Goal: Information Seeking & Learning: Learn about a topic

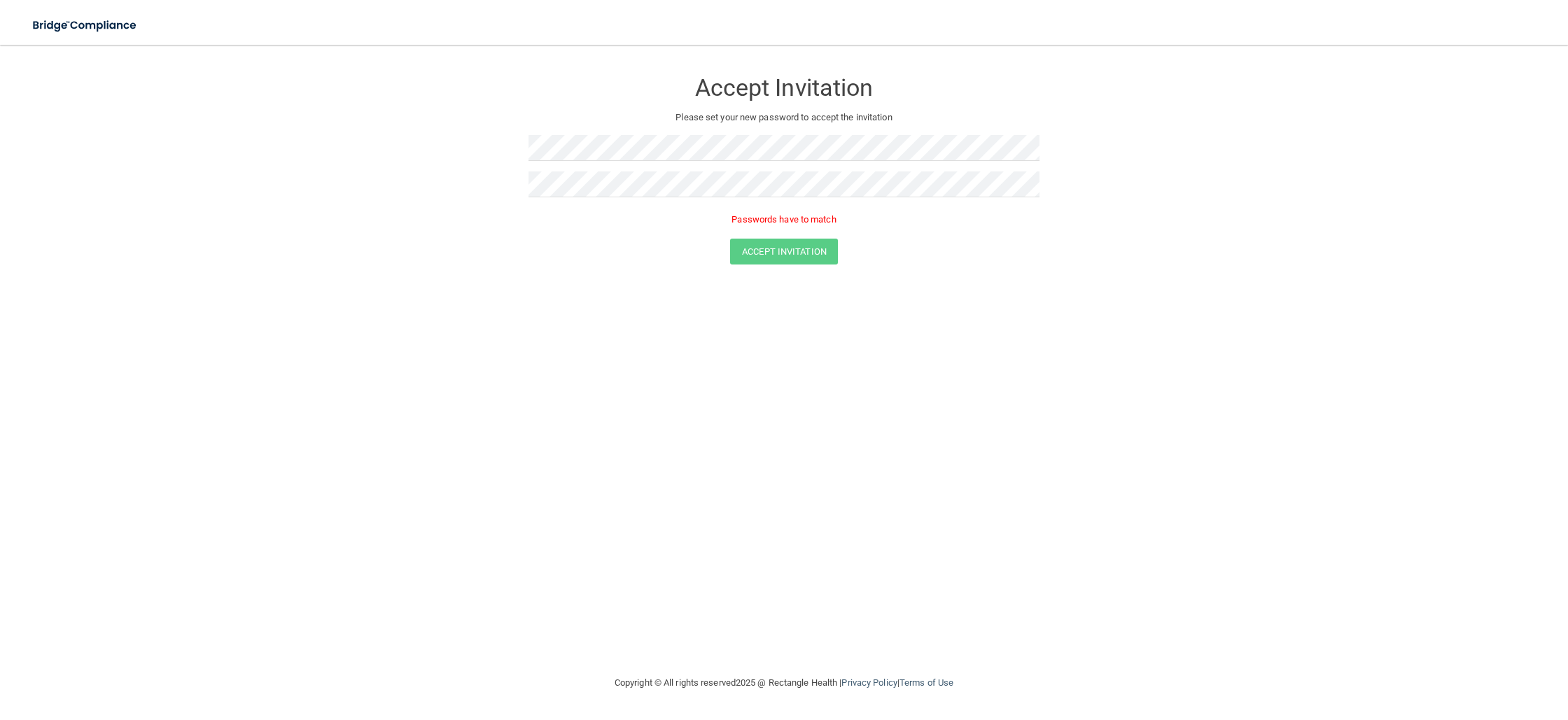
click at [1340, 359] on div "Accept Invitation Please set your new password to accept the invitation Passwor…" at bounding box center [784, 360] width 1513 height 603
drag, startPoint x: 686, startPoint y: 163, endPoint x: 673, endPoint y: 160, distance: 13.3
click at [674, 161] on div at bounding box center [784, 154] width 511 height 36
click at [334, 141] on form "Accept Invitation Please set your new password to accept the invitation Passwor…" at bounding box center [784, 170] width 1513 height 222
click at [731, 219] on button "Accept Invitation" at bounding box center [784, 231] width 108 height 26
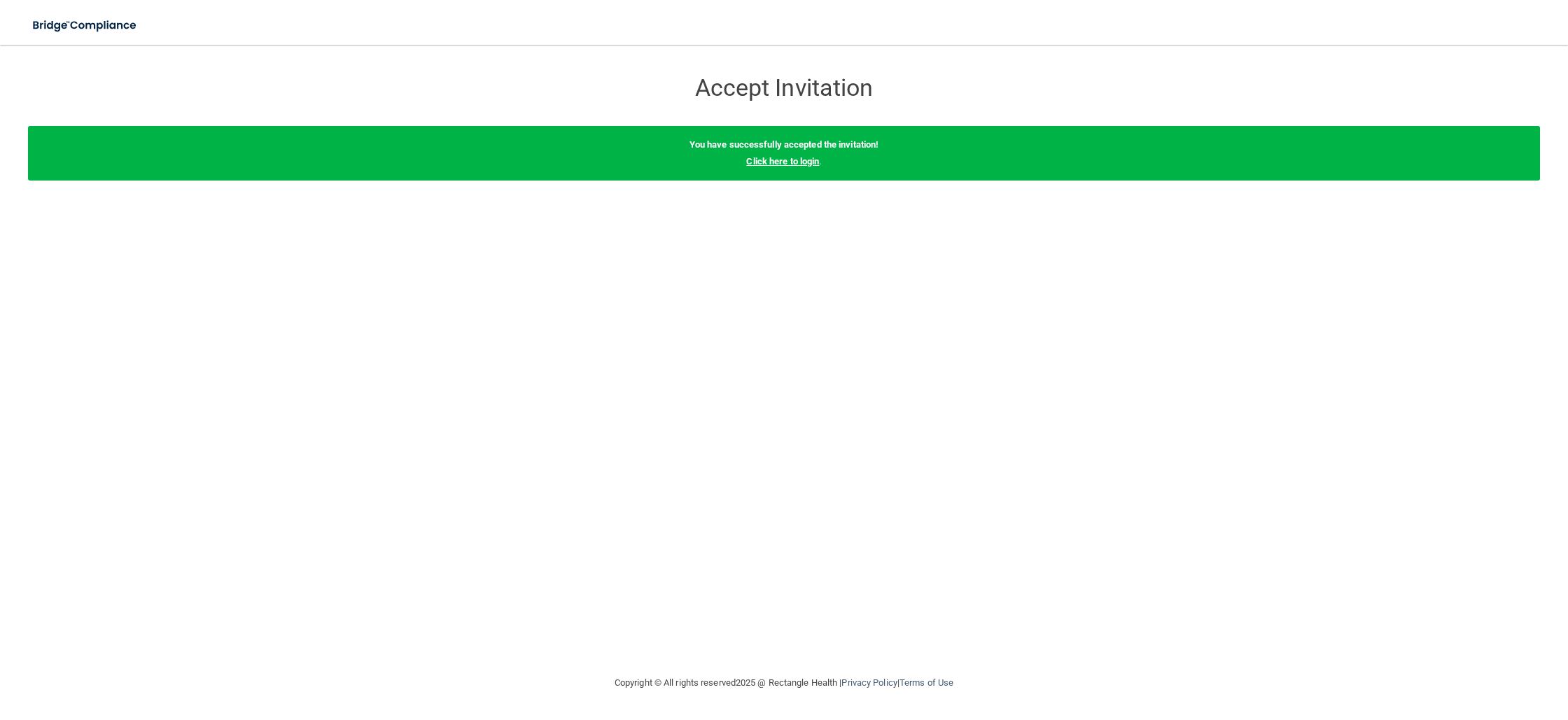
click at [773, 163] on link "Click here to login" at bounding box center [783, 161] width 73 height 11
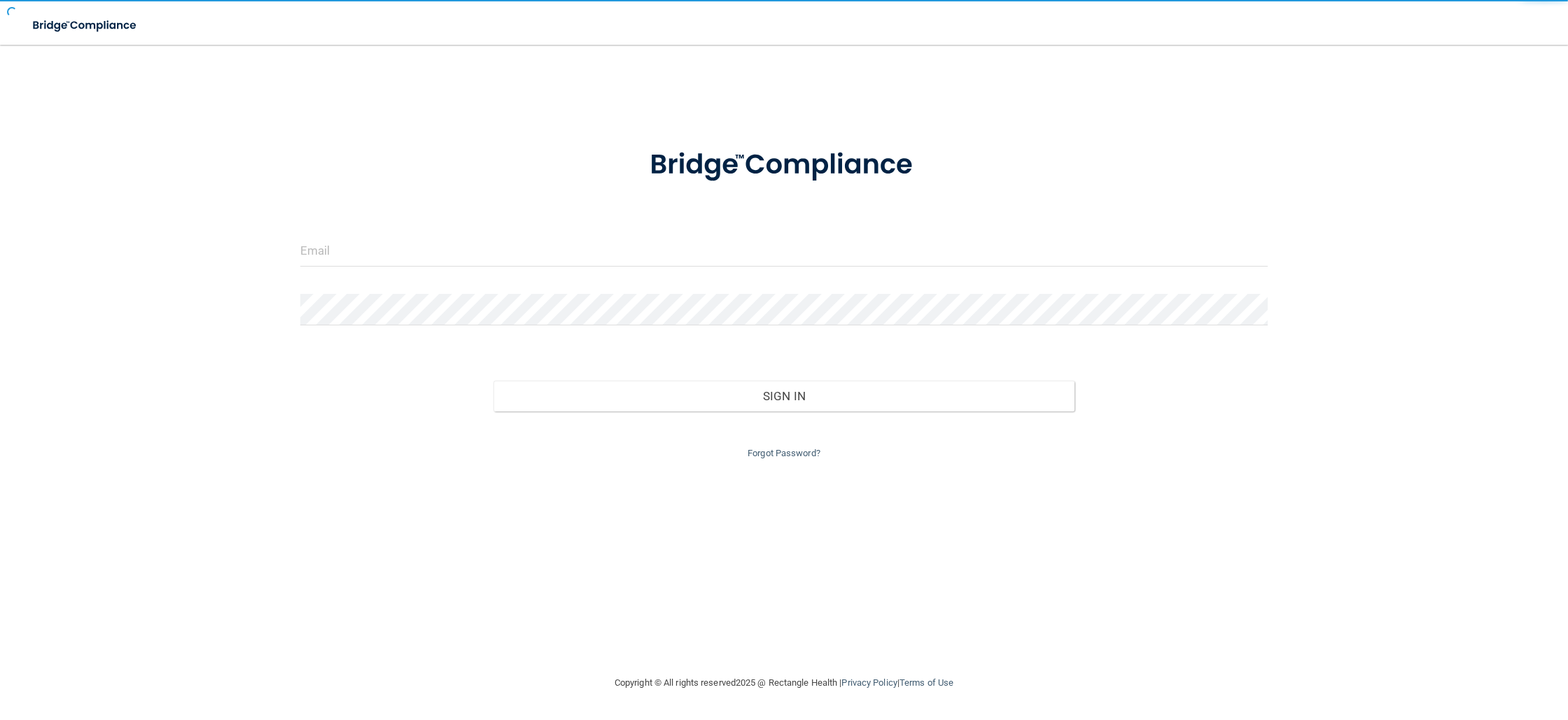
click at [773, 163] on img at bounding box center [784, 165] width 327 height 73
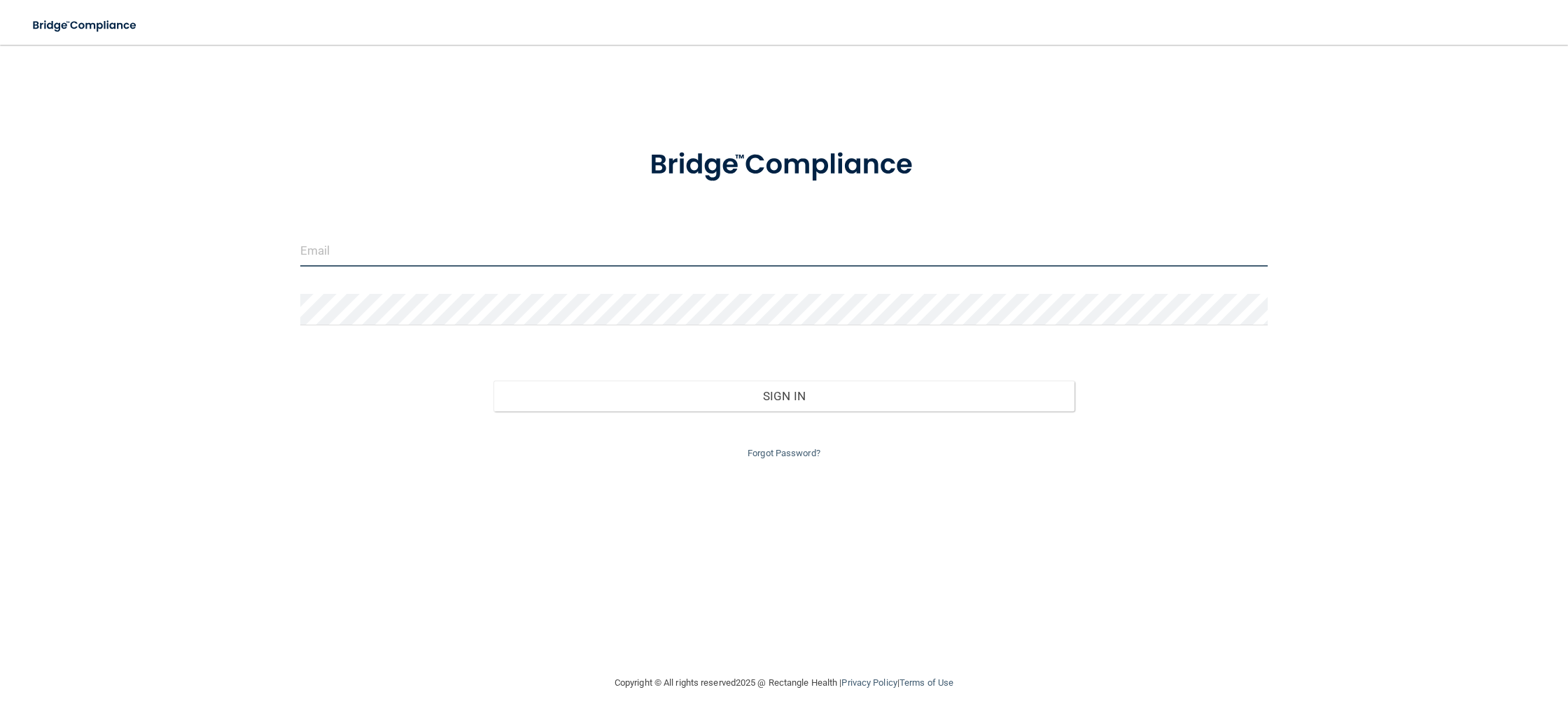
type input "[PERSON_NAME][EMAIL_ADDRESS][DOMAIN_NAME]"
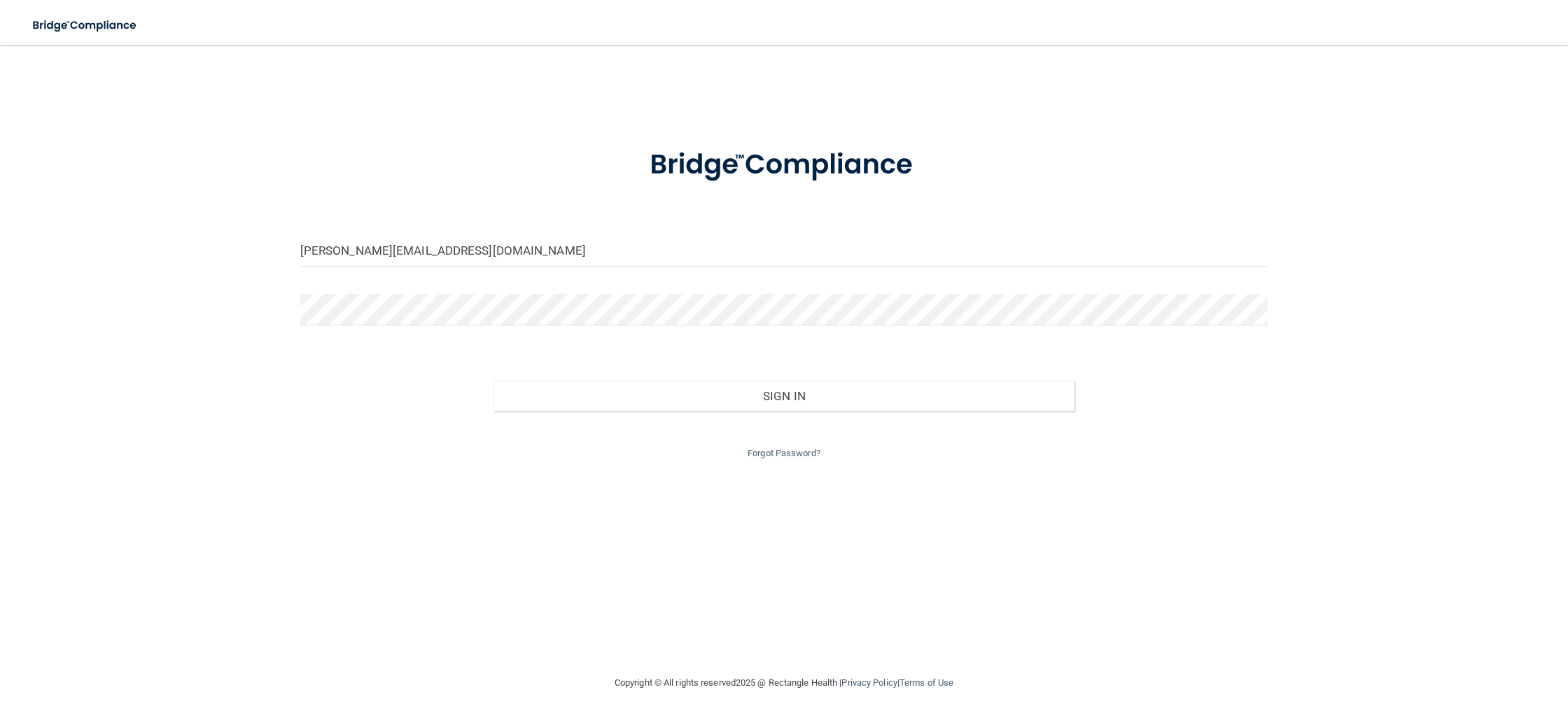
click at [582, 268] on div "[PERSON_NAME][EMAIL_ADDRESS][DOMAIN_NAME]" at bounding box center [784, 256] width 988 height 42
click at [579, 260] on input "kelly@richmondimplantstudio.com" at bounding box center [784, 250] width 967 height 32
drag, startPoint x: 579, startPoint y: 260, endPoint x: 9, endPoint y: 300, distance: 571.4
click at [11, 301] on main "kelly@richmondimplantstudio.com Invalid email/password. You don't have permissi…" at bounding box center [784, 383] width 1568 height 676
click at [543, 260] on input "kelly@richmondimplantstudio.com" at bounding box center [784, 250] width 967 height 32
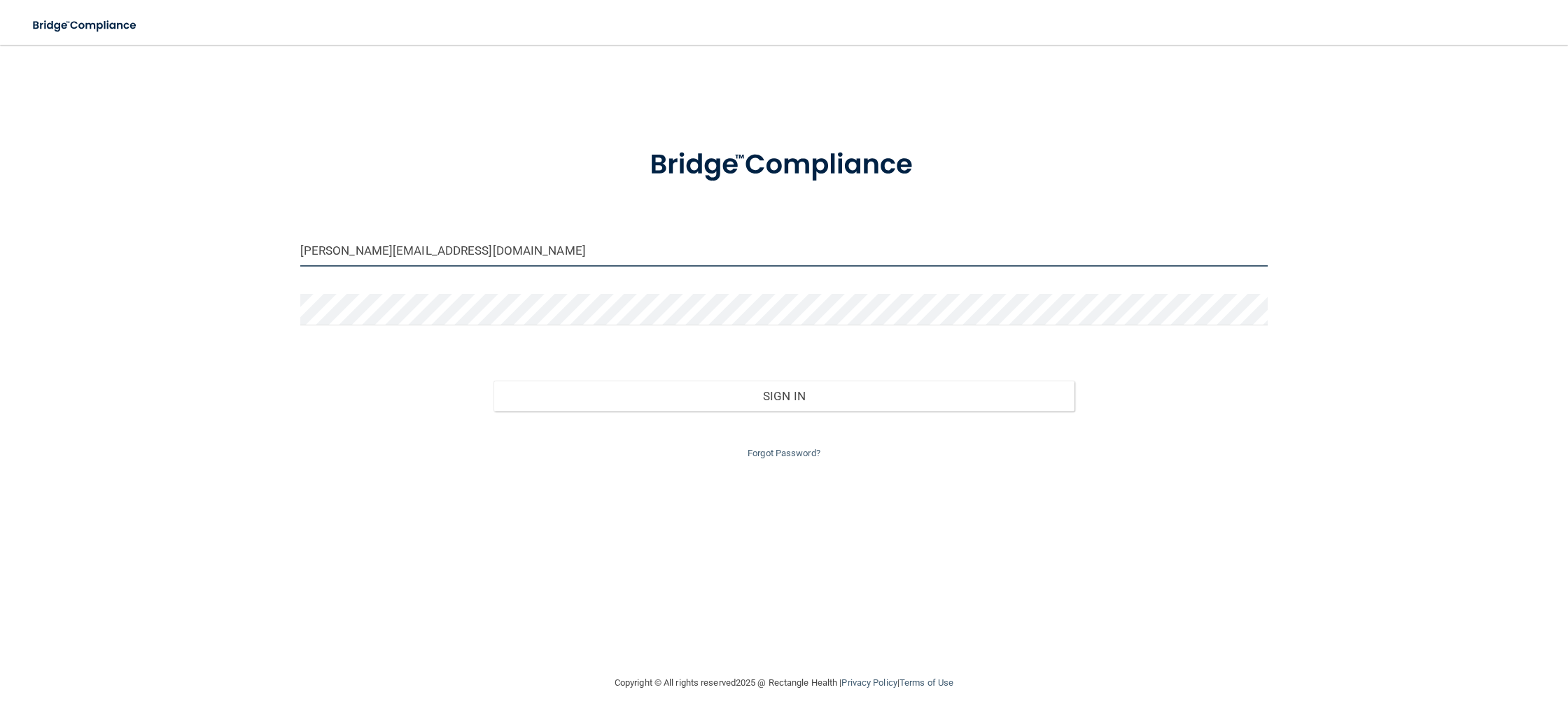
click at [540, 256] on input "kelly@richmondimplantstudio.com" at bounding box center [784, 250] width 967 height 32
click at [540, 256] on input "kelly@richmondimplantstudio.com" at bounding box center [784, 250] width 967 height 32
type input "[PERSON_NAME][EMAIL_ADDRESS][DOMAIN_NAME]"
click at [494, 381] on button "Sign In" at bounding box center [784, 396] width 581 height 31
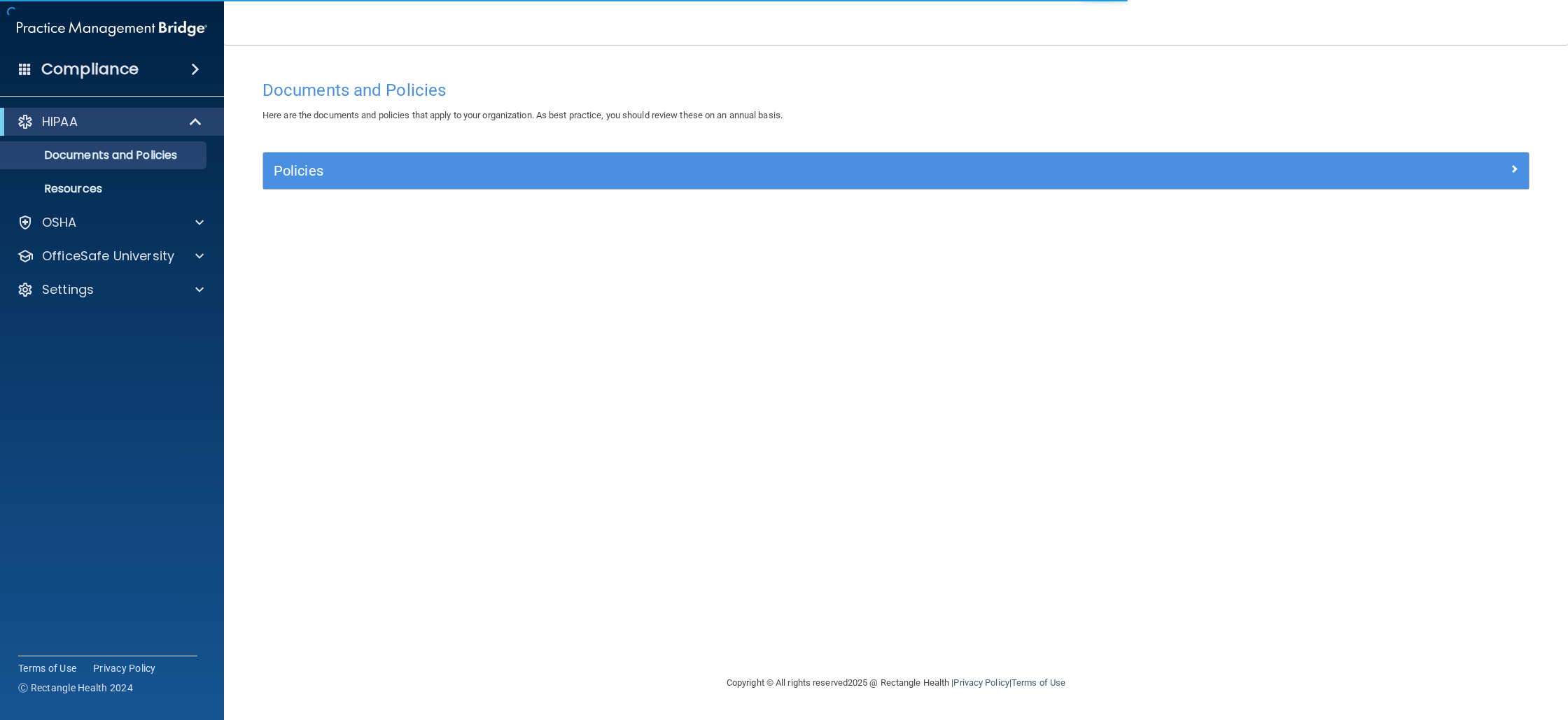
click at [315, 182] on div "Policies" at bounding box center [897, 171] width 1266 height 36
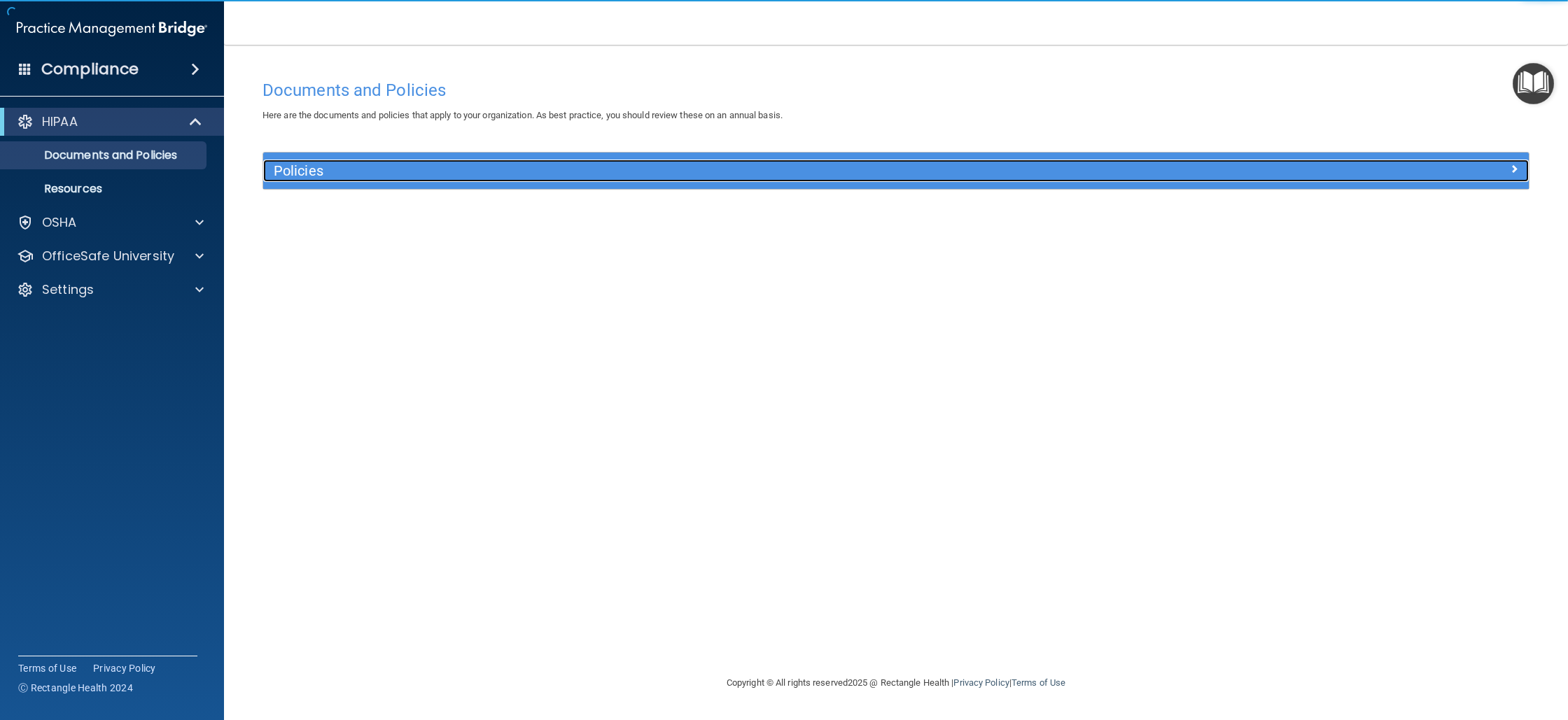
click at [317, 171] on h5 "Policies" at bounding box center [738, 171] width 928 height 15
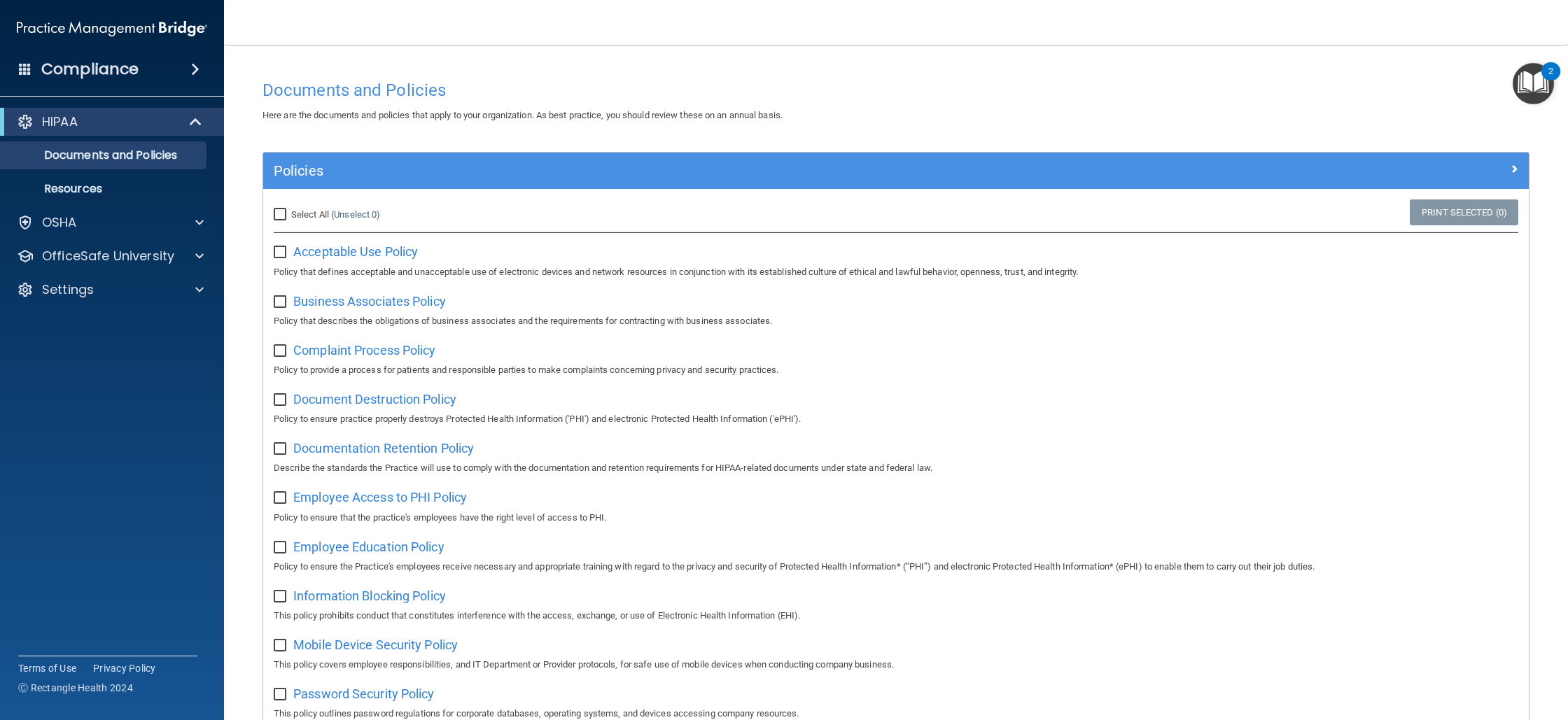
click at [285, 204] on div "Select All (Unselect 0) Unselect All" at bounding box center [475, 215] width 422 height 31
click at [283, 209] on input "Select All (Unselect 0) Unselect All" at bounding box center [282, 215] width 16 height 11
checkbox input "true"
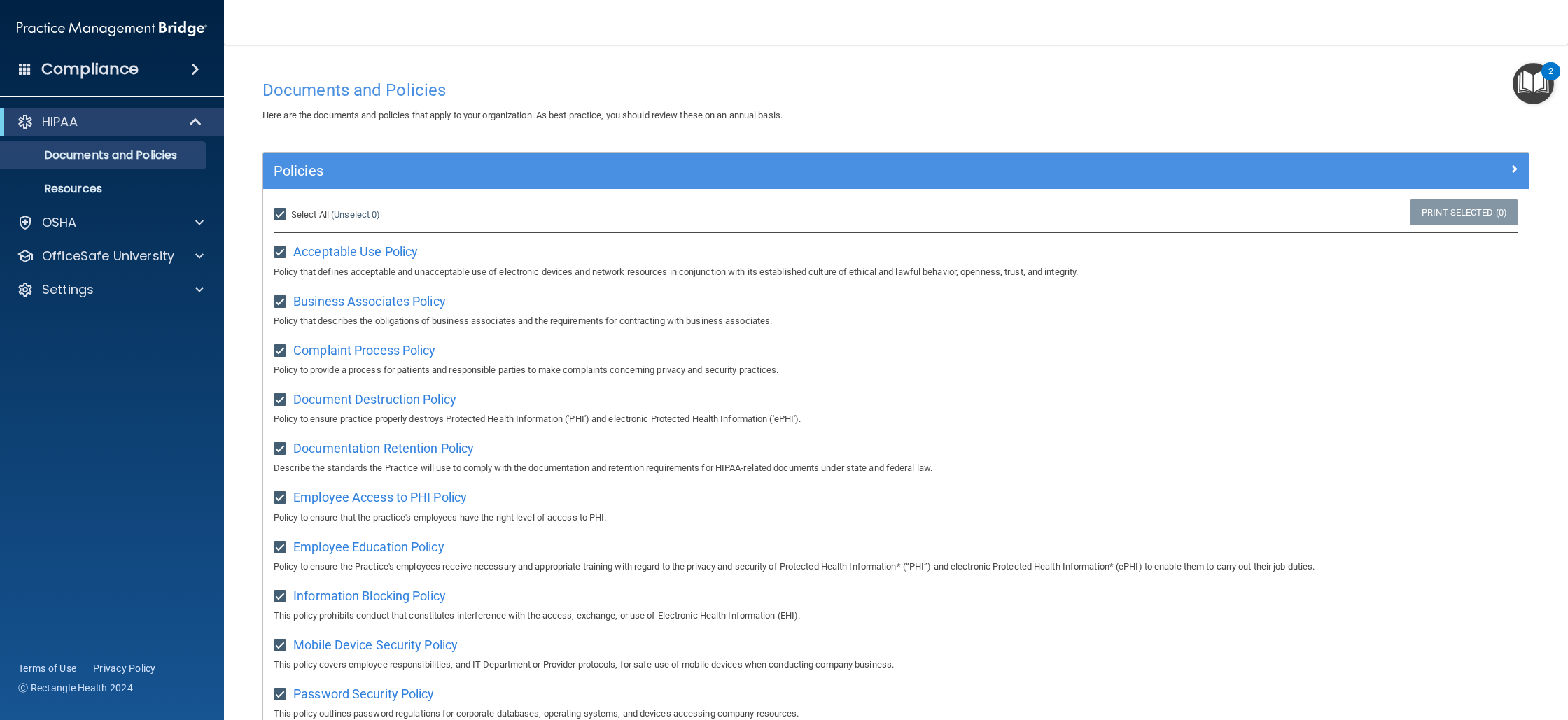
checkbox input "true"
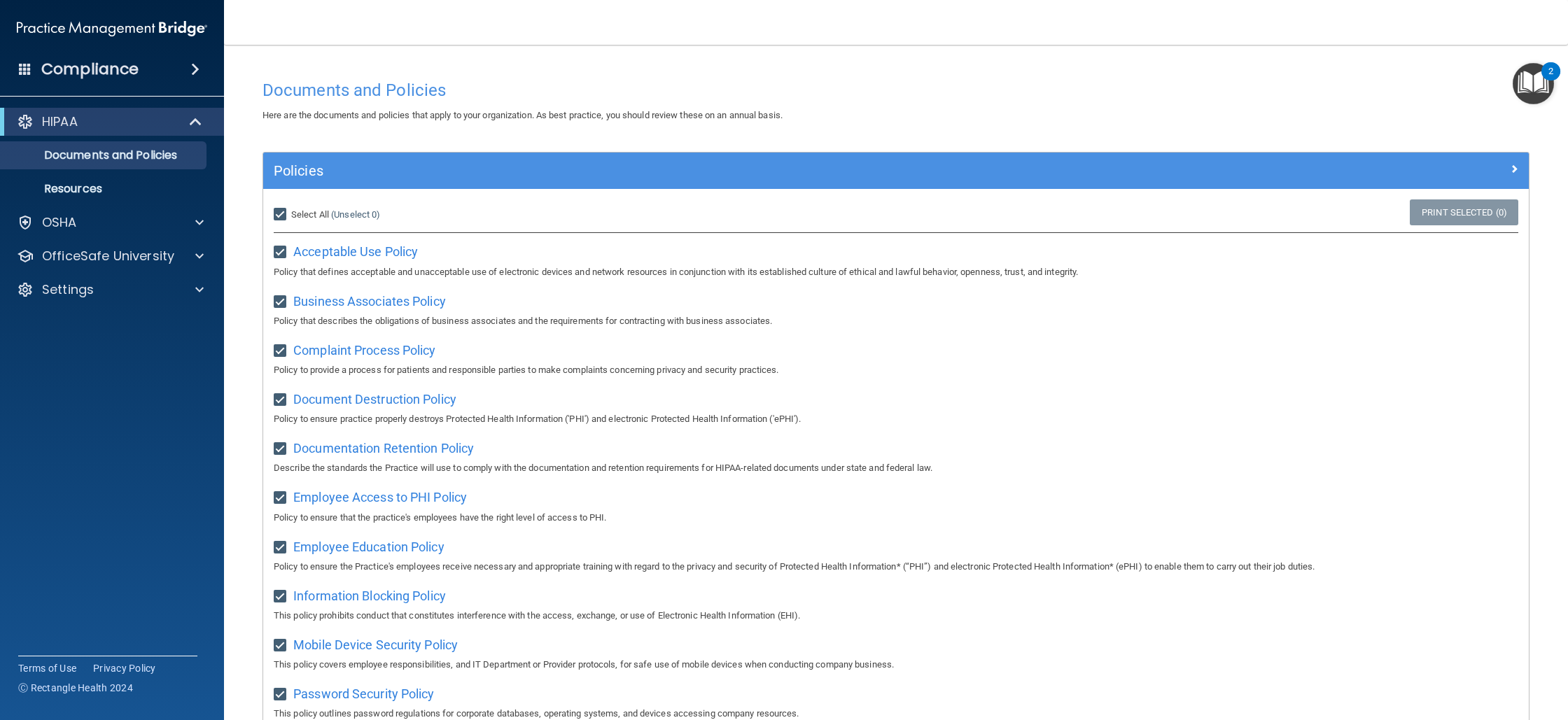
checkbox input "true"
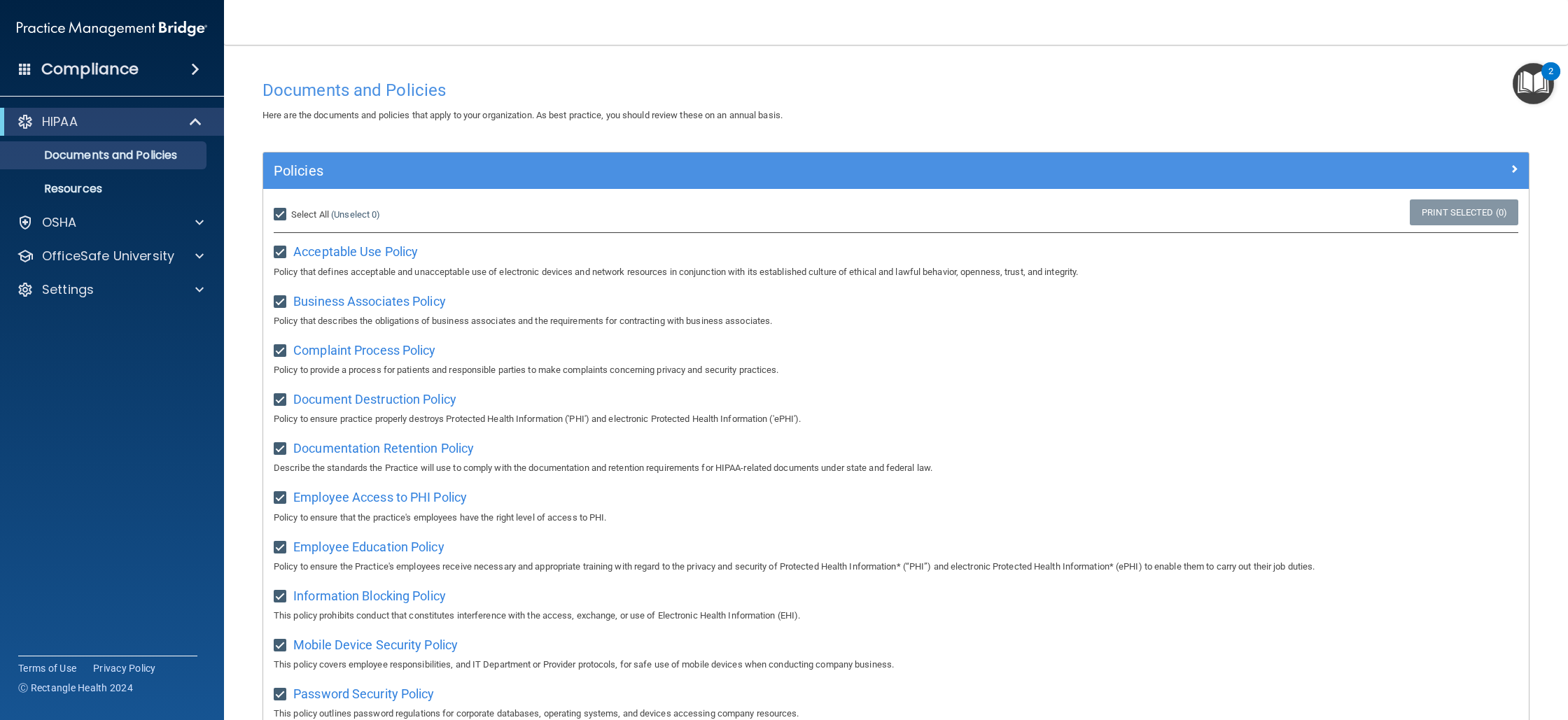
checkbox input "true"
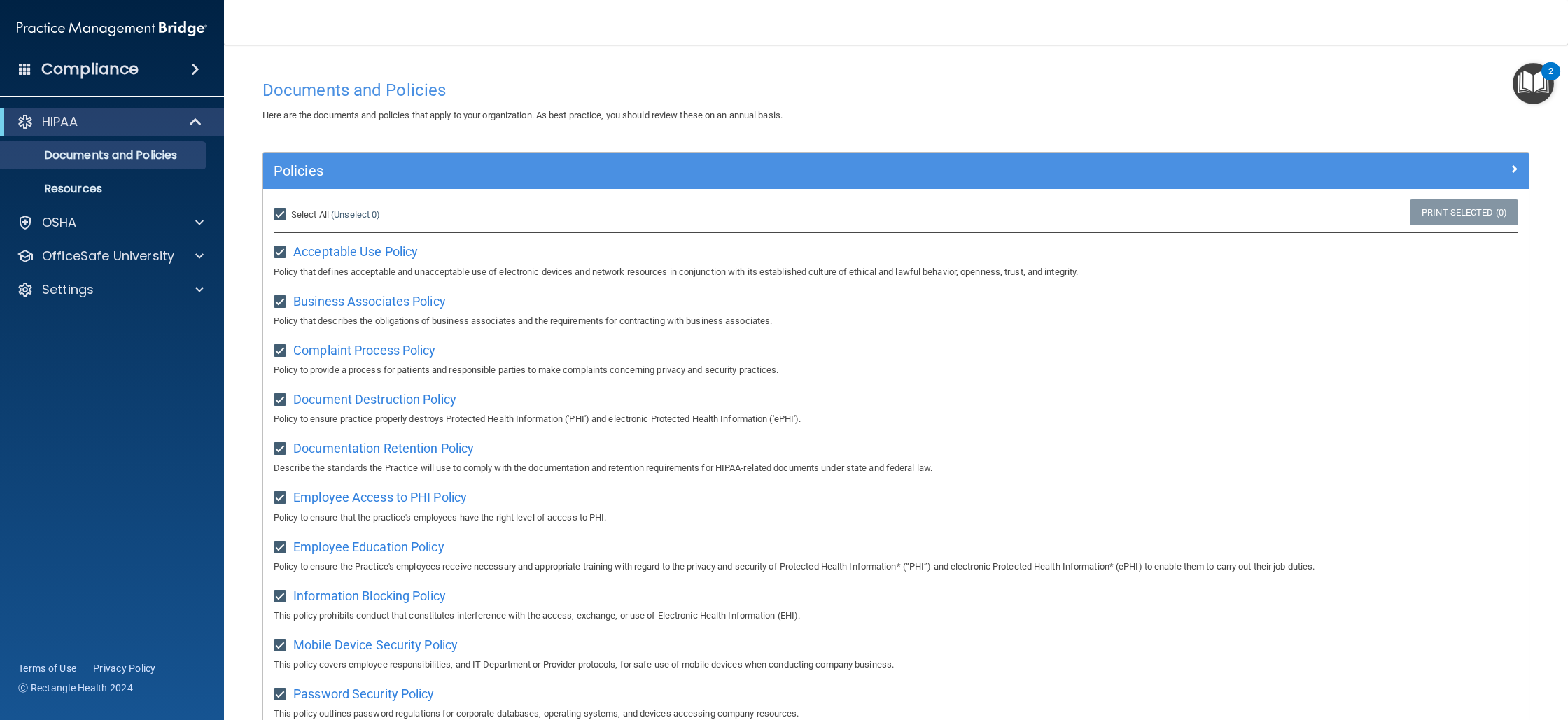
checkbox input "true"
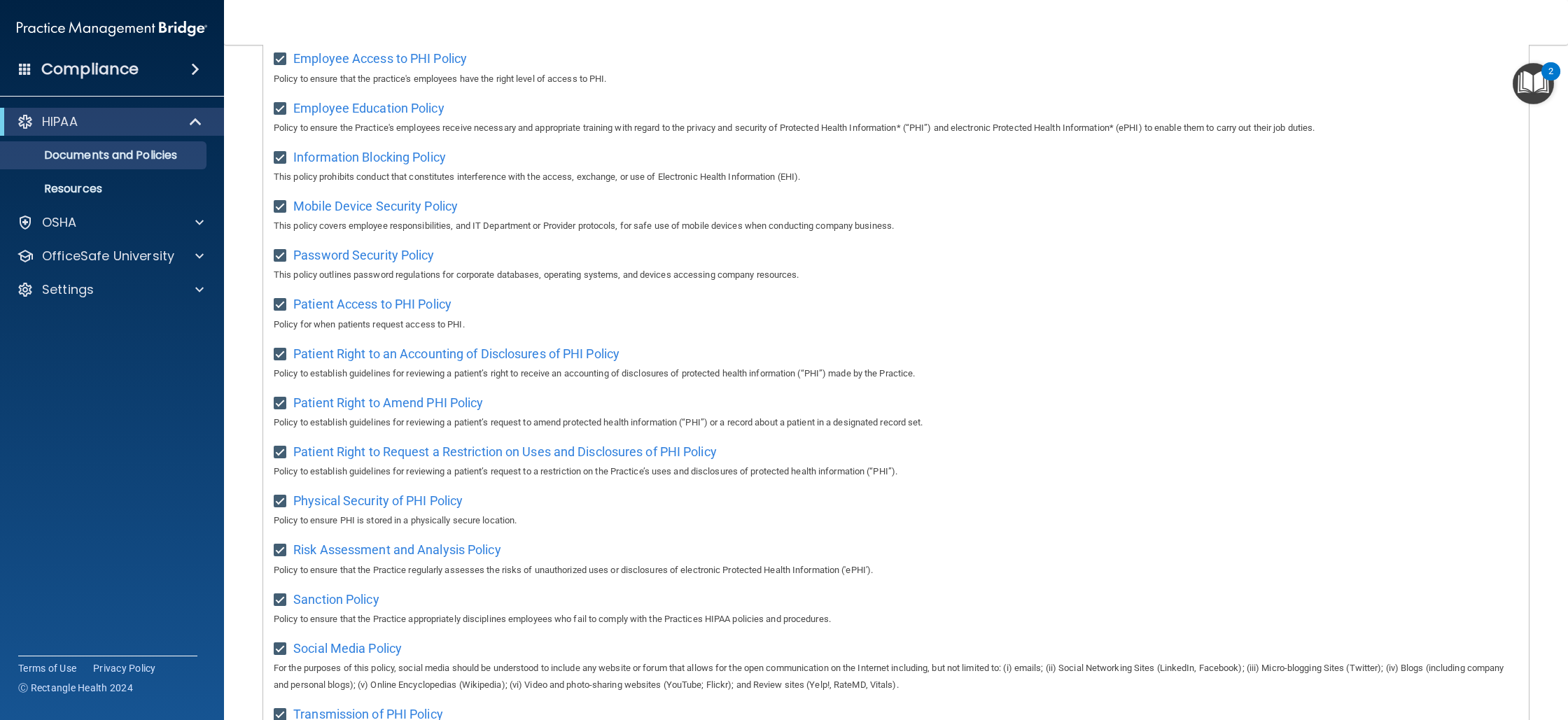
scroll to position [438, 0]
click at [177, 218] on div "OSHA" at bounding box center [94, 222] width 174 height 17
click at [177, 66] on div "Compliance" at bounding box center [112, 69] width 224 height 31
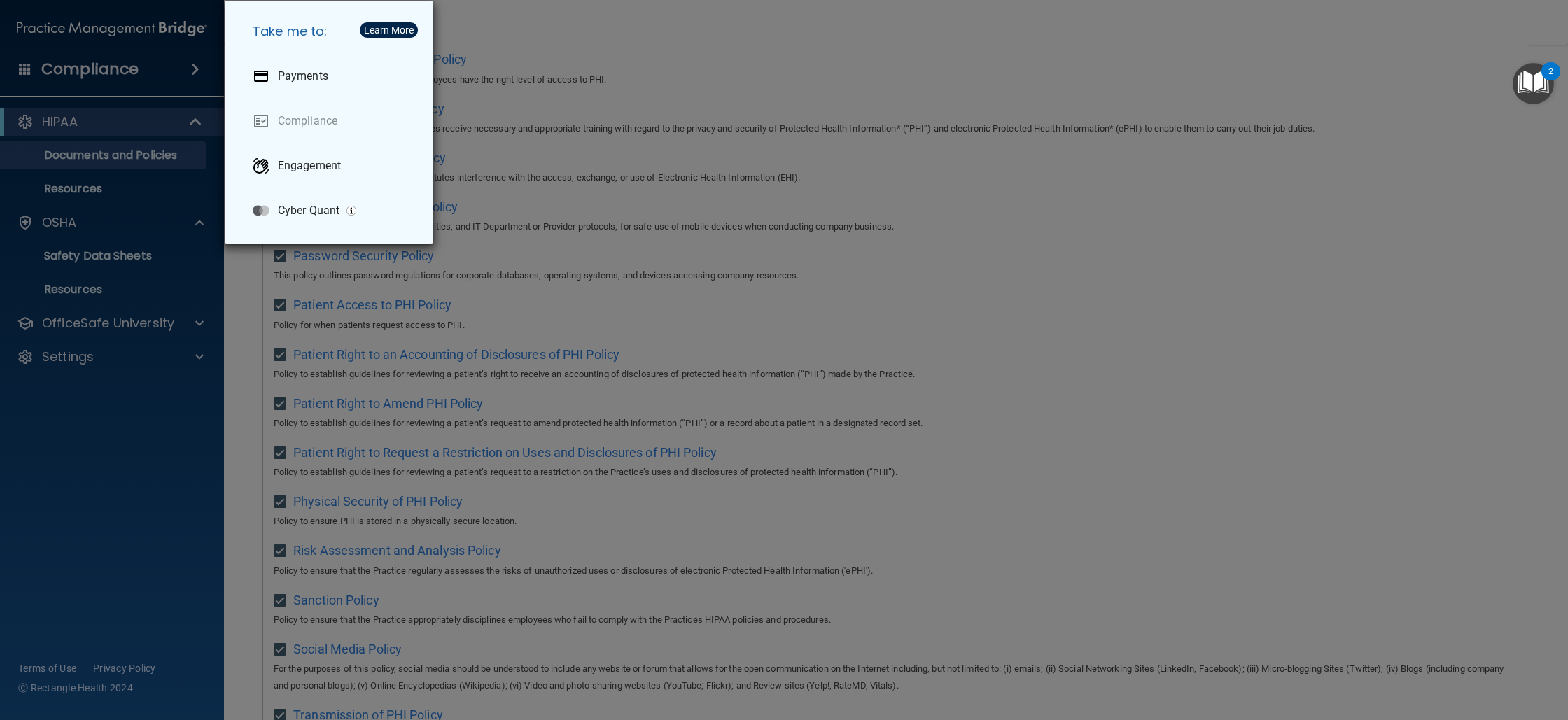
click at [529, 150] on div "Take me to: Payments Compliance Engagement Cyber Quant" at bounding box center [784, 360] width 1568 height 720
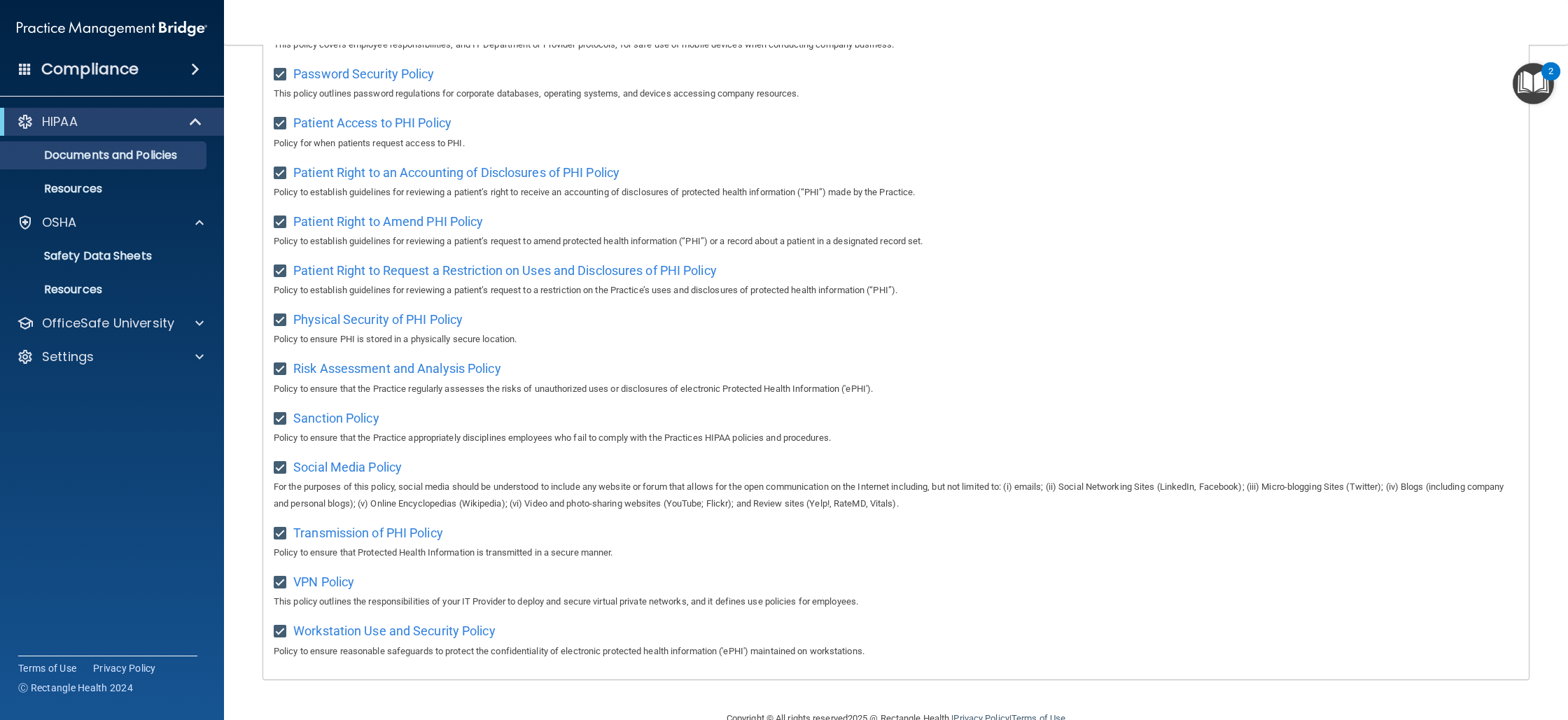
scroll to position [660, 0]
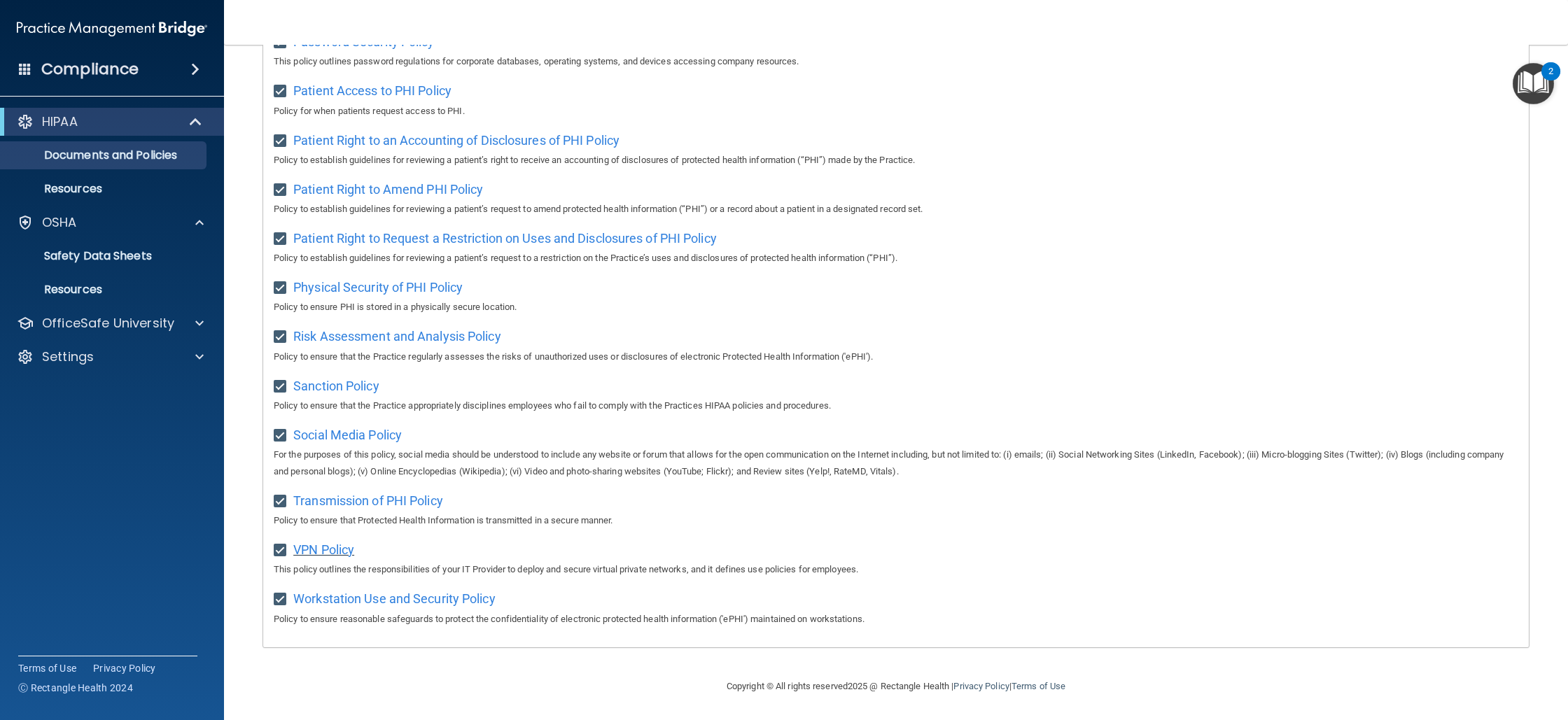
click at [321, 547] on span "VPN Policy" at bounding box center [324, 549] width 61 height 14
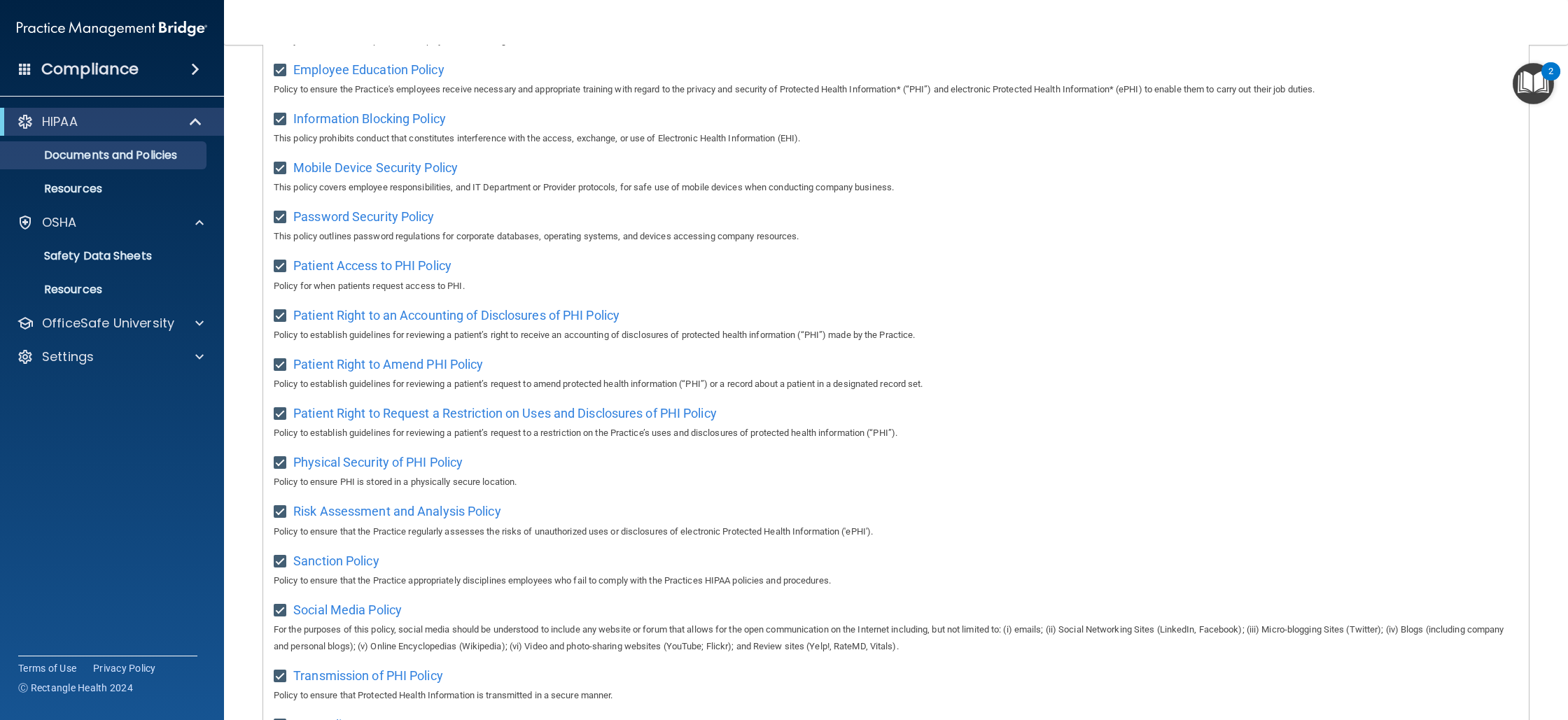
scroll to position [471, 0]
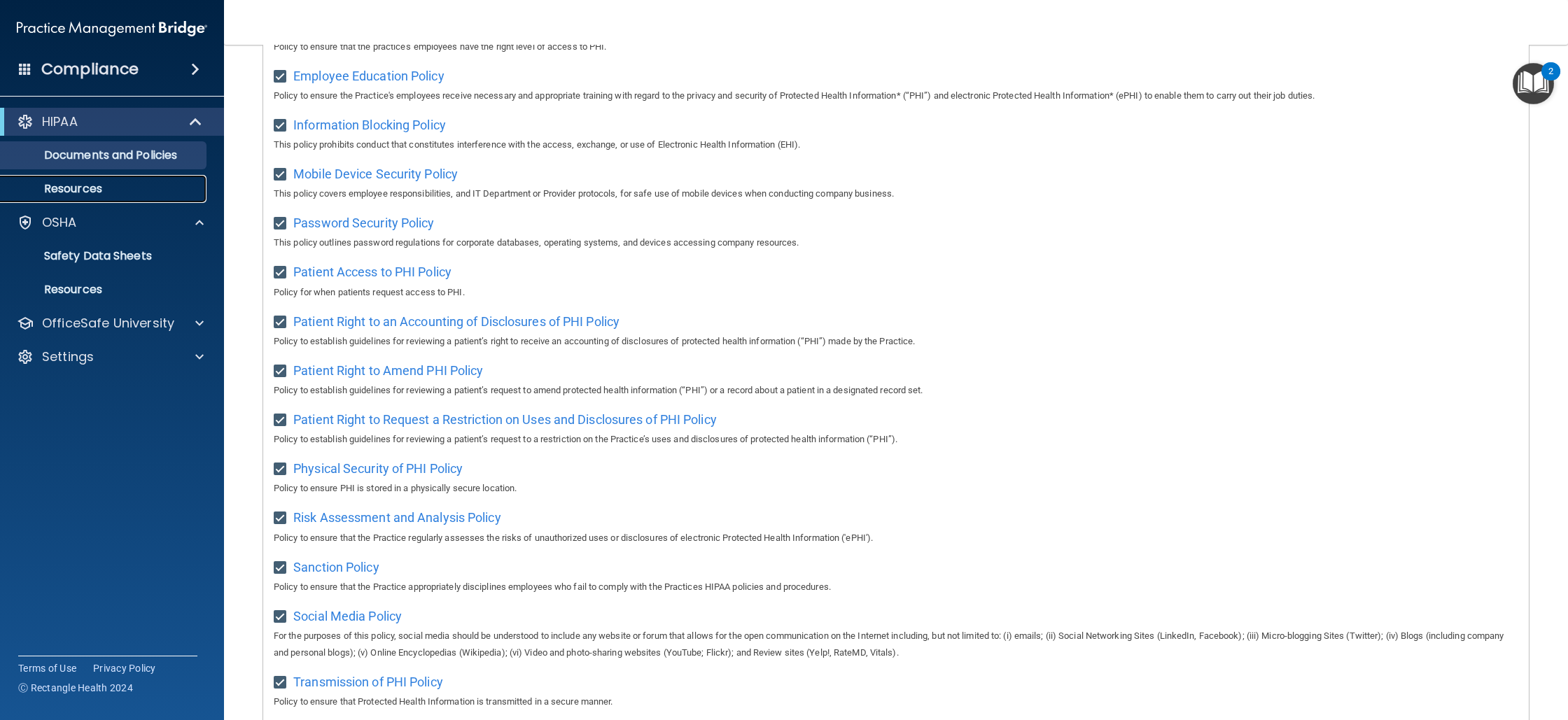
click at [133, 180] on link "Resources" at bounding box center [95, 188] width 221 height 28
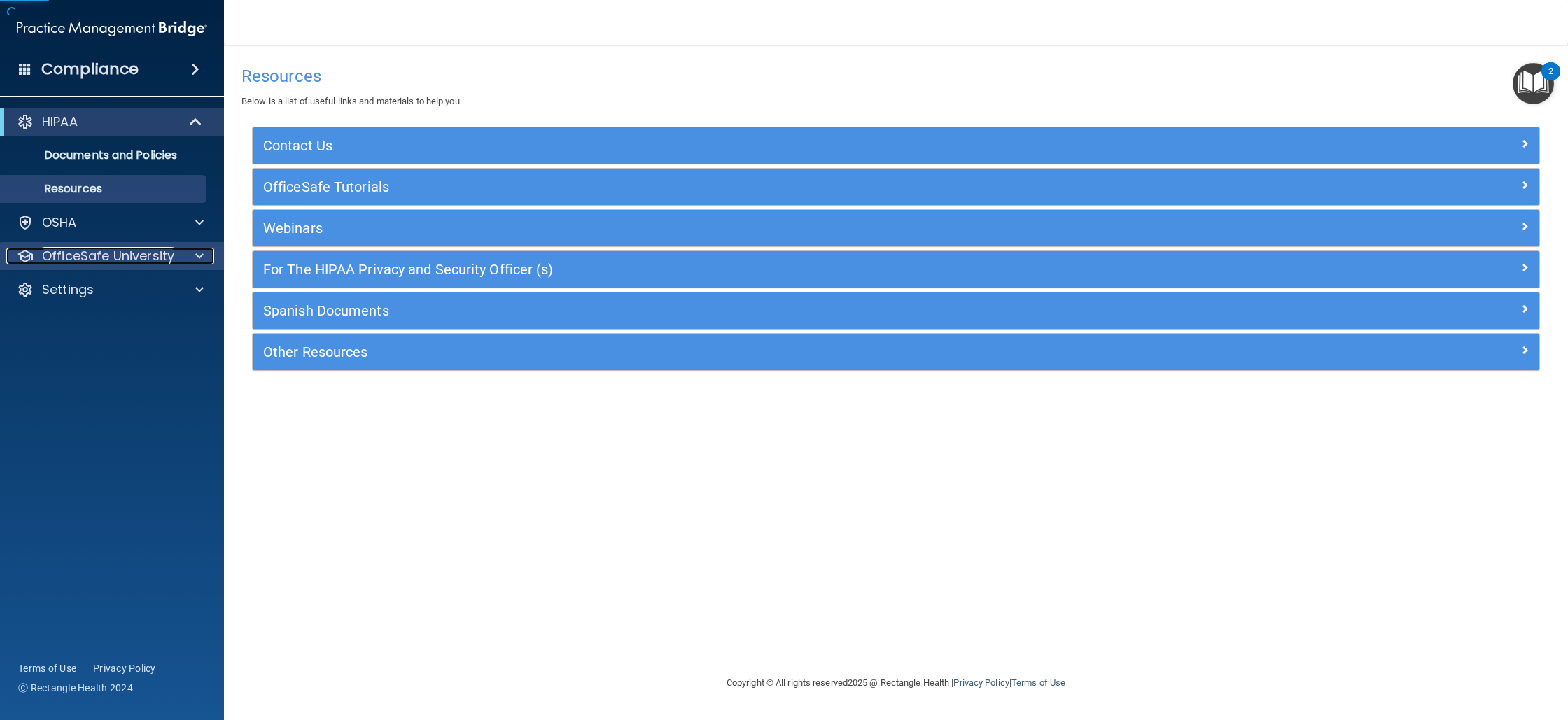
click at [146, 251] on p "OfficeSafe University" at bounding box center [108, 257] width 133 height 17
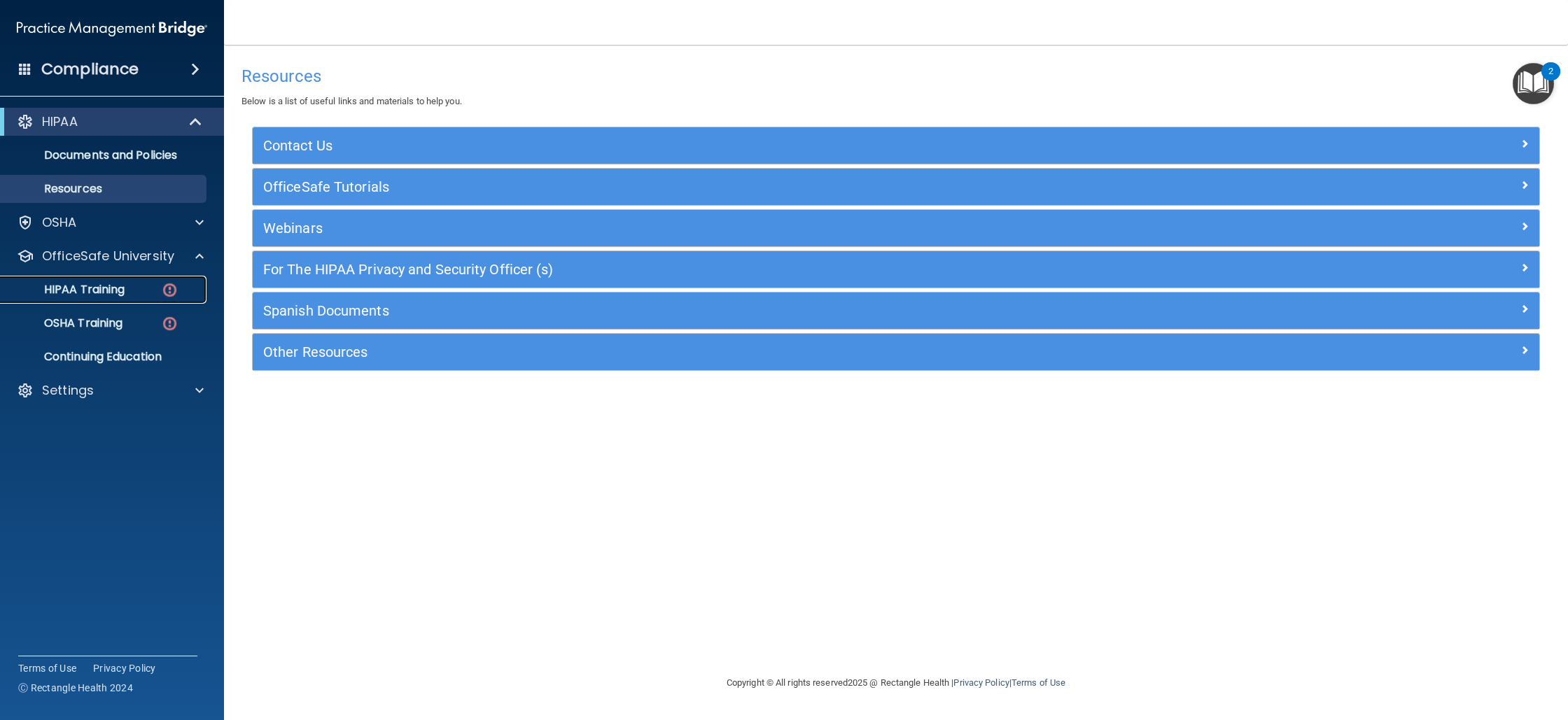
click at [130, 289] on div "HIPAA Training" at bounding box center [105, 289] width 191 height 14
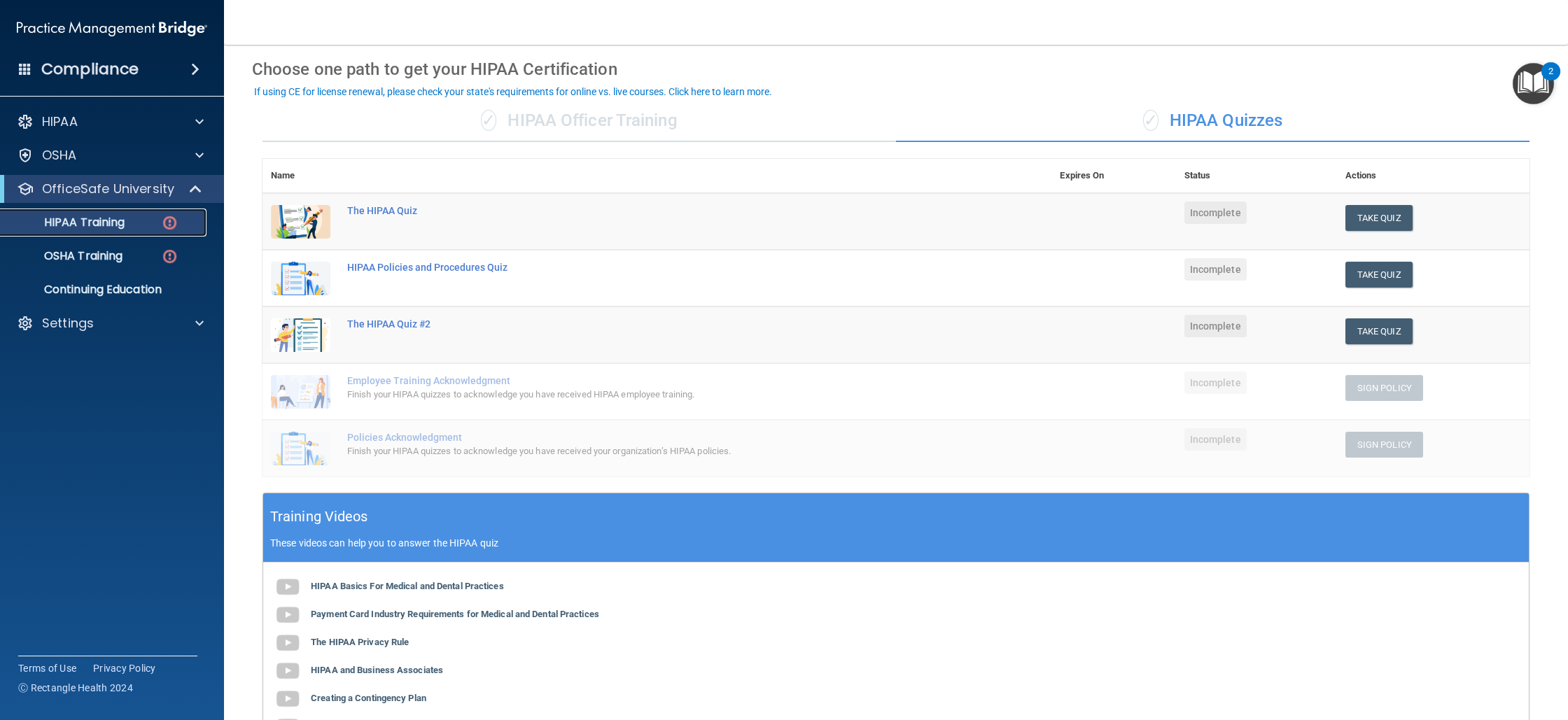
scroll to position [51, 0]
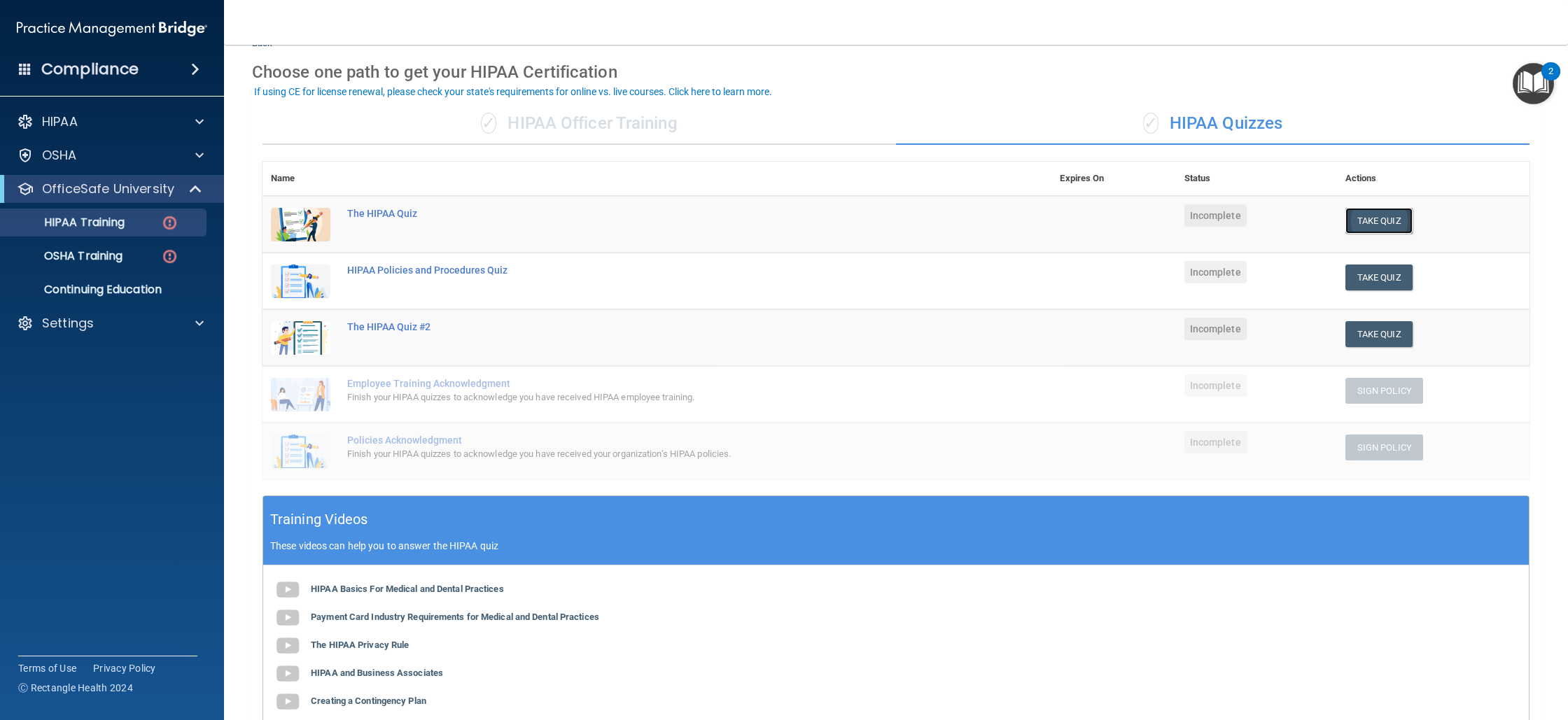
click at [1385, 231] on button "Take Quiz" at bounding box center [1379, 221] width 67 height 26
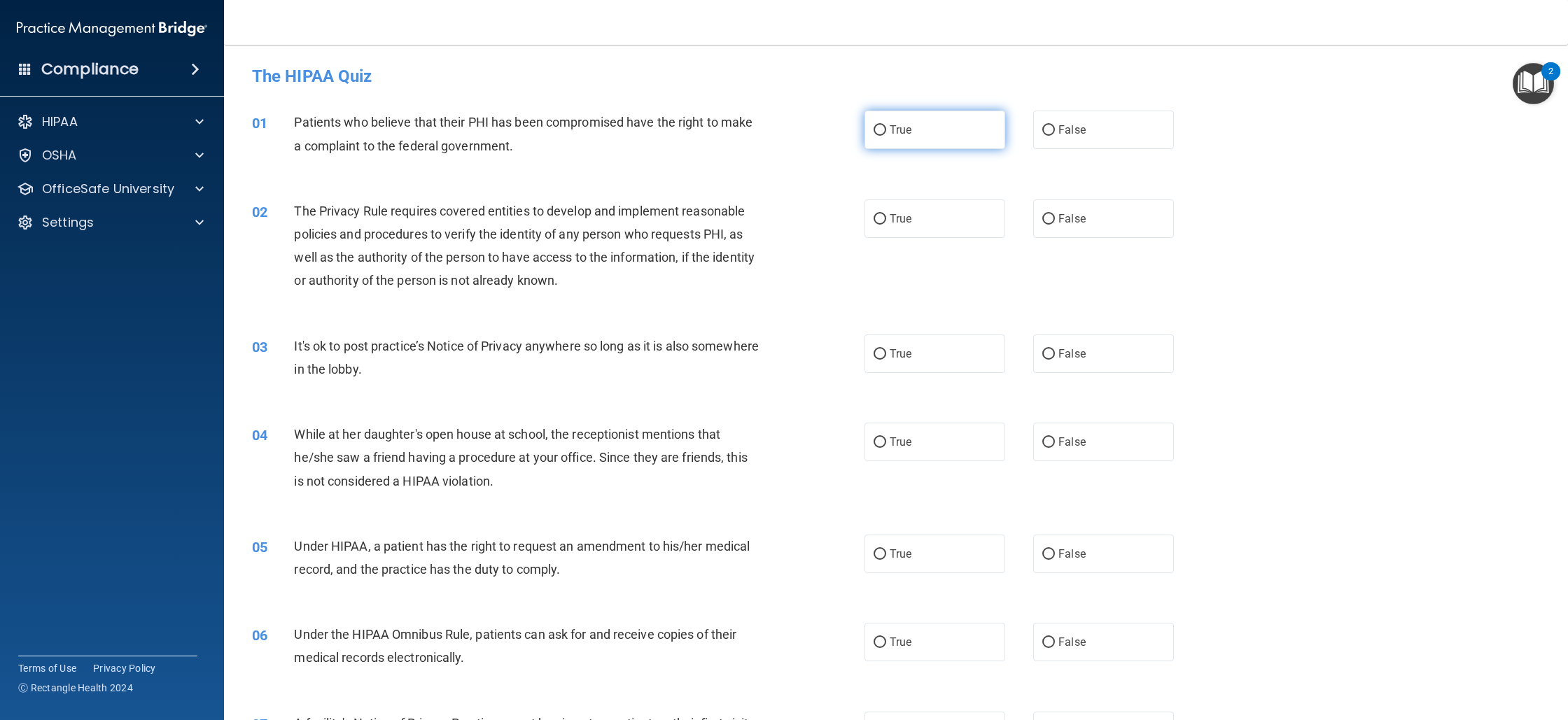
click at [874, 133] on input "True" at bounding box center [879, 130] width 12 height 11
radio input "true"
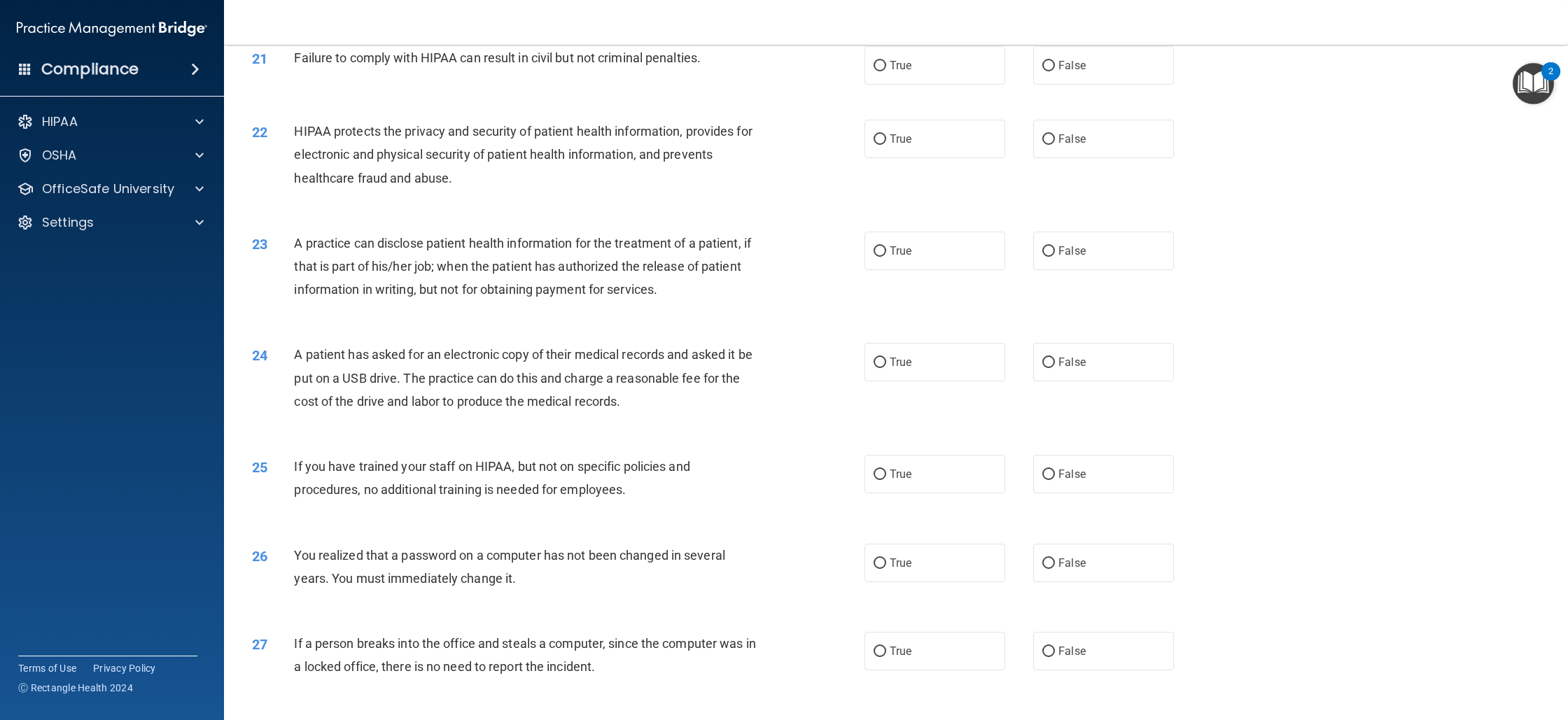
scroll to position [2253, 0]
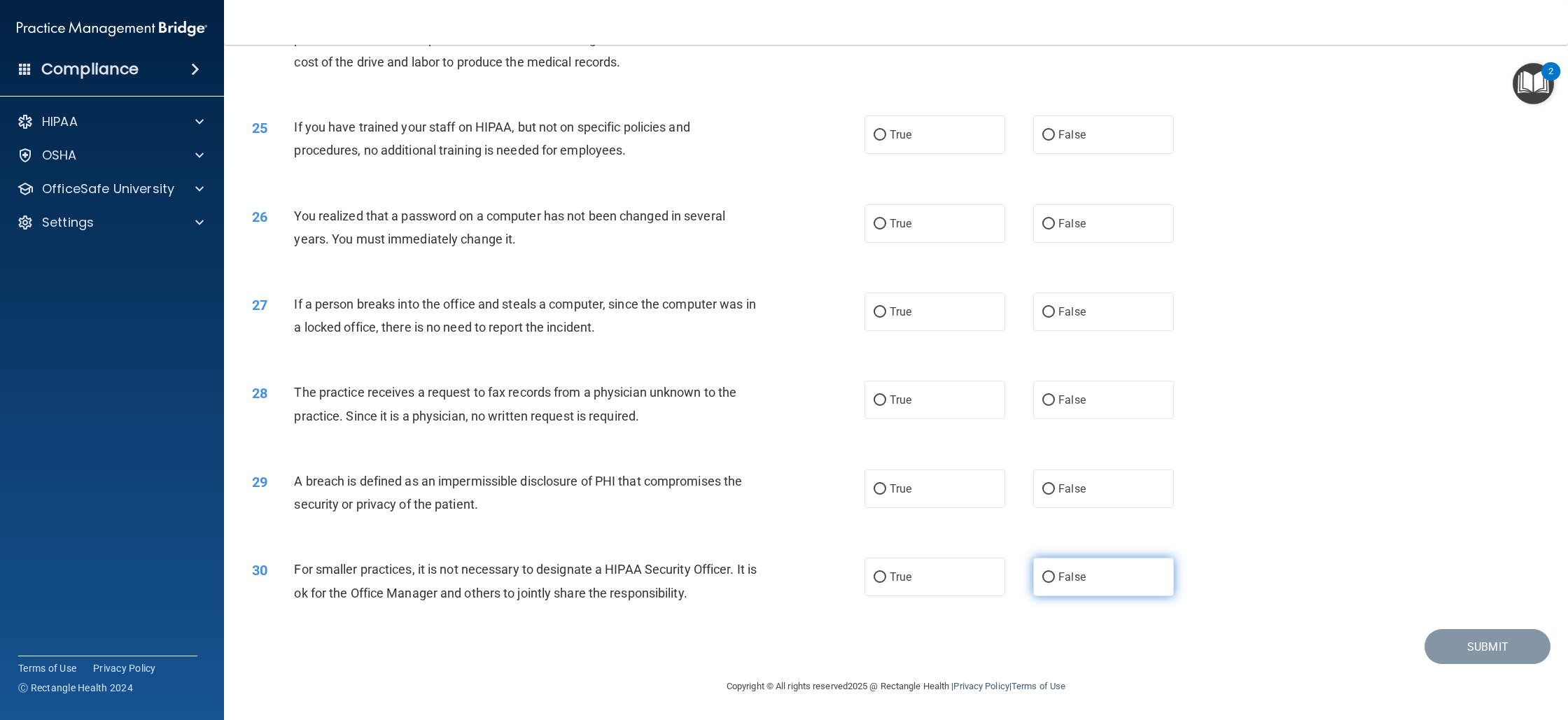
click at [1103, 582] on label "False" at bounding box center [1103, 577] width 140 height 38
click at [1055, 582] on input "False" at bounding box center [1049, 578] width 12 height 11
radio input "true"
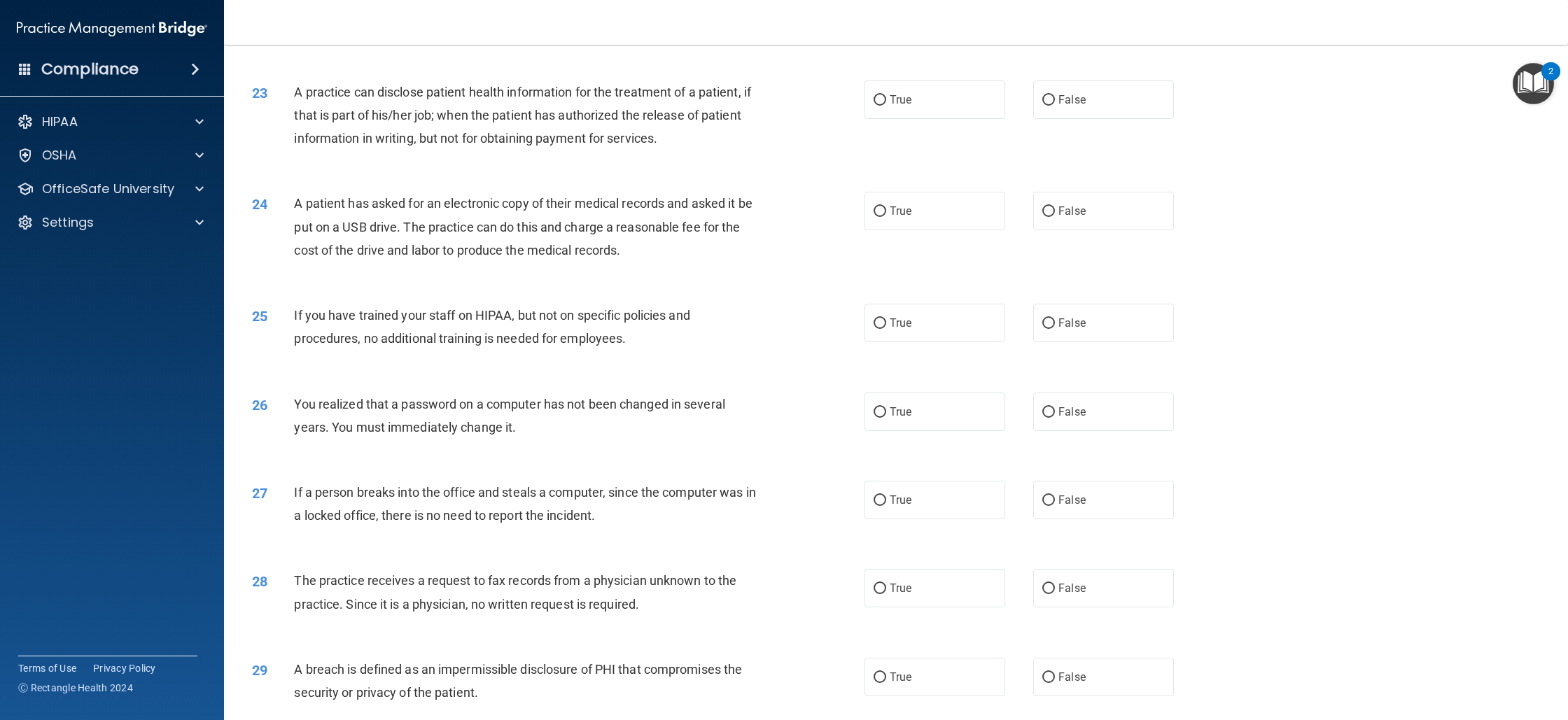
scroll to position [2017, 0]
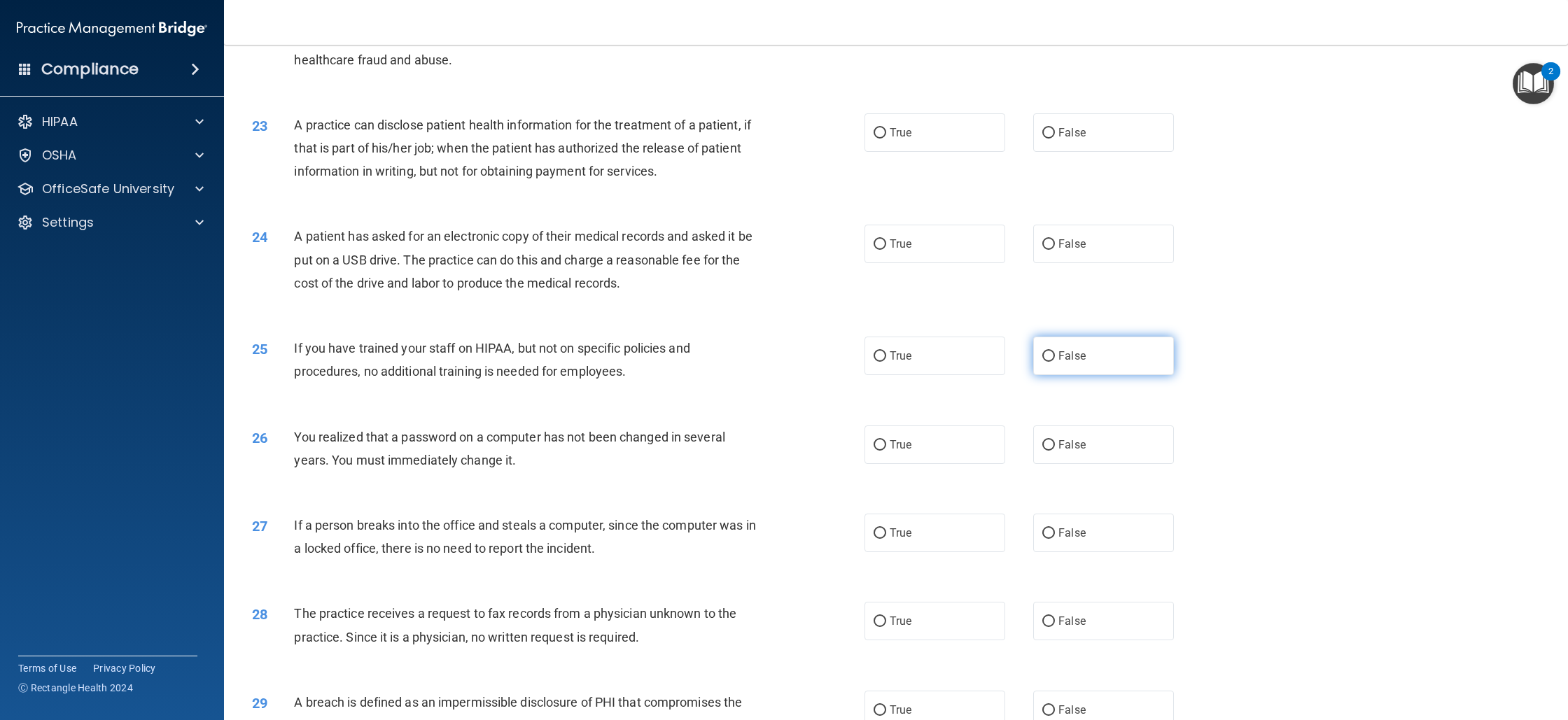
click at [1105, 363] on label "False" at bounding box center [1103, 356] width 140 height 38
click at [1055, 362] on input "False" at bounding box center [1049, 356] width 12 height 11
radio input "true"
click at [1075, 540] on span "False" at bounding box center [1072, 533] width 28 height 13
click at [1055, 540] on input "False" at bounding box center [1049, 534] width 12 height 11
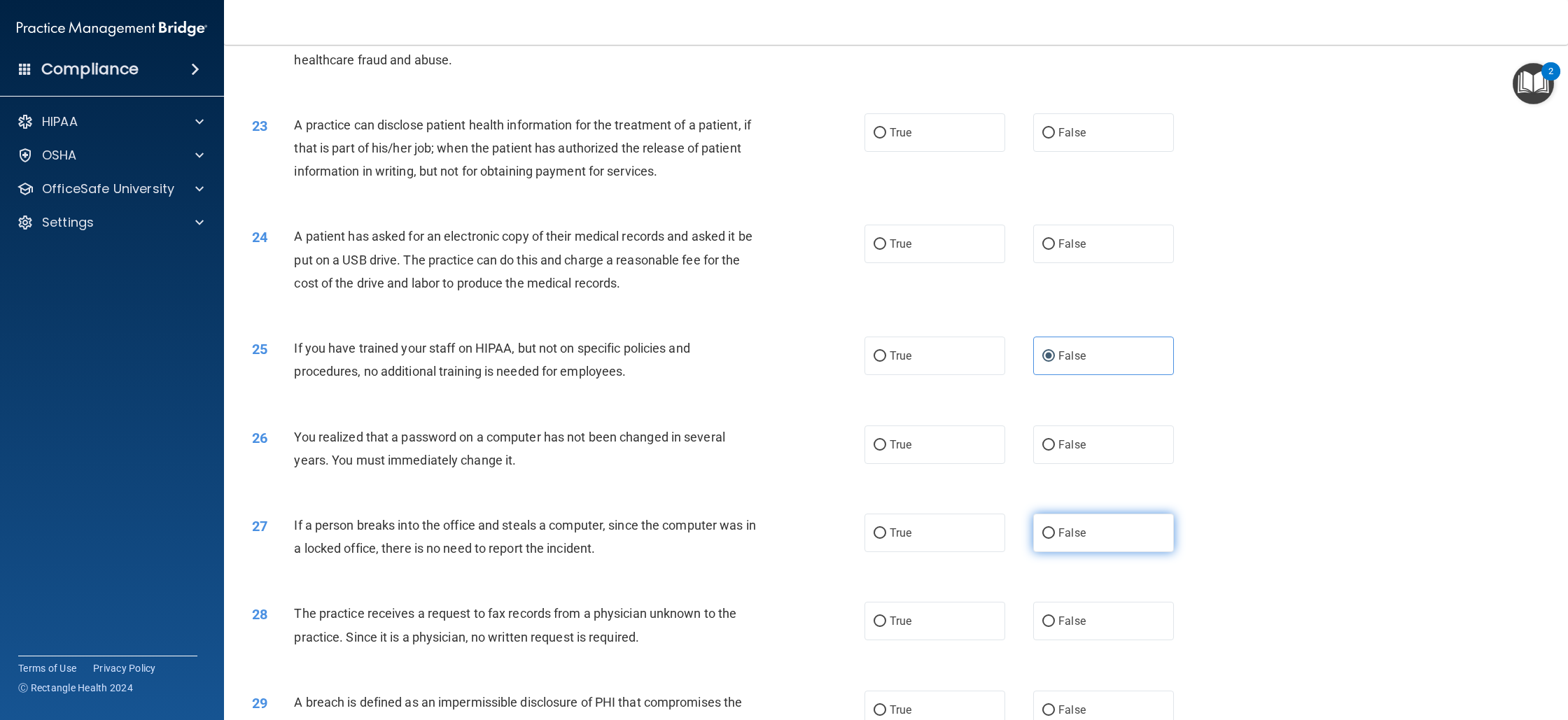
radio input "true"
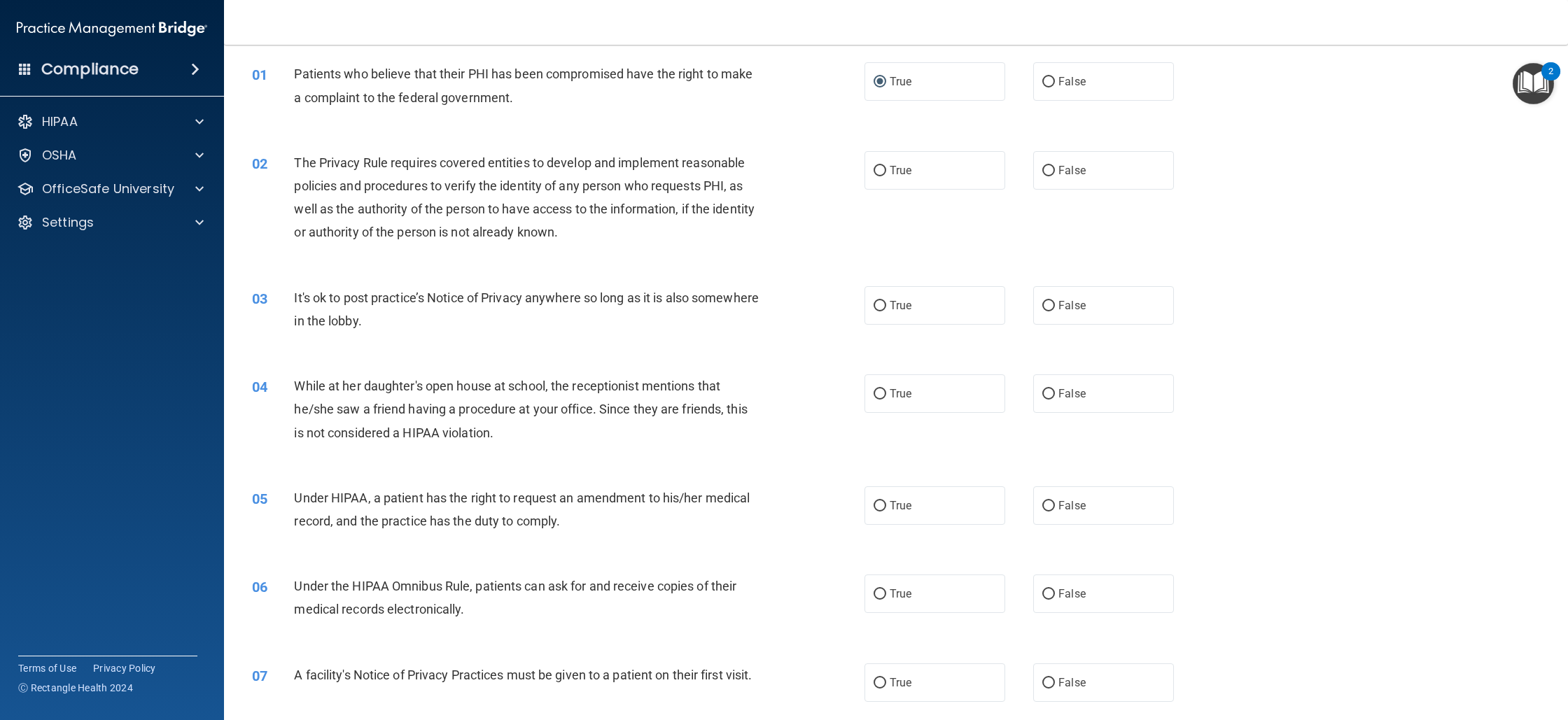
scroll to position [0, 0]
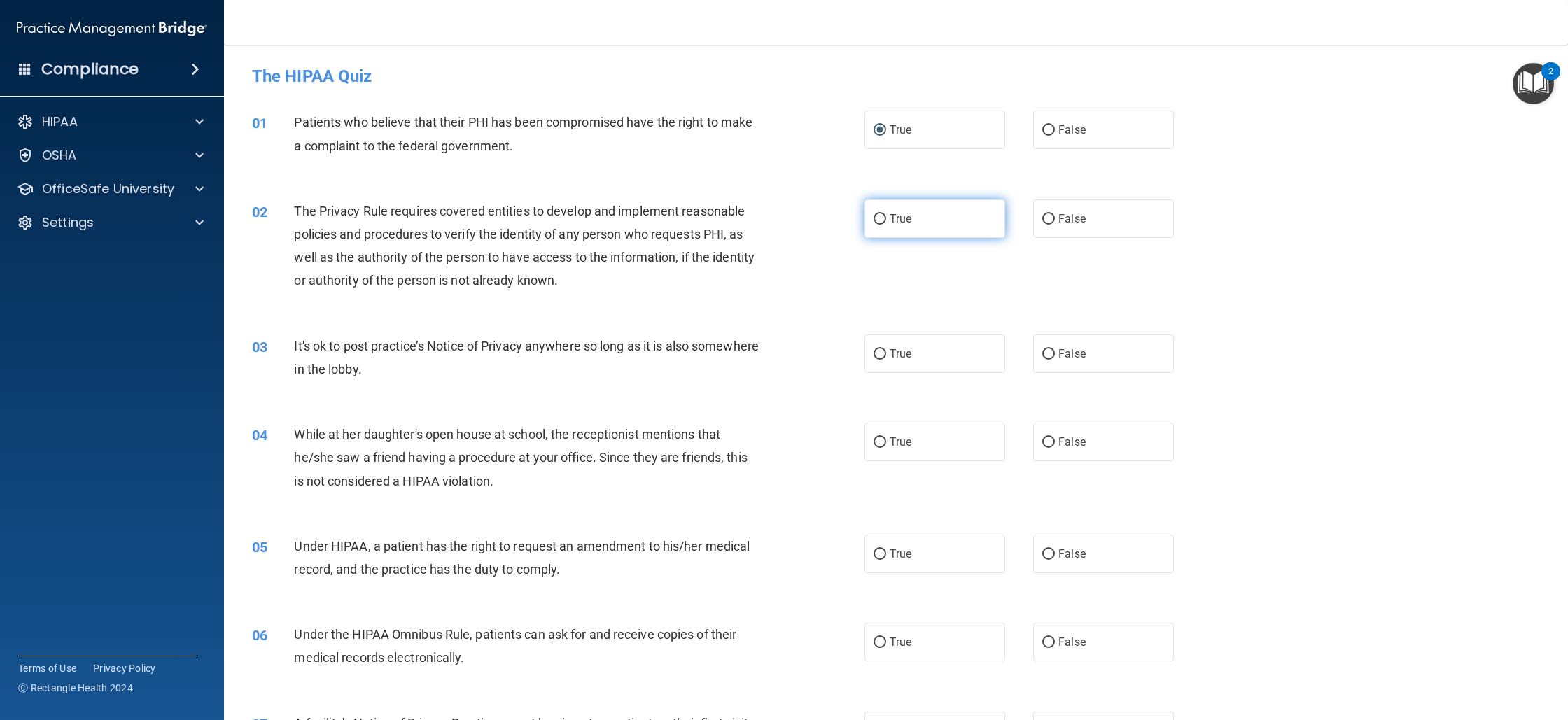
drag, startPoint x: 853, startPoint y: 216, endPoint x: 869, endPoint y: 219, distance: 16.3
click at [854, 217] on div "02 The Privacy Rule requires covered entities to develop and implement reasonab…" at bounding box center [559, 249] width 655 height 100
click at [876, 219] on input "True" at bounding box center [879, 219] width 12 height 11
radio input "true"
click at [1063, 430] on label "False" at bounding box center [1103, 442] width 140 height 38
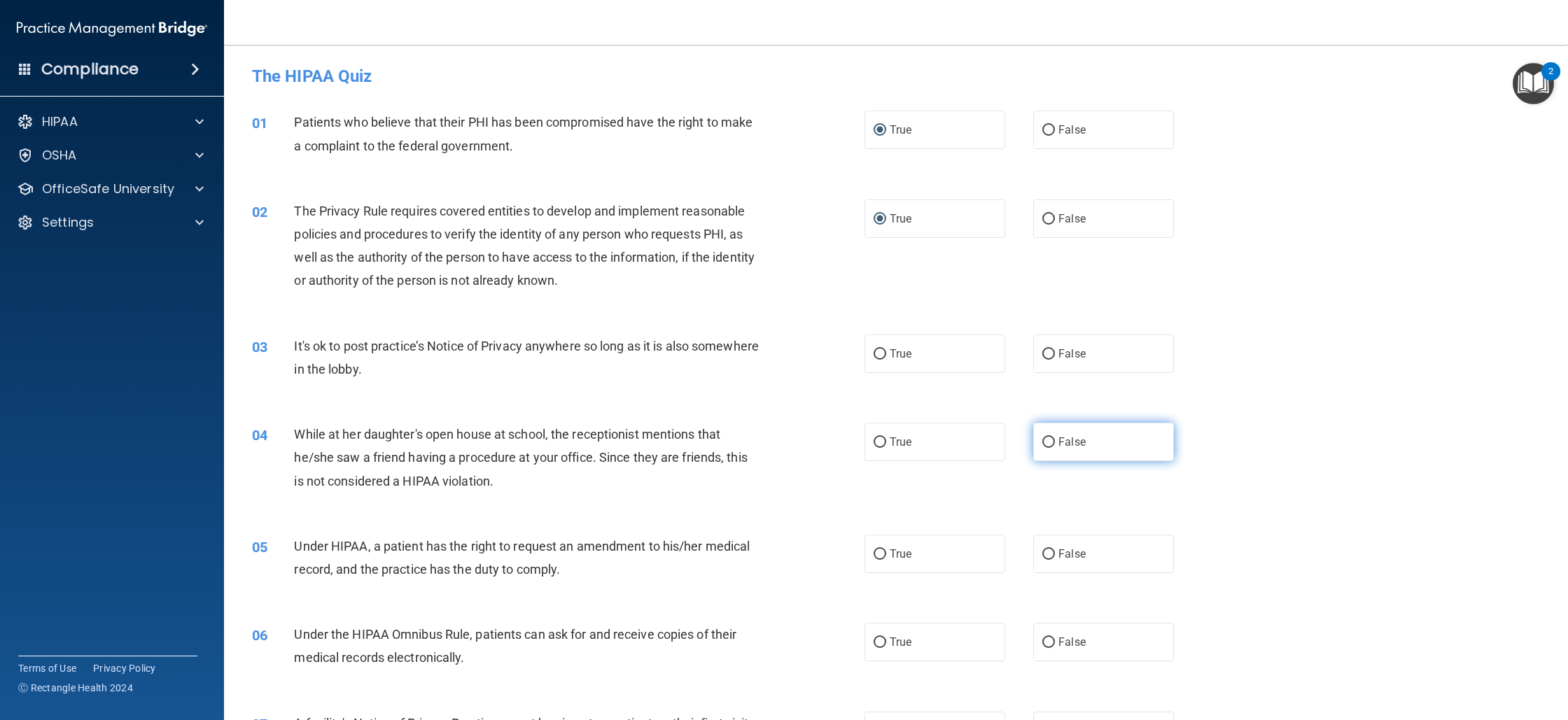
click at [1055, 437] on input "False" at bounding box center [1049, 442] width 12 height 11
radio input "true"
click at [1070, 556] on span "False" at bounding box center [1072, 554] width 28 height 13
click at [1055, 556] on input "False" at bounding box center [1049, 555] width 12 height 11
radio input "true"
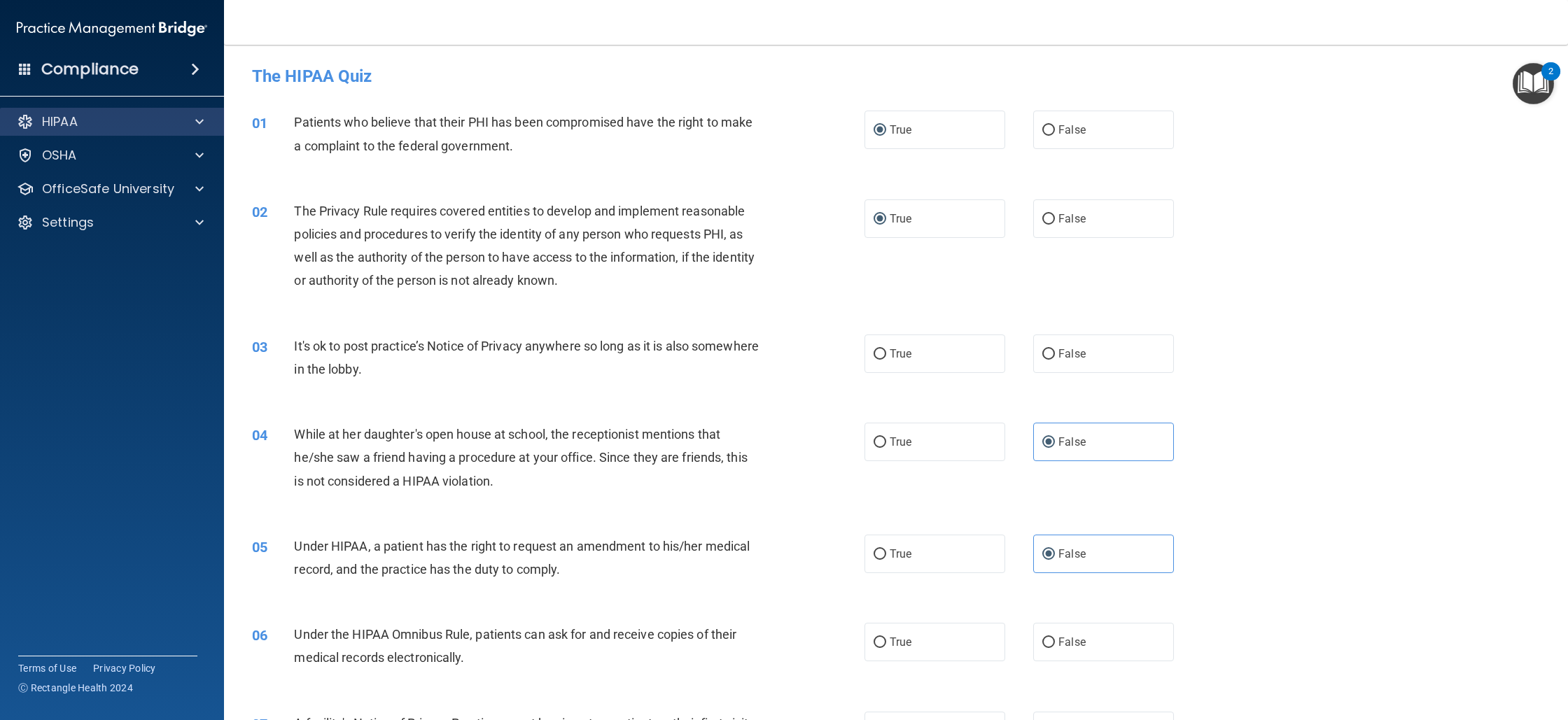
click at [72, 133] on div "HIPAA" at bounding box center [112, 121] width 224 height 28
click at [71, 132] on div "HIPAA" at bounding box center [112, 121] width 224 height 28
click at [196, 121] on span at bounding box center [200, 122] width 9 height 17
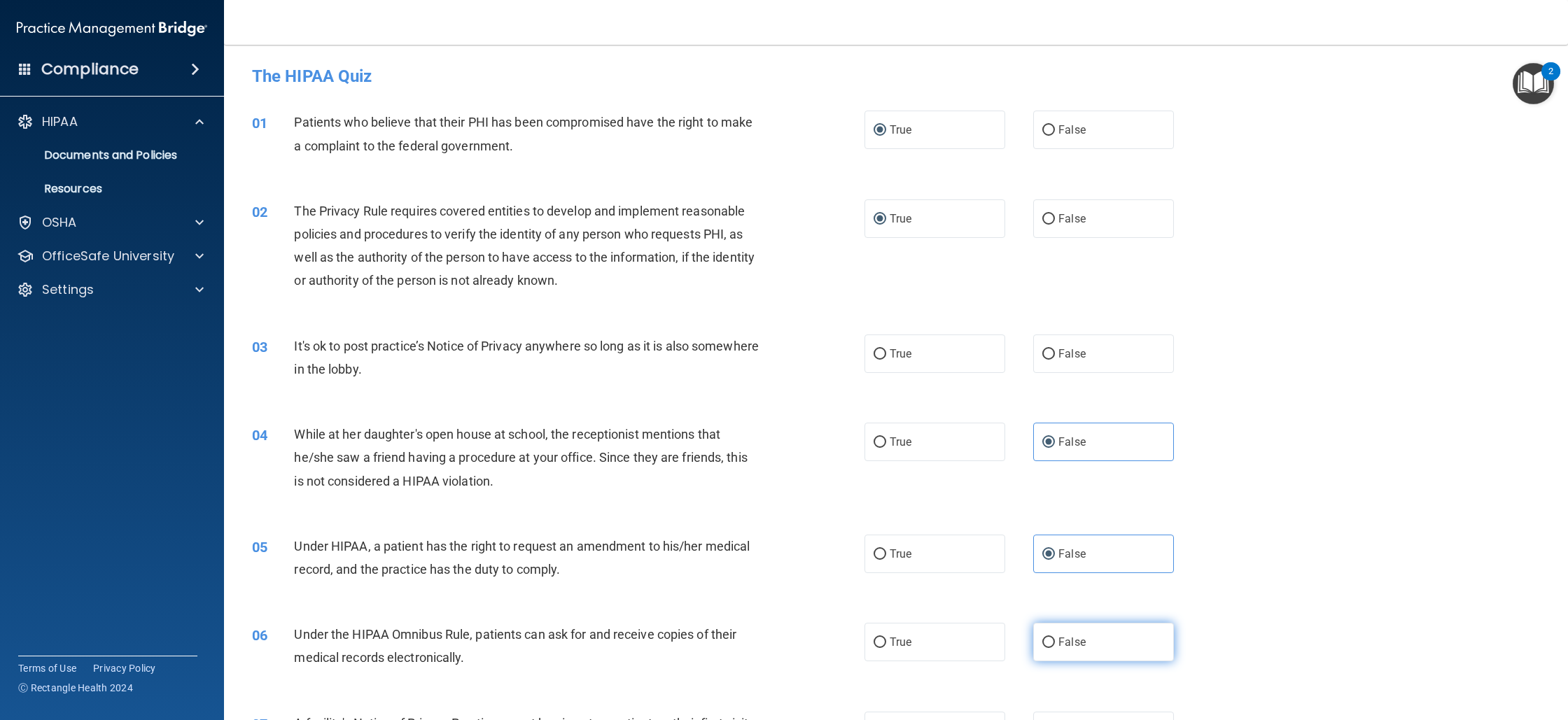
click at [1052, 645] on label "False" at bounding box center [1103, 643] width 140 height 38
click at [1052, 645] on input "False" at bounding box center [1049, 643] width 12 height 11
radio input "true"
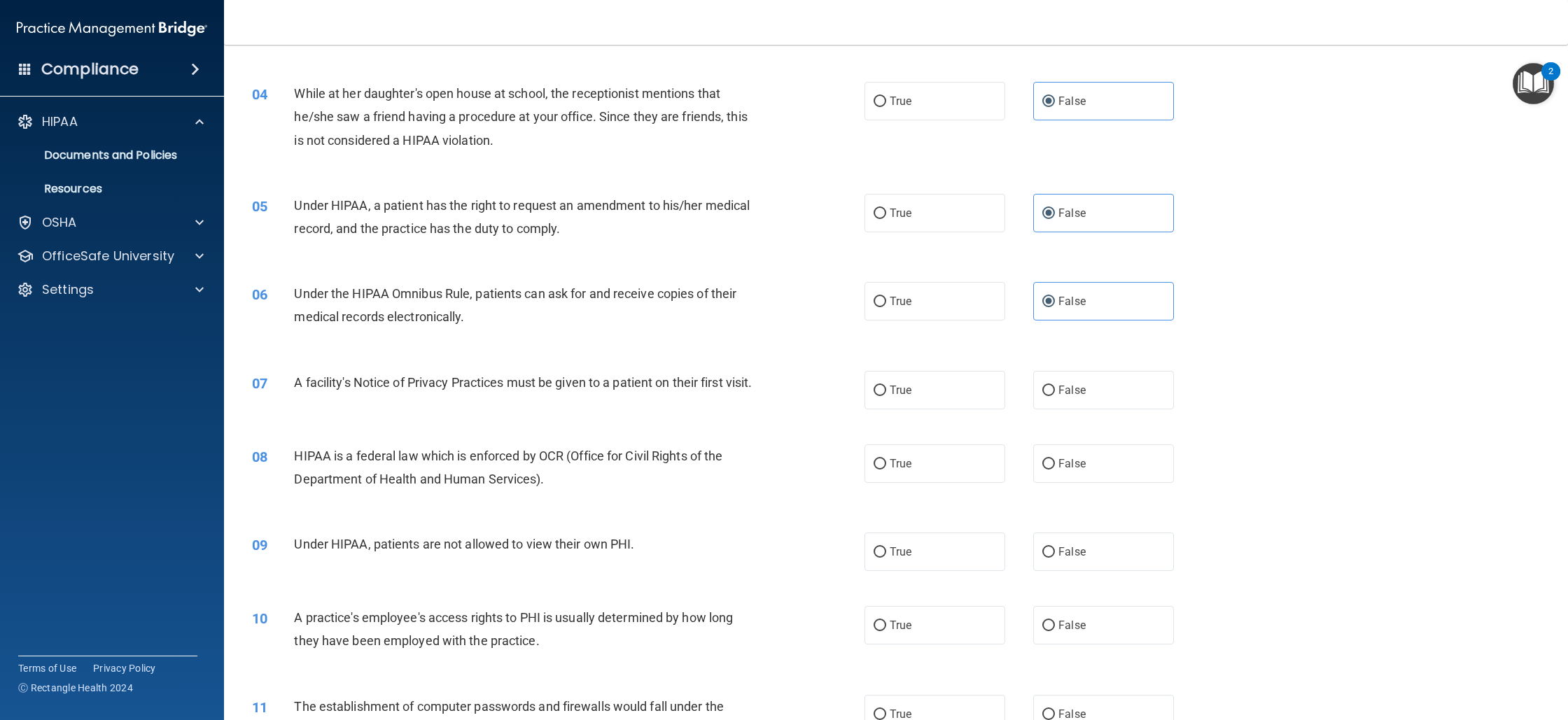
scroll to position [346, 0]
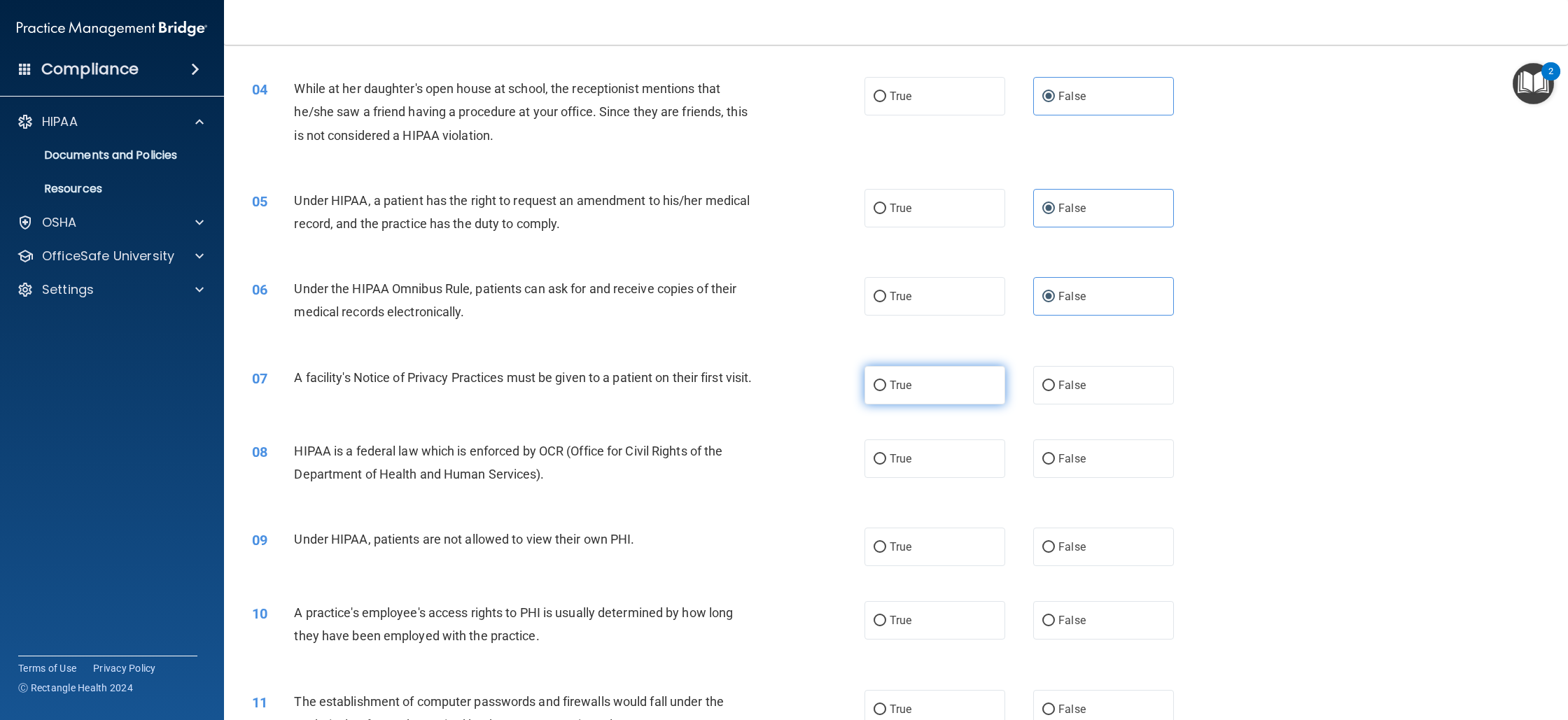
click at [921, 379] on label "True" at bounding box center [934, 385] width 140 height 38
click at [886, 381] on input "True" at bounding box center [879, 386] width 12 height 11
radio input "true"
click at [911, 453] on div "08 HIPAA is a federal law which is enforced by OCR (Office for Civil Rights of …" at bounding box center [896, 466] width 1309 height 88
click at [910, 460] on label "True" at bounding box center [934, 458] width 140 height 38
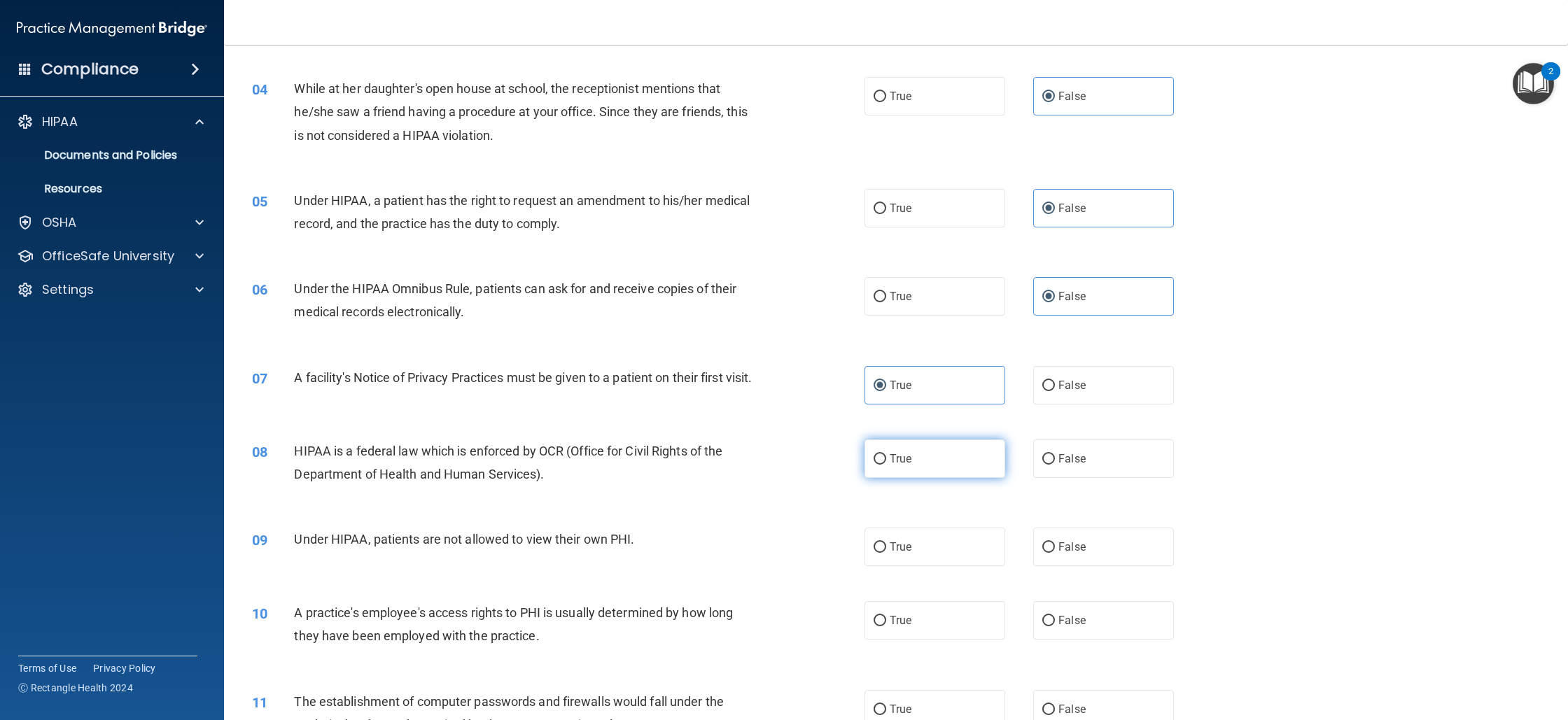
click at [886, 460] on input "True" at bounding box center [879, 459] width 12 height 11
radio input "true"
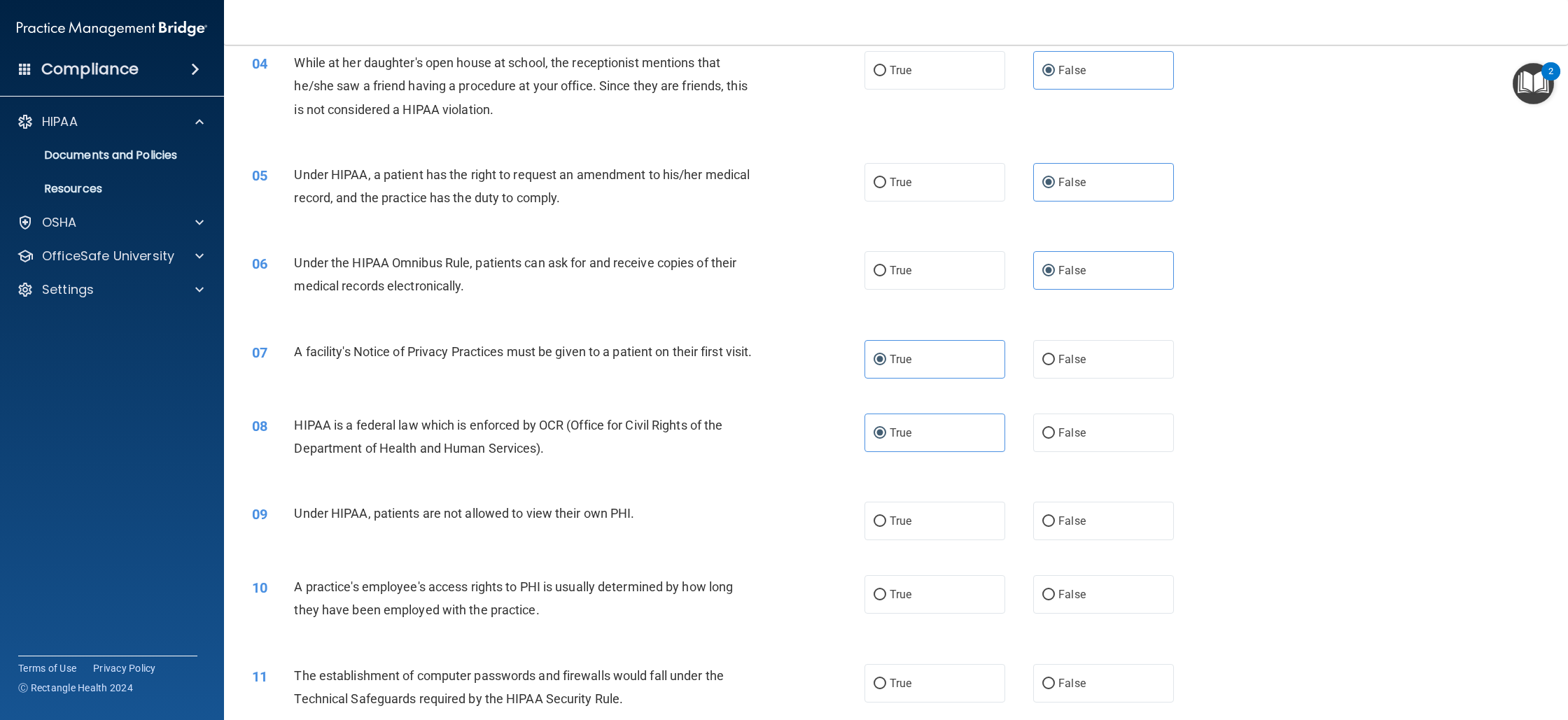
scroll to position [373, 0]
drag, startPoint x: 281, startPoint y: 518, endPoint x: 531, endPoint y: 503, distance: 250.4
click at [519, 501] on div "09 Under HIPAA, patients are not allowed to view their own PHI. True False" at bounding box center [896, 519] width 1309 height 74
click at [635, 520] on div "Under HIPAA, patients are not allowed to view their own PHI." at bounding box center [532, 512] width 476 height 23
click at [632, 519] on span "Under HIPAA, patients are not allowed to view their own PHI." at bounding box center [464, 512] width 340 height 14
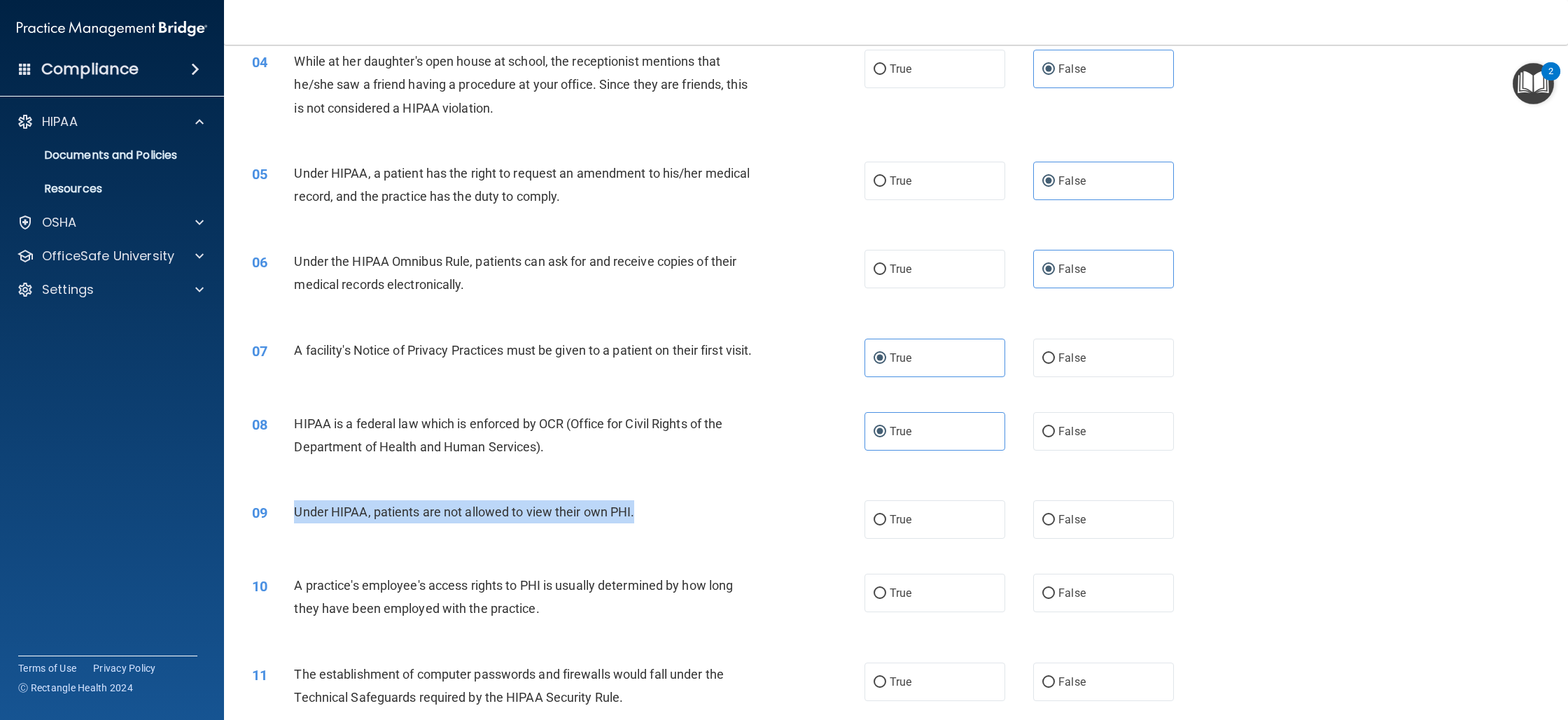
drag, startPoint x: 638, startPoint y: 529, endPoint x: 289, endPoint y: 540, distance: 349.2
click at [289, 531] on div "09 Under HIPAA, patients are not allowed to view their own PHI." at bounding box center [559, 516] width 655 height 31
click at [691, 458] on div "HIPAA is a federal law which is enforced by OCR (Office for Civil Rights of the…" at bounding box center [532, 435] width 476 height 46
drag, startPoint x: 636, startPoint y: 525, endPoint x: 295, endPoint y: 532, distance: 341.1
click at [295, 523] on div "Under HIPAA, patients are not allowed to view their own PHI." at bounding box center [532, 512] width 476 height 23
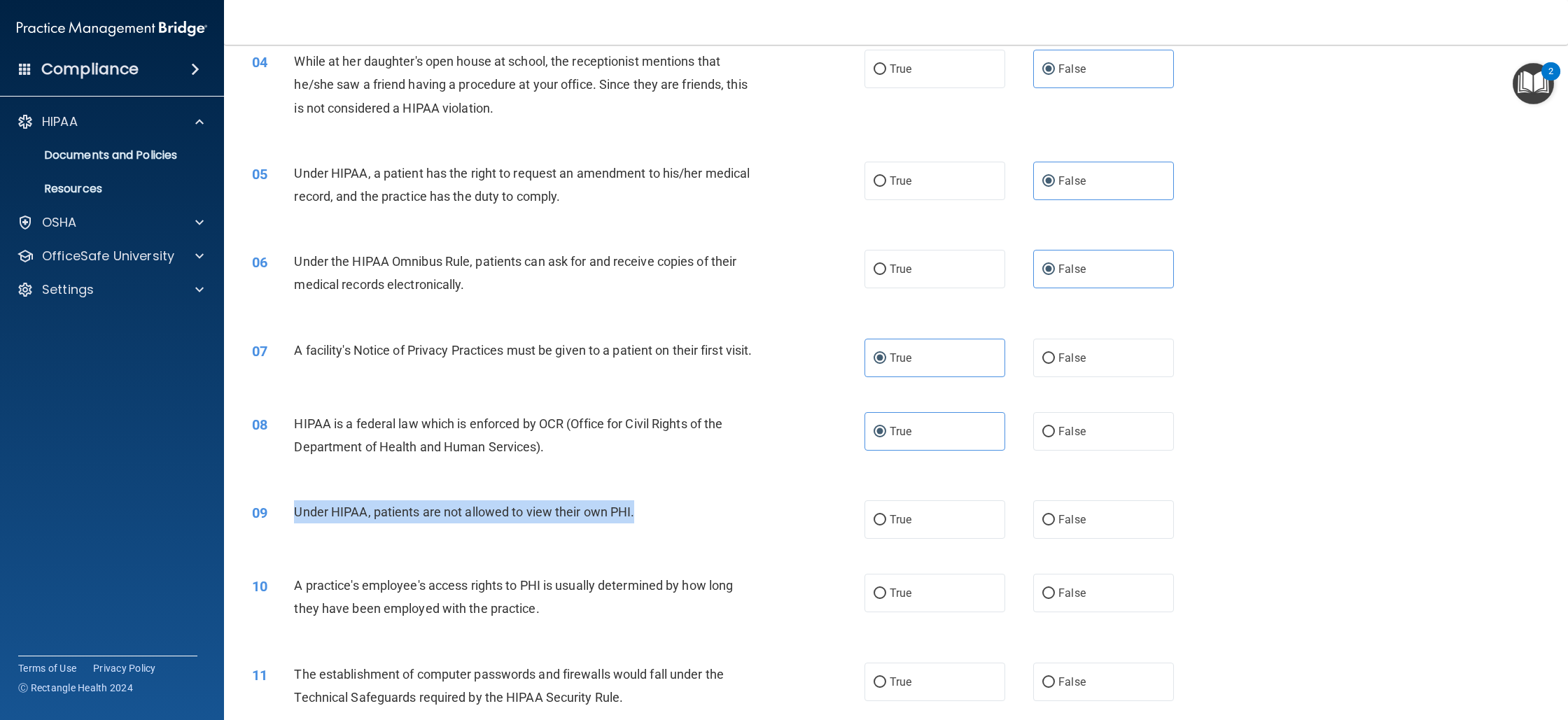
copy span "Under HIPAA, patients are not allowed to view their own PHI."
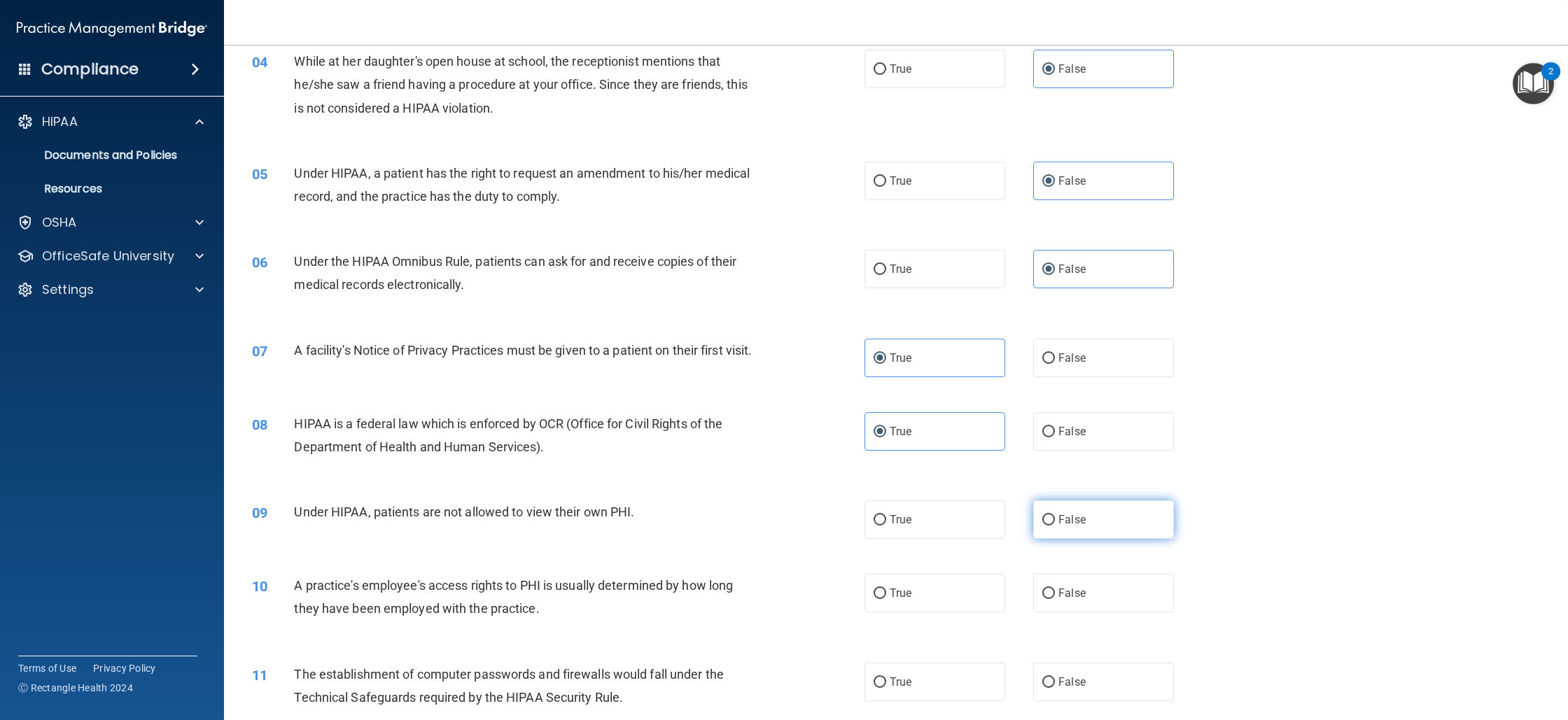
click at [1066, 526] on span "False" at bounding box center [1072, 519] width 28 height 13
click at [1055, 526] on input "False" at bounding box center [1049, 520] width 12 height 11
radio input "true"
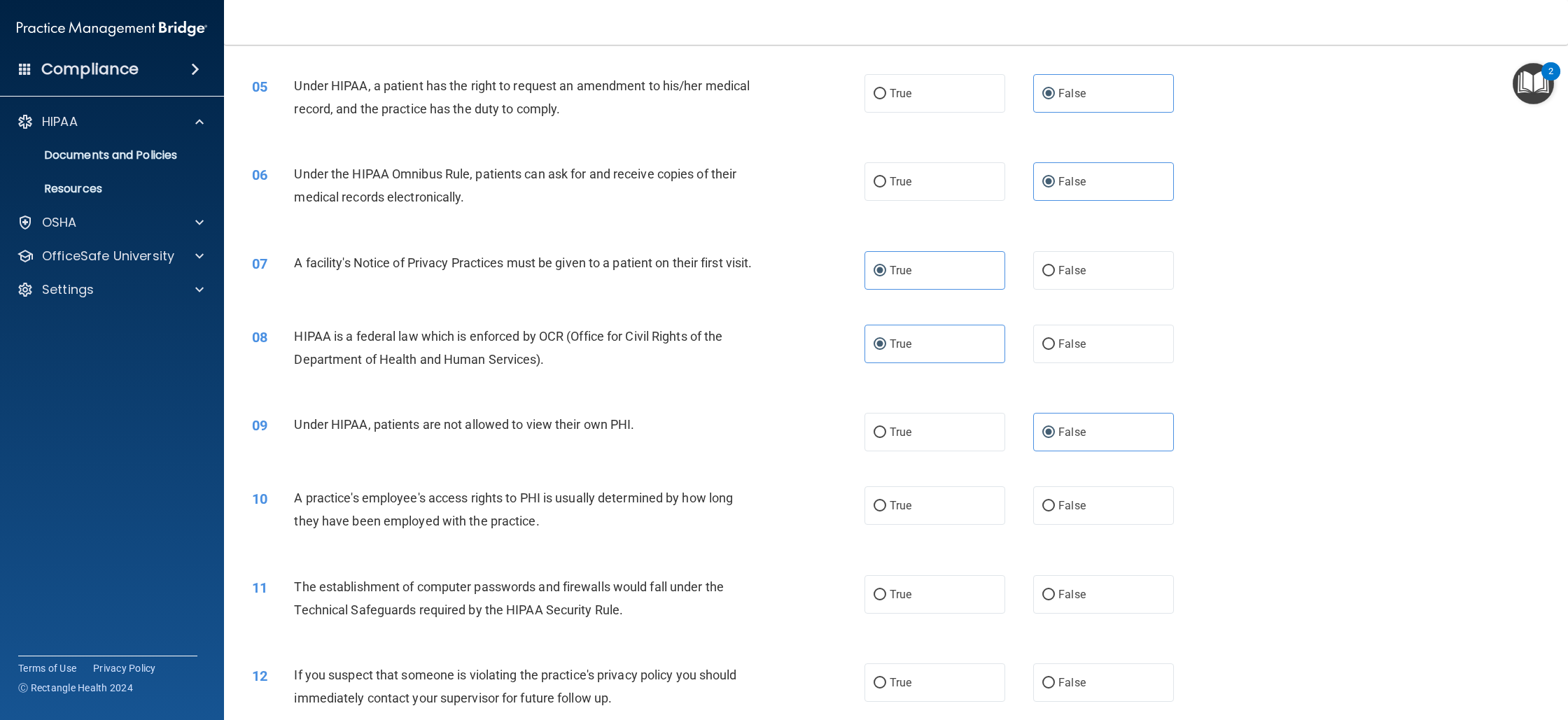
scroll to position [545, 0]
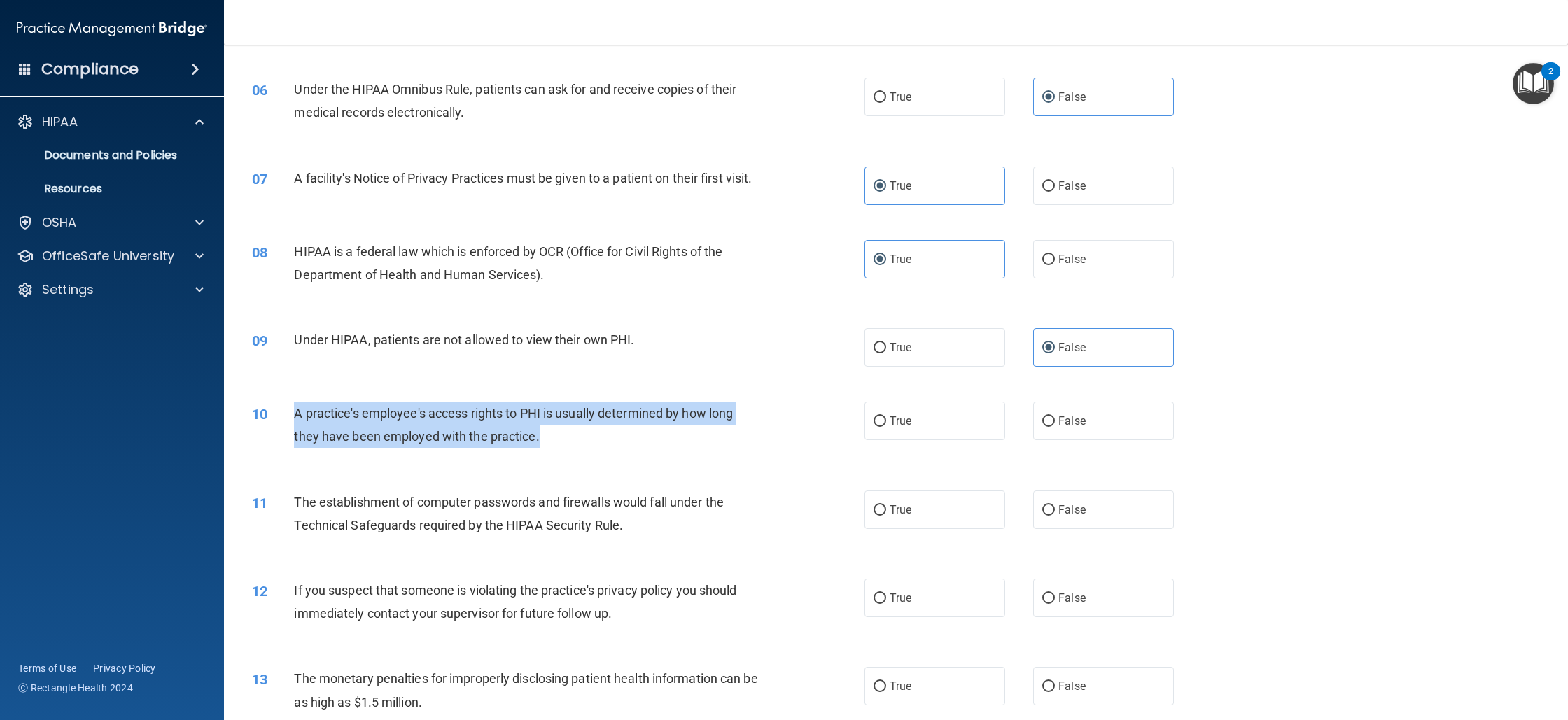
drag, startPoint x: 561, startPoint y: 459, endPoint x: 295, endPoint y: 432, distance: 267.4
click at [296, 432] on div "A practice's employee's access rights to PHI is usually determined by how long …" at bounding box center [532, 425] width 476 height 46
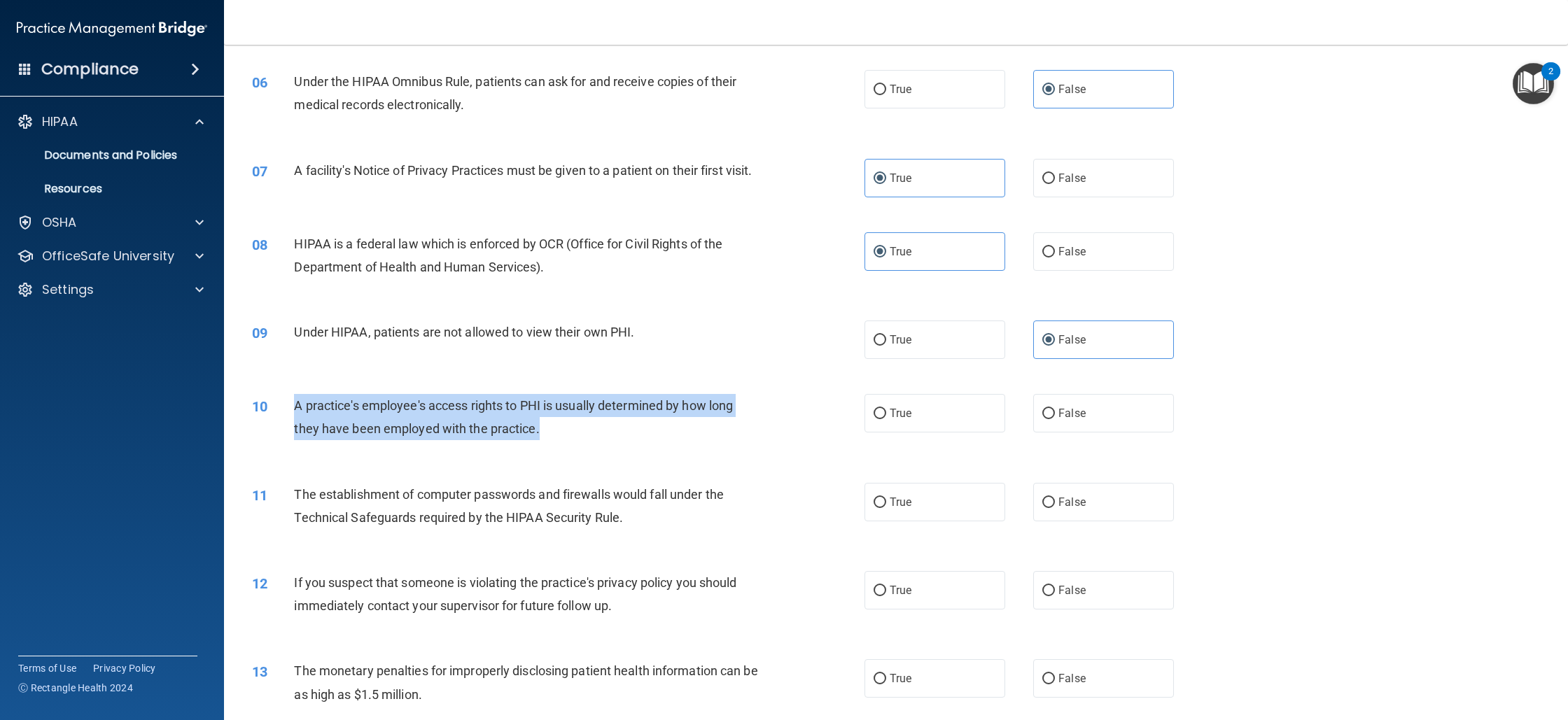
scroll to position [554, 0]
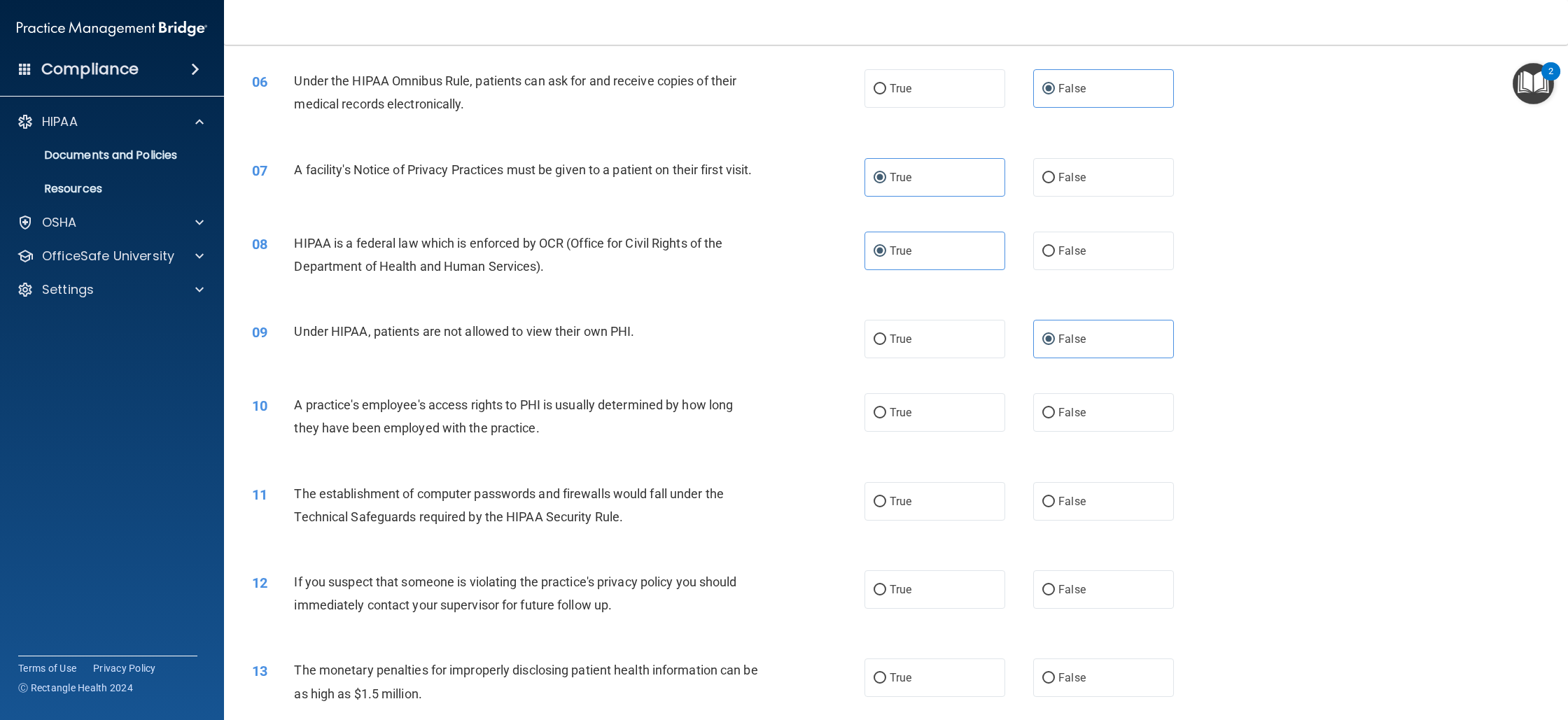
click at [649, 434] on div "A practice's employee's access rights to PHI is usually determined by how long …" at bounding box center [532, 416] width 476 height 46
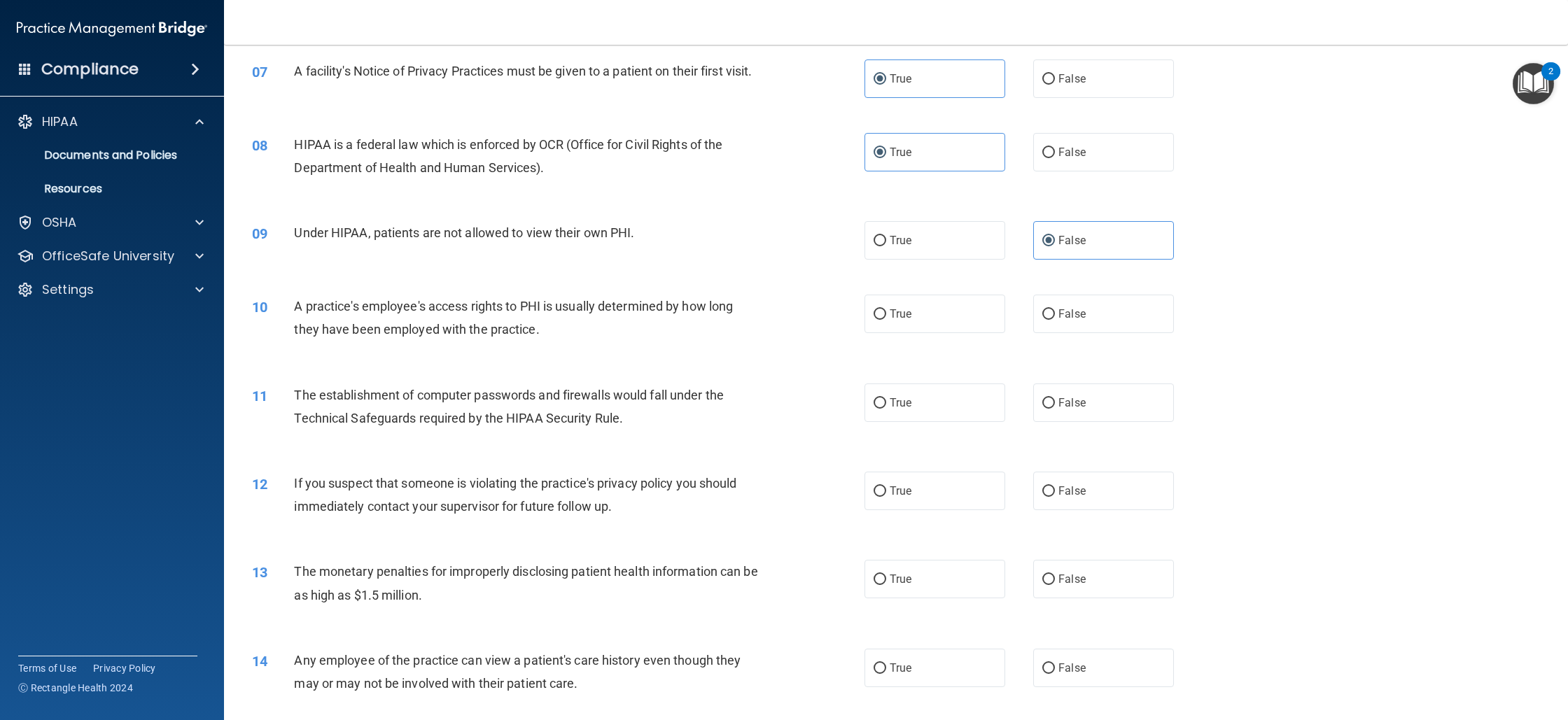
scroll to position [655, 0]
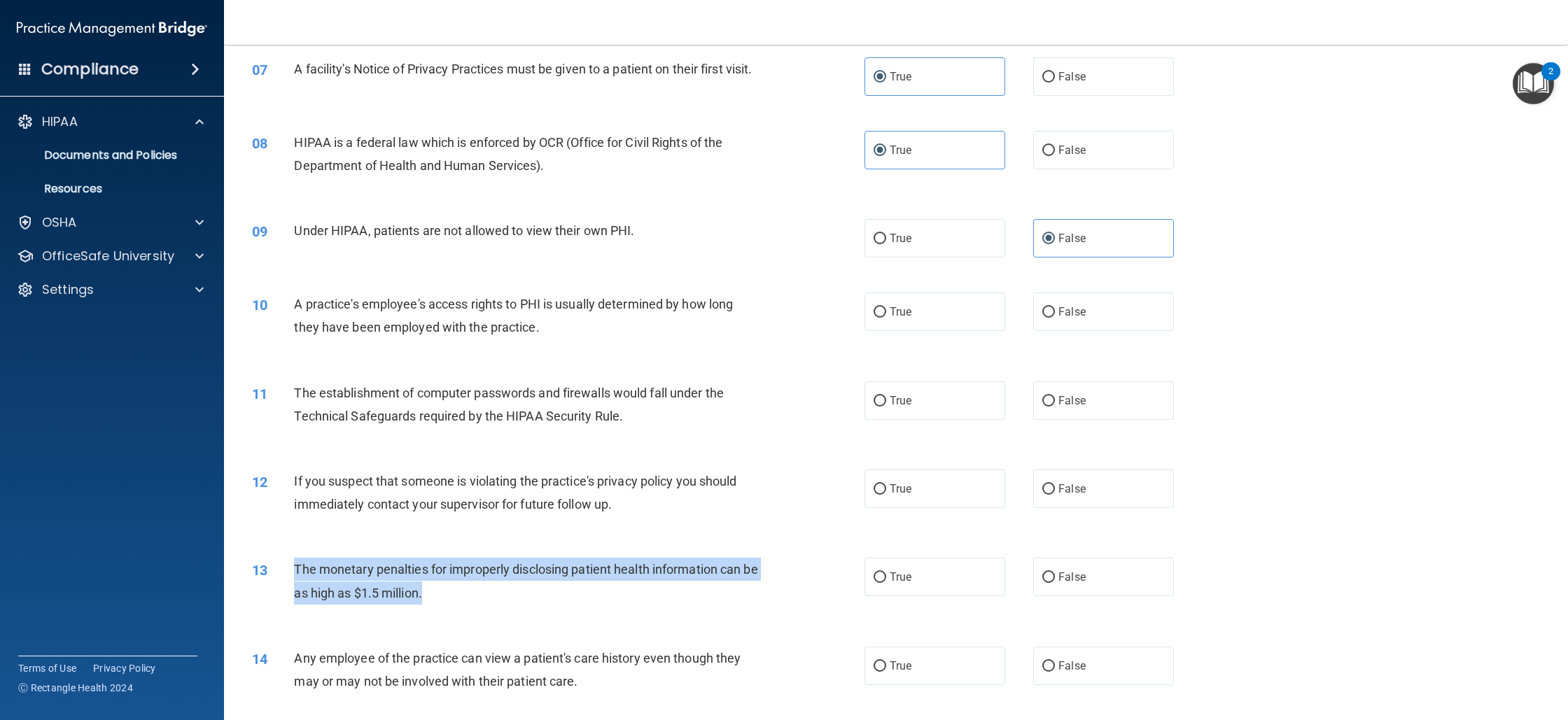
drag, startPoint x: 448, startPoint y: 604, endPoint x: 303, endPoint y: 583, distance: 146.5
click at [295, 586] on div "The monetary penalties for improperly disclosing patient health information can…" at bounding box center [532, 581] width 476 height 46
copy span "The monetary penalties for improperly disclosing patient health information can…"
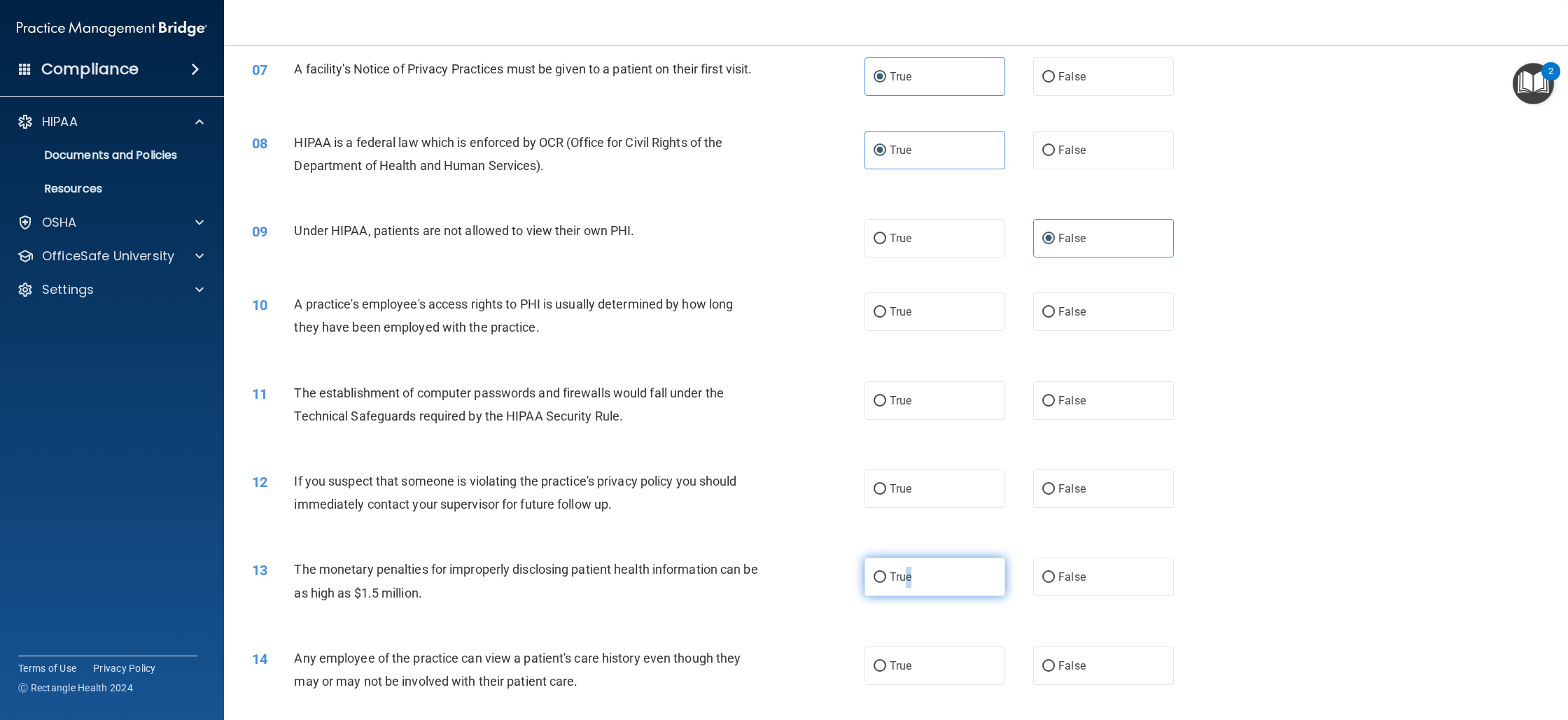
click at [907, 597] on label "True" at bounding box center [934, 577] width 140 height 38
click at [925, 592] on label "True" at bounding box center [934, 577] width 140 height 38
click at [886, 583] on input "True" at bounding box center [879, 578] width 12 height 11
radio input "true"
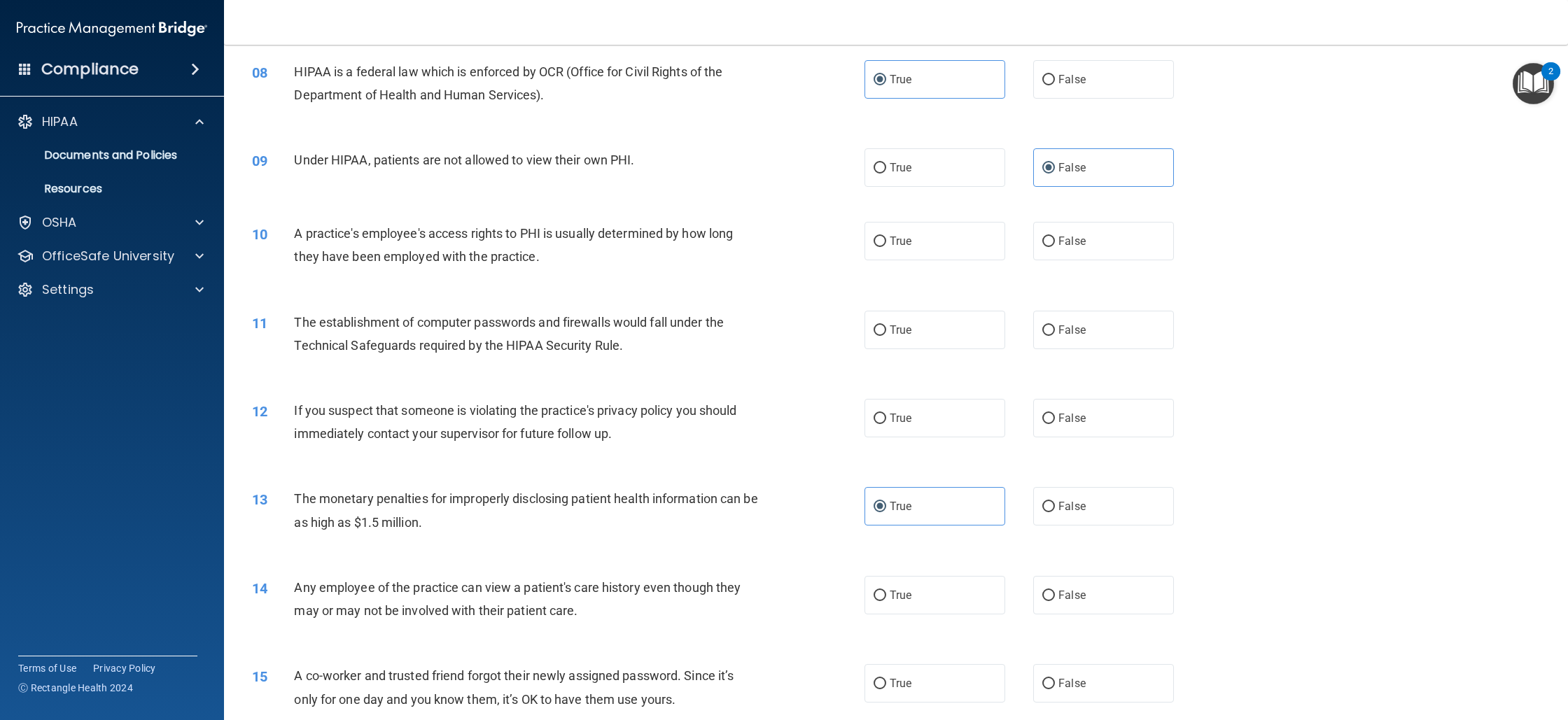
scroll to position [711, 0]
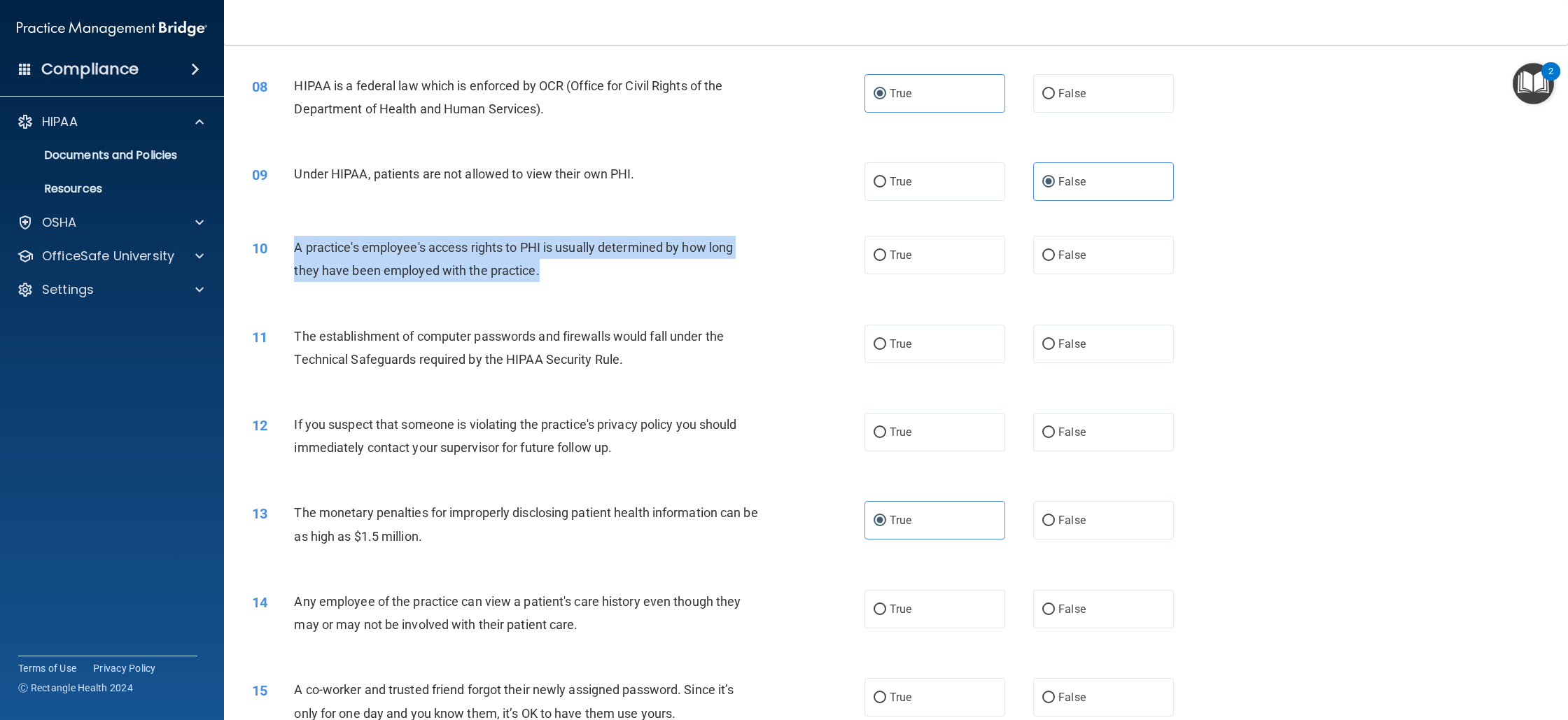
drag, startPoint x: 295, startPoint y: 264, endPoint x: 537, endPoint y: 284, distance: 242.8
click at [537, 278] on span "A practice's employee's access rights to PHI is usually determined by how long …" at bounding box center [514, 259] width 439 height 38
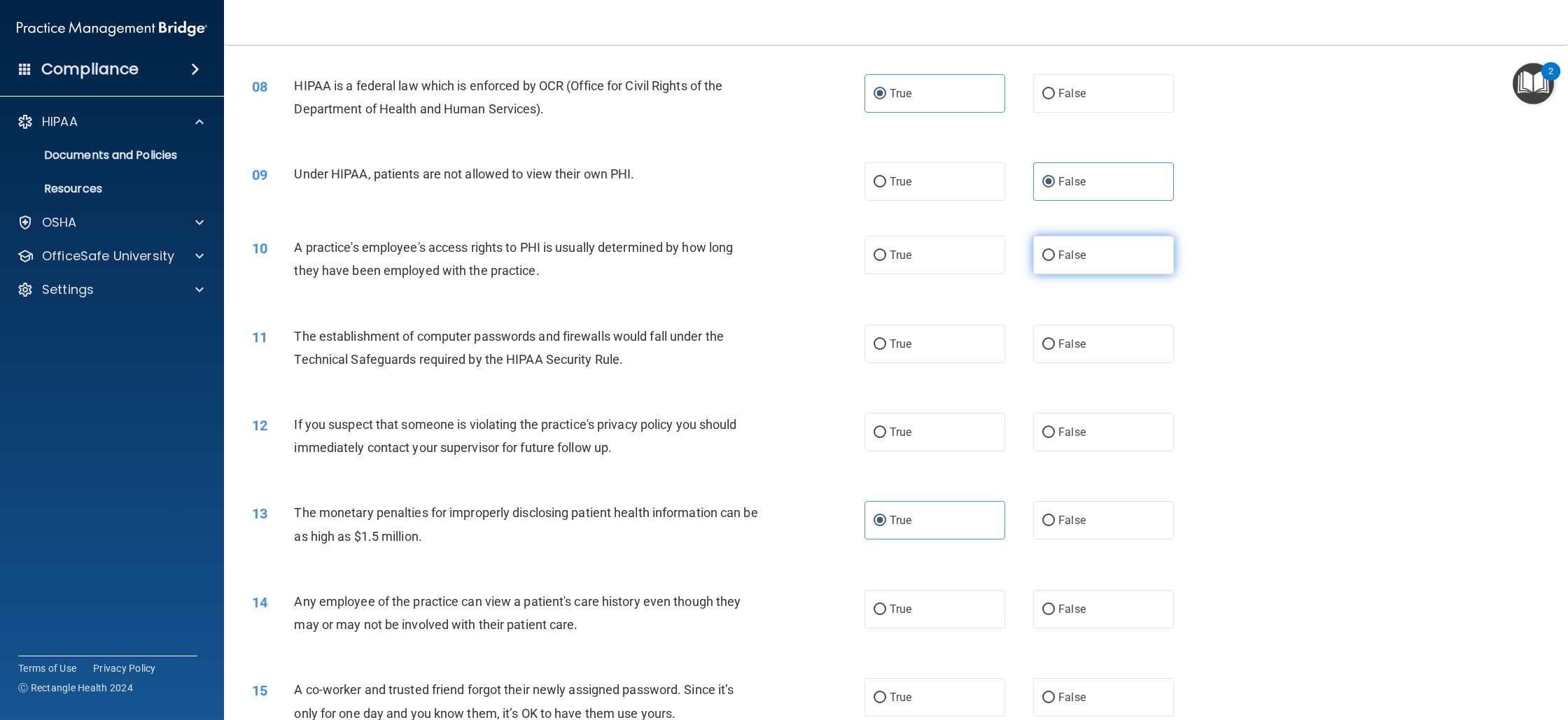
click at [1070, 258] on label "False" at bounding box center [1103, 255] width 140 height 38
click at [1055, 258] on input "False" at bounding box center [1049, 255] width 12 height 11
radio input "true"
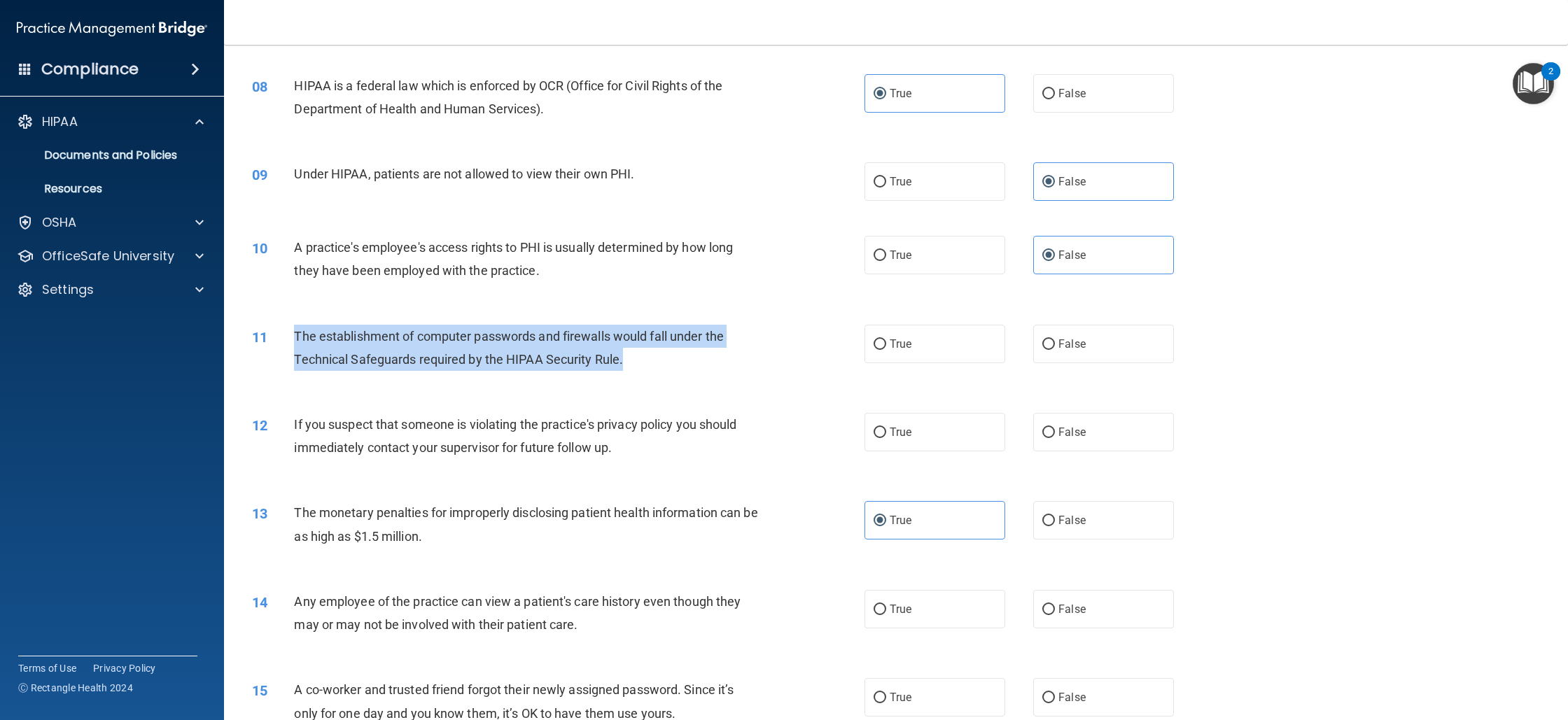
drag, startPoint x: 297, startPoint y: 349, endPoint x: 663, endPoint y: 371, distance: 366.7
click at [663, 371] on div "The establishment of computer passwords and firewalls would fall under the Tech…" at bounding box center [532, 348] width 476 height 46
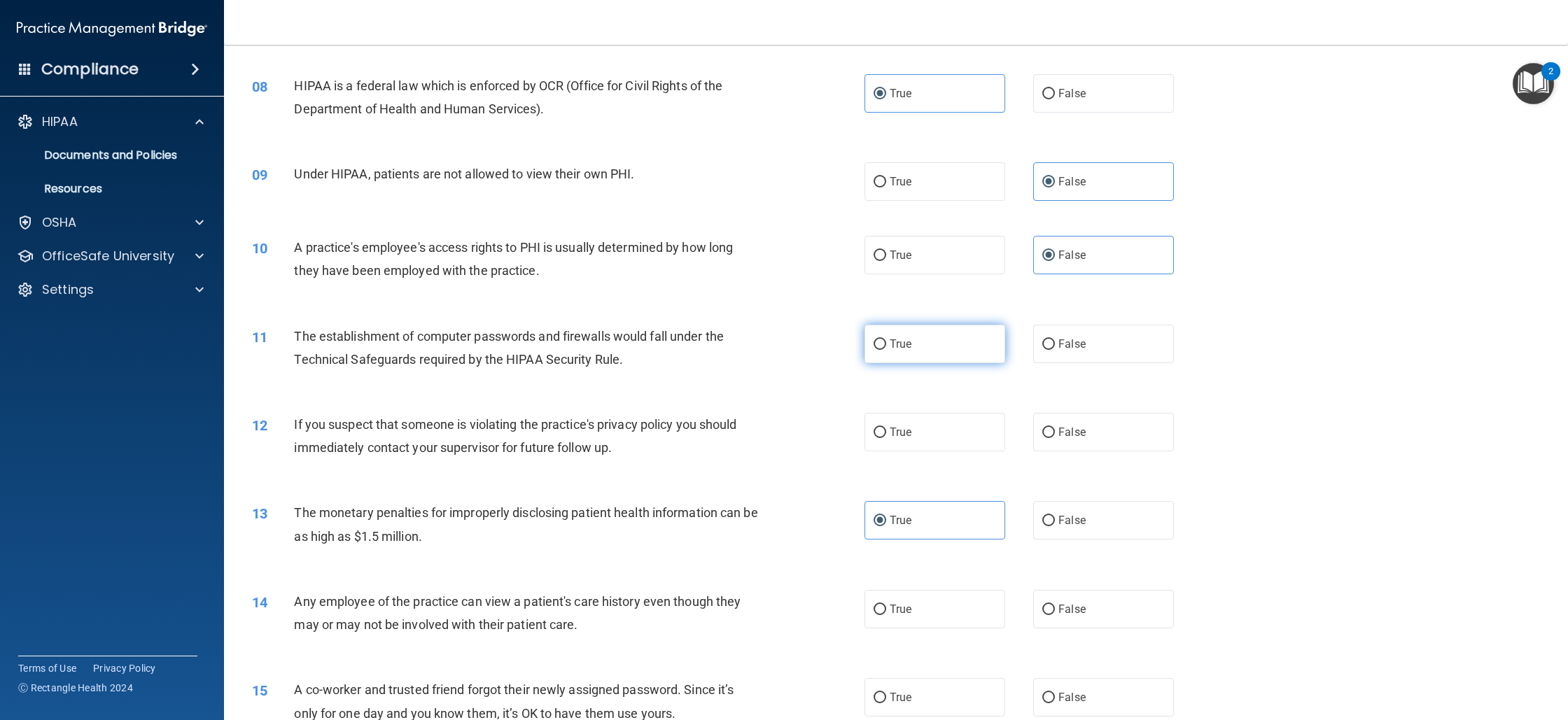
click at [891, 364] on label "True" at bounding box center [934, 344] width 140 height 38
click at [886, 350] on input "True" at bounding box center [879, 345] width 12 height 11
radio input "true"
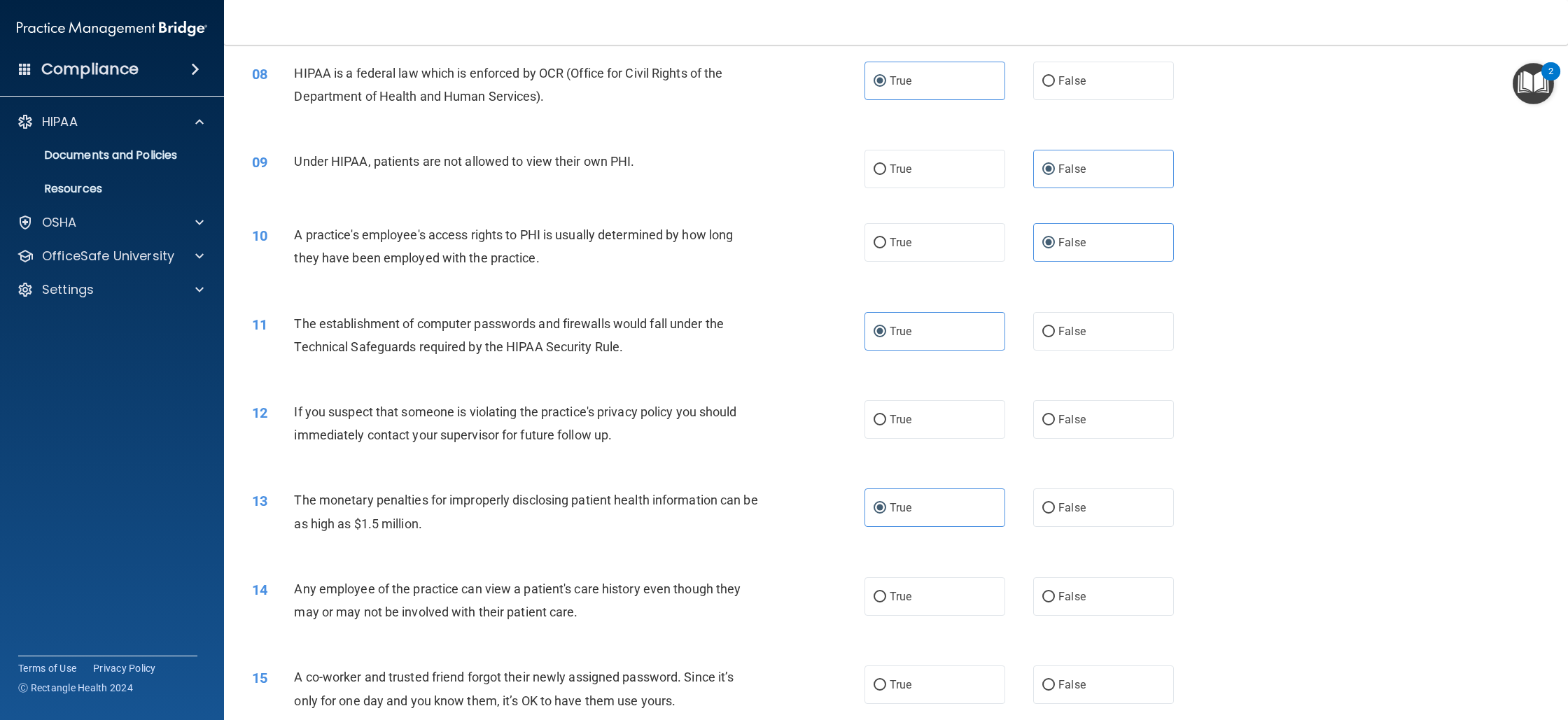
scroll to position [742, 0]
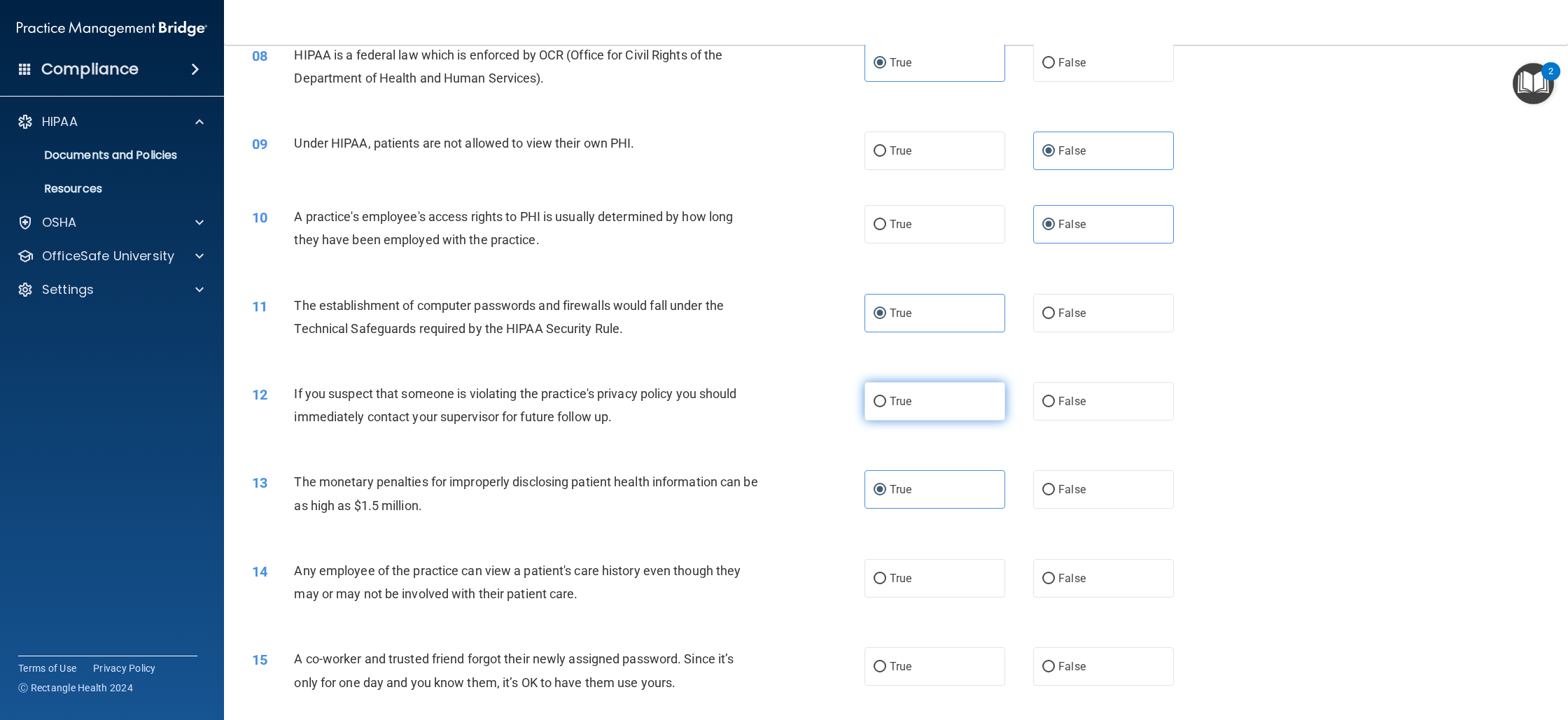
click at [953, 410] on label "True" at bounding box center [934, 401] width 140 height 38
click at [886, 408] on input "True" at bounding box center [879, 402] width 12 height 11
radio input "true"
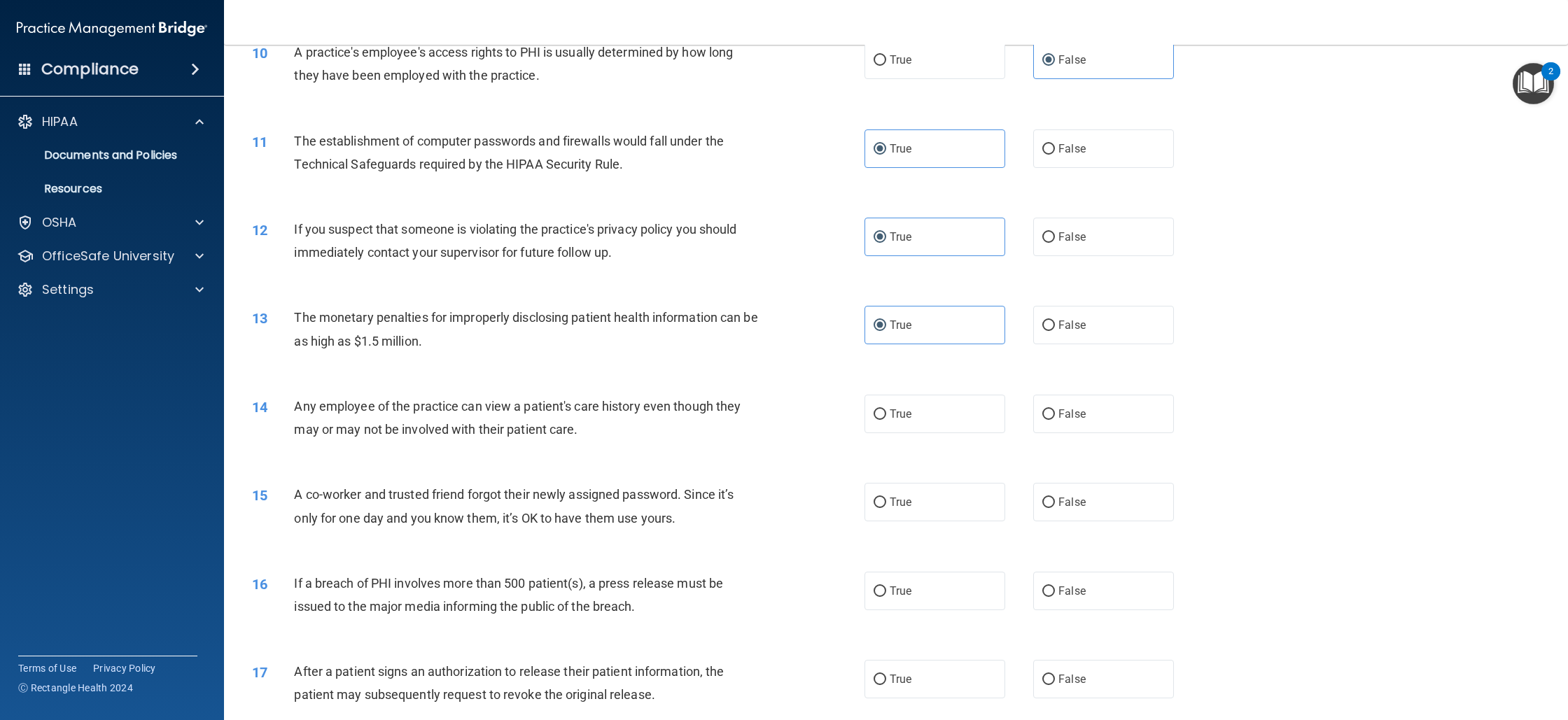
scroll to position [910, 0]
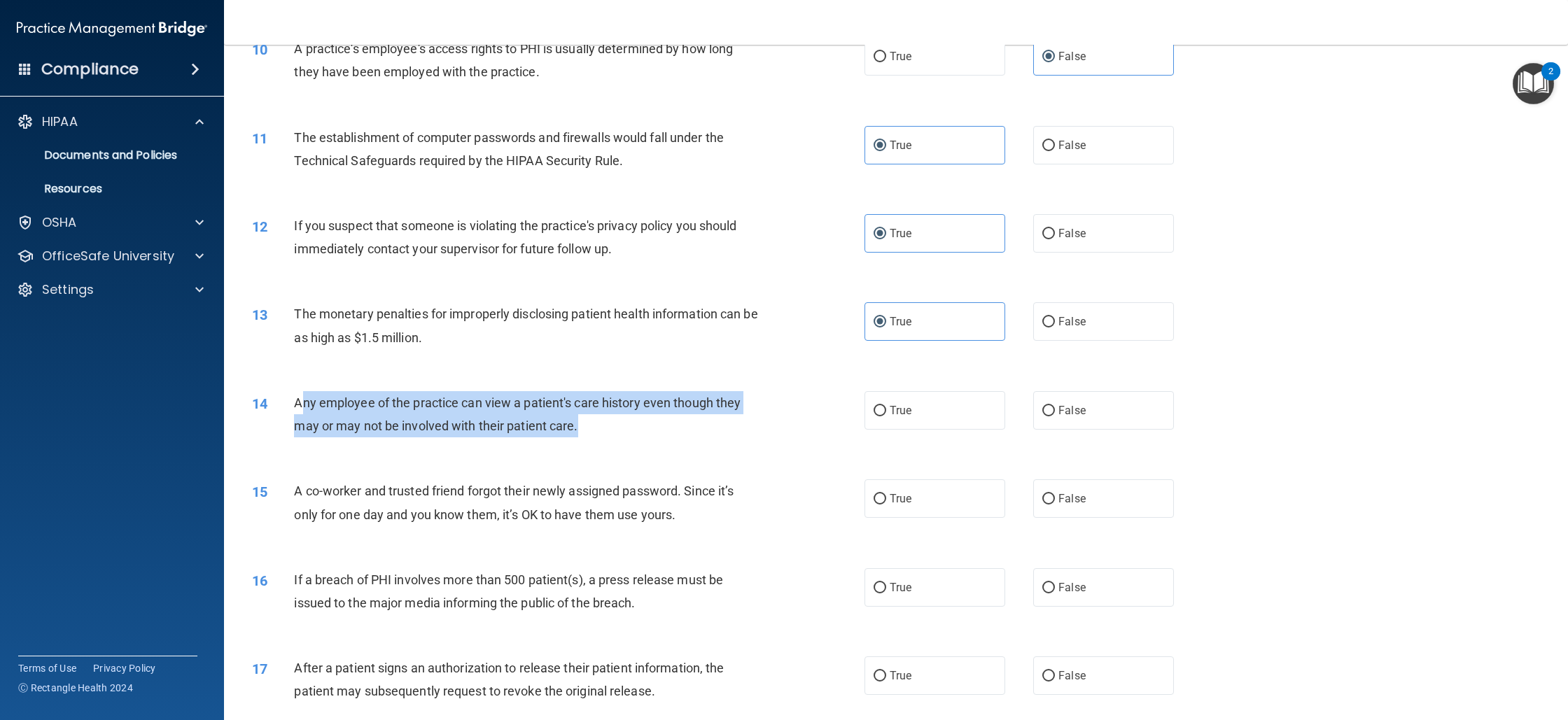
drag, startPoint x: 303, startPoint y: 418, endPoint x: 594, endPoint y: 433, distance: 291.4
click at [594, 432] on div "Any employee of the practice can view a patient's care history even though they…" at bounding box center [532, 414] width 476 height 46
click at [311, 408] on div "Any employee of the practice can view a patient's care history even though they…" at bounding box center [532, 414] width 476 height 46
drag, startPoint x: 290, startPoint y: 416, endPoint x: 588, endPoint y: 445, distance: 299.4
click at [588, 445] on div "14 Any employee of the practice can view a patient's care history even though t…" at bounding box center [559, 418] width 655 height 53
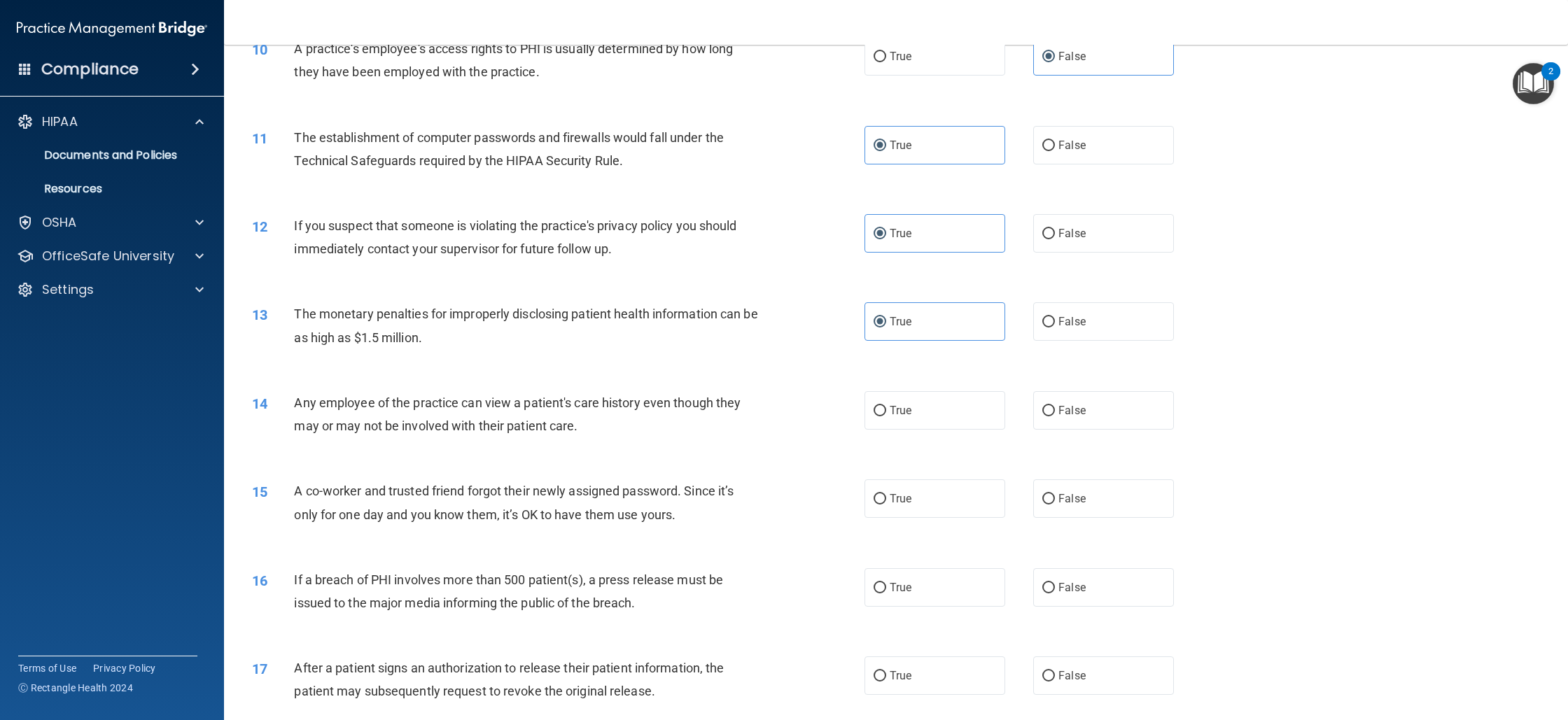
click at [1062, 393] on div "14 Any employee of the practice can view a patient's care history even though t…" at bounding box center [896, 418] width 1309 height 88
click at [1067, 417] on span "False" at bounding box center [1072, 411] width 28 height 13
click at [1055, 416] on input "False" at bounding box center [1049, 411] width 12 height 11
radio input "true"
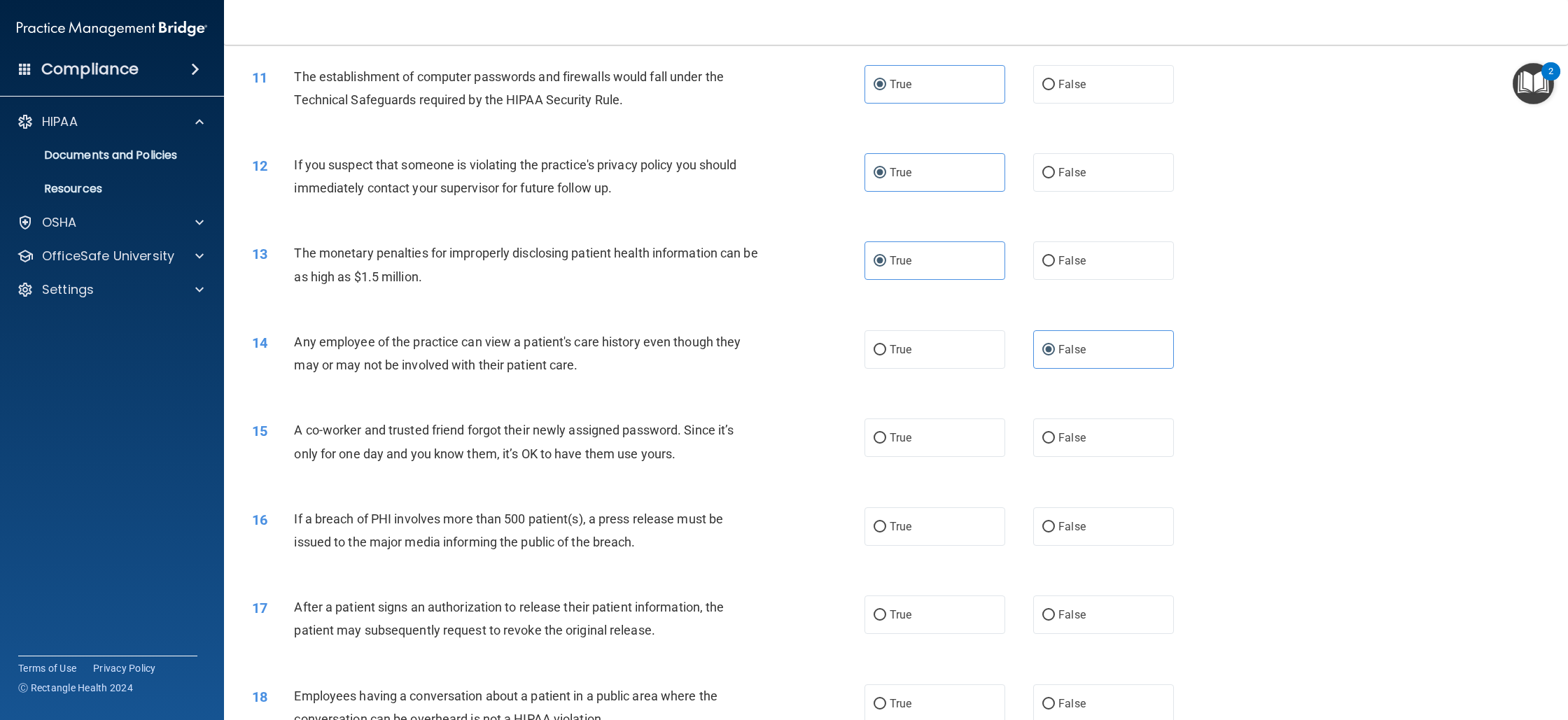
scroll to position [1054, 0]
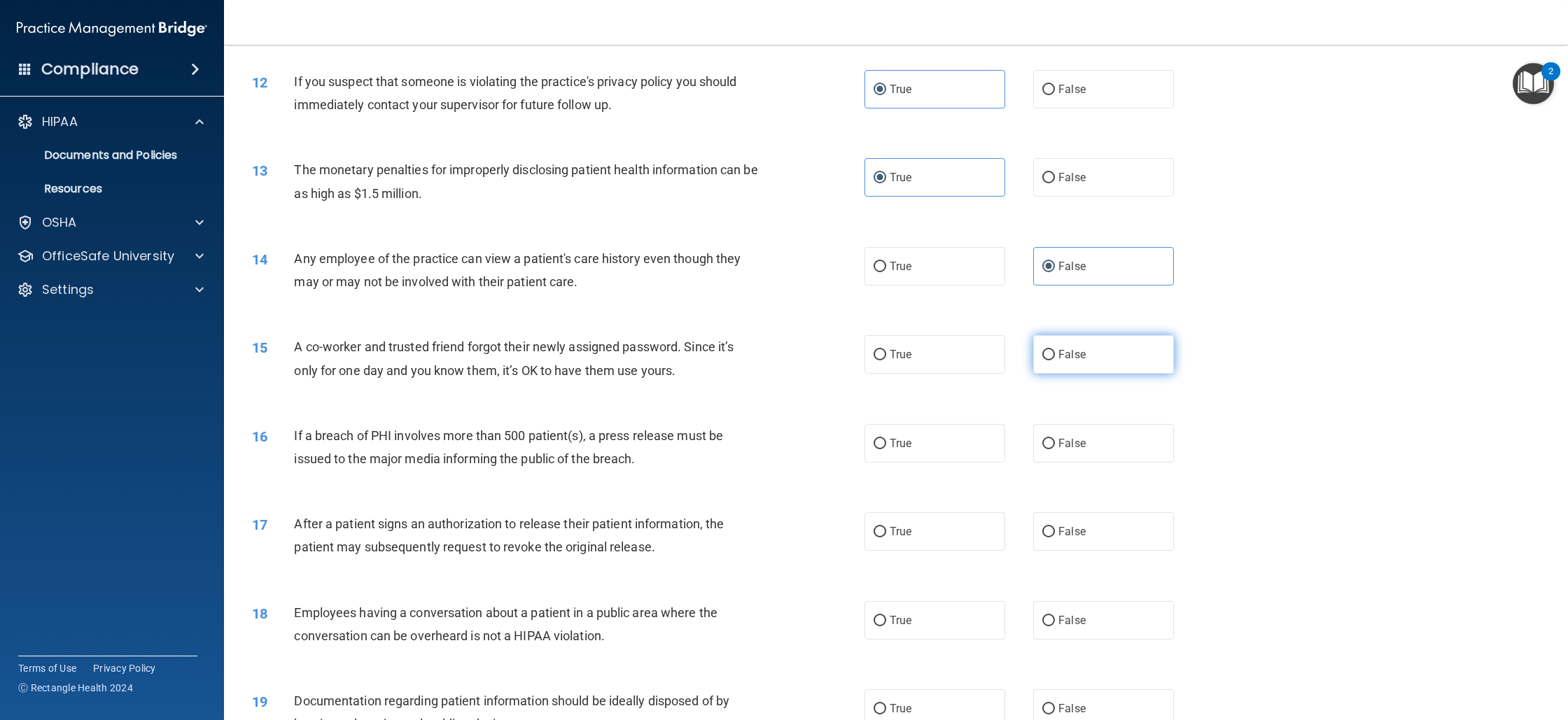
click at [1066, 361] on span "False" at bounding box center [1072, 354] width 28 height 13
click at [1055, 361] on input "False" at bounding box center [1049, 355] width 12 height 11
radio input "true"
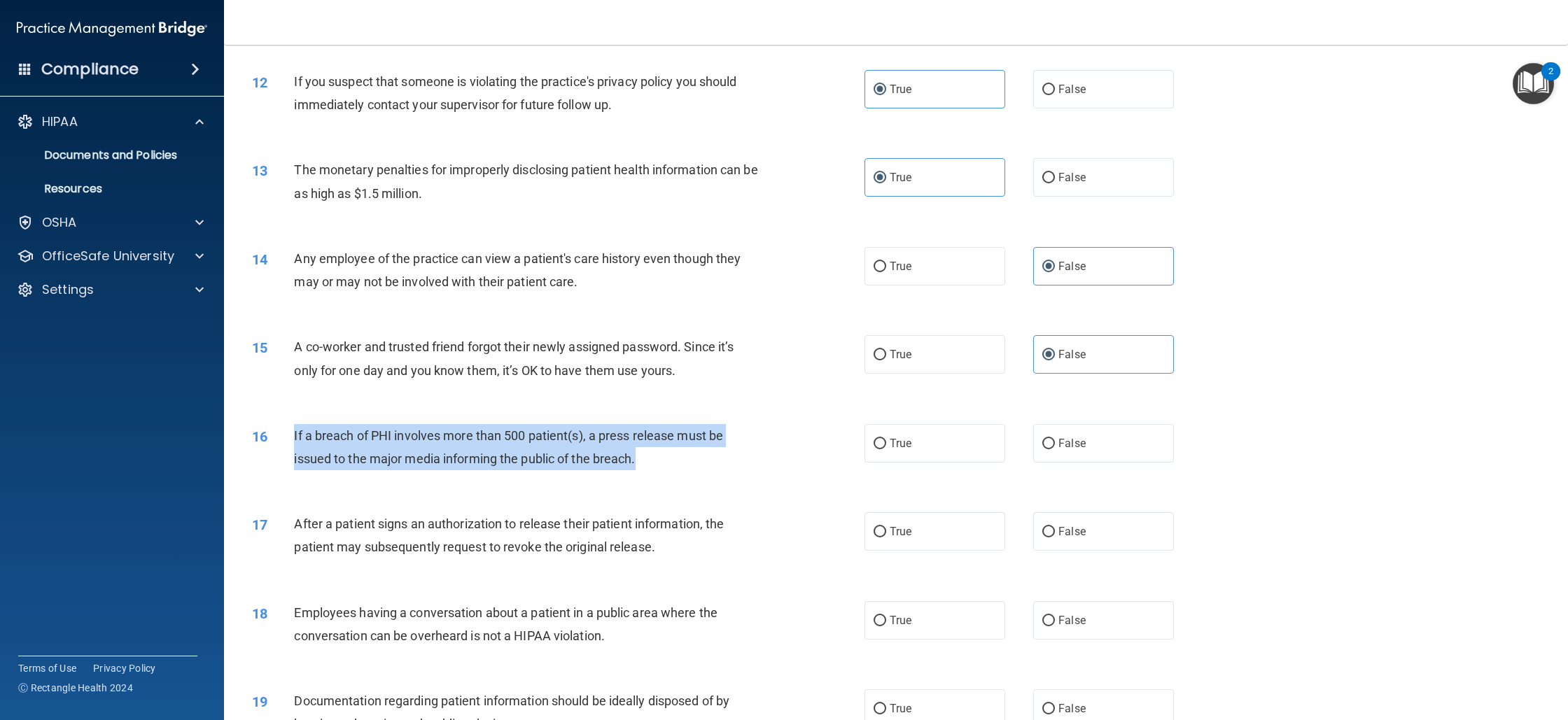
drag, startPoint x: 652, startPoint y: 471, endPoint x: 290, endPoint y: 457, distance: 362.3
click at [290, 457] on div "16 If a breach of PHI involves more than 500 patient(s), a press release must b…" at bounding box center [559, 451] width 655 height 53
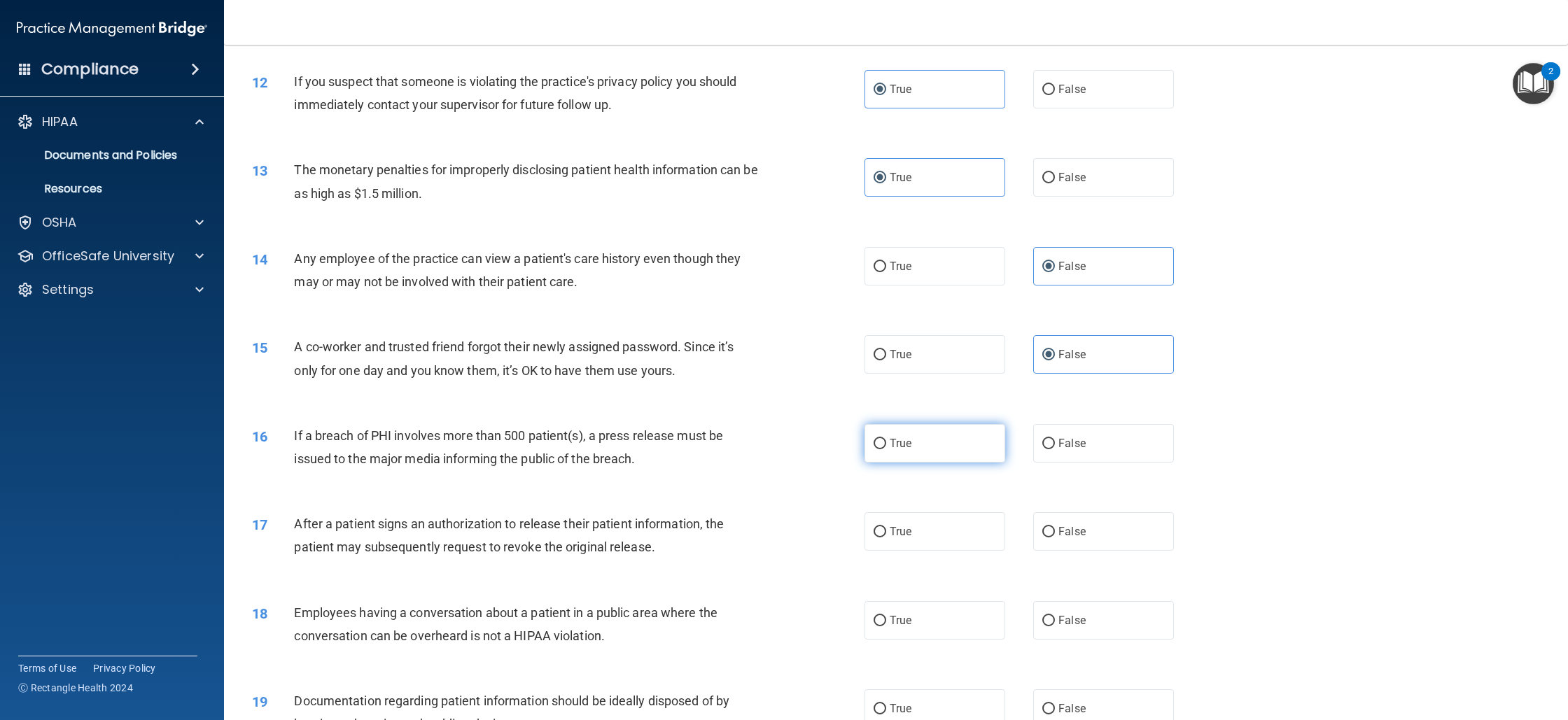
drag, startPoint x: 964, startPoint y: 476, endPoint x: 955, endPoint y: 476, distance: 9.0
click at [964, 463] on label "True" at bounding box center [934, 443] width 140 height 38
click at [886, 450] on input "True" at bounding box center [879, 444] width 12 height 11
radio input "true"
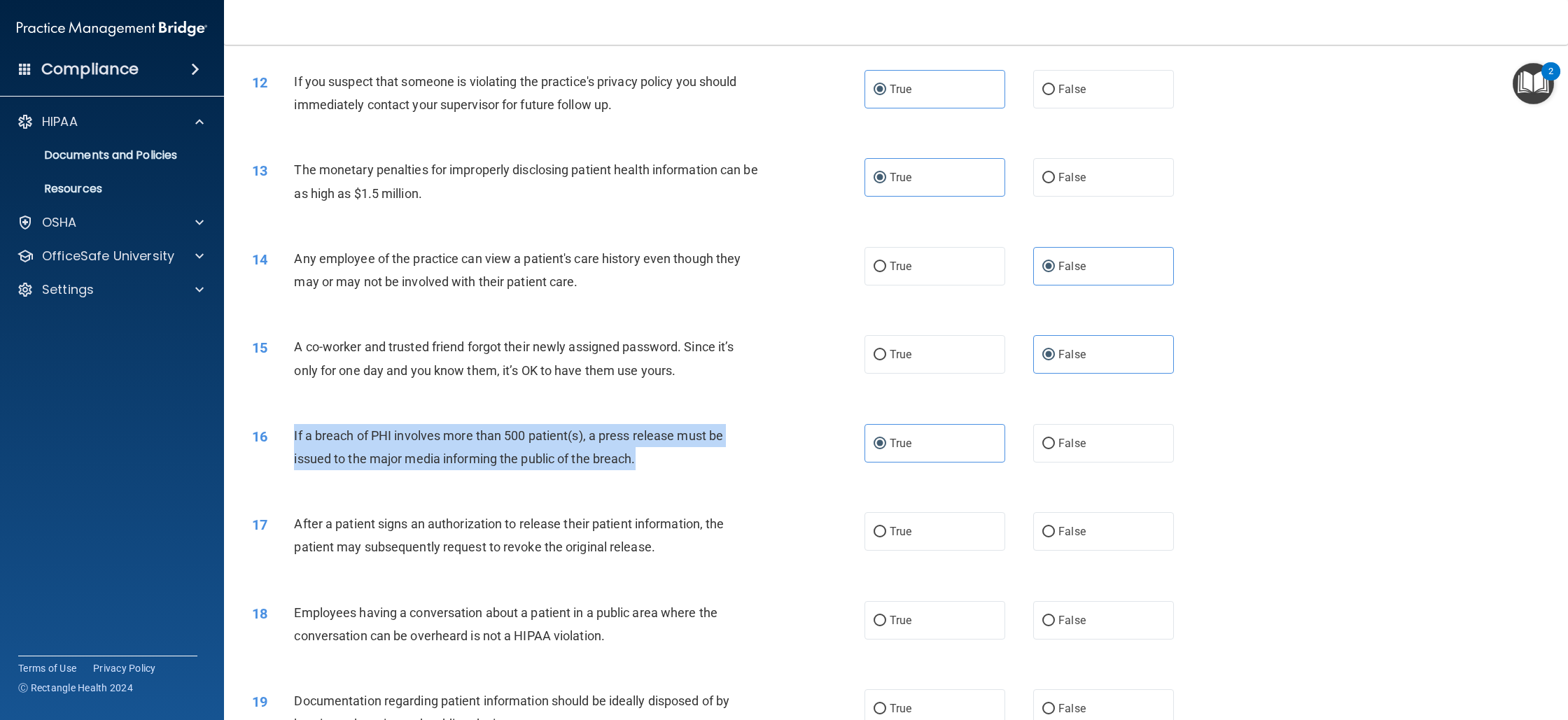
drag, startPoint x: 697, startPoint y: 481, endPoint x: 293, endPoint y: 458, distance: 404.7
click at [294, 458] on div "If a breach of PHI involves more than 500 patient(s), a press release must be i…" at bounding box center [532, 447] width 476 height 46
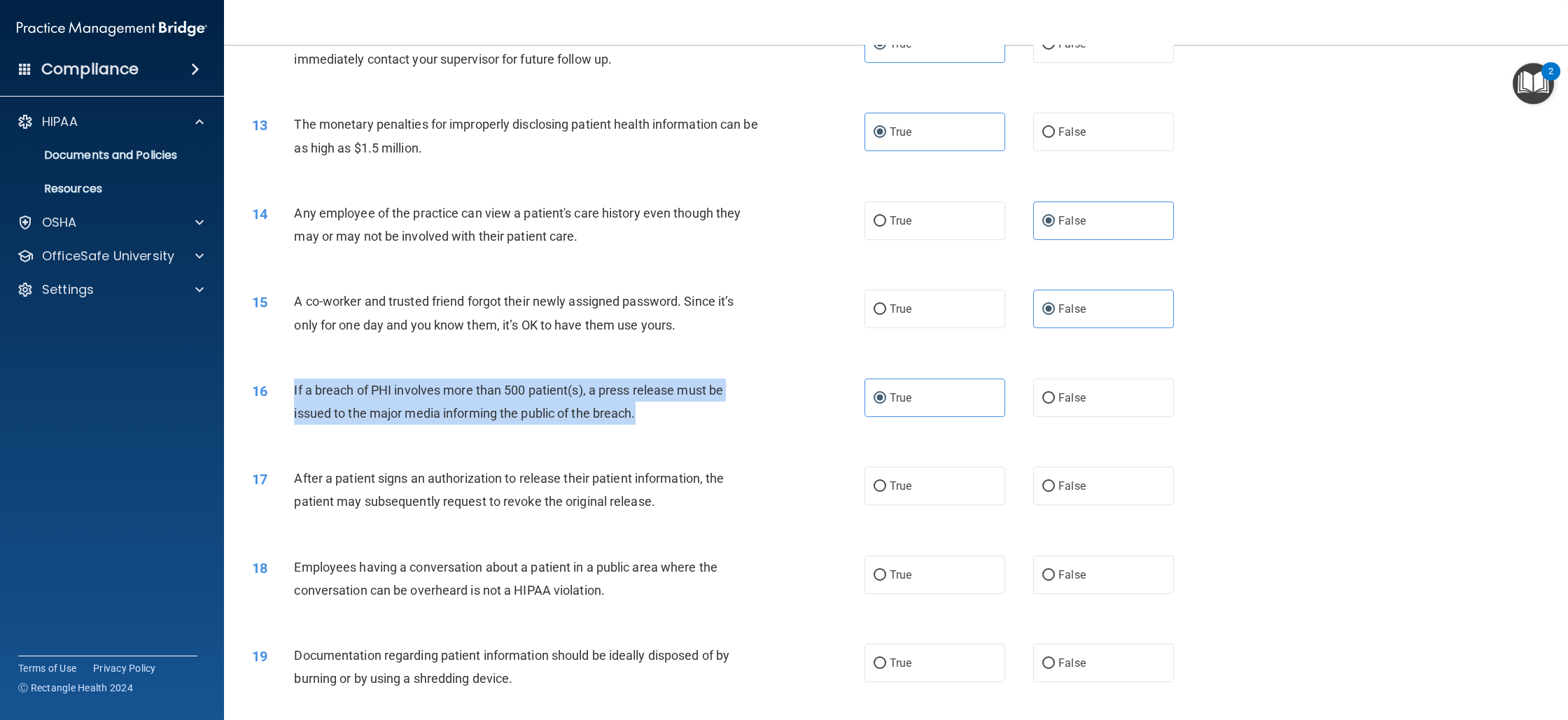
scroll to position [1184, 0]
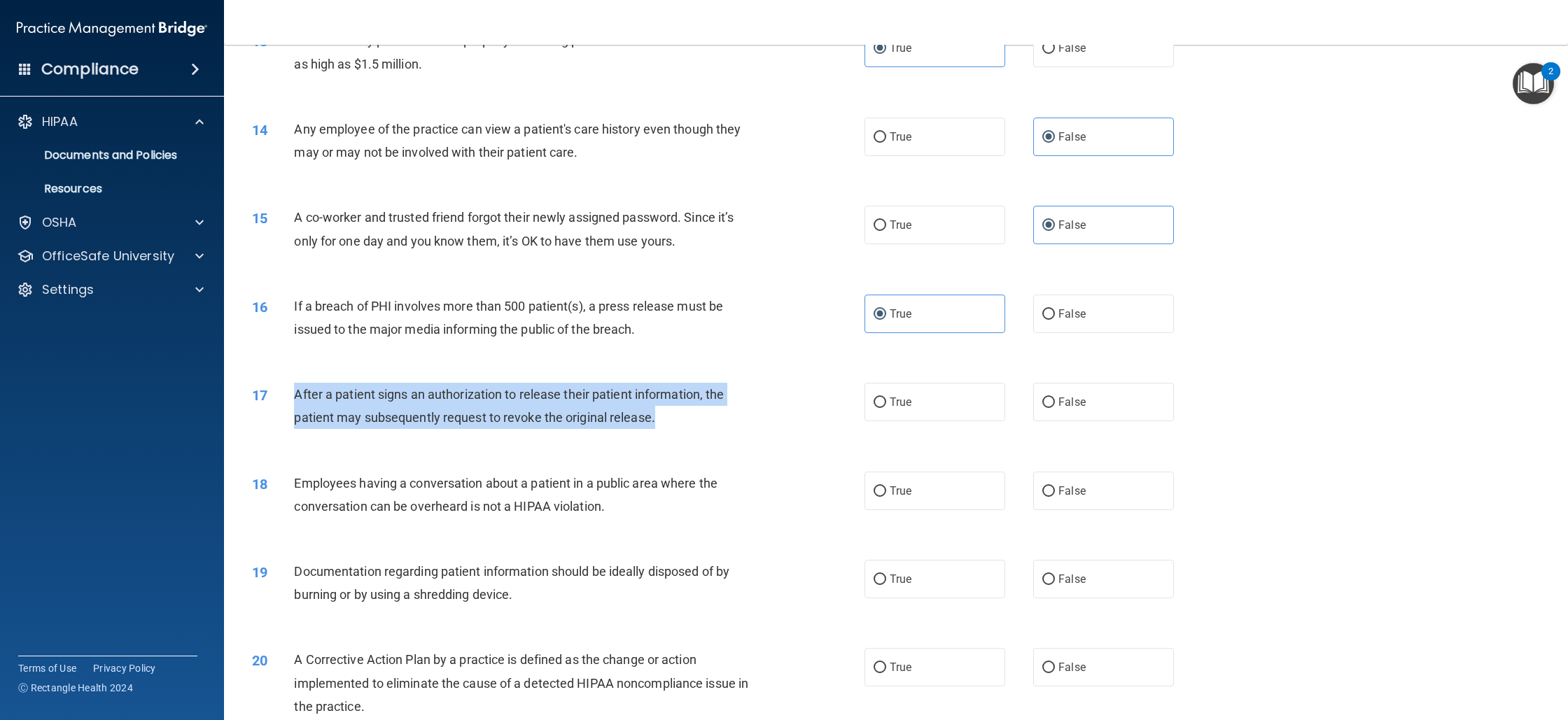
drag, startPoint x: 295, startPoint y: 411, endPoint x: 678, endPoint y: 430, distance: 383.5
click at [678, 429] on div "After a patient signs an authorization to release their patient information, th…" at bounding box center [532, 406] width 476 height 46
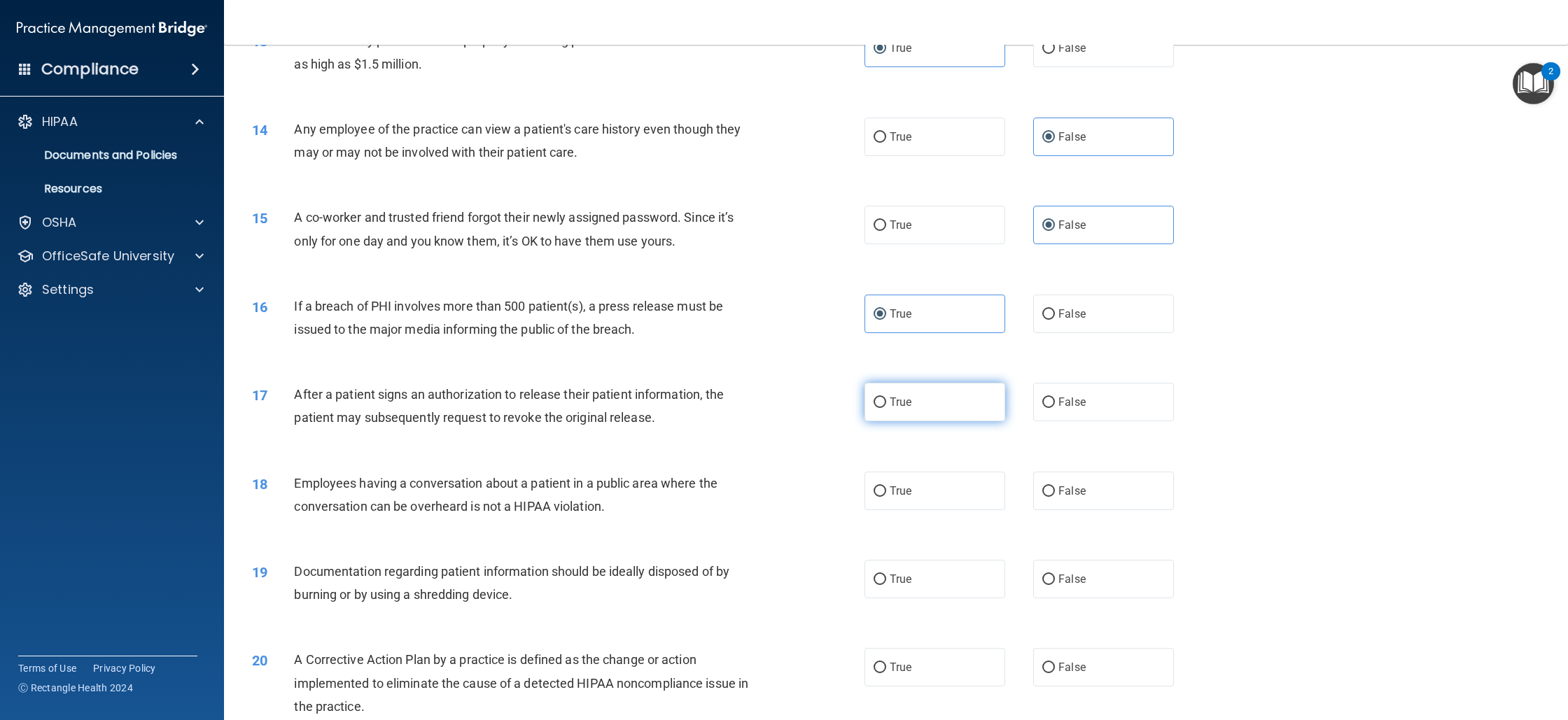
click at [922, 411] on label "True" at bounding box center [934, 402] width 140 height 38
click at [886, 408] on input "True" at bounding box center [879, 402] width 12 height 11
radio input "true"
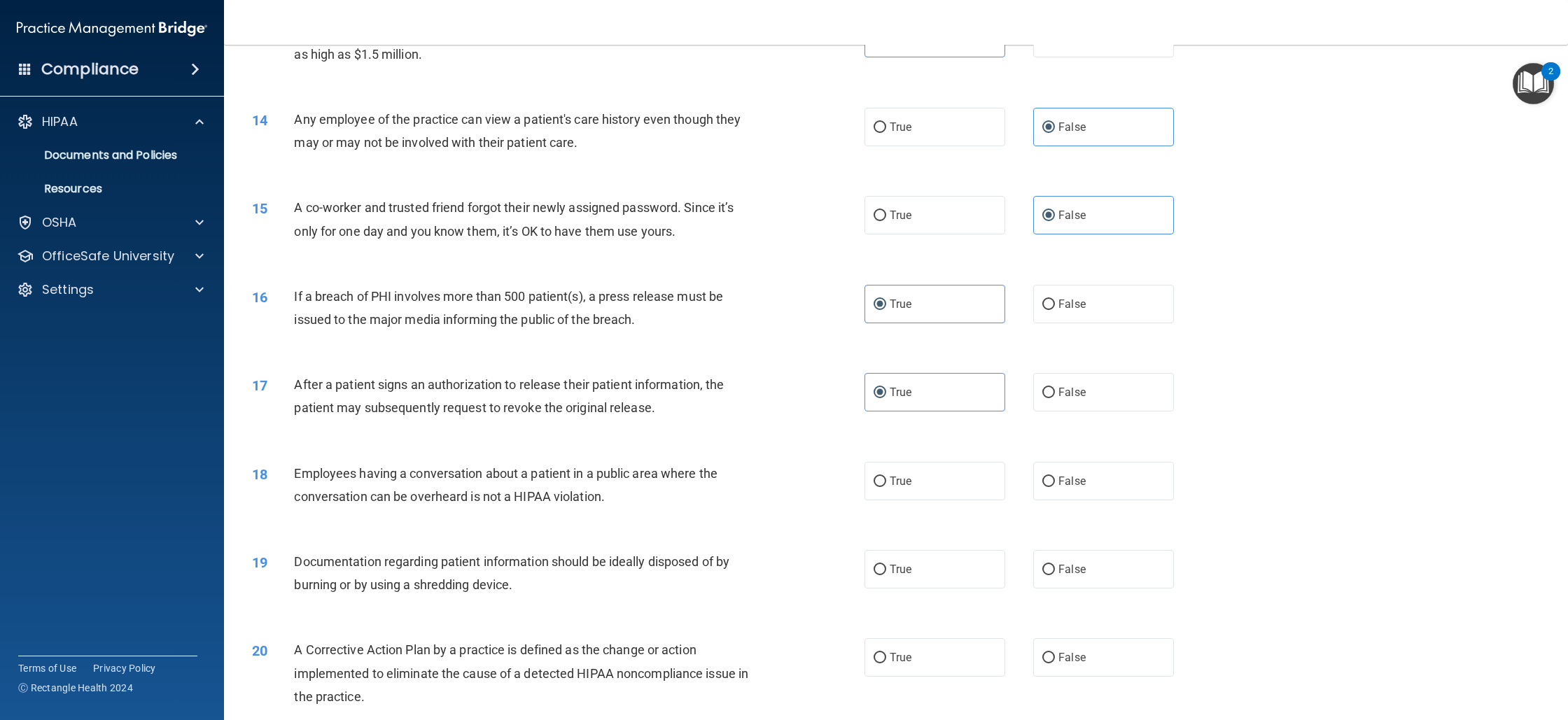
scroll to position [1207, 0]
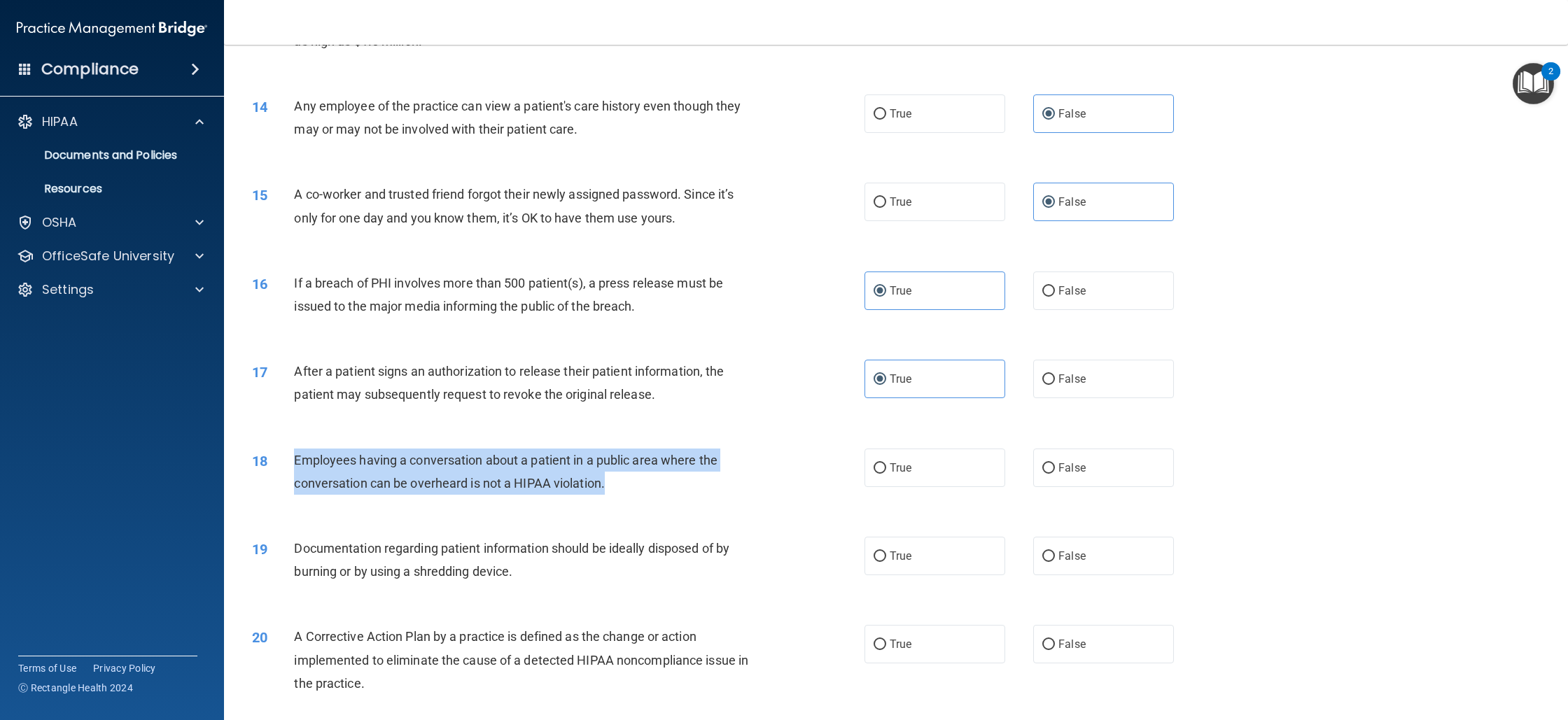
drag, startPoint x: 294, startPoint y: 474, endPoint x: 624, endPoint y: 498, distance: 330.9
click at [624, 495] on div "Employees having a conversation about a patient in a public area where the conv…" at bounding box center [532, 472] width 476 height 46
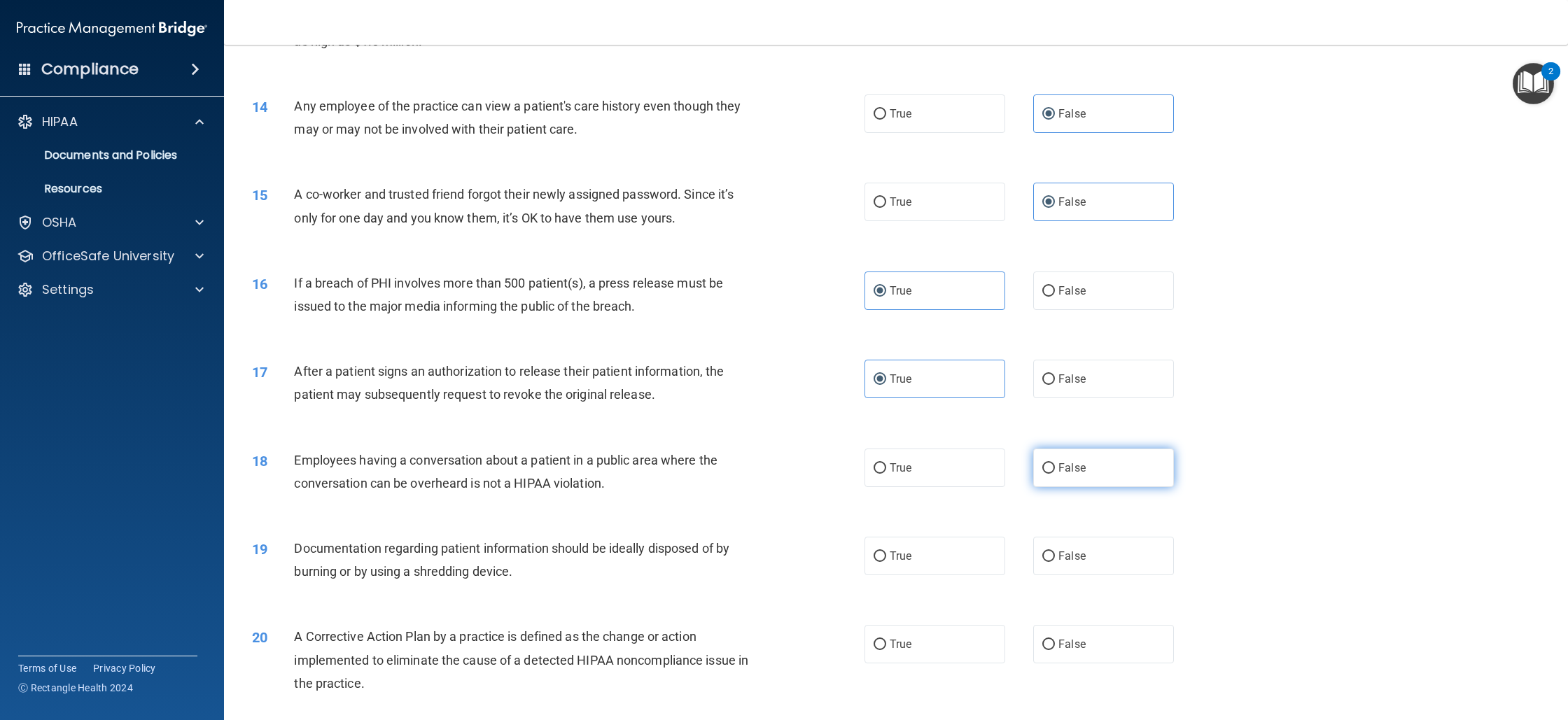
click at [1091, 487] on label "False" at bounding box center [1103, 468] width 140 height 38
click at [1055, 474] on input "False" at bounding box center [1049, 468] width 12 height 11
radio input "true"
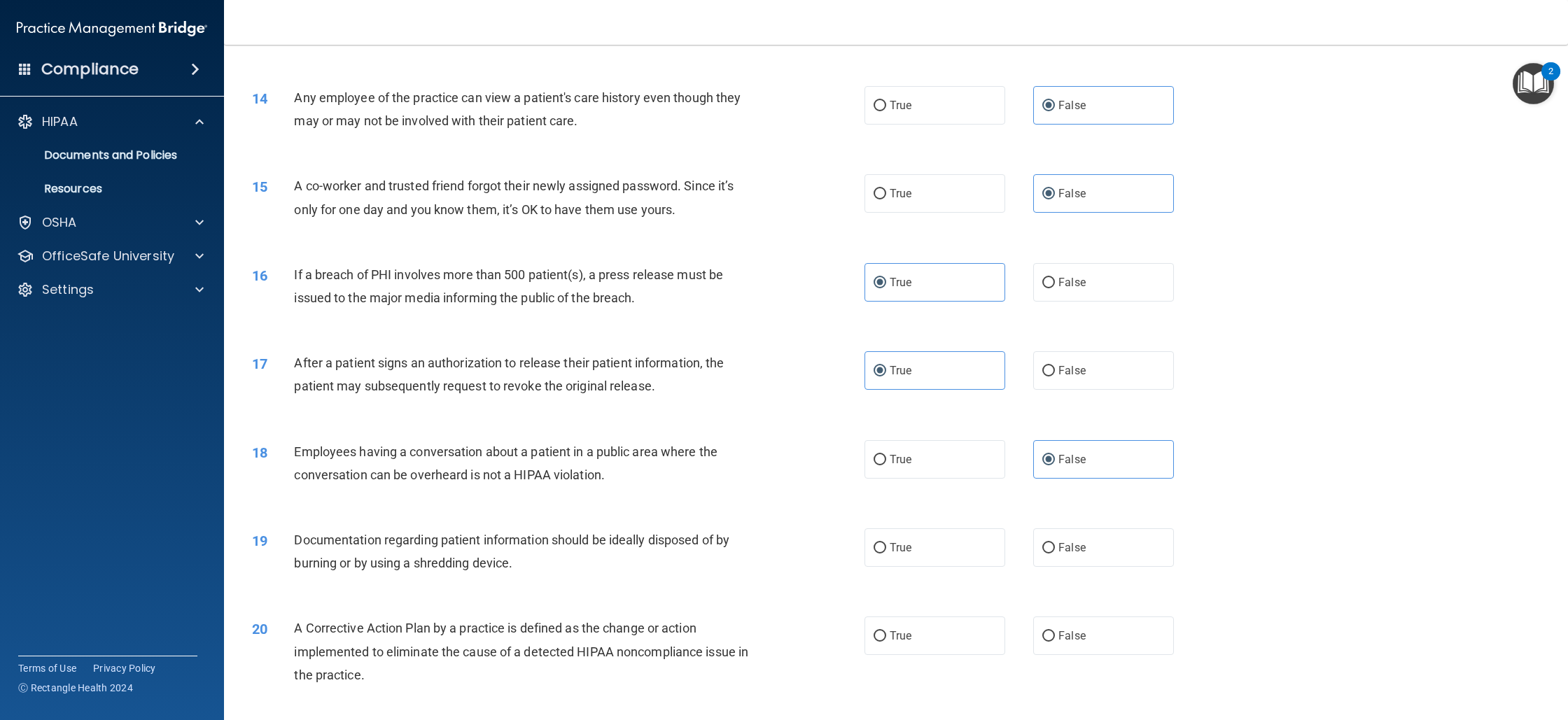
scroll to position [1216, 0]
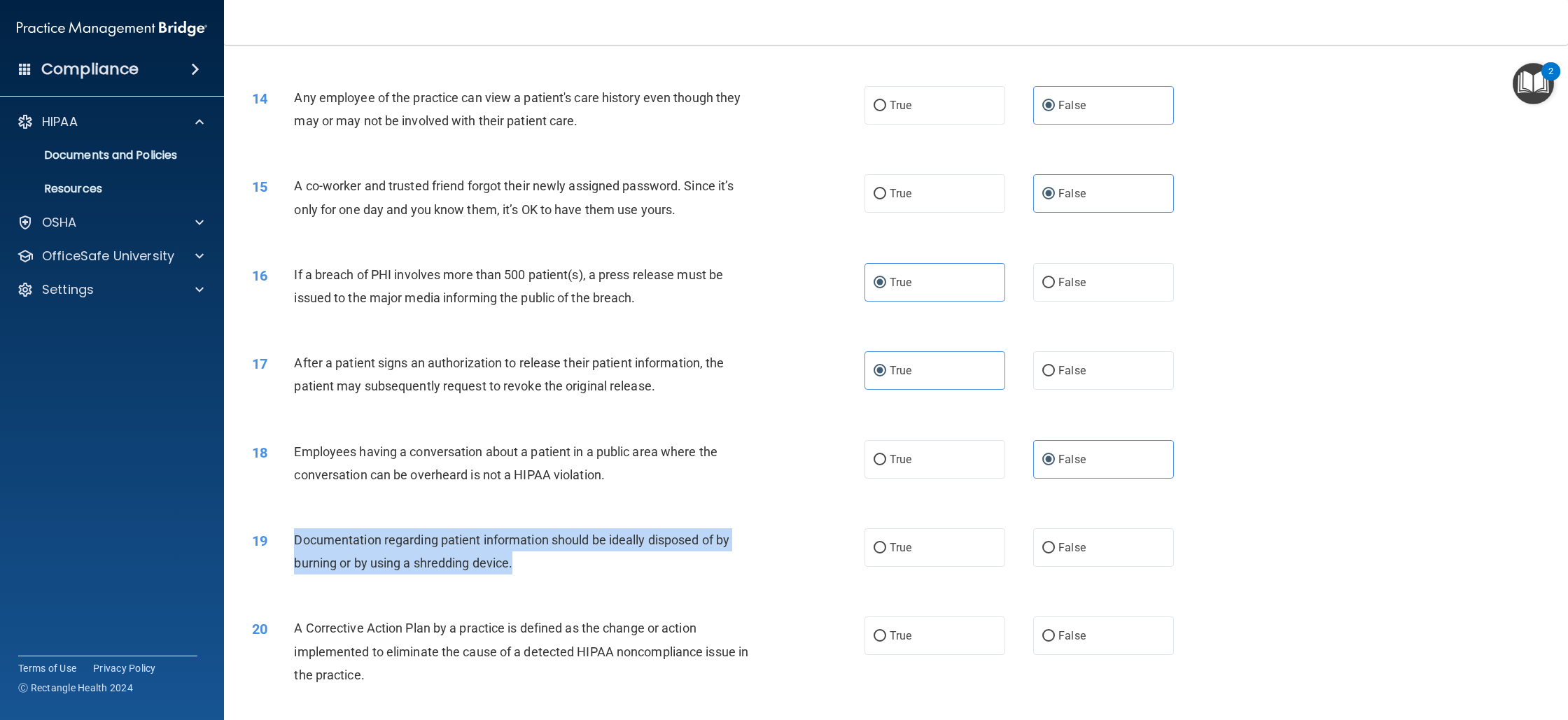
drag, startPoint x: 293, startPoint y: 558, endPoint x: 519, endPoint y: 584, distance: 227.5
click at [519, 575] on div "Documentation regarding patient information should be ideally disposed of by bu…" at bounding box center [532, 552] width 476 height 46
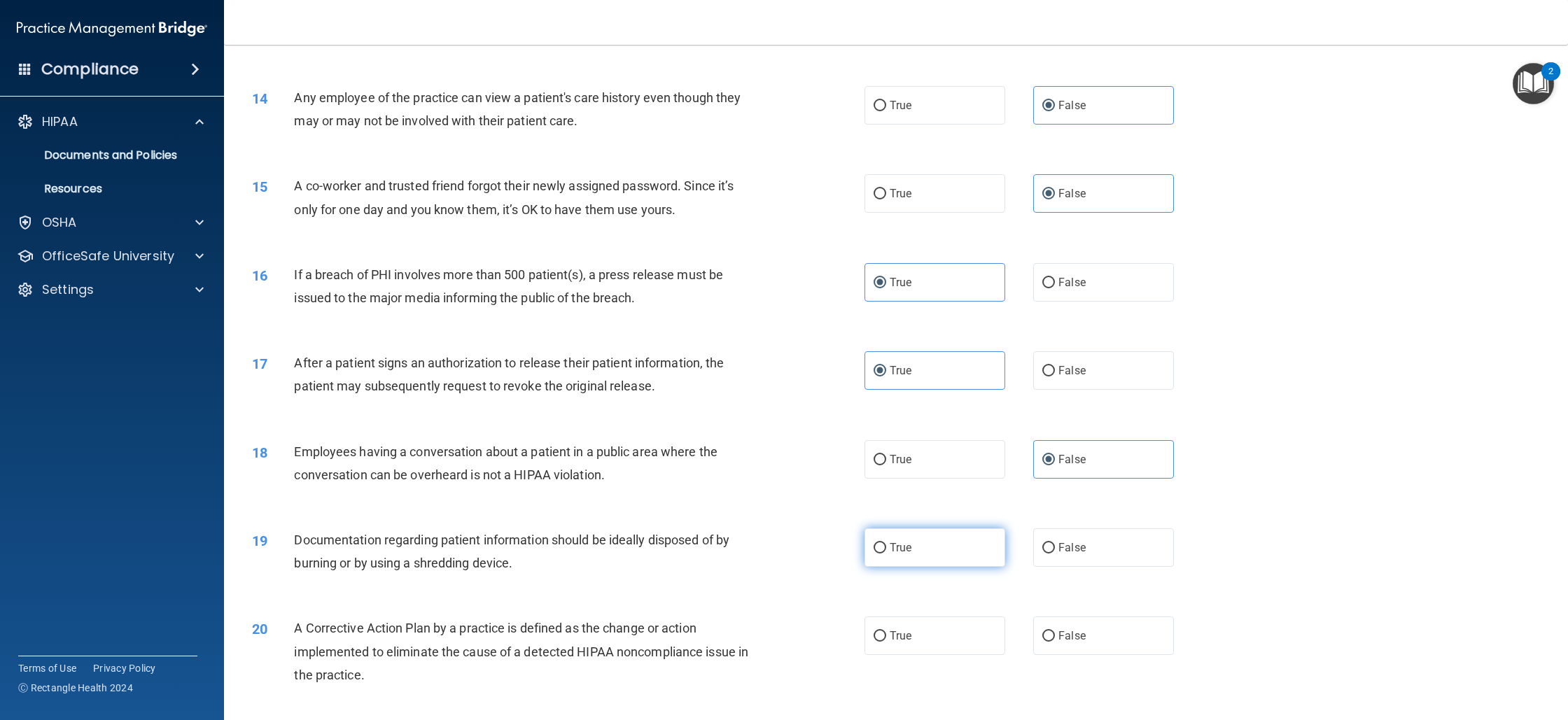
click at [948, 567] on label "True" at bounding box center [934, 548] width 140 height 38
click at [886, 554] on input "True" at bounding box center [879, 548] width 12 height 11
radio input "true"
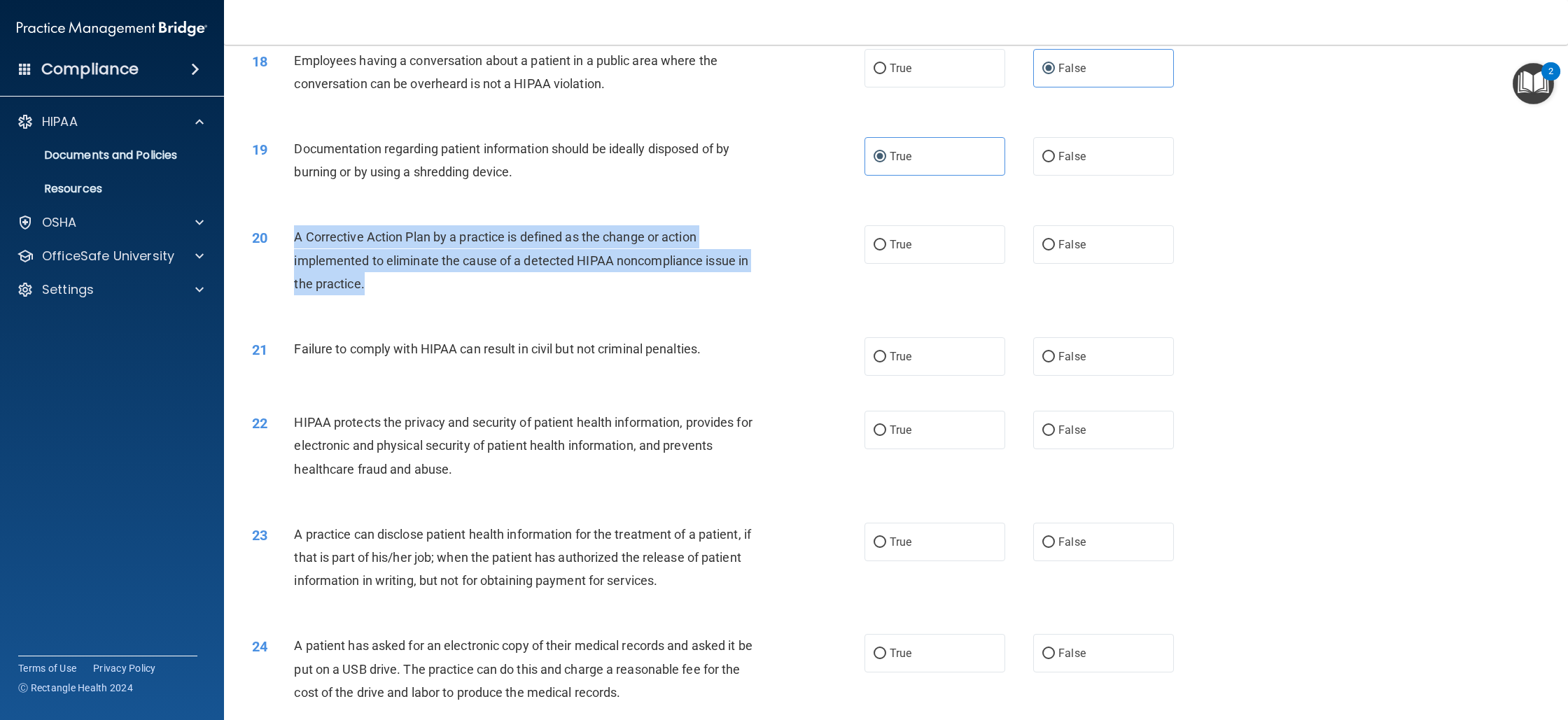
drag, startPoint x: 293, startPoint y: 251, endPoint x: 385, endPoint y: 302, distance: 105.2
click at [385, 302] on div "20 A Corrective Action Plan by a practice is defined as the change or action im…" at bounding box center [559, 264] width 655 height 77
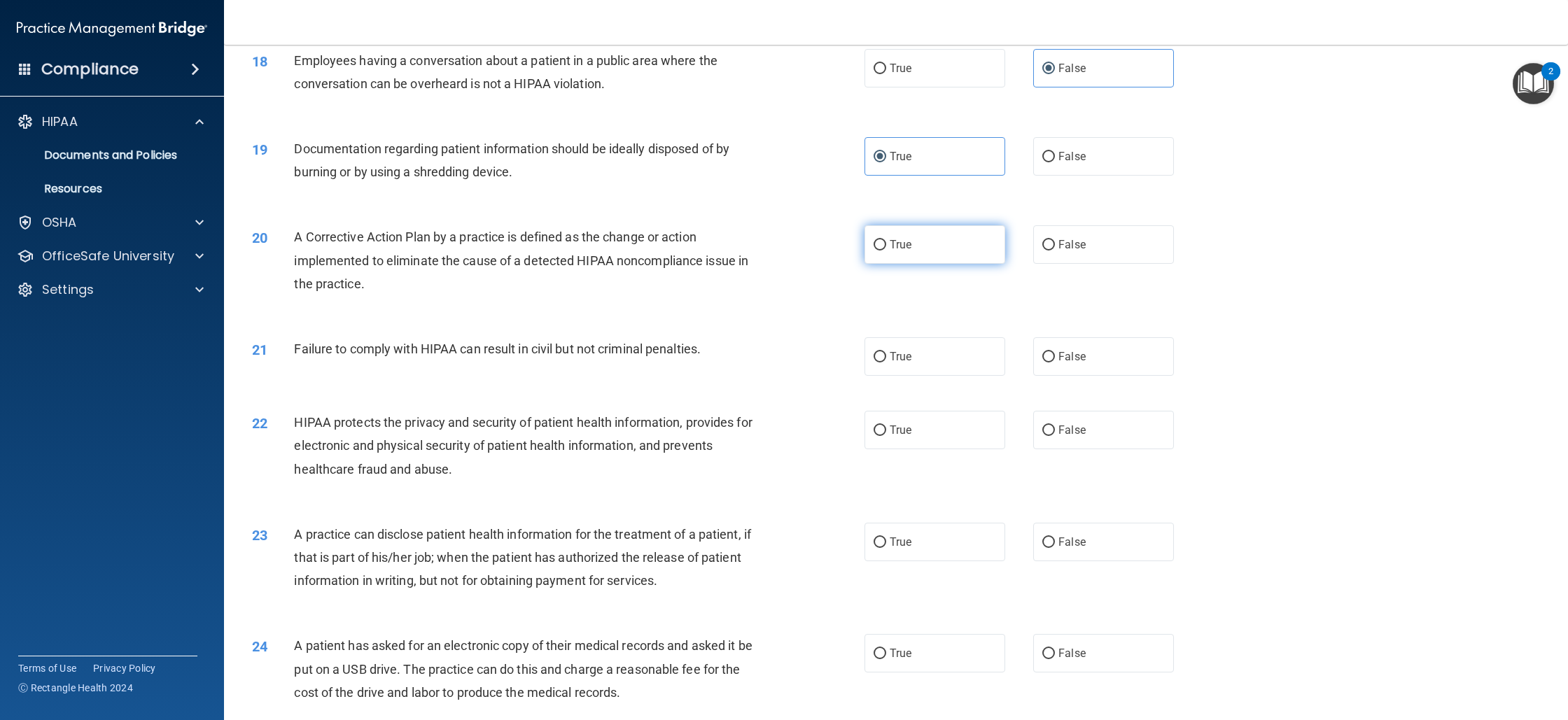
click at [904, 251] on span "True" at bounding box center [901, 244] width 22 height 13
click at [886, 250] on input "True" at bounding box center [879, 244] width 12 height 11
radio input "true"
click at [1092, 366] on label "False" at bounding box center [1103, 356] width 140 height 38
click at [1055, 363] on input "False" at bounding box center [1049, 357] width 12 height 11
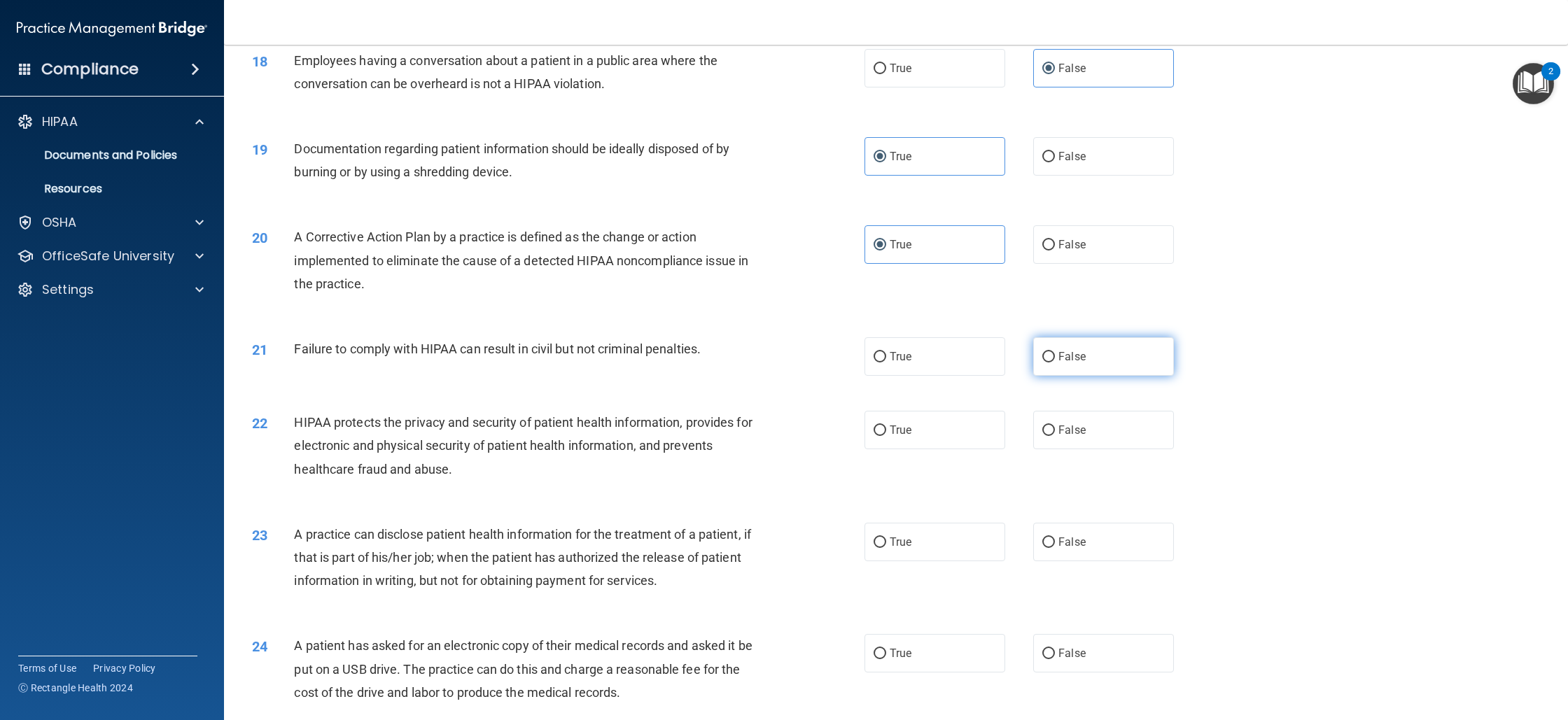
radio input "true"
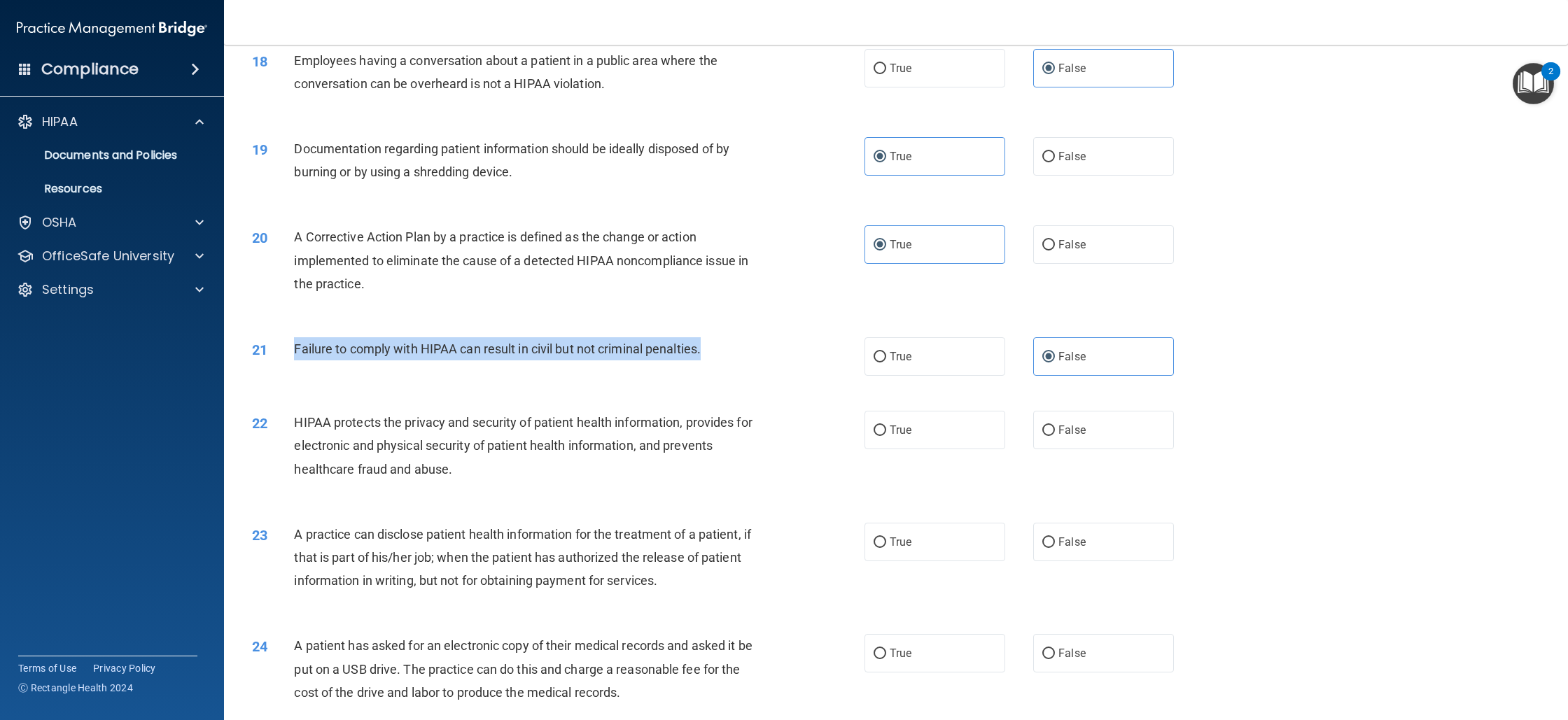
drag, startPoint x: 307, startPoint y: 361, endPoint x: 718, endPoint y: 358, distance: 411.0
click at [718, 358] on div "21 Failure to comply with HIPAA can result in civil but not criminal penalties." at bounding box center [559, 352] width 655 height 31
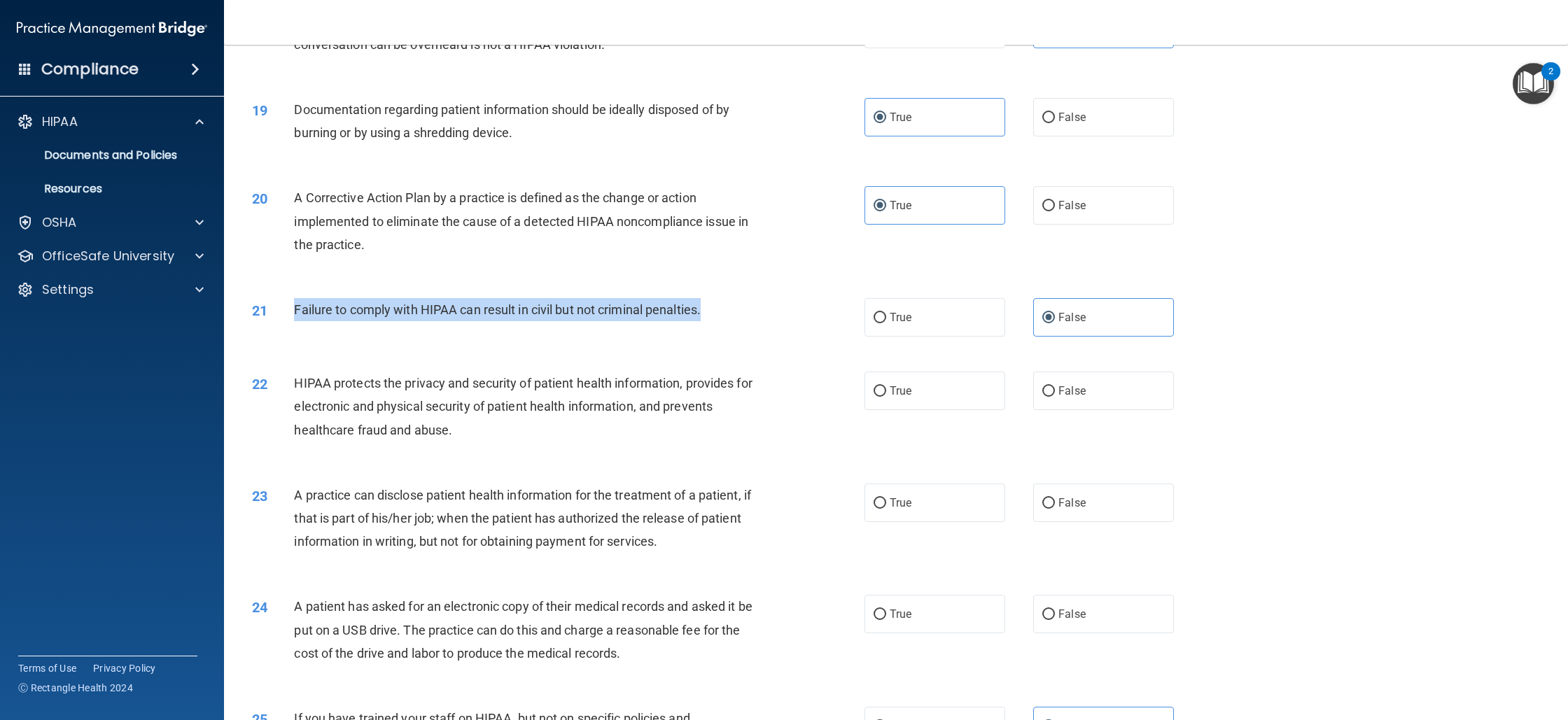
scroll to position [1658, 0]
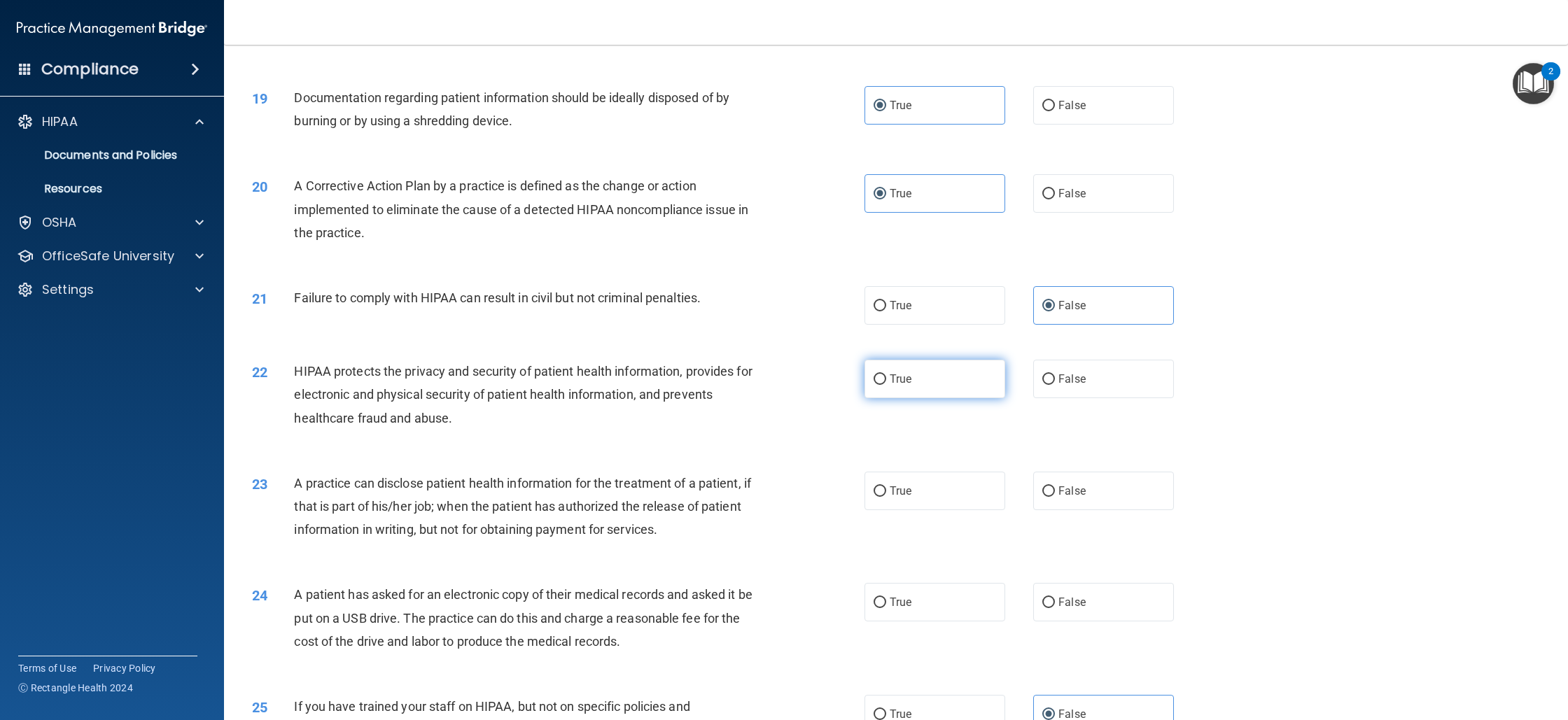
click at [900, 386] on span "True" at bounding box center [901, 379] width 22 height 13
click at [886, 385] on input "True" at bounding box center [879, 379] width 12 height 11
radio input "true"
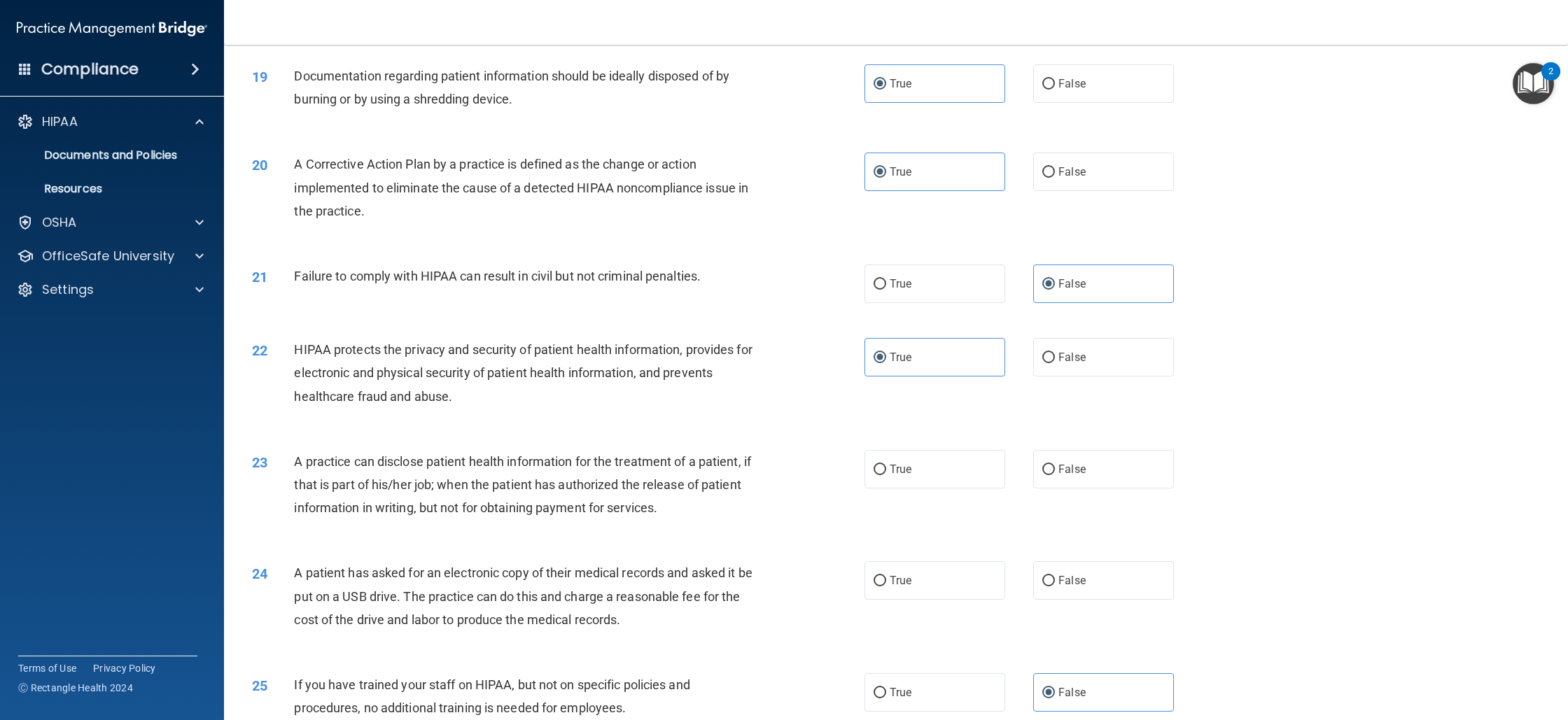
scroll to position [1792, 0]
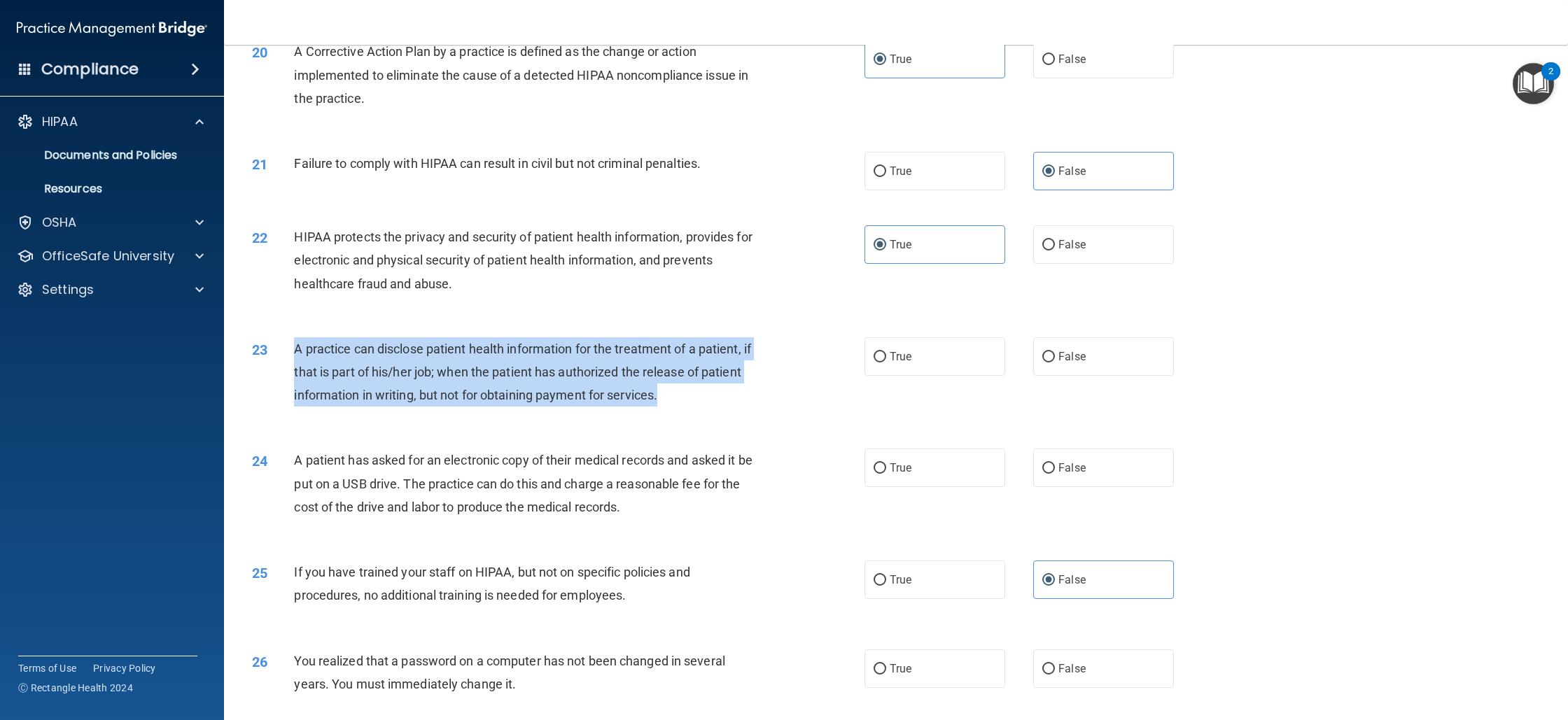
drag, startPoint x: 715, startPoint y: 413, endPoint x: 294, endPoint y: 369, distance: 423.3
click at [294, 369] on div "A practice can disclose patient health information for the treatment of a patie…" at bounding box center [532, 371] width 476 height 70
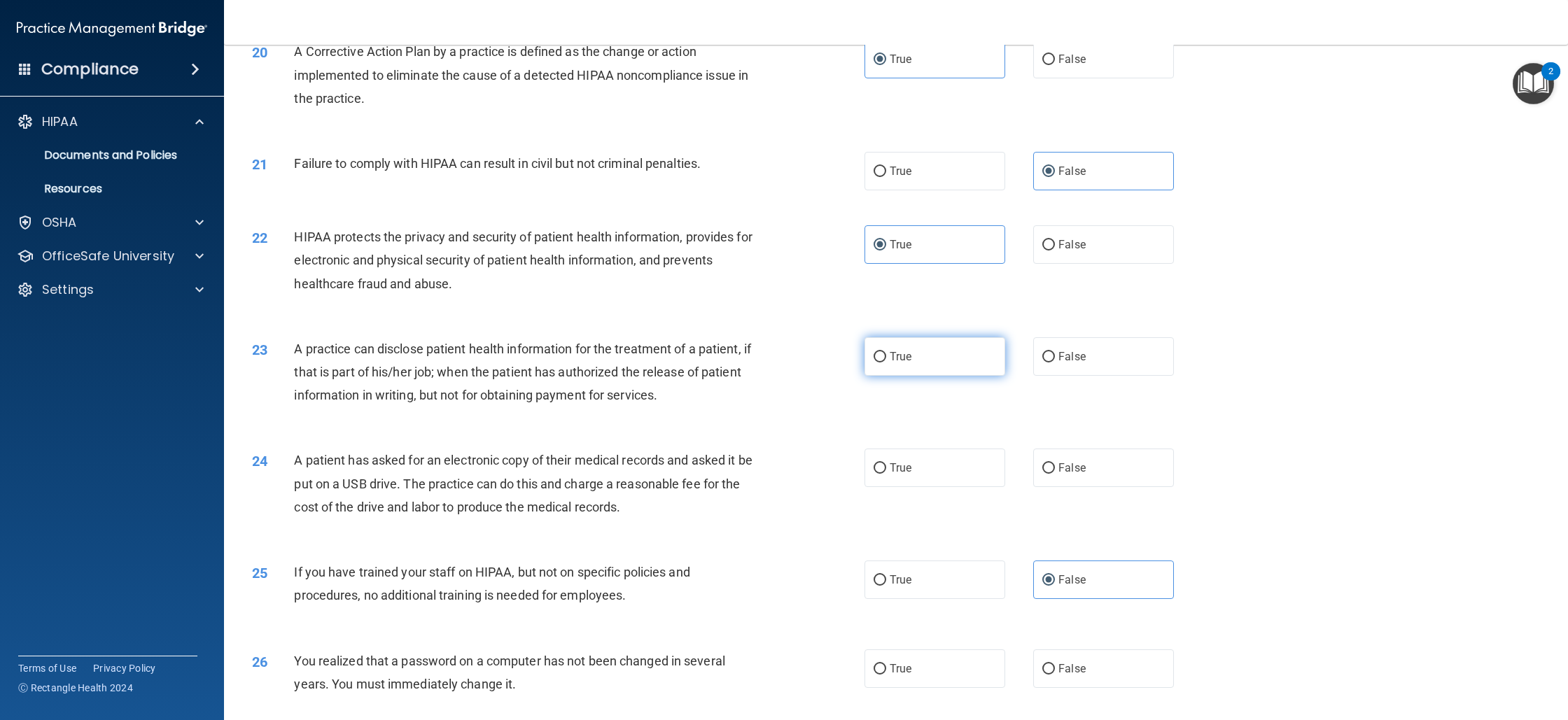
click at [907, 369] on label "True" at bounding box center [934, 356] width 140 height 38
click at [886, 363] on input "True" at bounding box center [879, 357] width 12 height 11
radio input "true"
click at [1079, 483] on label "False" at bounding box center [1103, 468] width 140 height 38
click at [1055, 474] on input "False" at bounding box center [1049, 468] width 12 height 11
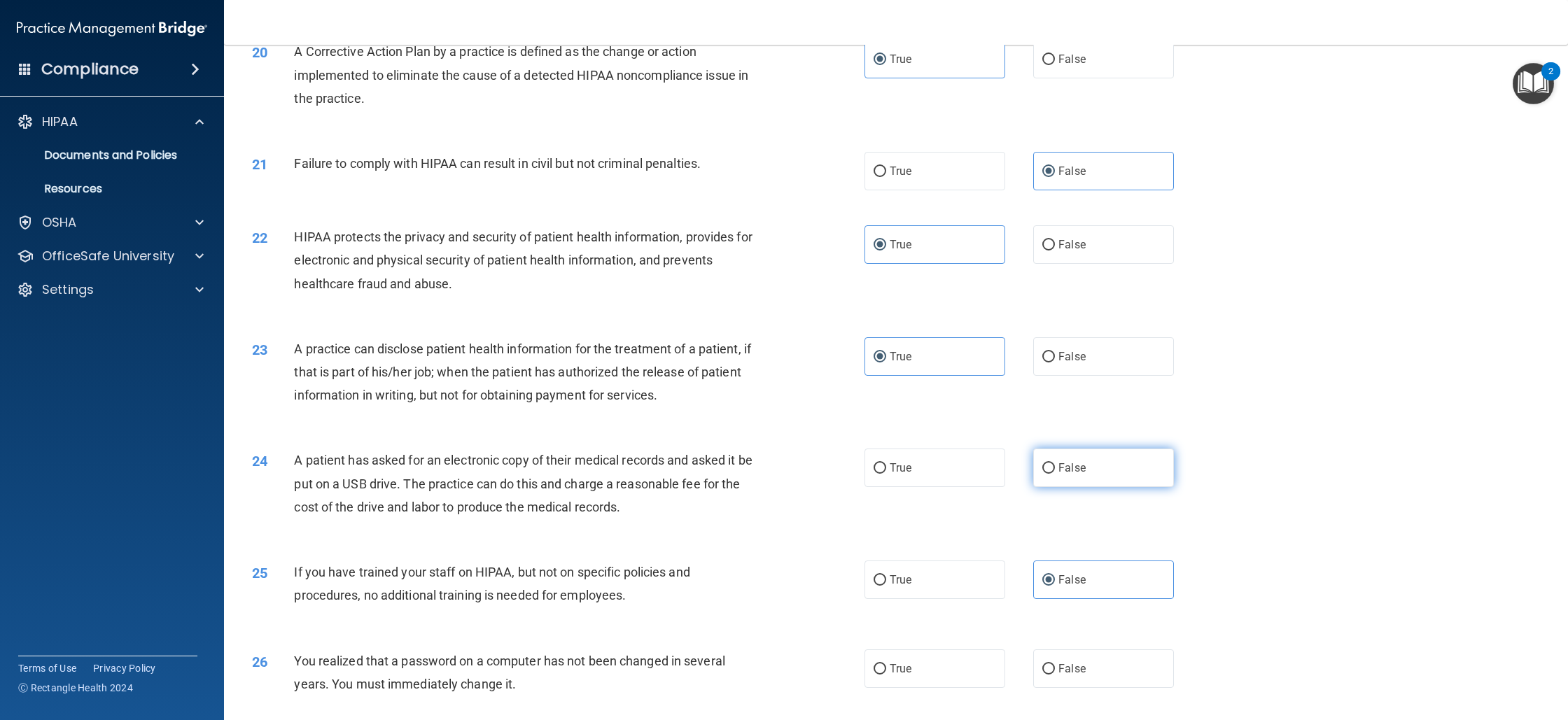
radio input "true"
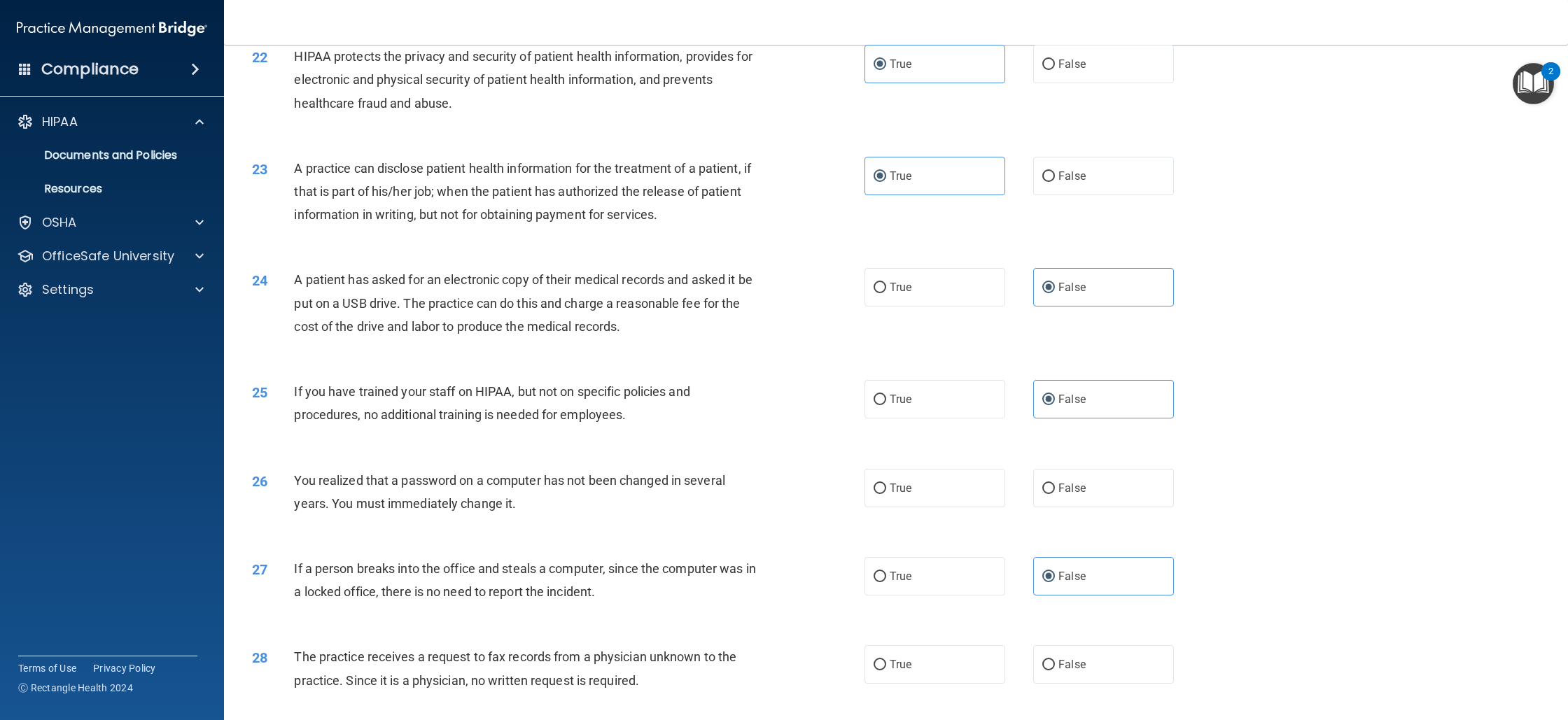
scroll to position [1975, 0]
click at [921, 505] on label "True" at bounding box center [934, 486] width 140 height 38
click at [886, 492] on input "True" at bounding box center [879, 486] width 12 height 11
radio input "true"
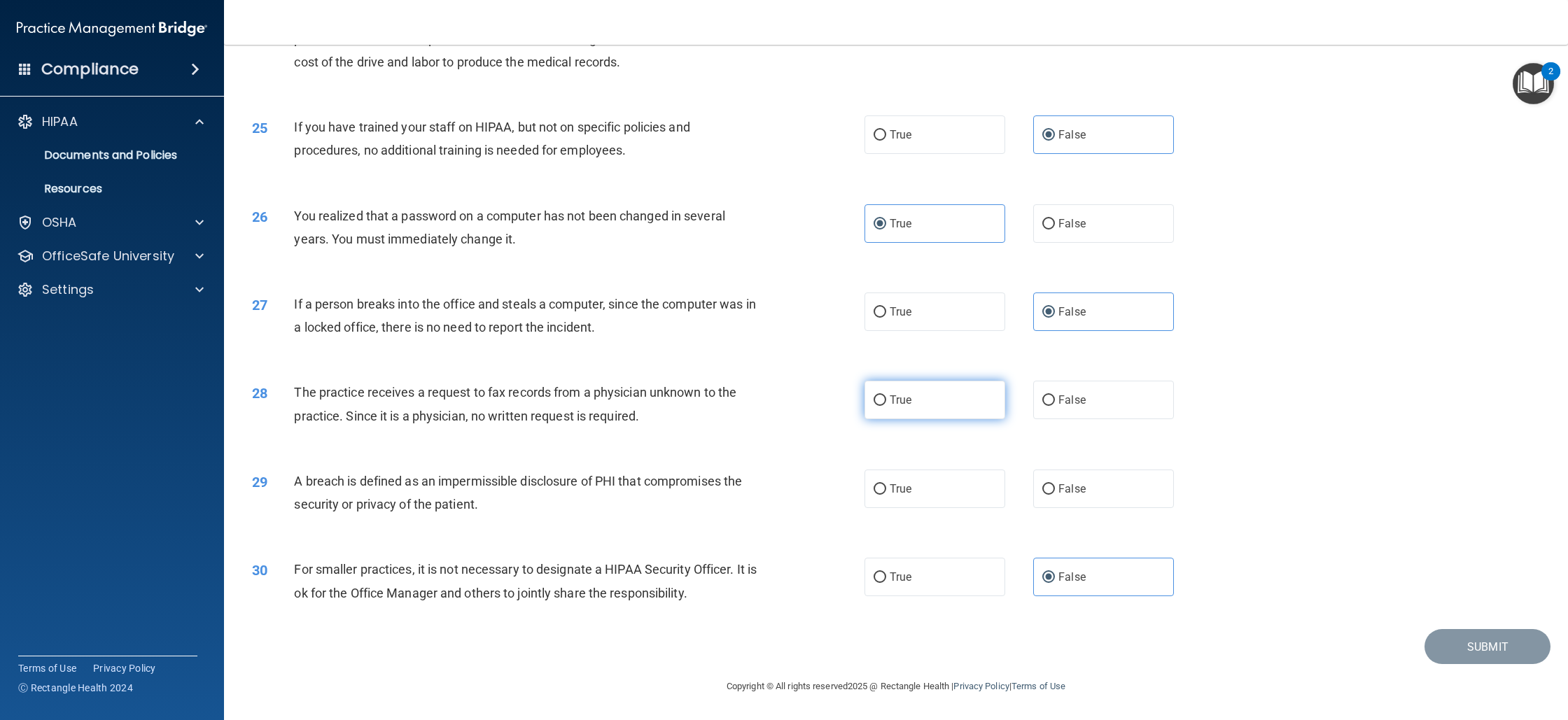
scroll to position [2250, 0]
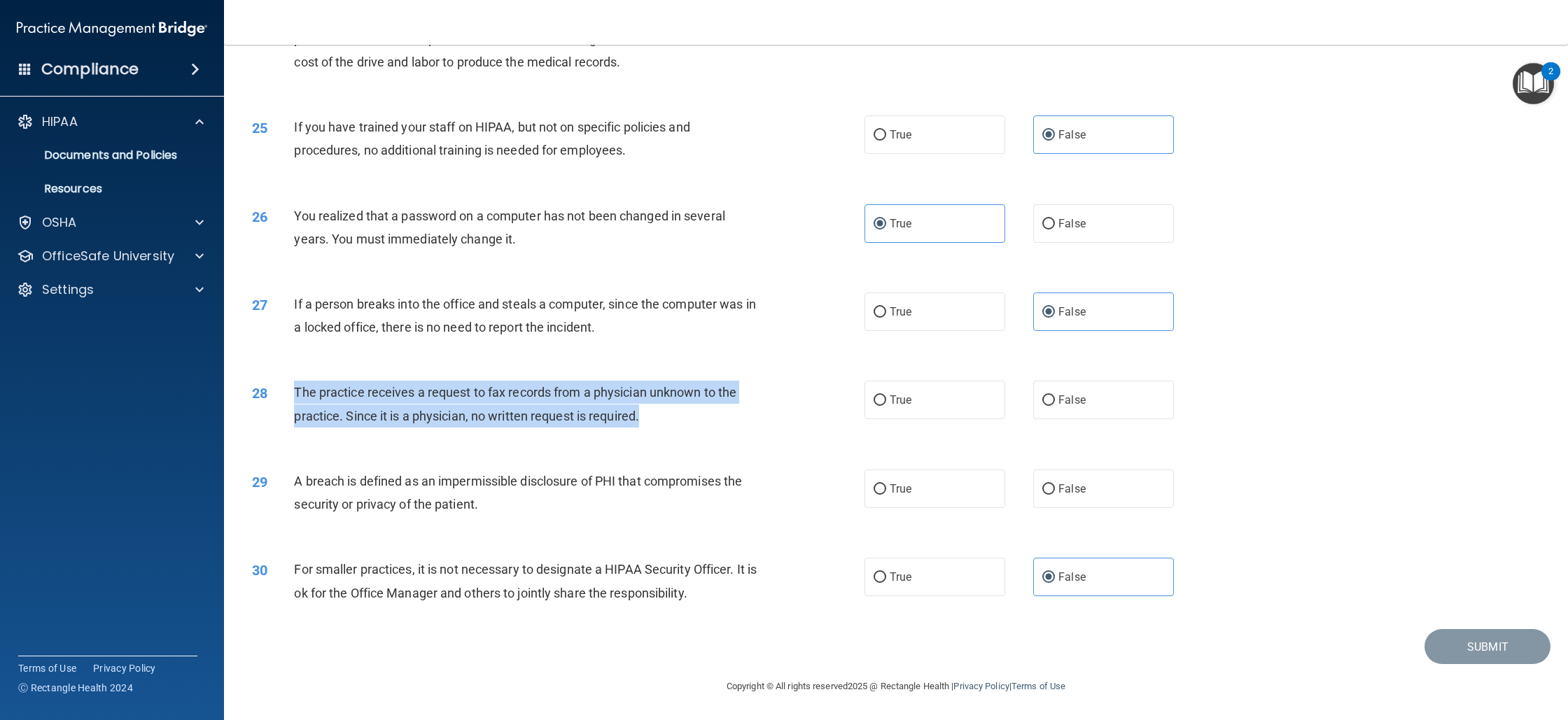
drag, startPoint x: 287, startPoint y: 392, endPoint x: 672, endPoint y: 416, distance: 385.7
click at [672, 416] on div "28 The practice receives a request to fax records from a physician unknown to t…" at bounding box center [559, 408] width 655 height 53
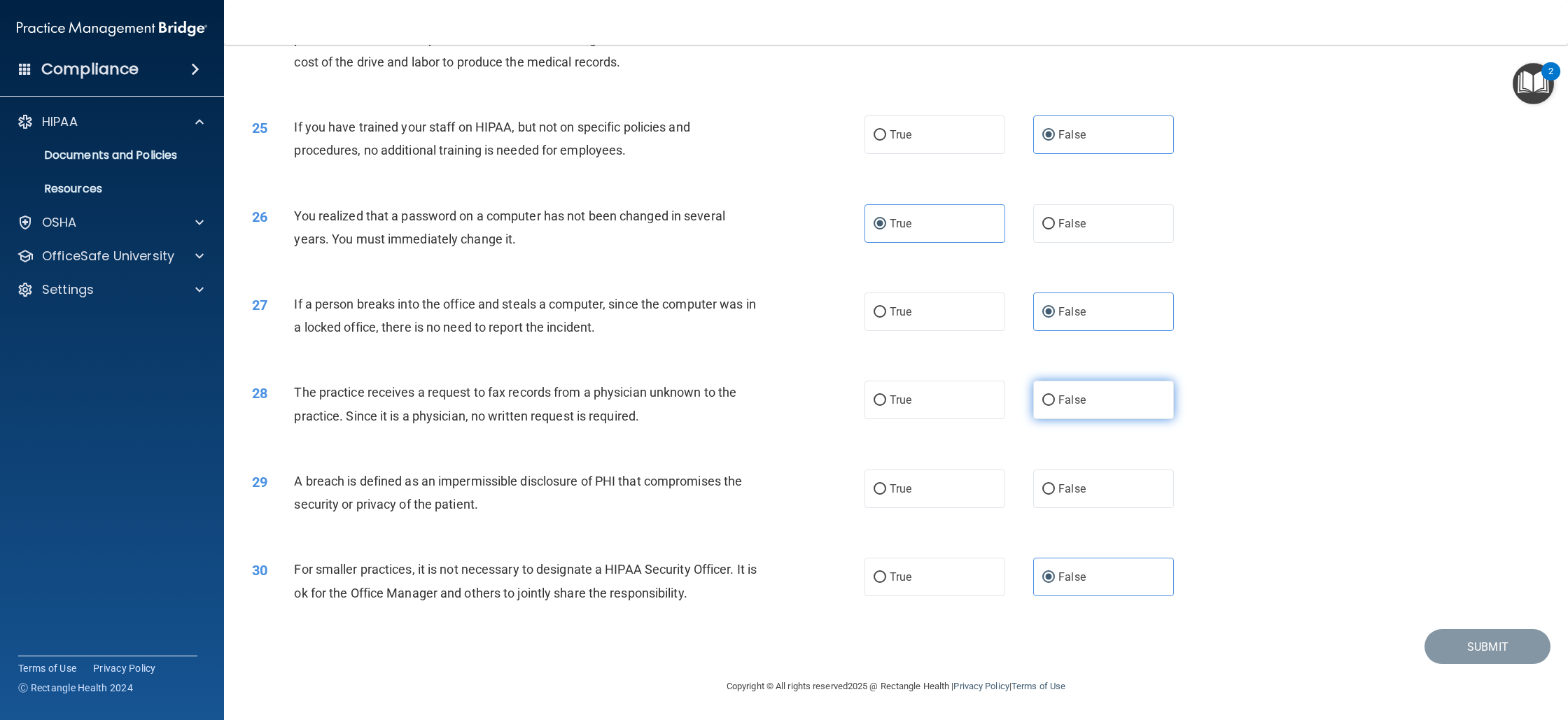
click at [1056, 391] on label "False" at bounding box center [1103, 400] width 140 height 38
click at [1055, 395] on input "False" at bounding box center [1049, 400] width 12 height 11
radio input "true"
drag, startPoint x: 298, startPoint y: 487, endPoint x: 539, endPoint y: 531, distance: 245.0
click at [541, 534] on div "29 A breach is defined as an impermissible disclosure of PHI that compromises t…" at bounding box center [896, 497] width 1309 height 88
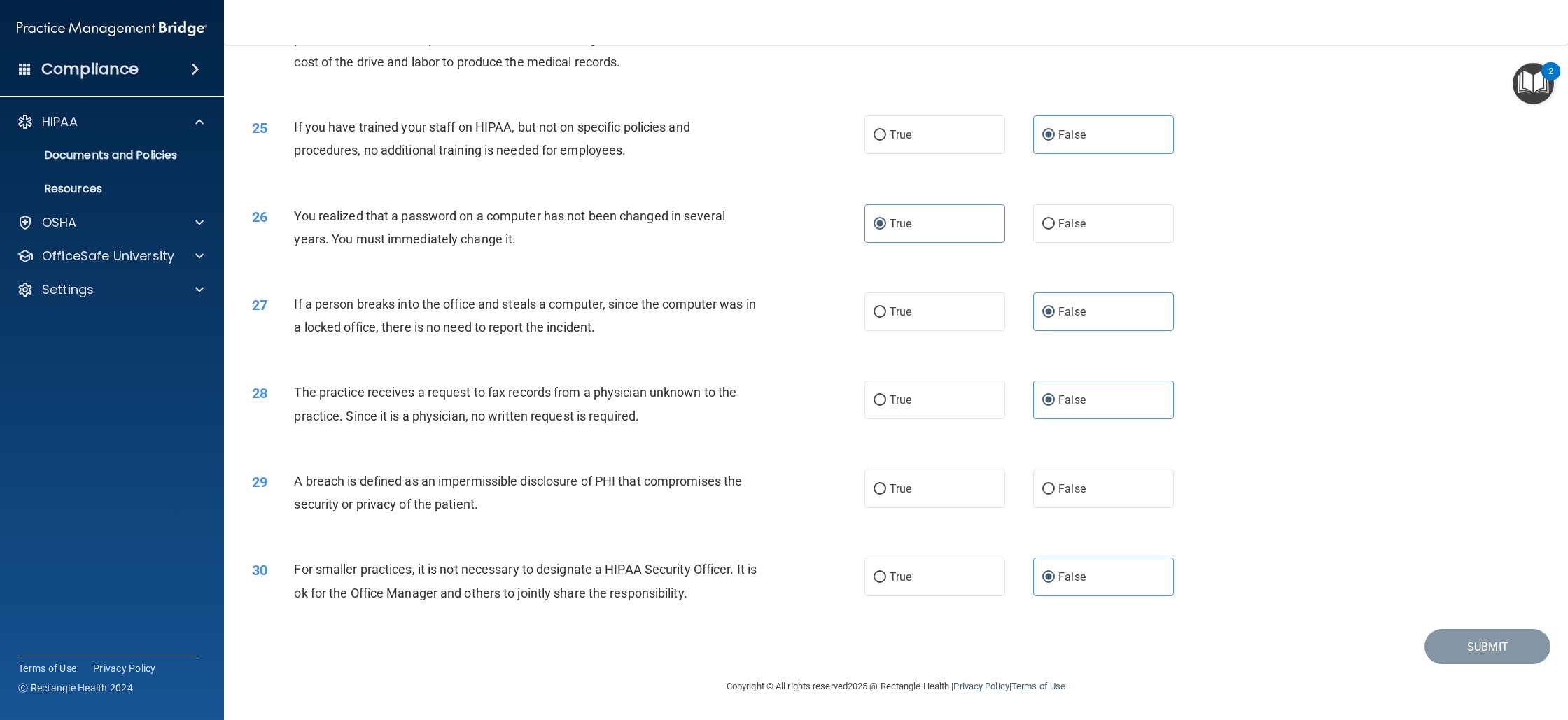
click at [313, 493] on div "A breach is defined as an impermissible disclosure of PHI that compromises the …" at bounding box center [532, 493] width 476 height 46
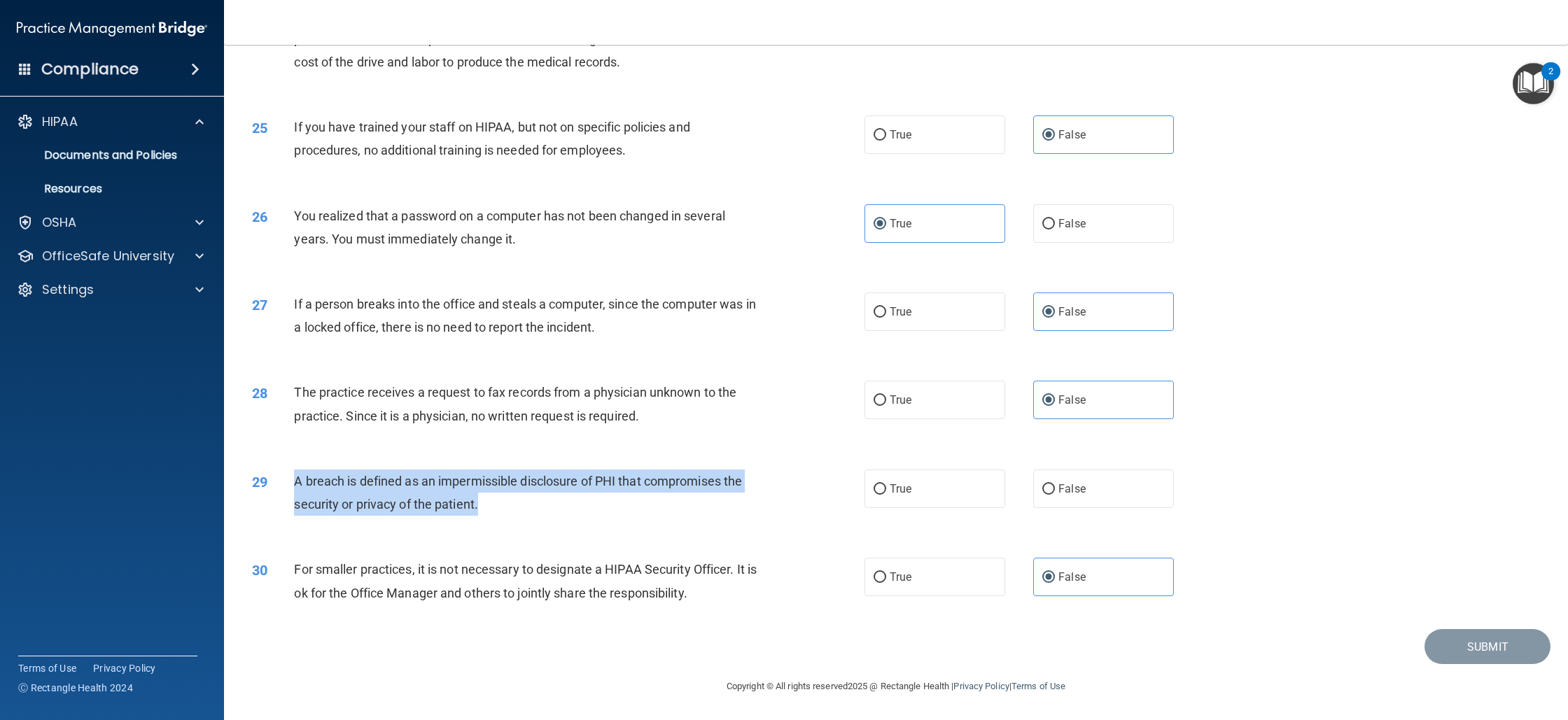
drag, startPoint x: 294, startPoint y: 487, endPoint x: 464, endPoint y: 519, distance: 173.0
click at [463, 520] on div "29 A breach is defined as an impermissible disclosure of PHI that compromises t…" at bounding box center [559, 497] width 655 height 53
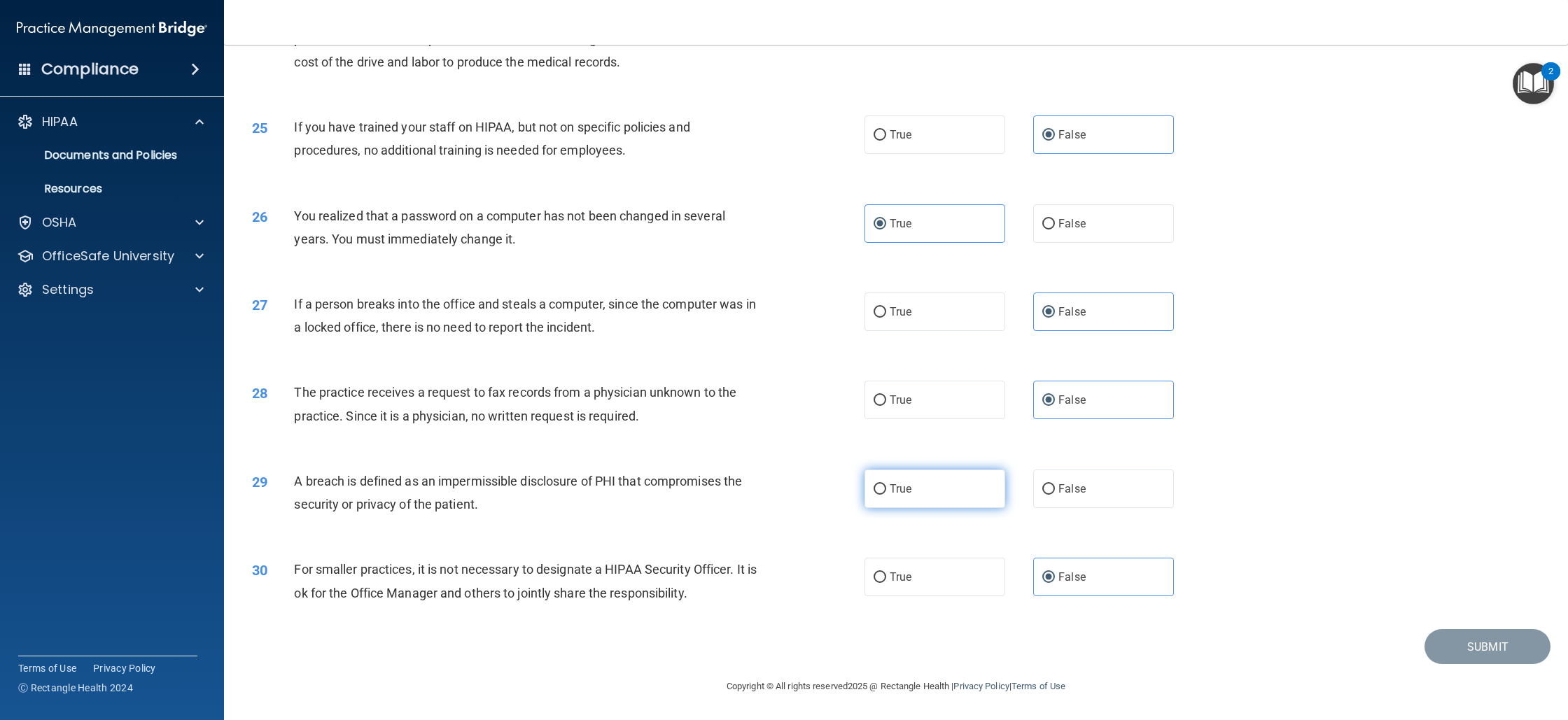
click at [934, 495] on label "True" at bounding box center [934, 489] width 140 height 38
click at [886, 495] on input "True" at bounding box center [879, 489] width 12 height 11
radio input "true"
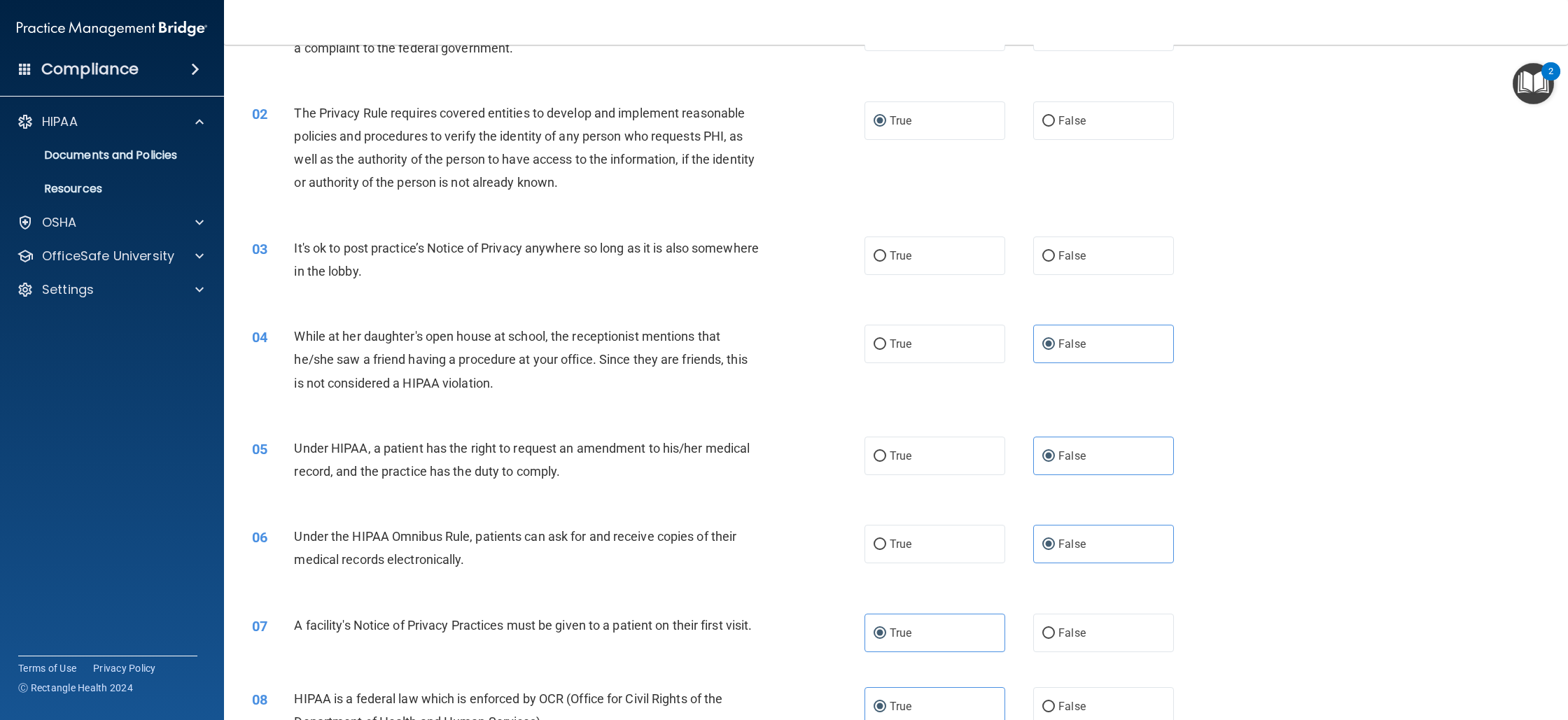
scroll to position [0, 0]
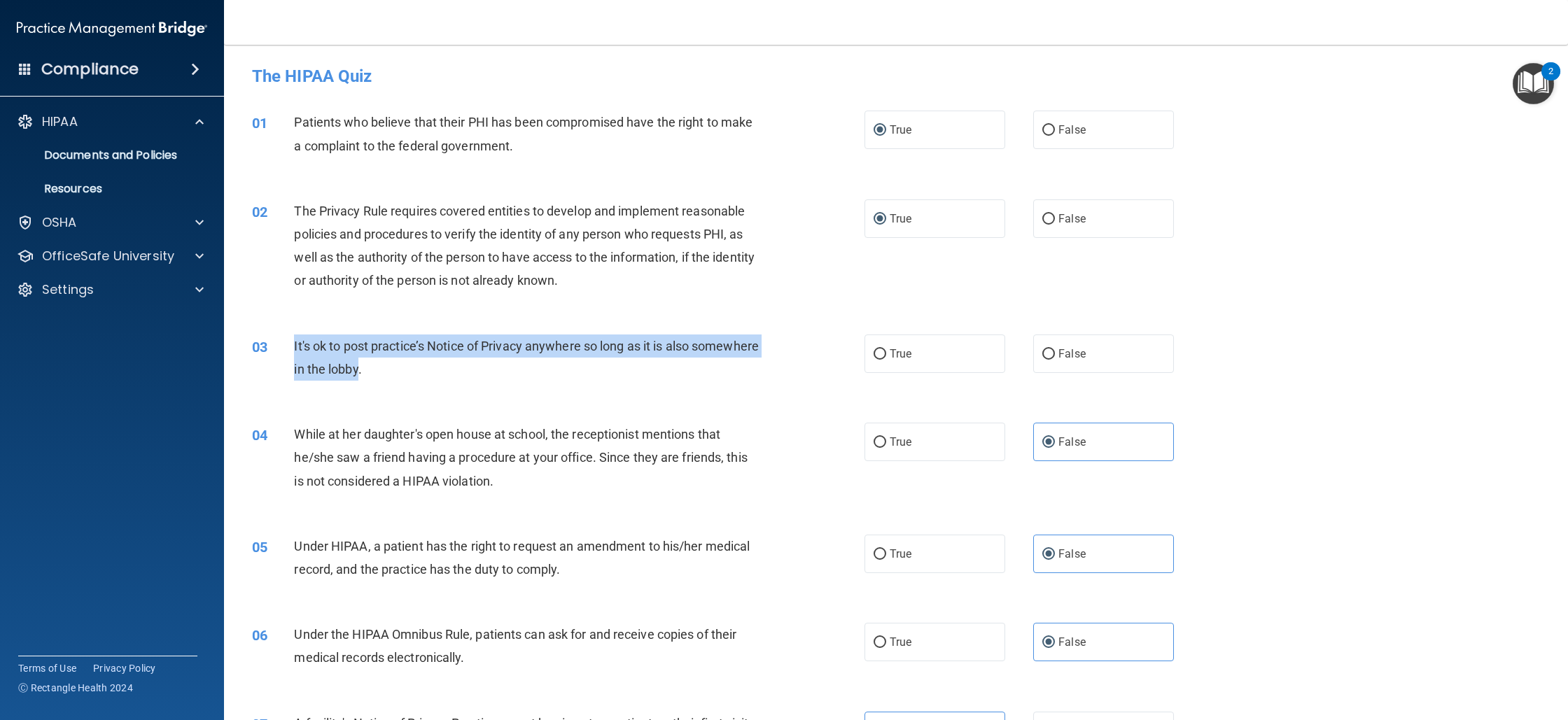
drag, startPoint x: 293, startPoint y: 349, endPoint x: 429, endPoint y: 369, distance: 137.5
click at [429, 369] on div "03 It's ok to post practice’s Notice of Privacy anywhere so long as it is also …" at bounding box center [559, 361] width 655 height 53
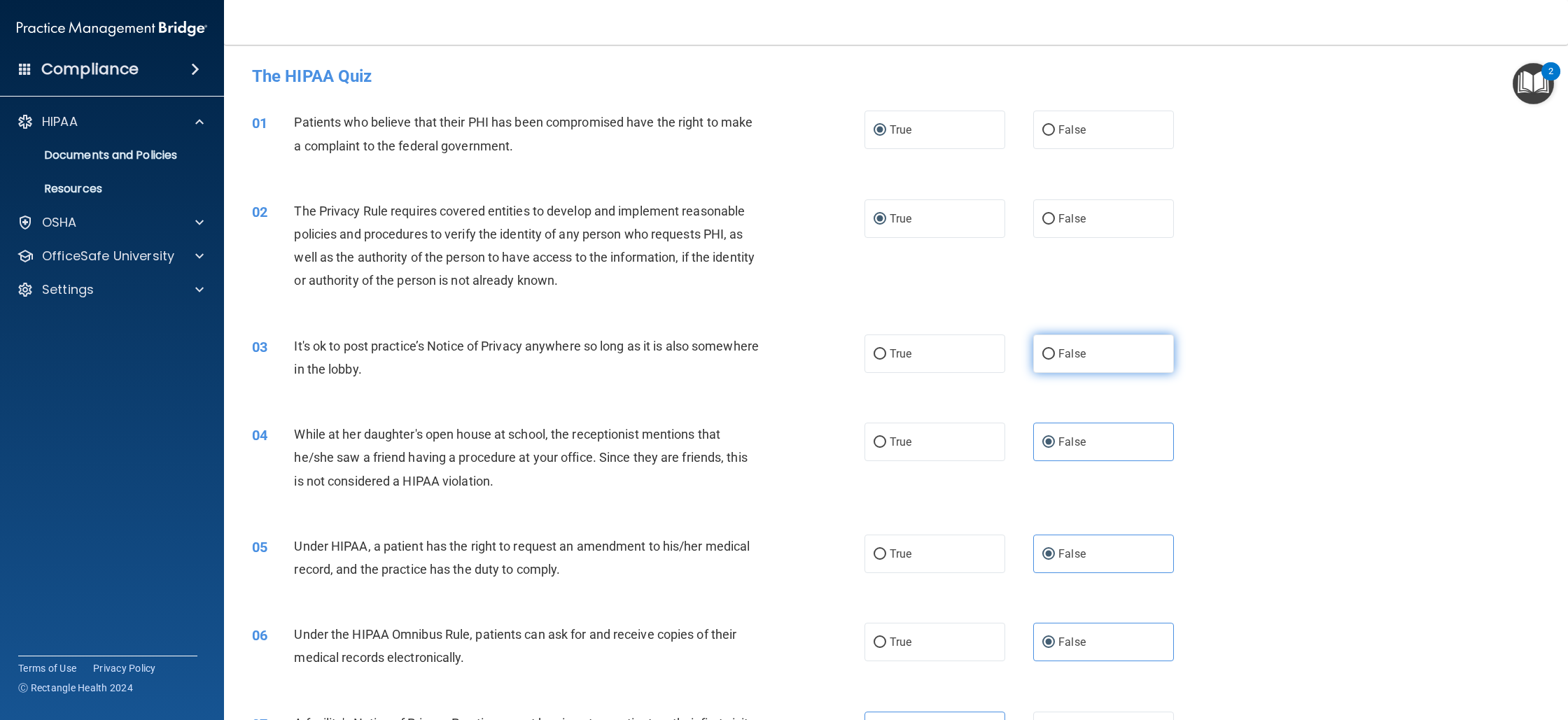
click at [1106, 357] on label "False" at bounding box center [1103, 353] width 140 height 38
click at [1055, 357] on input "False" at bounding box center [1049, 354] width 12 height 11
radio input "true"
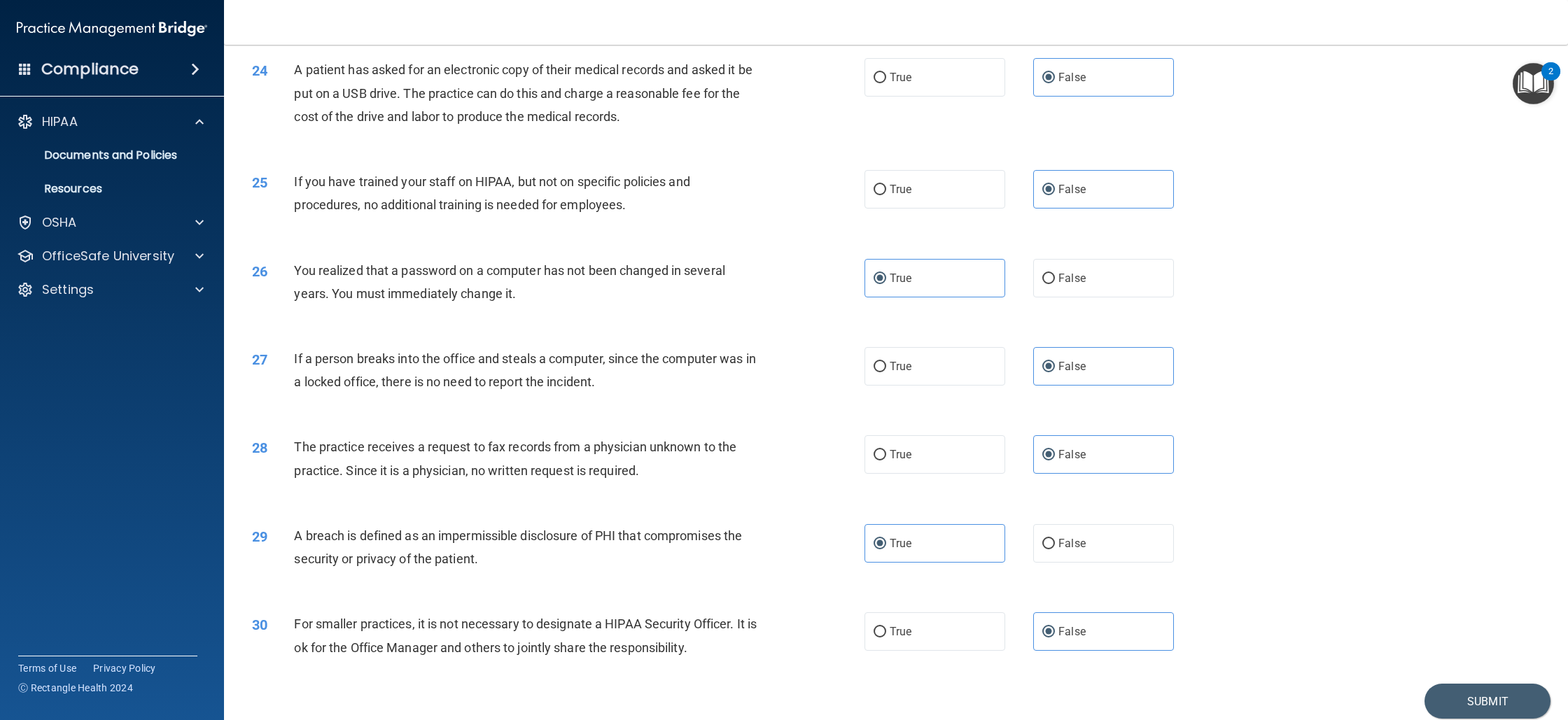
scroll to position [2253, 0]
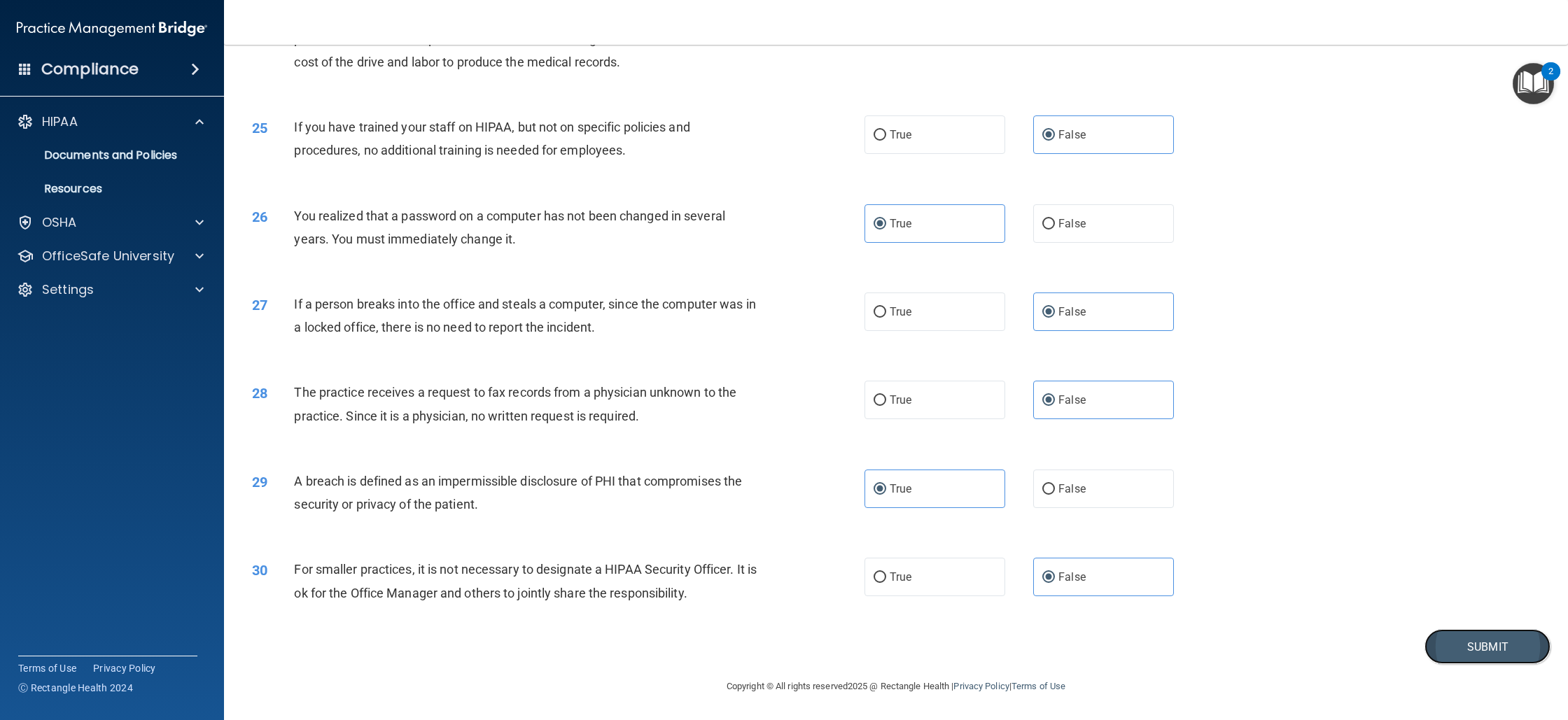
click at [1450, 639] on button "Submit" at bounding box center [1488, 646] width 126 height 35
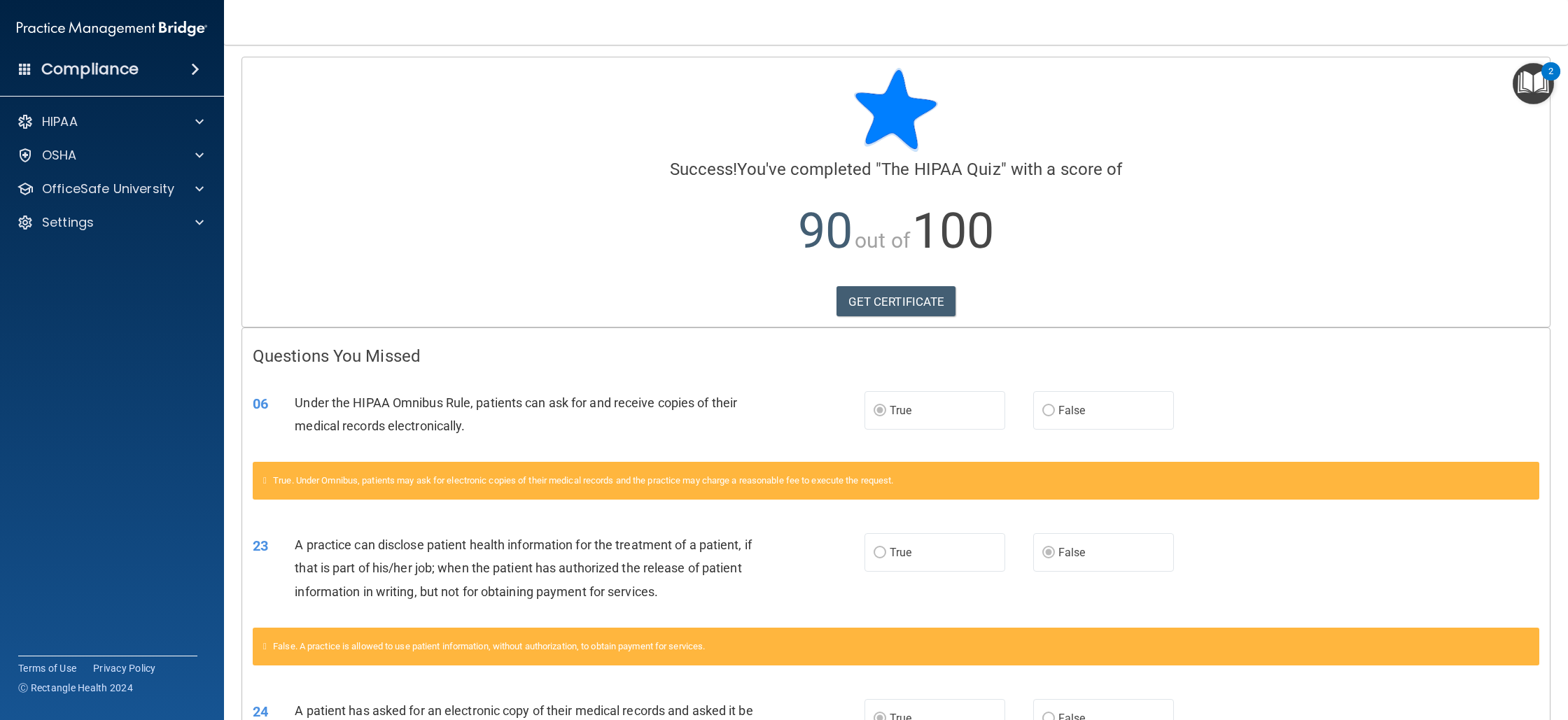
scroll to position [3, 0]
click at [211, 193] on div at bounding box center [197, 189] width 35 height 17
click at [153, 254] on div "OSHA Training" at bounding box center [105, 256] width 191 height 14
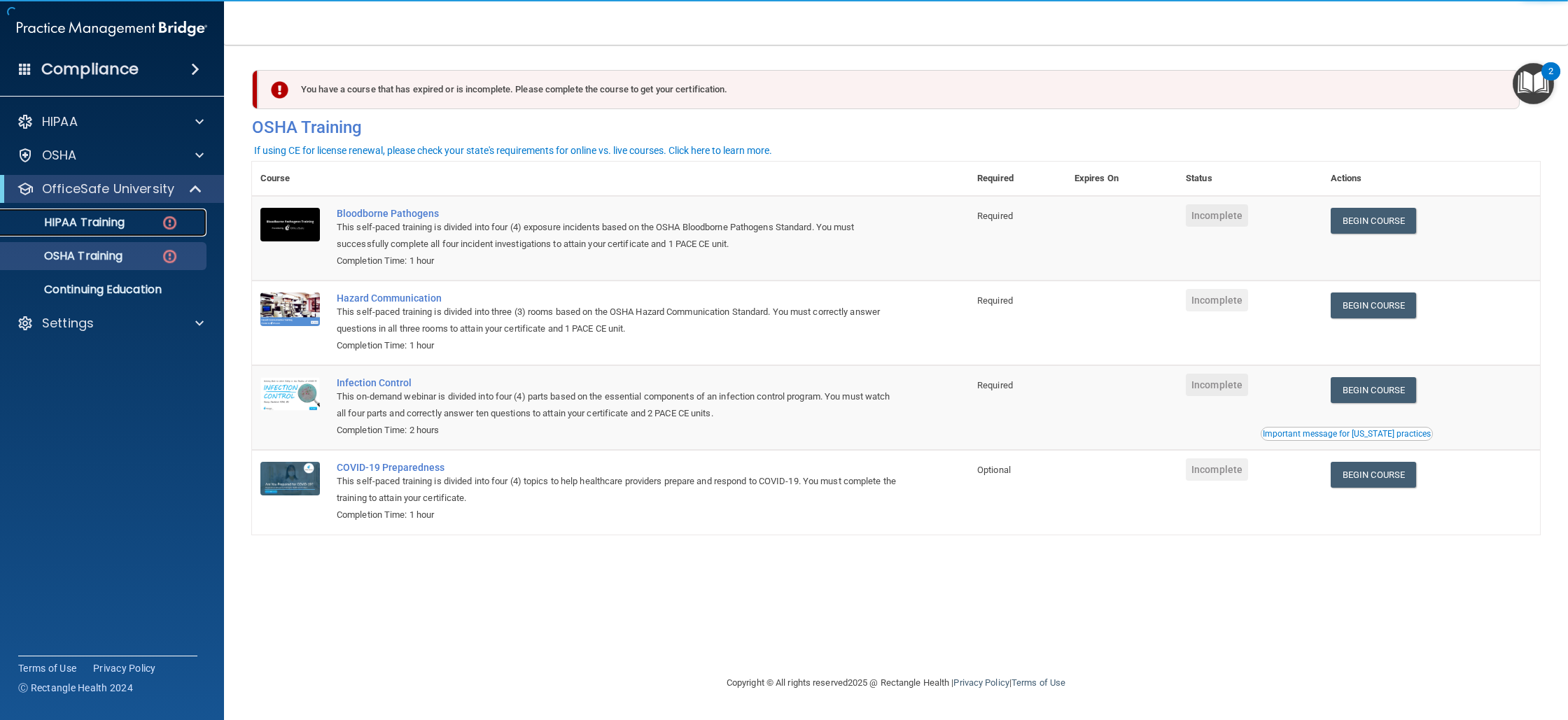
click at [151, 233] on link "HIPAA Training" at bounding box center [95, 222] width 221 height 28
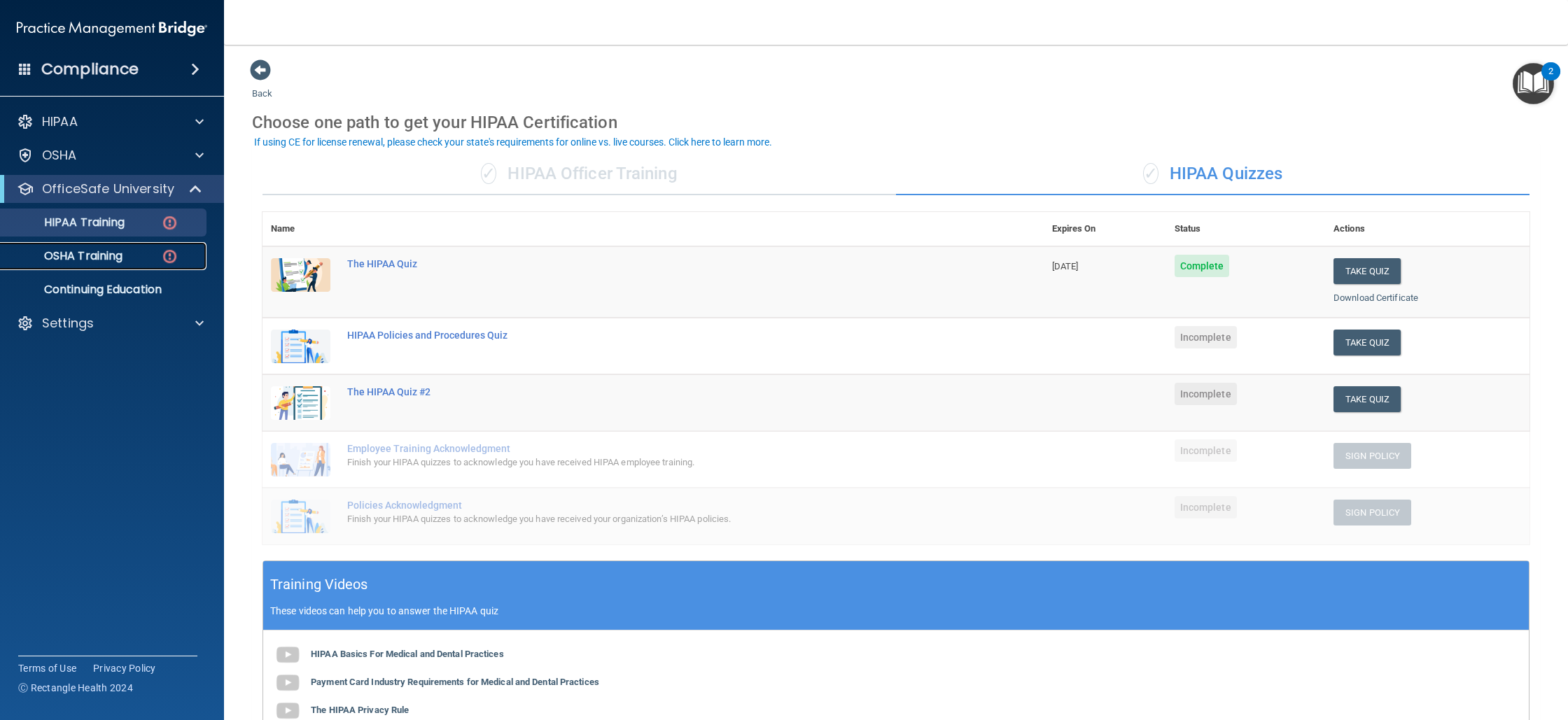
click at [138, 246] on link "OSHA Training" at bounding box center [95, 256] width 221 height 28
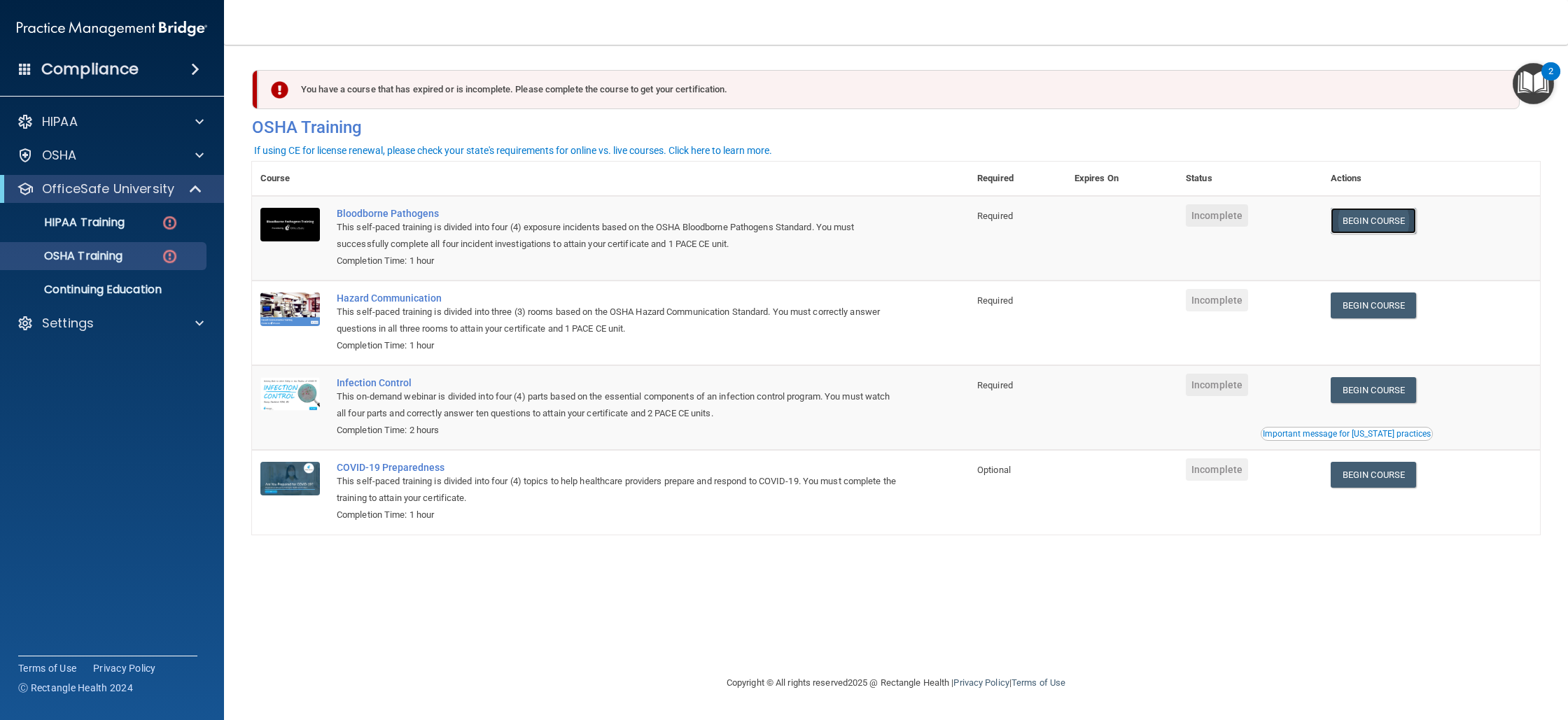
click at [1360, 224] on link "Begin Course" at bounding box center [1373, 221] width 85 height 26
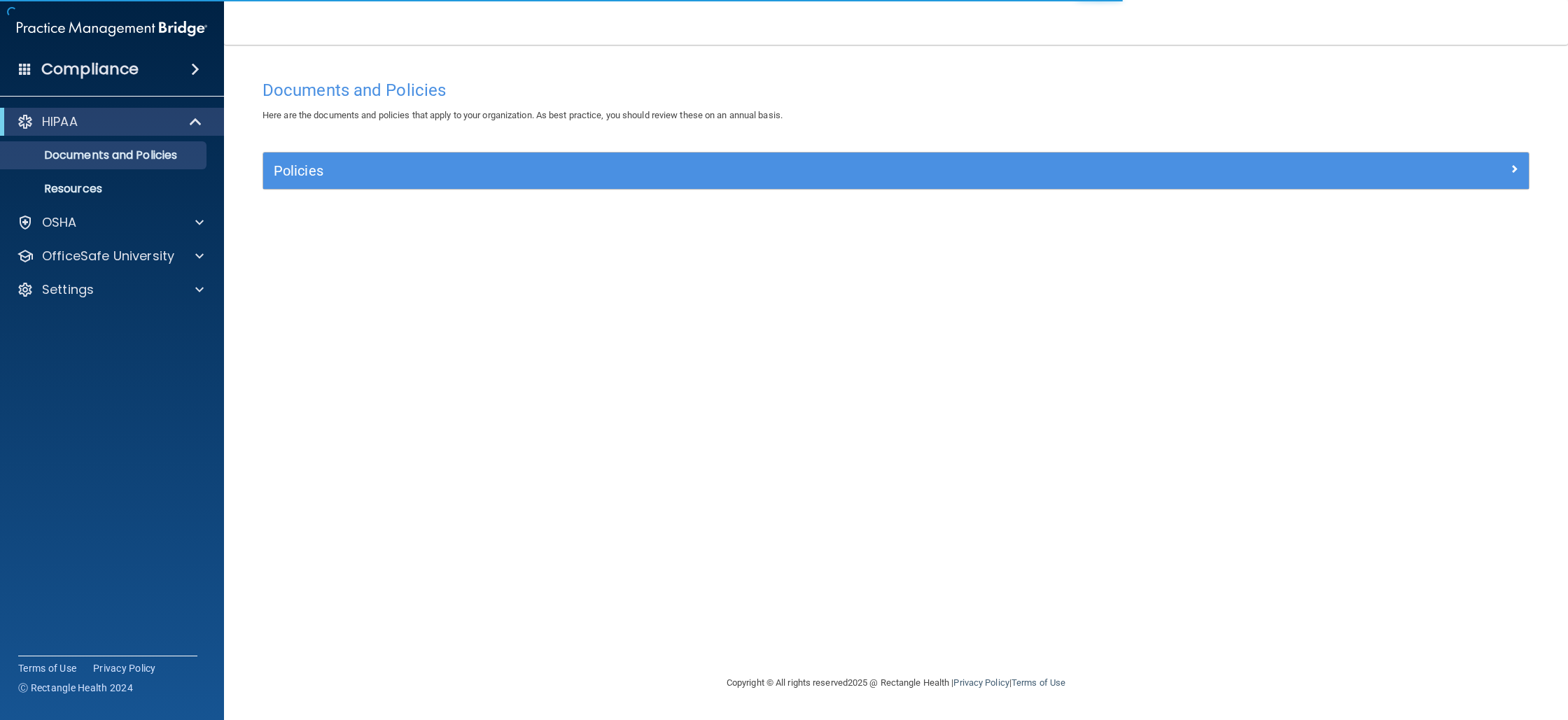
click at [454, 190] on div "Policies Select All (Unselect 0) Unselect All Print Selected (0) Acceptable Use…" at bounding box center [896, 171] width 1267 height 38
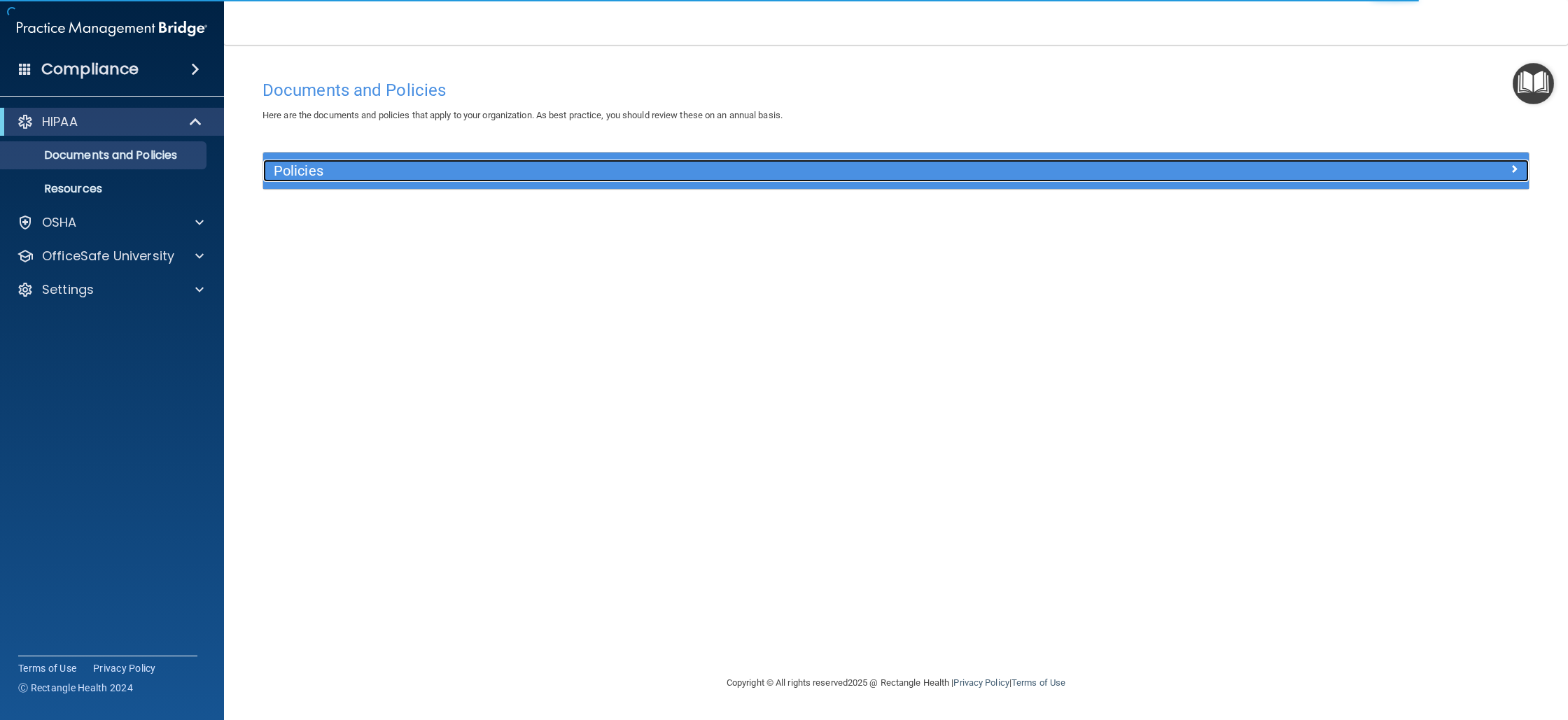
click at [465, 181] on div "Policies" at bounding box center [738, 170] width 949 height 22
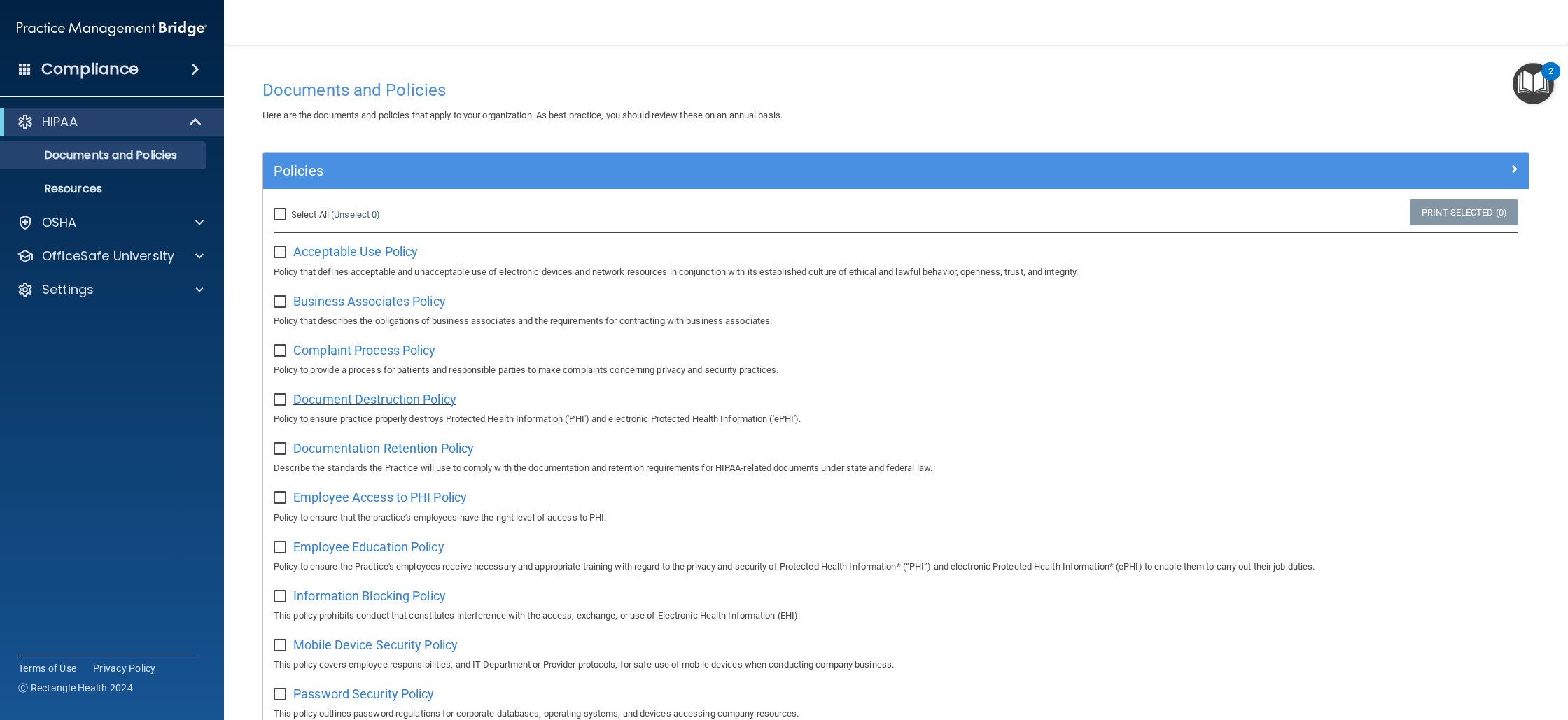
click at [403, 398] on span "Document Destruction Policy" at bounding box center [374, 399] width 163 height 14
click at [367, 498] on span "Employee Access to PHI Policy" at bounding box center [380, 497] width 174 height 14
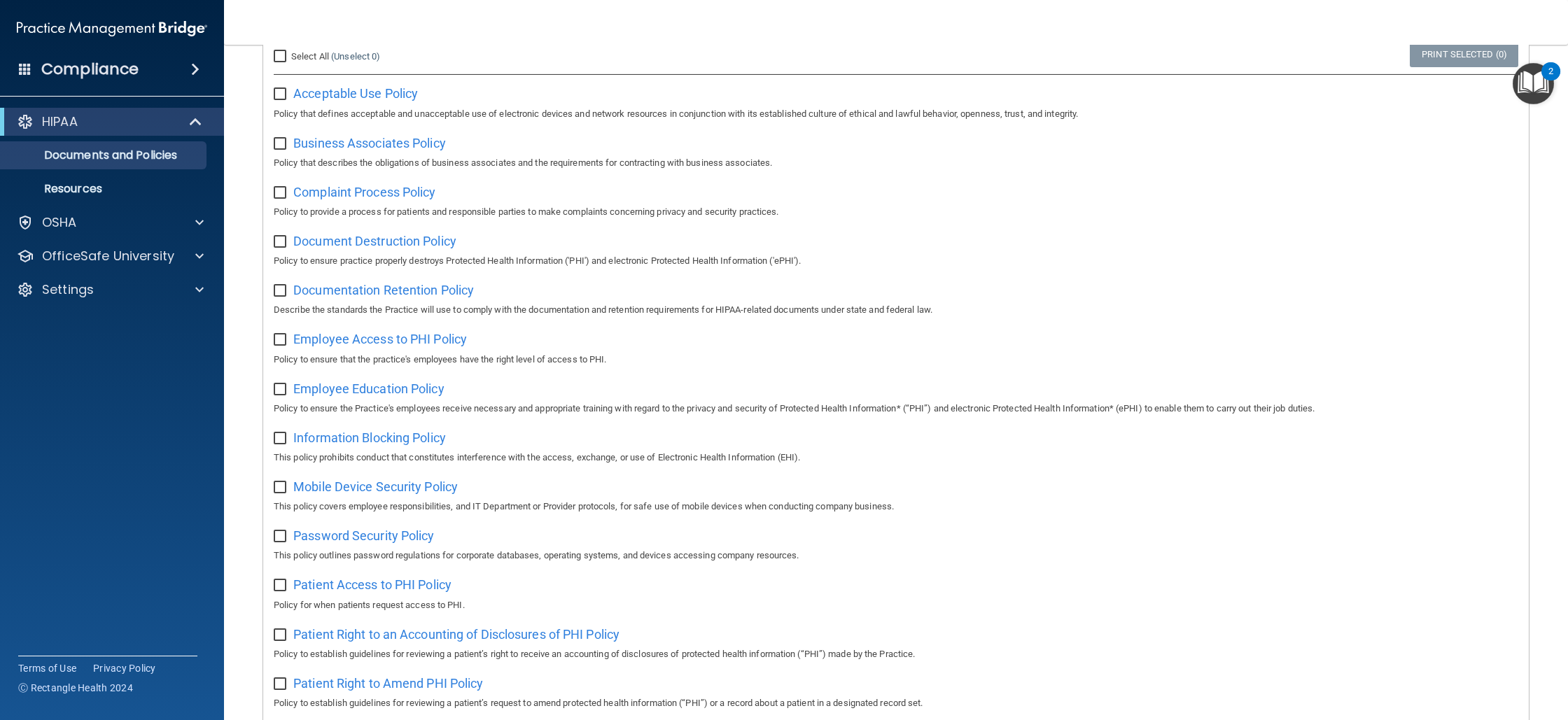
scroll to position [165, 0]
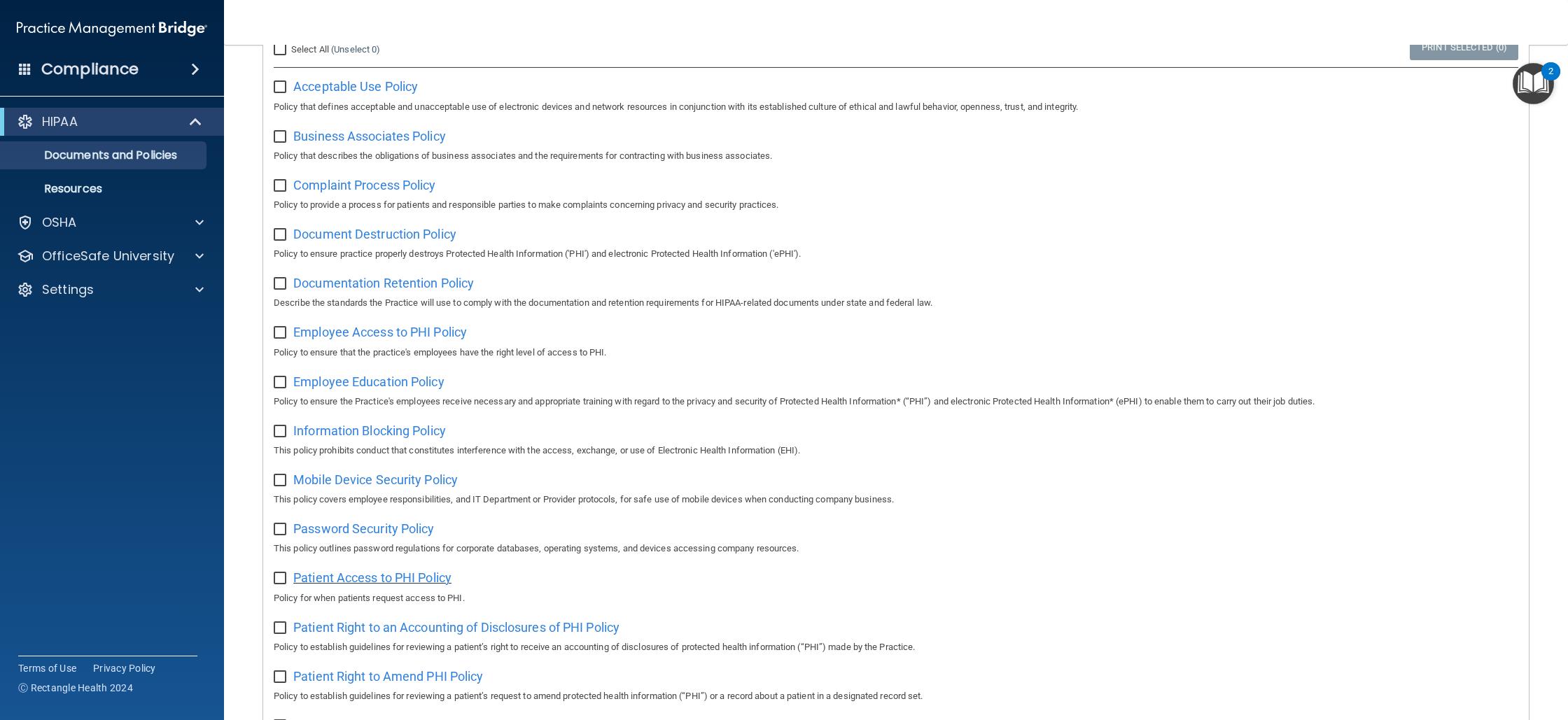
click at [440, 582] on span "Patient Access to PHI Policy" at bounding box center [372, 578] width 159 height 14
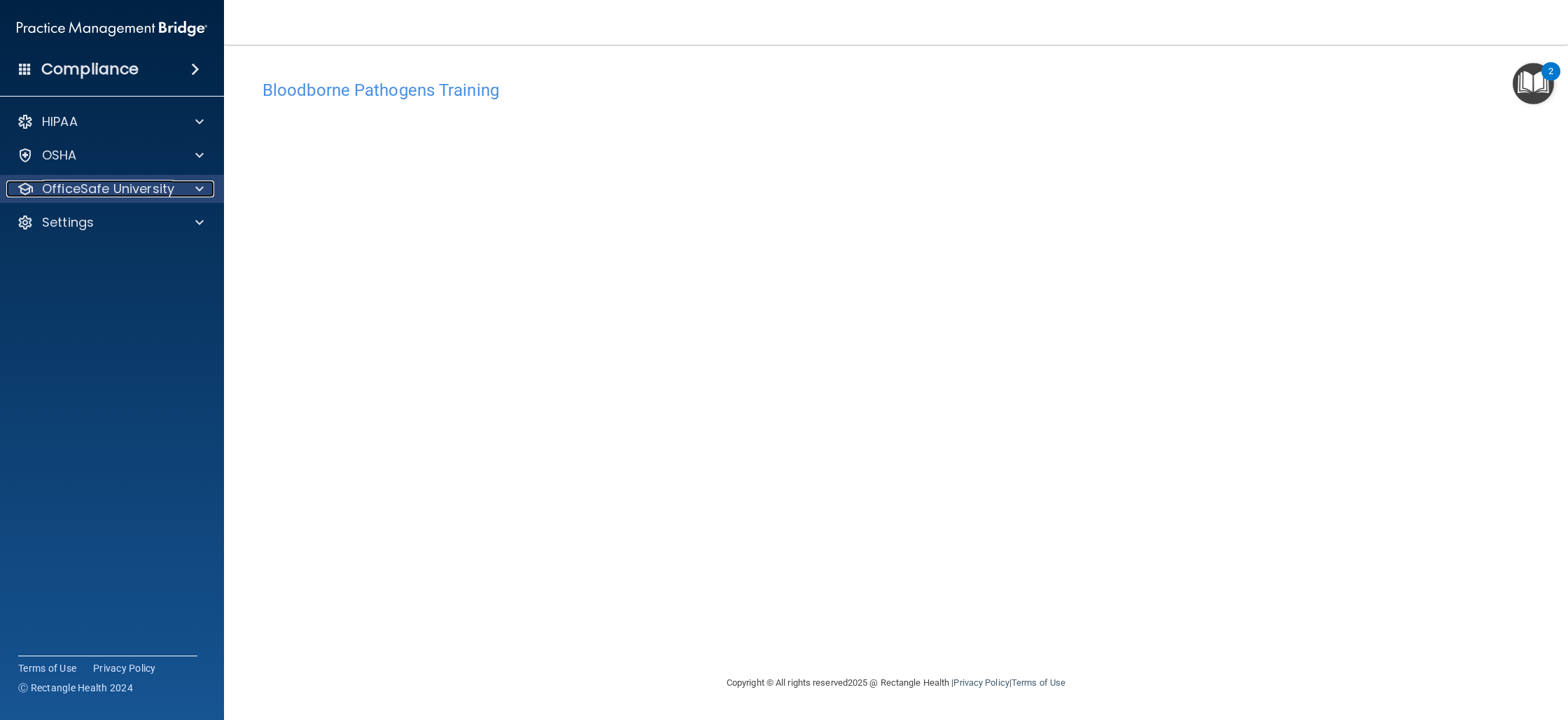
click at [184, 188] on div at bounding box center [197, 189] width 35 height 17
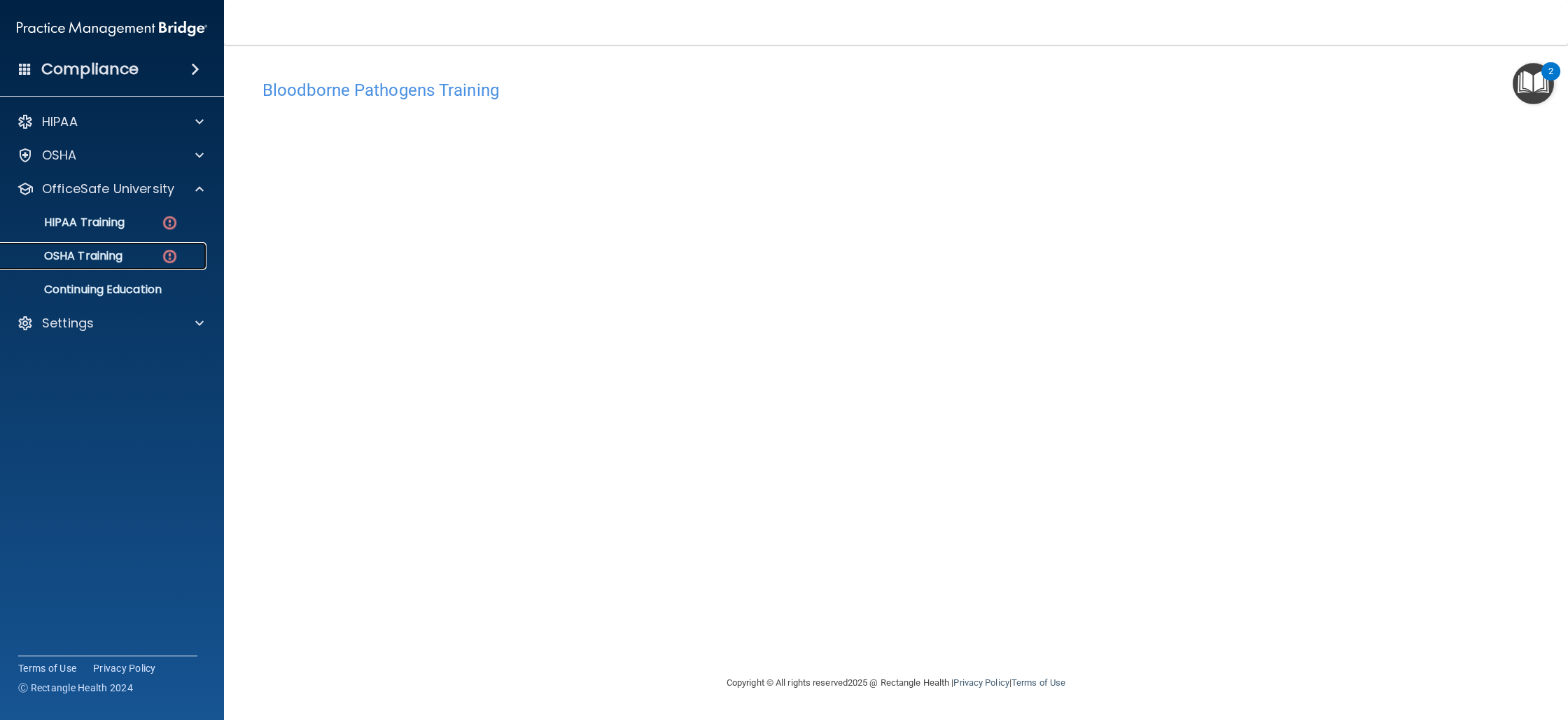
click at [121, 256] on p "OSHA Training" at bounding box center [66, 256] width 114 height 14
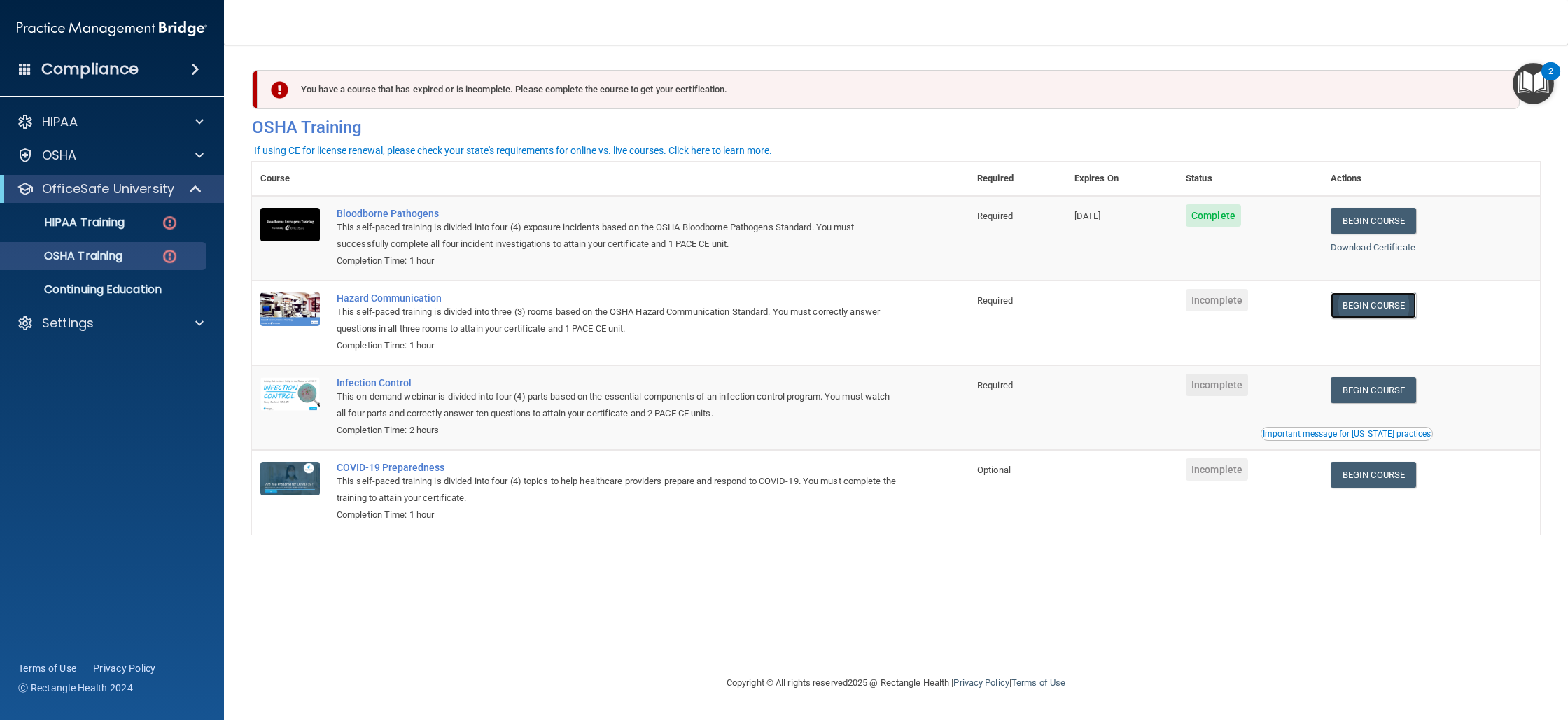
click at [1389, 308] on link "Begin Course" at bounding box center [1373, 305] width 85 height 26
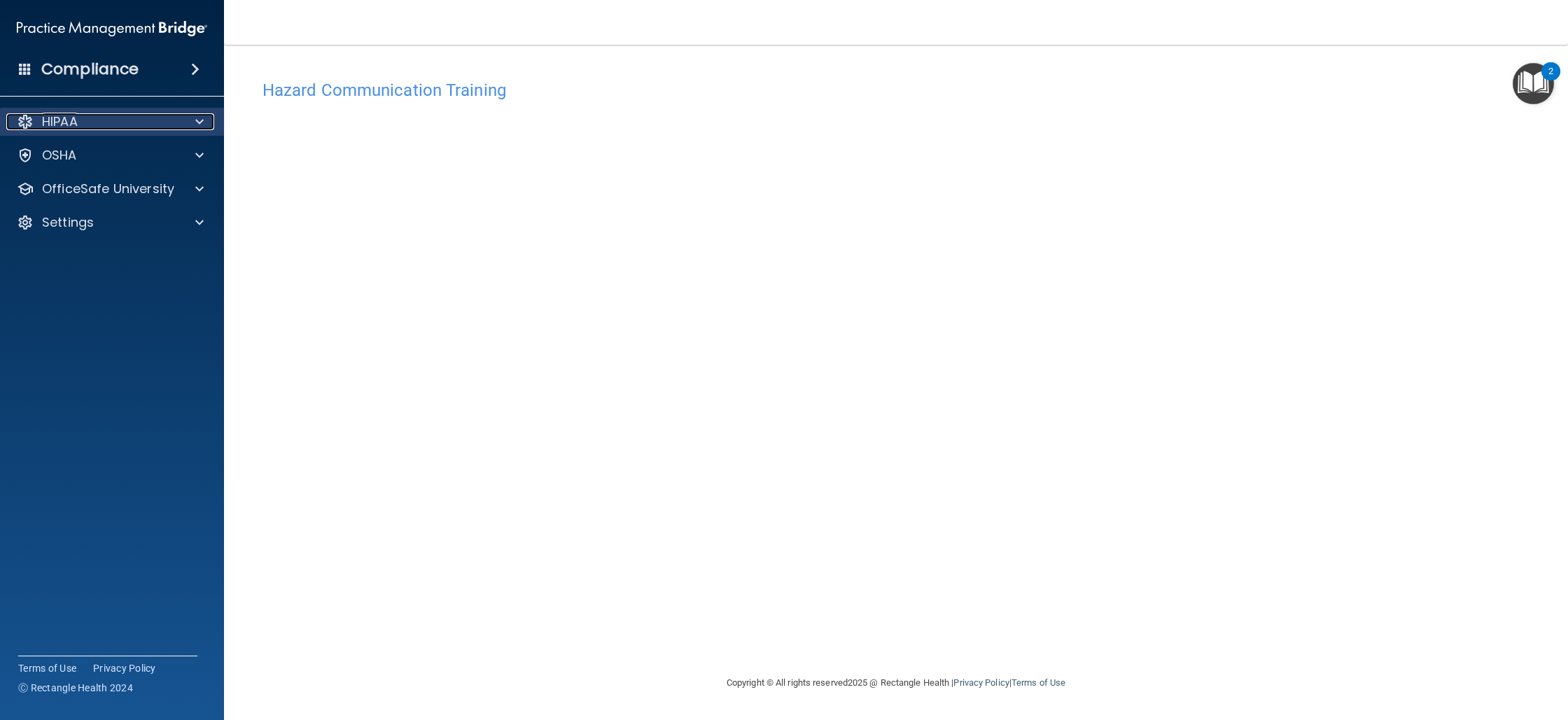
click at [159, 125] on div "HIPAA" at bounding box center [94, 122] width 174 height 17
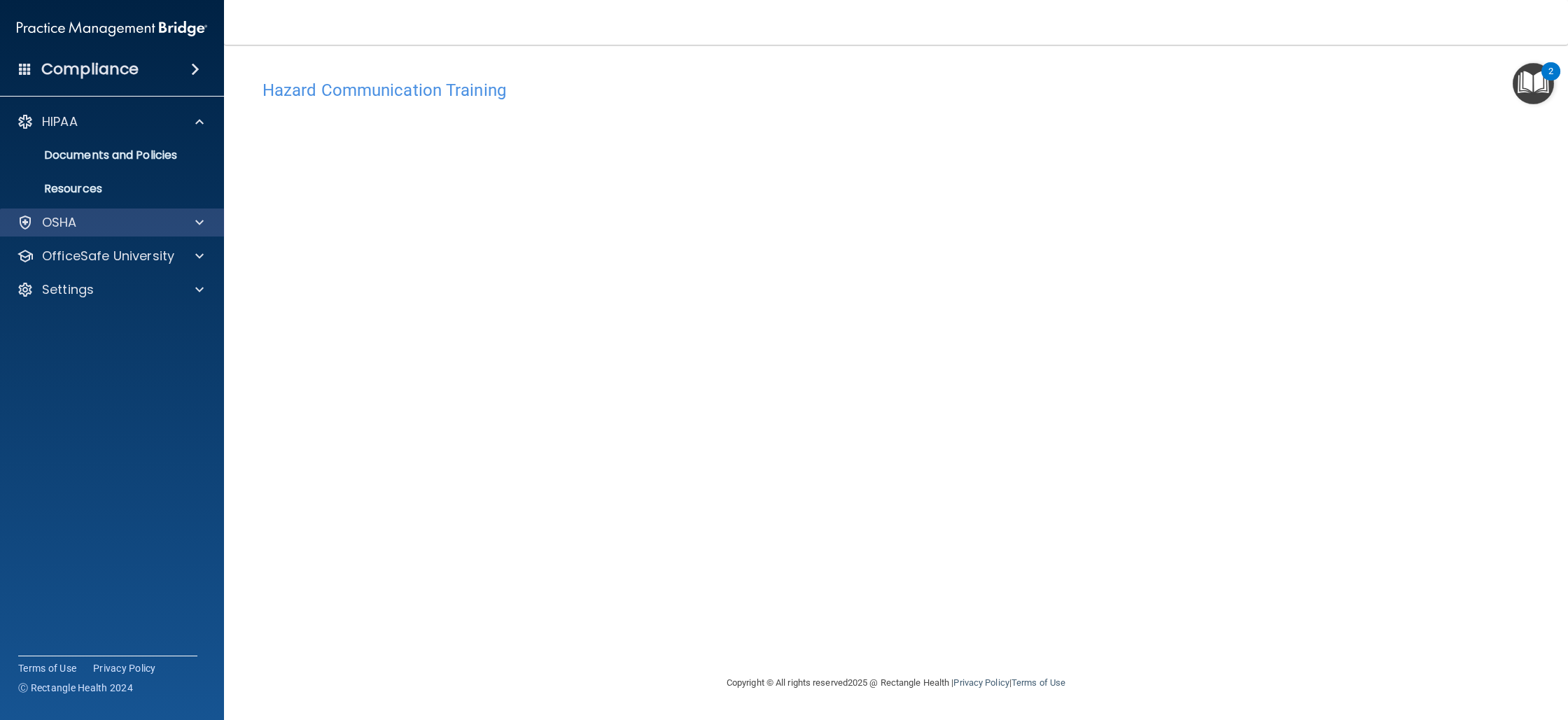
click at [196, 233] on div "OSHA" at bounding box center [112, 222] width 224 height 28
click at [193, 256] on div at bounding box center [197, 257] width 35 height 17
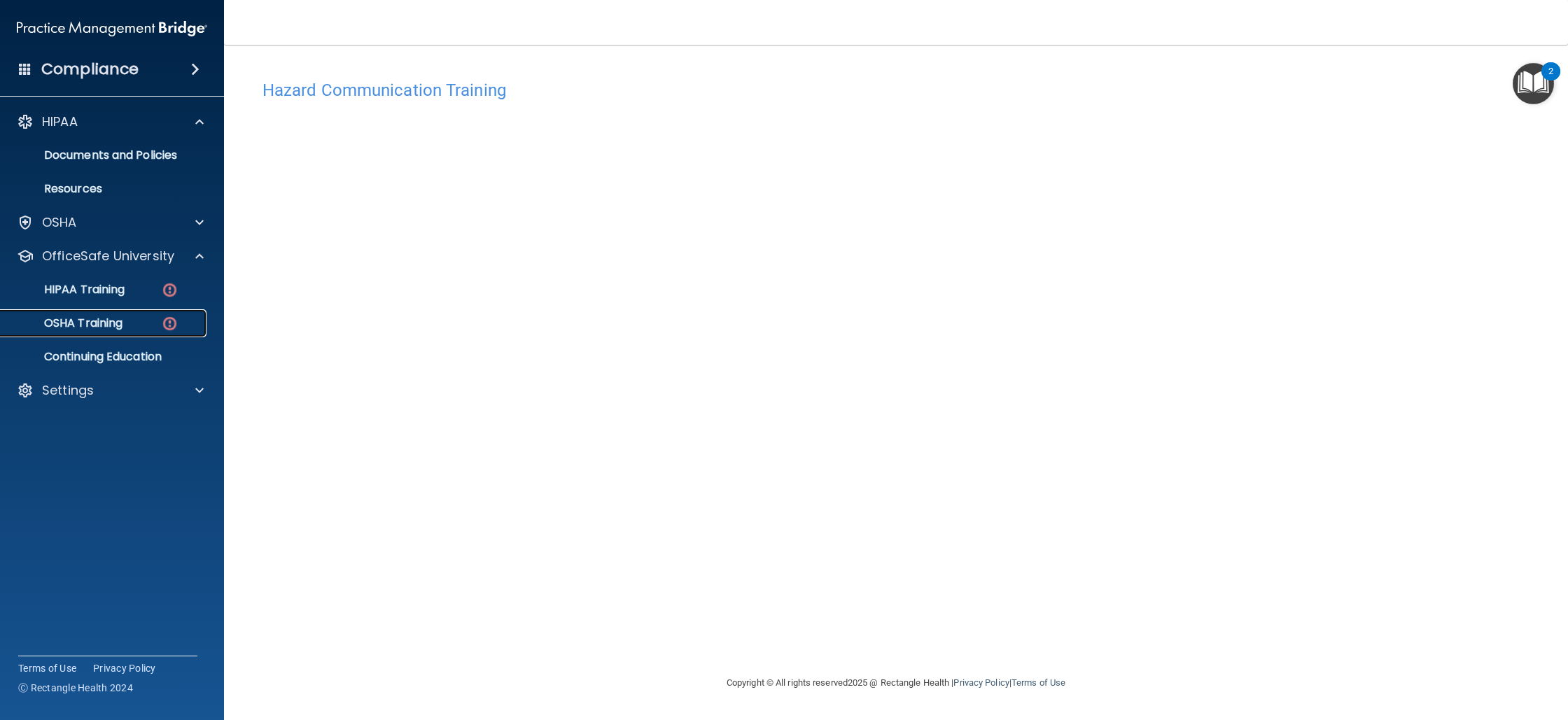
click at [147, 327] on div "OSHA Training" at bounding box center [105, 323] width 191 height 14
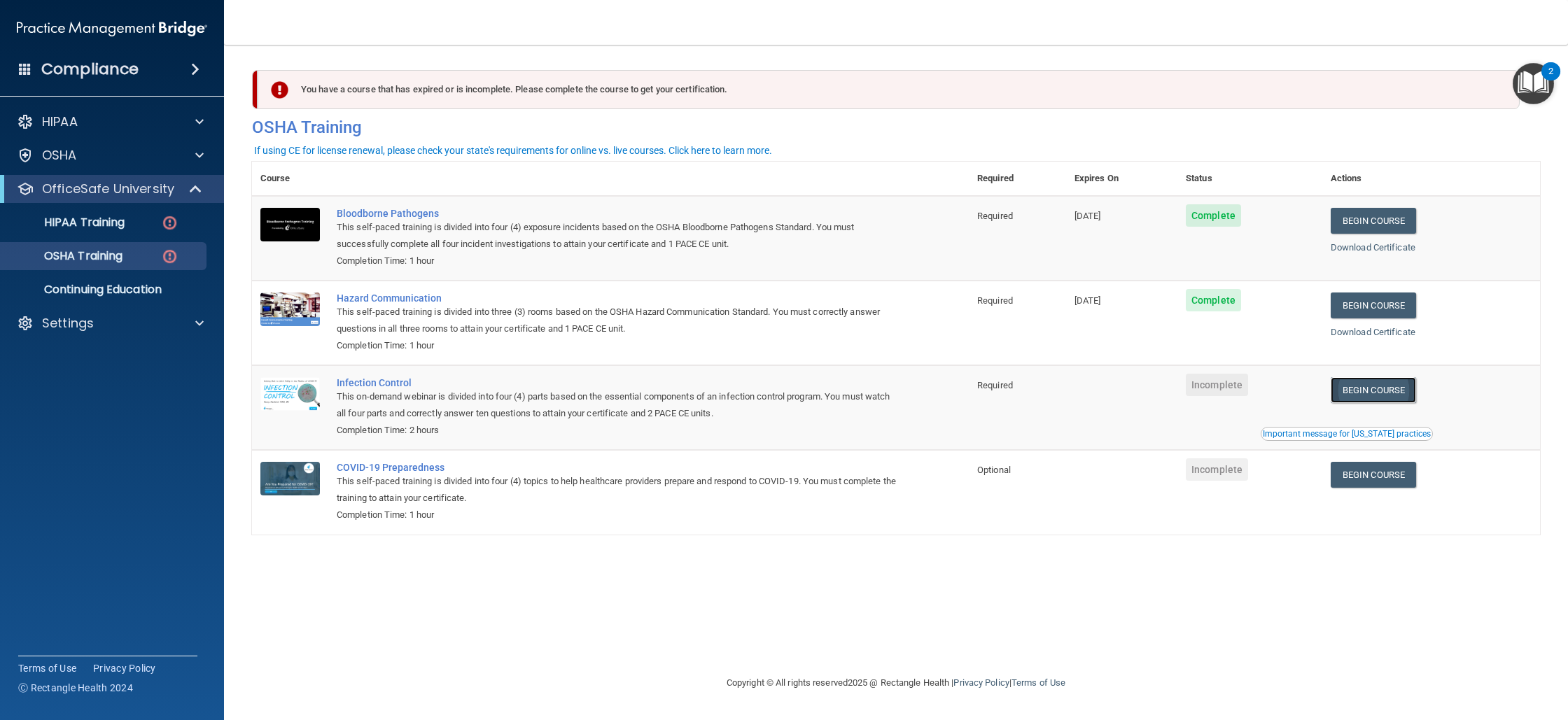
click at [1378, 399] on link "Begin Course" at bounding box center [1373, 390] width 85 height 26
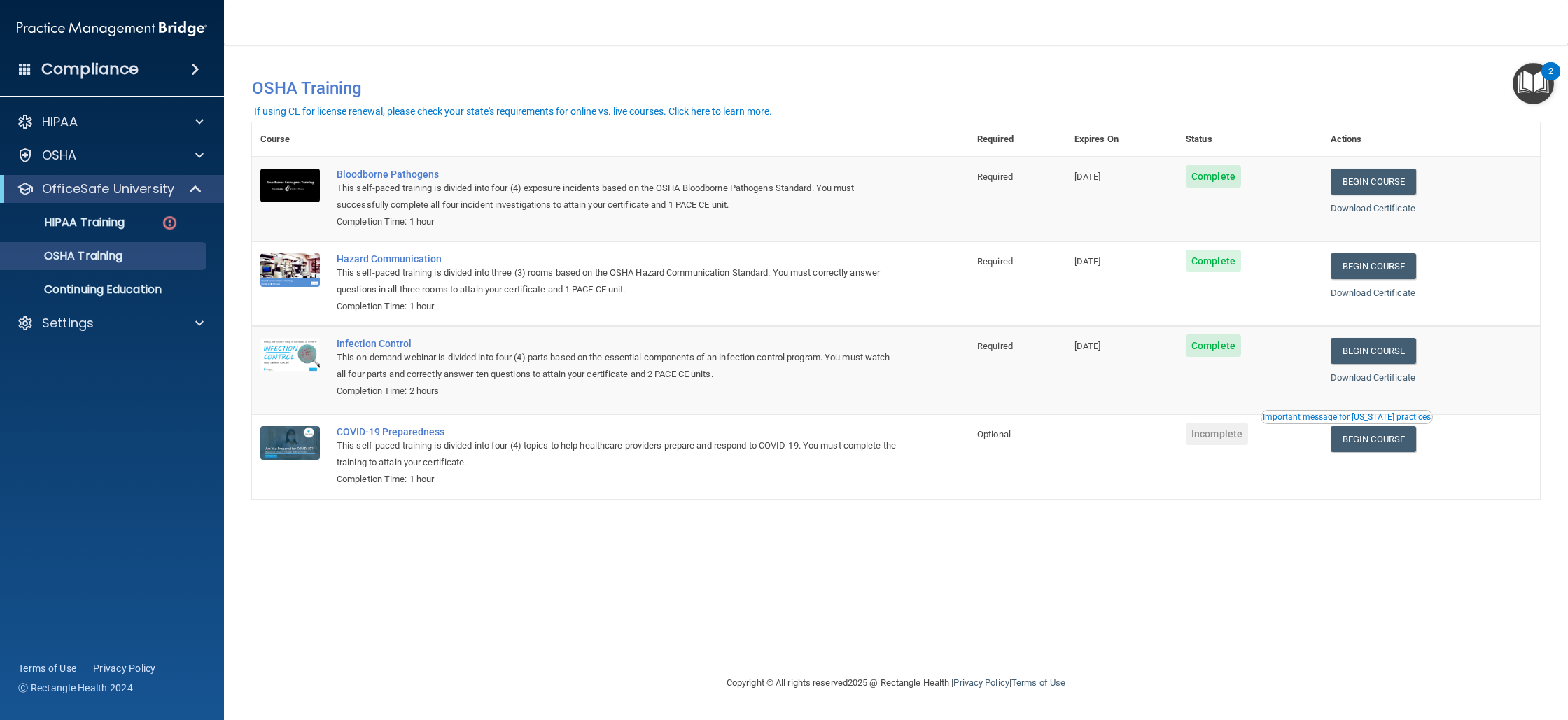
click at [96, 239] on ul "HIPAA Training OSHA Training Continuing Education" at bounding box center [112, 254] width 253 height 101
click at [97, 232] on link "HIPAA Training" at bounding box center [95, 222] width 221 height 28
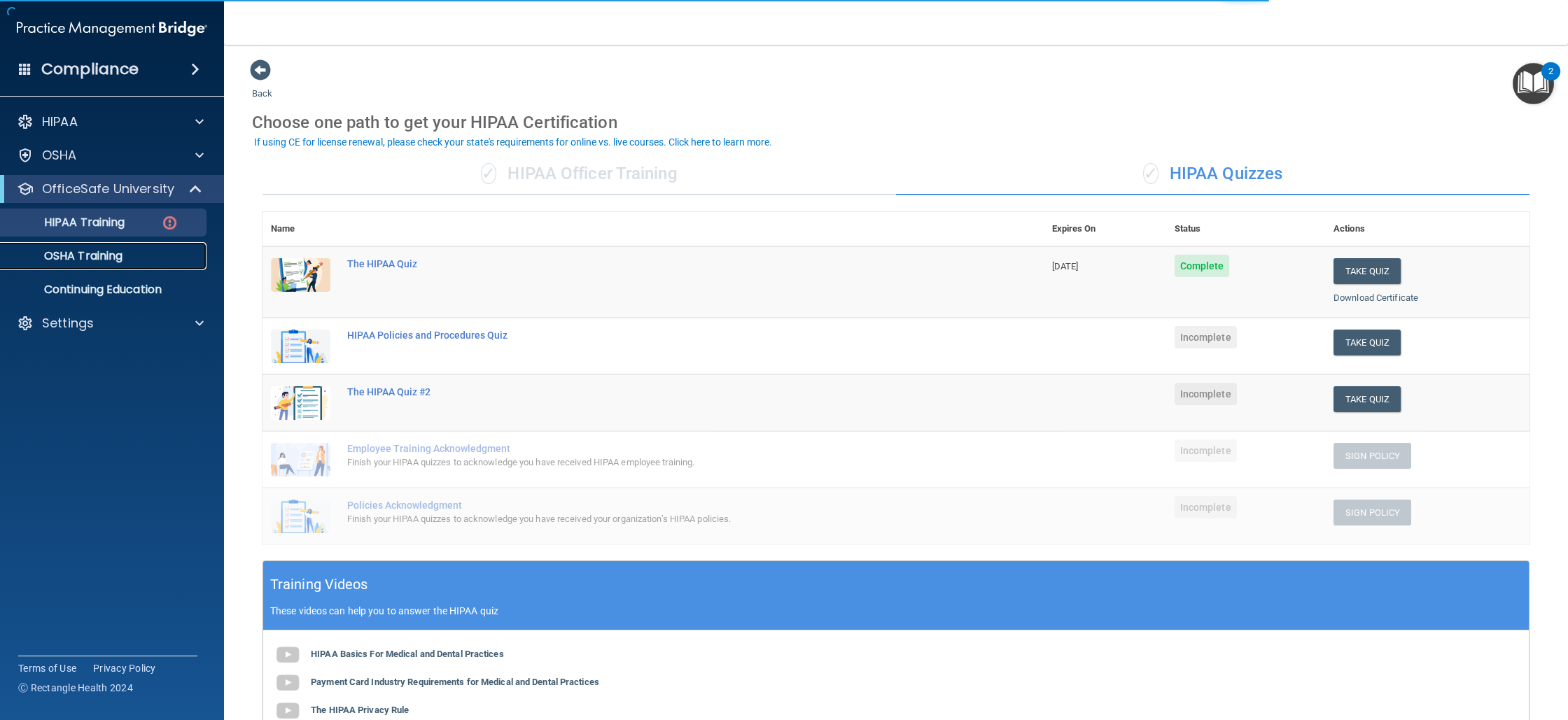
click at [95, 265] on link "OSHA Training" at bounding box center [95, 256] width 221 height 28
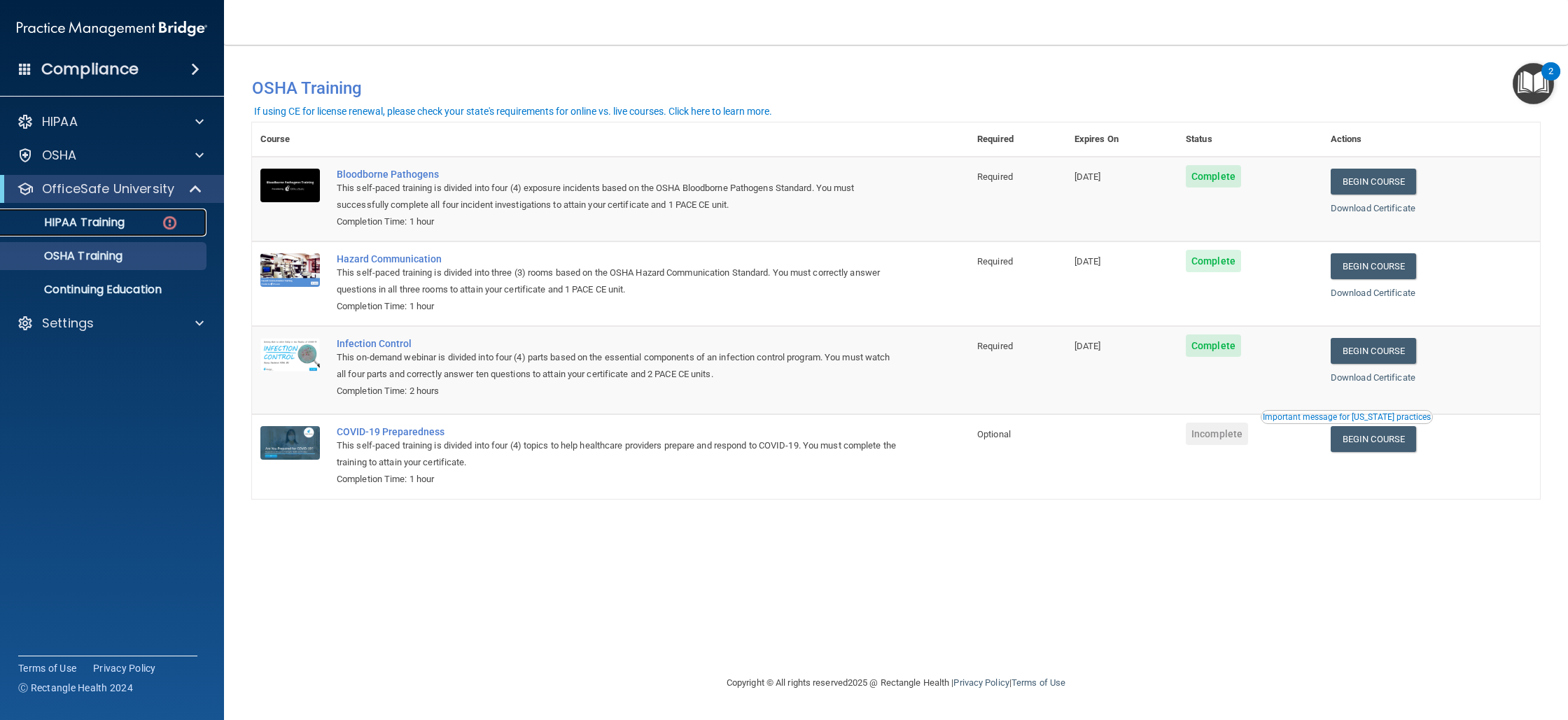
click at [100, 225] on p "HIPAA Training" at bounding box center [67, 222] width 116 height 14
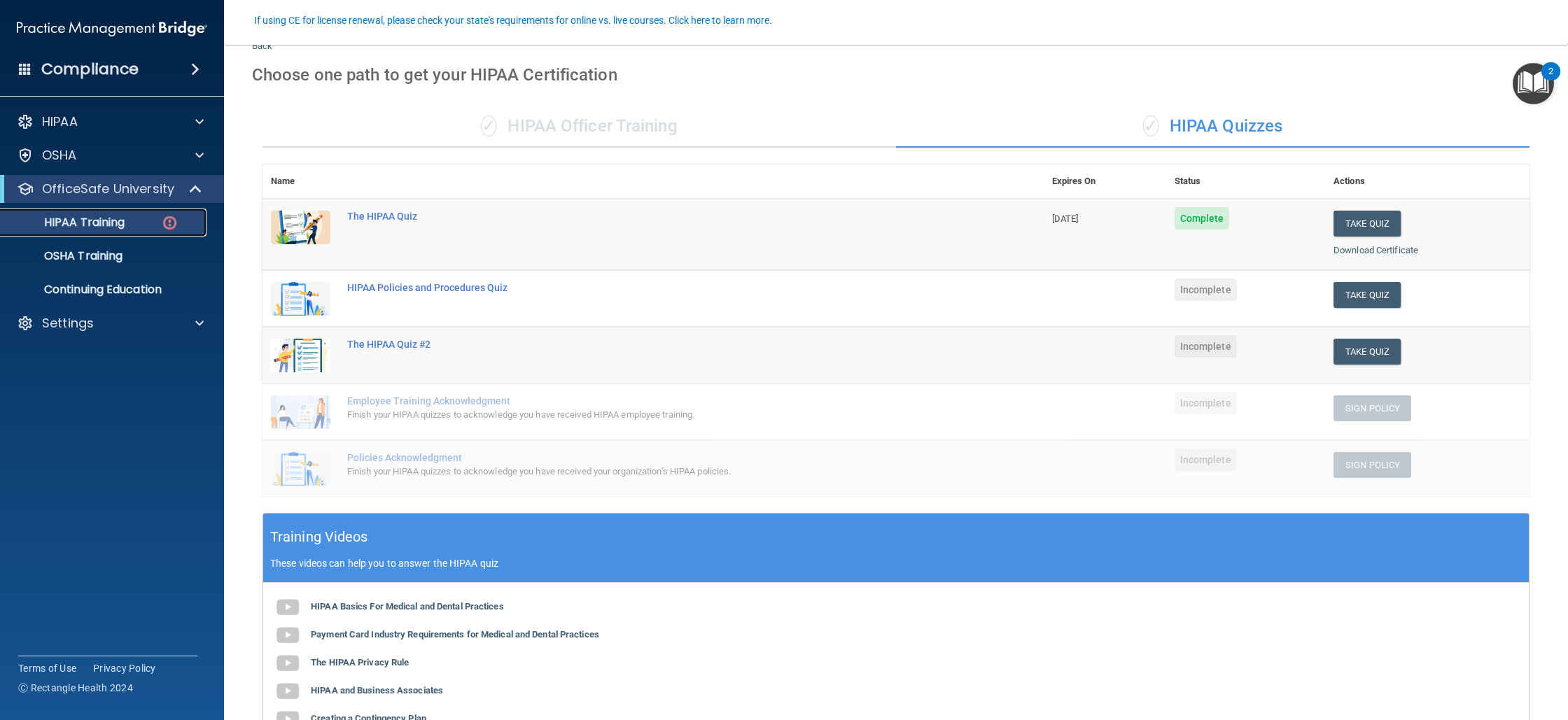
scroll to position [127, 0]
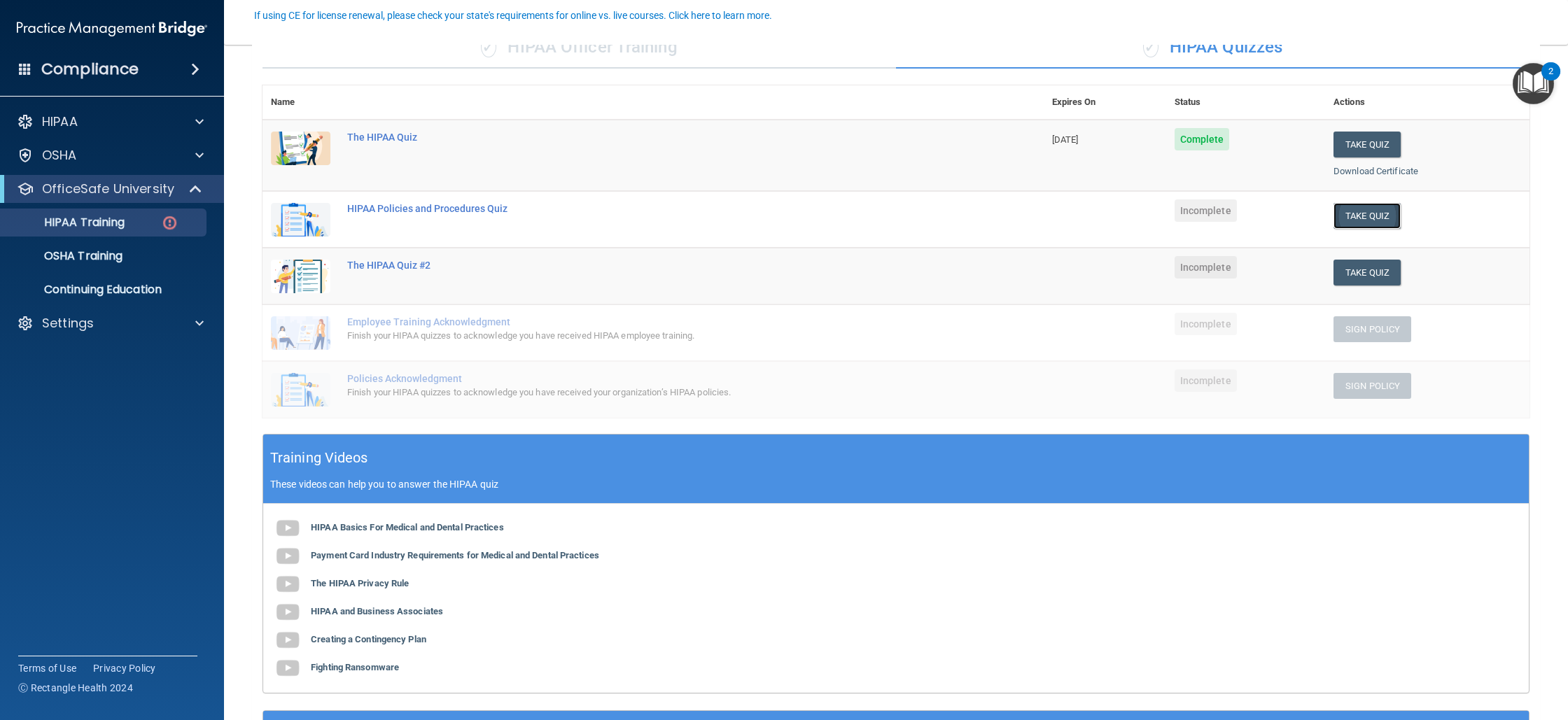
click at [1370, 221] on button "Take Quiz" at bounding box center [1367, 216] width 67 height 26
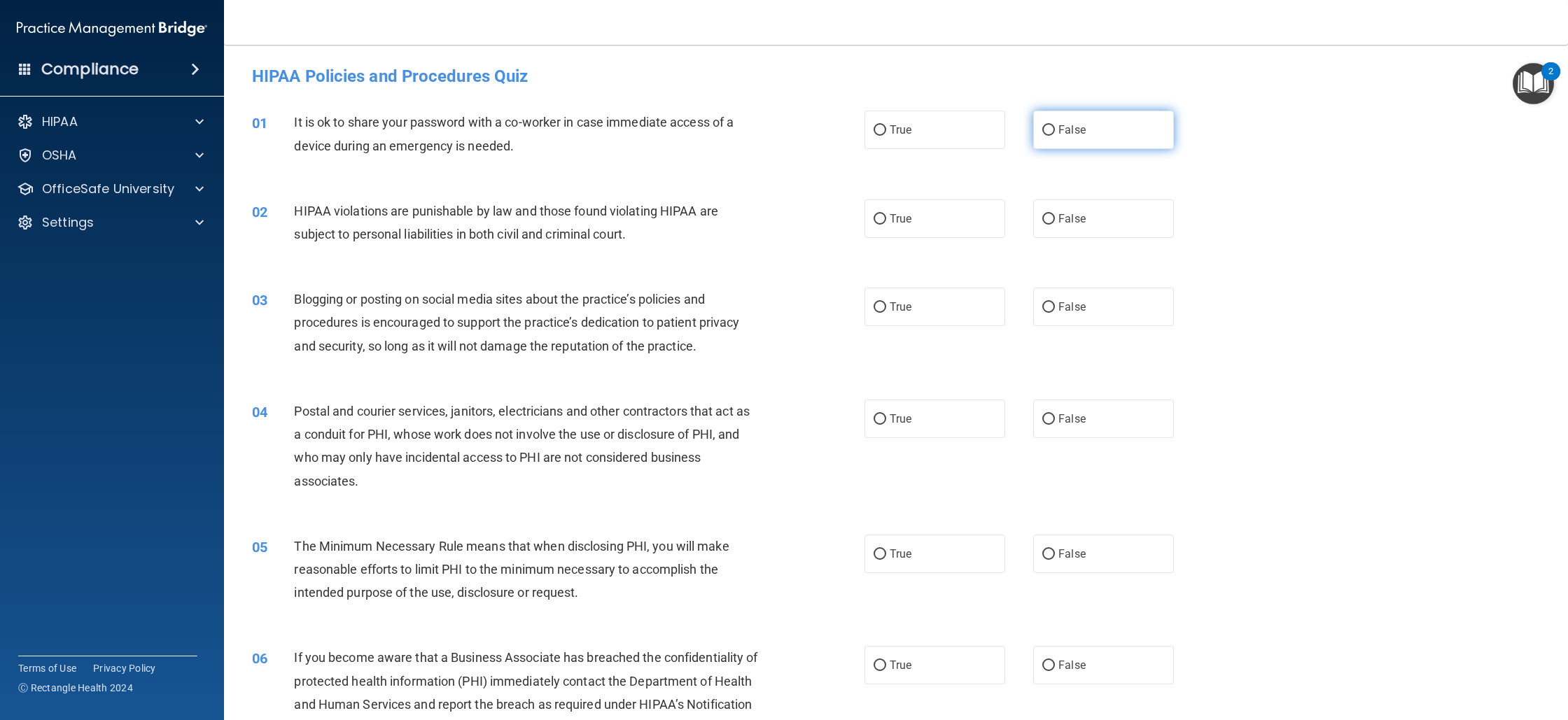
click at [1072, 131] on span "False" at bounding box center [1072, 130] width 28 height 13
click at [1055, 131] on input "False" at bounding box center [1049, 130] width 12 height 11
radio input "true"
click at [943, 201] on label "True" at bounding box center [934, 219] width 140 height 38
click at [886, 214] on input "True" at bounding box center [879, 219] width 12 height 11
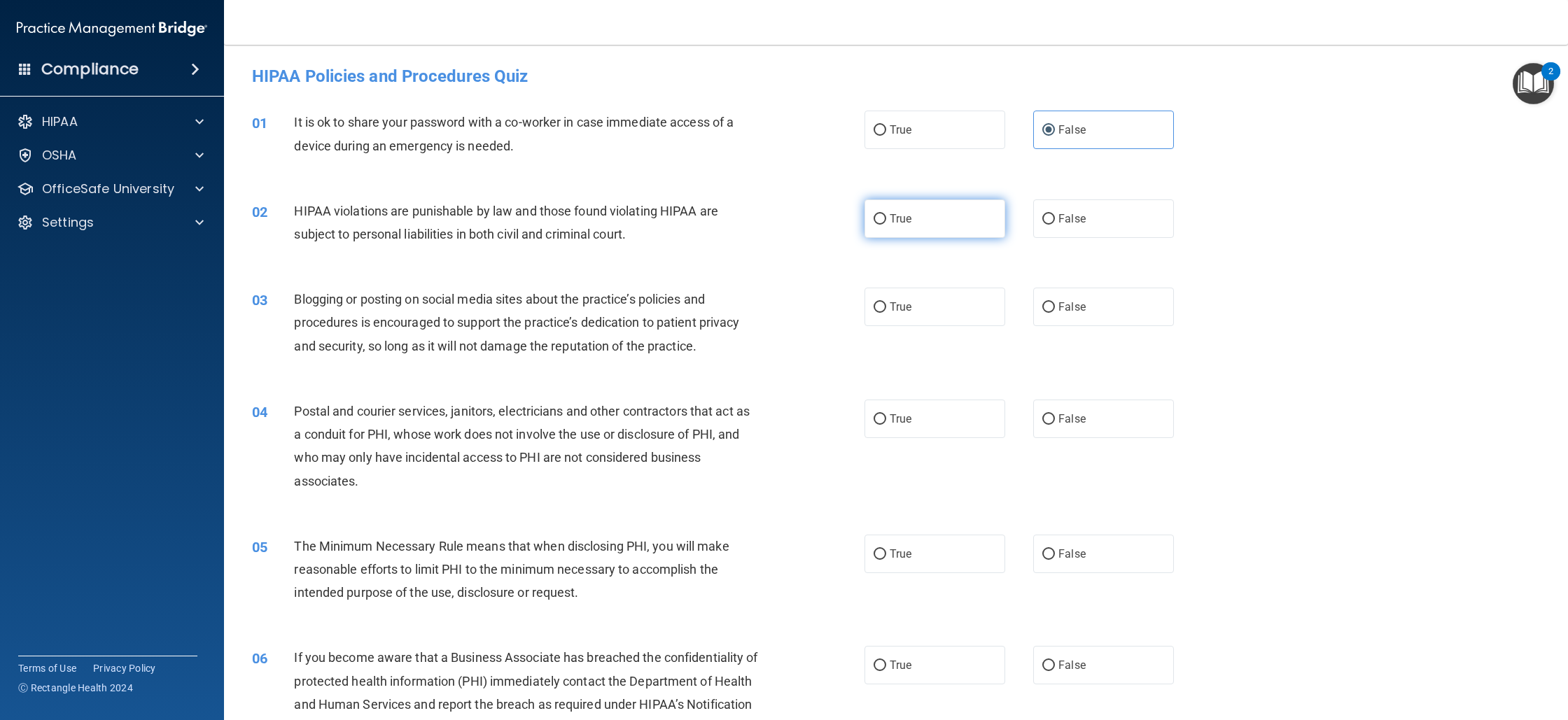
radio input "true"
click at [1051, 306] on label "False" at bounding box center [1103, 307] width 140 height 38
click at [1051, 306] on input "False" at bounding box center [1049, 307] width 12 height 11
radio input "true"
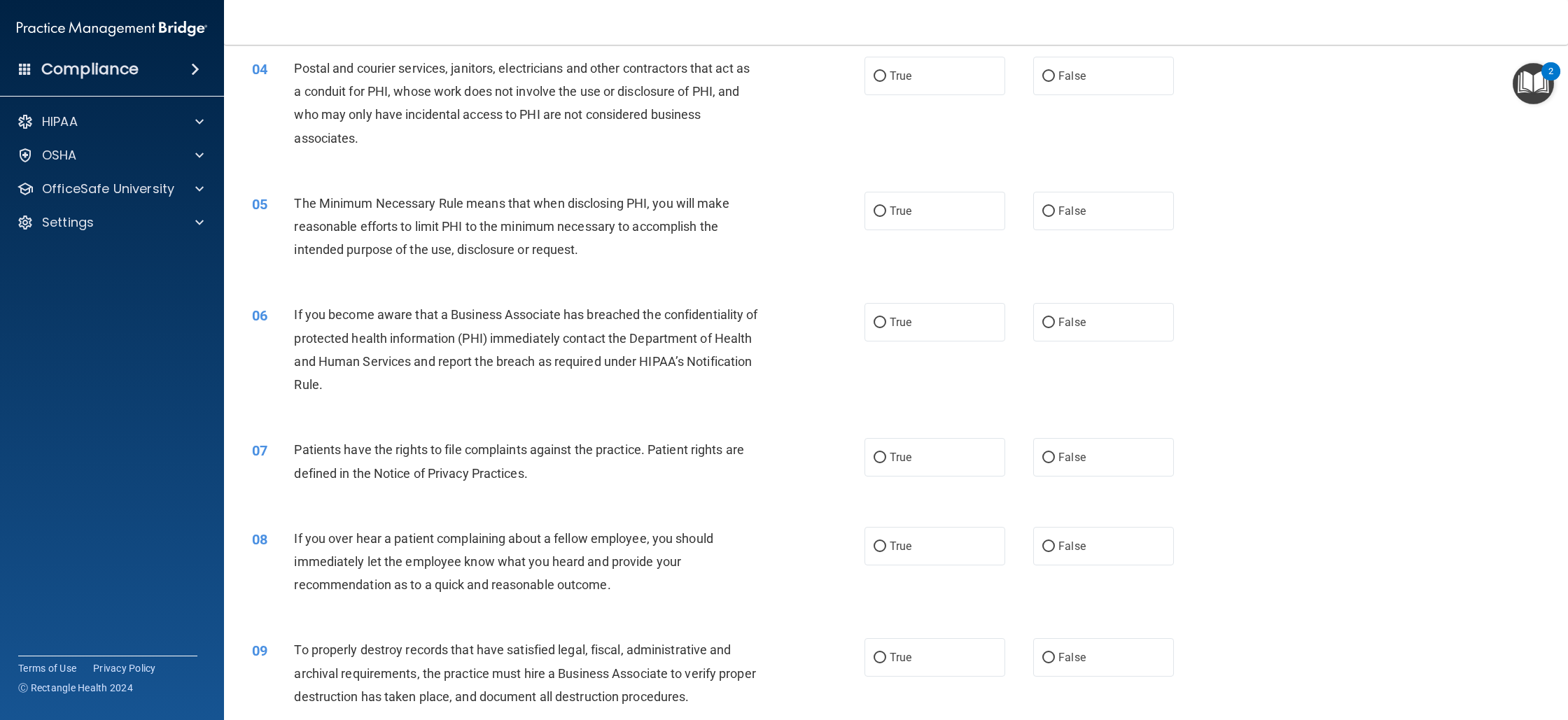
scroll to position [188, 0]
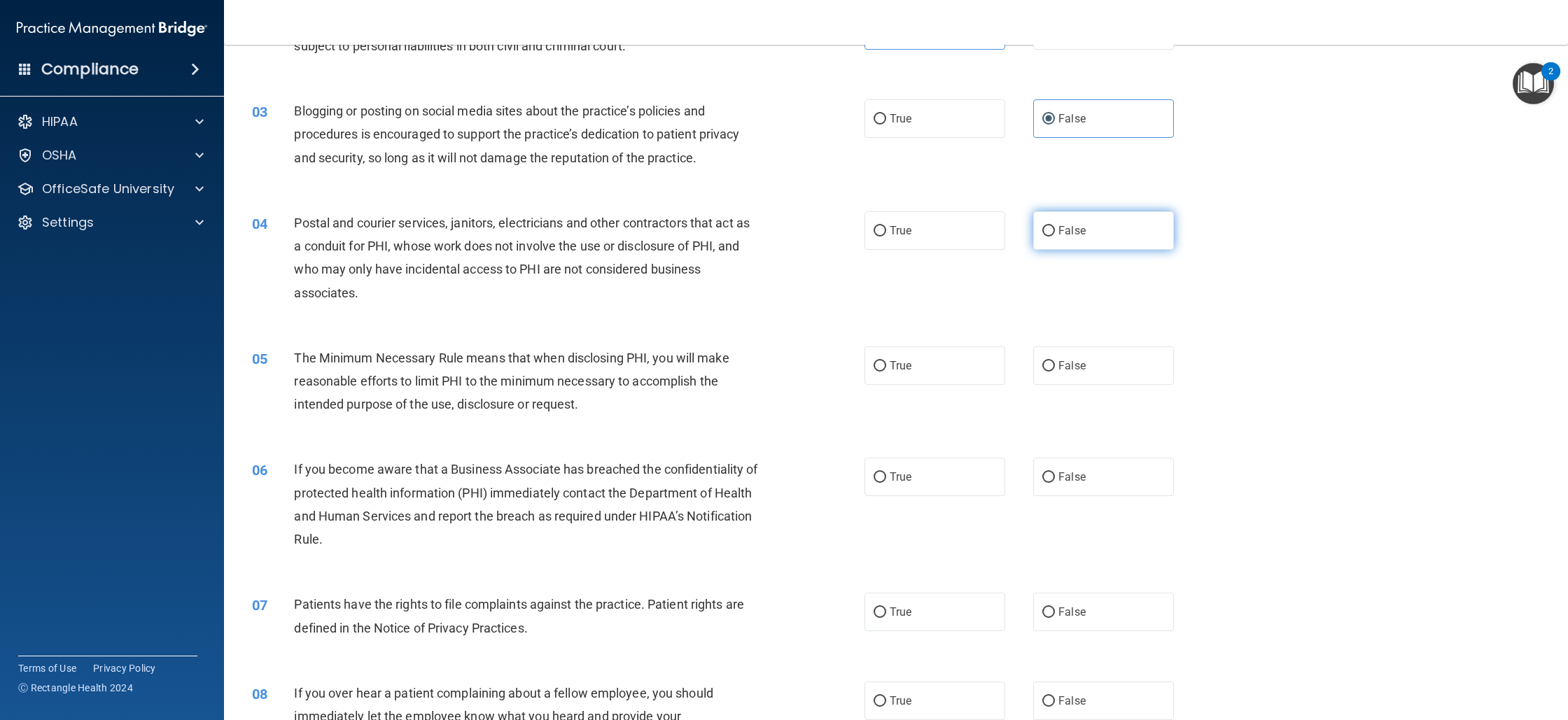
click at [1053, 242] on label "False" at bounding box center [1103, 230] width 140 height 38
click at [1053, 237] on input "False" at bounding box center [1049, 231] width 12 height 11
radio input "true"
click at [877, 372] on label "True" at bounding box center [934, 366] width 140 height 38
click at [877, 371] on input "True" at bounding box center [879, 366] width 12 height 11
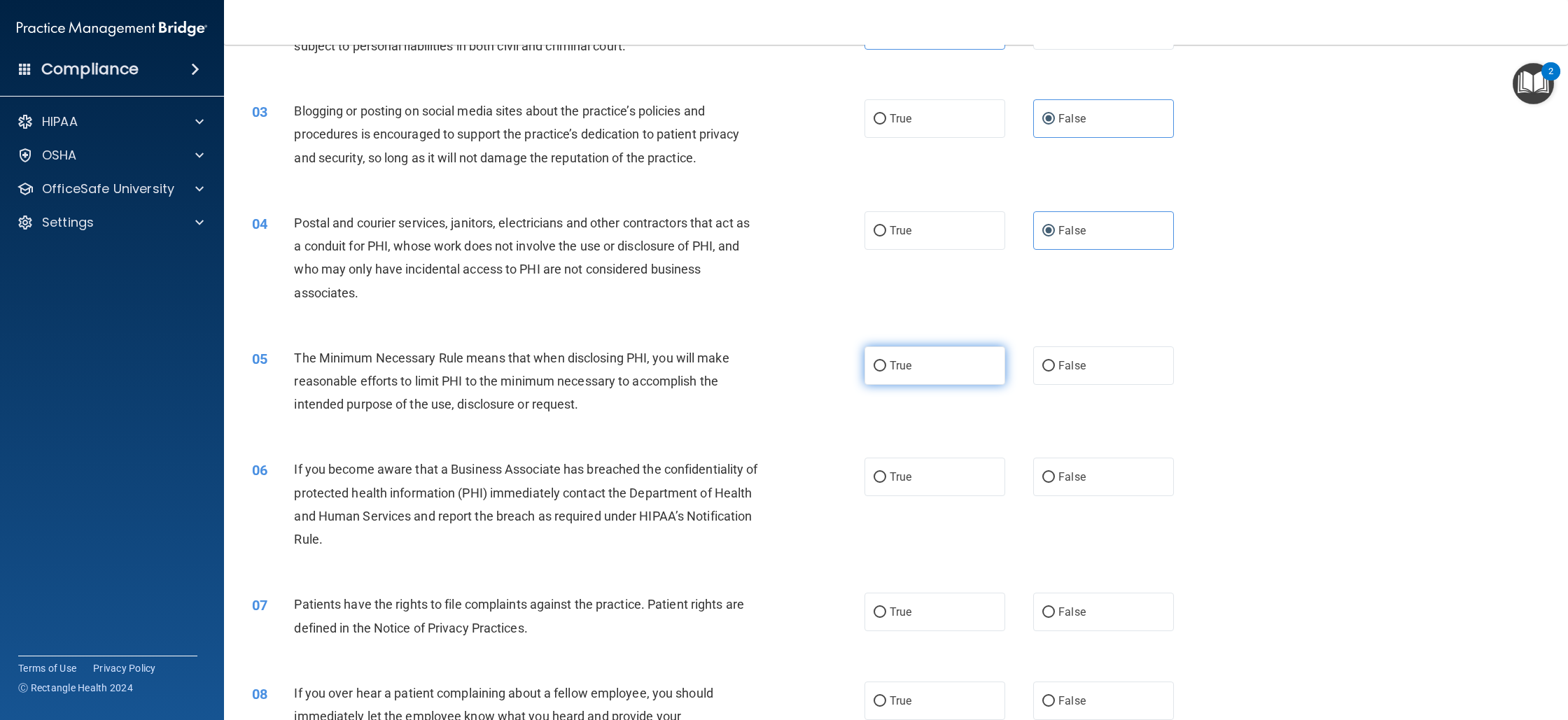
radio input "true"
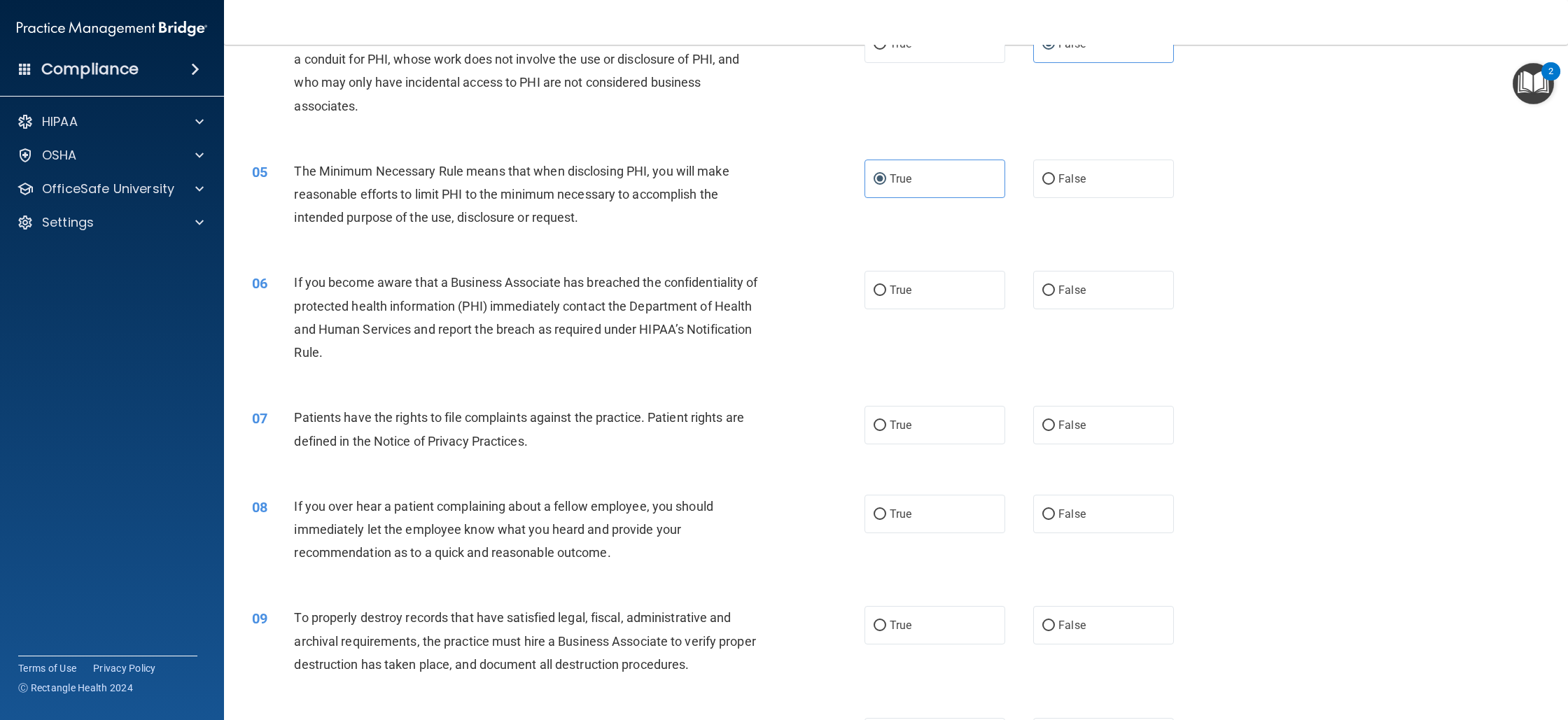
scroll to position [392, 0]
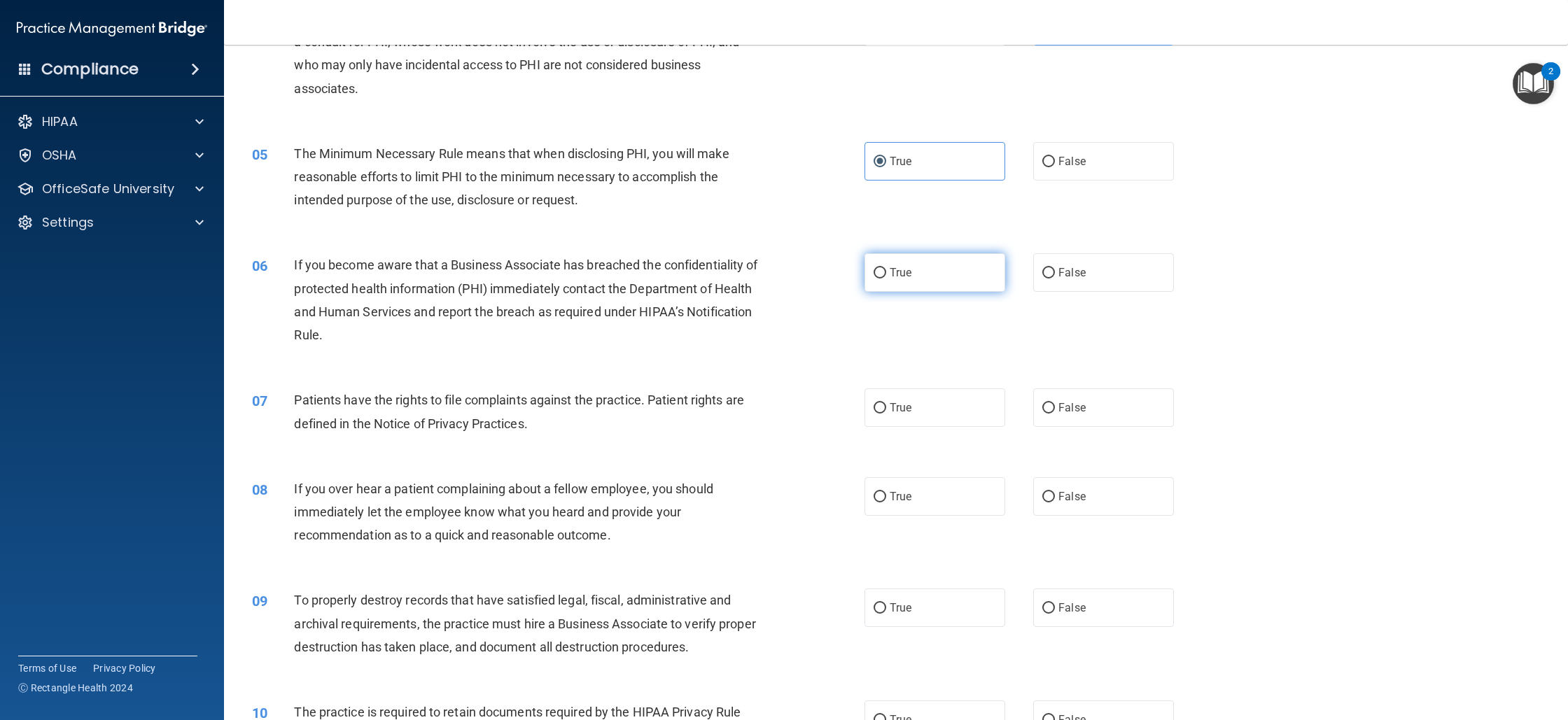
click at [907, 256] on label "True" at bounding box center [934, 272] width 140 height 38
click at [886, 268] on input "True" at bounding box center [879, 273] width 12 height 11
radio input "true"
click at [879, 411] on input "True" at bounding box center [879, 408] width 12 height 11
radio input "true"
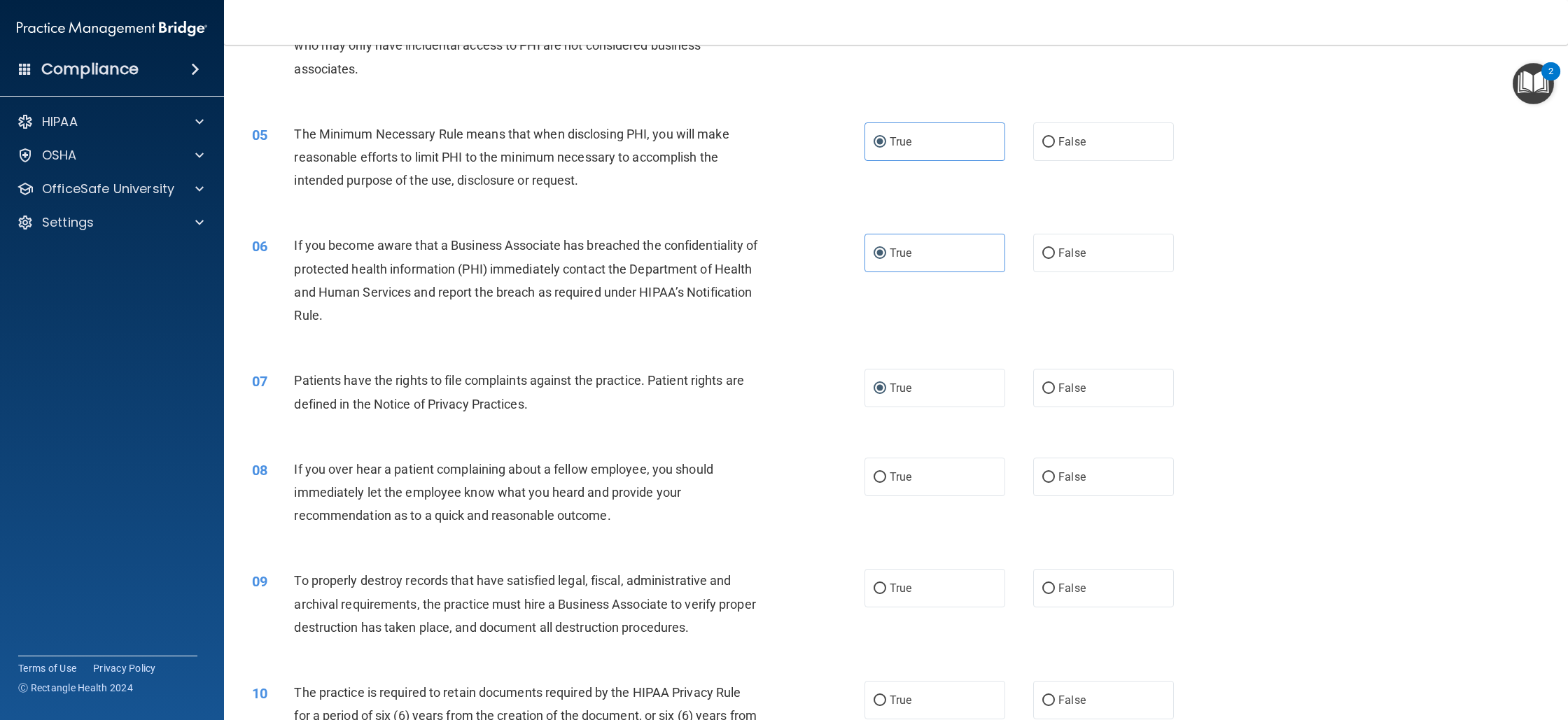
scroll to position [494, 0]
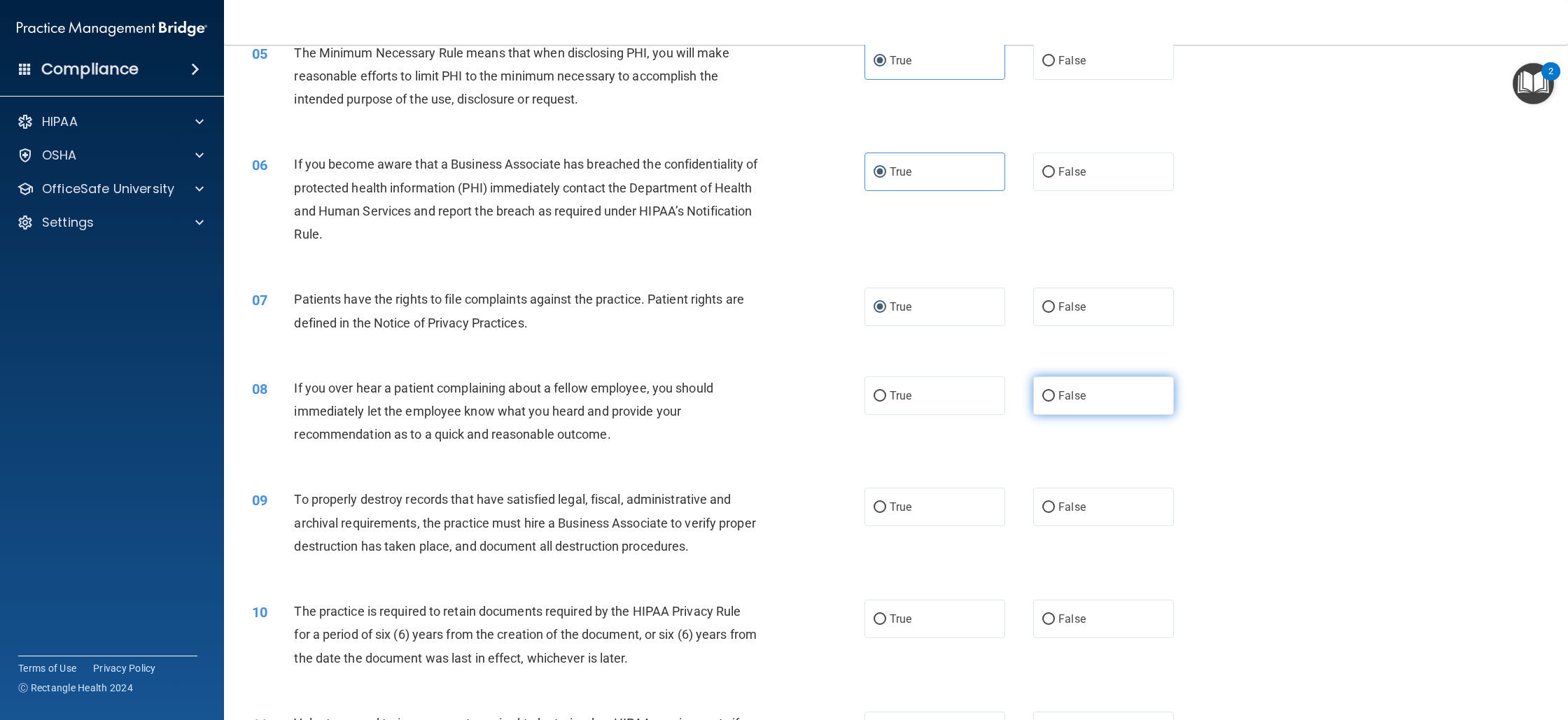
click at [1043, 392] on input "False" at bounding box center [1049, 396] width 12 height 11
radio input "true"
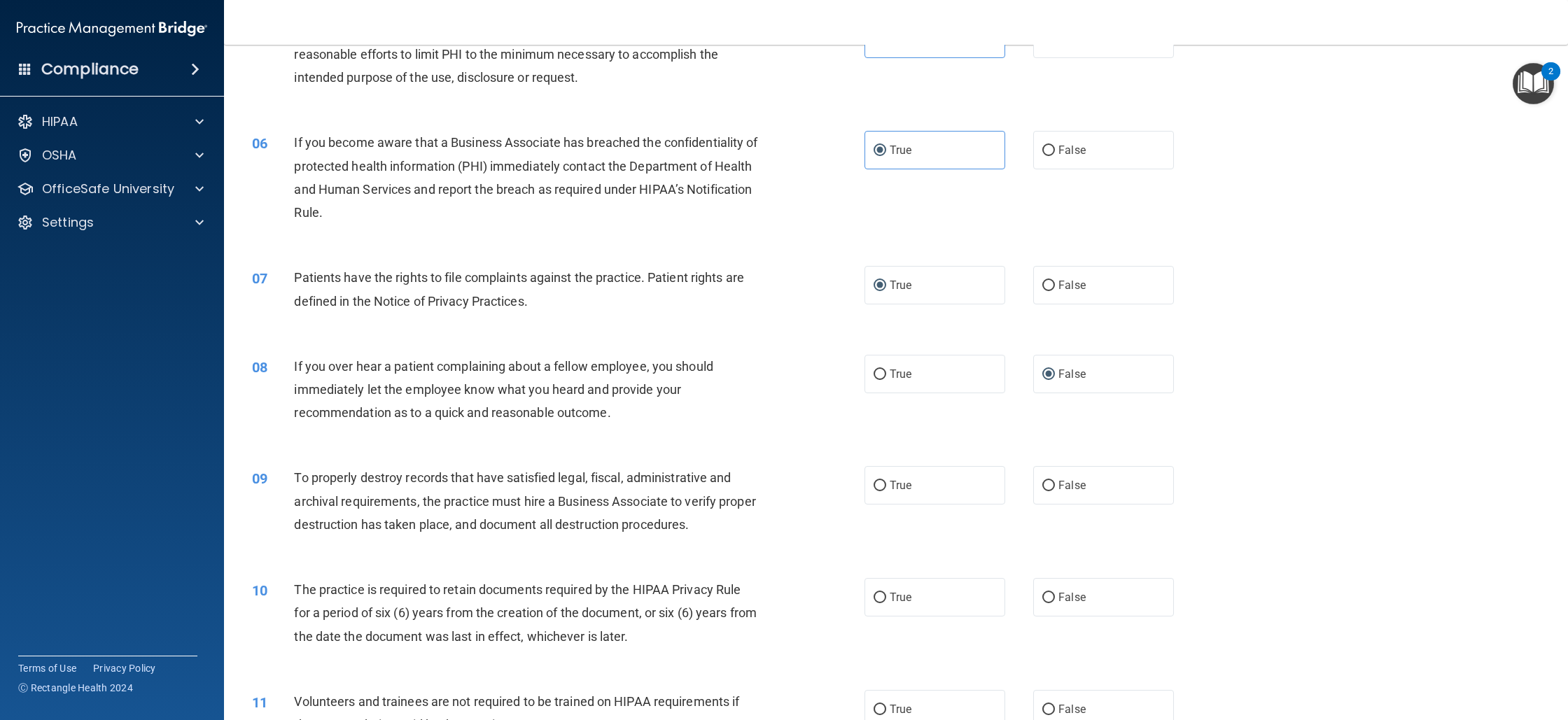
scroll to position [516, 0]
click at [902, 369] on span "True" at bounding box center [901, 374] width 22 height 13
click at [886, 370] on input "True" at bounding box center [879, 374] width 12 height 11
radio input "true"
radio input "false"
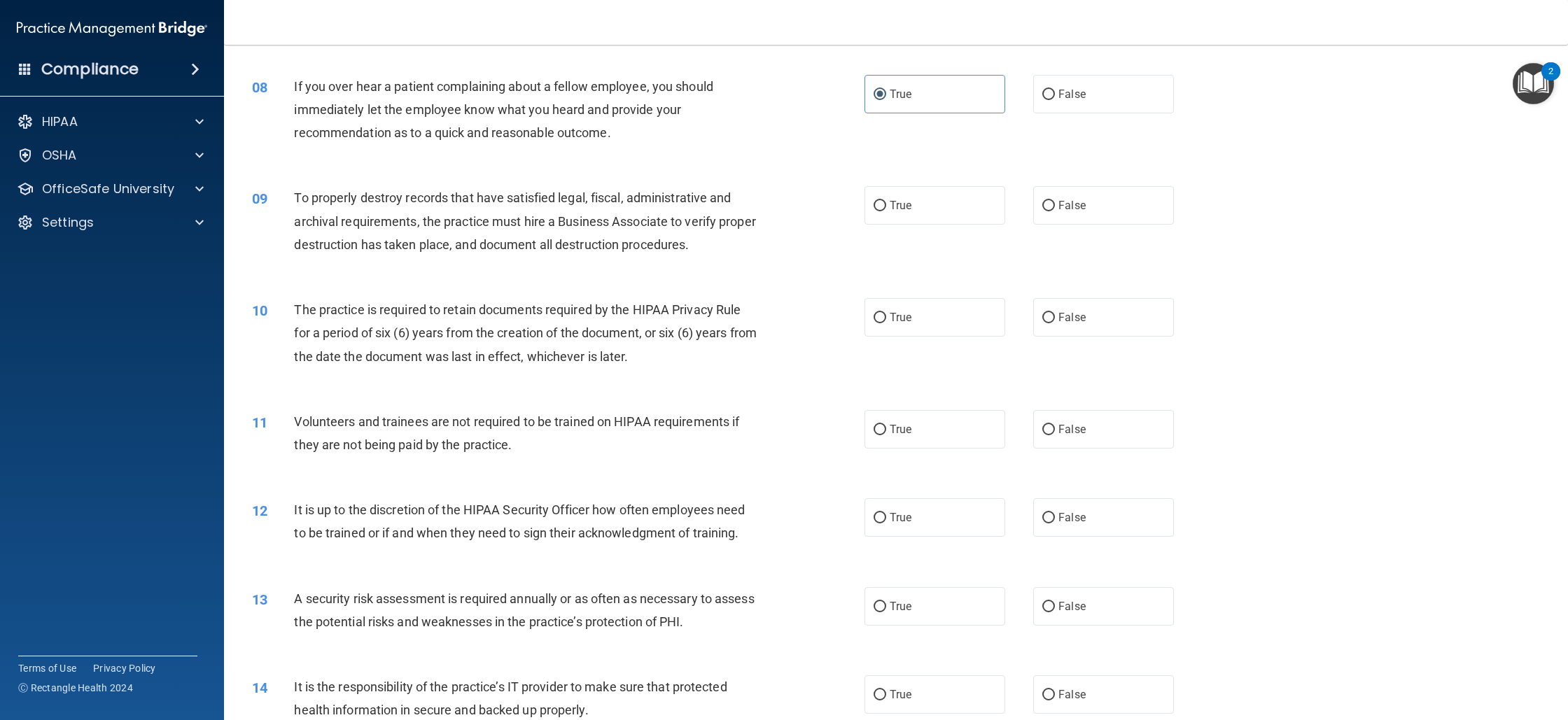
scroll to position [780, 0]
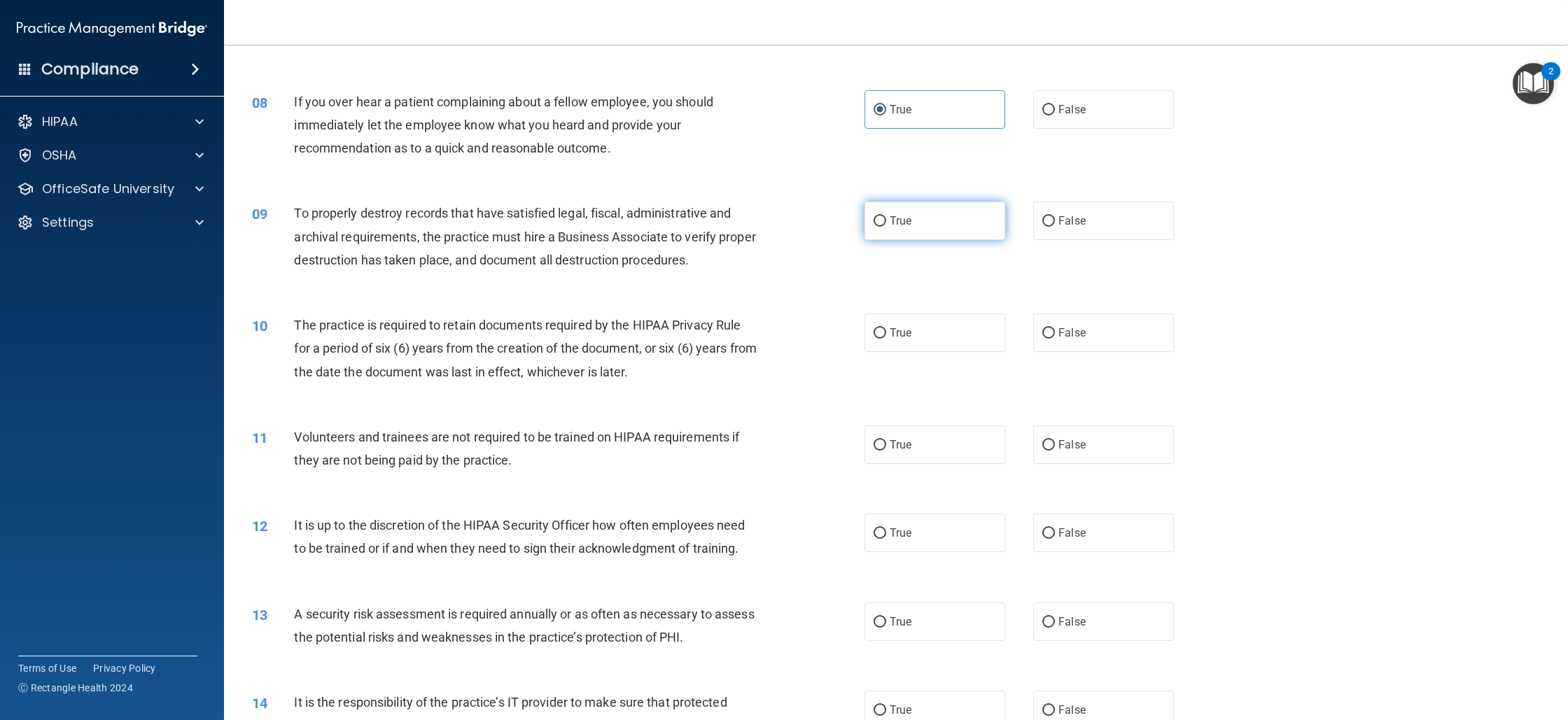
click at [887, 224] on label "True" at bounding box center [934, 221] width 140 height 38
click at [886, 224] on input "True" at bounding box center [879, 222] width 12 height 11
radio input "true"
click at [907, 343] on label "True" at bounding box center [934, 332] width 140 height 38
click at [886, 339] on input "True" at bounding box center [879, 333] width 12 height 11
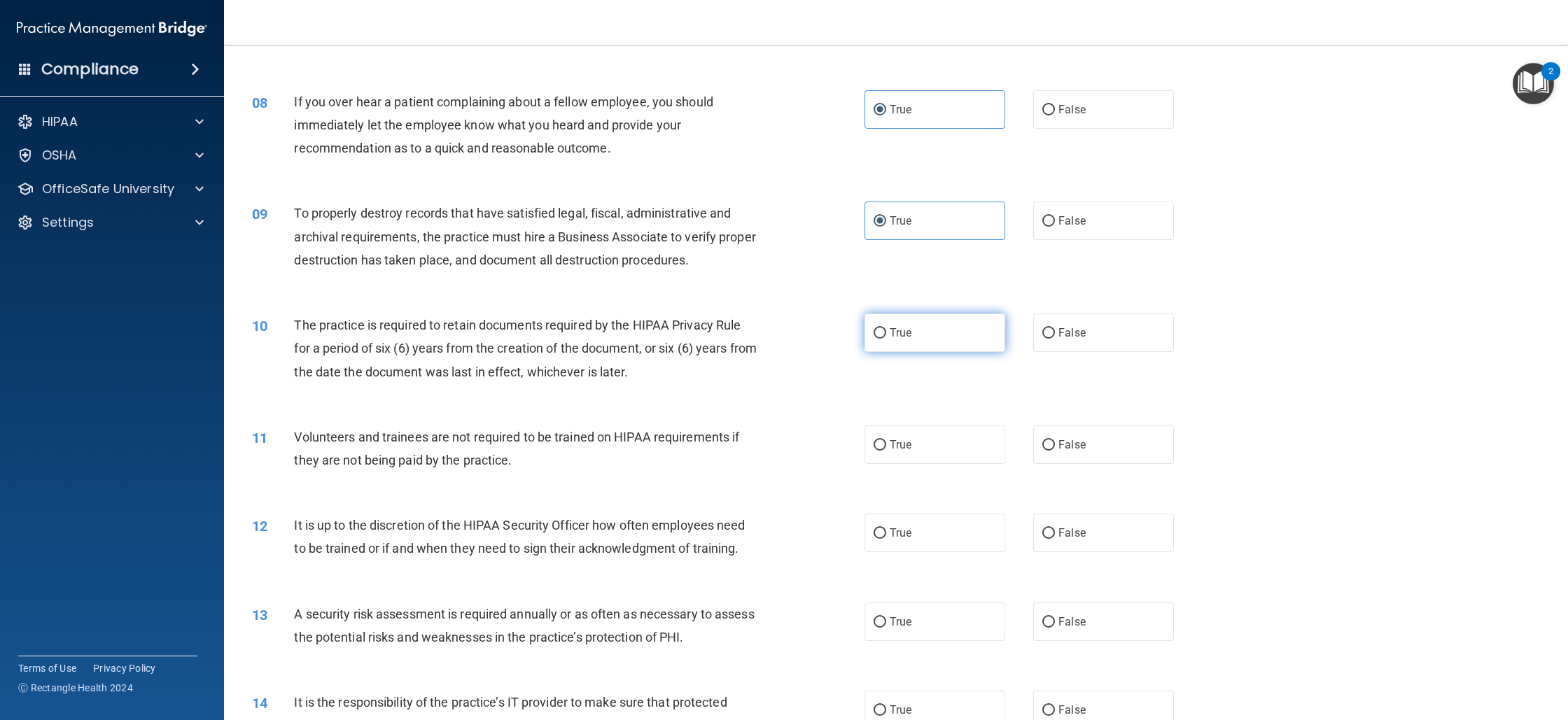
radio input "true"
click at [1133, 461] on label "False" at bounding box center [1103, 445] width 140 height 38
click at [1055, 451] on input "False" at bounding box center [1049, 445] width 12 height 11
radio input "true"
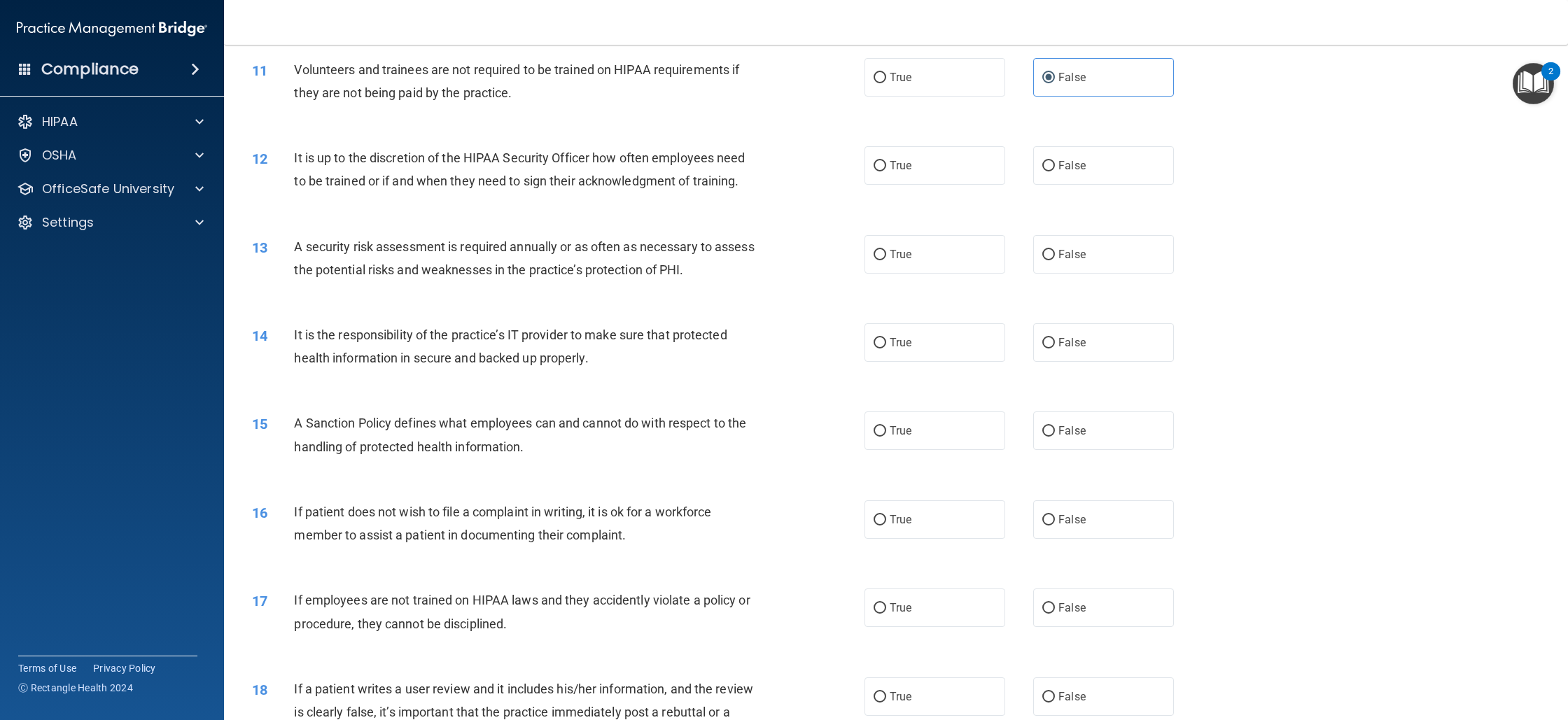
scroll to position [934, 0]
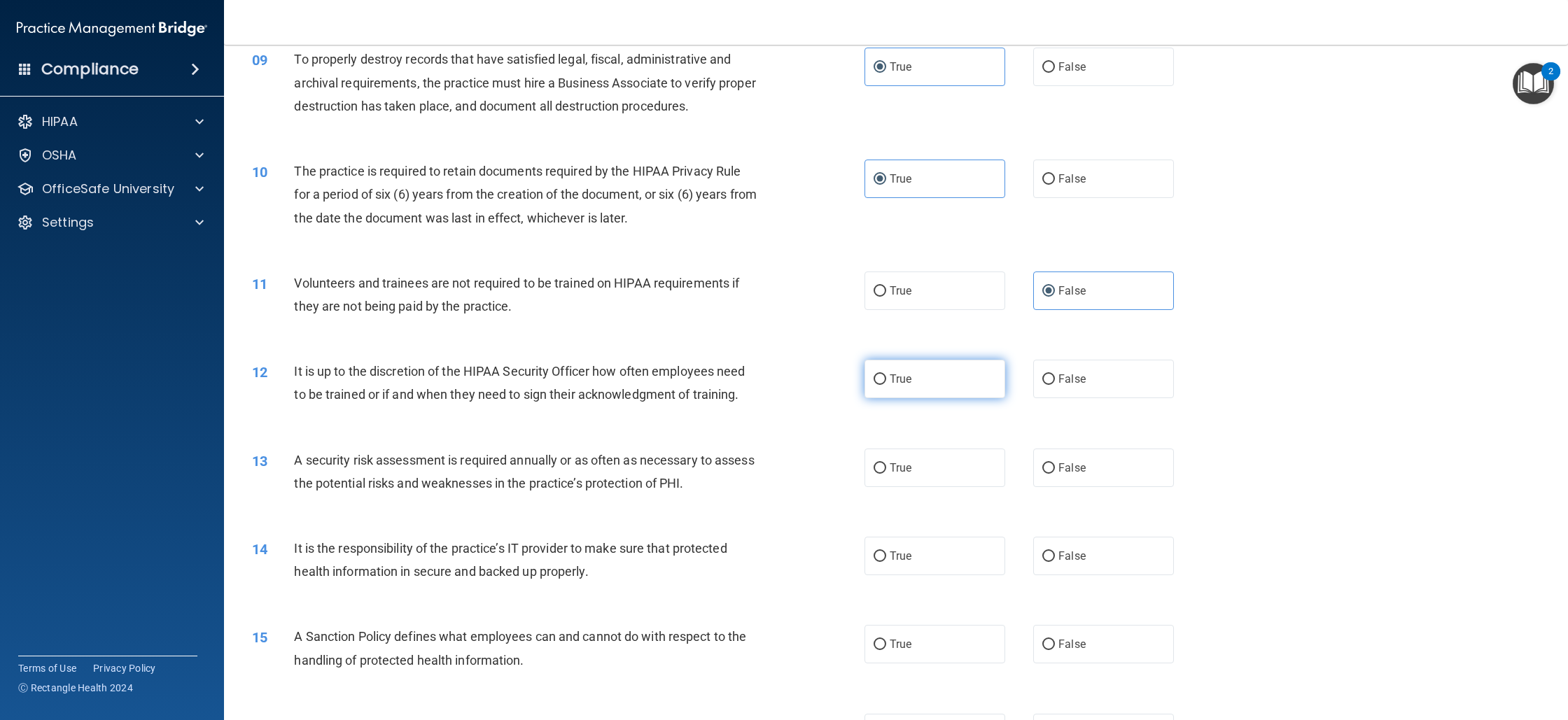
click at [892, 382] on span "True" at bounding box center [901, 379] width 22 height 13
click at [886, 382] on input "True" at bounding box center [879, 379] width 12 height 11
radio input "true"
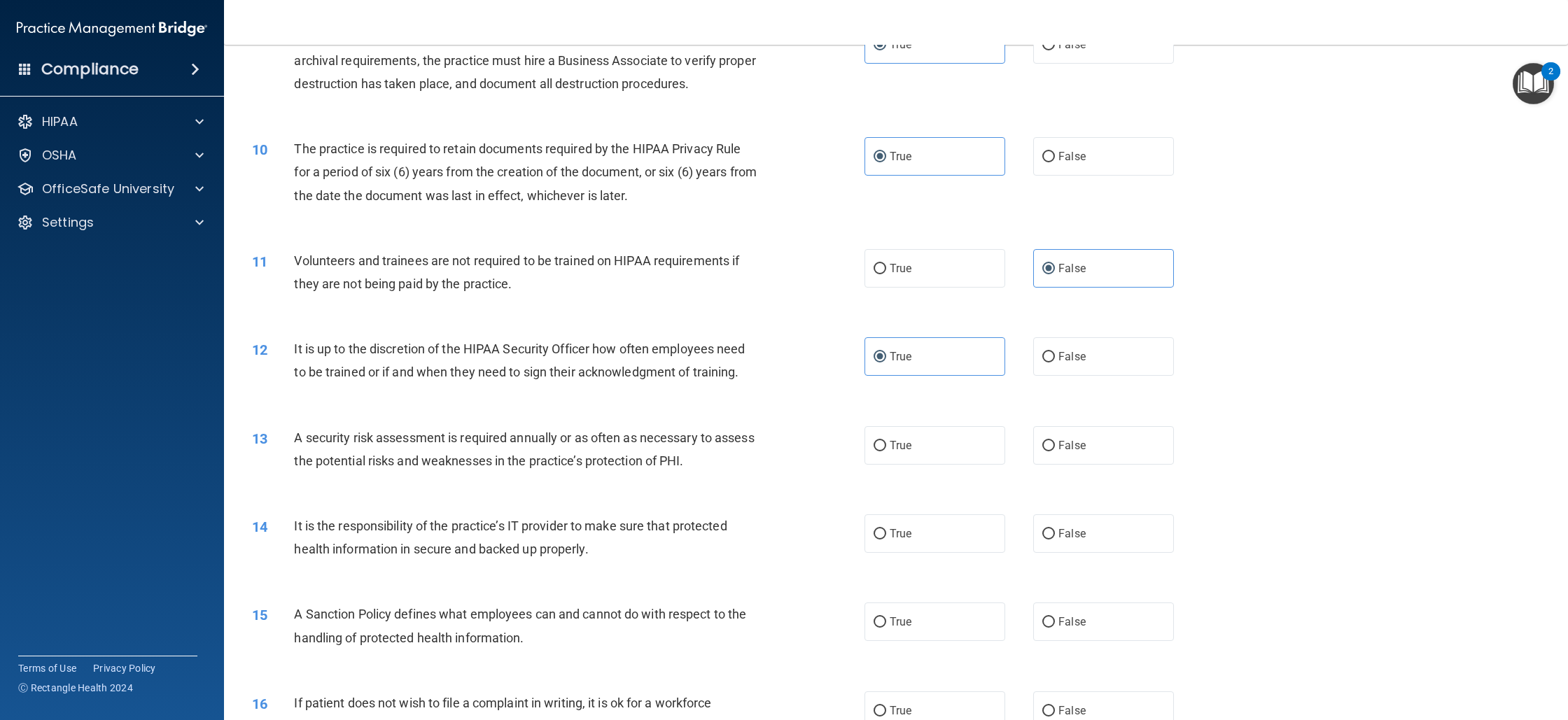
scroll to position [958, 0]
click at [912, 448] on label "True" at bounding box center [934, 444] width 140 height 38
click at [886, 448] on input "True" at bounding box center [879, 444] width 12 height 11
radio input "true"
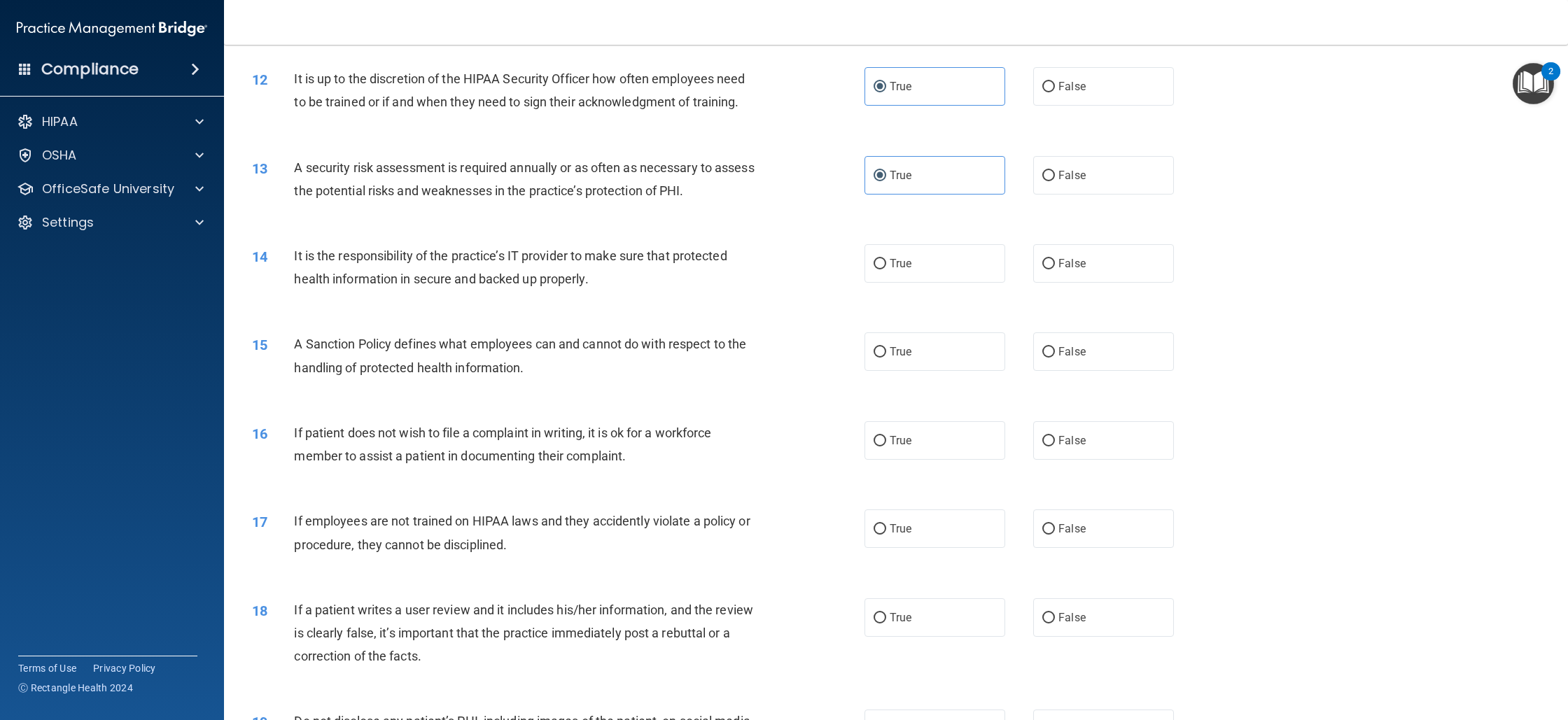
scroll to position [1226, 0]
click at [883, 275] on label "True" at bounding box center [934, 265] width 140 height 38
click at [883, 270] on input "True" at bounding box center [879, 265] width 12 height 11
radio input "true"
click at [864, 371] on label "True" at bounding box center [934, 352] width 140 height 38
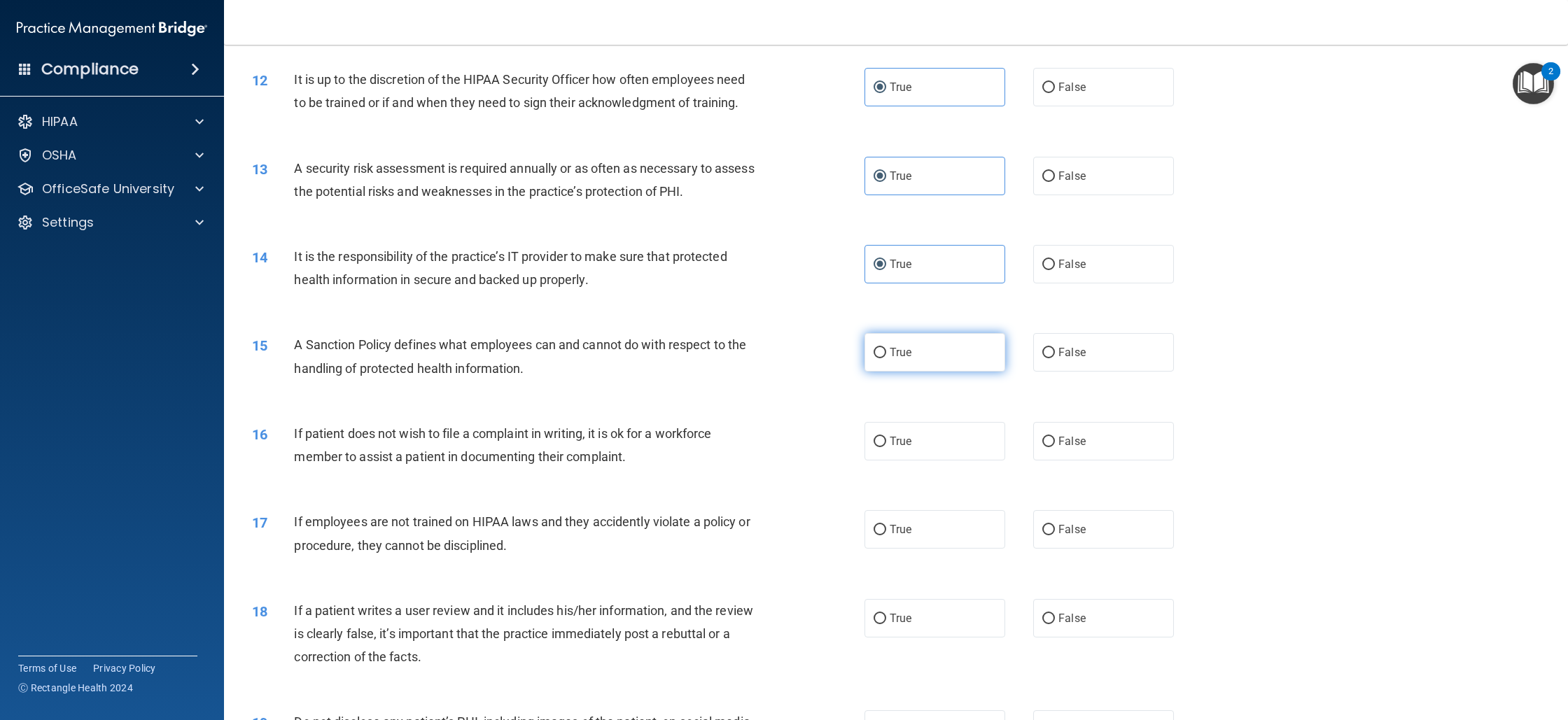
click at [874, 358] on input "True" at bounding box center [879, 352] width 12 height 11
radio input "true"
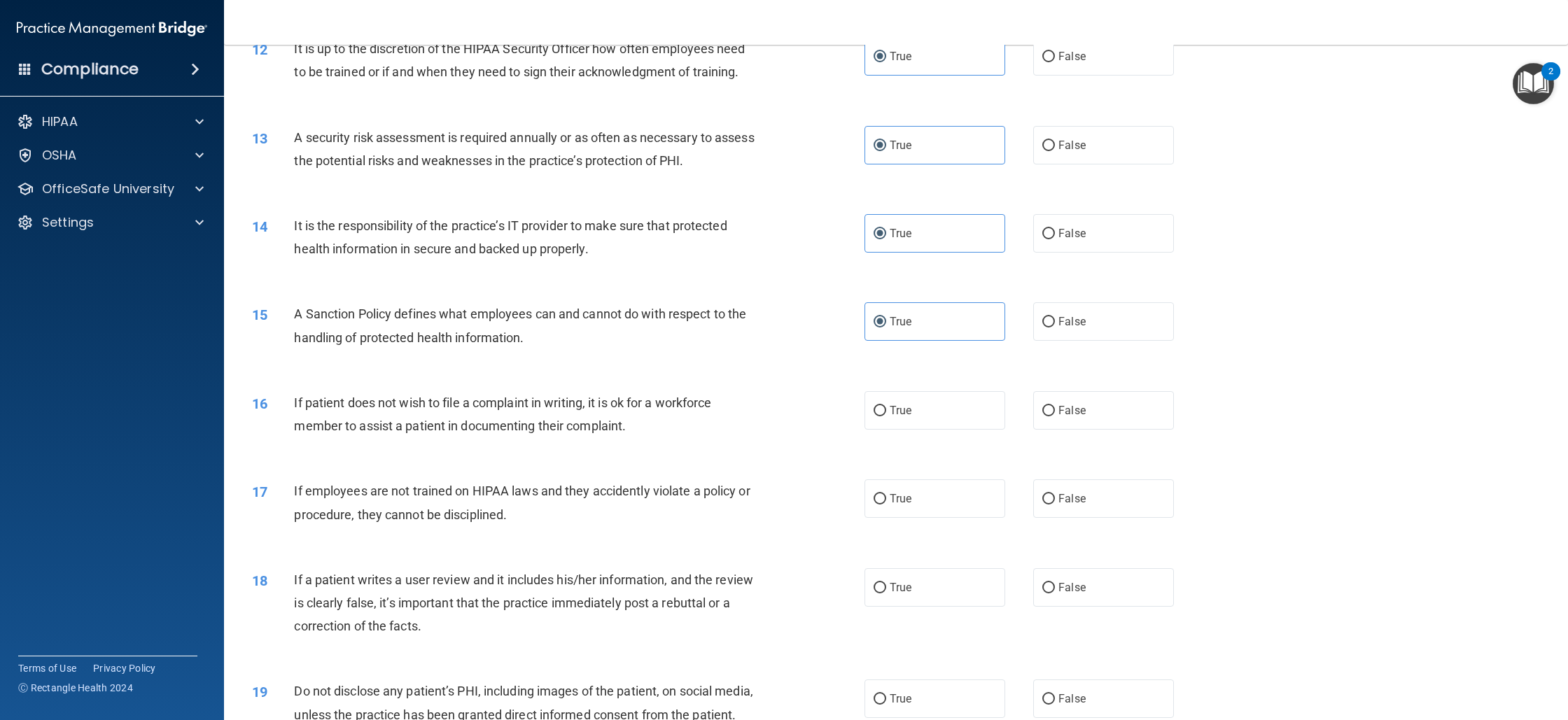
scroll to position [1257, 0]
click at [890, 417] on label "True" at bounding box center [934, 411] width 140 height 38
click at [886, 416] on input "True" at bounding box center [879, 411] width 12 height 11
radio input "true"
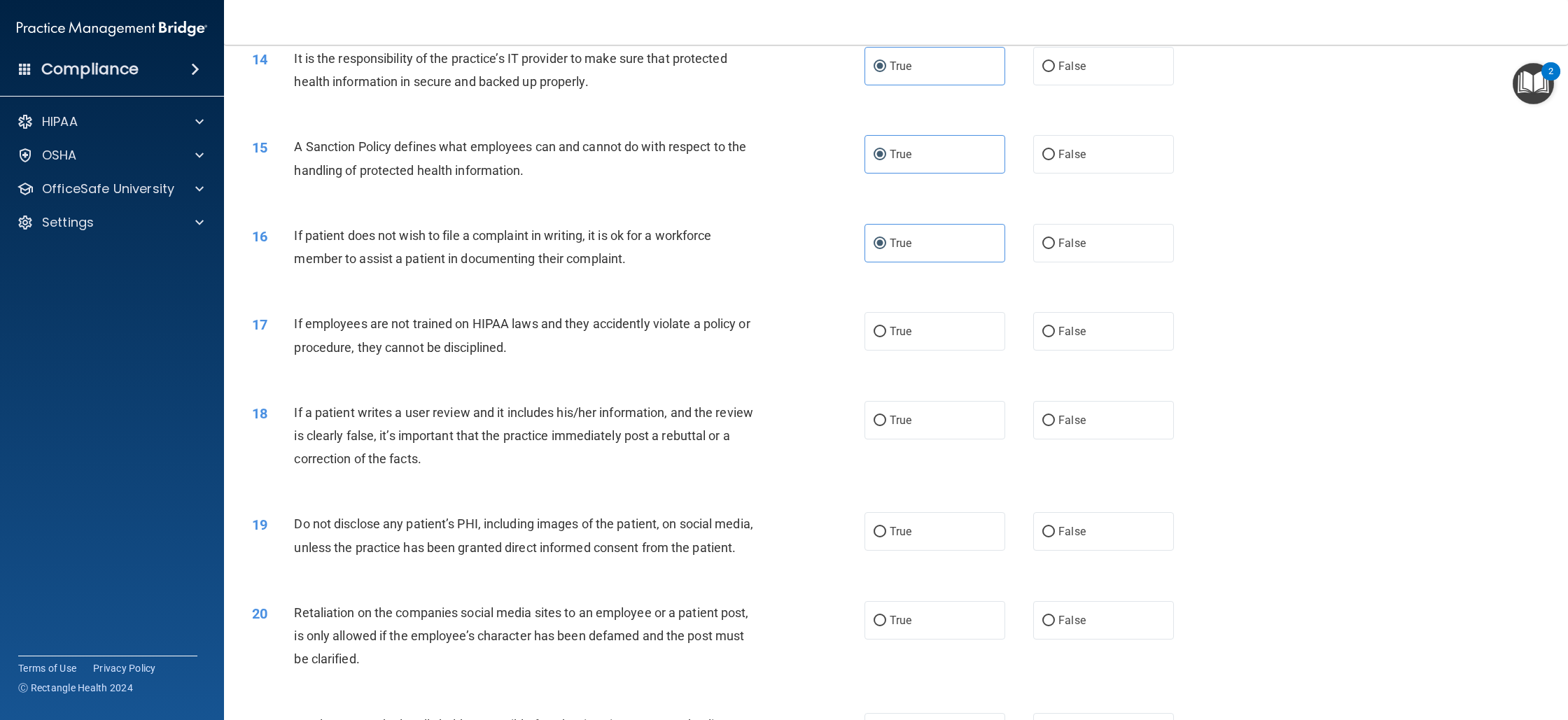
scroll to position [1424, 0]
click at [1108, 340] on label "False" at bounding box center [1103, 331] width 140 height 38
click at [1055, 337] on input "False" at bounding box center [1049, 331] width 12 height 11
radio input "true"
click at [1101, 442] on div "18 If a patient writes a user review and it includes his/her information, and t…" at bounding box center [896, 439] width 1309 height 112
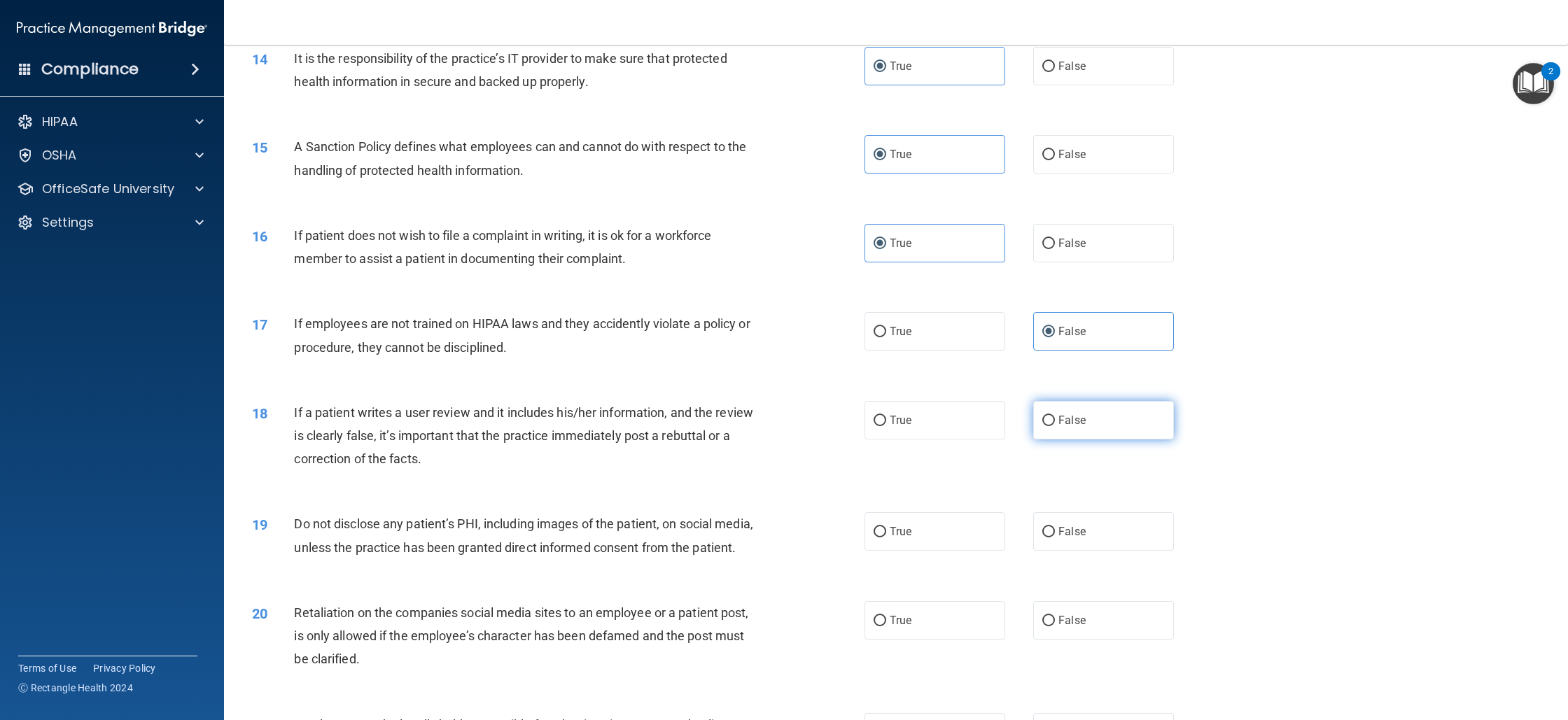
click at [1092, 434] on label "False" at bounding box center [1103, 420] width 140 height 38
click at [1055, 427] on input "False" at bounding box center [1049, 421] width 12 height 11
radio input "true"
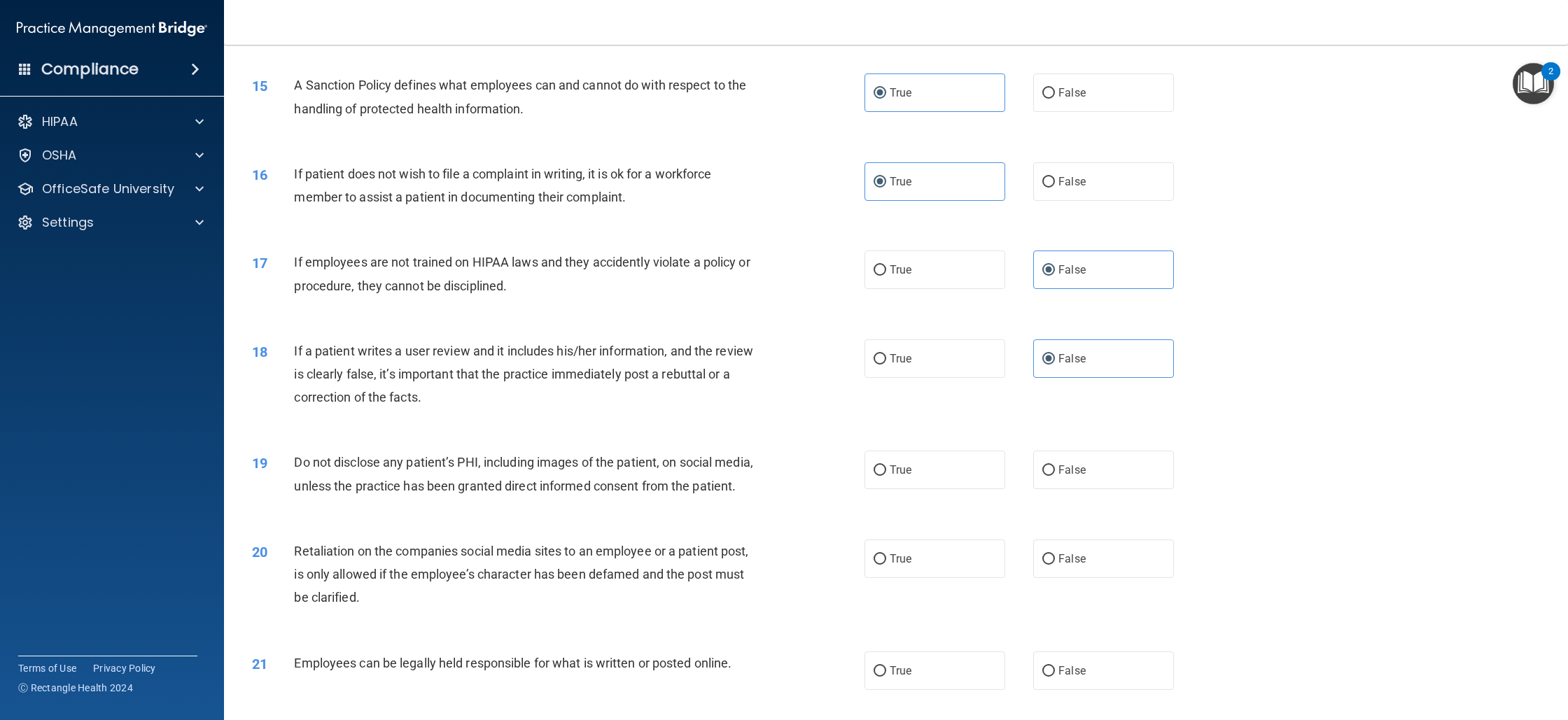
scroll to position [1561, 0]
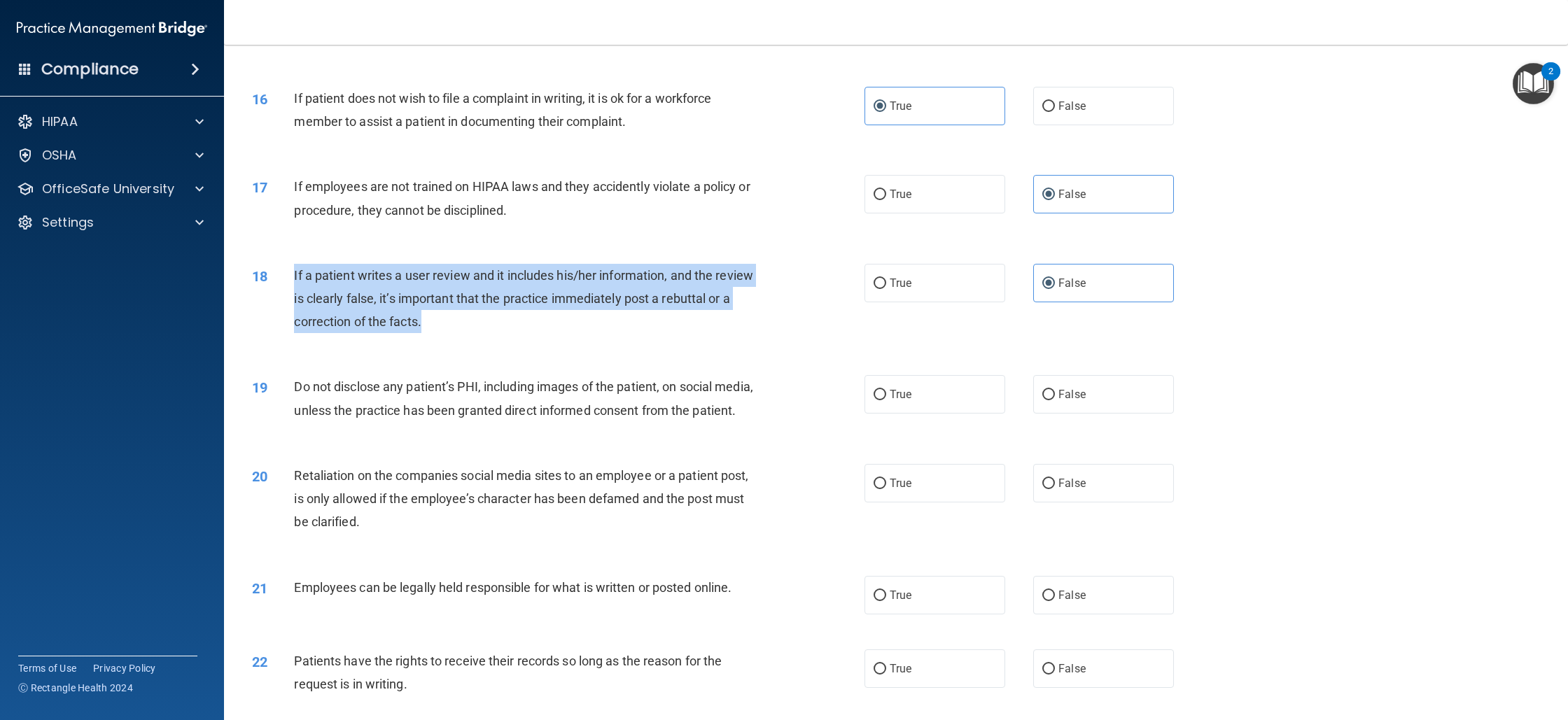
drag, startPoint x: 292, startPoint y: 278, endPoint x: 452, endPoint y: 322, distance: 165.9
click at [452, 323] on div "18 If a patient writes a user review and it includes his/her information, and t…" at bounding box center [559, 302] width 655 height 77
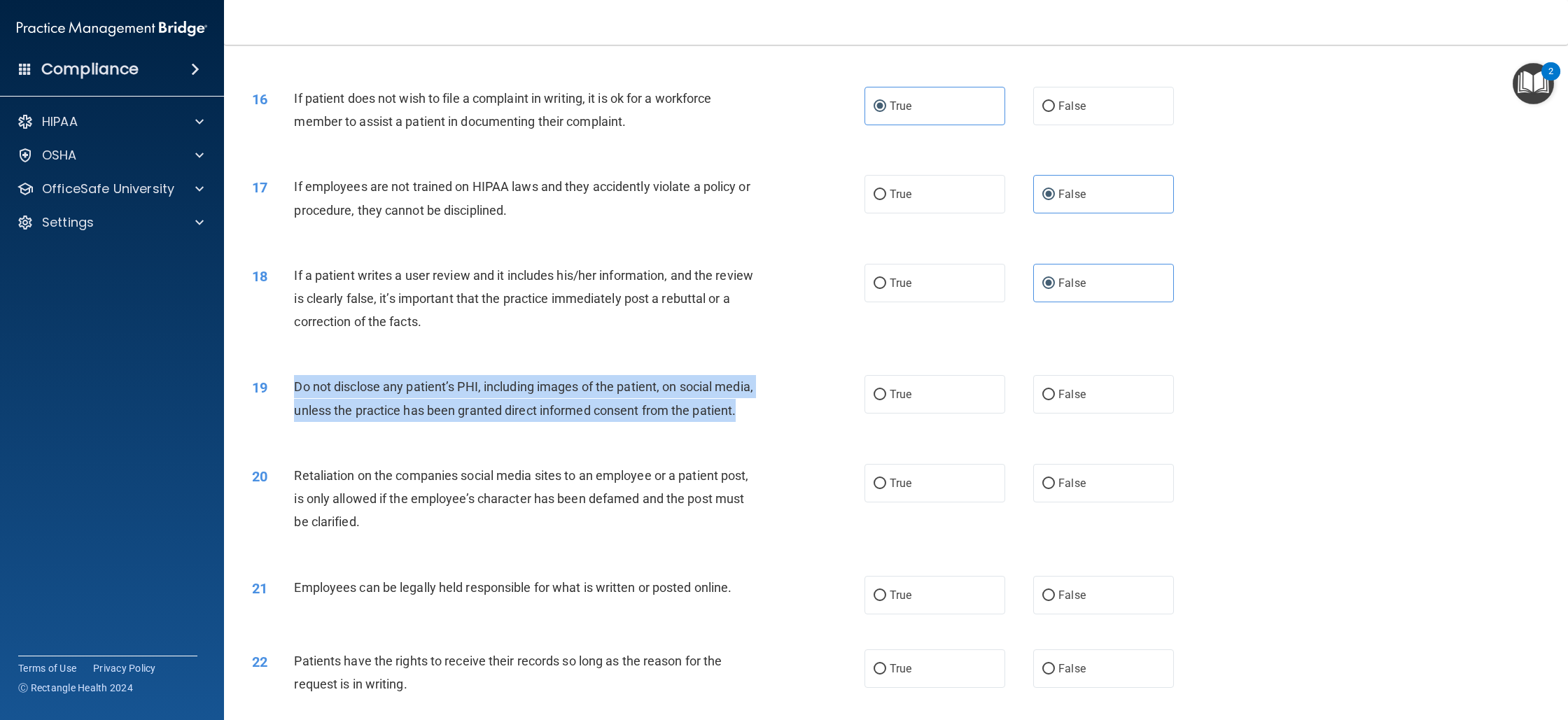
drag, startPoint x: 286, startPoint y: 393, endPoint x: 420, endPoint y: 431, distance: 139.3
click at [420, 429] on div "19 Do not disclose any patient’s PHI, including images of the patient, on socia…" at bounding box center [559, 402] width 655 height 53
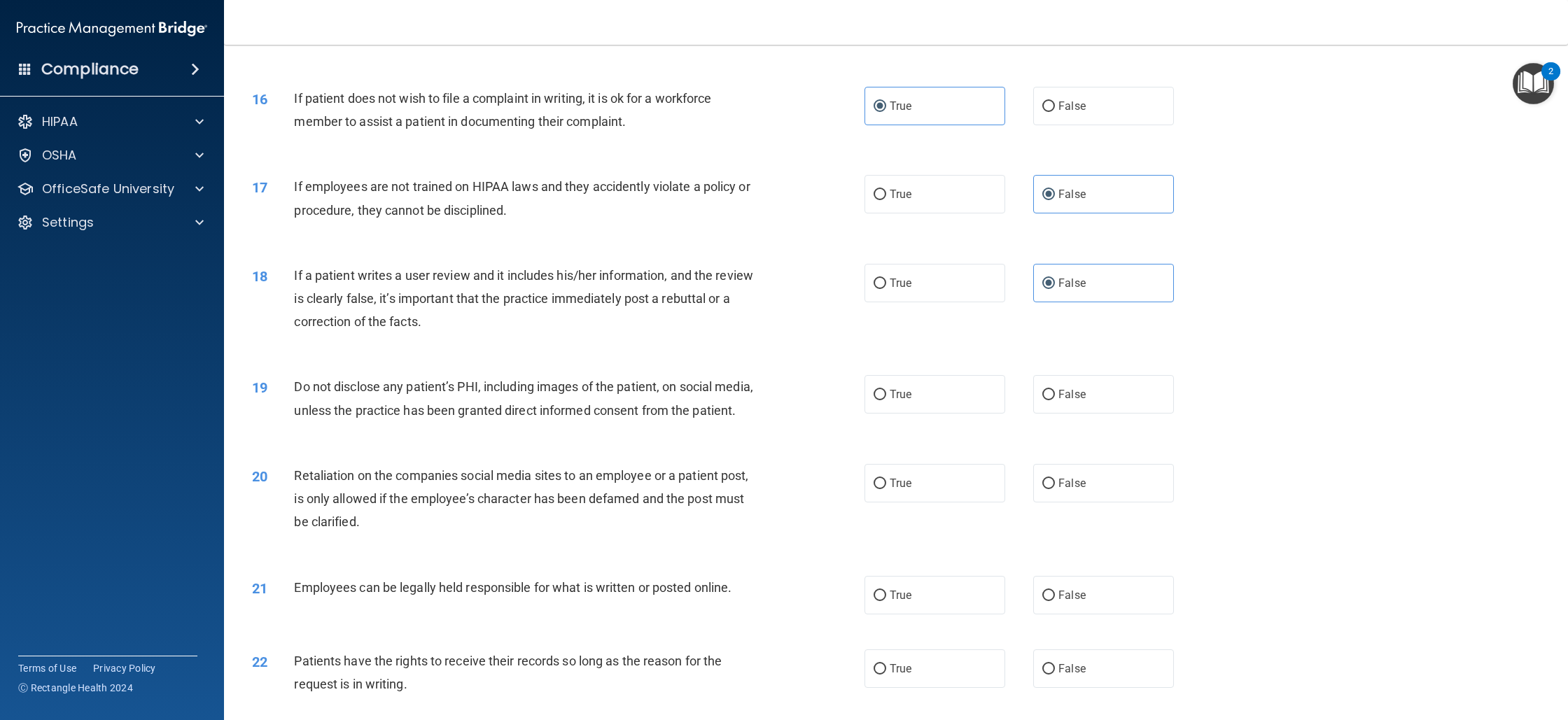
click at [561, 429] on div "19 Do not disclose any patient’s PHI, including images of the patient, on socia…" at bounding box center [559, 402] width 655 height 53
click at [952, 411] on label "True" at bounding box center [934, 394] width 140 height 38
click at [886, 400] on input "True" at bounding box center [879, 394] width 12 height 11
radio input "true"
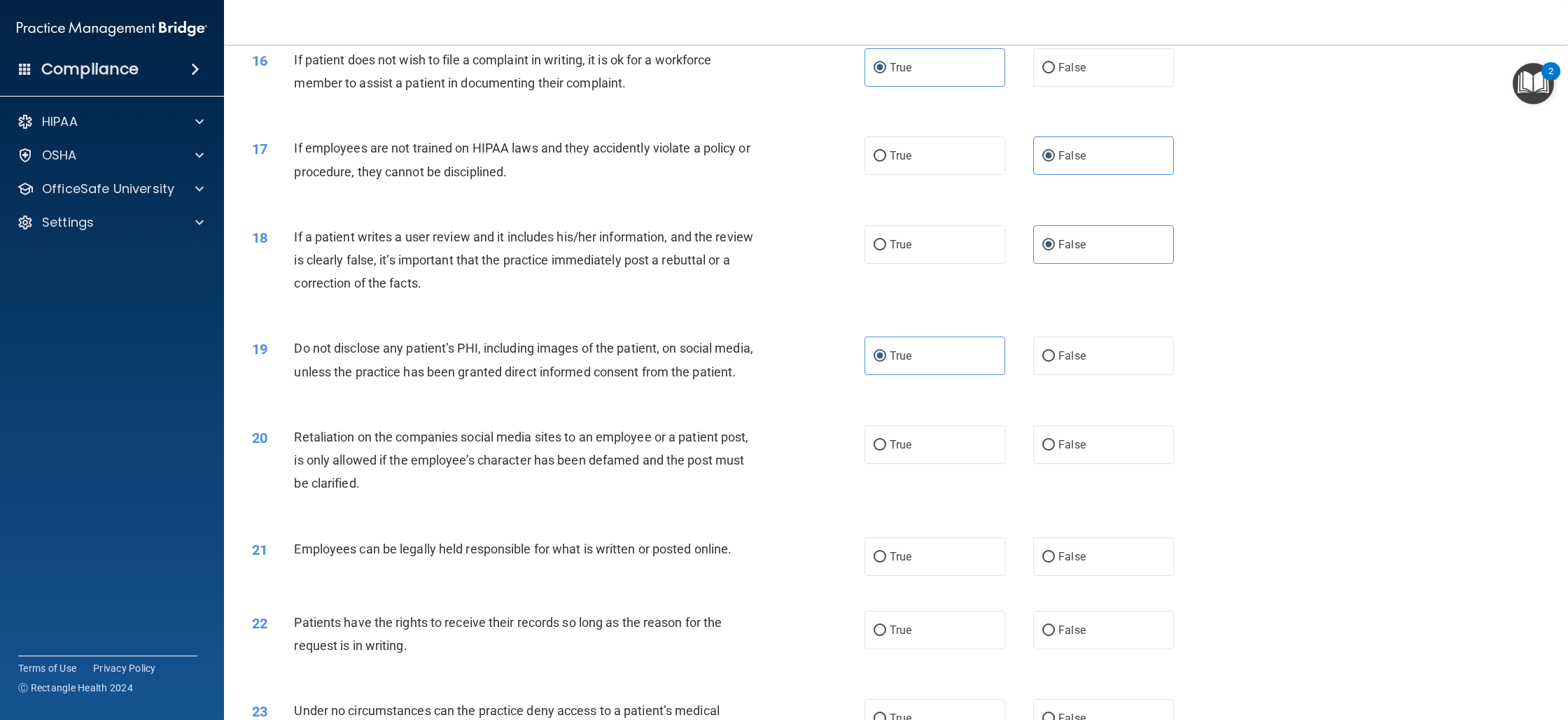
scroll to position [1701, 0]
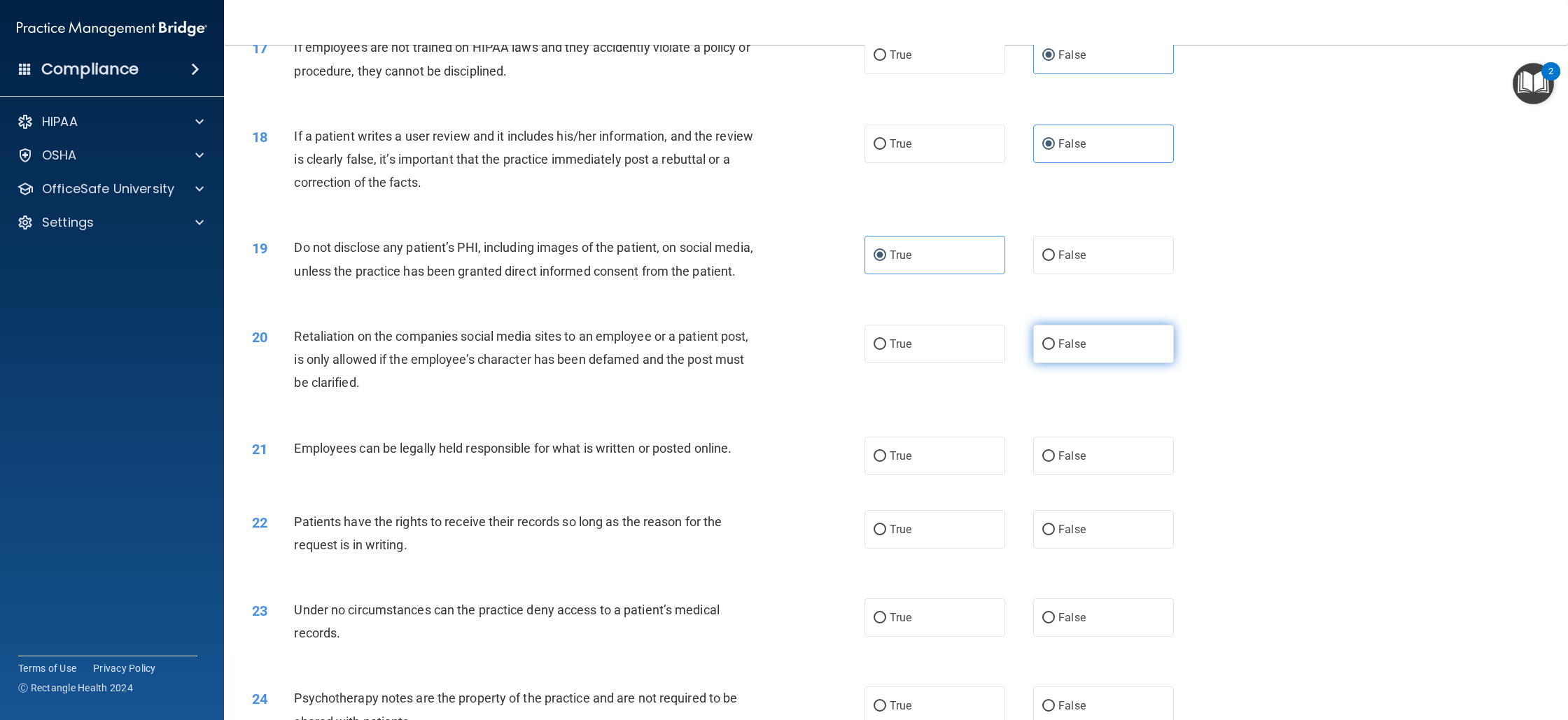
click at [1043, 350] on input "False" at bounding box center [1049, 345] width 12 height 11
radio input "true"
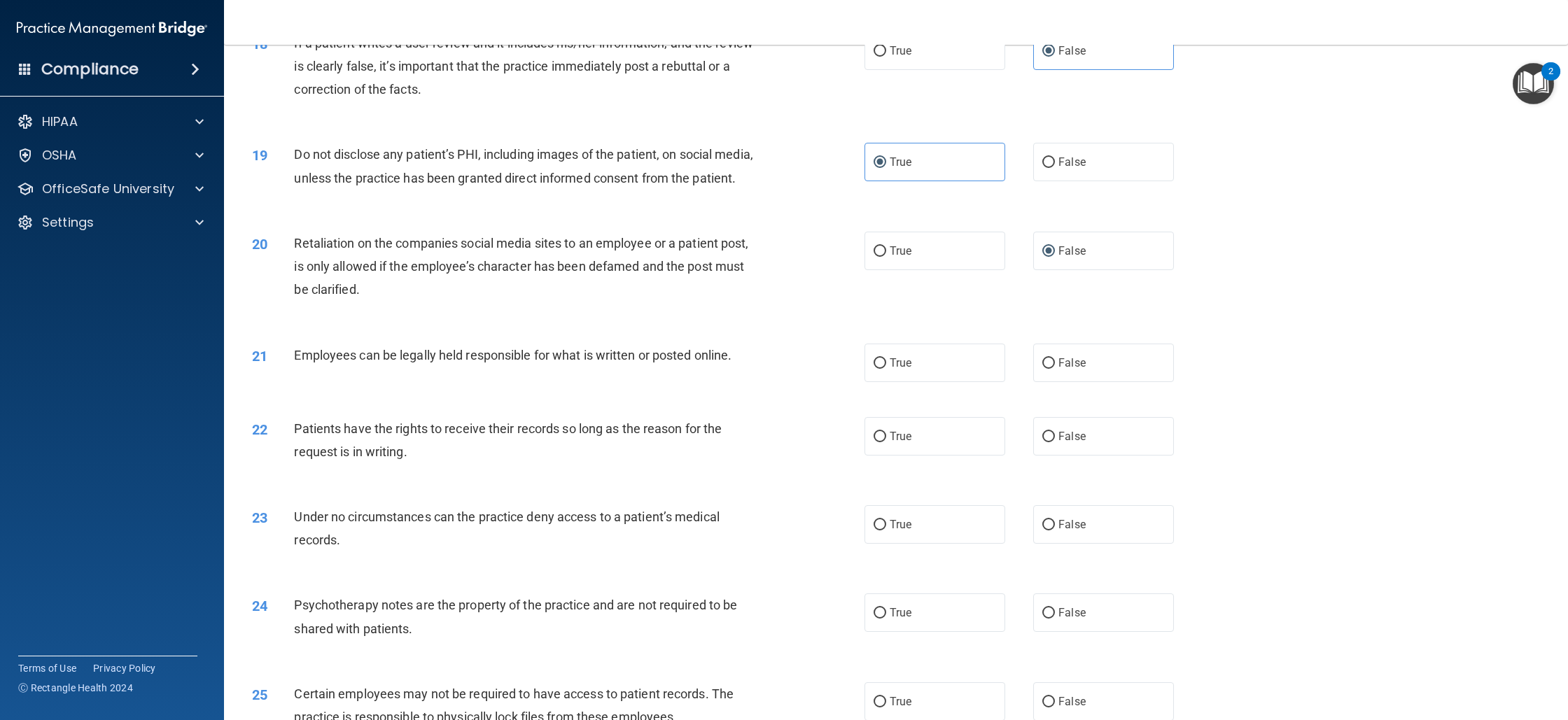
scroll to position [1795, 0]
click at [907, 381] on label "True" at bounding box center [934, 362] width 140 height 38
click at [886, 368] on input "True" at bounding box center [879, 362] width 12 height 11
radio input "true"
click at [882, 455] on label "True" at bounding box center [934, 435] width 140 height 38
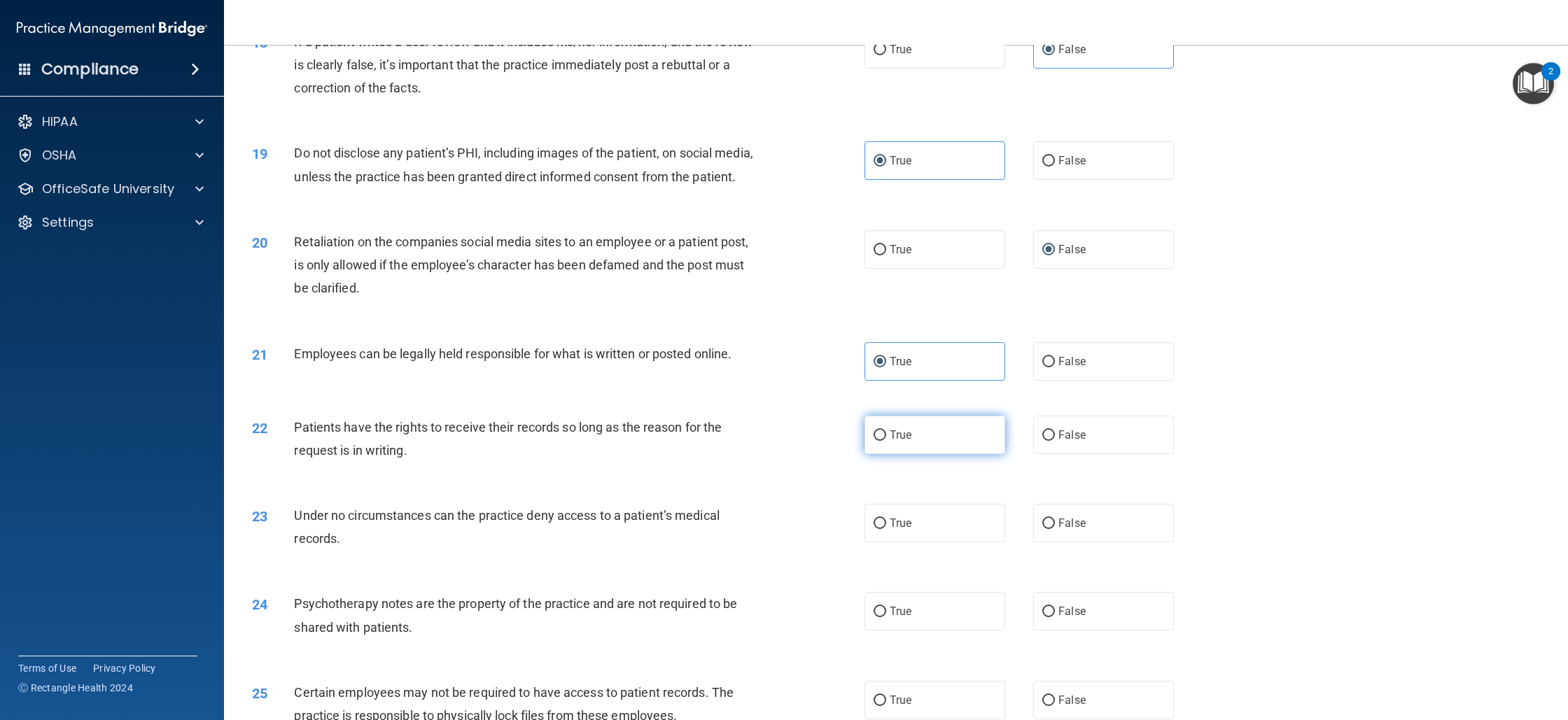
click at [882, 441] on input "True" at bounding box center [879, 435] width 12 height 11
radio input "true"
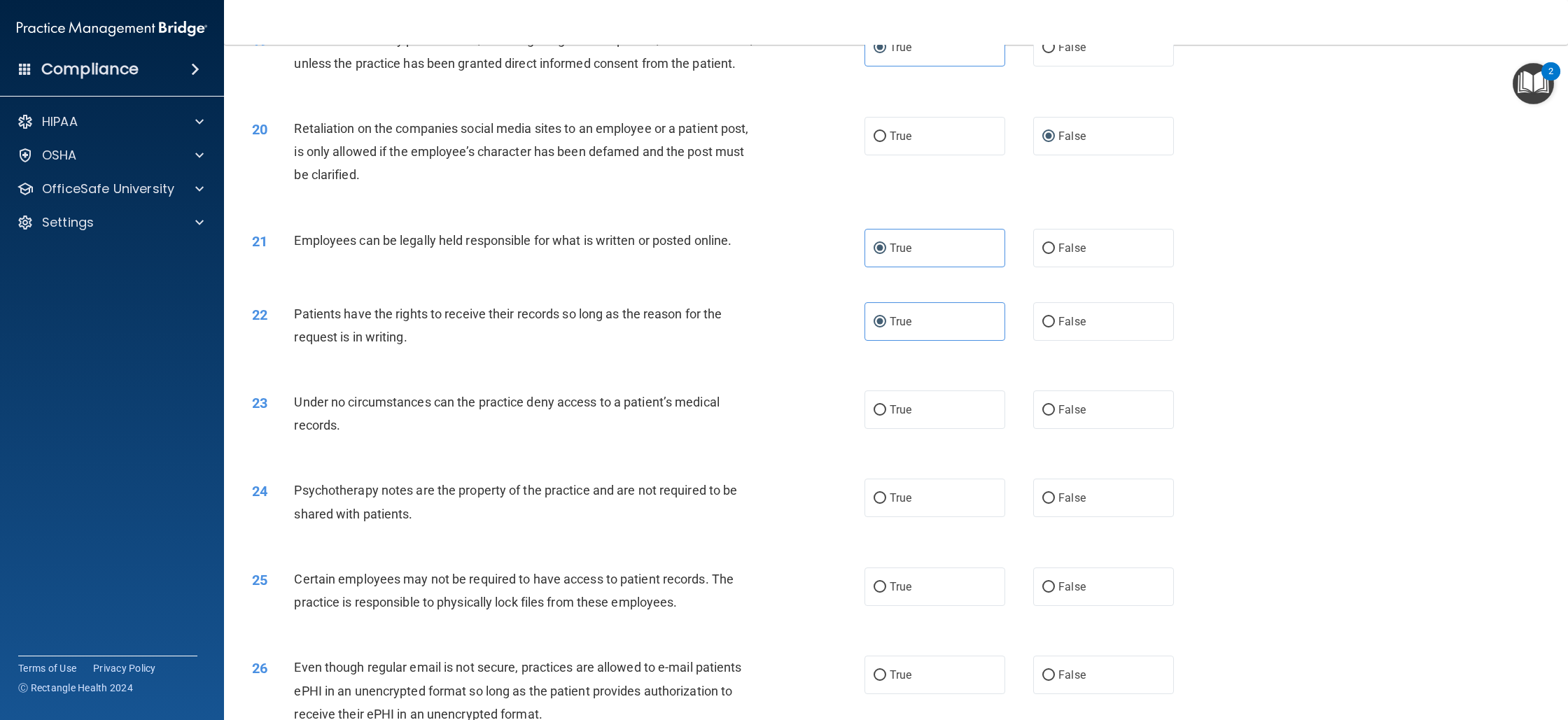
scroll to position [1911, 0]
click at [1082, 427] on label "False" at bounding box center [1103, 408] width 140 height 38
click at [1055, 413] on input "False" at bounding box center [1049, 408] width 12 height 11
radio input "true"
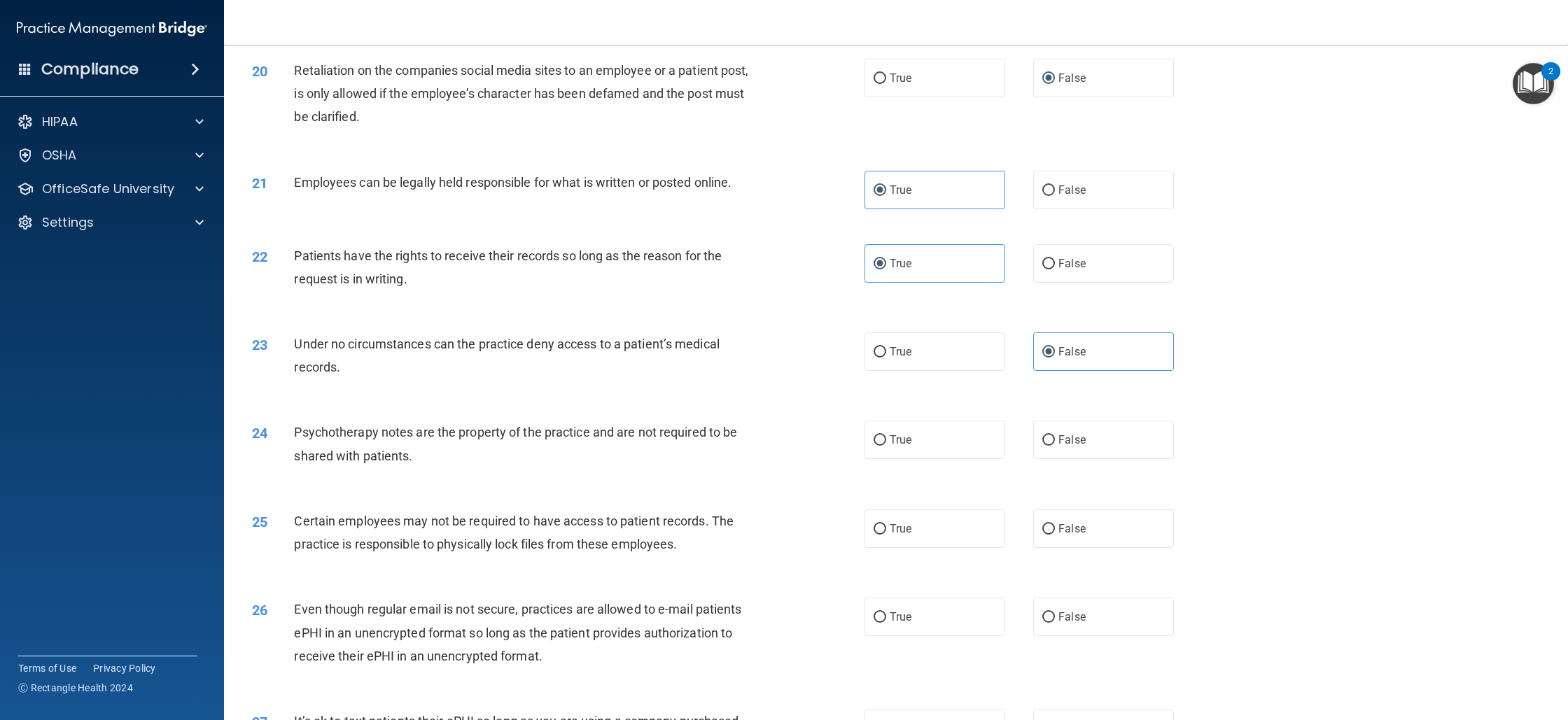
scroll to position [1968, 0]
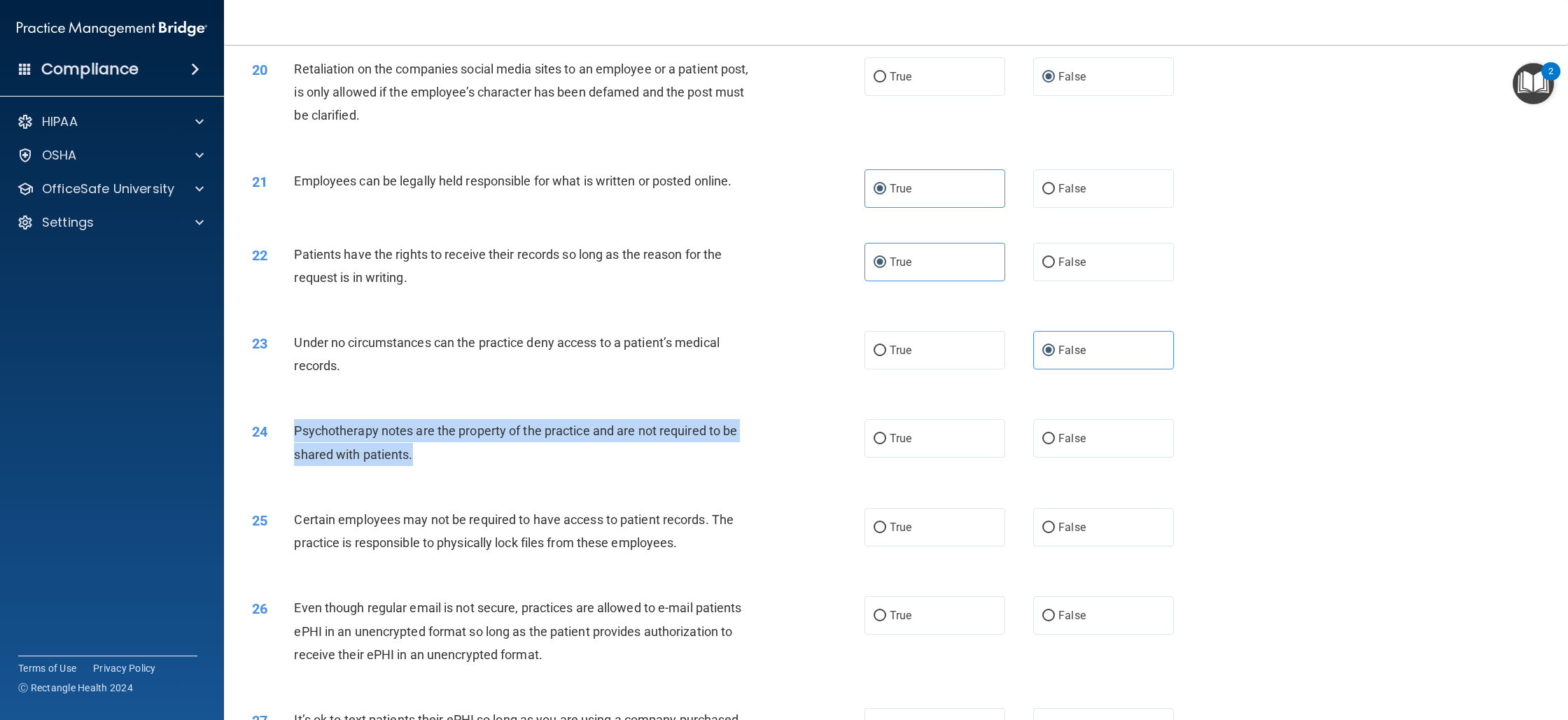
drag, startPoint x: 295, startPoint y: 457, endPoint x: 418, endPoint y: 486, distance: 126.4
click at [418, 466] on div "Psychotherapy notes are the property of the practice and are not required to be…" at bounding box center [532, 442] width 476 height 46
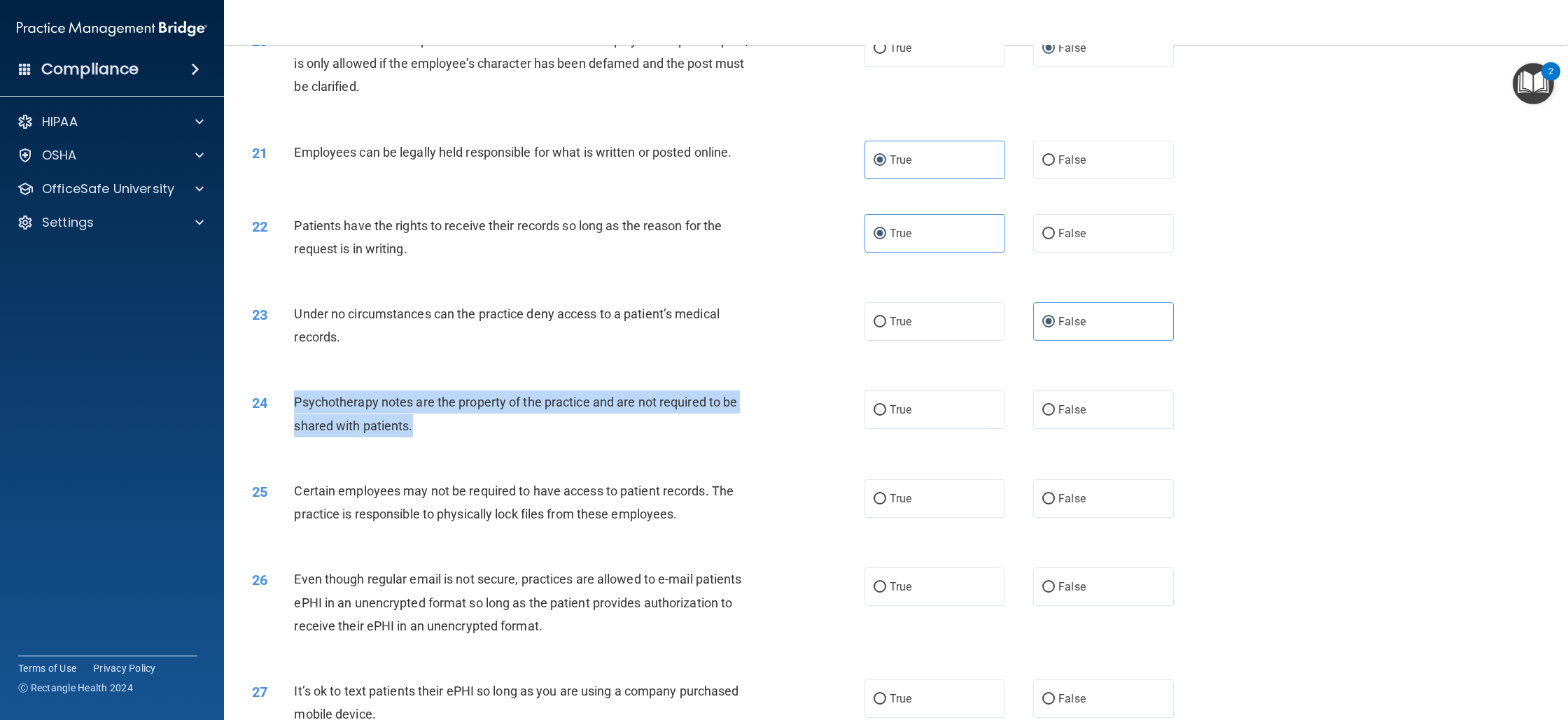
scroll to position [1999, 0]
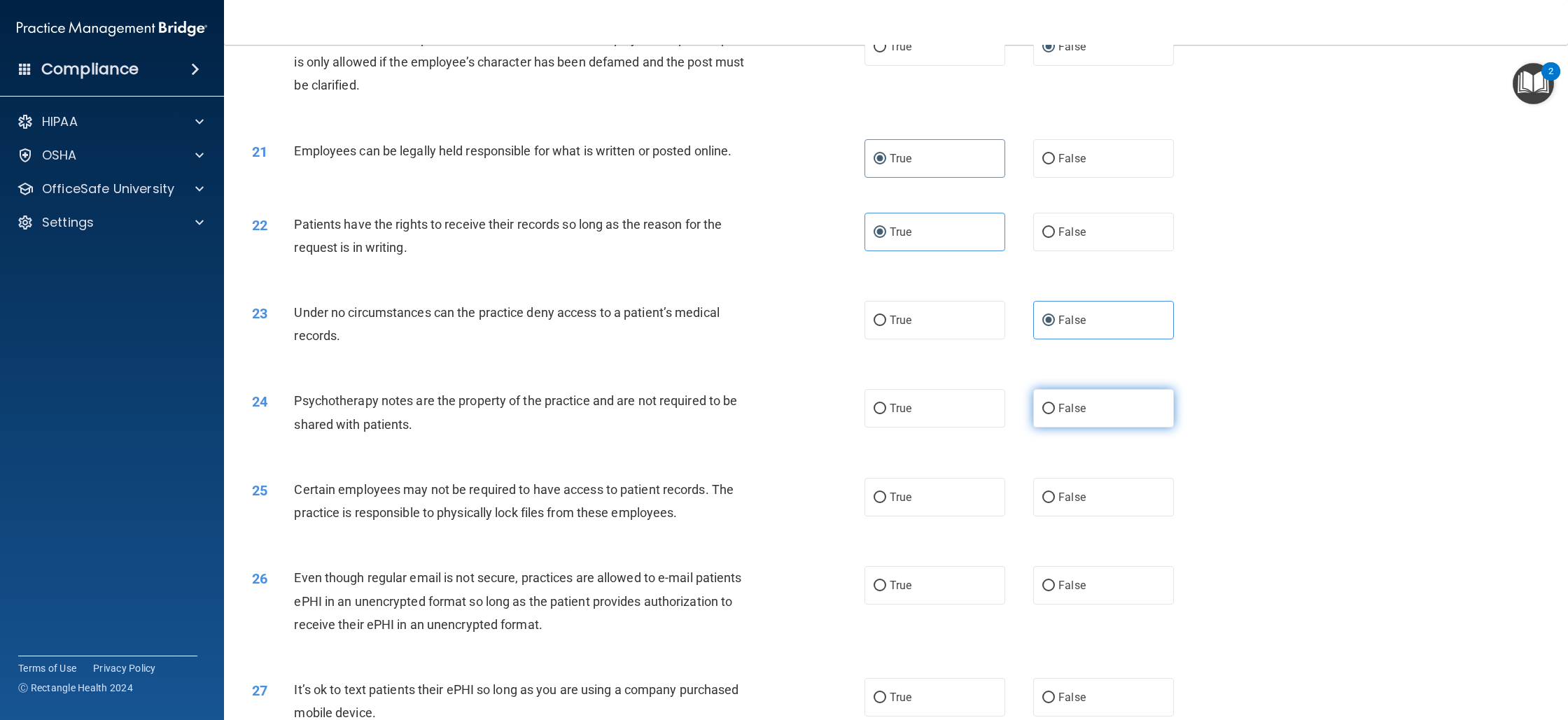
click at [1091, 428] on label "False" at bounding box center [1103, 409] width 140 height 38
click at [1055, 414] on input "False" at bounding box center [1049, 409] width 12 height 11
radio input "true"
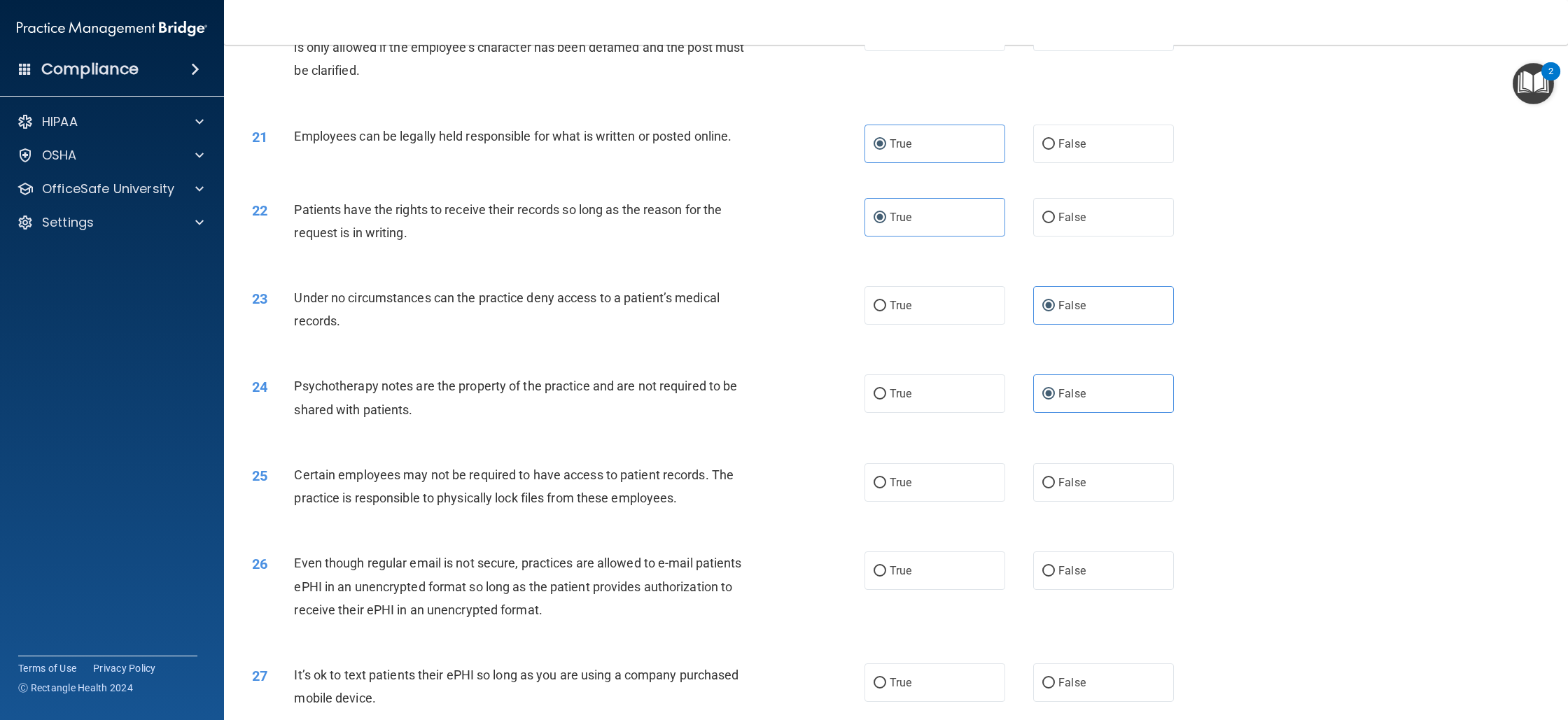
scroll to position [2014, 0]
click at [966, 387] on div "24 Psychotherapy notes are the property of the practice and are not required to…" at bounding box center [896, 400] width 1309 height 88
click at [938, 413] on label "True" at bounding box center [934, 393] width 140 height 38
click at [886, 399] on input "True" at bounding box center [879, 393] width 12 height 11
radio input "true"
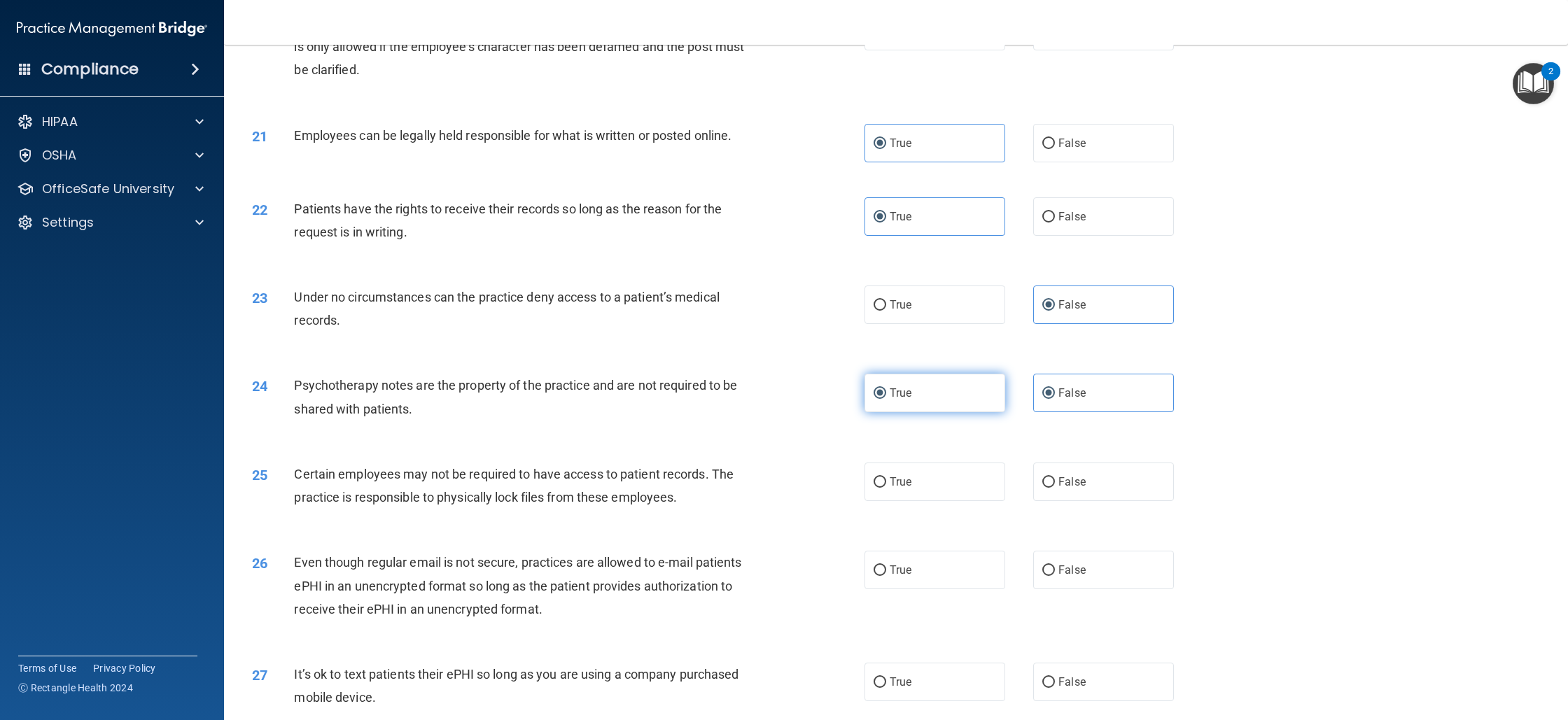
radio input "false"
click at [884, 494] on label "True" at bounding box center [934, 482] width 140 height 38
click at [884, 488] on input "True" at bounding box center [879, 482] width 12 height 11
radio input "true"
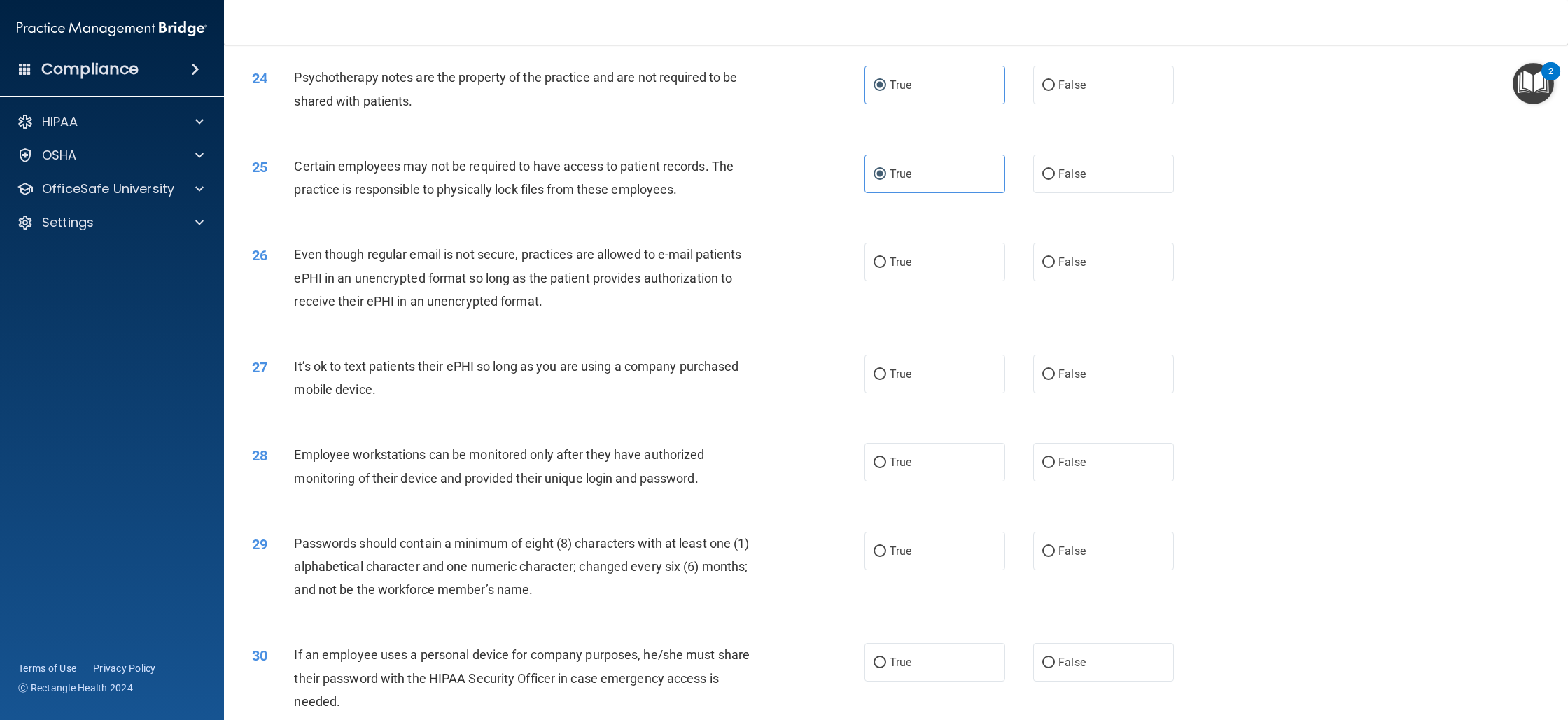
scroll to position [2321, 0]
click at [1059, 282] on label "False" at bounding box center [1103, 263] width 140 height 38
click at [1055, 269] on input "False" at bounding box center [1049, 264] width 12 height 11
radio input "true"
click at [1093, 394] on label "False" at bounding box center [1103, 374] width 140 height 38
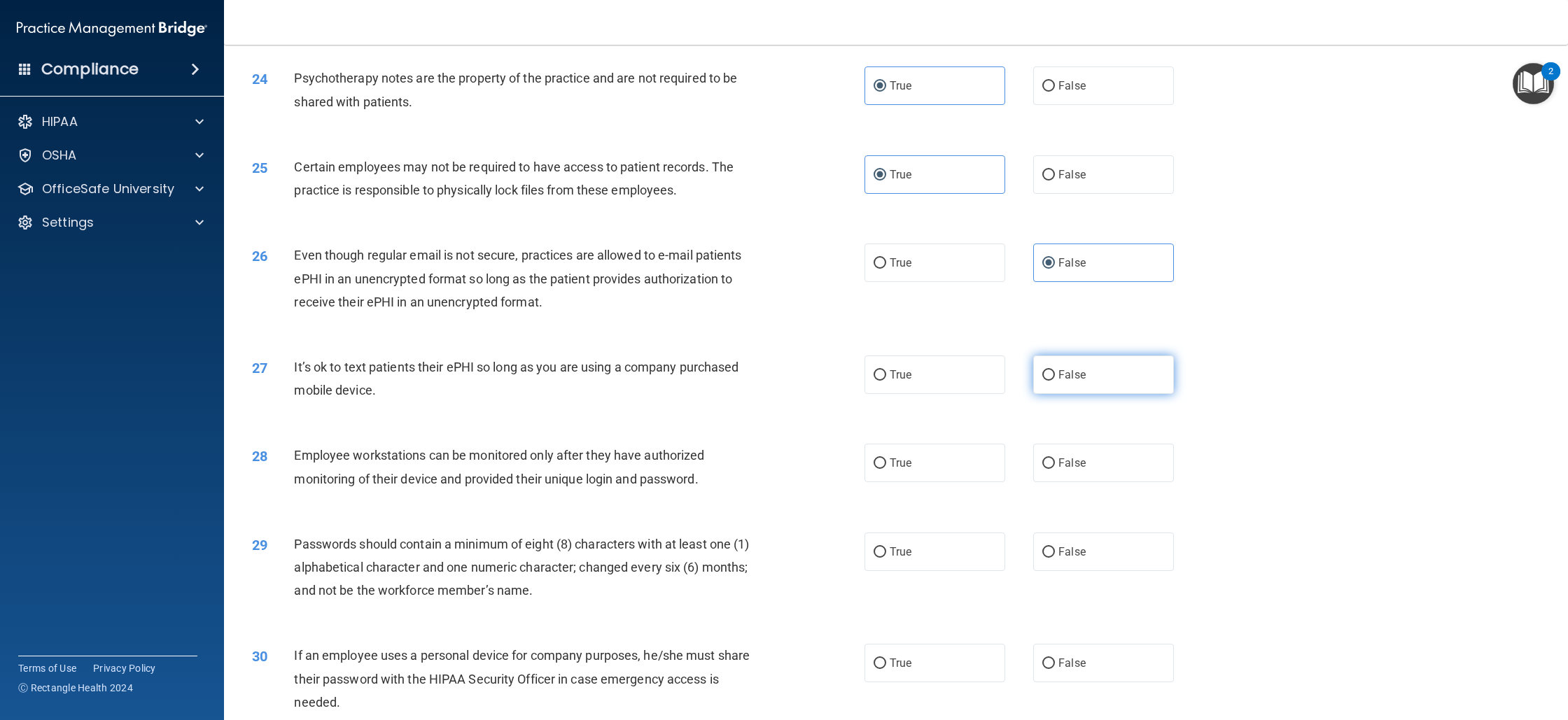
click at [1055, 381] on input "False" at bounding box center [1049, 375] width 12 height 11
radio input "true"
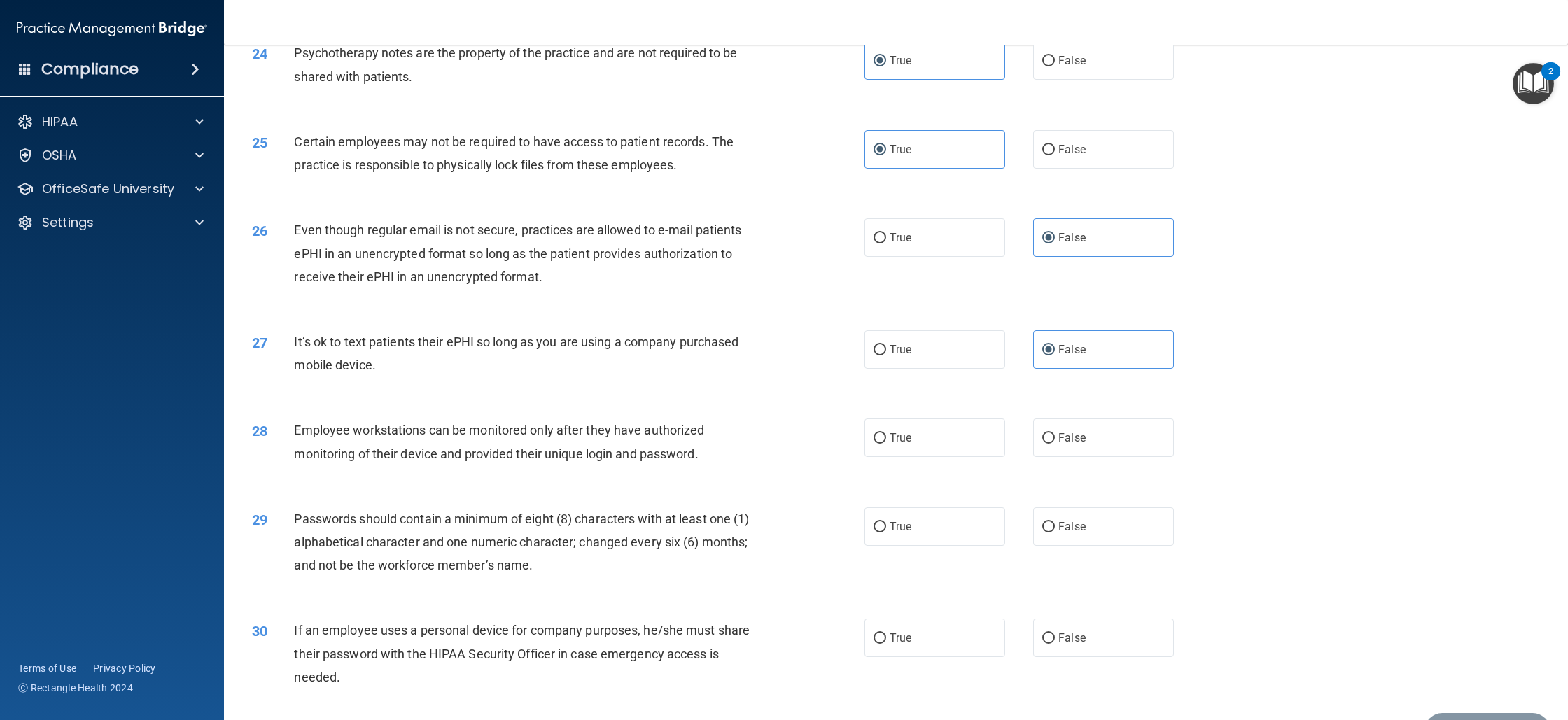
scroll to position [2361, 0]
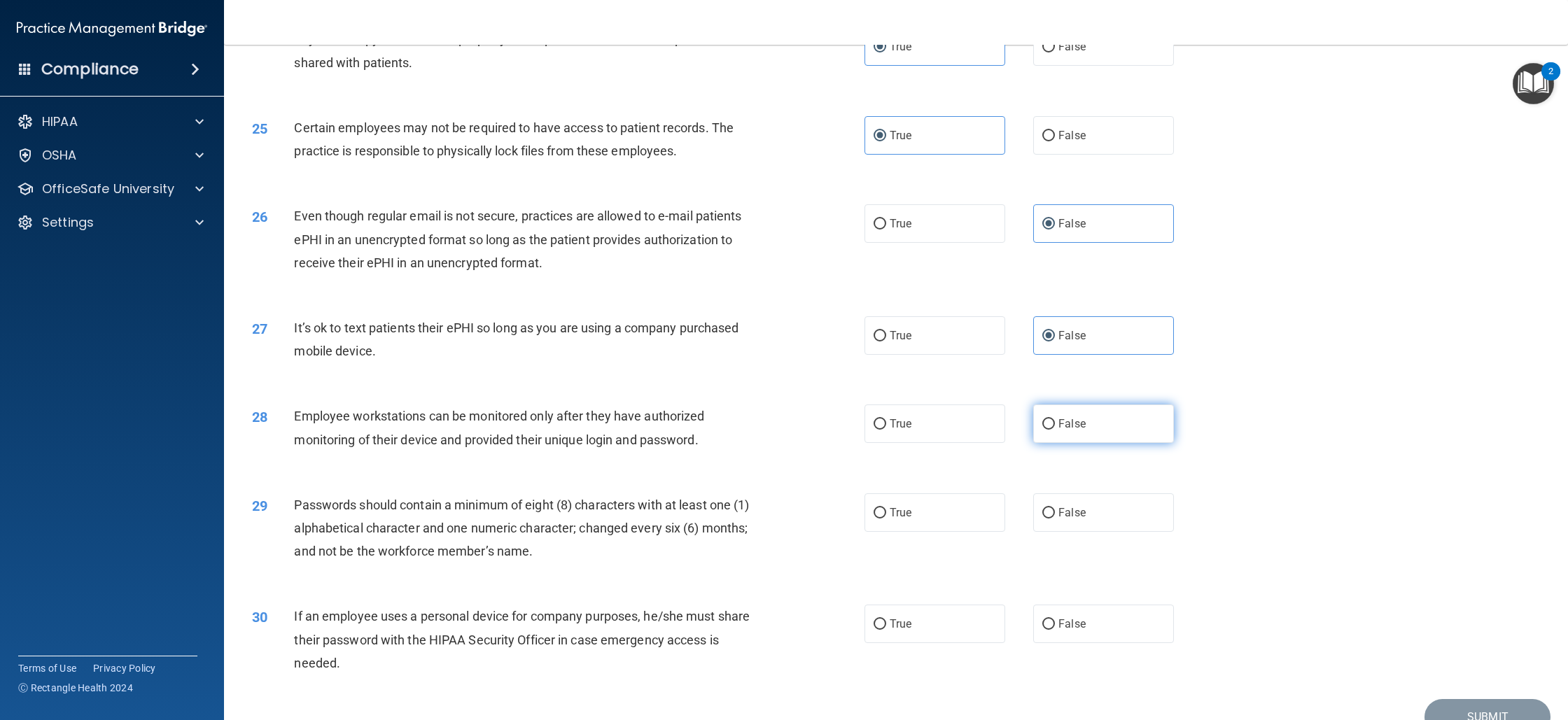
click at [1086, 443] on label "False" at bounding box center [1103, 424] width 140 height 38
click at [1055, 430] on input "False" at bounding box center [1049, 424] width 12 height 11
radio input "true"
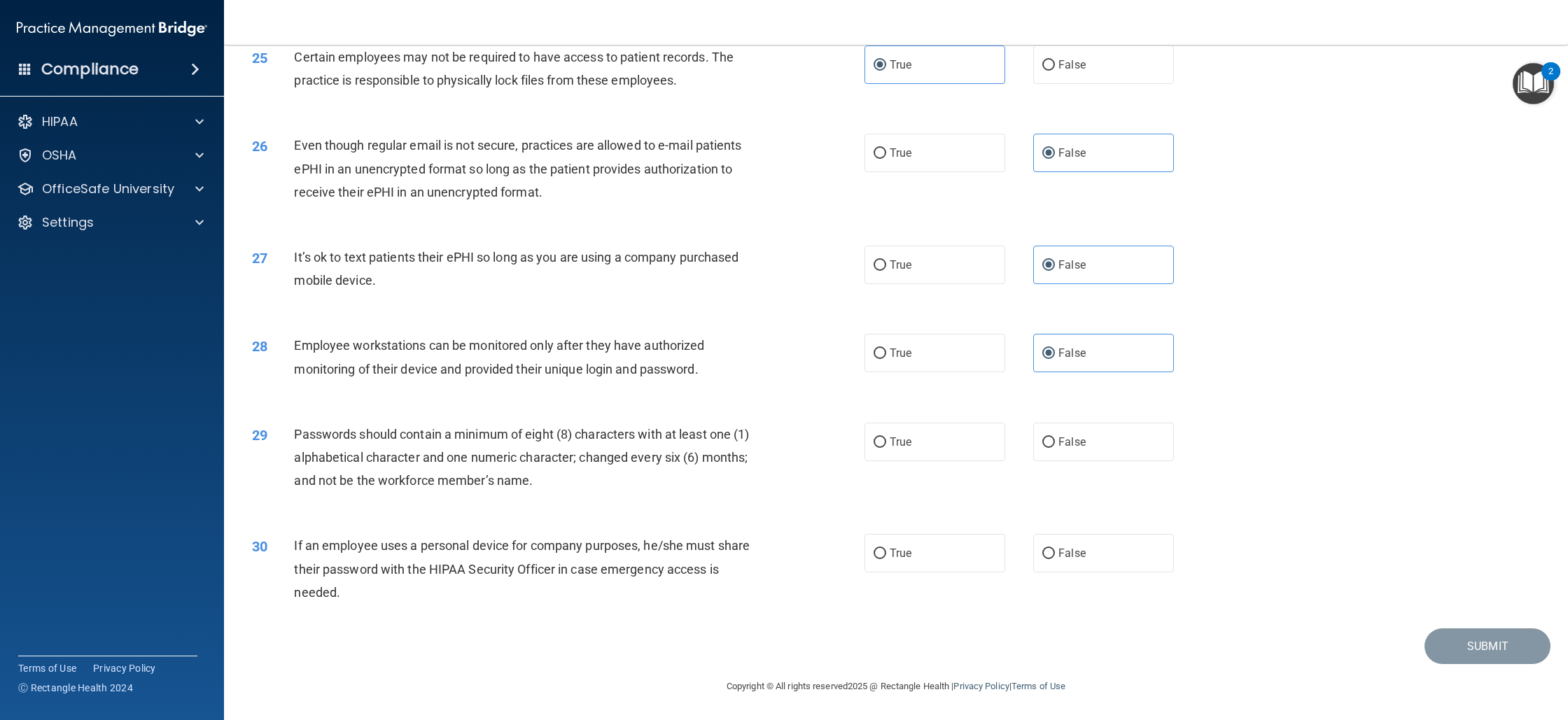
scroll to position [2454, 0]
click at [944, 453] on label "True" at bounding box center [934, 442] width 140 height 38
click at [886, 448] on input "True" at bounding box center [879, 442] width 12 height 11
radio input "true"
click at [864, 557] on label "True" at bounding box center [934, 553] width 140 height 38
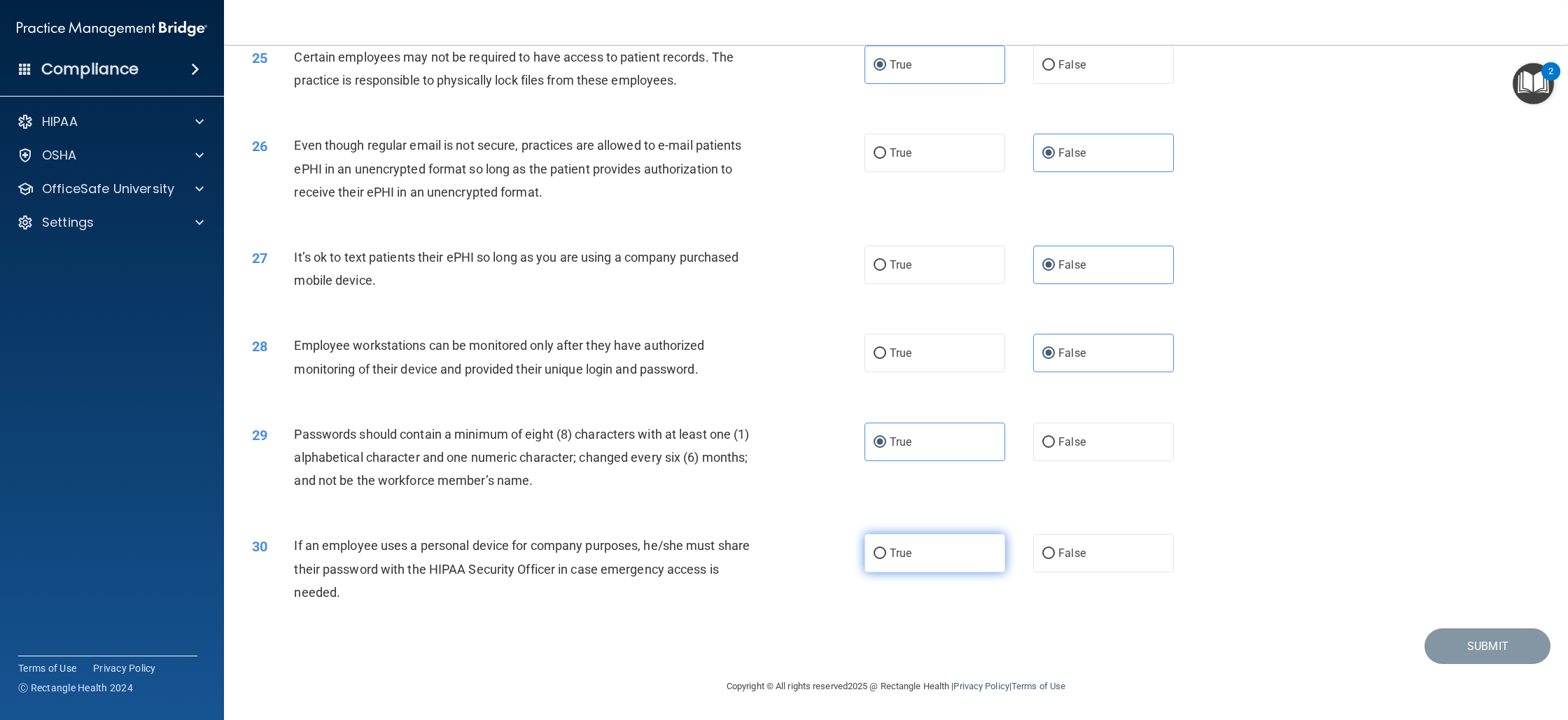
click at [874, 557] on input "True" at bounding box center [879, 554] width 12 height 11
radio input "true"
click at [1451, 651] on button "Submit" at bounding box center [1488, 646] width 126 height 35
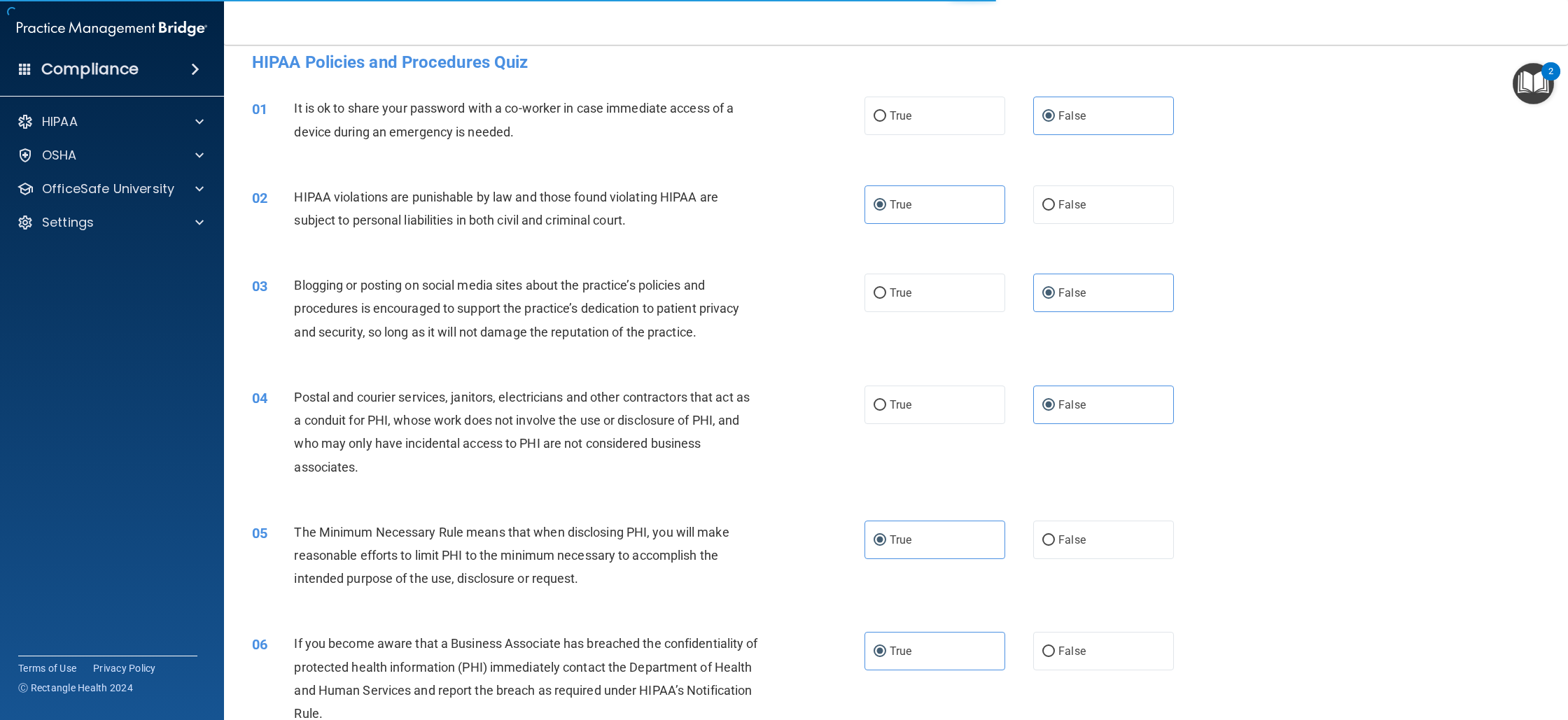
scroll to position [0, 0]
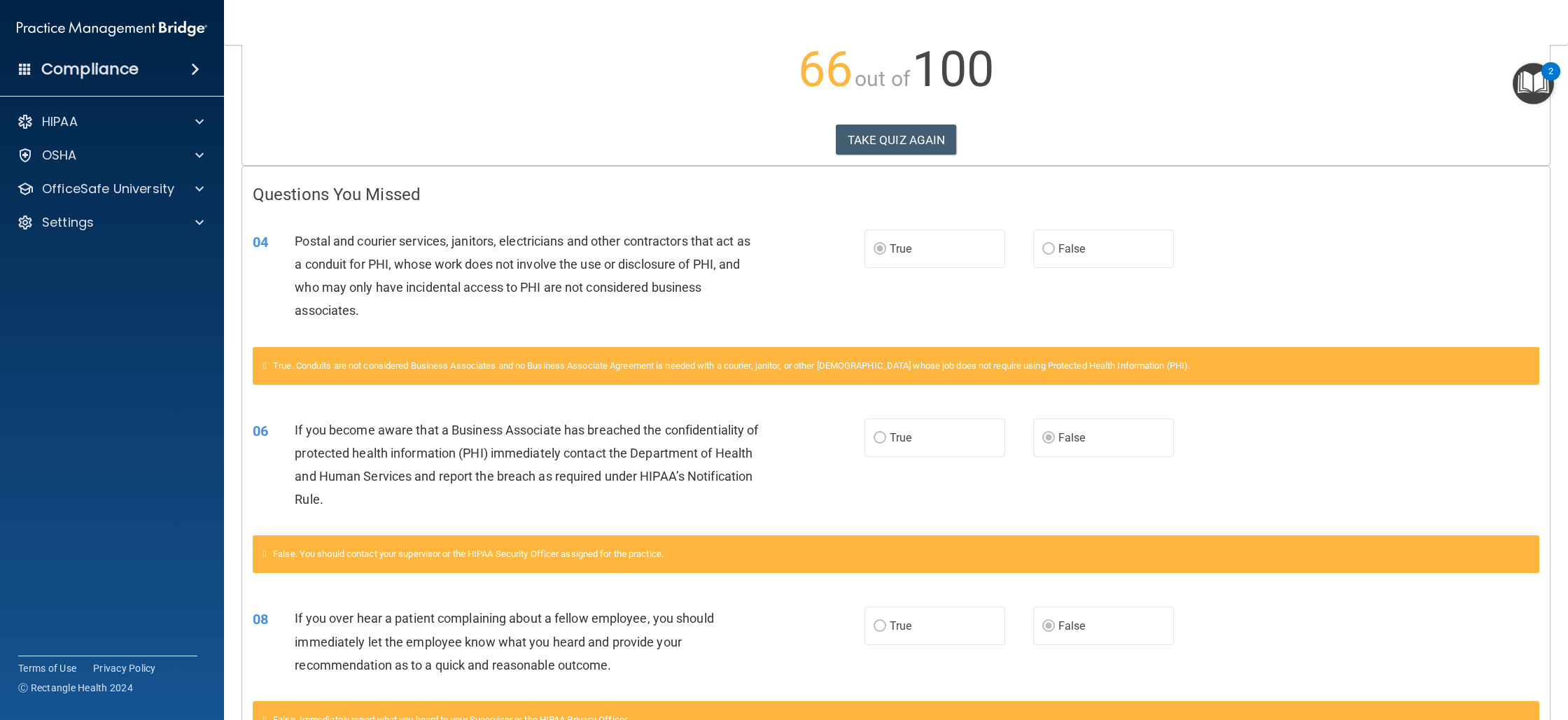
scroll to position [164, 0]
click at [937, 145] on button "TAKE QUIZ AGAIN" at bounding box center [896, 140] width 121 height 31
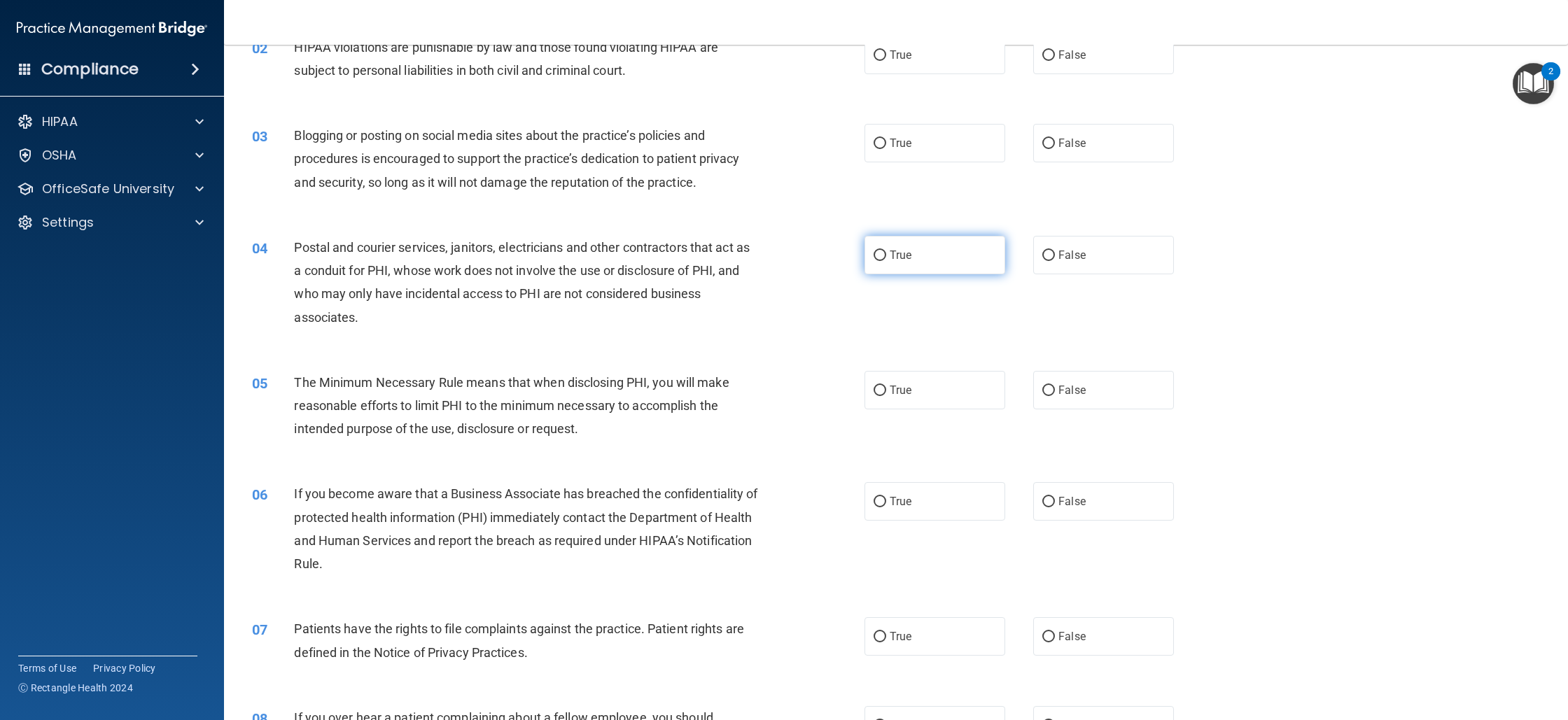
click at [922, 271] on label "True" at bounding box center [934, 255] width 140 height 38
click at [886, 261] on input "True" at bounding box center [879, 255] width 12 height 11
radio input "true"
click at [1112, 516] on label "False" at bounding box center [1103, 501] width 140 height 38
click at [1055, 508] on input "False" at bounding box center [1049, 502] width 12 height 11
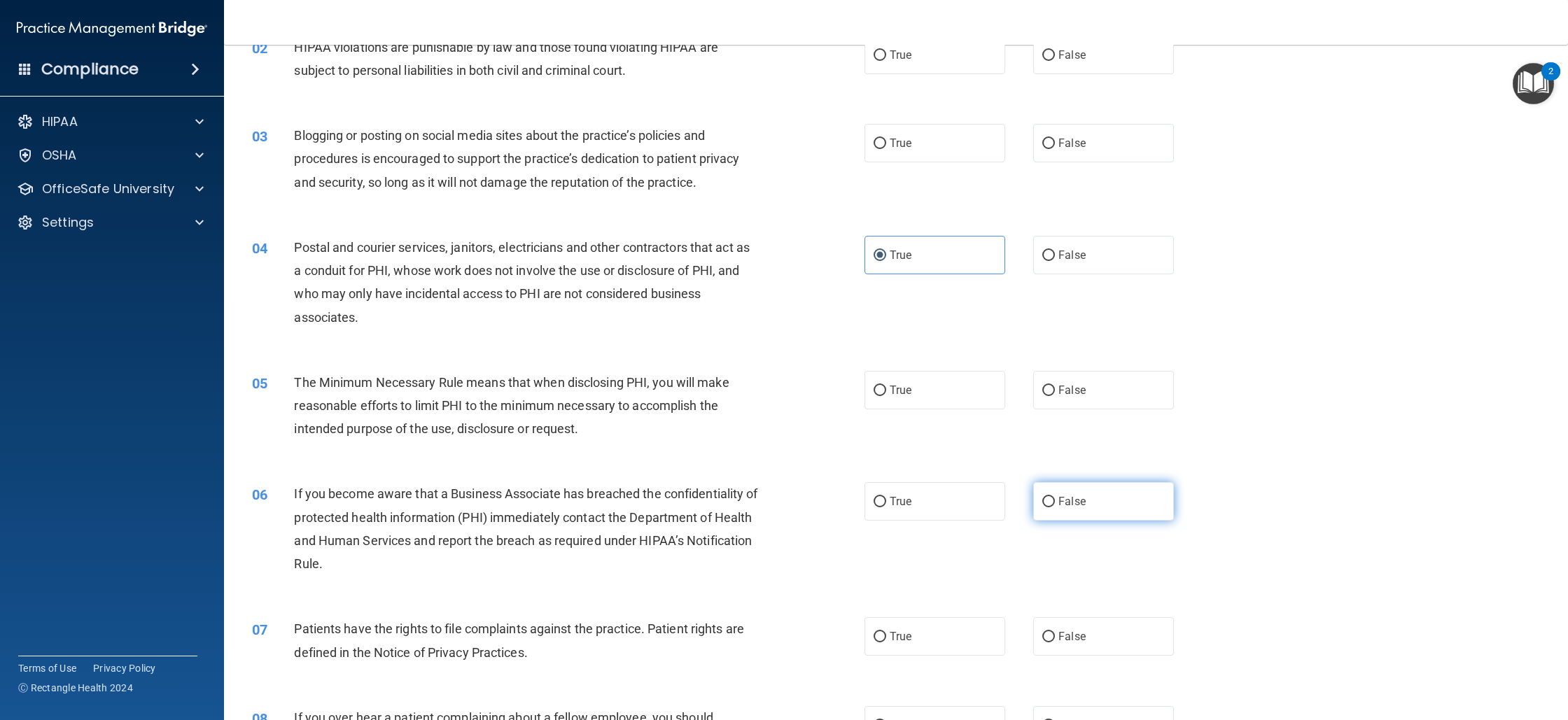
radio input "true"
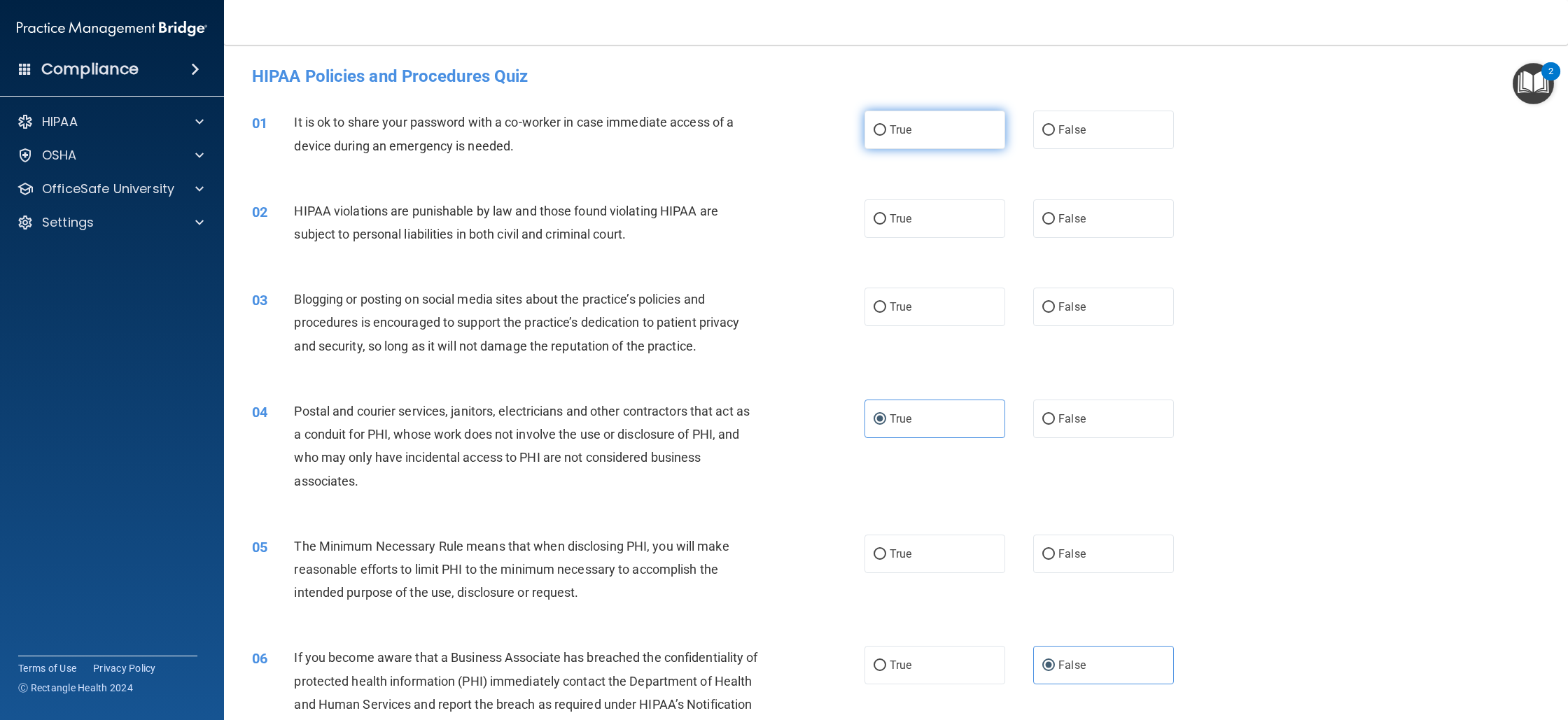
click at [920, 130] on label "True" at bounding box center [934, 130] width 140 height 38
click at [886, 130] on input "True" at bounding box center [879, 130] width 12 height 11
radio input "true"
click at [891, 234] on label "True" at bounding box center [934, 219] width 140 height 38
click at [886, 224] on input "True" at bounding box center [879, 219] width 12 height 11
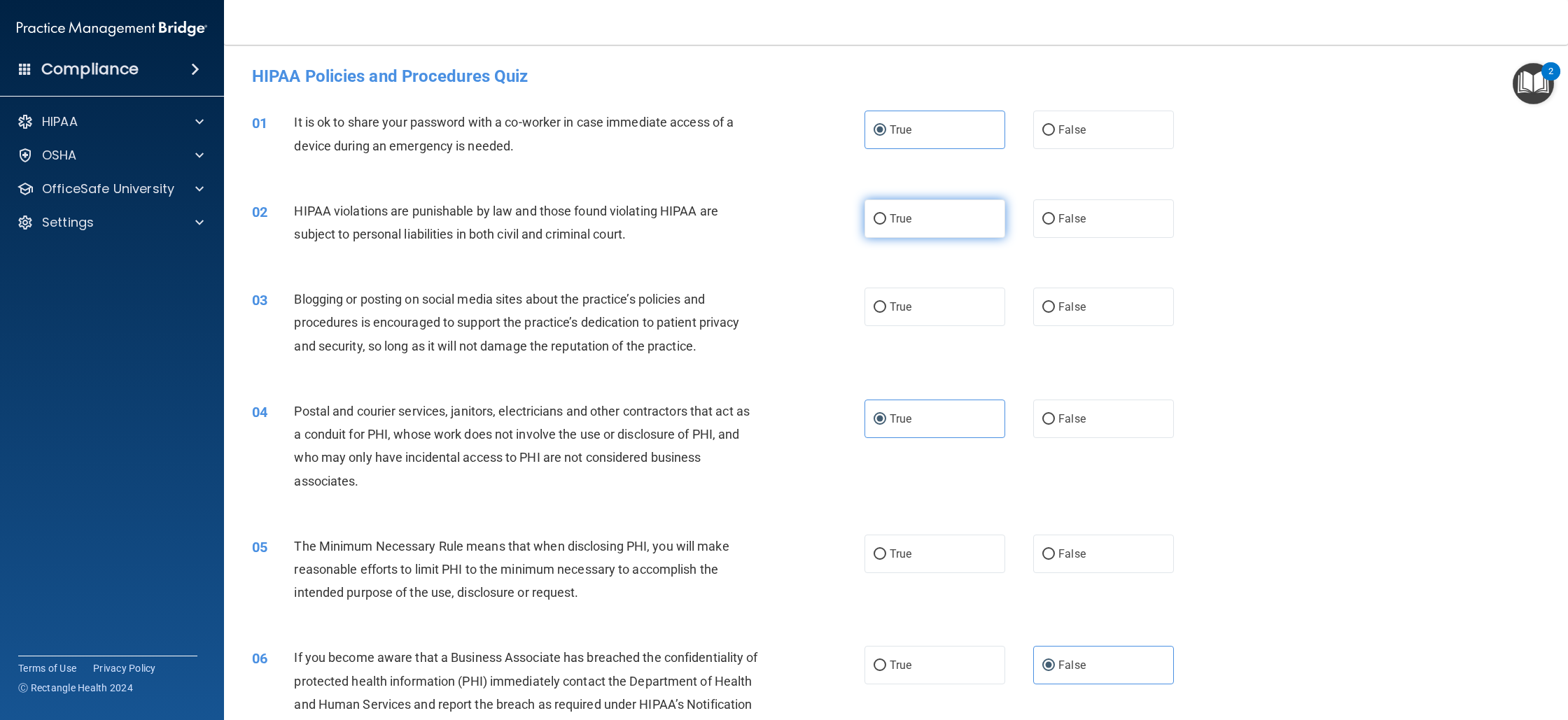
radio input "true"
click at [890, 311] on span "True" at bounding box center [901, 307] width 22 height 13
click at [886, 311] on input "True" at bounding box center [879, 307] width 12 height 11
radio input "true"
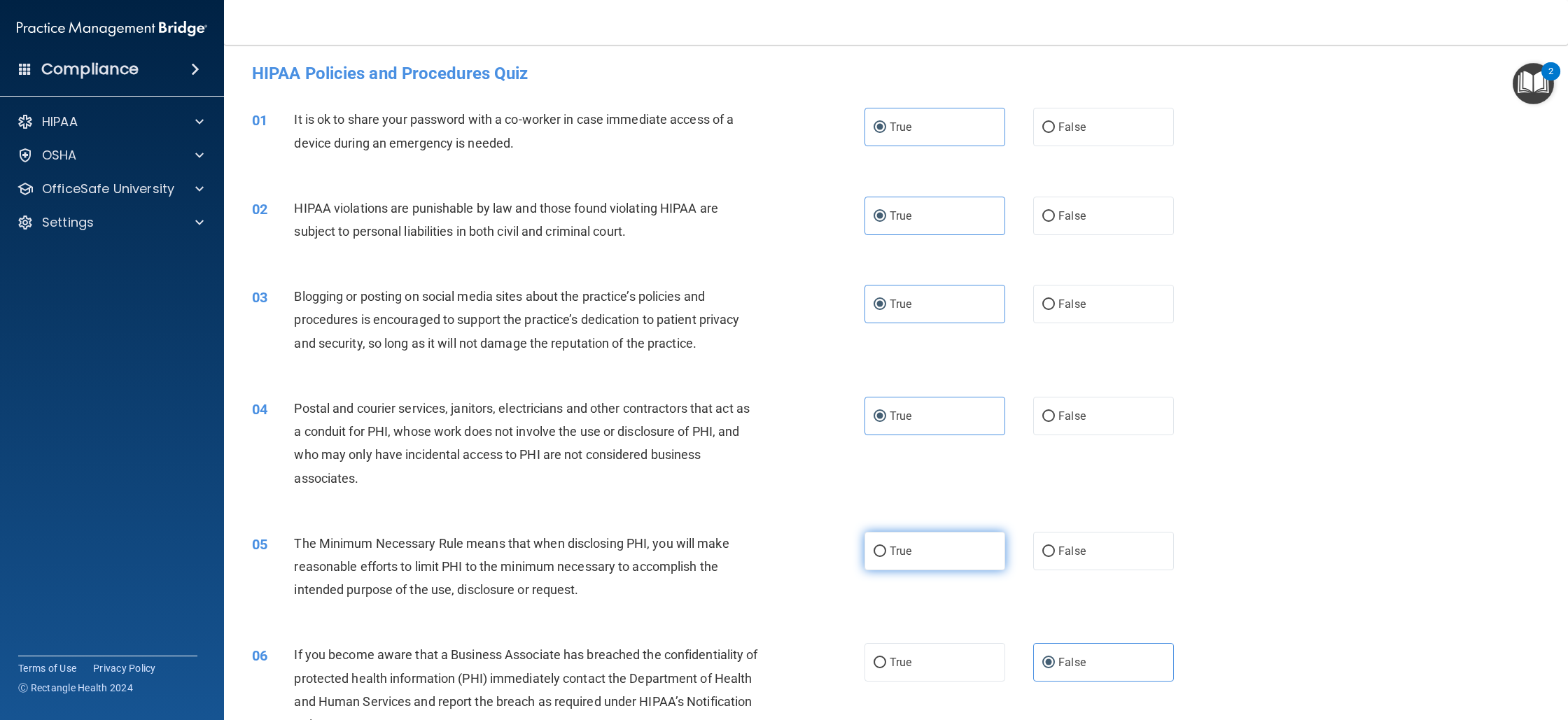
click at [937, 558] on label "True" at bounding box center [934, 551] width 140 height 38
click at [886, 558] on input "True" at bounding box center [879, 552] width 12 height 11
radio input "true"
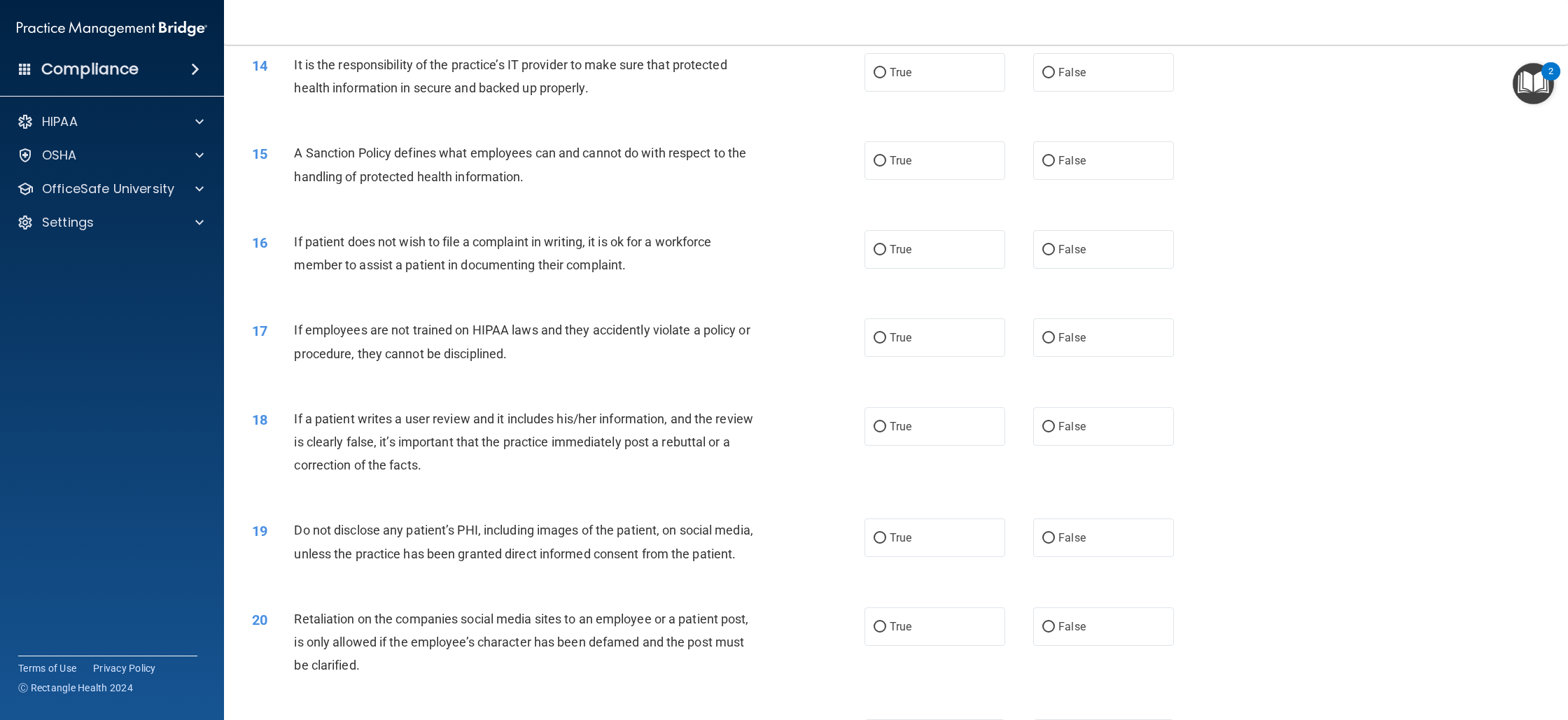
scroll to position [2454, 0]
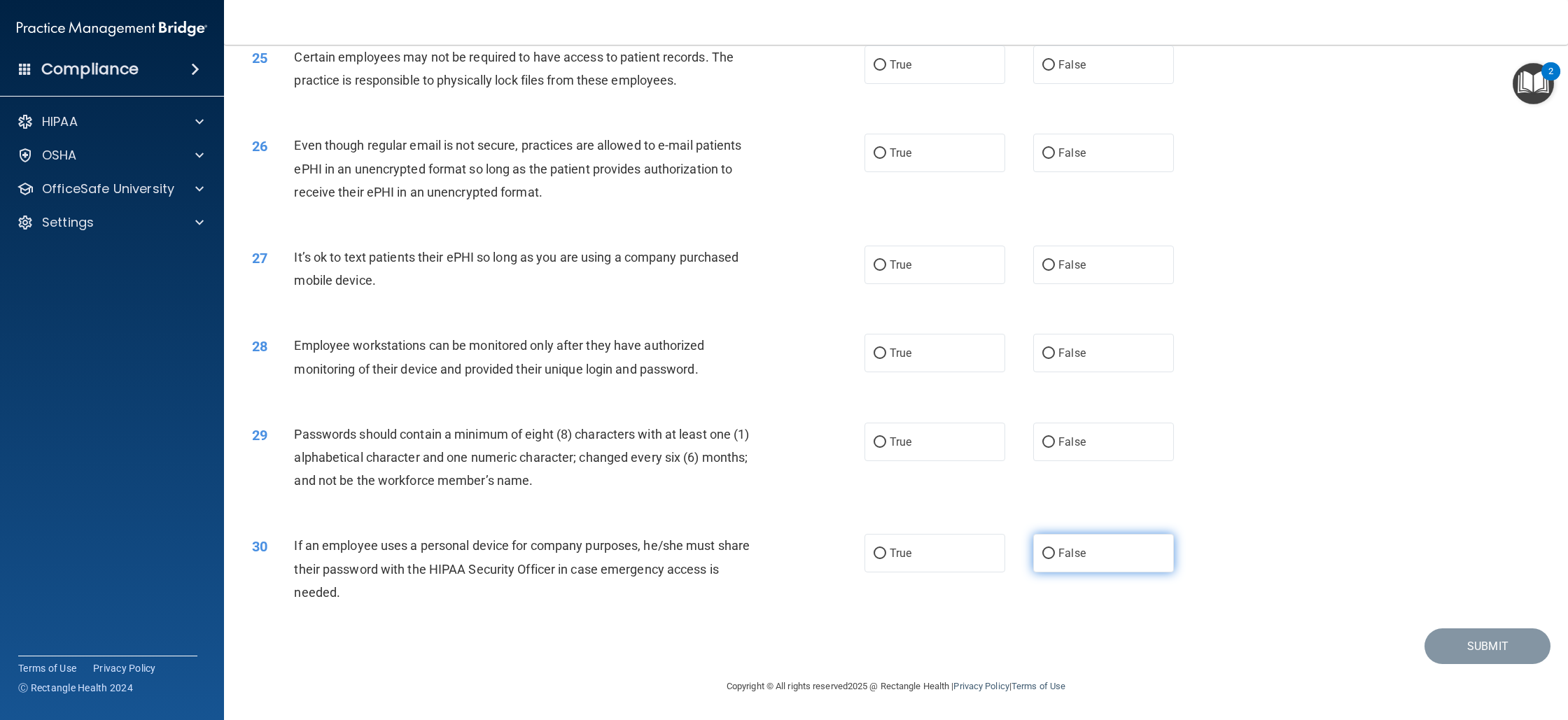
click at [1033, 544] on label "False" at bounding box center [1103, 553] width 140 height 38
click at [1043, 549] on input "False" at bounding box center [1049, 554] width 12 height 11
radio input "true"
click at [978, 446] on label "True" at bounding box center [934, 442] width 140 height 38
click at [886, 446] on input "True" at bounding box center [879, 442] width 12 height 11
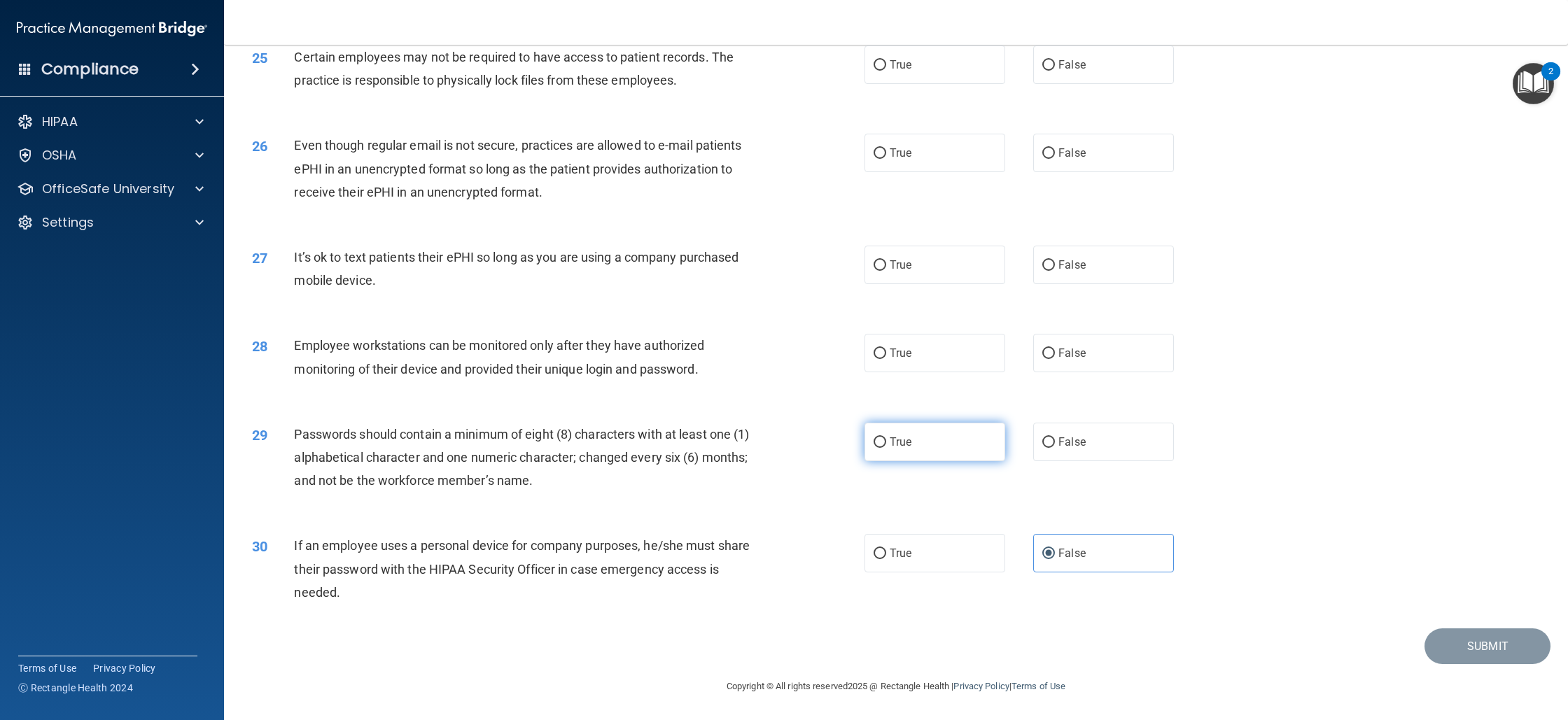
radio input "true"
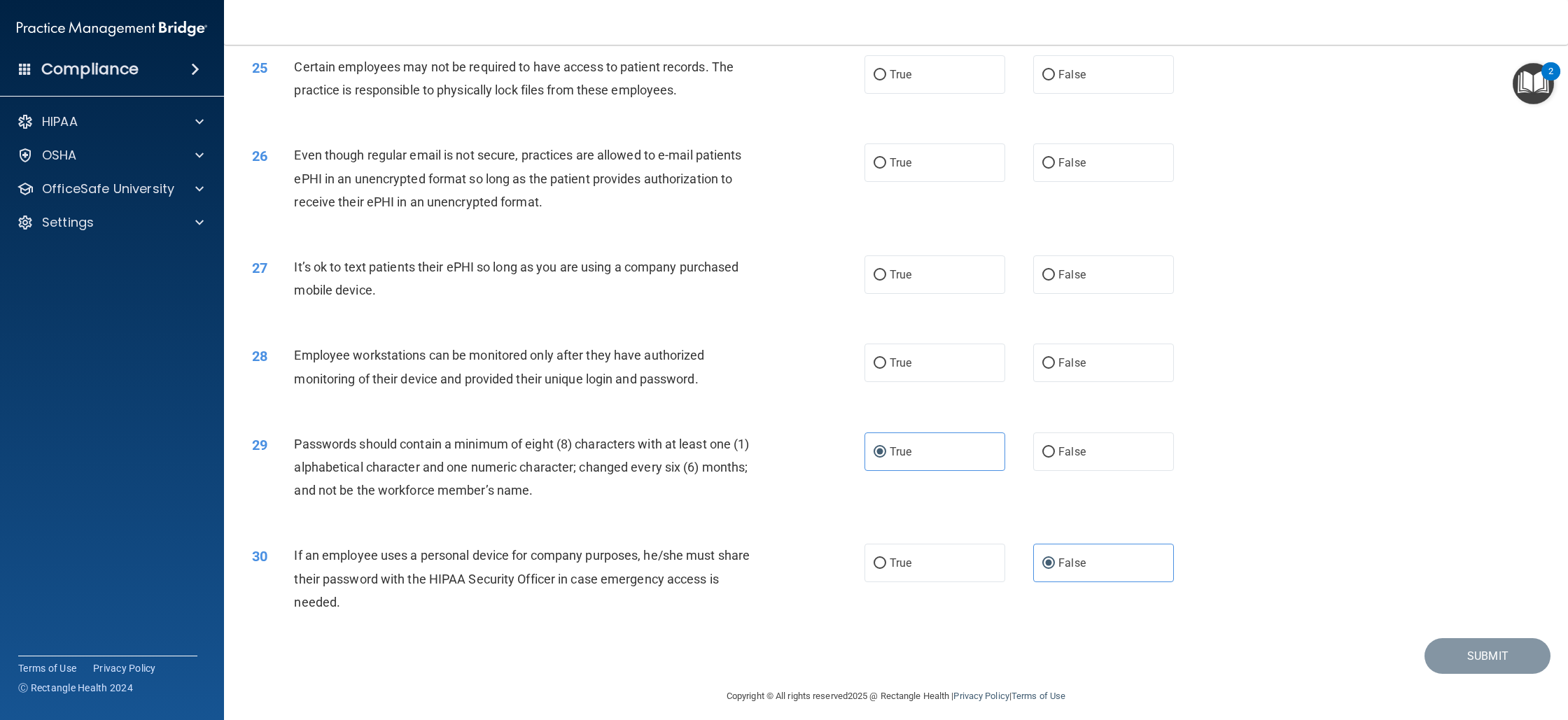
scroll to position [2421, 0]
click at [952, 382] on label "True" at bounding box center [934, 363] width 140 height 38
click at [886, 369] on input "True" at bounding box center [879, 363] width 12 height 11
radio input "true"
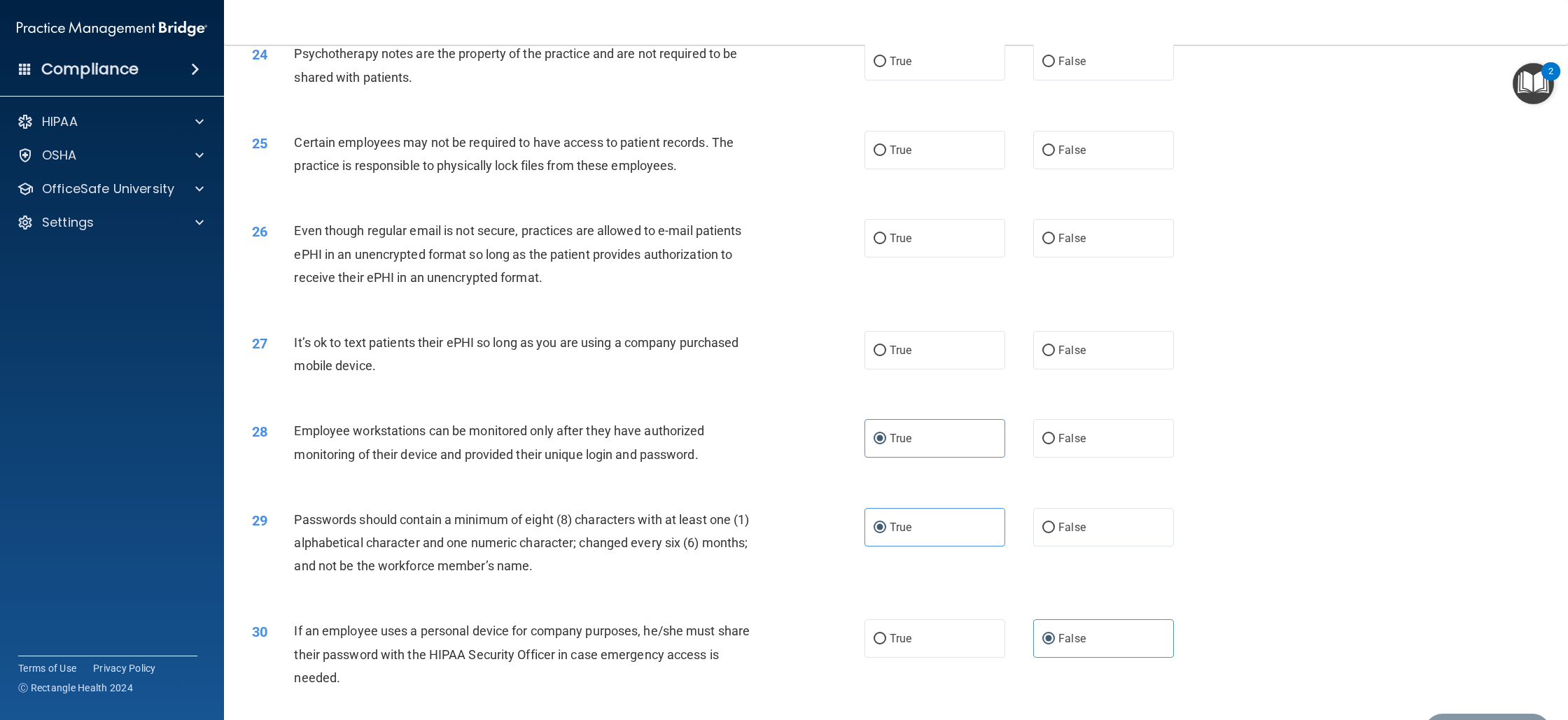
scroll to position [2344, 0]
click at [1082, 364] on label "False" at bounding box center [1103, 351] width 140 height 38
click at [1055, 357] on input "False" at bounding box center [1049, 351] width 12 height 11
radio input "true"
click at [1070, 202] on div "25 Certain employees may not be required to have access to patient records. The…" at bounding box center [896, 159] width 1309 height 88
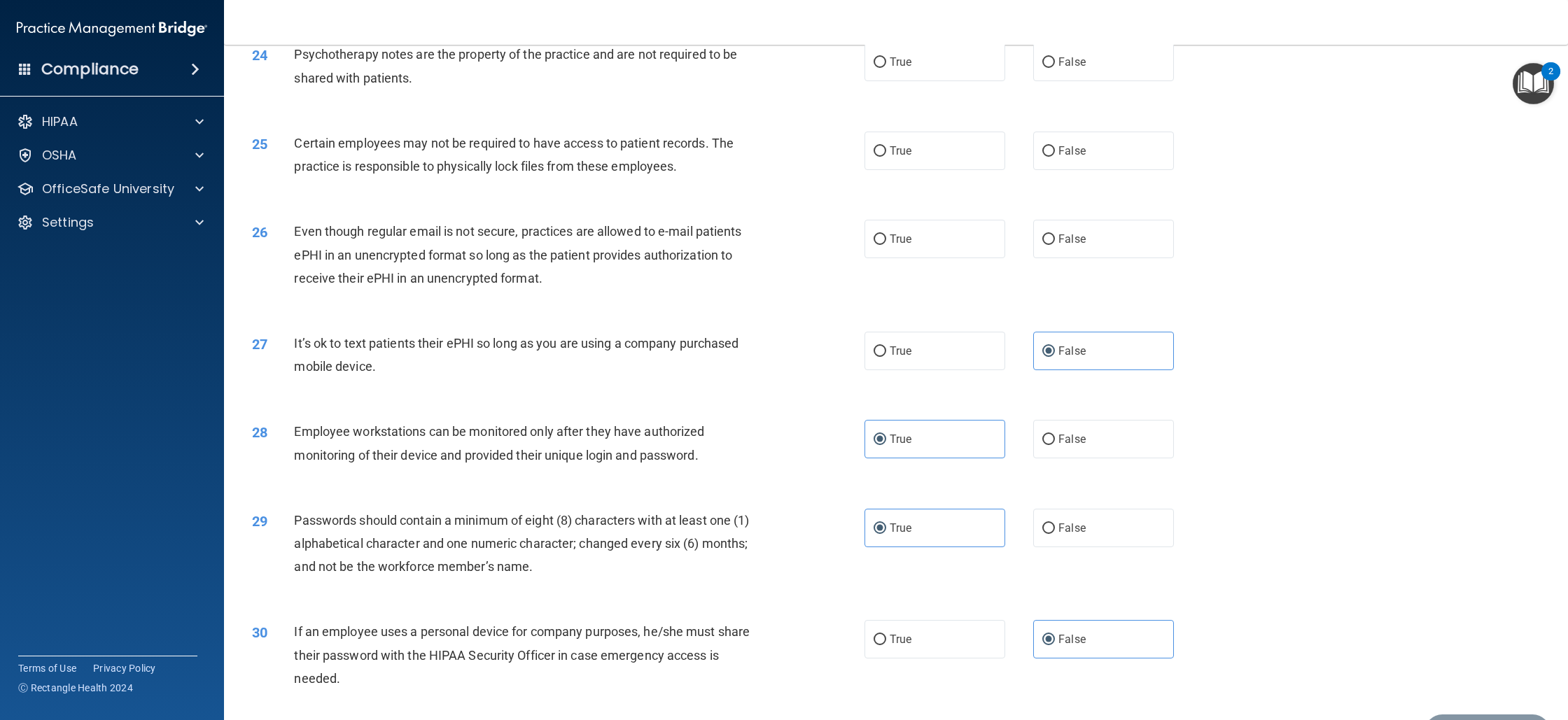
click at [1072, 240] on div "26 Even though regular email is not secure, practices are allowed to e-mail pat…" at bounding box center [896, 258] width 1309 height 112
click at [1070, 307] on div "26 Even though regular email is not secure, practices are allowed to e-mail pat…" at bounding box center [896, 258] width 1309 height 112
click at [1072, 255] on label "False" at bounding box center [1103, 239] width 140 height 38
click at [1055, 245] on input "False" at bounding box center [1049, 240] width 12 height 11
radio input "true"
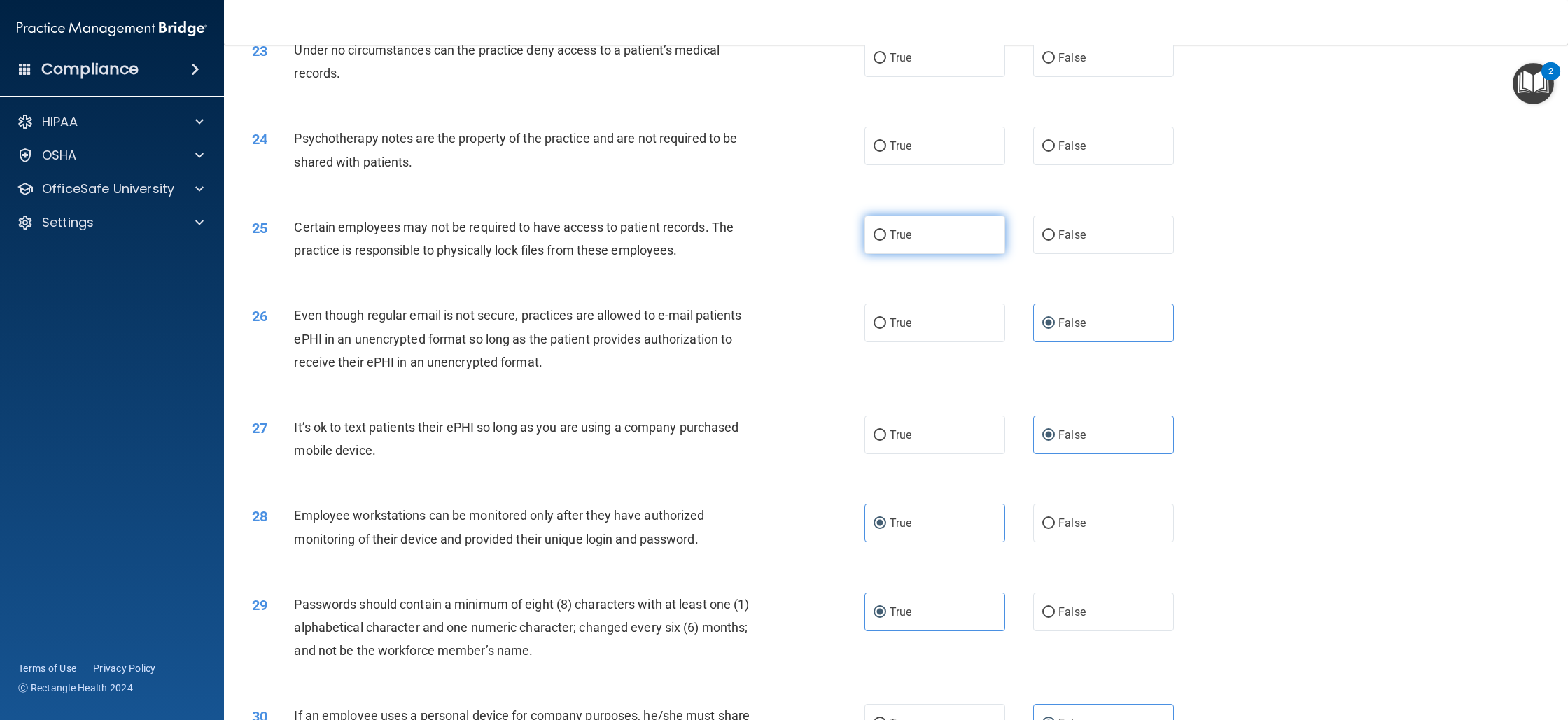
scroll to position [2230, 0]
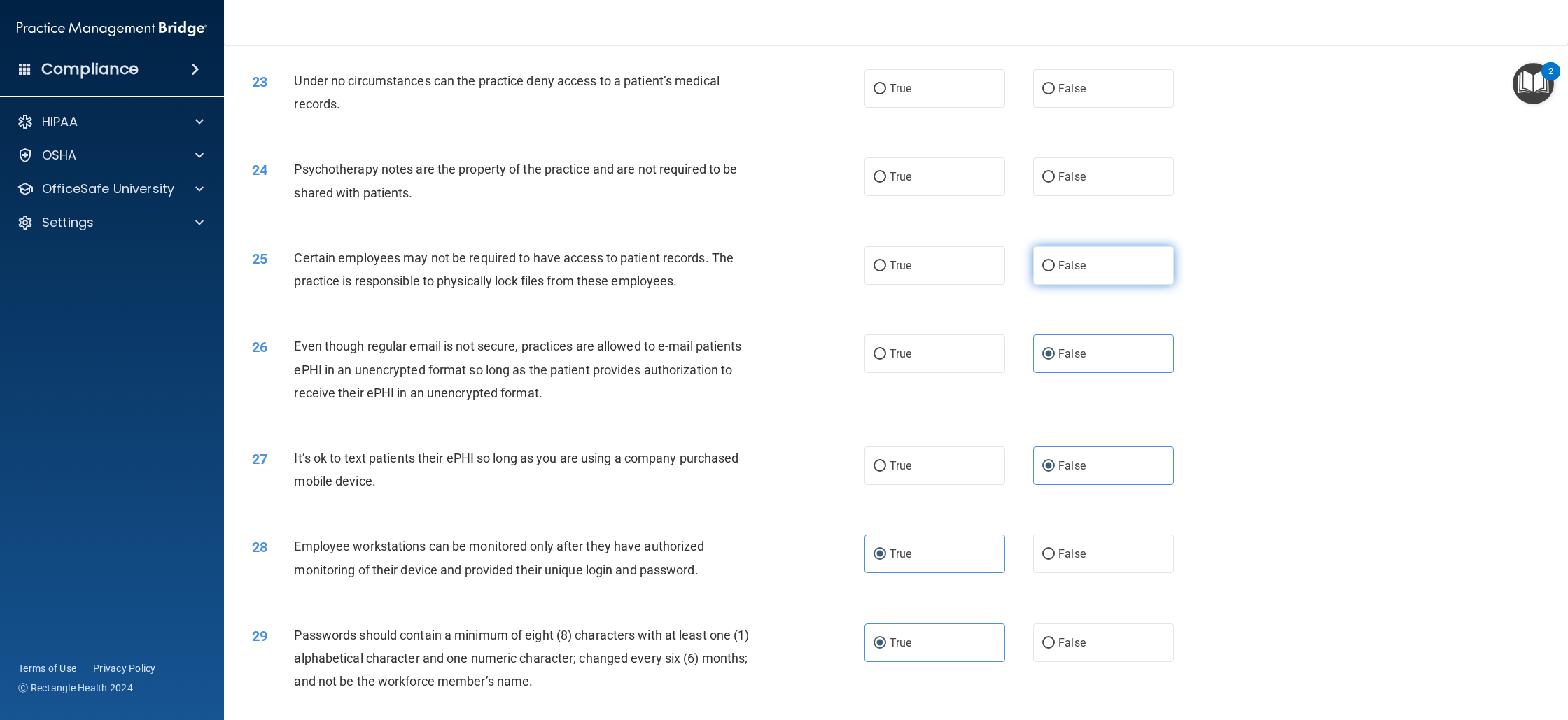
click at [1038, 285] on label "False" at bounding box center [1103, 265] width 140 height 38
click at [1043, 271] on input "False" at bounding box center [1049, 265] width 12 height 11
radio input "true"
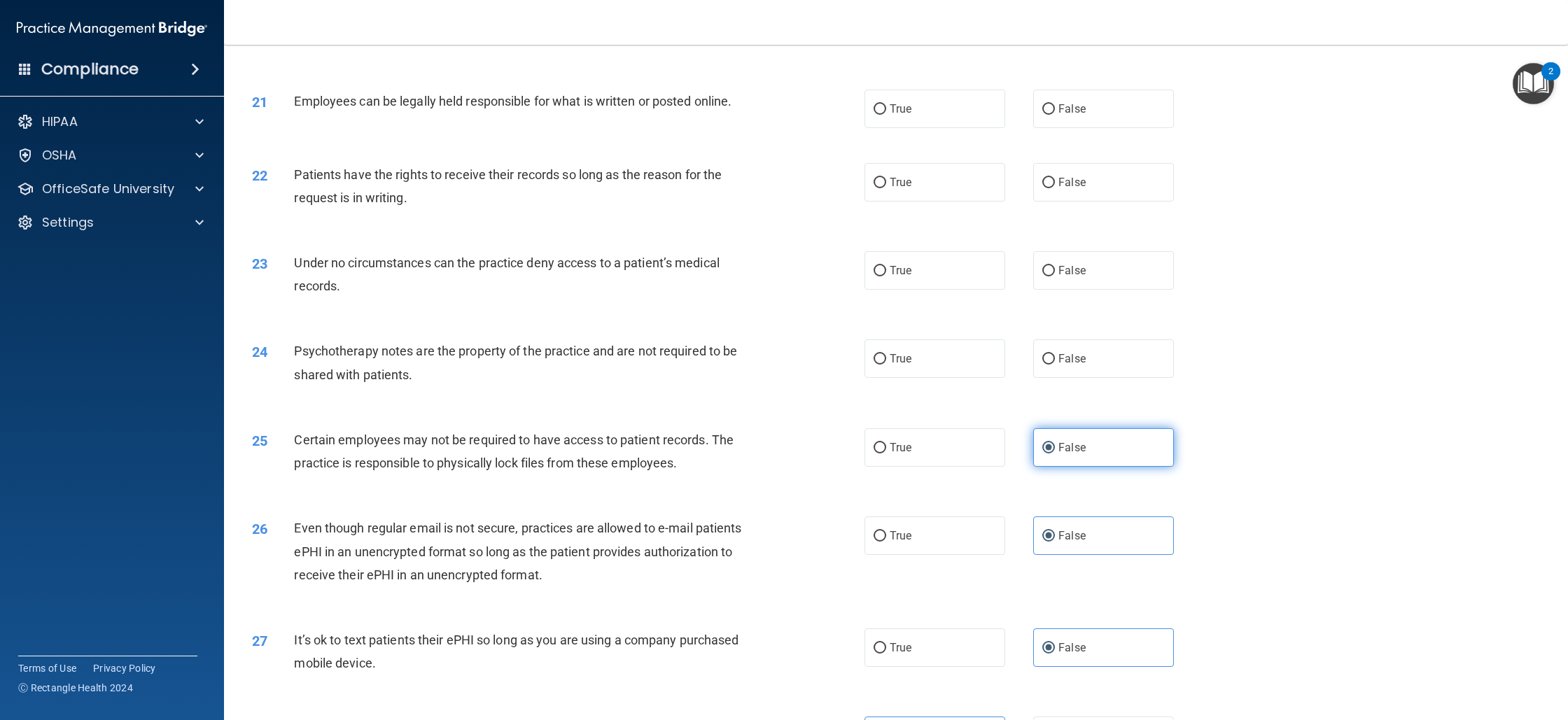
scroll to position [2039, 0]
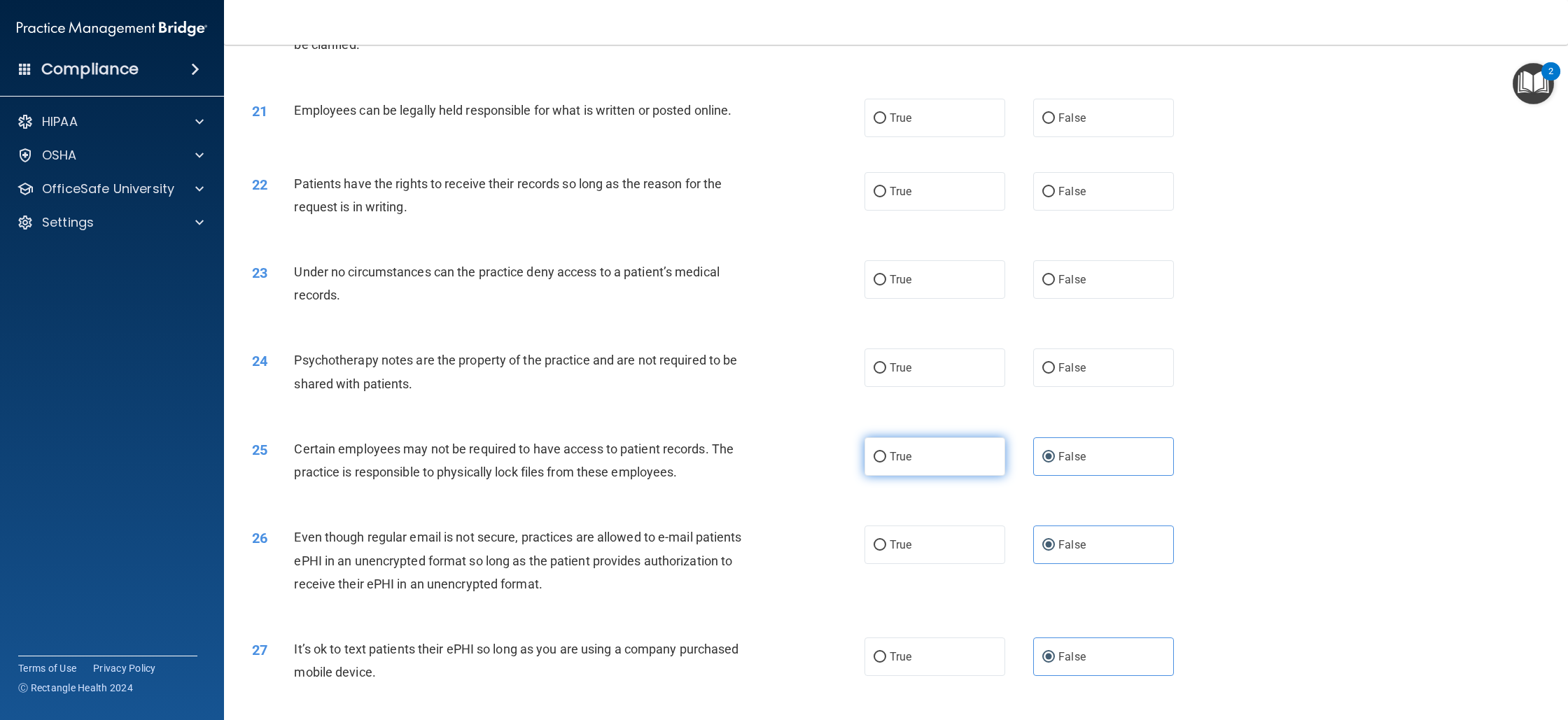
click at [919, 471] on label "True" at bounding box center [934, 456] width 140 height 38
click at [886, 463] on input "True" at bounding box center [879, 457] width 12 height 11
radio input "true"
radio input "false"
click at [1050, 387] on label "False" at bounding box center [1103, 368] width 140 height 38
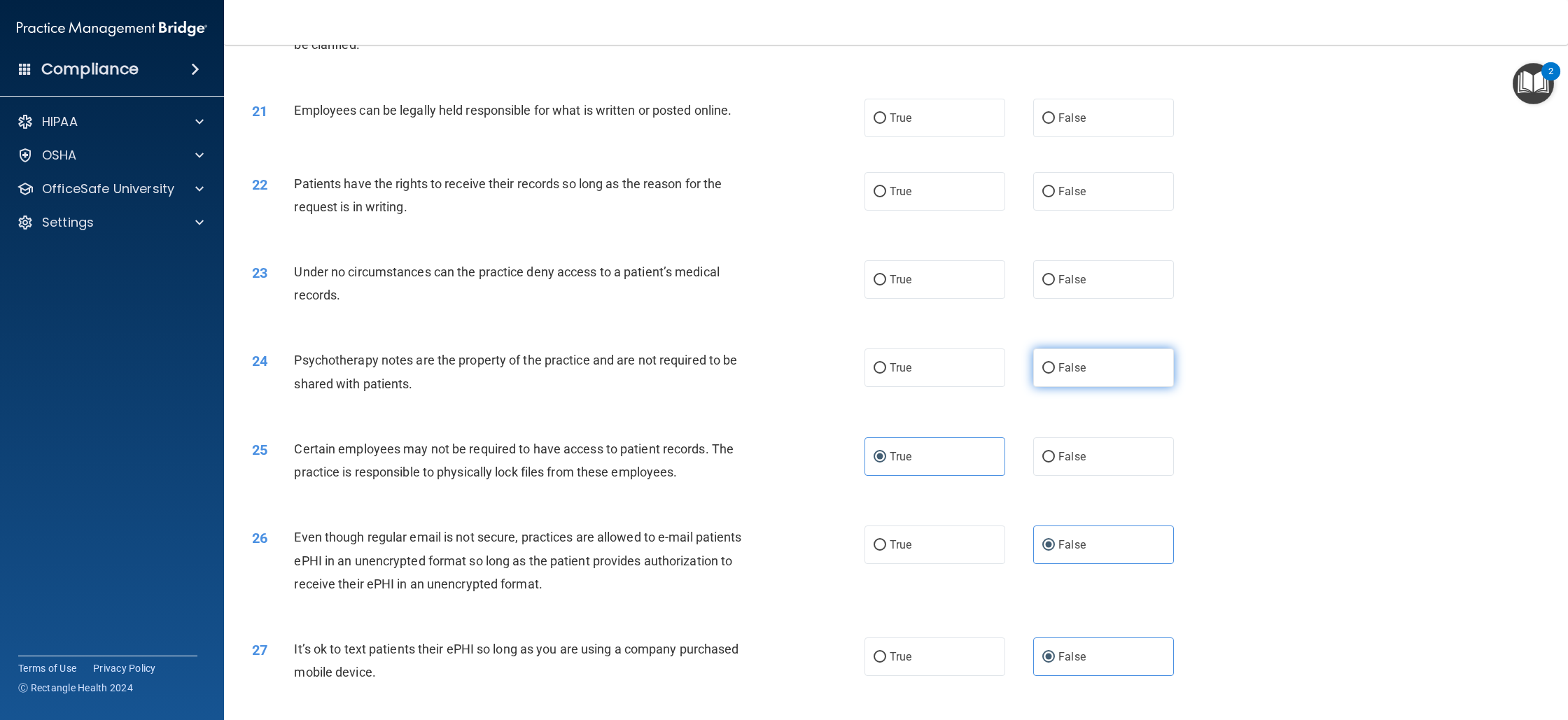
click at [1050, 374] on input "False" at bounding box center [1049, 369] width 12 height 11
radio input "true"
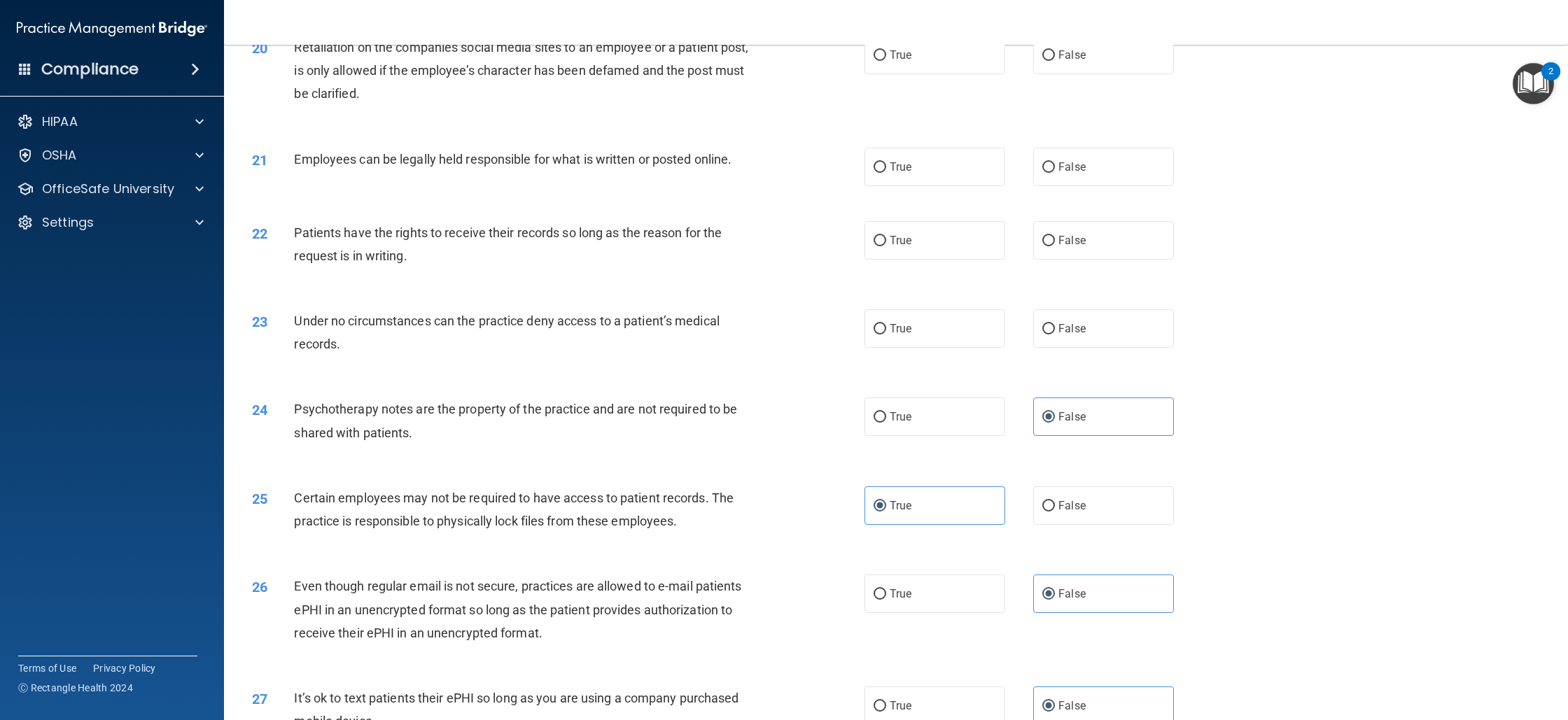
scroll to position [1978, 0]
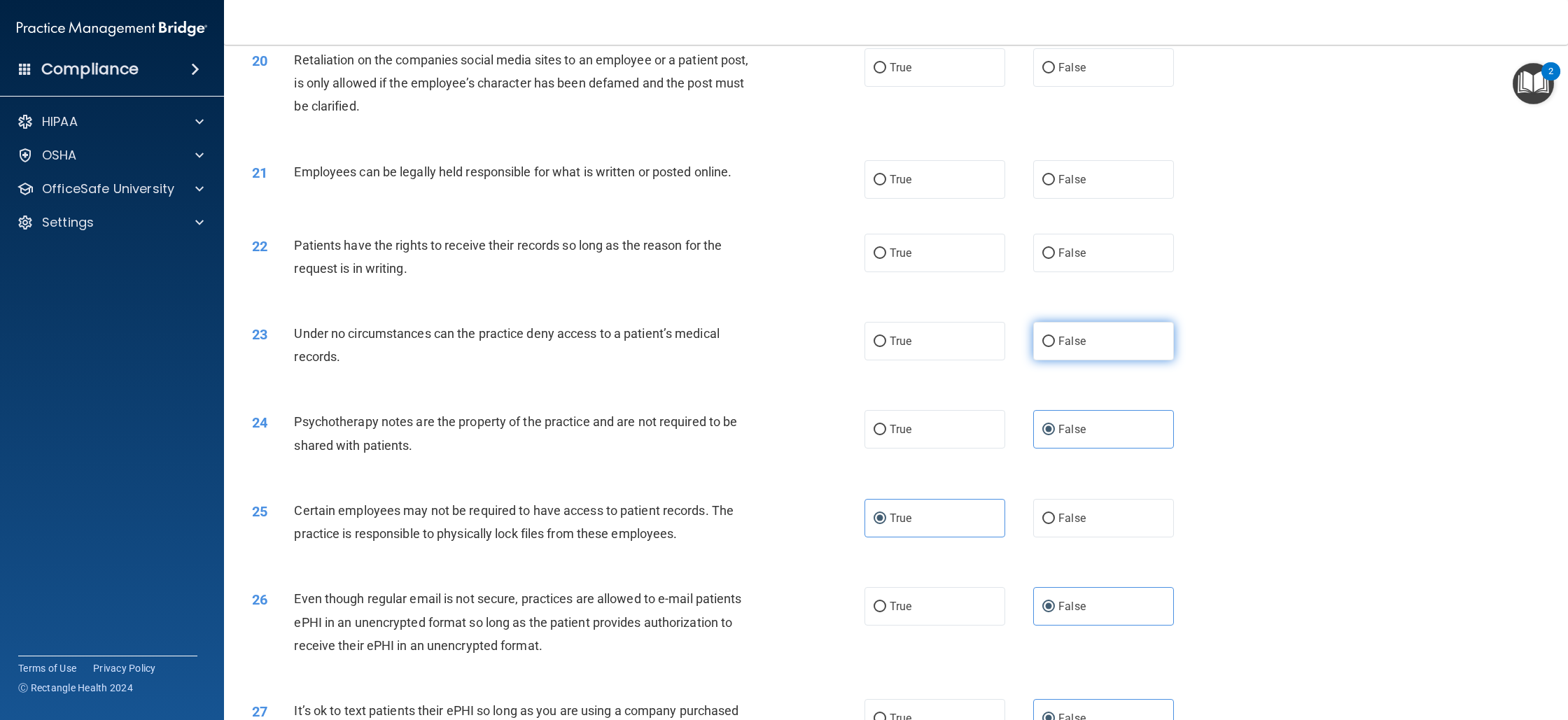
click at [1112, 361] on label "False" at bounding box center [1103, 341] width 140 height 38
click at [1055, 348] on input "False" at bounding box center [1049, 342] width 12 height 11
radio input "true"
click at [930, 448] on label "True" at bounding box center [934, 430] width 140 height 38
click at [886, 435] on input "True" at bounding box center [879, 430] width 12 height 11
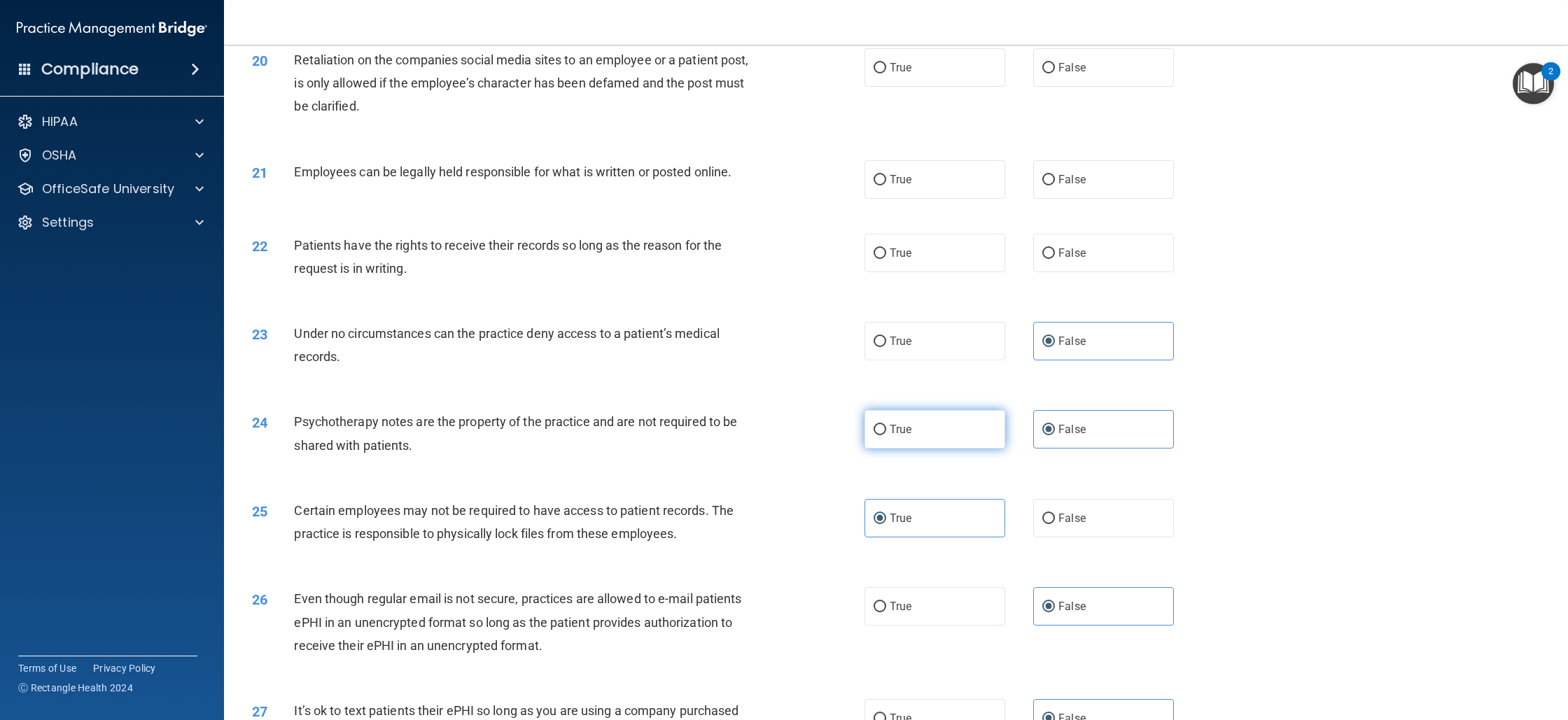
radio input "true"
radio input "false"
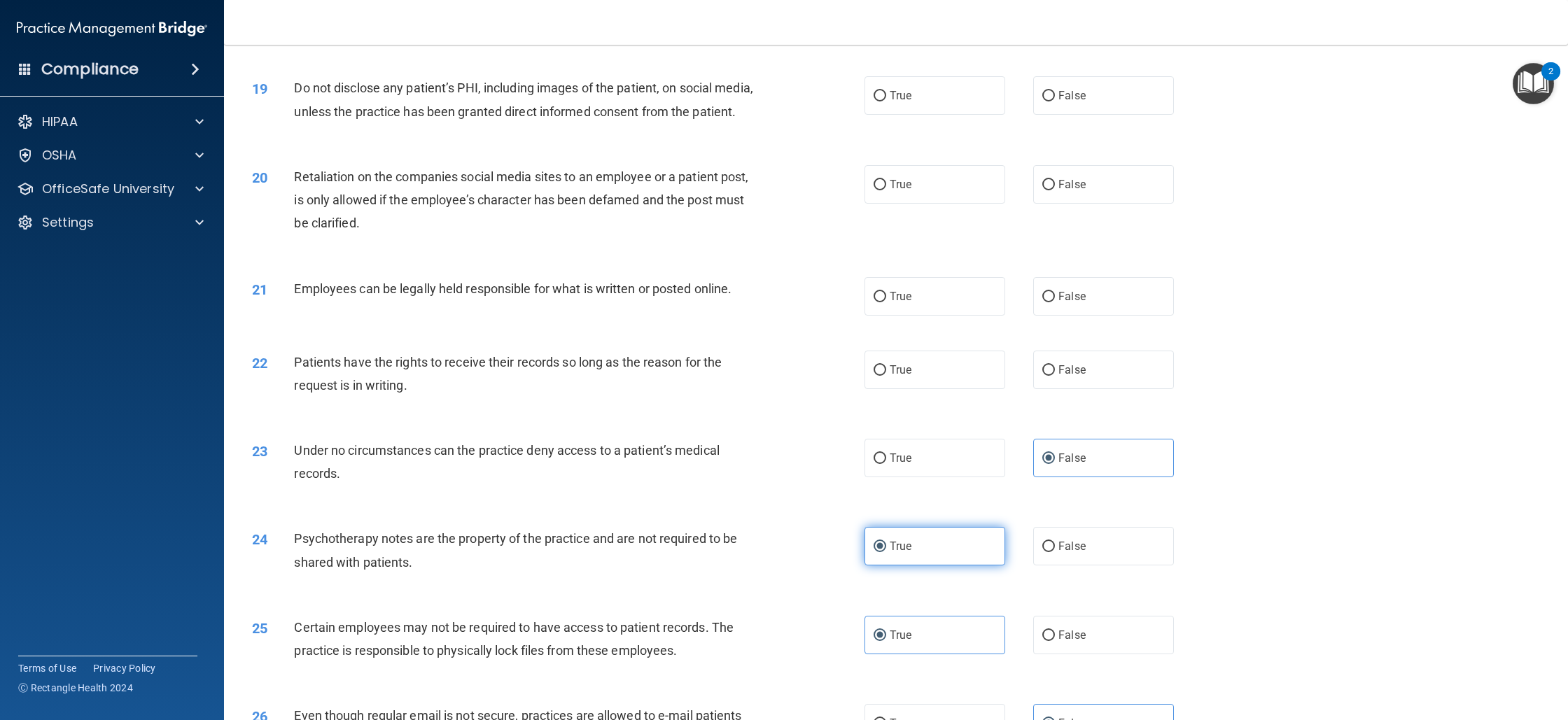
scroll to position [1780, 0]
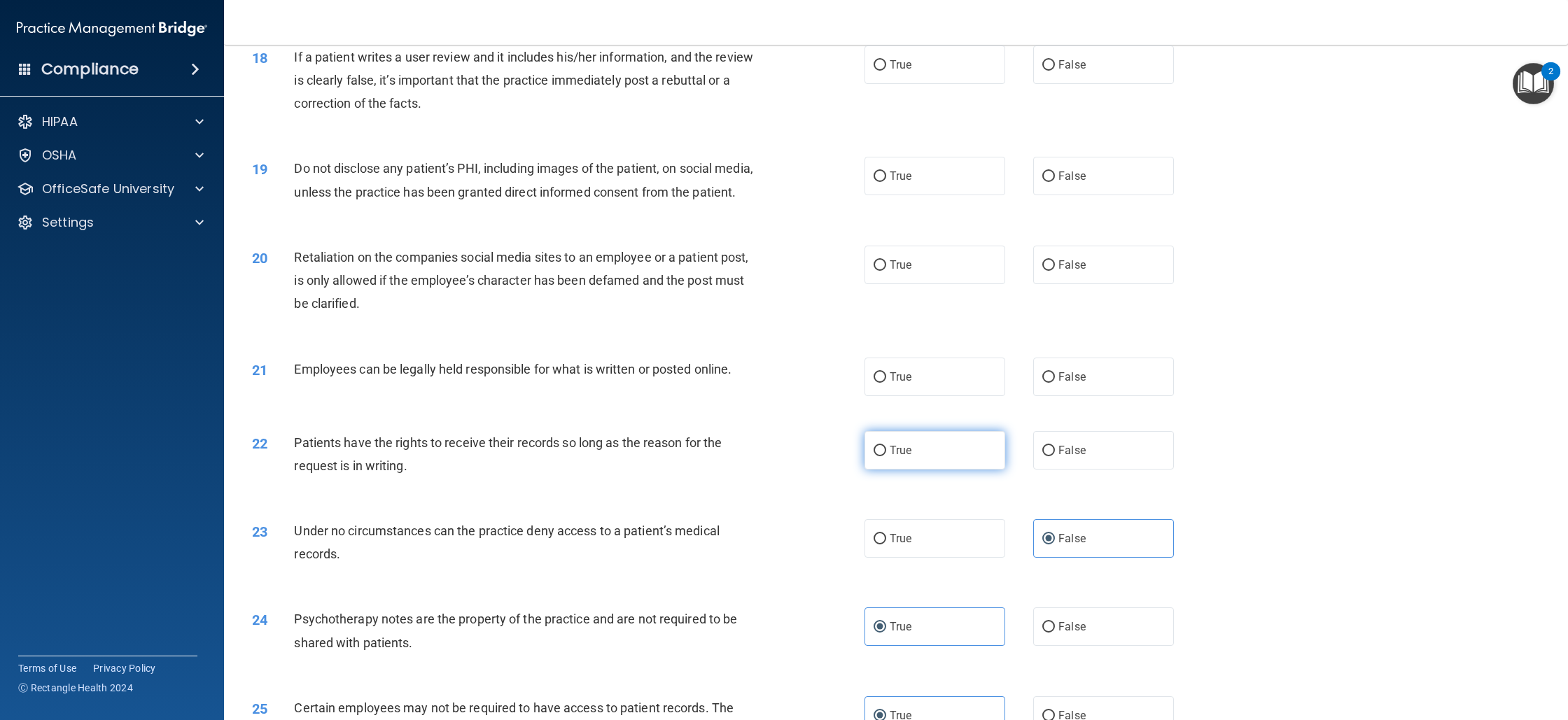
click at [899, 457] on span "True" at bounding box center [901, 451] width 22 height 13
click at [886, 456] on input "True" at bounding box center [879, 451] width 12 height 11
radio input "true"
click at [887, 396] on label "True" at bounding box center [934, 377] width 140 height 38
click at [886, 383] on input "True" at bounding box center [879, 377] width 12 height 11
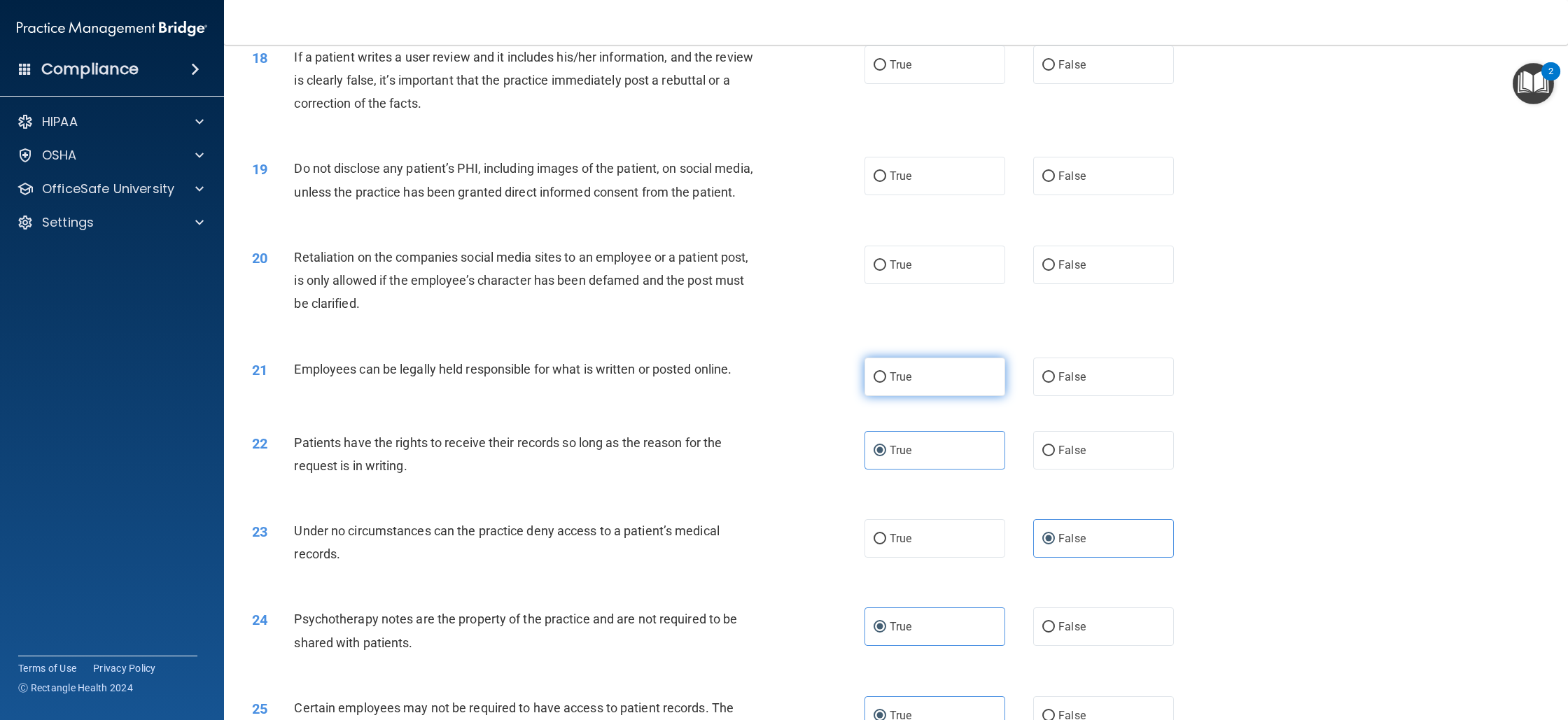
radio input "true"
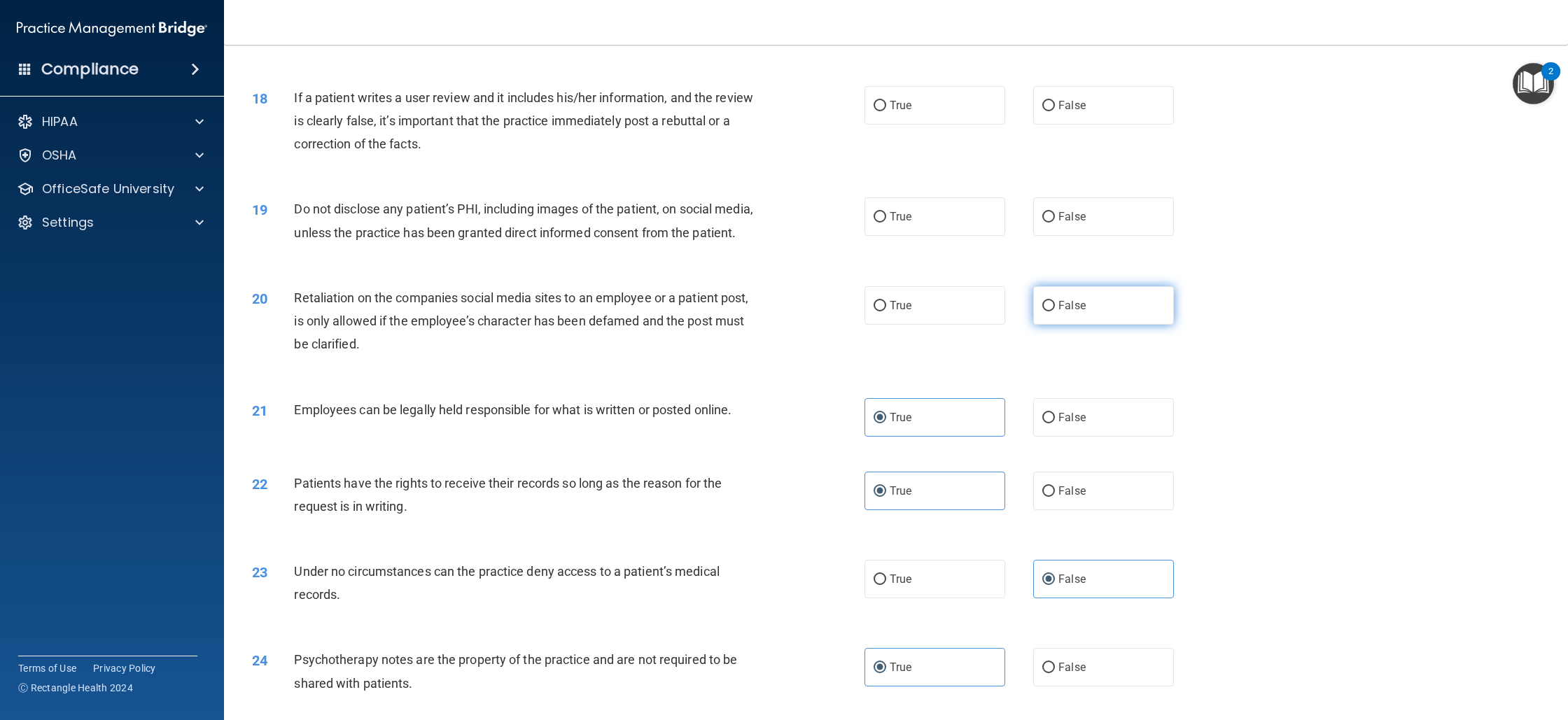
click at [1070, 312] on span "False" at bounding box center [1072, 306] width 28 height 13
click at [1055, 311] on input "False" at bounding box center [1049, 306] width 12 height 11
radio input "true"
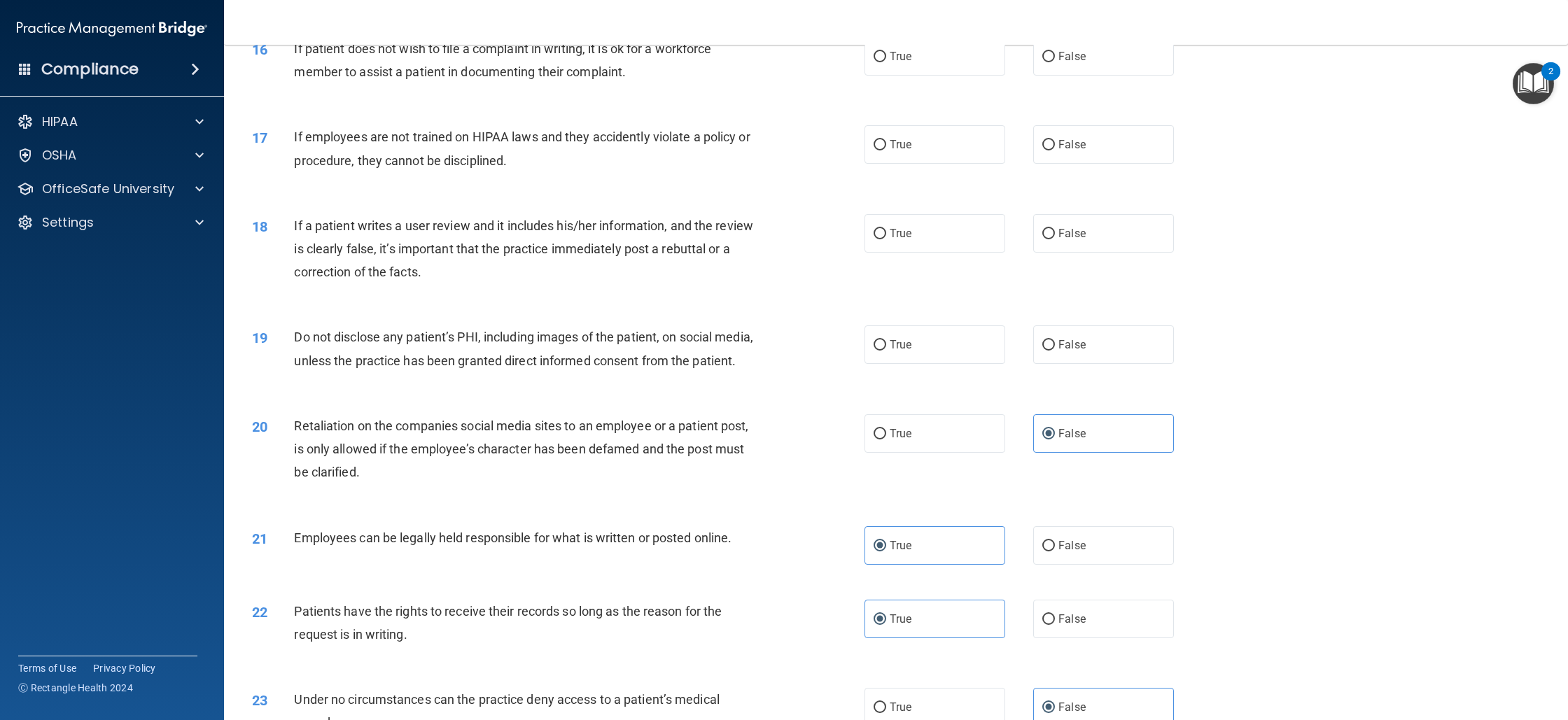
scroll to position [1562, 0]
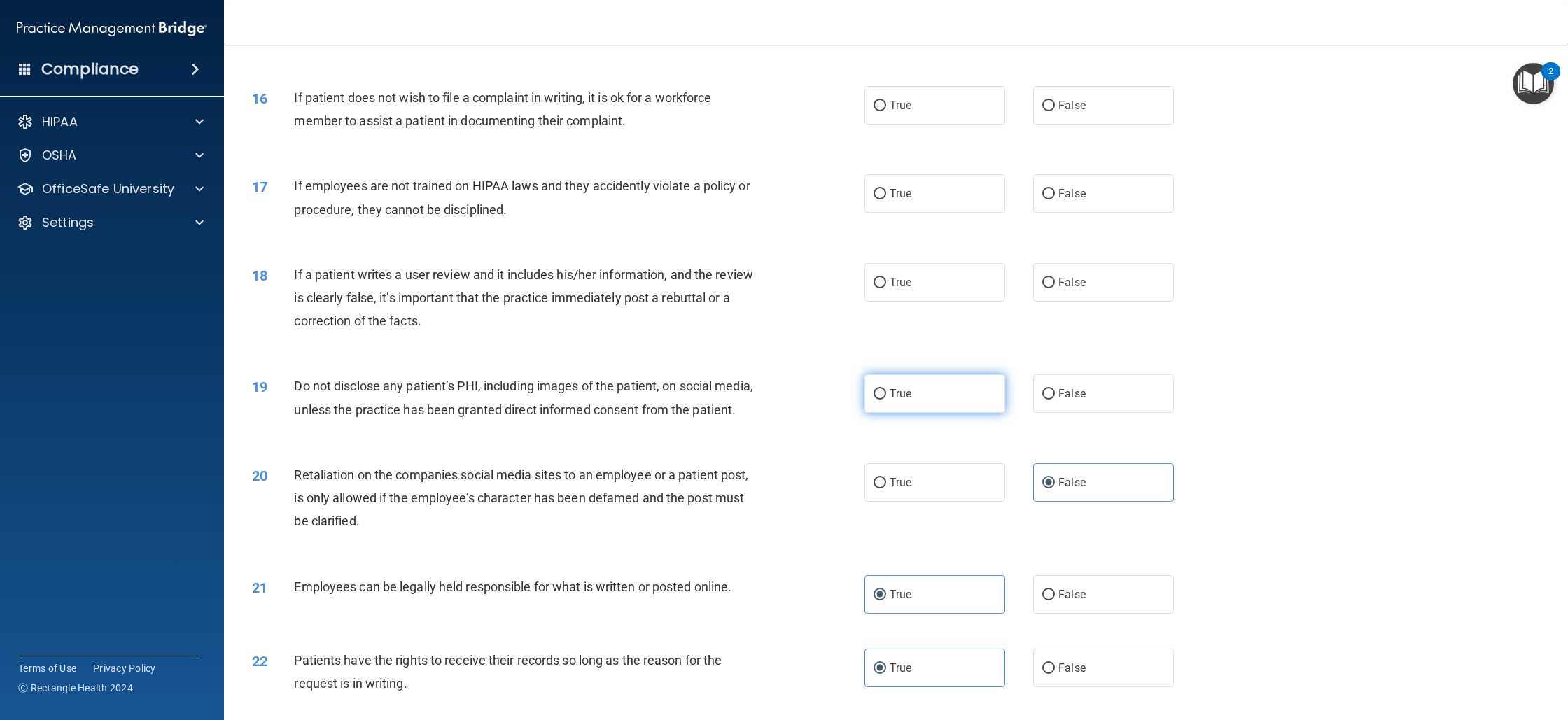
click at [916, 392] on label "True" at bounding box center [934, 393] width 140 height 38
click at [886, 392] on input "True" at bounding box center [879, 394] width 12 height 11
radio input "true"
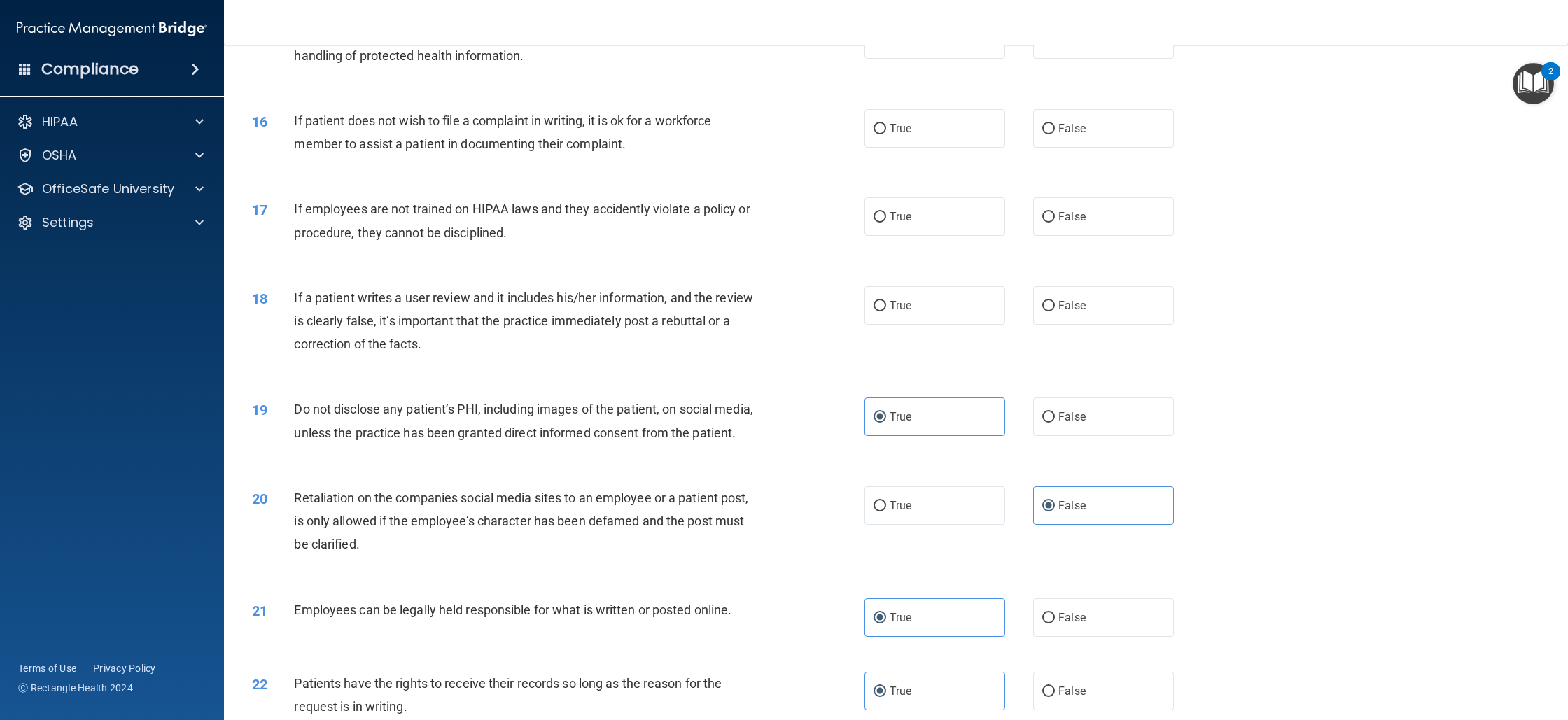
scroll to position [1537, 0]
click at [1070, 292] on label "False" at bounding box center [1103, 307] width 140 height 38
click at [1055, 303] on input "False" at bounding box center [1049, 307] width 12 height 11
radio input "true"
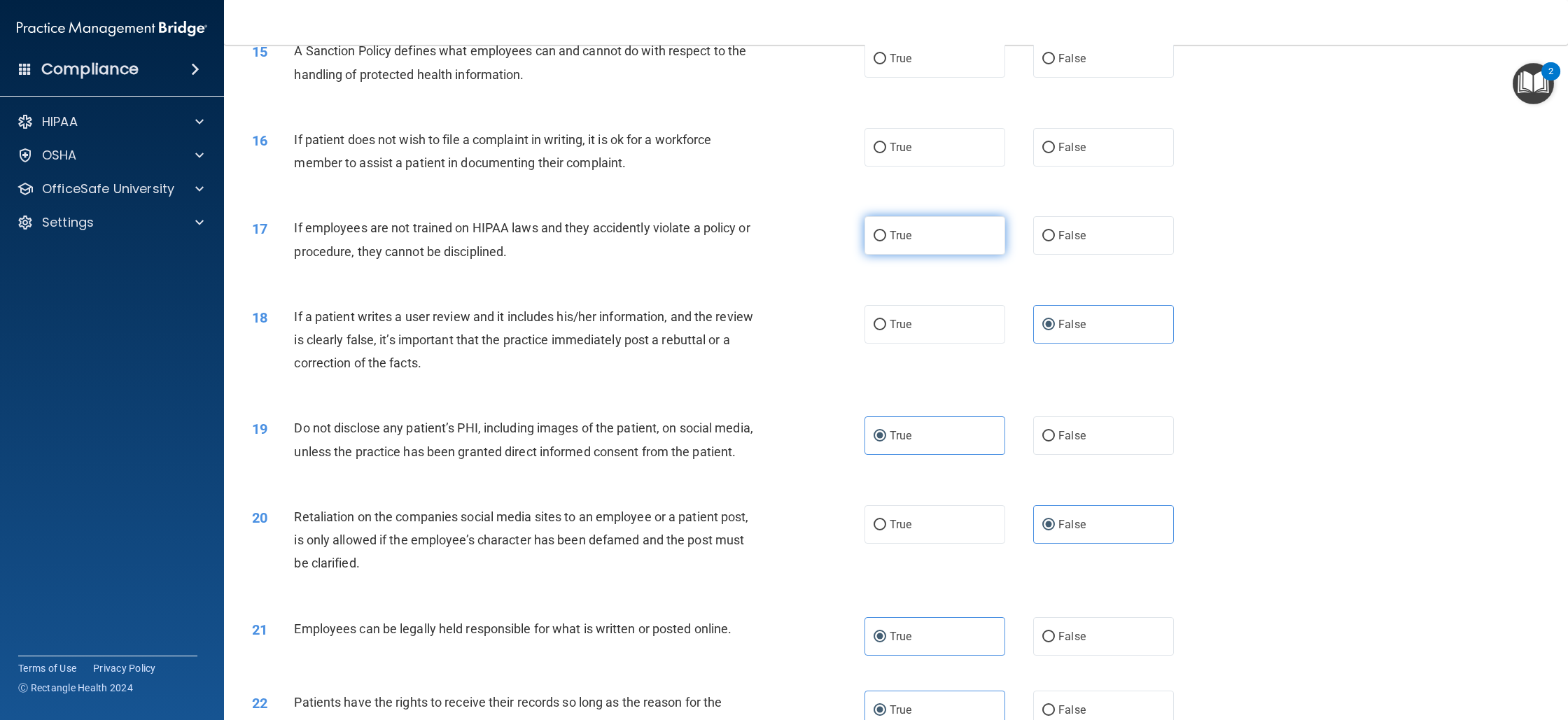
scroll to position [1506, 0]
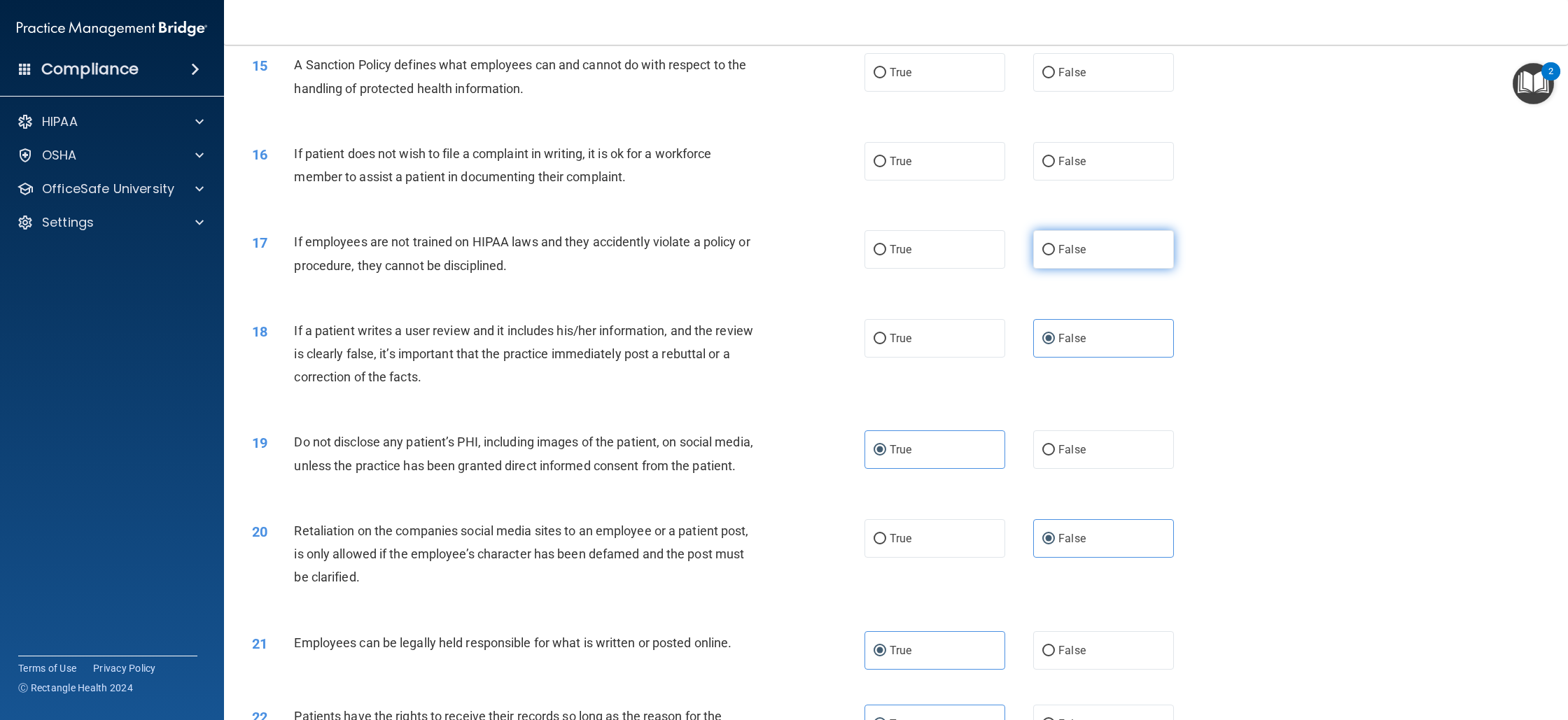
click at [1043, 245] on input "False" at bounding box center [1049, 250] width 12 height 11
radio input "true"
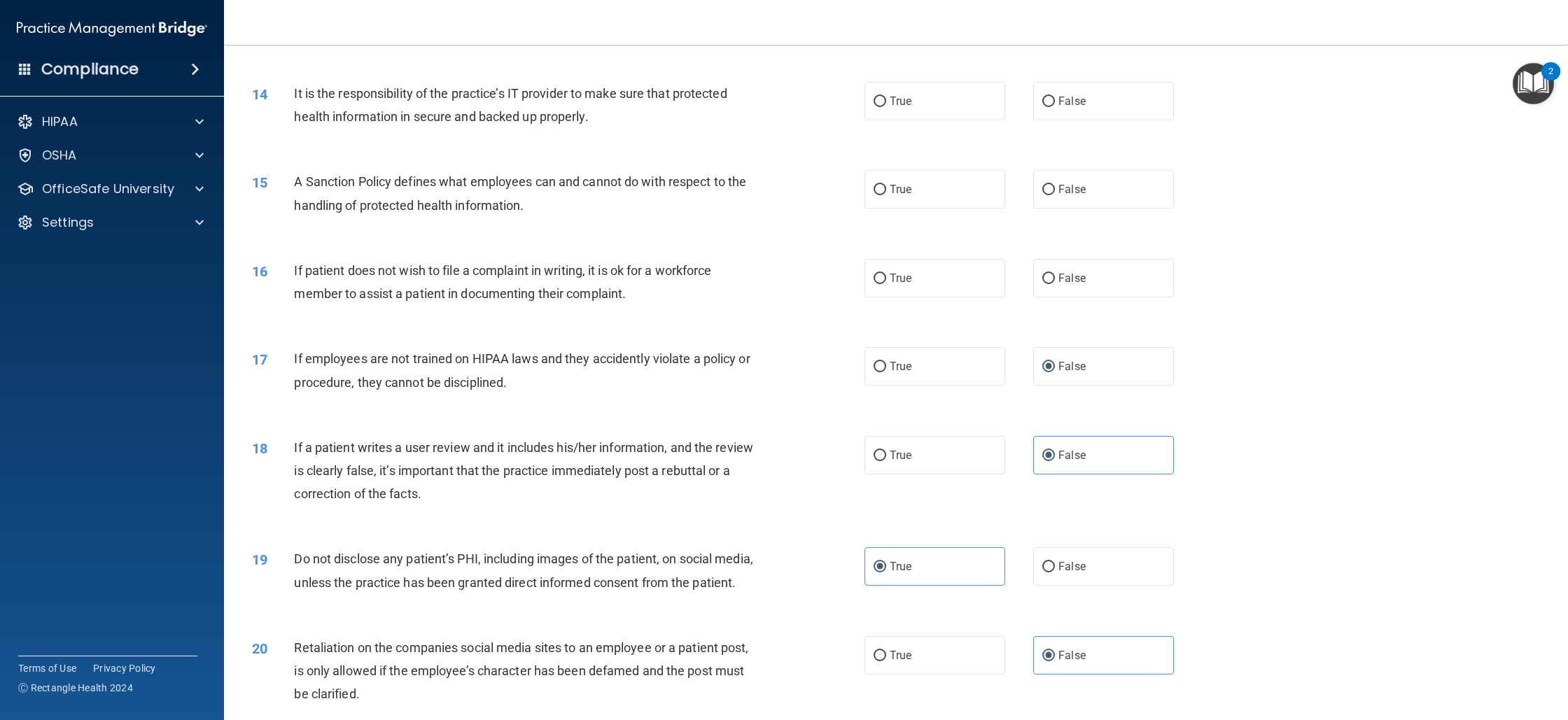
scroll to position [1354, 0]
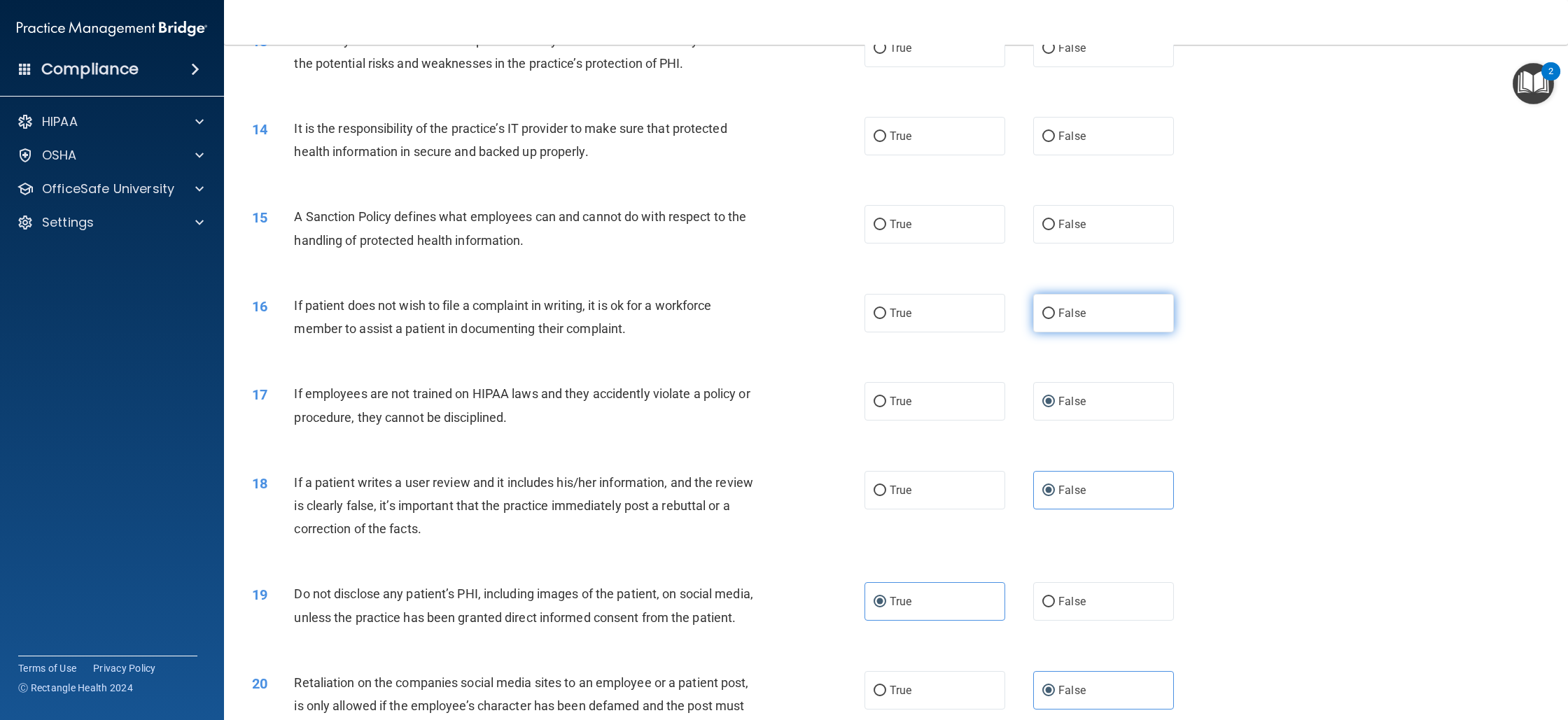
click at [1049, 311] on input "False" at bounding box center [1049, 313] width 12 height 11
radio input "true"
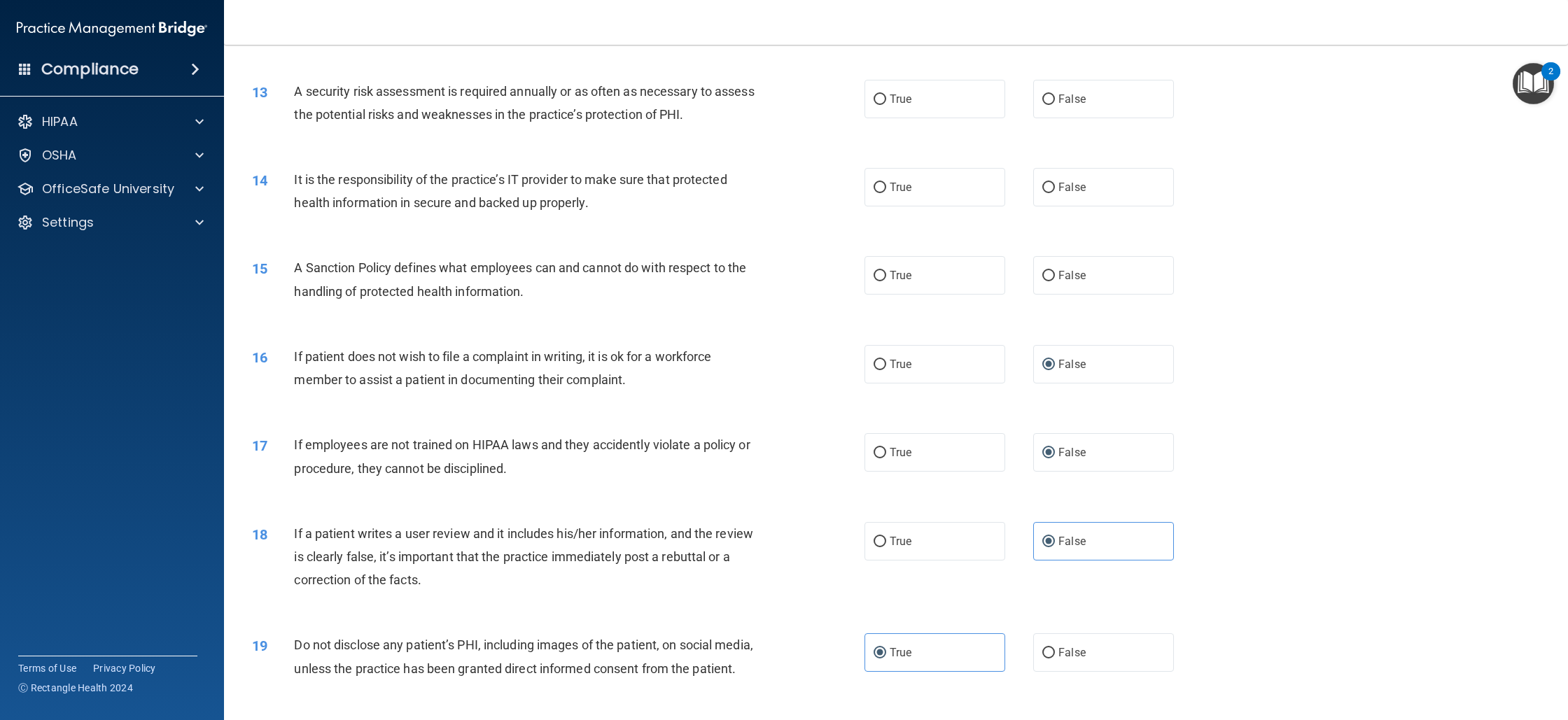
scroll to position [1281, 0]
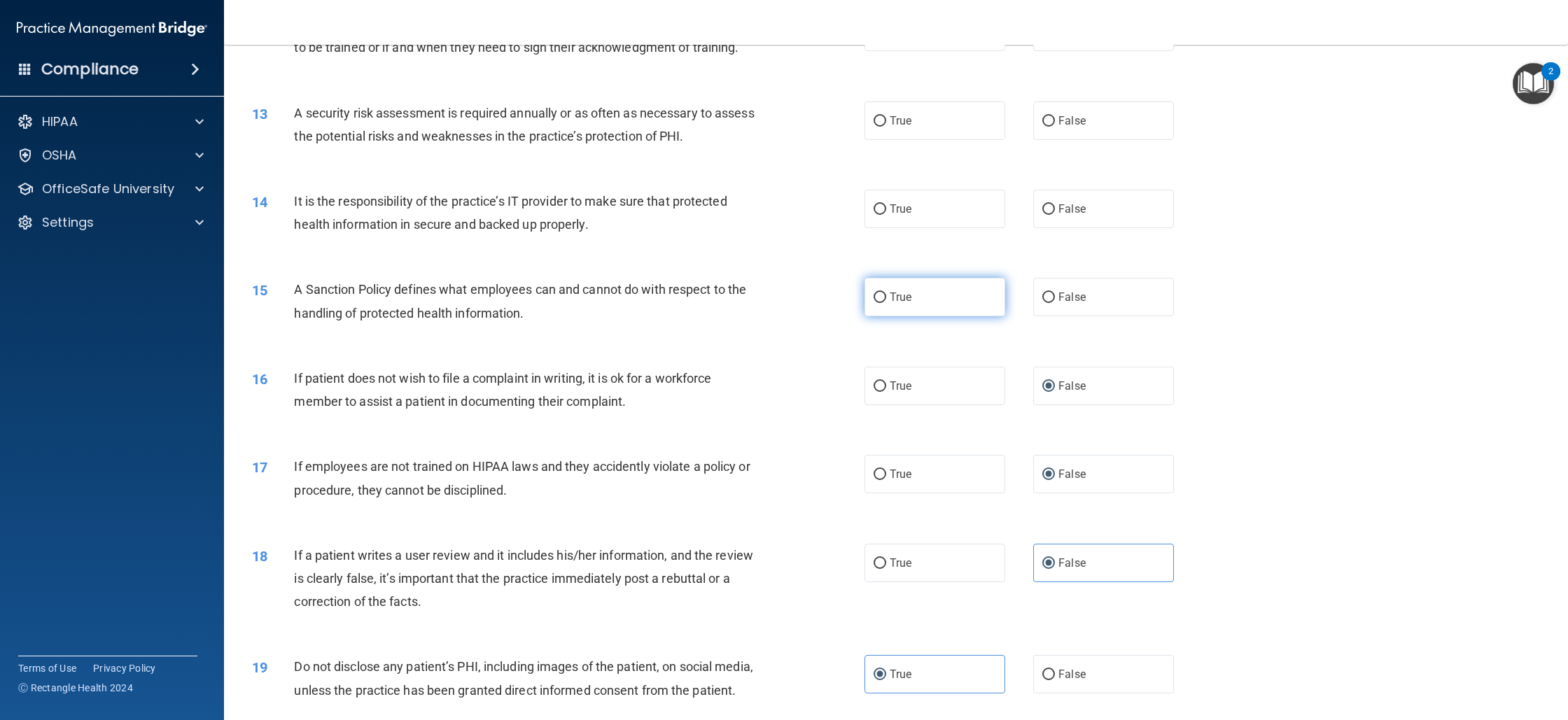
click at [929, 302] on label "True" at bounding box center [934, 297] width 140 height 38
click at [886, 302] on input "True" at bounding box center [879, 297] width 12 height 11
radio input "true"
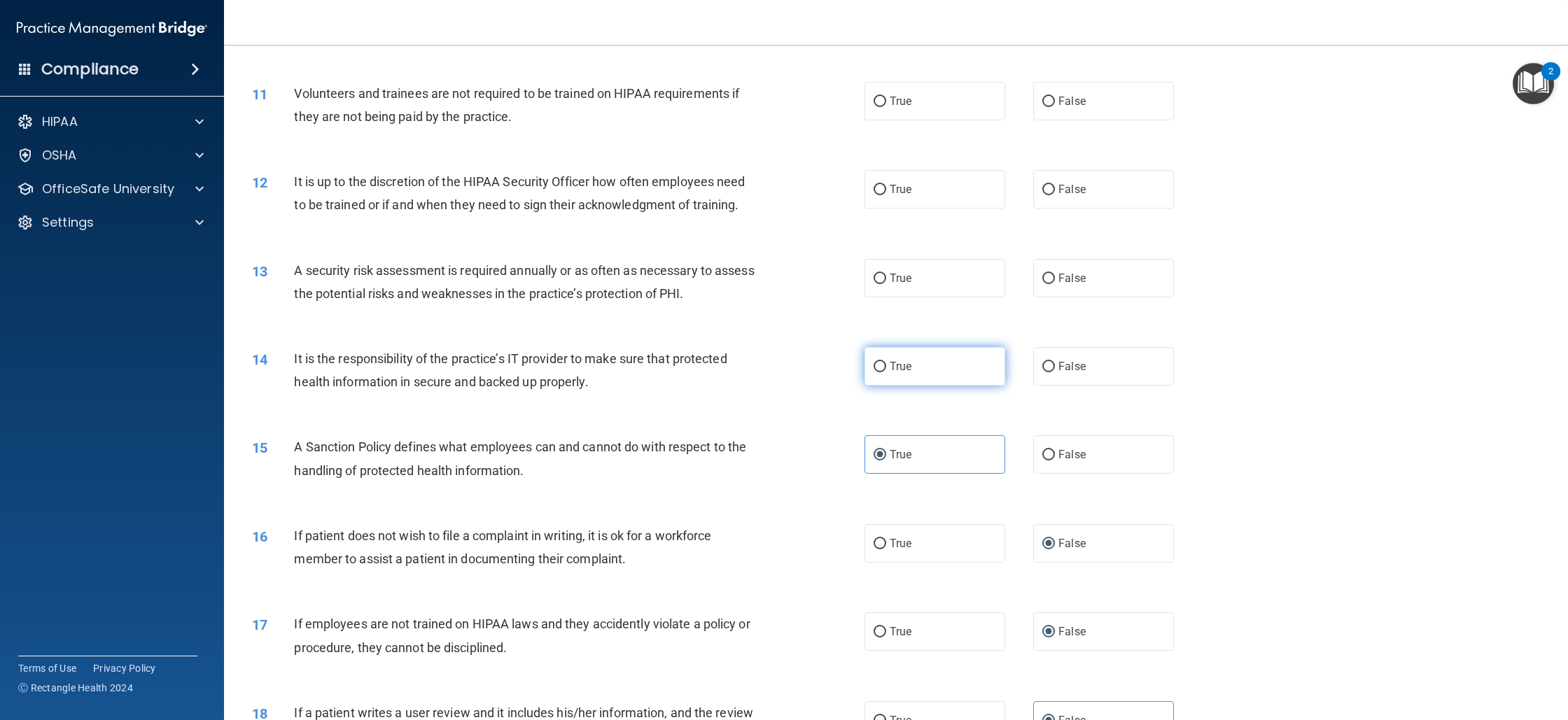
click at [904, 353] on label "True" at bounding box center [934, 367] width 140 height 38
click at [886, 362] on input "True" at bounding box center [879, 367] width 12 height 11
radio input "true"
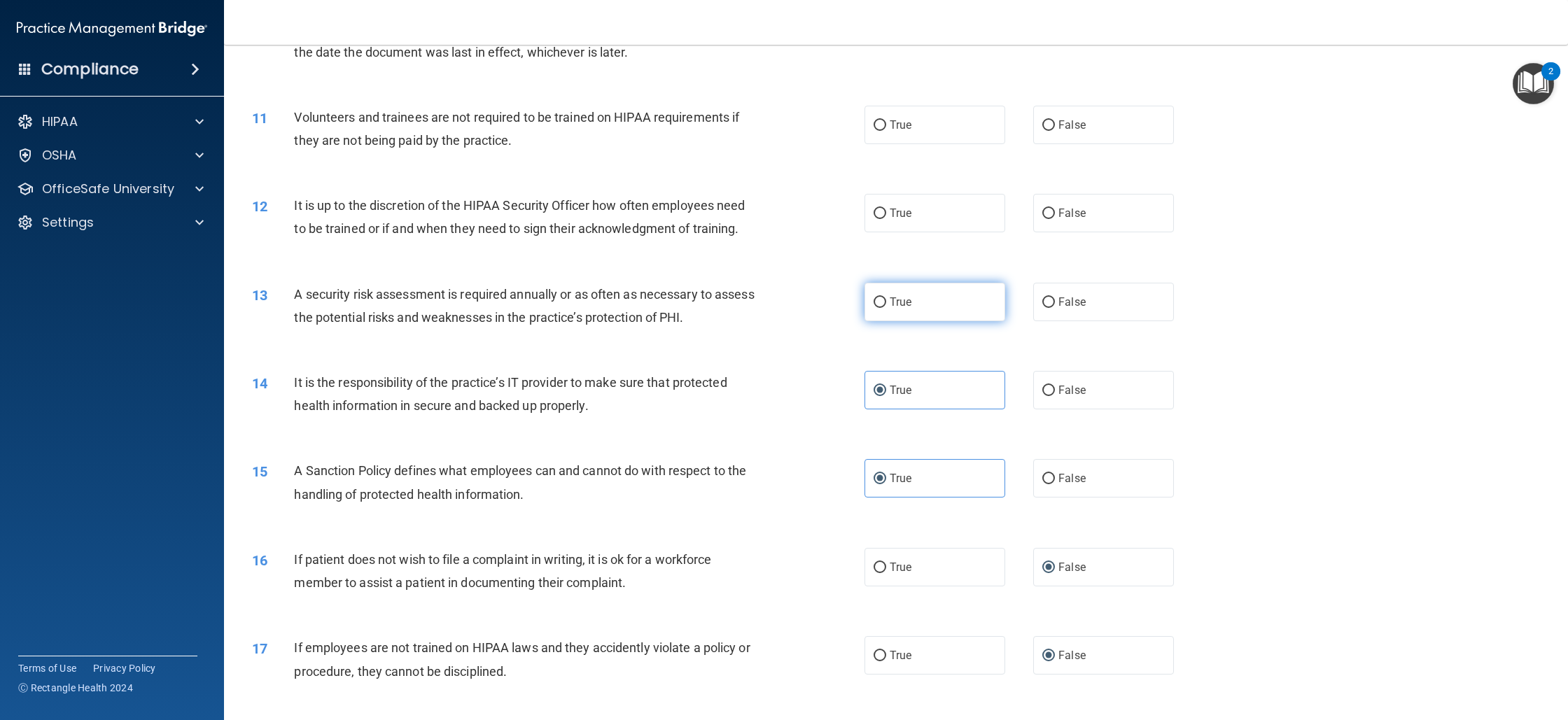
click at [904, 312] on label "True" at bounding box center [934, 302] width 140 height 38
click at [886, 308] on input "True" at bounding box center [879, 303] width 12 height 11
radio input "true"
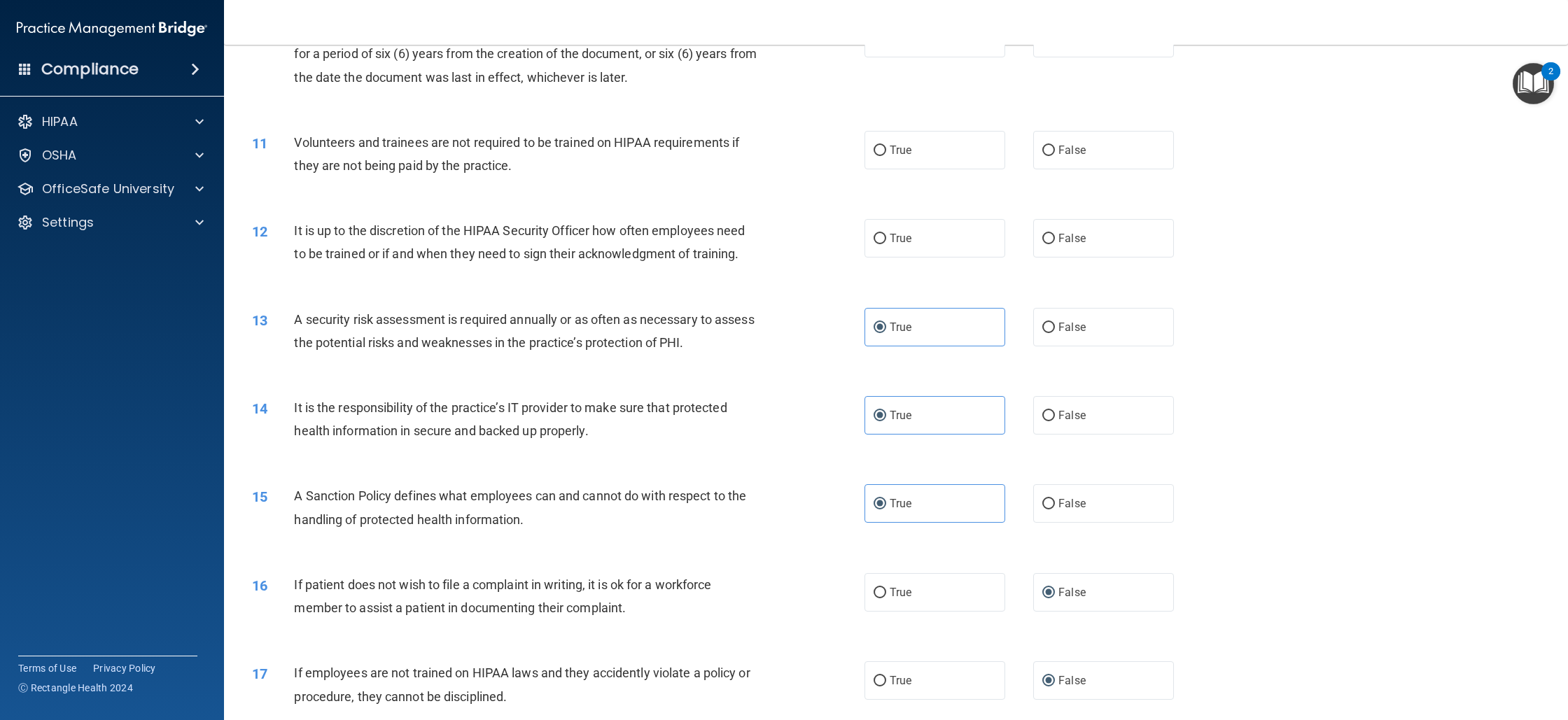
scroll to position [936, 0]
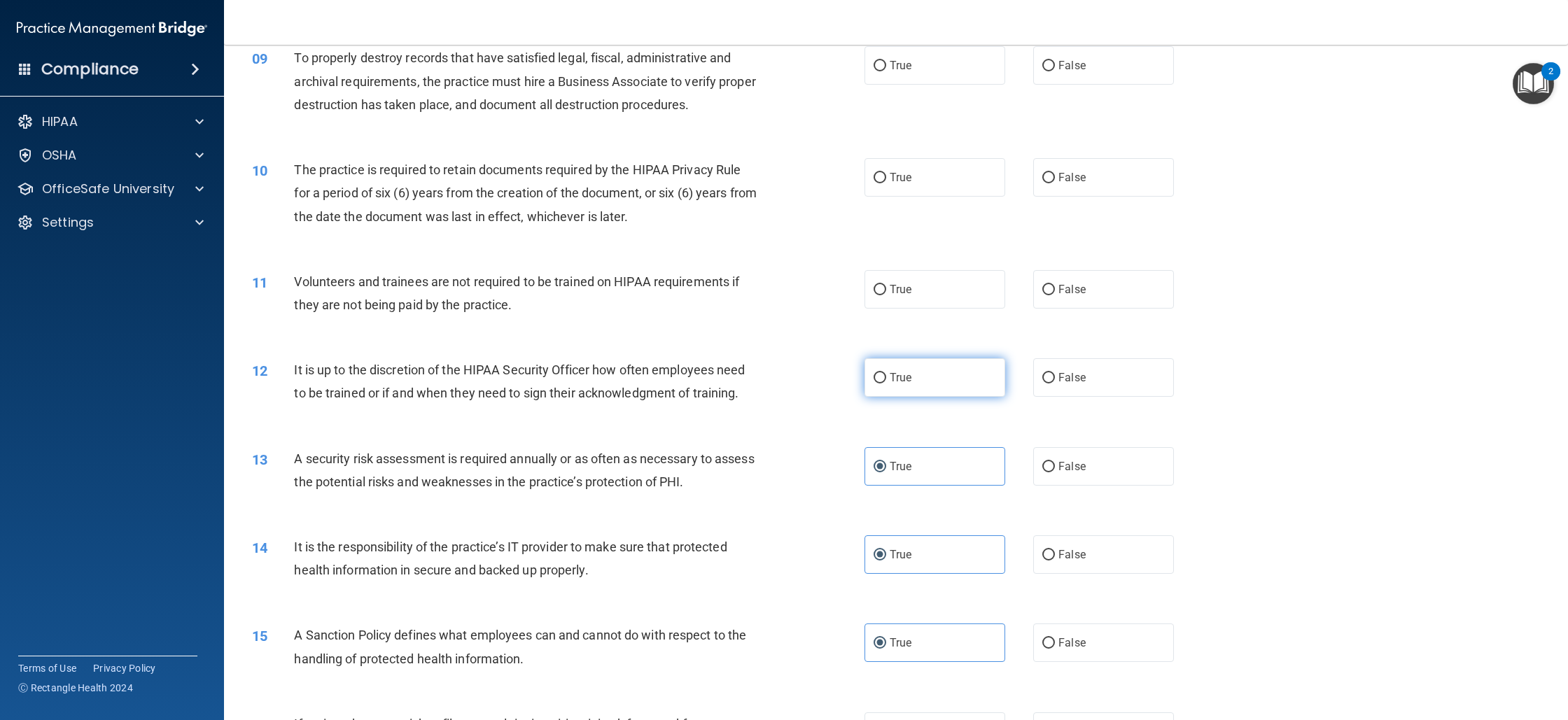
click at [896, 386] on label "True" at bounding box center [934, 377] width 140 height 38
click at [886, 384] on input "True" at bounding box center [879, 378] width 12 height 11
radio input "true"
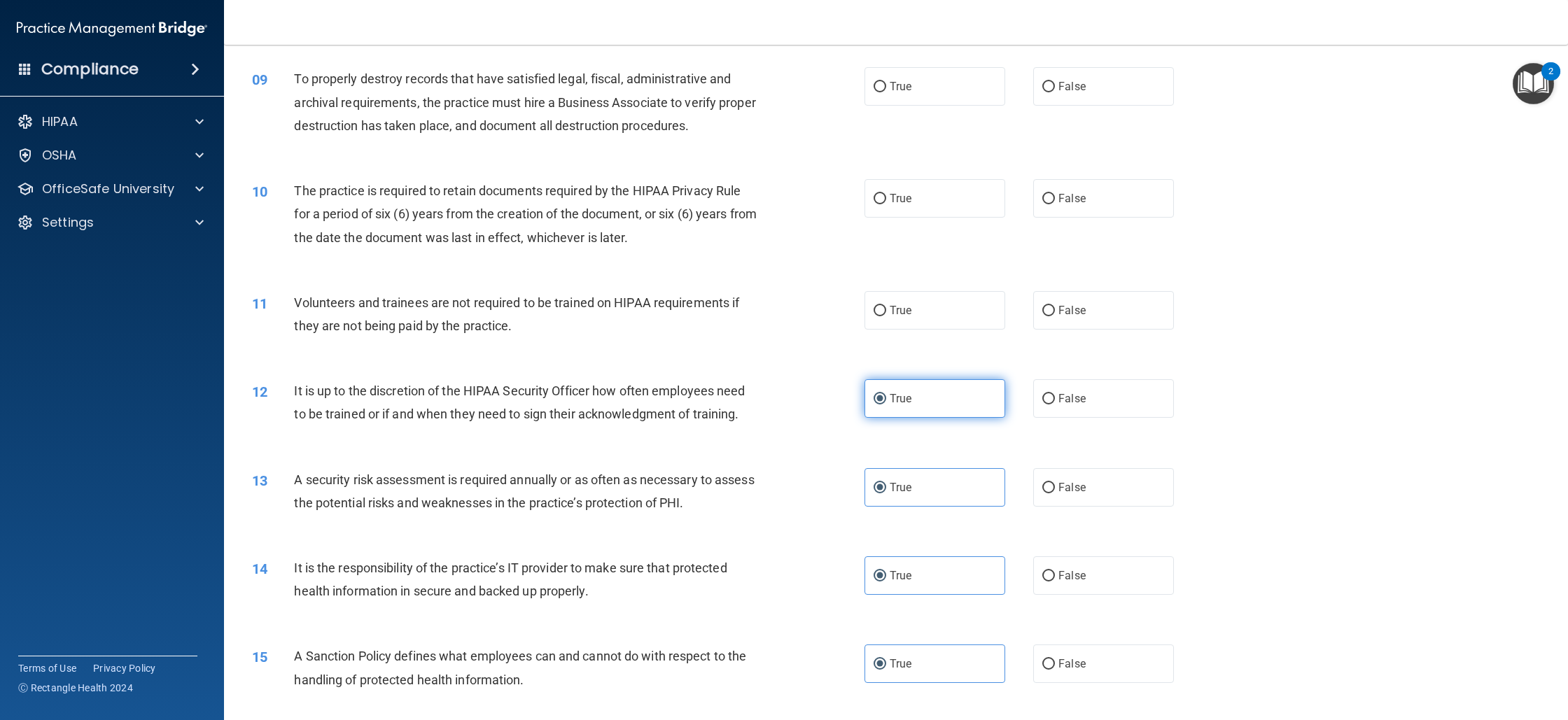
scroll to position [911, 0]
click at [1034, 310] on label "False" at bounding box center [1103, 314] width 140 height 38
click at [1043, 310] on input "False" at bounding box center [1049, 314] width 12 height 11
radio input "true"
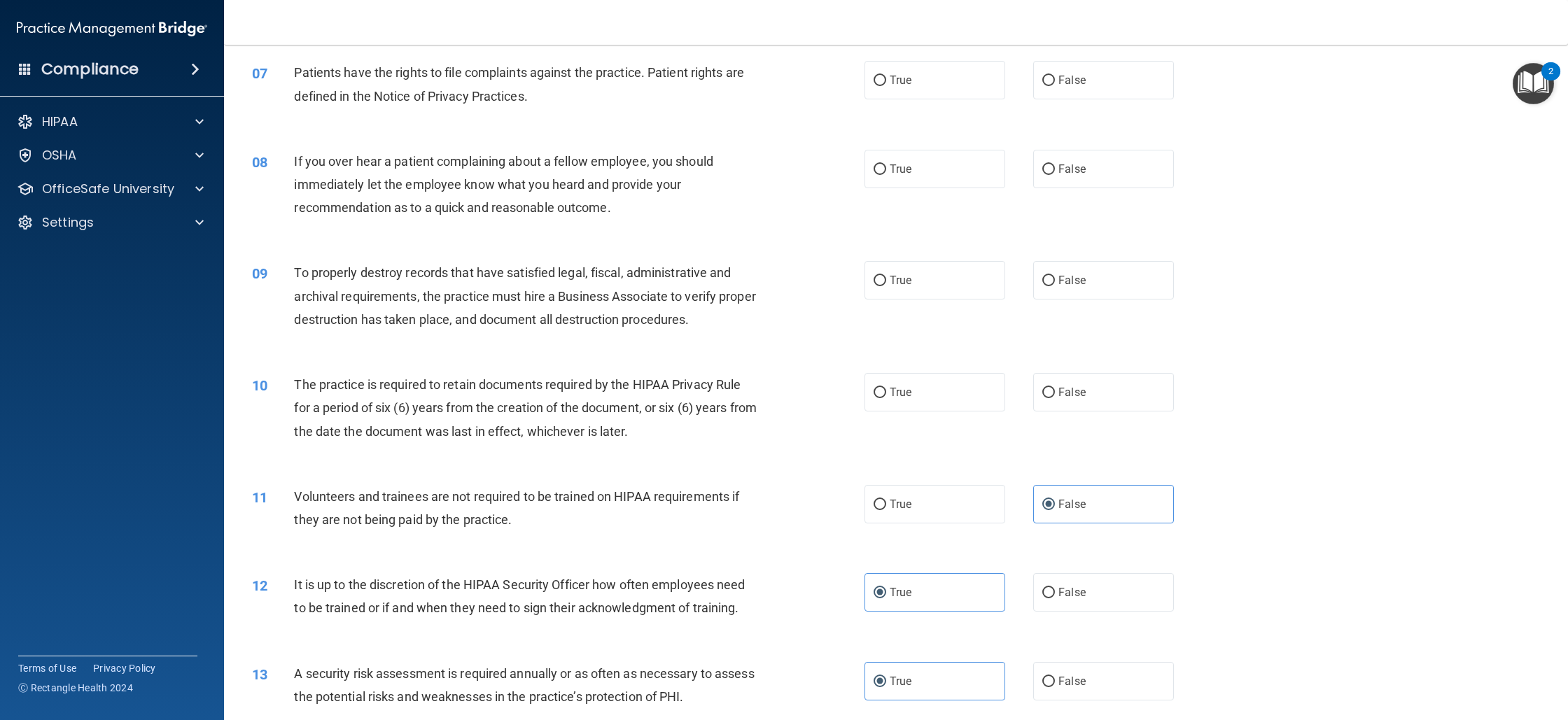
scroll to position [720, 0]
click at [917, 388] on label "True" at bounding box center [934, 393] width 140 height 38
click at [886, 389] on input "True" at bounding box center [879, 393] width 12 height 11
radio input "true"
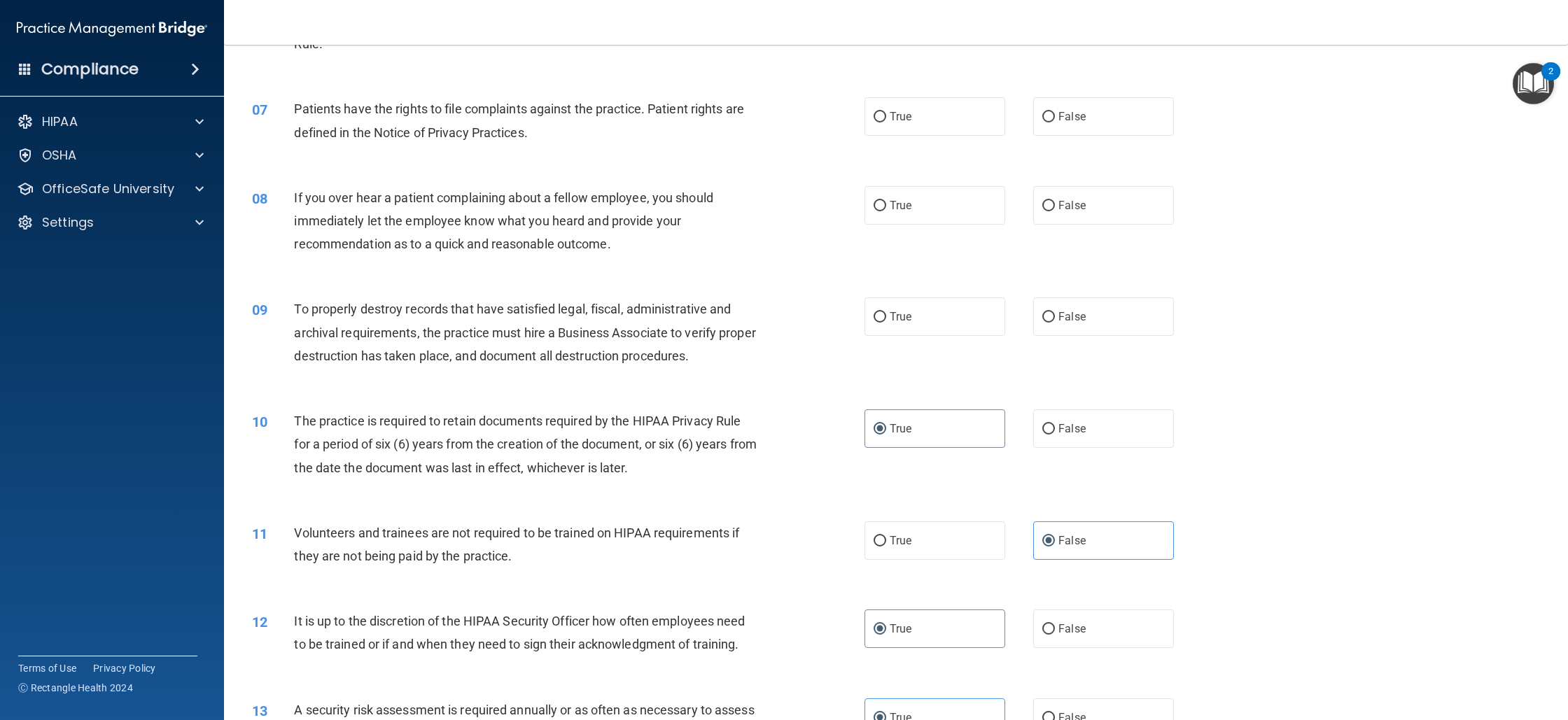
scroll to position [579, 0]
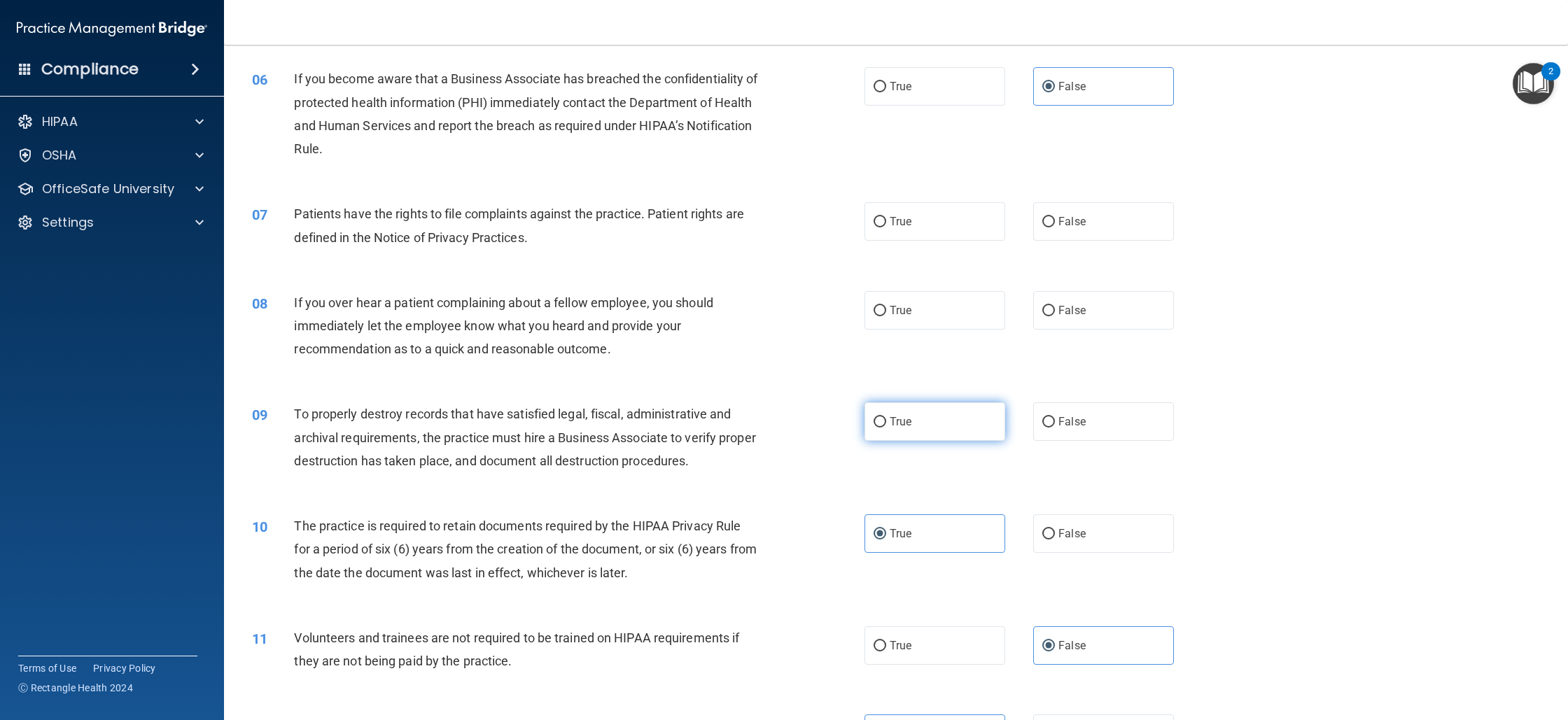
click at [886, 439] on label "True" at bounding box center [934, 422] width 140 height 38
click at [886, 428] on input "True" at bounding box center [879, 422] width 12 height 11
radio input "true"
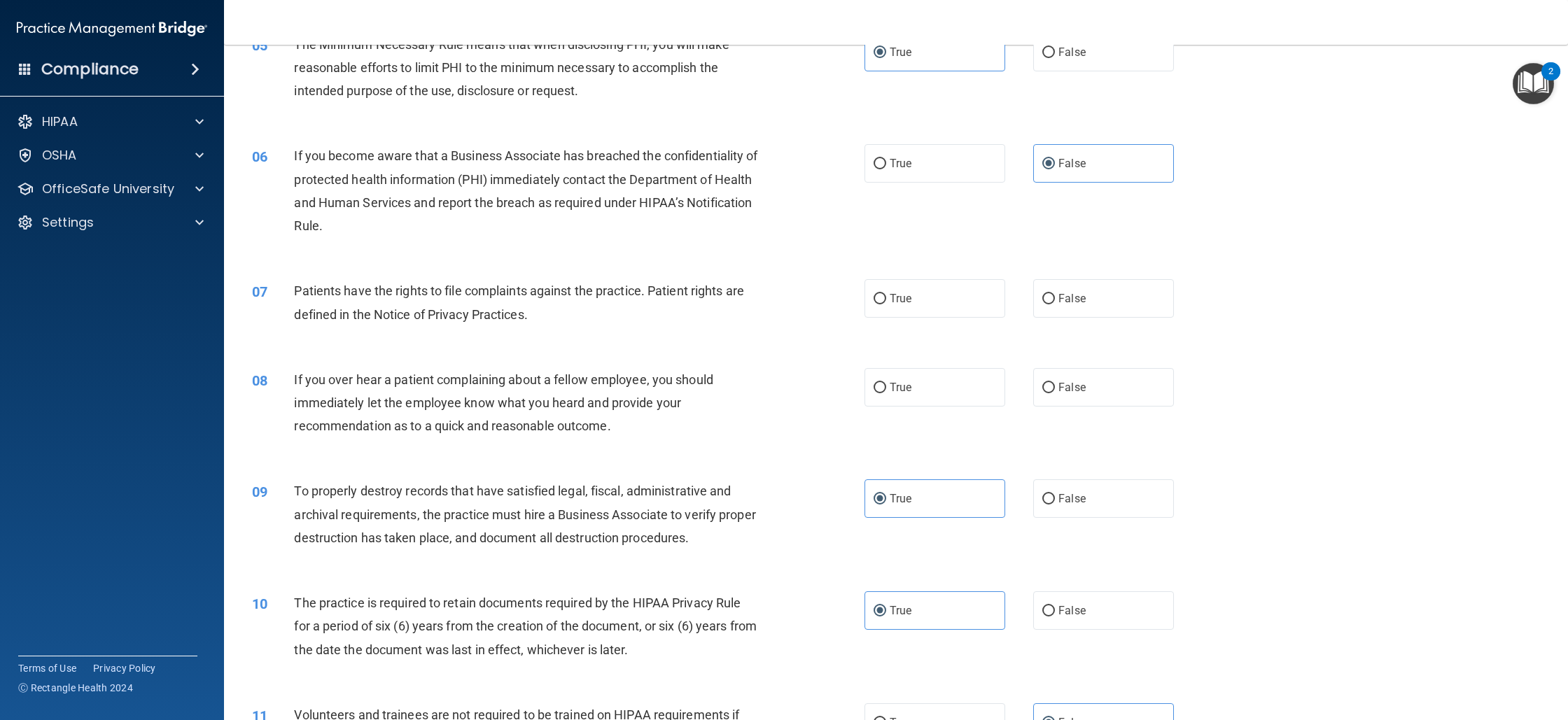
scroll to position [487, 0]
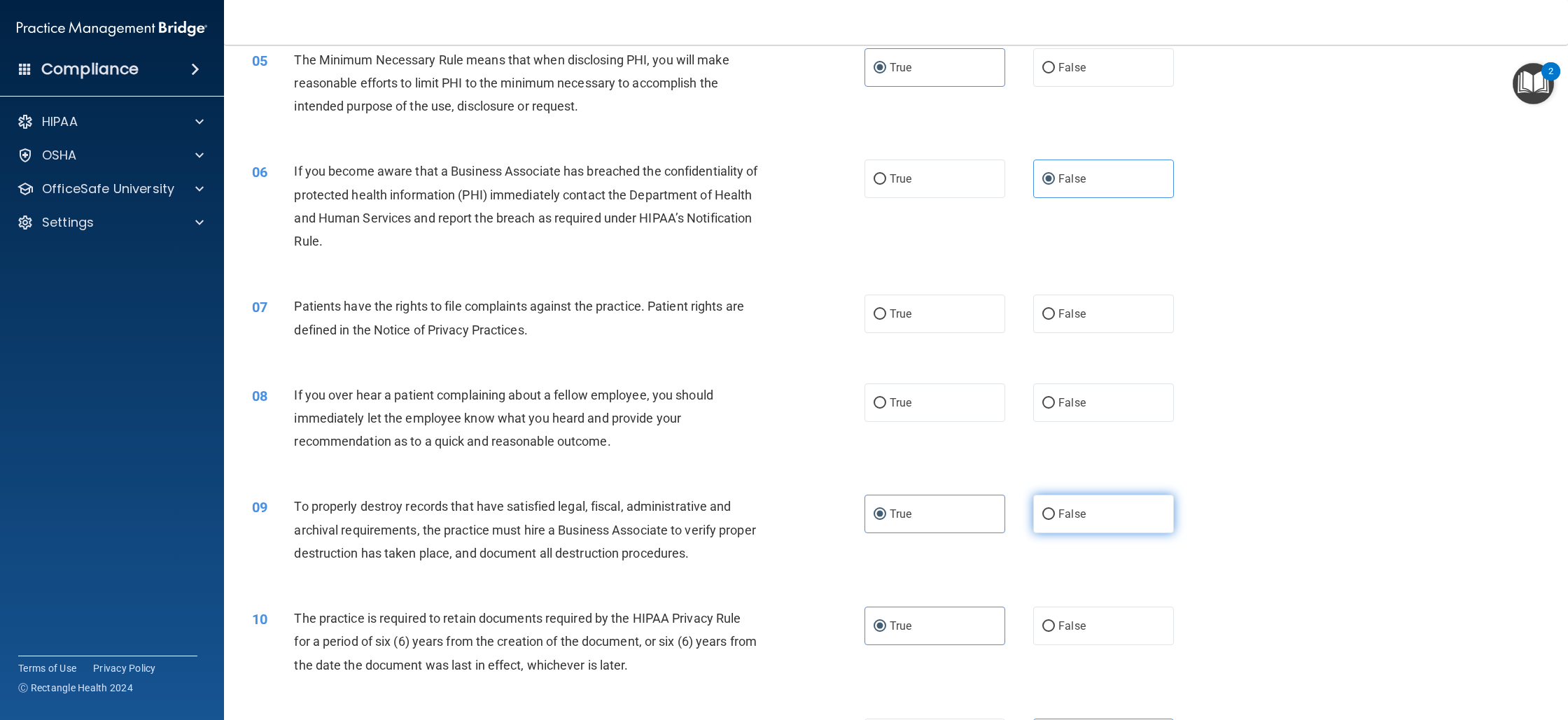
click at [1034, 505] on label "False" at bounding box center [1103, 514] width 140 height 38
click at [1043, 510] on input "False" at bounding box center [1049, 515] width 12 height 11
radio input "true"
radio input "false"
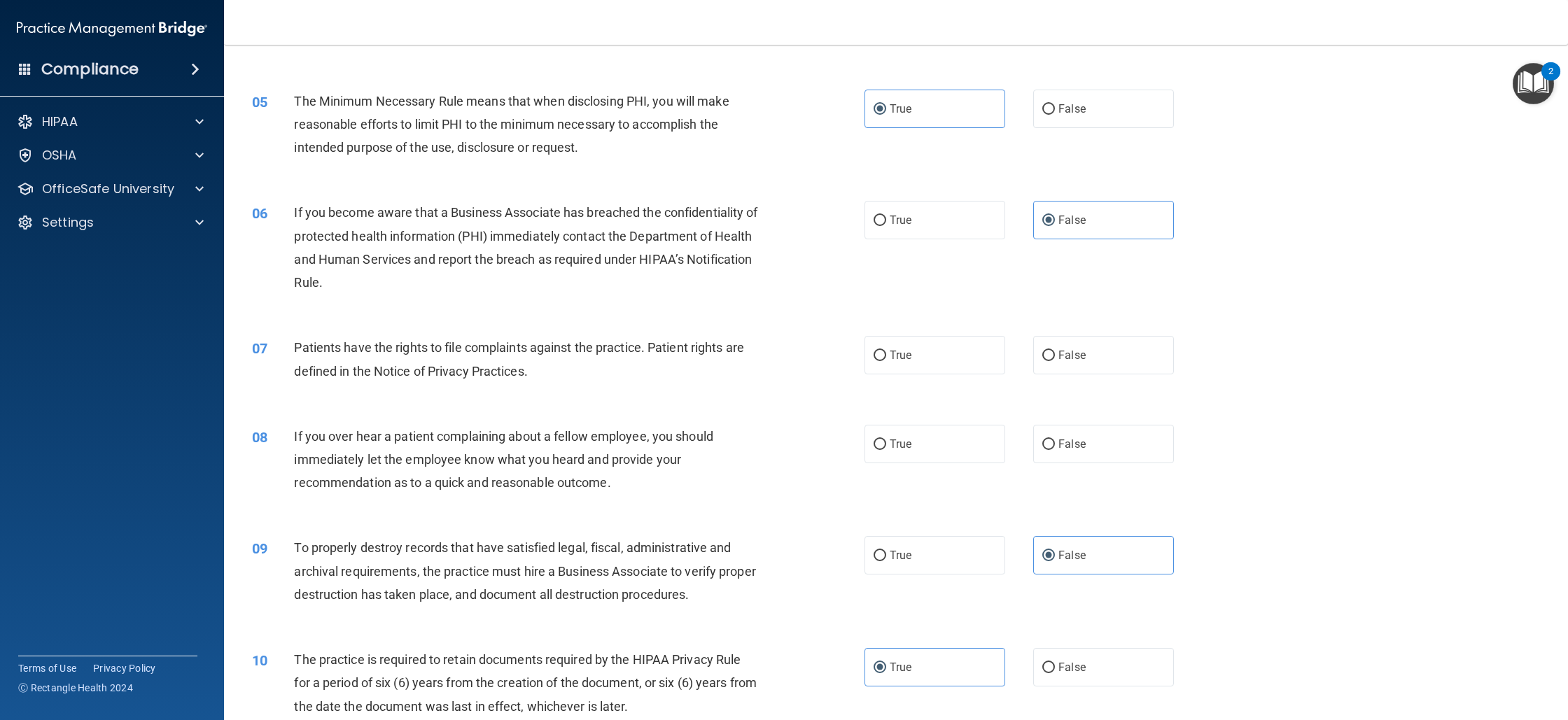
scroll to position [445, 0]
click at [948, 448] on label "True" at bounding box center [934, 444] width 140 height 38
click at [886, 448] on input "True" at bounding box center [879, 444] width 12 height 11
radio input "true"
click at [881, 352] on label "True" at bounding box center [934, 355] width 140 height 38
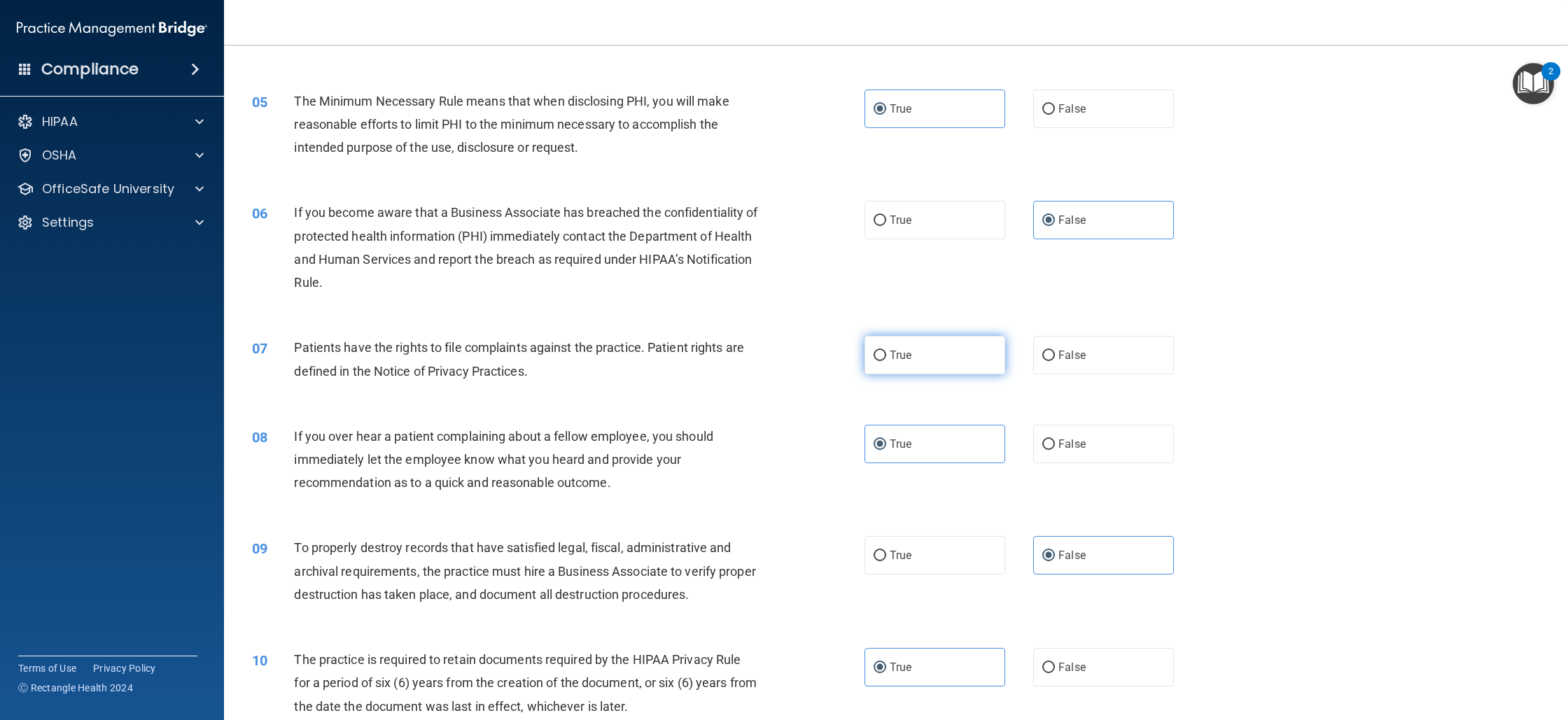
click at [881, 352] on input "True" at bounding box center [879, 355] width 12 height 11
radio input "true"
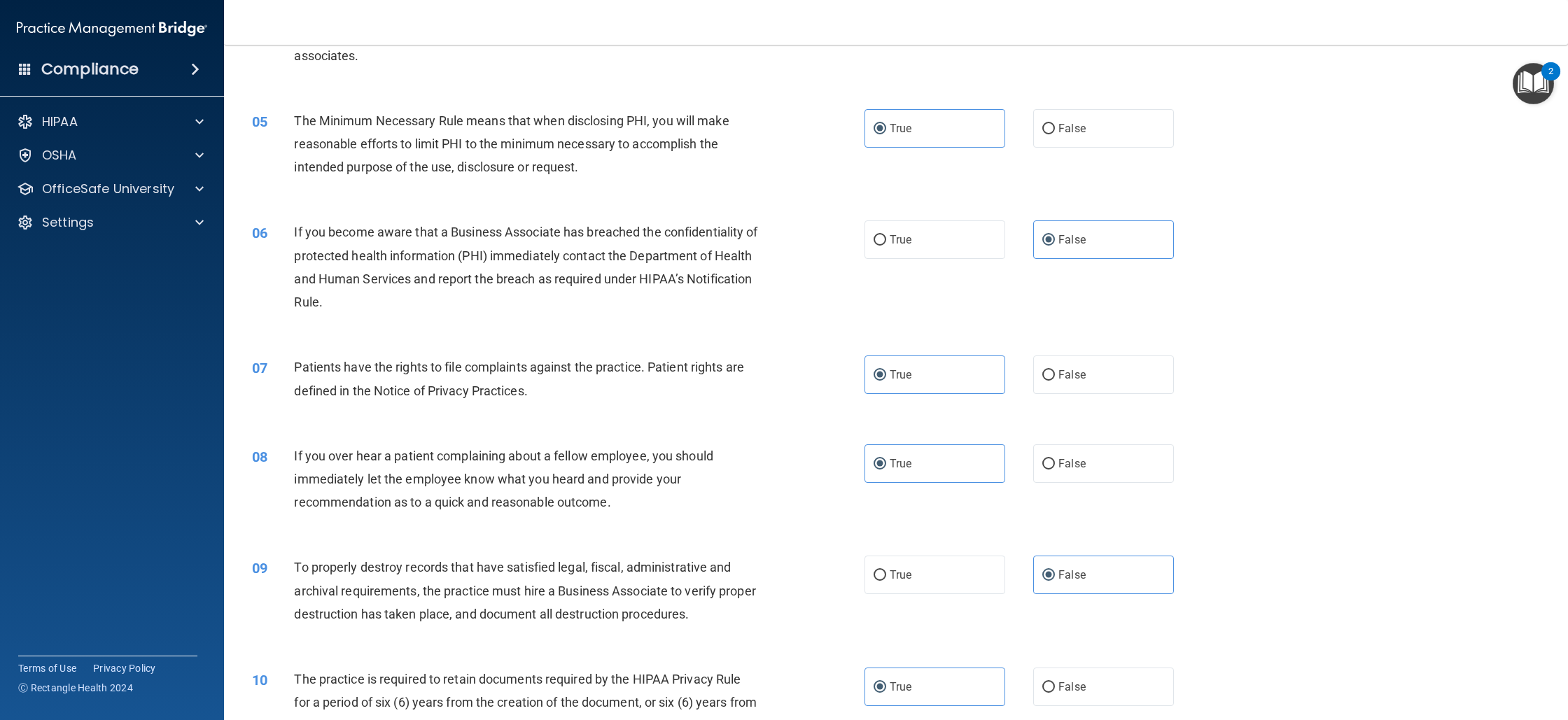
scroll to position [2454, 0]
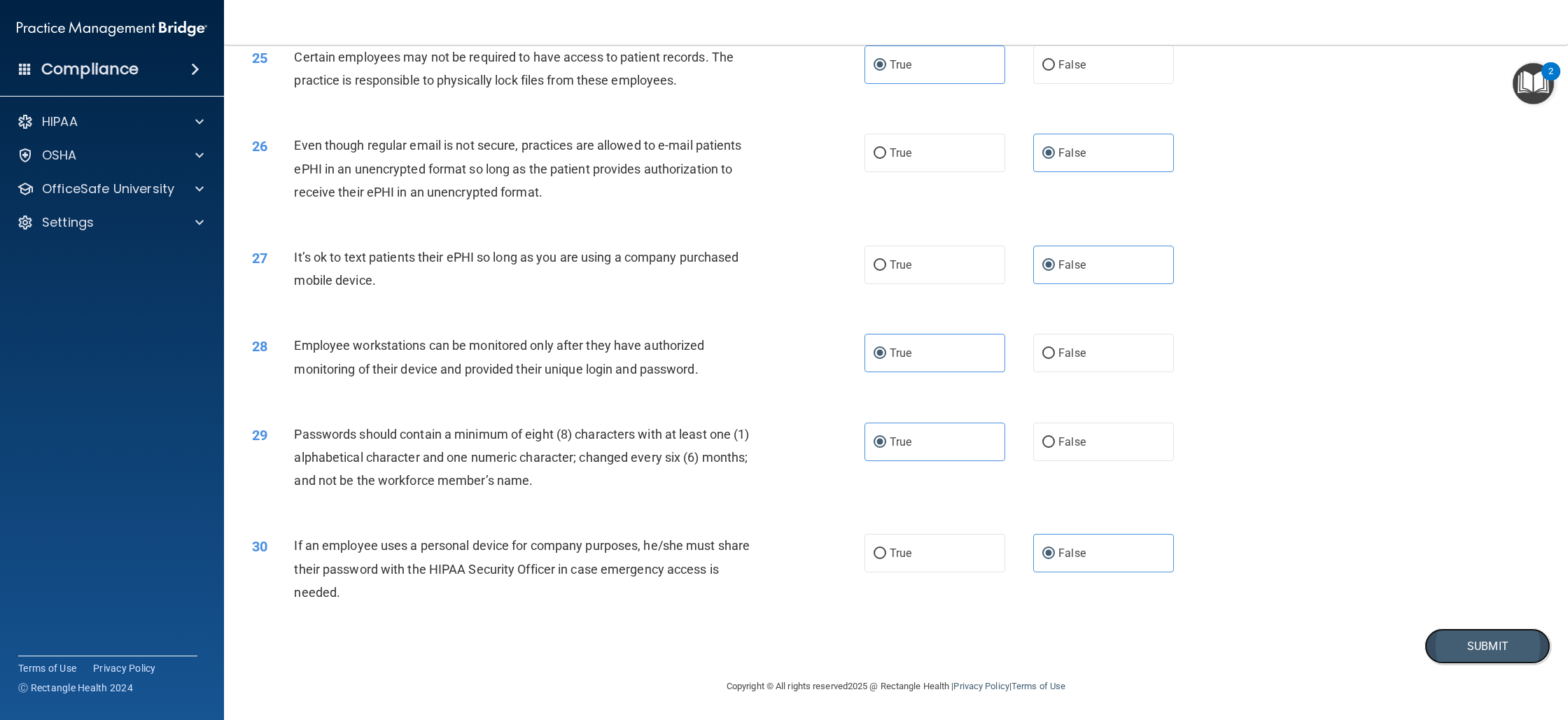
click at [1437, 649] on button "Submit" at bounding box center [1488, 646] width 126 height 35
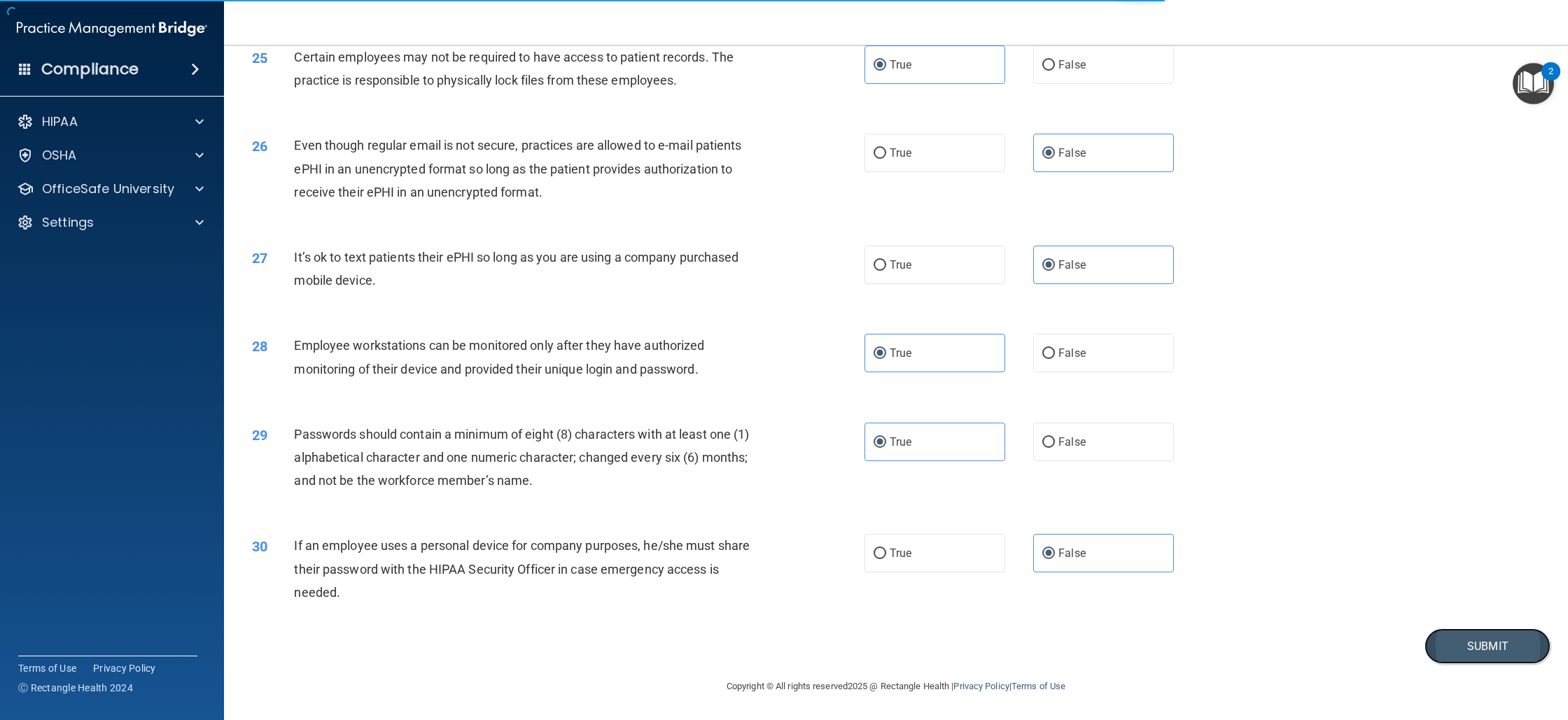
click at [1475, 641] on button "Submit" at bounding box center [1488, 646] width 126 height 35
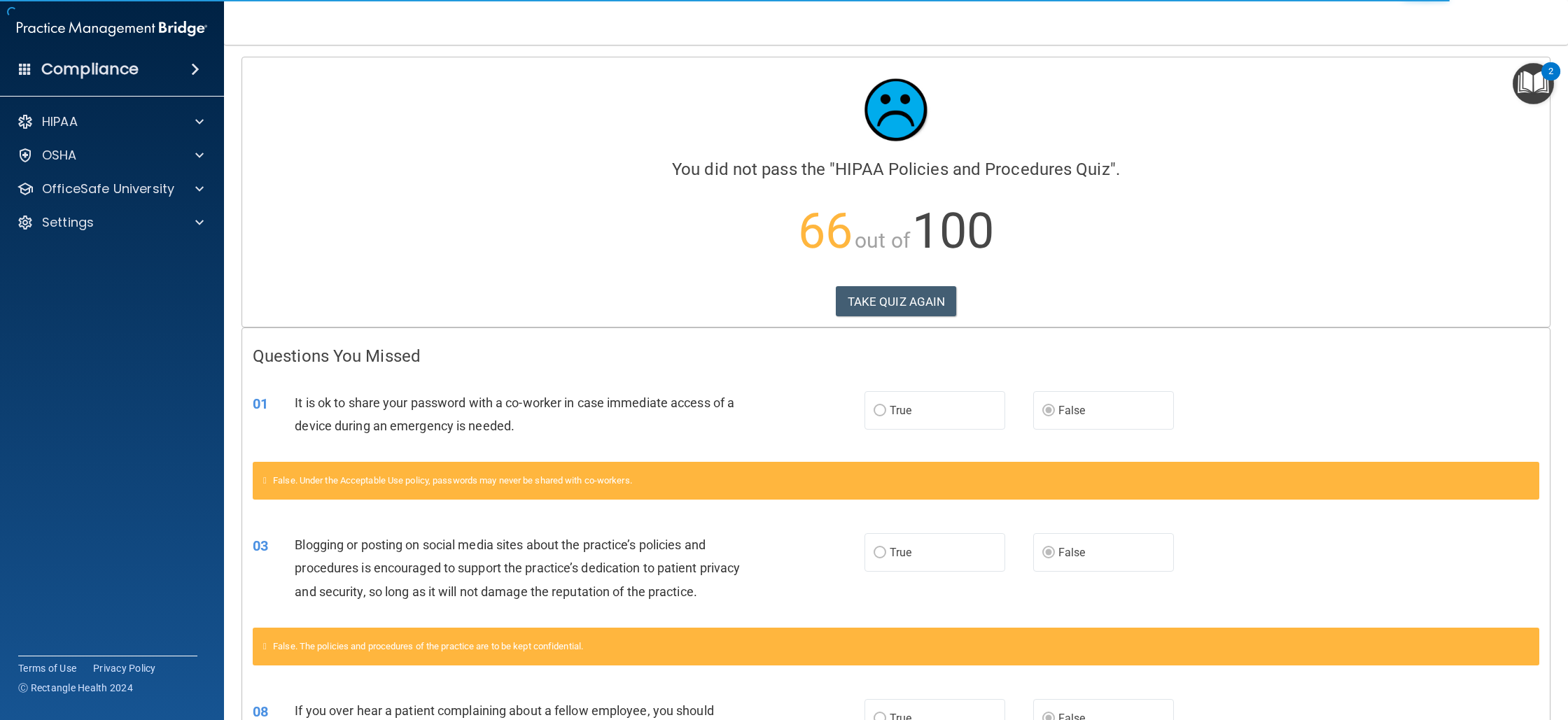
scroll to position [6, 0]
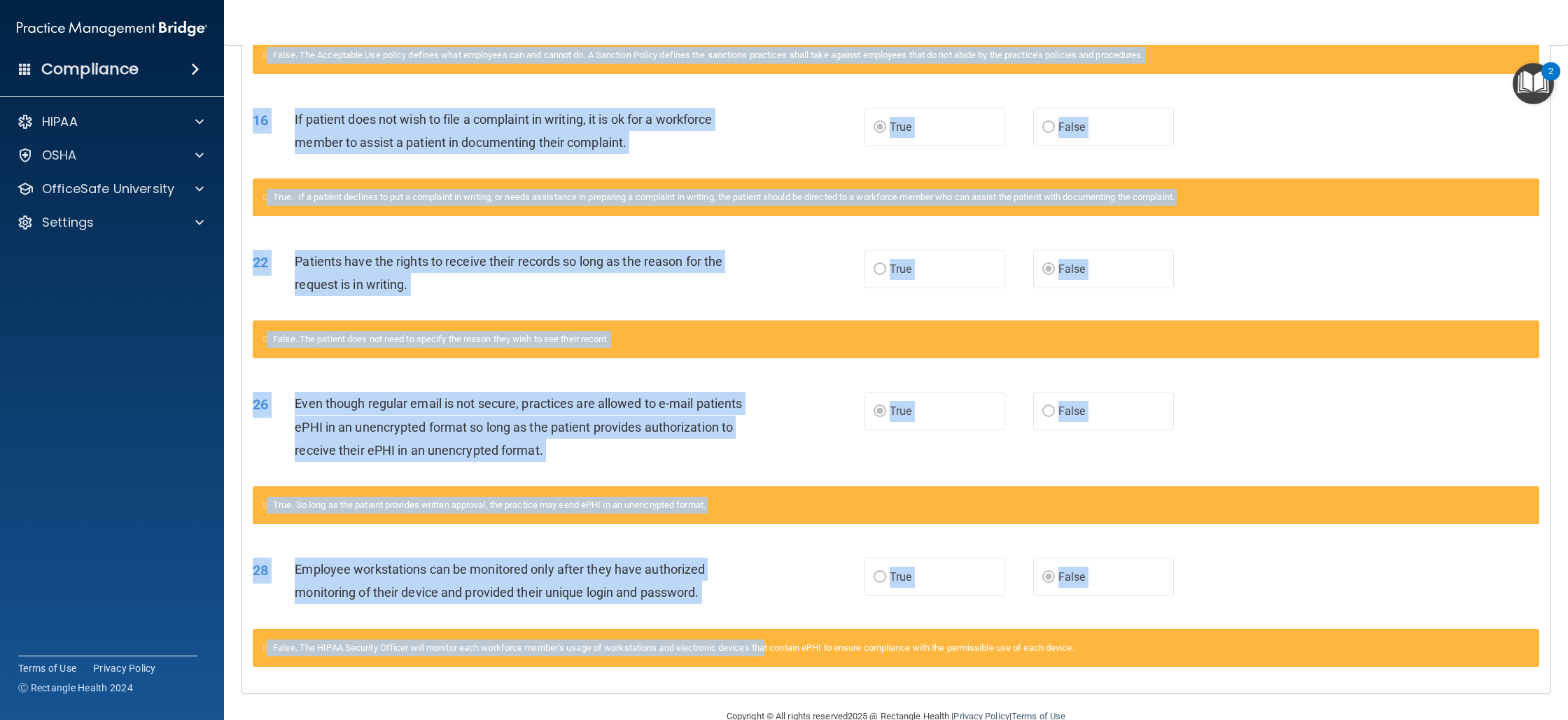
scroll to position [1217, 0]
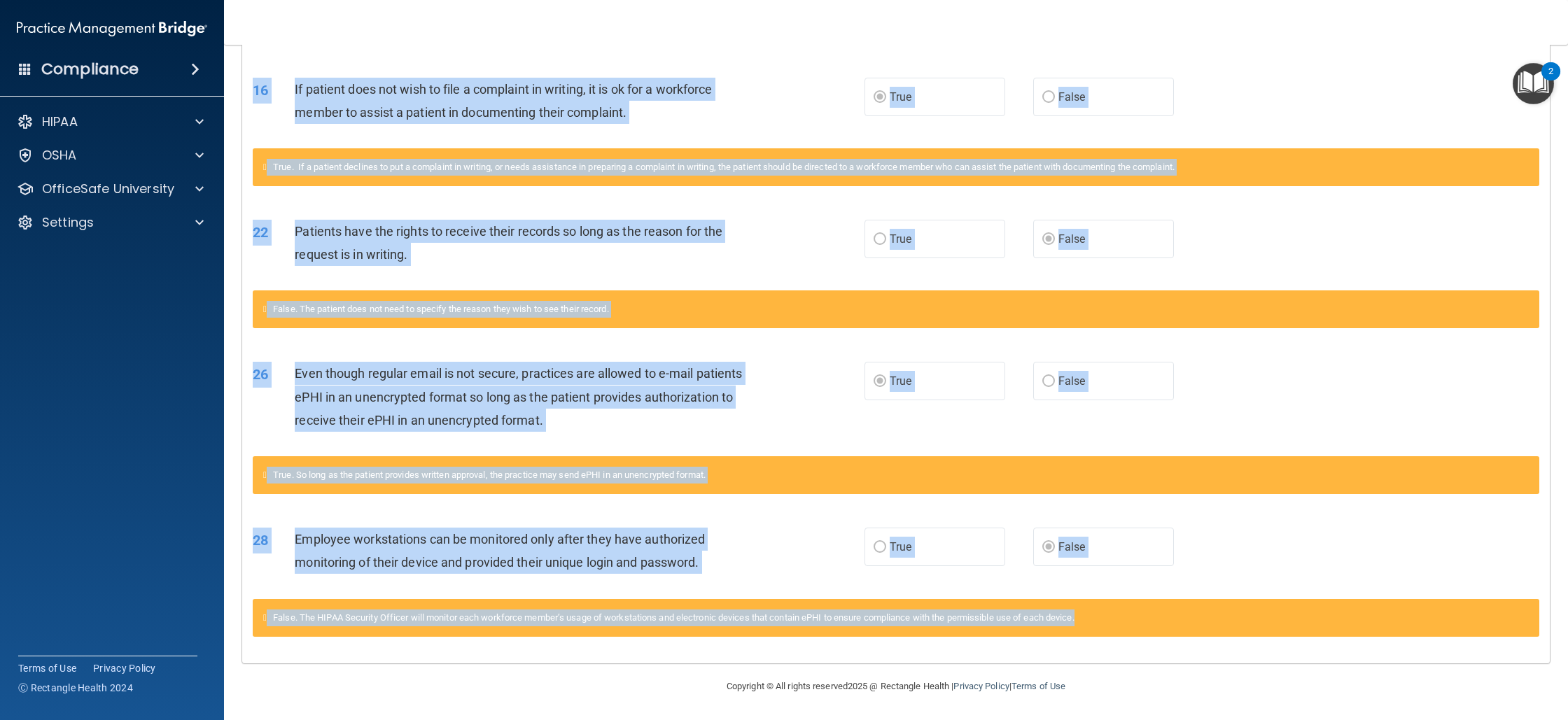
drag, startPoint x: 255, startPoint y: 362, endPoint x: 1172, endPoint y: 648, distance: 960.6
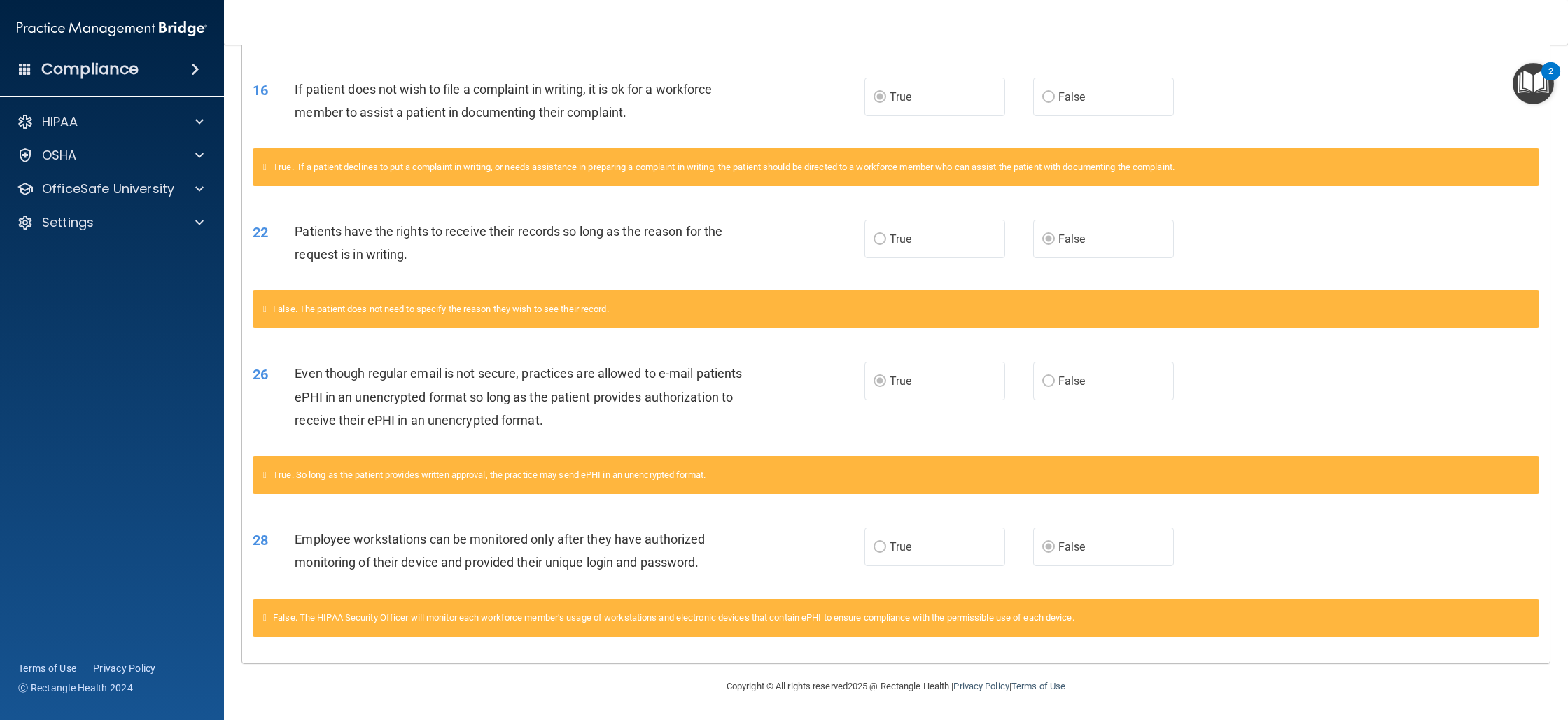
click at [385, 686] on footer "Copyright © All rights reserved 2025 @ Rectangle Health | Privacy Policy | Term…" at bounding box center [896, 686] width 1288 height 42
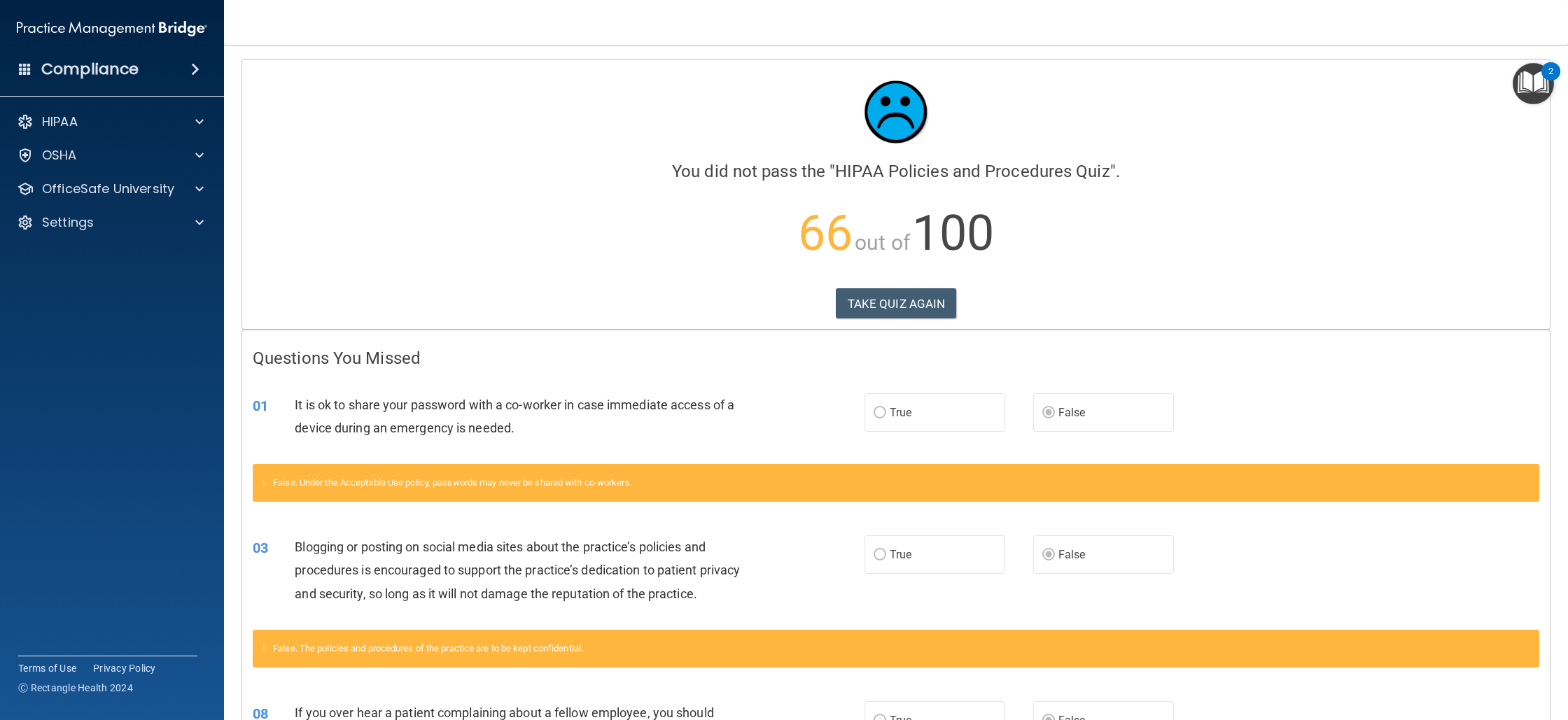
scroll to position [0, 0]
click at [901, 303] on button "TAKE QUIZ AGAIN" at bounding box center [896, 304] width 121 height 31
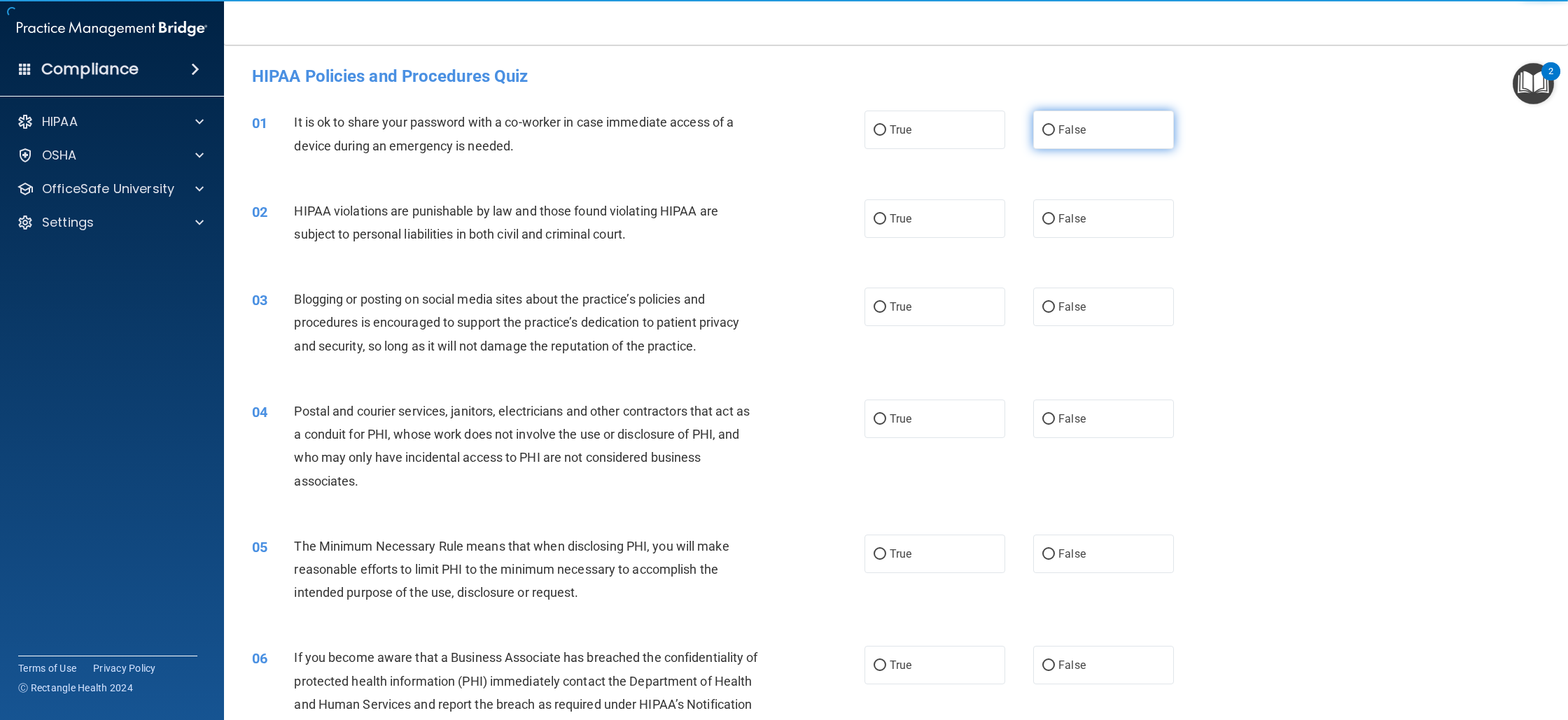
click at [1062, 137] on label "False" at bounding box center [1103, 130] width 140 height 38
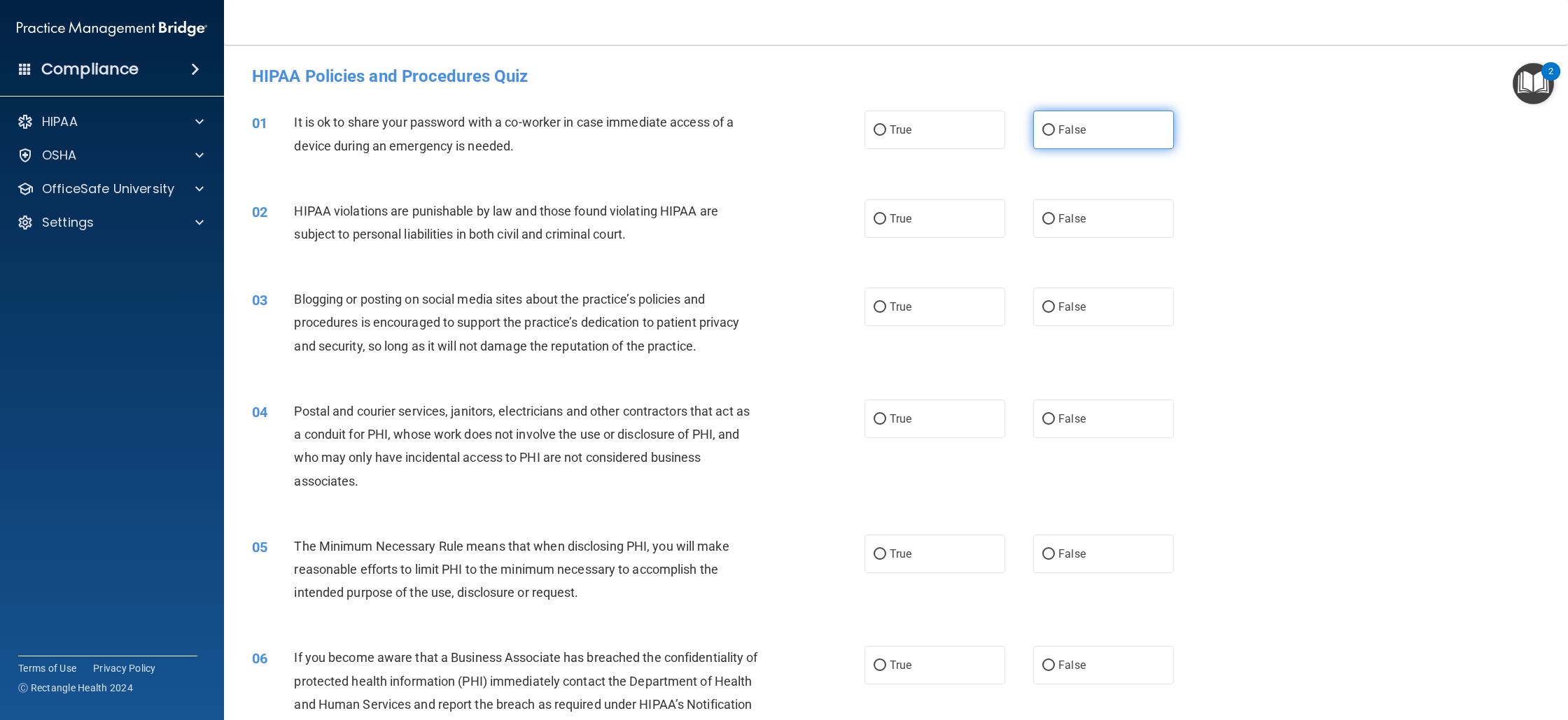
click at [1140, 126] on label "False" at bounding box center [1103, 130] width 140 height 38
click at [1055, 126] on input "False" at bounding box center [1049, 130] width 12 height 11
radio input "true"
click at [962, 196] on div "02 HIPAA violations are punishable by law and those found violating HIPAA are s…" at bounding box center [896, 226] width 1309 height 88
click at [964, 214] on label "True" at bounding box center [934, 219] width 140 height 38
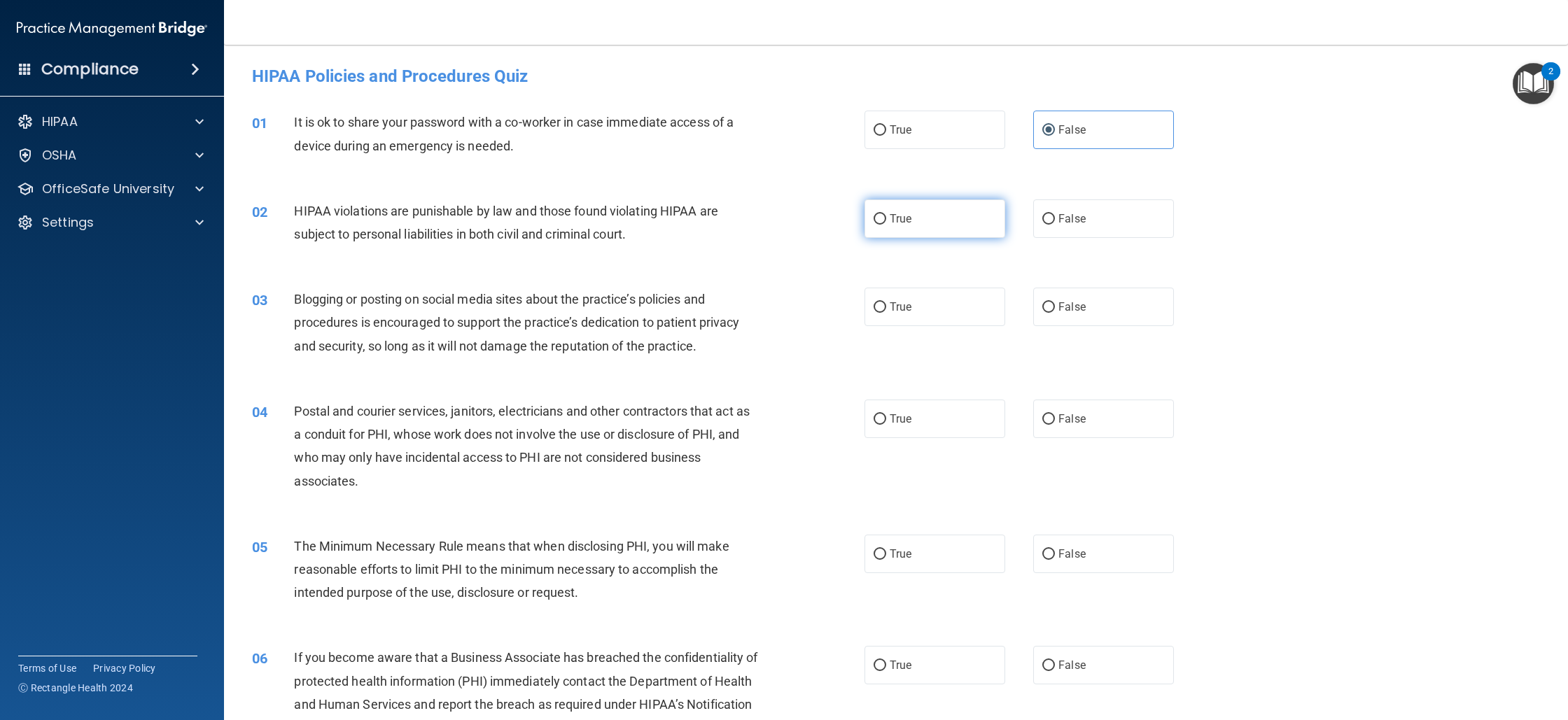
click at [886, 214] on input "True" at bounding box center [879, 219] width 12 height 11
radio input "true"
click at [1046, 288] on div "True False" at bounding box center [1033, 307] width 338 height 38
click at [1049, 295] on label "False" at bounding box center [1103, 307] width 140 height 38
click at [1049, 303] on input "False" at bounding box center [1049, 307] width 12 height 11
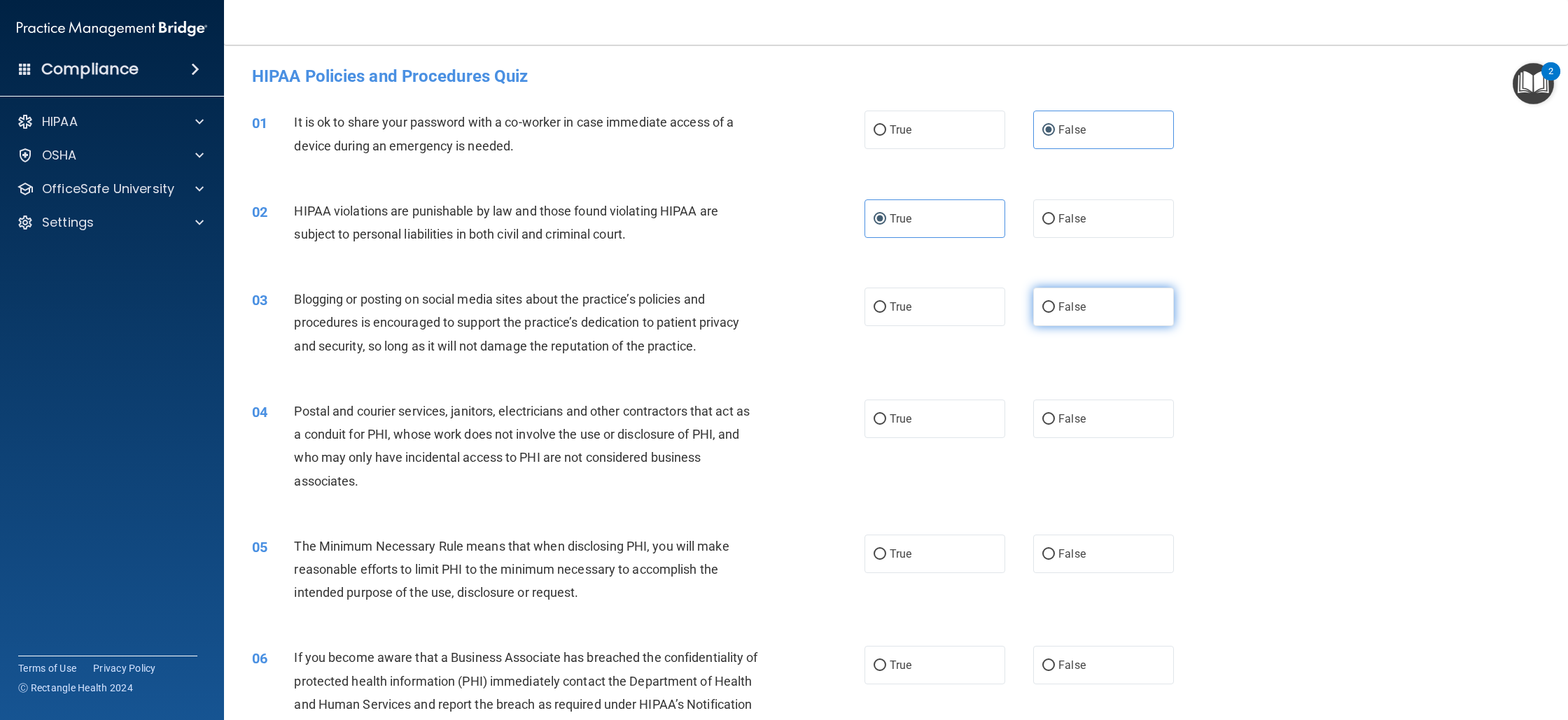
radio input "true"
click at [941, 406] on label "True" at bounding box center [934, 419] width 140 height 38
click at [886, 414] on input "True" at bounding box center [879, 419] width 12 height 11
radio input "true"
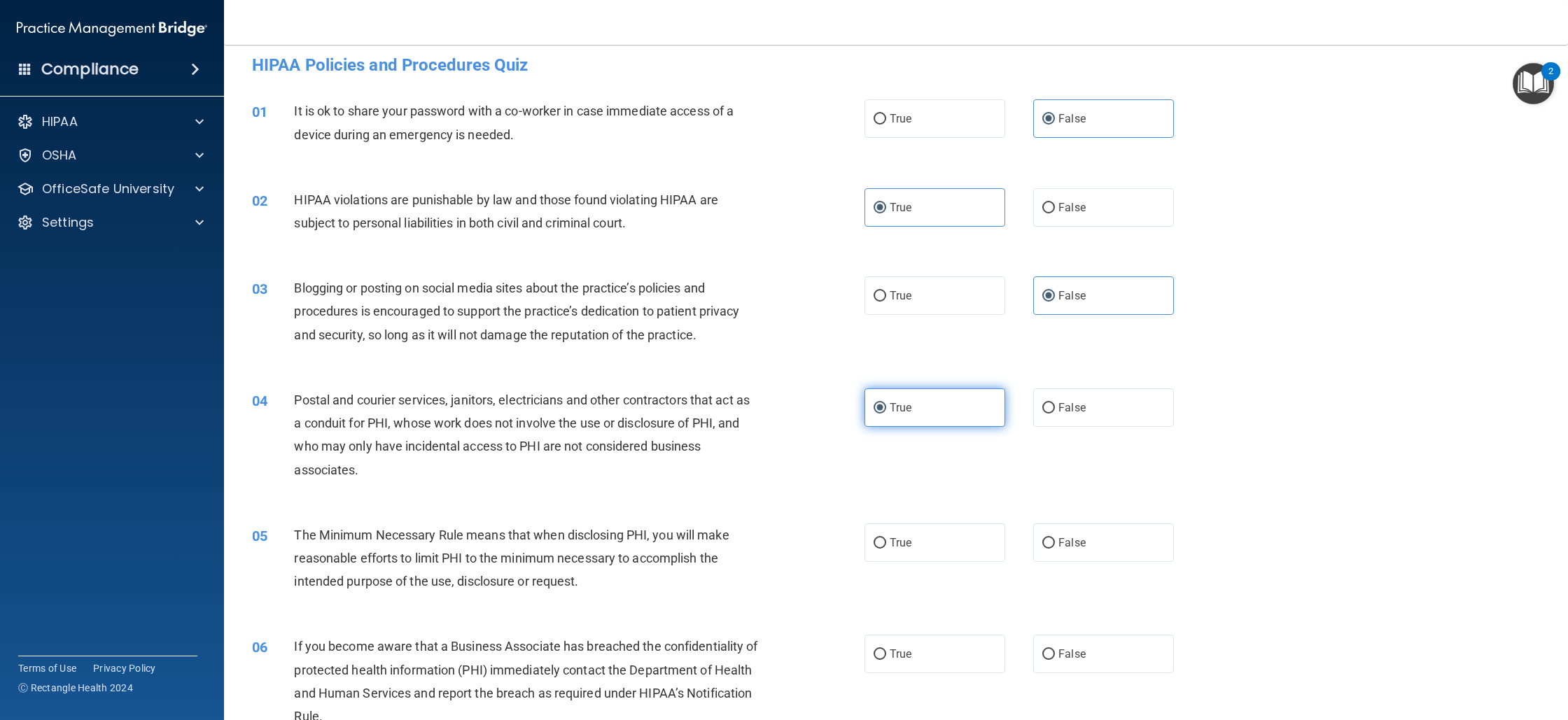
scroll to position [26, 0]
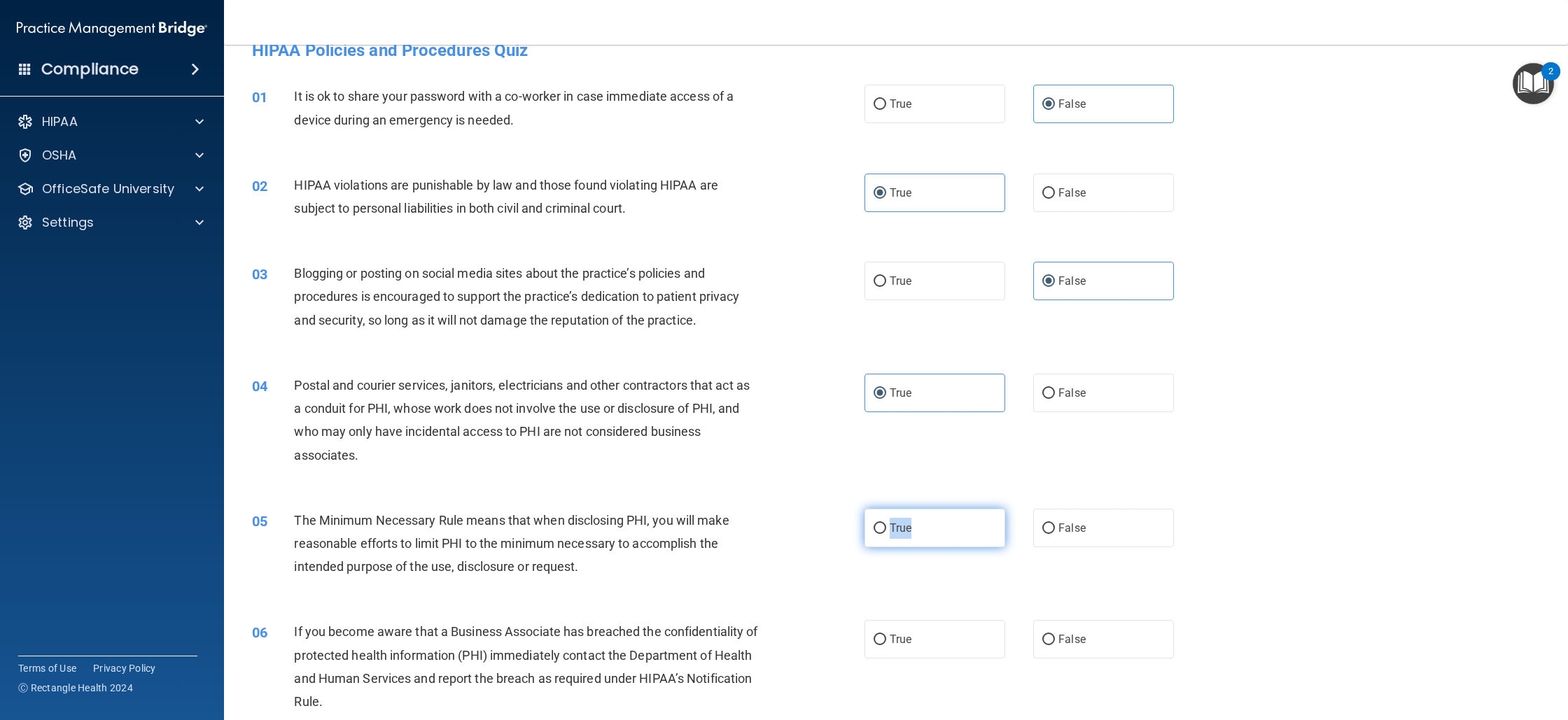
click at [929, 519] on label "True" at bounding box center [934, 528] width 140 height 38
click at [920, 446] on div "04 Postal and courier services, janitors, electricians and other contractors th…" at bounding box center [896, 424] width 1309 height 136
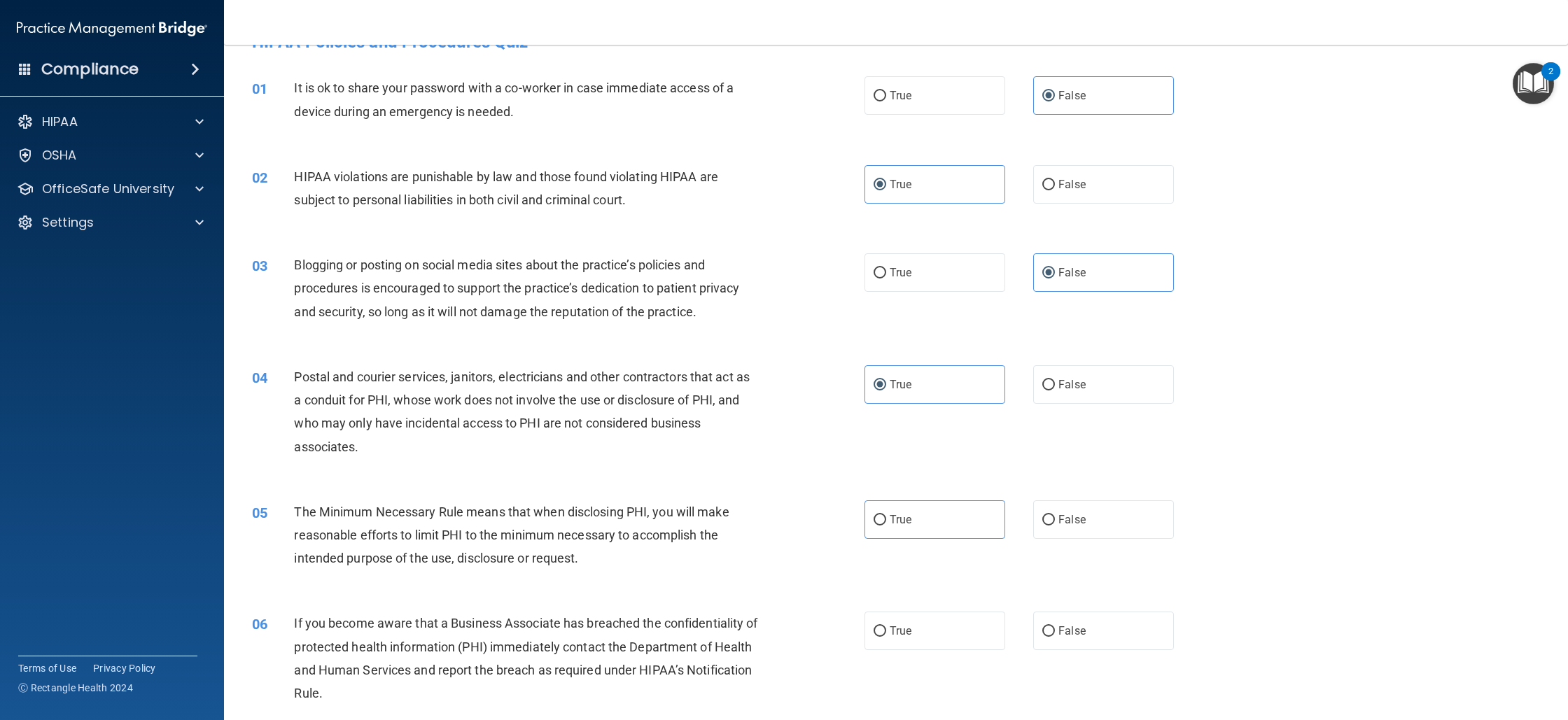
scroll to position [35, 0]
click at [1033, 645] on label "False" at bounding box center [1103, 629] width 140 height 38
click at [1043, 636] on input "False" at bounding box center [1049, 630] width 12 height 11
radio input "true"
click at [906, 507] on label "True" at bounding box center [934, 519] width 140 height 38
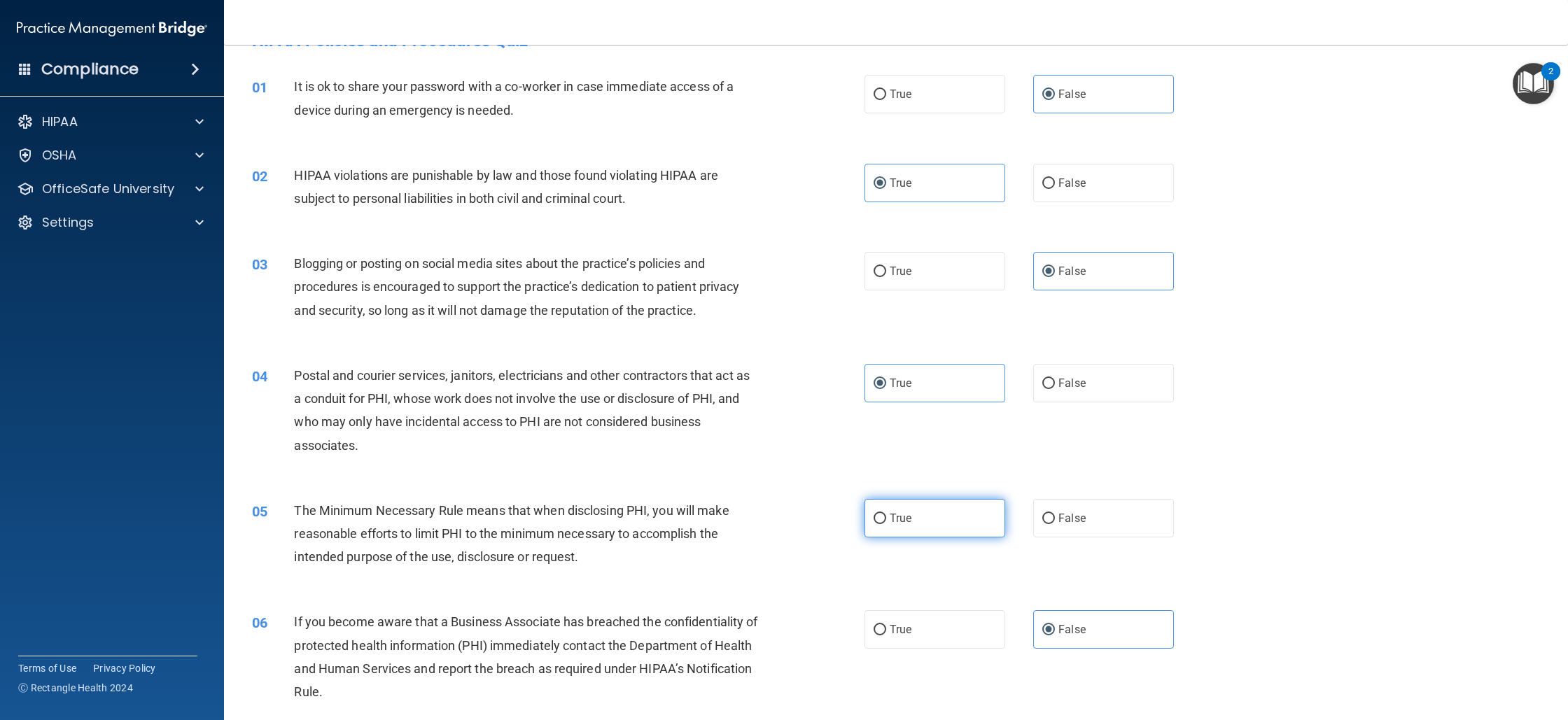
click at [886, 514] on input "True" at bounding box center [879, 519] width 12 height 11
radio input "true"
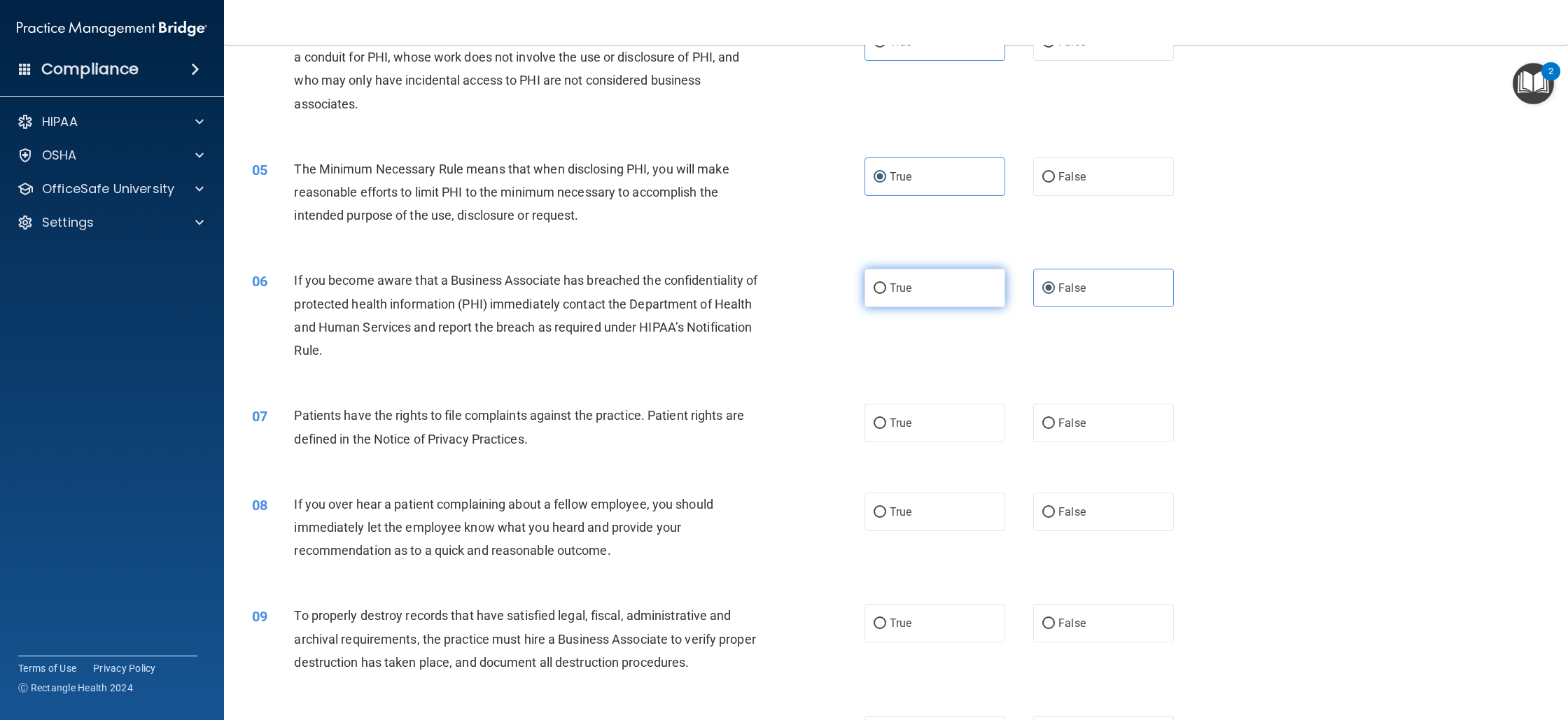
scroll to position [378, 0]
click at [929, 418] on label "True" at bounding box center [934, 422] width 140 height 38
click at [886, 418] on input "True" at bounding box center [879, 423] width 12 height 11
radio input "true"
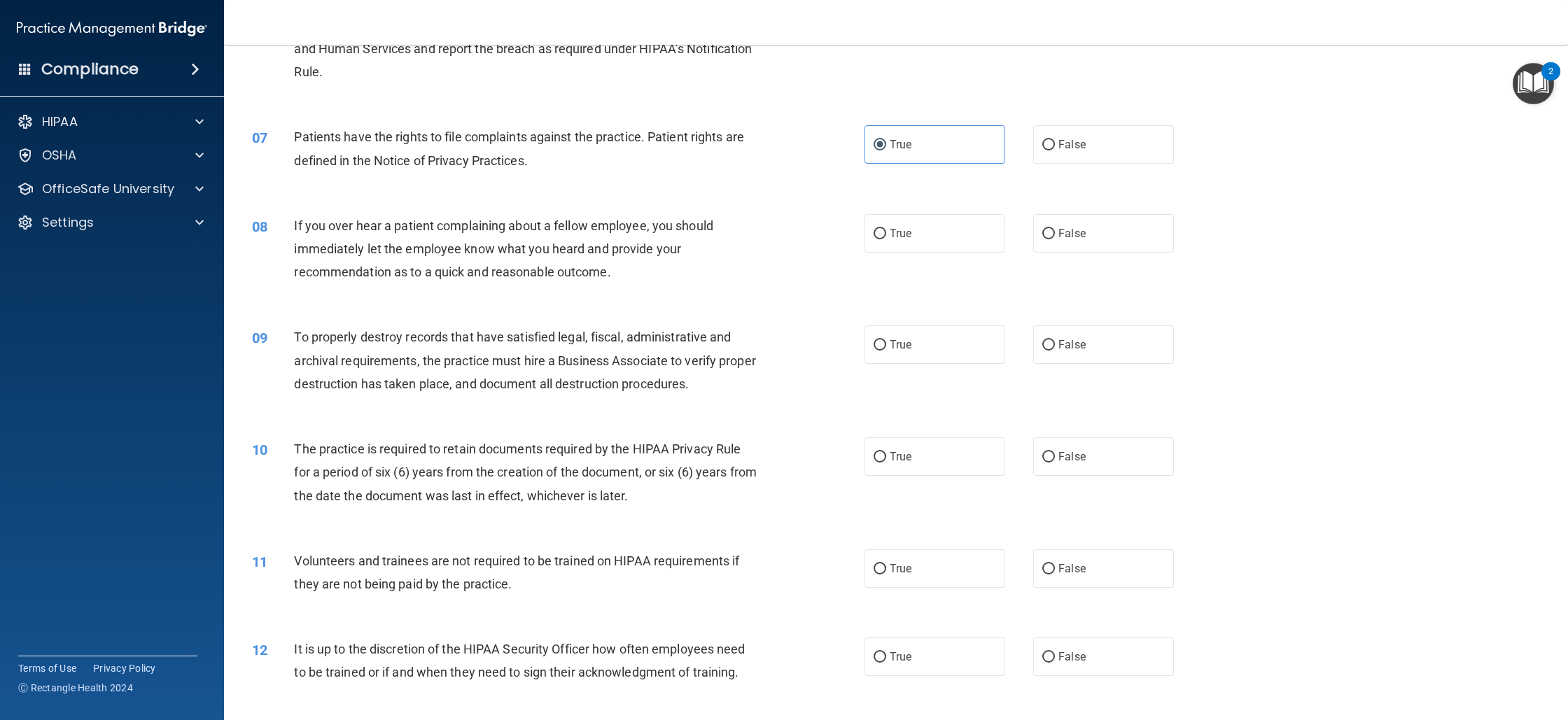
scroll to position [683, 0]
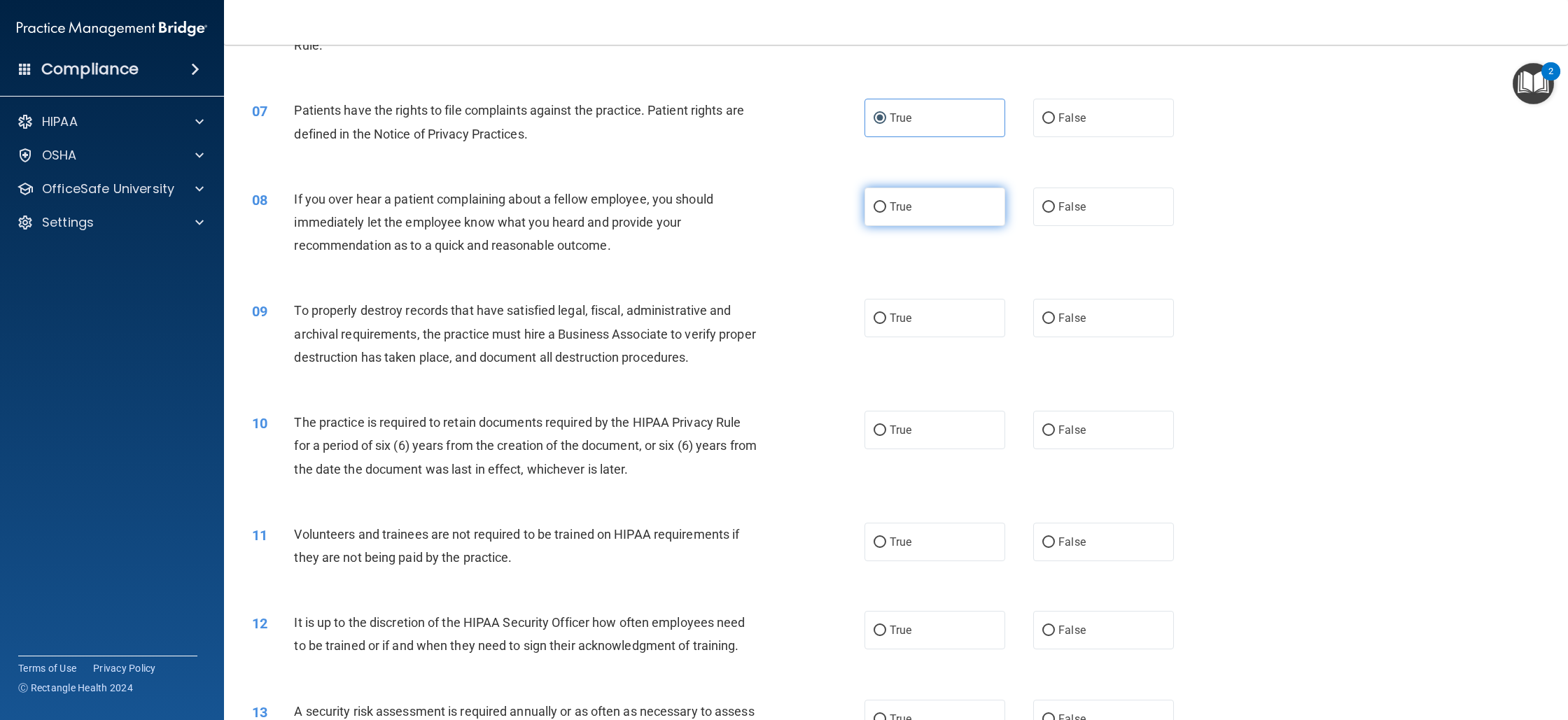
click at [920, 211] on label "True" at bounding box center [934, 206] width 140 height 38
click at [886, 211] on input "True" at bounding box center [879, 207] width 12 height 11
radio input "true"
click at [1072, 313] on span "False" at bounding box center [1072, 318] width 28 height 13
click at [1055, 313] on input "False" at bounding box center [1049, 318] width 12 height 11
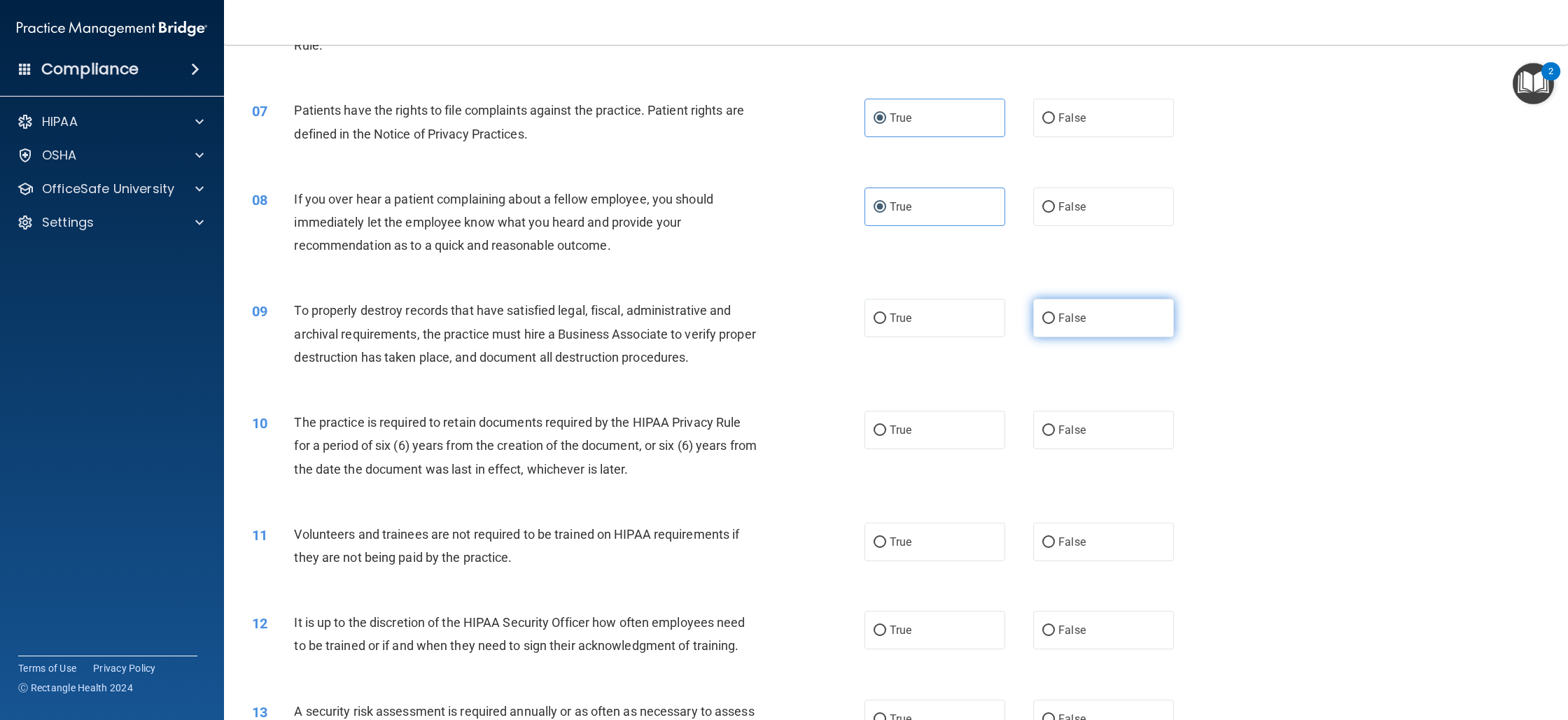
radio input "true"
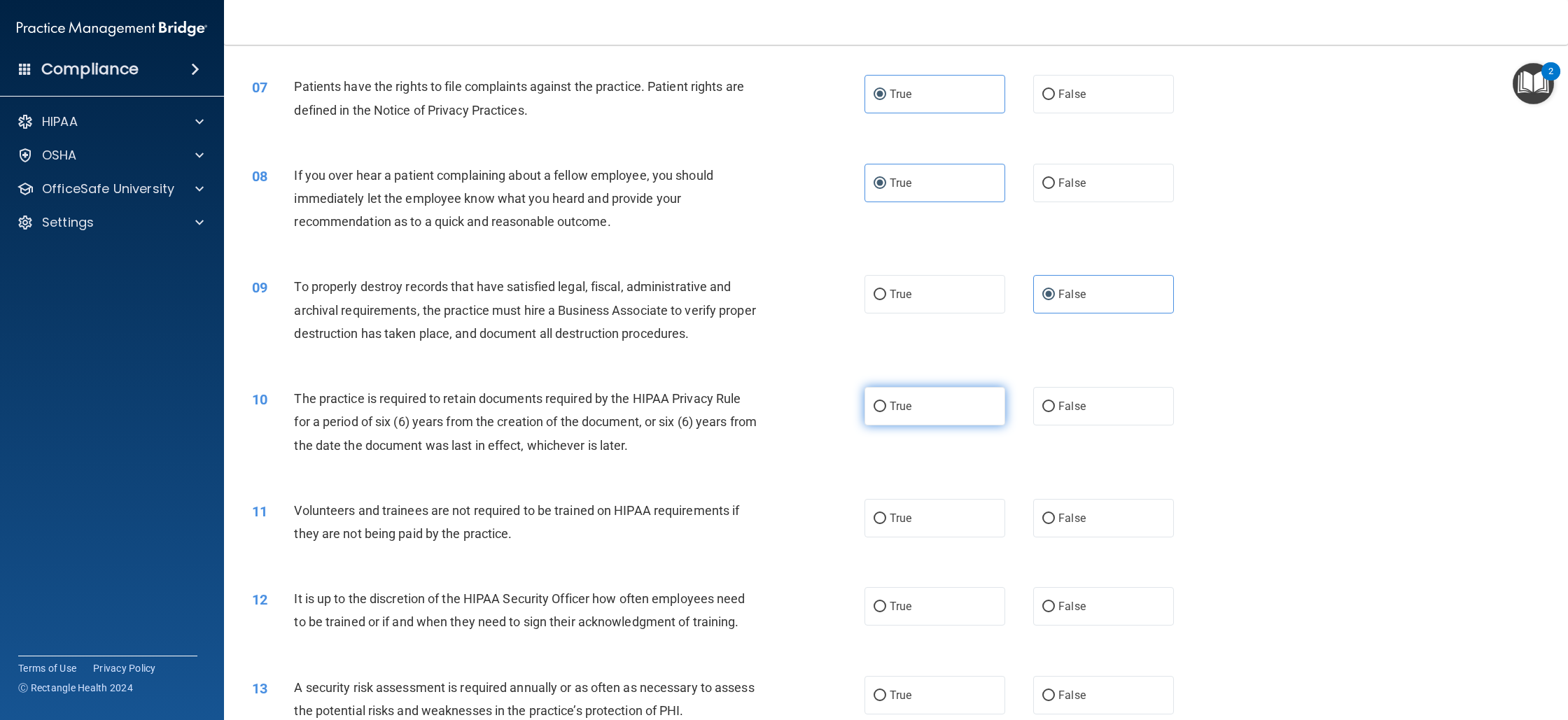
click at [932, 415] on label "True" at bounding box center [934, 406] width 140 height 38
click at [886, 413] on input "True" at bounding box center [879, 407] width 12 height 11
radio input "true"
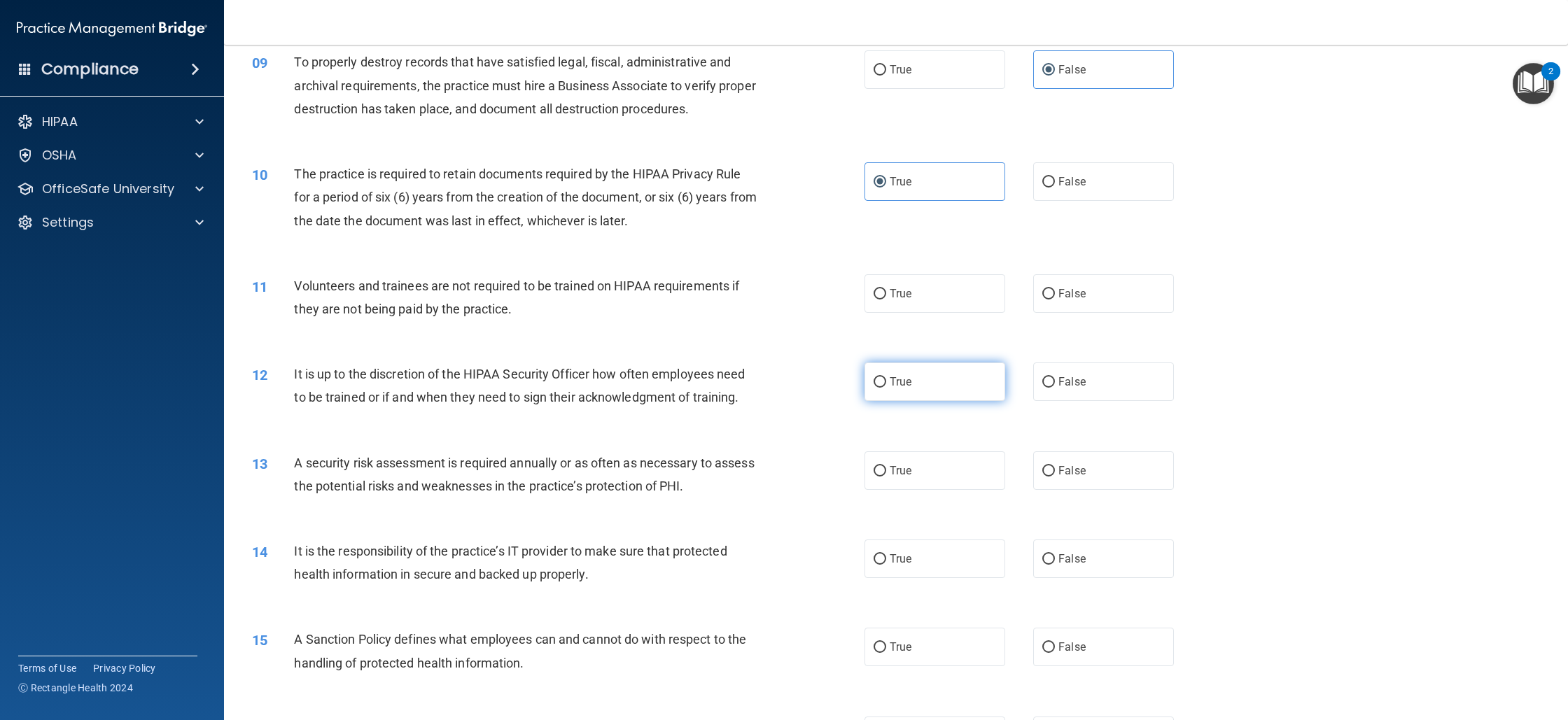
scroll to position [941, 0]
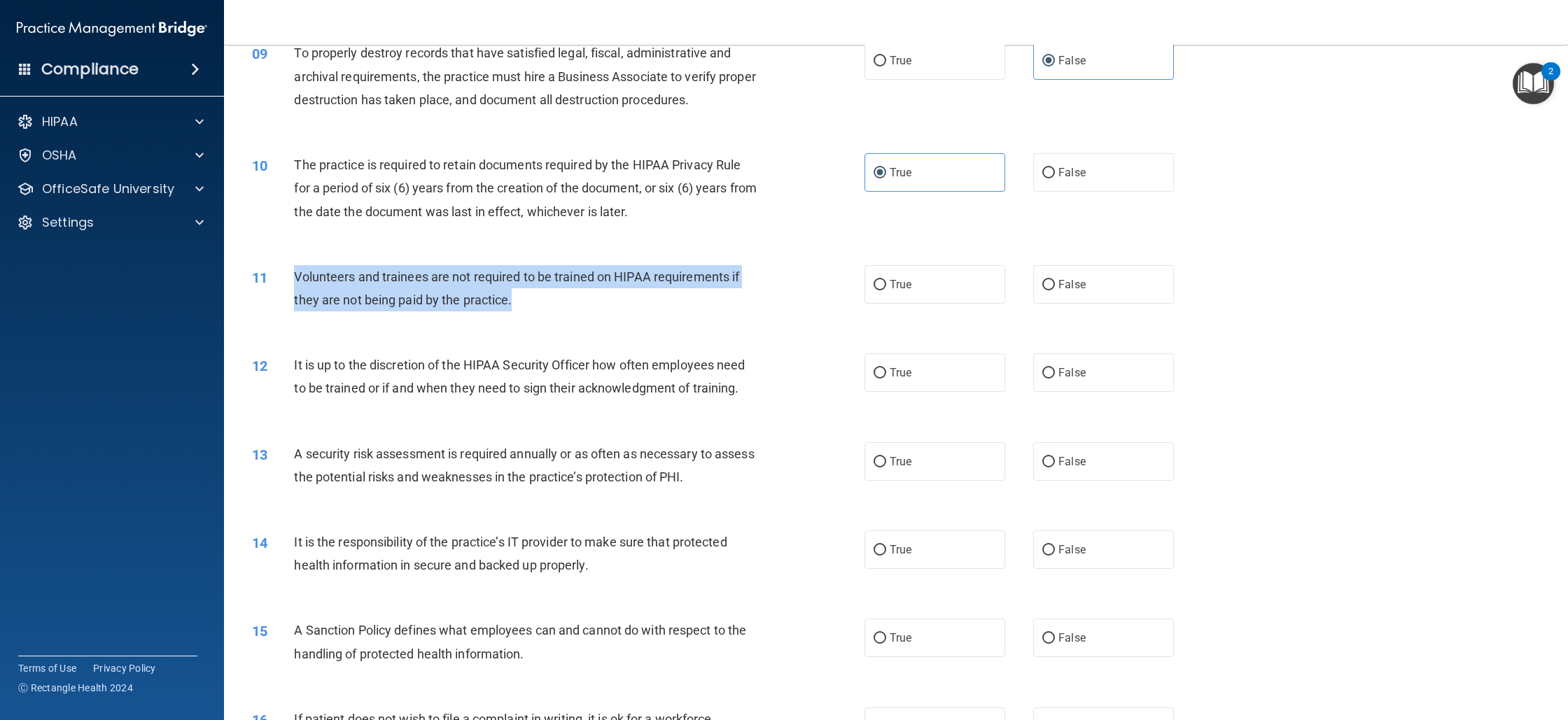
drag, startPoint x: 296, startPoint y: 277, endPoint x: 523, endPoint y: 300, distance: 228.2
click at [523, 300] on div "Volunteers and trainees are not required to be trained on HIPAA requirements if…" at bounding box center [532, 288] width 476 height 46
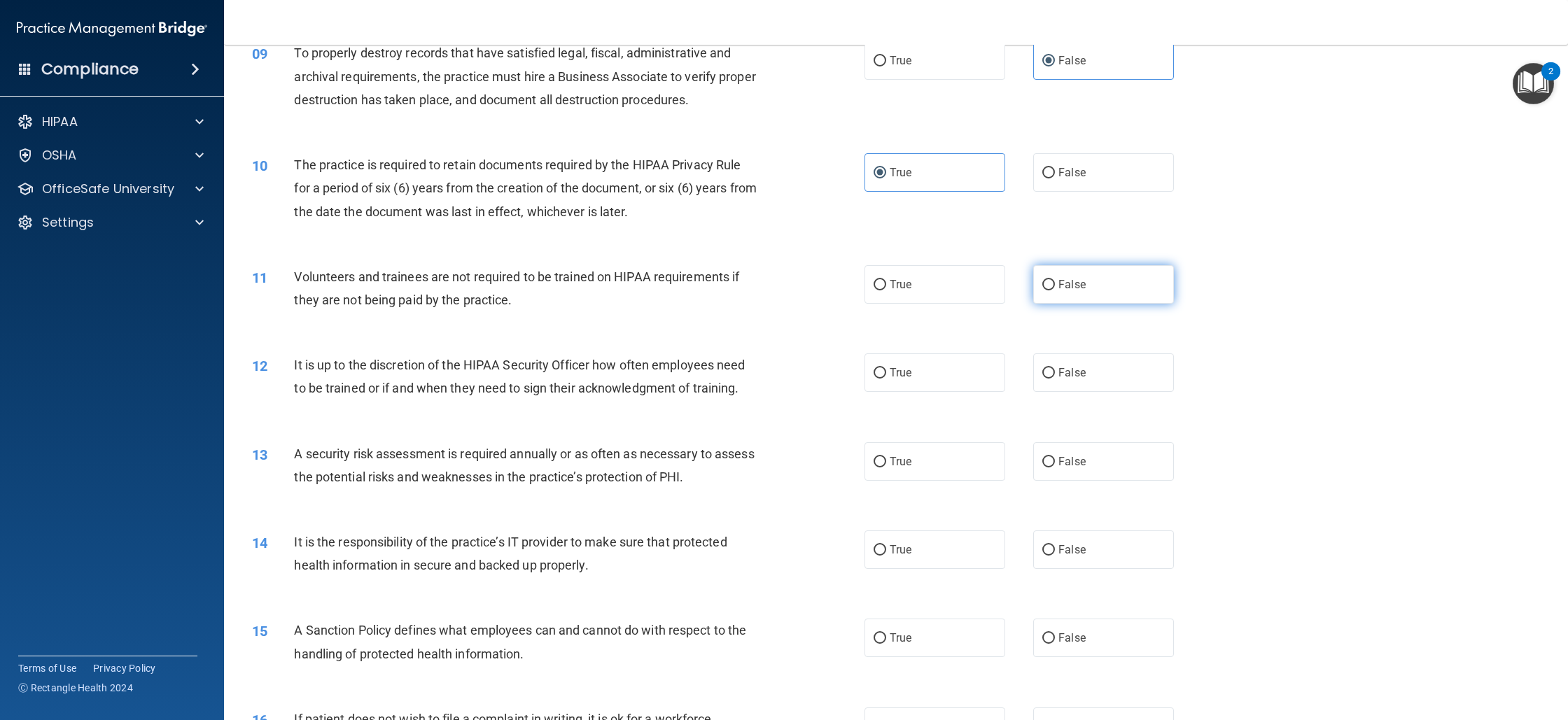
click at [1033, 285] on label "False" at bounding box center [1103, 285] width 140 height 38
click at [1043, 285] on input "False" at bounding box center [1049, 285] width 12 height 11
radio input "true"
drag, startPoint x: 293, startPoint y: 366, endPoint x: 733, endPoint y: 364, distance: 440.0
click at [733, 364] on span "It is up to the discretion of the HIPAA Security Officer how often employees ne…" at bounding box center [519, 377] width 451 height 38
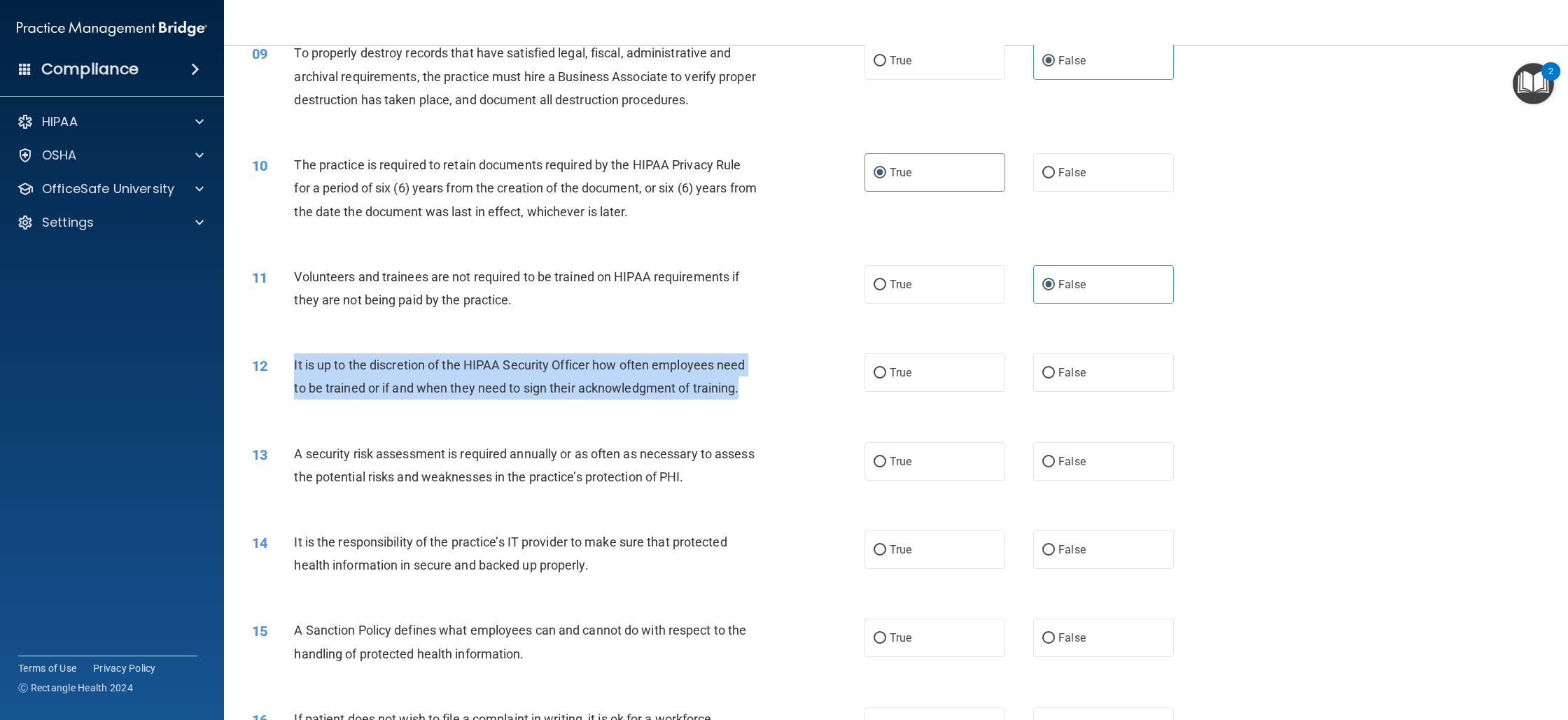
drag, startPoint x: 741, startPoint y: 389, endPoint x: 292, endPoint y: 363, distance: 449.8
click at [292, 363] on div "12 It is up to the discretion of the HIPAA Security Officer how often employees…" at bounding box center [559, 380] width 655 height 53
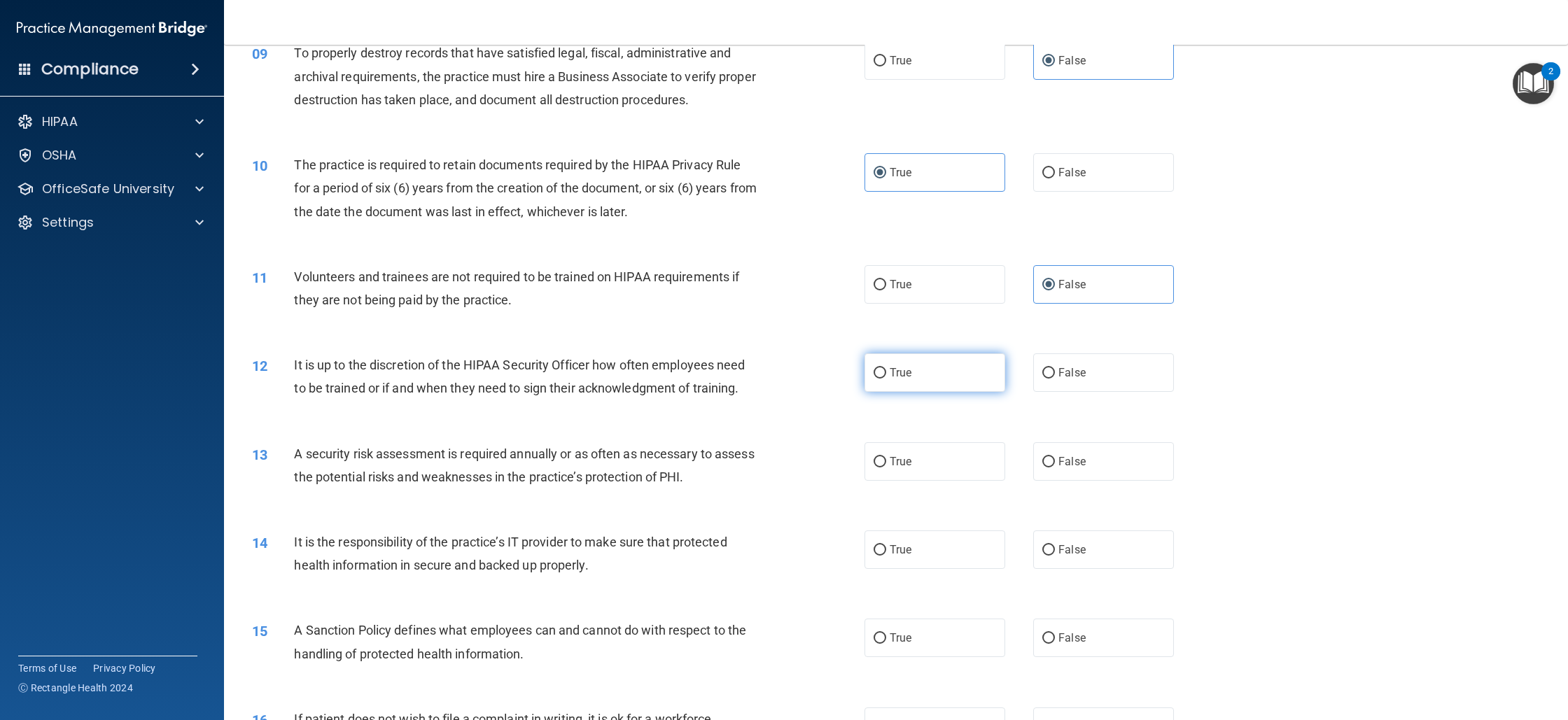
click at [907, 386] on label "True" at bounding box center [934, 372] width 140 height 38
click at [886, 379] on input "True" at bounding box center [879, 373] width 12 height 11
radio input "true"
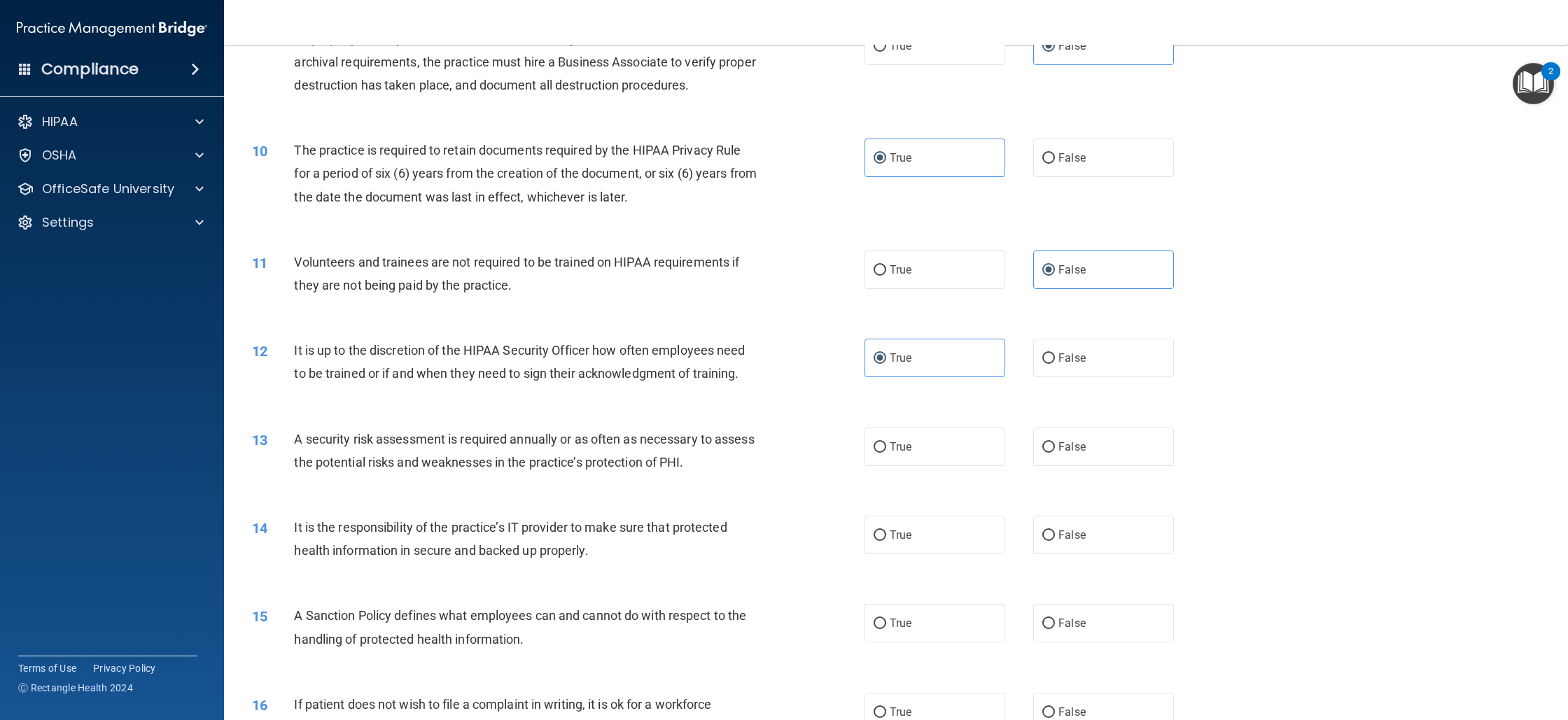
scroll to position [955, 0]
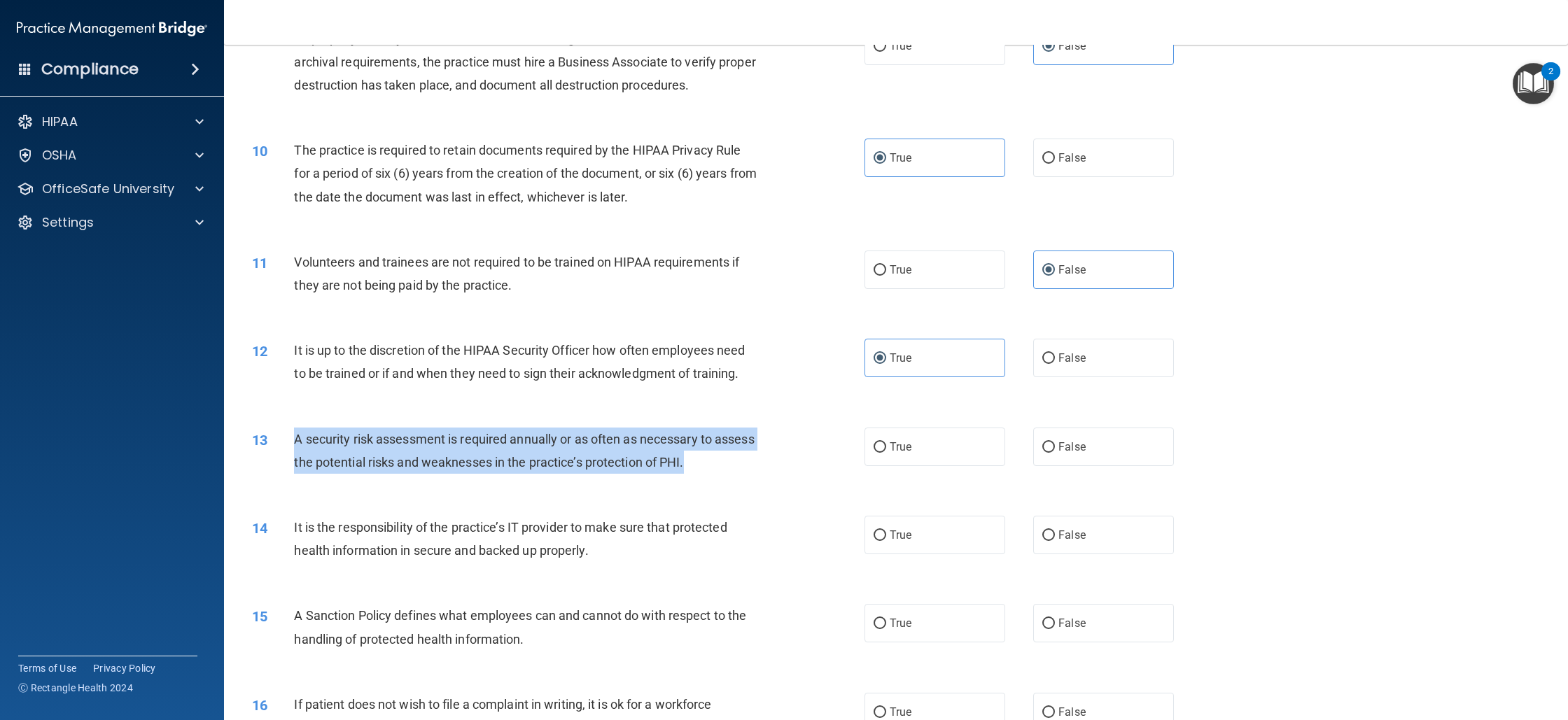
drag, startPoint x: 297, startPoint y: 439, endPoint x: 738, endPoint y: 458, distance: 441.4
click at [738, 458] on div "A security risk assessment is required annually or as often as necessary to ass…" at bounding box center [532, 451] width 476 height 46
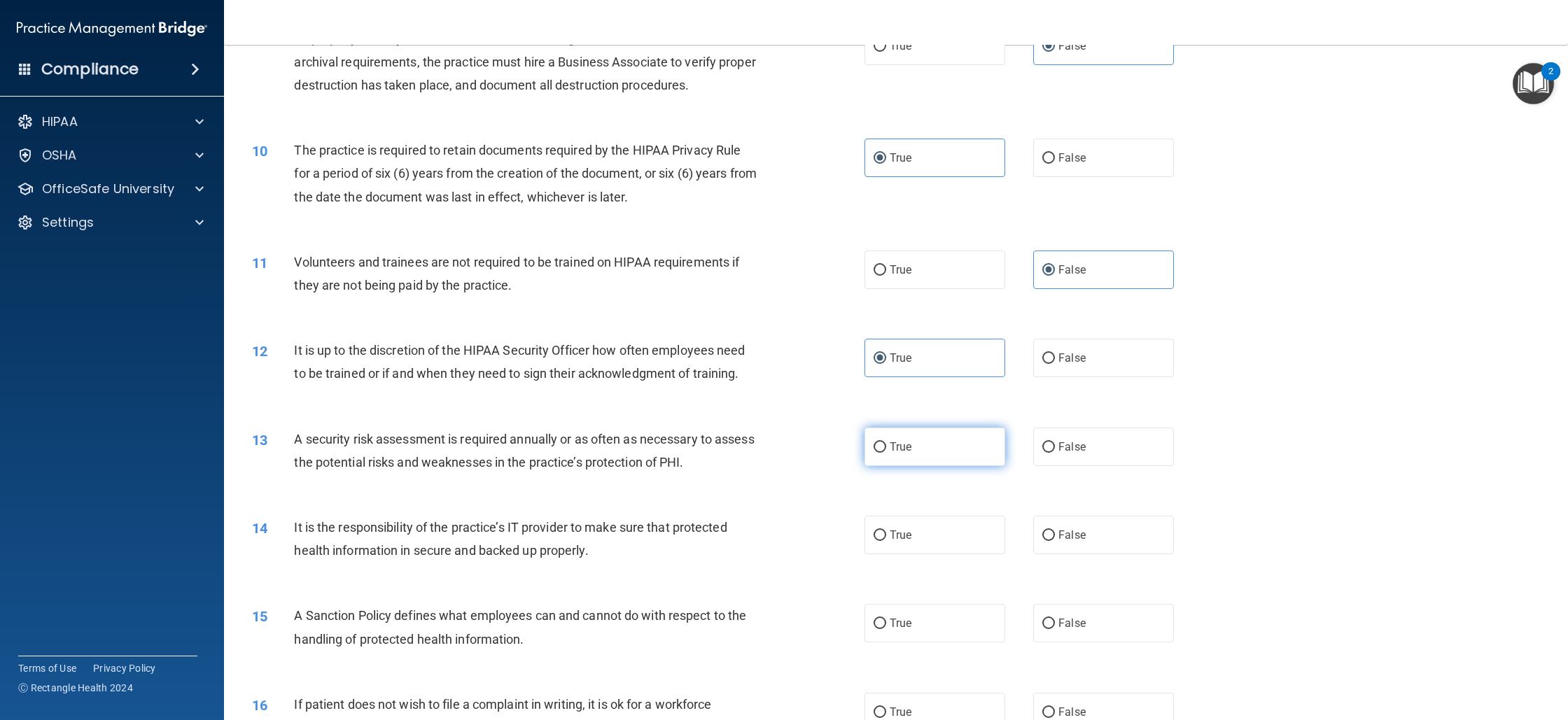
click at [890, 444] on span "True" at bounding box center [901, 447] width 22 height 13
click at [884, 444] on input "True" at bounding box center [879, 447] width 12 height 11
radio input "true"
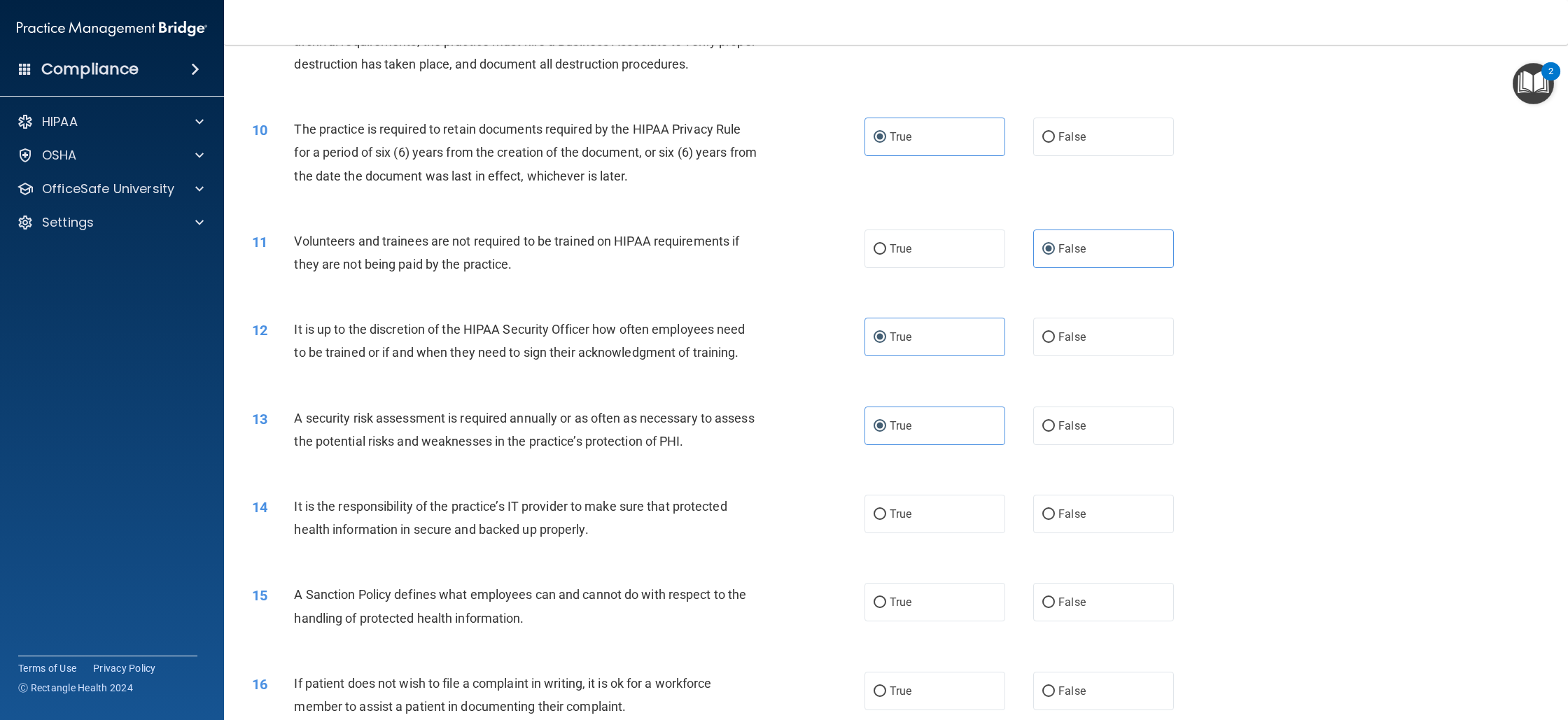
scroll to position [1059, 0]
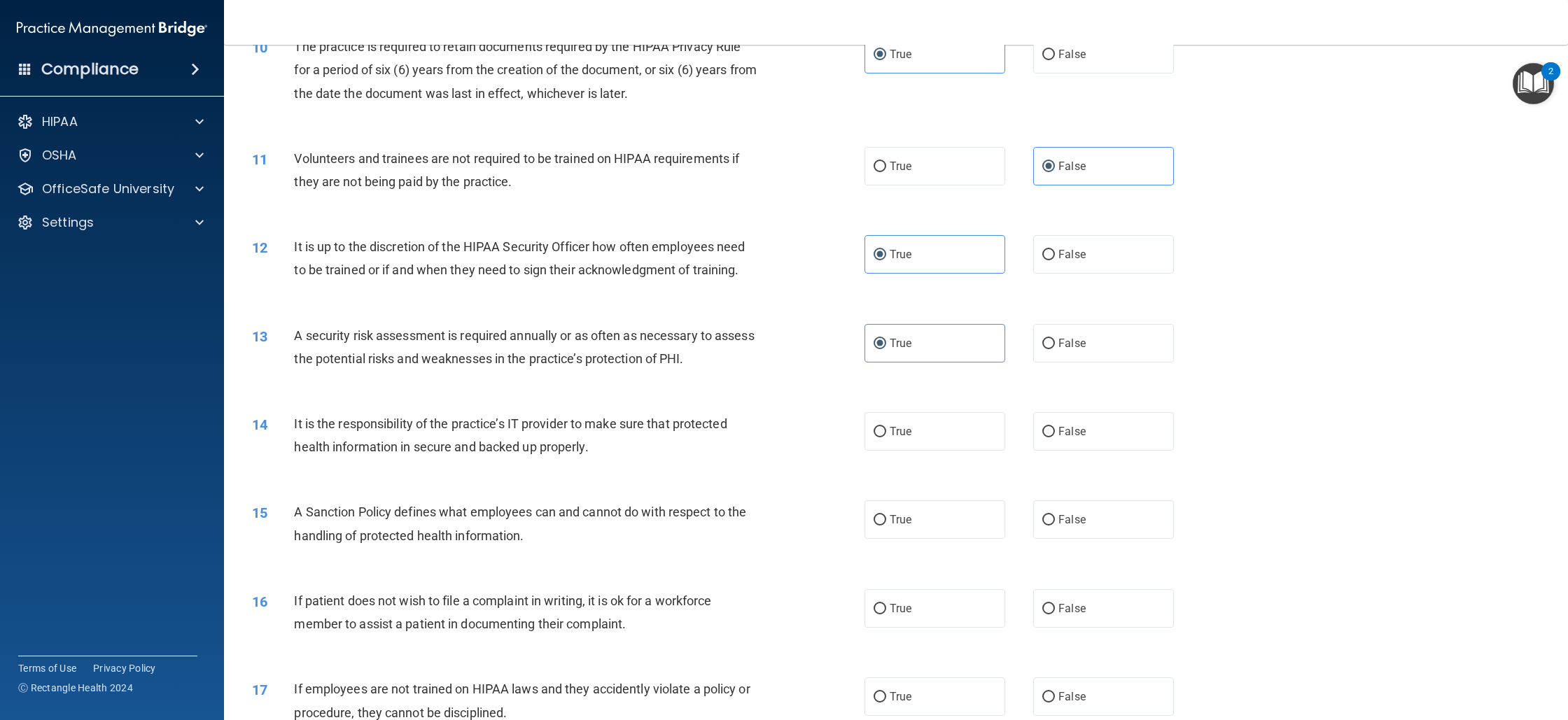
click at [873, 455] on div "14 It is the responsibility of the practice’s IT provider to make sure that pro…" at bounding box center [559, 439] width 655 height 53
click at [879, 445] on label "True" at bounding box center [934, 432] width 140 height 38
click at [879, 437] on input "True" at bounding box center [879, 432] width 12 height 11
radio input "true"
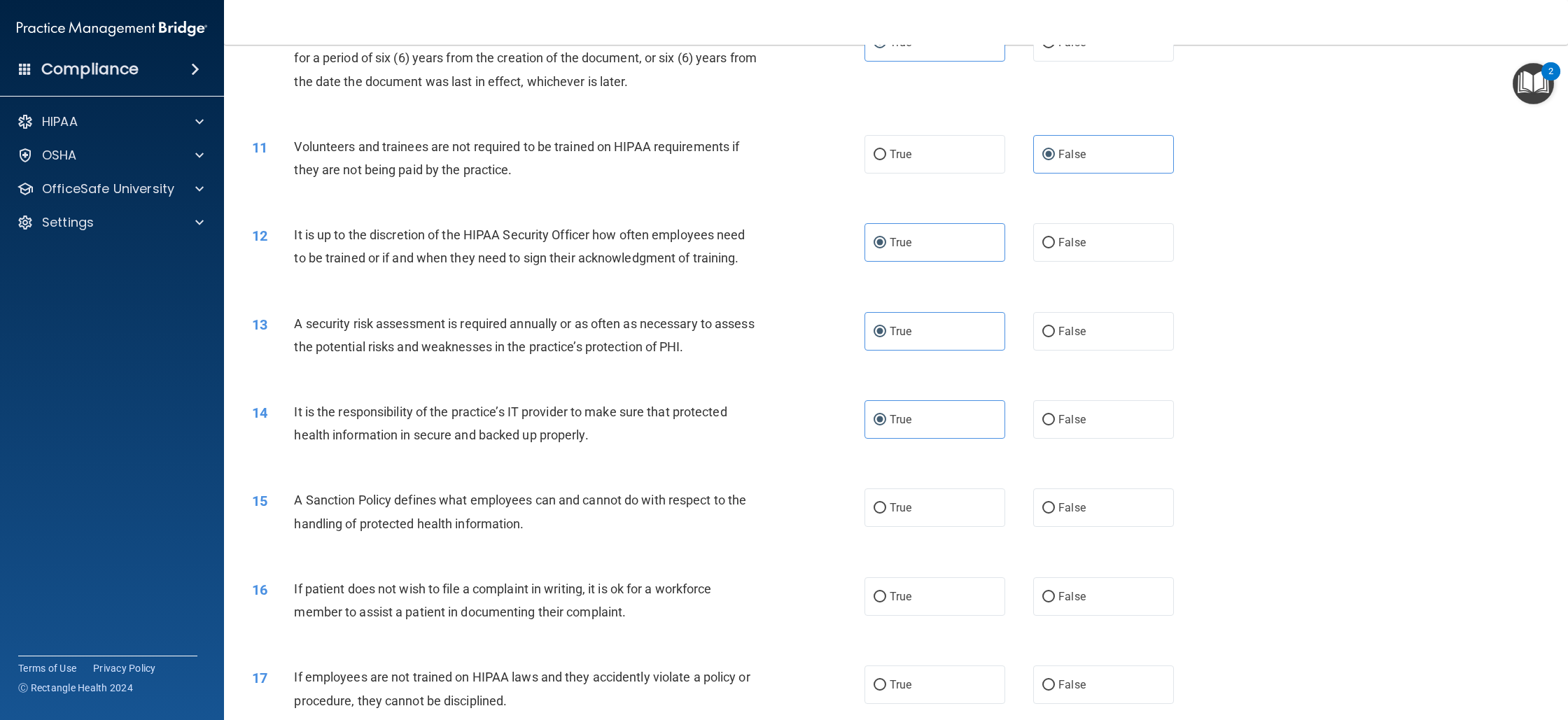
scroll to position [1072, 0]
click at [1074, 413] on span "False" at bounding box center [1072, 418] width 28 height 13
click at [1055, 413] on input "False" at bounding box center [1049, 418] width 12 height 11
radio input "true"
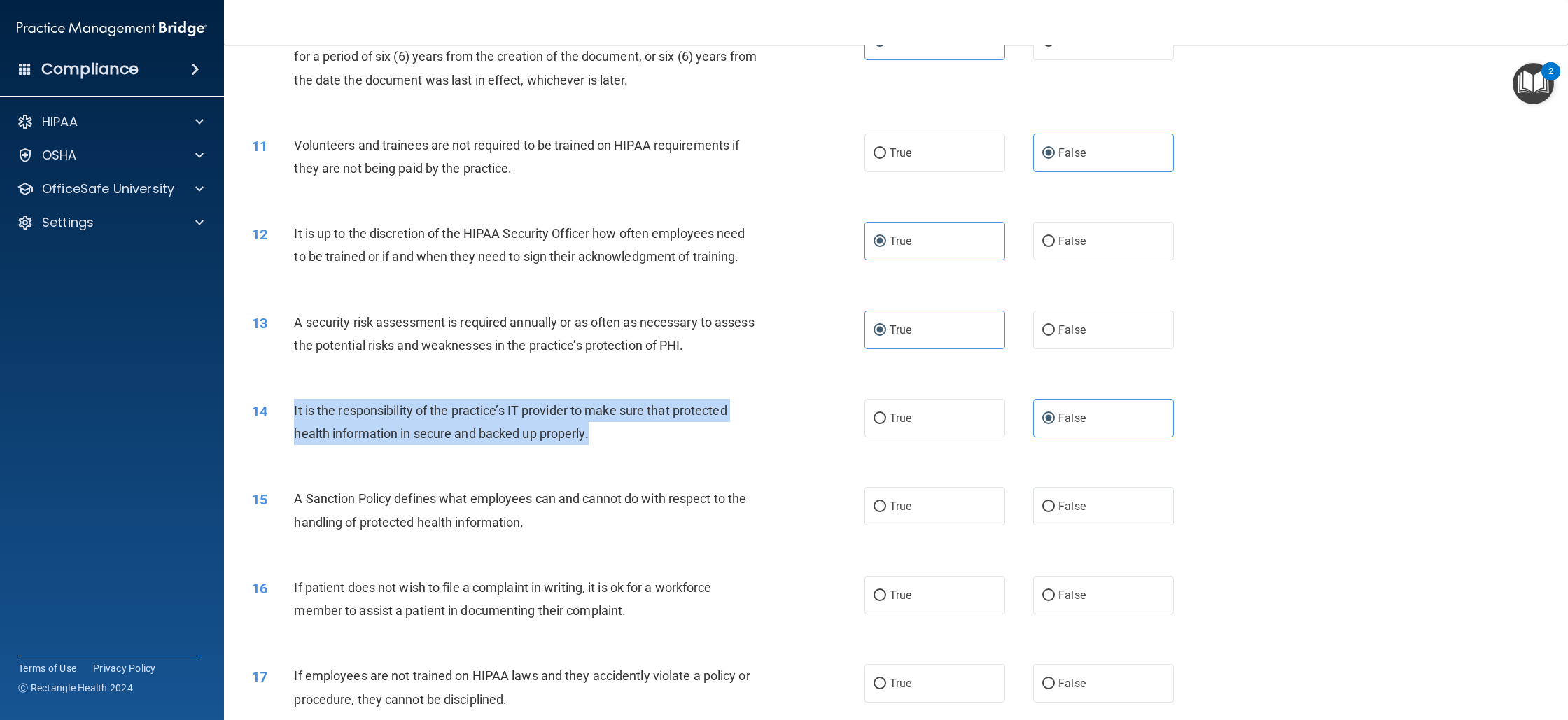
drag, startPoint x: 288, startPoint y: 412, endPoint x: 604, endPoint y: 431, distance: 316.6
click at [604, 431] on div "14 It is the responsibility of the practice’s IT provider to make sure that pro…" at bounding box center [559, 426] width 655 height 53
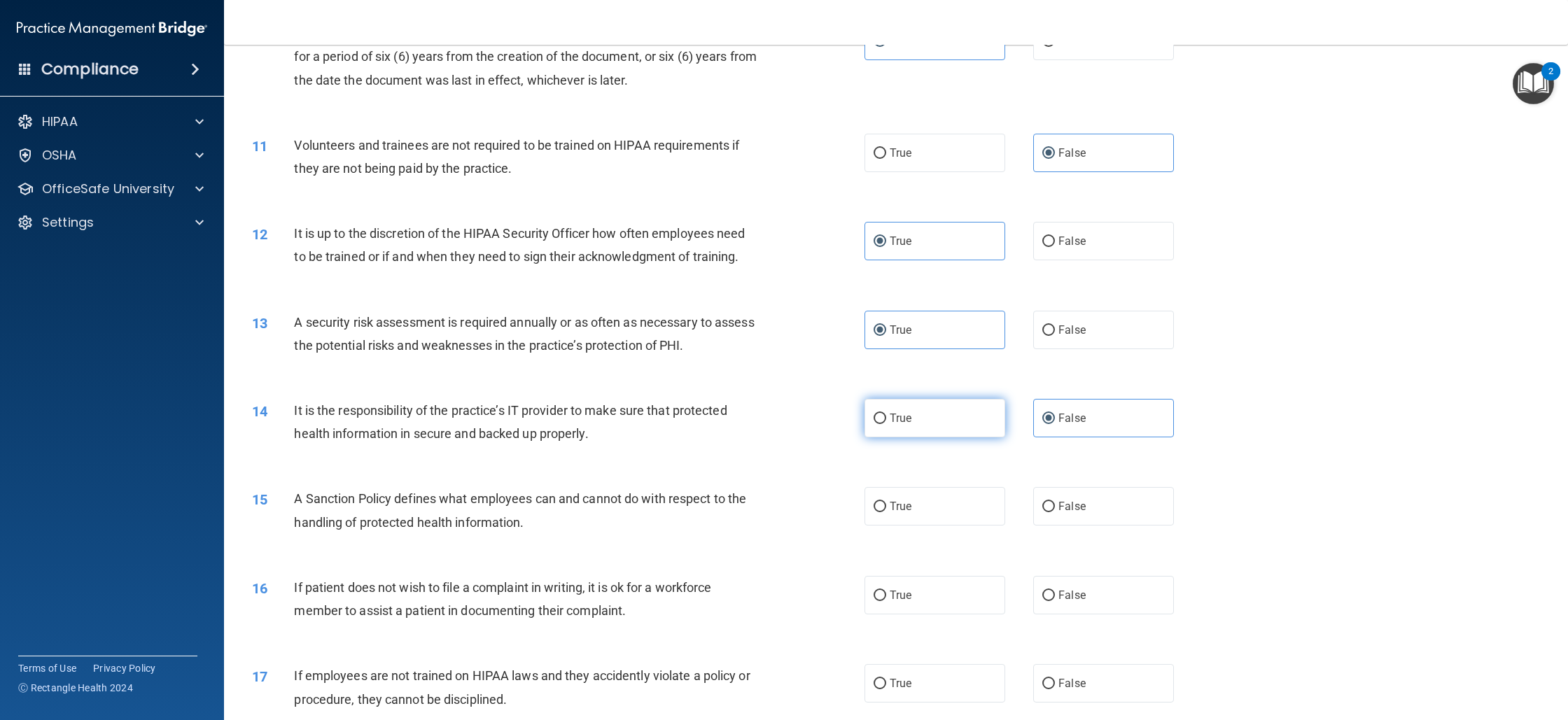
click at [920, 416] on label "True" at bounding box center [934, 418] width 140 height 38
click at [886, 416] on input "True" at bounding box center [879, 418] width 12 height 11
radio input "true"
radio input "false"
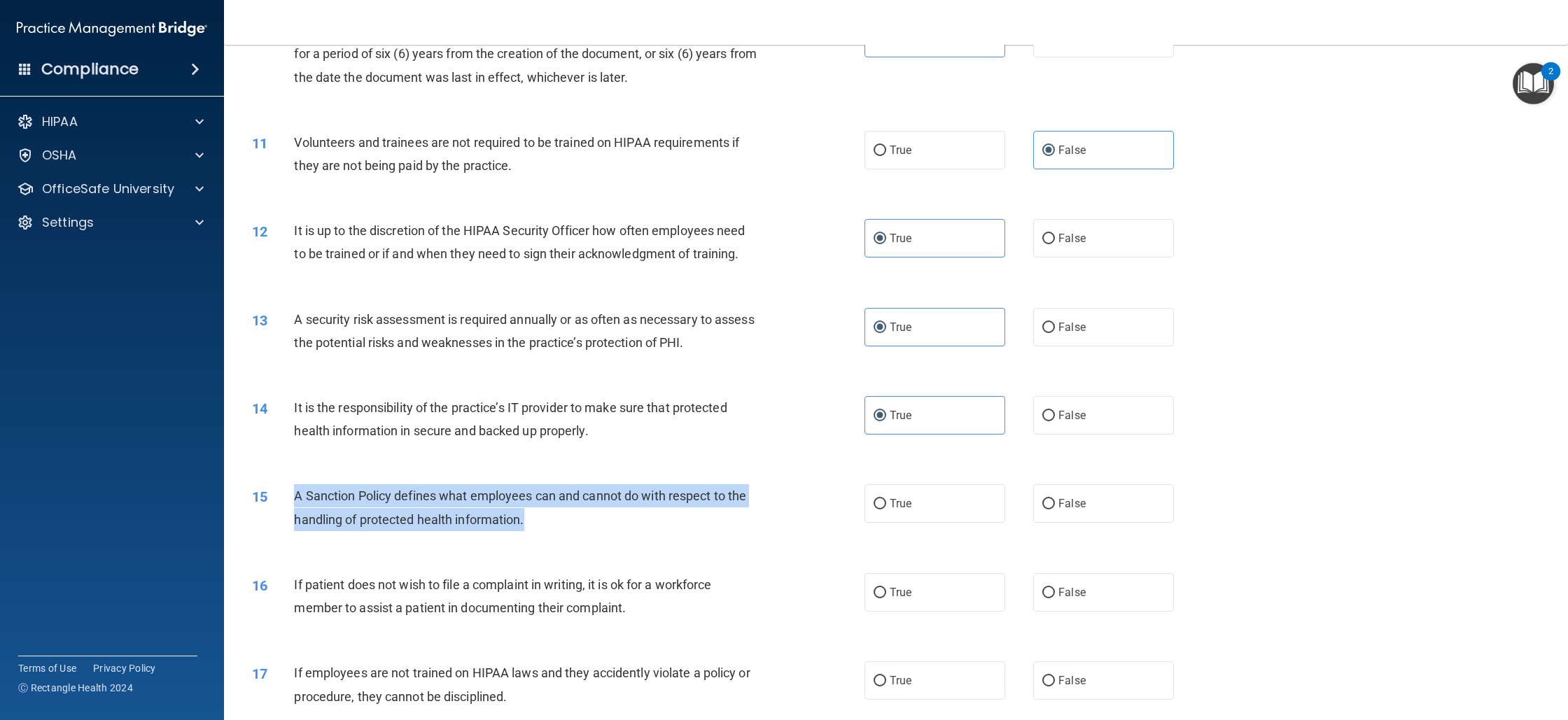
drag, startPoint x: 295, startPoint y: 495, endPoint x: 531, endPoint y: 511, distance: 236.5
click at [531, 511] on div "15 A Sanction Policy defines what employees can and cannot do with respect to t…" at bounding box center [559, 511] width 655 height 53
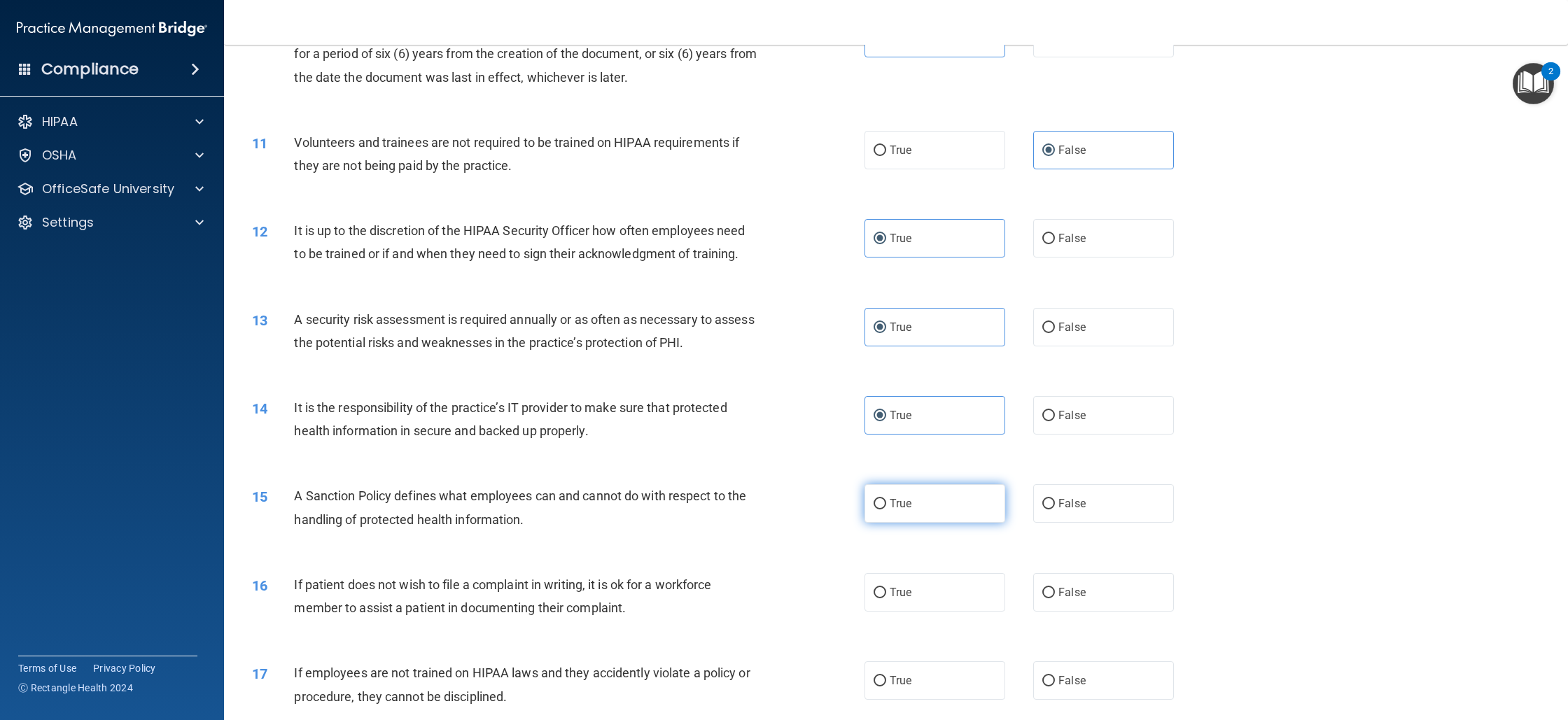
click at [895, 495] on label "True" at bounding box center [934, 503] width 140 height 38
click at [886, 499] on input "True" at bounding box center [879, 504] width 12 height 11
radio input "true"
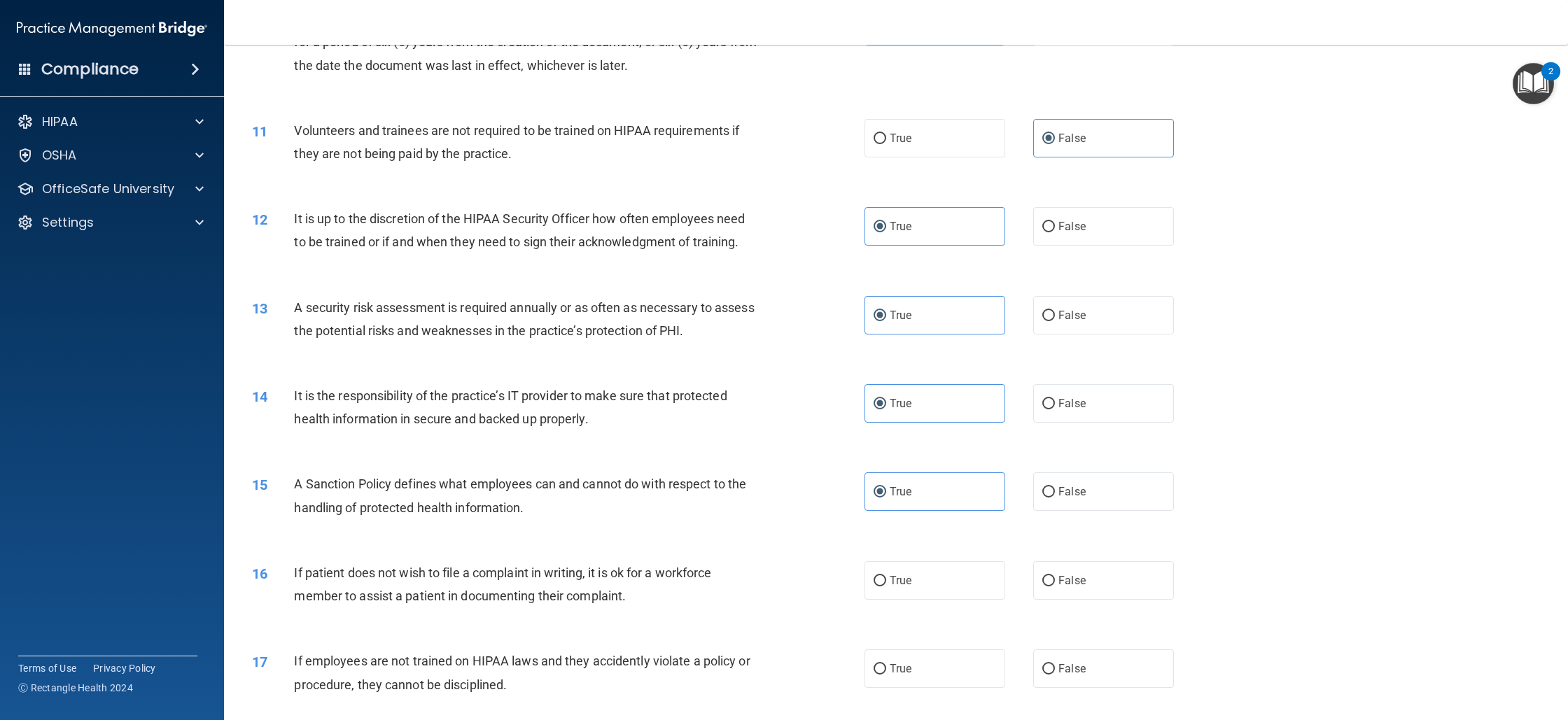
scroll to position [1106, 0]
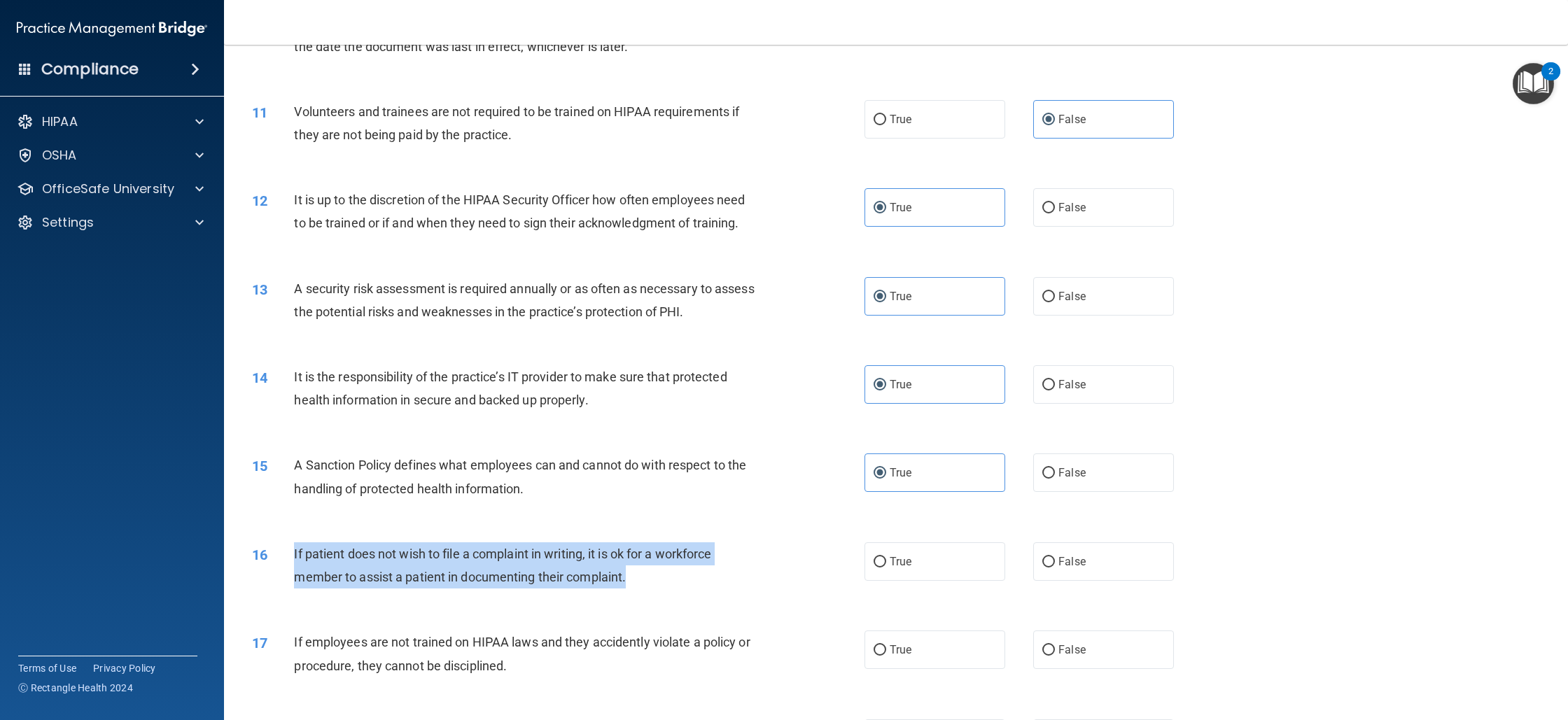
drag, startPoint x: 288, startPoint y: 555, endPoint x: 634, endPoint y: 586, distance: 347.4
click at [634, 586] on div "16 If patient does not wish to file a complaint in writing, it is ok for a work…" at bounding box center [559, 569] width 655 height 53
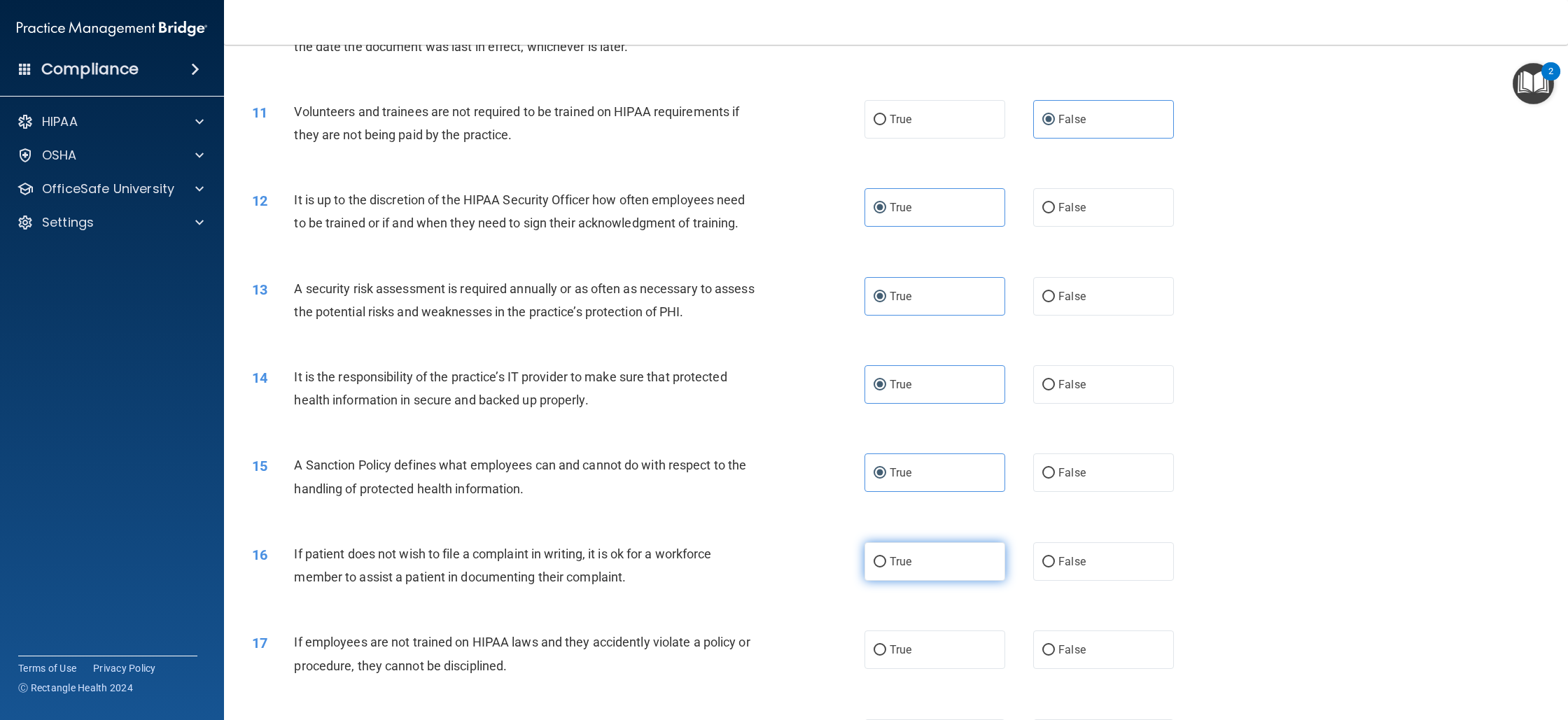
click at [933, 560] on label "True" at bounding box center [934, 561] width 140 height 38
click at [886, 560] on input "True" at bounding box center [879, 562] width 12 height 11
radio input "true"
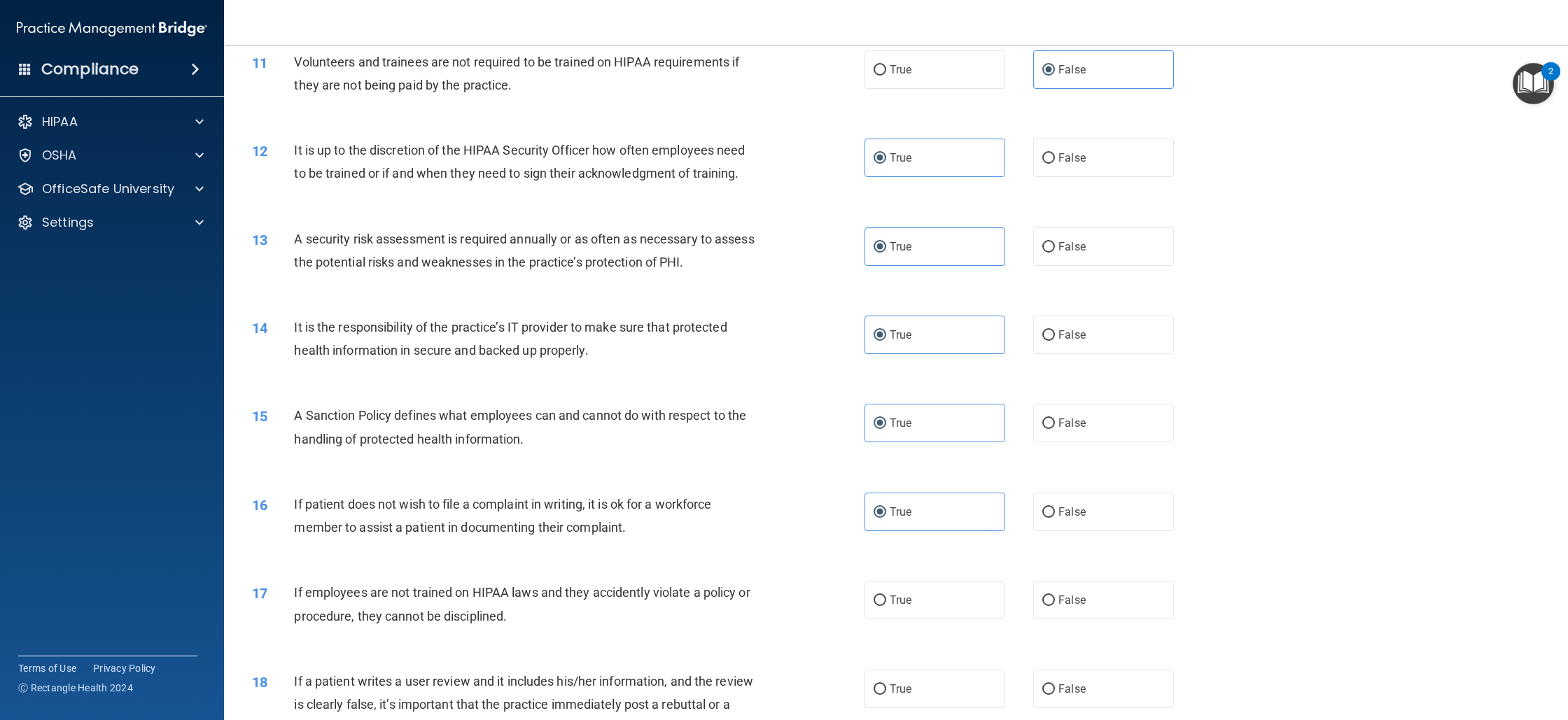
scroll to position [1177, 0]
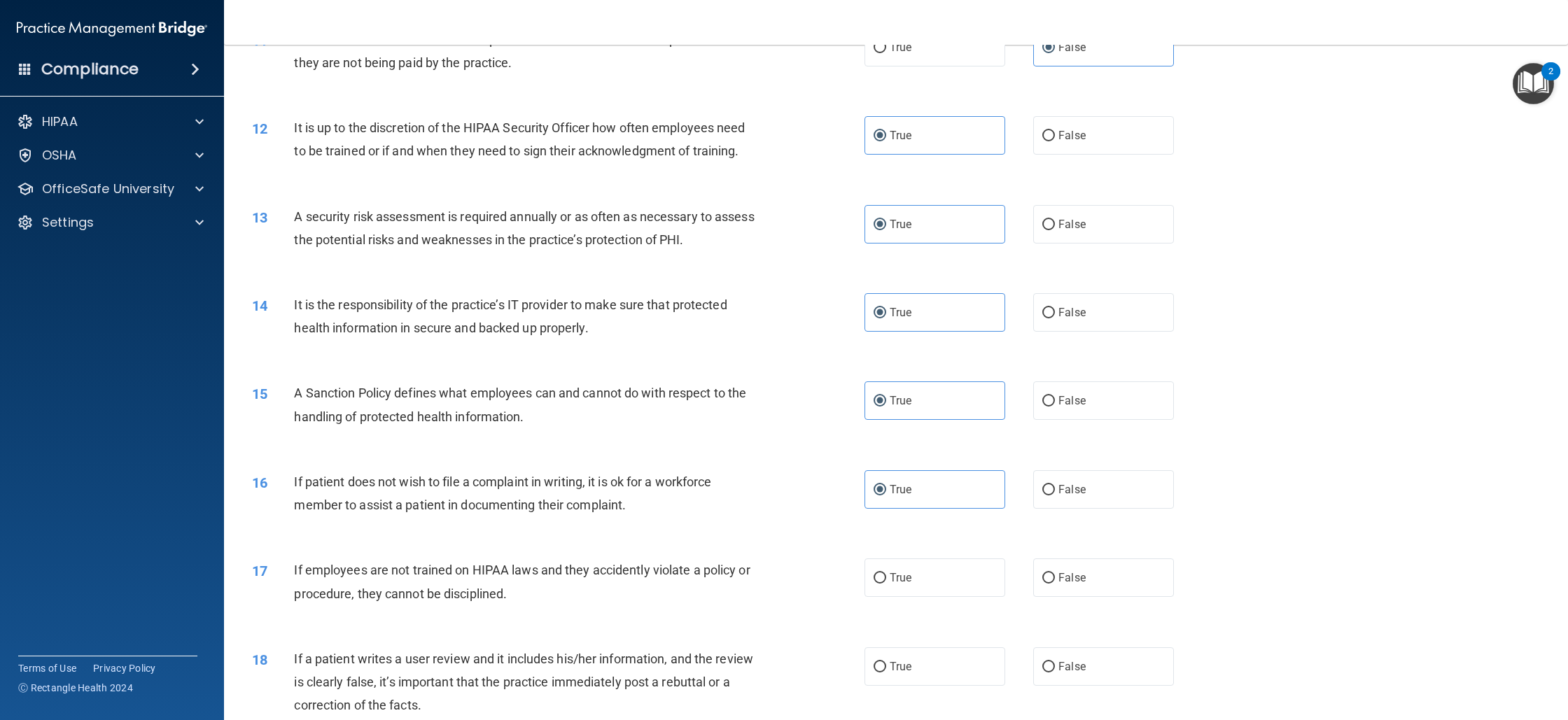
click at [301, 568] on span "If employees are not trained on HIPAA laws and they accidently violate a policy…" at bounding box center [521, 582] width 456 height 38
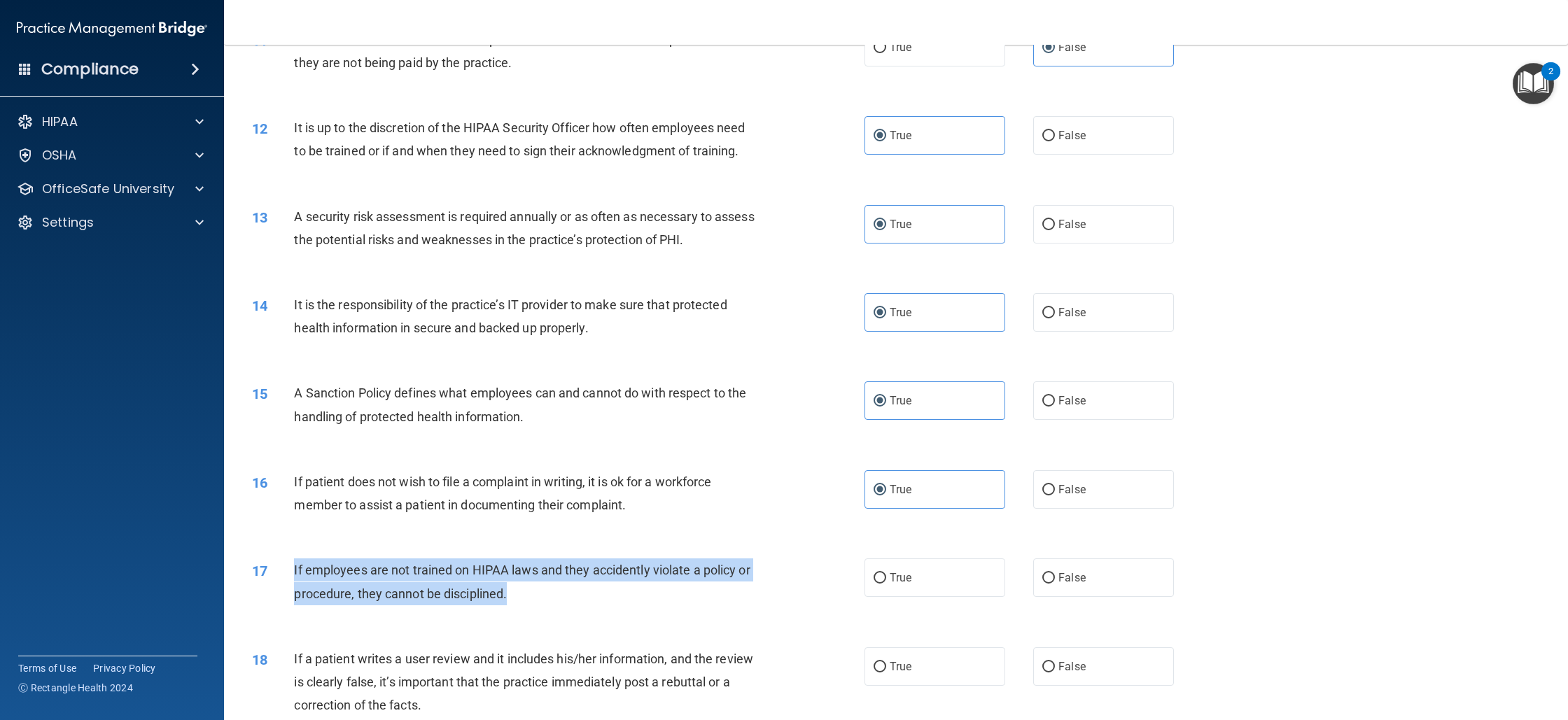
drag, startPoint x: 294, startPoint y: 569, endPoint x: 509, endPoint y: 604, distance: 217.8
click at [509, 604] on div "If employees are not trained on HIPAA laws and they accidently violate a policy…" at bounding box center [532, 582] width 476 height 46
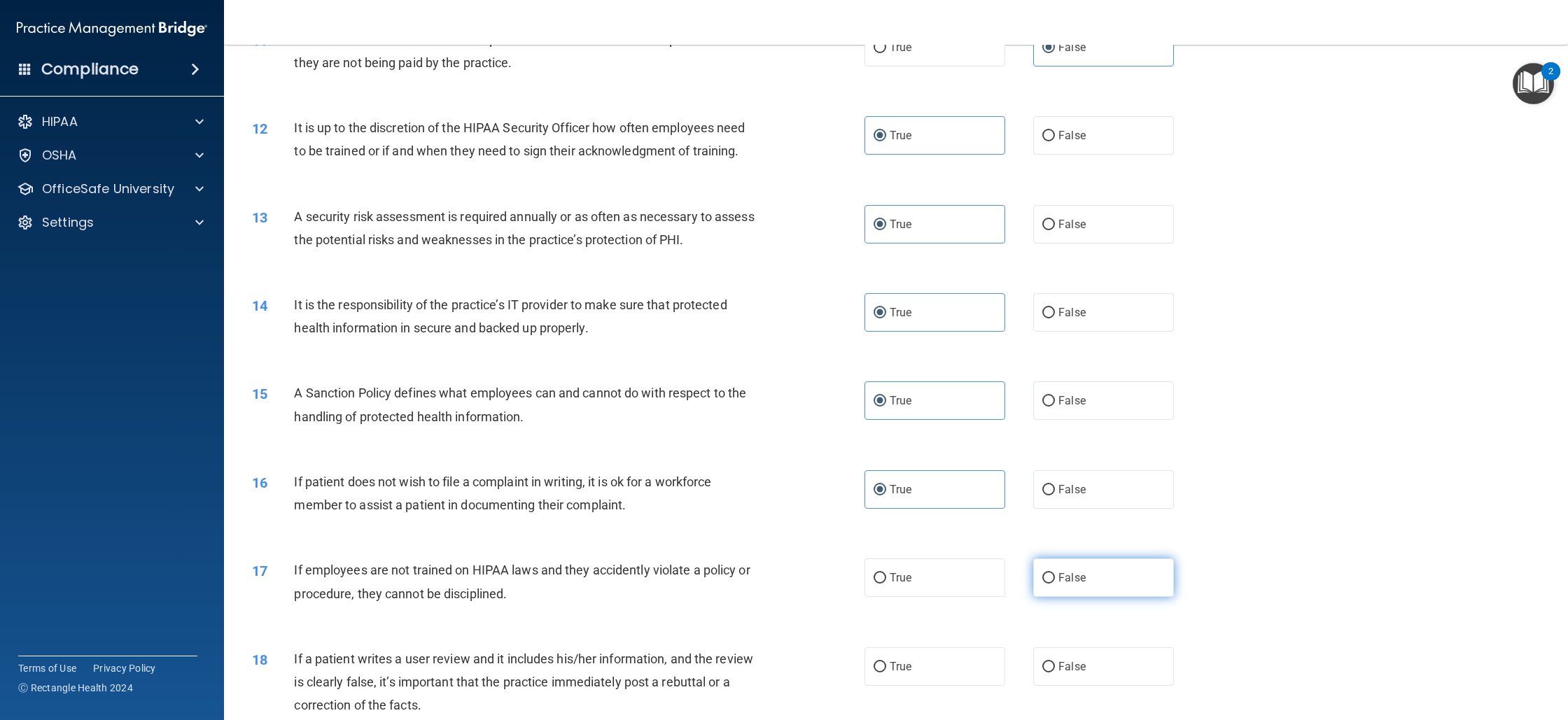
click at [1149, 585] on label "False" at bounding box center [1103, 578] width 140 height 38
click at [1055, 583] on input "False" at bounding box center [1049, 578] width 12 height 11
radio input "true"
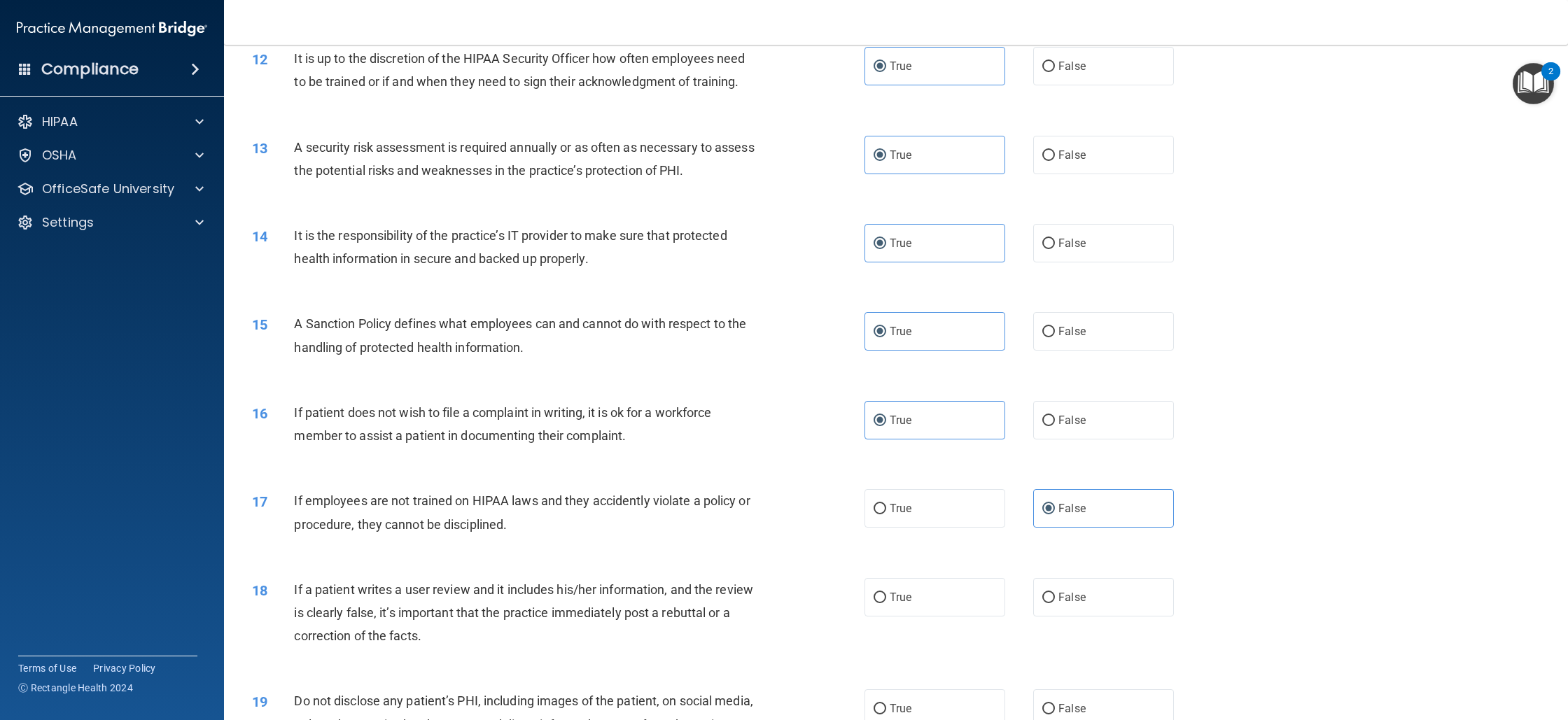
scroll to position [1260, 0]
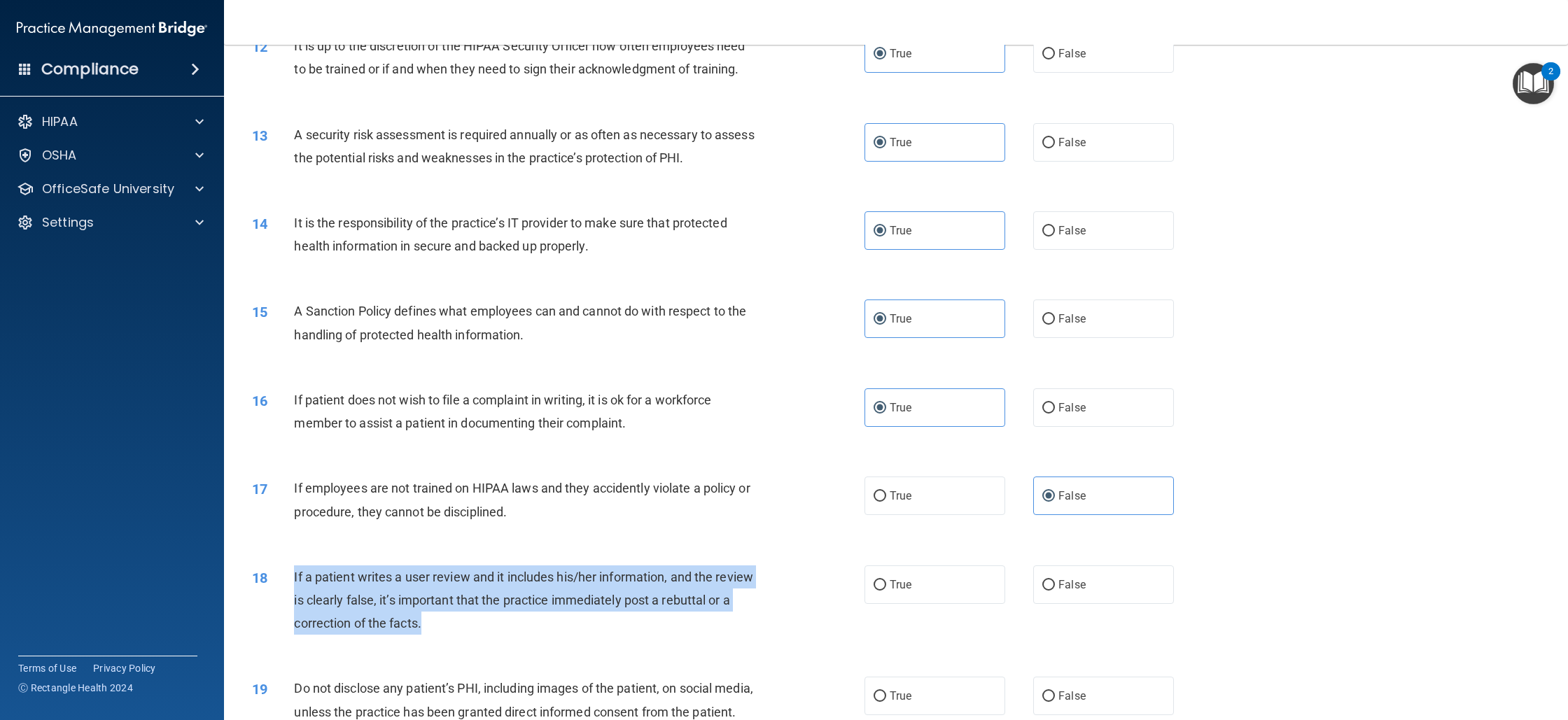
drag, startPoint x: 292, startPoint y: 574, endPoint x: 451, endPoint y: 625, distance: 167.0
click at [451, 625] on div "18 If a patient writes a user review and it includes his/her information, and t…" at bounding box center [559, 604] width 655 height 77
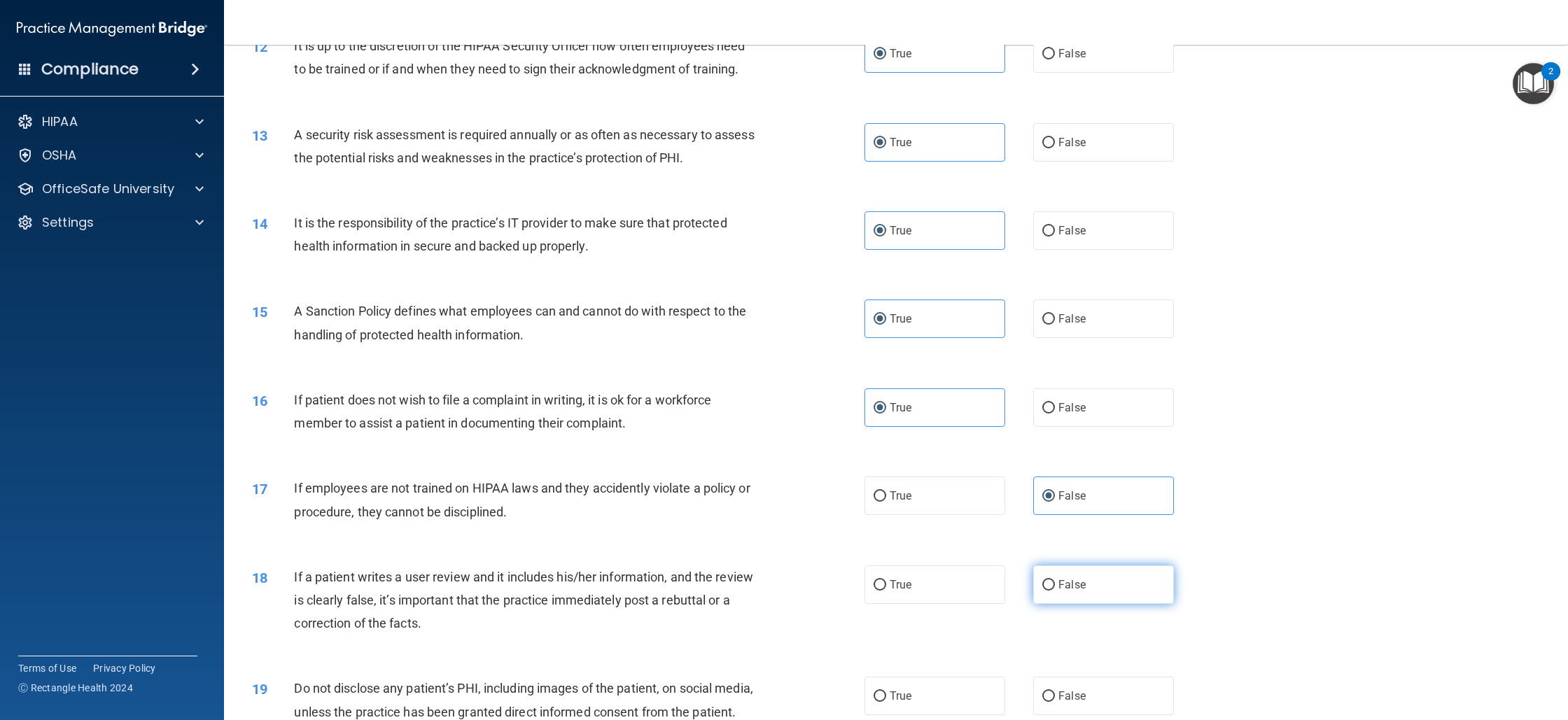
click at [1060, 586] on span "False" at bounding box center [1072, 585] width 28 height 13
click at [1055, 586] on input "False" at bounding box center [1049, 585] width 12 height 11
radio input "true"
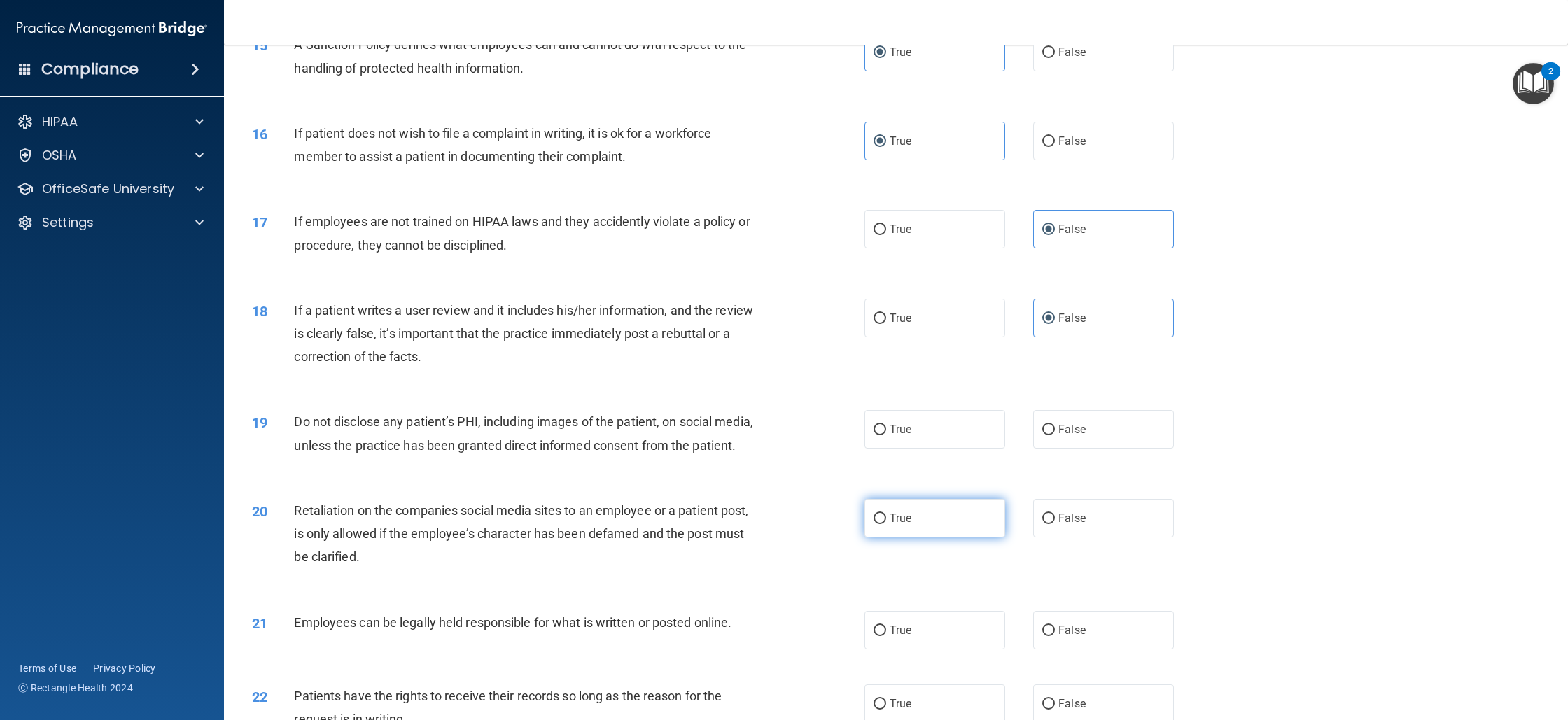
scroll to position [1586, 0]
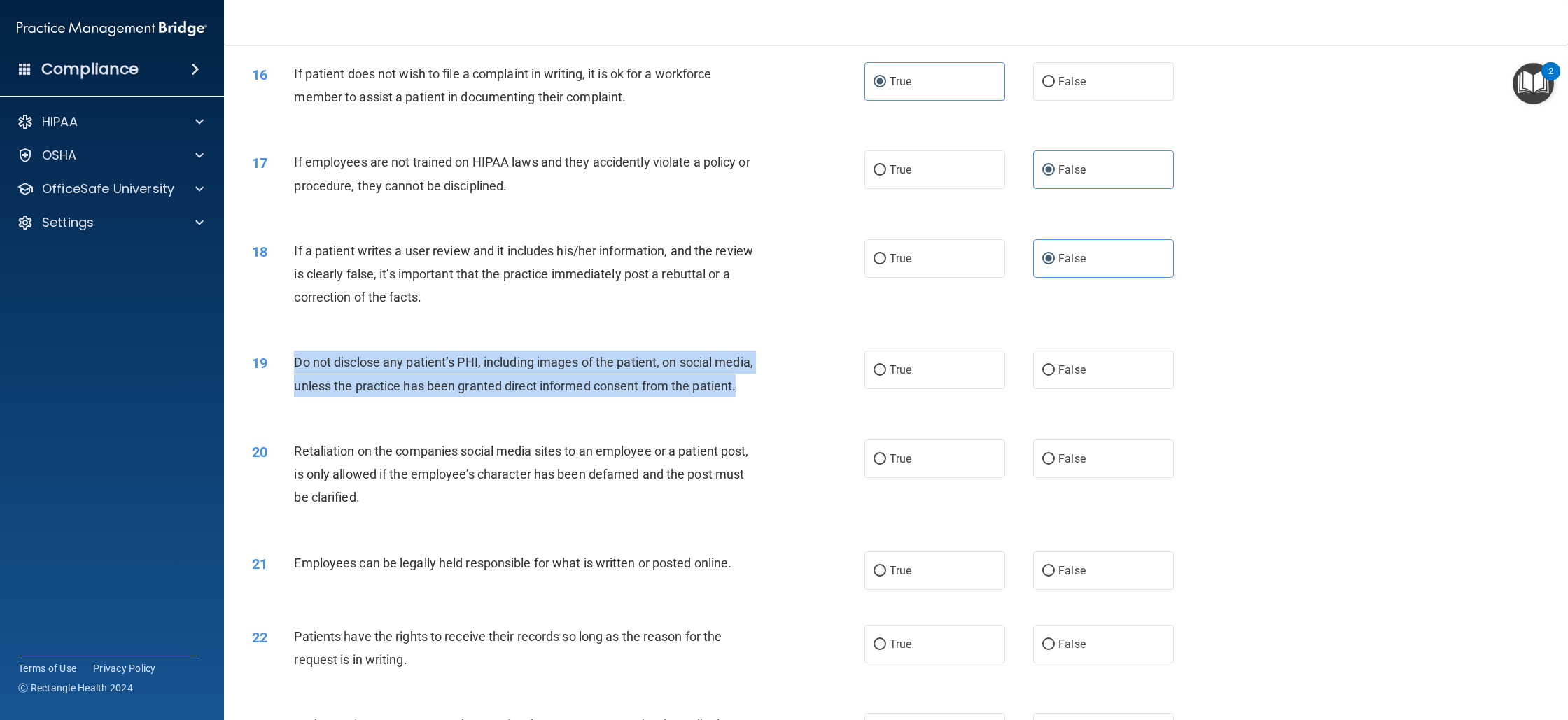
drag, startPoint x: 296, startPoint y: 366, endPoint x: 355, endPoint y: 423, distance: 82.0
click at [355, 404] on div "19 Do not disclose any patient’s PHI, including images of the patient, on socia…" at bounding box center [559, 377] width 655 height 53
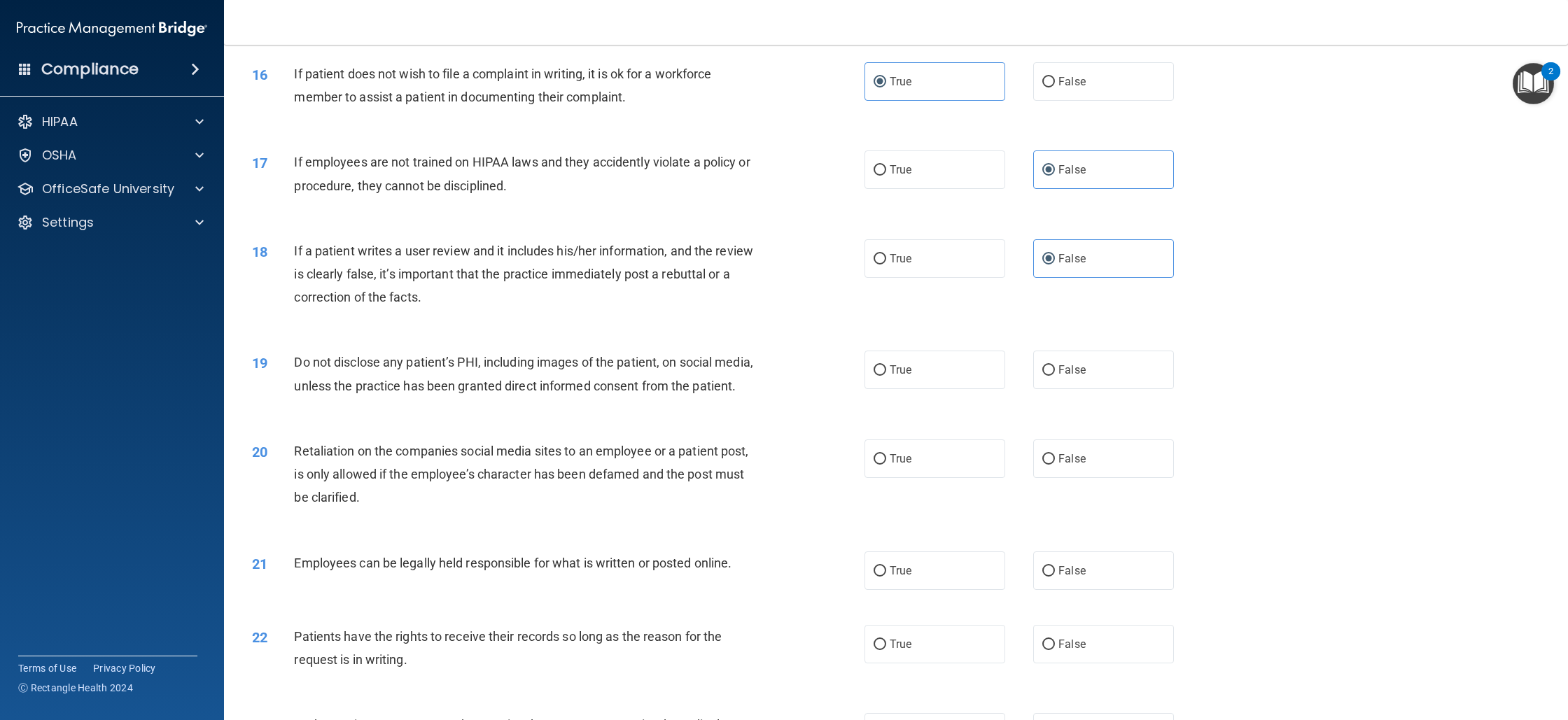
click at [894, 392] on div "19 Do not disclose any patient’s PHI, including images of the patient, on socia…" at bounding box center [896, 377] width 1309 height 88
click at [901, 363] on label "True" at bounding box center [934, 370] width 140 height 38
click at [886, 366] on input "True" at bounding box center [879, 371] width 12 height 11
radio input "true"
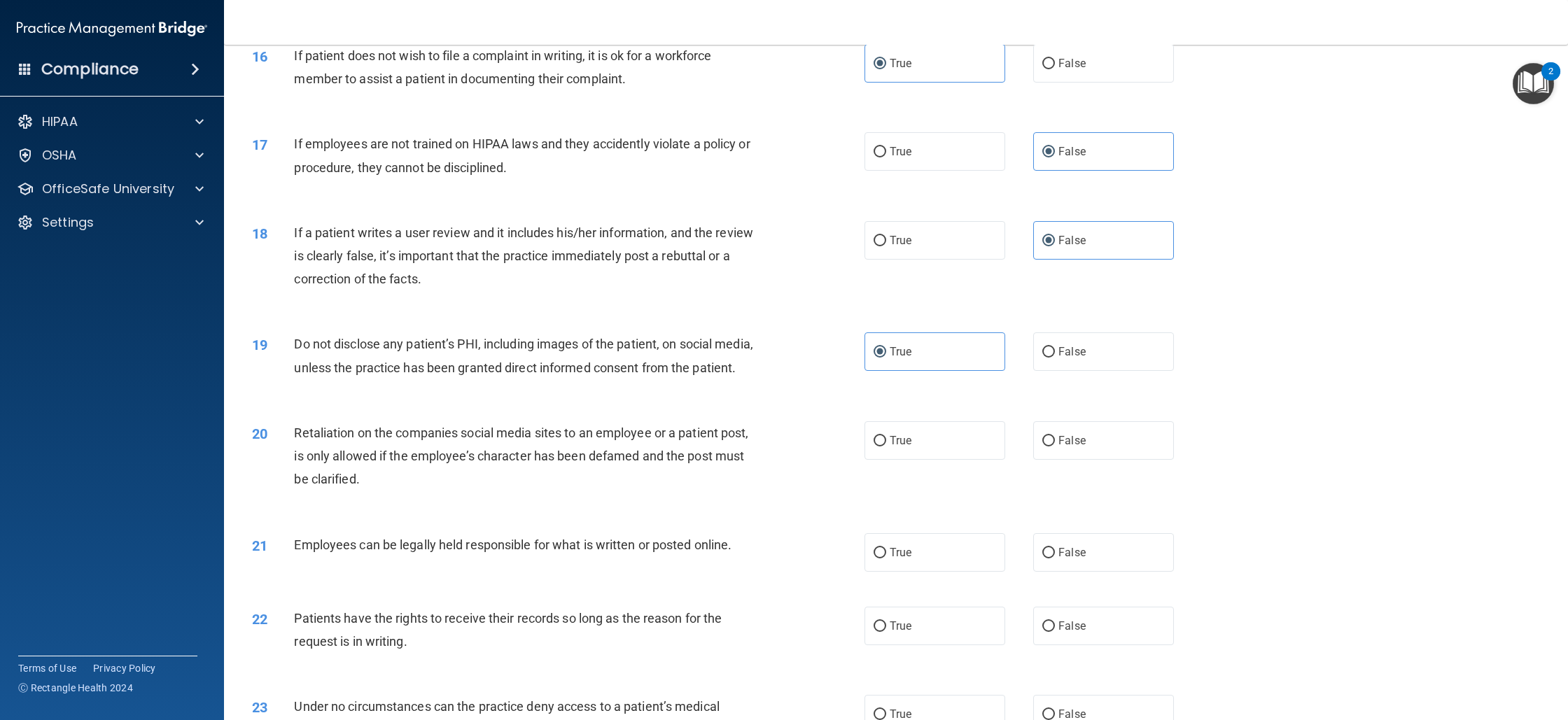
scroll to position [1604, 0]
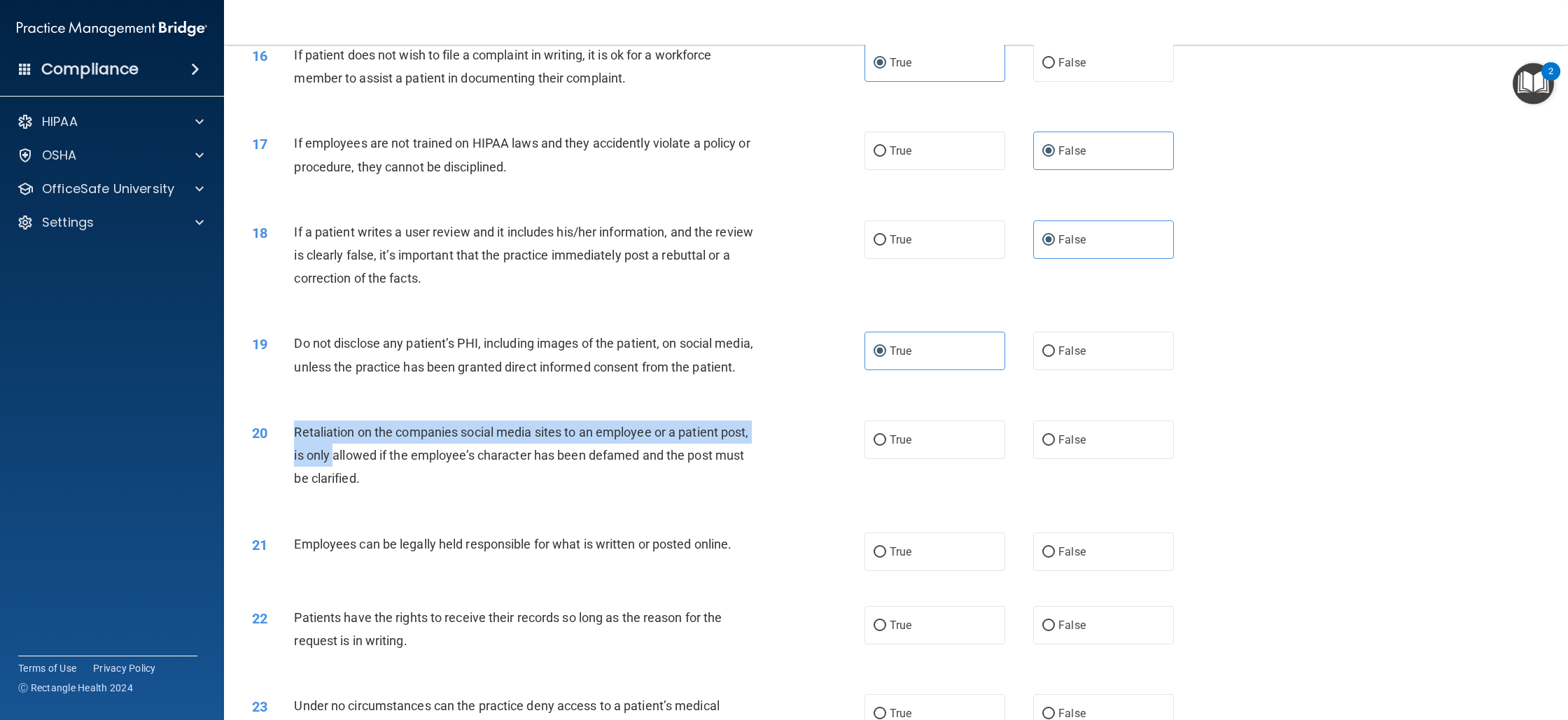
drag, startPoint x: 286, startPoint y: 458, endPoint x: 397, endPoint y: 476, distance: 112.4
click at [337, 487] on div "20 Retaliation on the companies social media sites to an employee or a patient …" at bounding box center [559, 459] width 655 height 77
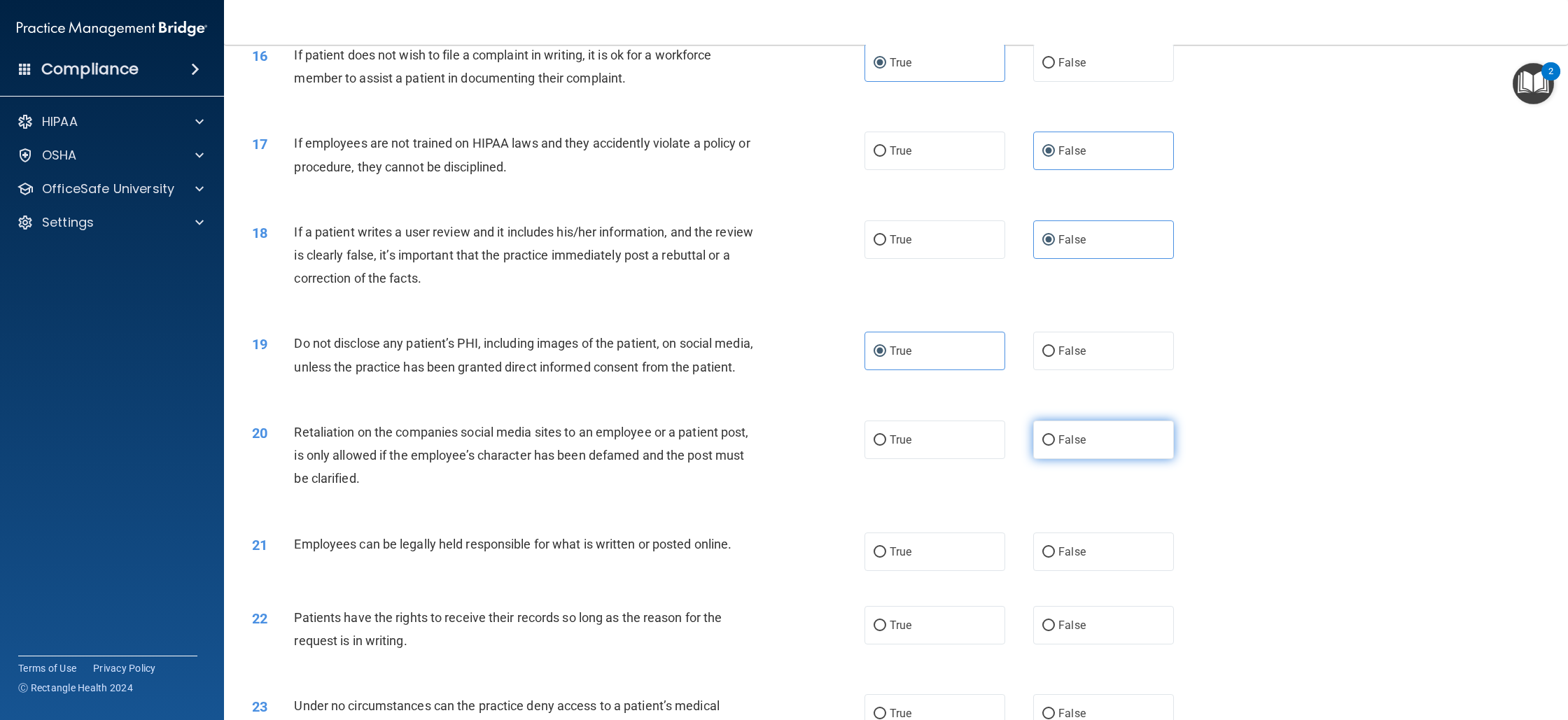
click at [1114, 458] on label "False" at bounding box center [1103, 440] width 140 height 38
click at [1055, 446] on input "False" at bounding box center [1049, 440] width 12 height 11
radio input "true"
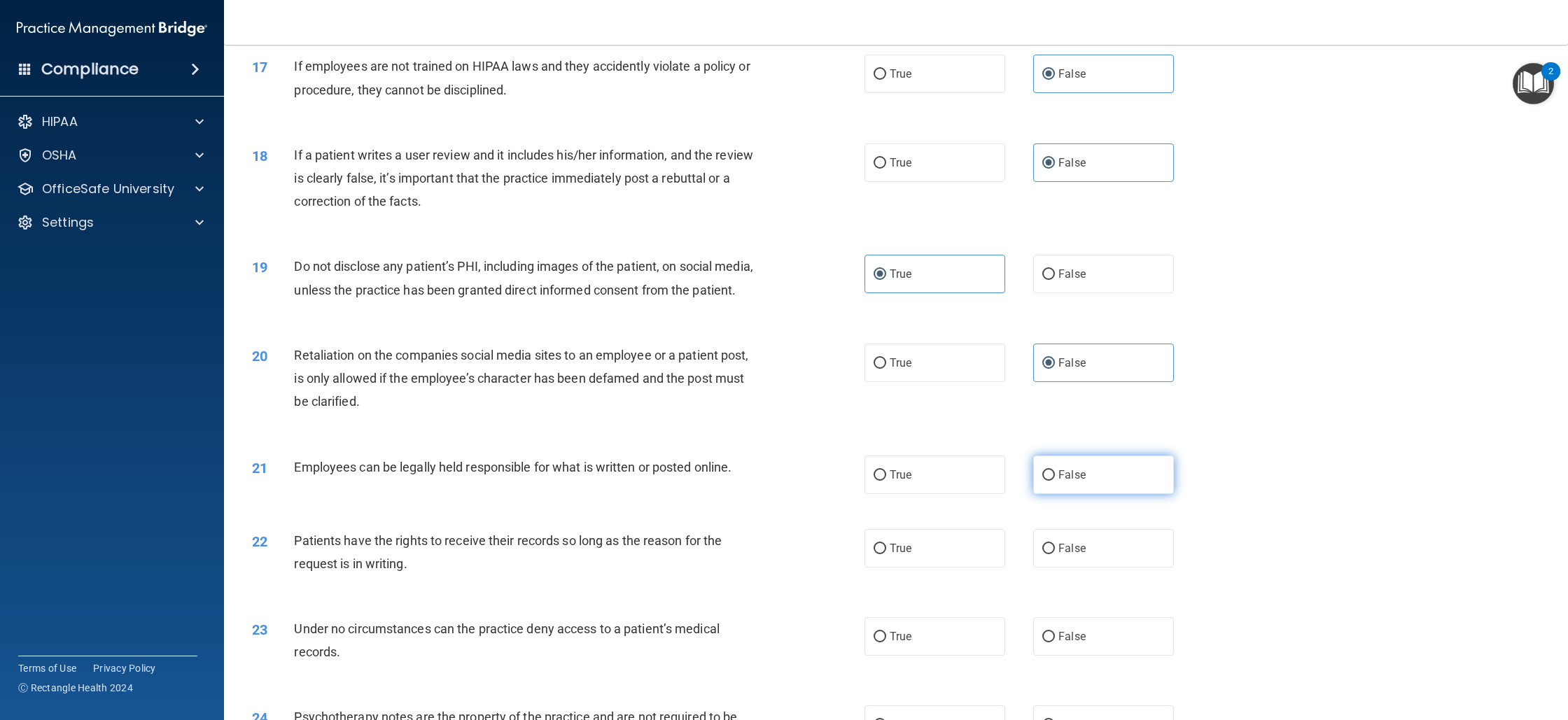
scroll to position [1713, 0]
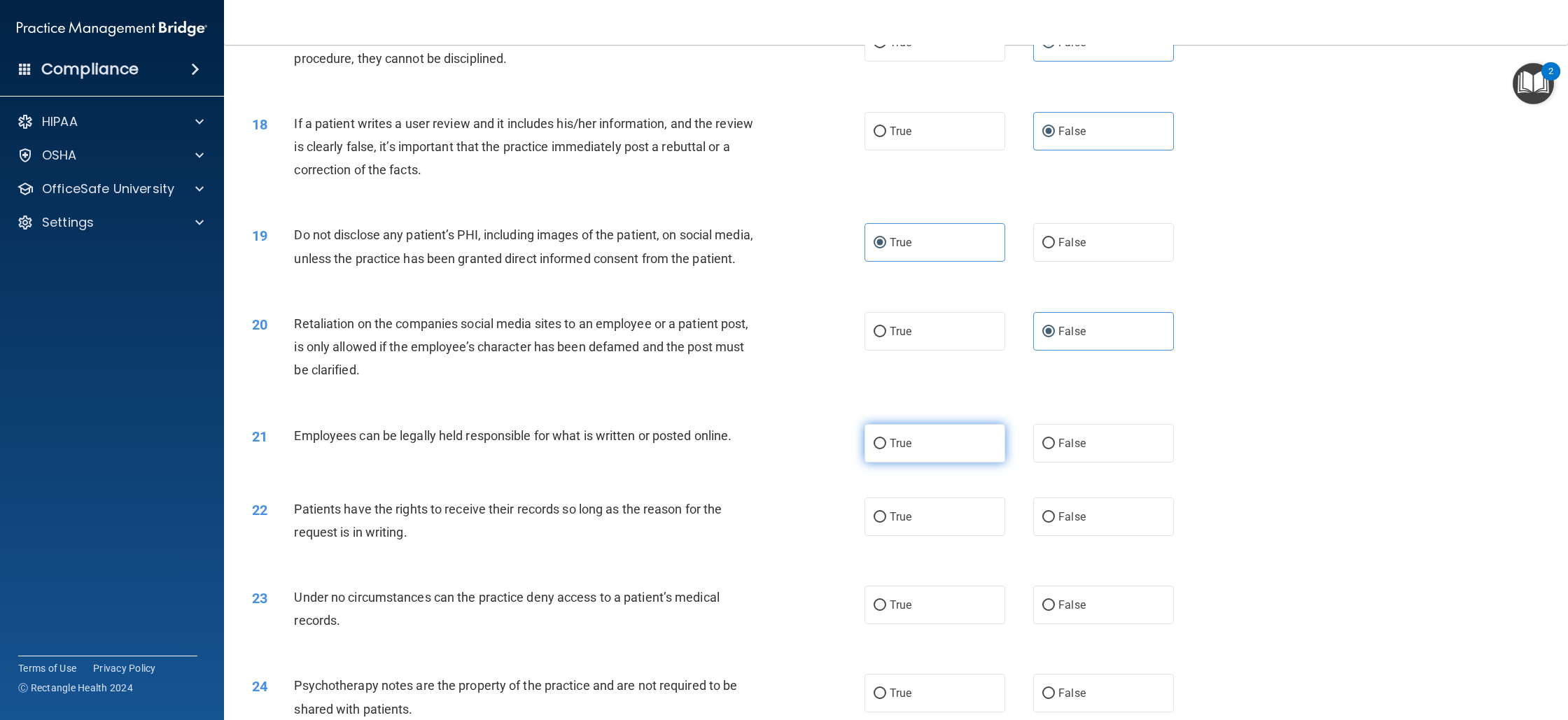
click at [920, 456] on label "True" at bounding box center [934, 443] width 140 height 38
click at [886, 450] on input "True" at bounding box center [879, 444] width 12 height 11
radio input "true"
click at [992, 537] on label "True" at bounding box center [934, 517] width 140 height 38
click at [886, 523] on input "True" at bounding box center [879, 518] width 12 height 11
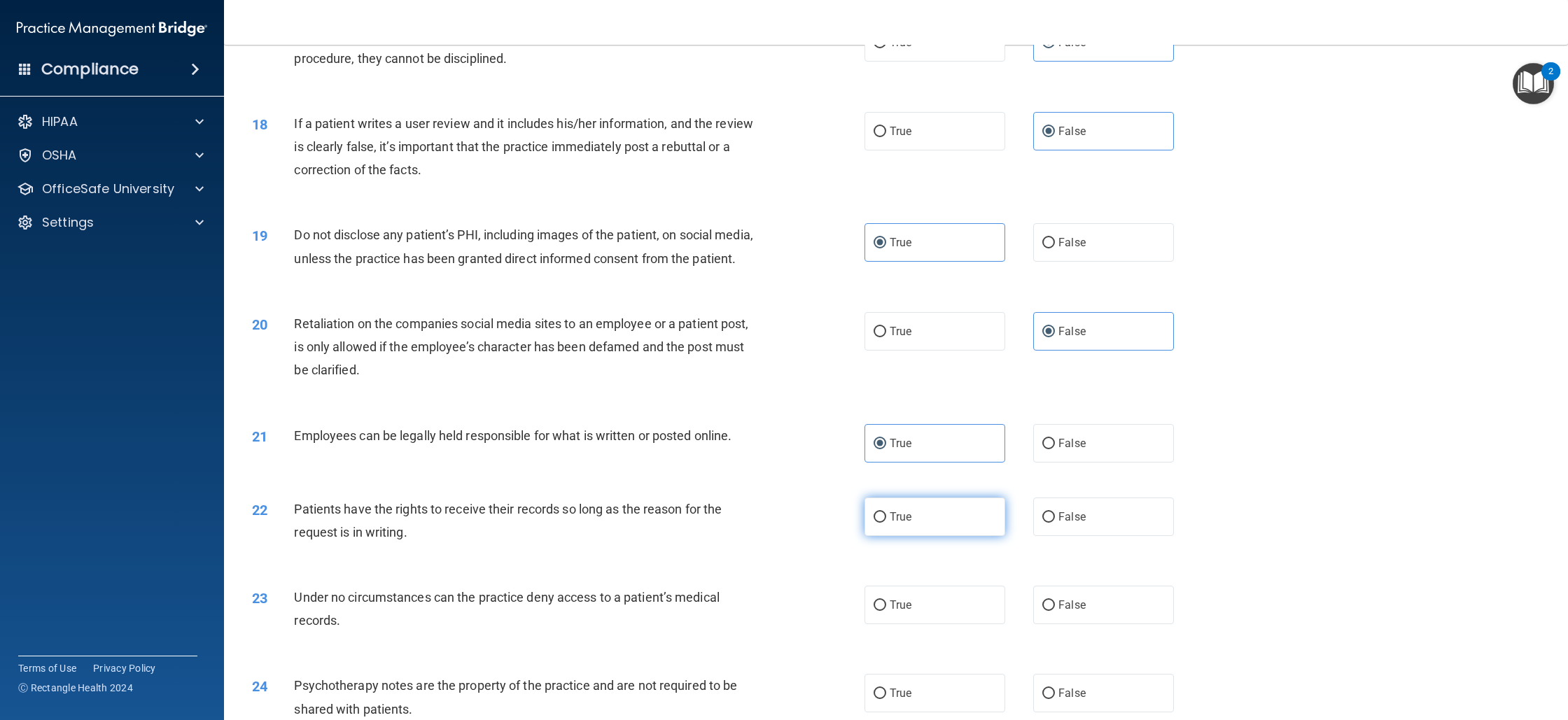
radio input "true"
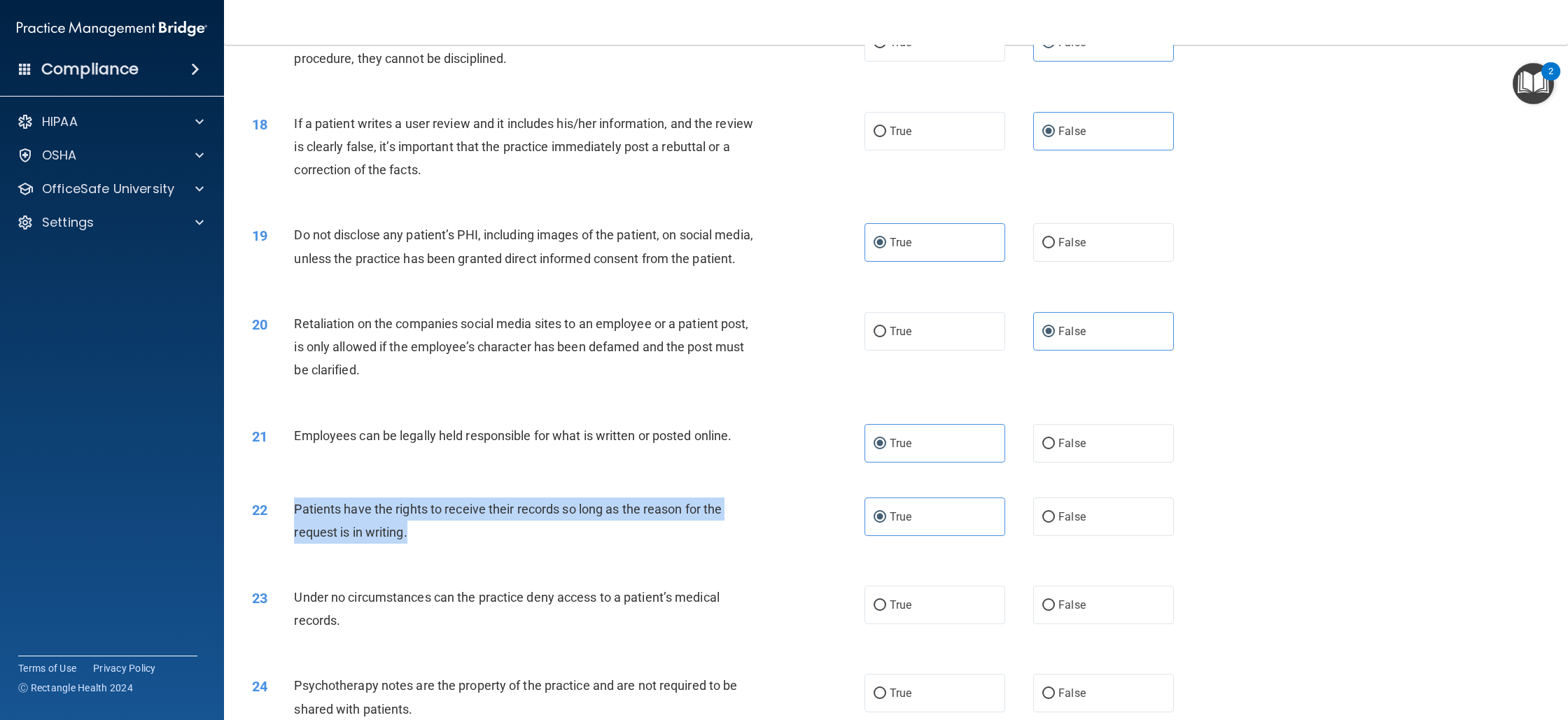
drag, startPoint x: 294, startPoint y: 534, endPoint x: 416, endPoint y: 559, distance: 124.5
click at [416, 544] on div "Patients have the rights to receive their records so long as the reason for the…" at bounding box center [532, 520] width 476 height 46
click at [757, 544] on div "Patients have the rights to receive their records so long as the reason for the…" at bounding box center [532, 520] width 476 height 46
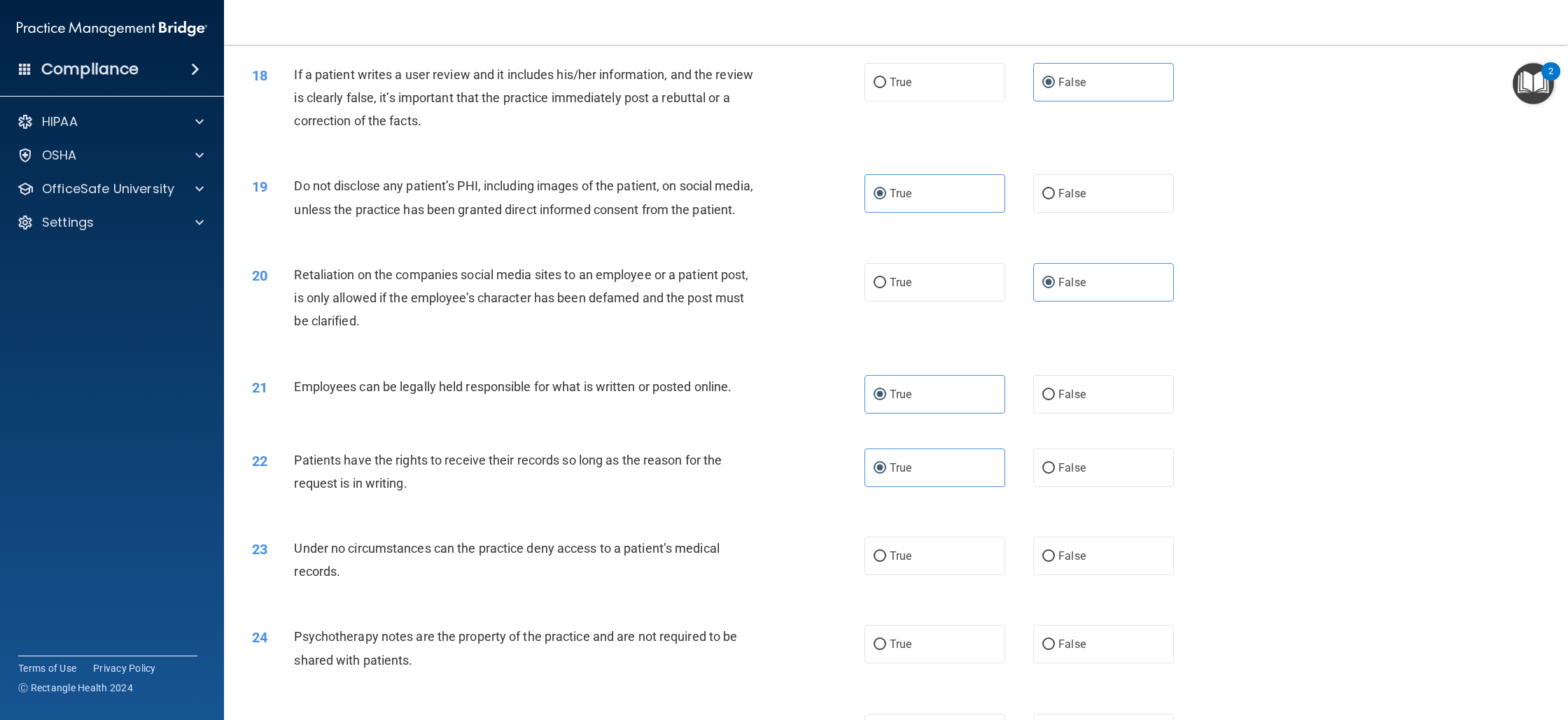
scroll to position [1765, 0]
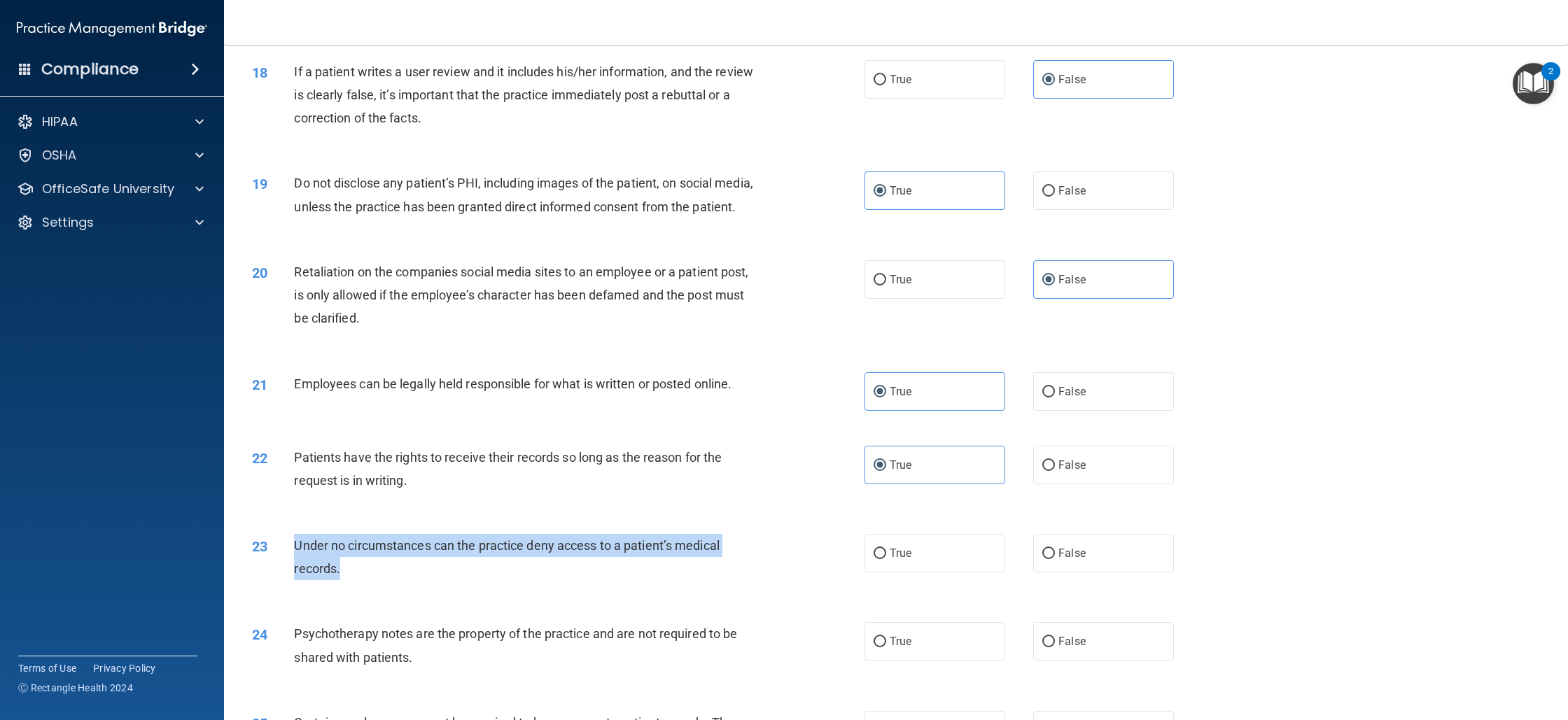
drag, startPoint x: 295, startPoint y: 571, endPoint x: 350, endPoint y: 602, distance: 63.1
click at [350, 581] on div "Under no circumstances can the practice deny access to a patient’s medical reco…" at bounding box center [532, 557] width 476 height 46
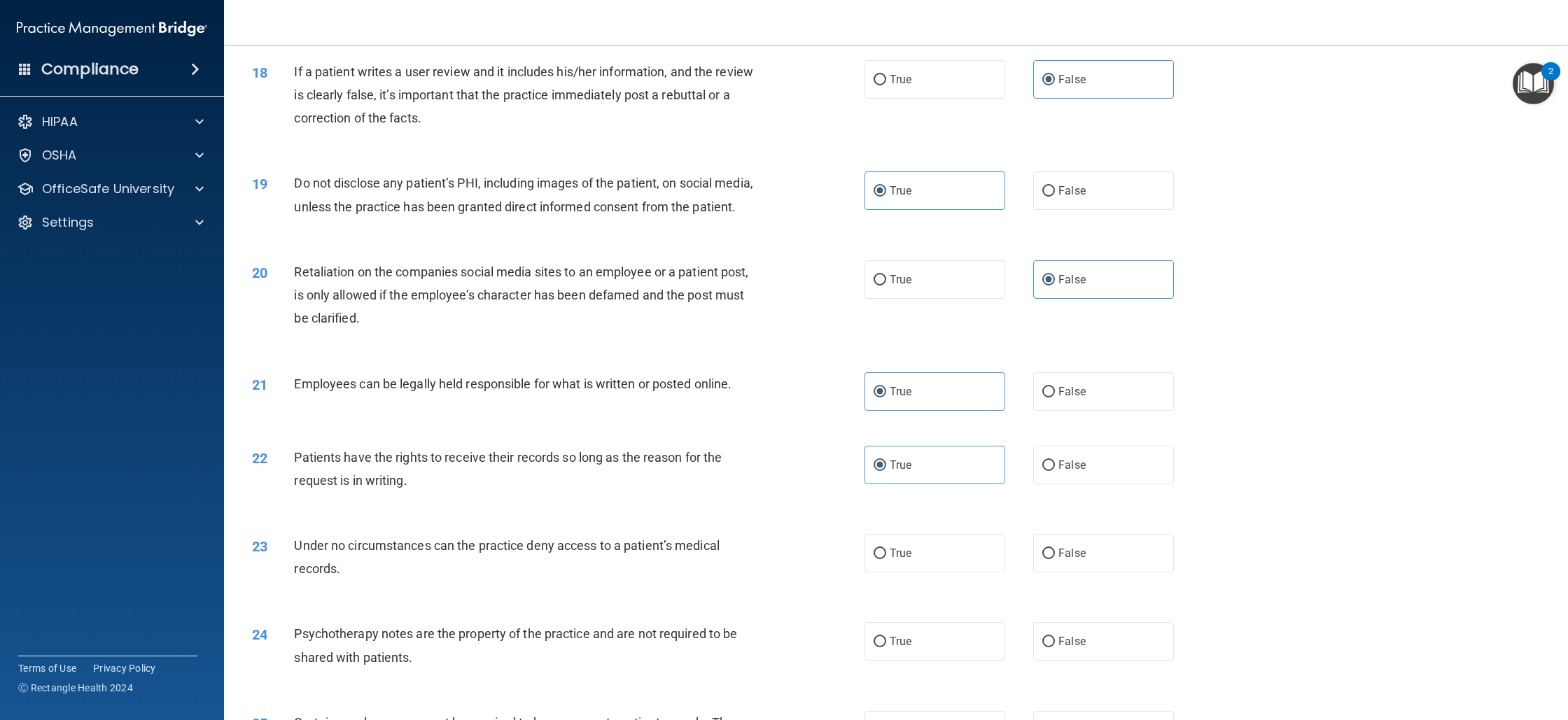
drag, startPoint x: 941, startPoint y: 578, endPoint x: 1003, endPoint y: 576, distance: 62.0
click at [1002, 573] on div "True False" at bounding box center [1033, 553] width 338 height 38
click at [1048, 560] on input "False" at bounding box center [1049, 554] width 12 height 11
radio input "true"
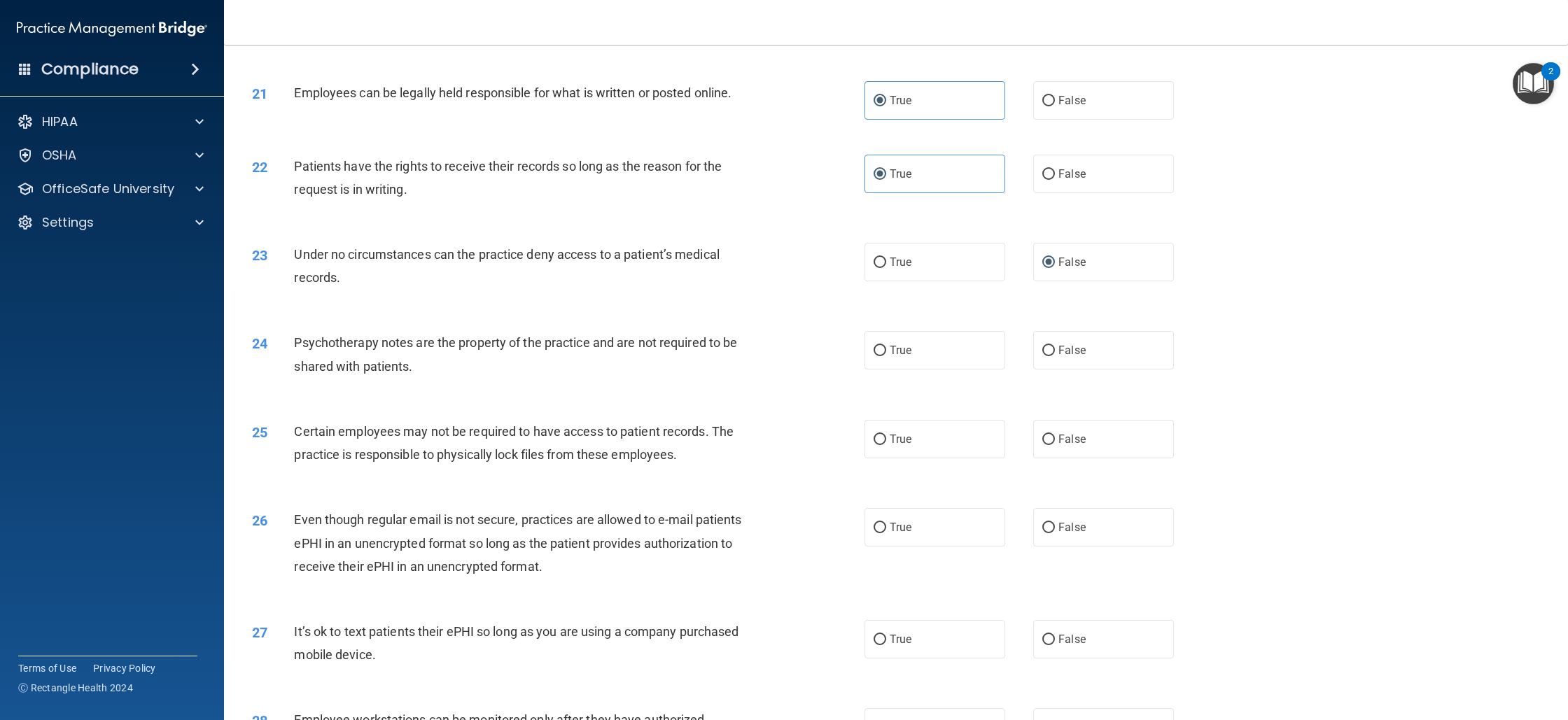
scroll to position [2148, 0]
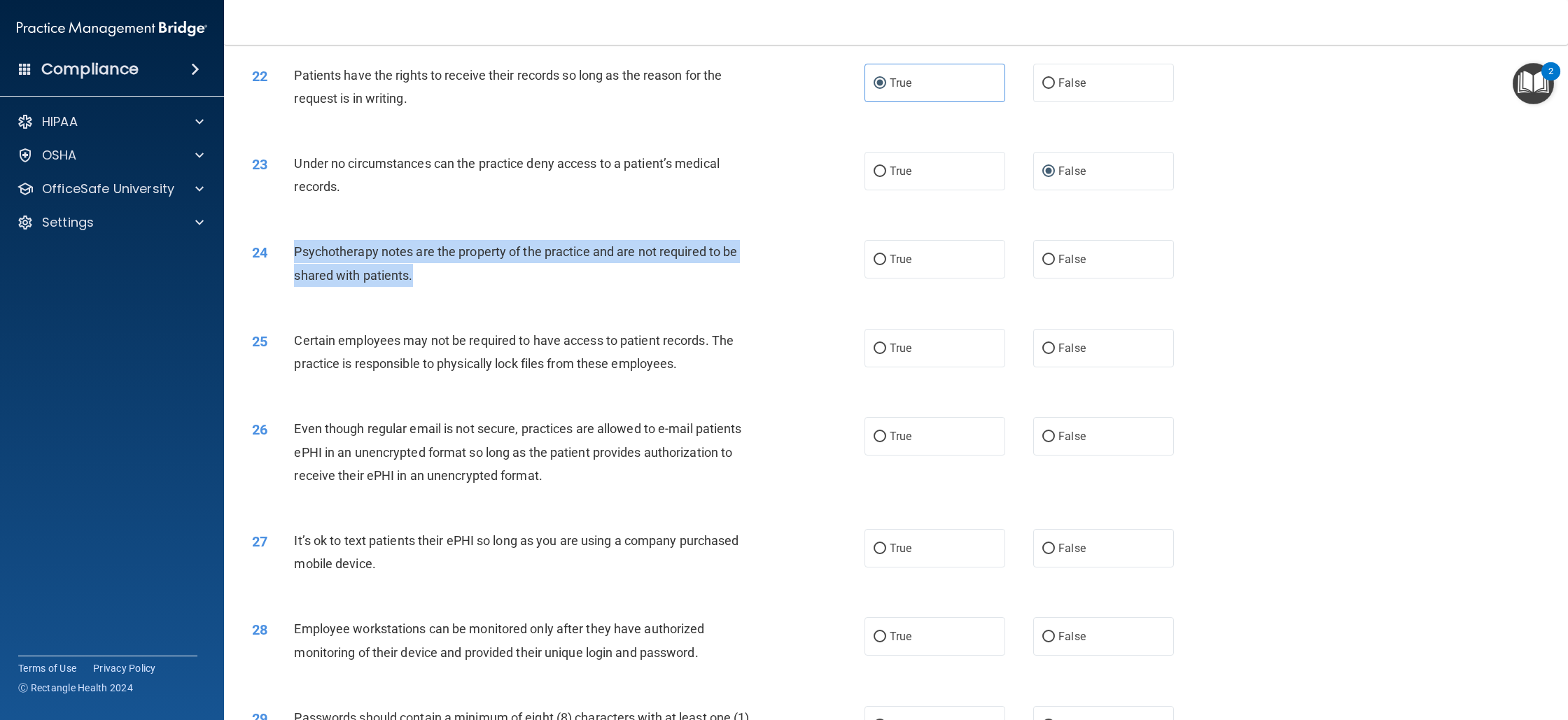
drag, startPoint x: 292, startPoint y: 276, endPoint x: 436, endPoint y: 311, distance: 148.2
click at [436, 293] on div "24 Psychotherapy notes are the property of the practice and are not required to…" at bounding box center [559, 266] width 655 height 53
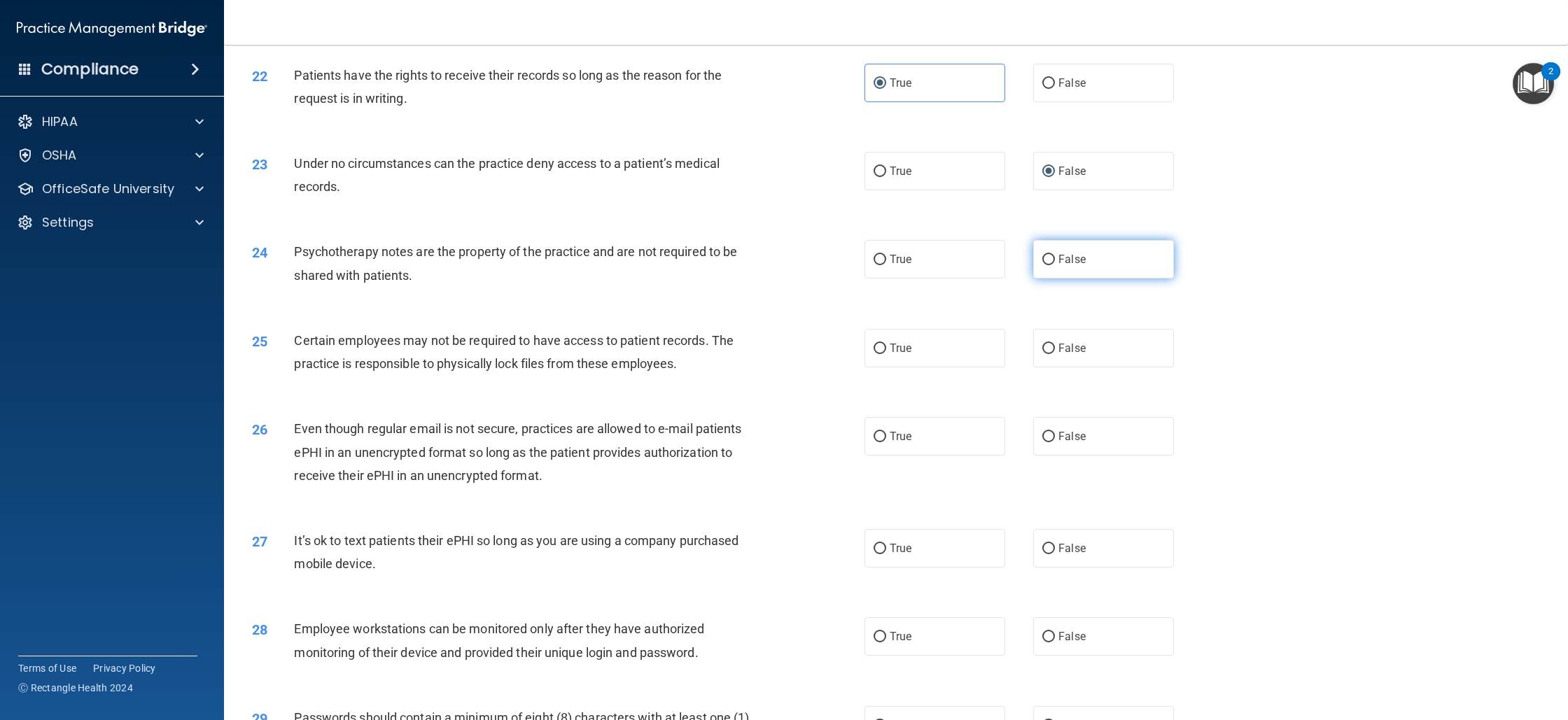
click at [1085, 275] on label "False" at bounding box center [1103, 259] width 140 height 38
click at [1055, 265] on input "False" at bounding box center [1049, 260] width 12 height 11
radio input "true"
click at [941, 279] on label "True" at bounding box center [934, 259] width 140 height 38
click at [886, 265] on input "True" at bounding box center [879, 260] width 12 height 11
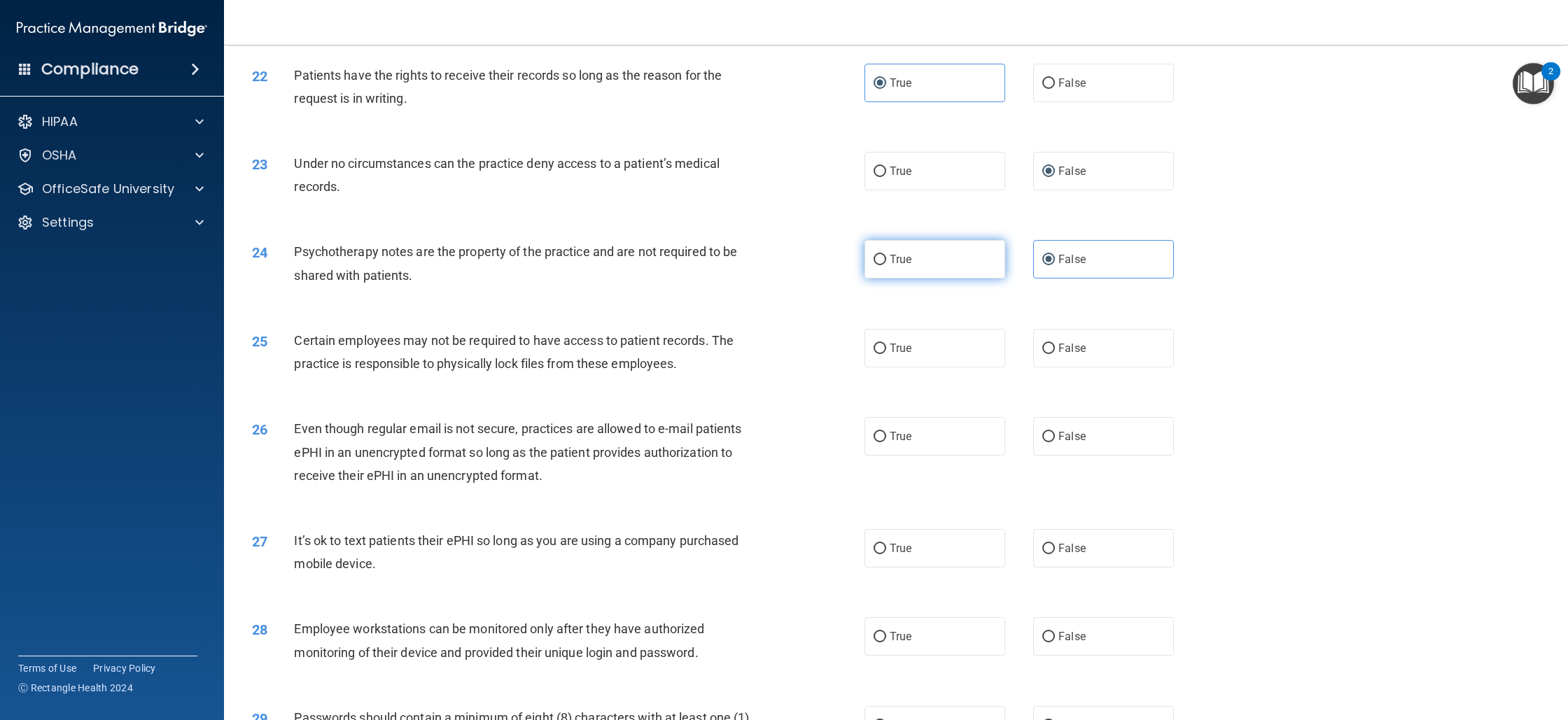
radio input "true"
radio input "false"
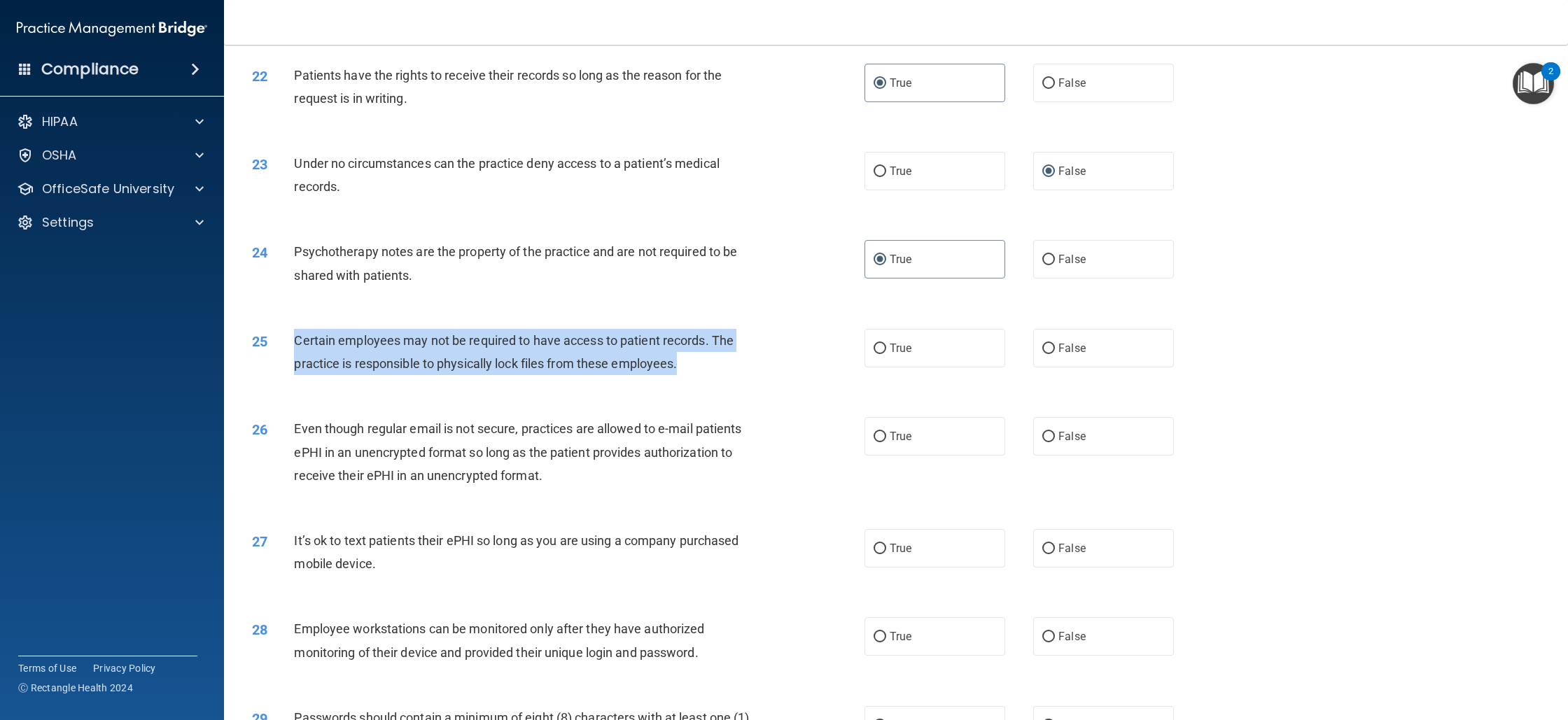
drag, startPoint x: 289, startPoint y: 361, endPoint x: 690, endPoint y: 392, distance: 402.2
click at [690, 382] on div "25 Certain employees may not be required to have access to patient records. The…" at bounding box center [559, 356] width 655 height 53
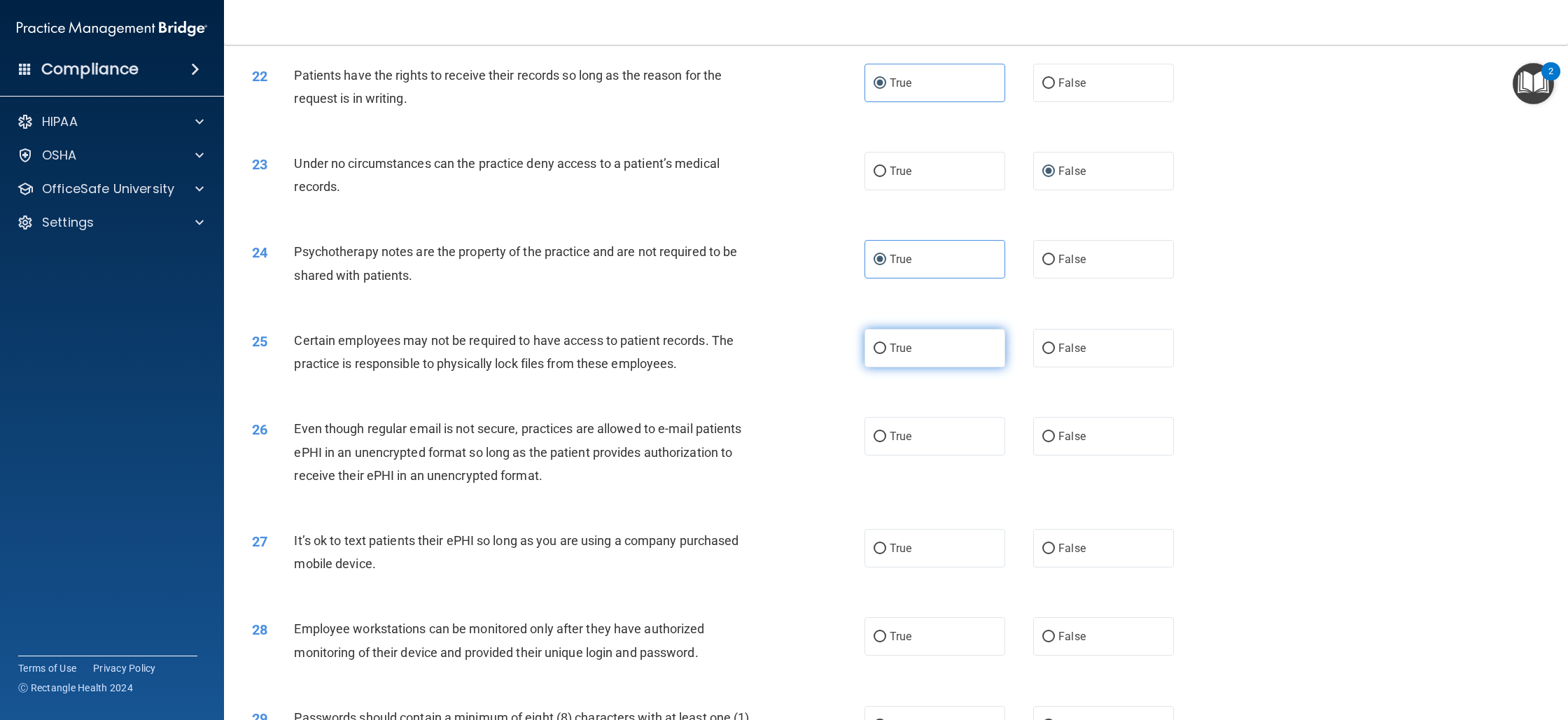
click at [883, 368] on label "True" at bounding box center [934, 349] width 140 height 38
click at [883, 354] on input "True" at bounding box center [879, 349] width 12 height 11
radio input "true"
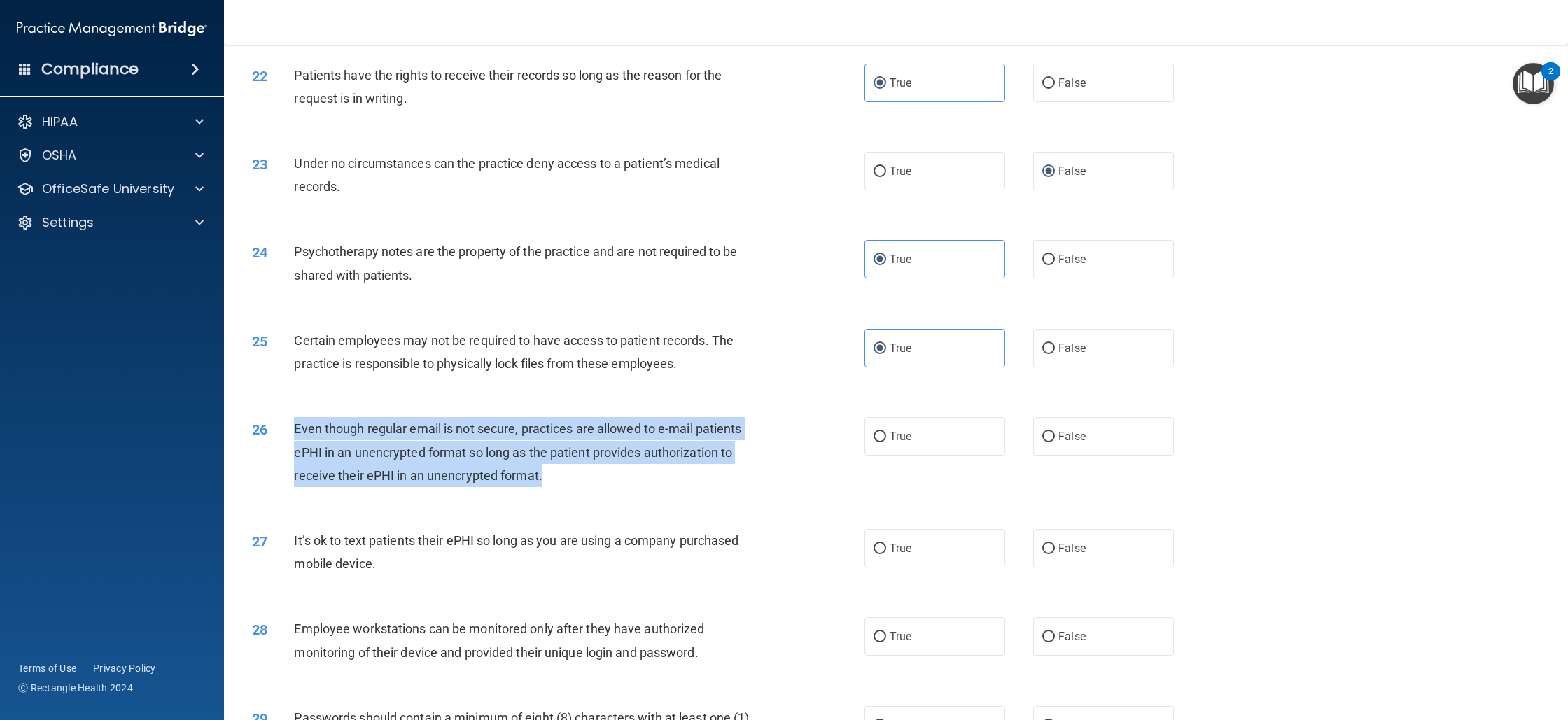
drag, startPoint x: 289, startPoint y: 452, endPoint x: 559, endPoint y: 511, distance: 276.4
click at [559, 495] on div "26 Even though regular email is not secure, practices are allowed to e-mail pat…" at bounding box center [559, 455] width 655 height 77
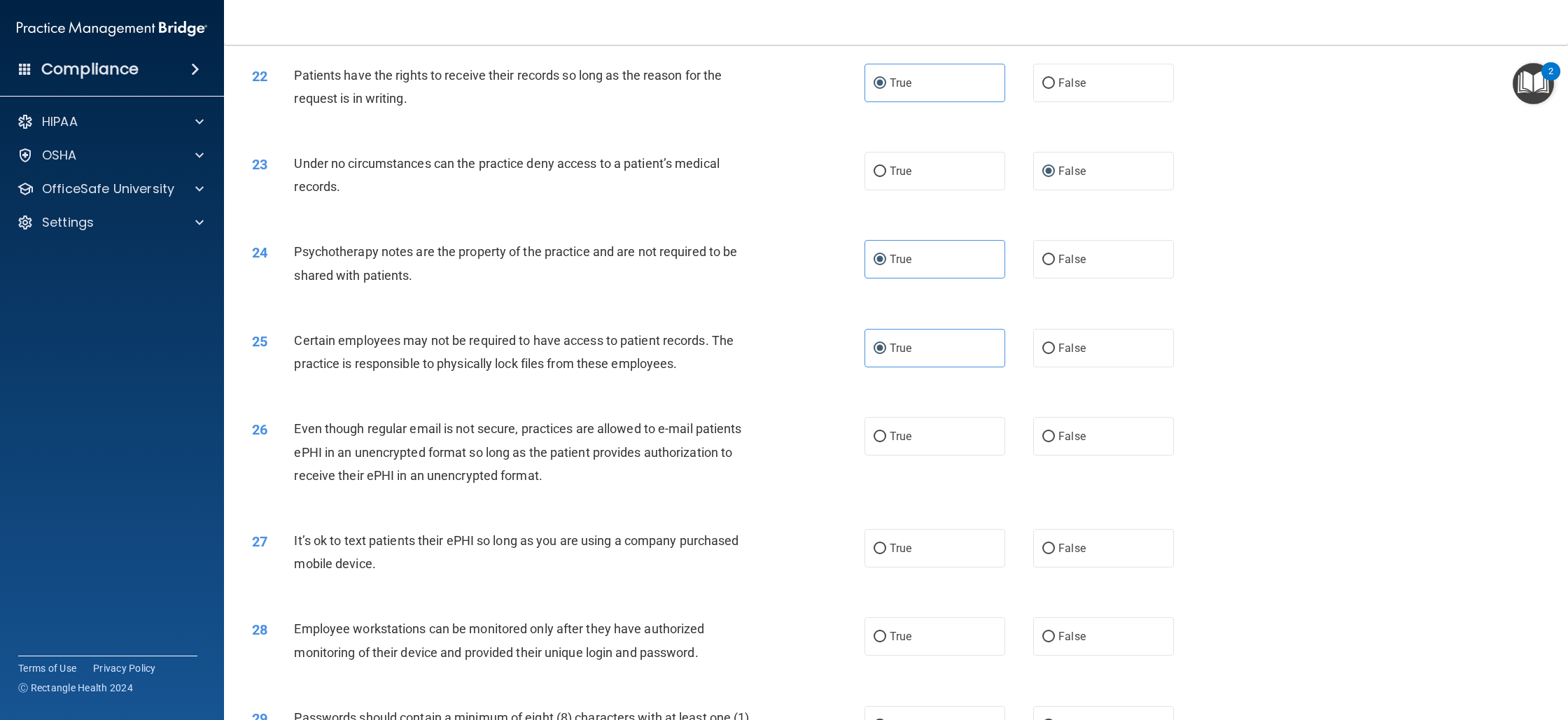
click at [1038, 495] on div "26 Even though regular email is not secure, practices are allowed to e-mail pat…" at bounding box center [896, 455] width 1309 height 112
click at [1062, 455] on label "False" at bounding box center [1103, 436] width 140 height 38
click at [1055, 442] on input "False" at bounding box center [1049, 436] width 12 height 11
radio input "true"
drag, startPoint x: 289, startPoint y: 561, endPoint x: 389, endPoint y: 584, distance: 102.6
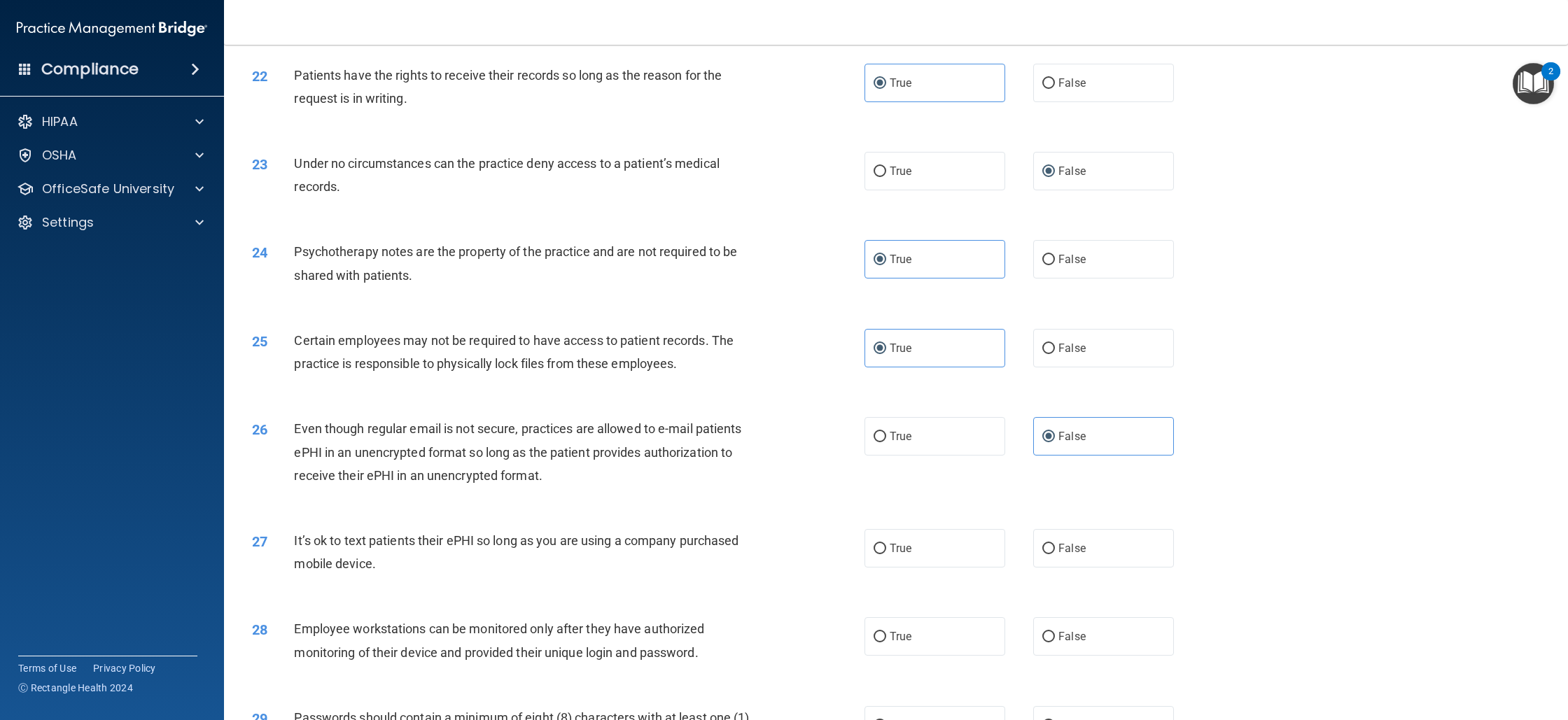
click at [390, 582] on div "27 It’s ok to text patients their ePHI so long as you are using a company purch…" at bounding box center [559, 556] width 655 height 53
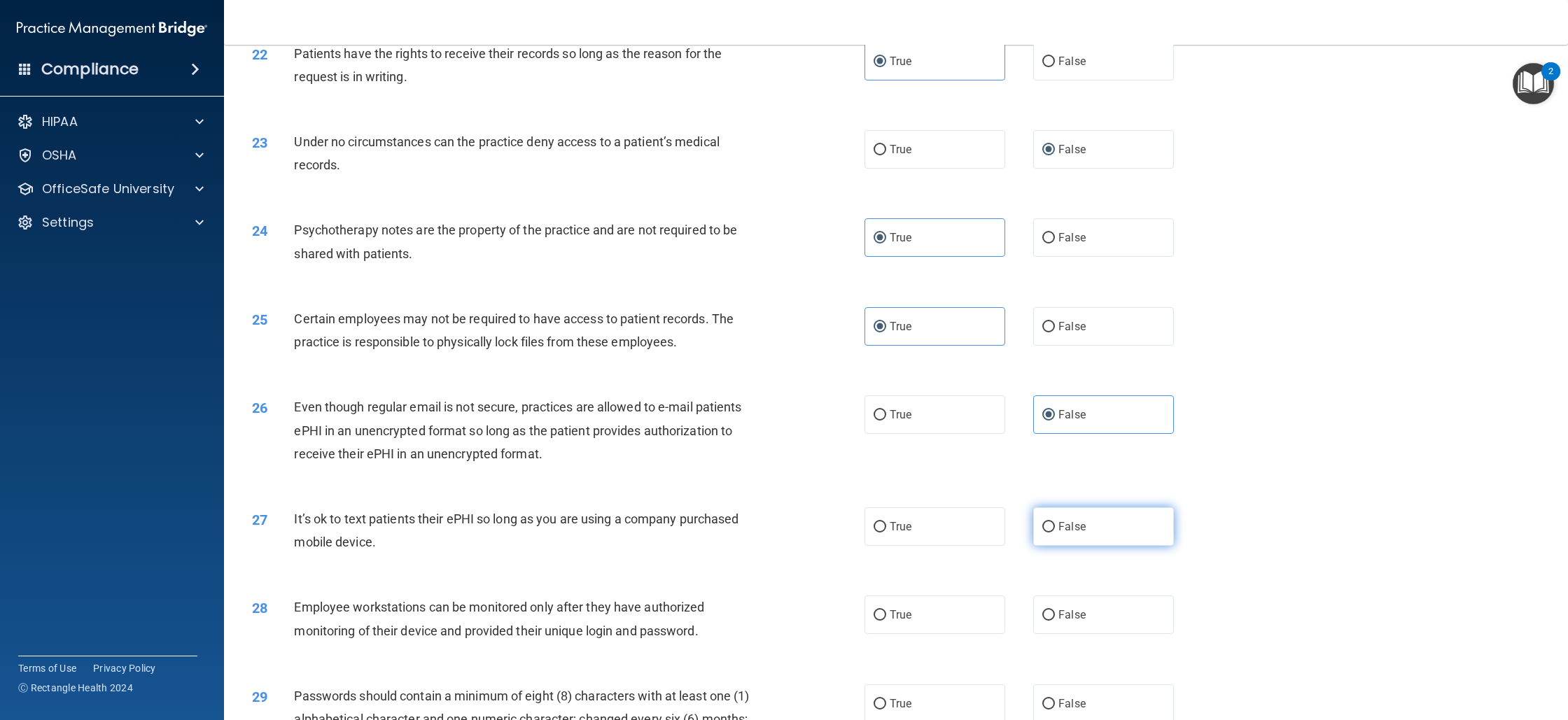
click at [1061, 534] on span "False" at bounding box center [1072, 527] width 28 height 13
click at [1055, 533] on input "False" at bounding box center [1049, 527] width 12 height 11
radio input "true"
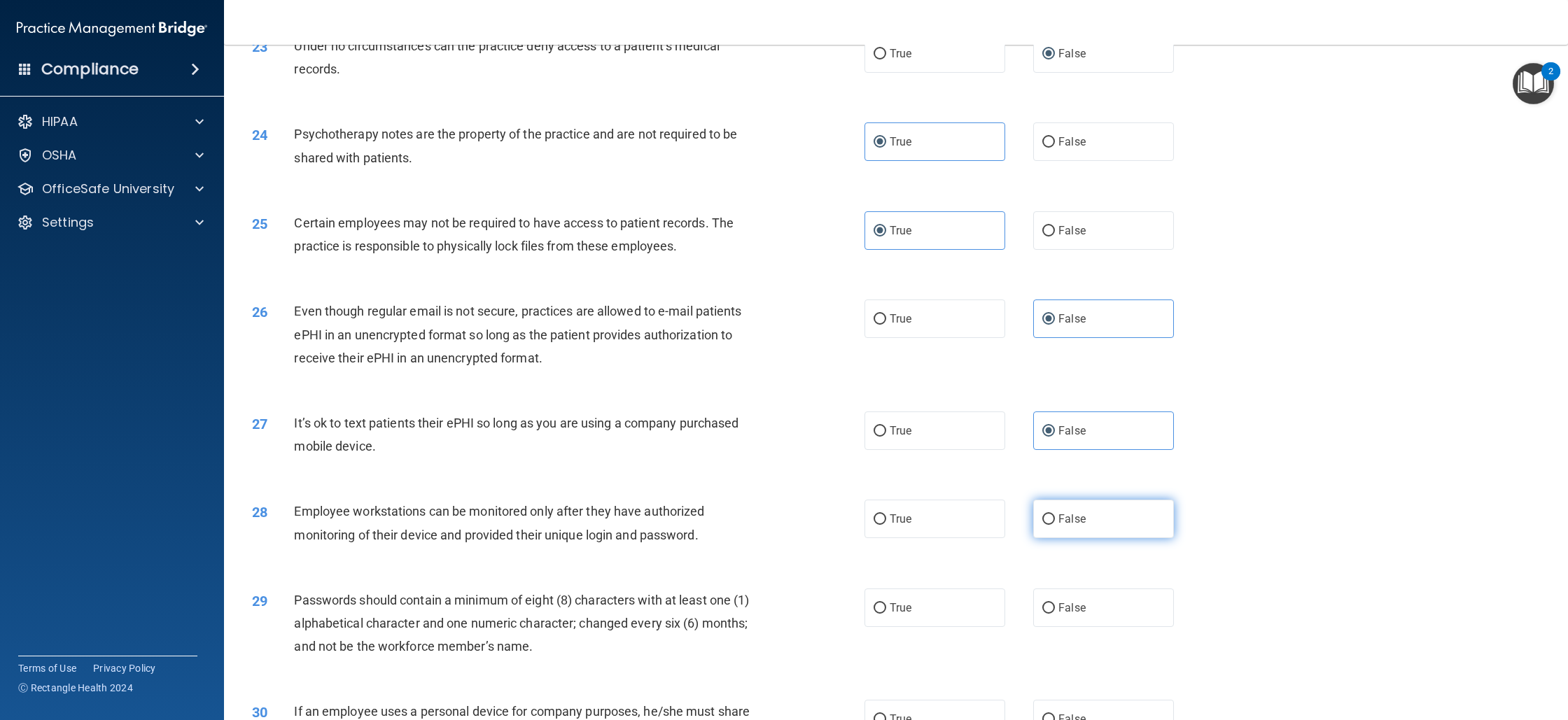
scroll to position [2272, 0]
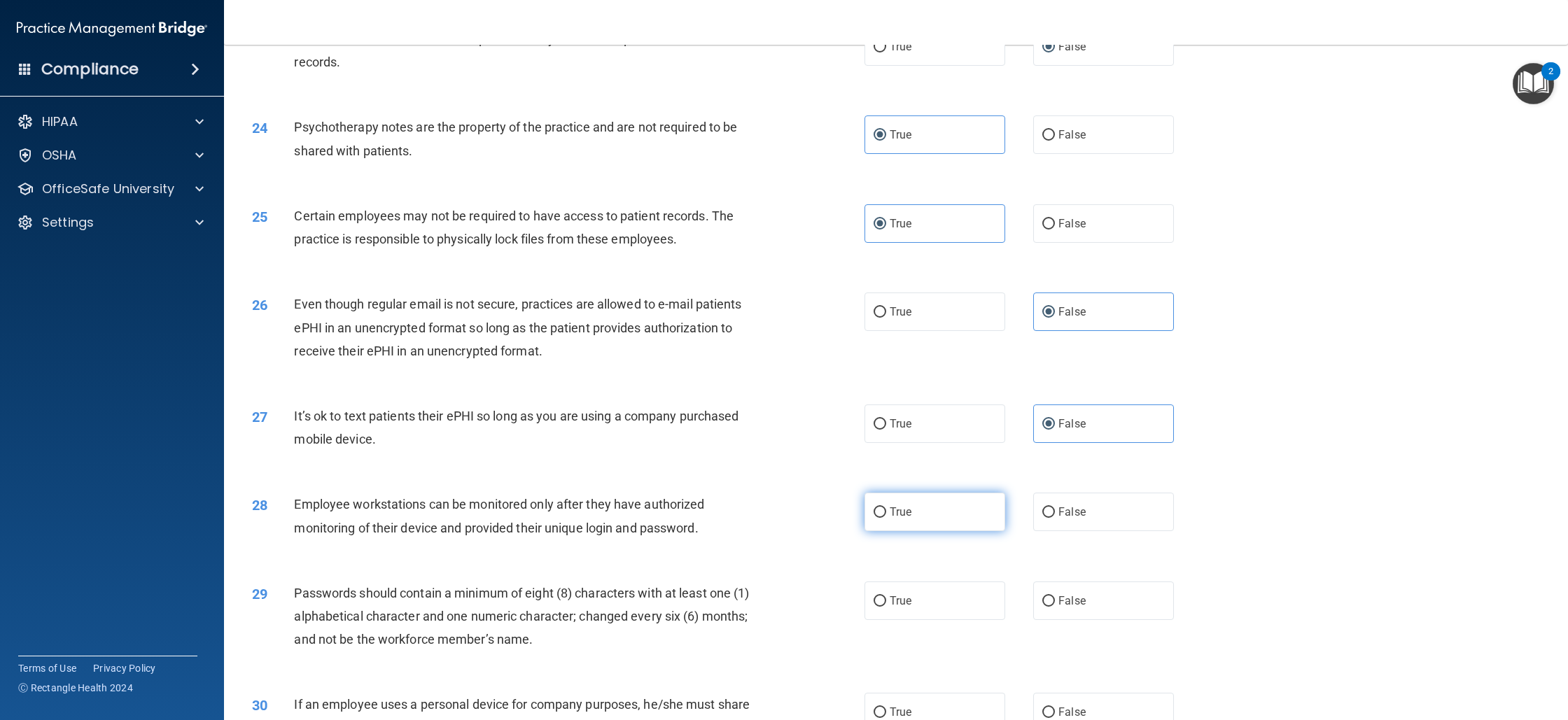
click at [894, 519] on span "True" at bounding box center [901, 512] width 22 height 13
click at [886, 519] on input "True" at bounding box center [879, 513] width 12 height 11
radio input "true"
click at [1092, 621] on label "False" at bounding box center [1103, 601] width 140 height 38
click at [1055, 607] on input "False" at bounding box center [1049, 602] width 12 height 11
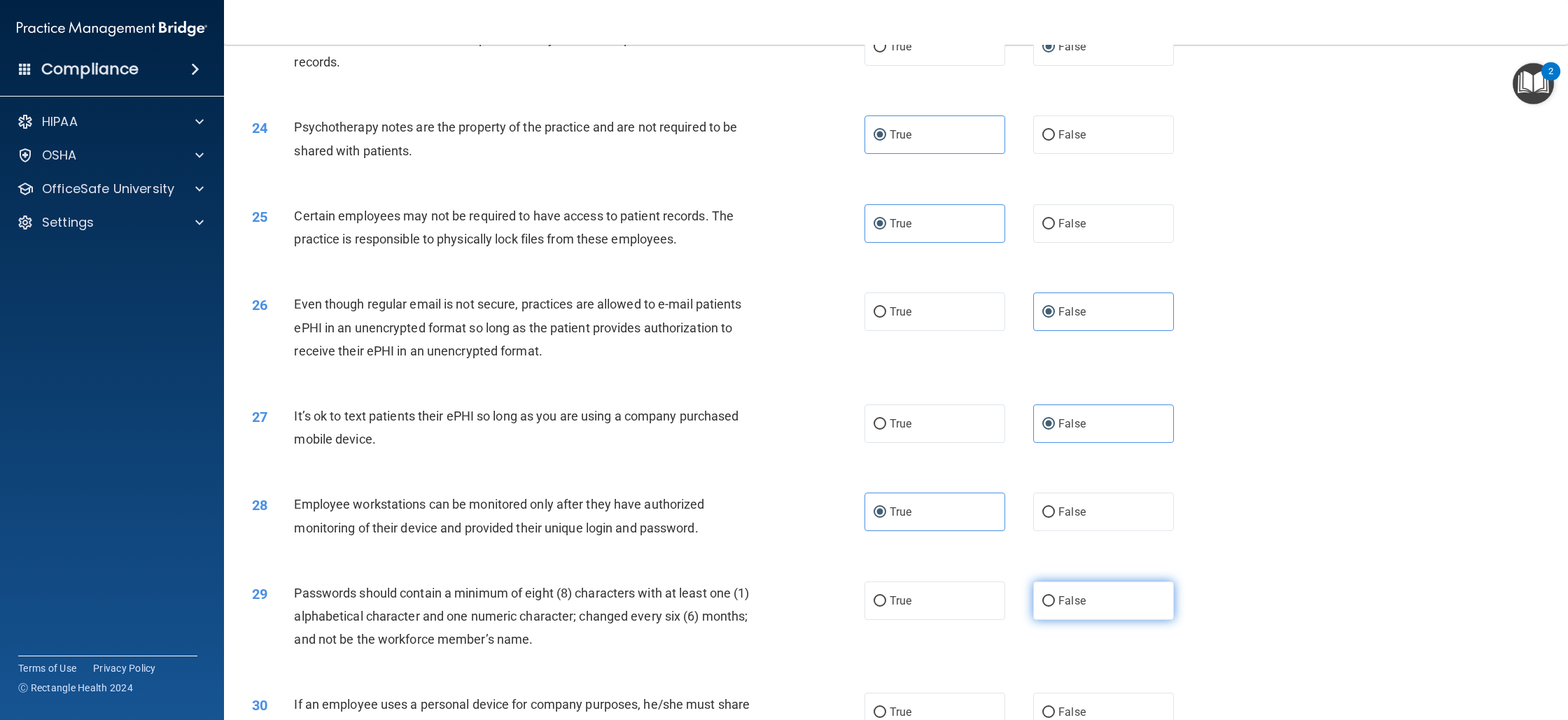
radio input "true"
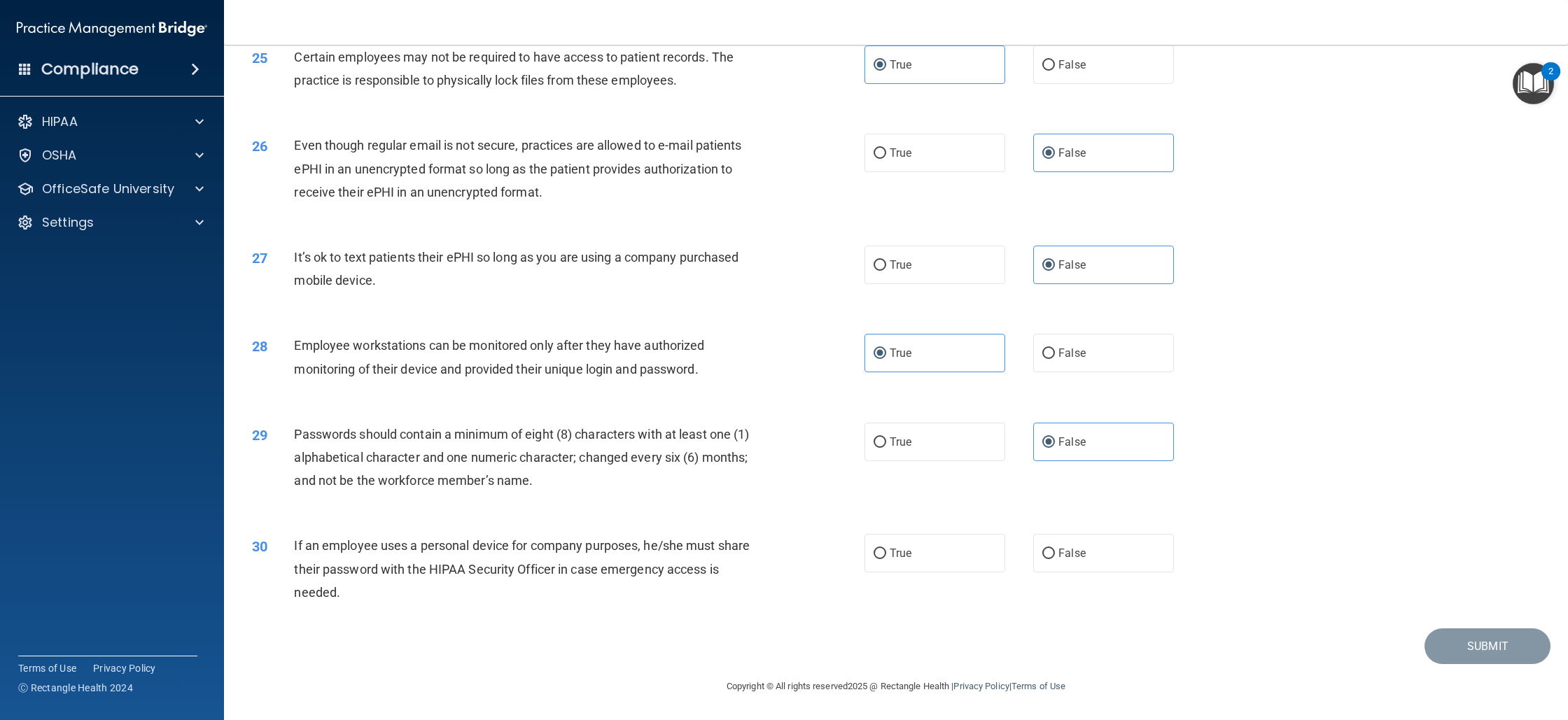
click at [1014, 449] on div "True False" at bounding box center [1033, 442] width 338 height 38
click at [947, 438] on label "True" at bounding box center [934, 442] width 140 height 38
click at [886, 438] on input "True" at bounding box center [879, 442] width 12 height 11
radio input "true"
radio input "false"
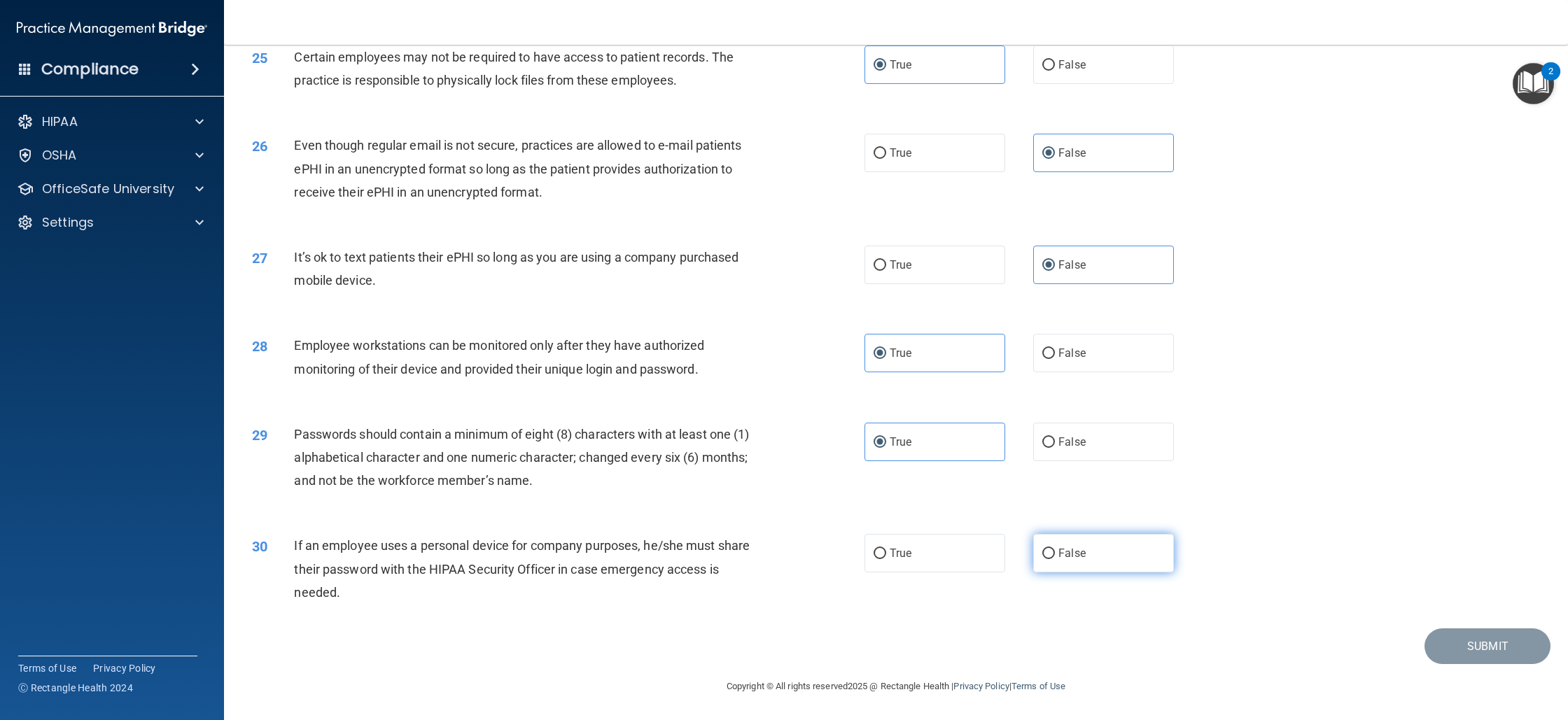
click at [1054, 547] on label "False" at bounding box center [1103, 553] width 140 height 38
click at [1054, 549] on input "False" at bounding box center [1049, 554] width 12 height 11
radio input "true"
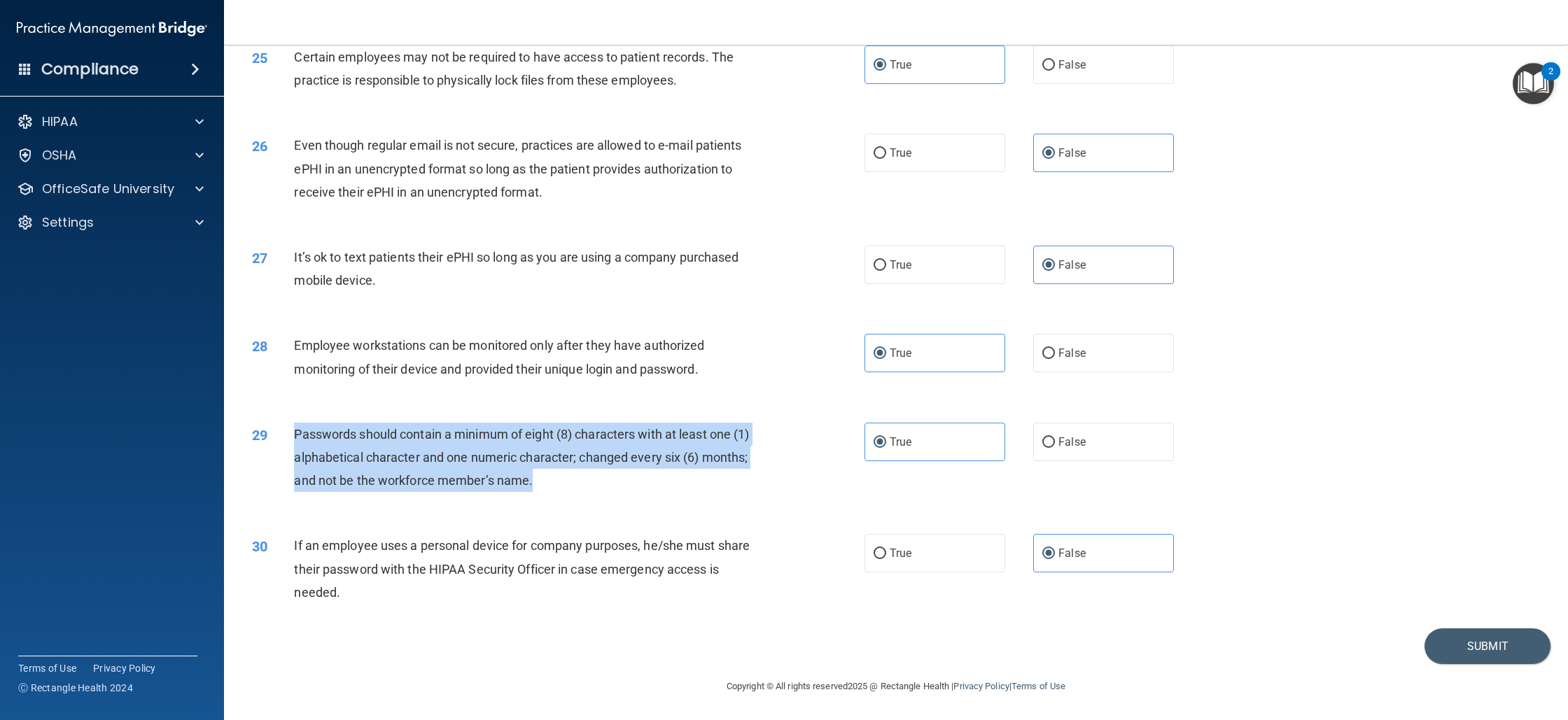
drag, startPoint x: 290, startPoint y: 429, endPoint x: 587, endPoint y: 463, distance: 298.9
click at [620, 484] on div "29 Passwords should contain a minimum of eight (8) characters with at least one…" at bounding box center [559, 461] width 655 height 77
click at [1425, 652] on button "Submit" at bounding box center [1488, 646] width 126 height 35
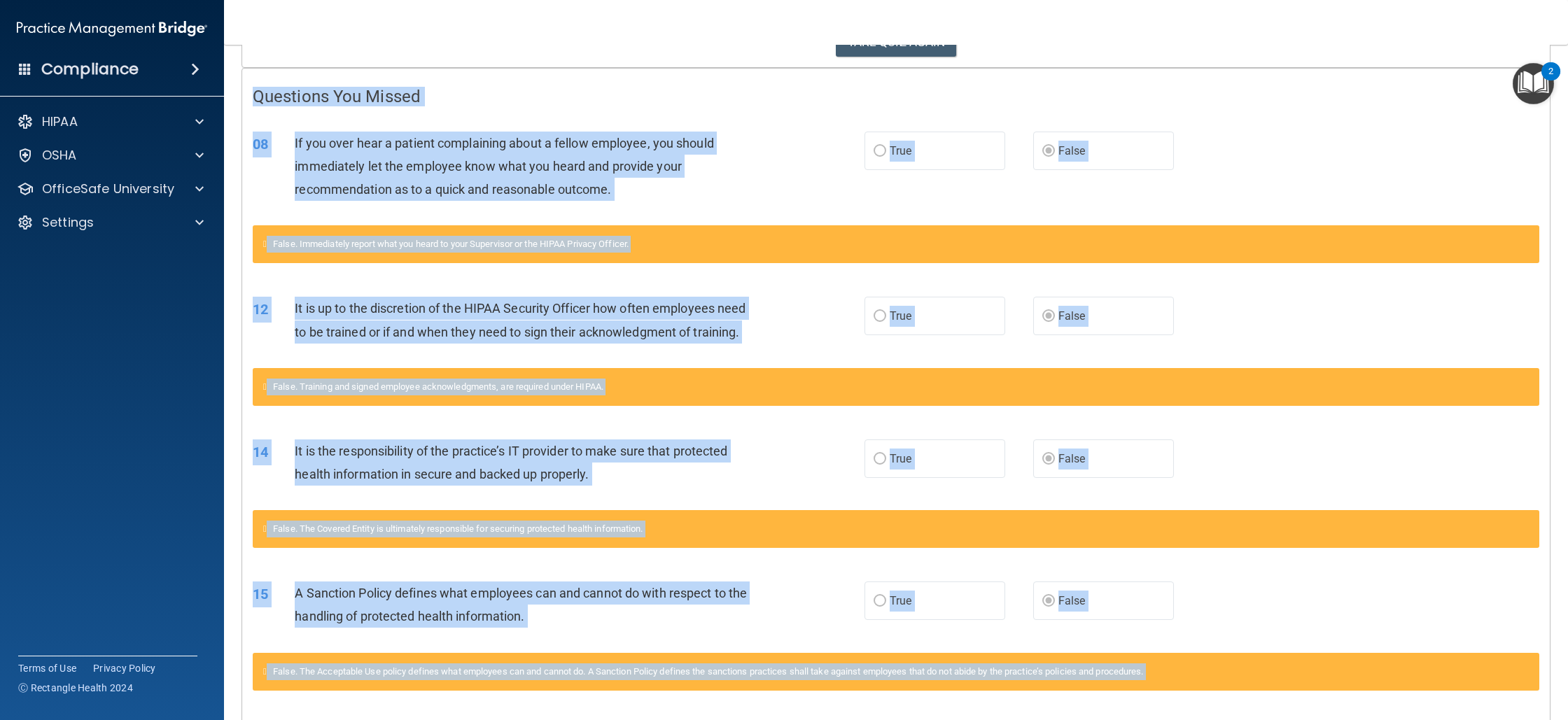
scroll to position [172, 0]
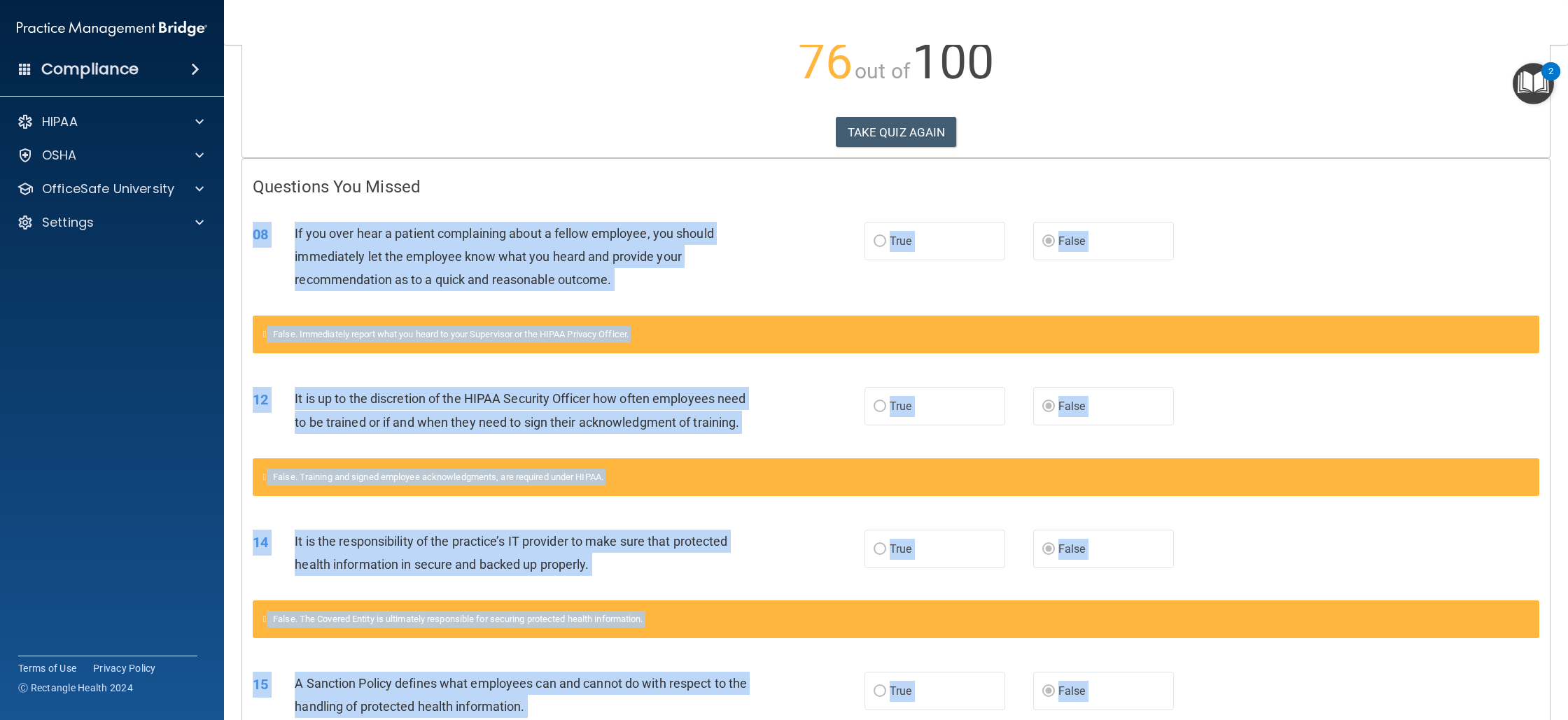
drag, startPoint x: 1106, startPoint y: 627, endPoint x: 252, endPoint y: 240, distance: 937.6
click at [252, 240] on div "Questions You Missed 08 If you over hear a patient complaining about a fellow e…" at bounding box center [897, 708] width 1308 height 1099
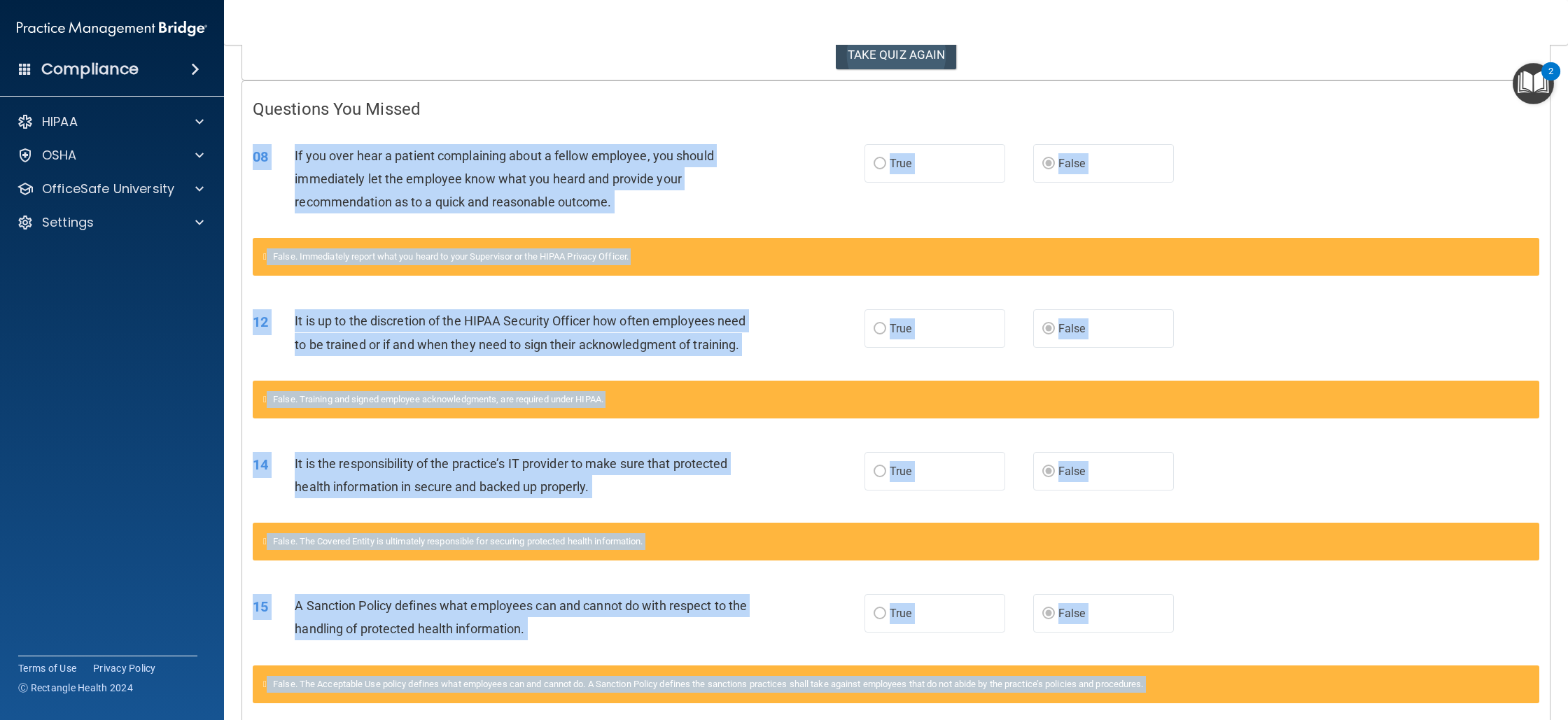
scroll to position [222, 0]
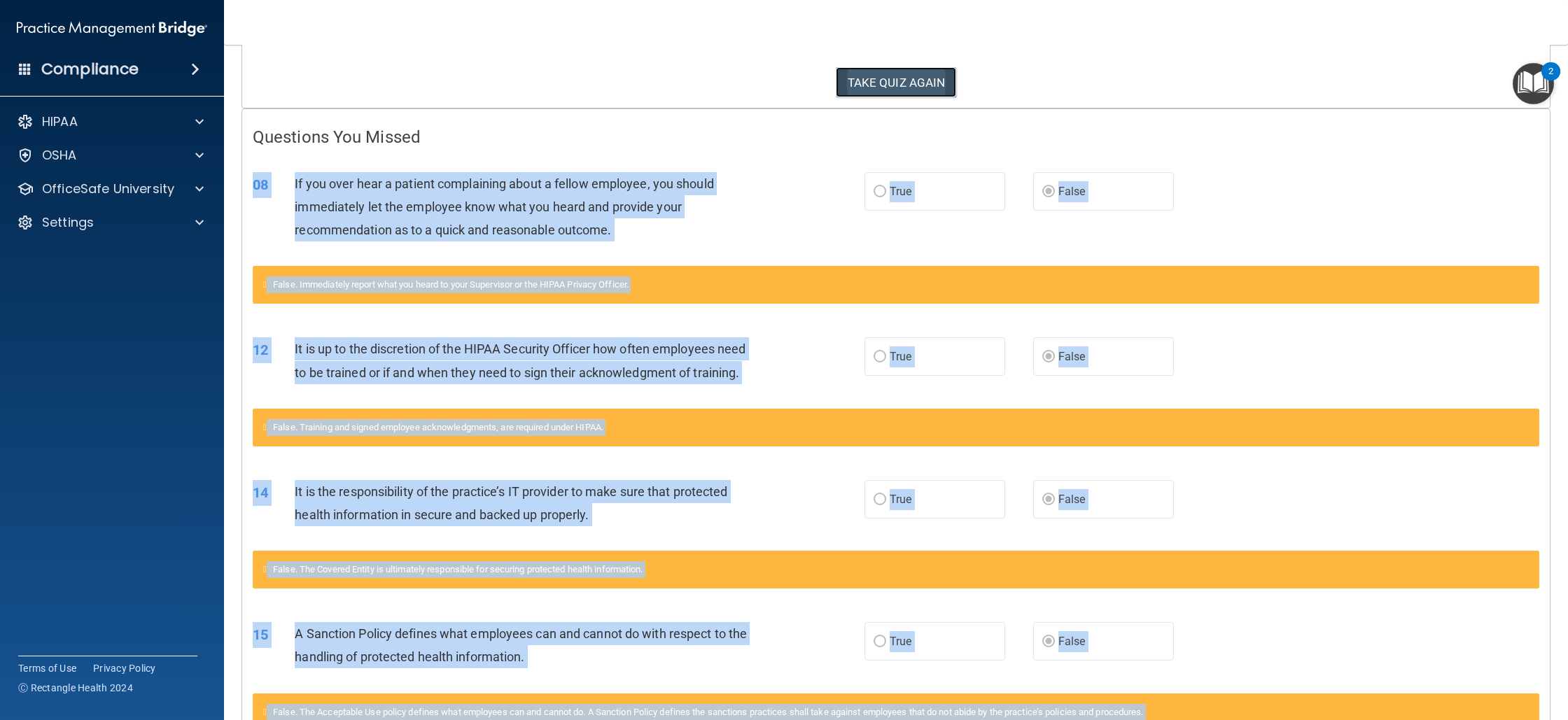
click at [910, 90] on button "TAKE QUIZ AGAIN" at bounding box center [896, 82] width 121 height 31
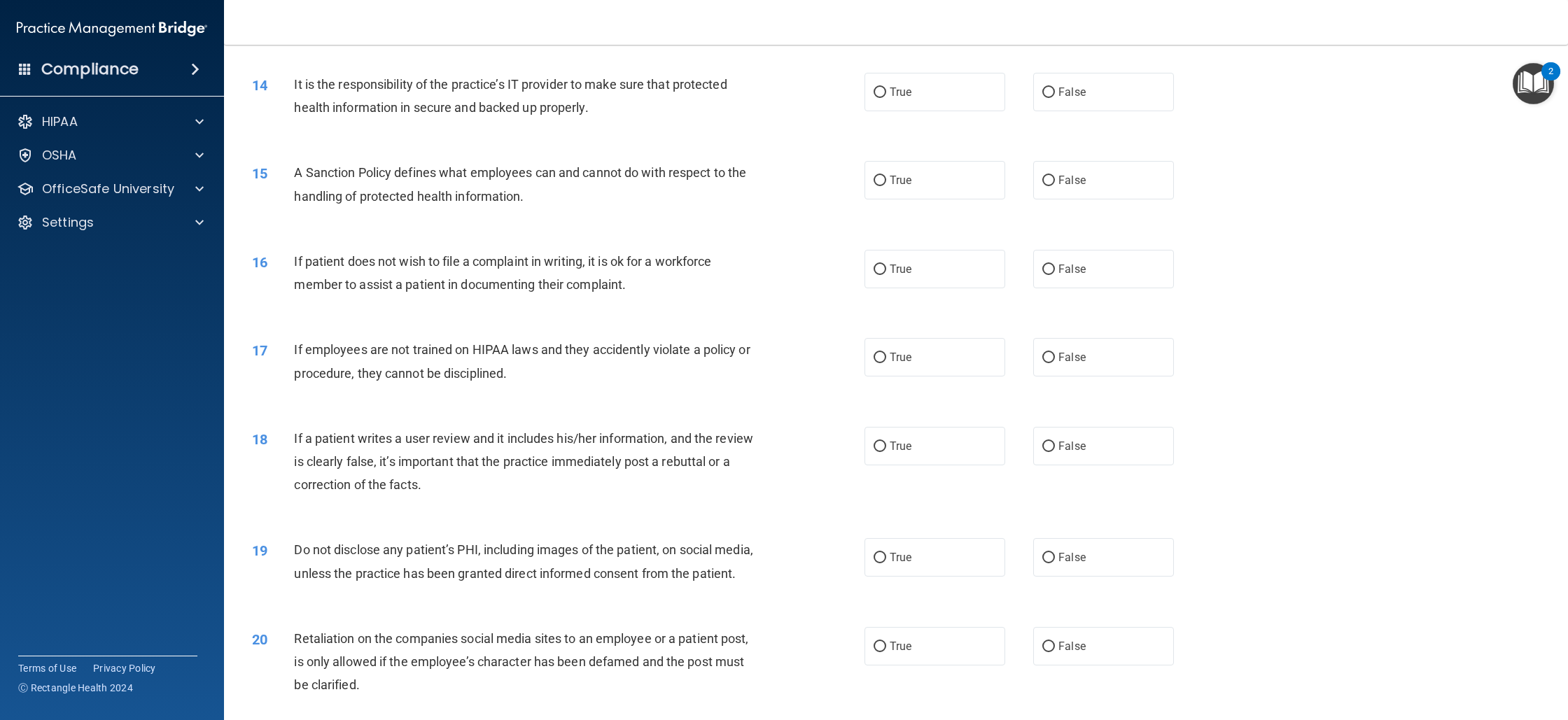
scroll to position [2454, 0]
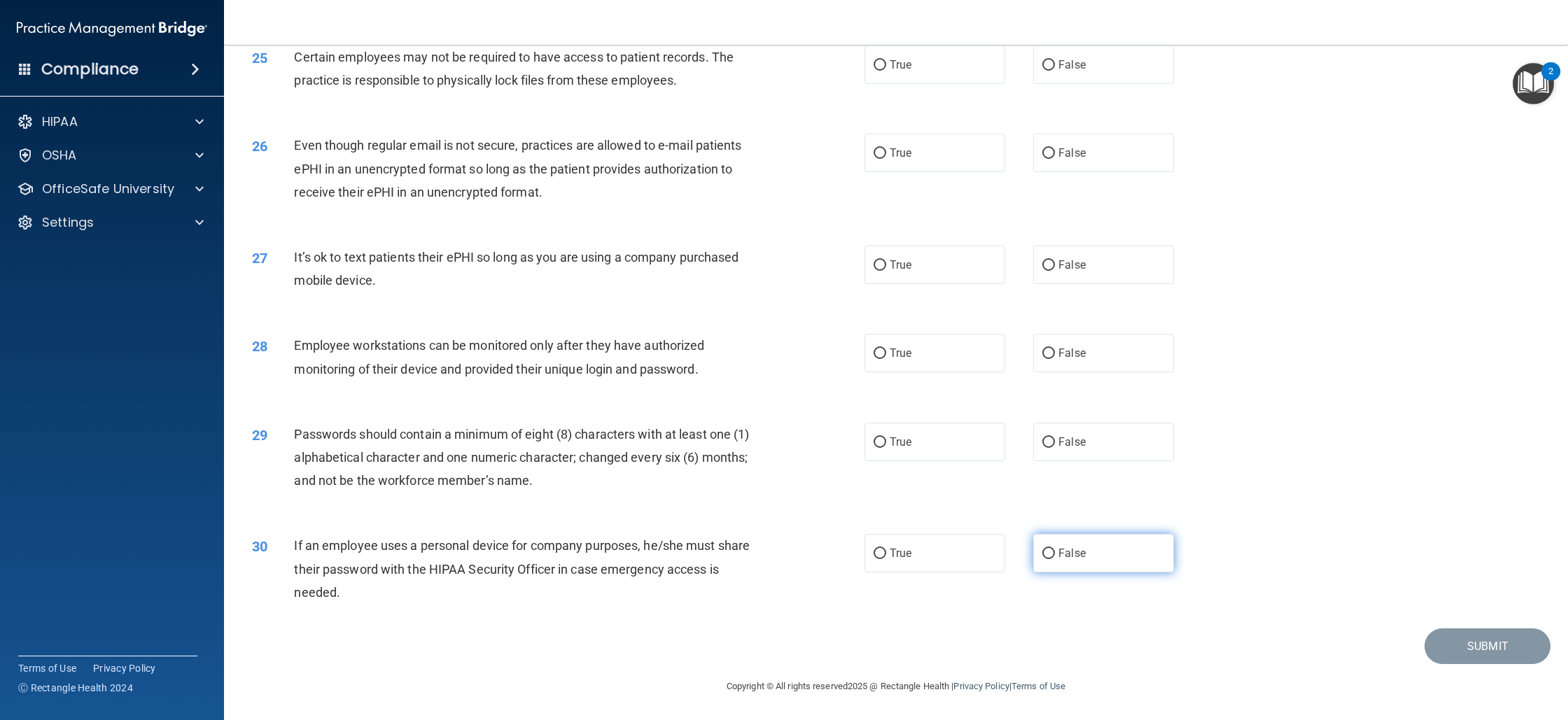
click at [1048, 560] on label "False" at bounding box center [1103, 553] width 140 height 38
click at [1048, 560] on input "False" at bounding box center [1049, 554] width 12 height 11
radio input "true"
click at [964, 453] on label "True" at bounding box center [934, 442] width 140 height 38
click at [886, 448] on input "True" at bounding box center [879, 442] width 12 height 11
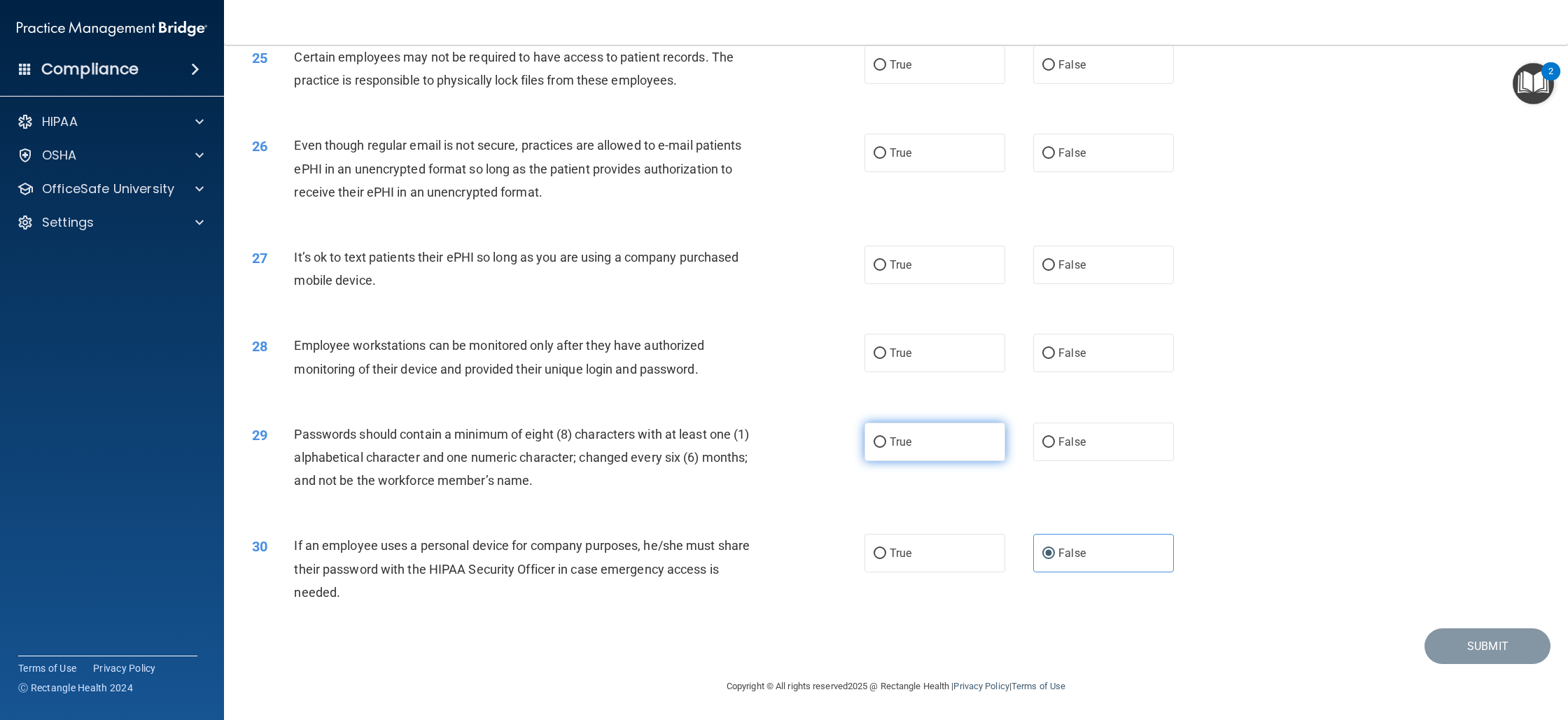
radio input "true"
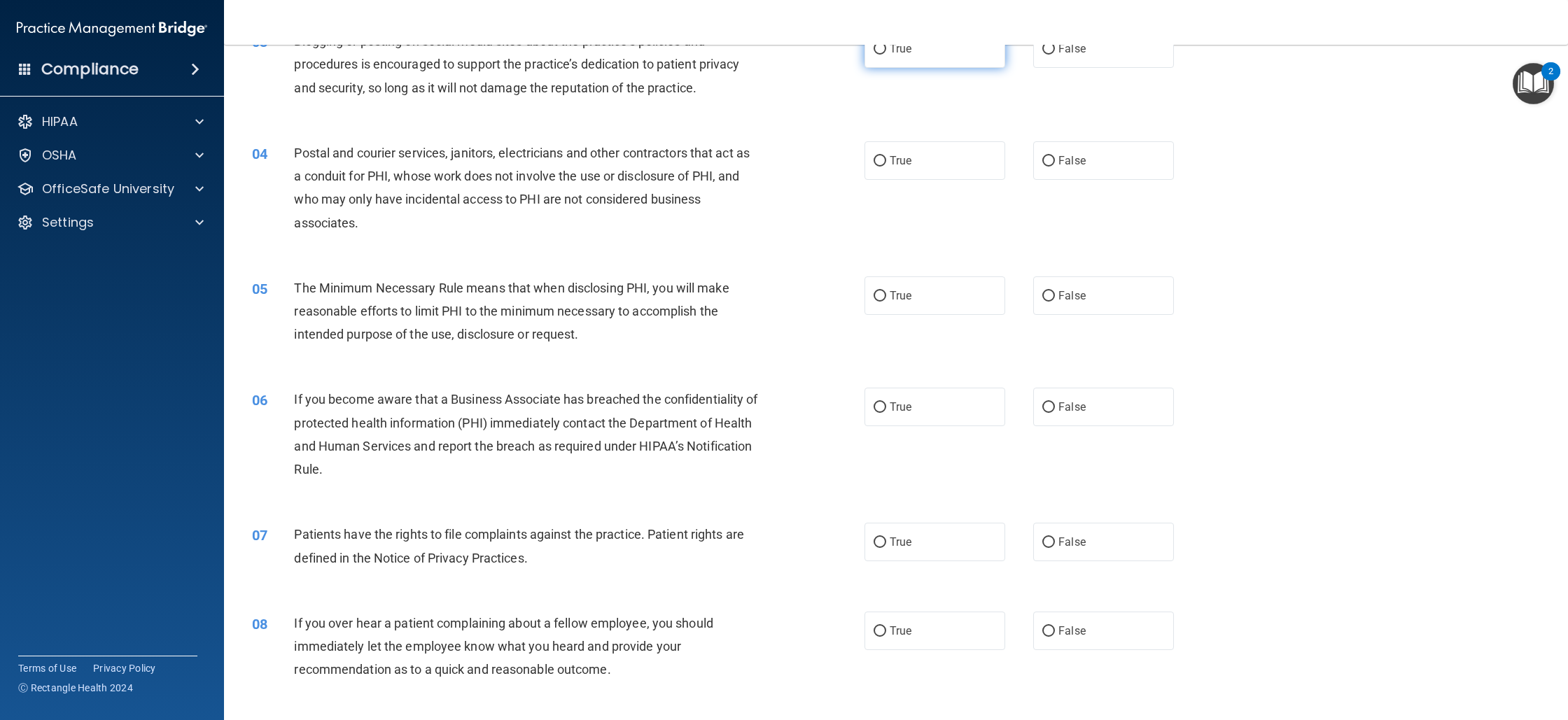
scroll to position [0, 0]
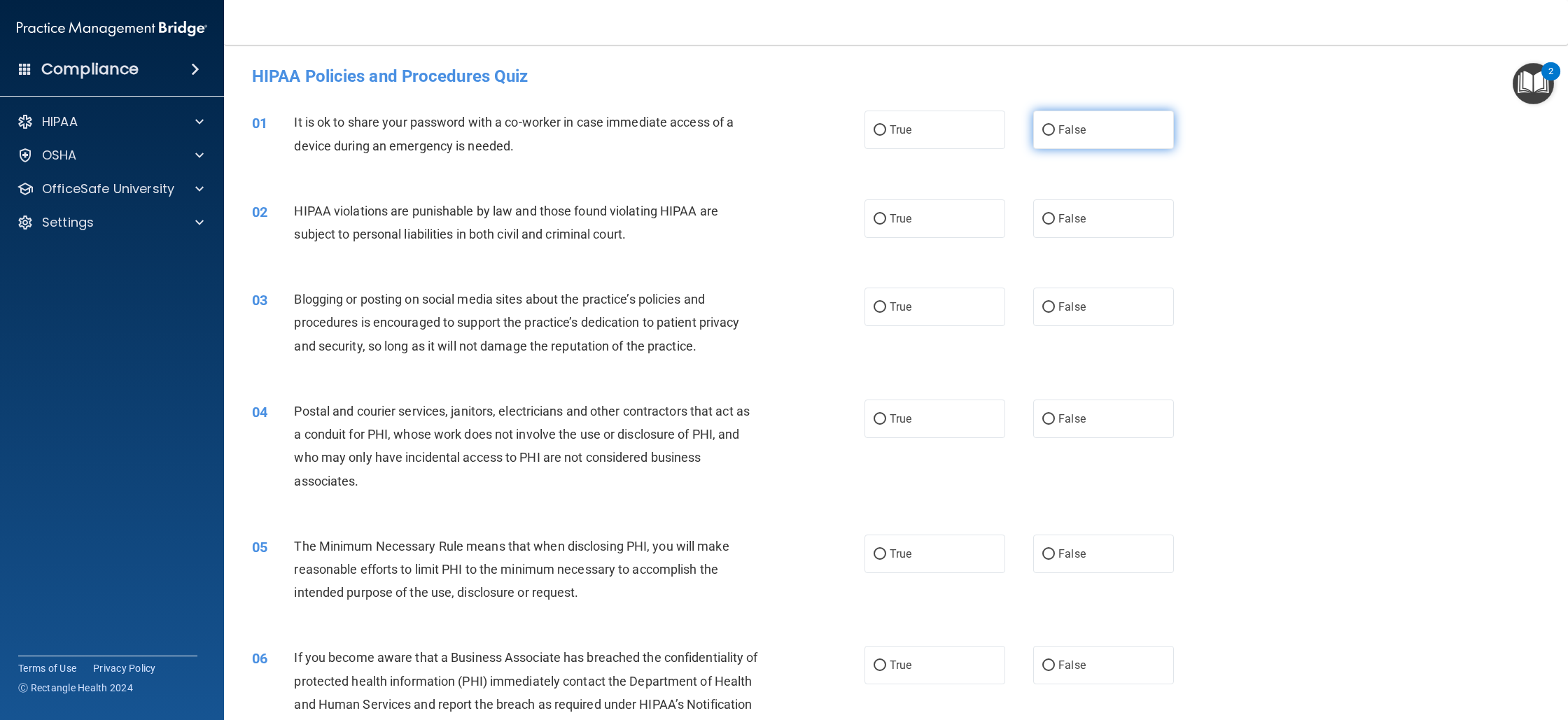
click at [1093, 130] on label "False" at bounding box center [1103, 130] width 140 height 38
click at [1055, 130] on input "False" at bounding box center [1049, 130] width 12 height 11
radio input "true"
click at [968, 219] on label "True" at bounding box center [934, 219] width 140 height 38
click at [886, 219] on input "True" at bounding box center [879, 219] width 12 height 11
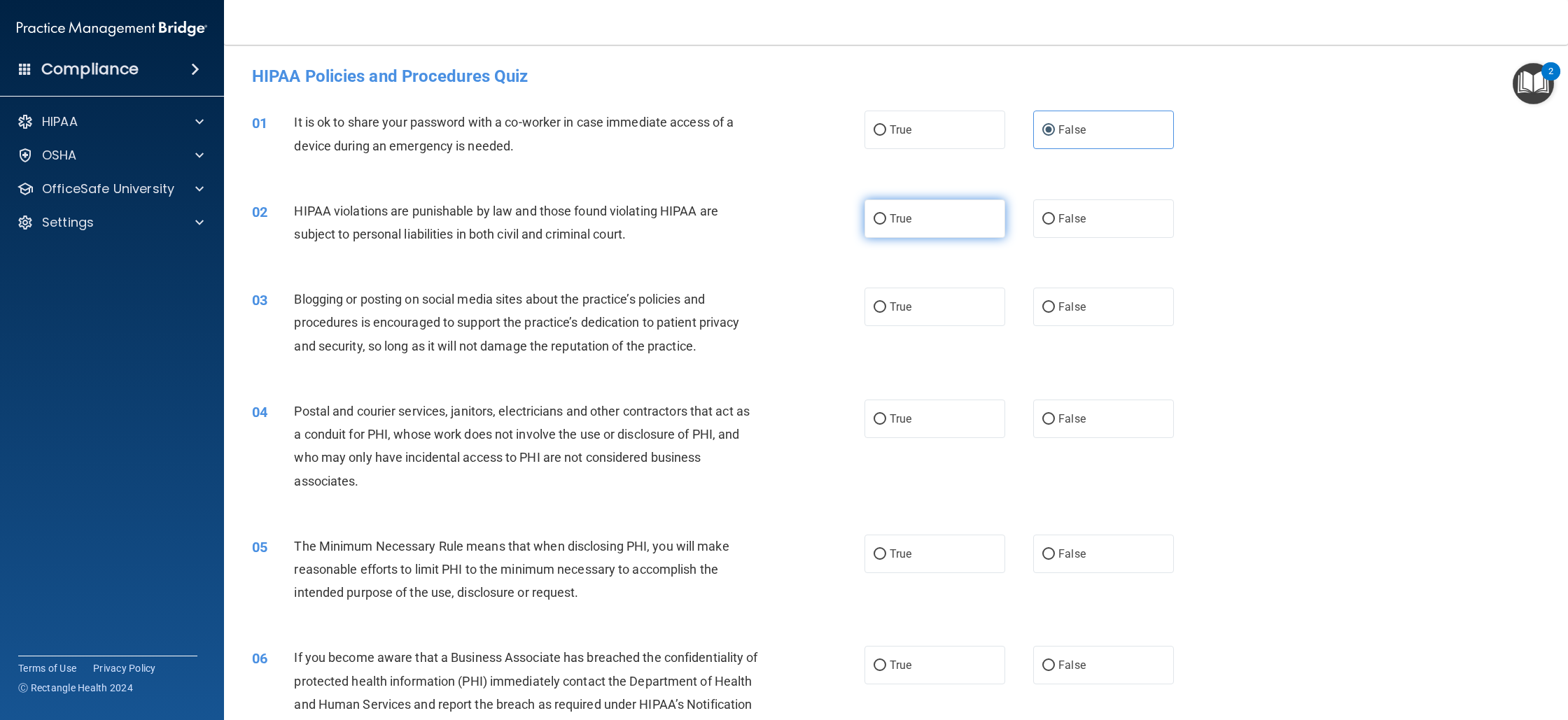
radio input "true"
click at [1041, 326] on label "False" at bounding box center [1103, 307] width 140 height 38
click at [1043, 313] on input "False" at bounding box center [1049, 307] width 12 height 11
radio input "true"
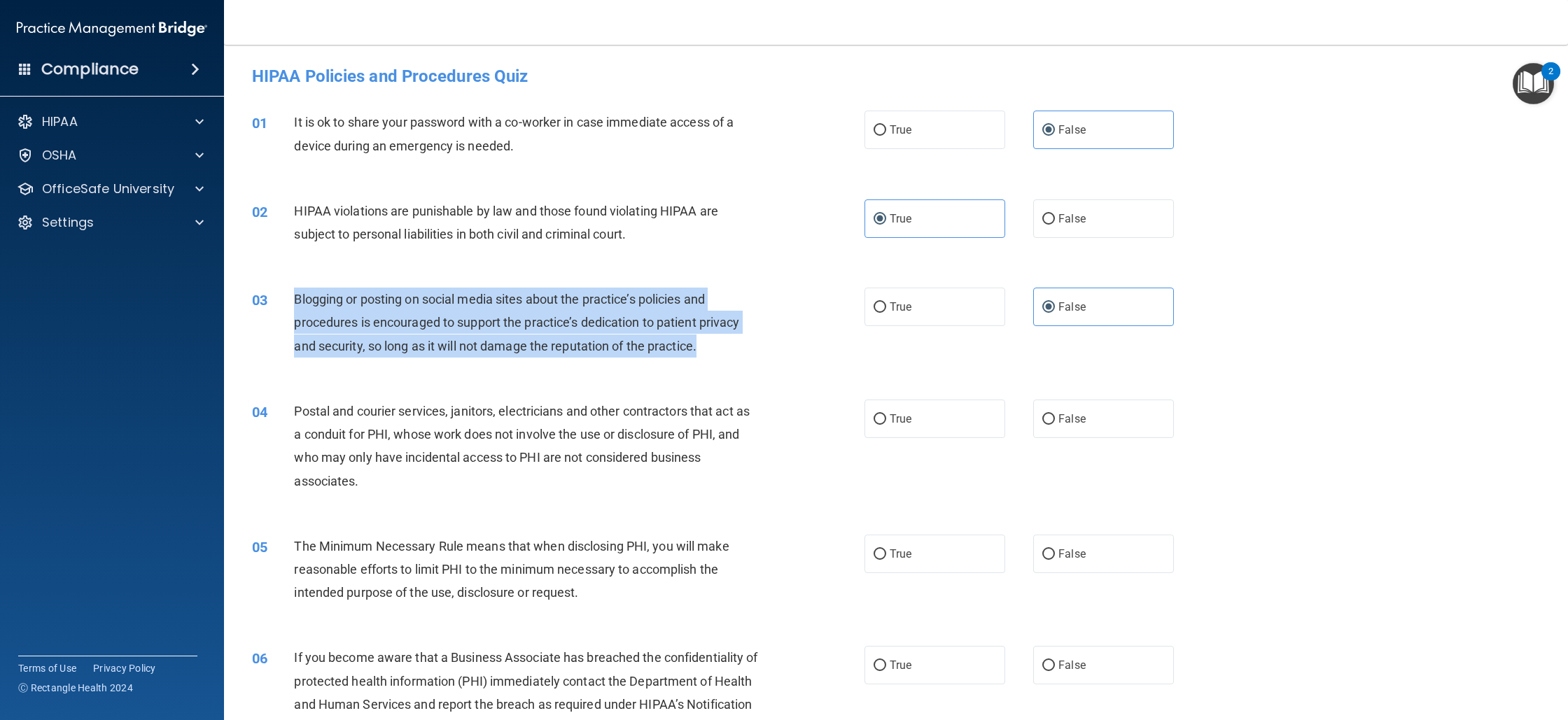
drag, startPoint x: 294, startPoint y: 303, endPoint x: 723, endPoint y: 356, distance: 432.3
click at [732, 355] on div "Blogging or posting on social media sites about the practice’s policies and pro…" at bounding box center [532, 322] width 476 height 70
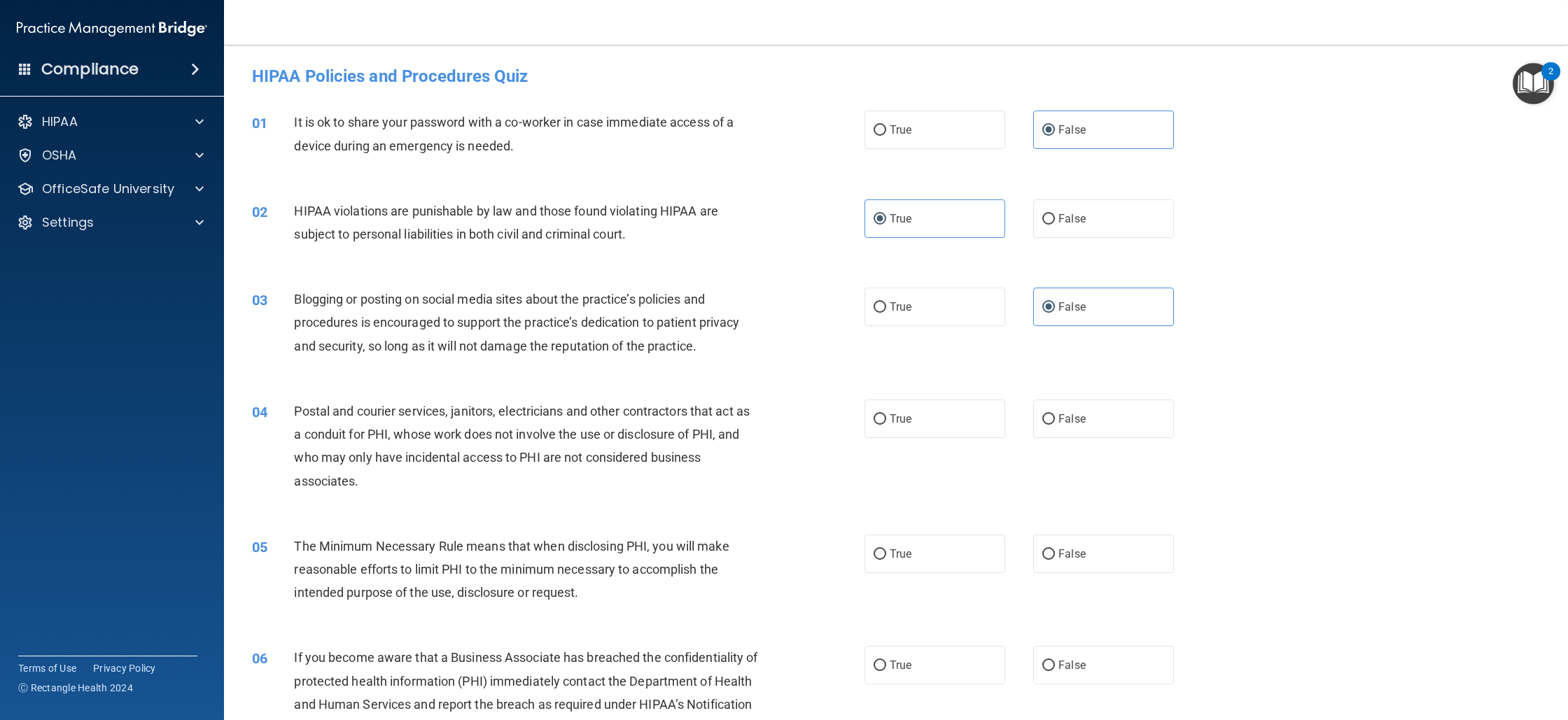
click at [731, 405] on span "Postal and courier services, janitors, electricians and other contractors that …" at bounding box center [521, 446] width 456 height 85
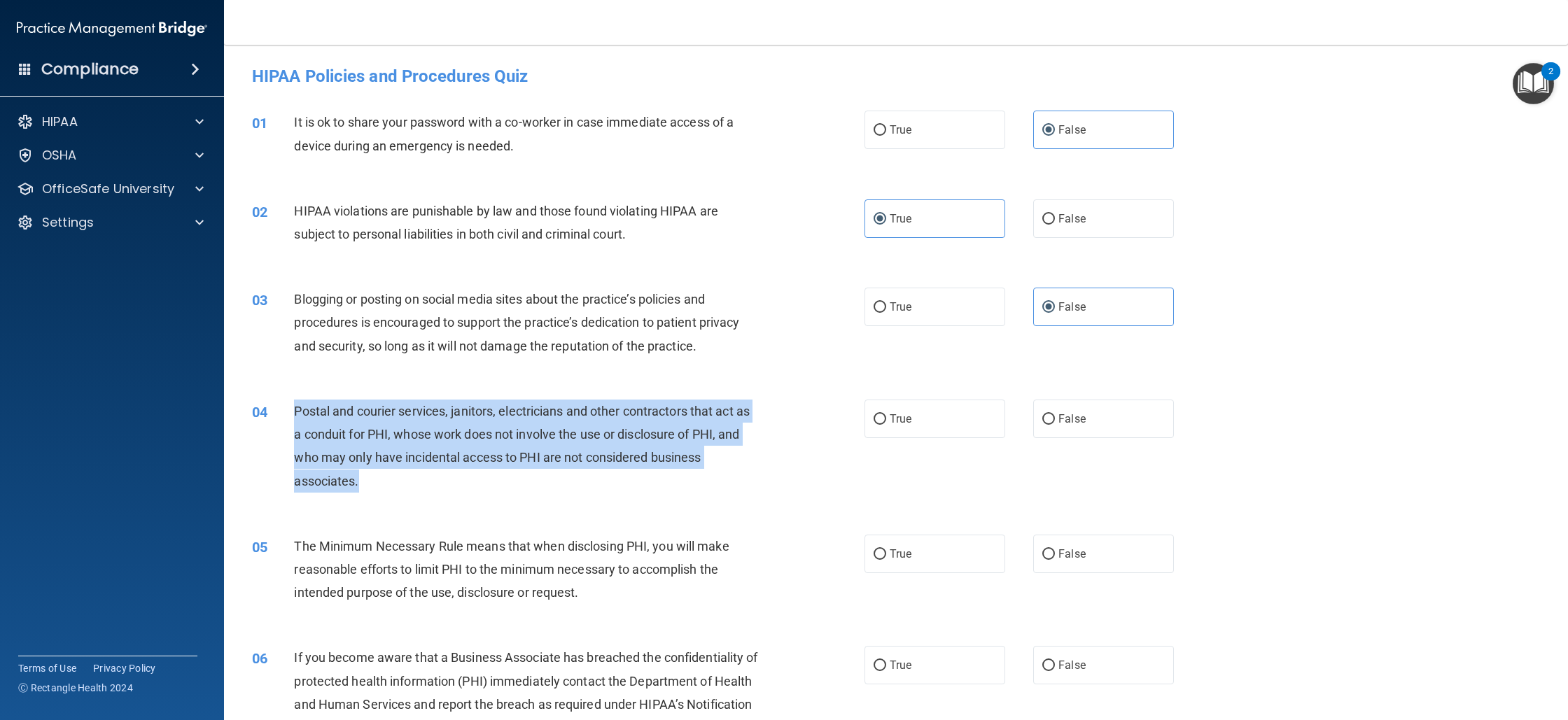
drag, startPoint x: 292, startPoint y: 412, endPoint x: 360, endPoint y: 478, distance: 94.8
click at [360, 478] on div "04 Postal and courier services, janitors, electricians and other contractors th…" at bounding box center [559, 450] width 655 height 100
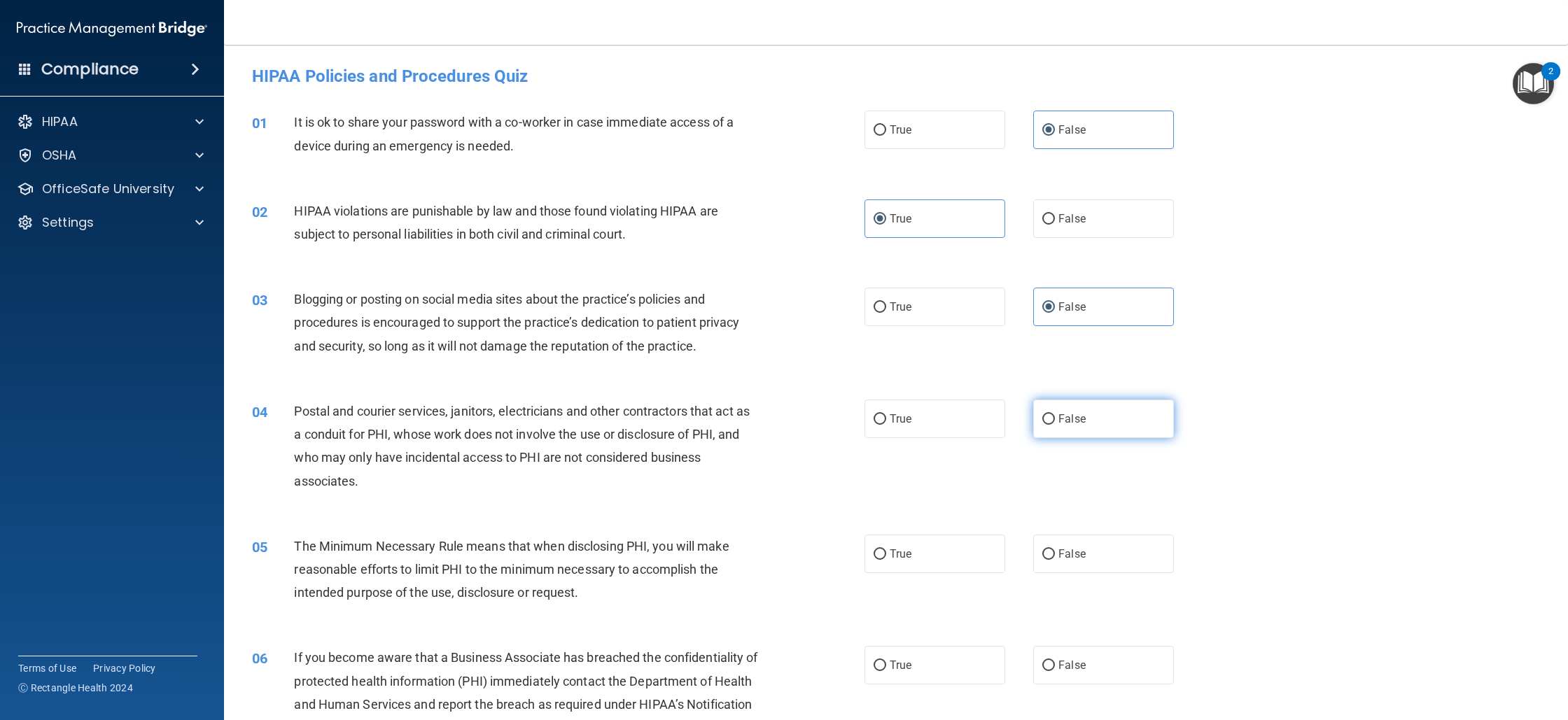
click at [1091, 428] on label "False" at bounding box center [1103, 419] width 140 height 38
click at [1055, 425] on input "False" at bounding box center [1049, 419] width 12 height 11
radio input "true"
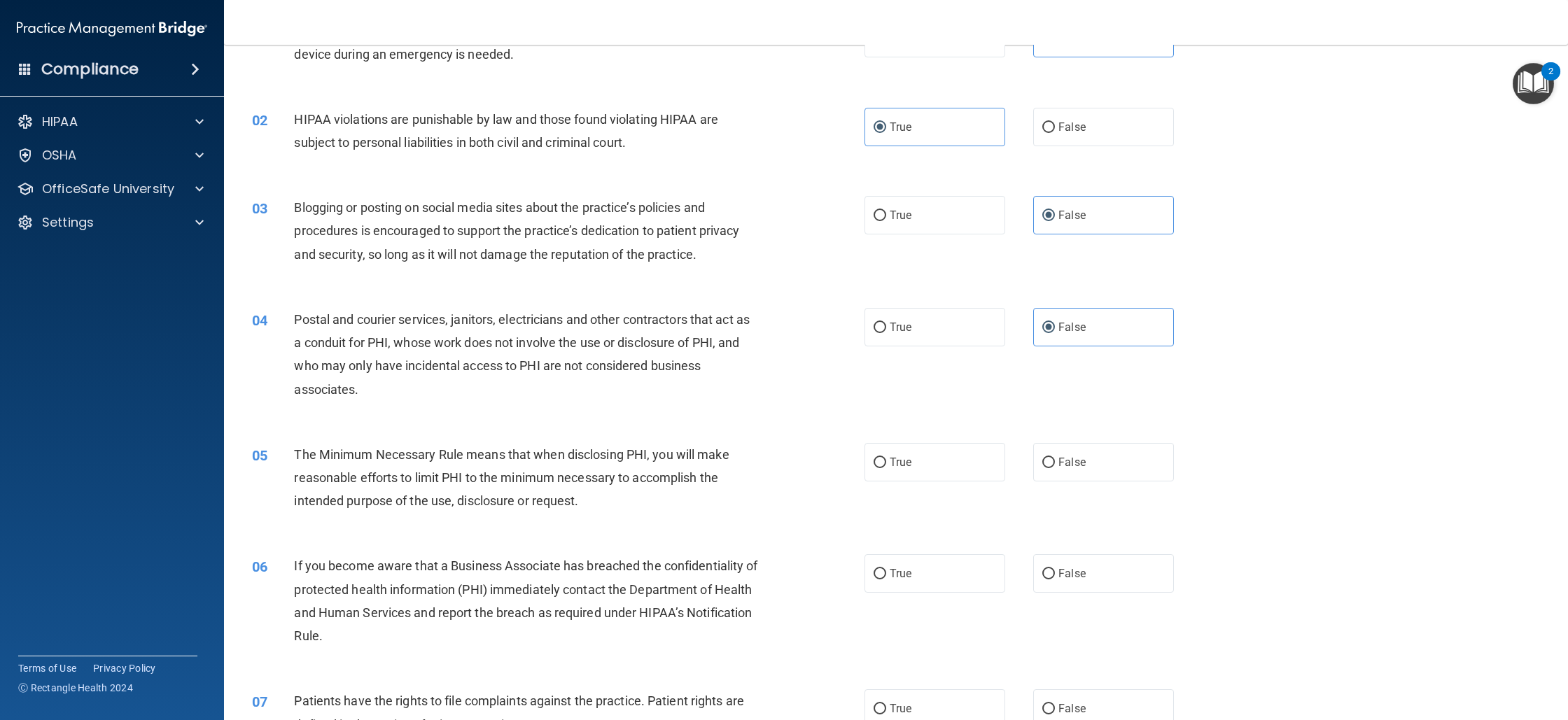
scroll to position [94, 0]
click at [890, 456] on span "True" at bounding box center [901, 460] width 22 height 13
click at [885, 456] on input "True" at bounding box center [879, 460] width 12 height 11
radio input "true"
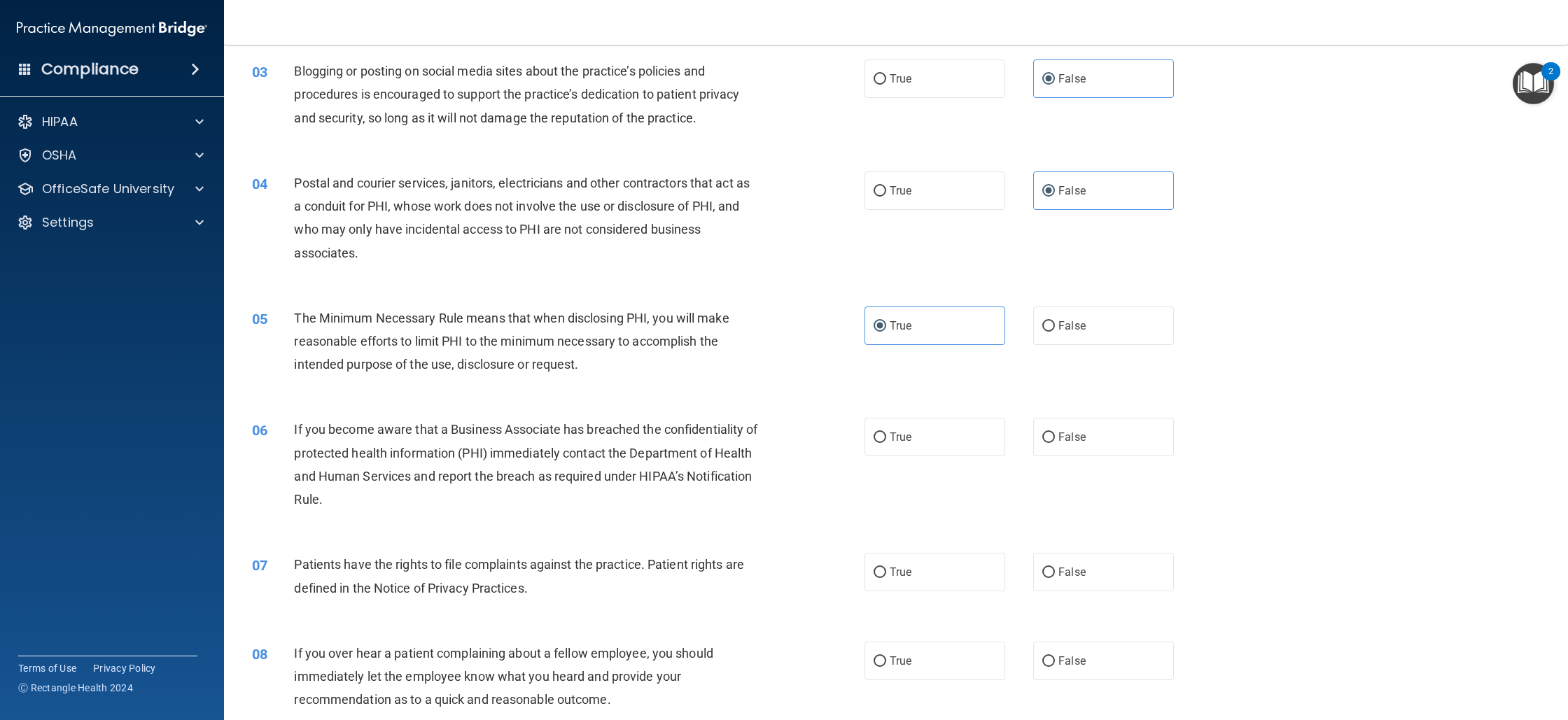
scroll to position [245, 0]
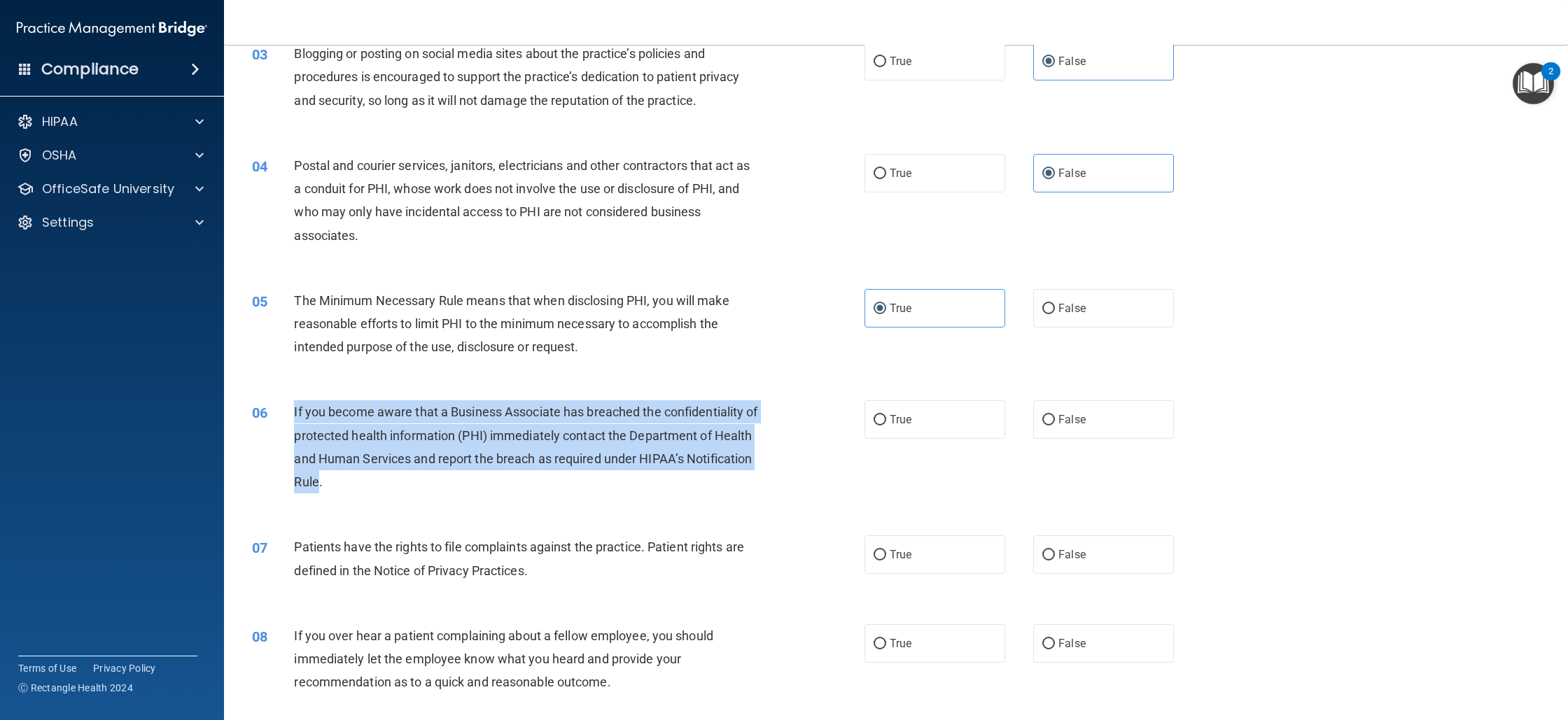
drag, startPoint x: 293, startPoint y: 414, endPoint x: 389, endPoint y: 485, distance: 119.4
click at [387, 485] on span "If you become aware that a Business Associate has breached the confidentiality …" at bounding box center [525, 447] width 463 height 85
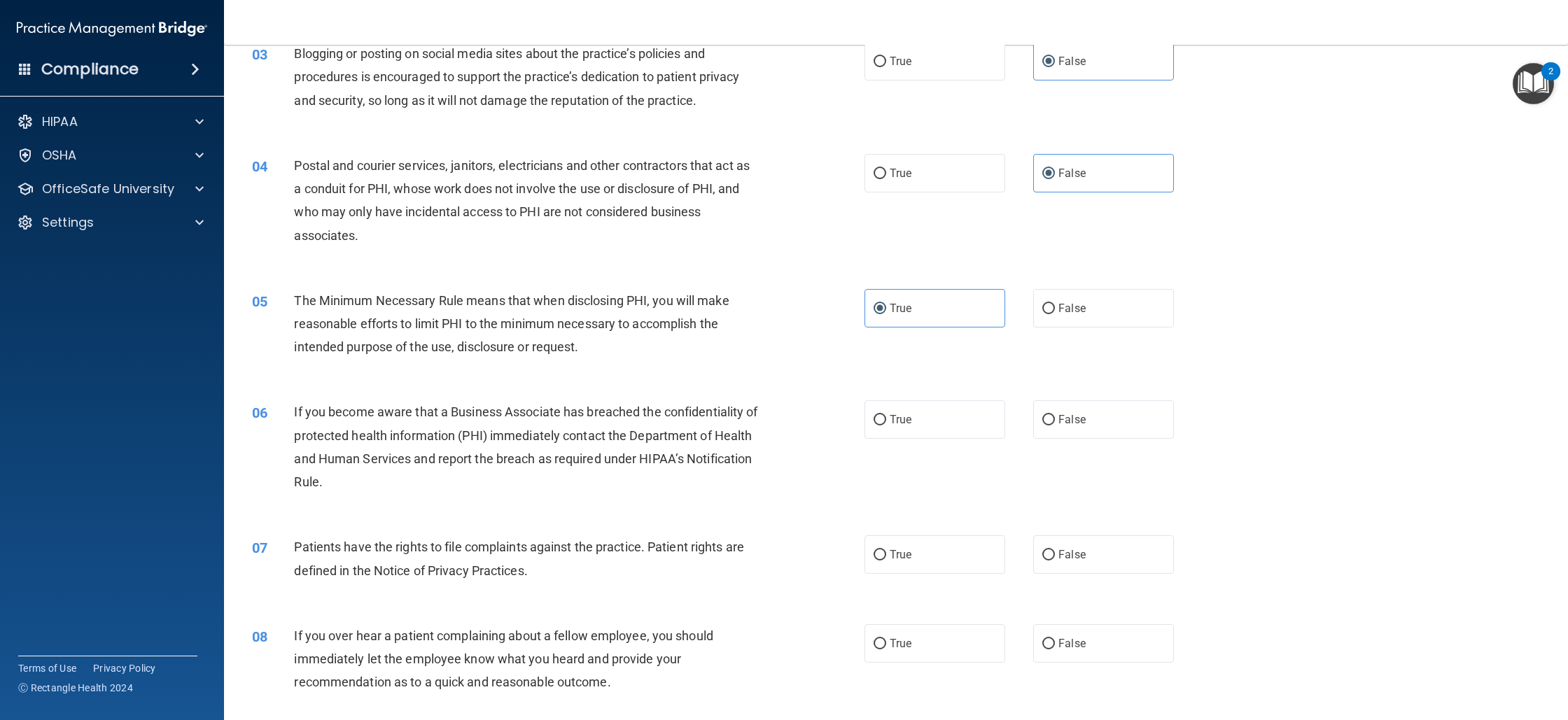
click at [397, 483] on div "If you become aware that a Business Associate has breached the confidentiality …" at bounding box center [532, 447] width 476 height 94
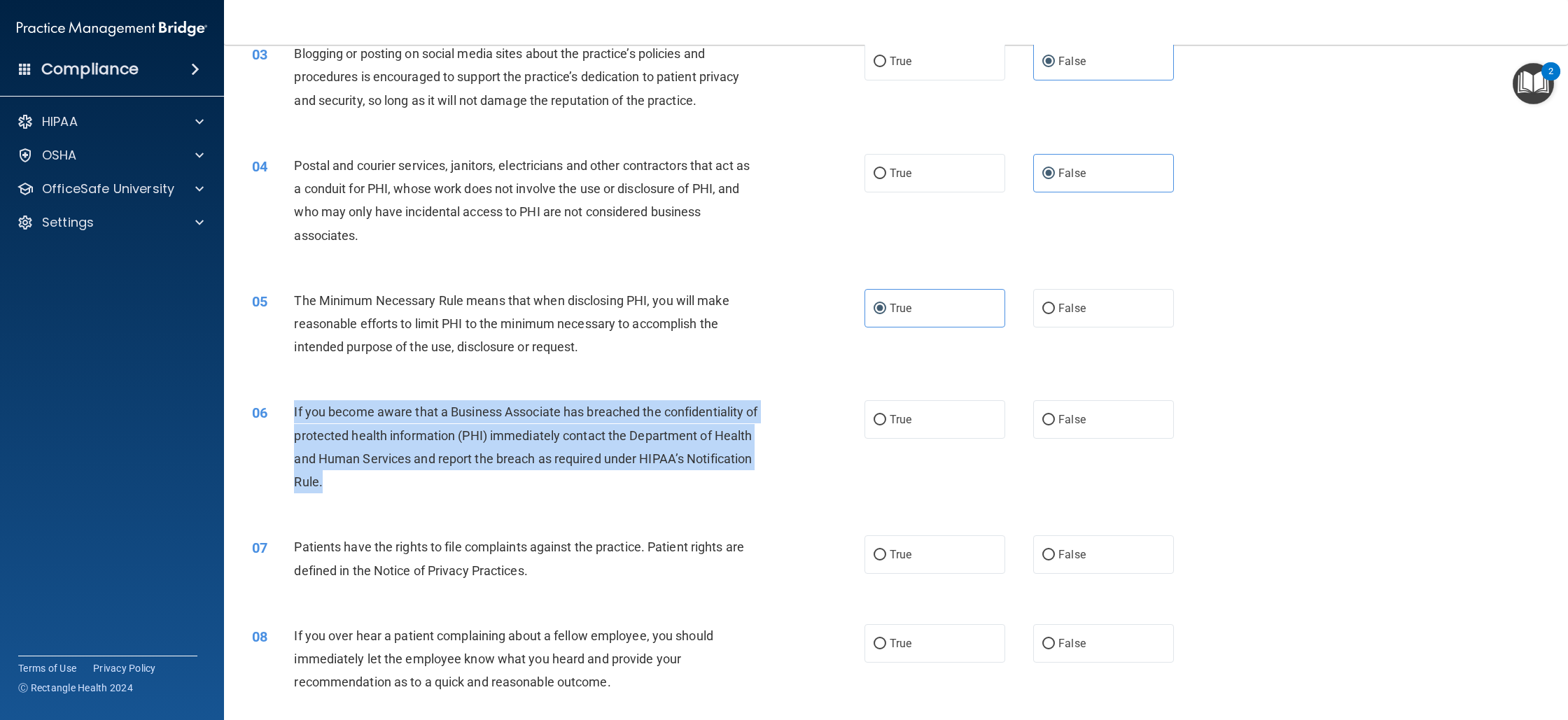
drag, startPoint x: 396, startPoint y: 484, endPoint x: 291, endPoint y: 413, distance: 126.8
click at [292, 413] on div "06 If you become aware that a Business Associate has breached the confidentiali…" at bounding box center [559, 450] width 655 height 100
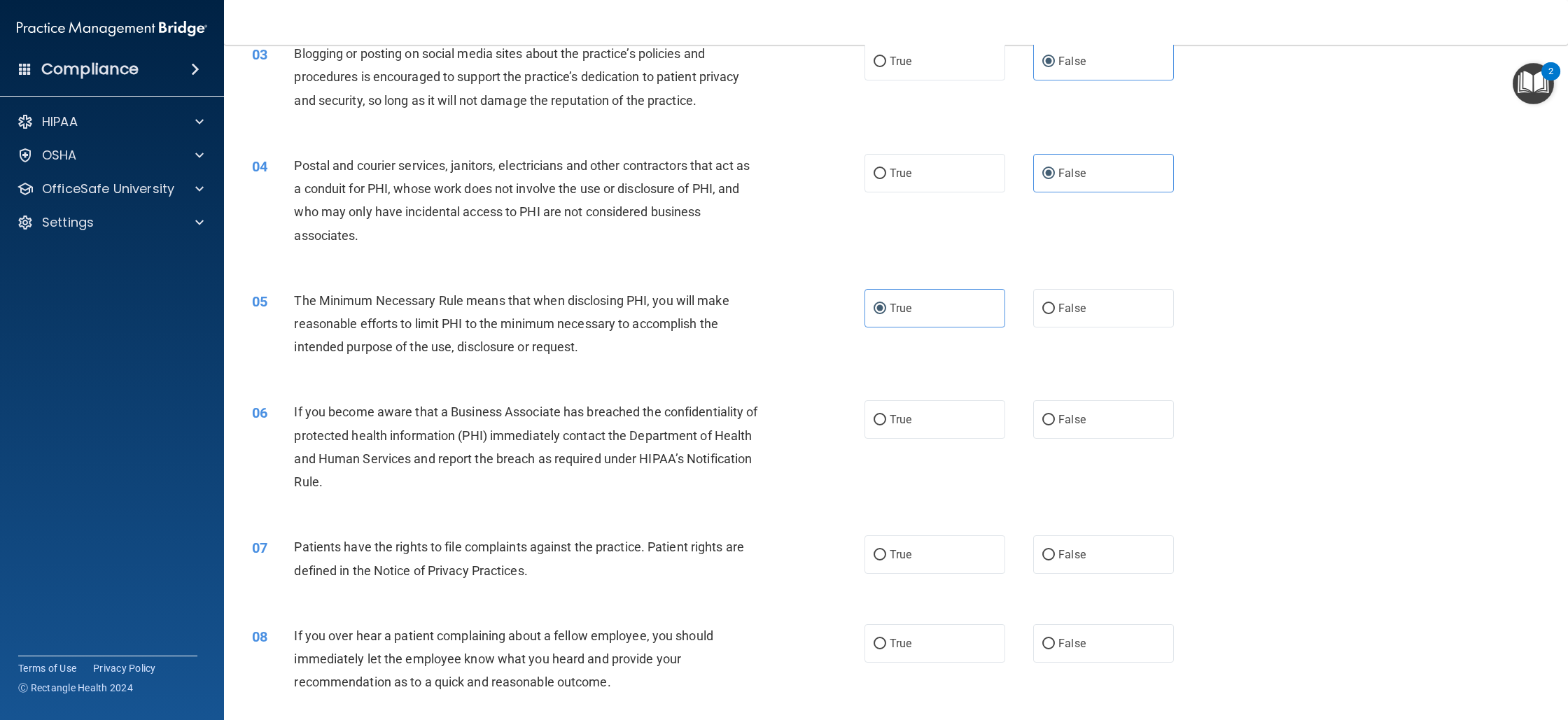
click at [847, 429] on div "06 If you become aware that a Business Associate has breached the confidentiali…" at bounding box center [559, 450] width 655 height 100
click at [852, 427] on div "06 If you become aware that a Business Associate has breached the confidentiali…" at bounding box center [559, 450] width 655 height 100
click at [864, 424] on label "True" at bounding box center [934, 419] width 140 height 38
click at [874, 424] on input "True" at bounding box center [879, 420] width 12 height 11
radio input "true"
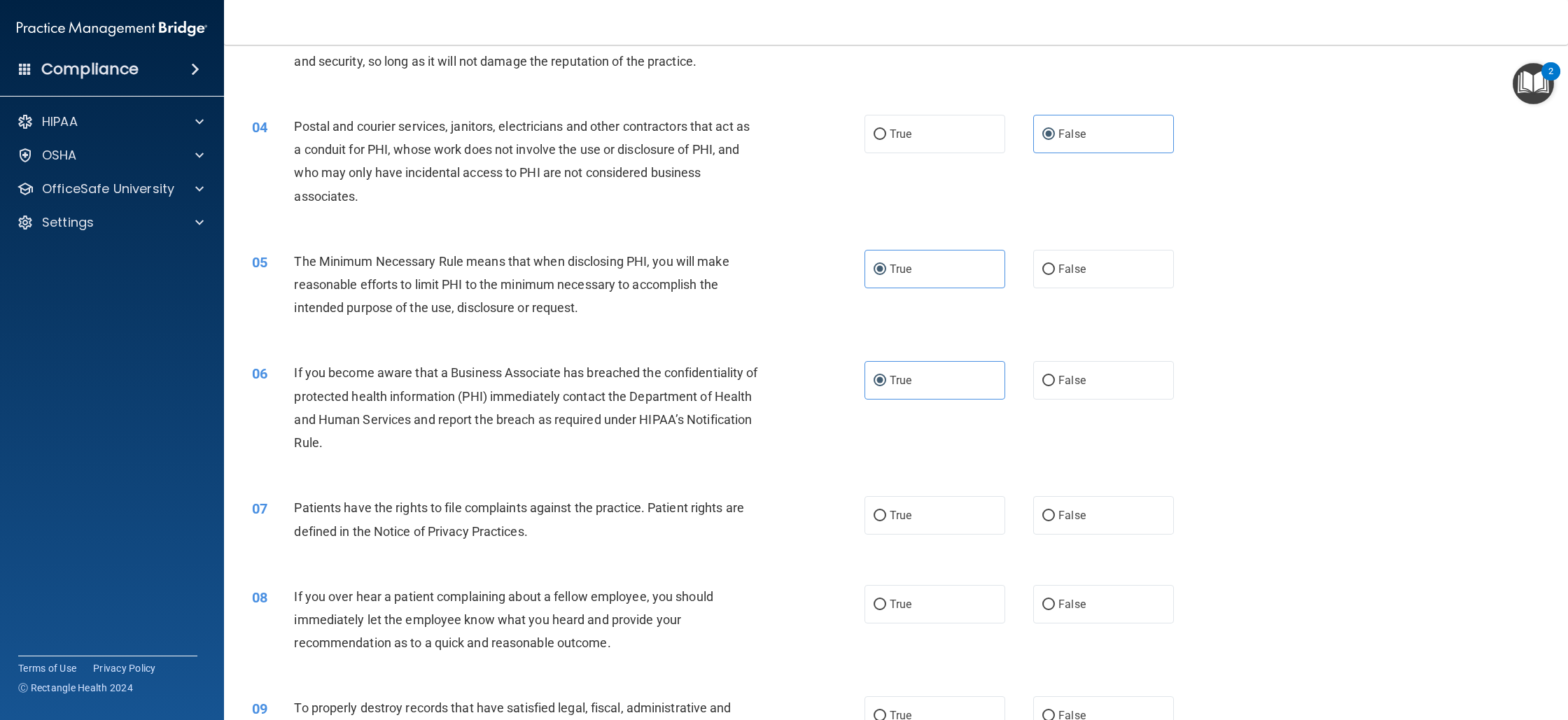
scroll to position [311, 0]
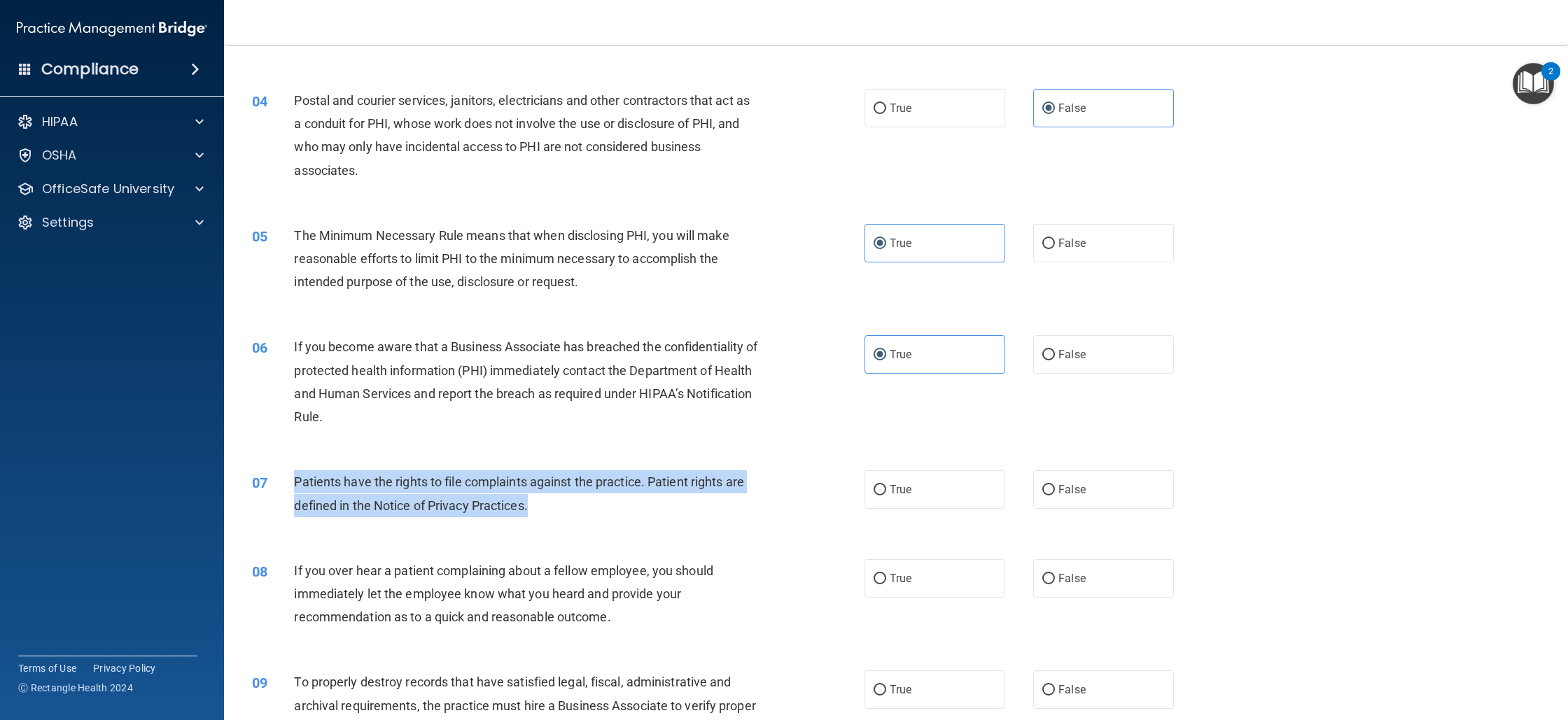
drag, startPoint x: 306, startPoint y: 487, endPoint x: 555, endPoint y: 519, distance: 251.0
click at [555, 519] on div "07 Patients have the rights to file complaints against the practice. Patient ri…" at bounding box center [559, 498] width 655 height 53
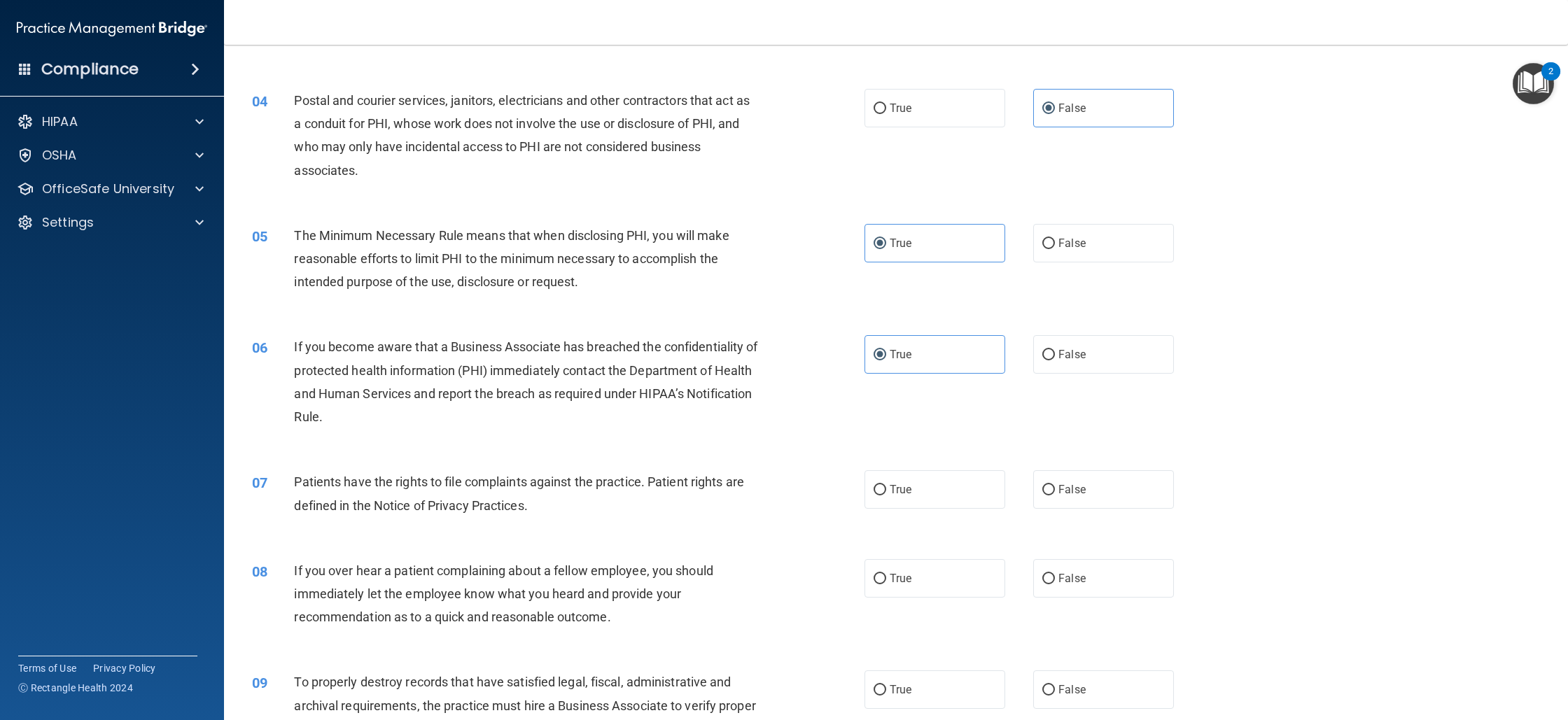
click at [886, 469] on div "07 Patients have the rights to file complaints against the practice. Patient ri…" at bounding box center [896, 497] width 1309 height 88
click at [890, 485] on span "True" at bounding box center [901, 490] width 22 height 13
click at [886, 485] on input "True" at bounding box center [879, 490] width 12 height 11
radio input "true"
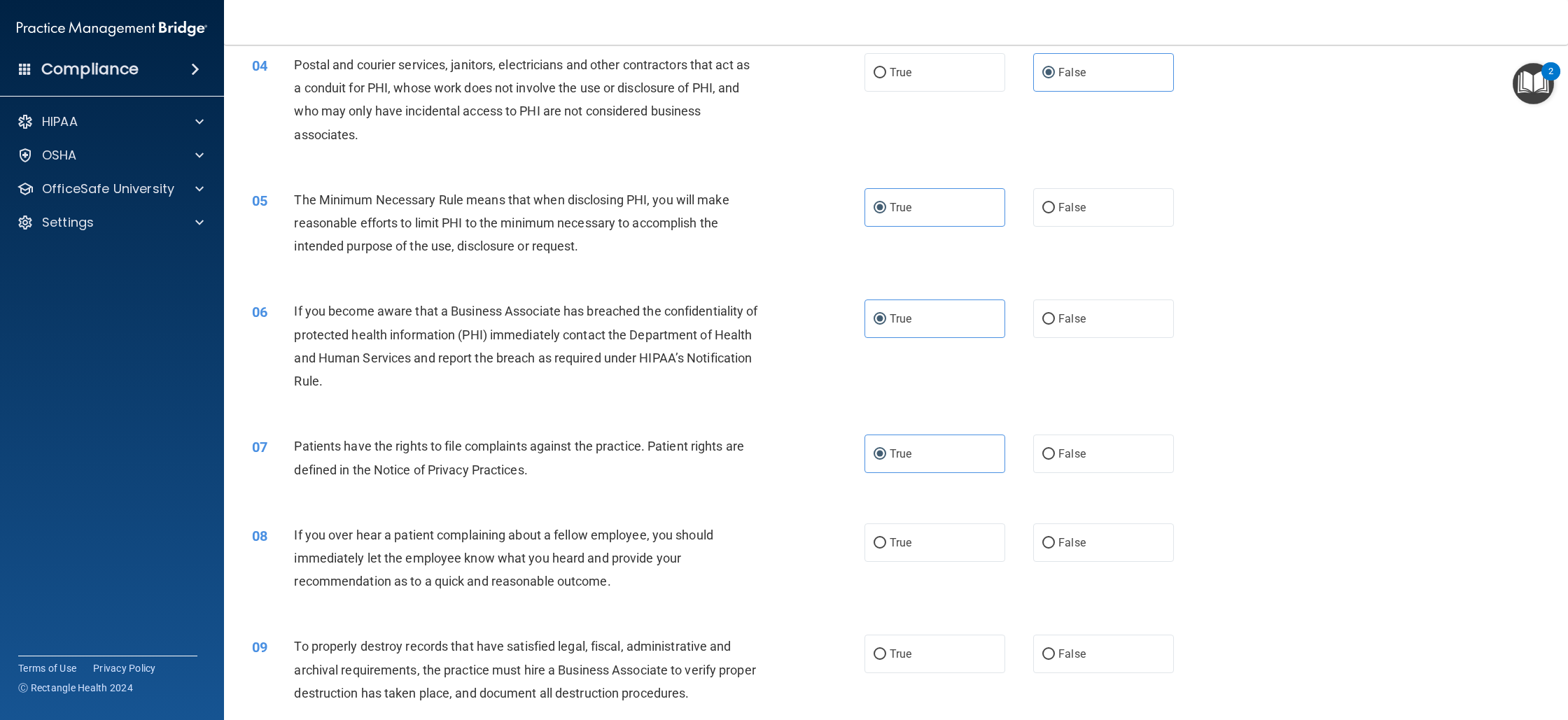
scroll to position [349, 0]
drag, startPoint x: 293, startPoint y: 533, endPoint x: 590, endPoint y: 576, distance: 300.1
click at [586, 576] on span "If you over hear a patient complaining about a fellow employee, you should imme…" at bounding box center [503, 557] width 418 height 61
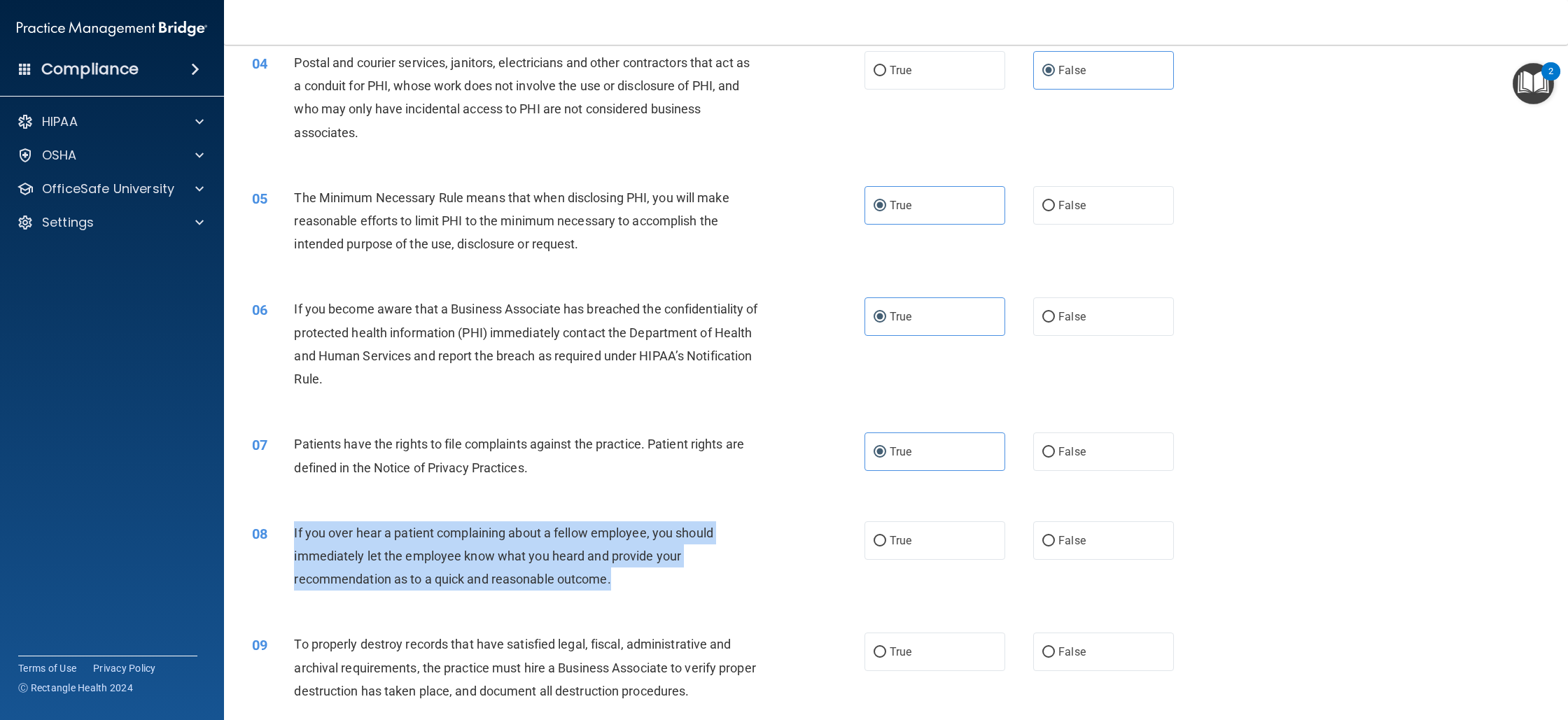
drag, startPoint x: 615, startPoint y: 578, endPoint x: 292, endPoint y: 526, distance: 327.2
click at [292, 526] on div "08 If you over hear a patient complaining about a fellow employee, you should i…" at bounding box center [559, 560] width 655 height 77
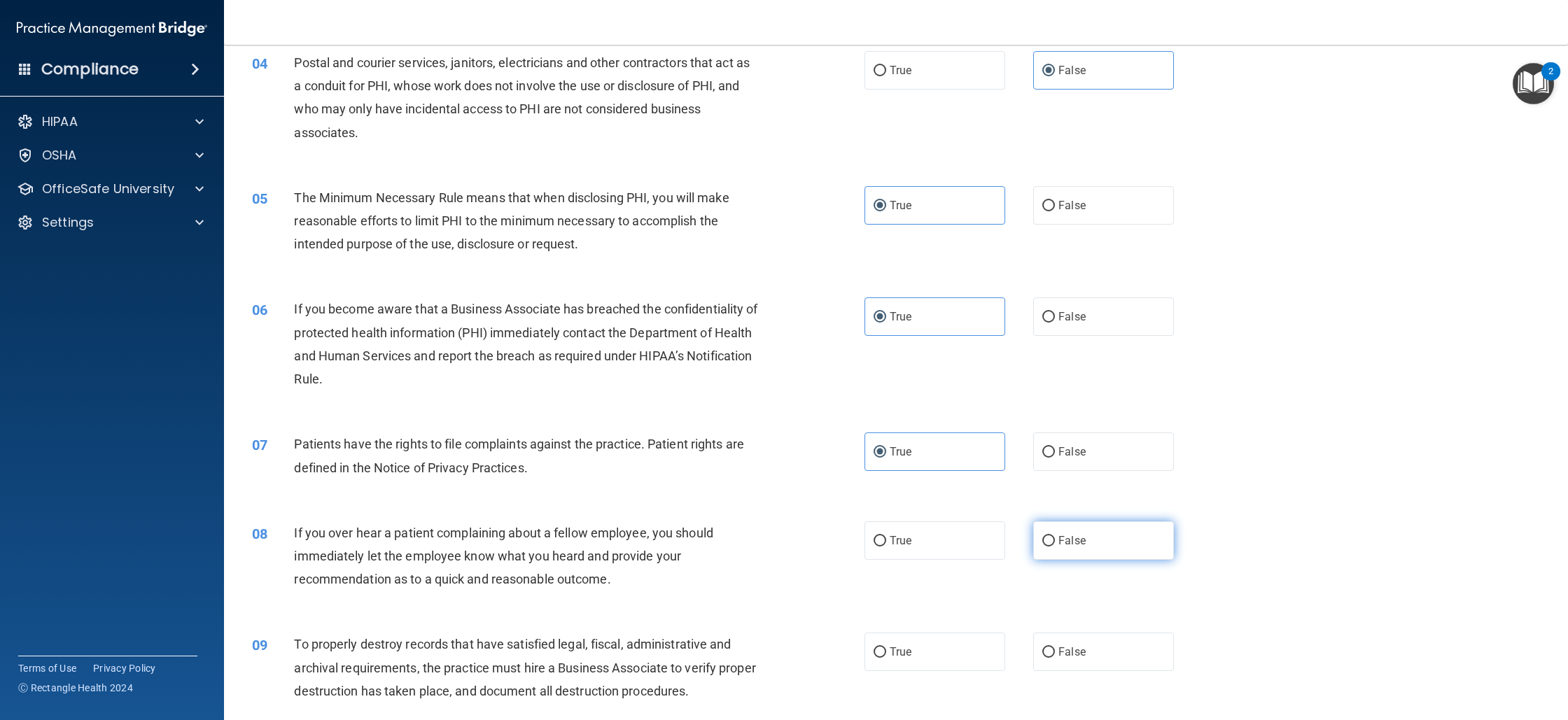
click at [1049, 554] on label "False" at bounding box center [1103, 540] width 140 height 38
click at [1049, 547] on input "False" at bounding box center [1049, 541] width 12 height 11
radio input "true"
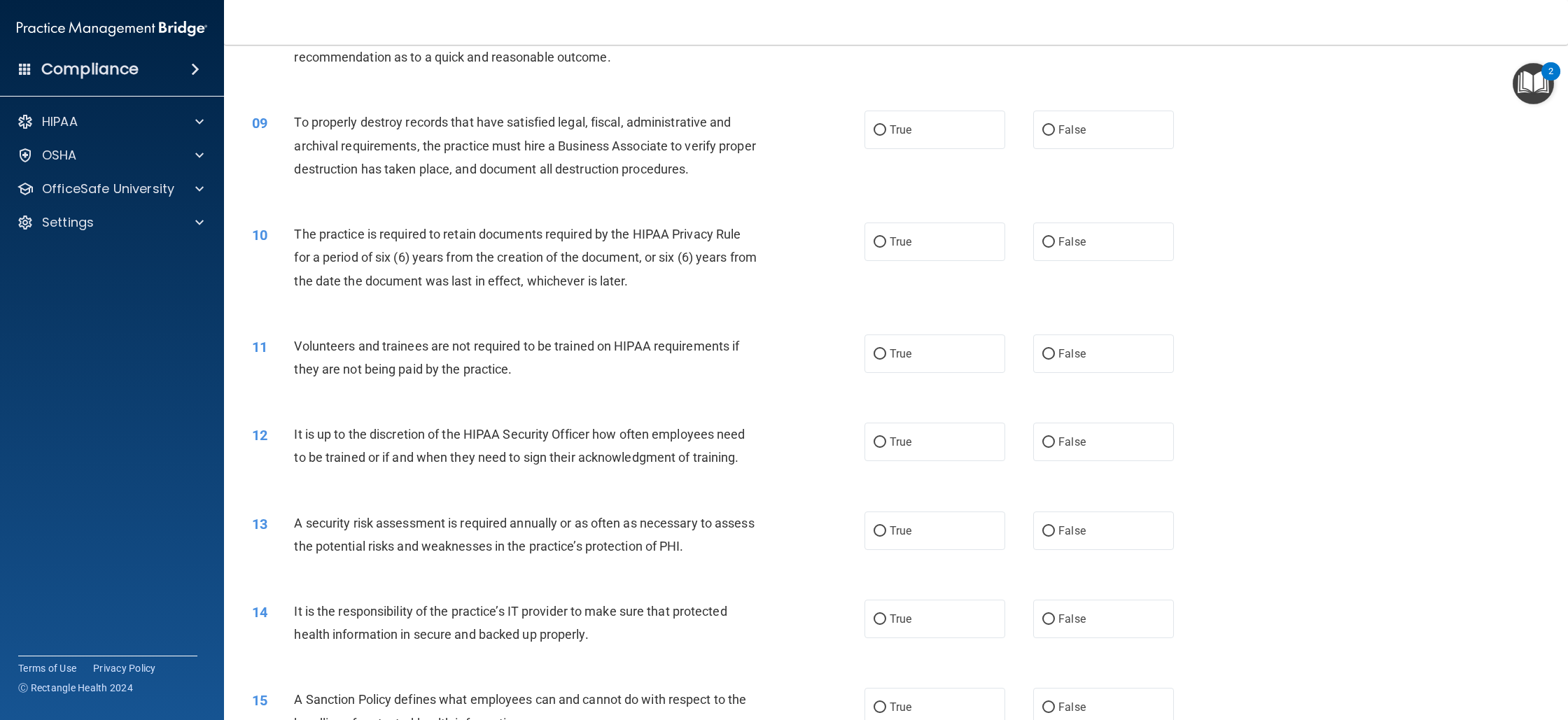
scroll to position [874, 0]
click at [1100, 613] on label "False" at bounding box center [1103, 616] width 140 height 38
click at [1055, 613] on input "False" at bounding box center [1049, 617] width 12 height 11
radio input "true"
click at [922, 537] on label "True" at bounding box center [934, 528] width 140 height 38
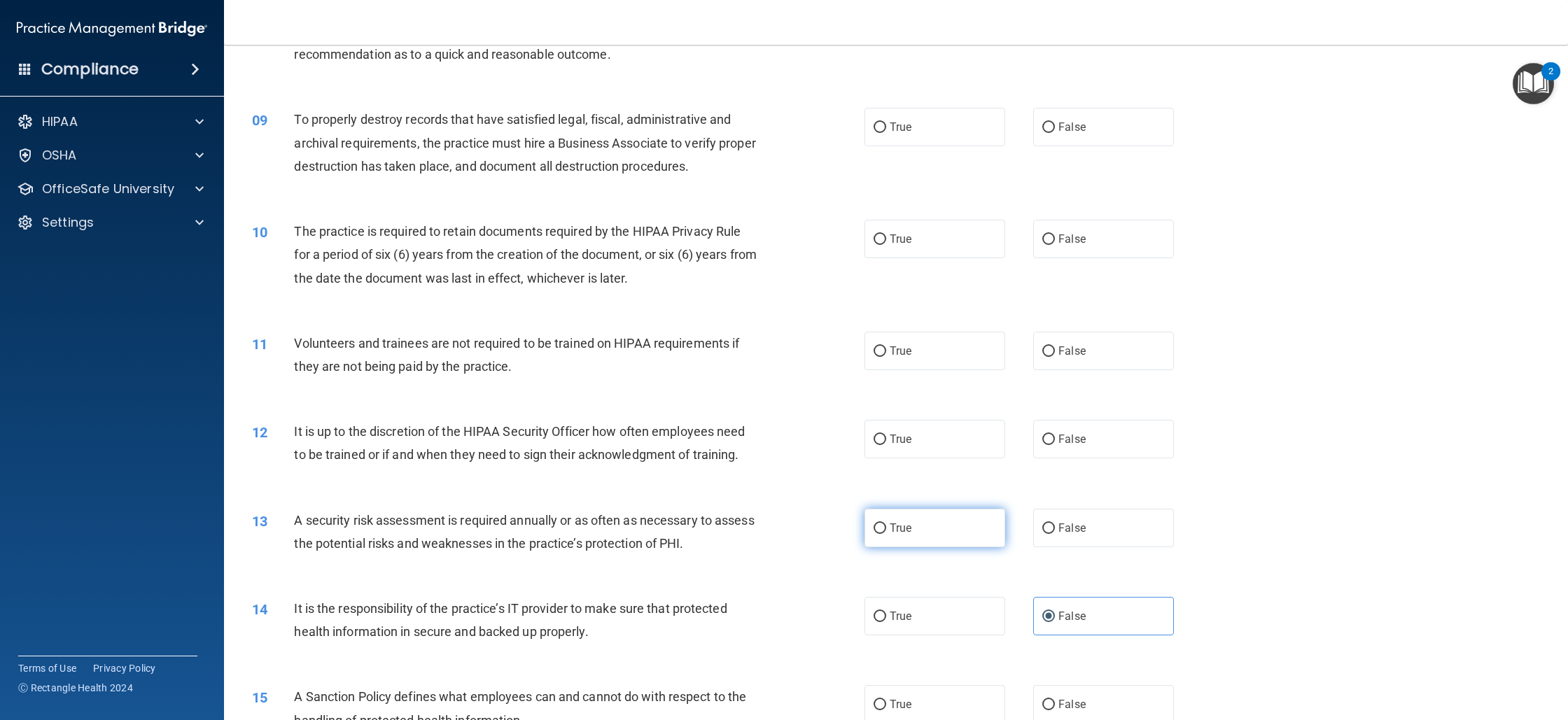
click at [886, 534] on input "True" at bounding box center [879, 528] width 12 height 11
radio input "true"
click at [900, 463] on div "12 It is up to the discretion of the HIPAA Security Officer how often employees…" at bounding box center [896, 447] width 1309 height 88
click at [858, 400] on div "11 Volunteers and trainees are not required to be trained on HIPAA requirements…" at bounding box center [896, 358] width 1309 height 88
click at [883, 424] on label "True" at bounding box center [934, 439] width 140 height 38
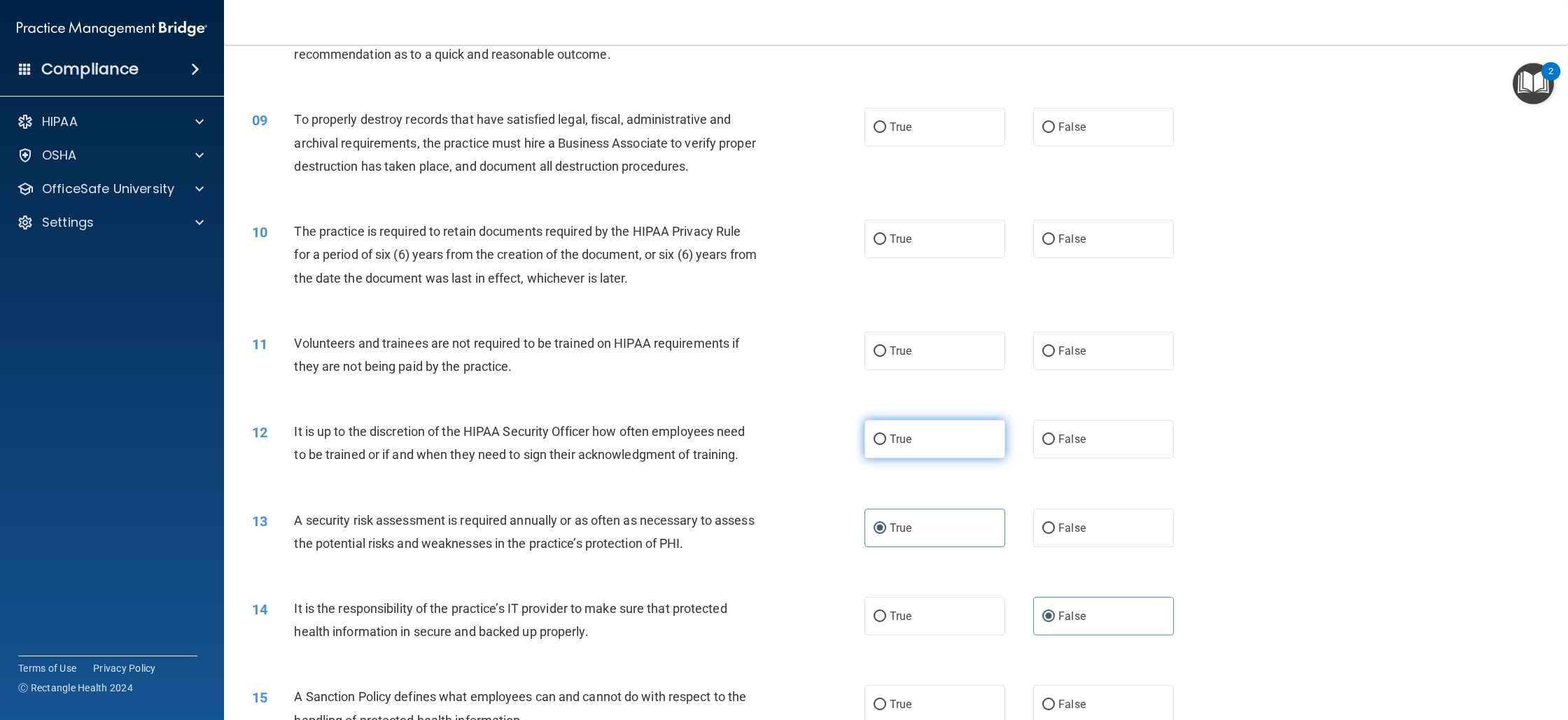
click at [883, 434] on input "True" at bounding box center [879, 439] width 12 height 11
radio input "true"
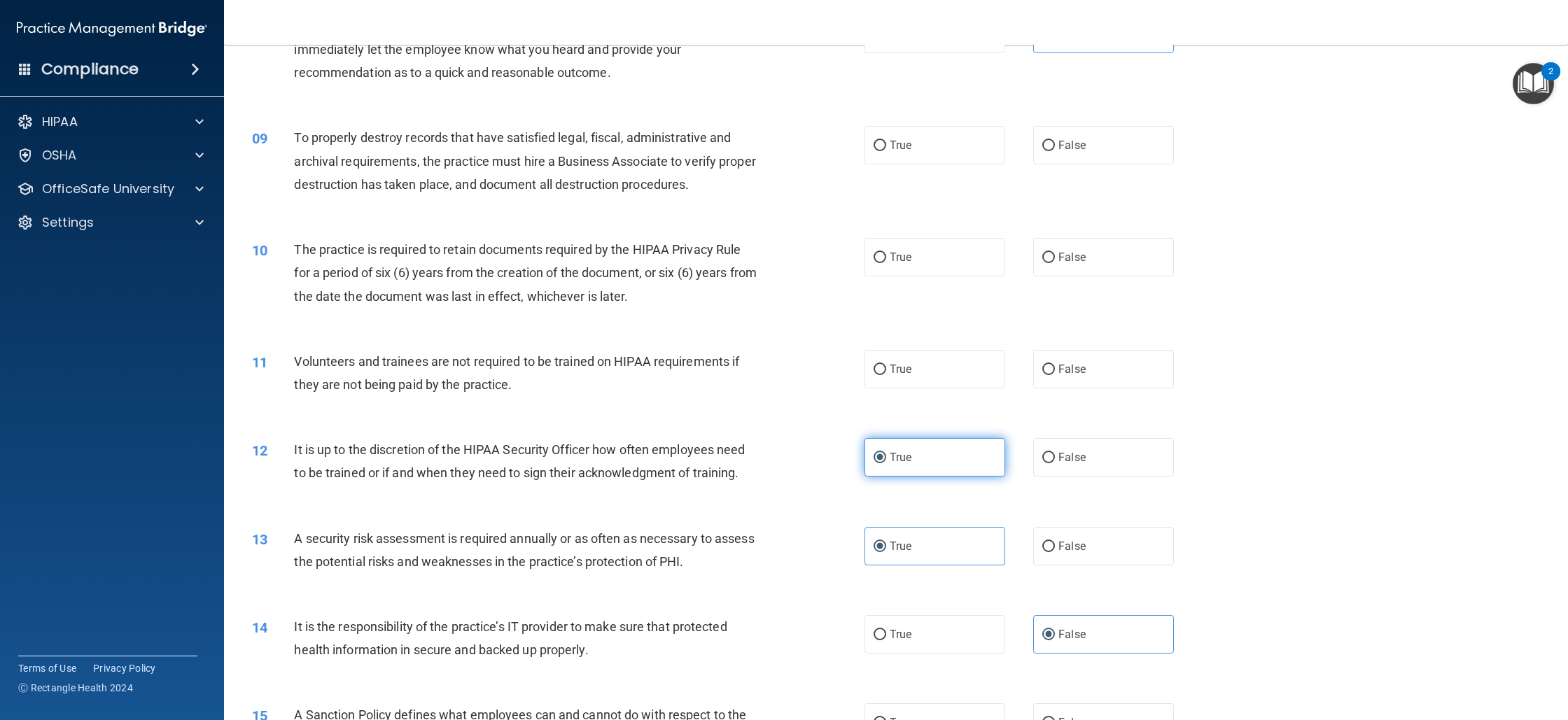
scroll to position [855, 0]
click at [1115, 354] on label "False" at bounding box center [1103, 370] width 140 height 38
click at [1055, 366] on input "False" at bounding box center [1049, 371] width 12 height 11
radio input "true"
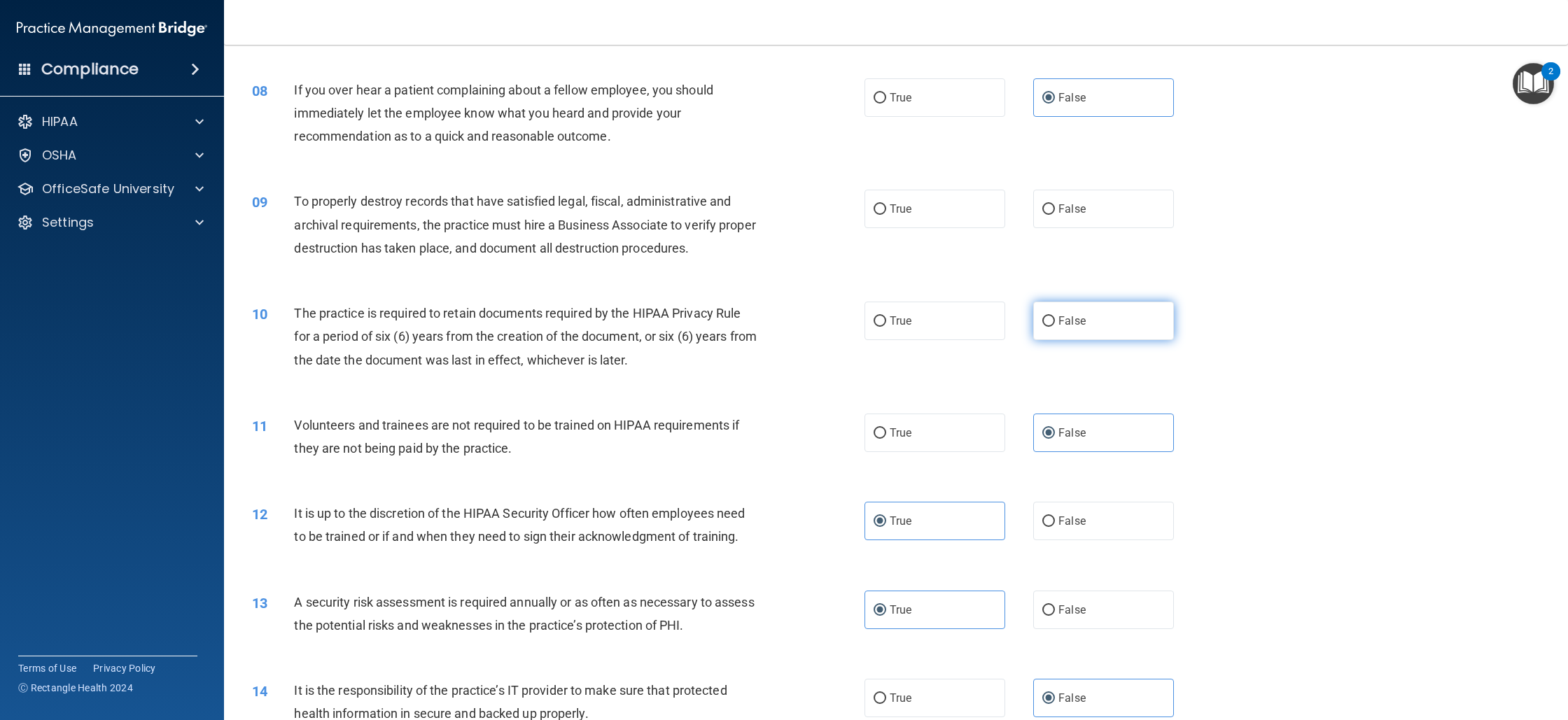
scroll to position [739, 0]
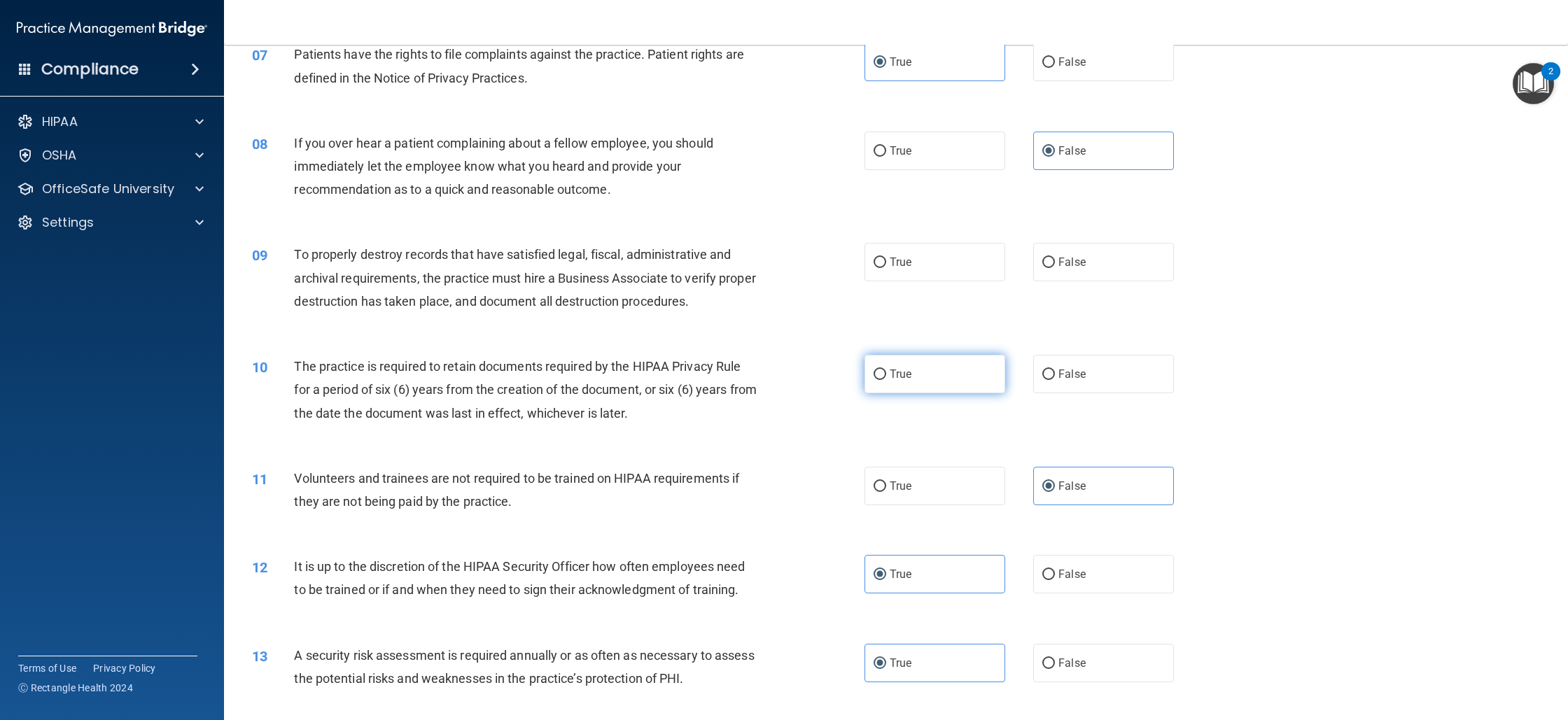
click at [967, 390] on label "True" at bounding box center [934, 374] width 140 height 38
click at [886, 380] on input "True" at bounding box center [879, 374] width 12 height 11
radio input "true"
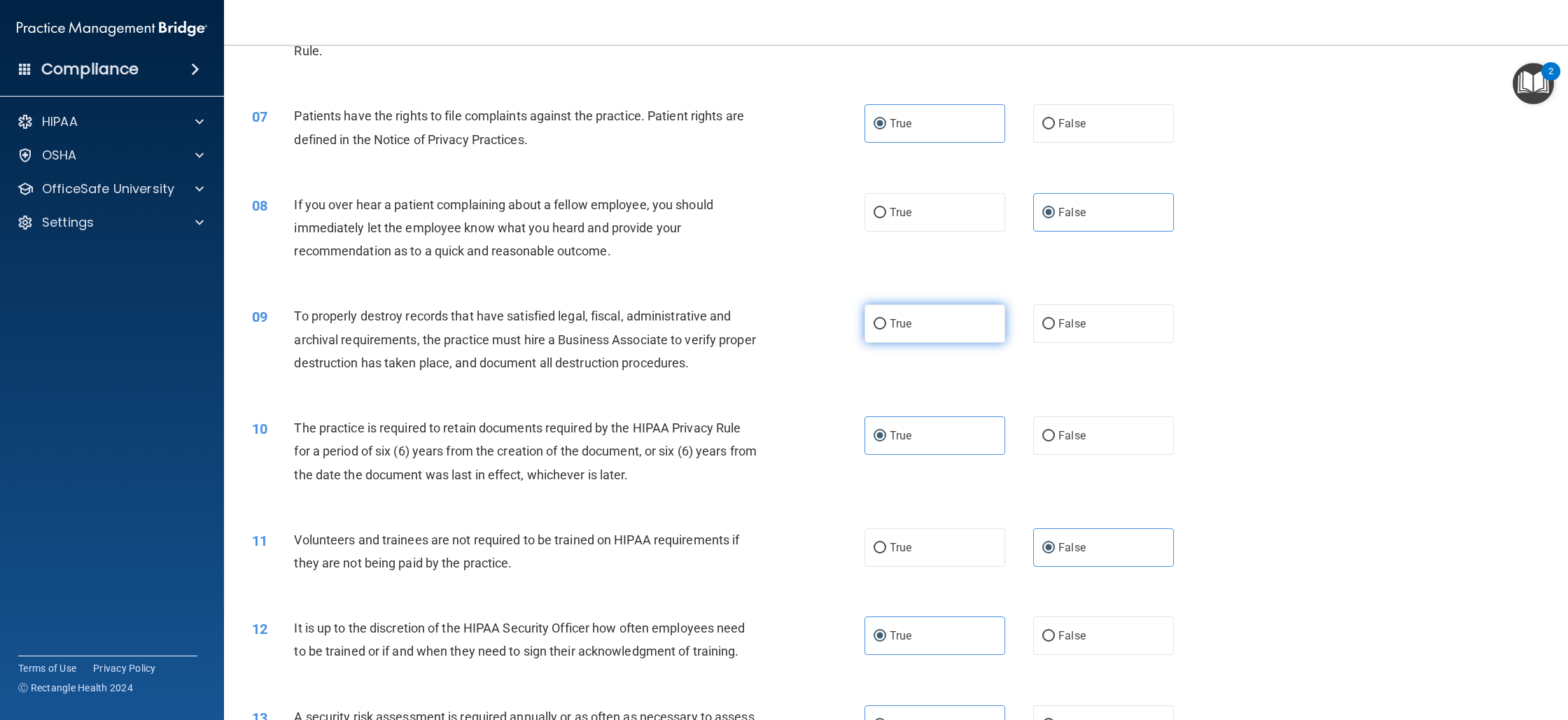
click at [919, 318] on label "True" at bounding box center [934, 324] width 140 height 38
click at [886, 319] on input "True" at bounding box center [879, 324] width 12 height 11
radio input "true"
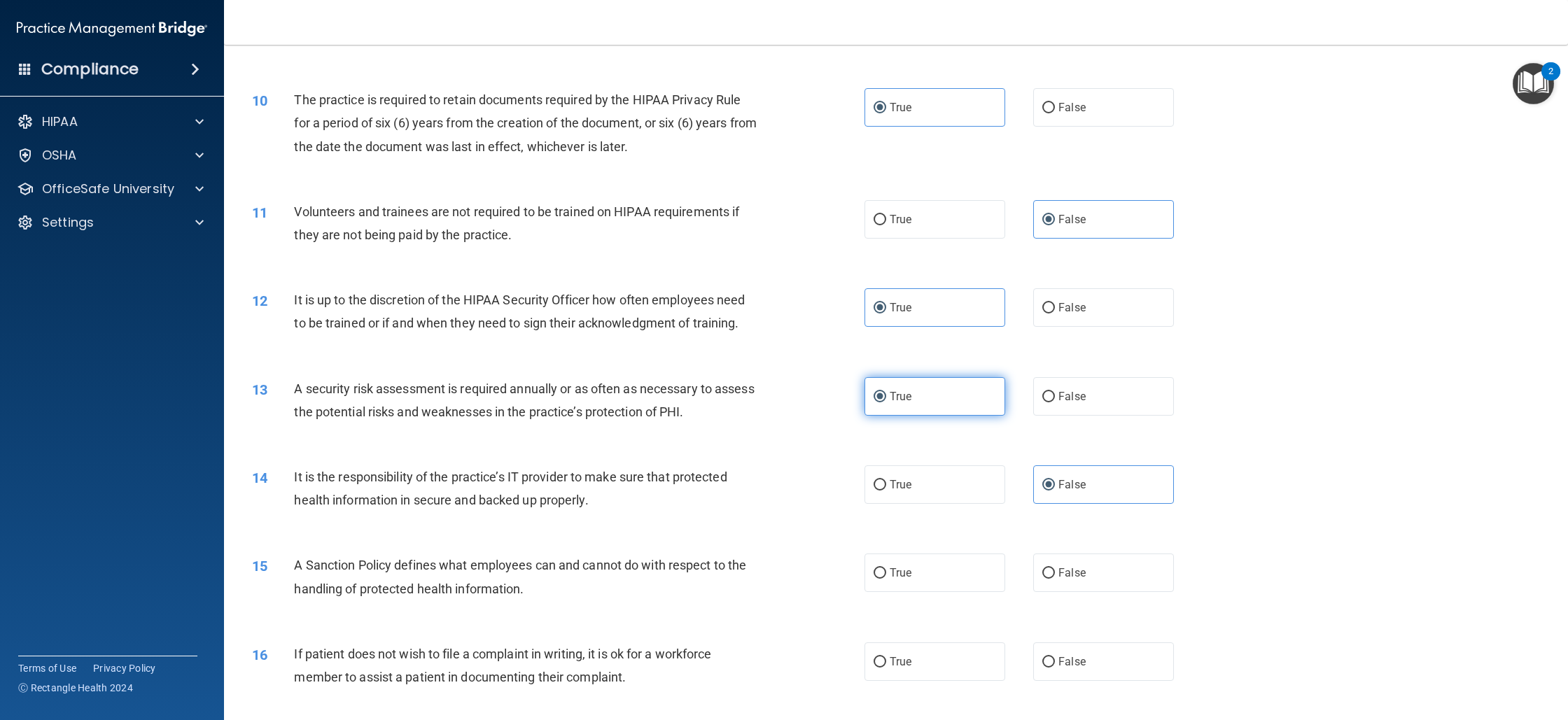
scroll to position [1007, 0]
click at [897, 554] on label "True" at bounding box center [934, 571] width 140 height 38
click at [886, 566] on input "True" at bounding box center [879, 571] width 12 height 11
radio input "true"
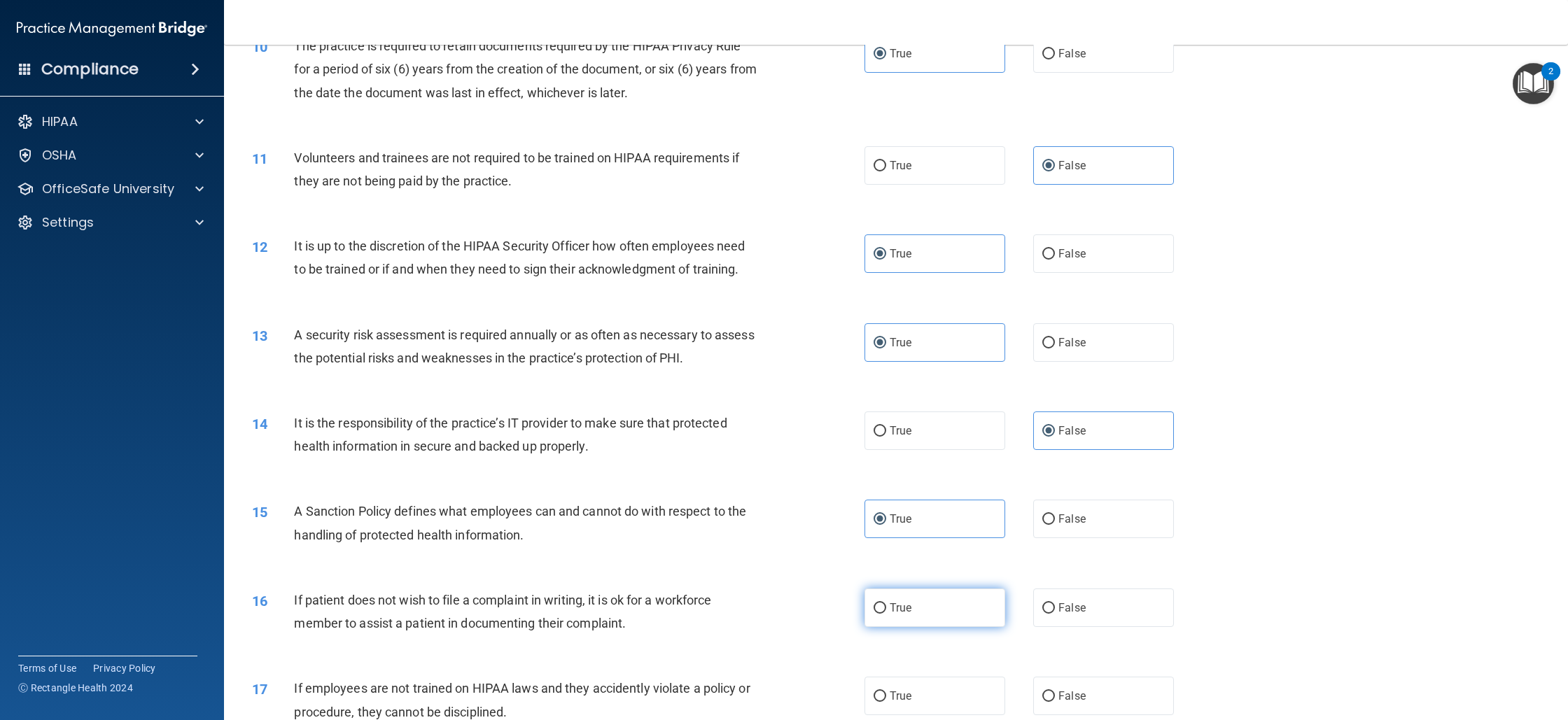
scroll to position [1144, 0]
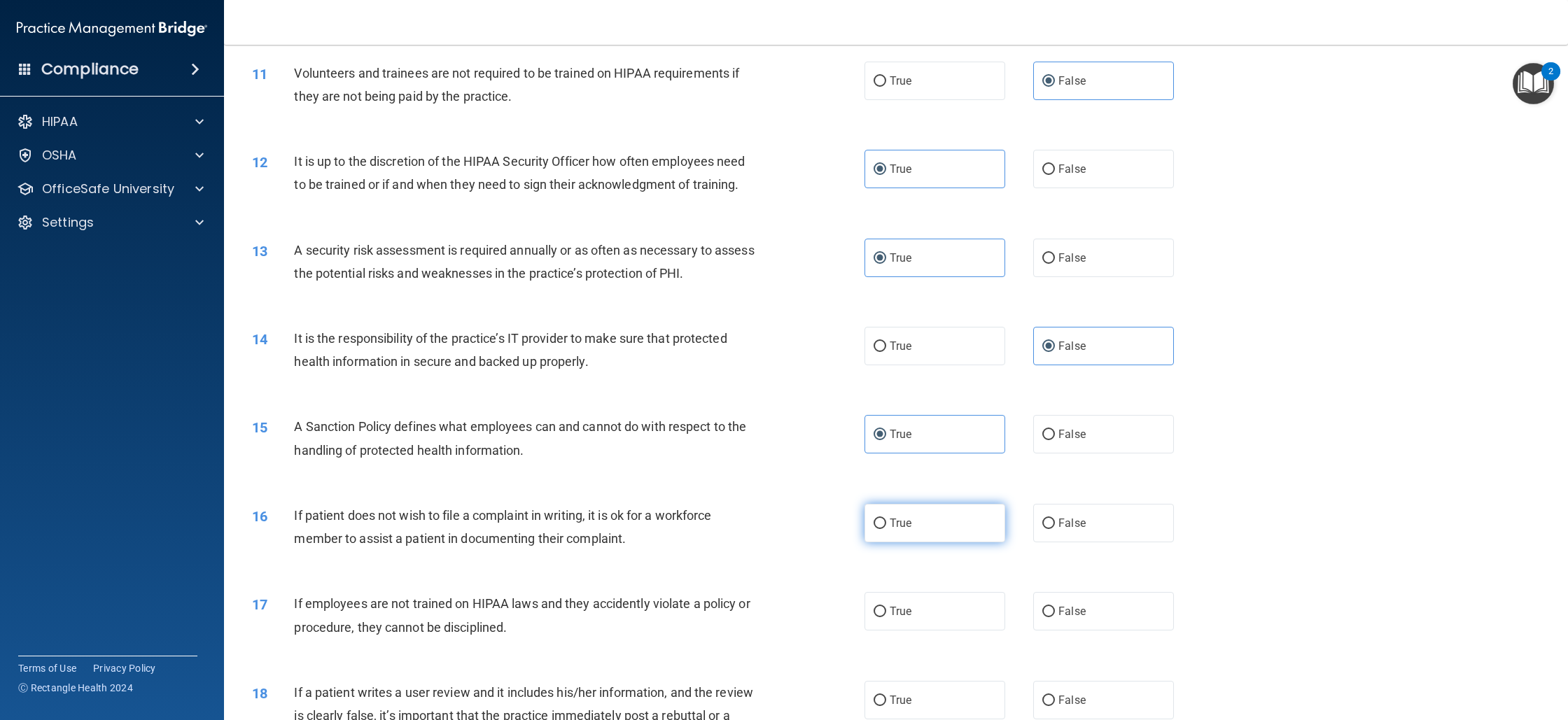
click at [928, 537] on label "True" at bounding box center [934, 523] width 140 height 38
click at [886, 529] on input "True" at bounding box center [879, 523] width 12 height 11
radio input "true"
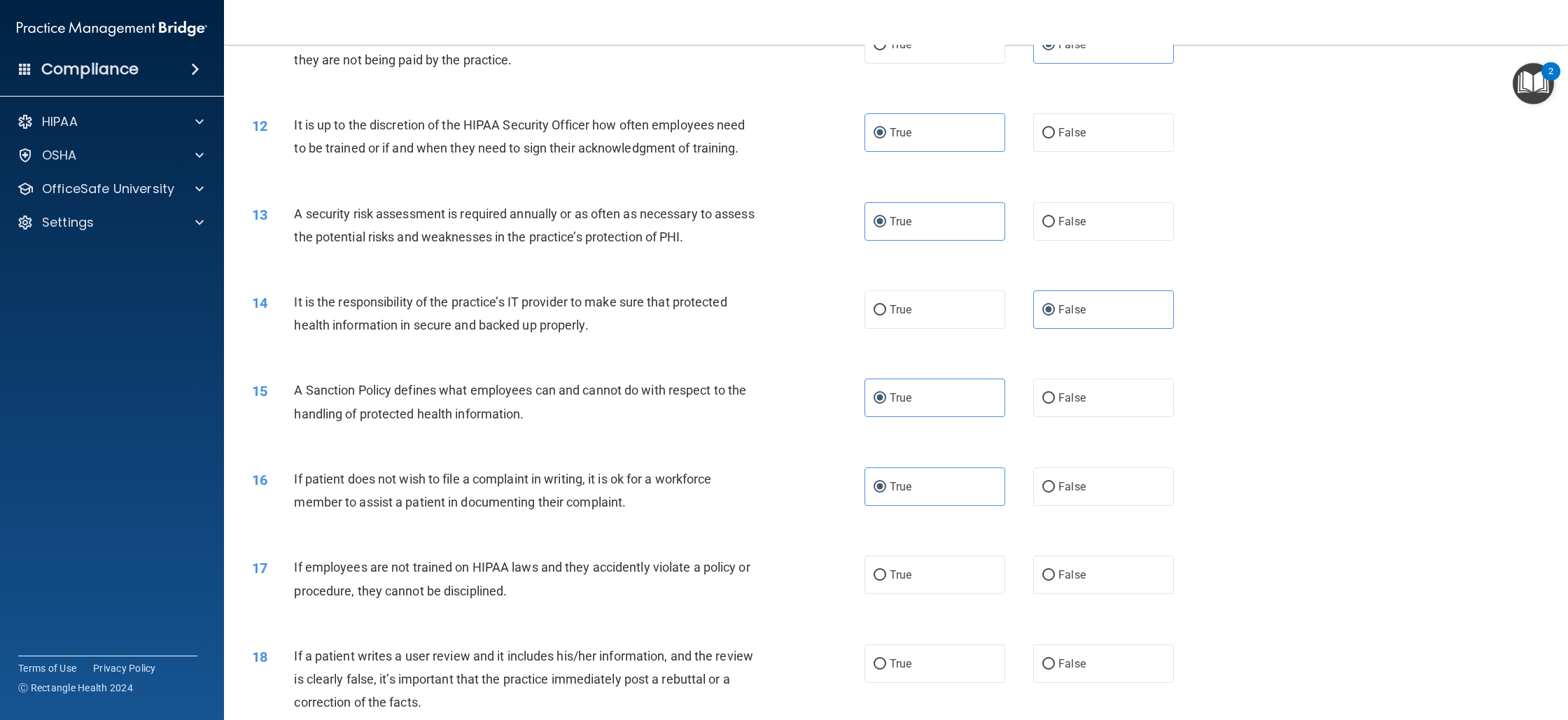
scroll to position [1197, 0]
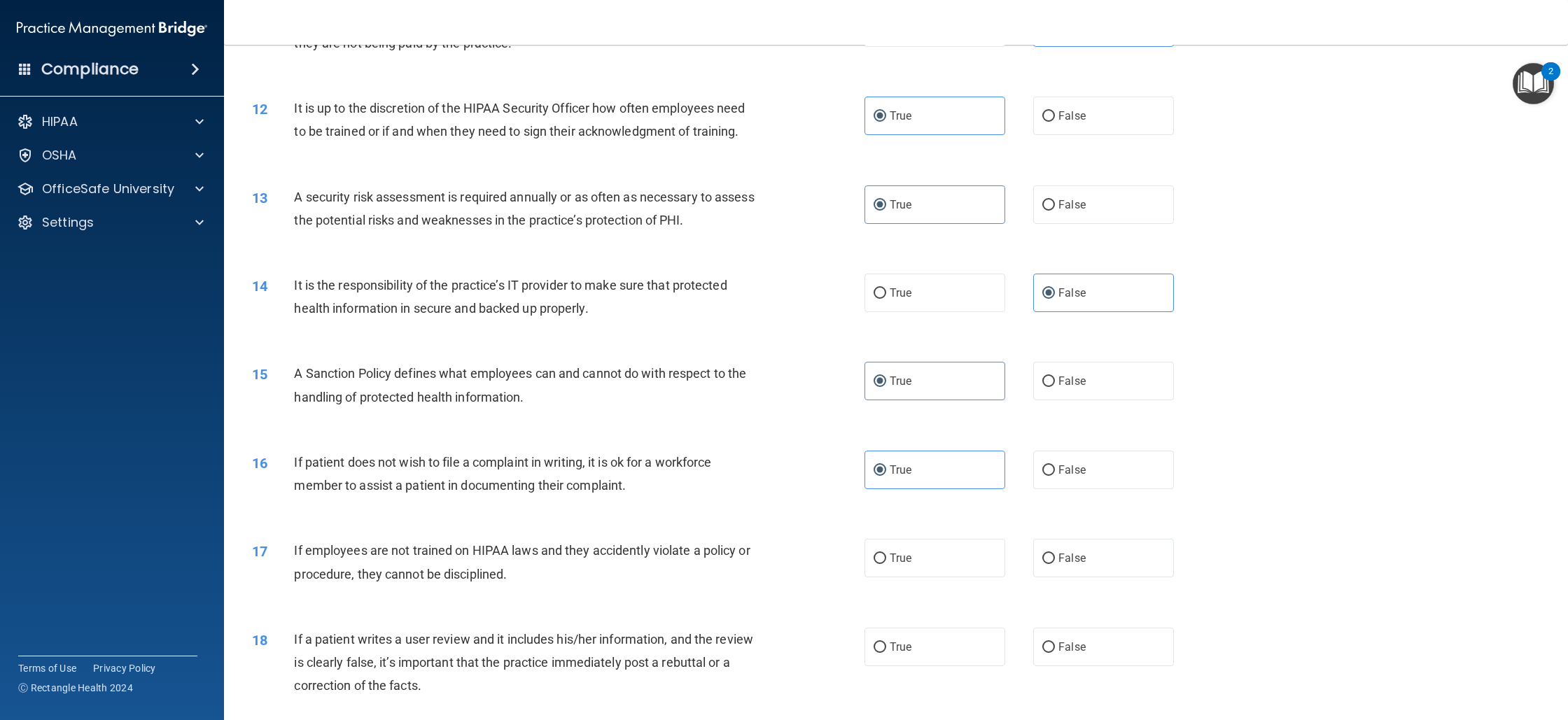
click at [1183, 575] on div "True False" at bounding box center [1033, 559] width 338 height 38
click at [1127, 558] on label "False" at bounding box center [1103, 559] width 140 height 38
click at [1055, 558] on input "False" at bounding box center [1049, 559] width 12 height 11
radio input "true"
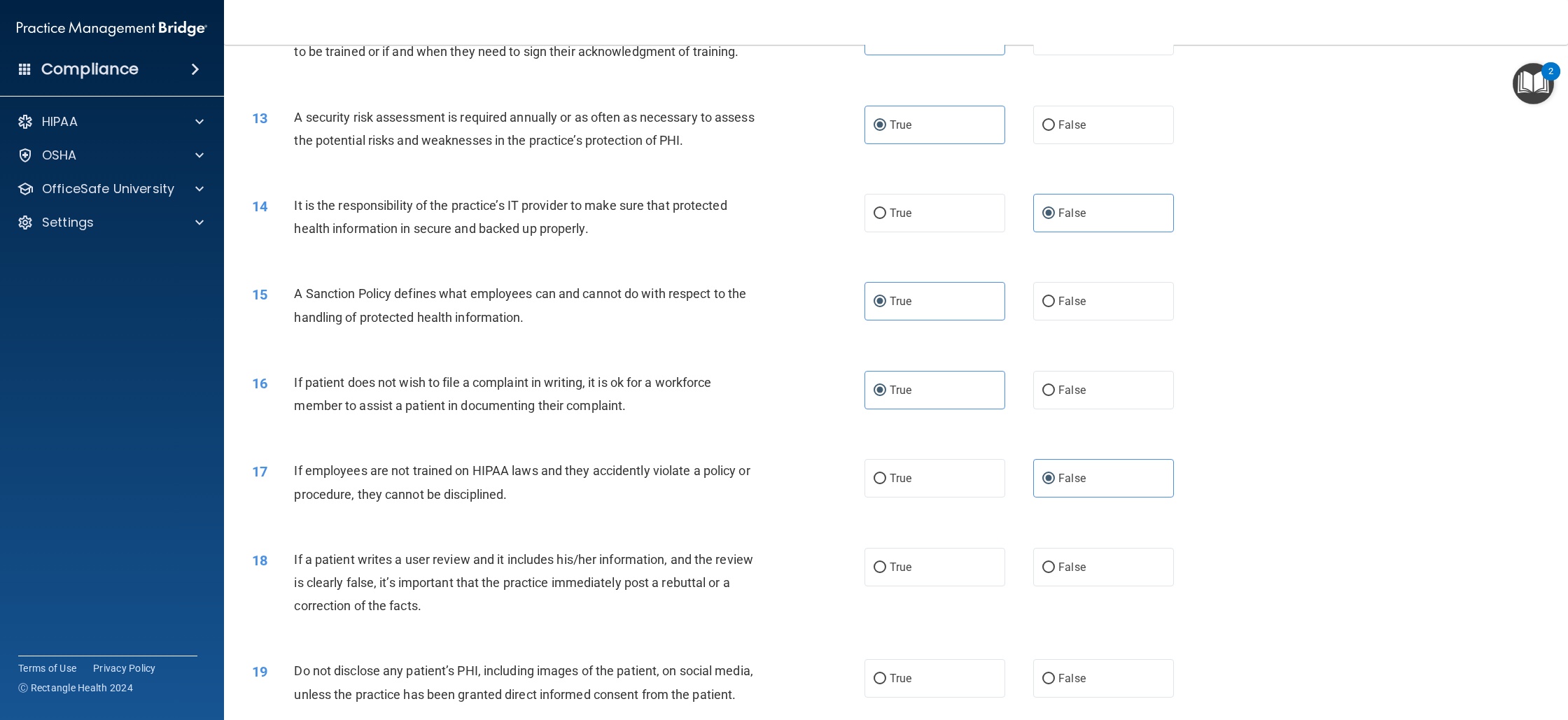
scroll to position [1281, 0]
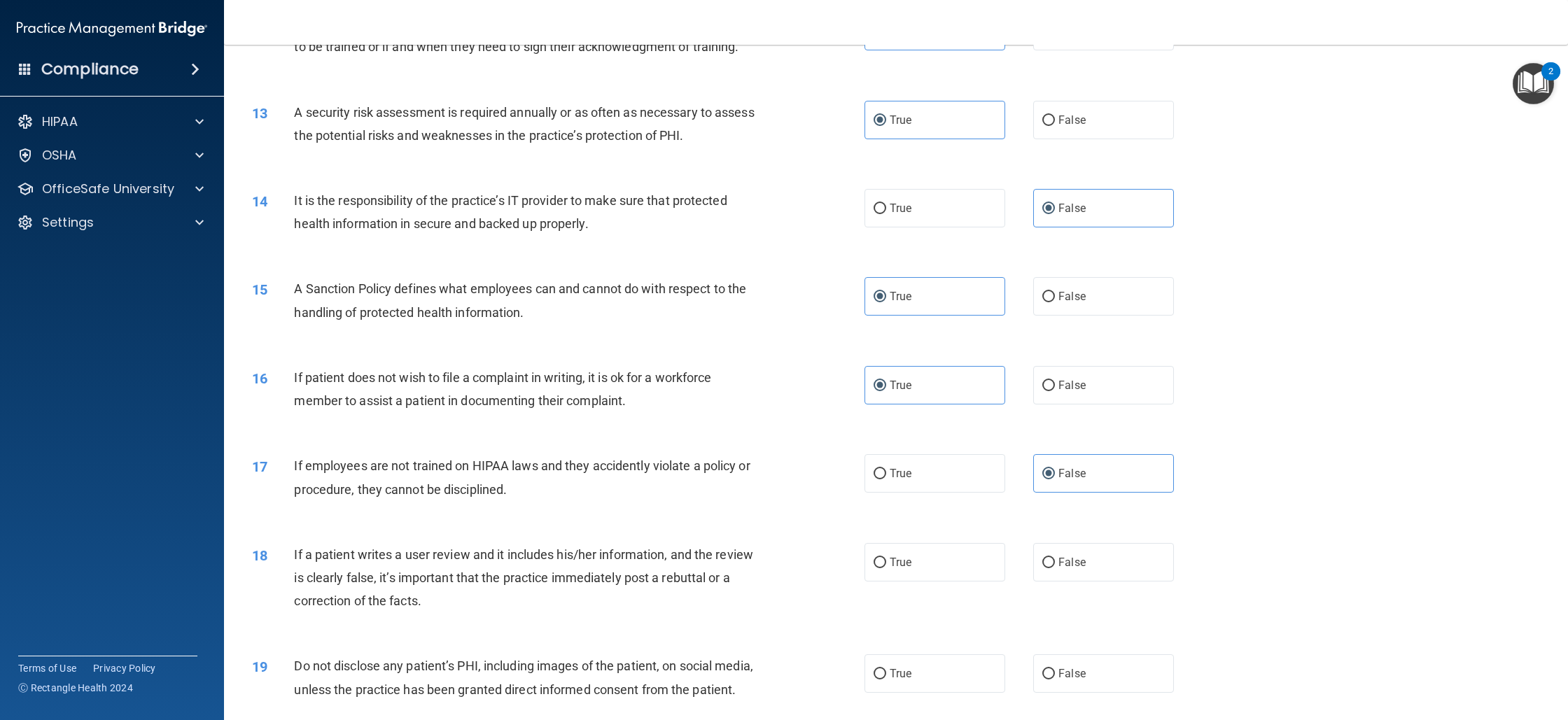
click at [1063, 540] on div "18 If a patient writes a user review and it includes his/her information, and t…" at bounding box center [896, 582] width 1309 height 112
click at [1058, 557] on label "False" at bounding box center [1103, 562] width 140 height 38
click at [1055, 558] on input "False" at bounding box center [1049, 562] width 12 height 11
radio input "true"
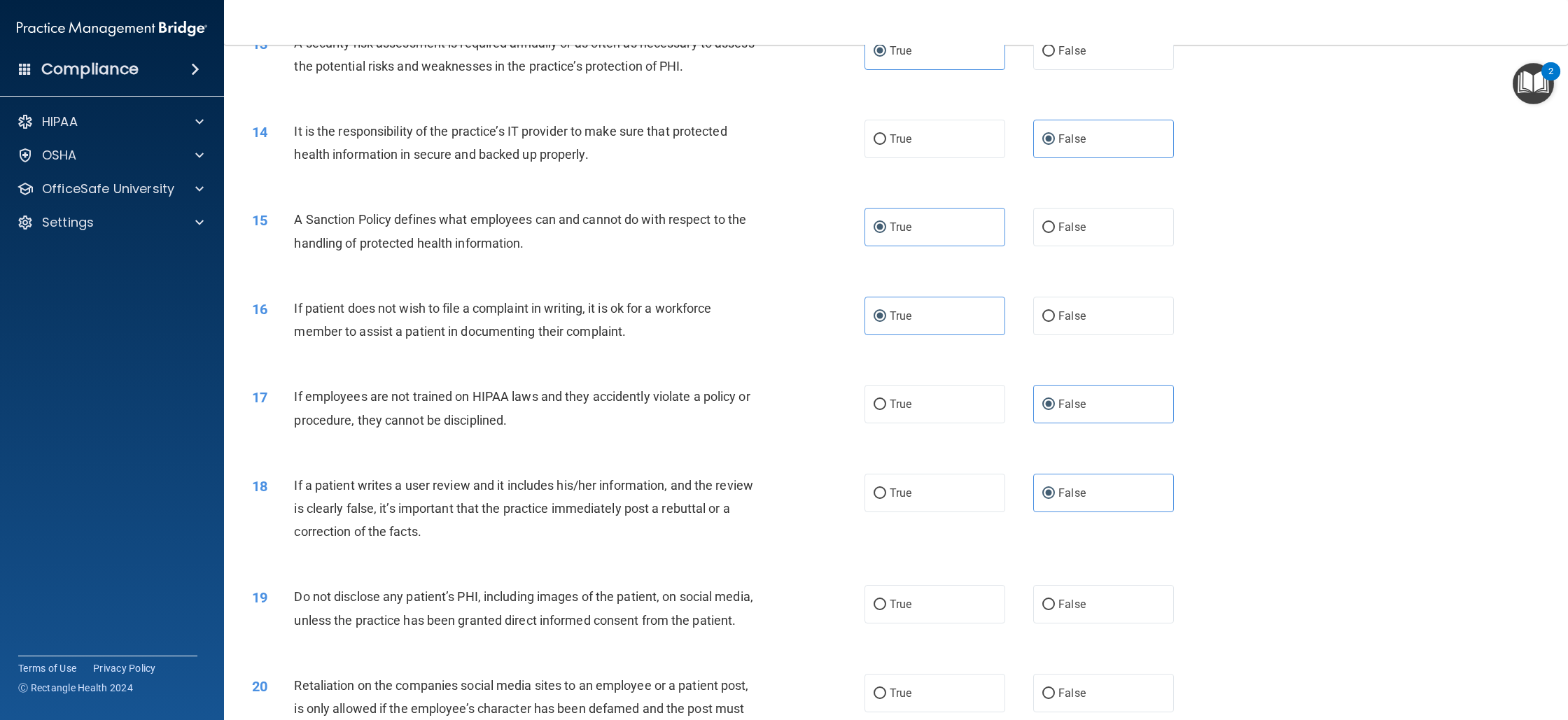
scroll to position [1579, 0]
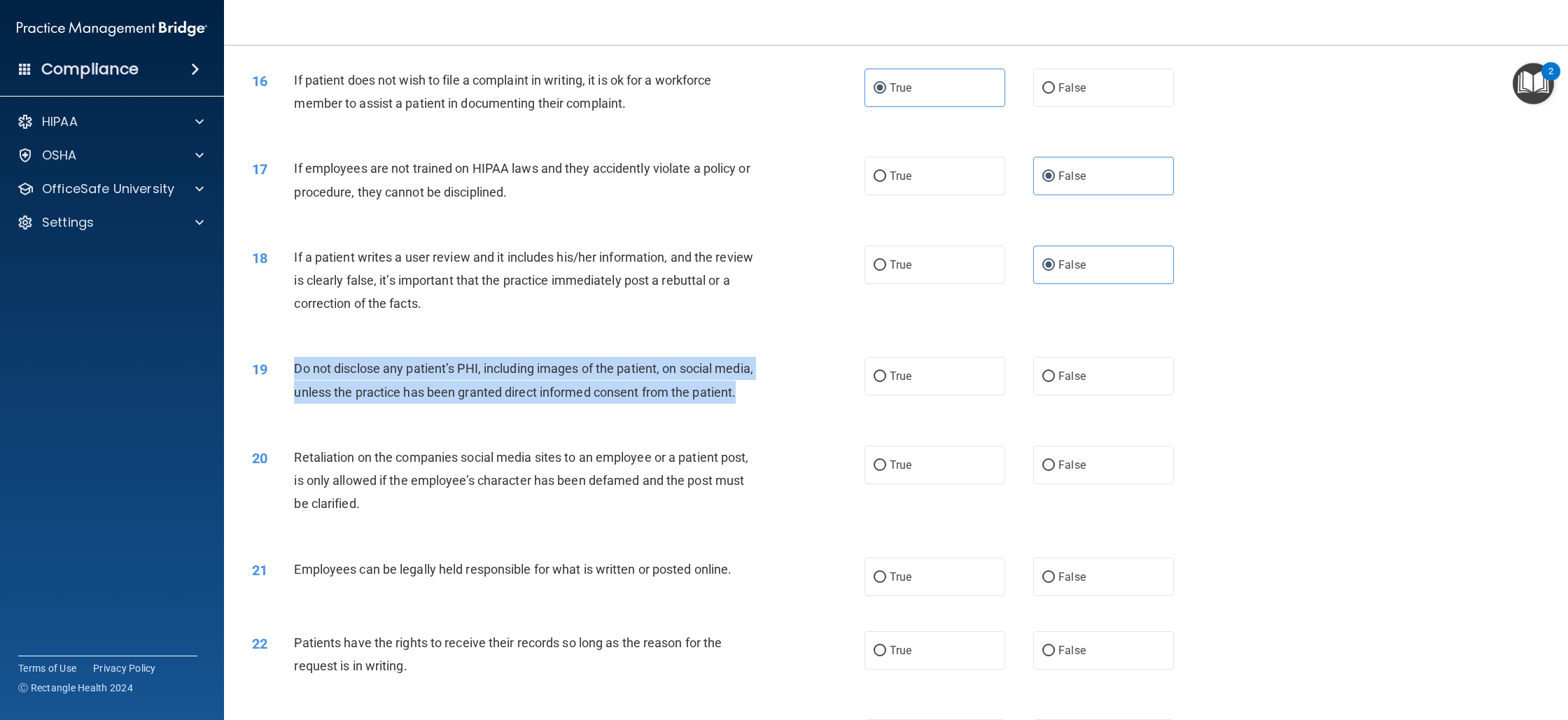
drag, startPoint x: 284, startPoint y: 369, endPoint x: 337, endPoint y: 408, distance: 65.8
click at [337, 408] on div "19 Do not disclose any patient’s PHI, including images of the patient, on socia…" at bounding box center [559, 384] width 655 height 53
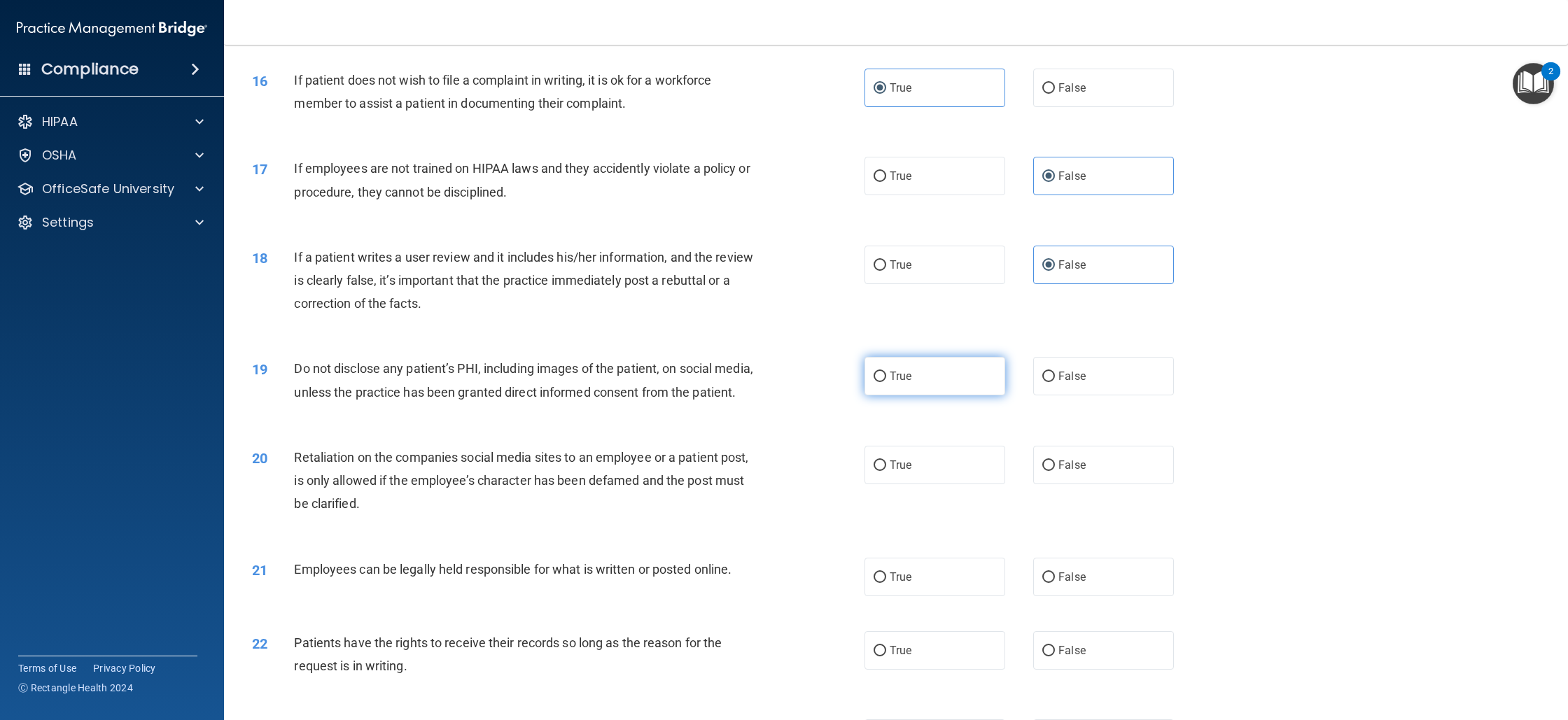
click at [925, 369] on label "True" at bounding box center [934, 376] width 140 height 38
click at [886, 371] on input "True" at bounding box center [879, 376] width 12 height 11
radio input "true"
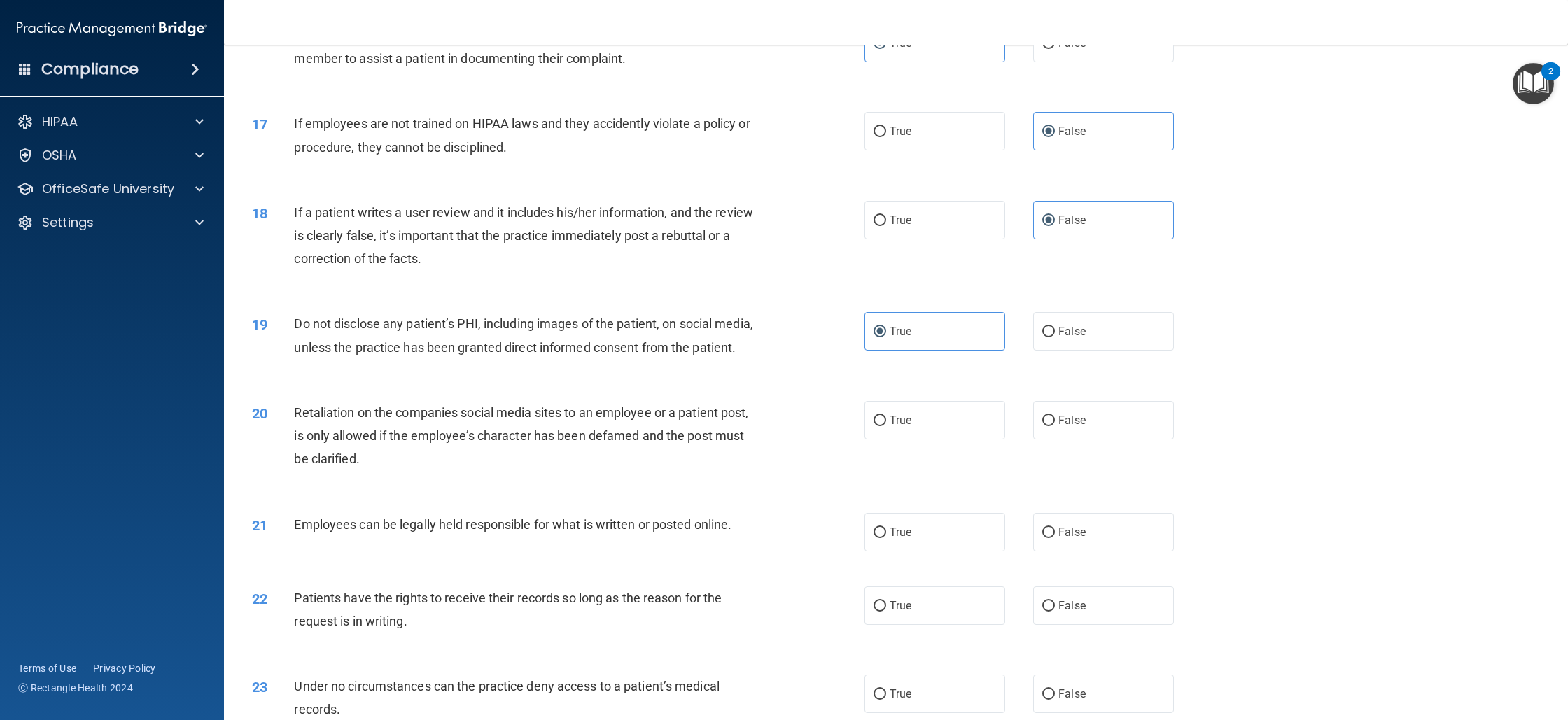
scroll to position [1625, 0]
click at [1050, 432] on label "False" at bounding box center [1103, 419] width 140 height 38
click at [1050, 426] on input "False" at bounding box center [1049, 420] width 12 height 11
radio input "true"
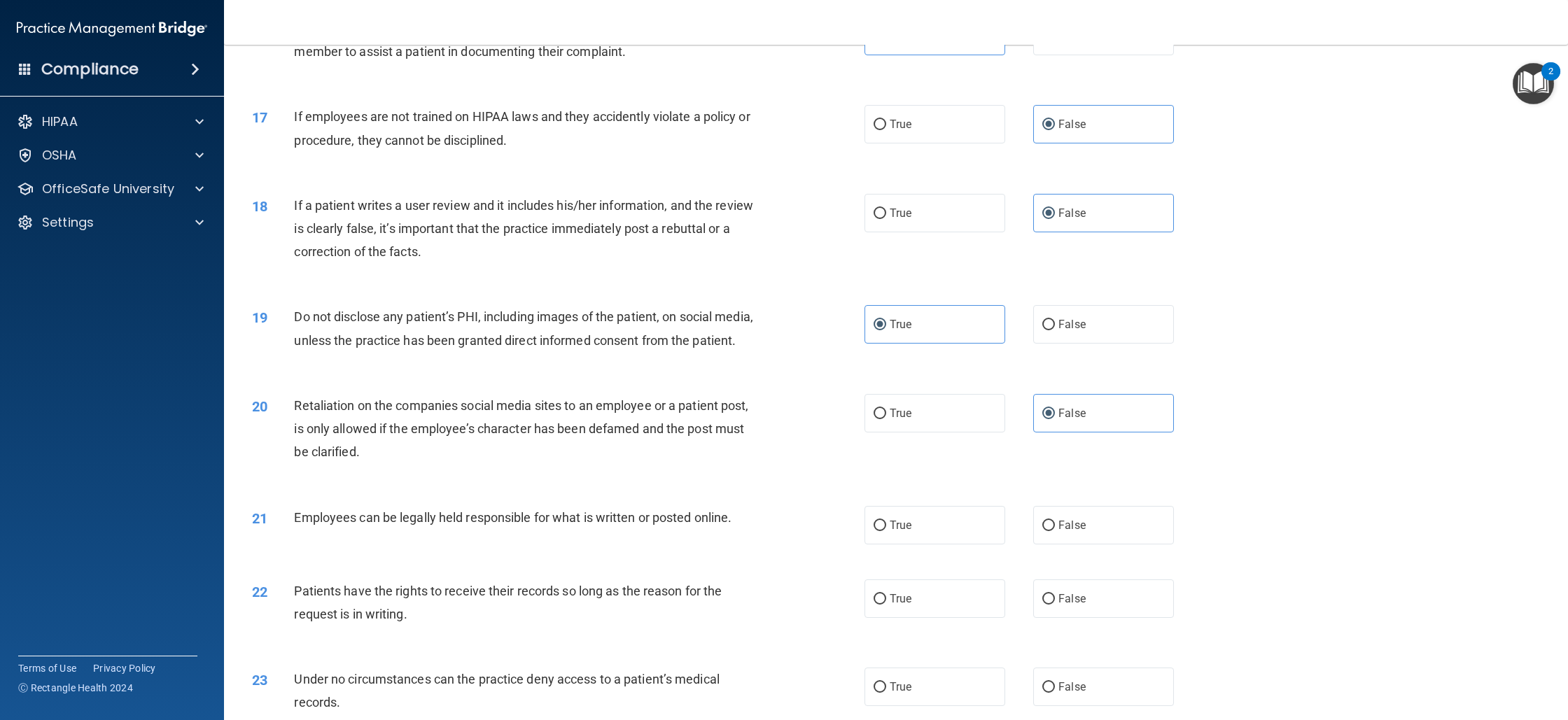
scroll to position [1684, 0]
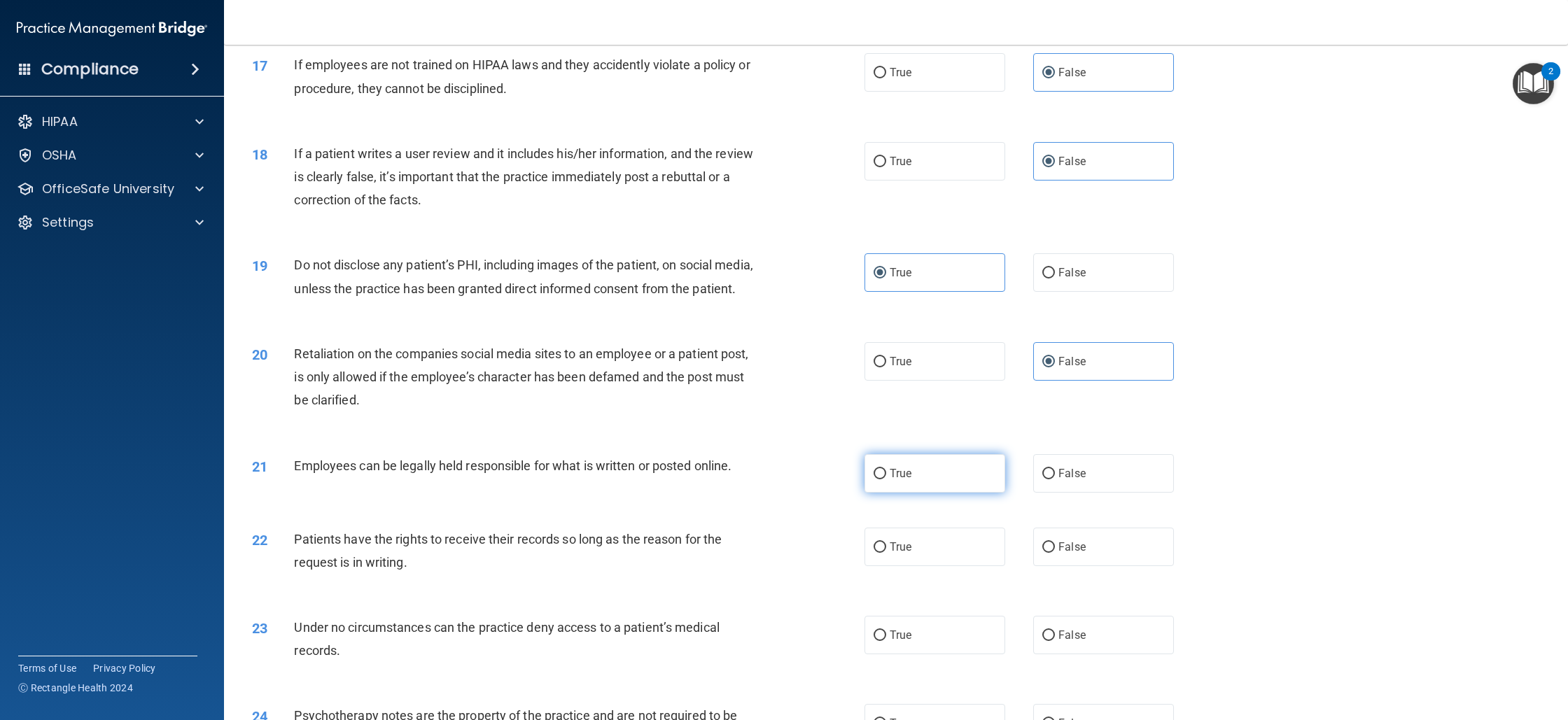
click at [934, 493] on label "True" at bounding box center [934, 474] width 140 height 38
click at [886, 479] on input "True" at bounding box center [879, 474] width 12 height 11
radio input "true"
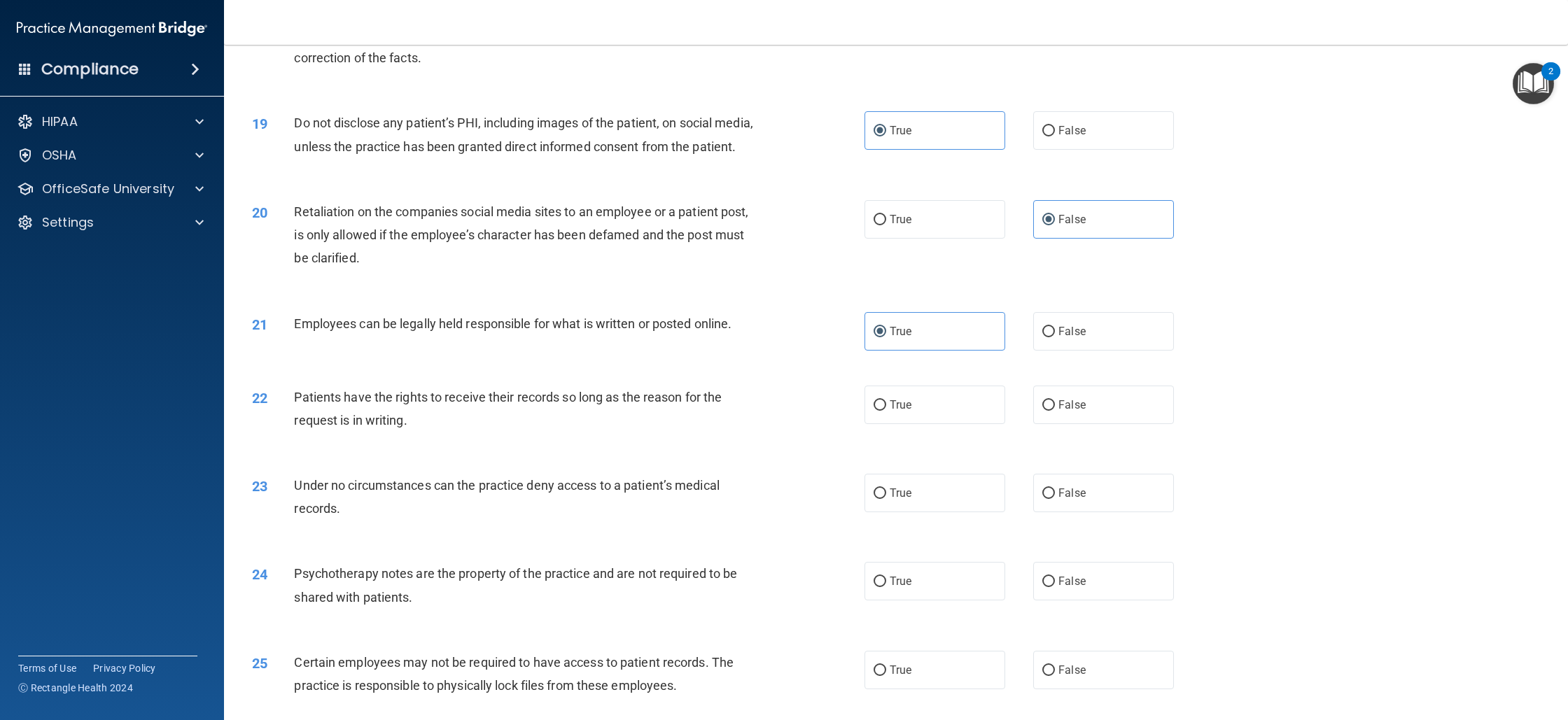
scroll to position [1831, 0]
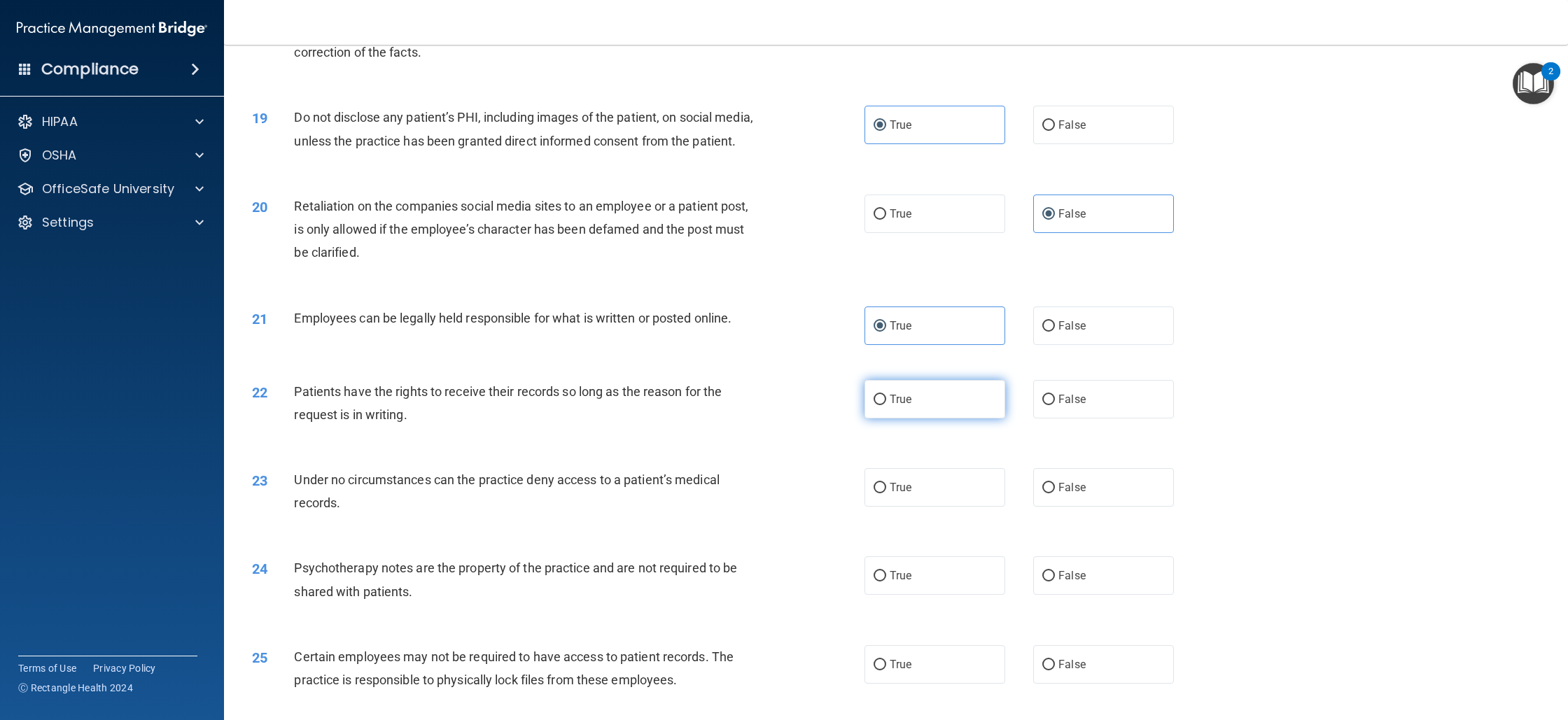
click at [930, 418] on label "True" at bounding box center [934, 399] width 140 height 38
click at [886, 406] on input "True" at bounding box center [879, 400] width 12 height 11
radio input "true"
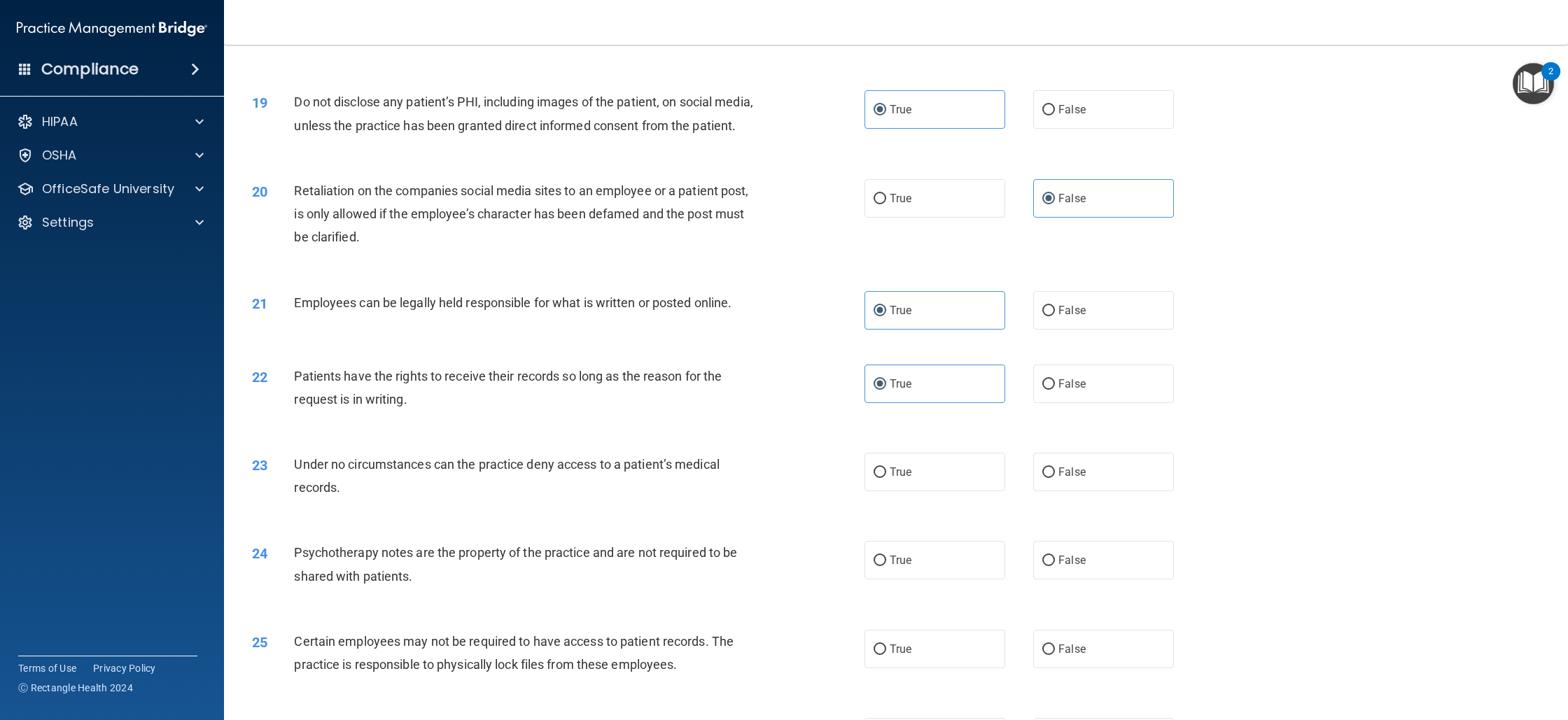
scroll to position [1850, 0]
click at [1068, 477] on label "False" at bounding box center [1103, 469] width 140 height 38
click at [1055, 475] on input "False" at bounding box center [1049, 469] width 12 height 11
radio input "true"
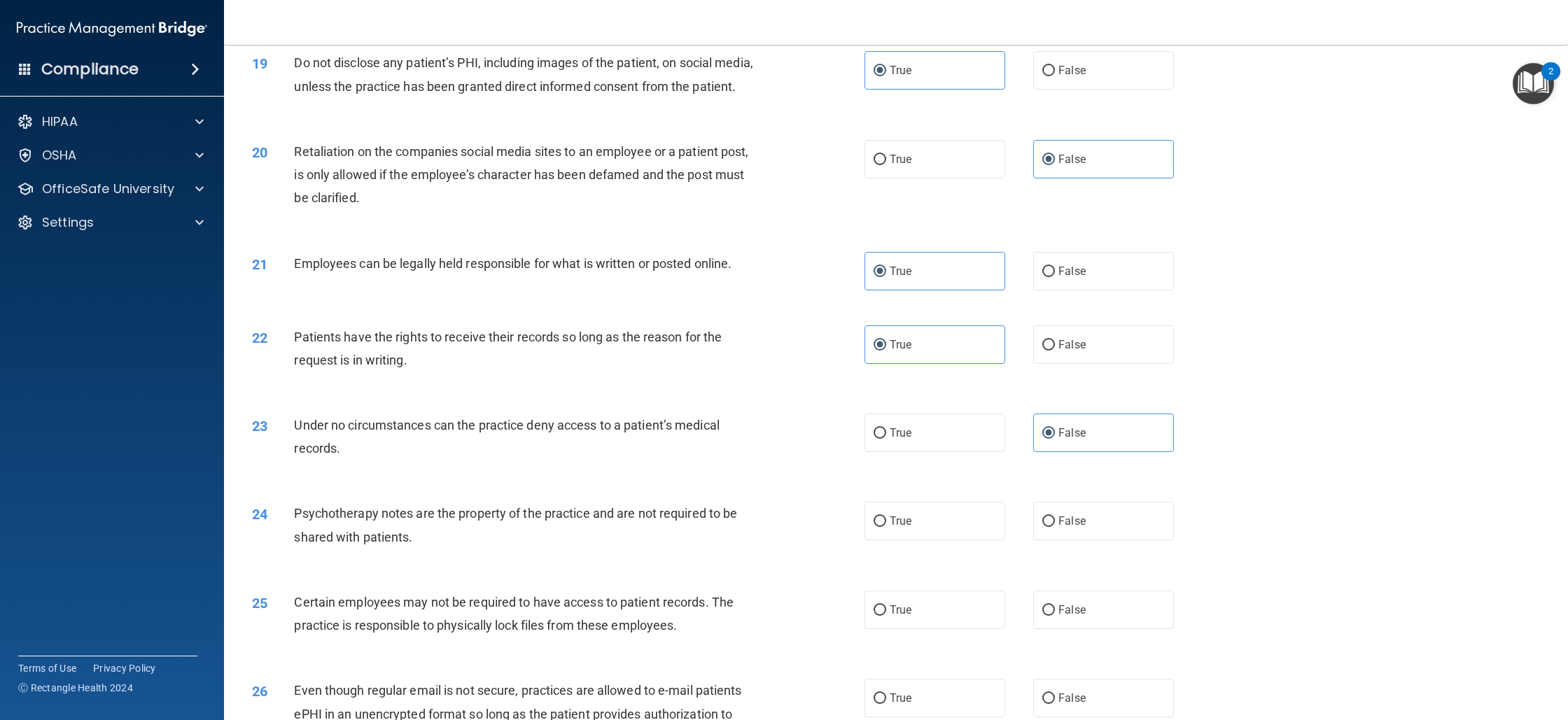
scroll to position [1886, 0]
click at [980, 540] on label "True" at bounding box center [934, 520] width 140 height 38
click at [886, 526] on input "True" at bounding box center [879, 520] width 12 height 11
radio input "true"
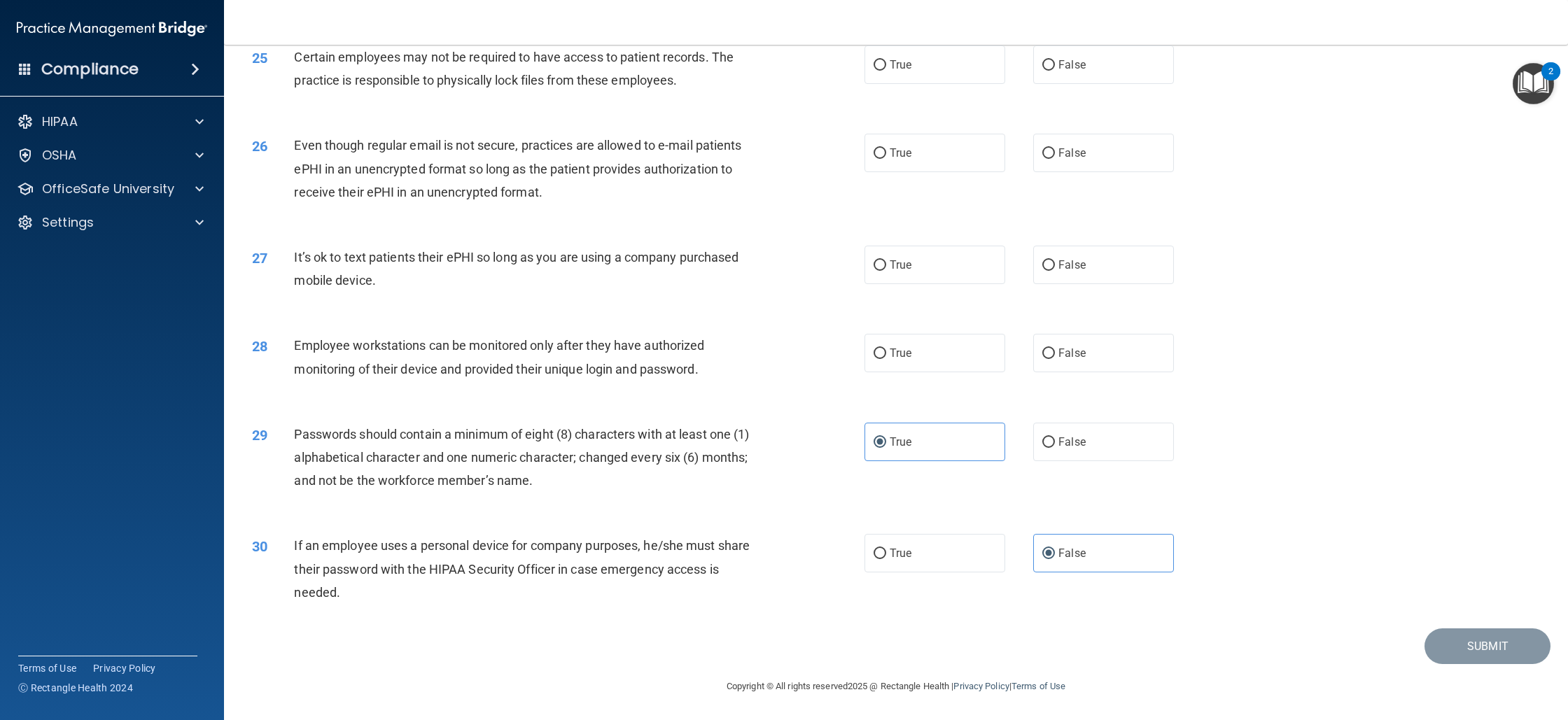
scroll to position [2430, 0]
click at [878, 360] on input "True" at bounding box center [879, 354] width 12 height 11
radio input "true"
click at [1048, 285] on label "False" at bounding box center [1103, 265] width 140 height 38
click at [1048, 271] on input "False" at bounding box center [1049, 265] width 12 height 11
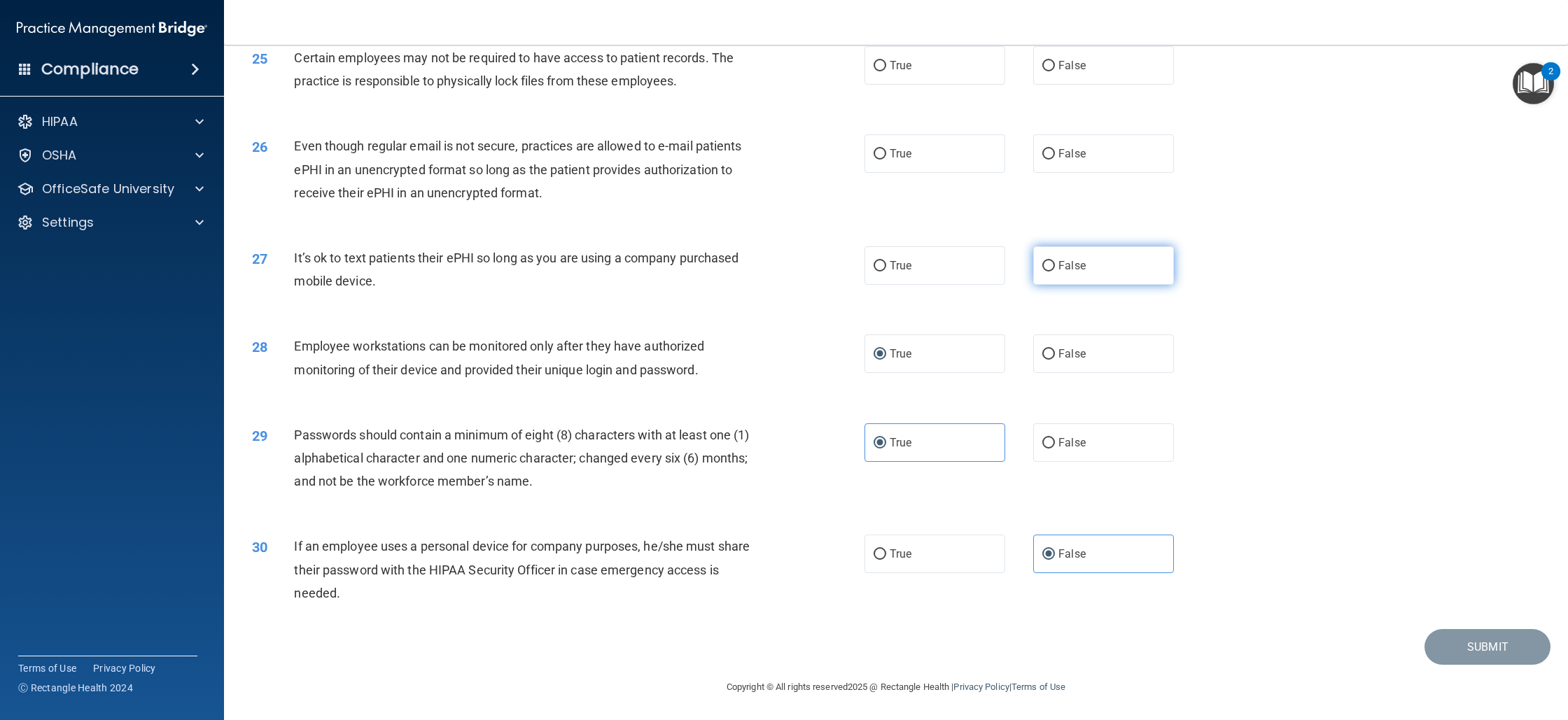
radio input "true"
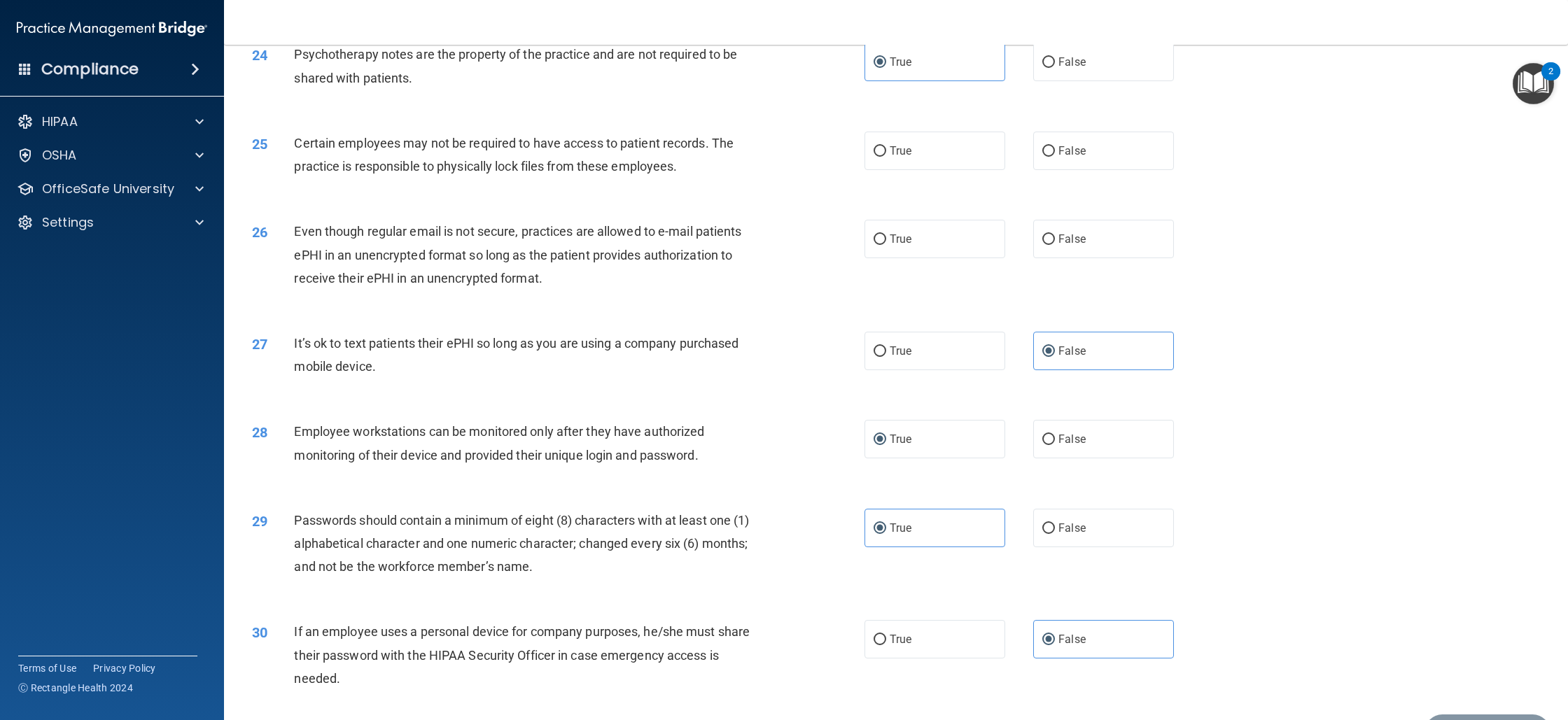
scroll to position [2262, 0]
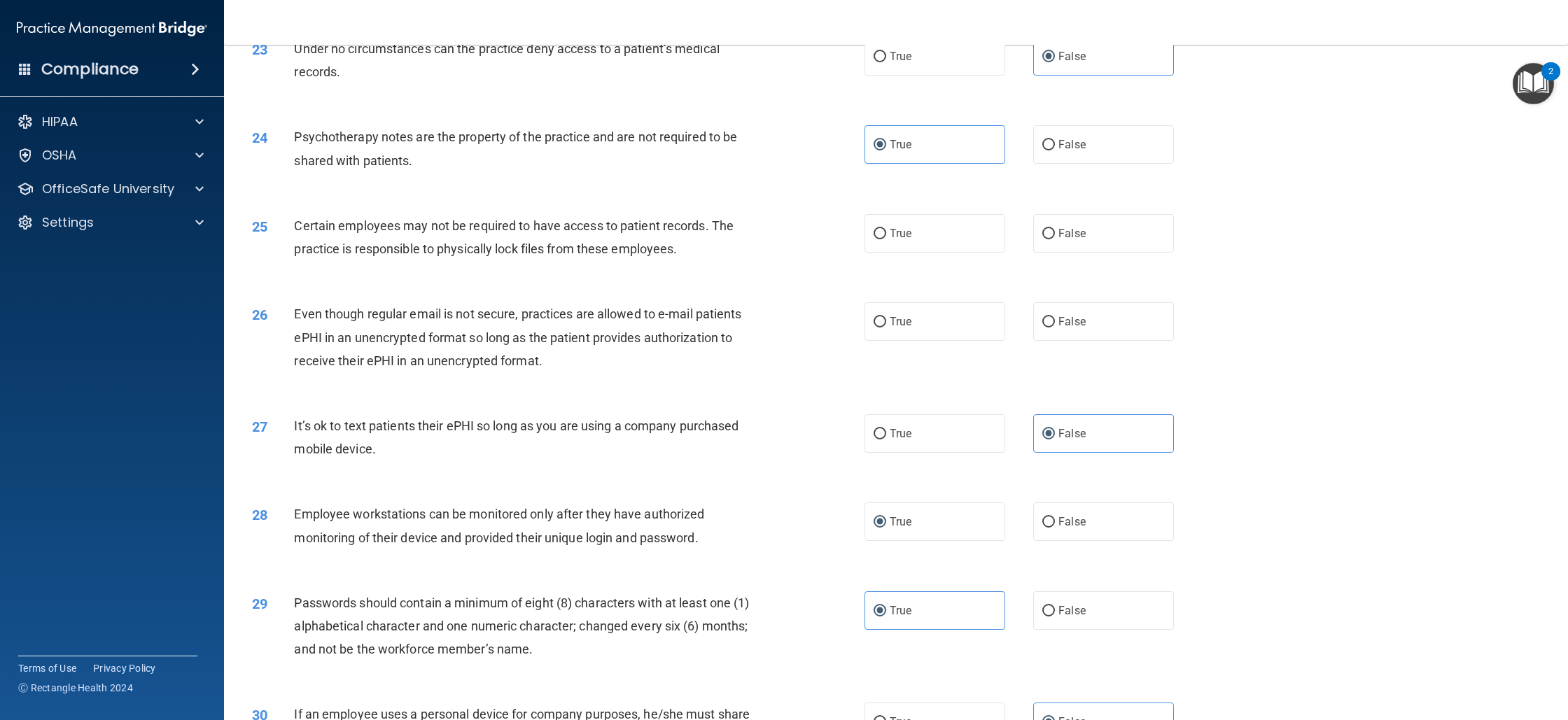
drag, startPoint x: 366, startPoint y: 471, endPoint x: 386, endPoint y: 474, distance: 20.2
click at [366, 456] on span "It’s ok to text patients their ePHI so long as you are using a company purchase…" at bounding box center [517, 437] width 445 height 38
drag, startPoint x: 386, startPoint y: 474, endPoint x: 294, endPoint y: 455, distance: 93.9
click at [294, 455] on div "It’s ok to text patients their ePHI so long as you are using a company purchase…" at bounding box center [532, 437] width 476 height 46
click at [969, 453] on label "True" at bounding box center [934, 434] width 140 height 38
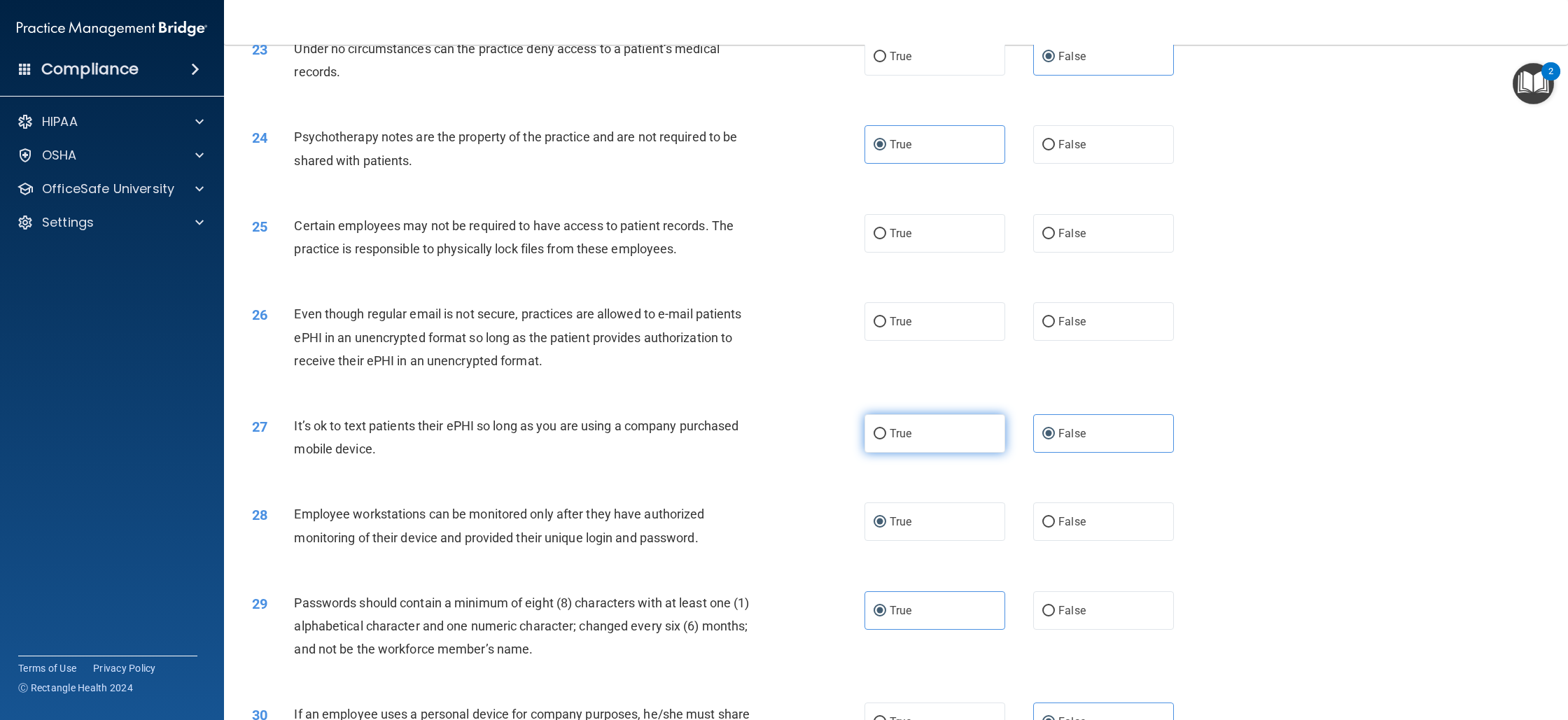
click at [886, 439] on input "True" at bounding box center [879, 434] width 12 height 11
radio input "true"
radio input "false"
click at [952, 341] on label "True" at bounding box center [934, 322] width 140 height 38
click at [886, 328] on input "True" at bounding box center [879, 322] width 12 height 11
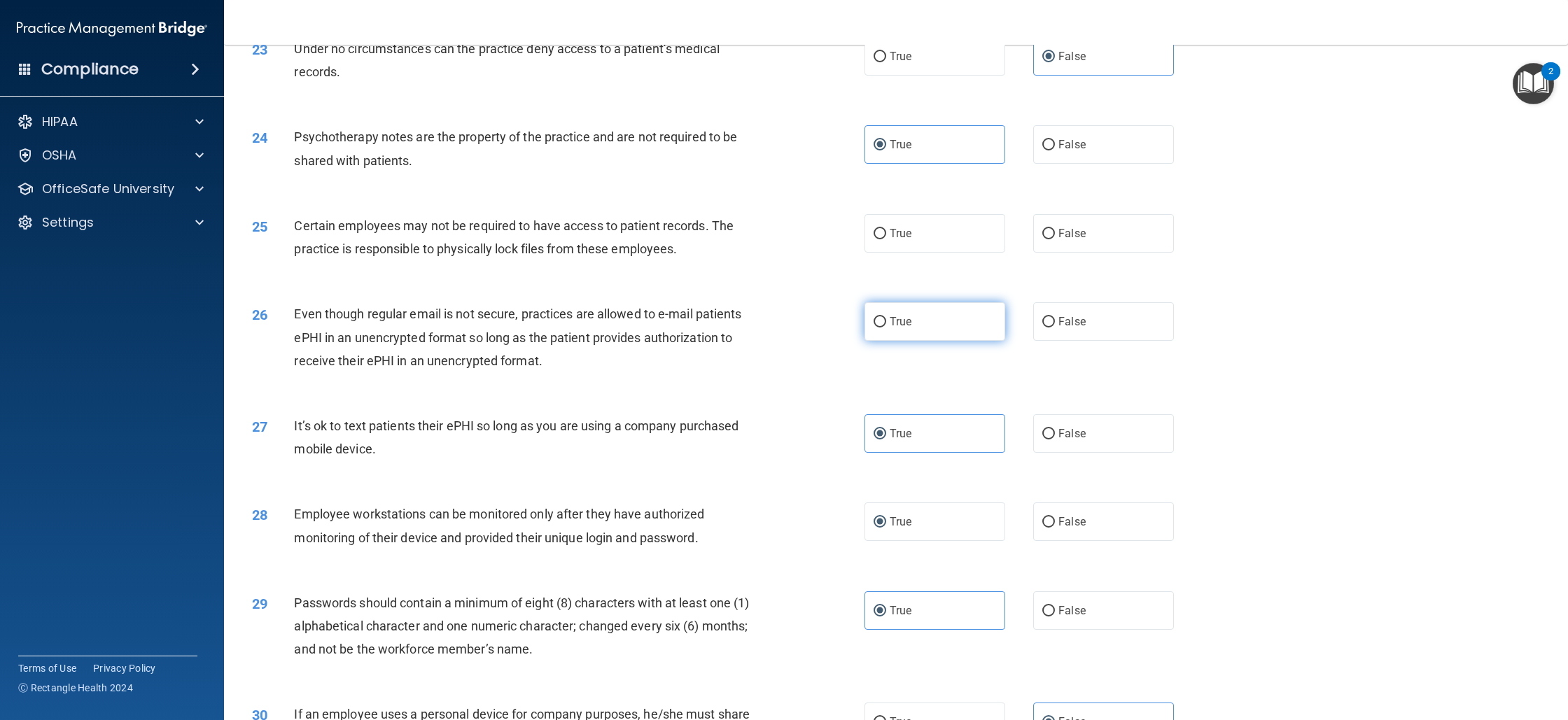
radio input "true"
drag, startPoint x: 1053, startPoint y: 259, endPoint x: 931, endPoint y: 262, distance: 122.0
click at [932, 253] on div "True False" at bounding box center [1033, 233] width 338 height 38
click at [927, 253] on label "True" at bounding box center [934, 233] width 140 height 38
click at [886, 240] on input "True" at bounding box center [879, 234] width 12 height 11
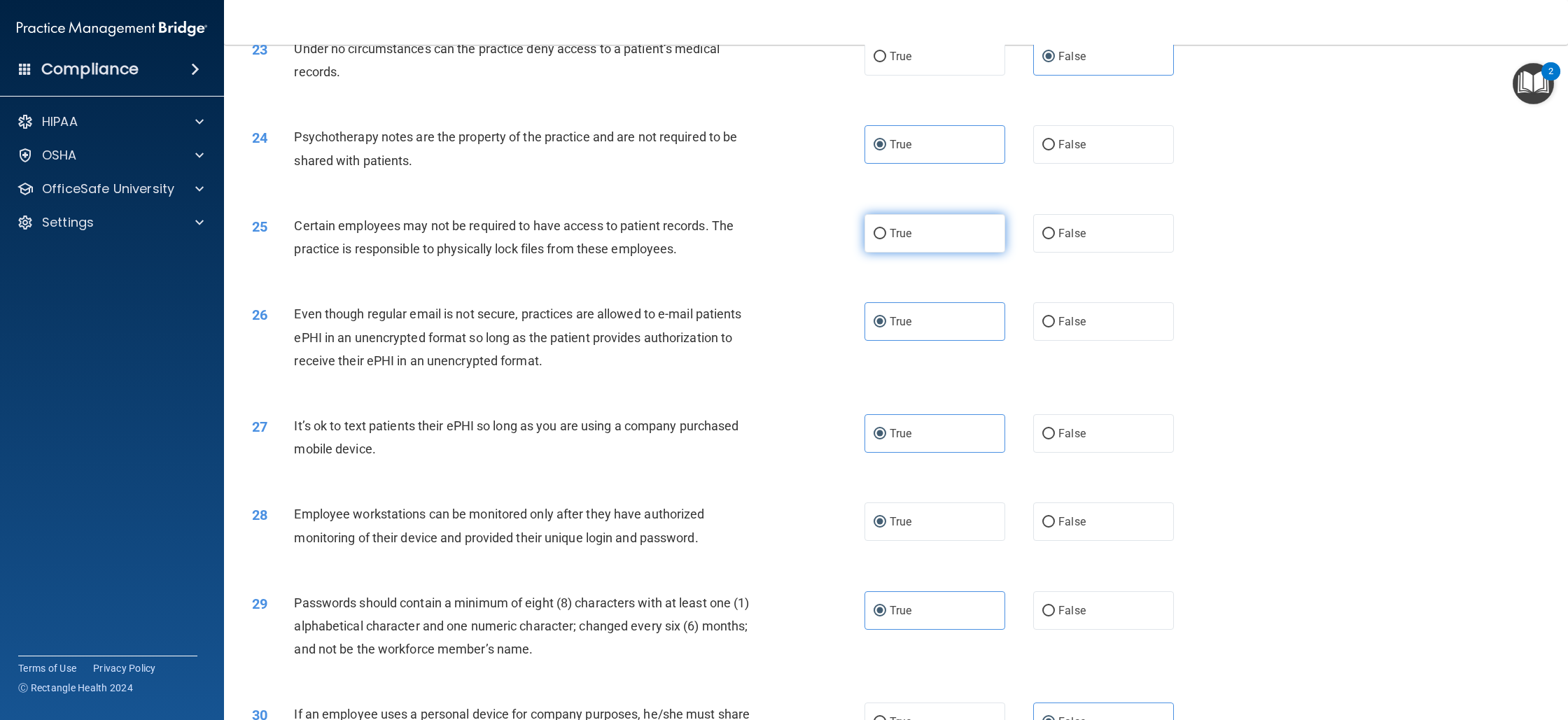
radio input "true"
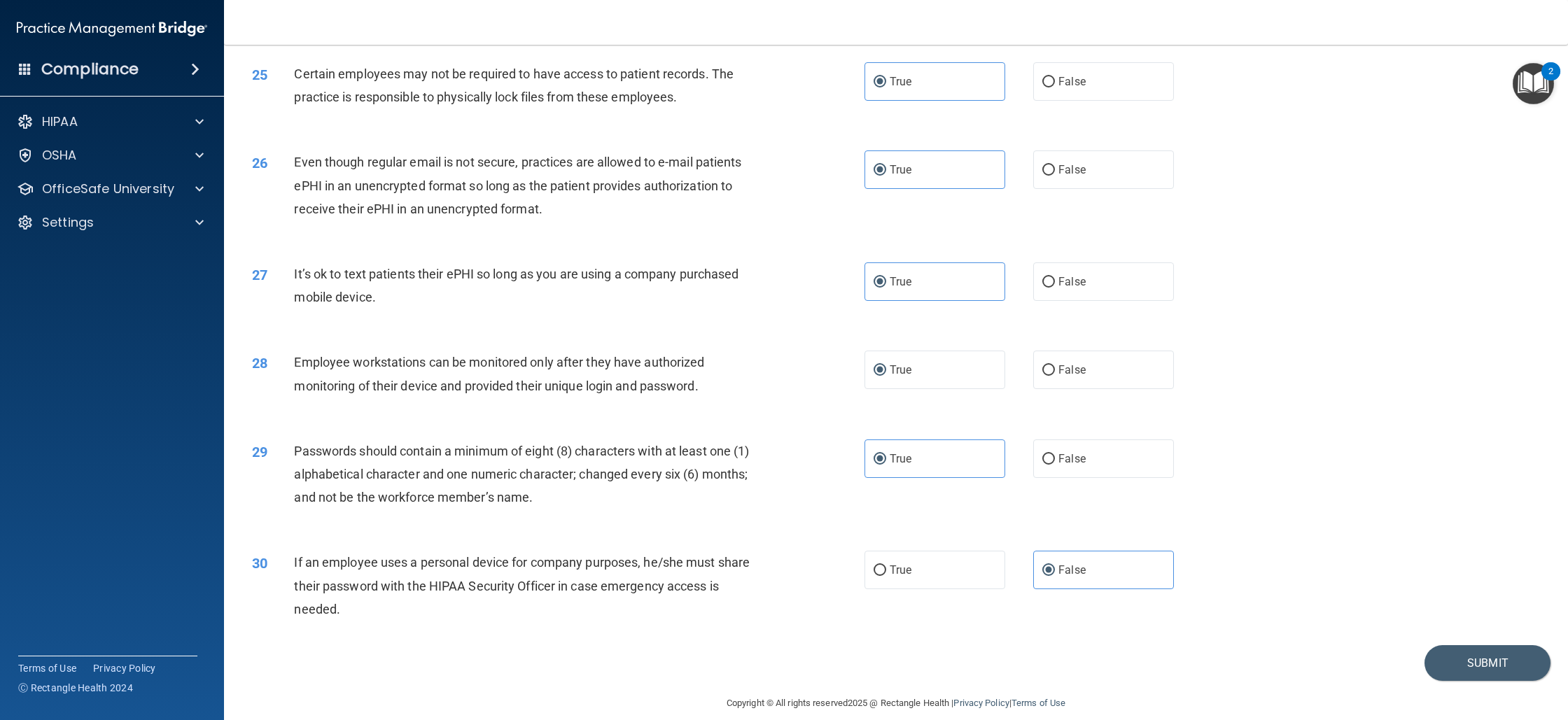
scroll to position [2454, 0]
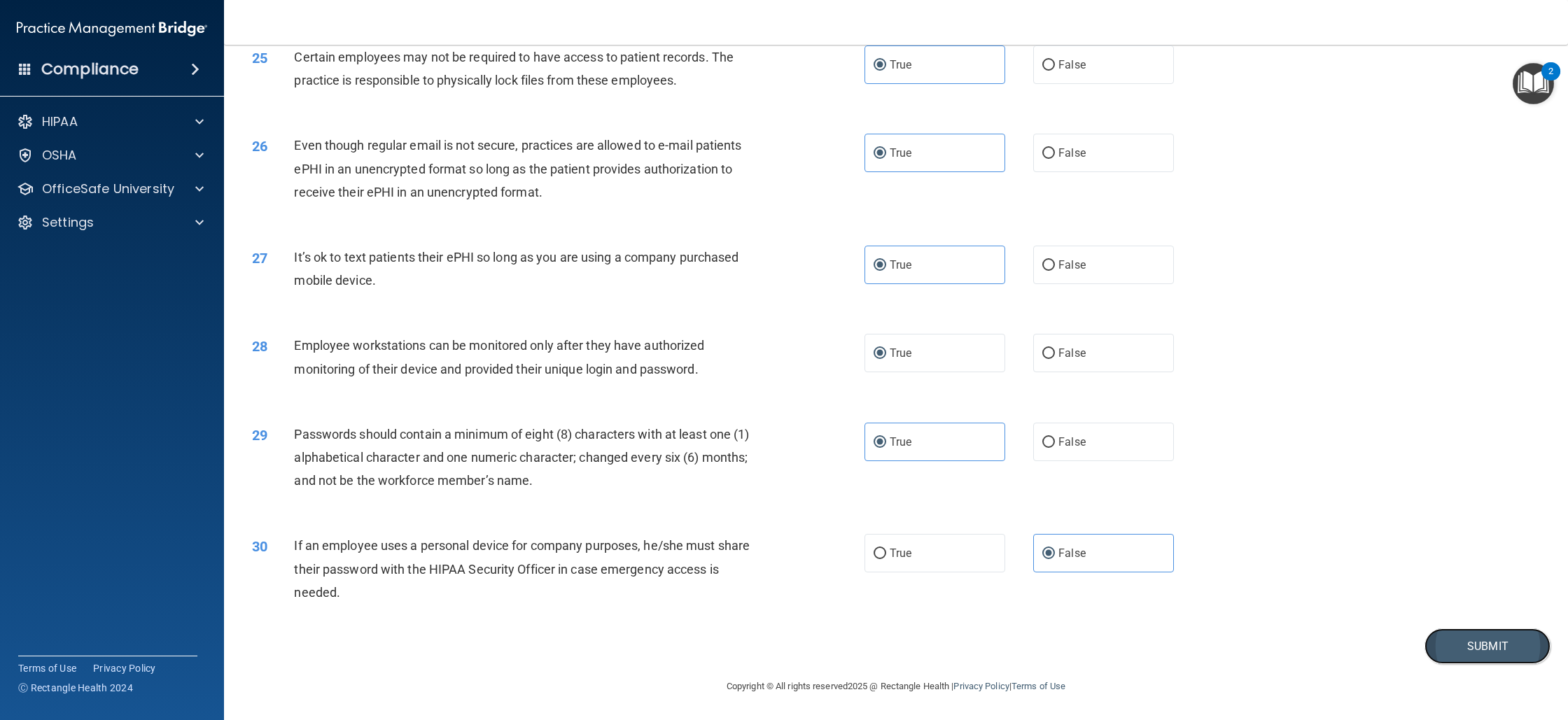
click at [1470, 653] on button "Submit" at bounding box center [1488, 646] width 126 height 35
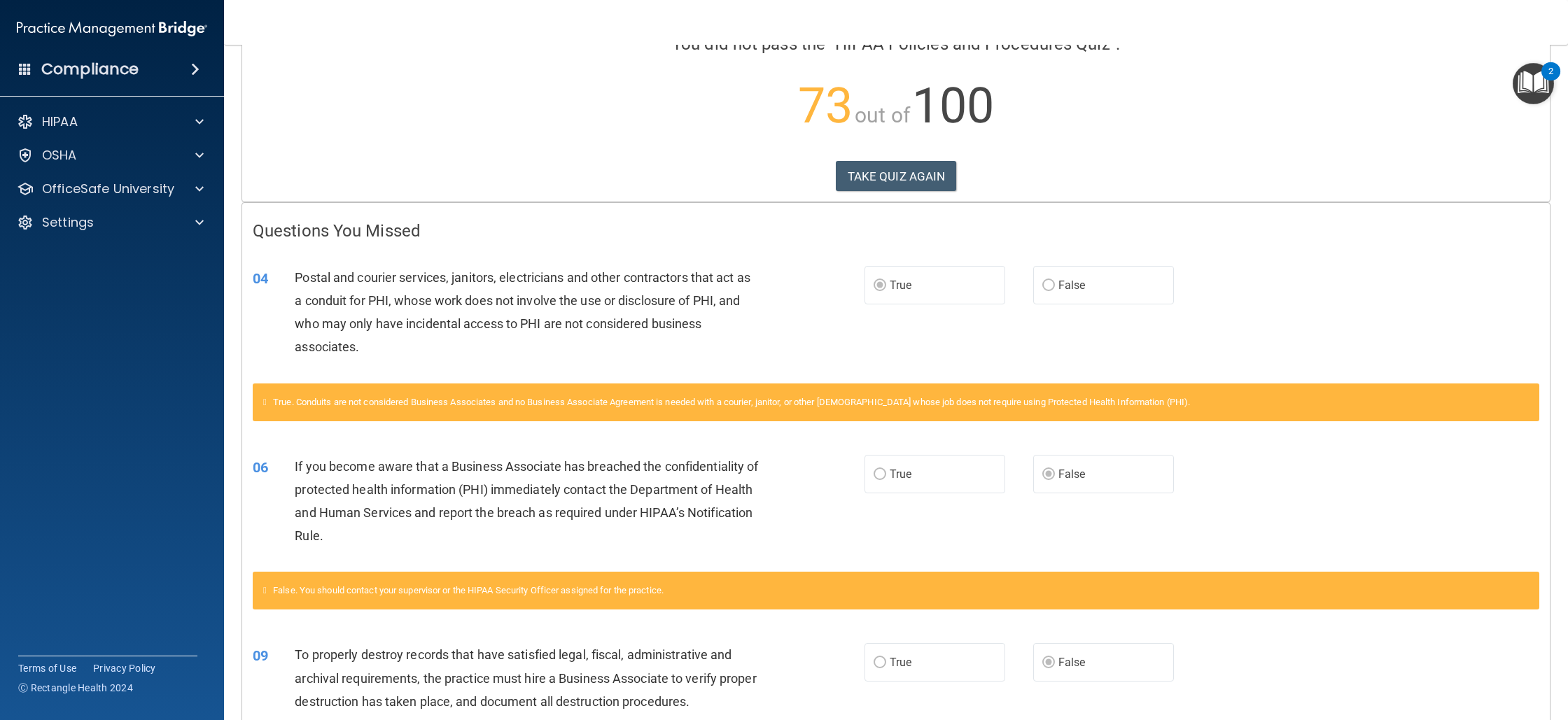
scroll to position [86, 0]
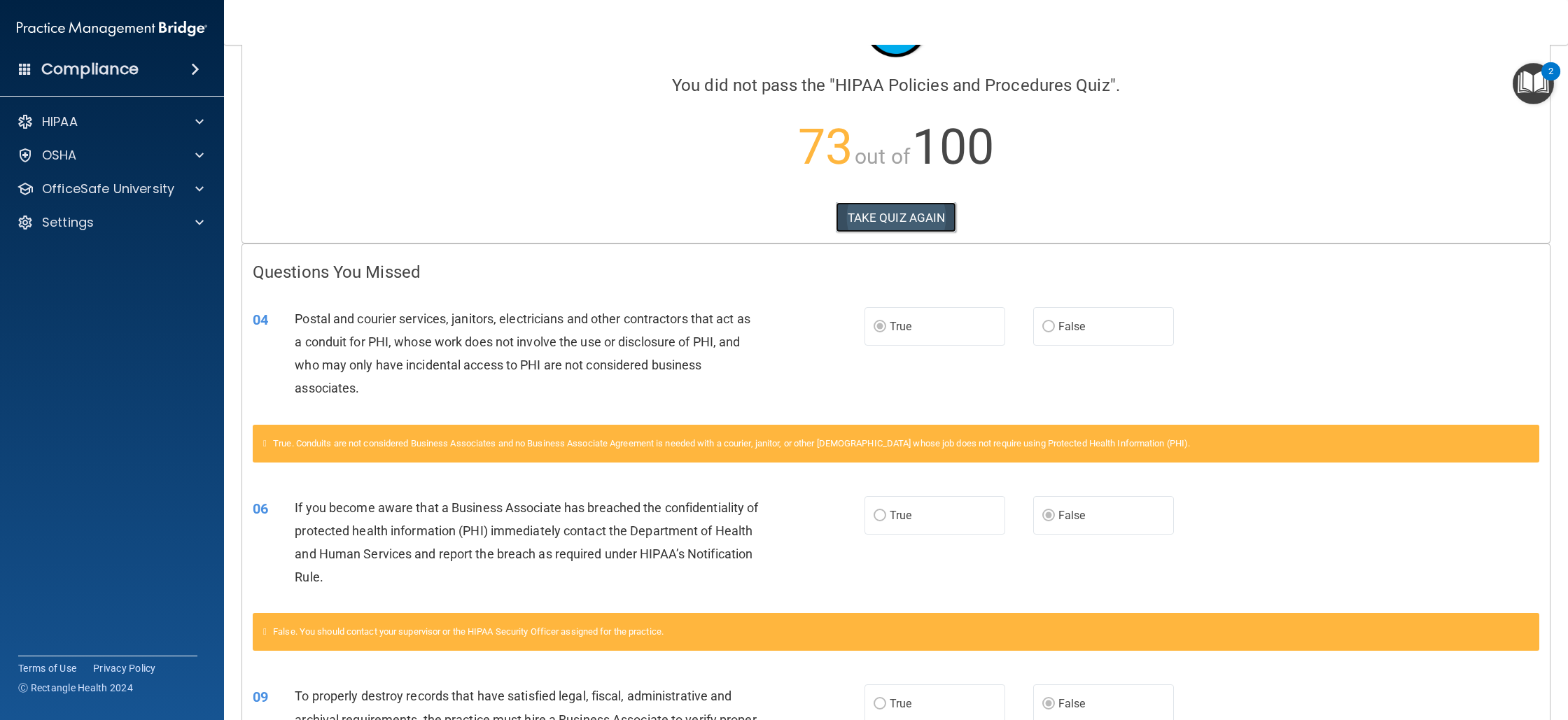
click at [884, 223] on button "TAKE QUIZ AGAIN" at bounding box center [896, 218] width 121 height 31
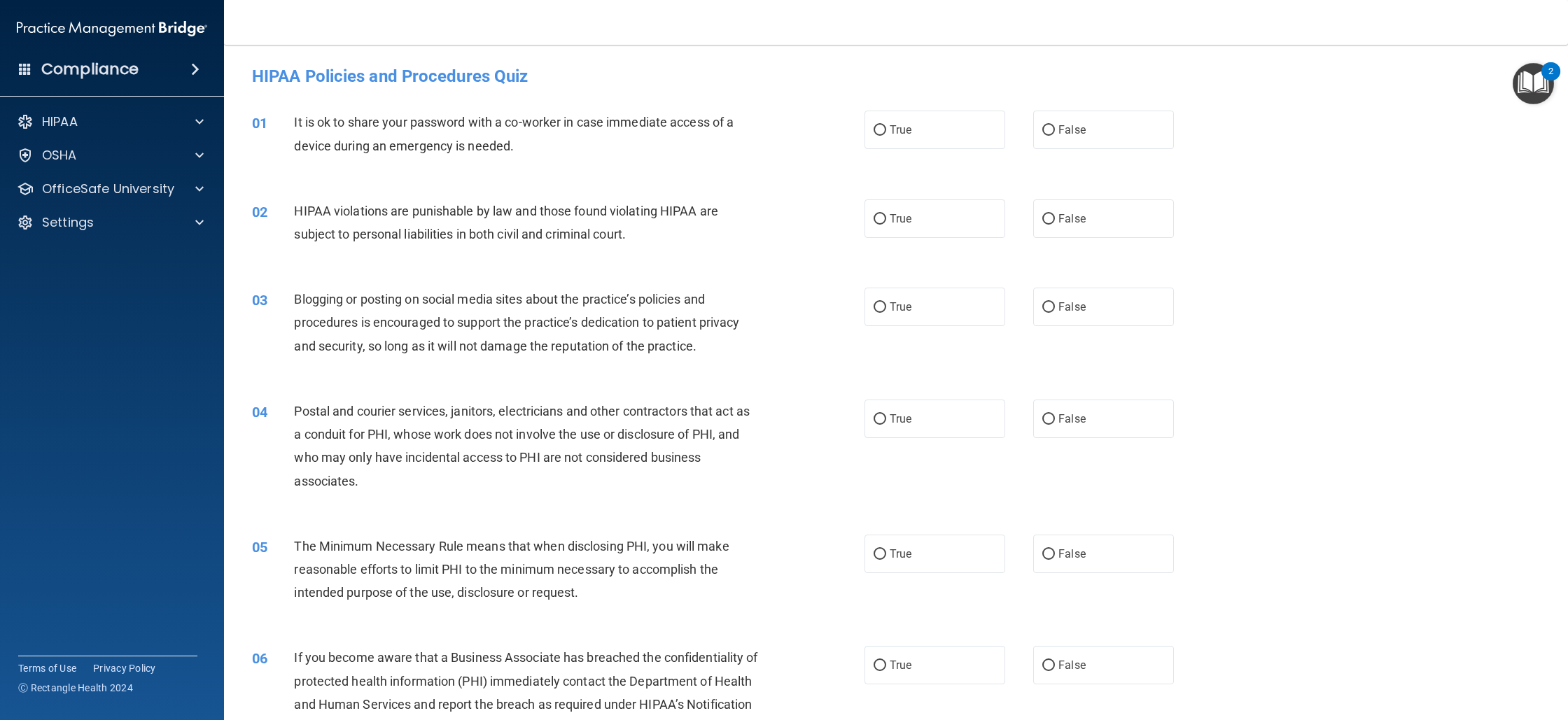
drag, startPoint x: 1093, startPoint y: 109, endPoint x: 1067, endPoint y: 178, distance: 73.7
click at [1093, 109] on div "01 It is ok to share your password with a co-worker in case immediate access of…" at bounding box center [896, 138] width 1309 height 88
click at [1067, 178] on div "01 It is ok to share your password with a co-worker in case immediate access of…" at bounding box center [896, 138] width 1309 height 88
click at [1077, 142] on label "False" at bounding box center [1103, 130] width 140 height 38
click at [1055, 136] on input "False" at bounding box center [1049, 130] width 12 height 11
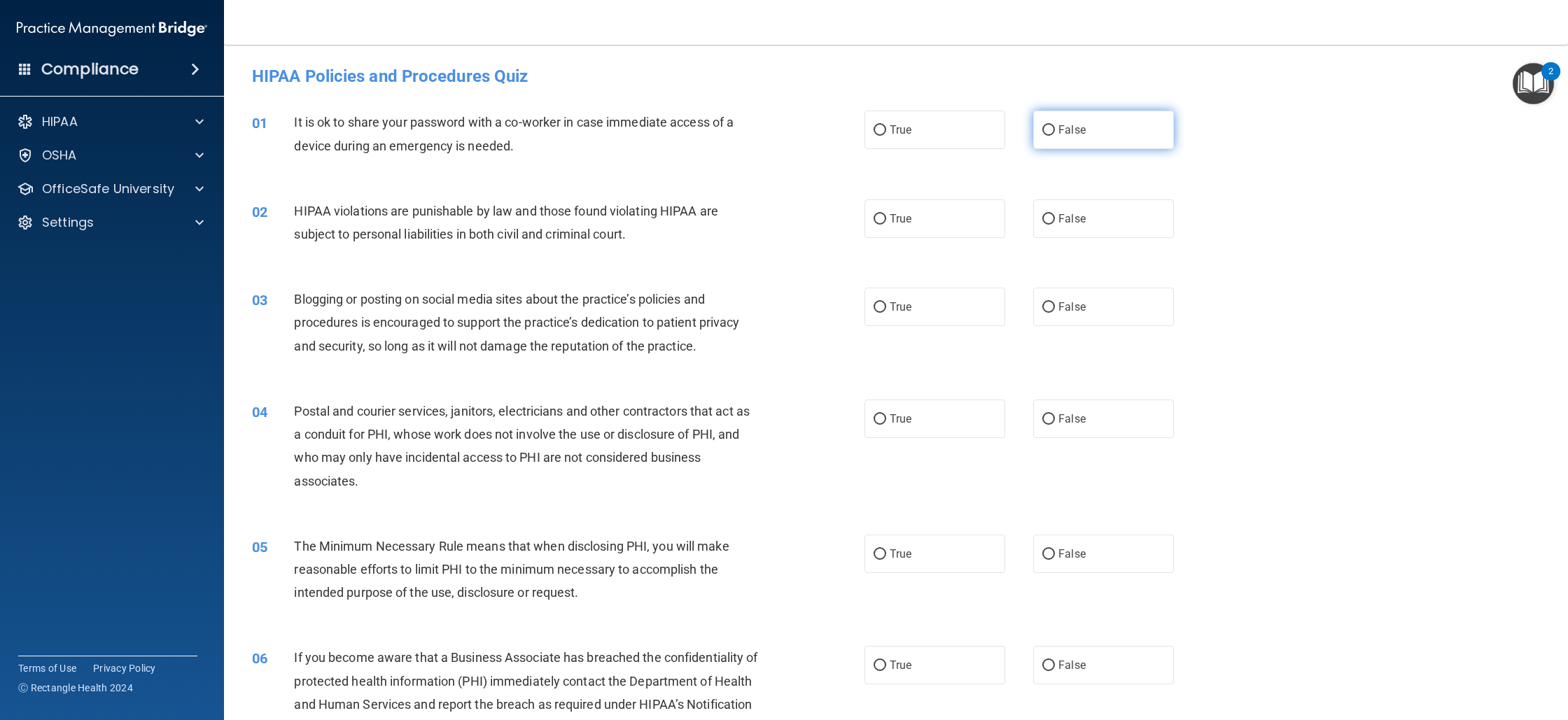
radio input "true"
click at [973, 236] on label "True" at bounding box center [934, 219] width 140 height 38
click at [886, 224] on input "True" at bounding box center [879, 219] width 12 height 11
radio input "true"
click at [1107, 307] on label "False" at bounding box center [1103, 307] width 140 height 38
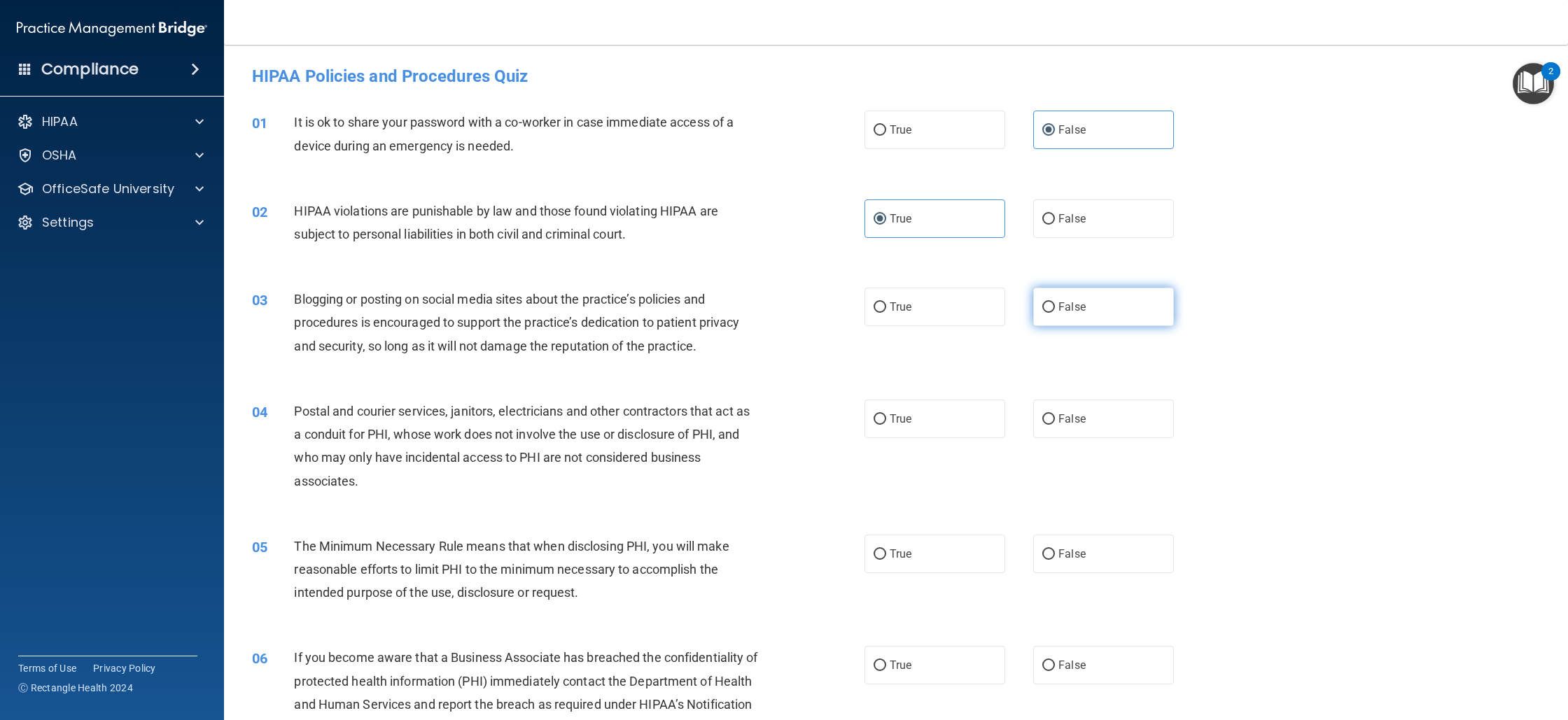
click at [1055, 307] on input "False" at bounding box center [1049, 307] width 12 height 11
radio input "true"
click at [1033, 413] on label "False" at bounding box center [1103, 419] width 140 height 38
click at [1043, 414] on input "False" at bounding box center [1049, 419] width 12 height 11
radio input "true"
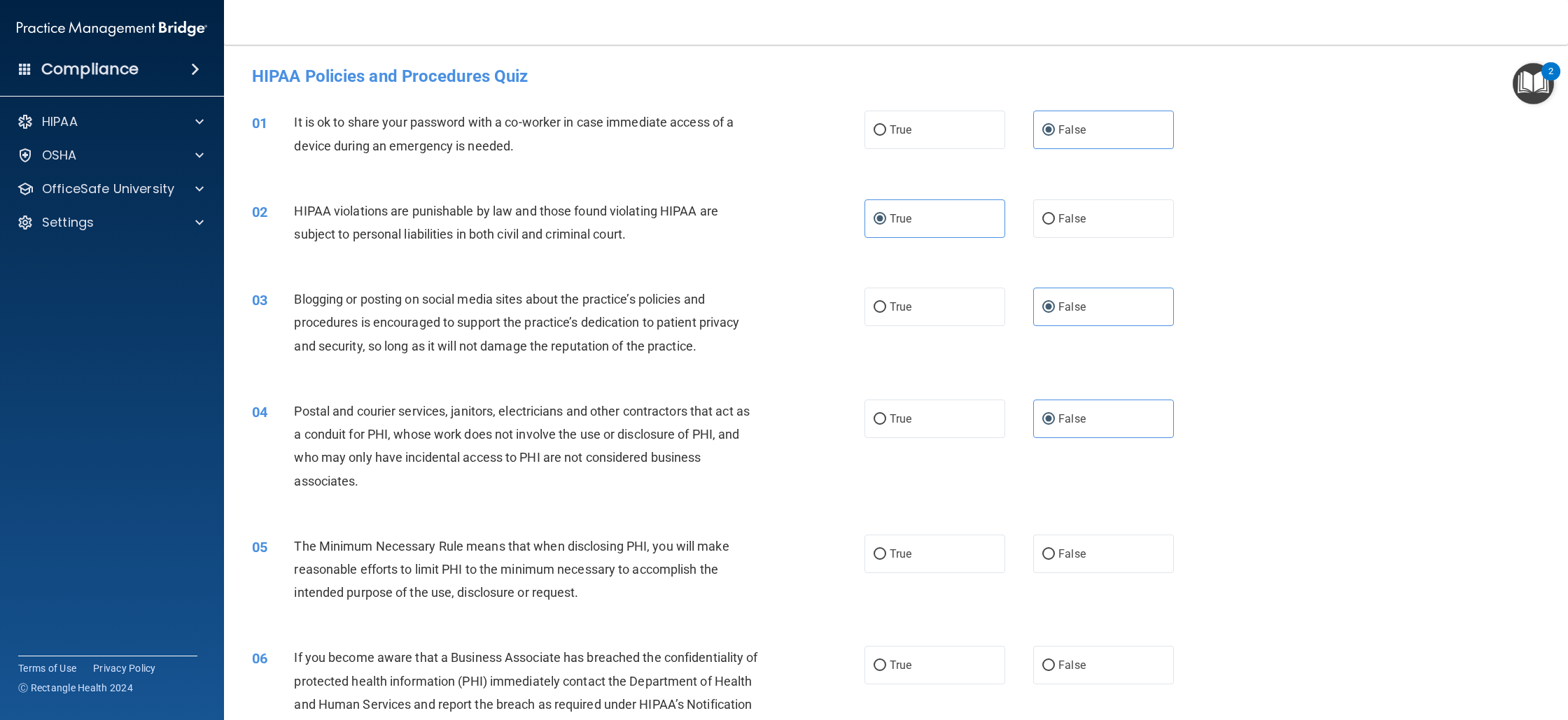
click at [945, 575] on div "05 The Minimum Necessary Rule means that when disclosing PHI, you will make rea…" at bounding box center [896, 573] width 1309 height 112
click at [943, 565] on label "True" at bounding box center [934, 554] width 140 height 38
click at [886, 561] on input "True" at bounding box center [879, 555] width 12 height 11
radio input "true"
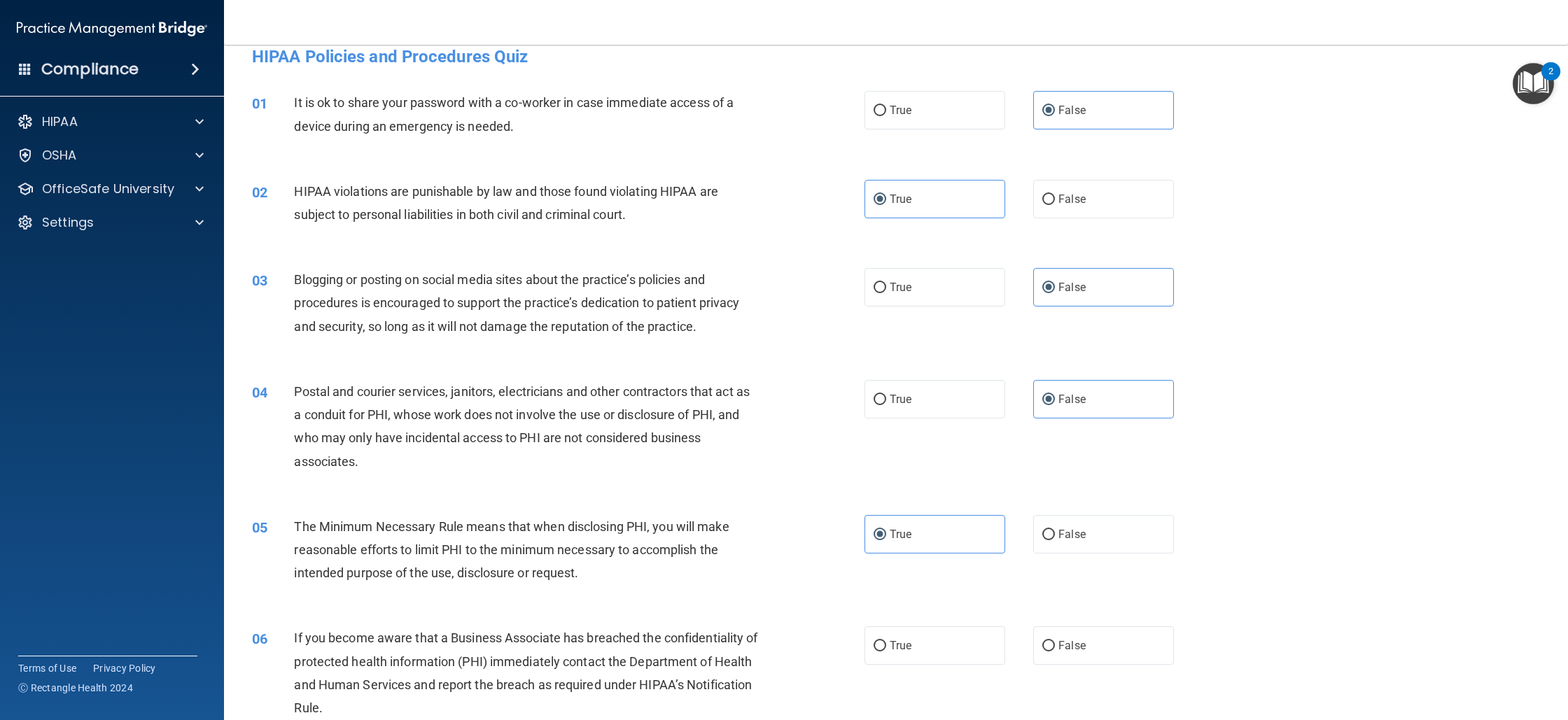
scroll to position [21, 0]
click at [1033, 654] on label "False" at bounding box center [1103, 645] width 140 height 38
click at [1043, 650] on input "False" at bounding box center [1049, 645] width 12 height 11
radio input "true"
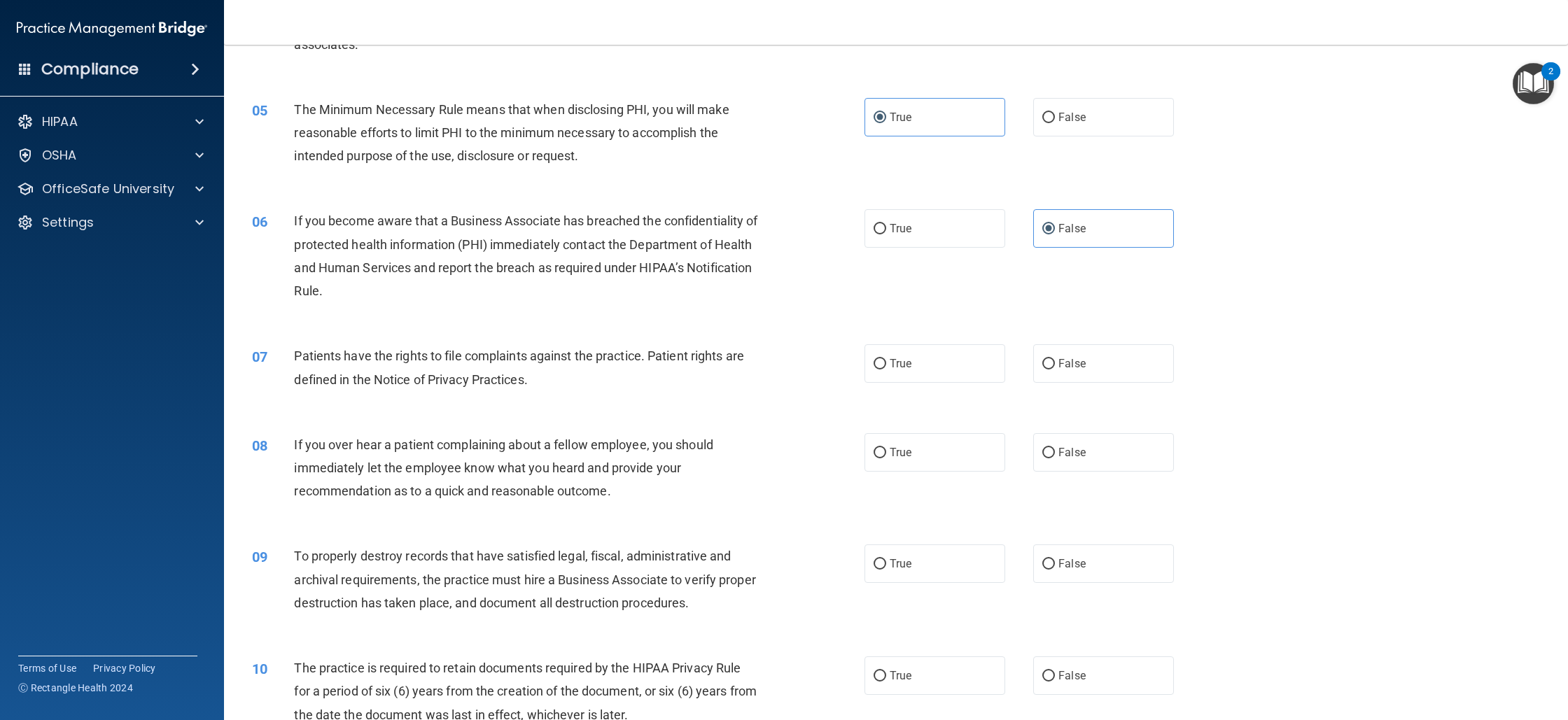
scroll to position [458, 0]
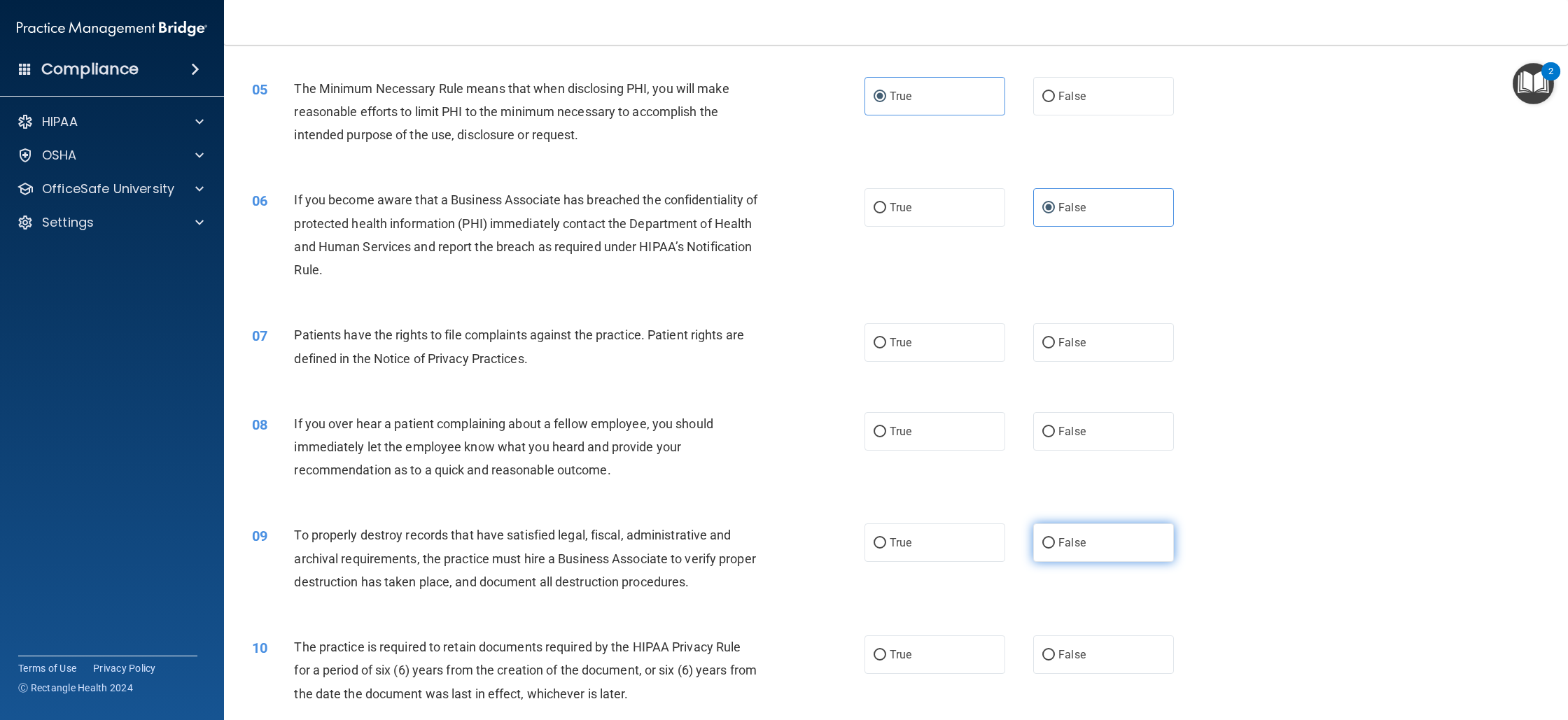
click at [1047, 558] on label "False" at bounding box center [1103, 542] width 140 height 38
click at [1047, 549] on input "False" at bounding box center [1049, 543] width 12 height 11
radio input "true"
click at [941, 428] on label "True" at bounding box center [934, 432] width 140 height 38
click at [886, 428] on input "True" at bounding box center [879, 432] width 12 height 11
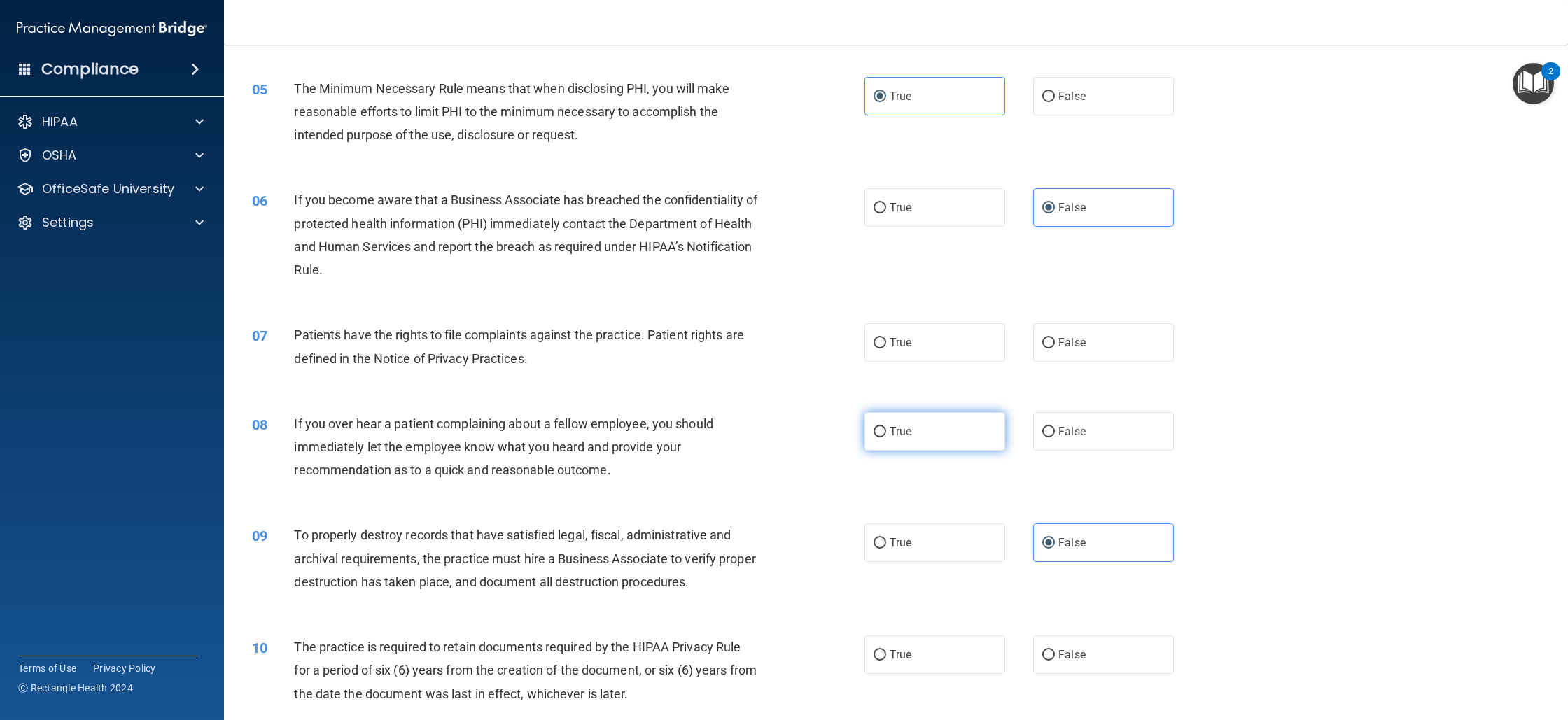
radio input "true"
click at [934, 363] on div "07 Patients have the rights to file complaints against the practice. Patient ri…" at bounding box center [896, 349] width 1309 height 88
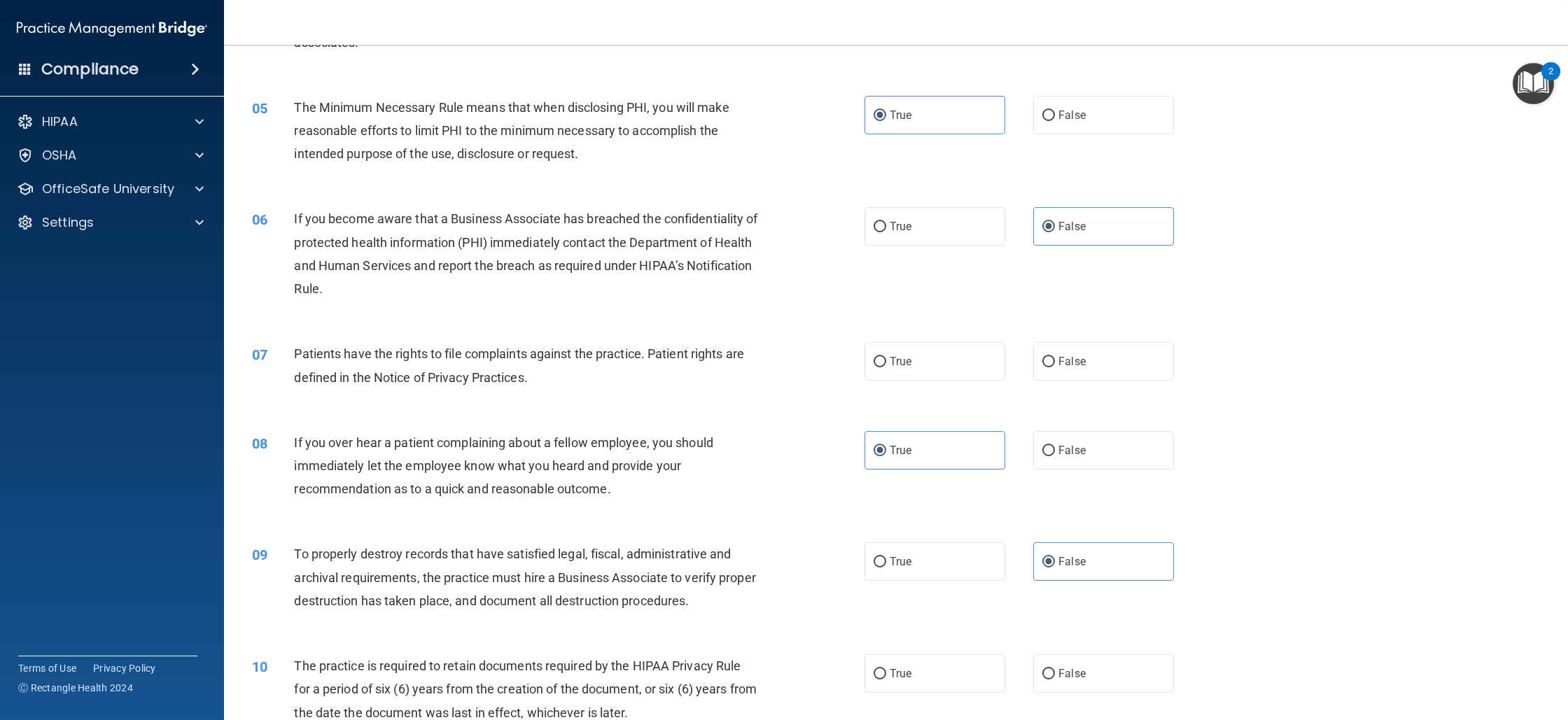
scroll to position [439, 0]
click at [934, 363] on label "True" at bounding box center [934, 362] width 140 height 38
click at [886, 363] on input "True" at bounding box center [879, 362] width 12 height 11
radio input "true"
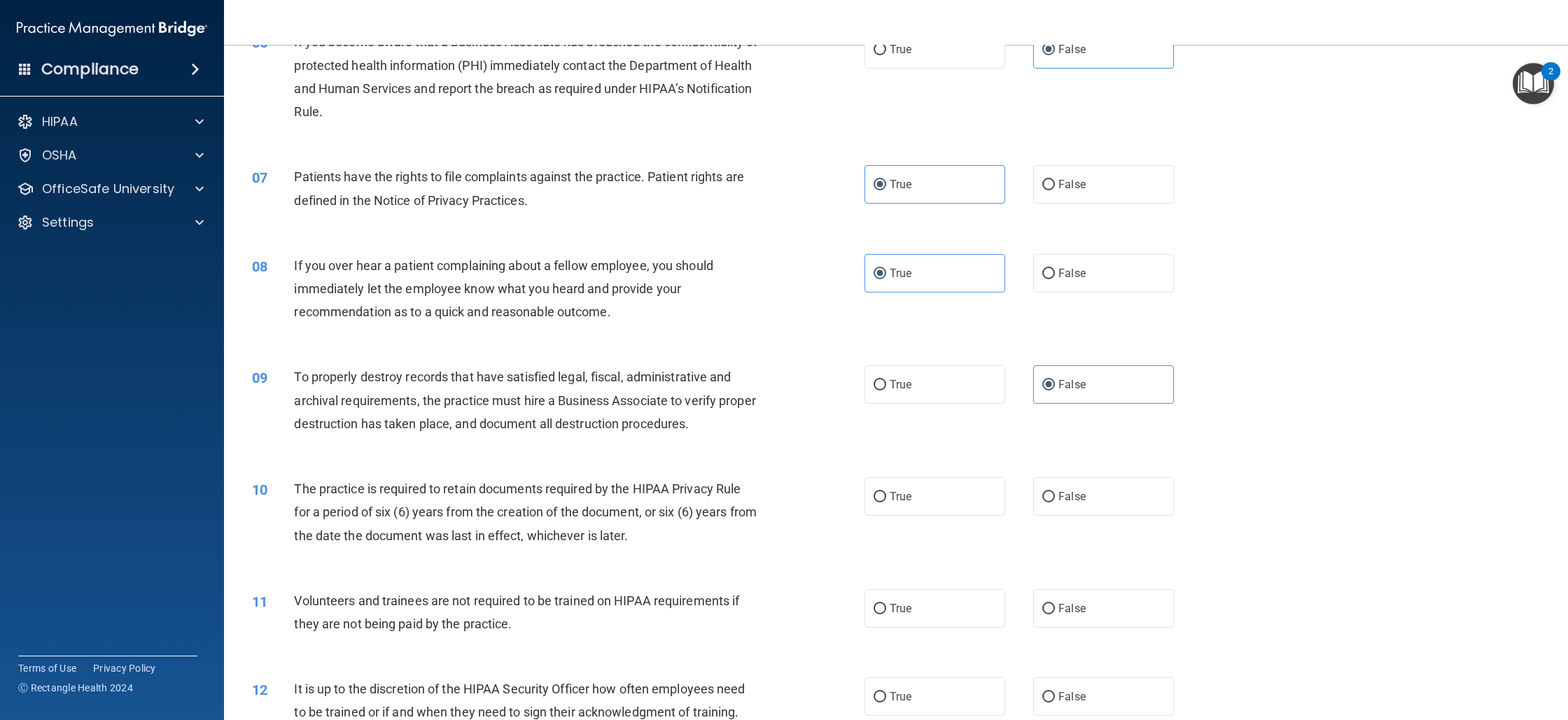
scroll to position [617, 0]
click at [916, 481] on label "True" at bounding box center [934, 496] width 140 height 38
click at [886, 492] on input "True" at bounding box center [879, 497] width 12 height 11
radio input "true"
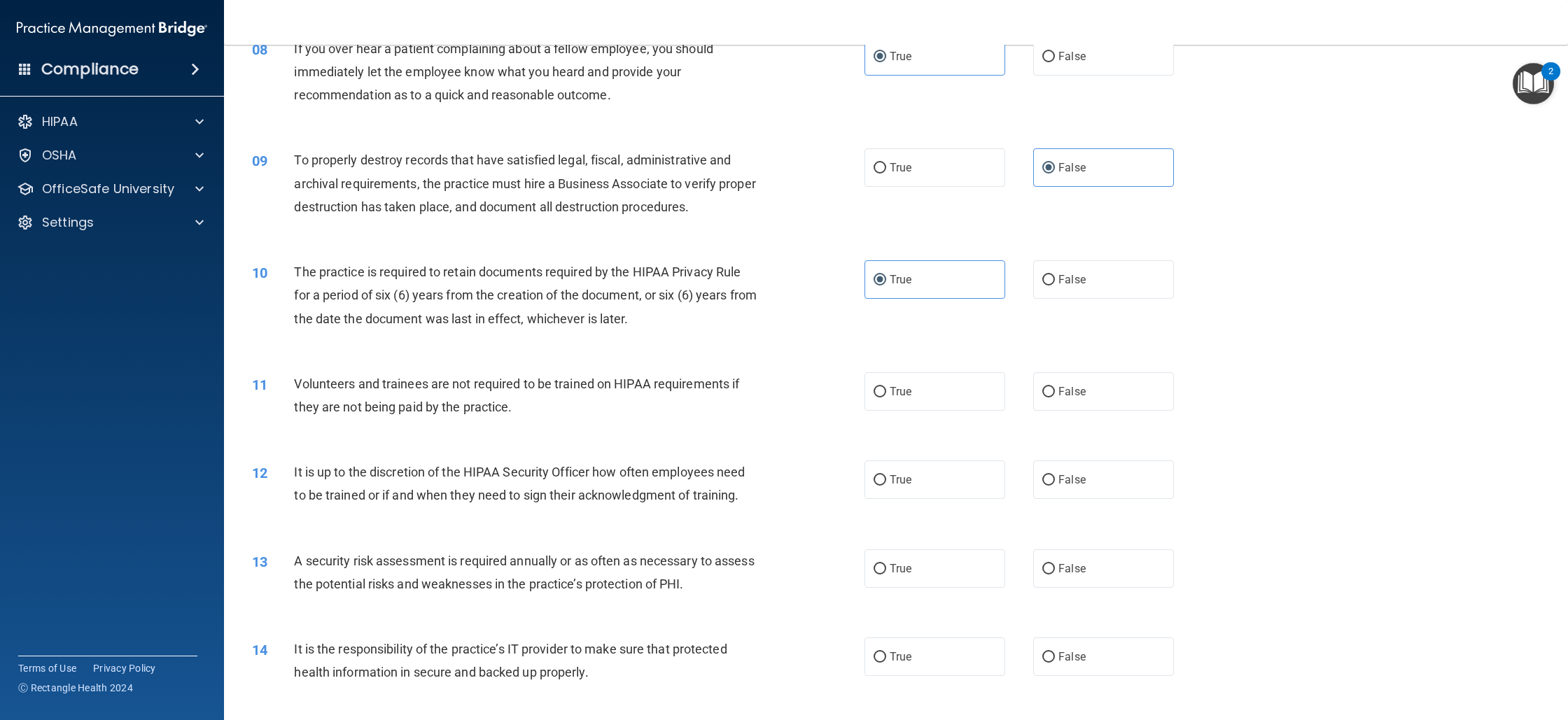
scroll to position [841, 0]
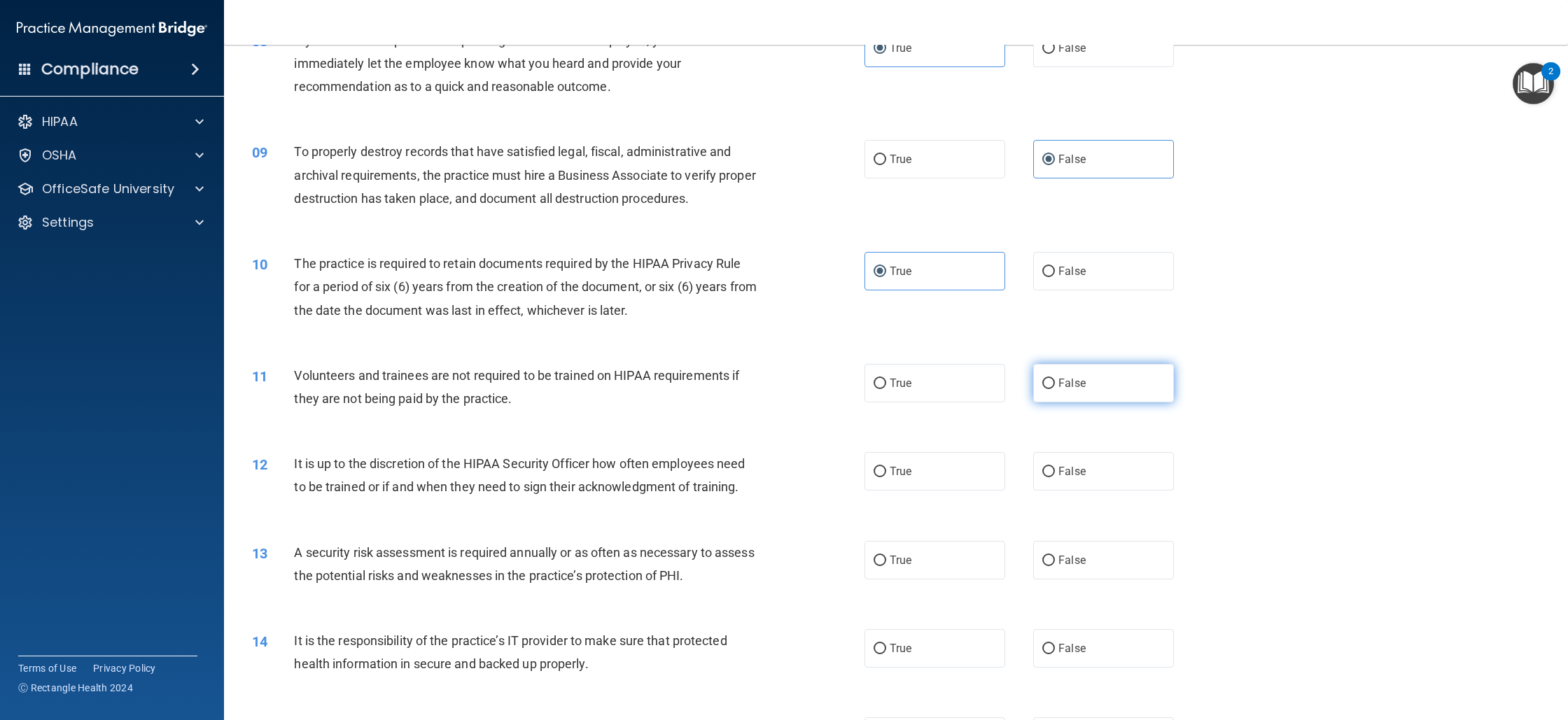
drag, startPoint x: 1070, startPoint y: 355, endPoint x: 1063, endPoint y: 373, distance: 19.3
click at [1065, 367] on div "11 Volunteers and trainees are not required to be trained on HIPAA requirements…" at bounding box center [896, 391] width 1309 height 88
click at [1060, 379] on span "False" at bounding box center [1072, 383] width 28 height 13
click at [1055, 379] on input "False" at bounding box center [1049, 384] width 12 height 11
radio input "true"
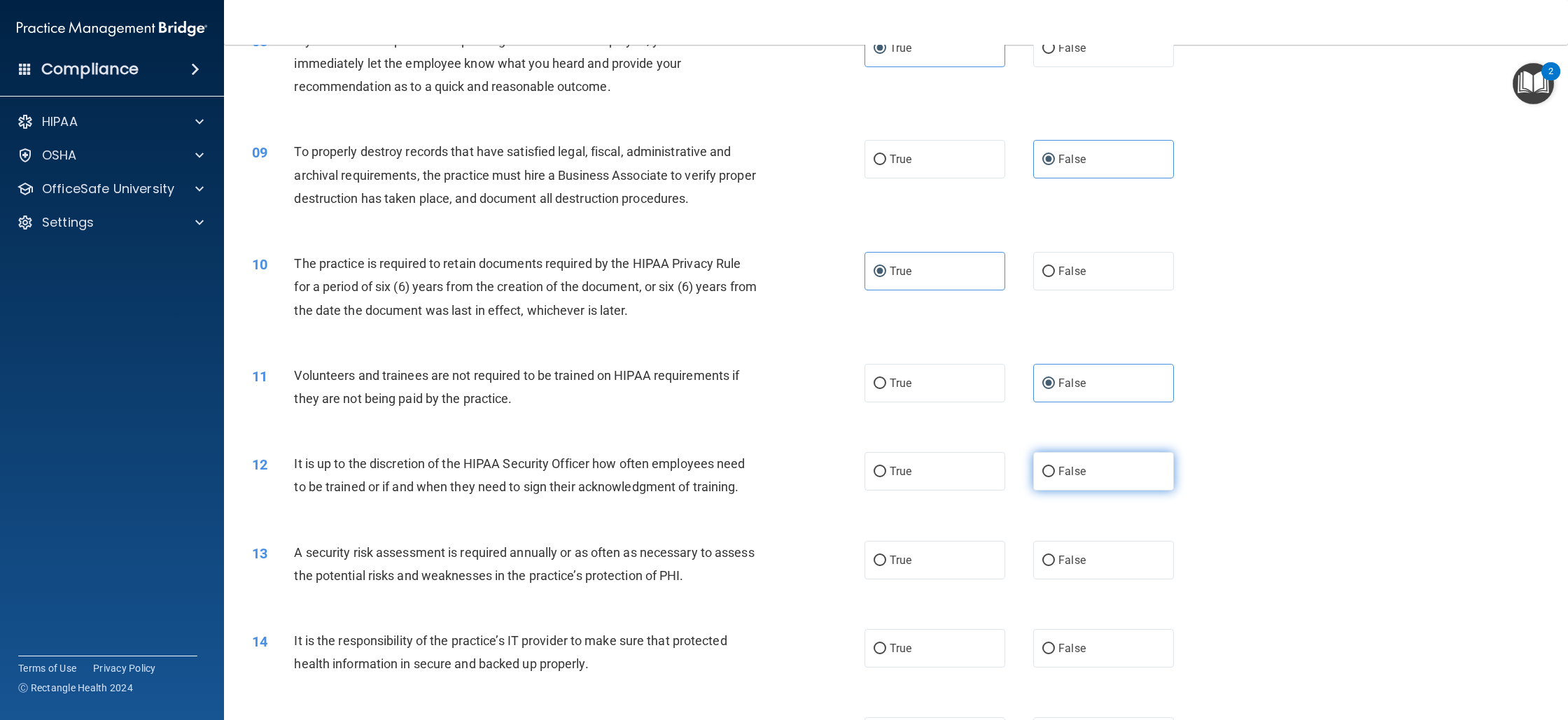
click at [1049, 463] on label "False" at bounding box center [1103, 472] width 140 height 38
click at [1049, 467] on input "False" at bounding box center [1049, 472] width 12 height 11
radio input "true"
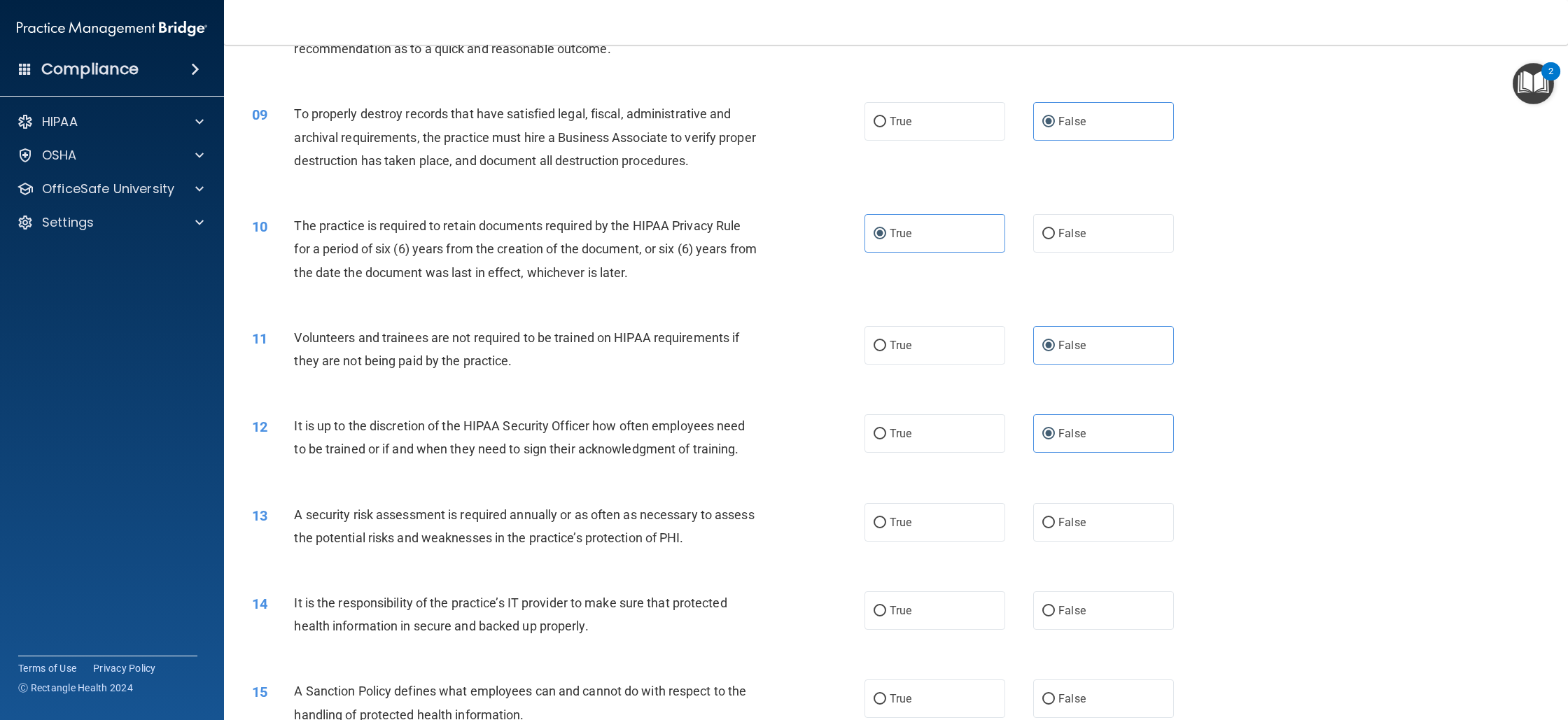
scroll to position [904, 0]
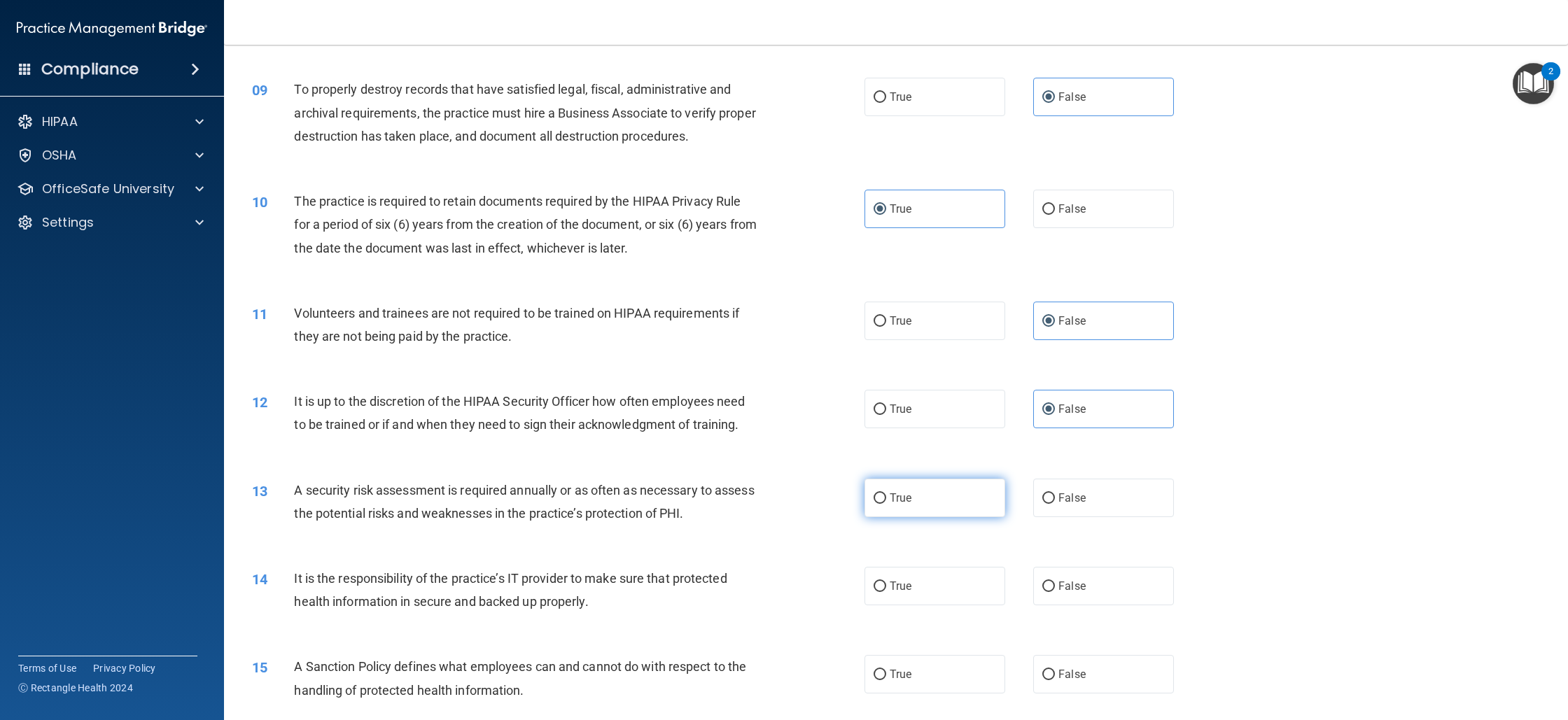
click at [956, 512] on label "True" at bounding box center [934, 498] width 140 height 38
click at [886, 504] on input "True" at bounding box center [879, 498] width 12 height 11
radio input "true"
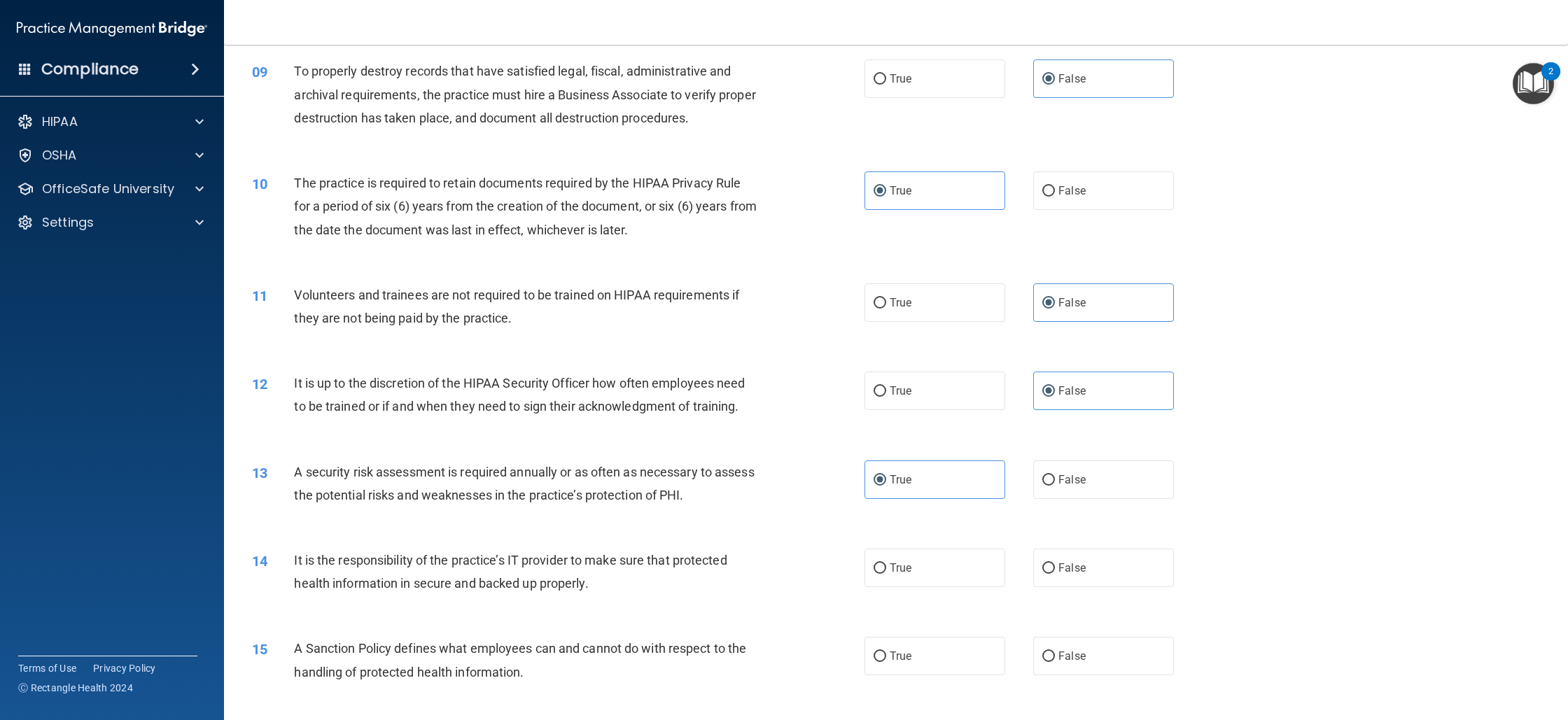
scroll to position [924, 0]
click at [1060, 565] on span "False" at bounding box center [1072, 566] width 28 height 13
click at [1055, 565] on input "False" at bounding box center [1049, 566] width 12 height 11
radio input "true"
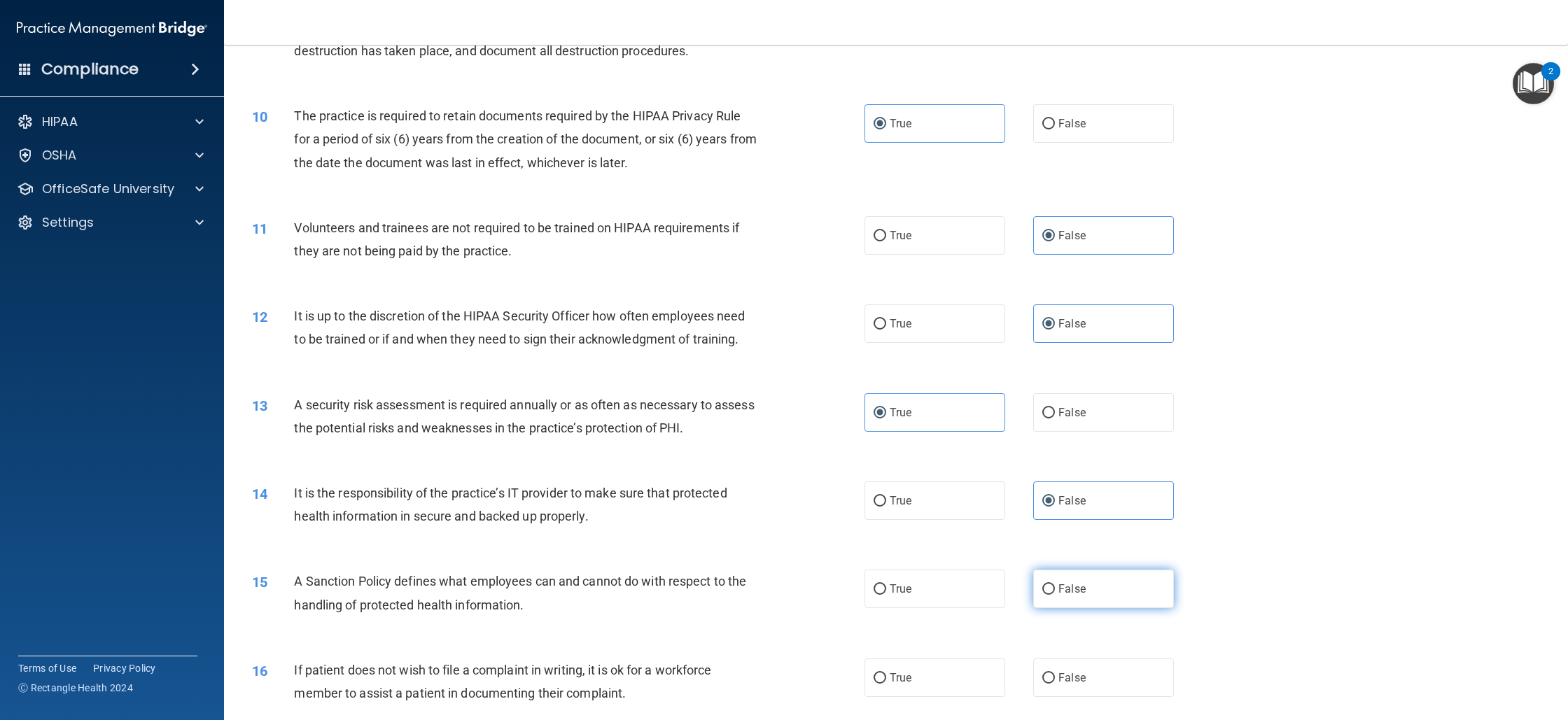
scroll to position [1020, 0]
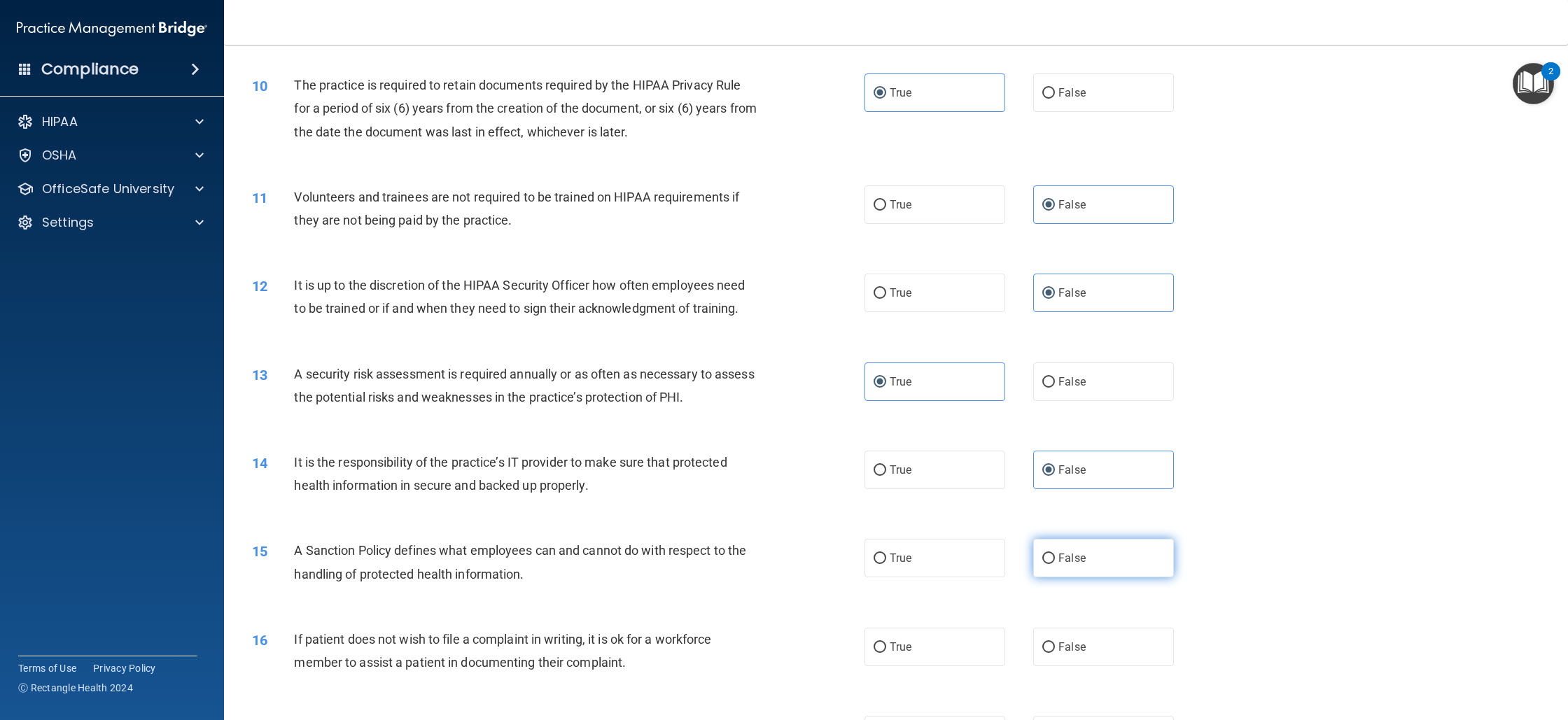
click at [1046, 558] on input "False" at bounding box center [1049, 559] width 12 height 11
radio input "true"
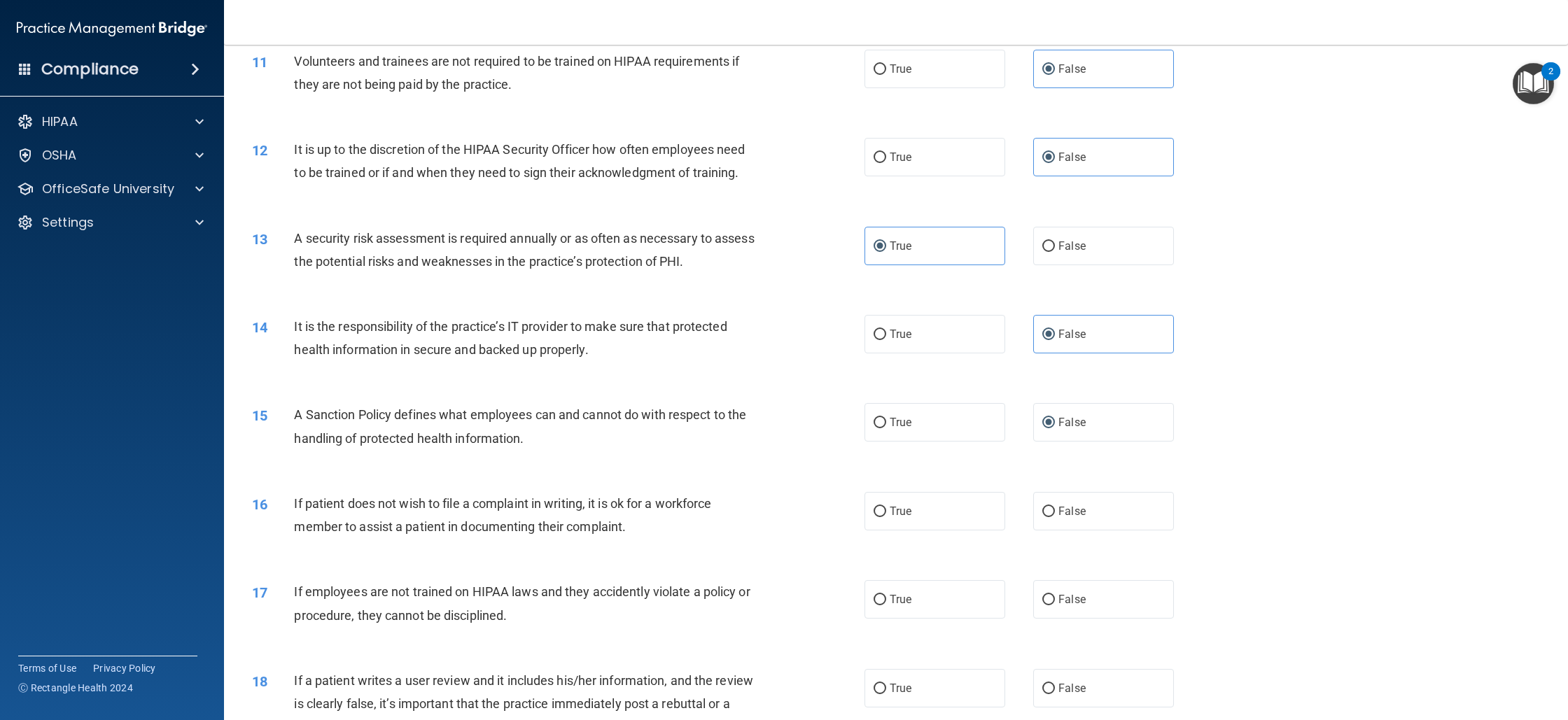
scroll to position [1156, 0]
click at [954, 525] on label "True" at bounding box center [934, 511] width 140 height 38
click at [886, 518] on input "True" at bounding box center [879, 512] width 12 height 11
radio input "true"
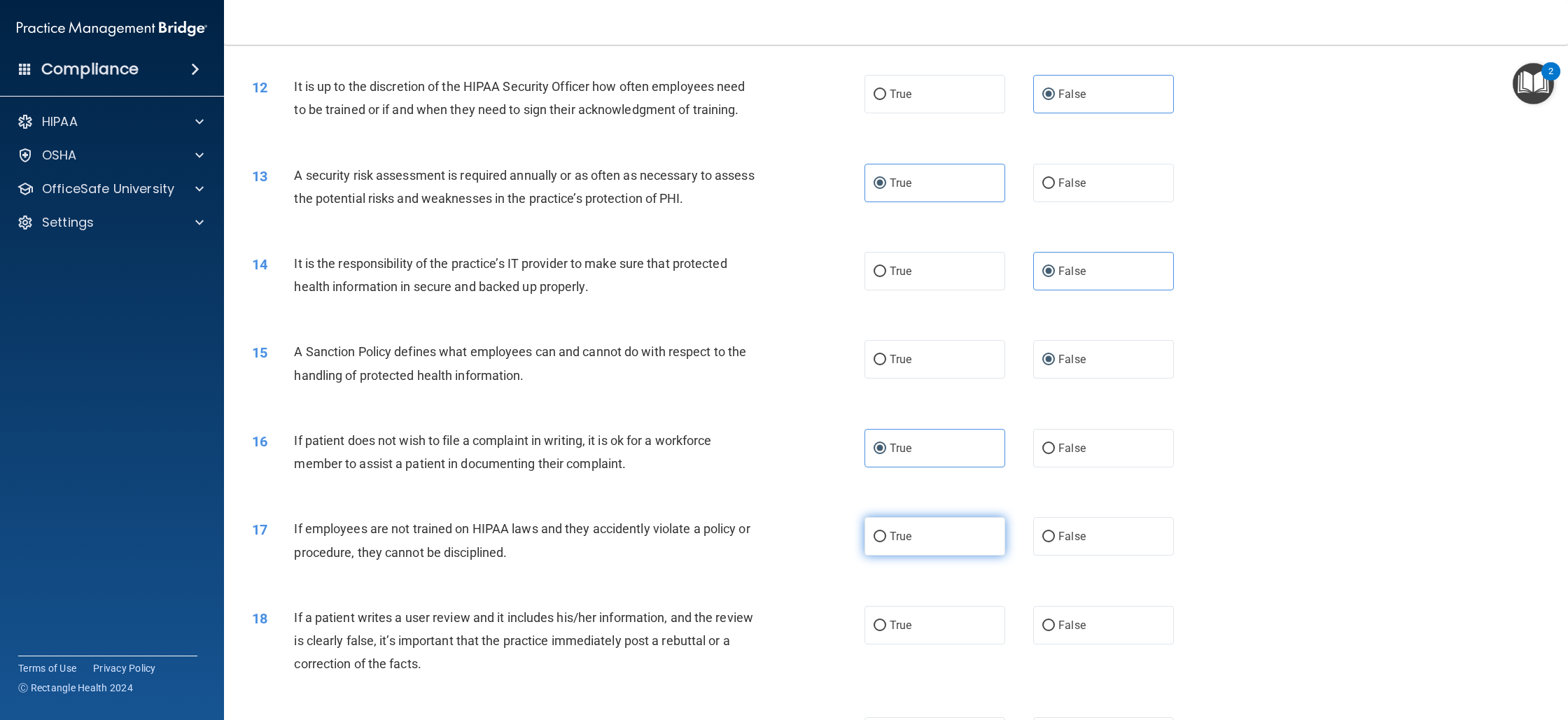
scroll to position [1219, 0]
click at [1043, 531] on input "False" at bounding box center [1049, 536] width 12 height 11
radio input "true"
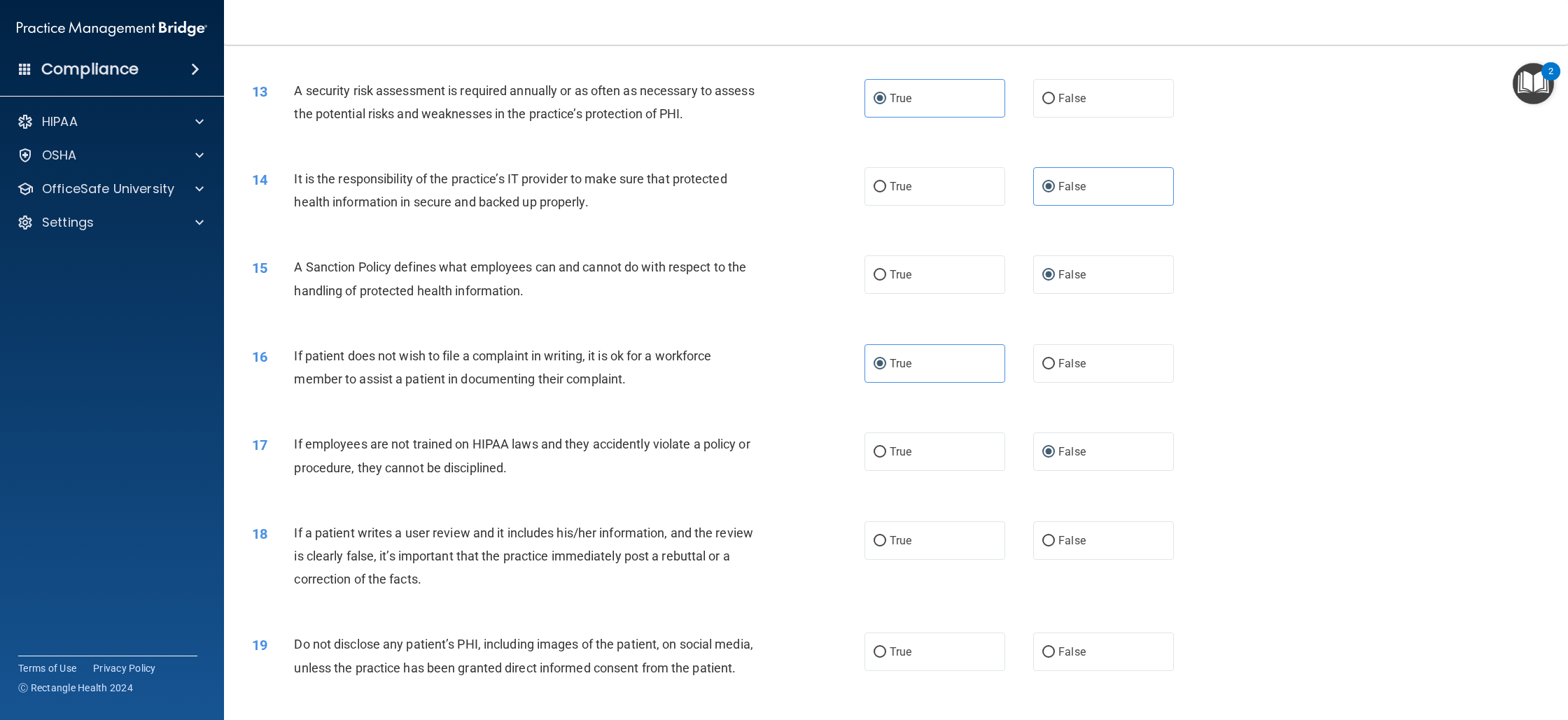
scroll to position [1385, 0]
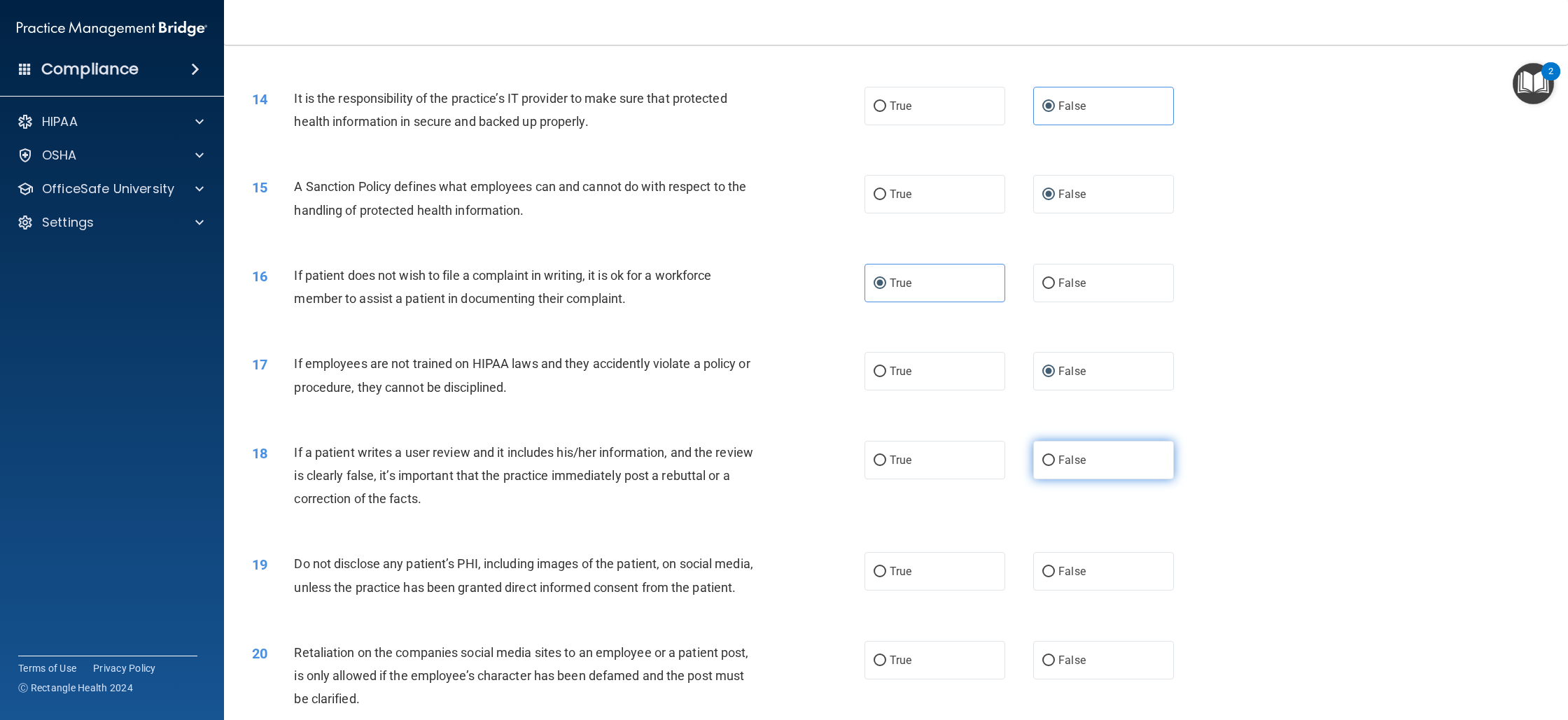
click at [1125, 448] on label "False" at bounding box center [1103, 460] width 140 height 38
click at [1055, 455] on input "False" at bounding box center [1049, 460] width 12 height 11
radio input "true"
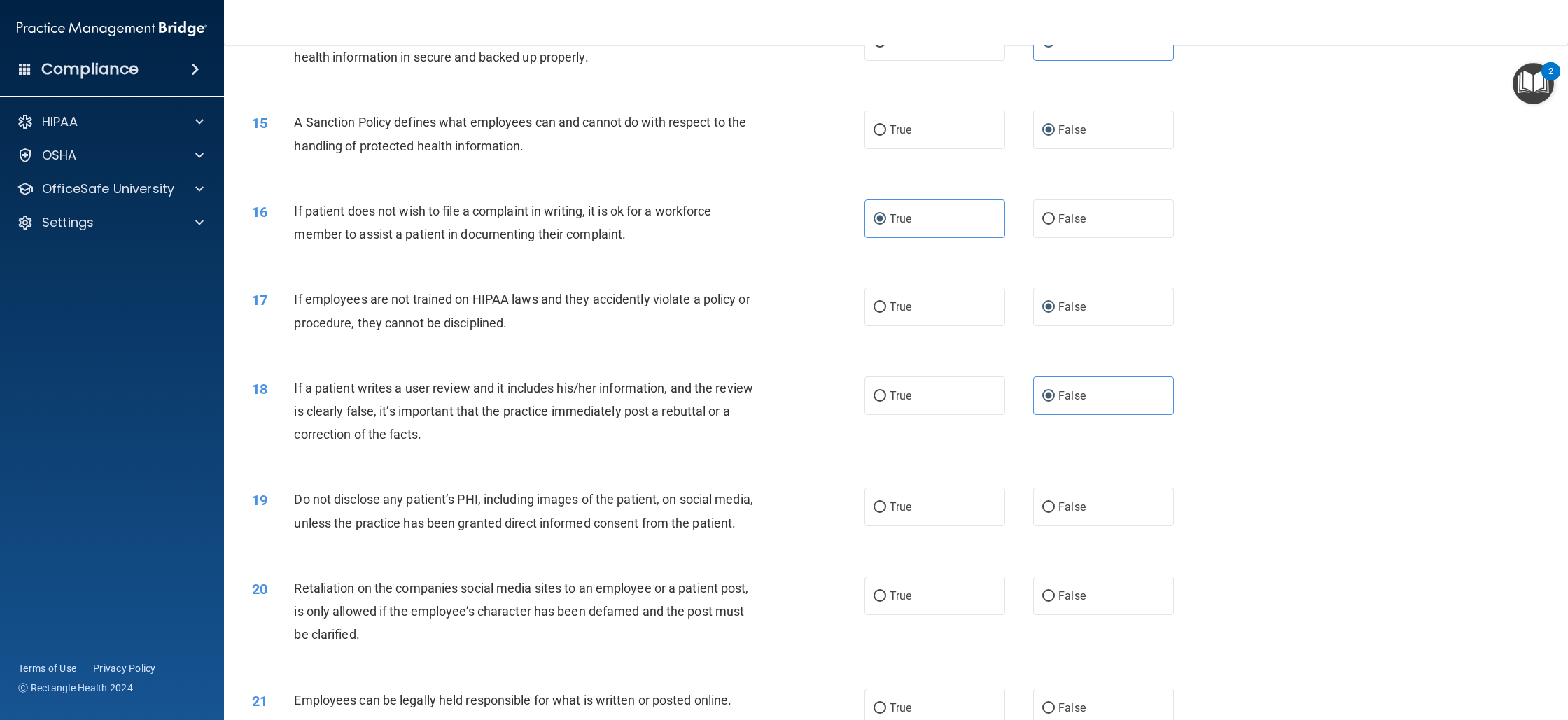
scroll to position [1450, 0]
click at [937, 508] on label "True" at bounding box center [934, 506] width 140 height 38
click at [886, 508] on input "True" at bounding box center [879, 507] width 12 height 11
radio input "true"
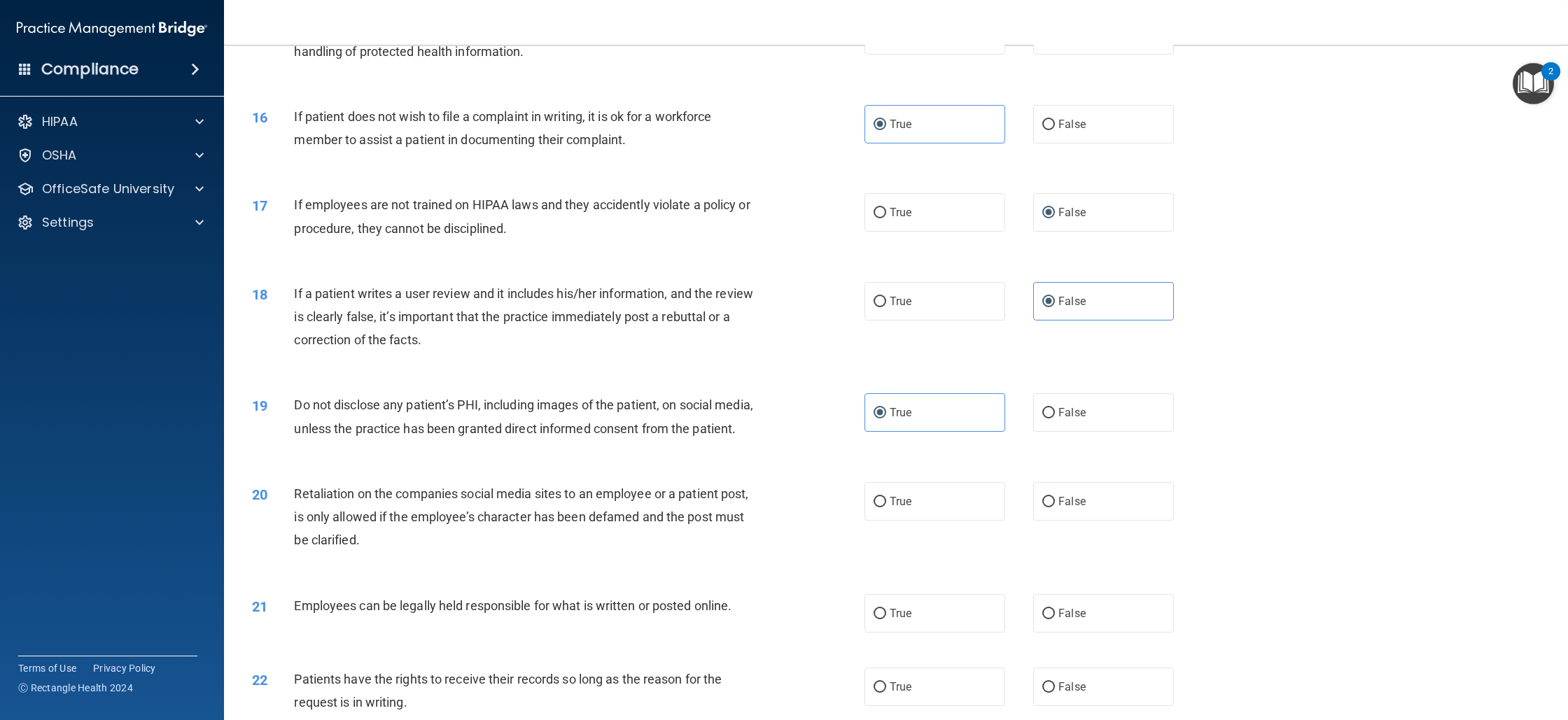
scroll to position [1545, 0]
click at [1033, 510] on label "False" at bounding box center [1103, 499] width 140 height 38
click at [1043, 505] on input "False" at bounding box center [1049, 499] width 12 height 11
radio input "true"
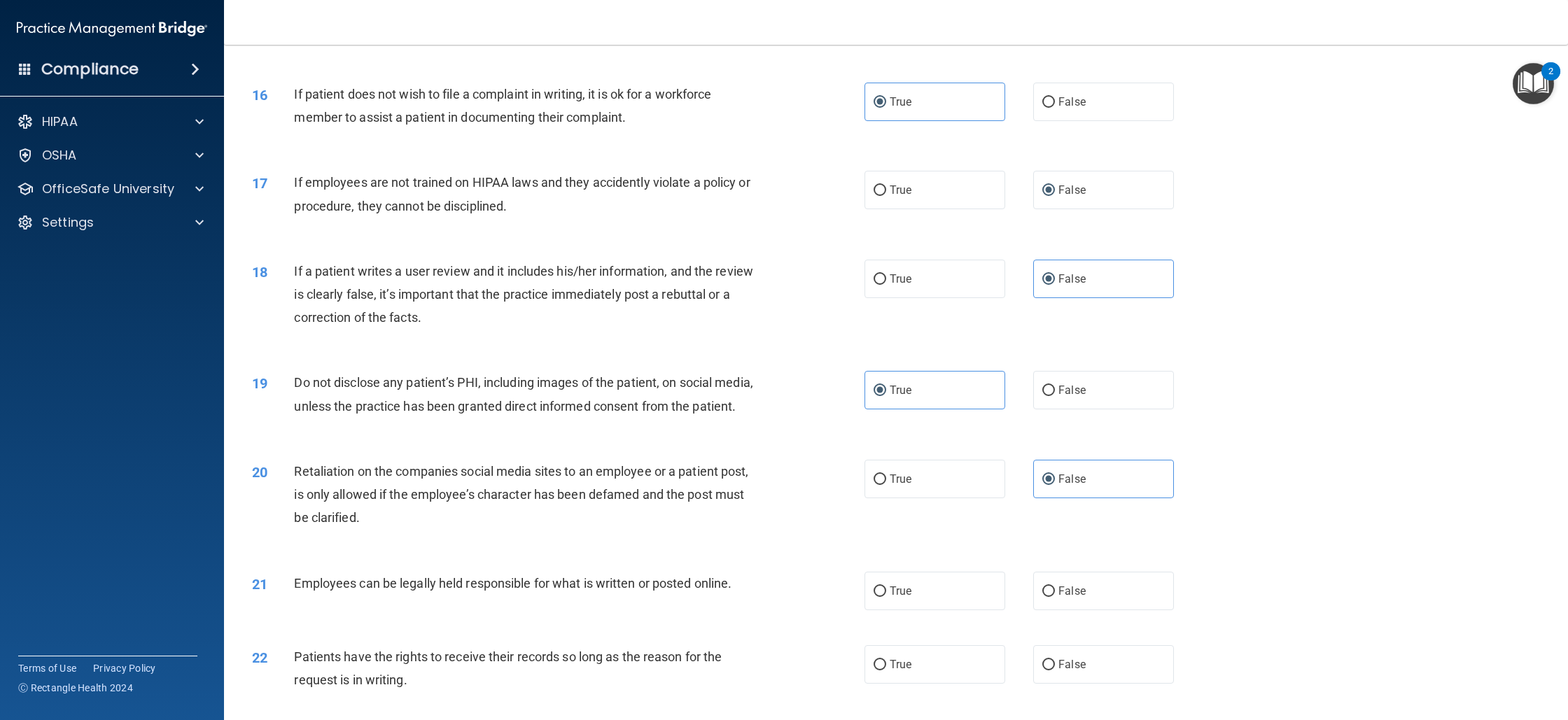
scroll to position [1683, 0]
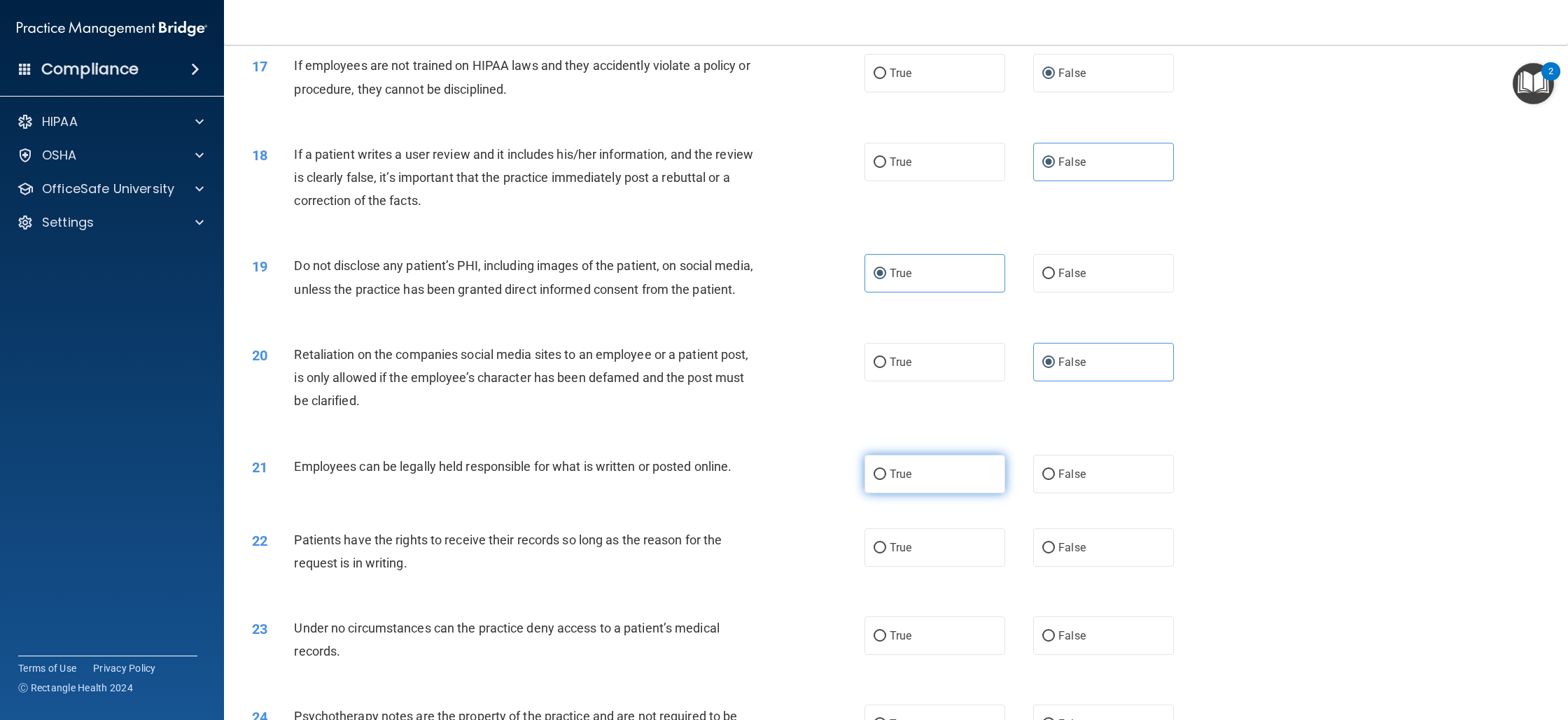
click at [973, 494] on label "True" at bounding box center [934, 475] width 140 height 38
click at [886, 480] on input "True" at bounding box center [879, 475] width 12 height 11
radio input "true"
click at [1083, 562] on label "False" at bounding box center [1103, 548] width 140 height 38
click at [1055, 554] on input "False" at bounding box center [1049, 548] width 12 height 11
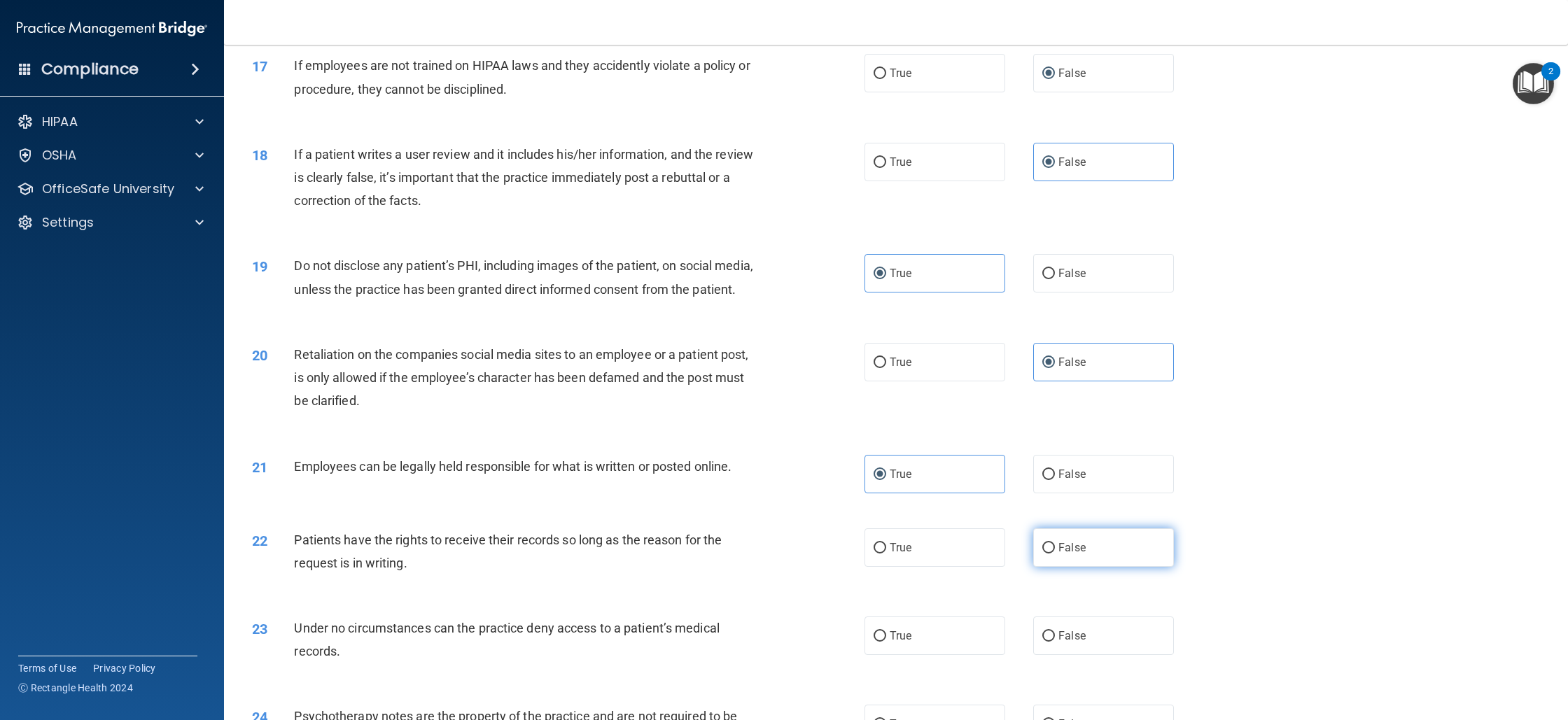
radio input "true"
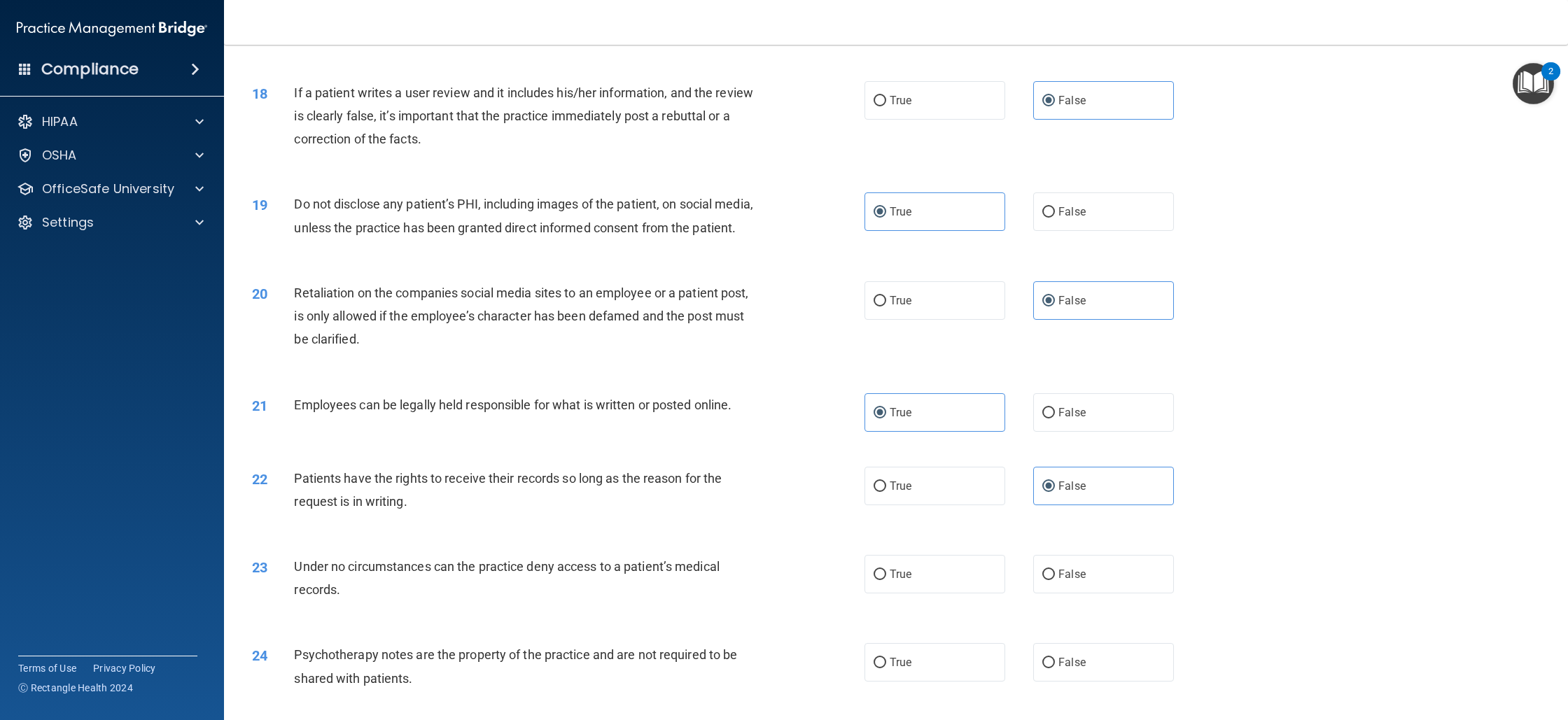
scroll to position [1747, 0]
click at [1049, 584] on label "False" at bounding box center [1103, 571] width 140 height 38
click at [1049, 578] on input "False" at bounding box center [1049, 572] width 12 height 11
radio input "true"
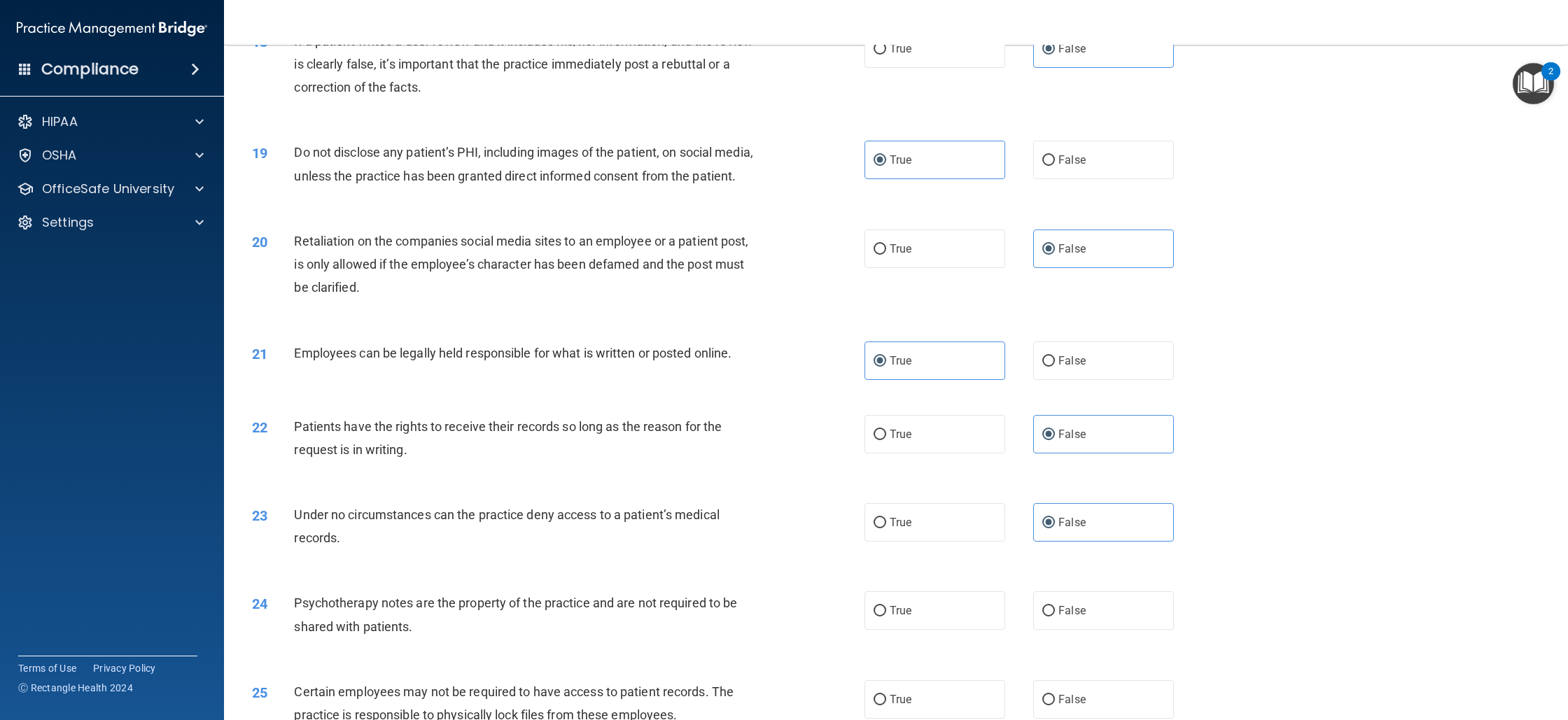
scroll to position [1821, 0]
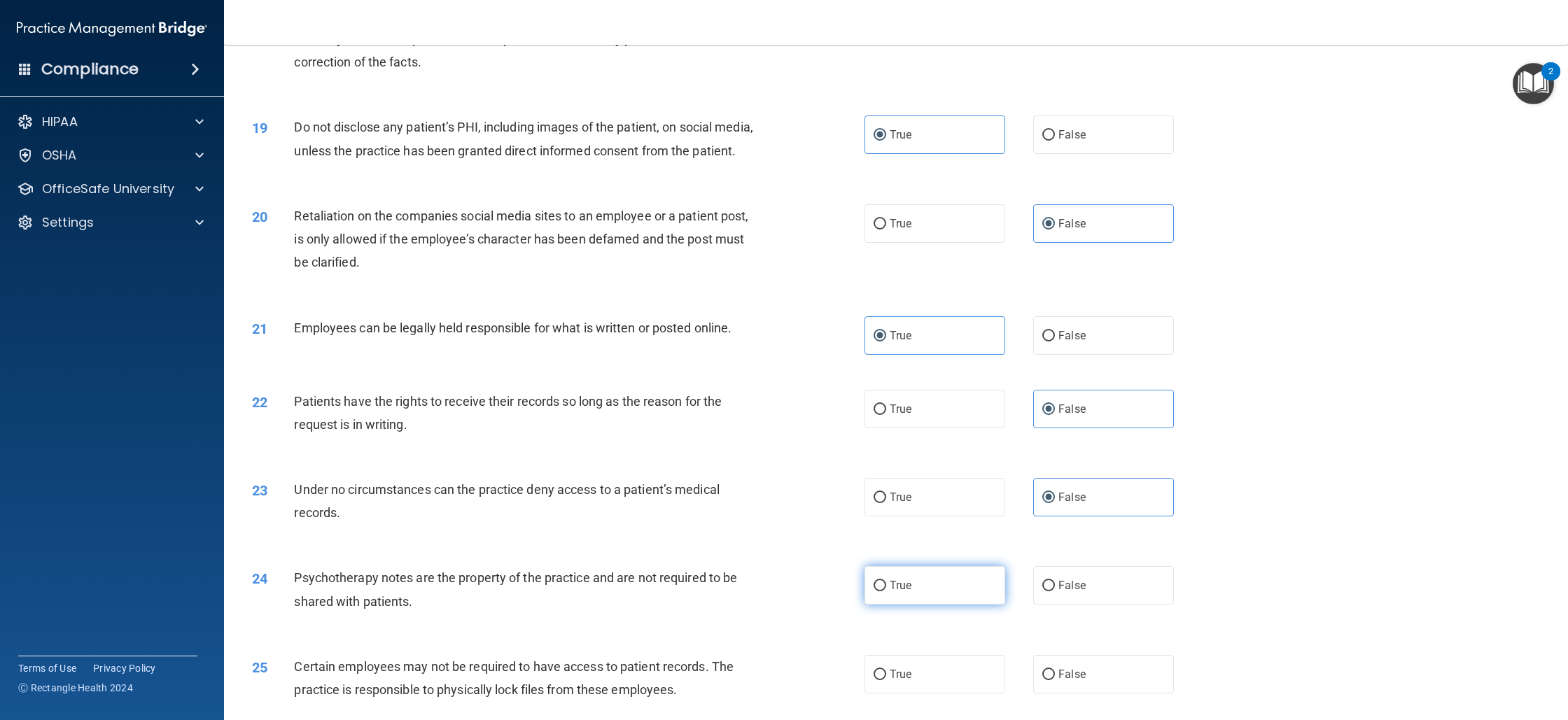
click at [987, 604] on label "True" at bounding box center [934, 585] width 140 height 38
click at [886, 592] on input "True" at bounding box center [879, 586] width 12 height 11
radio input "true"
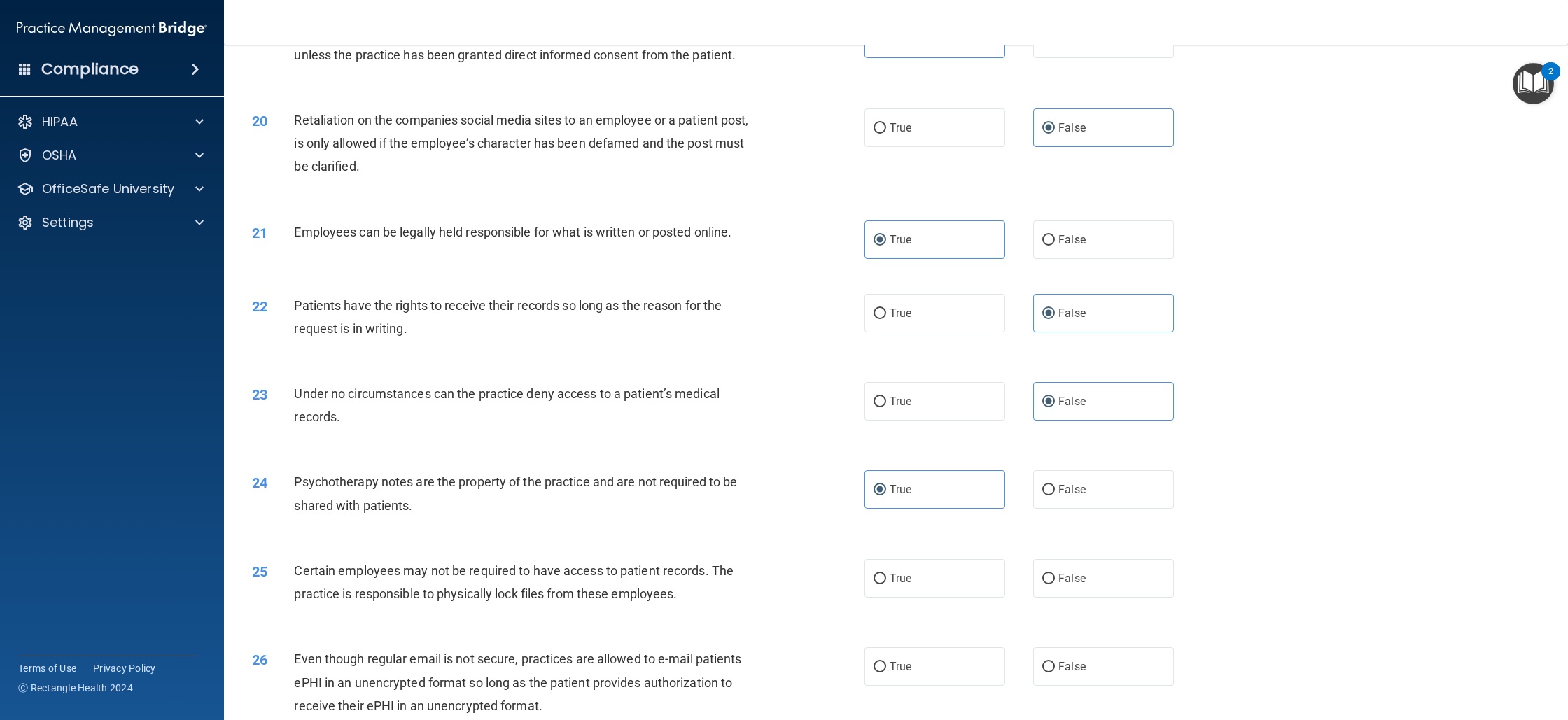
scroll to position [1926, 0]
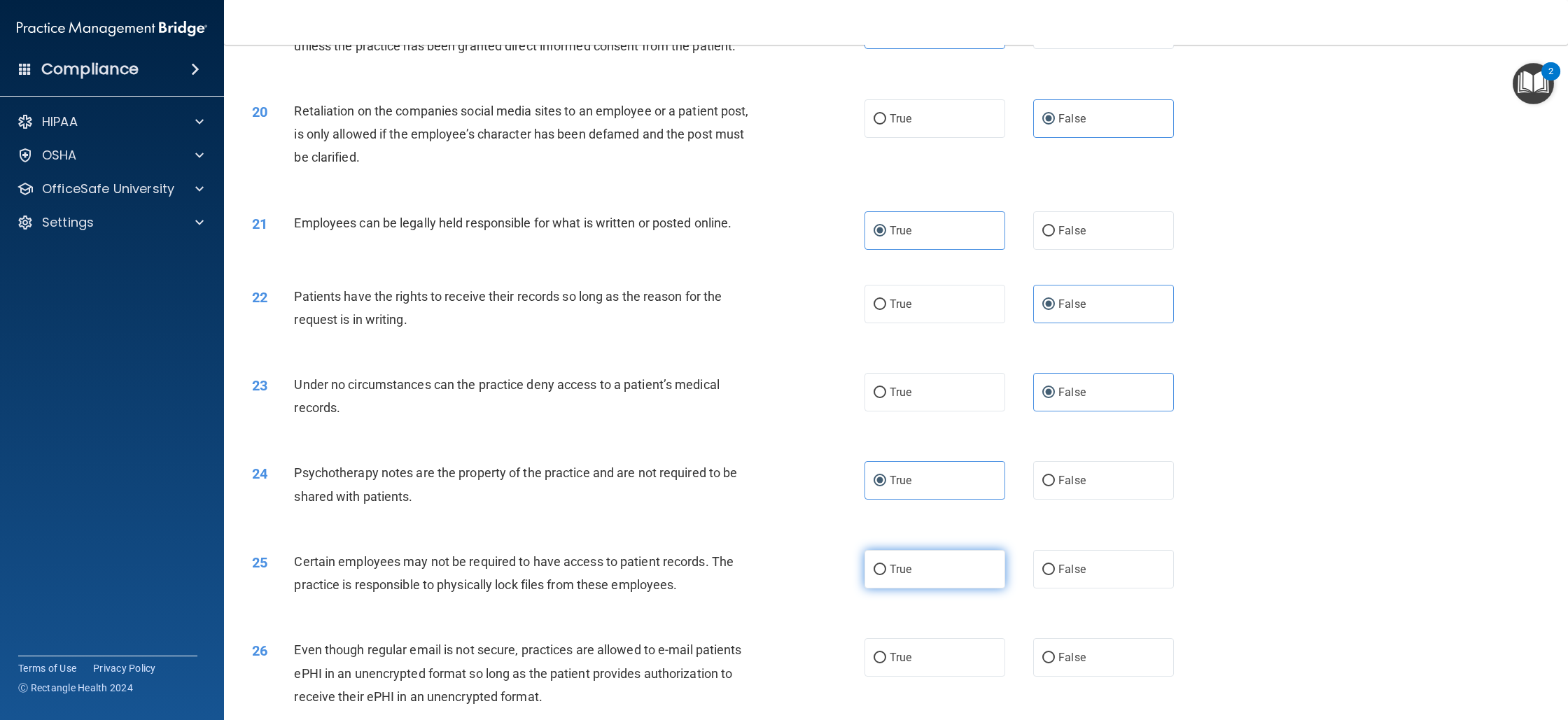
click at [967, 584] on label "True" at bounding box center [934, 569] width 140 height 38
click at [886, 576] on input "True" at bounding box center [879, 570] width 12 height 11
radio input "true"
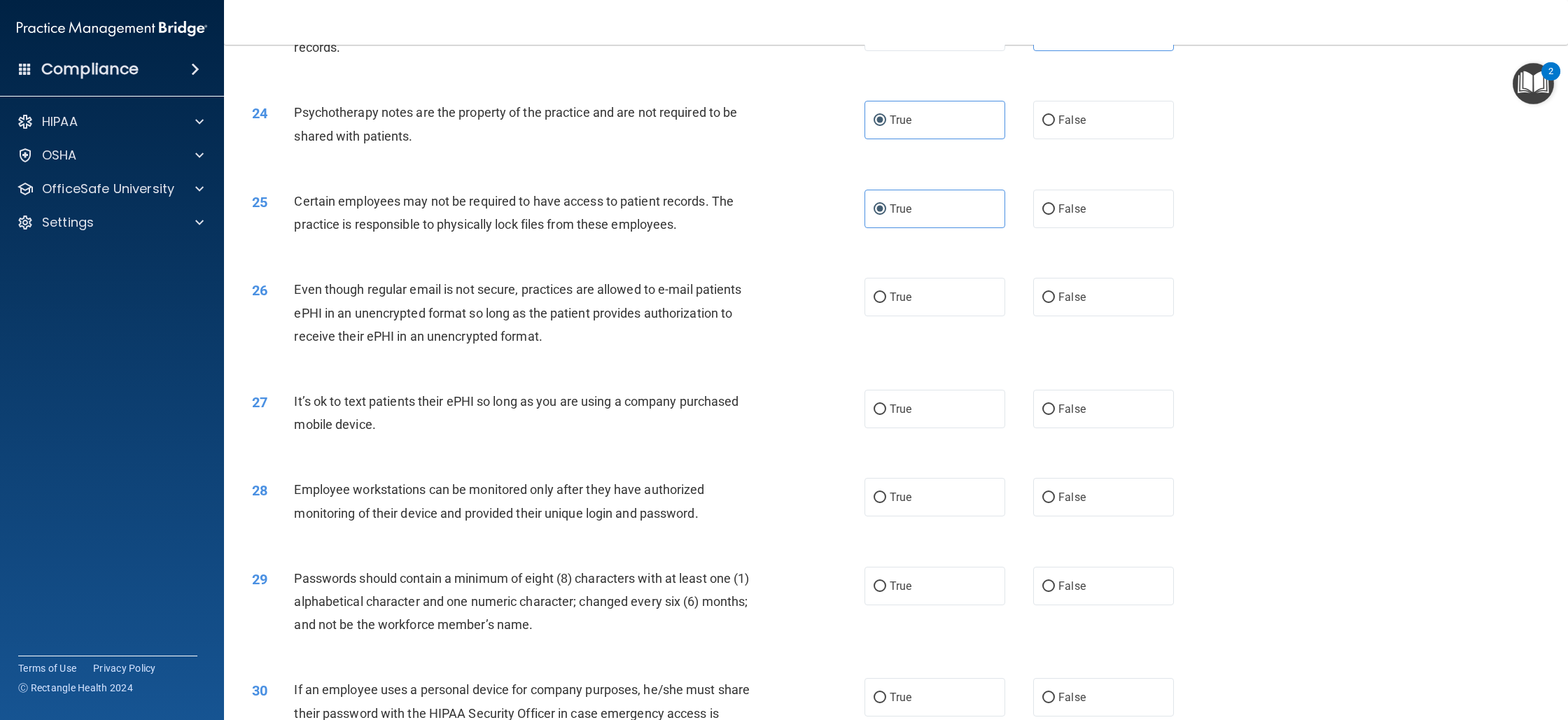
scroll to position [2293, 0]
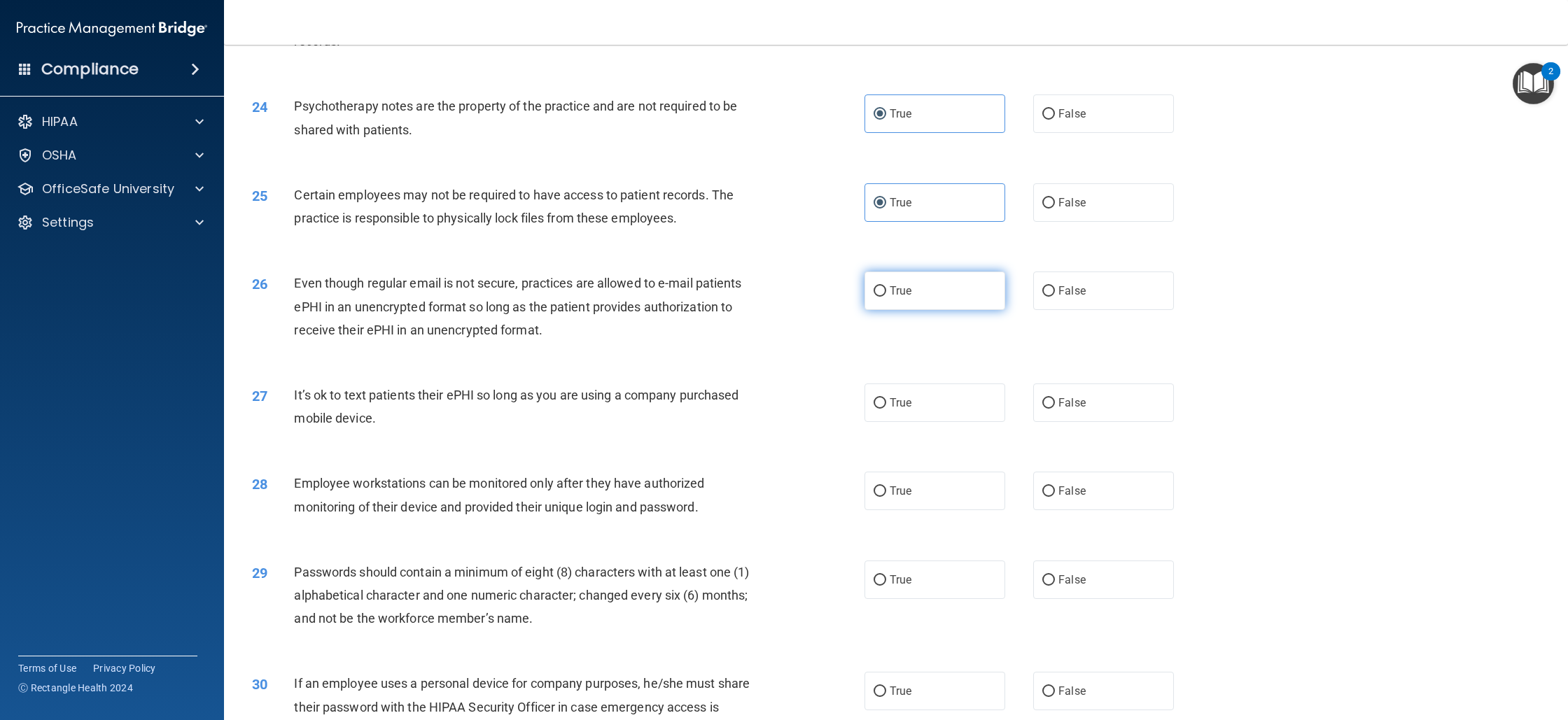
click at [880, 306] on label "True" at bounding box center [934, 290] width 140 height 38
click at [880, 297] on input "True" at bounding box center [879, 291] width 12 height 11
radio input "true"
click at [1061, 416] on label "False" at bounding box center [1103, 403] width 140 height 38
click at [1055, 409] on input "False" at bounding box center [1049, 403] width 12 height 11
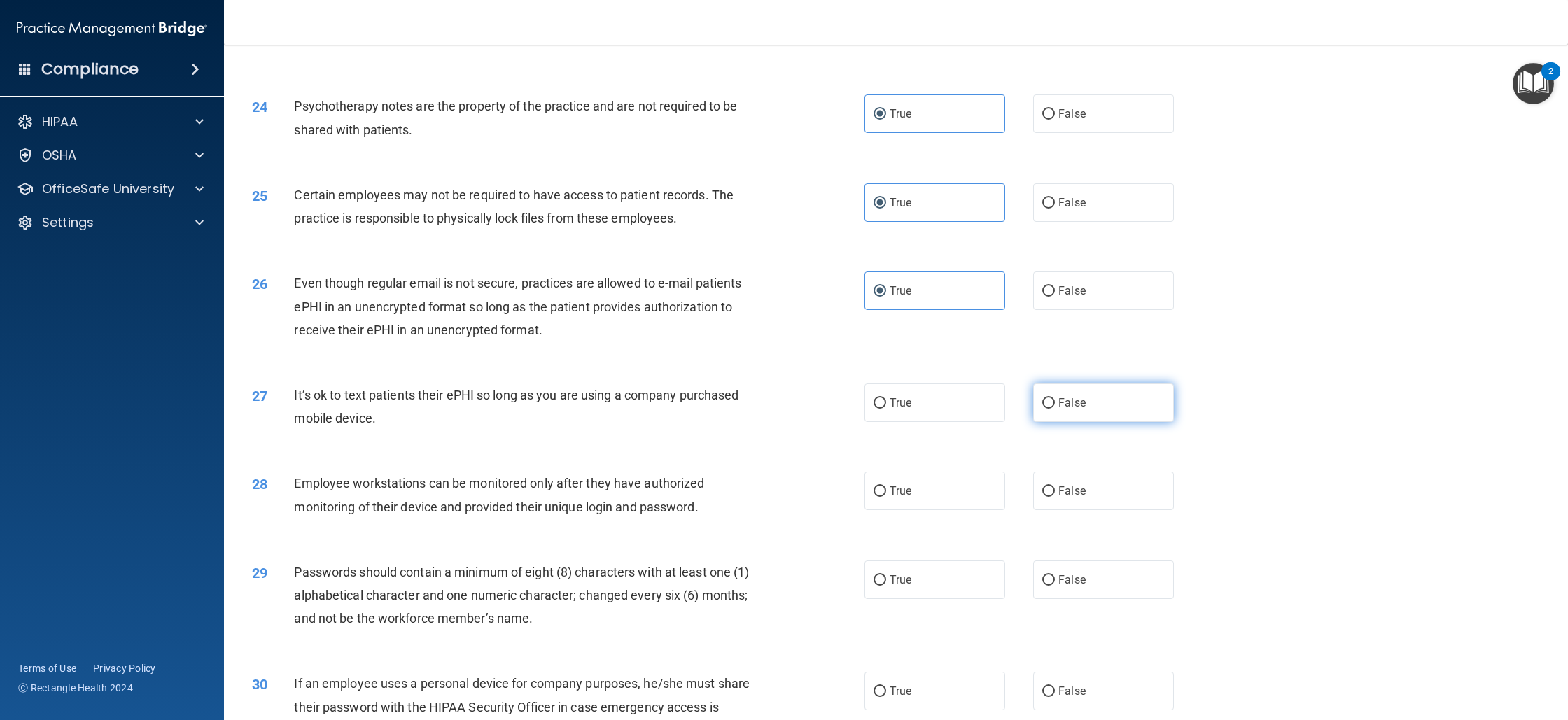
radio input "true"
click at [907, 510] on label "True" at bounding box center [934, 491] width 140 height 38
click at [886, 498] on input "True" at bounding box center [879, 492] width 12 height 11
radio input "true"
click at [1068, 500] on label "False" at bounding box center [1103, 491] width 140 height 38
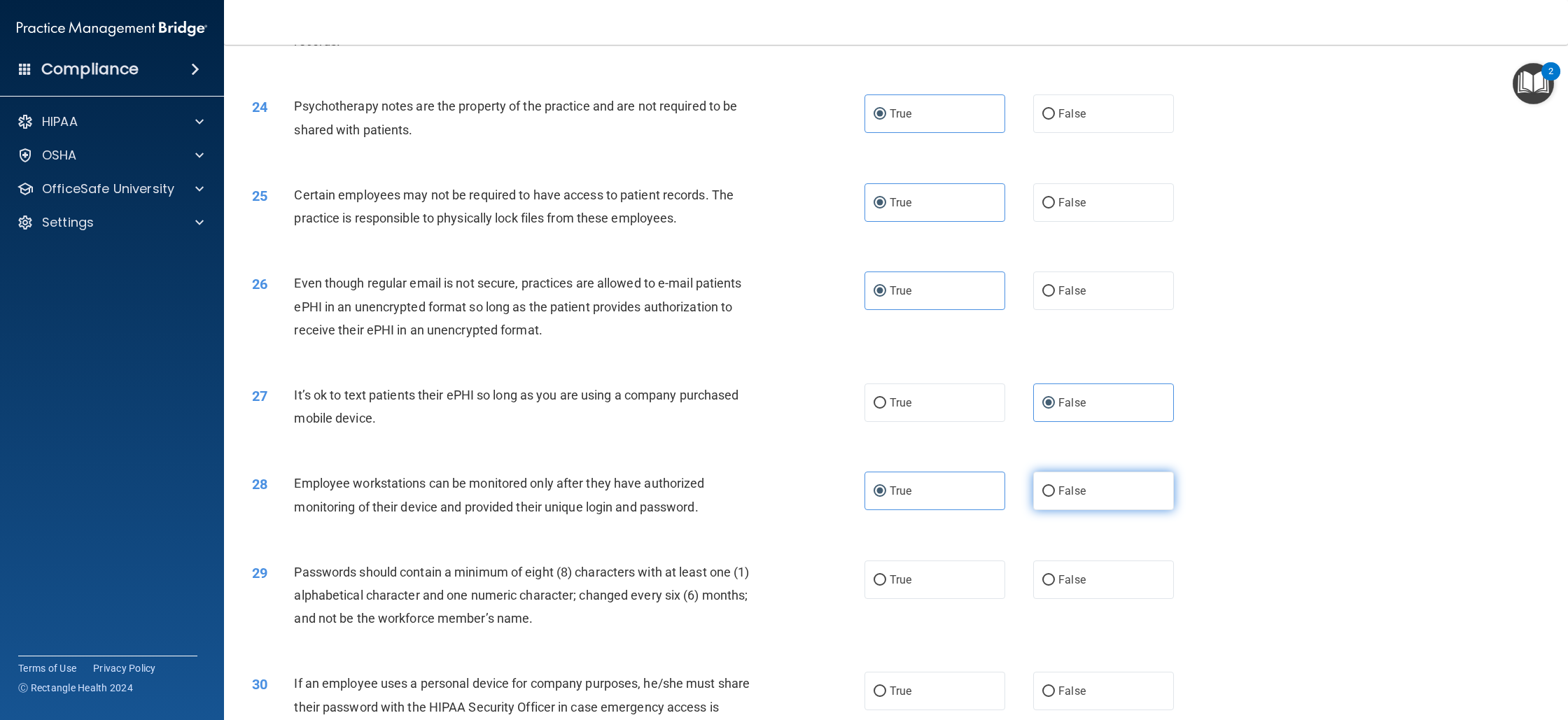
click at [1055, 498] on input "False" at bounding box center [1049, 492] width 12 height 11
radio input "true"
radio input "false"
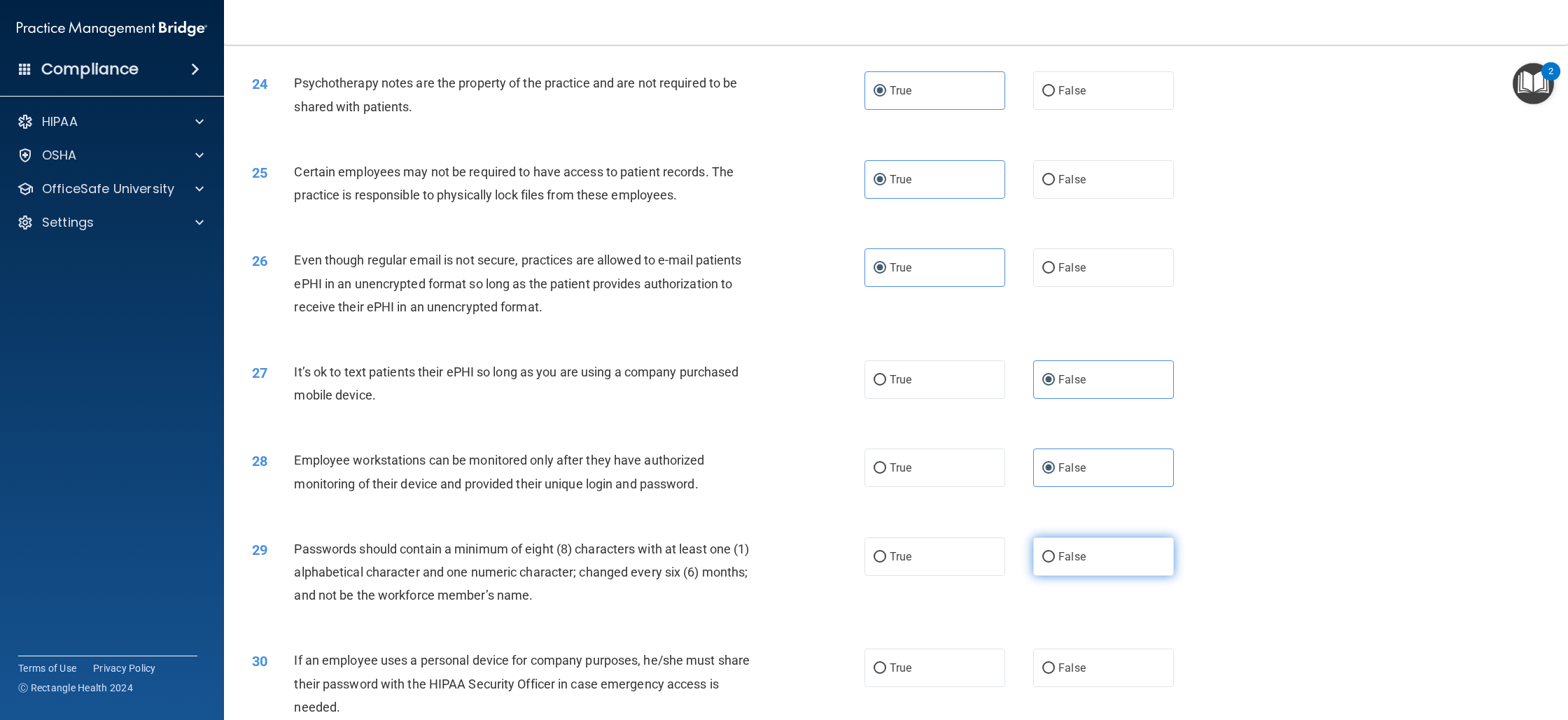
scroll to position [2317, 0]
click at [947, 602] on div "29 Passwords should contain a minimum of eight (8) characters with at least one…" at bounding box center [896, 575] width 1309 height 112
click at [949, 576] on label "True" at bounding box center [934, 556] width 140 height 38
click at [886, 562] on input "True" at bounding box center [879, 557] width 12 height 11
radio input "true"
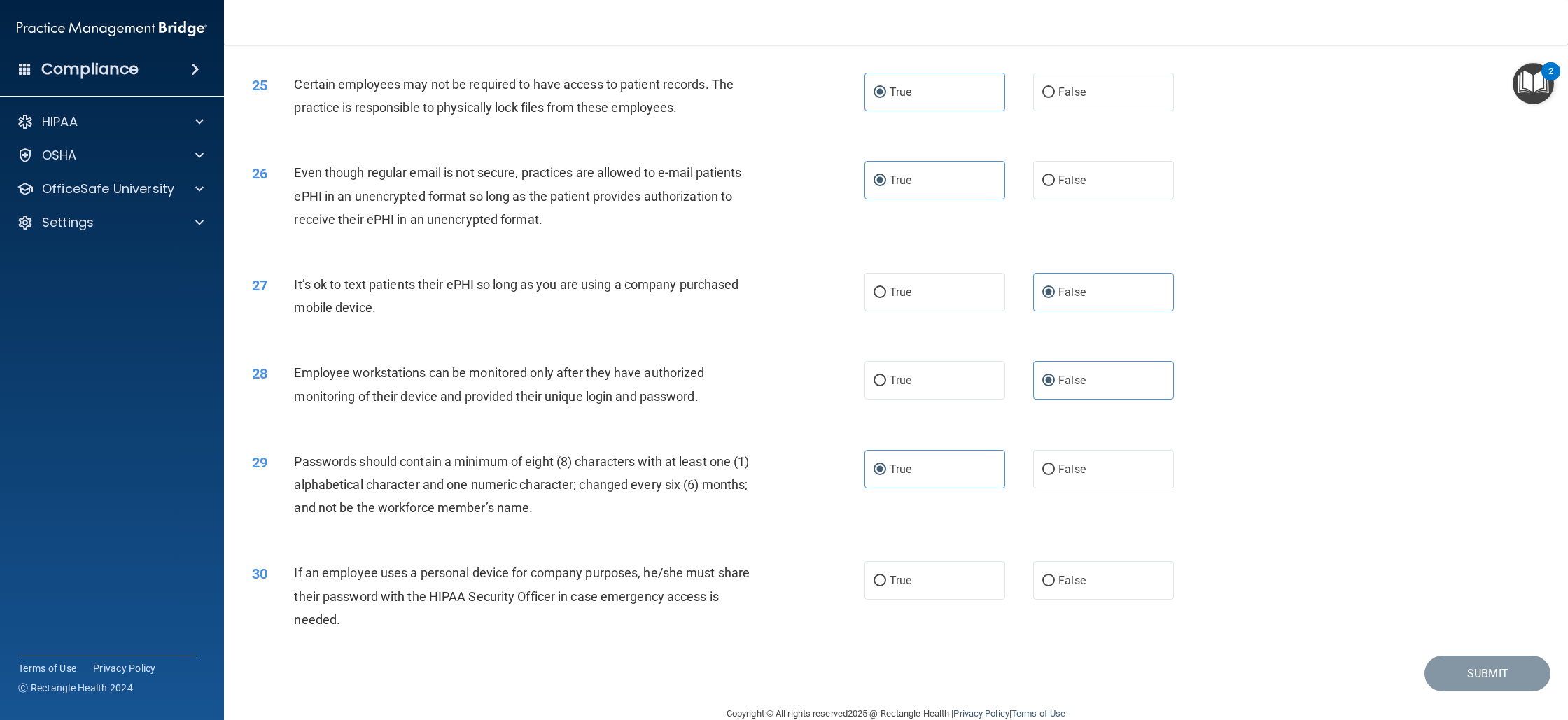
scroll to position [2454, 0]
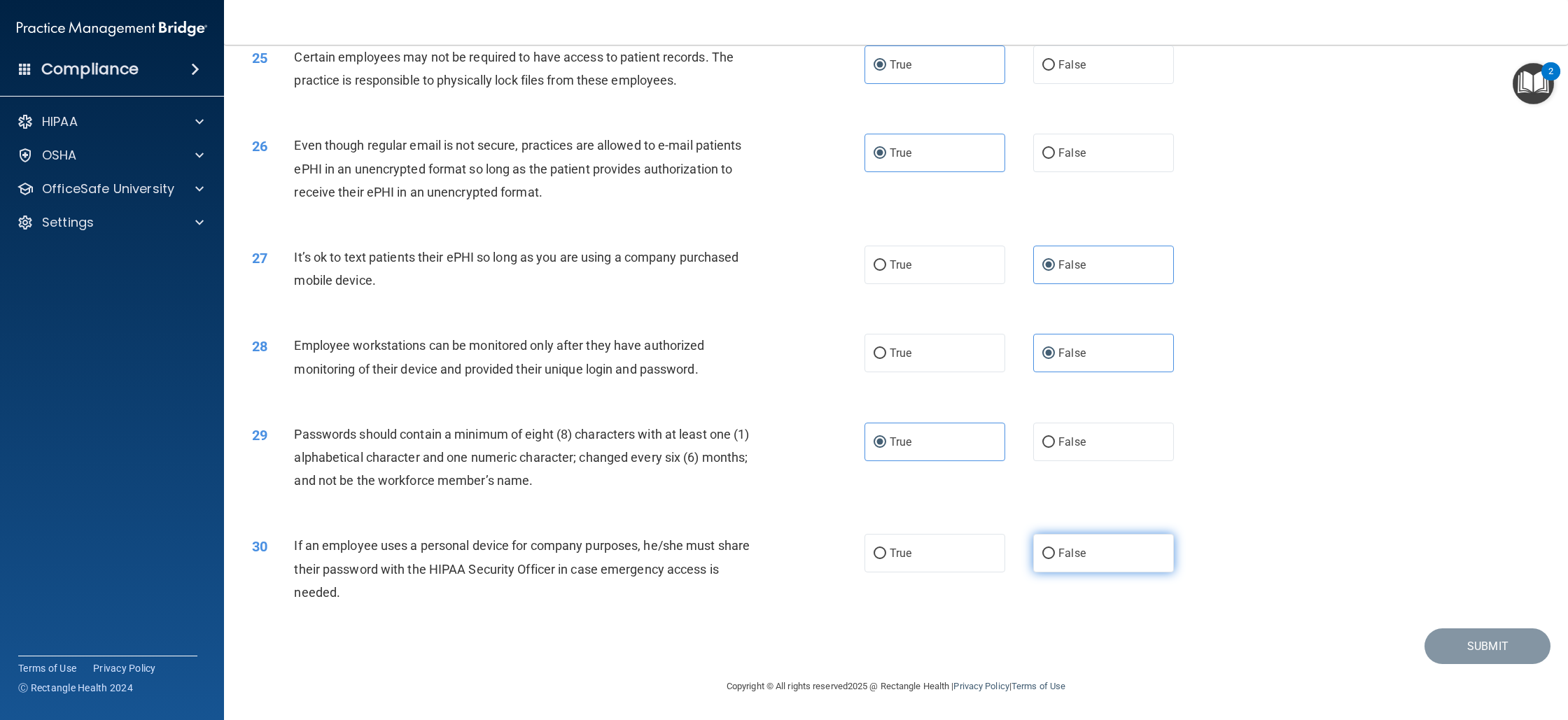
click at [1080, 540] on label "False" at bounding box center [1103, 553] width 140 height 38
click at [1055, 549] on input "False" at bounding box center [1049, 554] width 12 height 11
radio input "true"
click at [1459, 641] on button "Submit" at bounding box center [1488, 646] width 126 height 35
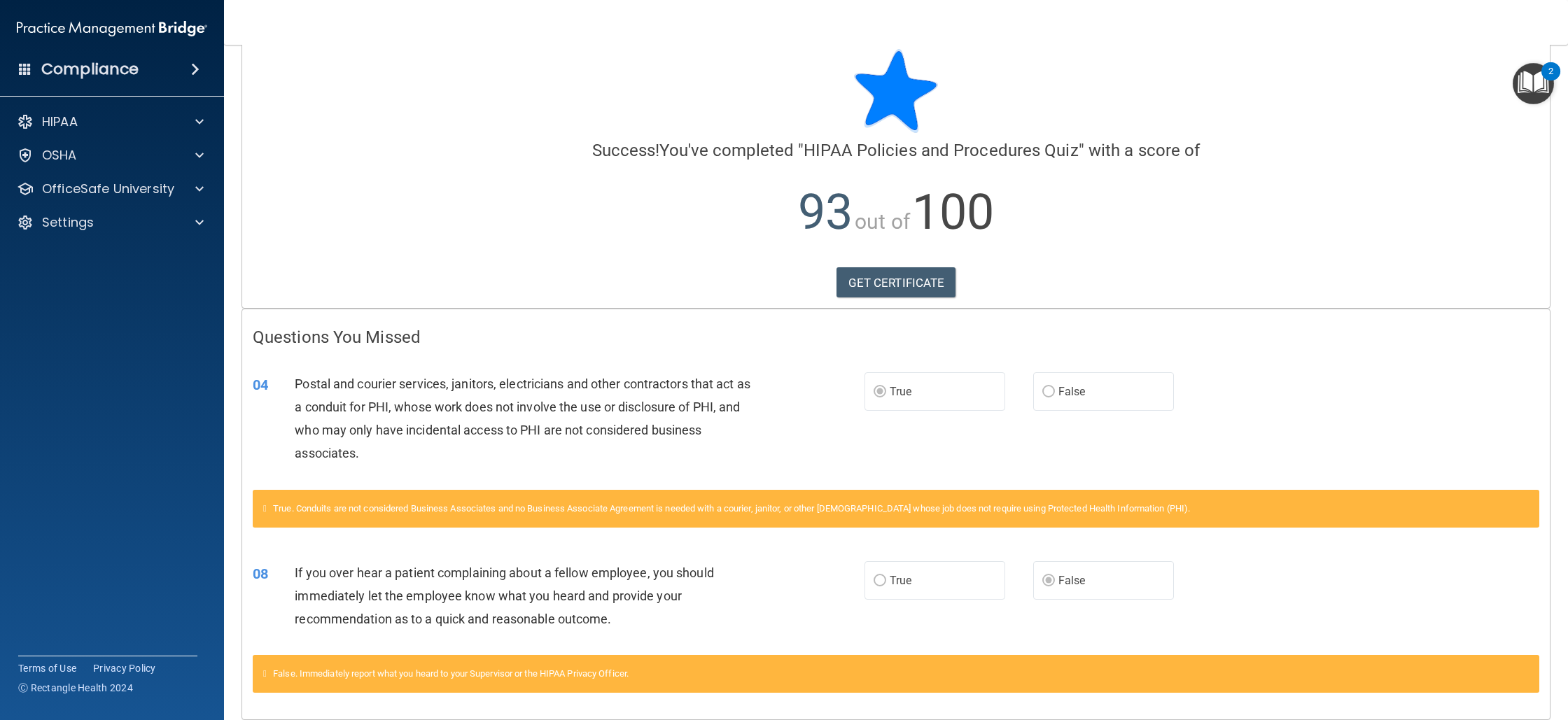
scroll to position [77, 0]
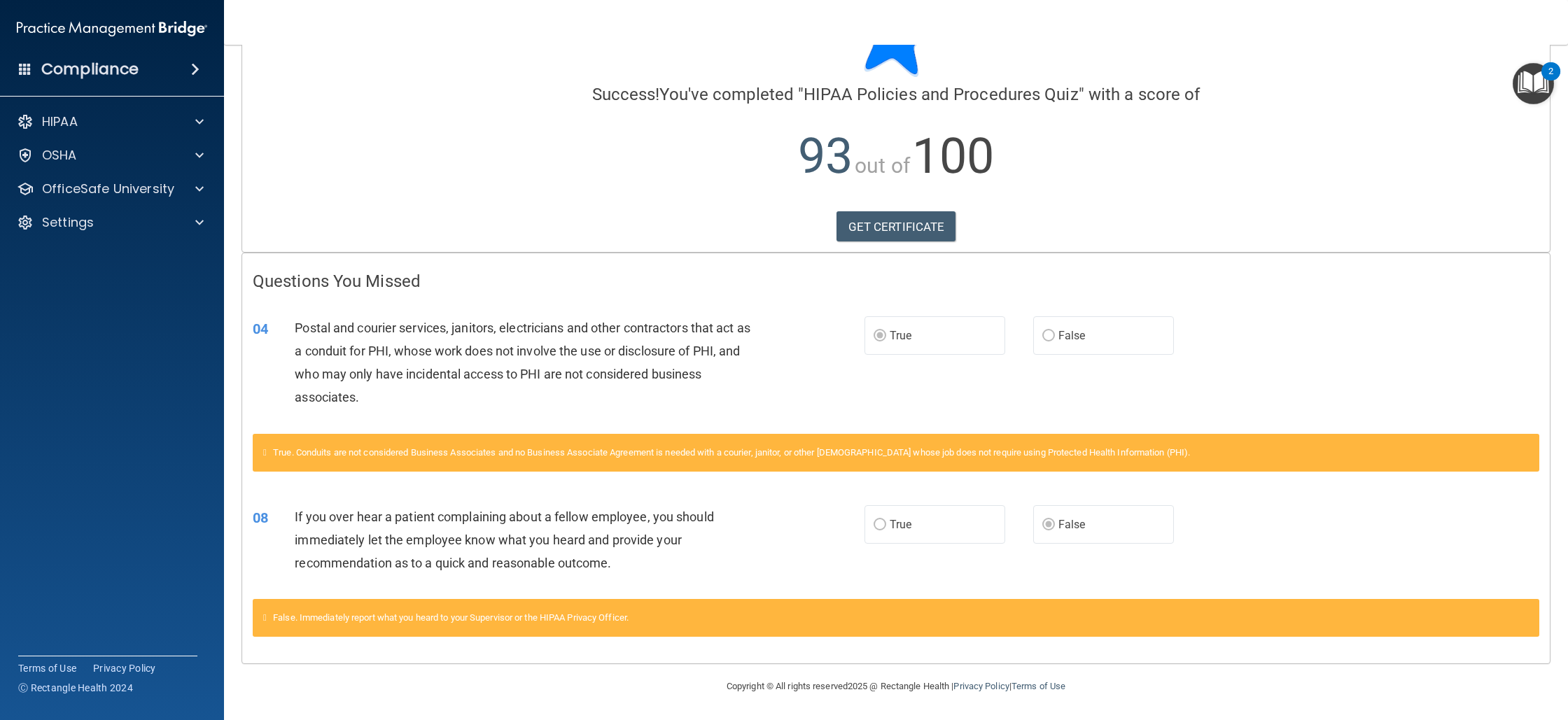
click at [698, 434] on div "True. Conduits are not considered Business Associates and no Business Associate…" at bounding box center [897, 454] width 1287 height 38
click at [209, 195] on div at bounding box center [197, 189] width 35 height 17
click at [144, 229] on div "HIPAA Training" at bounding box center [105, 222] width 191 height 14
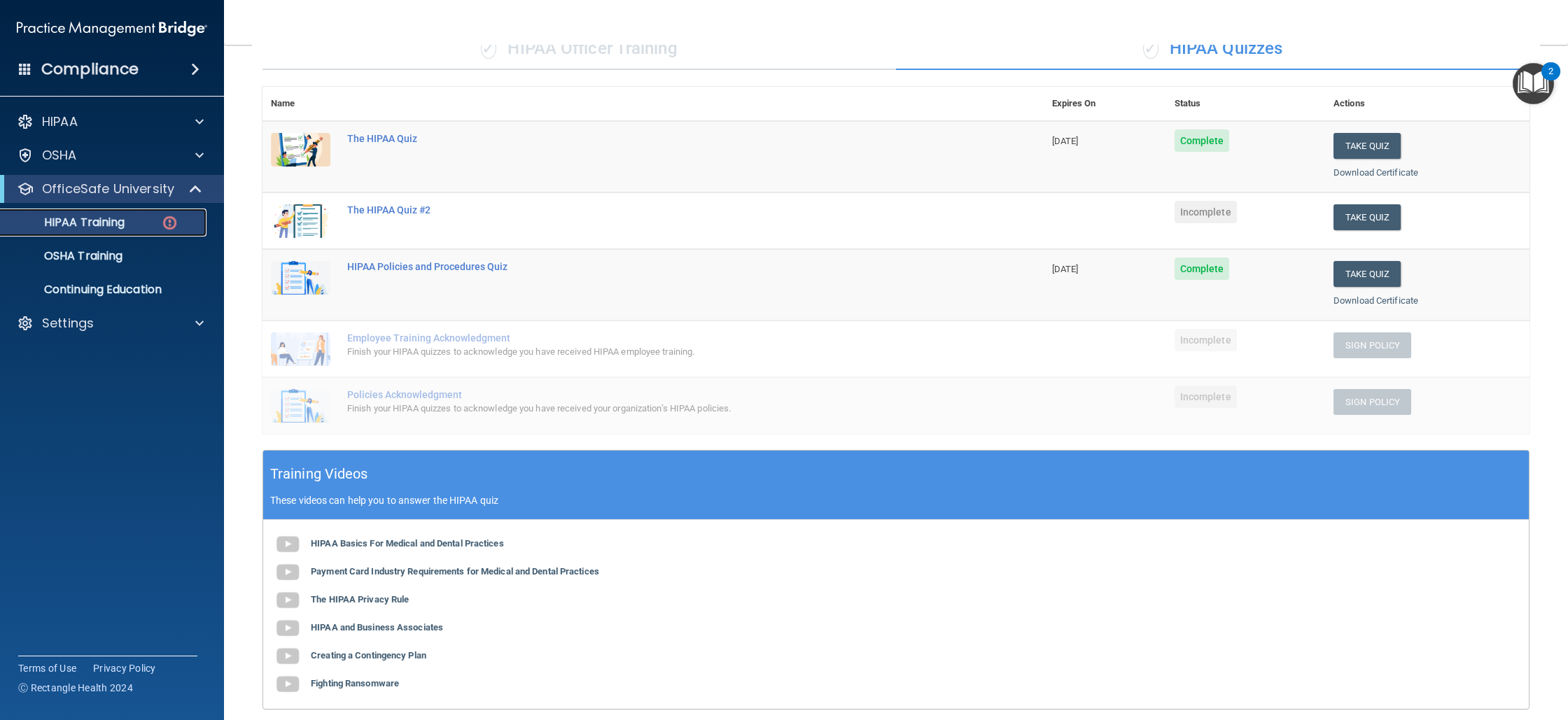
scroll to position [125, 0]
click at [1353, 219] on button "Take Quiz" at bounding box center [1367, 217] width 67 height 26
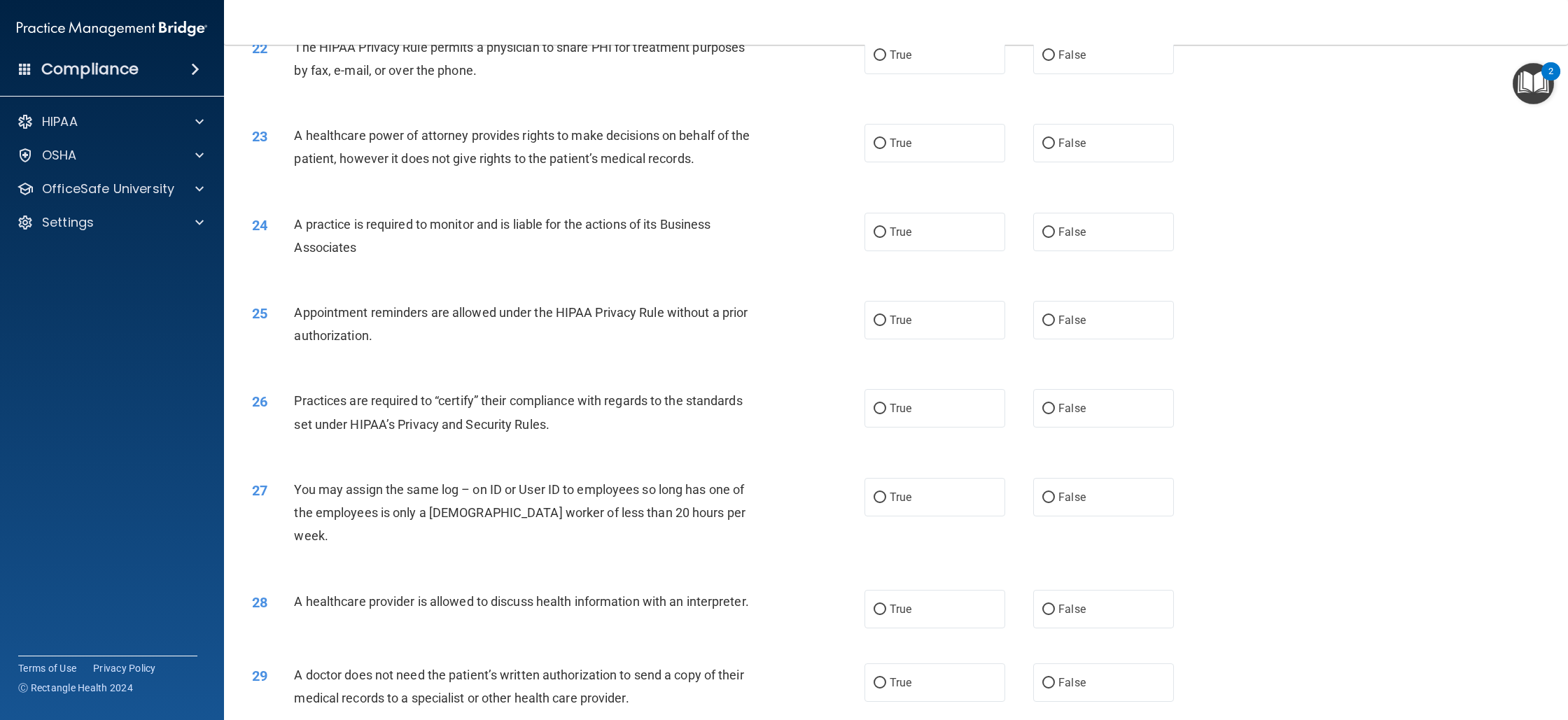
scroll to position [2284, 0]
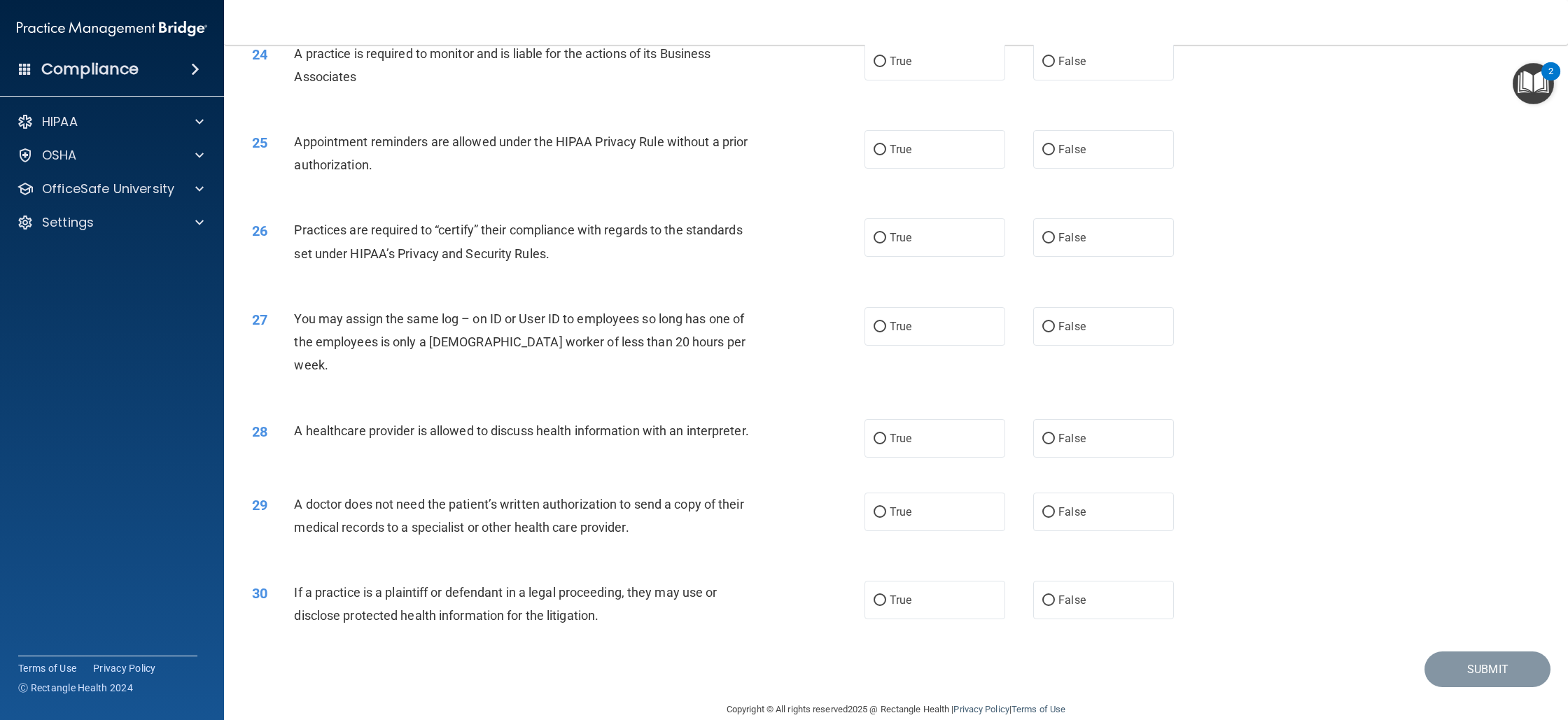
drag, startPoint x: 657, startPoint y: 502, endPoint x: 513, endPoint y: 457, distance: 150.9
click at [327, 493] on div "A doctor does not need the patient’s written authorization to send a copy of th…" at bounding box center [532, 516] width 476 height 46
click at [1069, 505] on span "False" at bounding box center [1072, 512] width 28 height 13
click at [1055, 508] on input "False" at bounding box center [1049, 513] width 12 height 11
radio input "true"
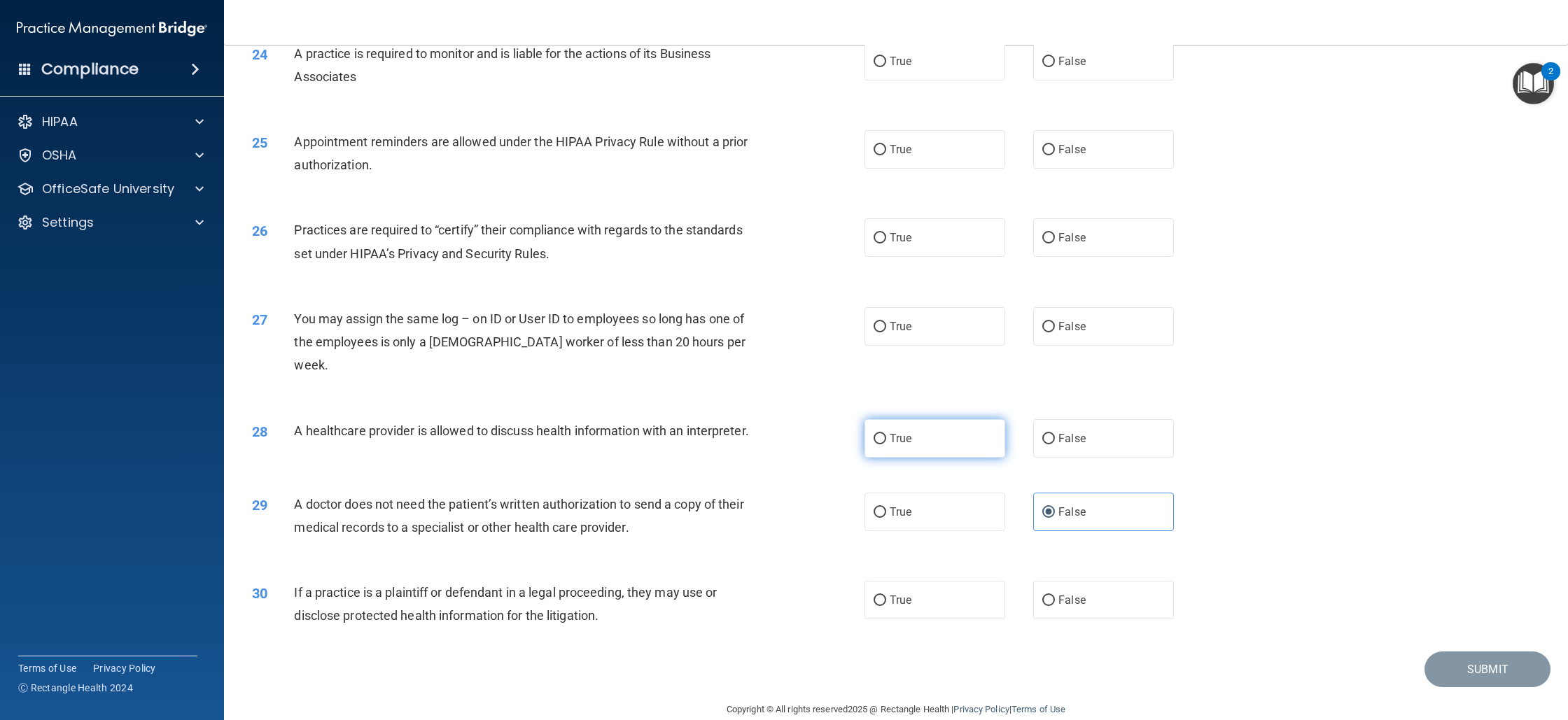
click at [893, 432] on span "True" at bounding box center [901, 438] width 22 height 13
click at [886, 434] on input "True" at bounding box center [879, 439] width 12 height 11
radio input "true"
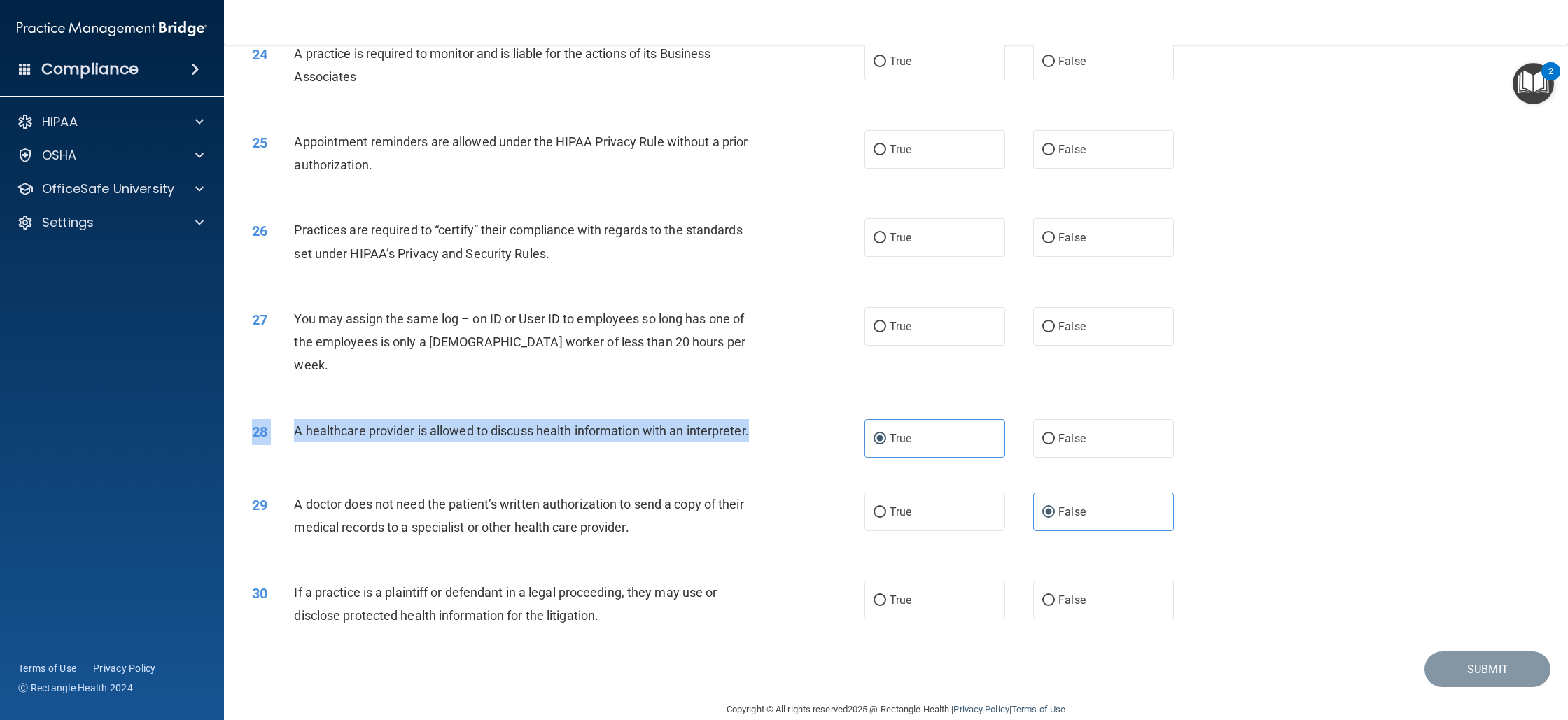
drag, startPoint x: 804, startPoint y: 406, endPoint x: 230, endPoint y: 406, distance: 574.0
click at [229, 406] on main "- The HIPAA Quiz #2 This quiz doesn’t expire until . Are you sure you want to t…" at bounding box center [897, 383] width 1345 height 676
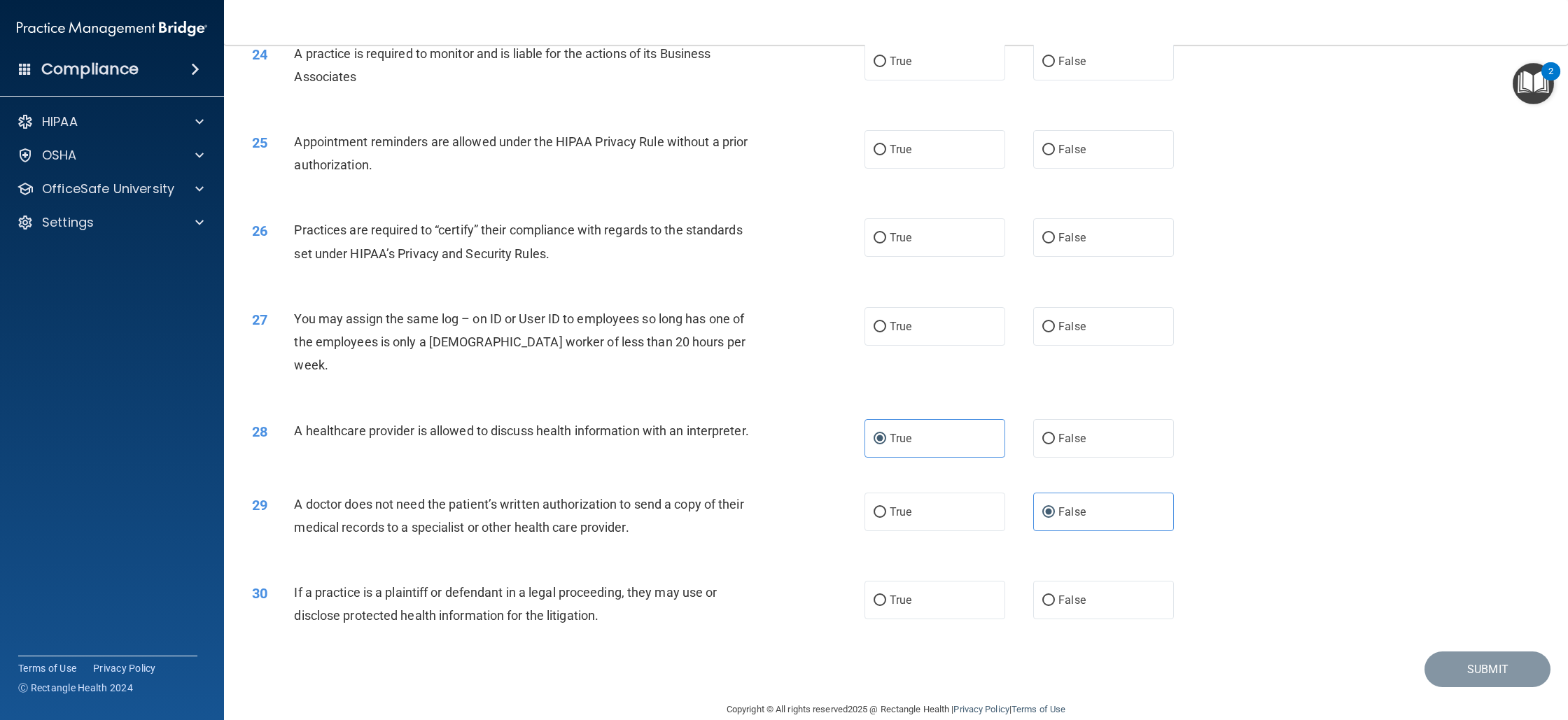
drag, startPoint x: 245, startPoint y: 403, endPoint x: 257, endPoint y: 403, distance: 12.0
click at [246, 419] on div "28" at bounding box center [267, 432] width 53 height 26
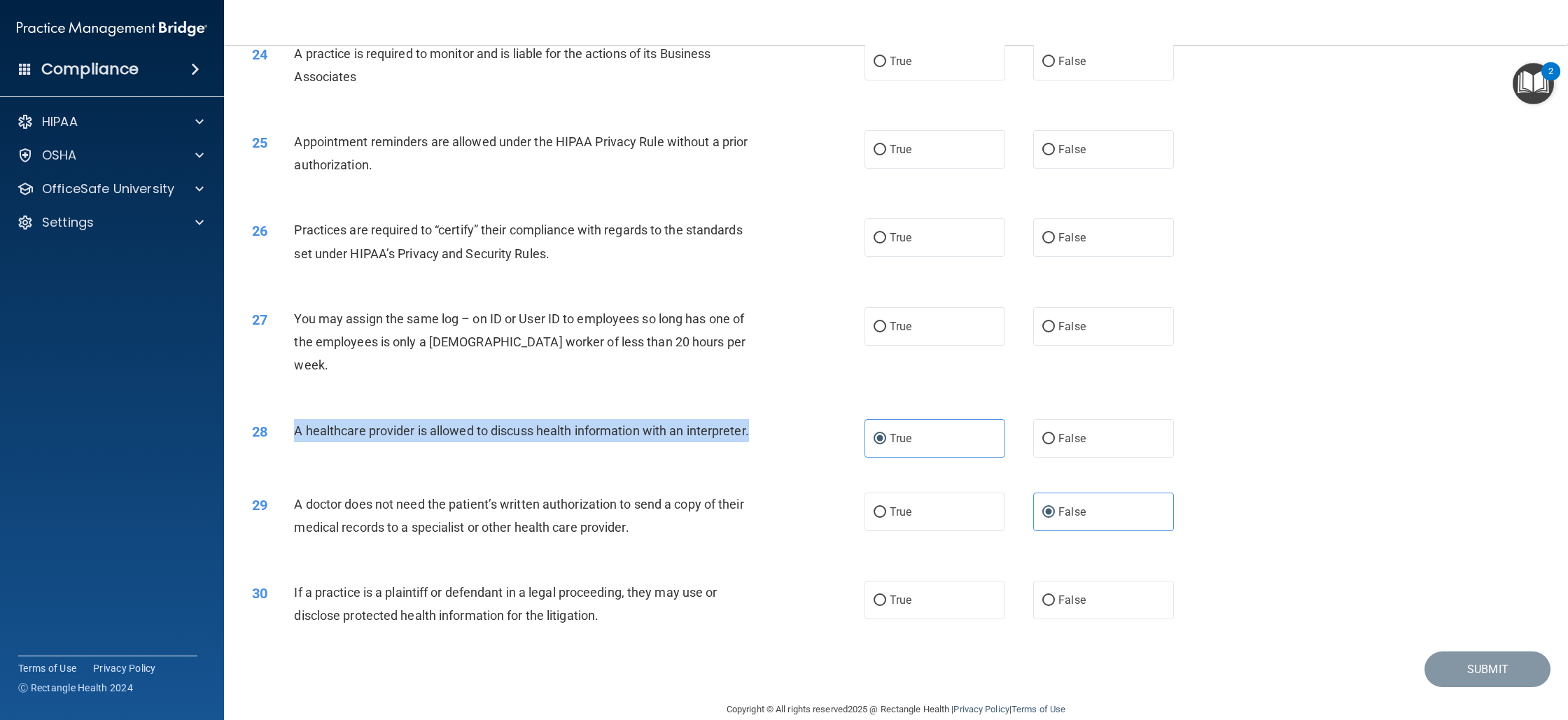
drag, startPoint x: 282, startPoint y: 404, endPoint x: 806, endPoint y: 403, distance: 524.0
click at [806, 419] on div "28 A healthcare provider is allowed to discuss health information with an inter…" at bounding box center [559, 434] width 655 height 31
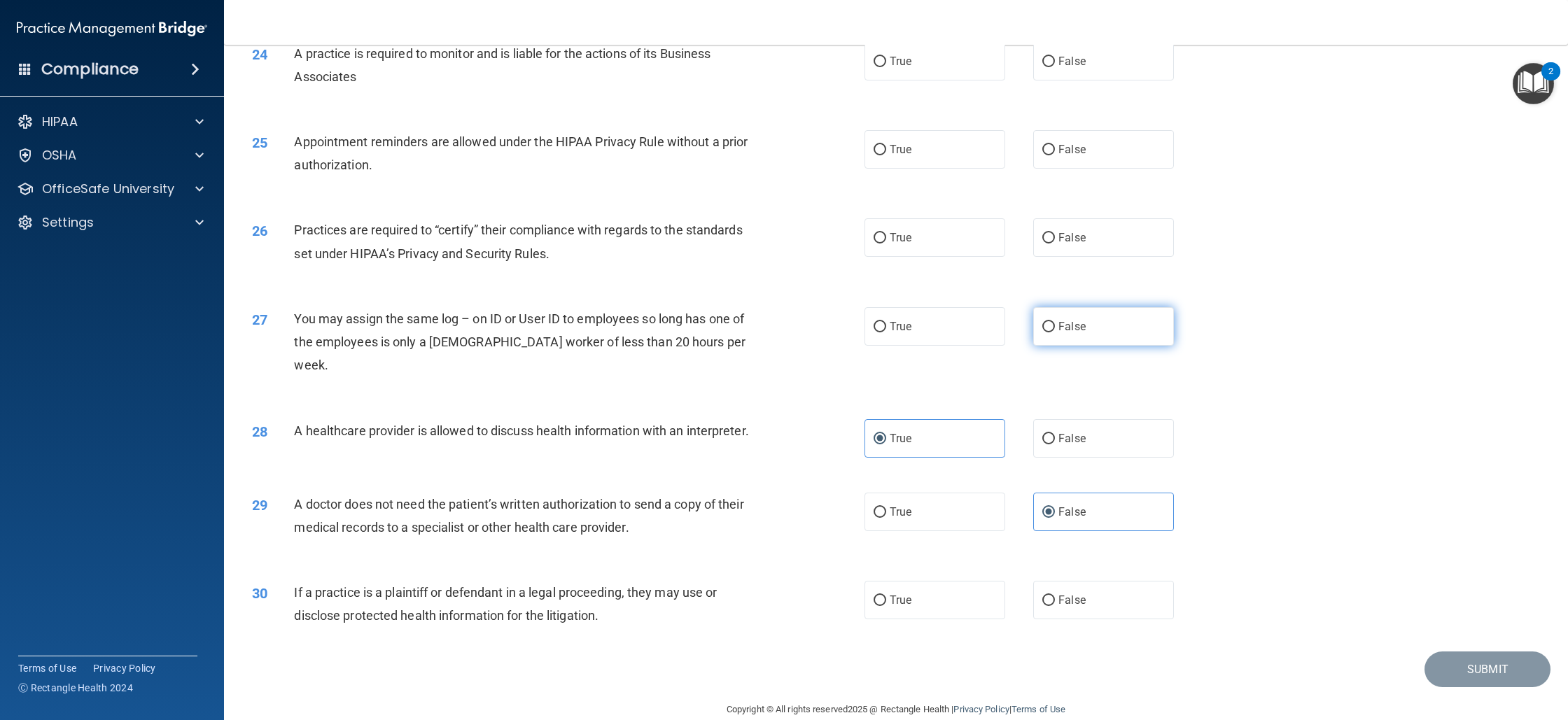
click at [1063, 337] on label "False" at bounding box center [1103, 327] width 140 height 38
click at [1055, 332] on input "False" at bounding box center [1049, 327] width 12 height 11
radio input "true"
click at [896, 224] on label "True" at bounding box center [934, 238] width 140 height 38
click at [886, 233] on input "True" at bounding box center [879, 238] width 12 height 11
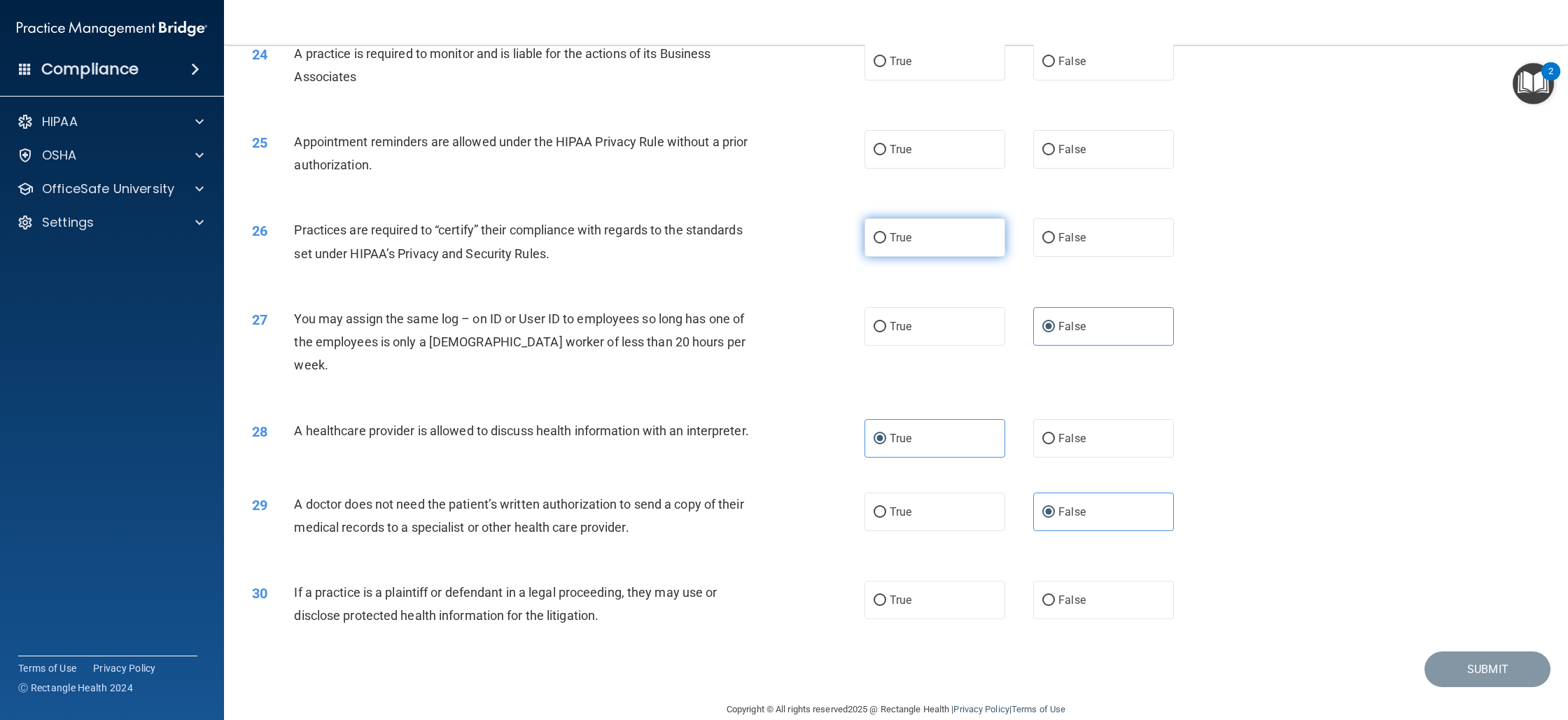
radio input "true"
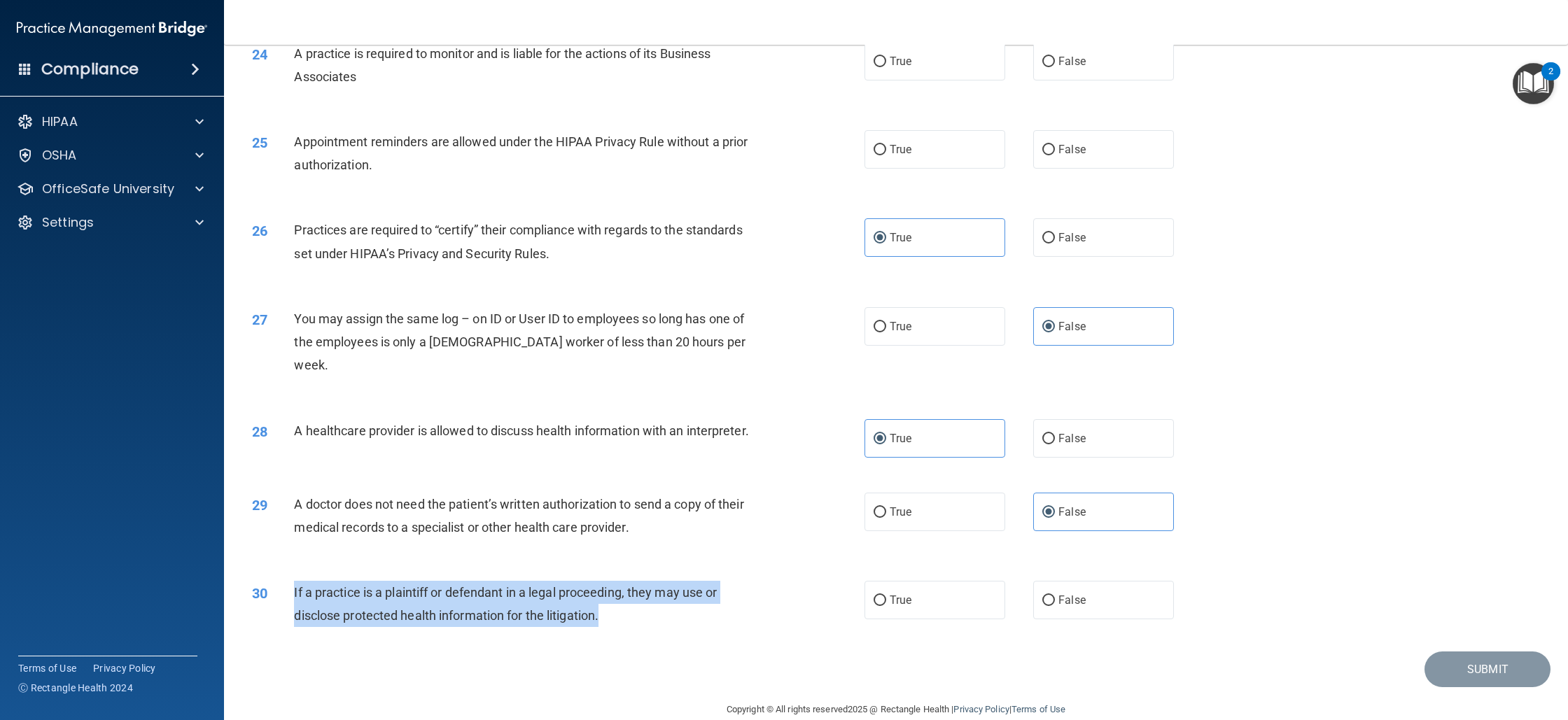
drag, startPoint x: 610, startPoint y: 589, endPoint x: 280, endPoint y: 576, distance: 330.3
click at [280, 582] on div "30 If a practice is a plaintiff or defendant in a legal proceeding, they may us…" at bounding box center [559, 608] width 655 height 53
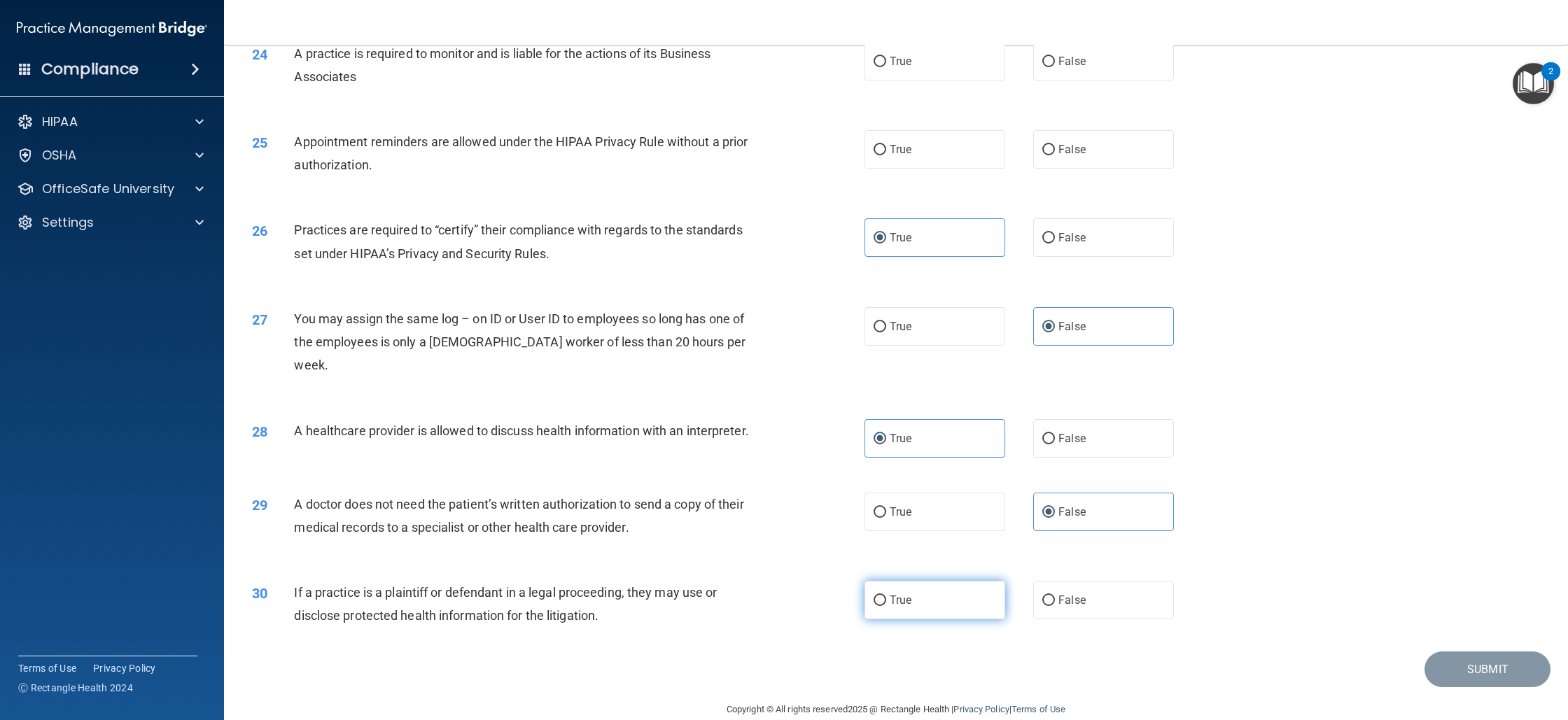
click at [954, 592] on label "True" at bounding box center [934, 601] width 140 height 38
click at [886, 596] on input "True" at bounding box center [879, 601] width 12 height 11
radio input "true"
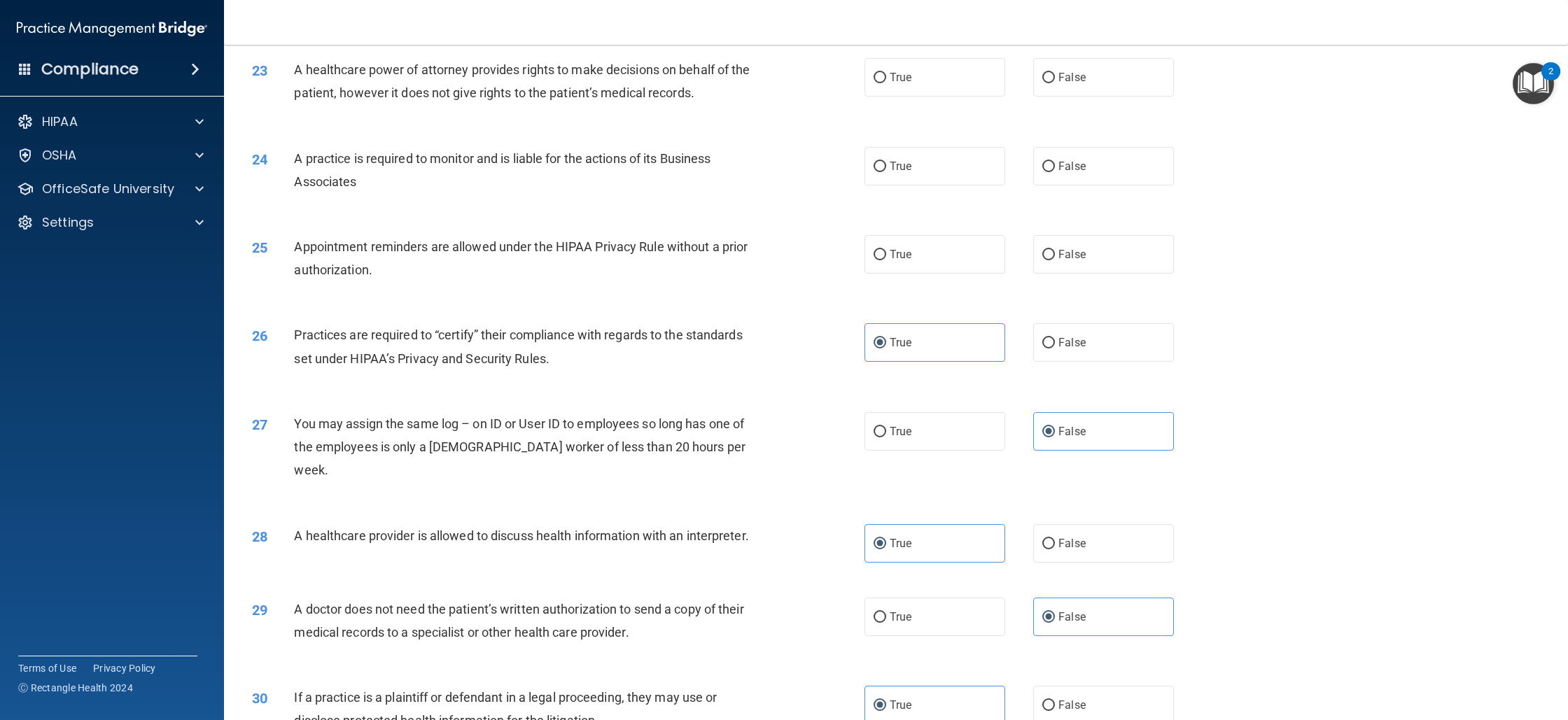
scroll to position [2179, 0]
click at [916, 256] on label "True" at bounding box center [934, 255] width 140 height 38
click at [886, 256] on input "True" at bounding box center [879, 255] width 12 height 11
radio input "true"
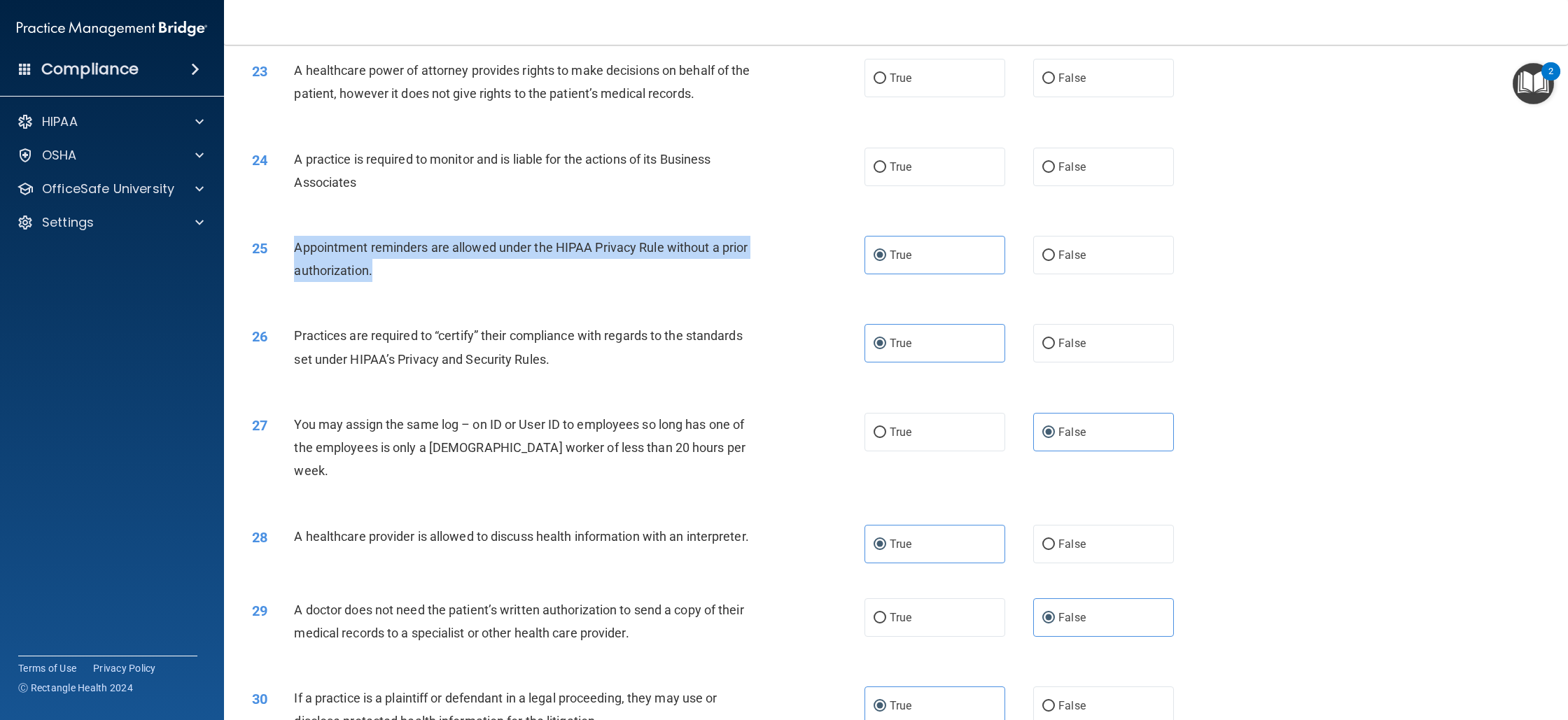
drag, startPoint x: 370, startPoint y: 285, endPoint x: 293, endPoint y: 250, distance: 84.6
click at [293, 250] on div "25 Appointment reminders are allowed under the HIPAA Privacy Rule without a pri…" at bounding box center [559, 263] width 655 height 53
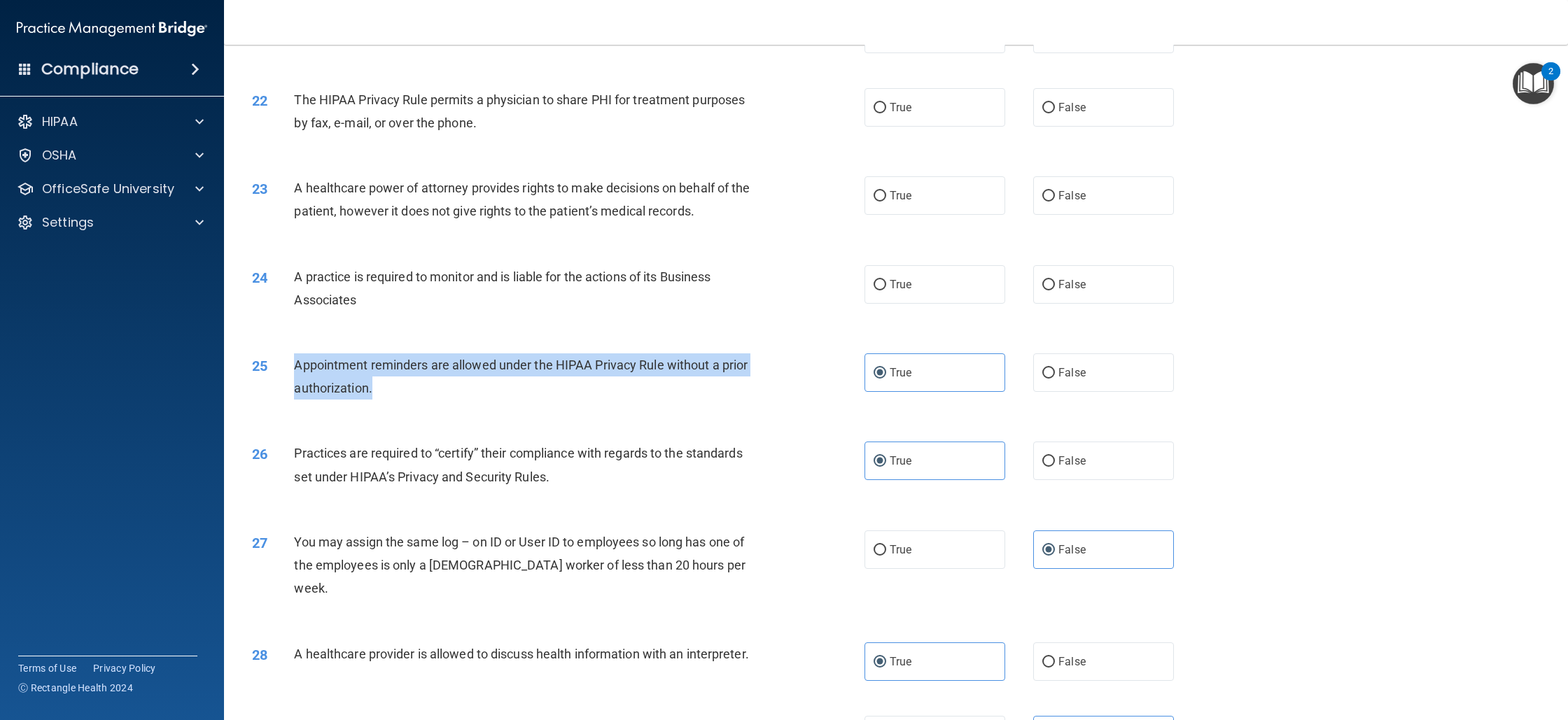
scroll to position [2059, 0]
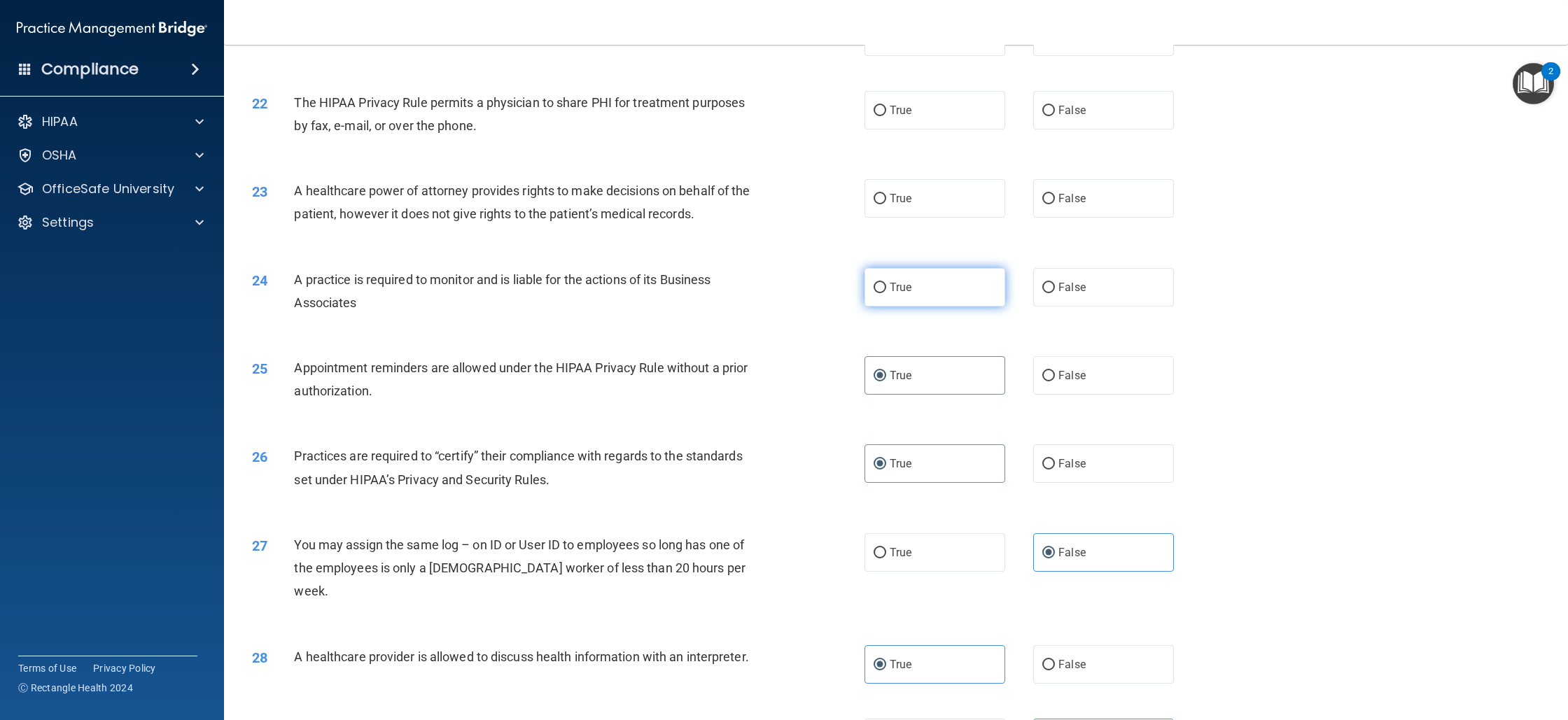
click at [902, 286] on span "True" at bounding box center [901, 287] width 22 height 13
click at [886, 286] on input "True" at bounding box center [879, 287] width 12 height 11
radio input "true"
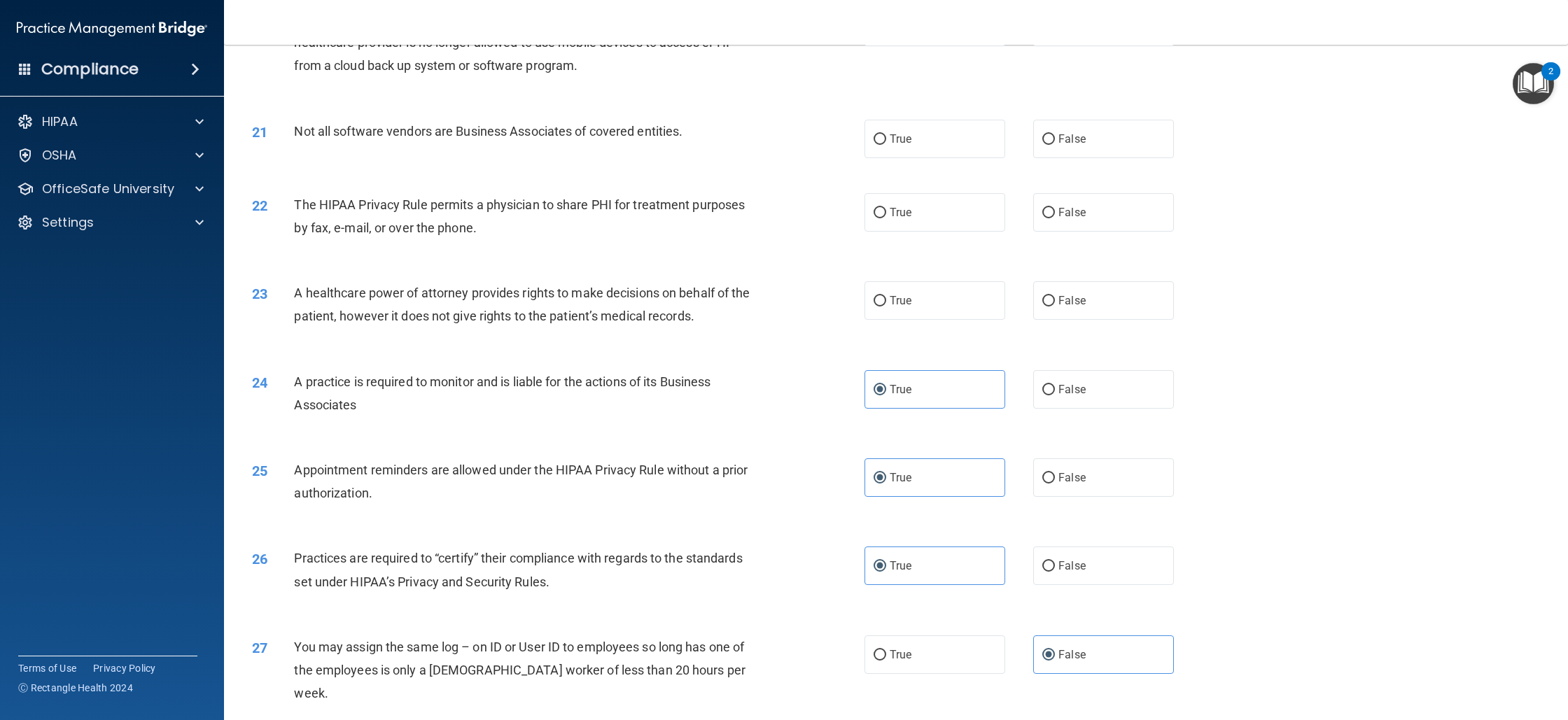
scroll to position [1880, 0]
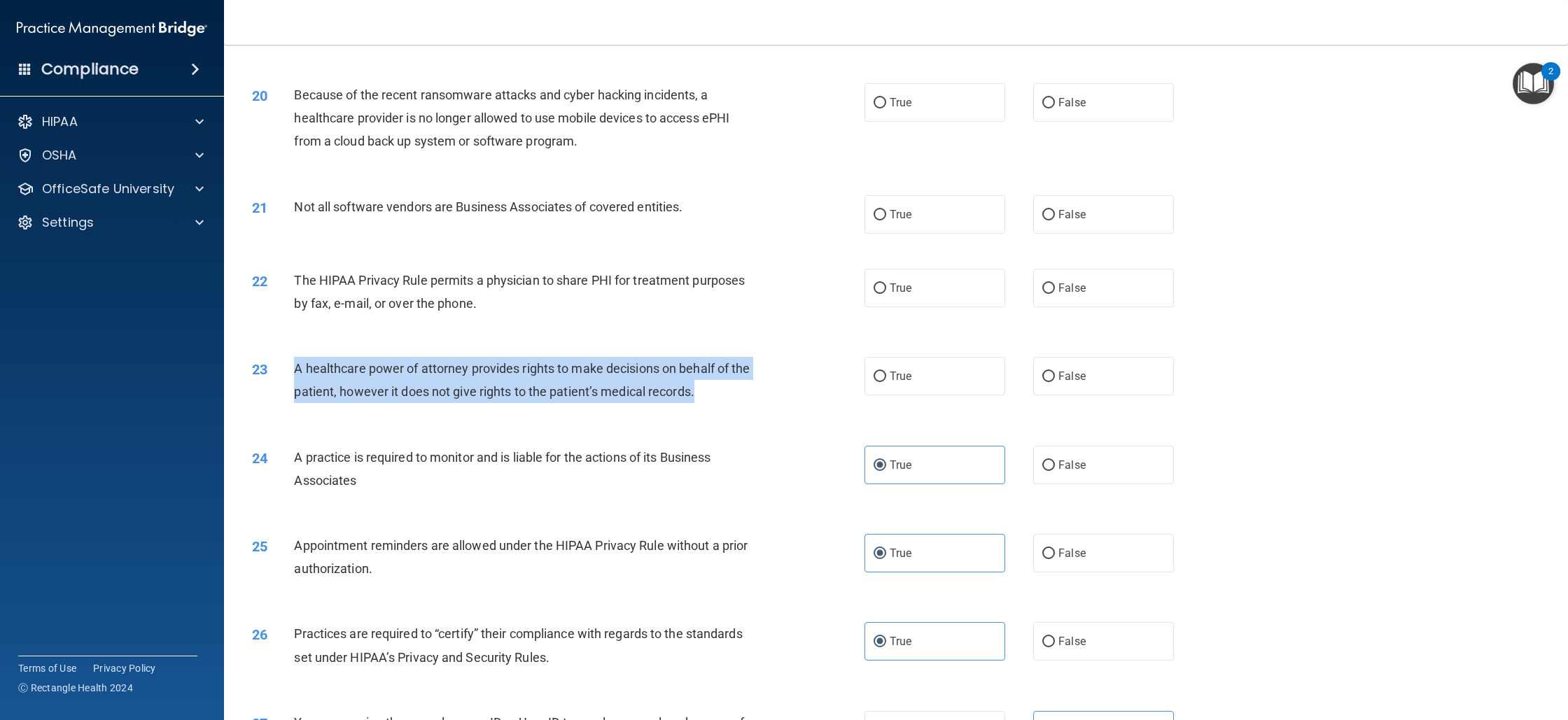
drag, startPoint x: 704, startPoint y: 406, endPoint x: 274, endPoint y: 386, distance: 430.5
click at [274, 386] on div "23 A healthcare power of attorney provides rights to make decisions on behalf o…" at bounding box center [559, 384] width 655 height 53
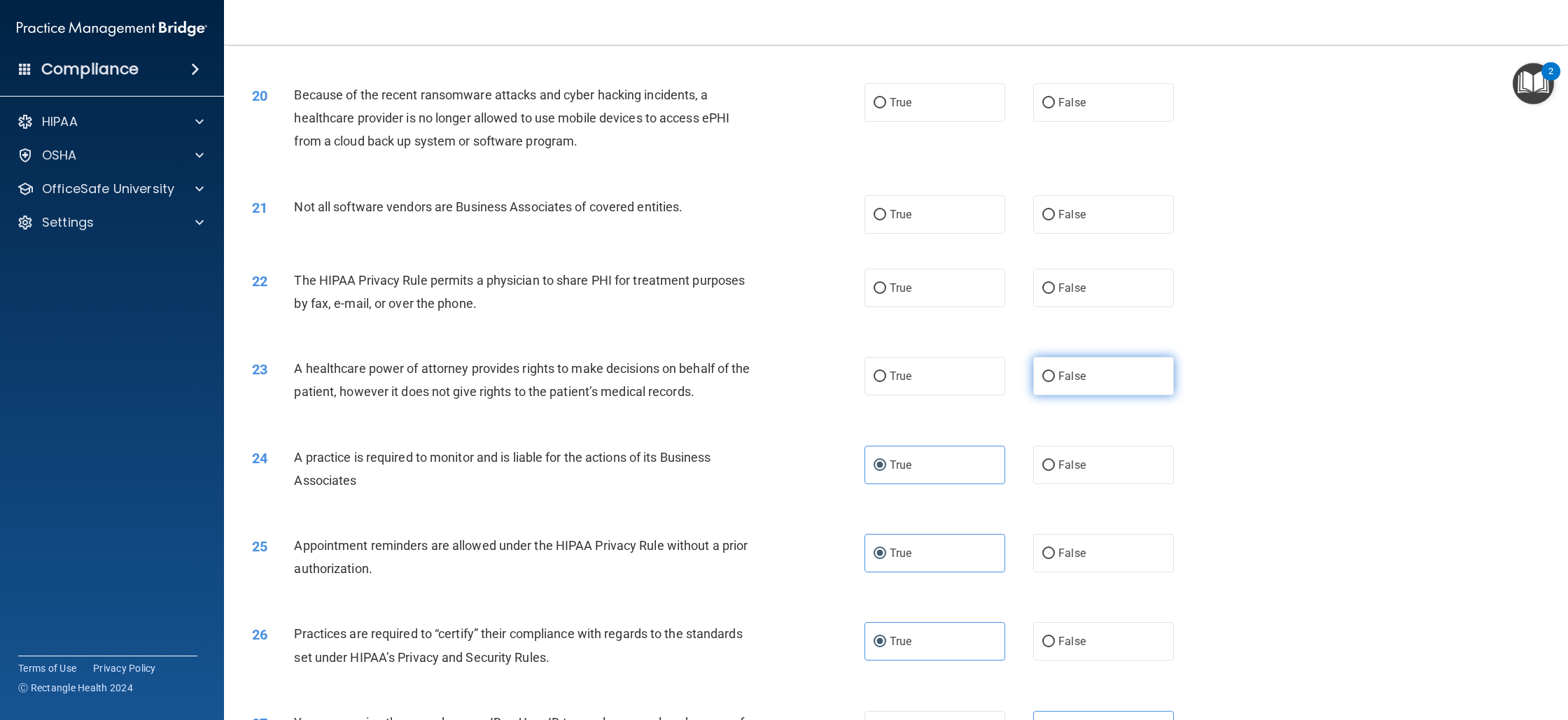
click at [1038, 397] on div "23 A healthcare power of attorney provides rights to make decisions on behalf o…" at bounding box center [896, 384] width 1309 height 88
click at [1041, 383] on label "False" at bounding box center [1103, 376] width 140 height 38
click at [1043, 382] on input "False" at bounding box center [1049, 376] width 12 height 11
radio input "true"
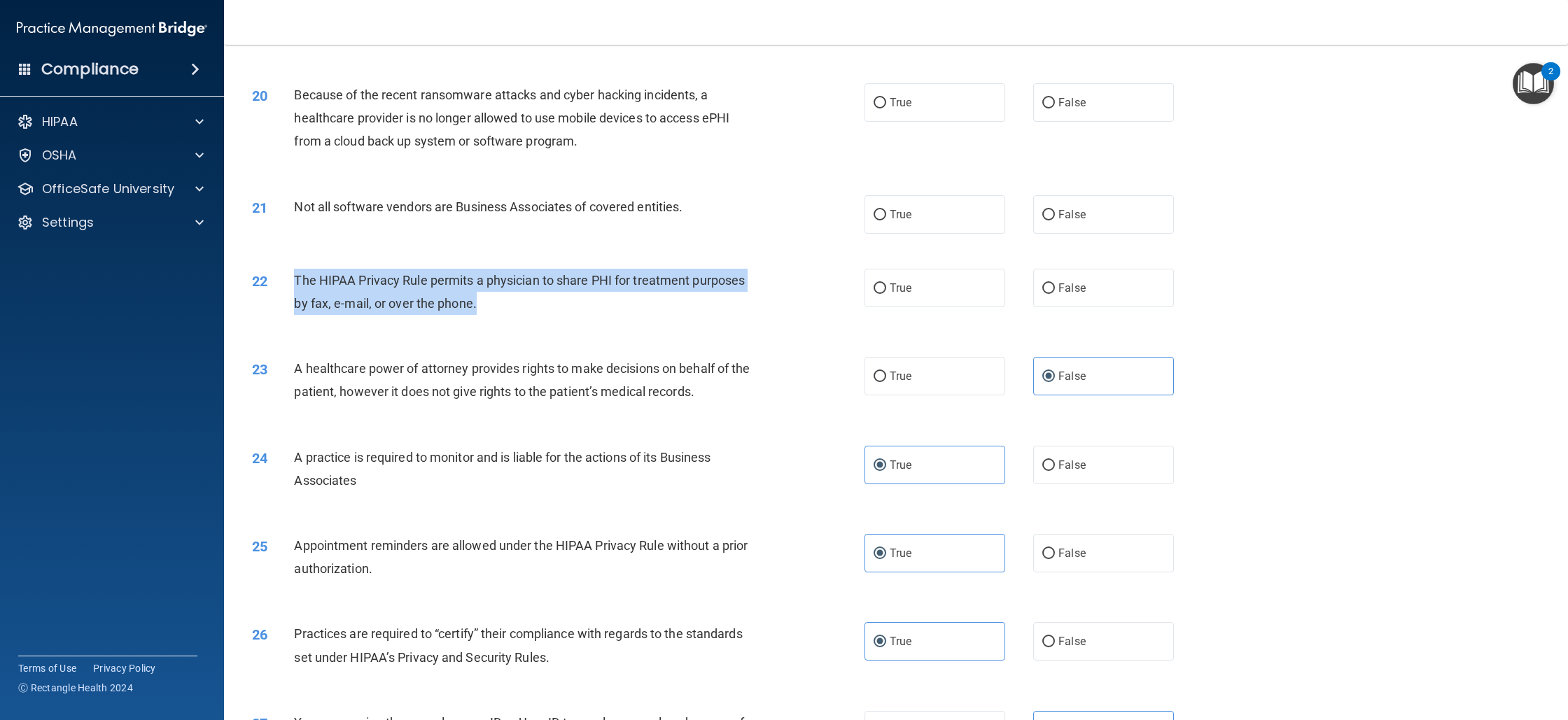
drag, startPoint x: 461, startPoint y: 302, endPoint x: 292, endPoint y: 279, distance: 170.6
click at [292, 279] on div "22 The HIPAA Privacy Rule permits a physician to share PHI for treatment purpos…" at bounding box center [559, 296] width 655 height 53
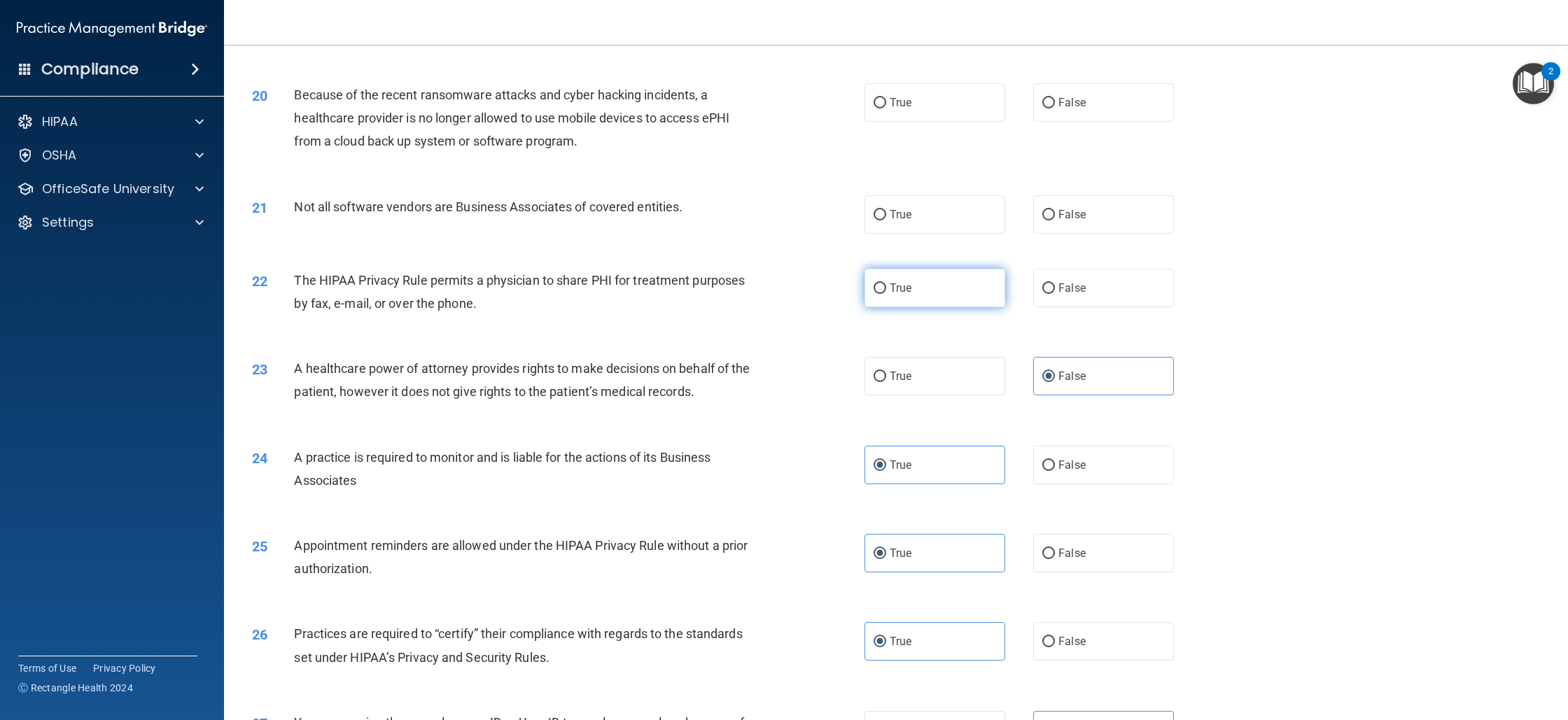
click at [928, 287] on label "True" at bounding box center [934, 288] width 140 height 38
click at [886, 287] on input "True" at bounding box center [879, 288] width 12 height 11
radio input "true"
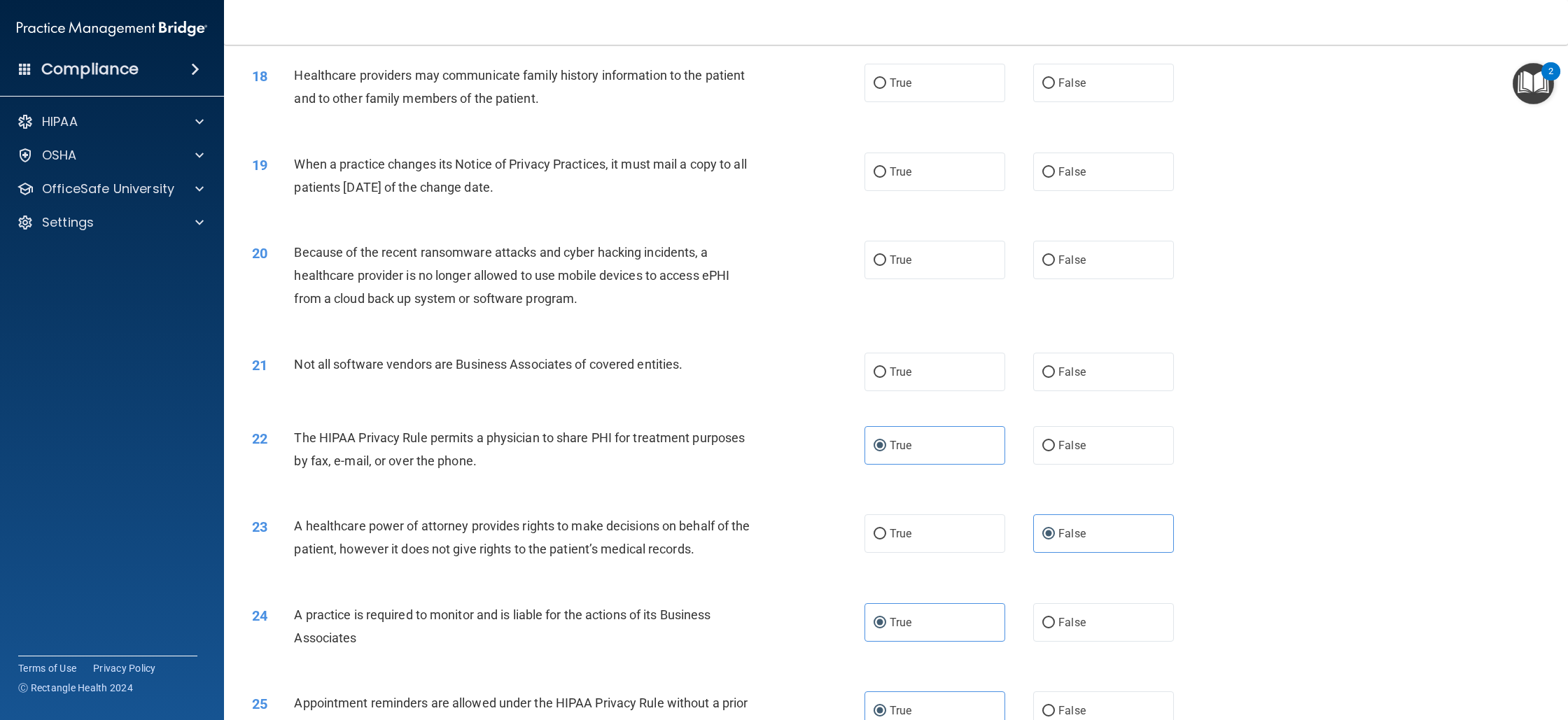
scroll to position [1597, 0]
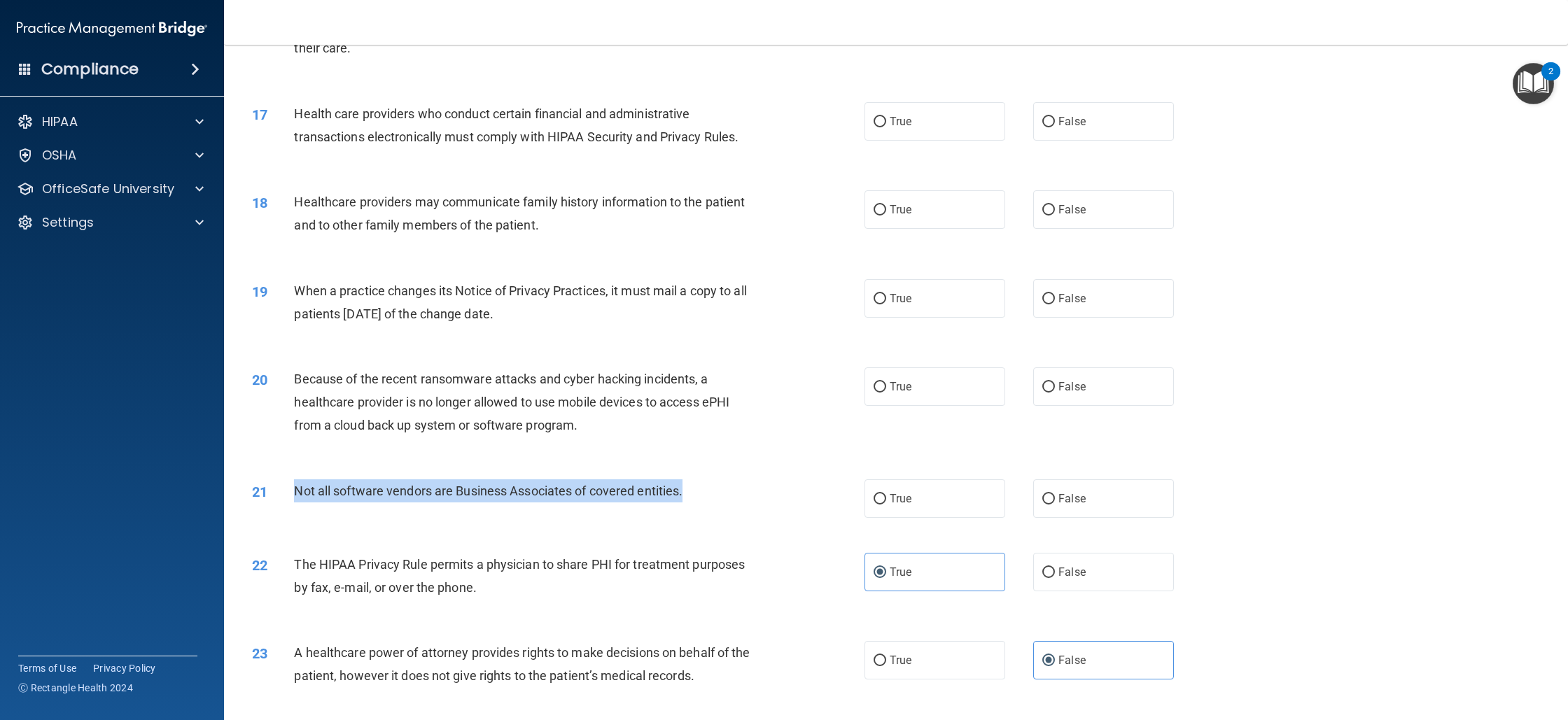
drag, startPoint x: 295, startPoint y: 488, endPoint x: 717, endPoint y: 498, distance: 422.1
click at [717, 498] on div "Not all software vendors are Business Associates of covered entities." at bounding box center [532, 491] width 476 height 23
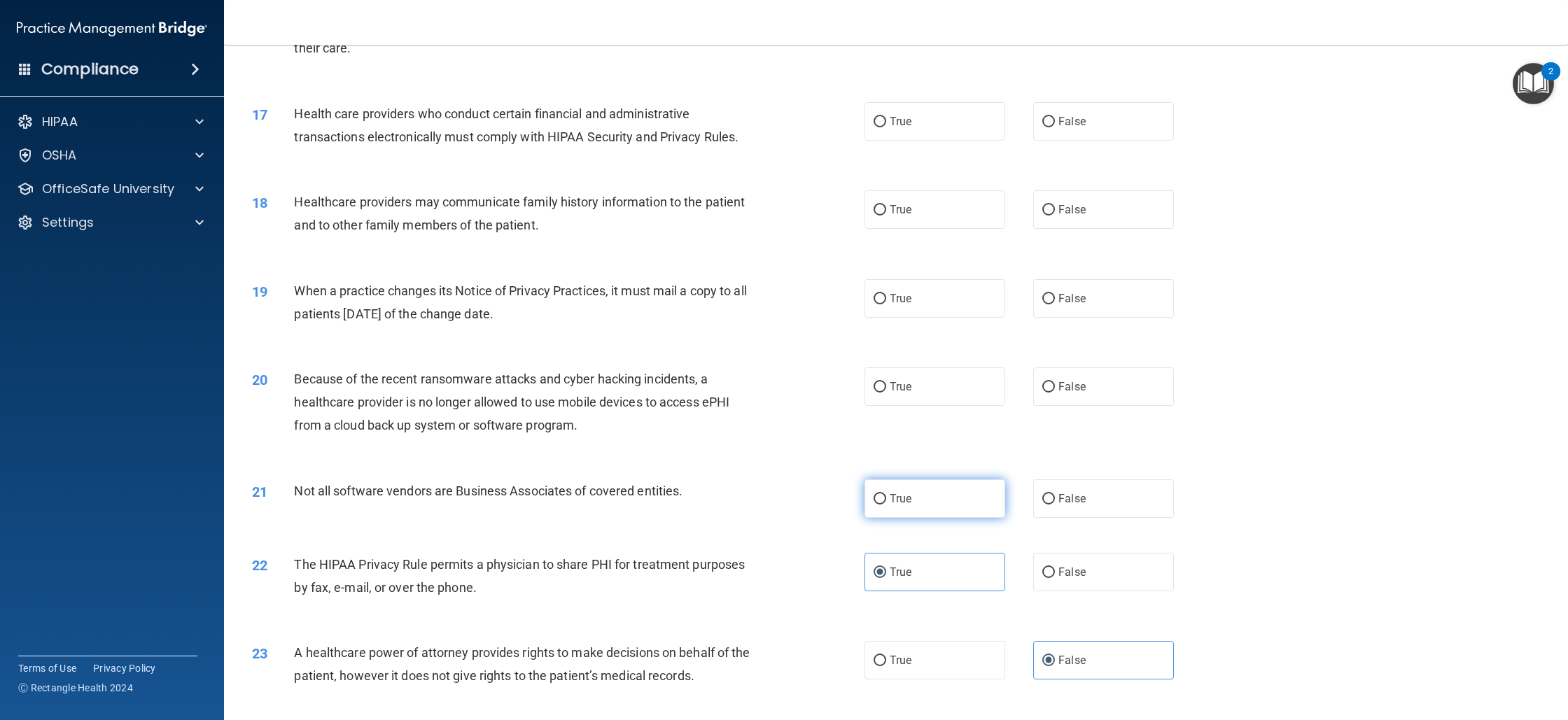
click at [934, 518] on div "True False" at bounding box center [1033, 498] width 338 height 38
click at [930, 510] on label "True" at bounding box center [934, 498] width 140 height 38
click at [886, 505] on input "True" at bounding box center [879, 499] width 12 height 11
radio input "true"
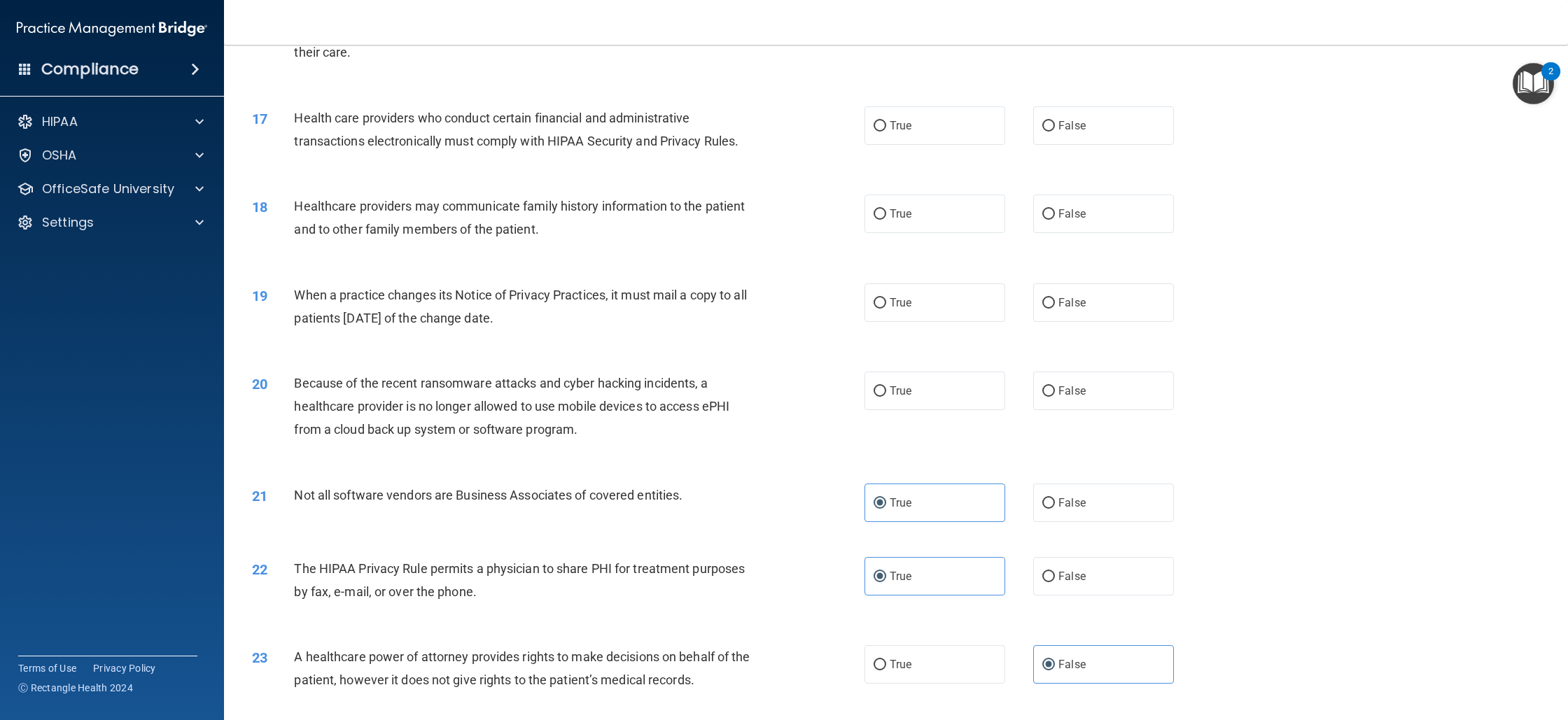
scroll to position [1591, 0]
click at [579, 432] on span "Because of the recent ransomware attacks and cyber hacking incidents, a healthc…" at bounding box center [512, 408] width 435 height 61
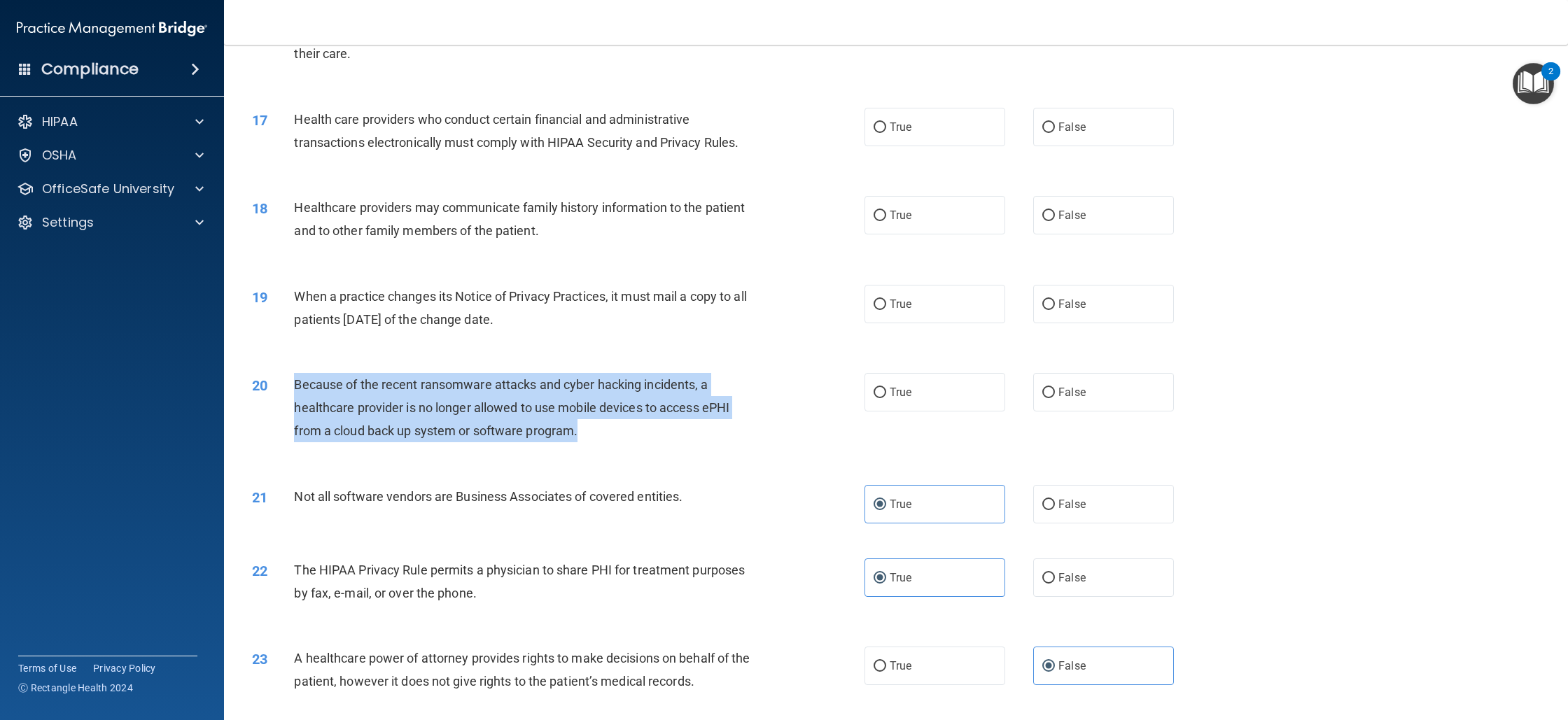
drag, startPoint x: 586, startPoint y: 432, endPoint x: 279, endPoint y: 388, distance: 310.1
click at [279, 388] on div "20 Because of the recent ransomware attacks and cyber hacking incidents, a heal…" at bounding box center [559, 412] width 655 height 77
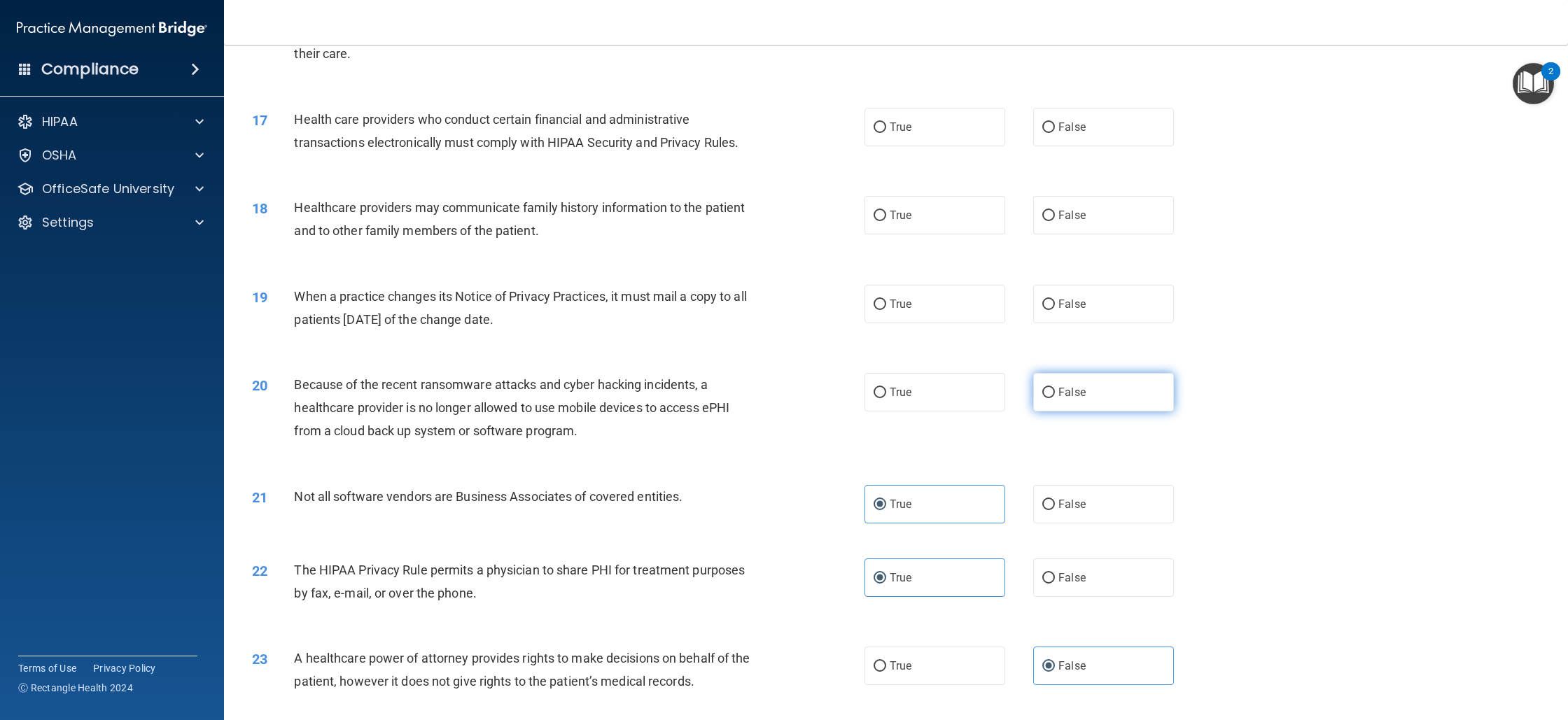
click at [1049, 385] on label "False" at bounding box center [1103, 392] width 140 height 38
click at [1049, 388] on input "False" at bounding box center [1049, 392] width 12 height 11
radio input "true"
click at [999, 292] on label "True" at bounding box center [934, 304] width 140 height 38
click at [886, 300] on input "True" at bounding box center [879, 305] width 12 height 11
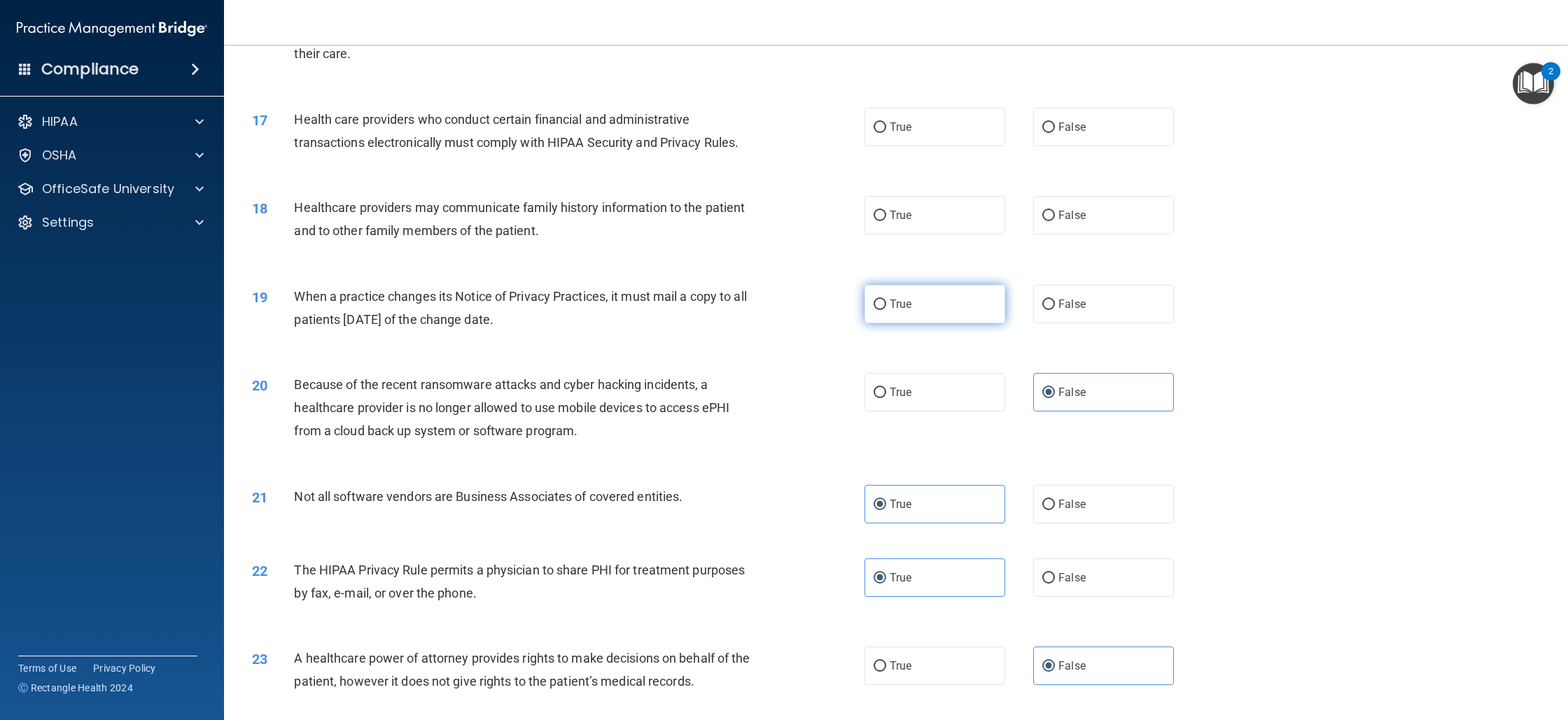
radio input "true"
drag, startPoint x: 562, startPoint y: 333, endPoint x: 295, endPoint y: 302, distance: 268.8
click at [295, 302] on div "19 When a practice changes its Notice of Privacy Practices, it must mail a copy…" at bounding box center [559, 311] width 655 height 53
click at [1123, 301] on label "False" at bounding box center [1103, 304] width 140 height 38
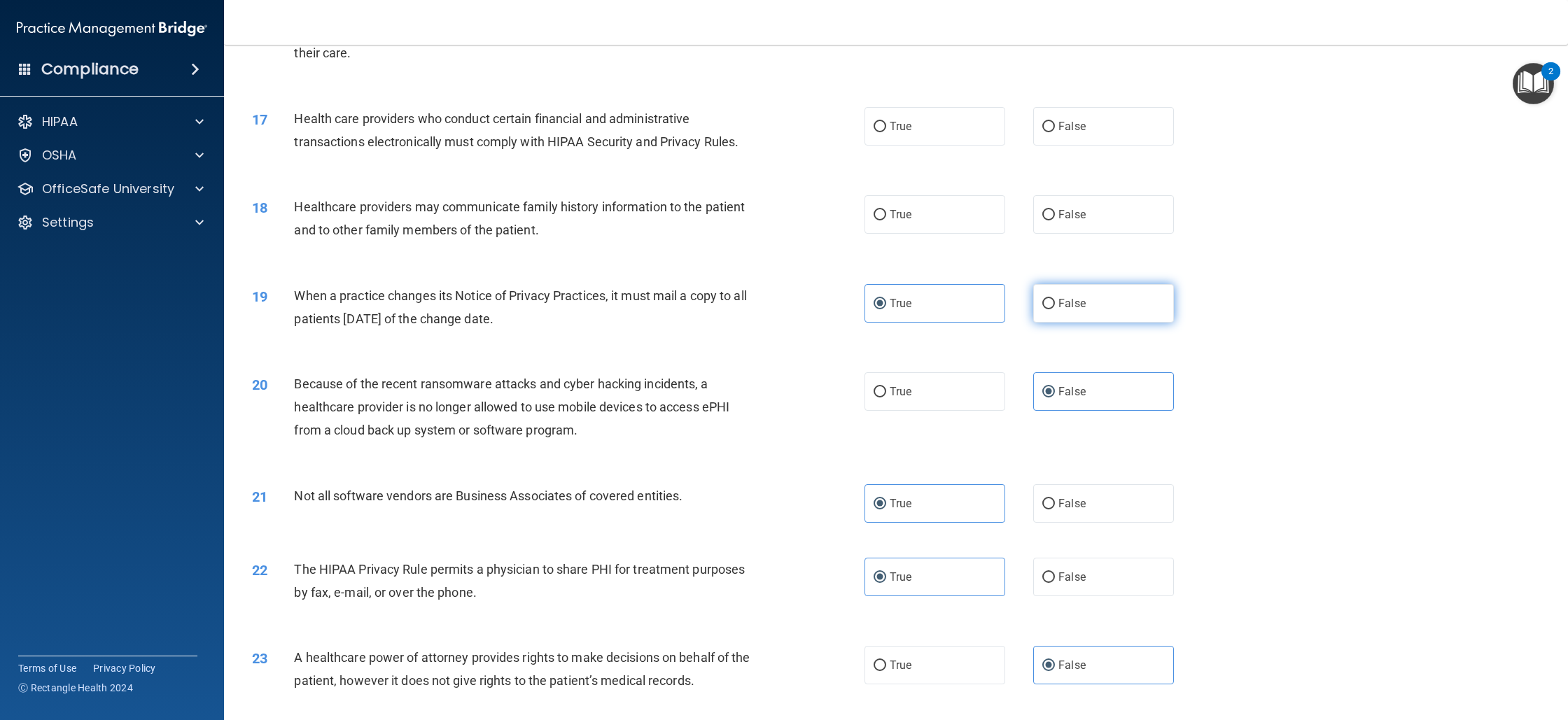
click at [1055, 301] on input "False" at bounding box center [1049, 304] width 12 height 11
radio input "true"
radio input "false"
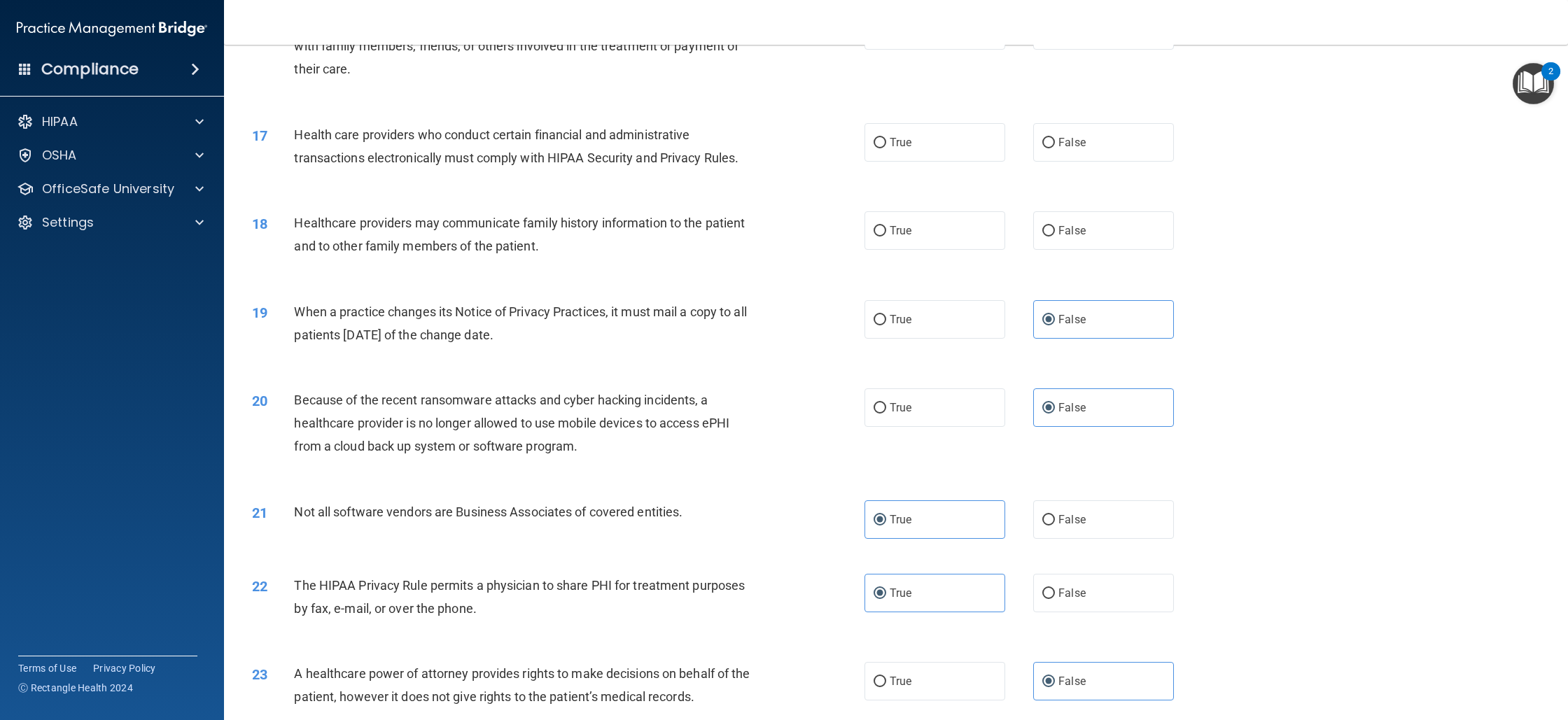
scroll to position [1556, 0]
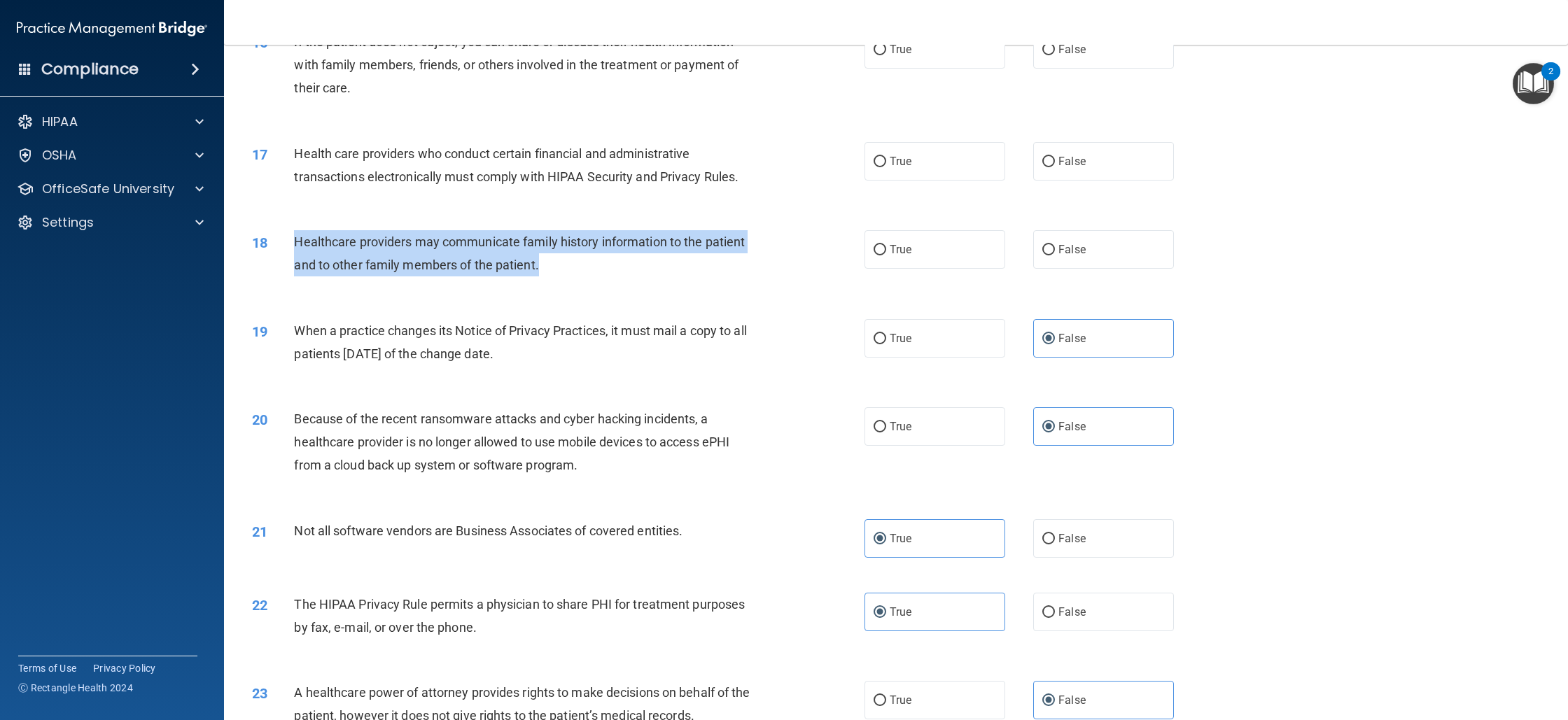
drag, startPoint x: 614, startPoint y: 270, endPoint x: 298, endPoint y: 246, distance: 316.9
click at [298, 246] on div "Healthcare providers may communicate family history information to the patient …" at bounding box center [532, 253] width 476 height 46
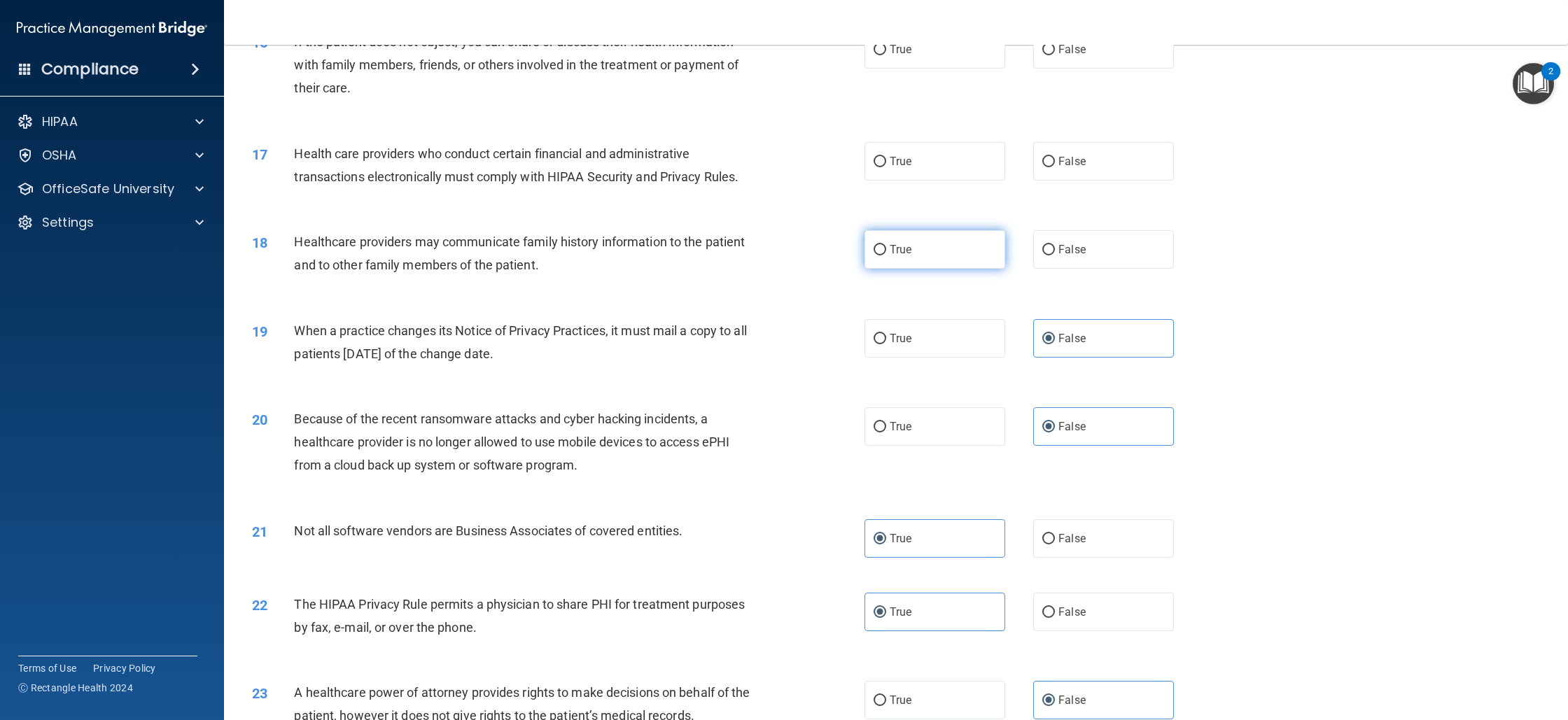
click at [941, 244] on label "True" at bounding box center [934, 249] width 140 height 38
click at [886, 245] on input "True" at bounding box center [879, 250] width 12 height 11
radio input "true"
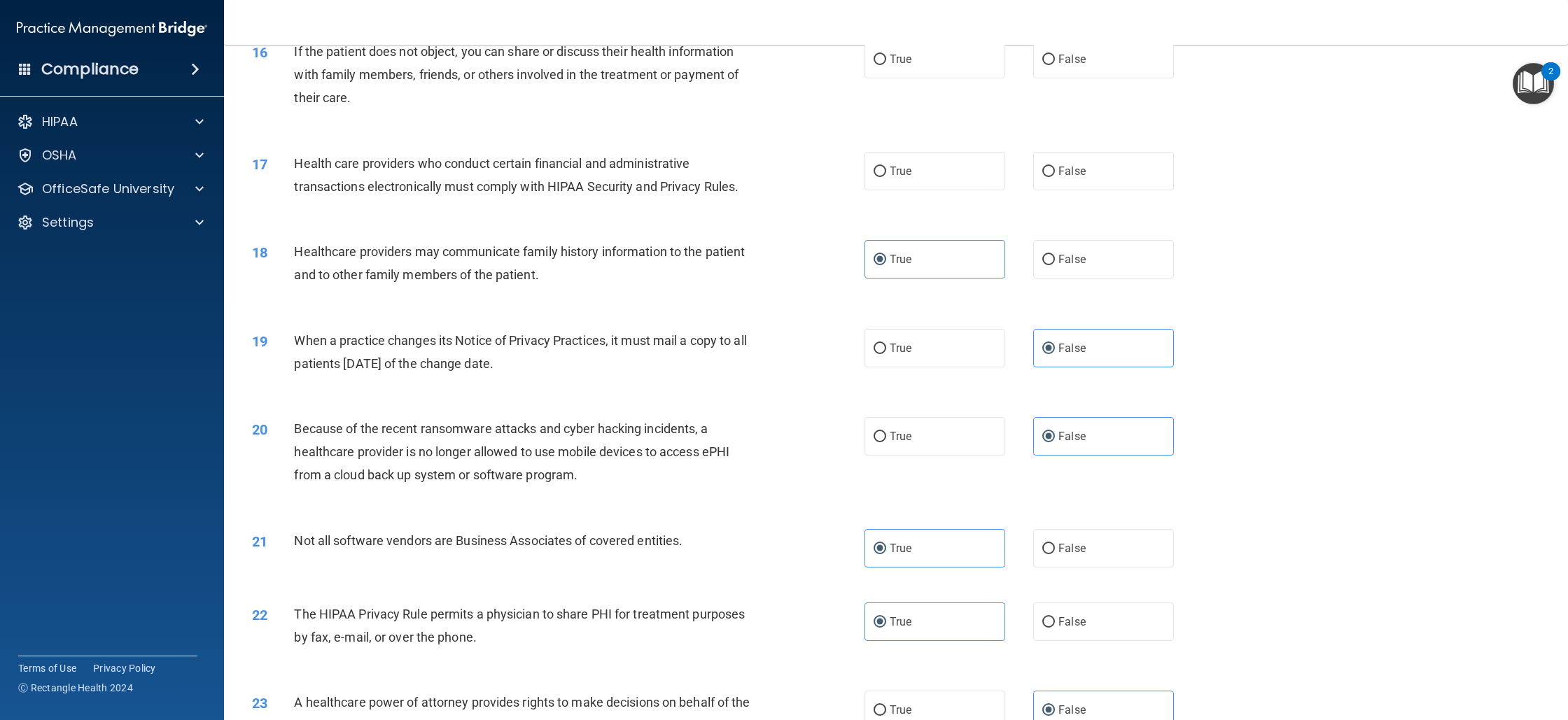
scroll to position [1545, 0]
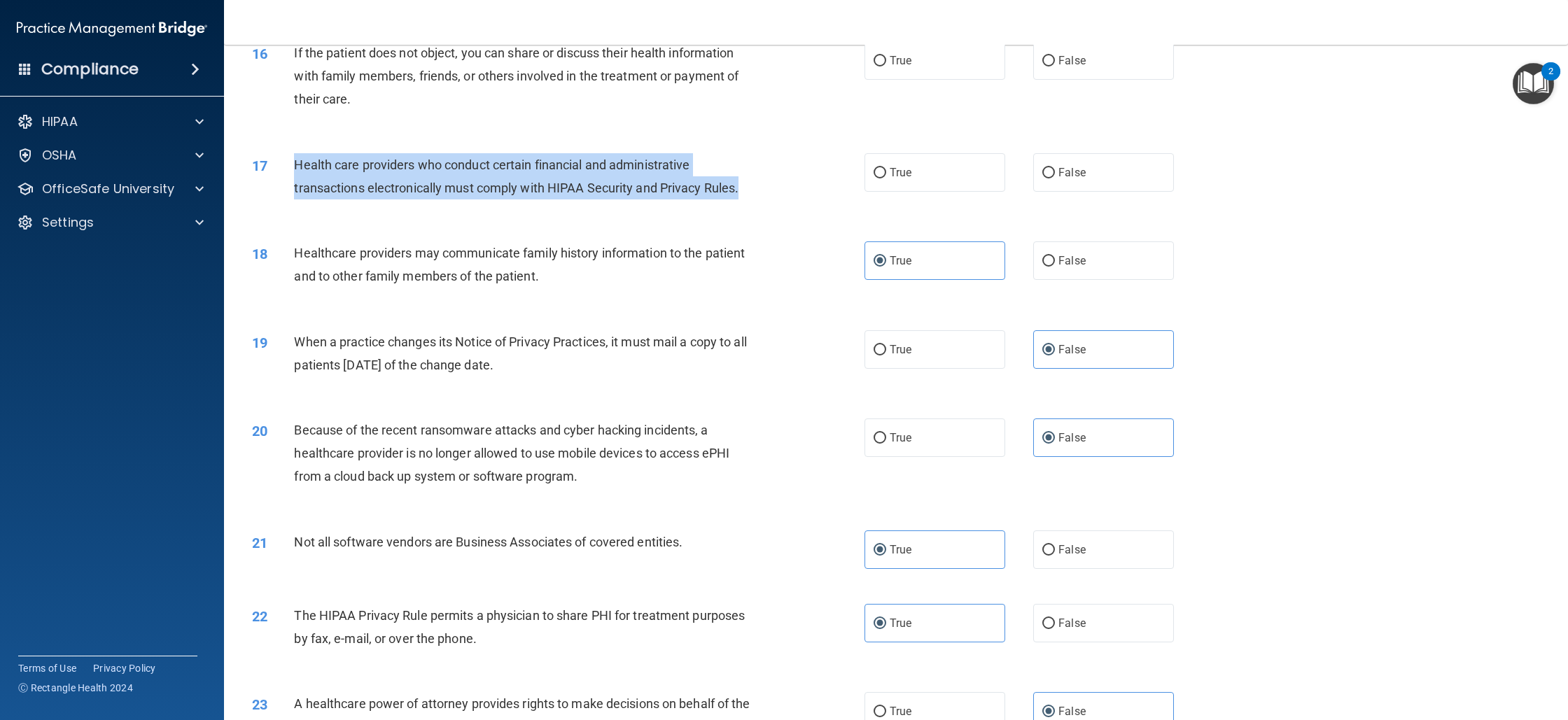
drag, startPoint x: 710, startPoint y: 191, endPoint x: 287, endPoint y: 182, distance: 423.1
click at [287, 182] on div "17 Health care providers who conduct certain financial and administrative trans…" at bounding box center [559, 180] width 655 height 53
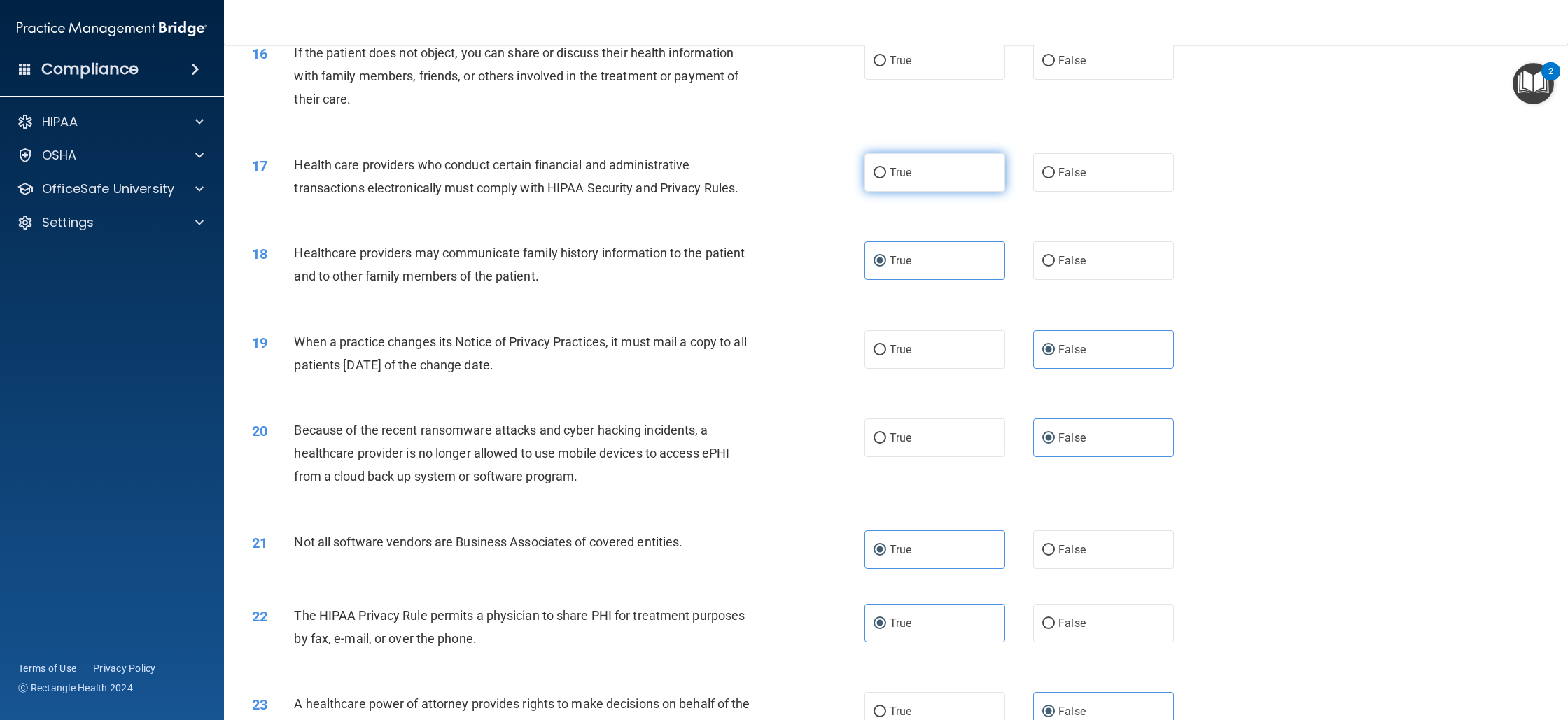
click at [941, 178] on label "True" at bounding box center [934, 173] width 140 height 38
click at [886, 178] on input "True" at bounding box center [879, 173] width 12 height 11
radio input "true"
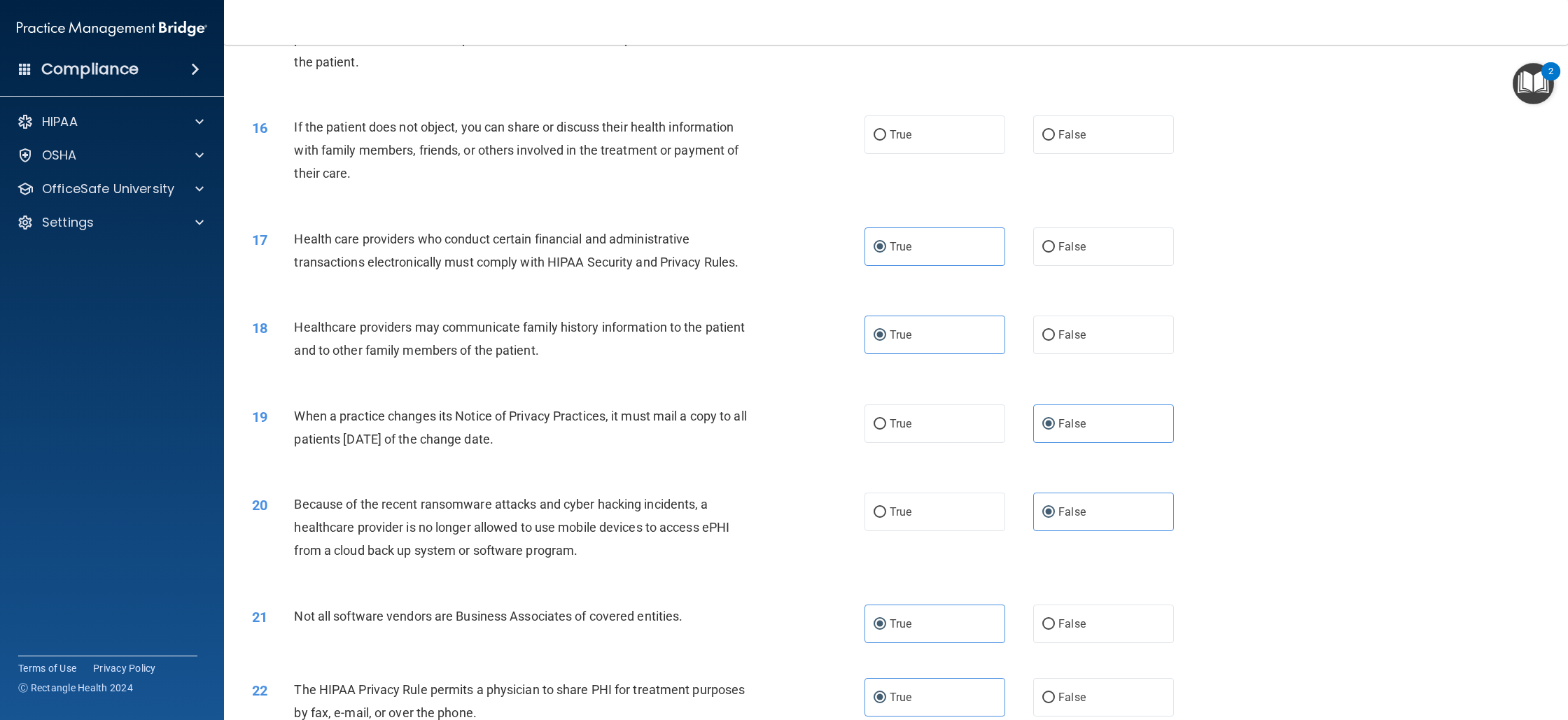
scroll to position [1442, 0]
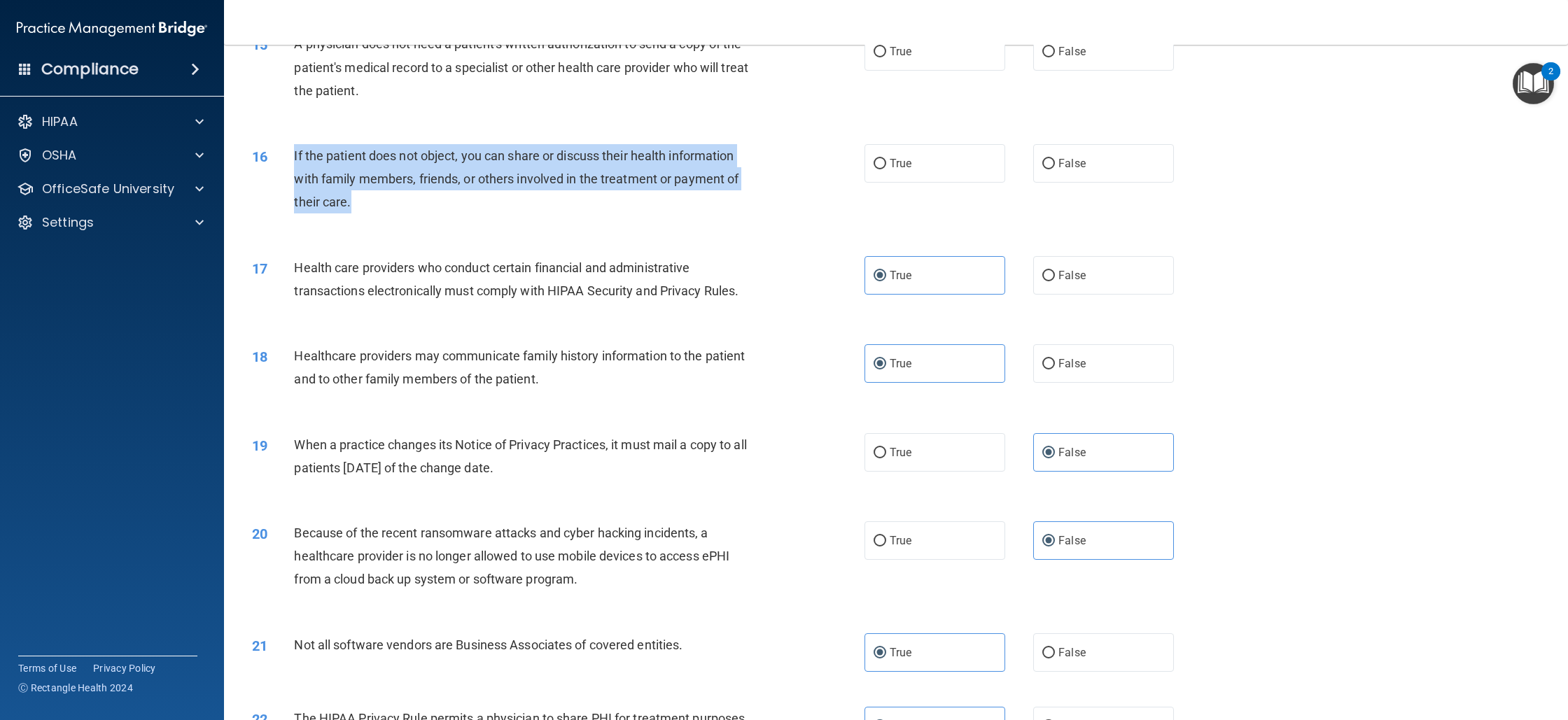
drag, startPoint x: 418, startPoint y: 209, endPoint x: 292, endPoint y: 160, distance: 135.2
click at [292, 160] on div "16 If the patient does not object, you can share or discuss their health inform…" at bounding box center [559, 182] width 655 height 77
click at [1047, 165] on input "False" at bounding box center [1049, 163] width 12 height 11
radio input "true"
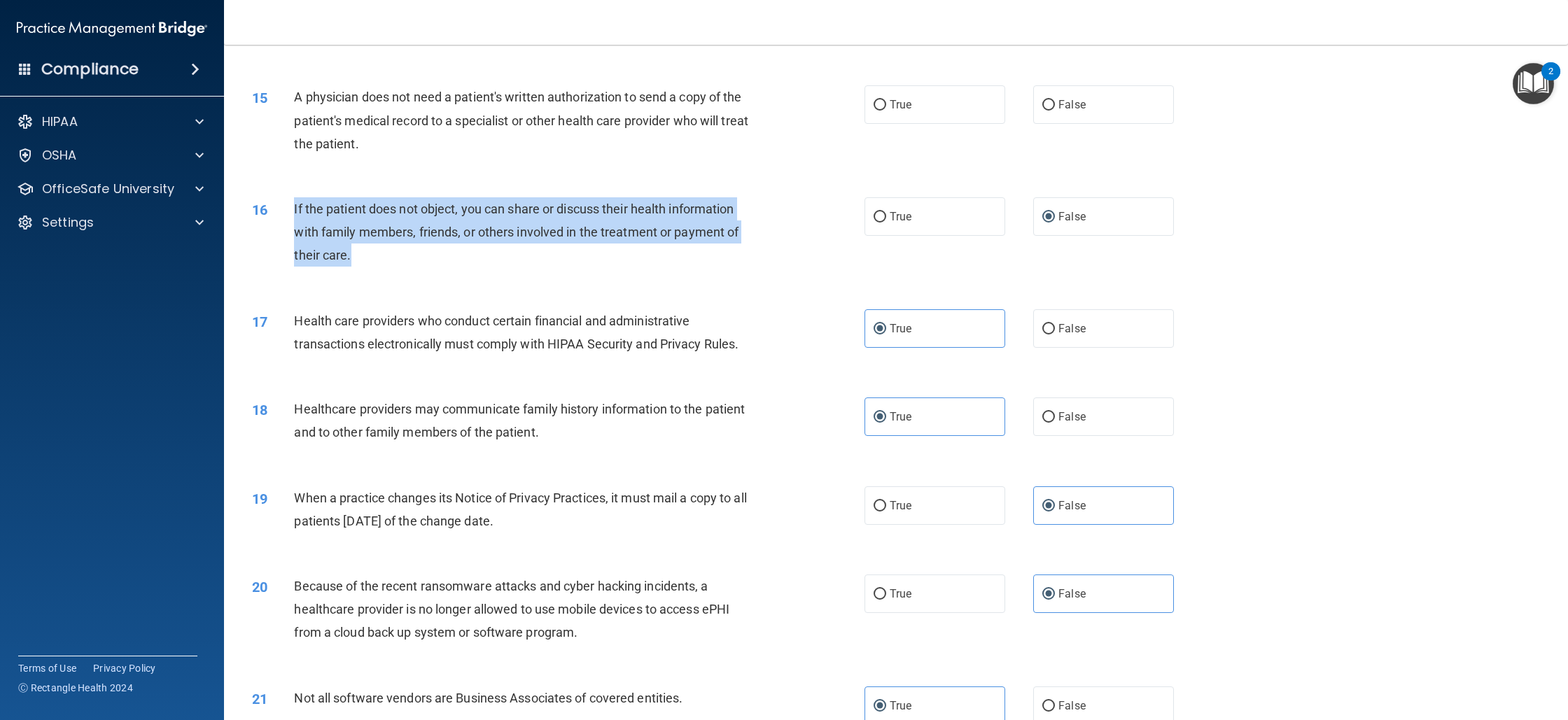
scroll to position [1305, 0]
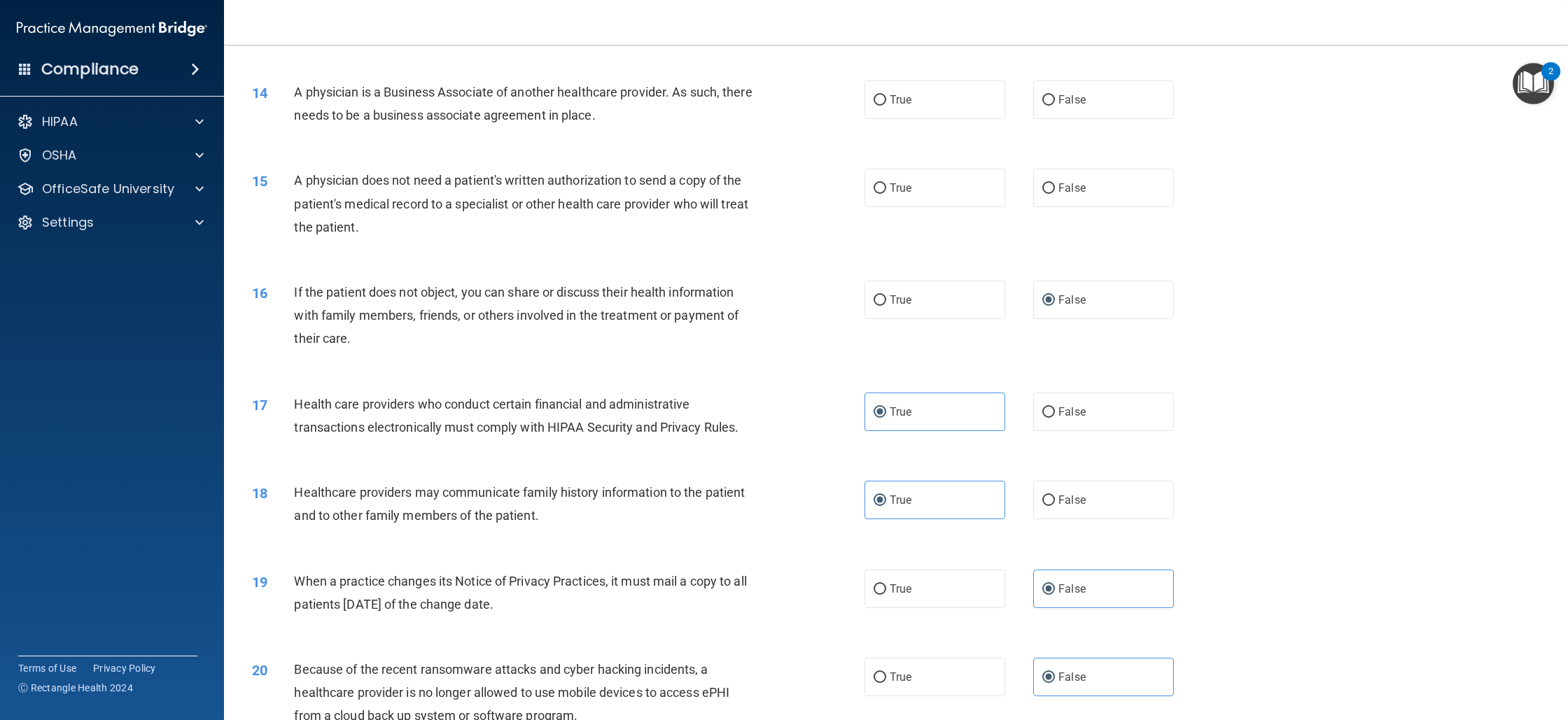
click at [558, 267] on div "16 If the patient does not object, you can share or discuss their health inform…" at bounding box center [896, 319] width 1309 height 112
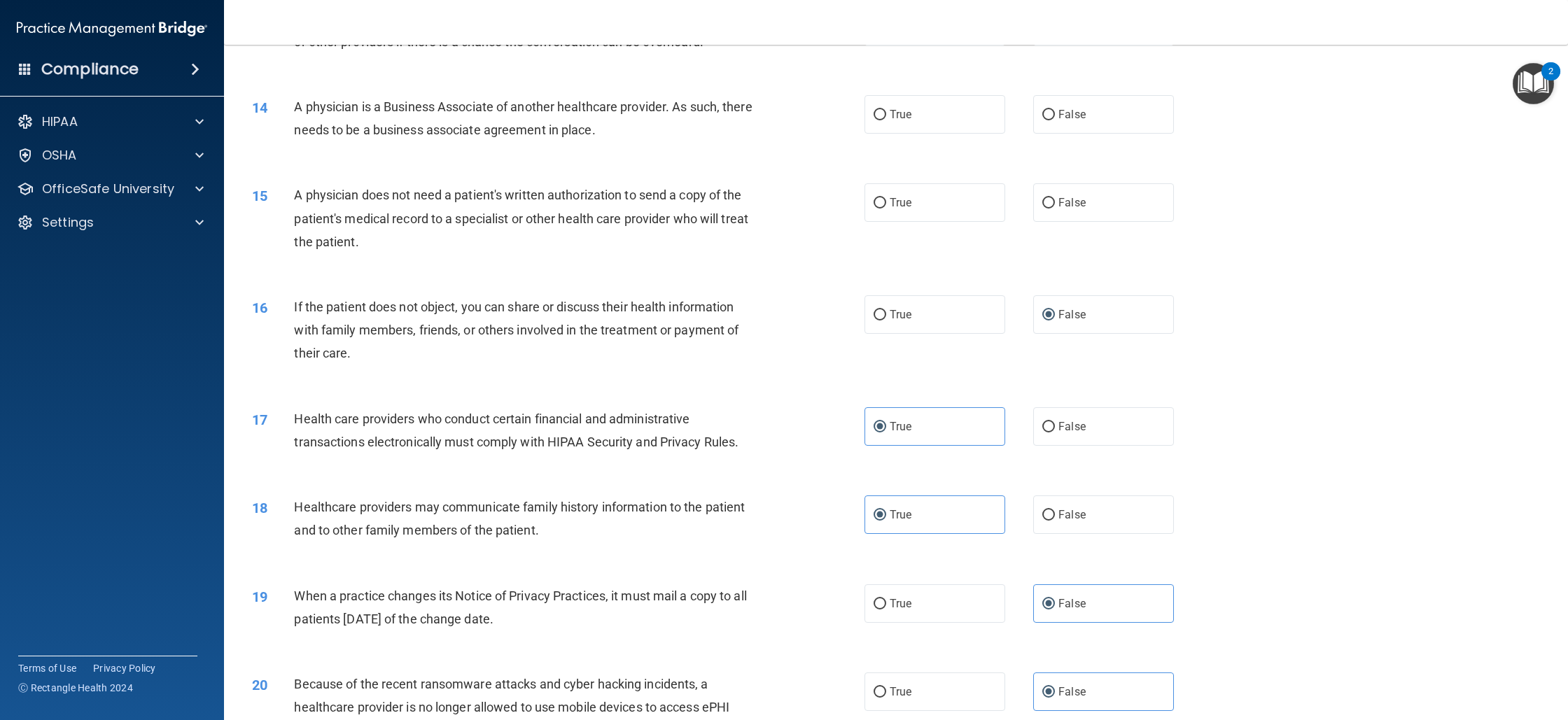
scroll to position [1265, 0]
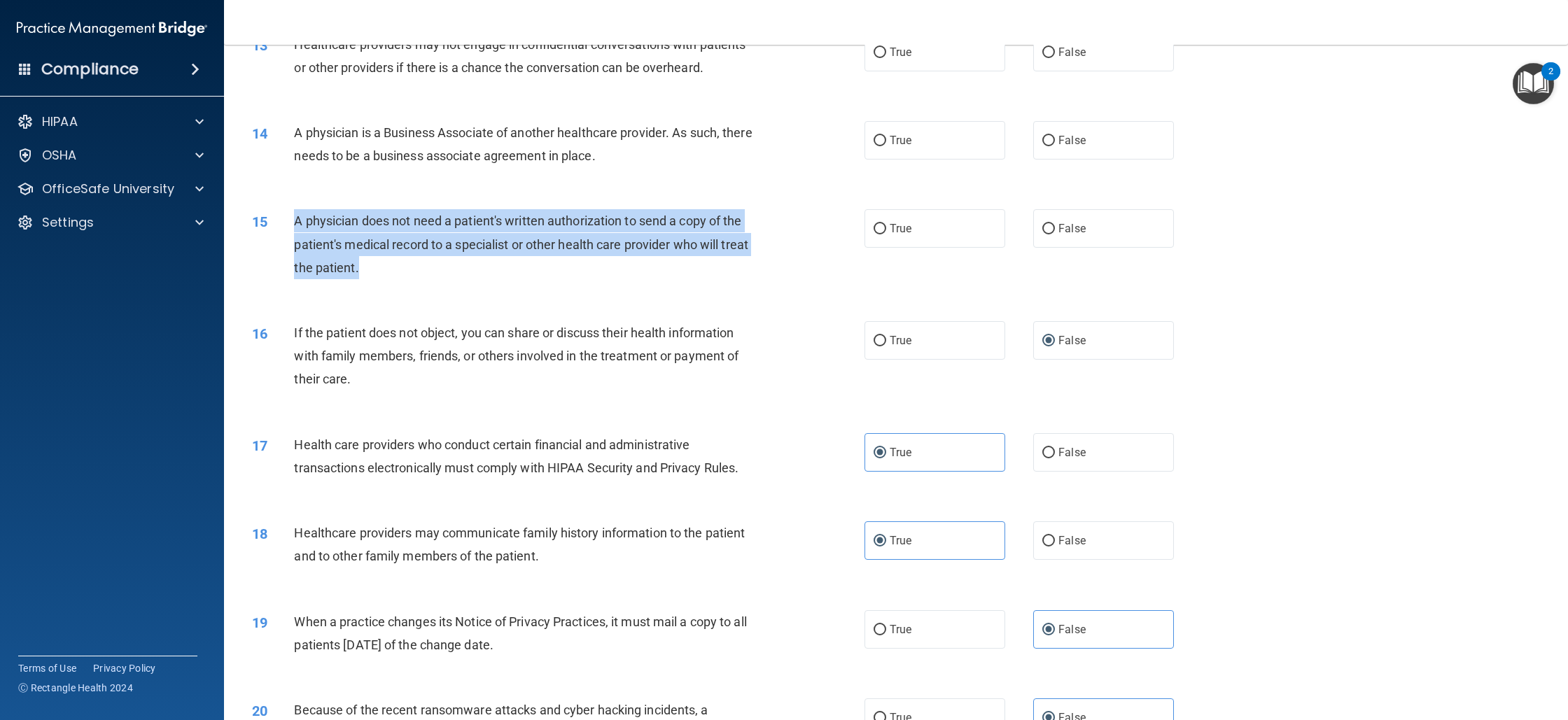
drag, startPoint x: 349, startPoint y: 271, endPoint x: 292, endPoint y: 226, distance: 72.6
click at [292, 226] on div "15 A physician does not need a patient's written authorization to send a copy o…" at bounding box center [559, 247] width 655 height 77
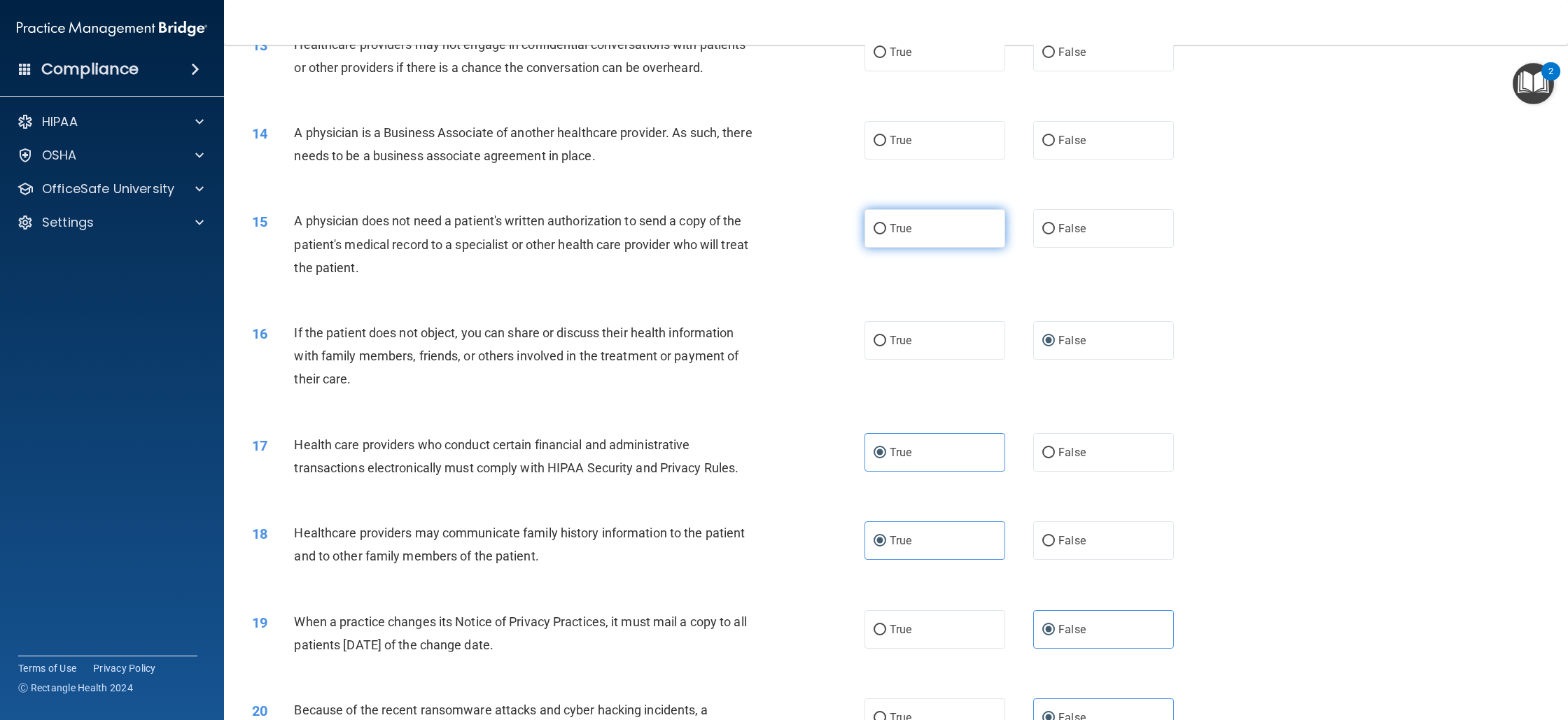
click at [903, 229] on span "True" at bounding box center [901, 228] width 22 height 13
click at [886, 229] on input "True" at bounding box center [879, 229] width 12 height 11
radio input "true"
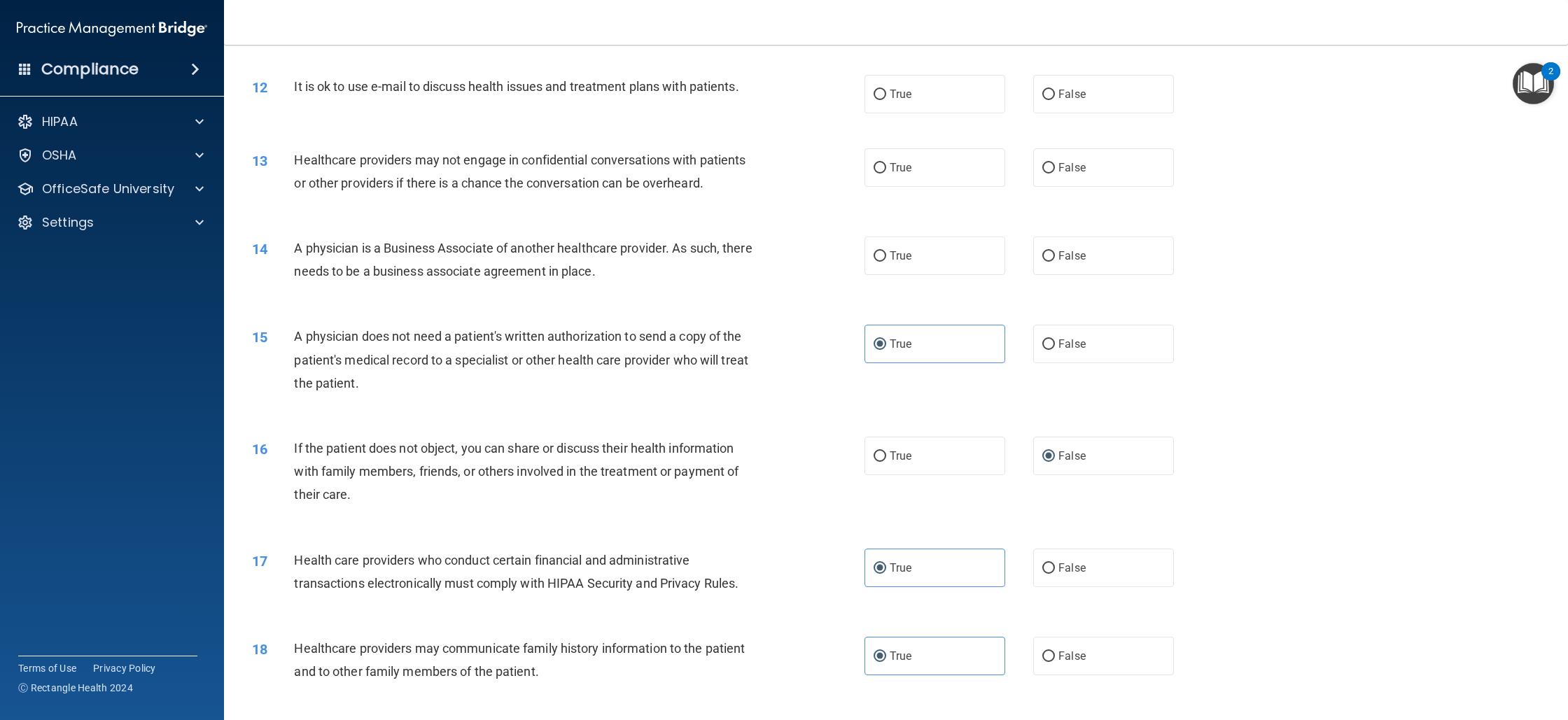
scroll to position [1099, 0]
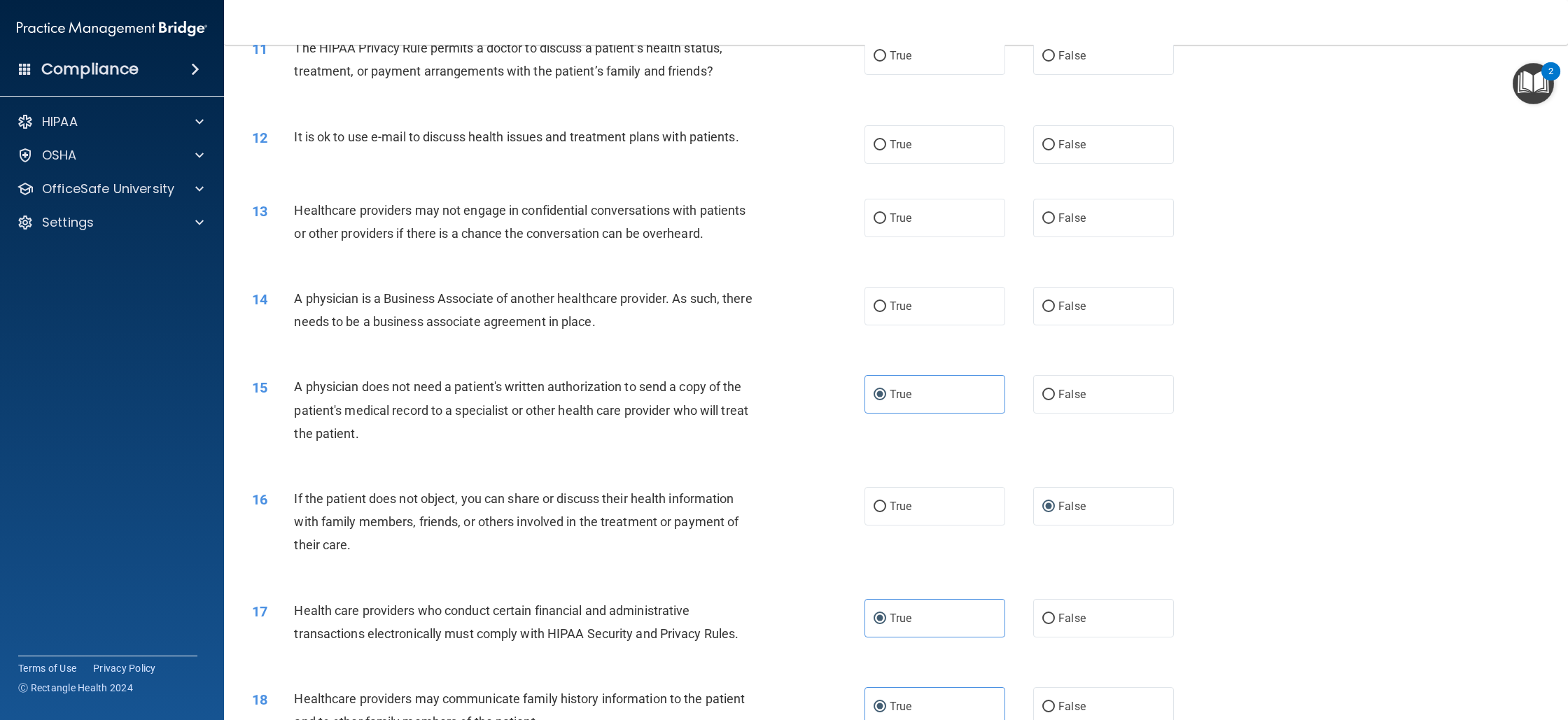
drag, startPoint x: 640, startPoint y: 322, endPoint x: 297, endPoint y: 304, distance: 343.5
click at [297, 304] on div "A physician is a Business Associate of another healthcare provider. As such, th…" at bounding box center [532, 310] width 476 height 46
click at [1070, 301] on span "False" at bounding box center [1072, 307] width 28 height 13
click at [1055, 302] on input "False" at bounding box center [1049, 307] width 12 height 11
radio input "true"
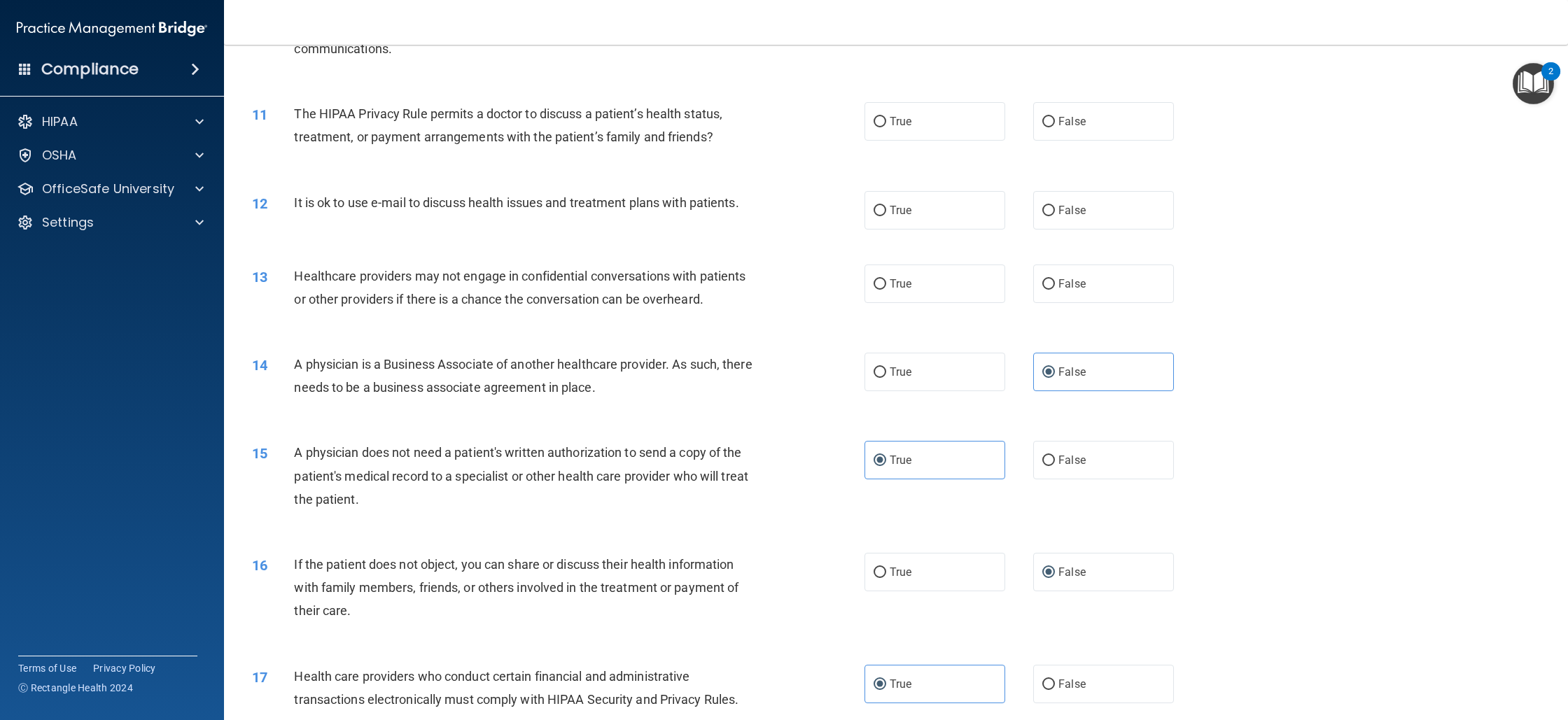
scroll to position [1032, 0]
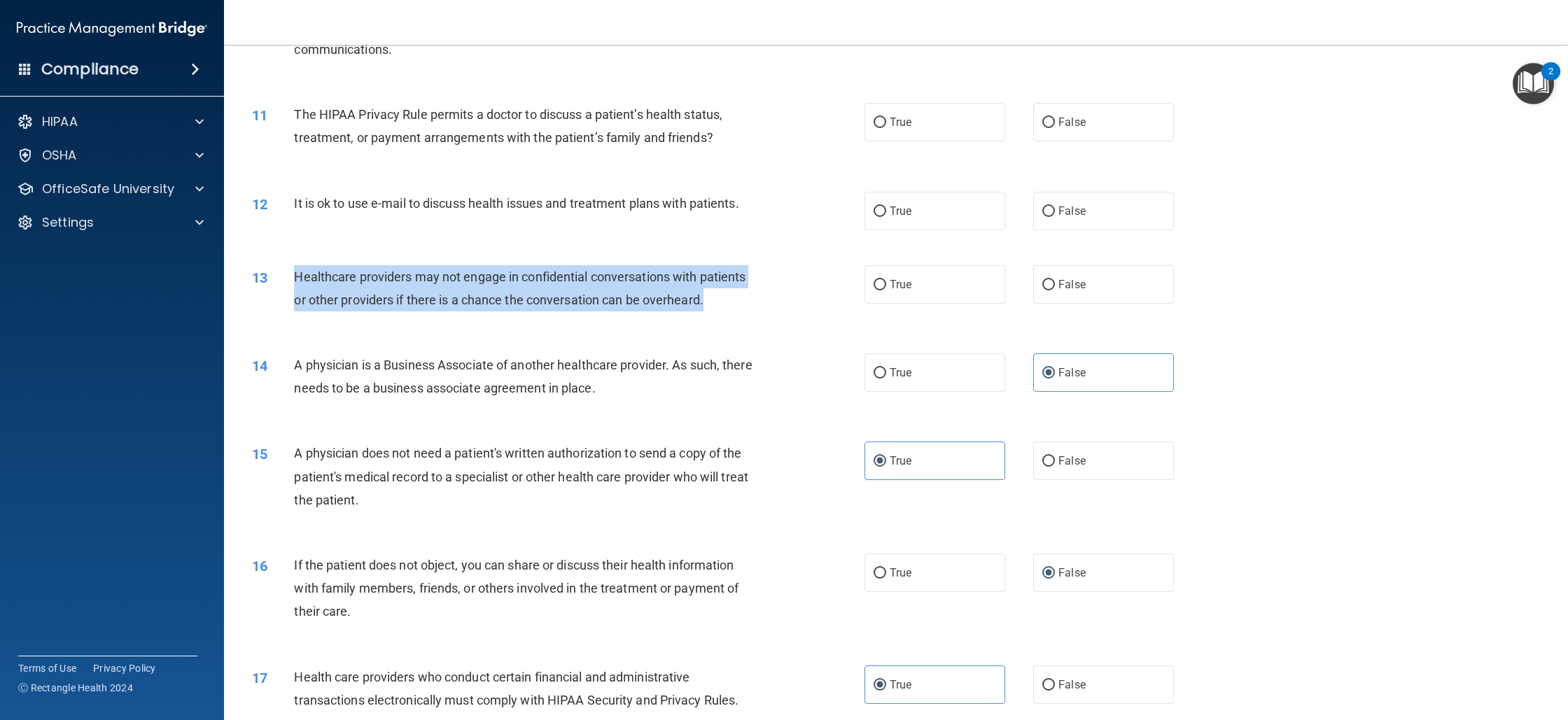
drag, startPoint x: 697, startPoint y: 307, endPoint x: 295, endPoint y: 271, distance: 403.6
click at [295, 271] on div "Healthcare providers may not engage in confidential conversations with patients…" at bounding box center [532, 288] width 476 height 46
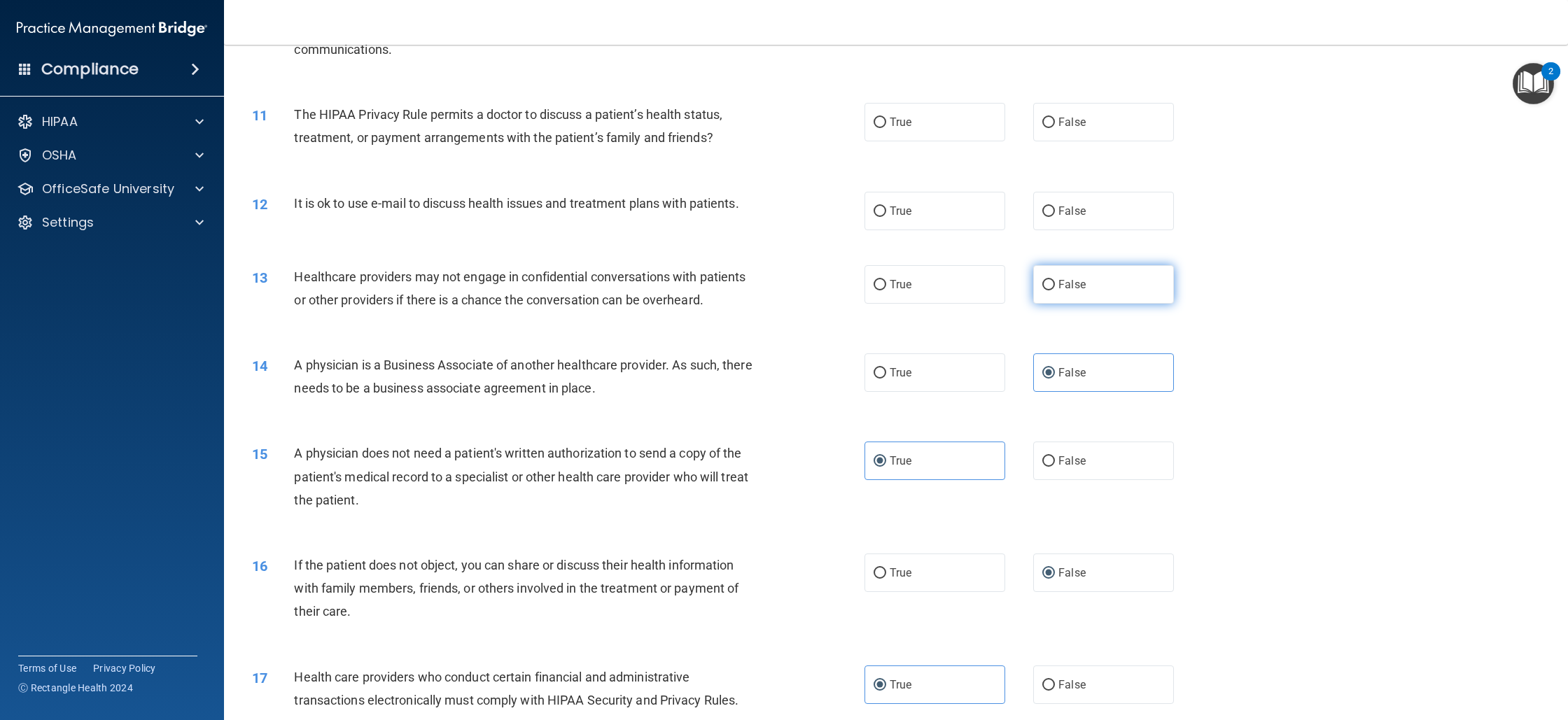
click at [1049, 303] on label "False" at bounding box center [1103, 285] width 140 height 38
click at [1049, 290] on input "False" at bounding box center [1049, 285] width 12 height 11
radio input "true"
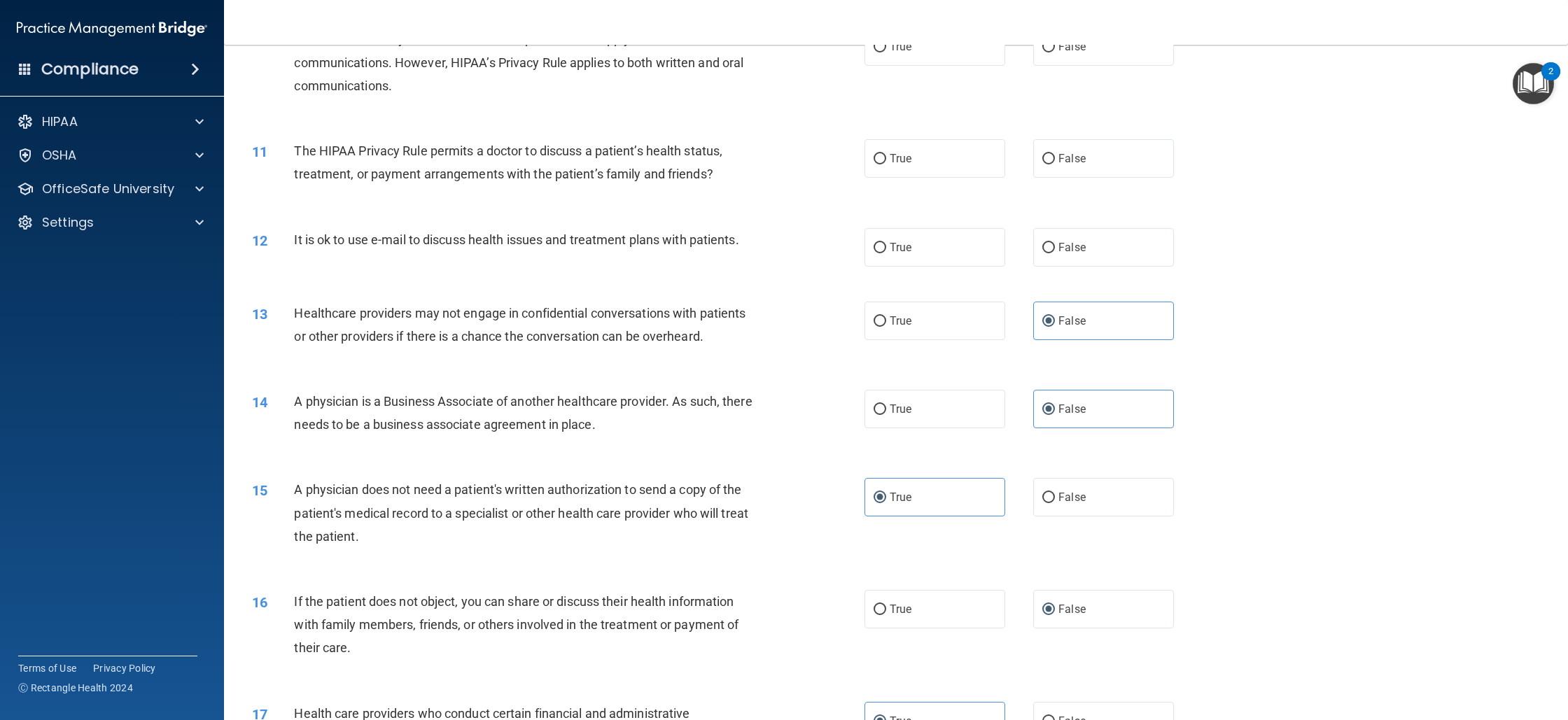
scroll to position [993, 0]
drag, startPoint x: 755, startPoint y: 238, endPoint x: 357, endPoint y: 246, distance: 398.1
click at [287, 252] on div "12 It is ok to use e-mail to discuss health issues and treatment plans with pat…" at bounding box center [559, 246] width 655 height 31
click at [1133, 245] on label "False" at bounding box center [1103, 250] width 140 height 38
click at [1055, 245] on input "False" at bounding box center [1049, 250] width 12 height 11
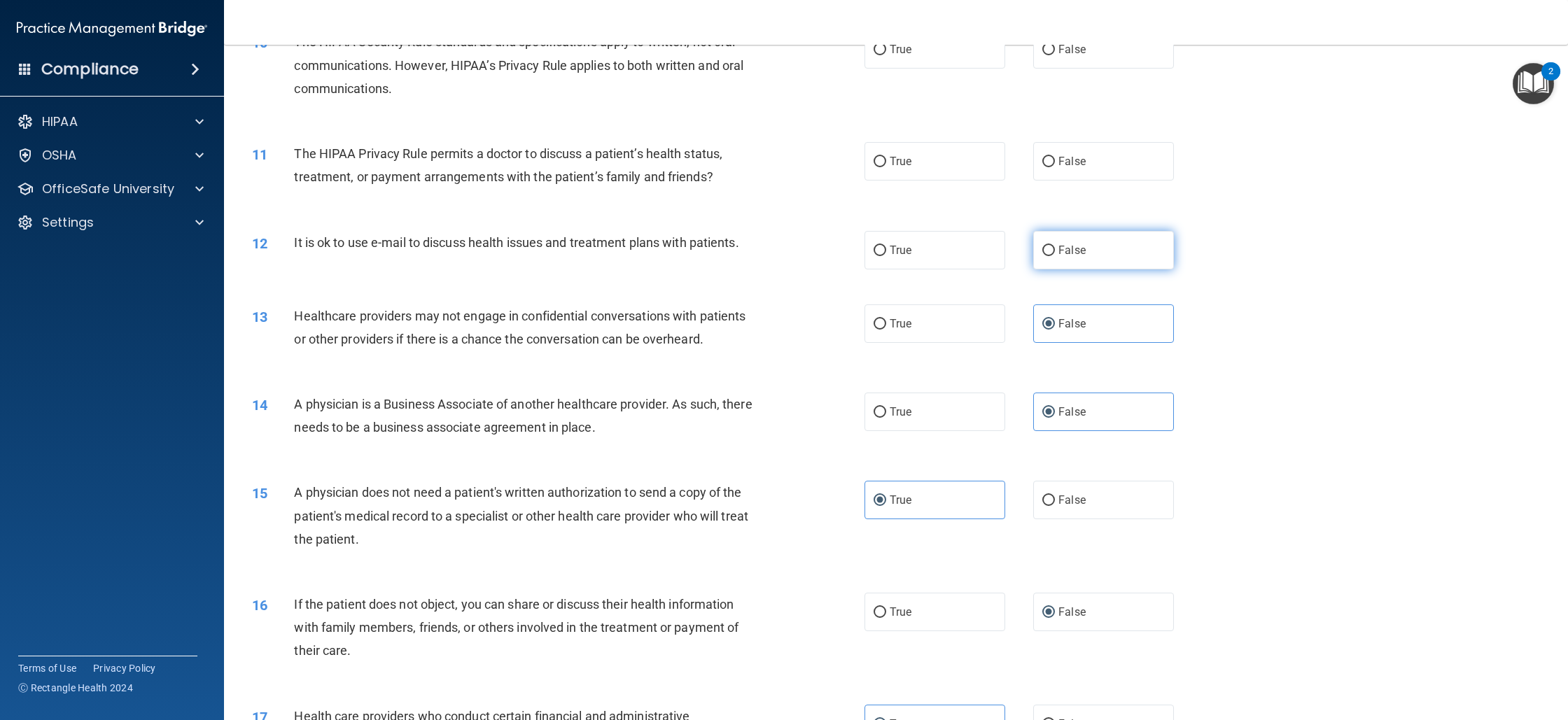
radio input "true"
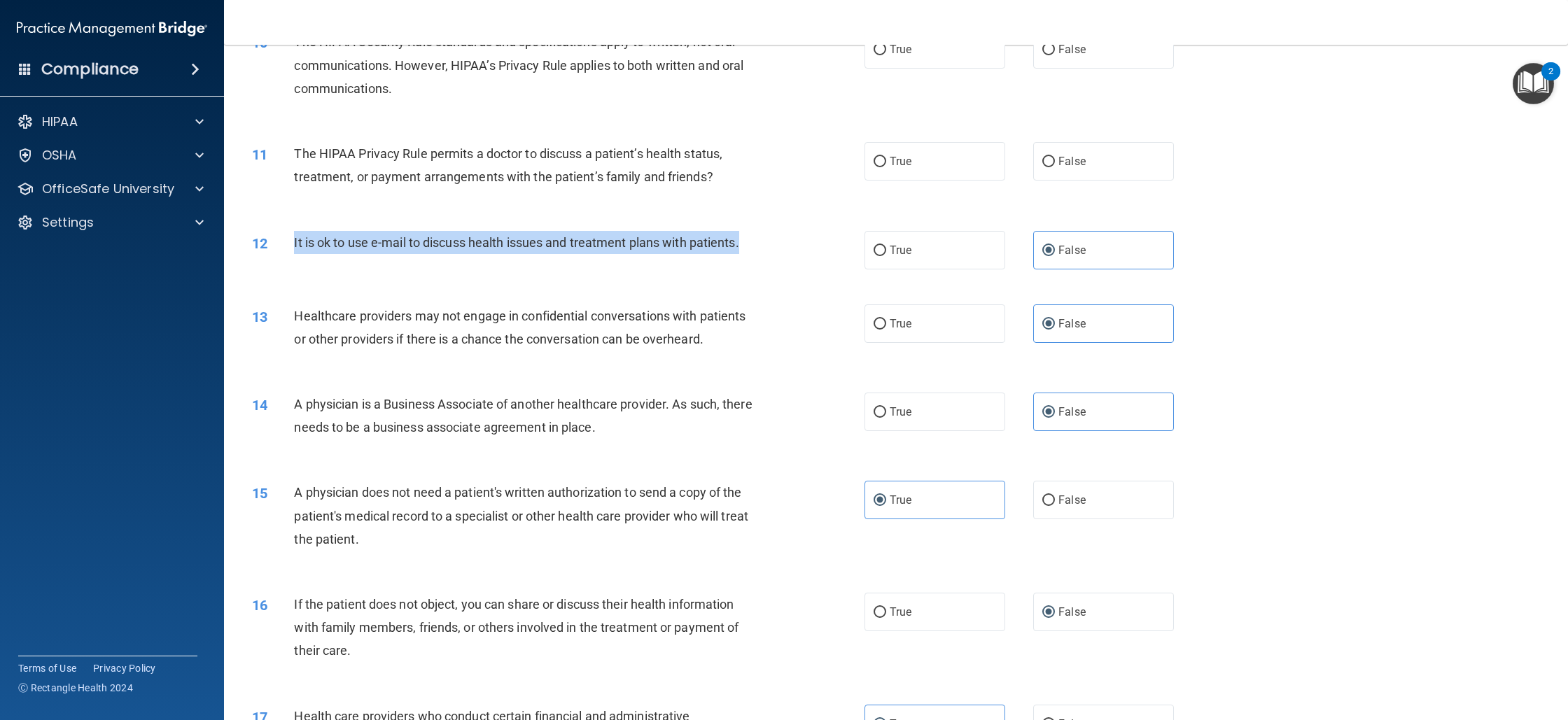
drag, startPoint x: 756, startPoint y: 242, endPoint x: 295, endPoint y: 245, distance: 461.0
click at [295, 245] on div "It is ok to use e-mail to discuss health issues and treatment plans with patien…" at bounding box center [532, 243] width 476 height 23
click at [292, 245] on div "12 It is ok to use e-mail to discuss health issues and treatment plans with pat…" at bounding box center [559, 246] width 655 height 31
drag, startPoint x: 297, startPoint y: 244, endPoint x: 579, endPoint y: 250, distance: 282.1
click at [578, 250] on div "It is ok to use e-mail to discuss health issues and treatment plans with patien…" at bounding box center [532, 243] width 476 height 23
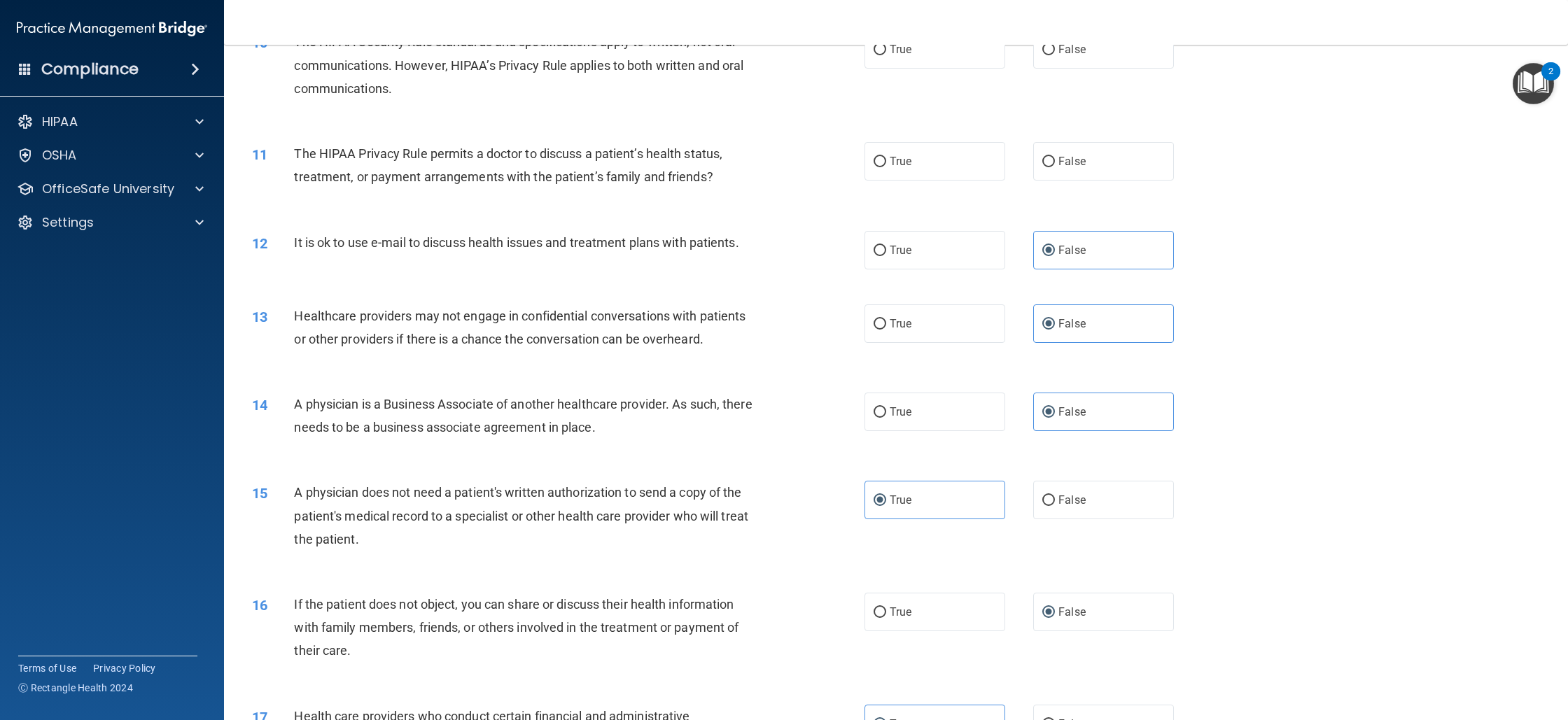
click at [764, 249] on div "It is ok to use e-mail to discuss health issues and treatment plans with patien…" at bounding box center [532, 243] width 476 height 23
drag, startPoint x: 752, startPoint y: 247, endPoint x: 335, endPoint y: 249, distance: 417.0
click at [280, 250] on div "12 It is ok to use e-mail to discuss health issues and treatment plans with pat…" at bounding box center [559, 246] width 655 height 31
click at [956, 234] on label "True" at bounding box center [934, 250] width 140 height 38
click at [886, 245] on input "True" at bounding box center [879, 250] width 12 height 11
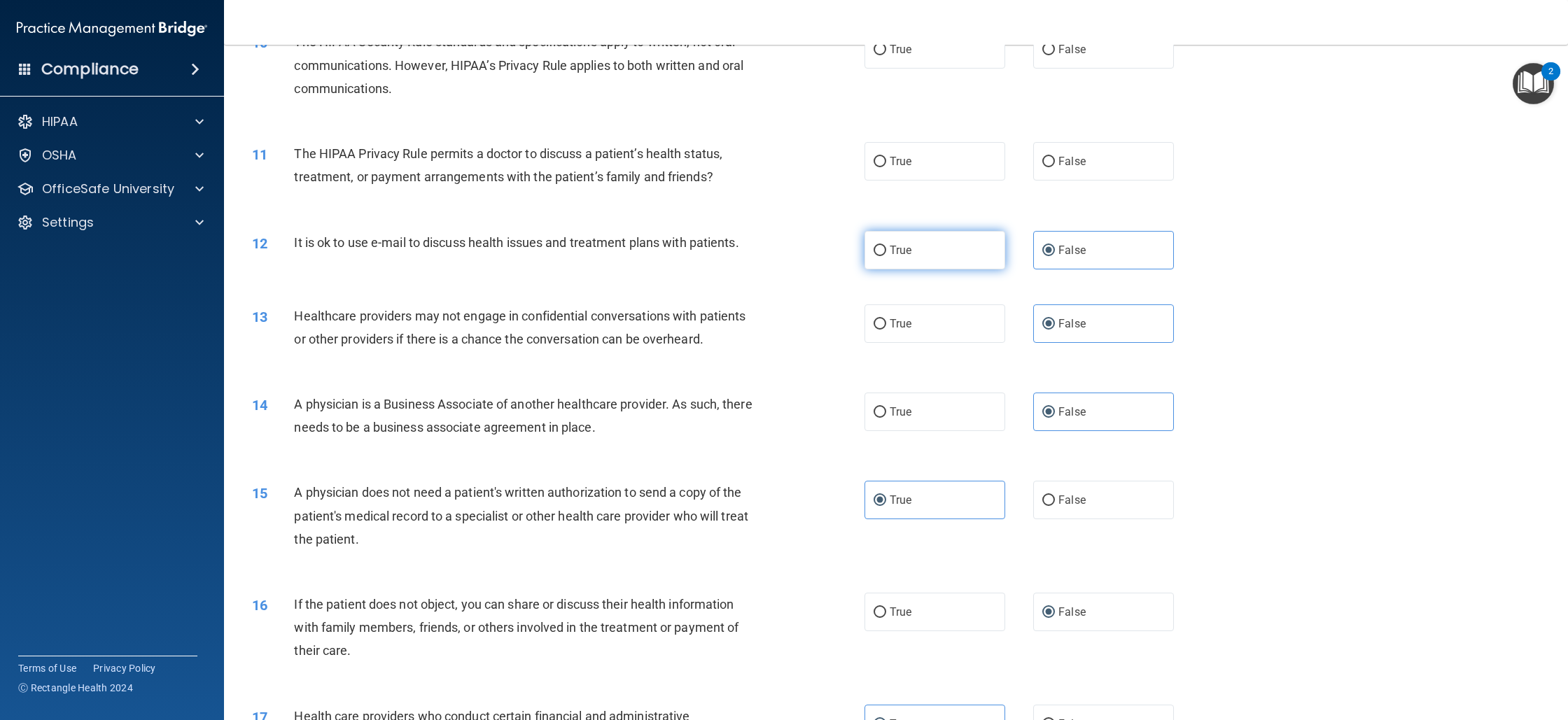
radio input "true"
radio input "false"
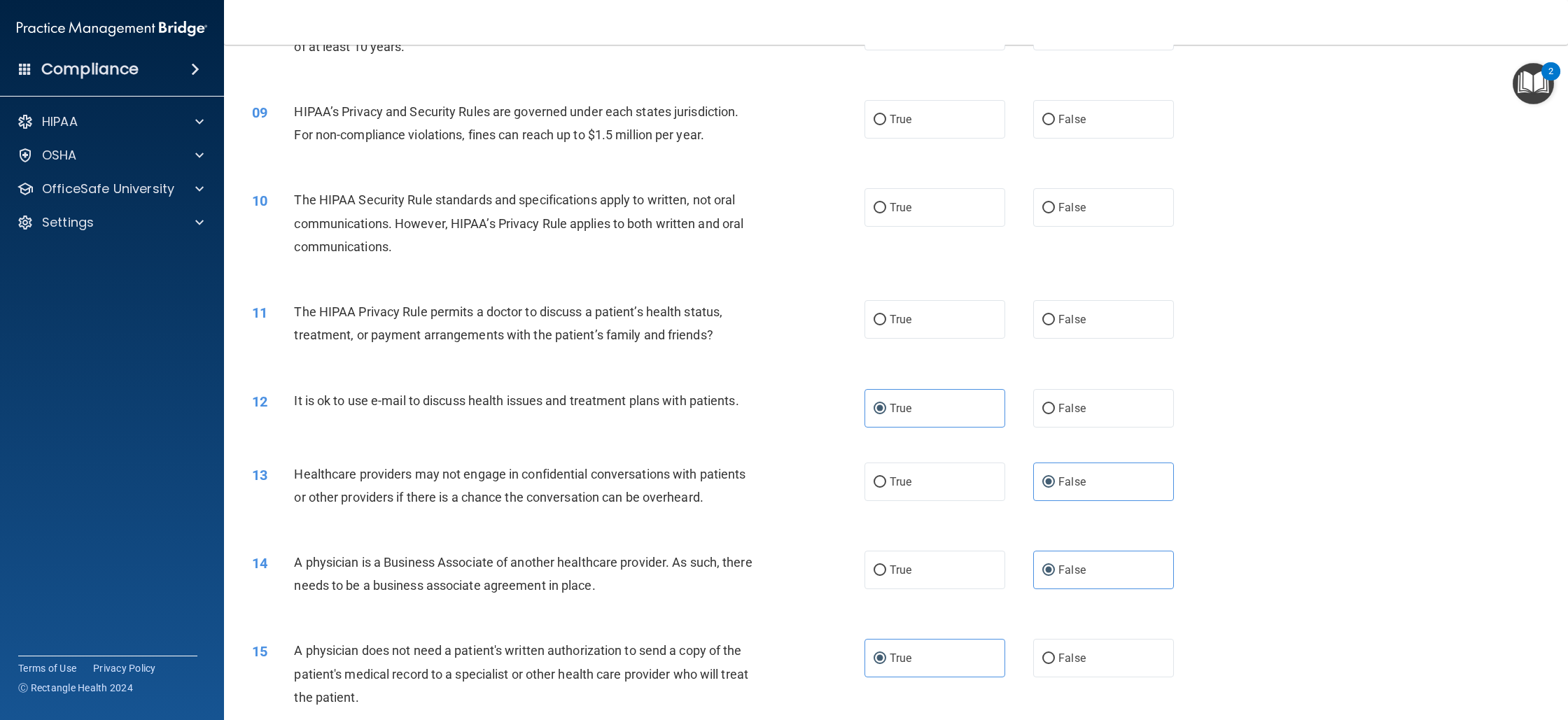
scroll to position [835, 0]
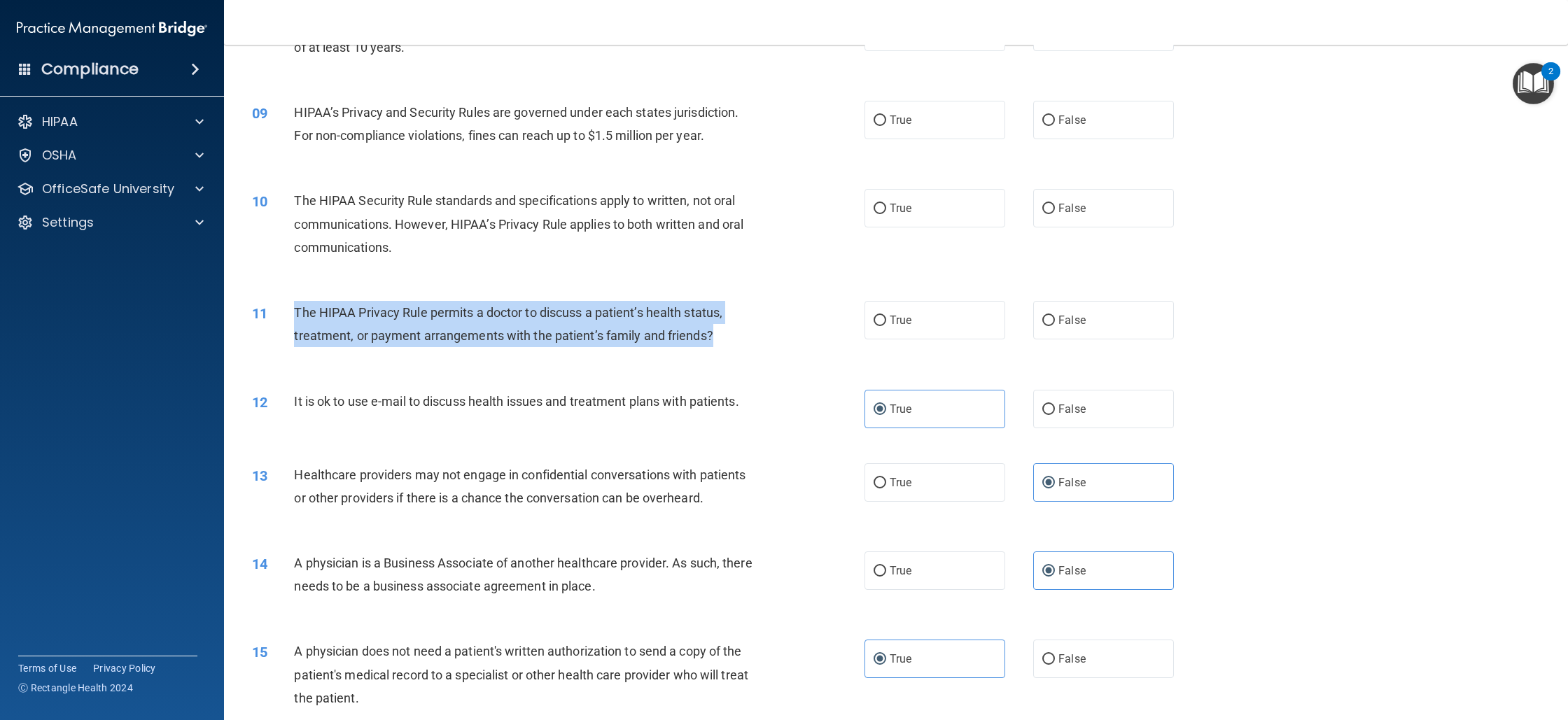
drag, startPoint x: 721, startPoint y: 340, endPoint x: 294, endPoint y: 311, distance: 428.0
click at [292, 313] on div "11 The HIPAA Privacy Rule permits a doctor to discuss a patient’s health status…" at bounding box center [559, 328] width 655 height 53
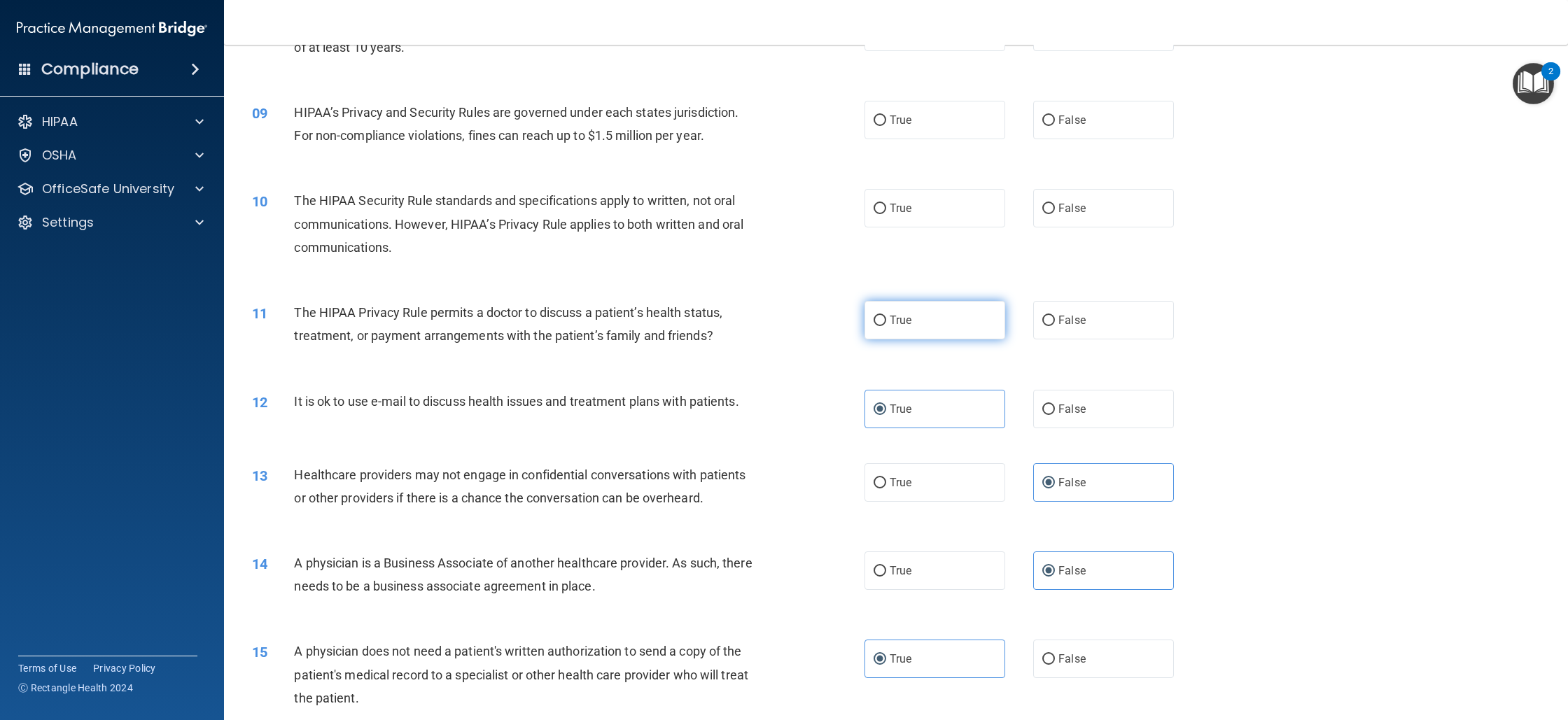
click at [932, 314] on label "True" at bounding box center [934, 320] width 140 height 38
click at [886, 316] on input "True" at bounding box center [879, 321] width 12 height 11
radio input "true"
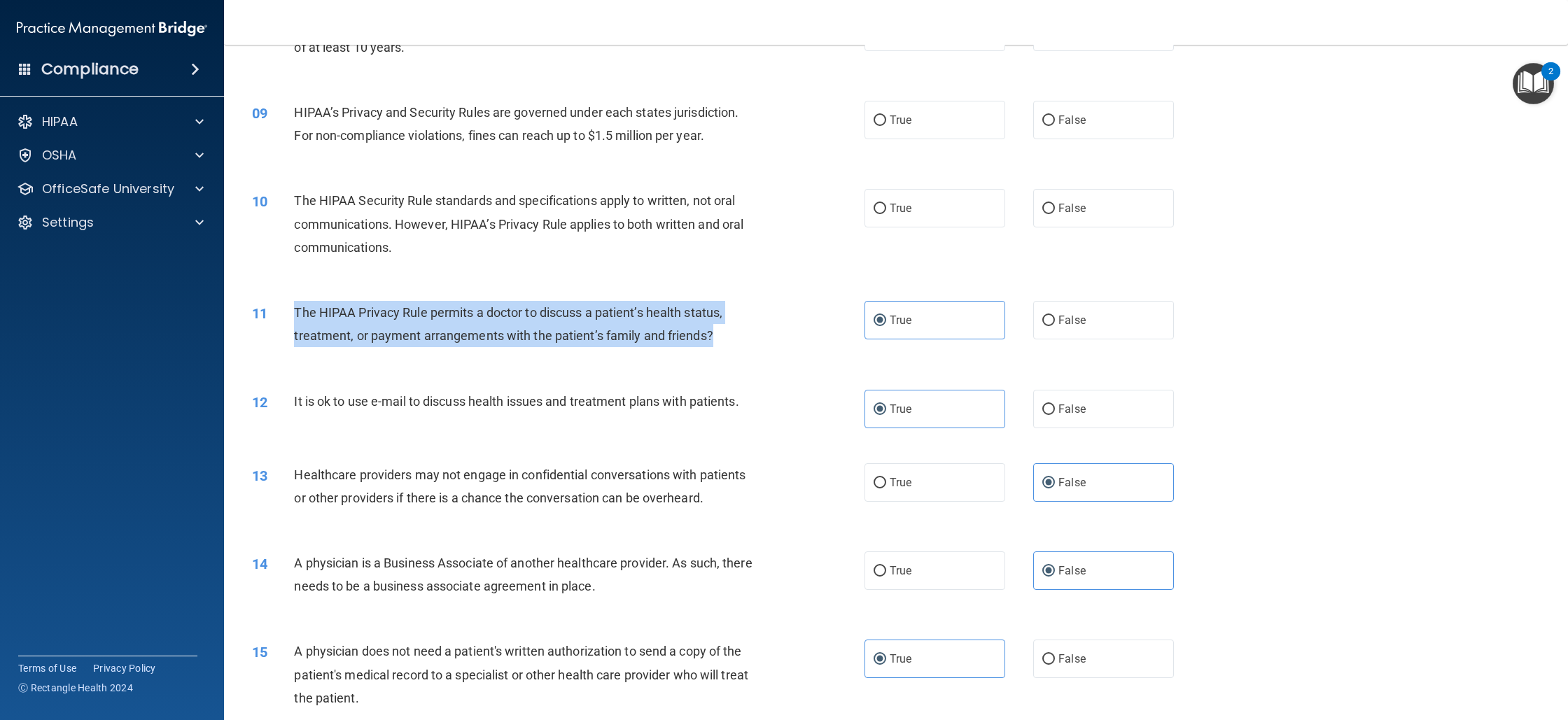
drag, startPoint x: 723, startPoint y: 338, endPoint x: 282, endPoint y: 332, distance: 441.0
click at [282, 332] on div "11 The HIPAA Privacy Rule permits a doctor to discuss a patient’s health status…" at bounding box center [559, 328] width 655 height 53
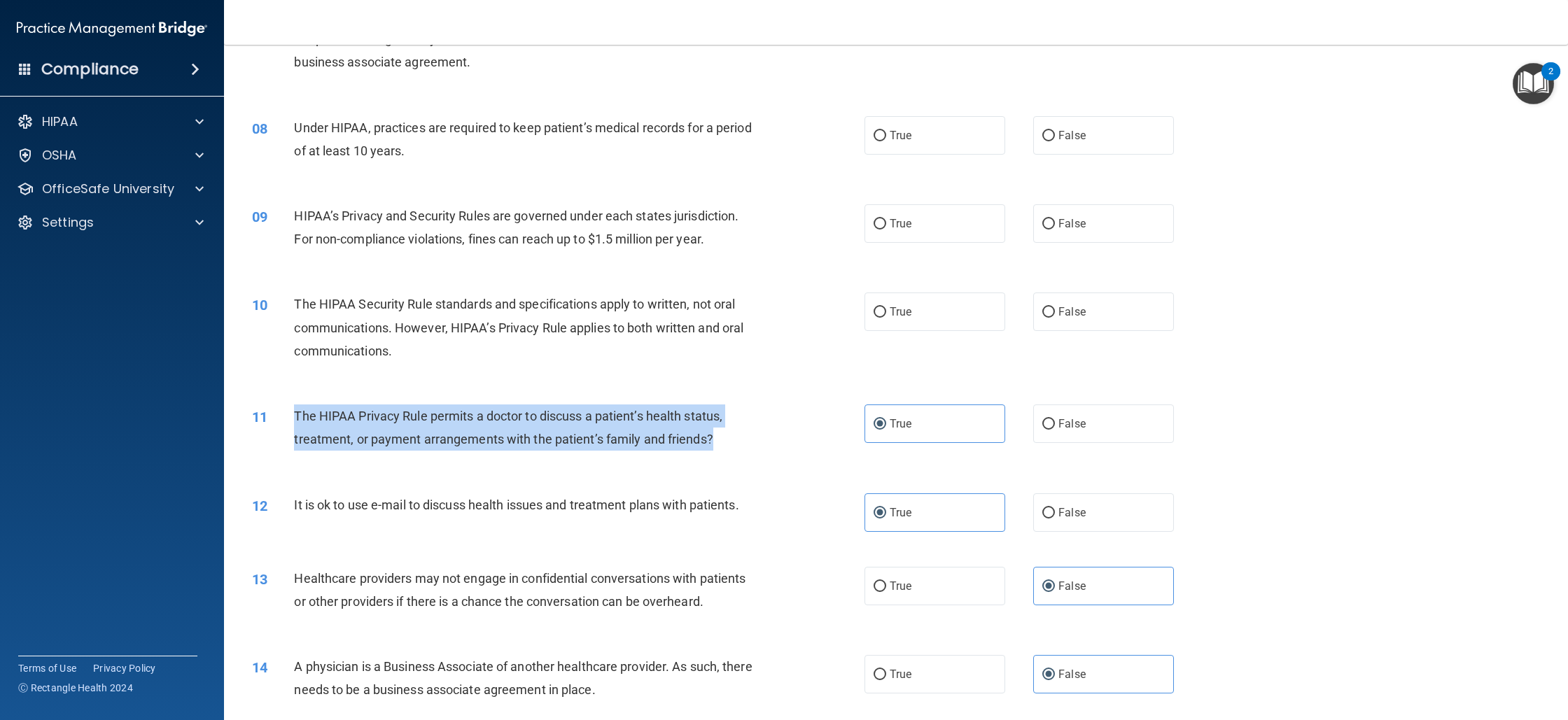
scroll to position [731, 0]
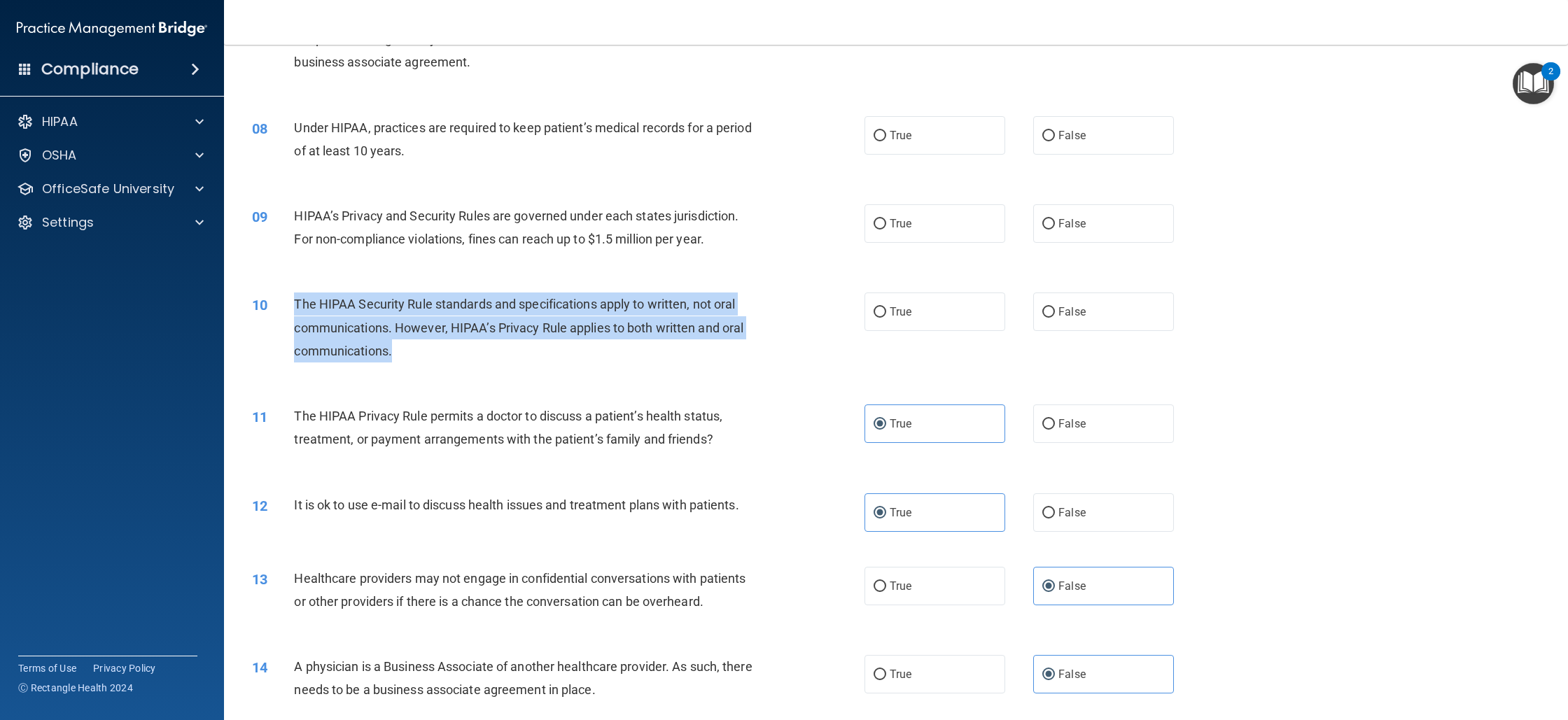
drag, startPoint x: 462, startPoint y: 360, endPoint x: 290, endPoint y: 311, distance: 178.8
click at [290, 311] on div "10 The HIPAA Security Rule standards and specifications apply to written, not o…" at bounding box center [559, 330] width 655 height 77
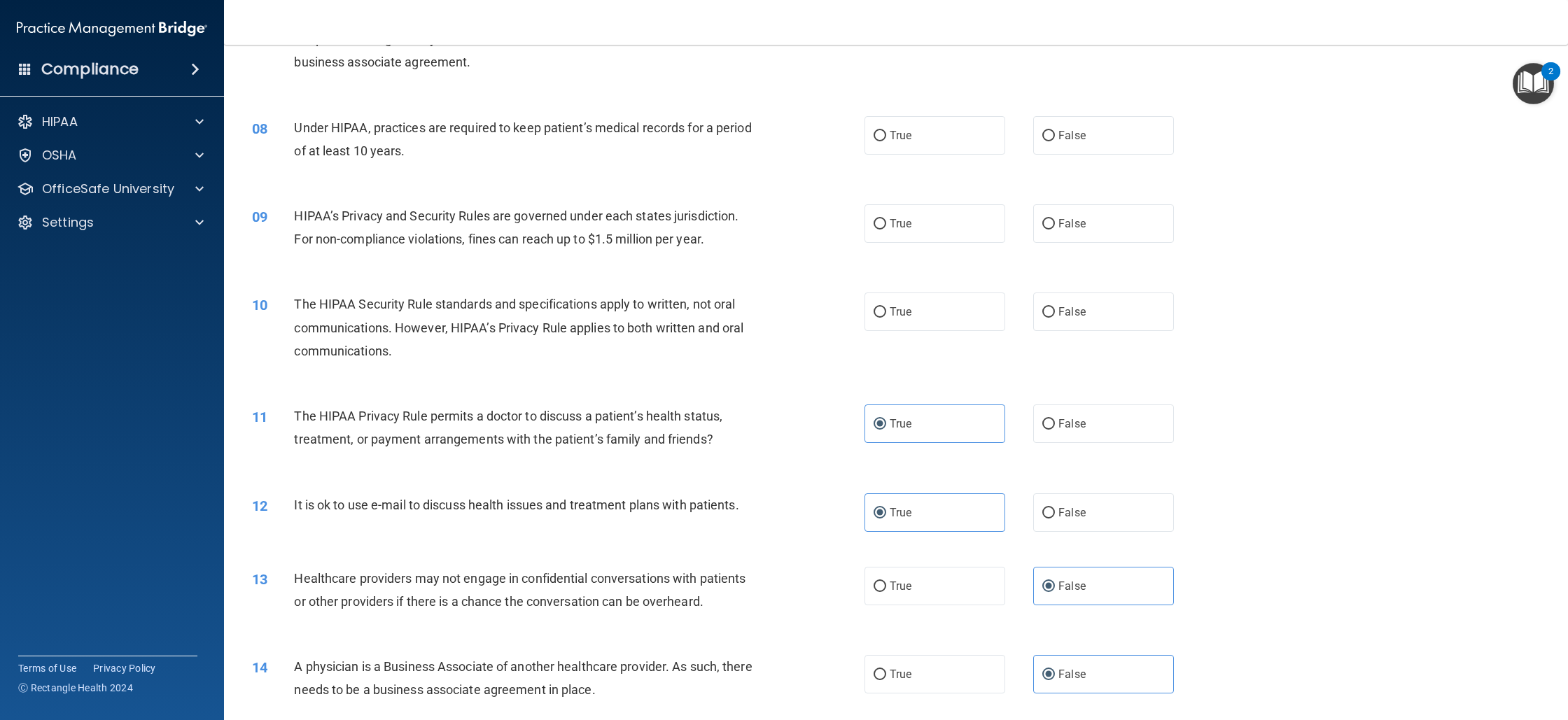
click at [667, 277] on div "10 The HIPAA Security Rule standards and specifications apply to written, not o…" at bounding box center [896, 330] width 1309 height 112
click at [927, 225] on label "True" at bounding box center [934, 223] width 140 height 38
click at [886, 225] on input "True" at bounding box center [879, 223] width 12 height 11
radio input "true"
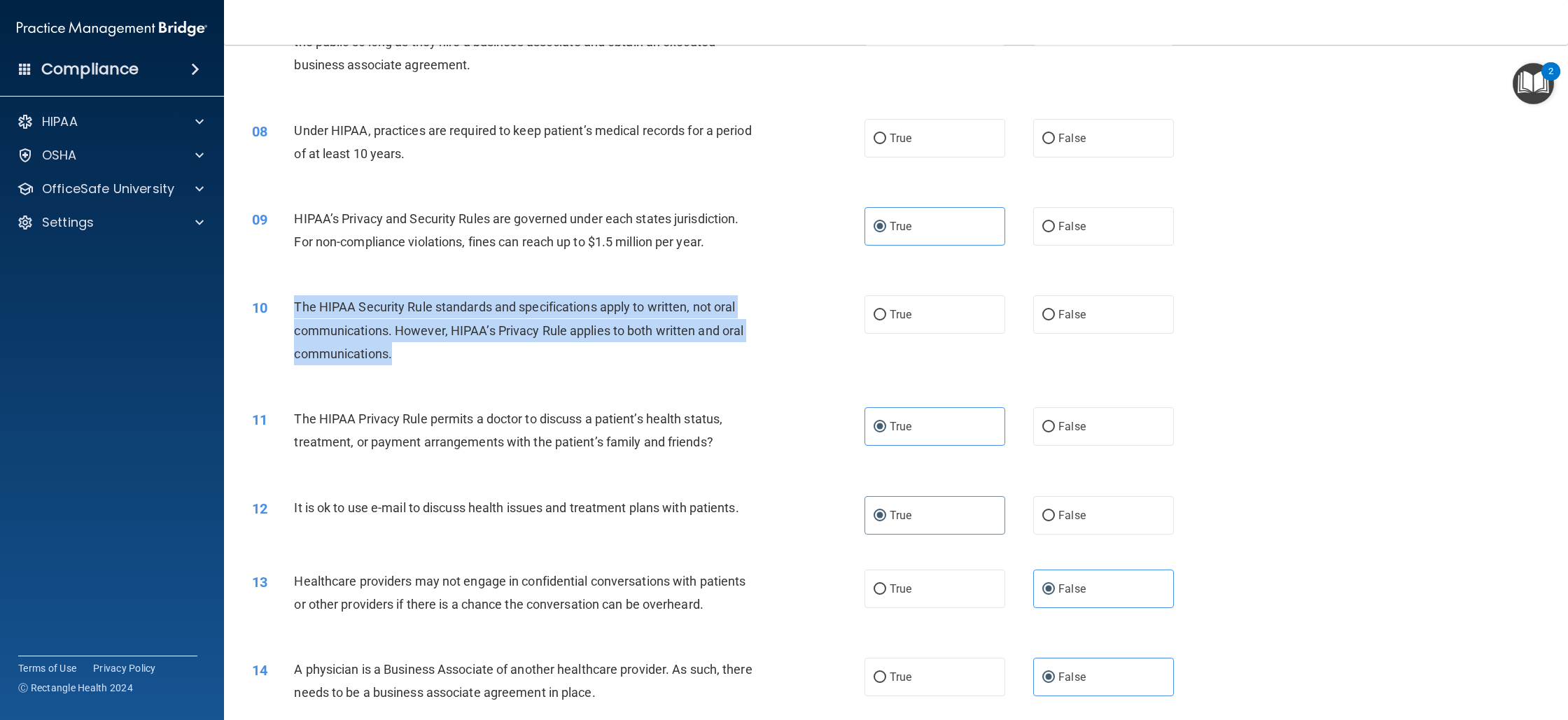
drag, startPoint x: 482, startPoint y: 365, endPoint x: 296, endPoint y: 310, distance: 194.0
click at [296, 310] on div "The HIPAA Security Rule standards and specifications apply to written, not oral…" at bounding box center [532, 329] width 476 height 70
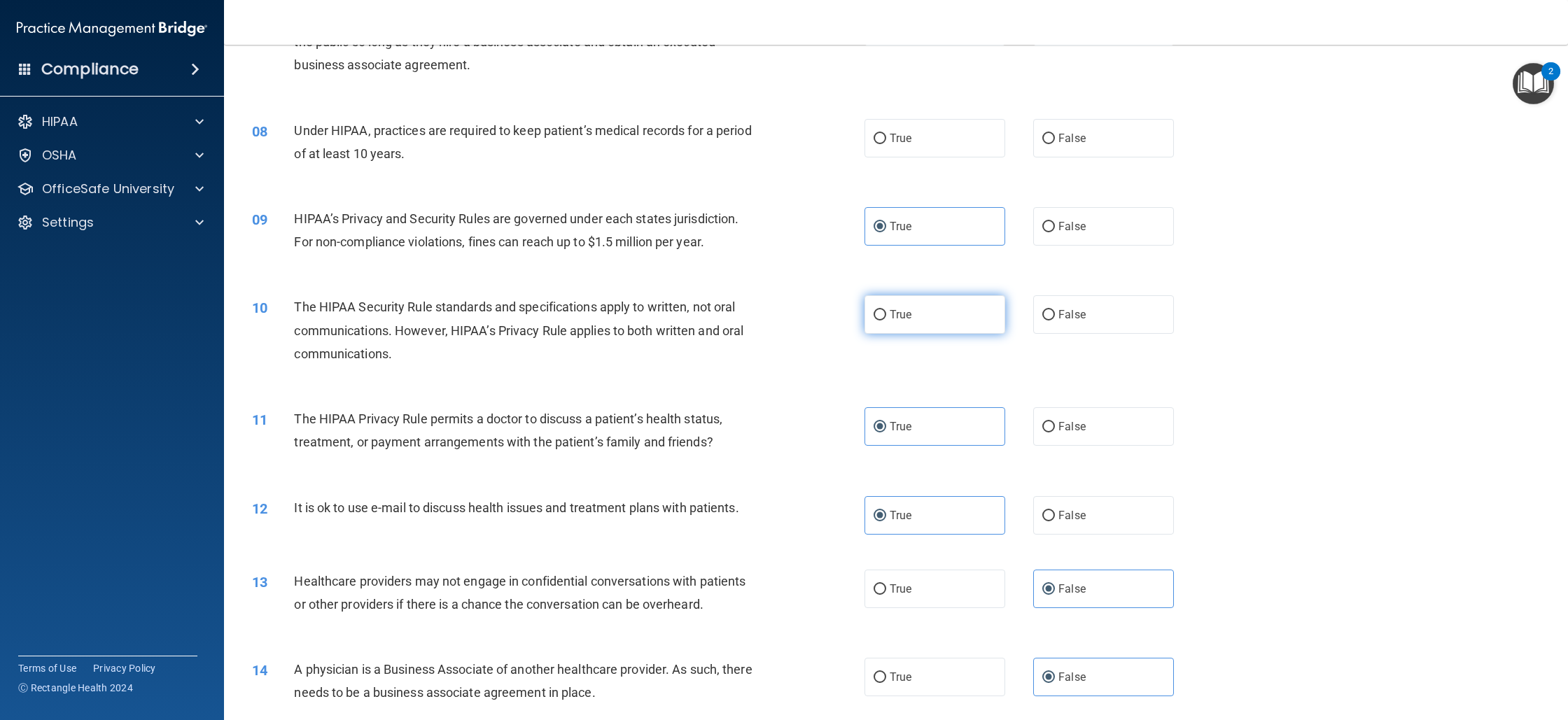
click at [925, 303] on label "True" at bounding box center [934, 314] width 140 height 38
click at [886, 310] on input "True" at bounding box center [879, 315] width 12 height 11
radio input "true"
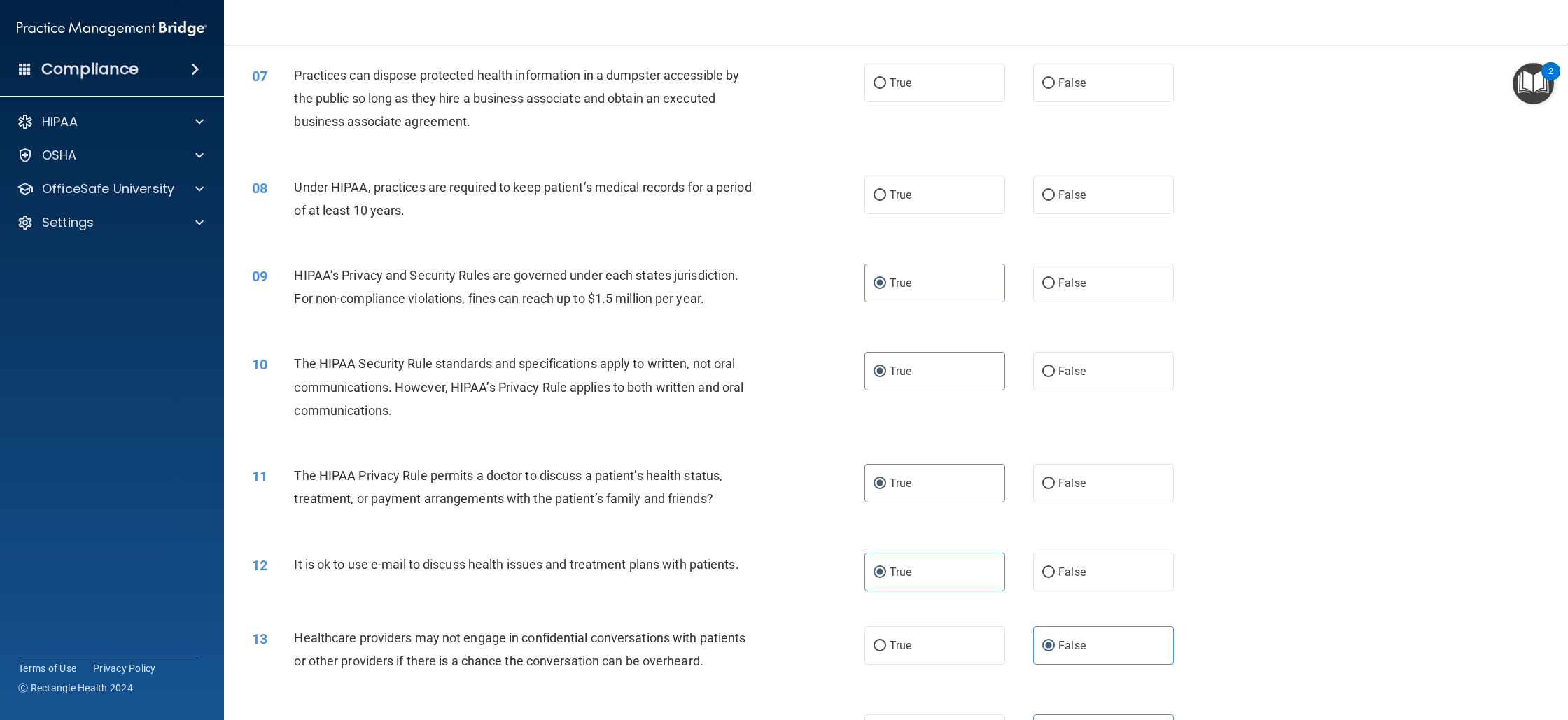
scroll to position [638, 0]
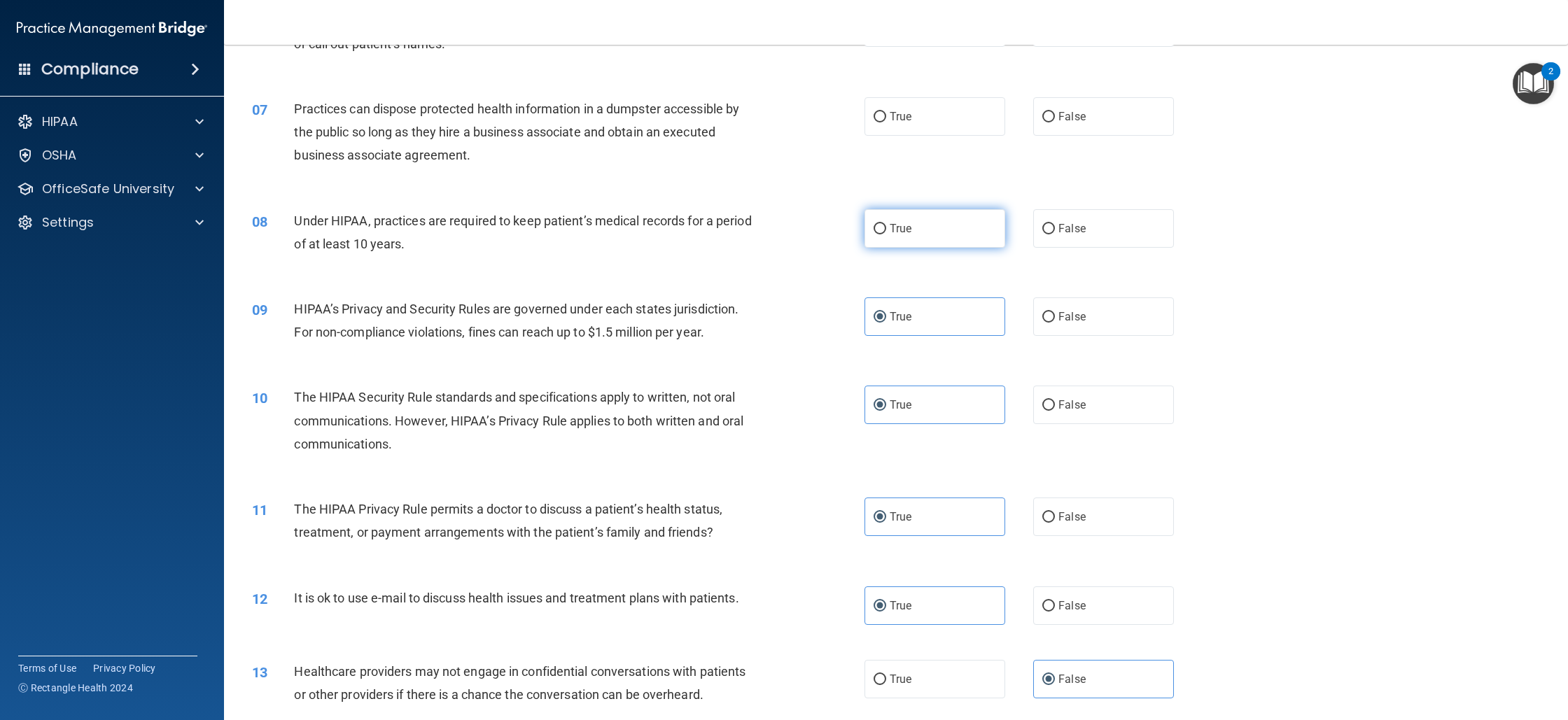
click at [883, 231] on label "True" at bounding box center [934, 228] width 140 height 38
click at [883, 231] on input "True" at bounding box center [879, 229] width 12 height 11
radio input "true"
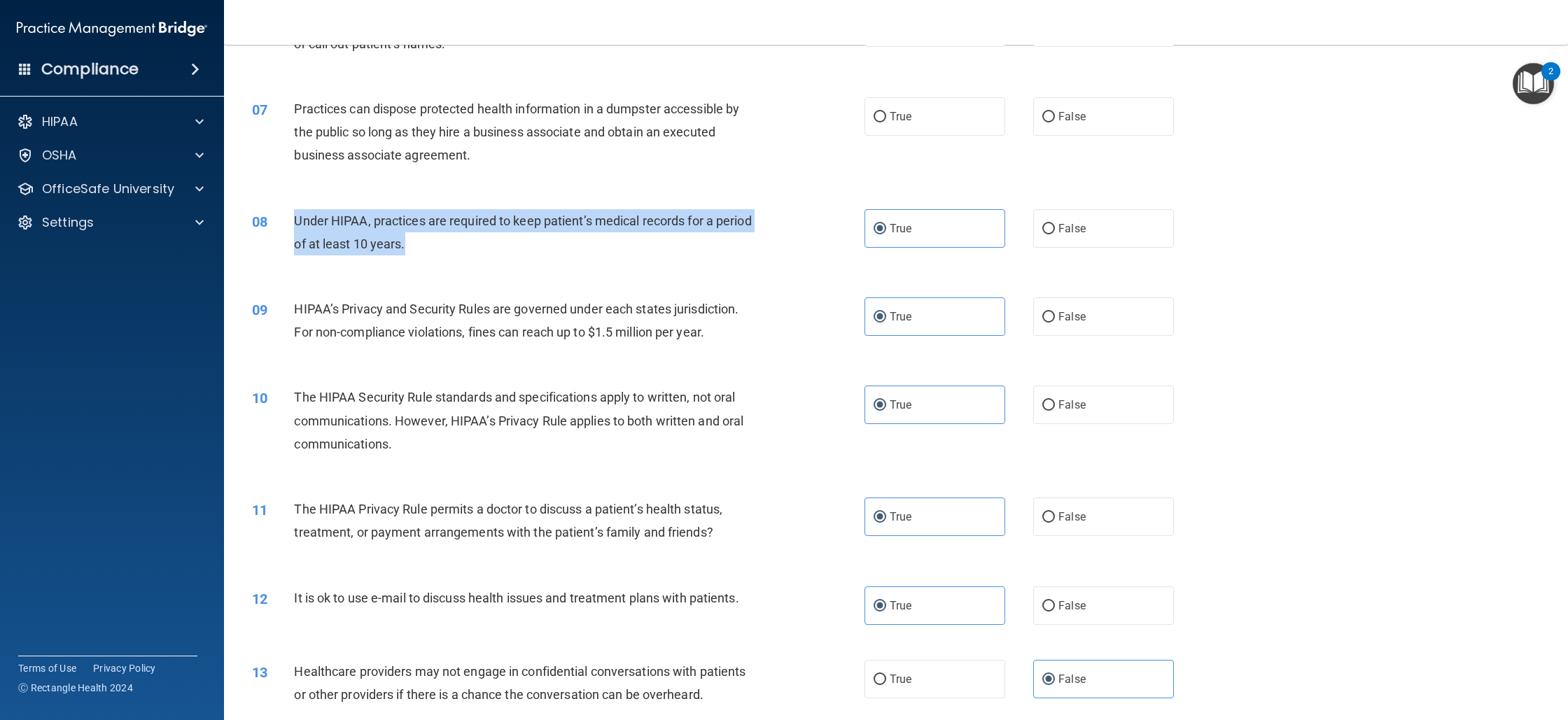
drag, startPoint x: 560, startPoint y: 259, endPoint x: 283, endPoint y: 222, distance: 279.5
click at [283, 222] on div "08 Under HIPAA, practices are required to keep patient’s medical records for a …" at bounding box center [559, 236] width 655 height 53
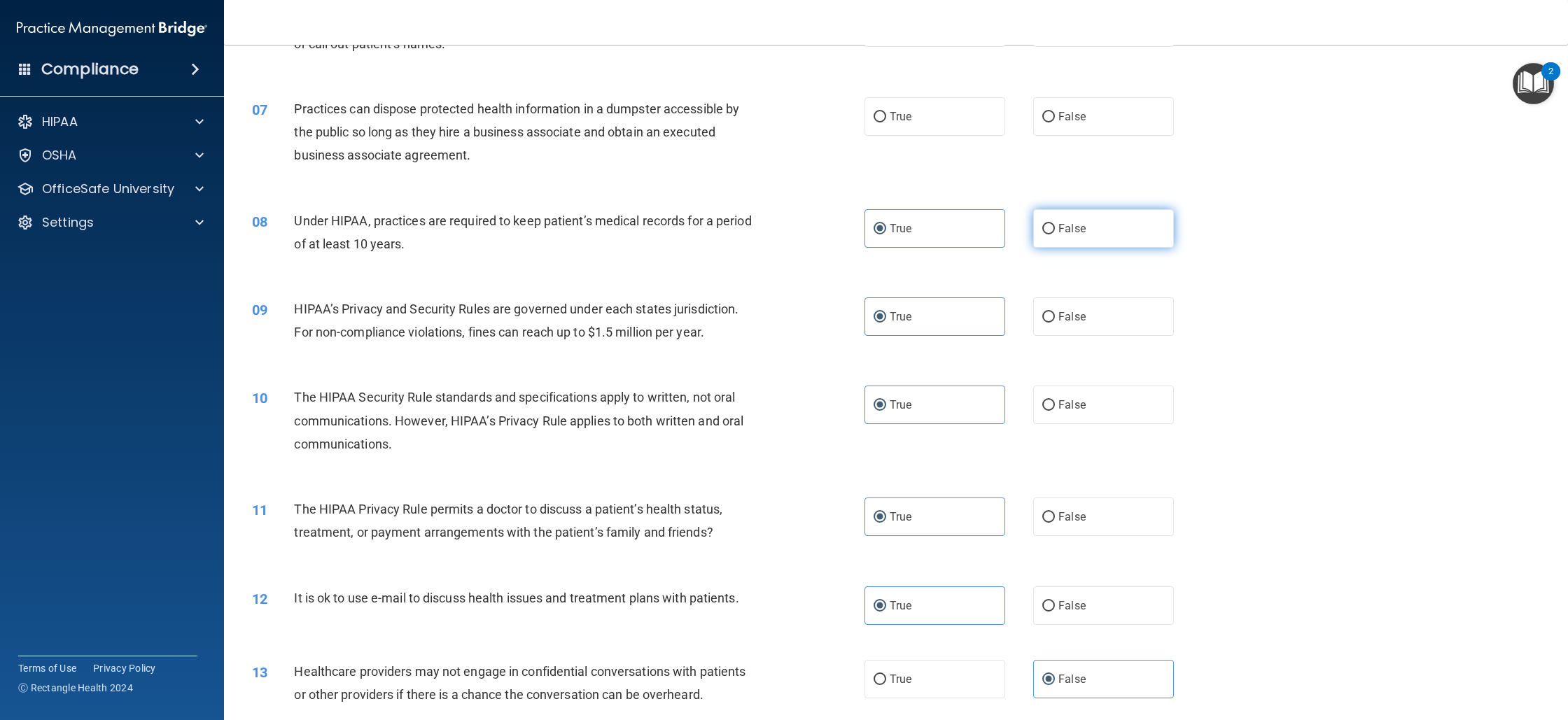
click at [1095, 230] on label "False" at bounding box center [1103, 228] width 140 height 38
click at [1055, 230] on input "False" at bounding box center [1049, 229] width 12 height 11
radio input "true"
radio input "false"
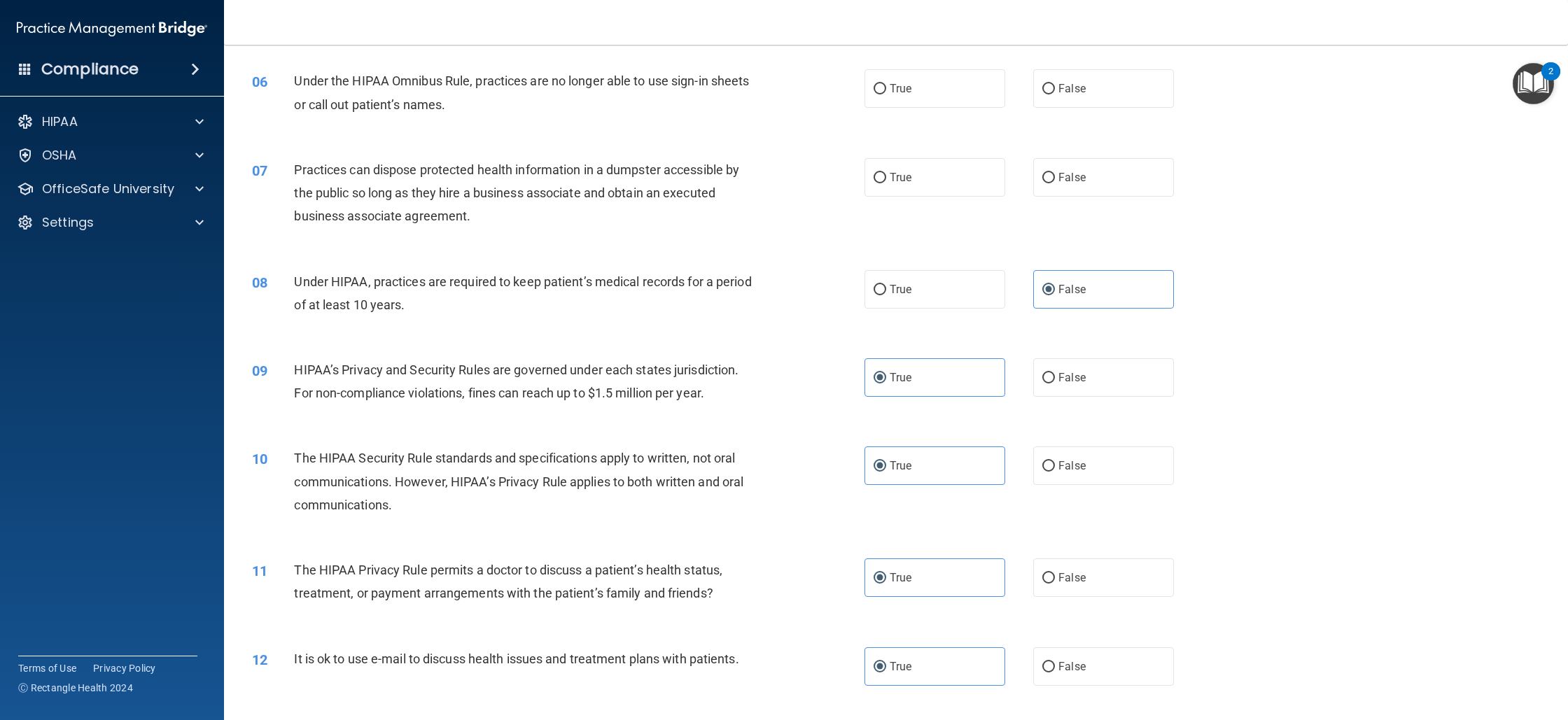
scroll to position [469, 0]
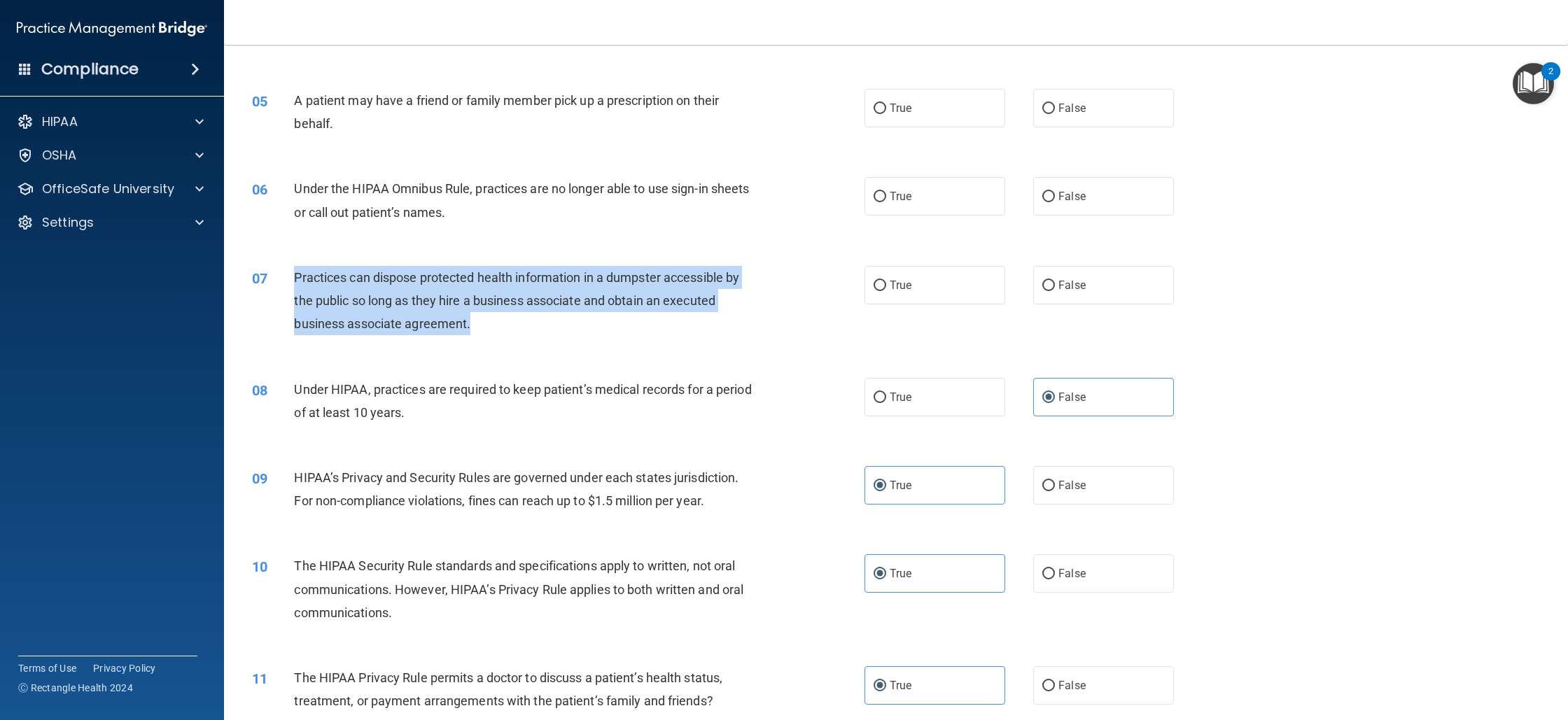
drag, startPoint x: 487, startPoint y: 327, endPoint x: 295, endPoint y: 278, distance: 198.2
click at [295, 278] on div "Practices can dispose protected health information in a dumpster accessible by …" at bounding box center [532, 301] width 476 height 70
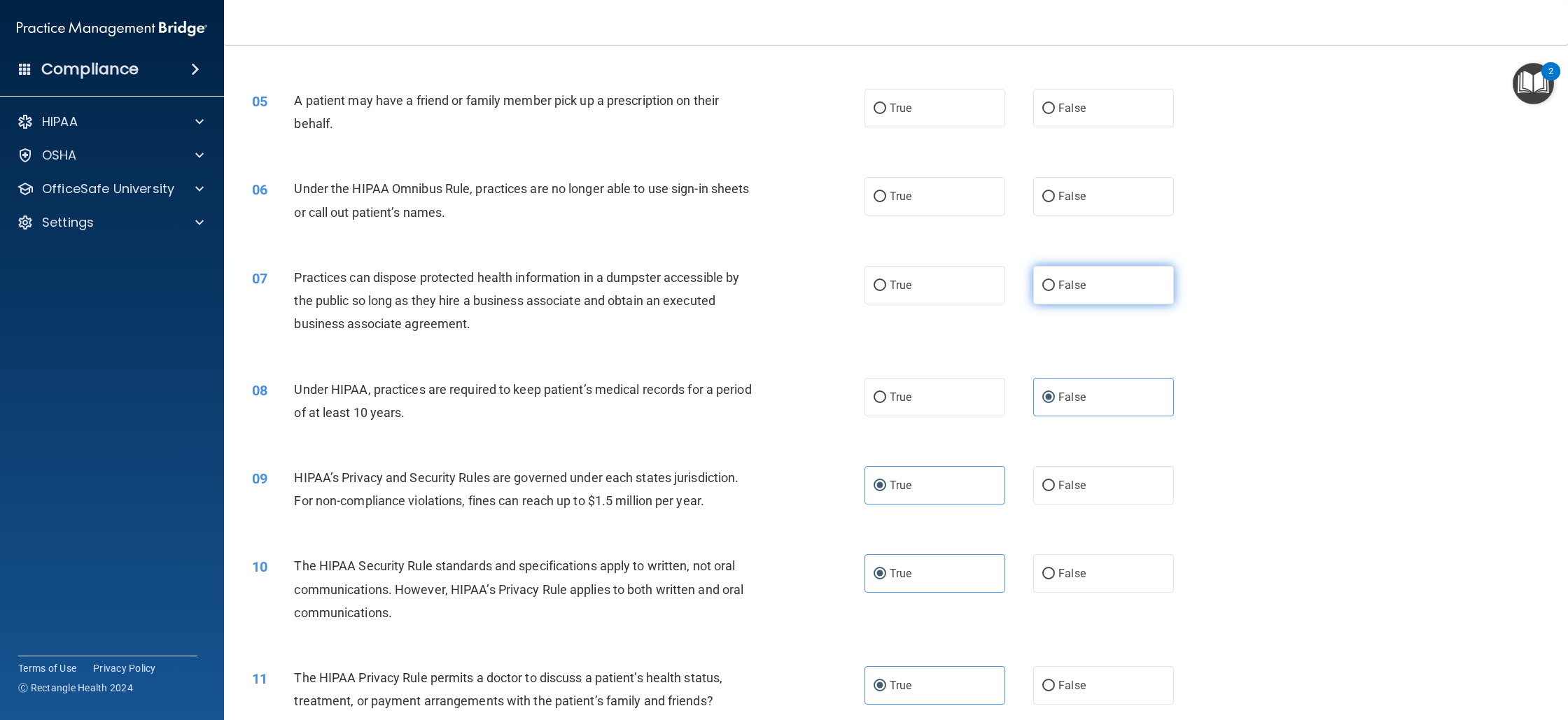
click at [1070, 286] on span "False" at bounding box center [1072, 286] width 28 height 13
click at [1055, 286] on input "False" at bounding box center [1049, 286] width 12 height 11
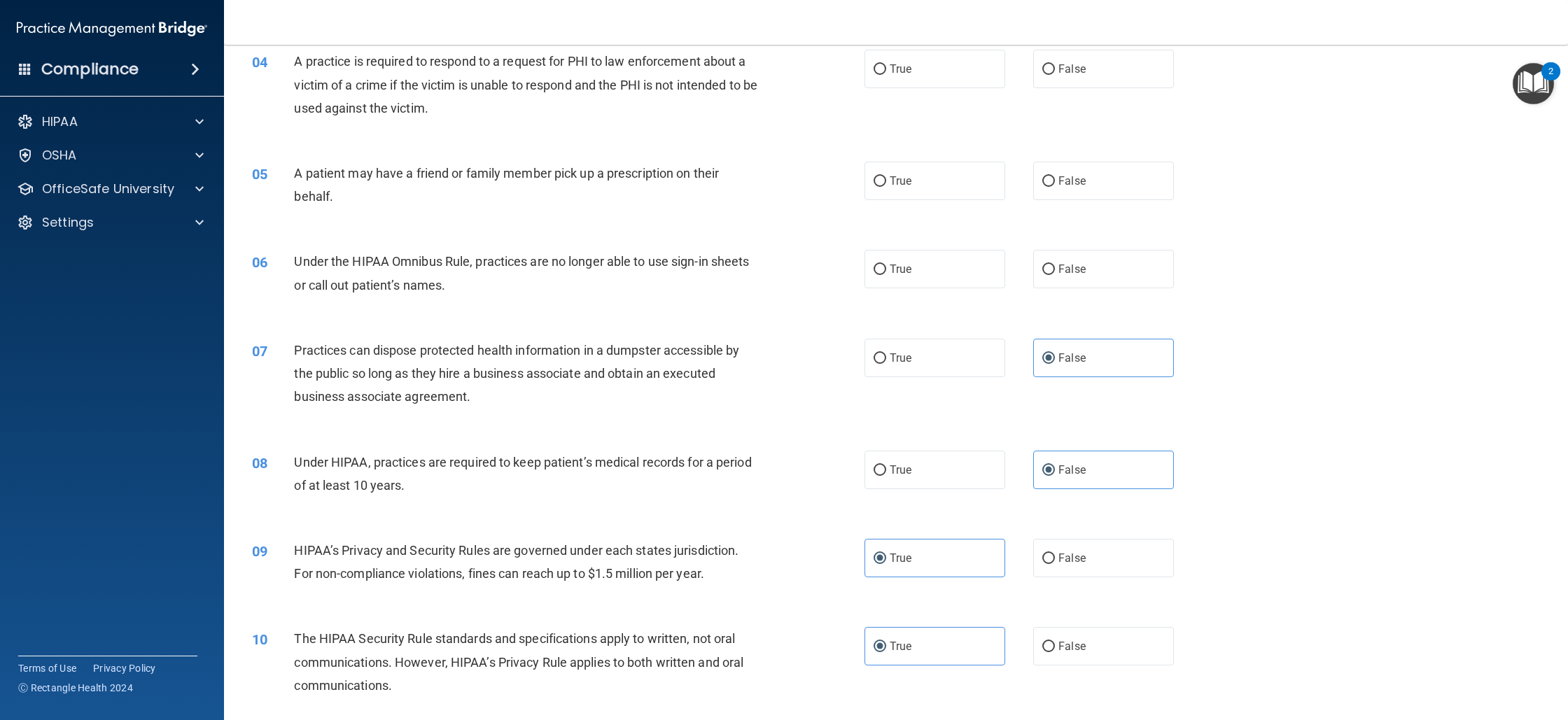
scroll to position [319, 0]
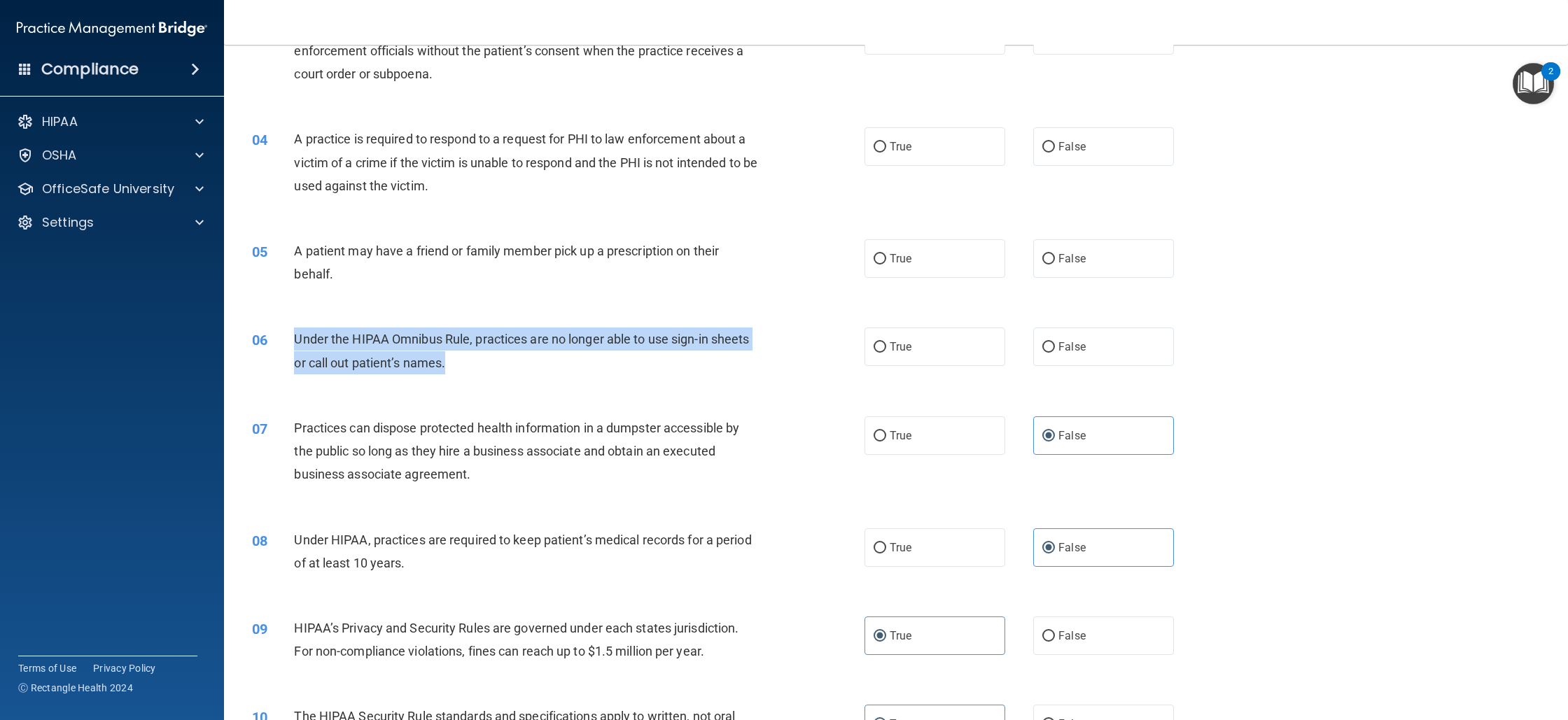
drag, startPoint x: 484, startPoint y: 369, endPoint x: 269, endPoint y: 350, distance: 215.8
click at [269, 350] on div "06 Under the HIPAA Omnibus Rule, practices are no longer able to use sign-in sh…" at bounding box center [559, 354] width 655 height 53
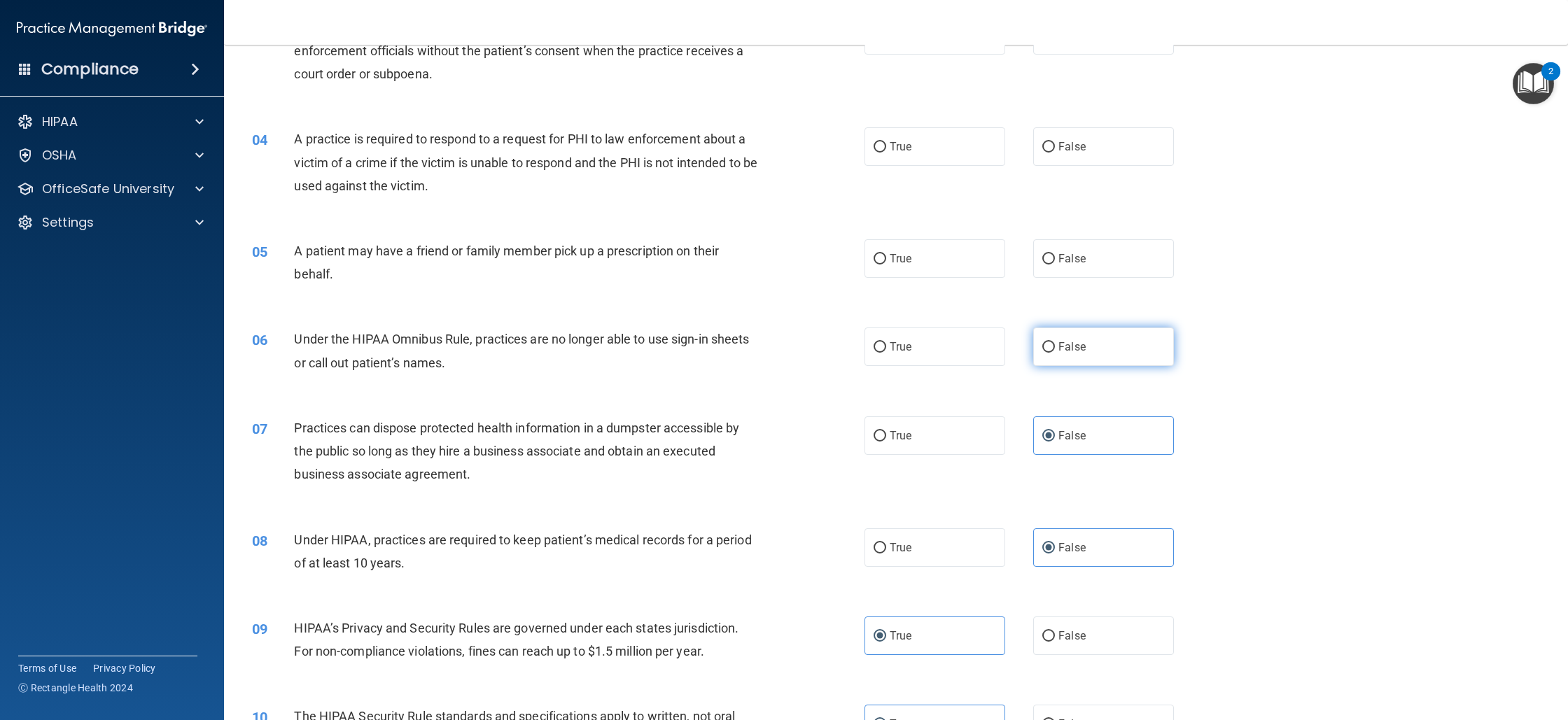
click at [1091, 361] on label "False" at bounding box center [1103, 347] width 140 height 38
click at [1055, 353] on input "False" at bounding box center [1049, 348] width 12 height 11
drag, startPoint x: 600, startPoint y: 289, endPoint x: 329, endPoint y: 269, distance: 271.7
click at [327, 266] on div "05 A patient may have a friend or family member pick up a prescription on their…" at bounding box center [559, 266] width 655 height 53
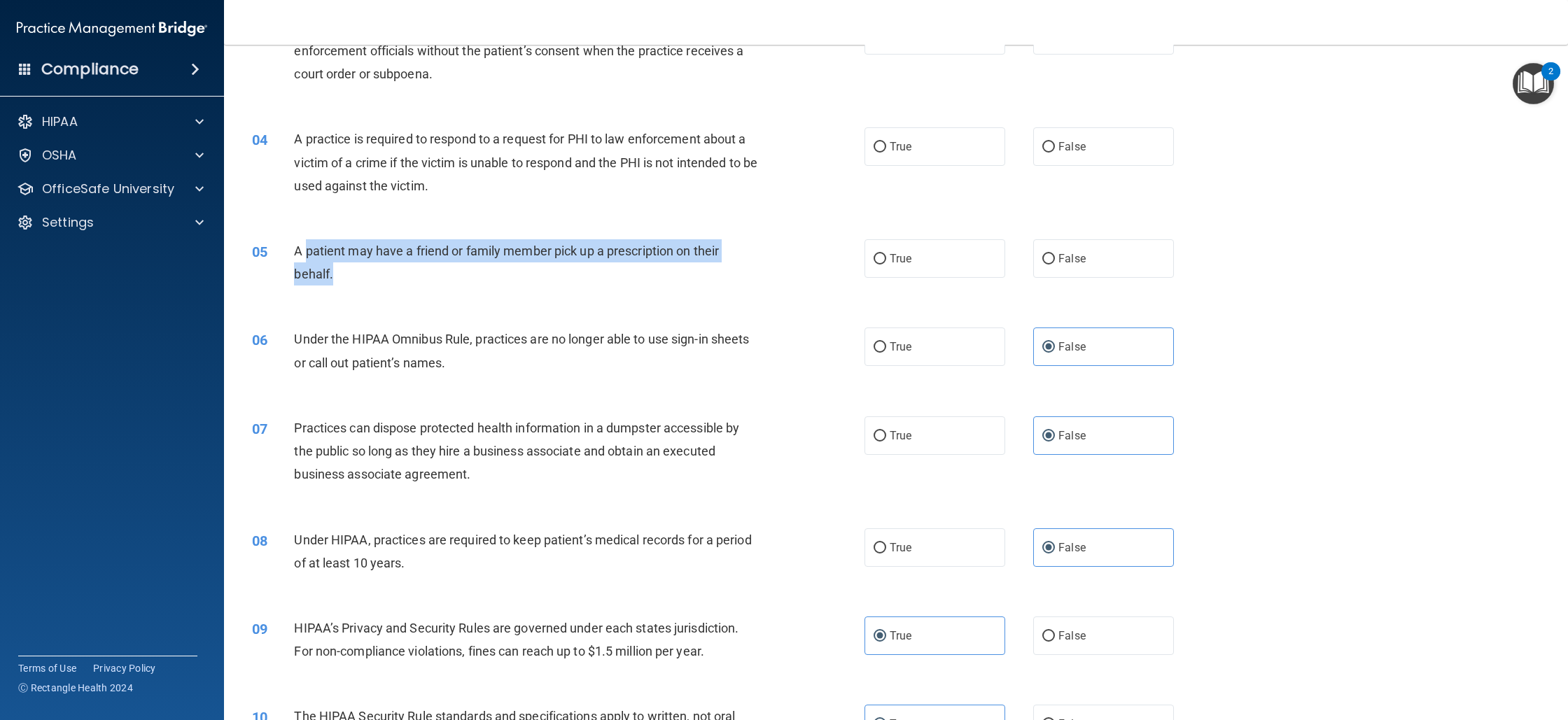
drag, startPoint x: 350, startPoint y: 284, endPoint x: 305, endPoint y: 250, distance: 56.4
click at [305, 250] on div "A patient may have a friend or family member pick up a prescription on their be…" at bounding box center [532, 263] width 476 height 46
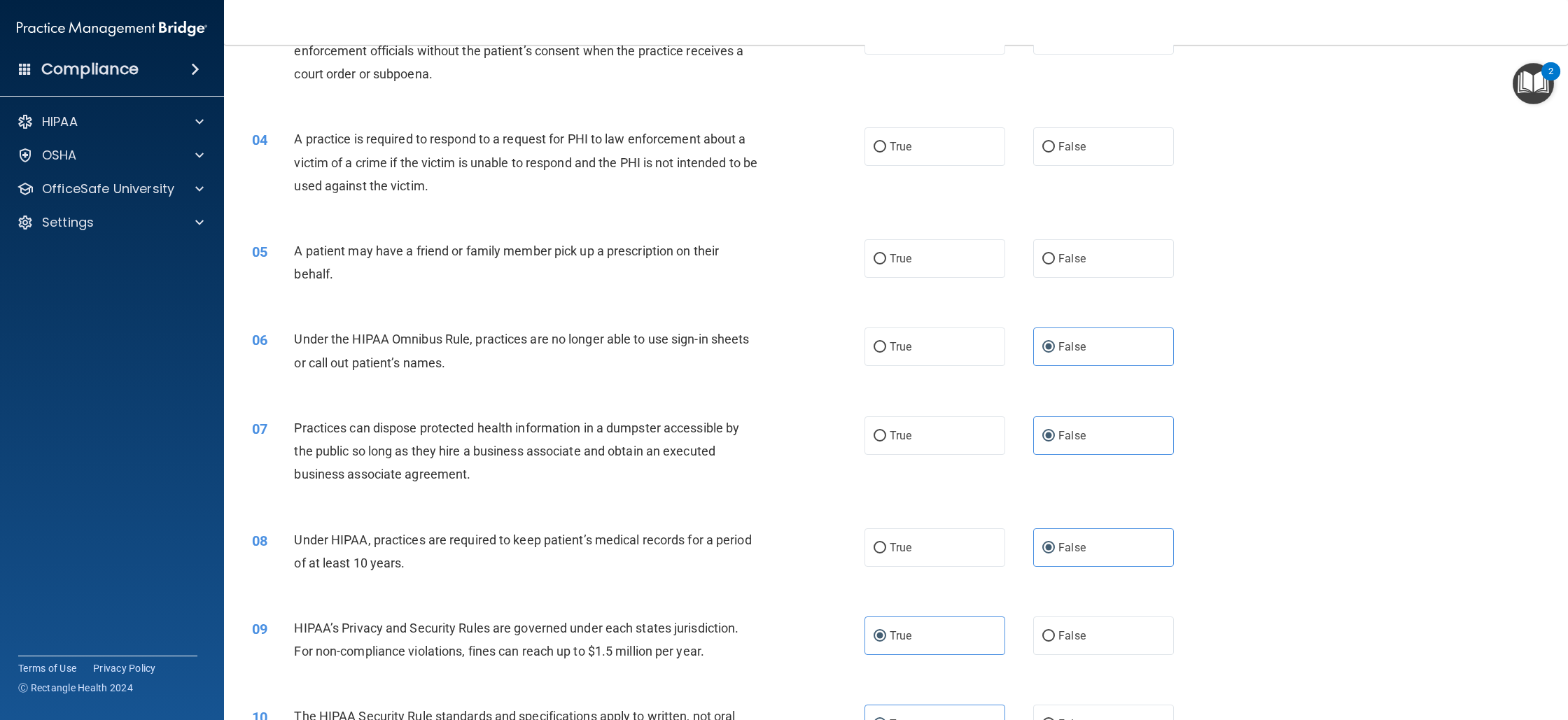
click at [301, 251] on span "A patient may have a friend or family member pick up a prescription on their be…" at bounding box center [506, 263] width 425 height 38
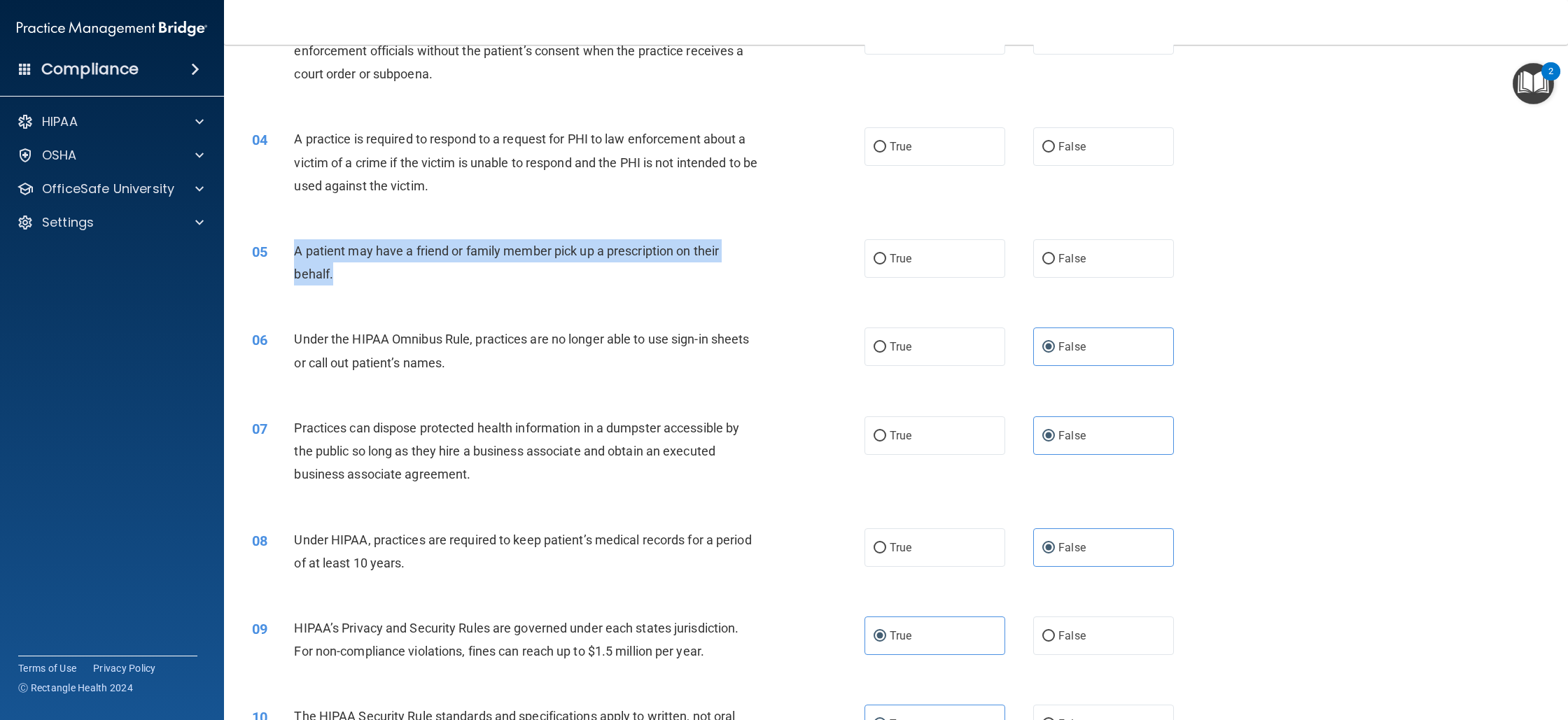
drag, startPoint x: 295, startPoint y: 251, endPoint x: 350, endPoint y: 276, distance: 60.4
click at [350, 276] on div "A patient may have a friend or family member pick up a prescription on their be…" at bounding box center [532, 263] width 476 height 46
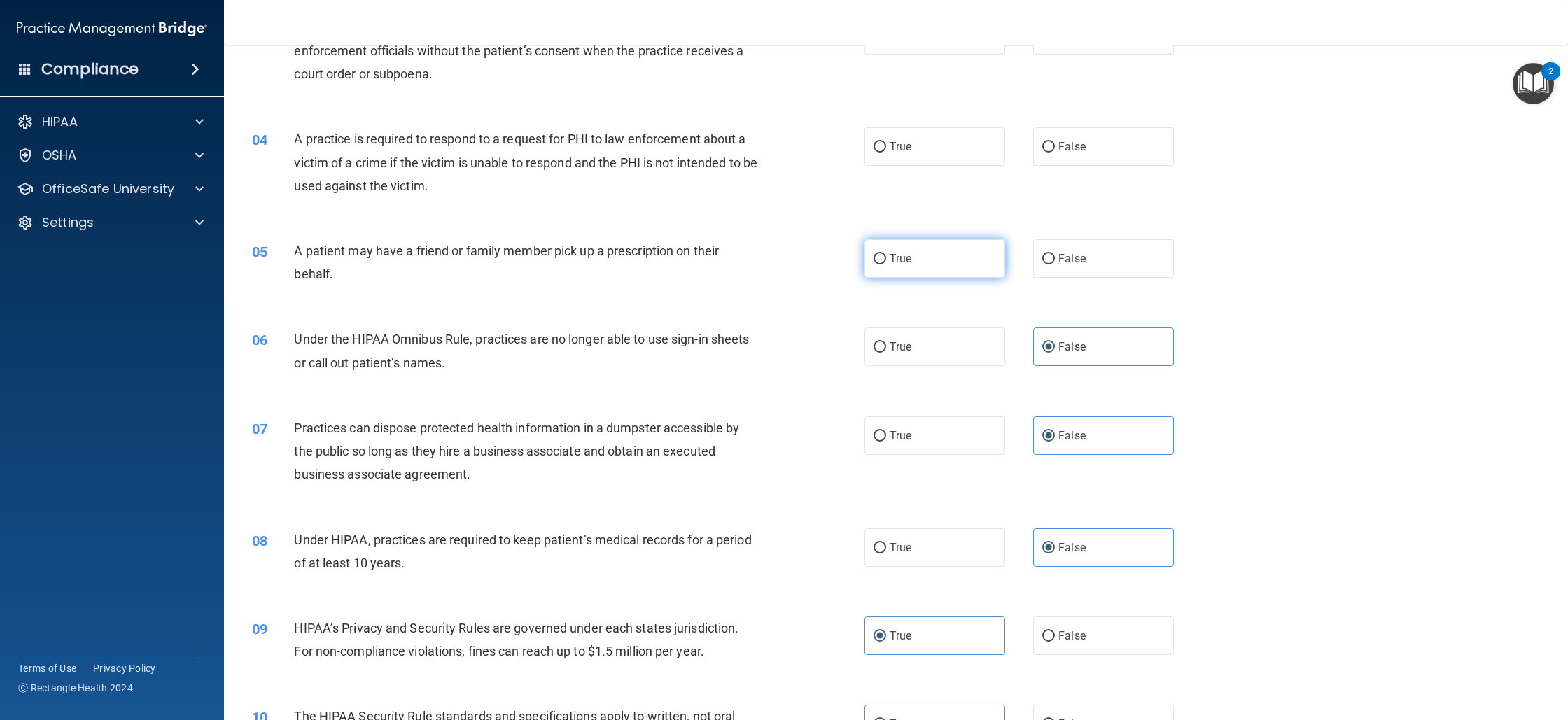
click at [905, 257] on span "True" at bounding box center [901, 259] width 22 height 13
click at [886, 257] on input "True" at bounding box center [879, 259] width 12 height 11
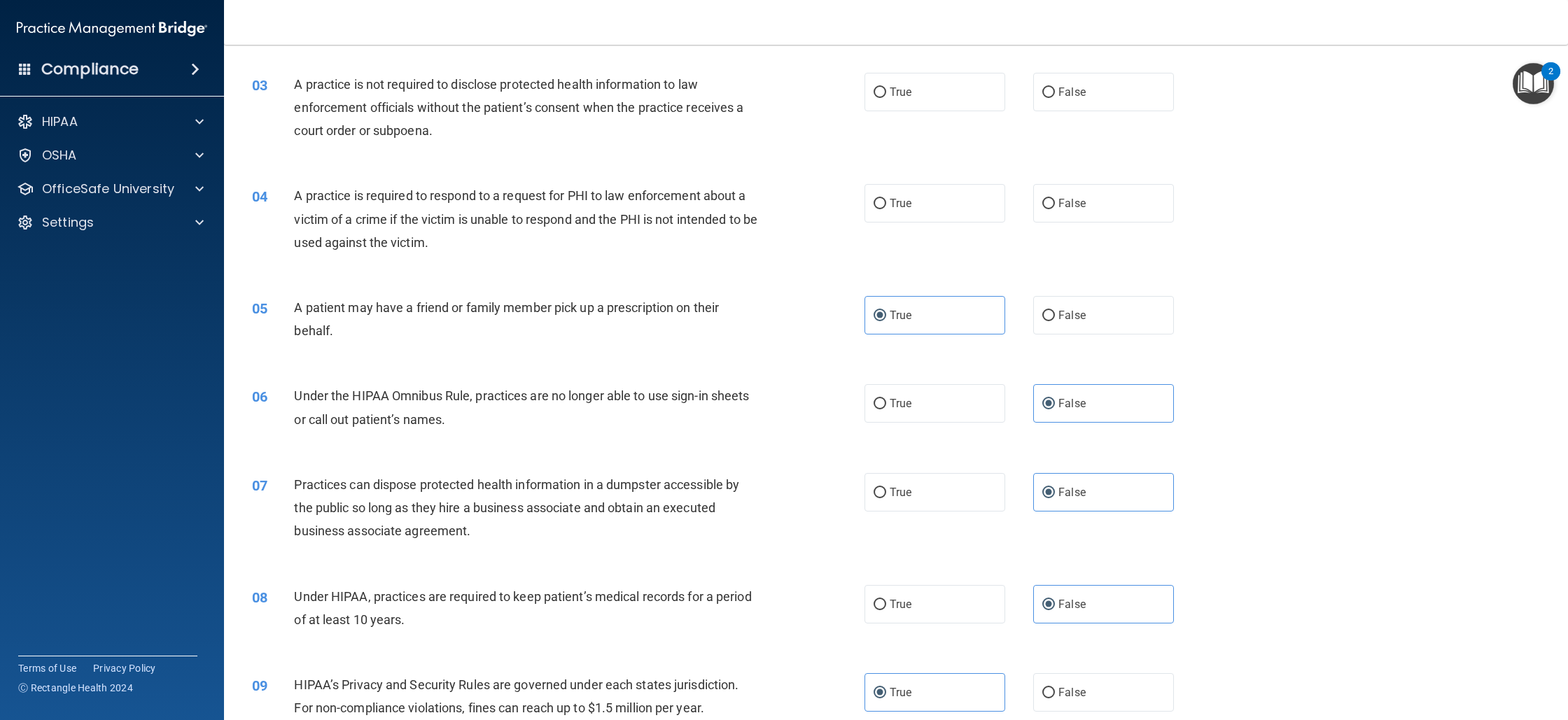
scroll to position [261, 0]
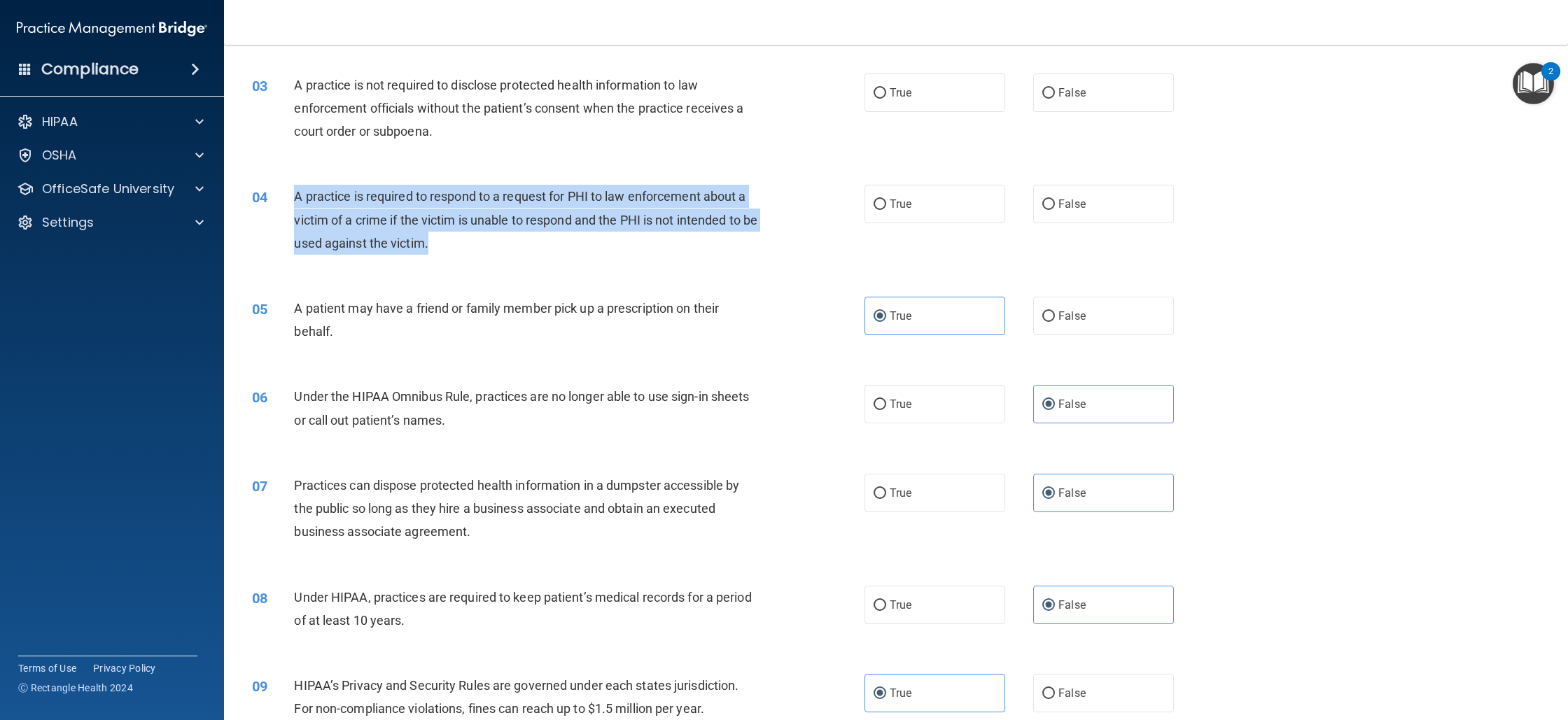
drag, startPoint x: 453, startPoint y: 249, endPoint x: 297, endPoint y: 190, distance: 166.8
click at [297, 190] on div "A practice is required to respond to a request for PHI to law enforcement about…" at bounding box center [532, 220] width 476 height 70
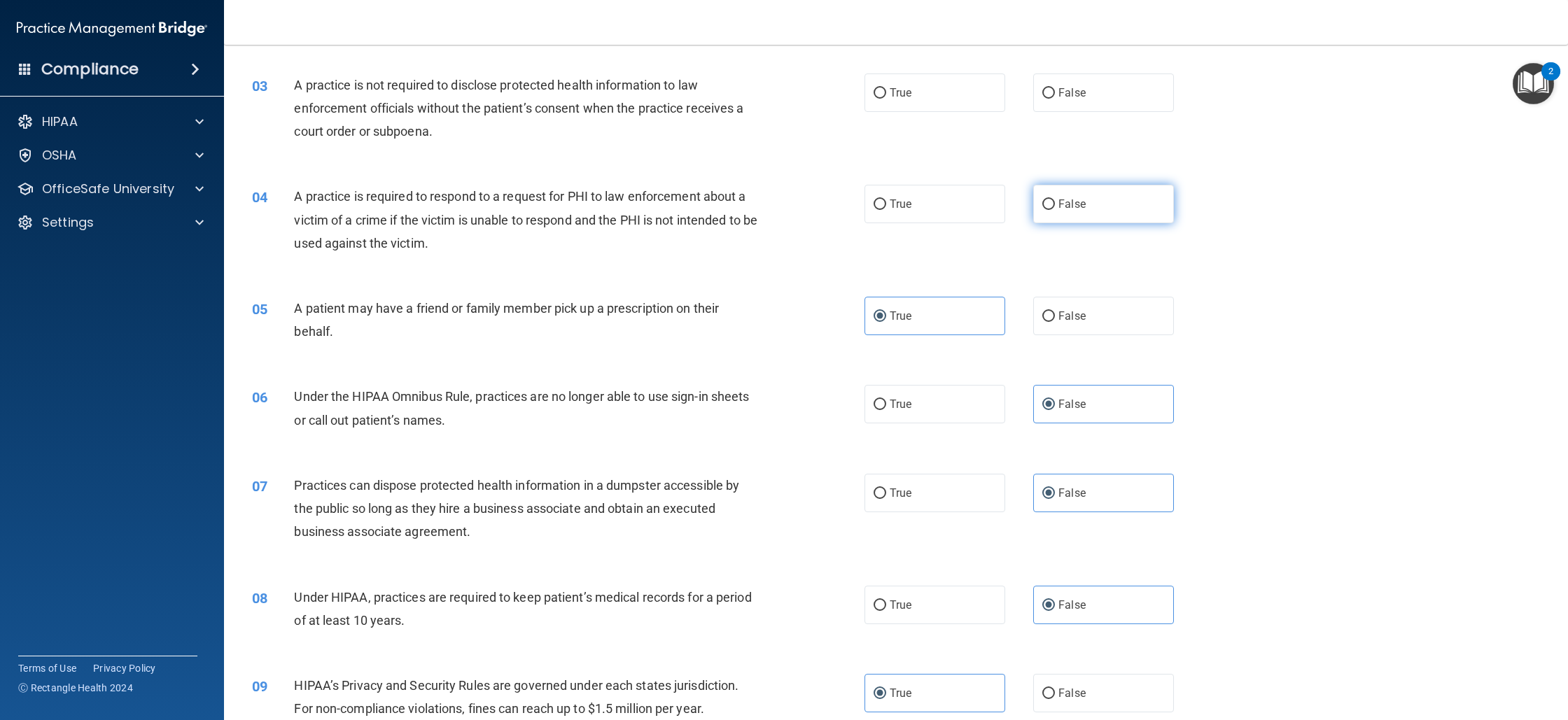
click at [1072, 192] on label "False" at bounding box center [1103, 204] width 140 height 38
click at [1055, 200] on input "False" at bounding box center [1049, 204] width 12 height 11
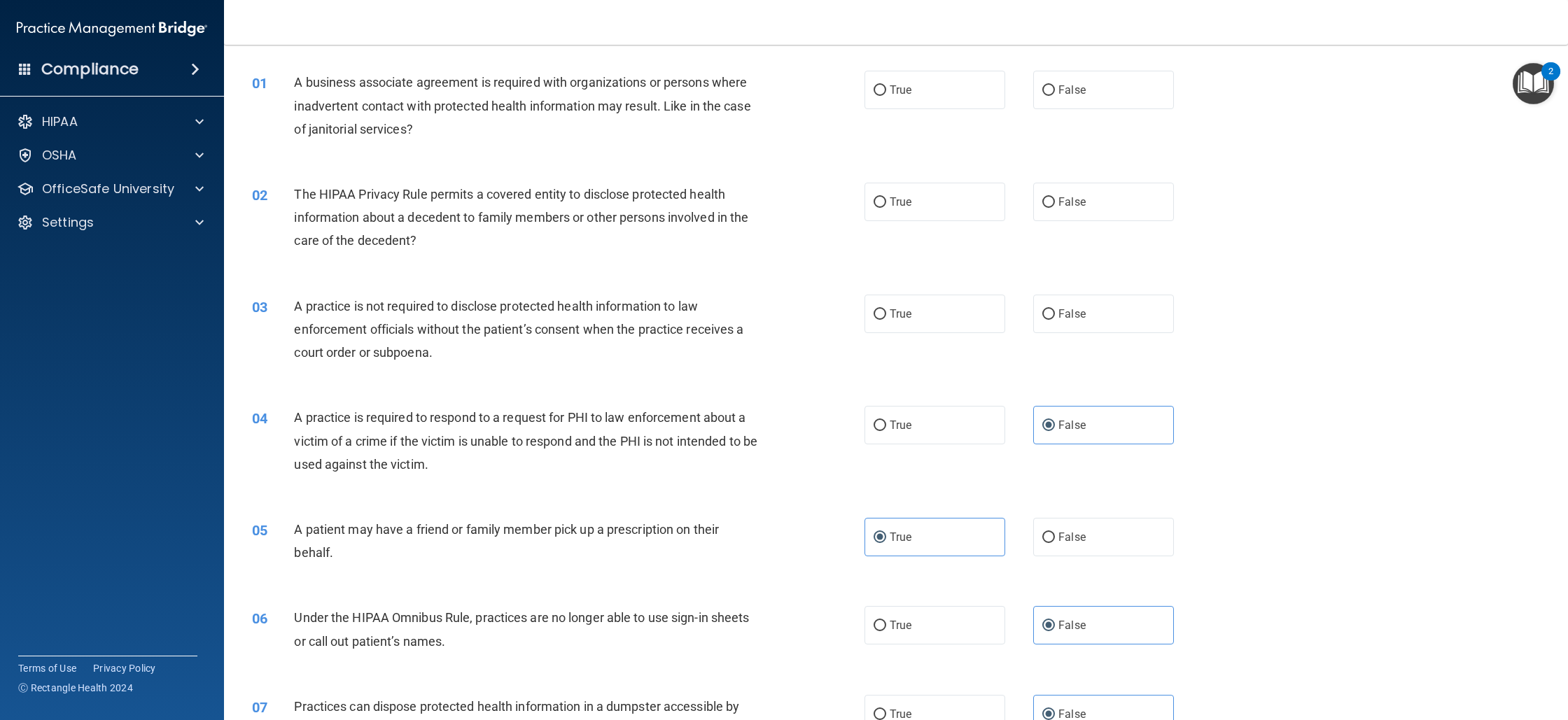
scroll to position [28, 0]
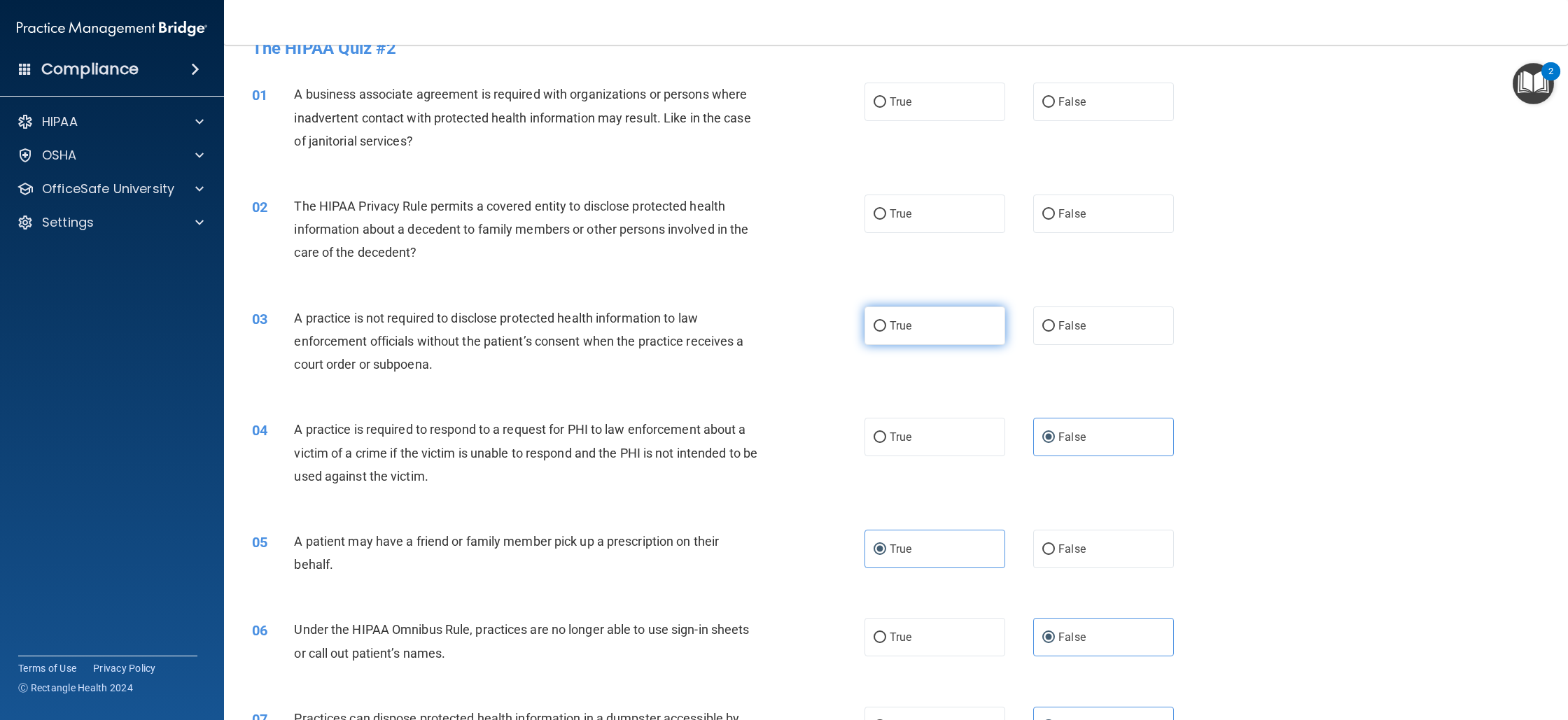
click at [909, 324] on label "True" at bounding box center [934, 326] width 140 height 38
click at [886, 324] on input "True" at bounding box center [879, 327] width 12 height 11
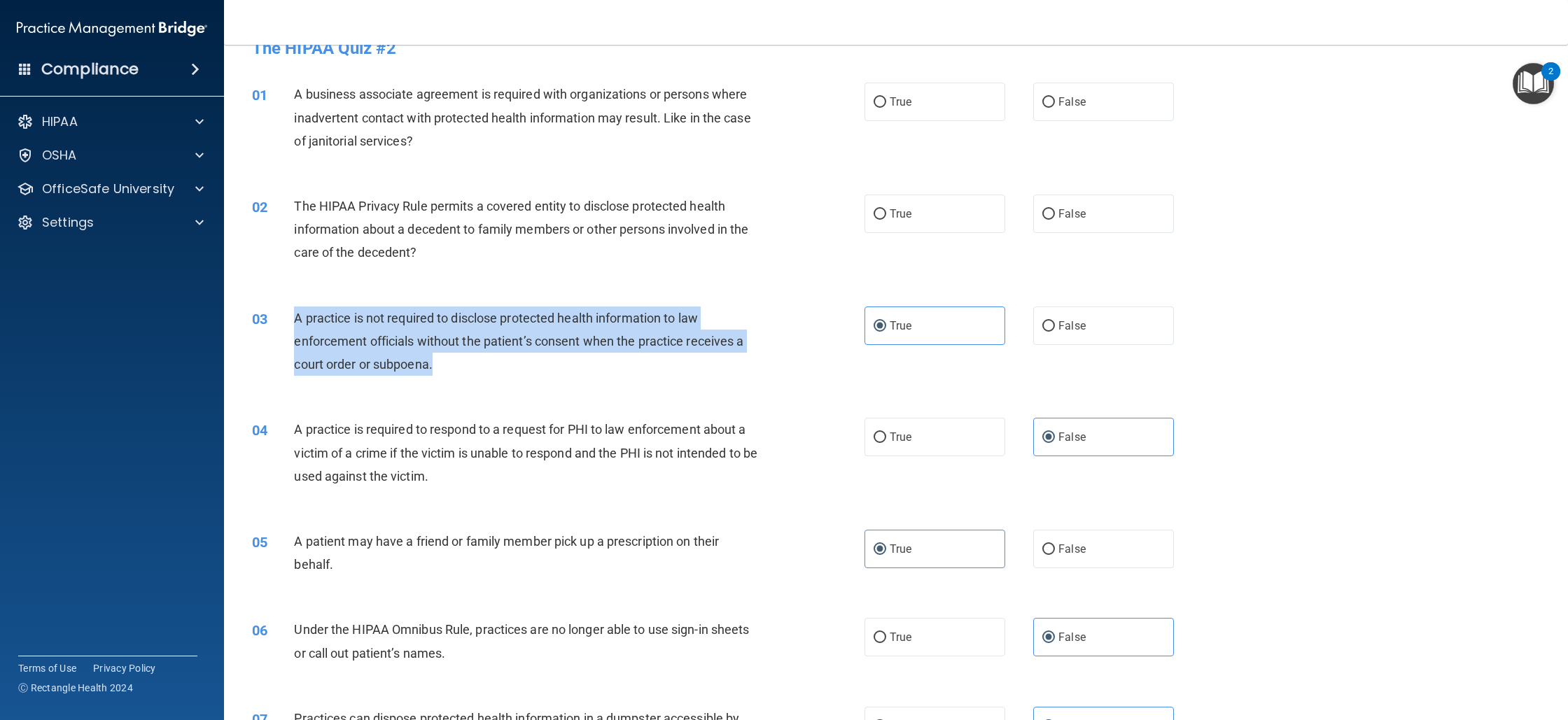
drag, startPoint x: 443, startPoint y: 364, endPoint x: 295, endPoint y: 319, distance: 154.7
click at [295, 319] on div "A practice is not required to disclose protected health information to law enfo…" at bounding box center [532, 341] width 476 height 70
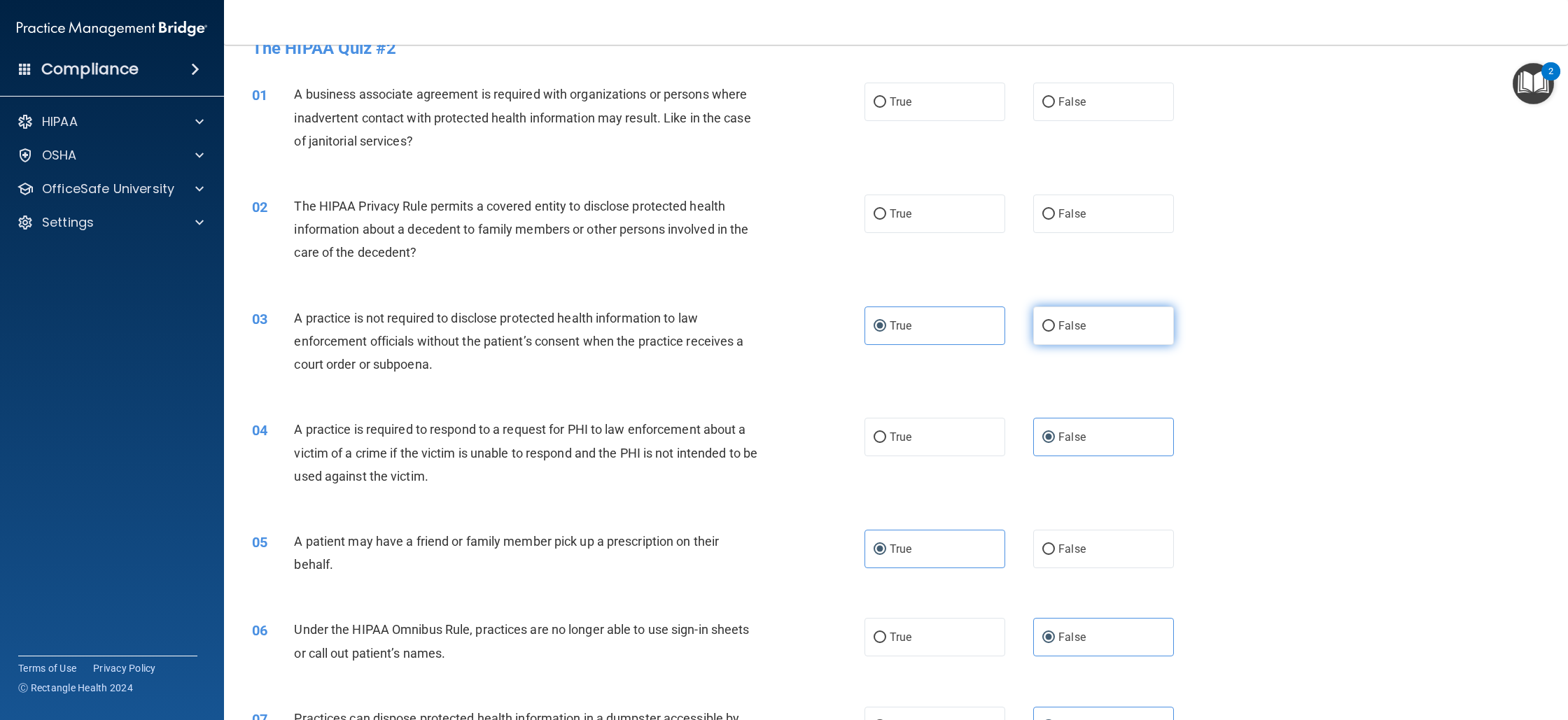
click at [1035, 328] on label "False" at bounding box center [1103, 326] width 140 height 38
click at [1043, 328] on input "False" at bounding box center [1049, 327] width 12 height 11
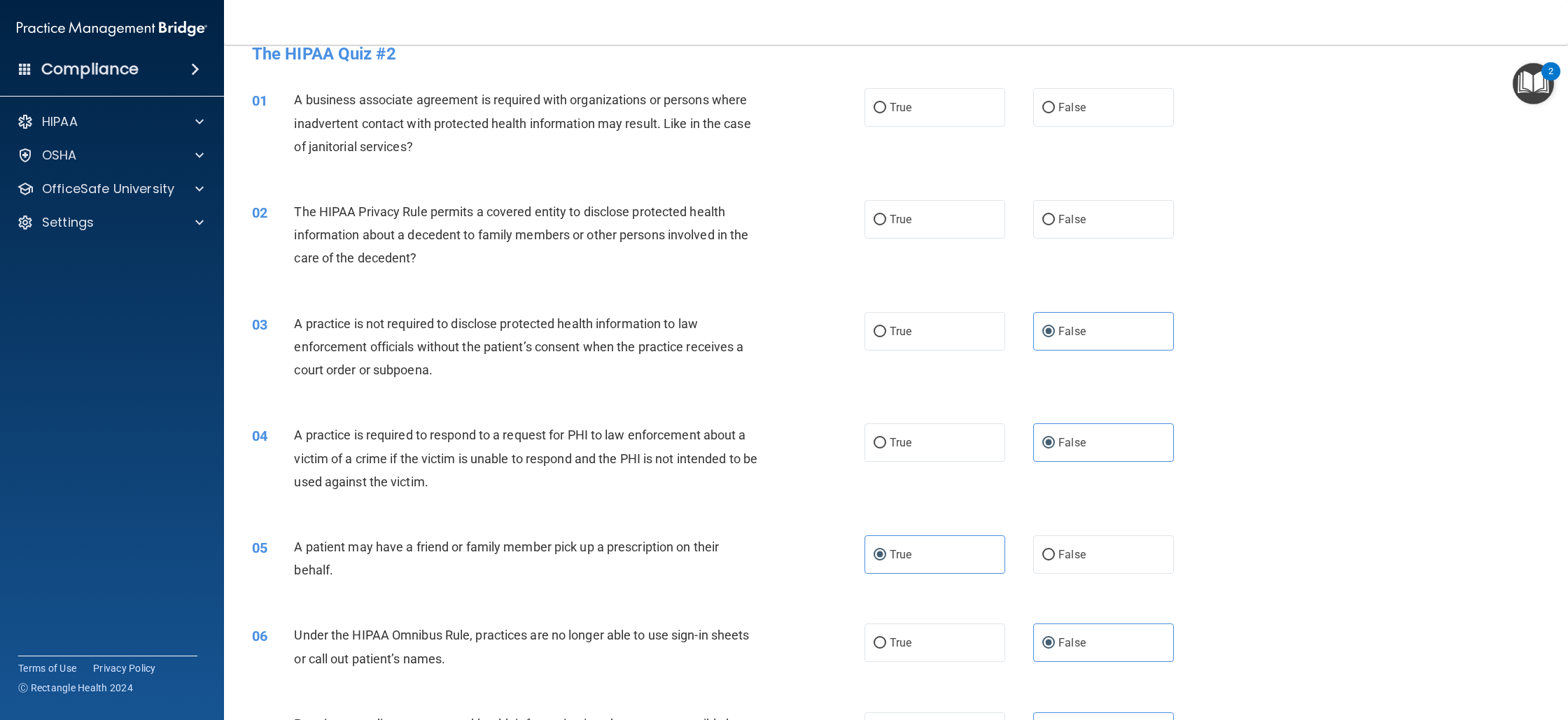
scroll to position [20, 0]
click at [914, 235] on label "True" at bounding box center [934, 222] width 140 height 38
click at [886, 228] on input "True" at bounding box center [879, 222] width 12 height 11
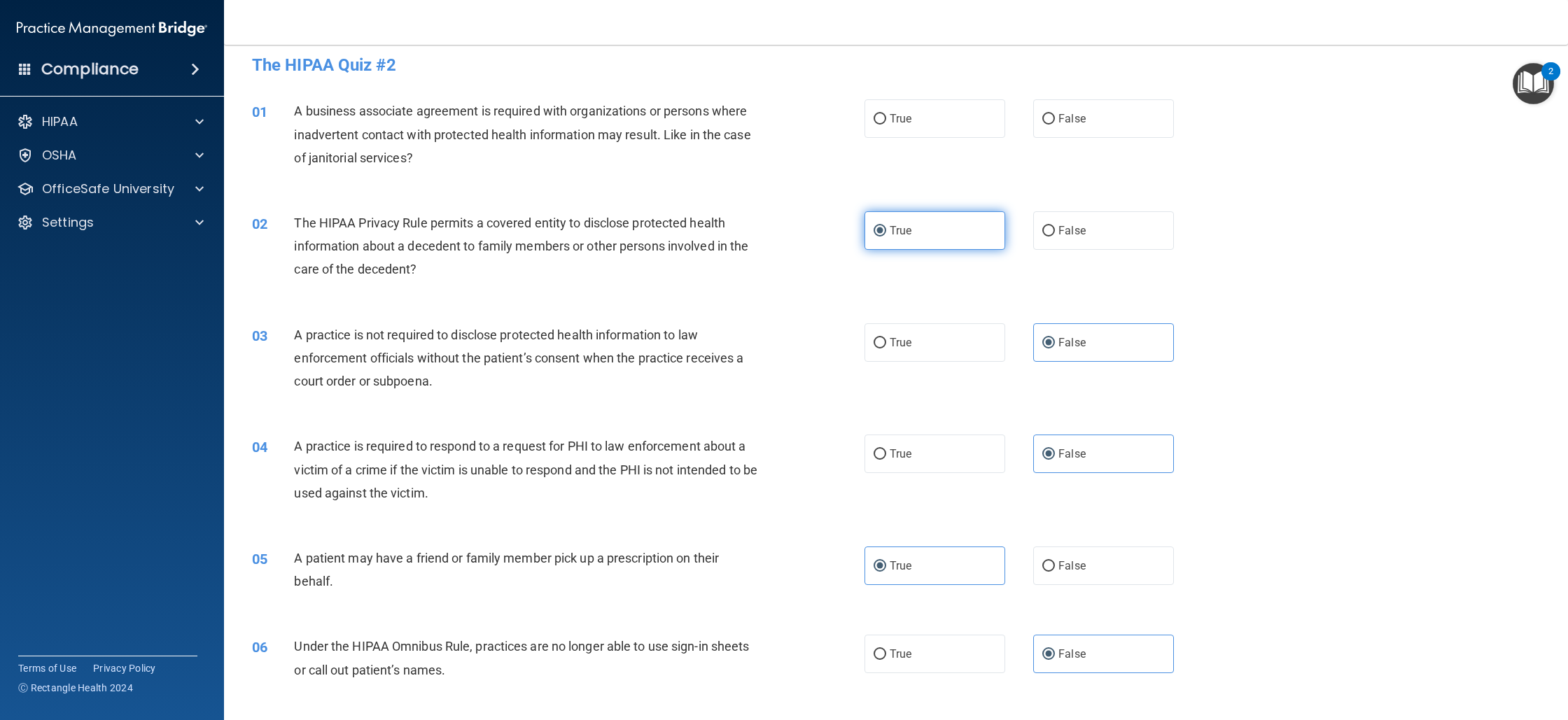
scroll to position [0, 0]
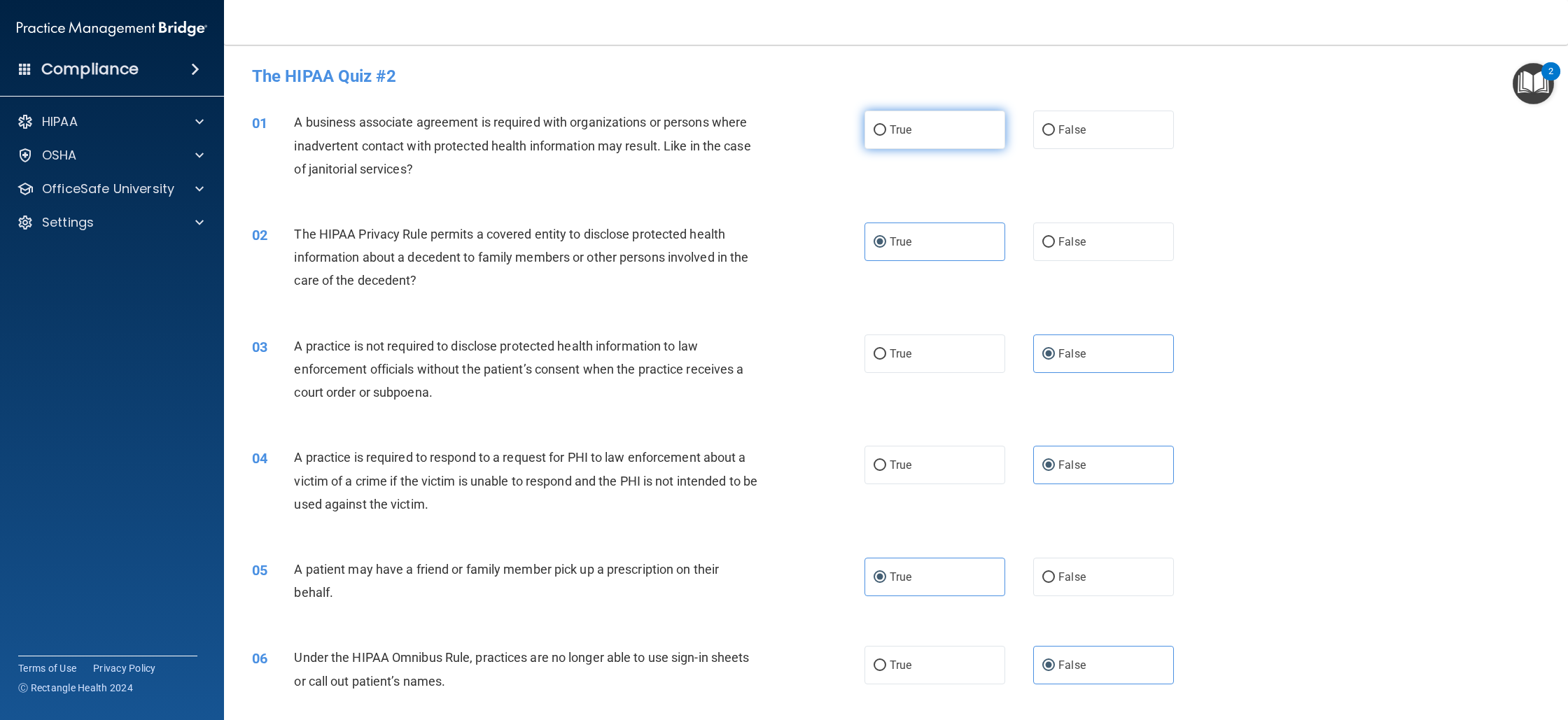
click at [922, 137] on label "True" at bounding box center [934, 130] width 140 height 38
click at [886, 136] on input "True" at bounding box center [879, 130] width 12 height 11
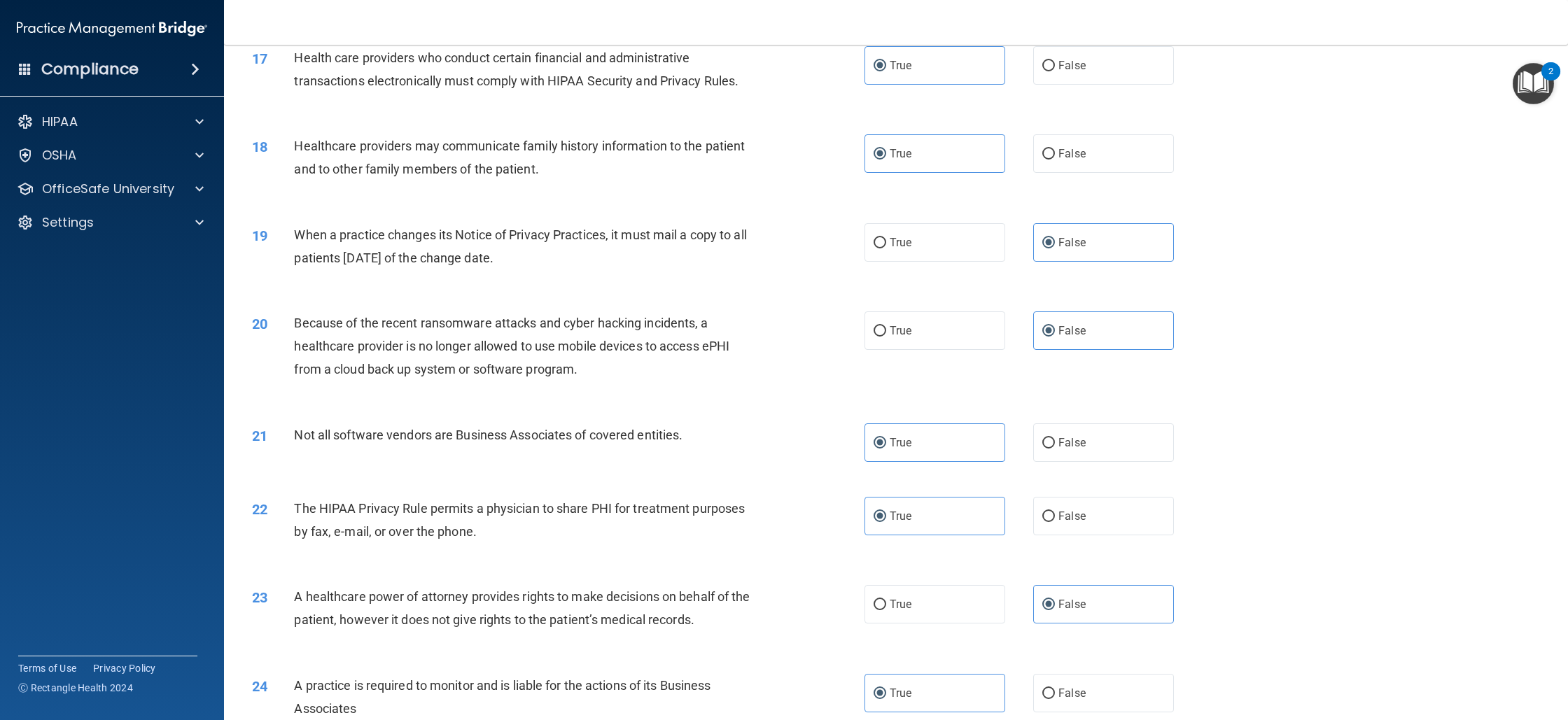
scroll to position [2284, 0]
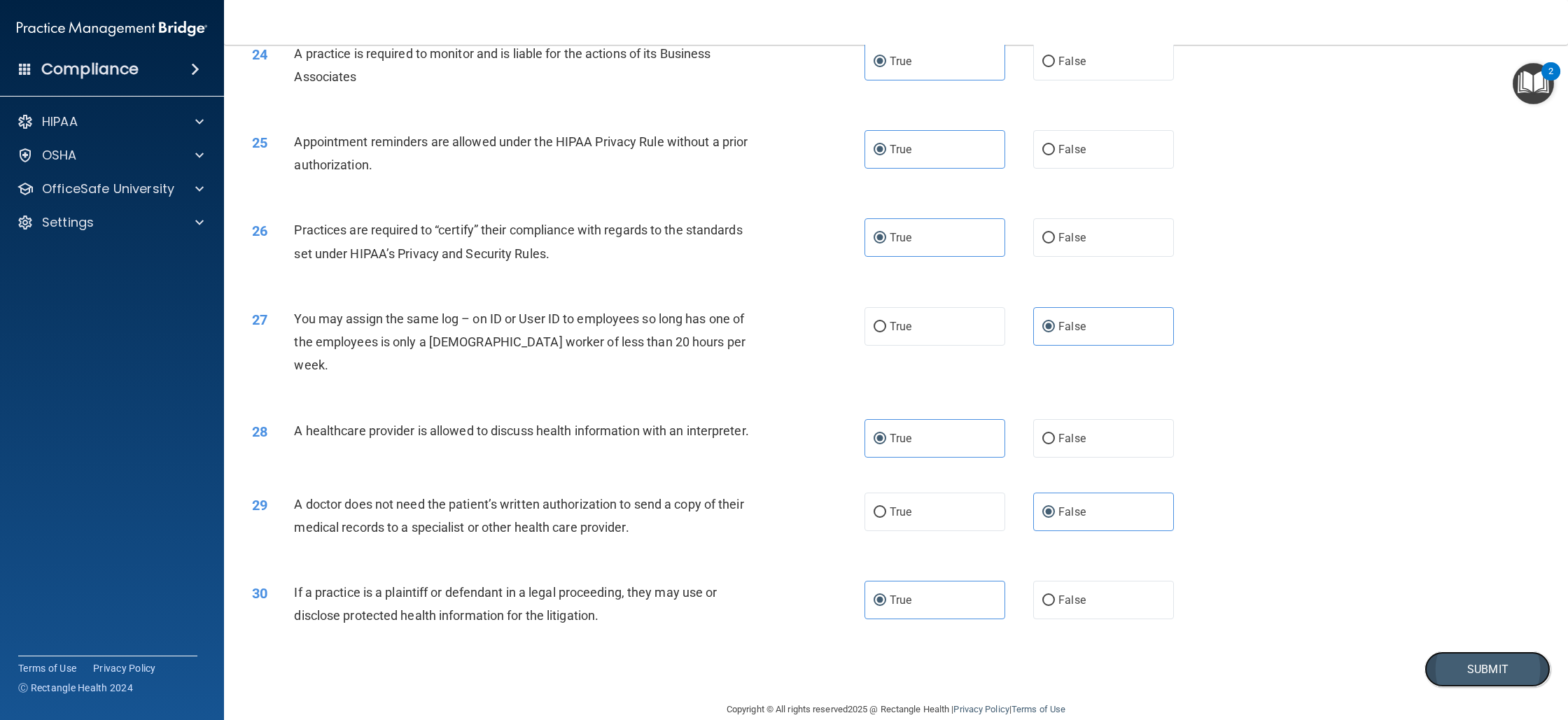
click at [1436, 661] on button "Submit" at bounding box center [1488, 669] width 126 height 35
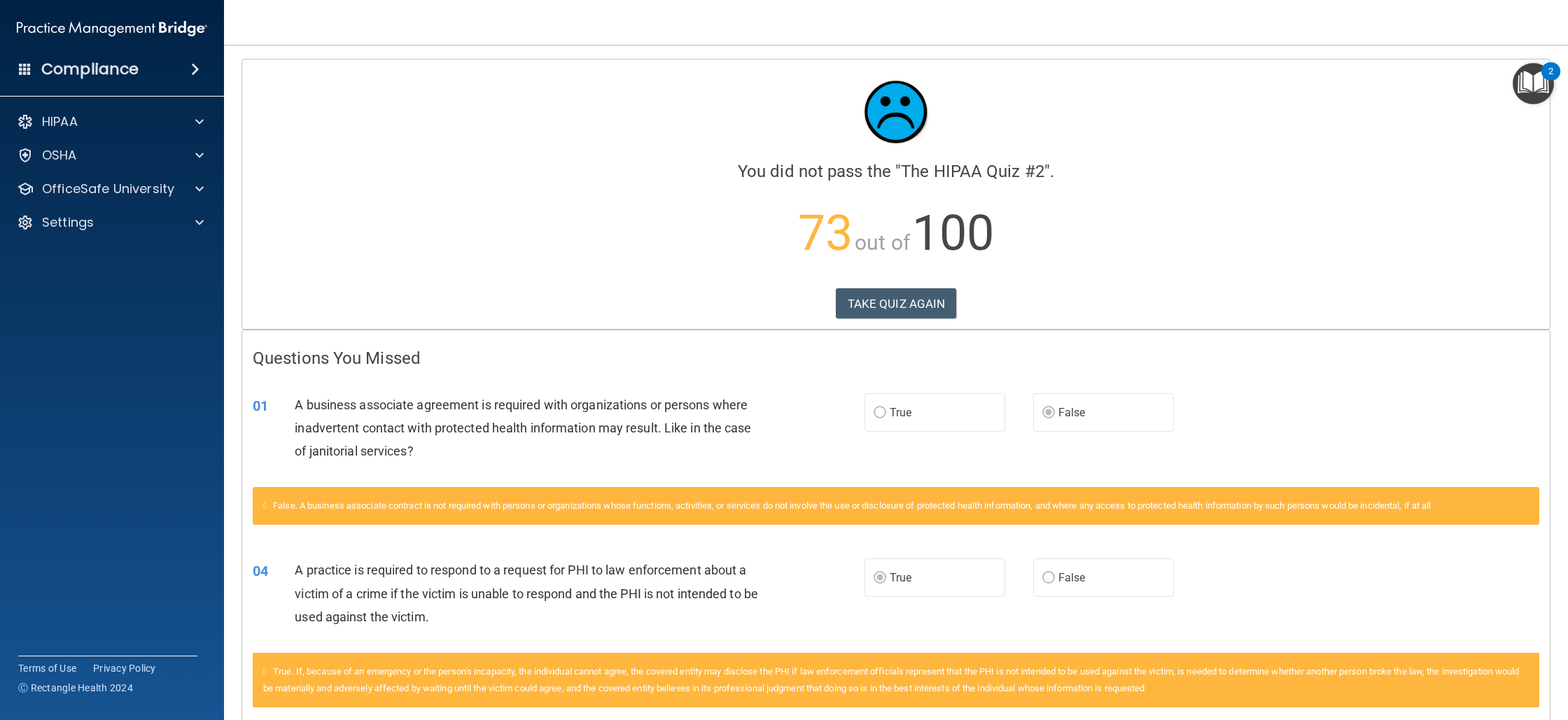
click at [885, 286] on div "Calculating your score.... You did not pass the " The HIPAA Quiz #2 ". 73 out o…" at bounding box center [897, 194] width 1308 height 269
click at [878, 290] on button "TAKE QUIZ AGAIN" at bounding box center [896, 304] width 121 height 31
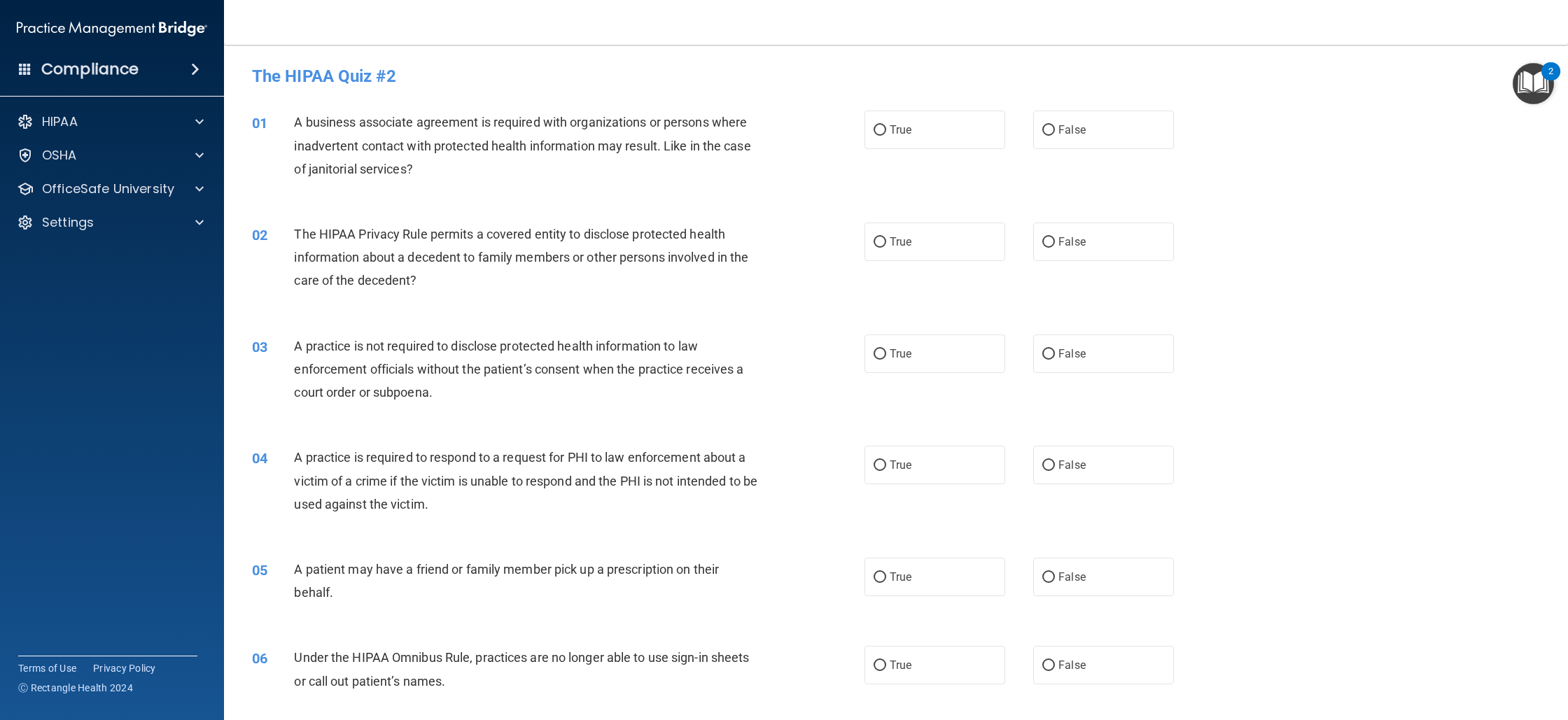
click at [1134, 150] on div "01 A business associate agreement is required with organizations or persons whe…" at bounding box center [896, 149] width 1309 height 112
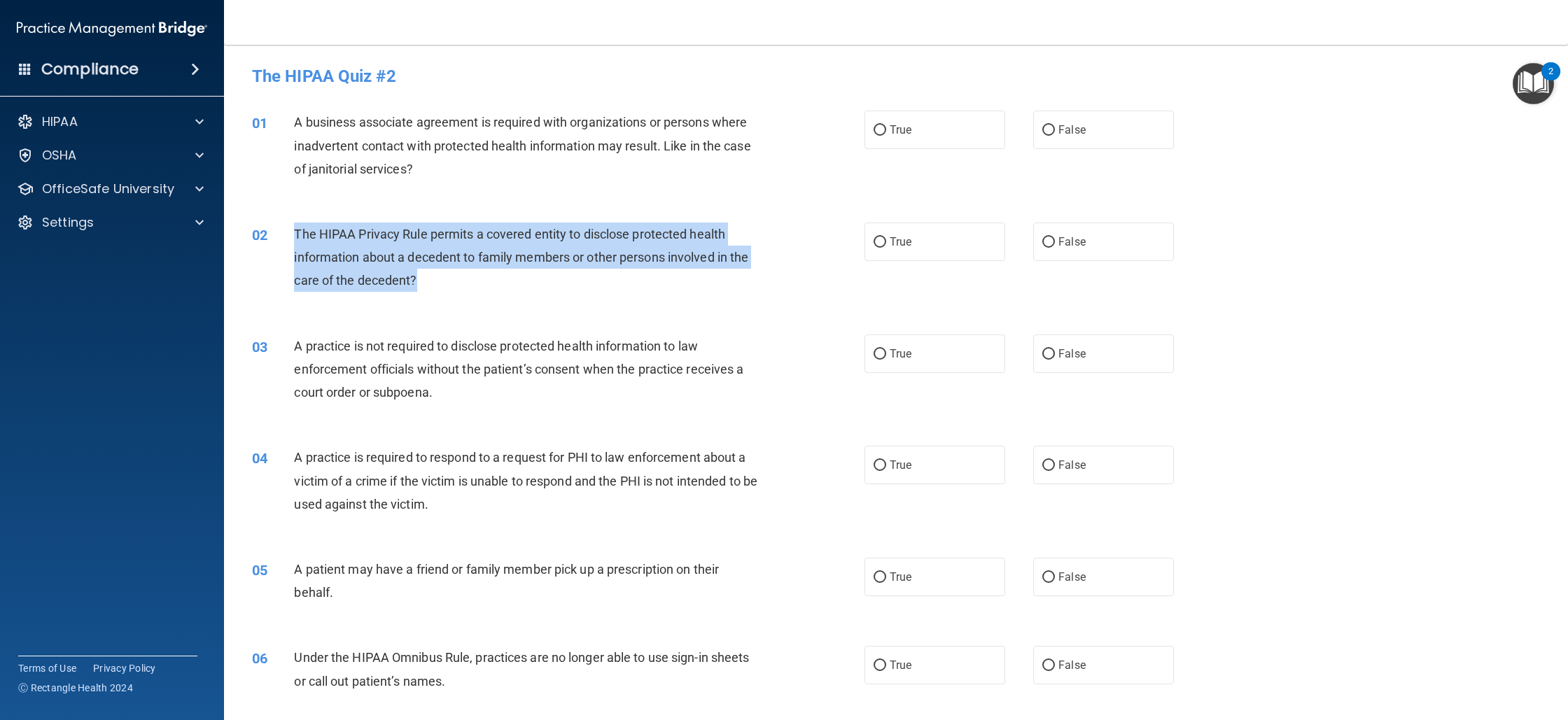
drag, startPoint x: 291, startPoint y: 233, endPoint x: 425, endPoint y: 278, distance: 141.4
click at [425, 279] on div "02 The HIPAA Privacy Rule permits a covered entity to disclose protected health…" at bounding box center [559, 261] width 655 height 77
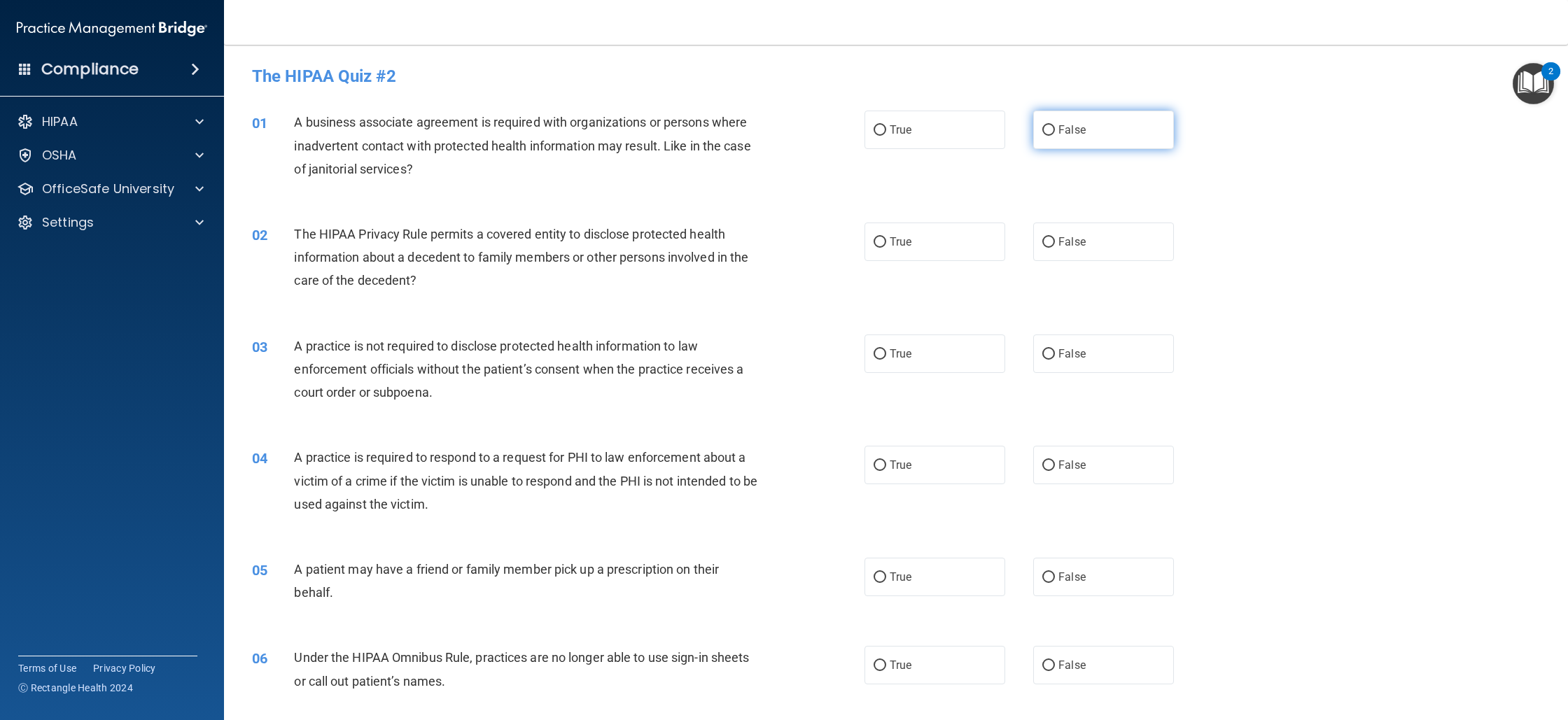
click at [1095, 120] on label "False" at bounding box center [1103, 130] width 140 height 38
click at [1055, 125] on input "False" at bounding box center [1049, 130] width 12 height 11
click at [921, 274] on div "02 The HIPAA Privacy Rule permits a covered entity to disclose protected health…" at bounding box center [896, 261] width 1309 height 112
click at [928, 249] on label "True" at bounding box center [934, 242] width 140 height 38
click at [886, 248] on input "True" at bounding box center [879, 243] width 12 height 11
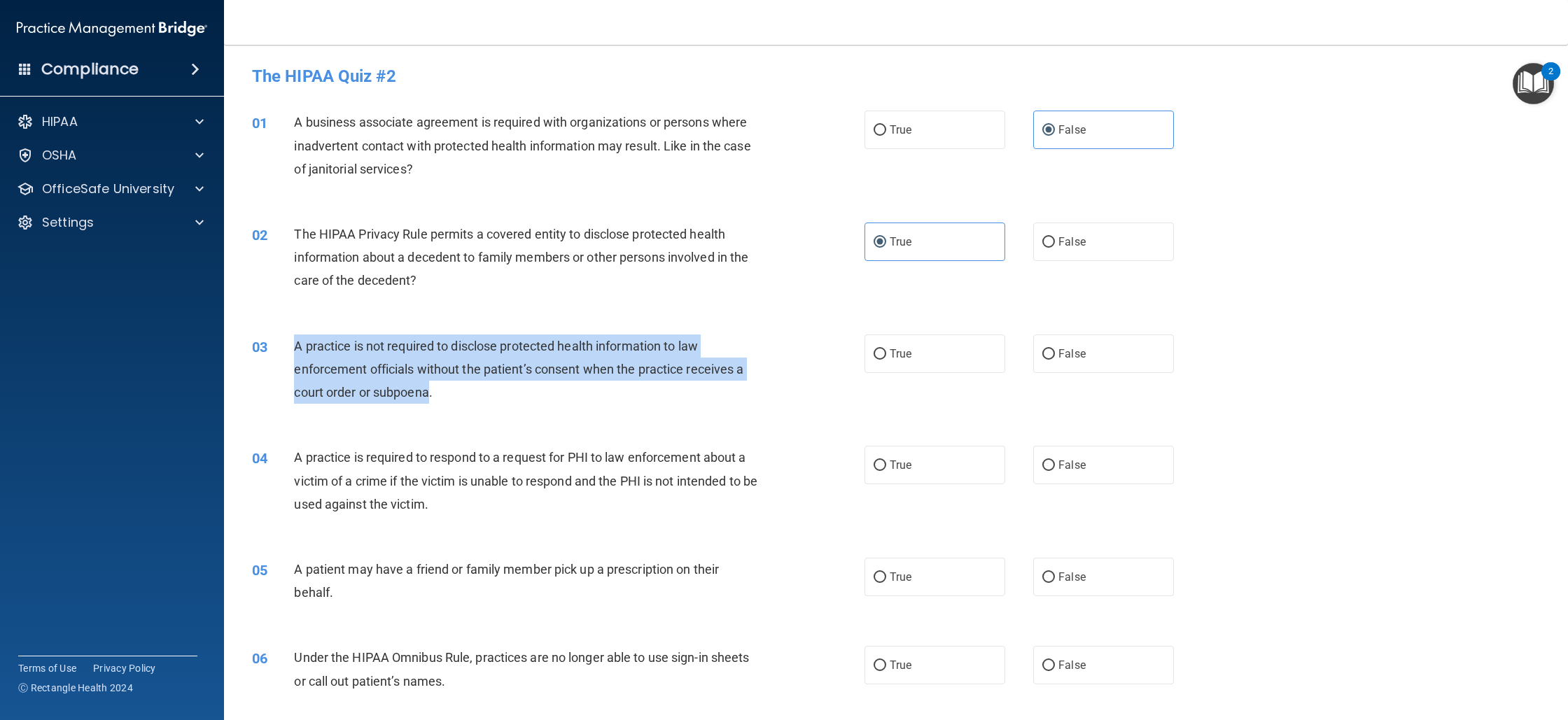
drag, startPoint x: 297, startPoint y: 345, endPoint x: 433, endPoint y: 395, distance: 144.9
click at [432, 395] on span "A practice is not required to disclose protected health information to law enfo…" at bounding box center [519, 370] width 450 height 61
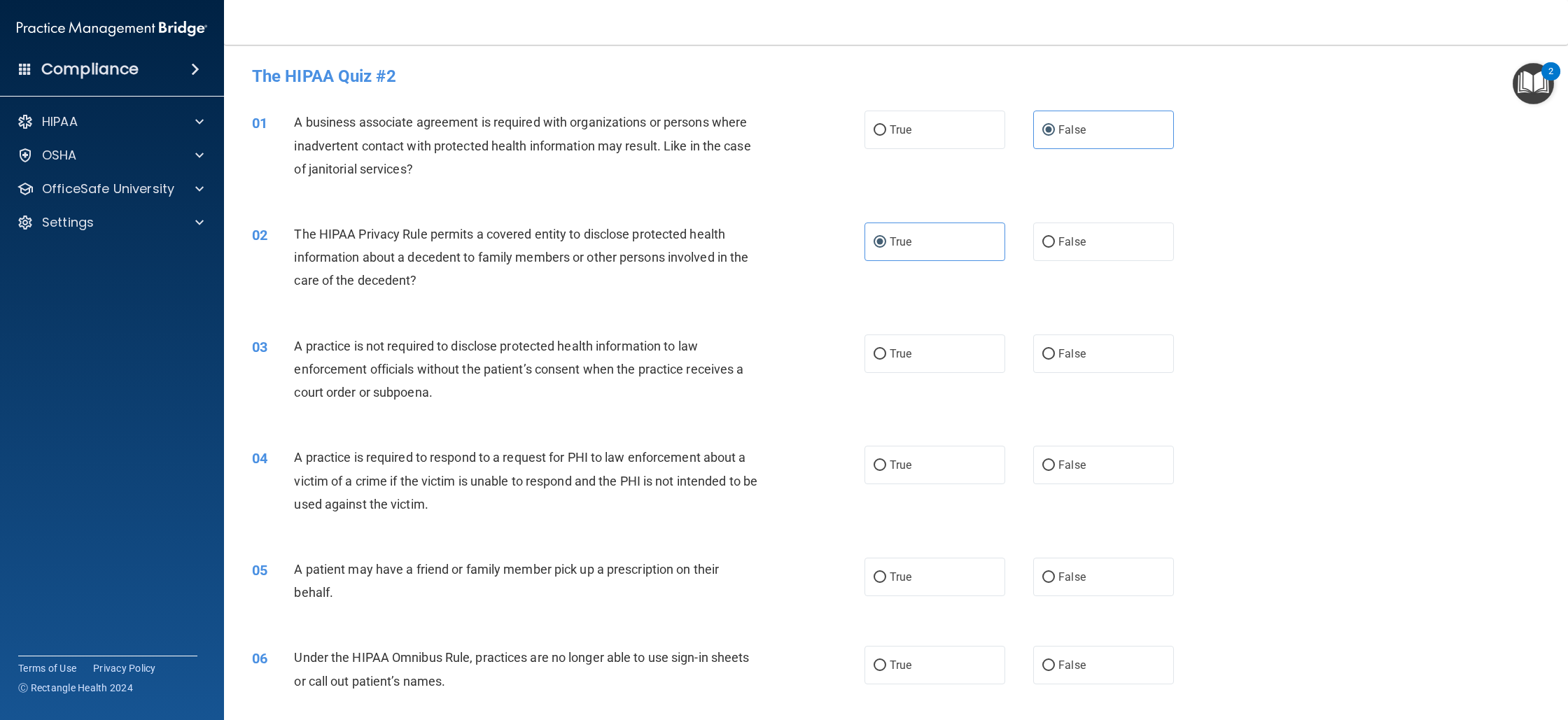
click at [1080, 330] on div "03 A practice is not required to disclose protected health information to law e…" at bounding box center [896, 372] width 1309 height 112
click at [1078, 347] on label "False" at bounding box center [1103, 353] width 140 height 38
click at [1055, 349] on input "False" at bounding box center [1049, 354] width 12 height 11
click at [948, 468] on label "True" at bounding box center [934, 465] width 140 height 38
click at [886, 468] on input "True" at bounding box center [879, 465] width 12 height 11
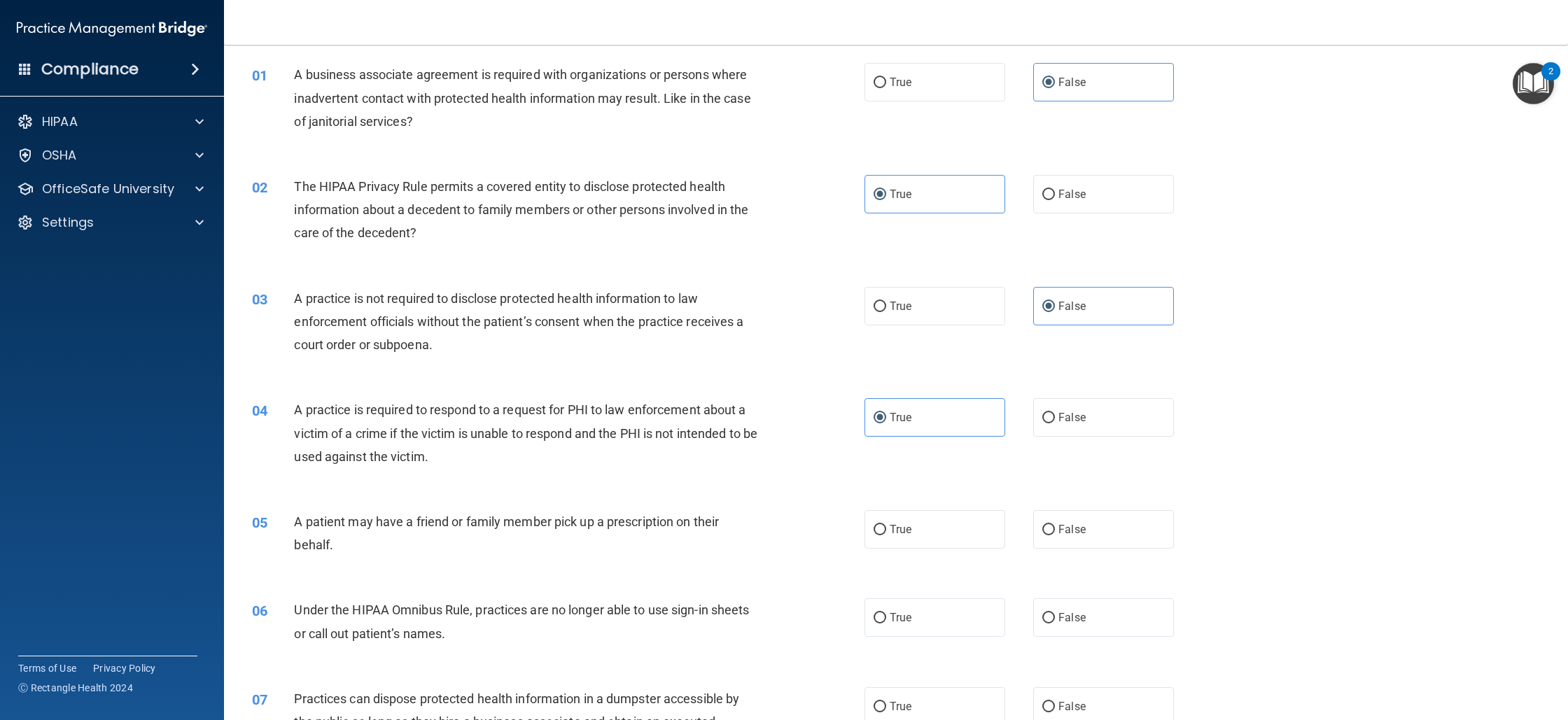
scroll to position [59, 0]
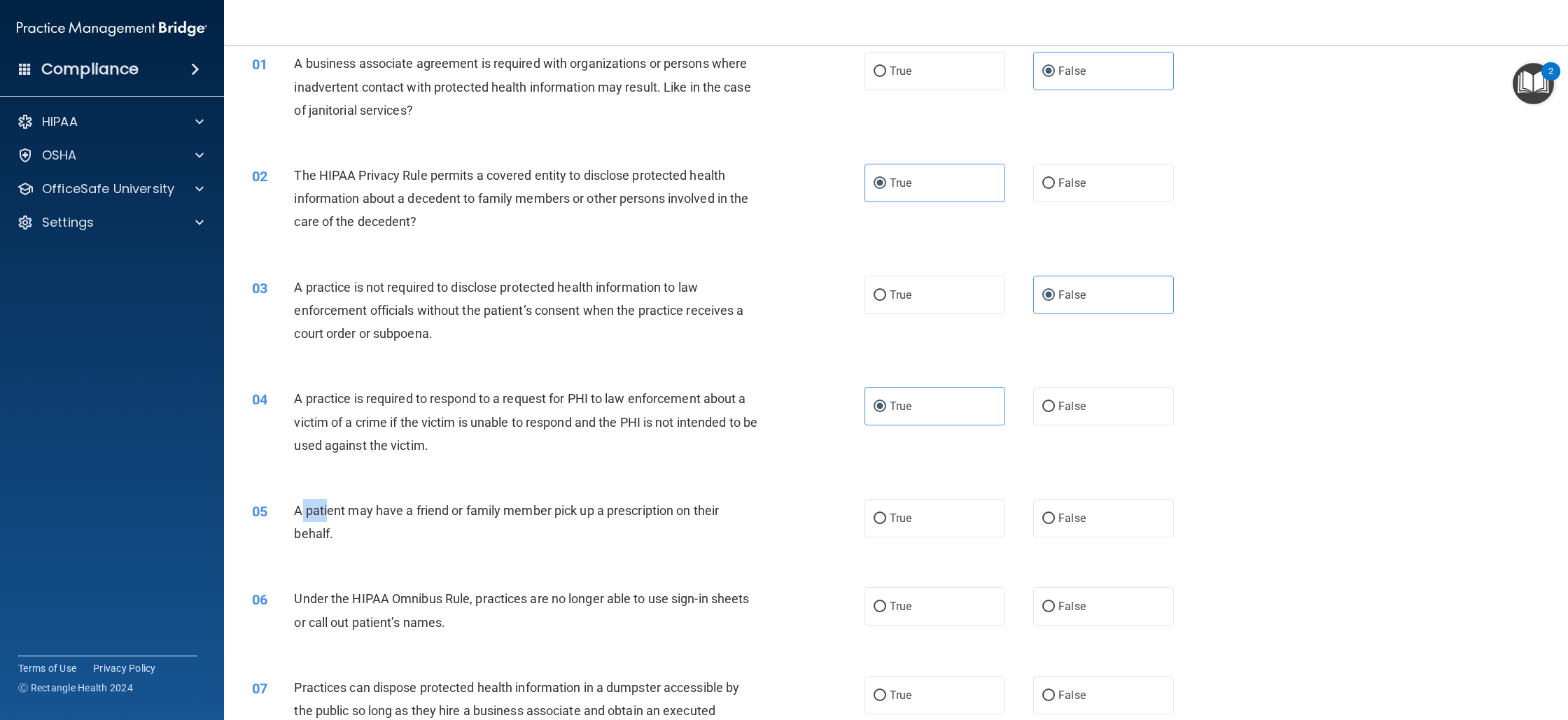
drag, startPoint x: 302, startPoint y: 513, endPoint x: 347, endPoint y: 520, distance: 45.5
click at [329, 521] on div "A patient may have a friend or family member pick up a prescription on their be…" at bounding box center [532, 522] width 476 height 46
click at [926, 533] on label "True" at bounding box center [934, 519] width 140 height 38
click at [886, 524] on input "True" at bounding box center [879, 519] width 12 height 11
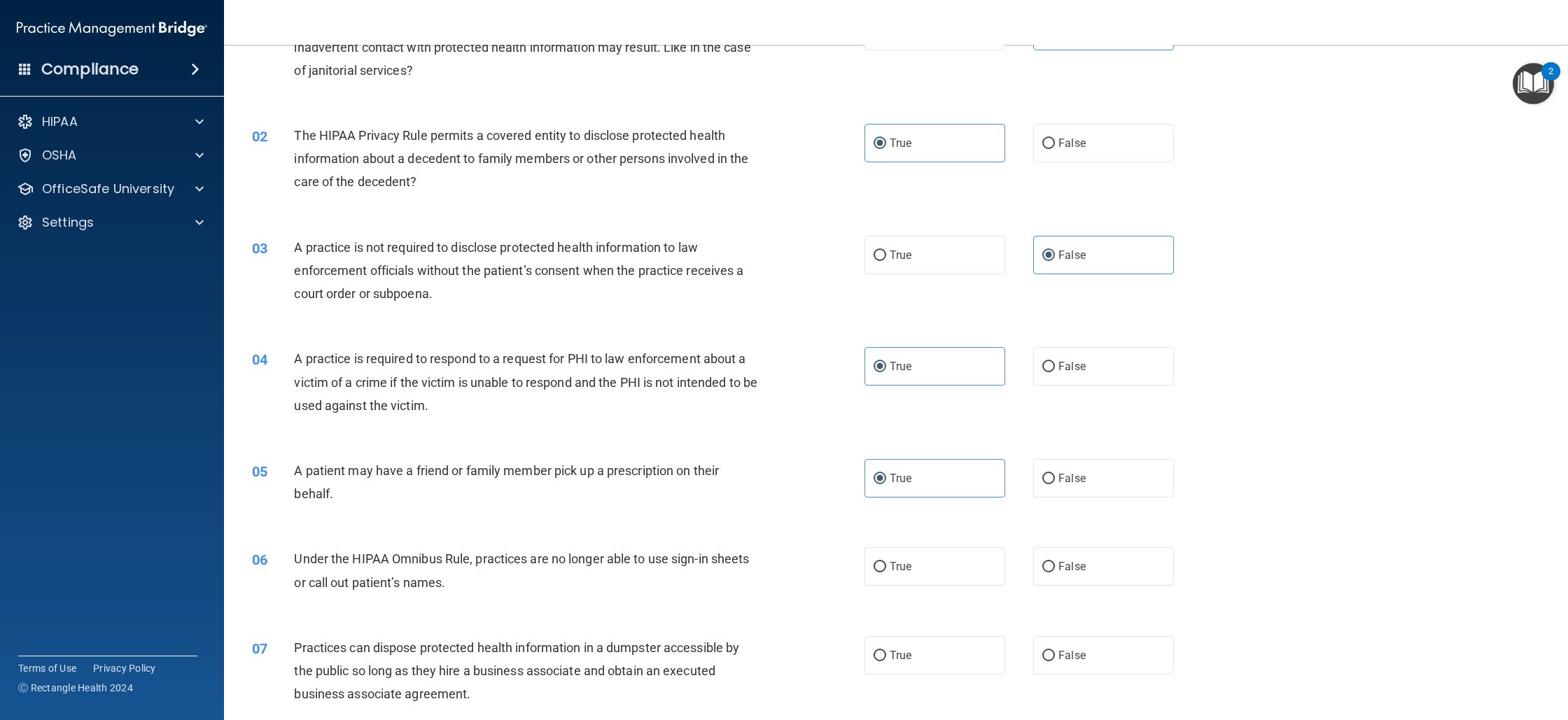
scroll to position [112, 0]
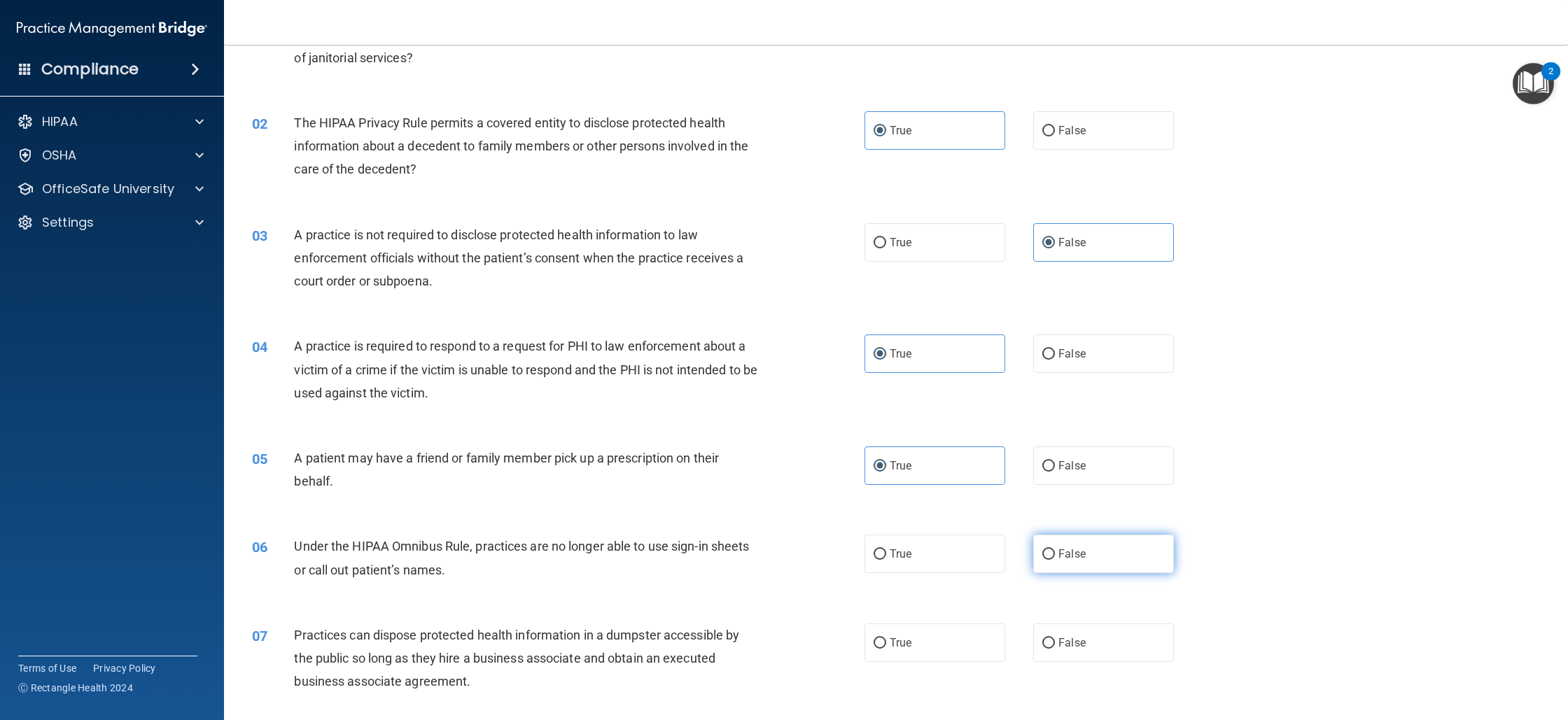
click at [1035, 561] on label "False" at bounding box center [1103, 554] width 140 height 38
click at [1043, 561] on input "False" at bounding box center [1049, 555] width 12 height 11
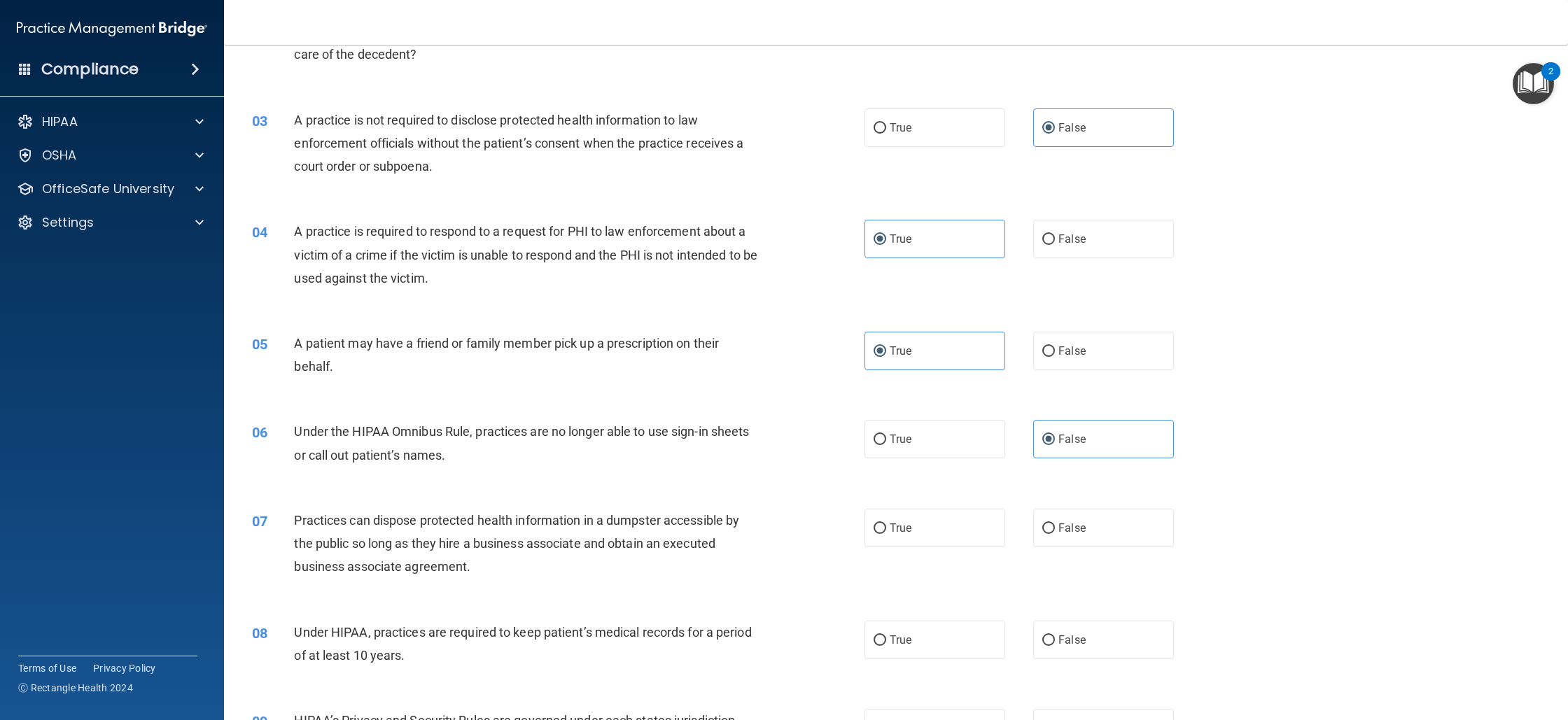
scroll to position [303, 0]
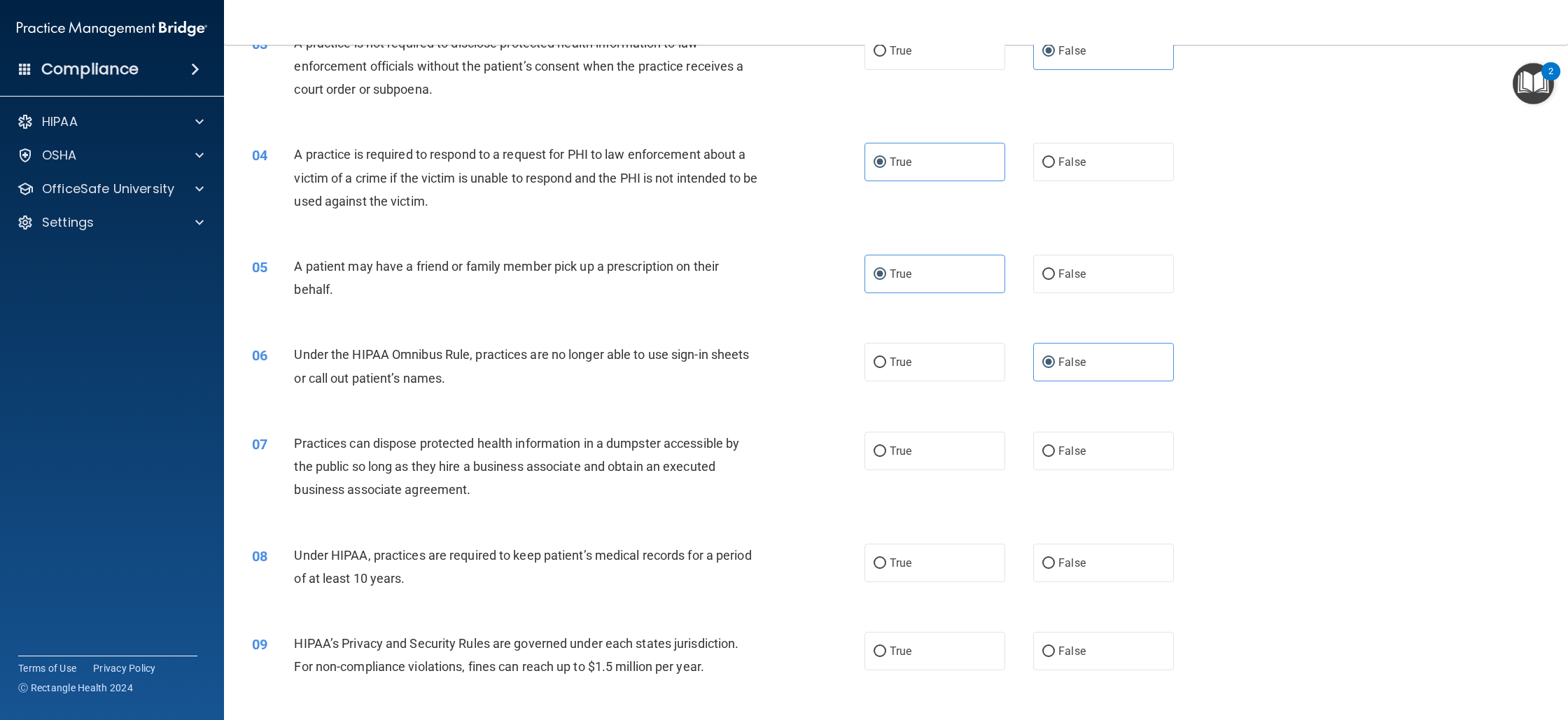
click at [298, 450] on div "Practices can dispose protected health information in a dumpster accessible by …" at bounding box center [532, 466] width 476 height 70
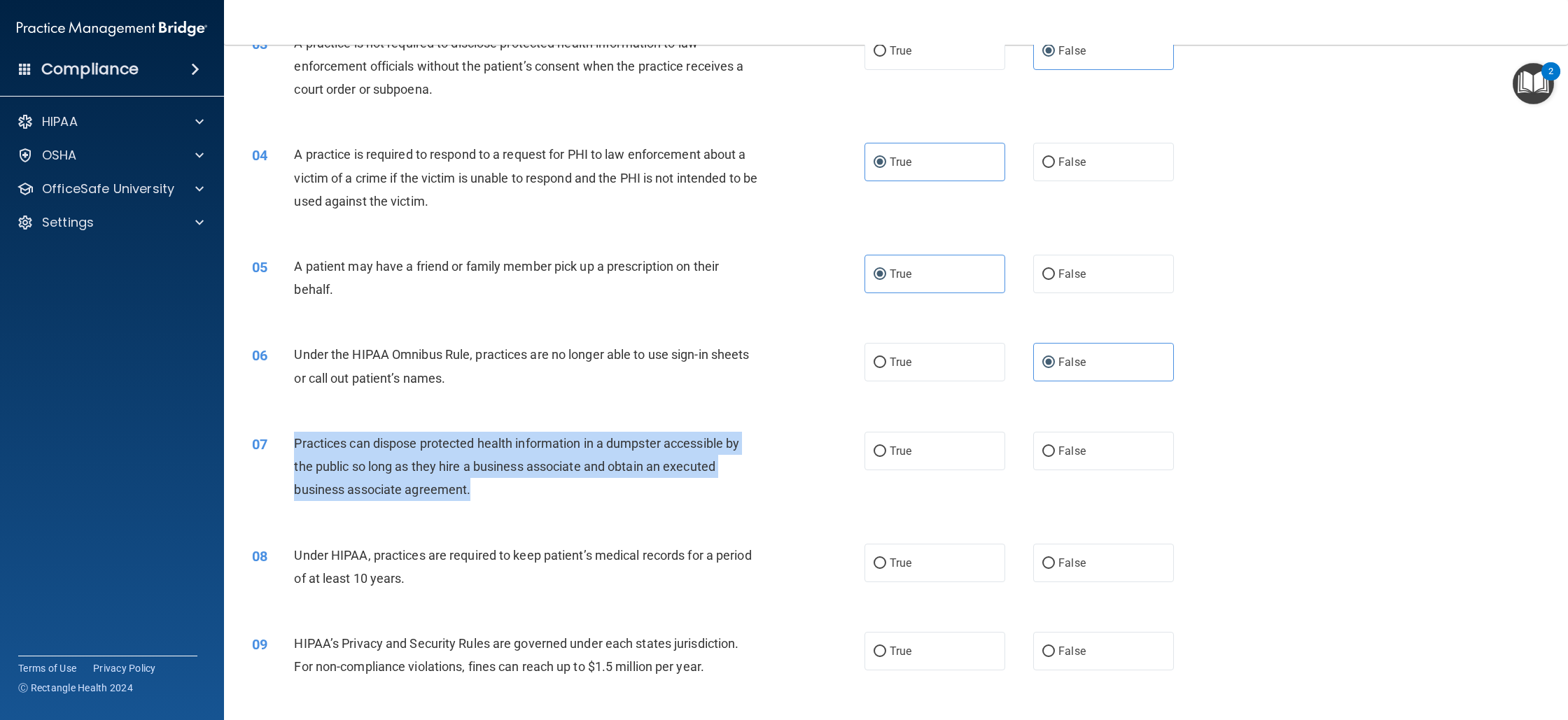
drag, startPoint x: 291, startPoint y: 446, endPoint x: 505, endPoint y: 507, distance: 222.5
click at [505, 508] on div "07 Practices can dispose protected health information in a dumpster accessible …" at bounding box center [896, 470] width 1309 height 112
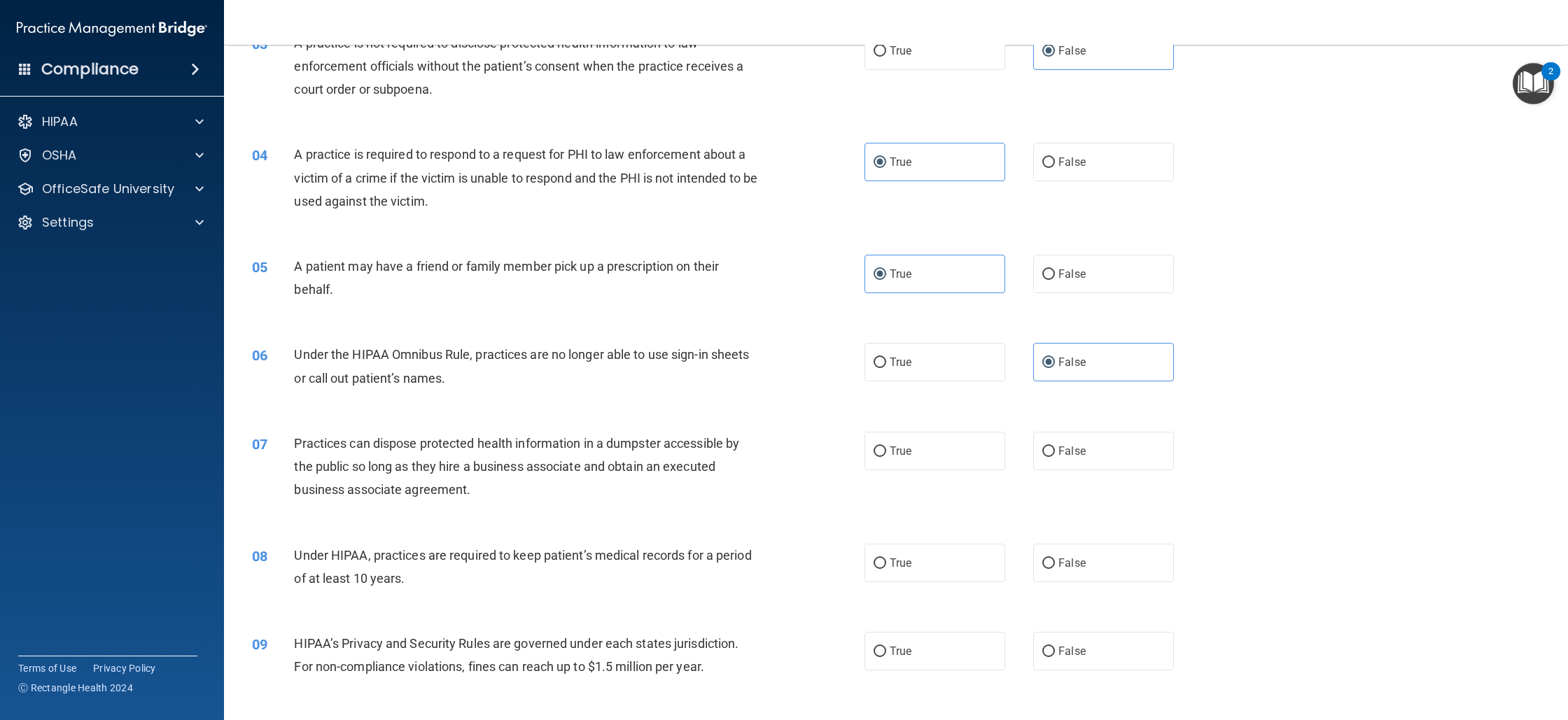
click at [1104, 477] on div "07 Practices can dispose protected health information in a dumpster accessible …" at bounding box center [896, 470] width 1309 height 112
click at [1100, 434] on label "False" at bounding box center [1103, 451] width 140 height 38
click at [1055, 447] on input "False" at bounding box center [1049, 452] width 12 height 11
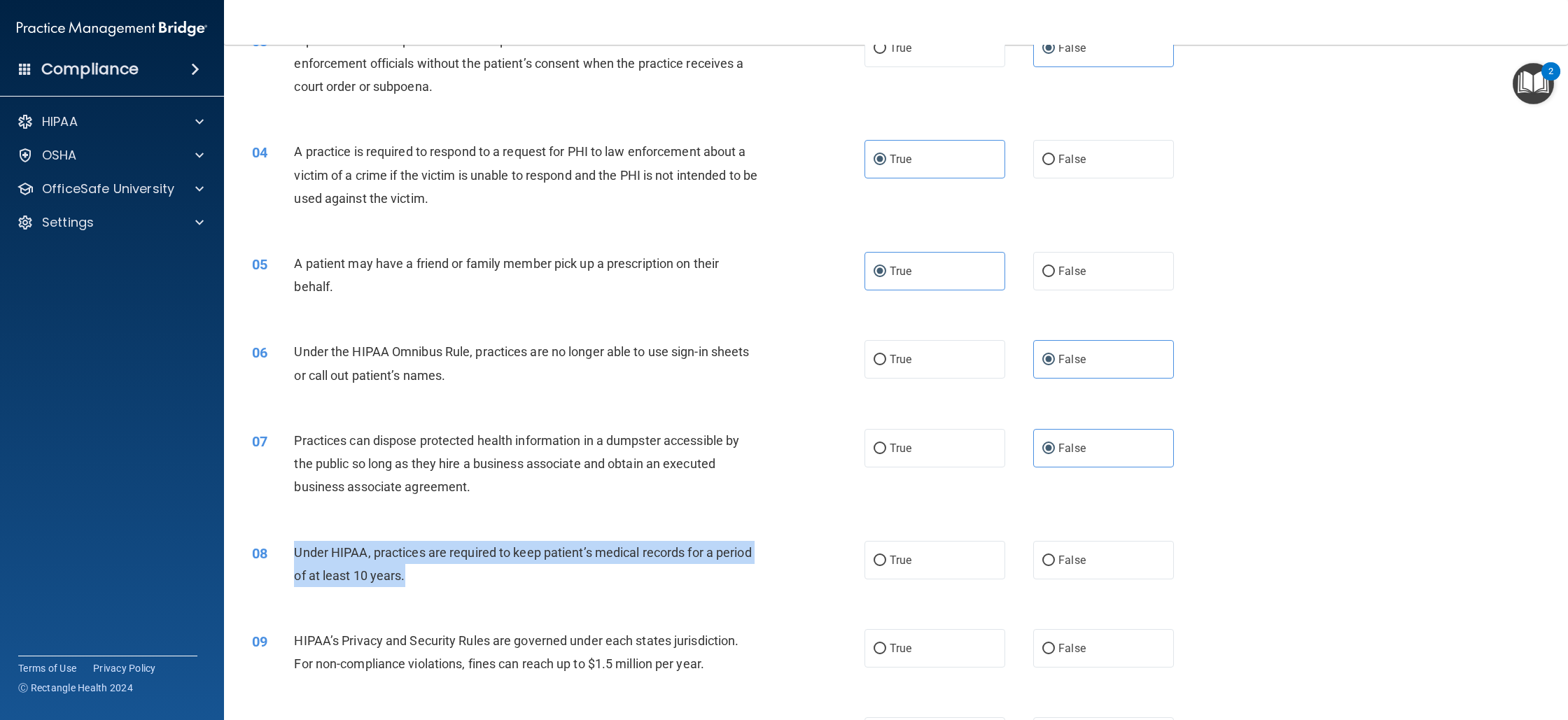
drag, startPoint x: 294, startPoint y: 553, endPoint x: 427, endPoint y: 583, distance: 136.3
click at [427, 583] on div "08 Under HIPAA, practices are required to keep patient’s medical records for a …" at bounding box center [559, 568] width 655 height 53
click at [1056, 574] on label "False" at bounding box center [1103, 561] width 140 height 38
click at [1055, 566] on input "False" at bounding box center [1049, 561] width 12 height 11
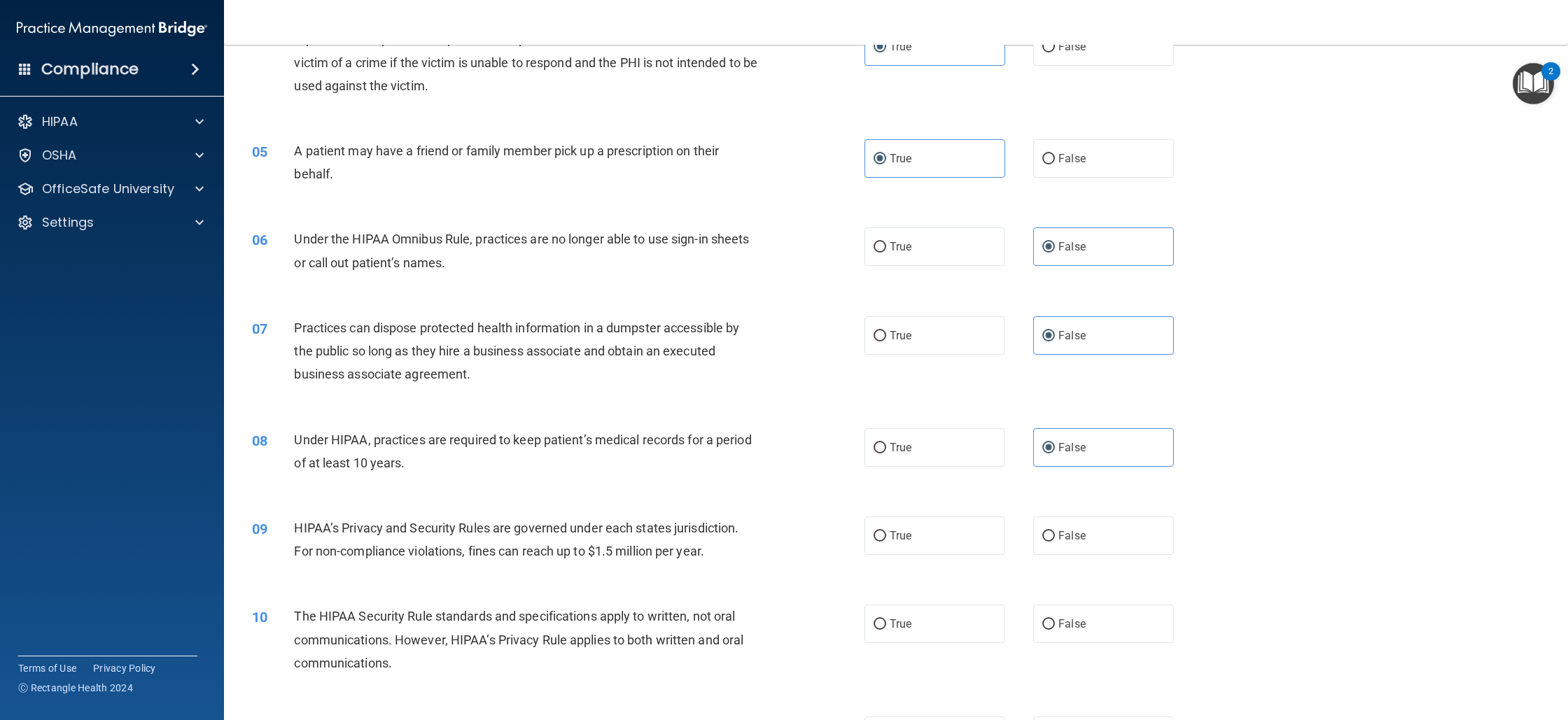
scroll to position [419, 0]
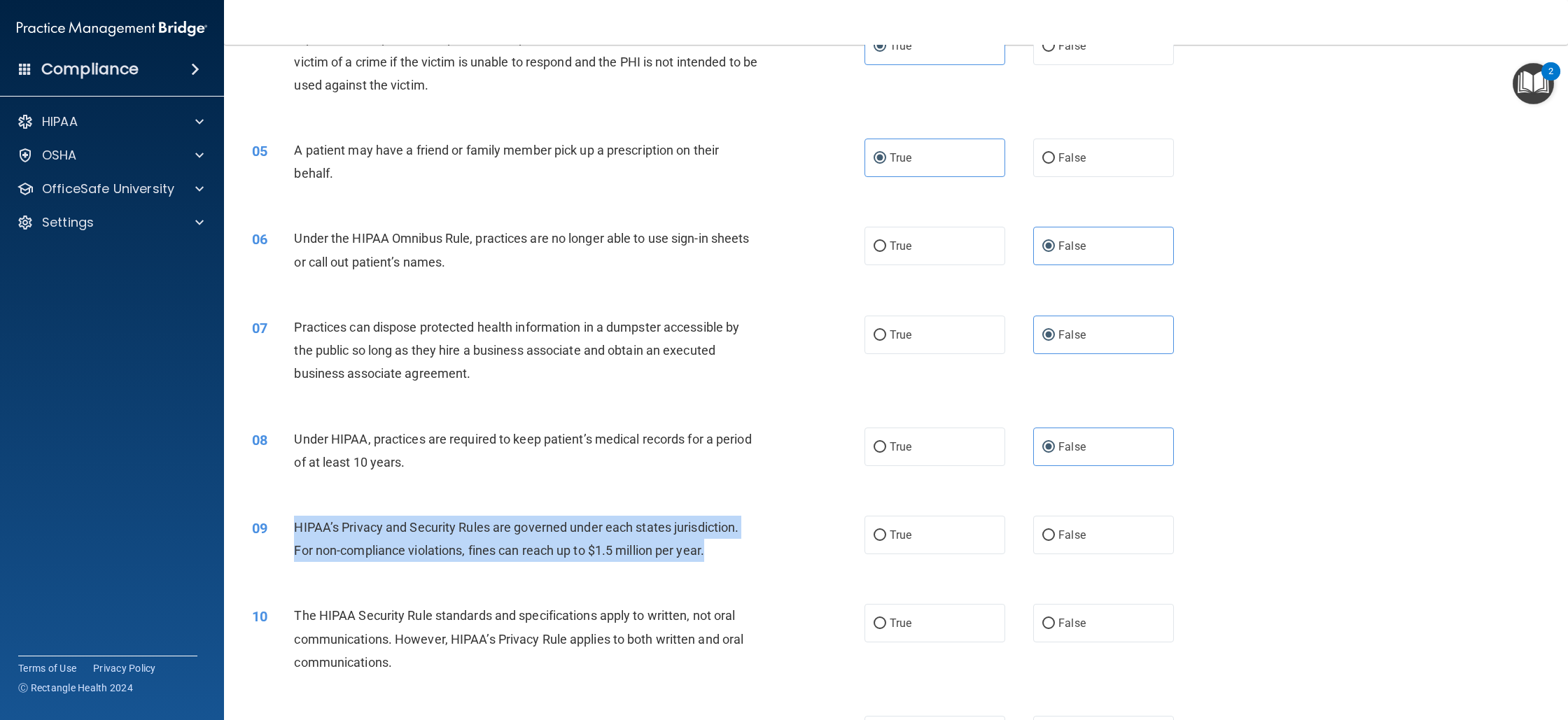
drag, startPoint x: 296, startPoint y: 531, endPoint x: 713, endPoint y: 555, distance: 417.7
click at [713, 555] on div "HIPAA’s Privacy and Security Rules are governed under each states jurisdiction.…" at bounding box center [532, 539] width 476 height 46
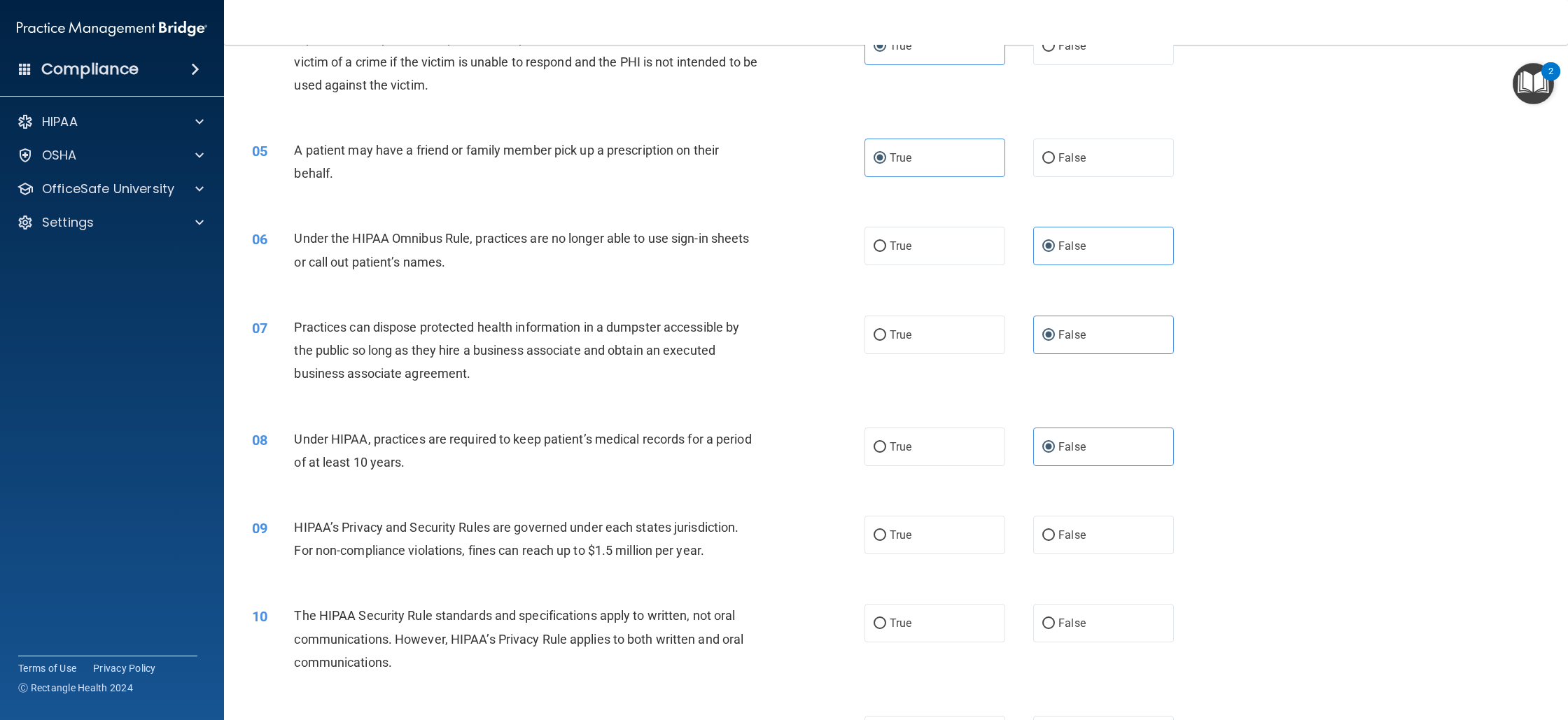
click at [846, 528] on div "09 HIPAA’s Privacy and Security Rules are governed under each states jurisdicti…" at bounding box center [559, 542] width 655 height 53
click at [906, 531] on span "True" at bounding box center [901, 536] width 22 height 13
click at [886, 531] on input "True" at bounding box center [879, 536] width 12 height 11
click at [1033, 523] on label "False" at bounding box center [1103, 535] width 140 height 38
click at [1043, 531] on input "False" at bounding box center [1049, 536] width 12 height 11
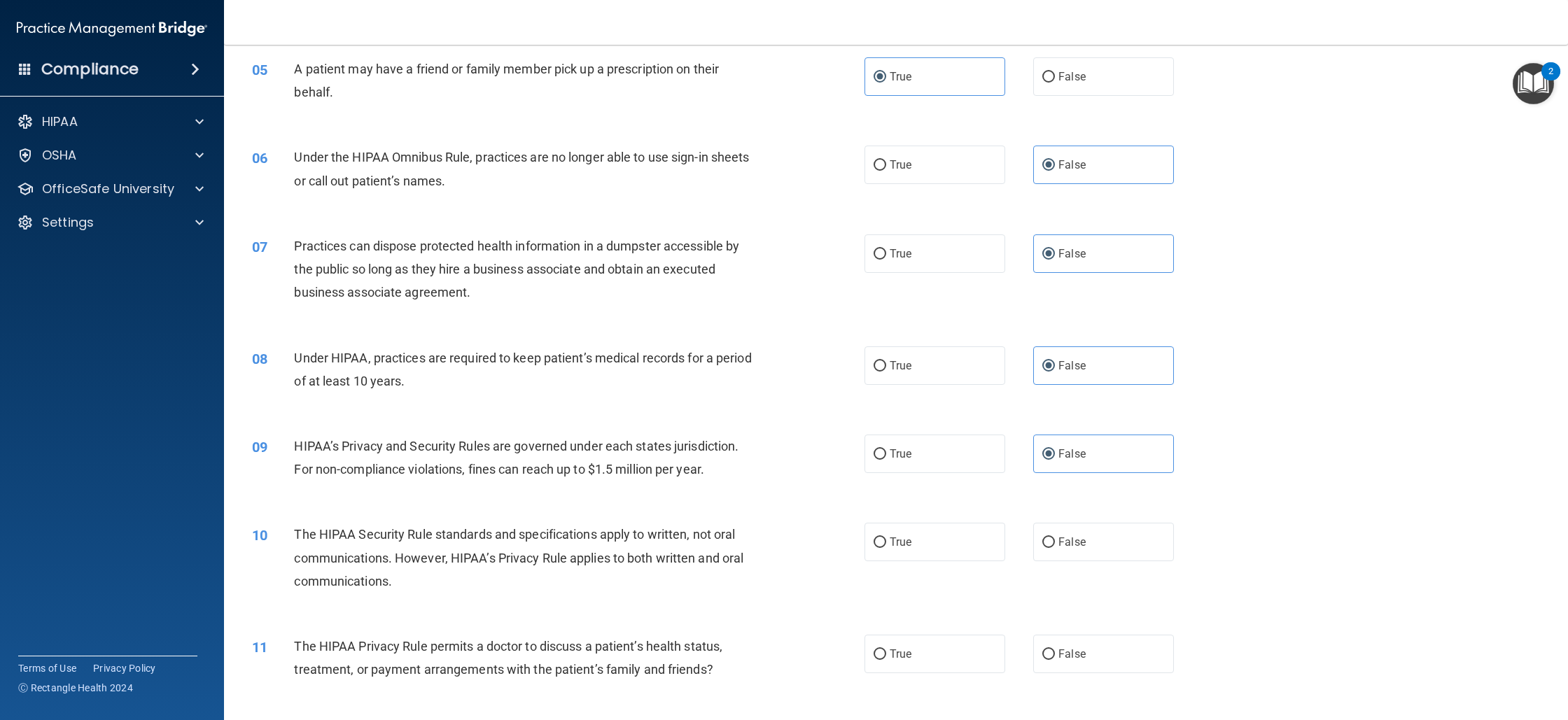
scroll to position [567, 0]
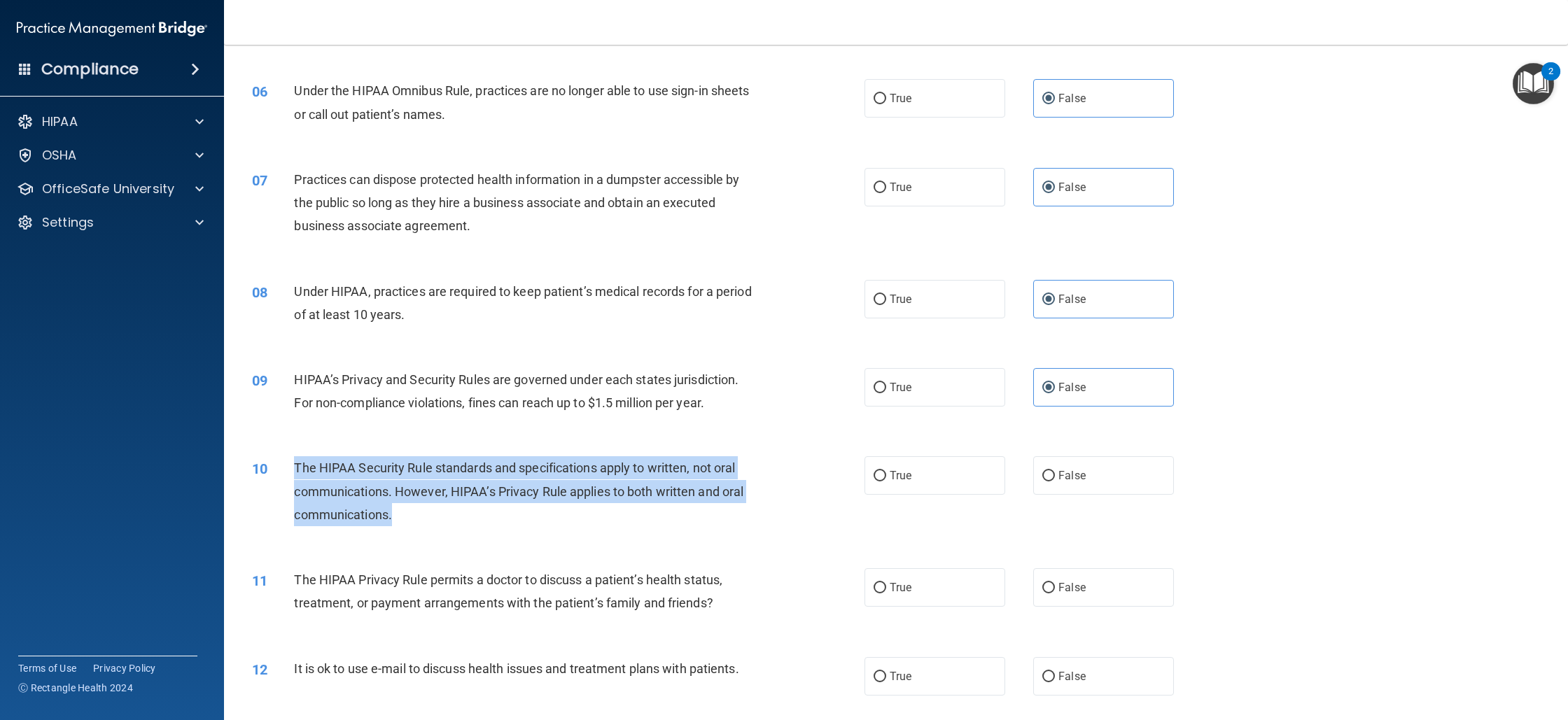
drag, startPoint x: 297, startPoint y: 468, endPoint x: 408, endPoint y: 514, distance: 120.2
click at [408, 514] on div "The HIPAA Security Rule standards and specifications apply to written, not oral…" at bounding box center [532, 491] width 476 height 70
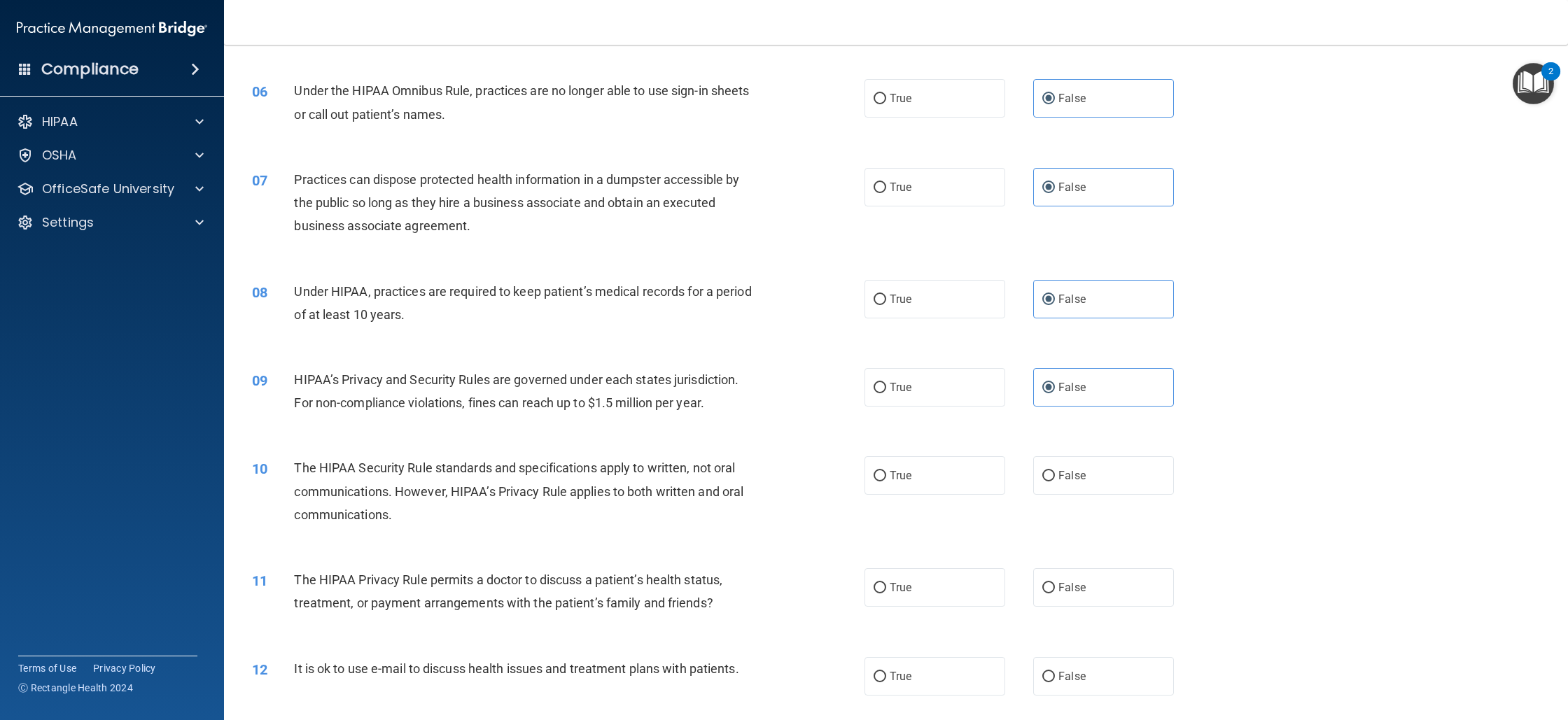
click at [928, 513] on div "10 The HIPAA Security Rule standards and specifications apply to written, not o…" at bounding box center [896, 495] width 1309 height 112
click at [920, 490] on label "True" at bounding box center [934, 476] width 140 height 38
click at [886, 481] on input "True" at bounding box center [879, 476] width 12 height 11
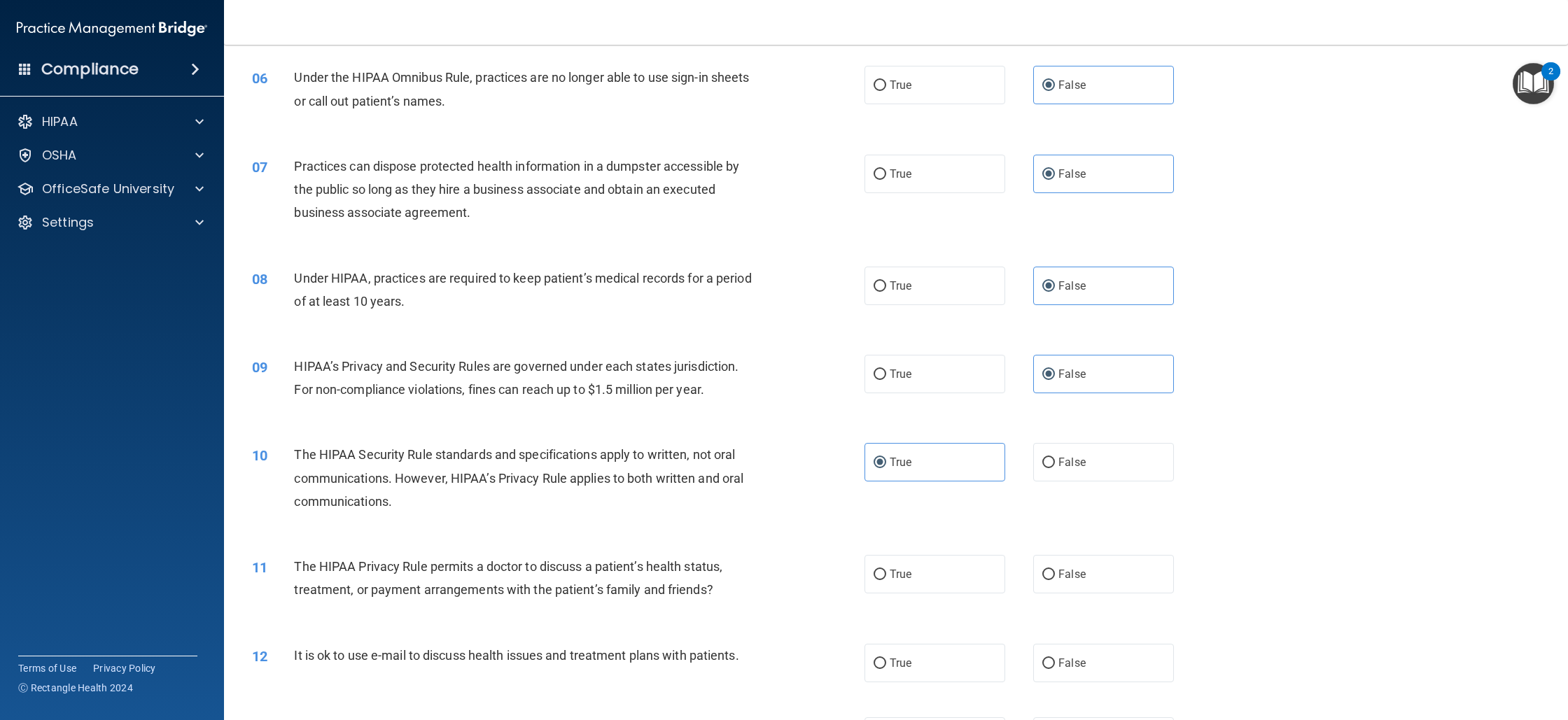
scroll to position [596, 0]
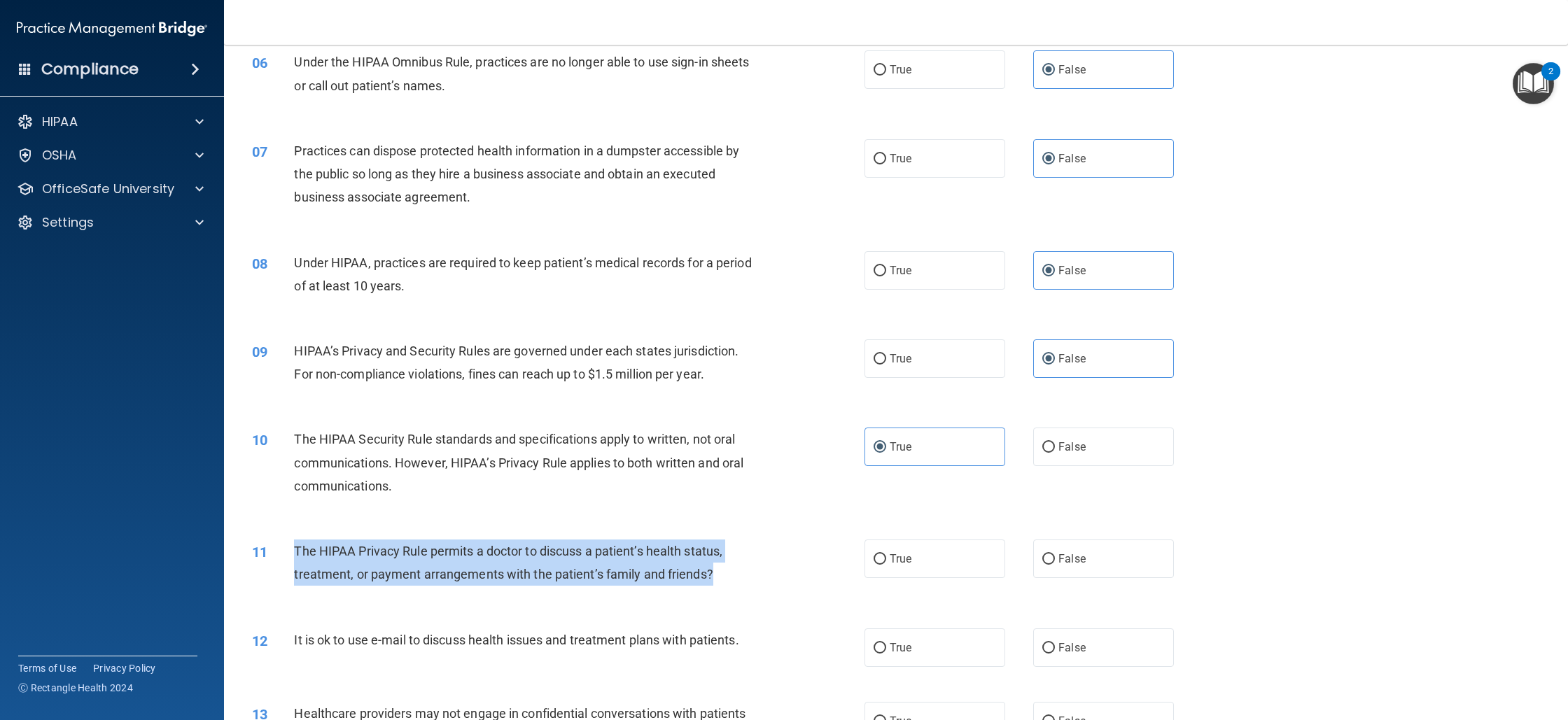
drag, startPoint x: 292, startPoint y: 548, endPoint x: 721, endPoint y: 580, distance: 430.2
click at [721, 580] on div "11 The HIPAA Privacy Rule permits a doctor to discuss a patient’s health status…" at bounding box center [559, 566] width 655 height 53
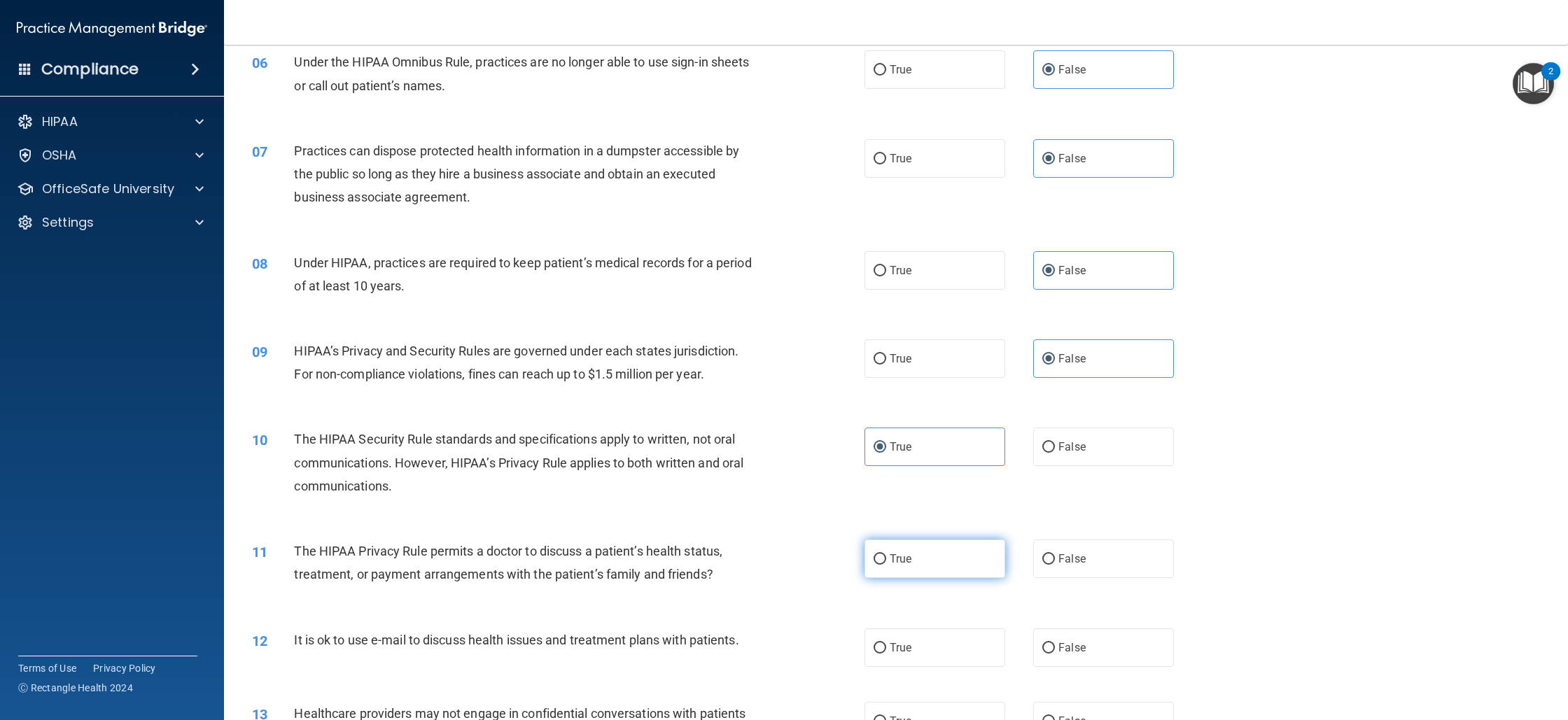
click at [922, 548] on label "True" at bounding box center [934, 559] width 140 height 38
click at [886, 555] on input "True" at bounding box center [879, 560] width 12 height 11
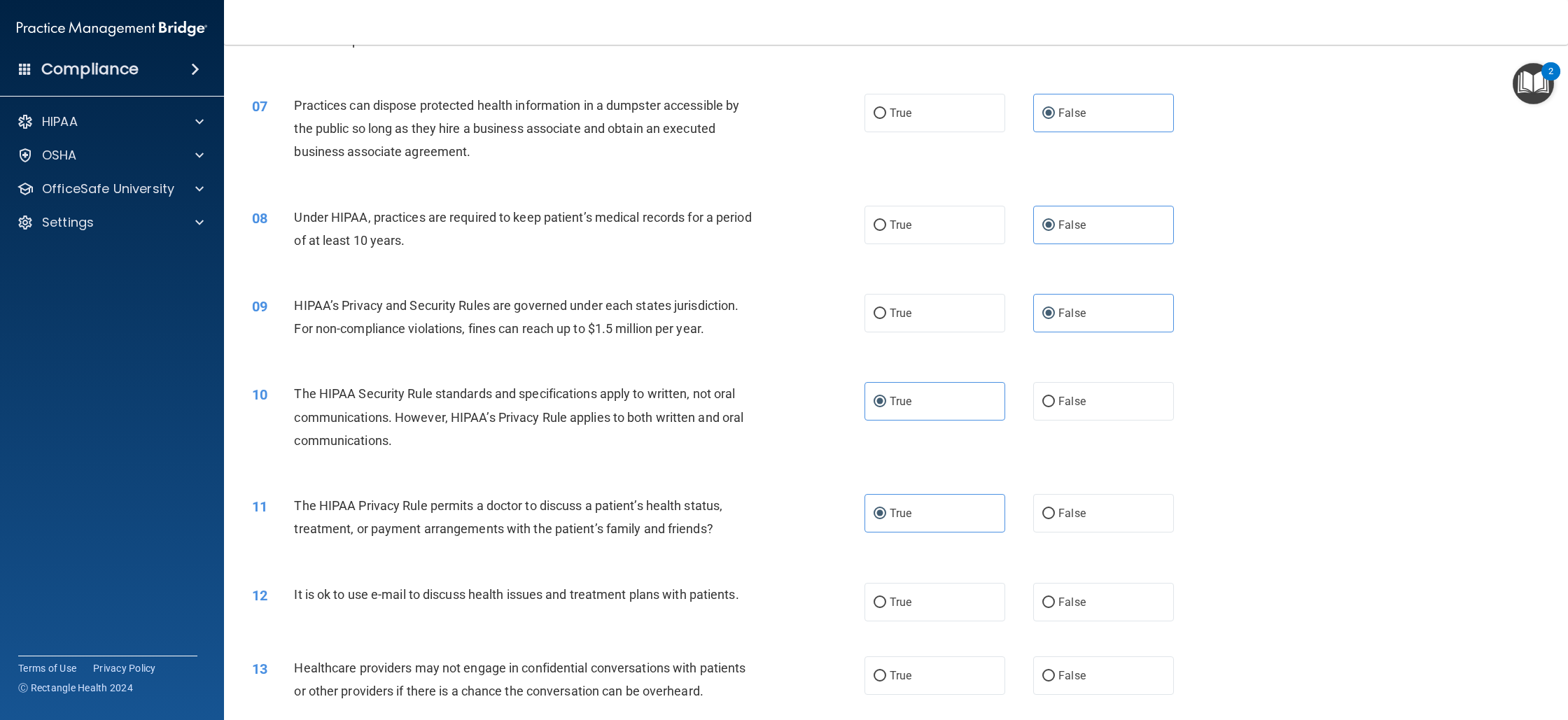
scroll to position [719, 0]
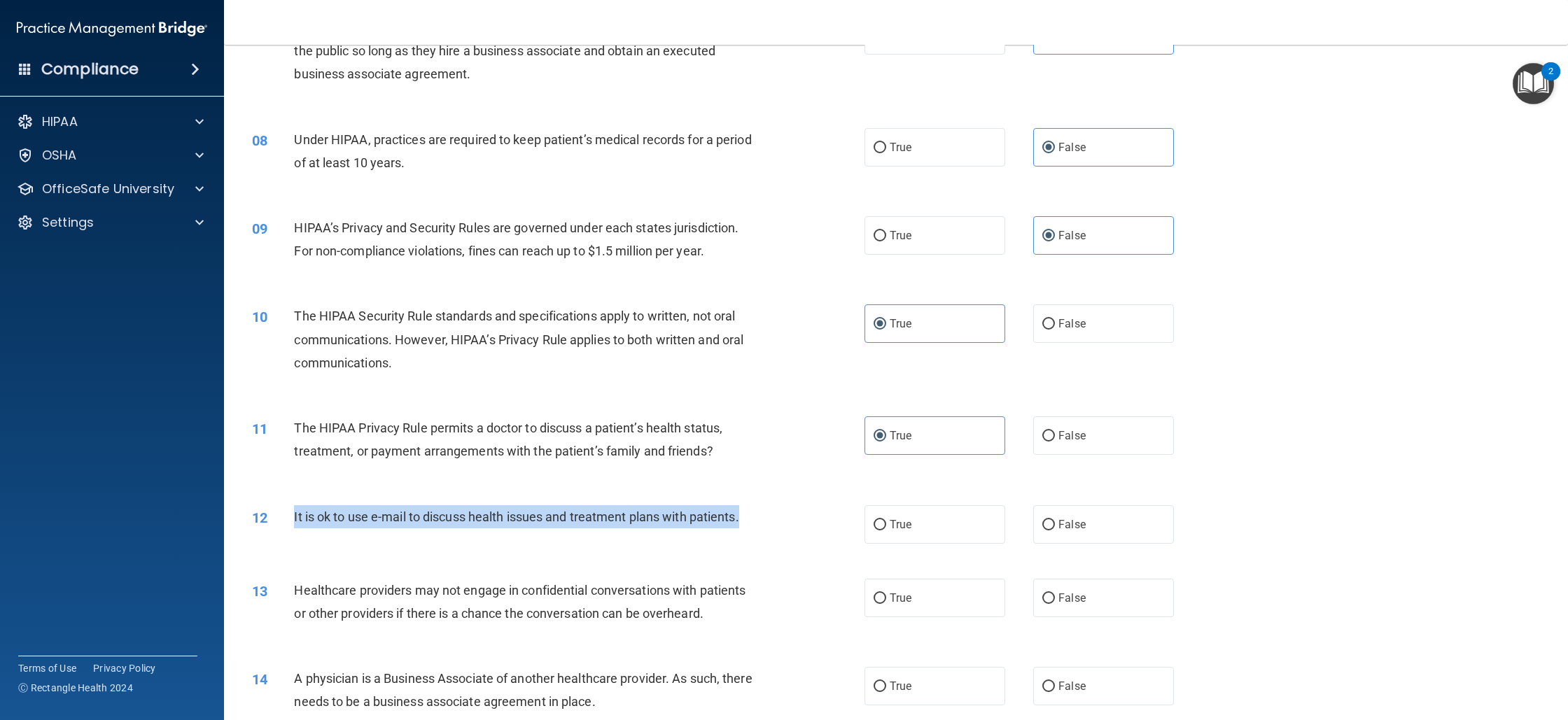
drag, startPoint x: 293, startPoint y: 514, endPoint x: 743, endPoint y: 528, distance: 450.2
click at [743, 528] on div "12 It is ok to use e-mail to discuss health issues and treatment plans with pat…" at bounding box center [559, 520] width 655 height 31
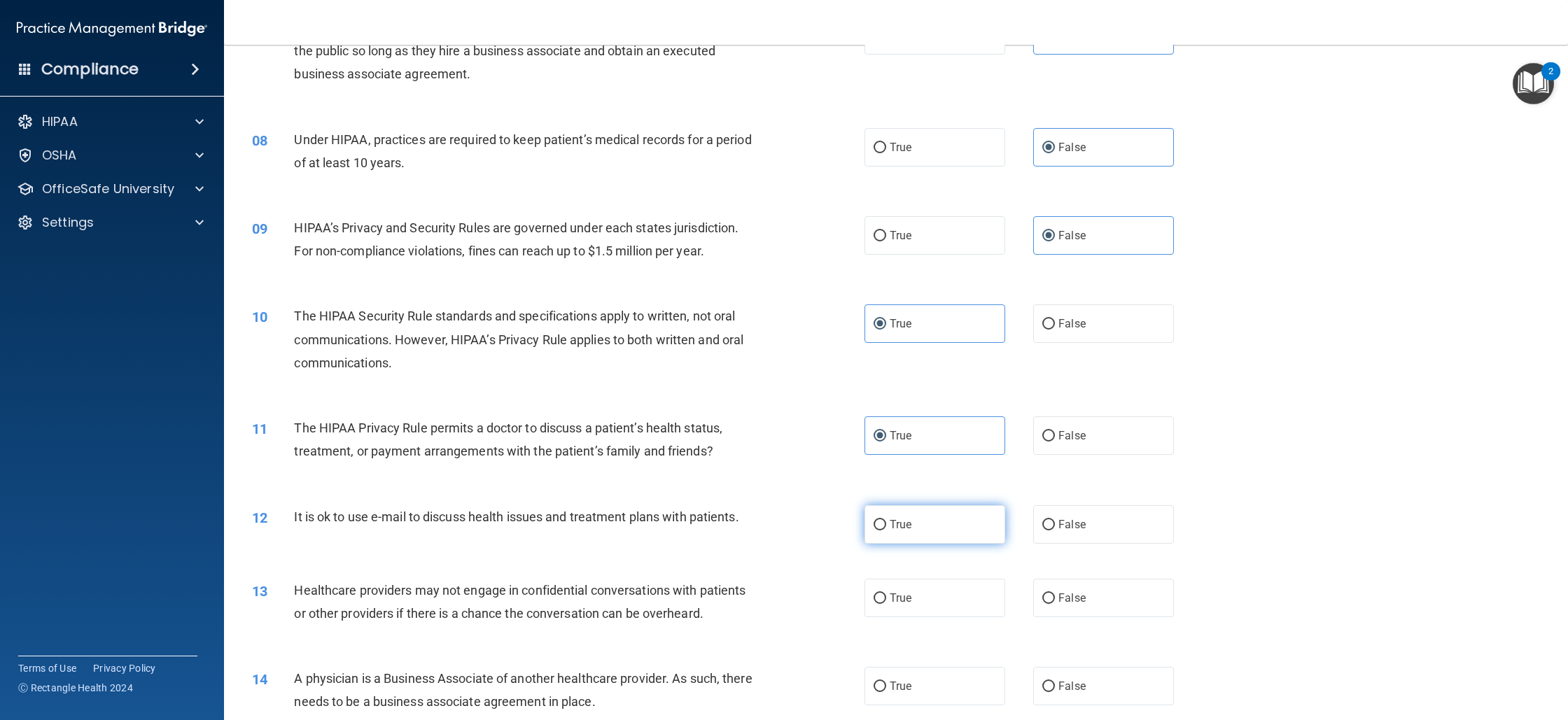
click at [864, 529] on label "True" at bounding box center [934, 524] width 140 height 38
click at [874, 529] on input "True" at bounding box center [879, 525] width 12 height 11
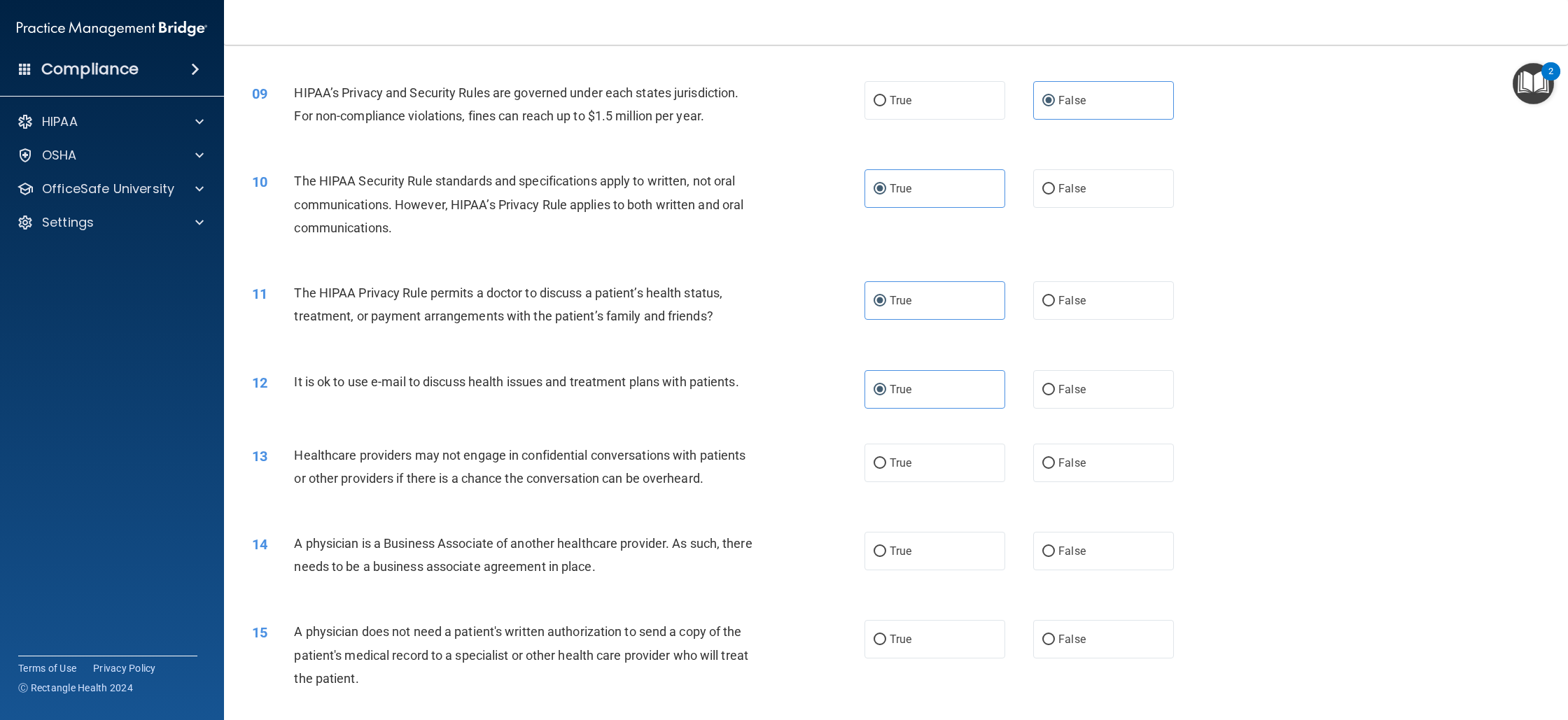
scroll to position [891, 0]
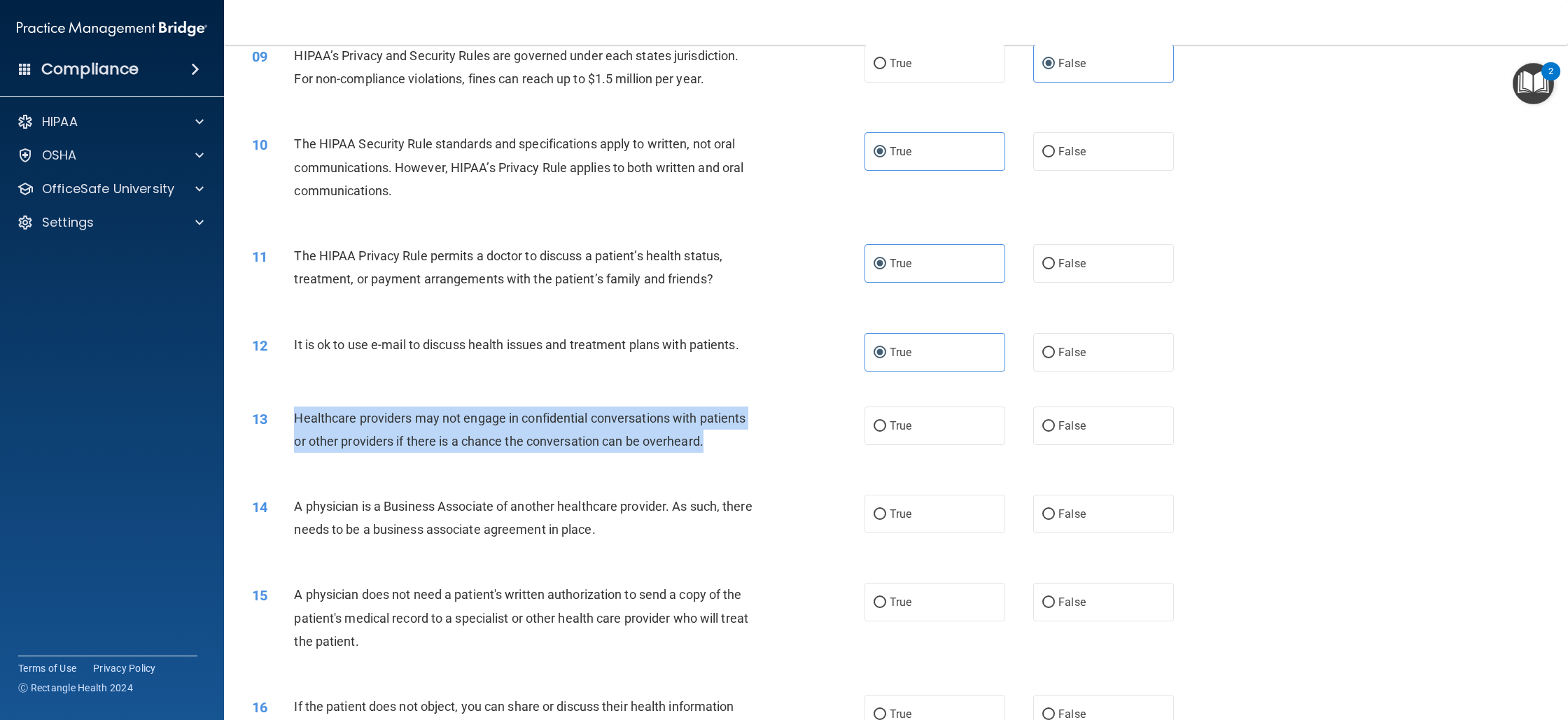
drag, startPoint x: 313, startPoint y: 421, endPoint x: 706, endPoint y: 453, distance: 394.3
click at [706, 453] on div "13 Healthcare providers may not engage in confidential conversations with patie…" at bounding box center [559, 434] width 655 height 53
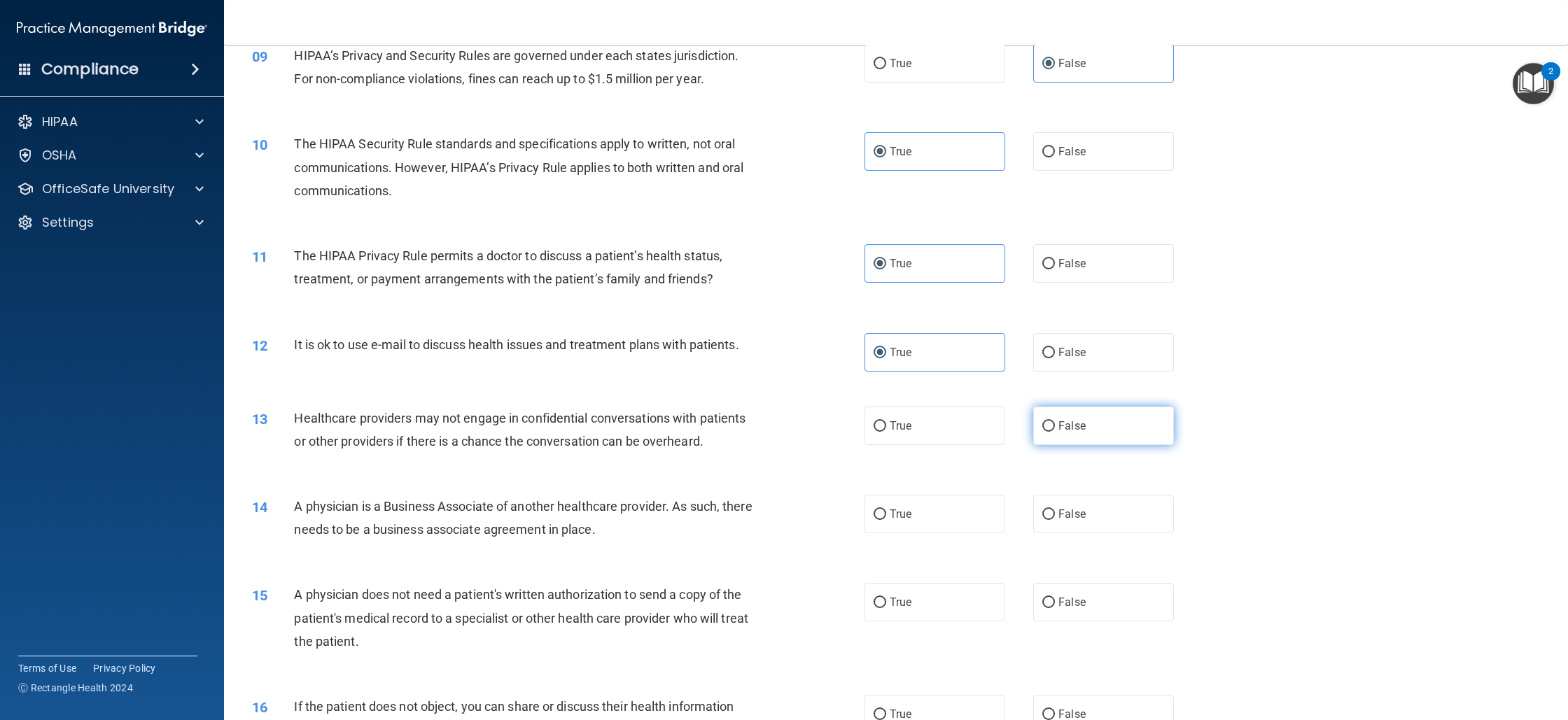
click at [1091, 424] on label "False" at bounding box center [1103, 426] width 140 height 38
click at [1055, 424] on input "False" at bounding box center [1049, 426] width 12 height 11
click at [945, 525] on label "True" at bounding box center [934, 514] width 140 height 38
click at [886, 520] on input "True" at bounding box center [879, 515] width 12 height 11
drag, startPoint x: 280, startPoint y: 503, endPoint x: 636, endPoint y: 540, distance: 357.9
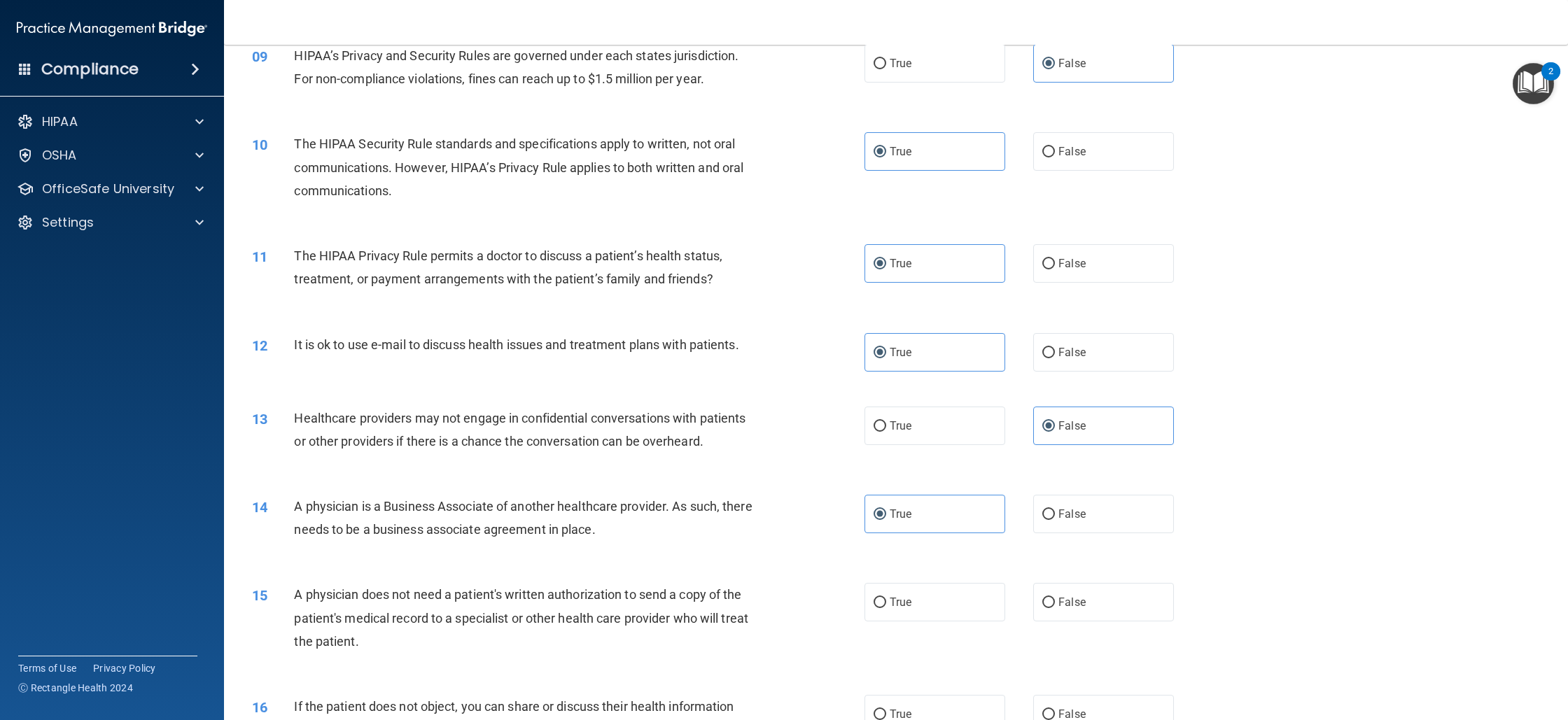
click at [636, 540] on div "14 A physician is a Business Associate of another healthcare provider. As such,…" at bounding box center [559, 521] width 655 height 53
click at [1063, 498] on label "False" at bounding box center [1103, 514] width 140 height 38
click at [1055, 510] on input "False" at bounding box center [1049, 515] width 12 height 11
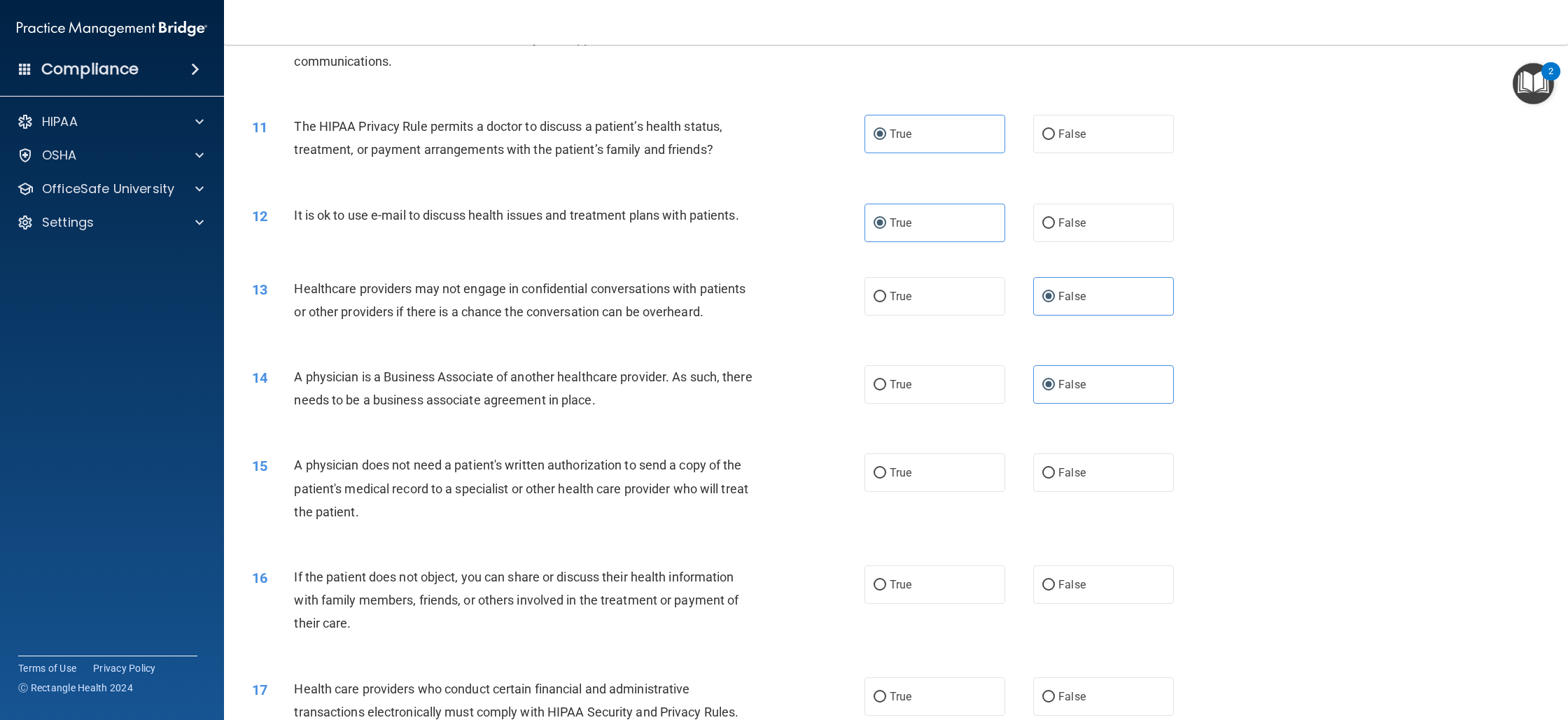
scroll to position [1251, 0]
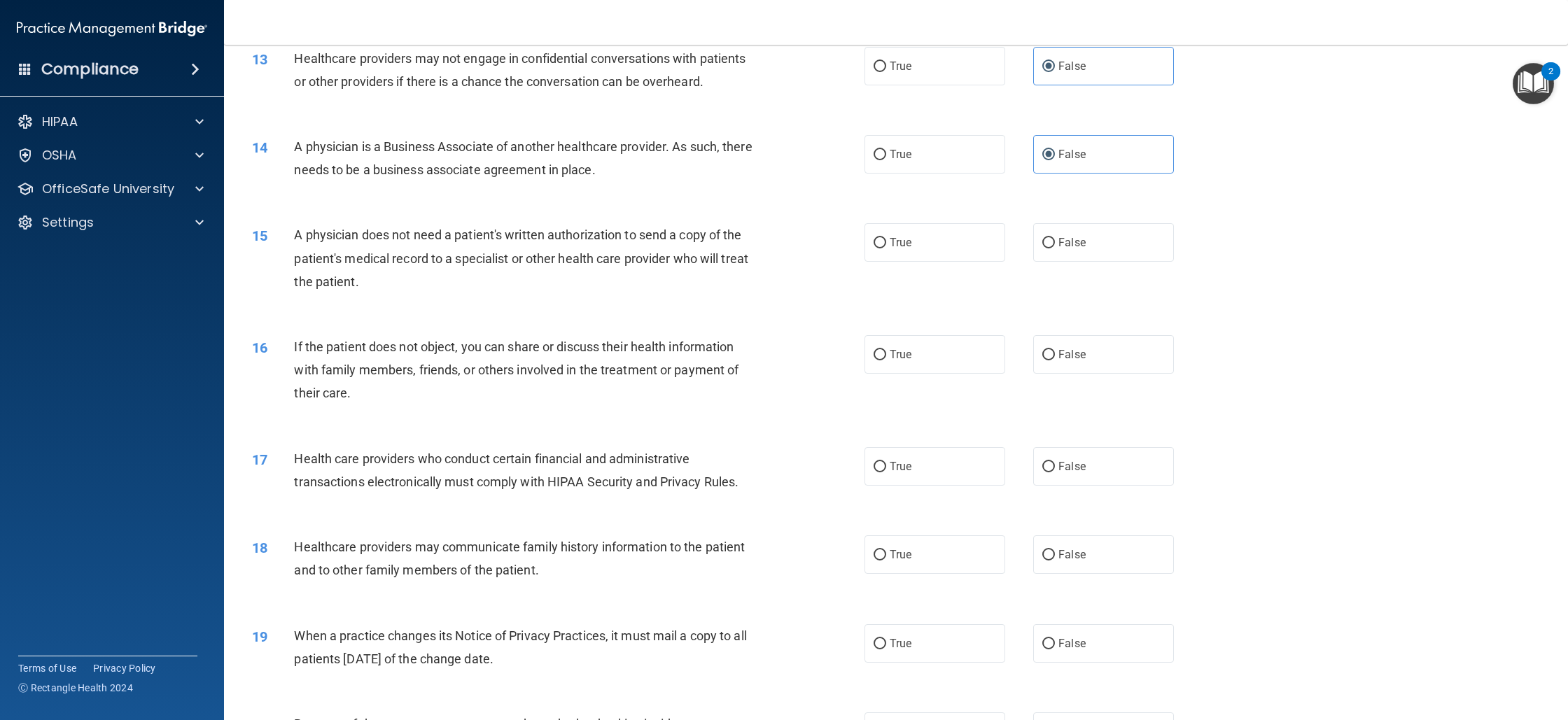
click at [895, 265] on div "15 A physician does not need a patient's written authorization to send a copy o…" at bounding box center [896, 262] width 1309 height 112
click at [897, 258] on label "True" at bounding box center [934, 243] width 140 height 38
click at [886, 248] on input "True" at bounding box center [879, 243] width 12 height 11
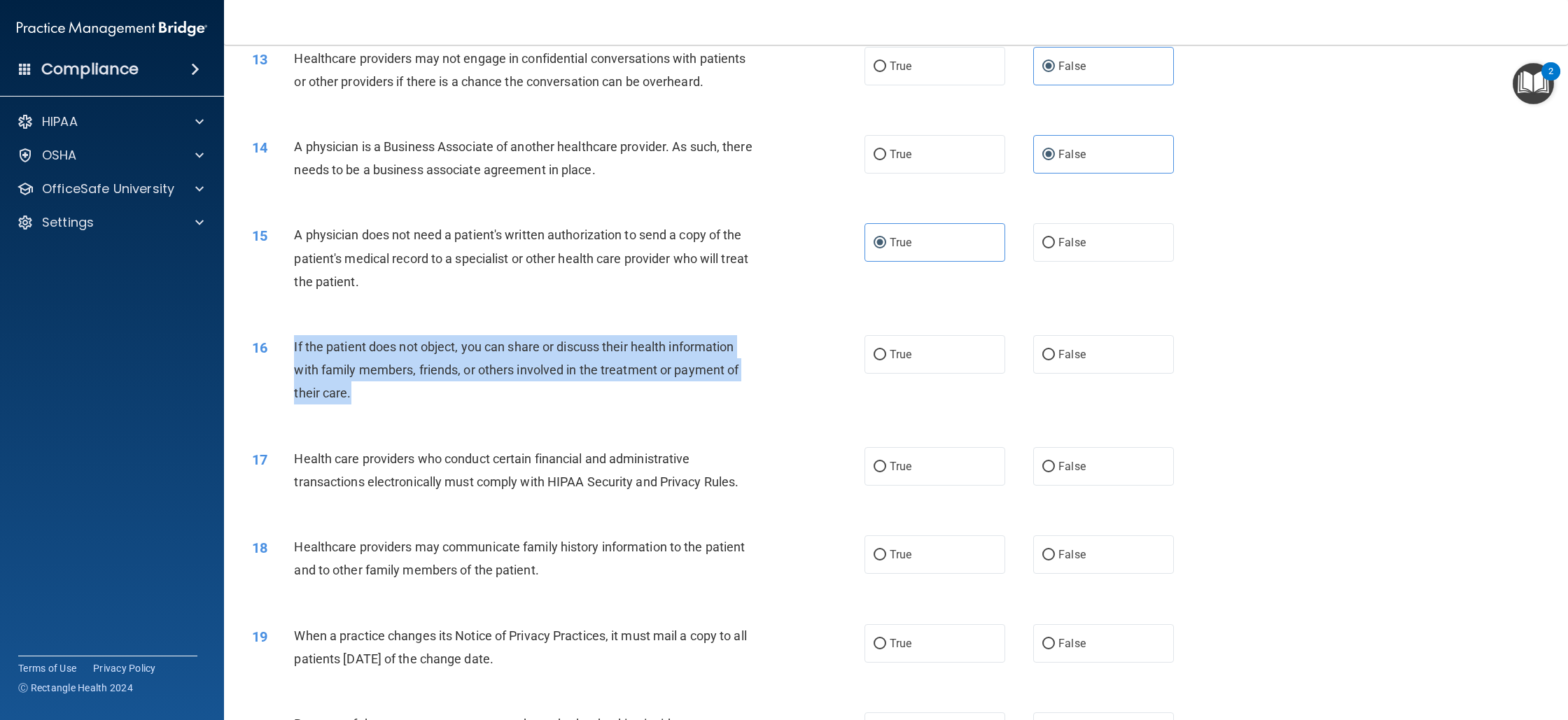
drag, startPoint x: 300, startPoint y: 351, endPoint x: 346, endPoint y: 386, distance: 57.8
click at [351, 387] on div "If the patient does not object, you can share or discuss their health informati…" at bounding box center [532, 370] width 476 height 70
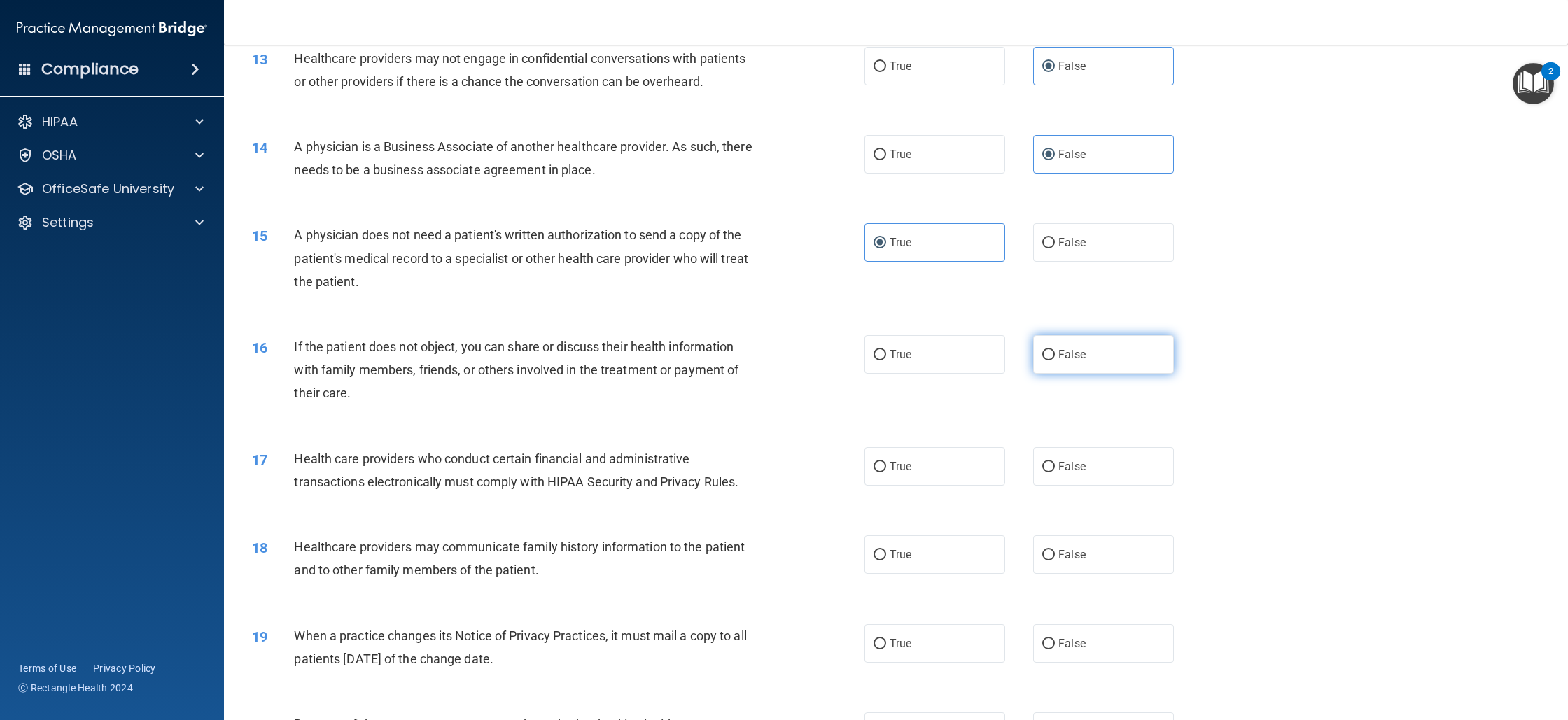
click at [1080, 339] on label "False" at bounding box center [1103, 354] width 140 height 38
click at [1055, 350] on input "False" at bounding box center [1049, 355] width 12 height 11
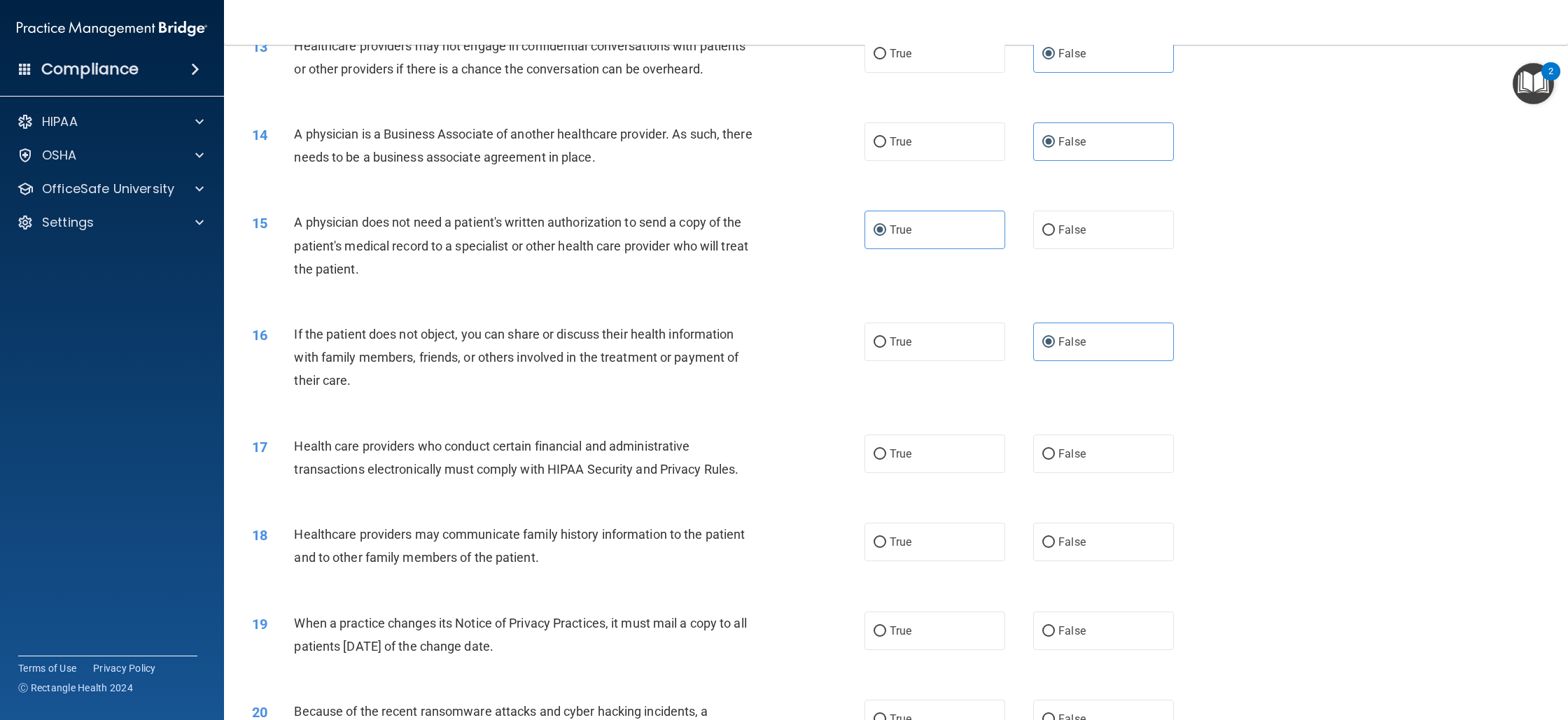
scroll to position [1275, 0]
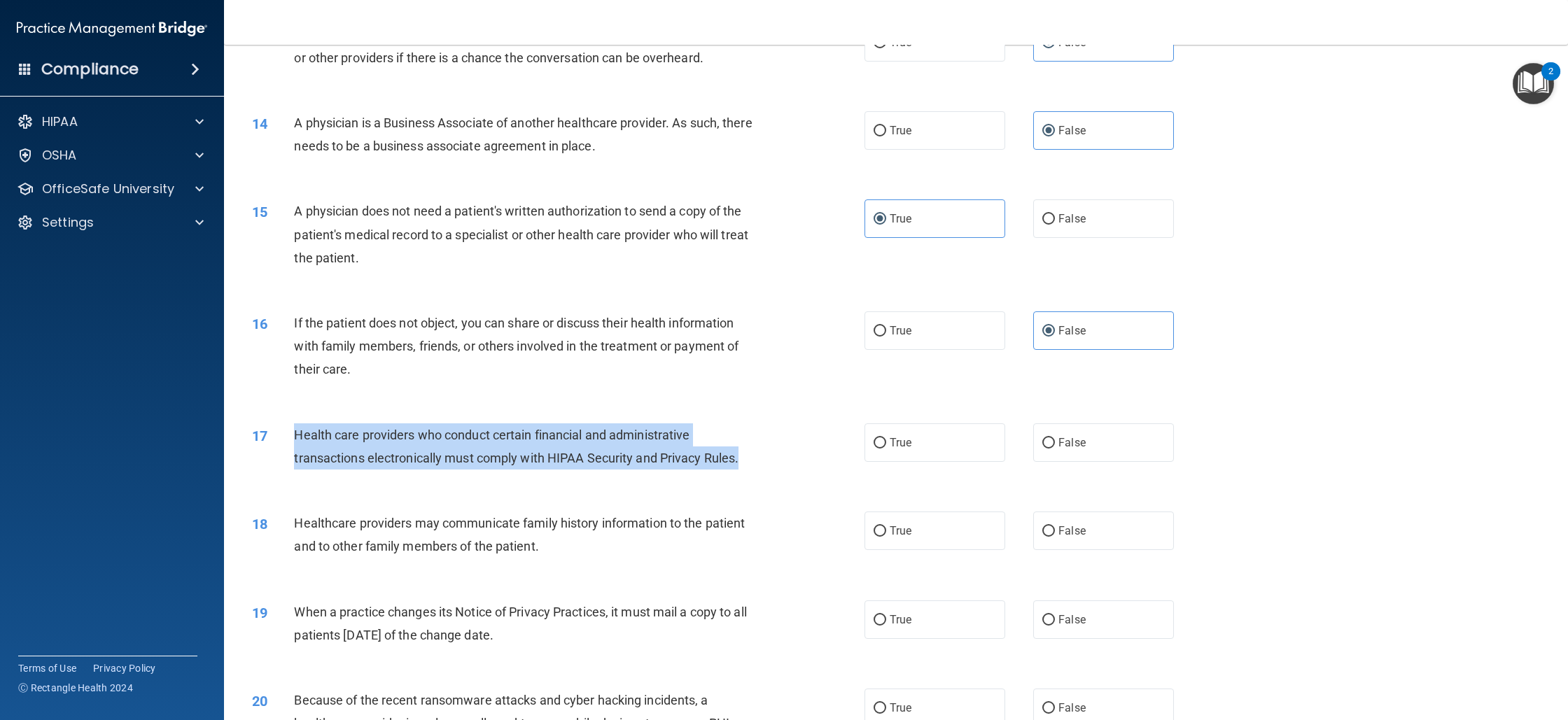
drag, startPoint x: 296, startPoint y: 434, endPoint x: 741, endPoint y: 469, distance: 446.4
click at [741, 469] on div "Health care providers who conduct certain financial and administrative transact…" at bounding box center [532, 447] width 476 height 46
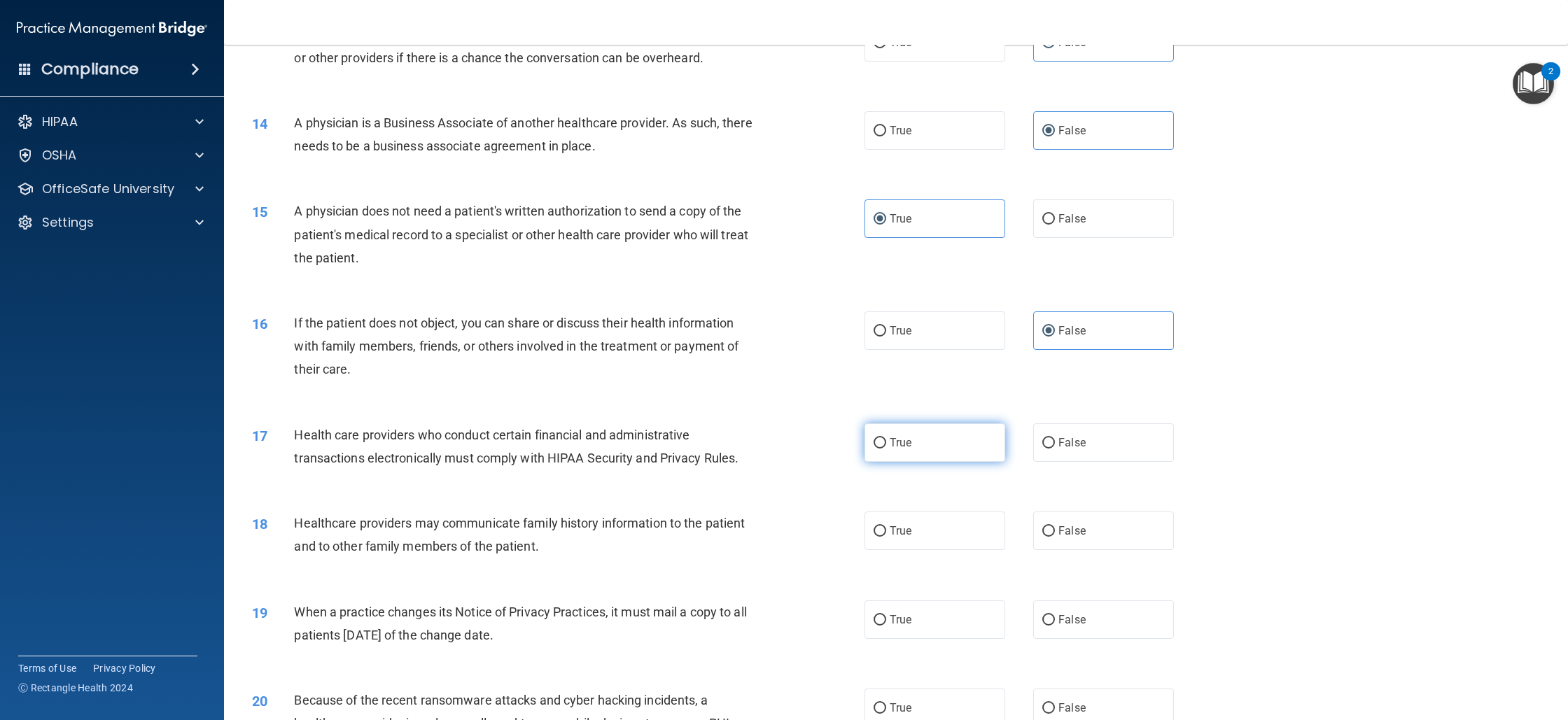
click at [942, 455] on label "True" at bounding box center [934, 443] width 140 height 38
click at [886, 449] on input "True" at bounding box center [879, 443] width 12 height 11
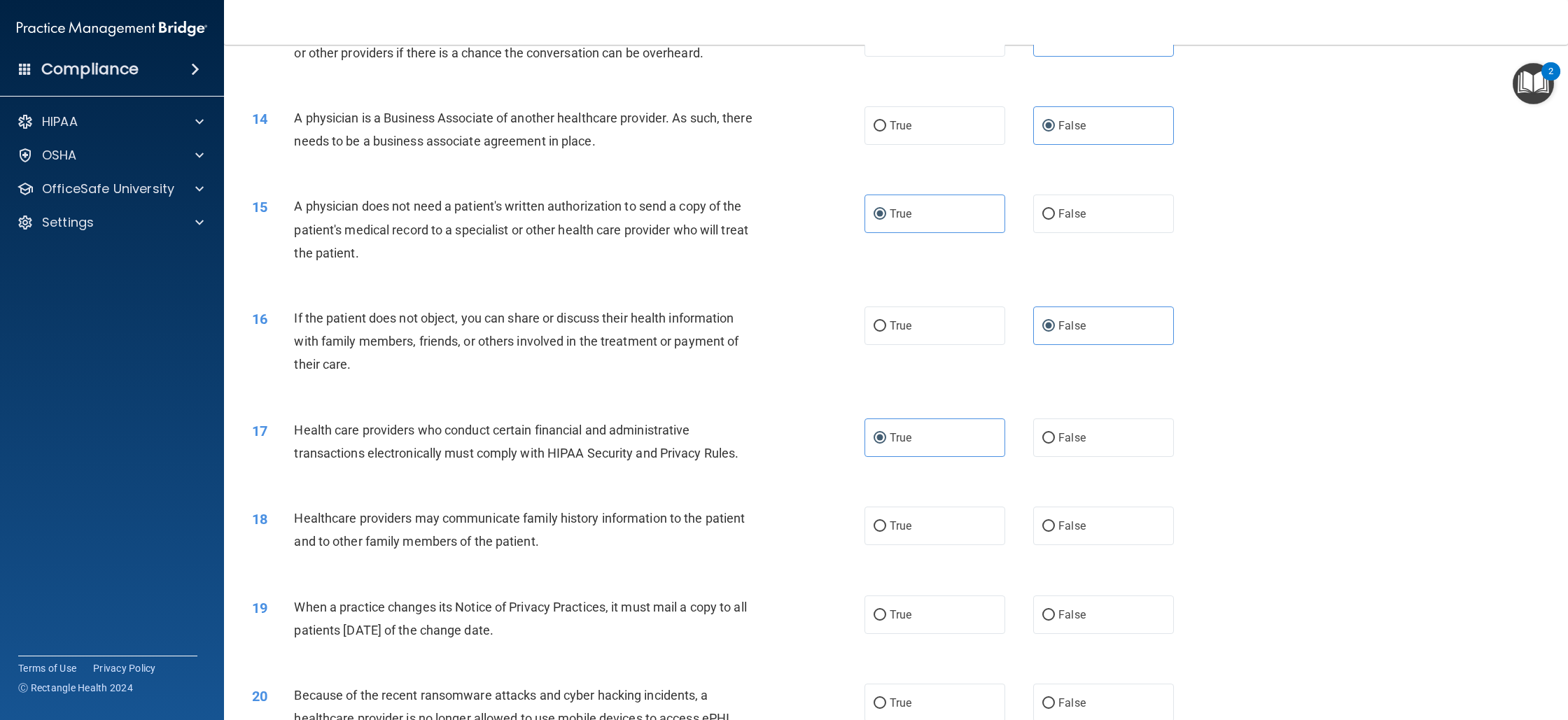
scroll to position [1281, 0]
click at [889, 305] on div "16 If the patient does not object, you can share or discuss their health inform…" at bounding box center [896, 344] width 1309 height 112
click at [899, 332] on label "True" at bounding box center [934, 325] width 140 height 38
click at [886, 331] on input "True" at bounding box center [879, 326] width 12 height 11
click at [1047, 526] on input "False" at bounding box center [1049, 525] width 12 height 11
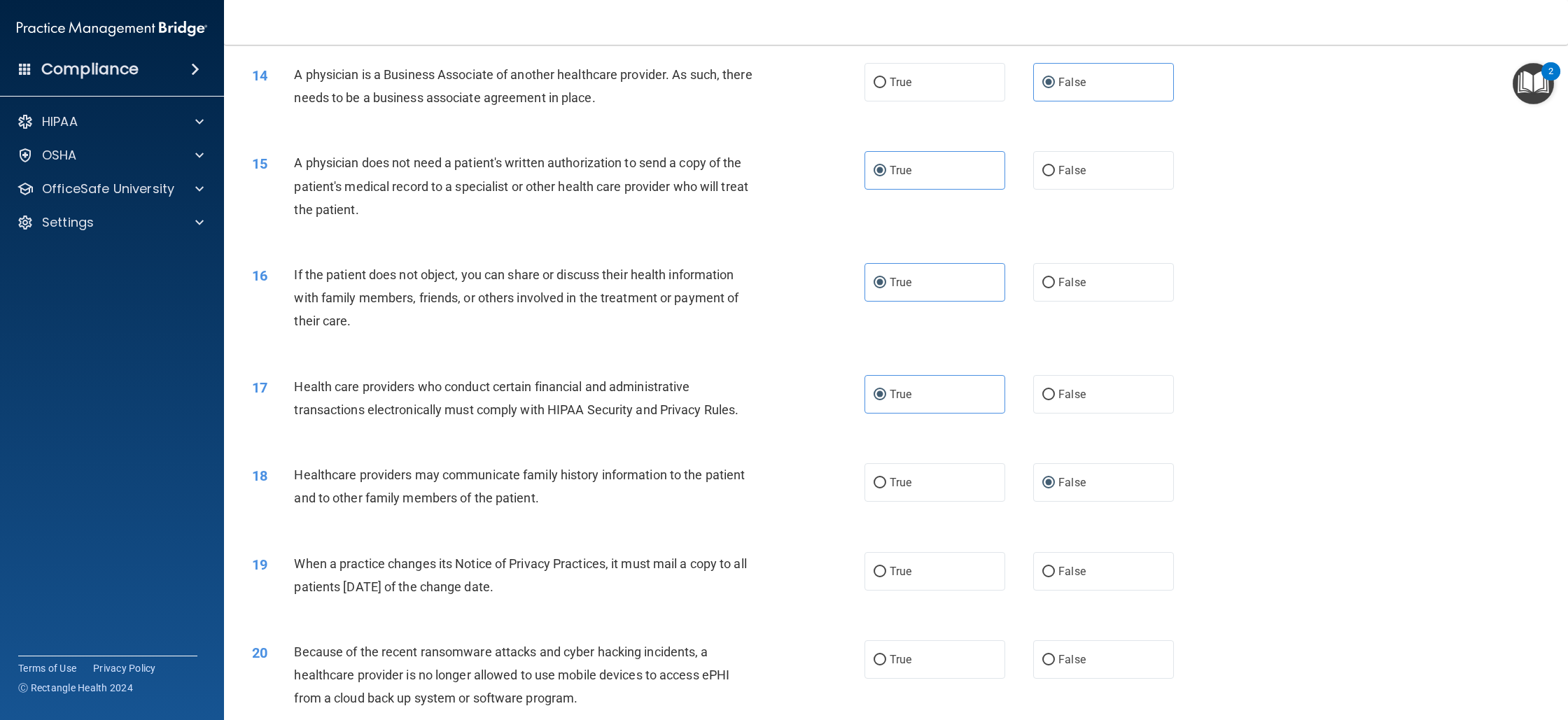
scroll to position [1335, 0]
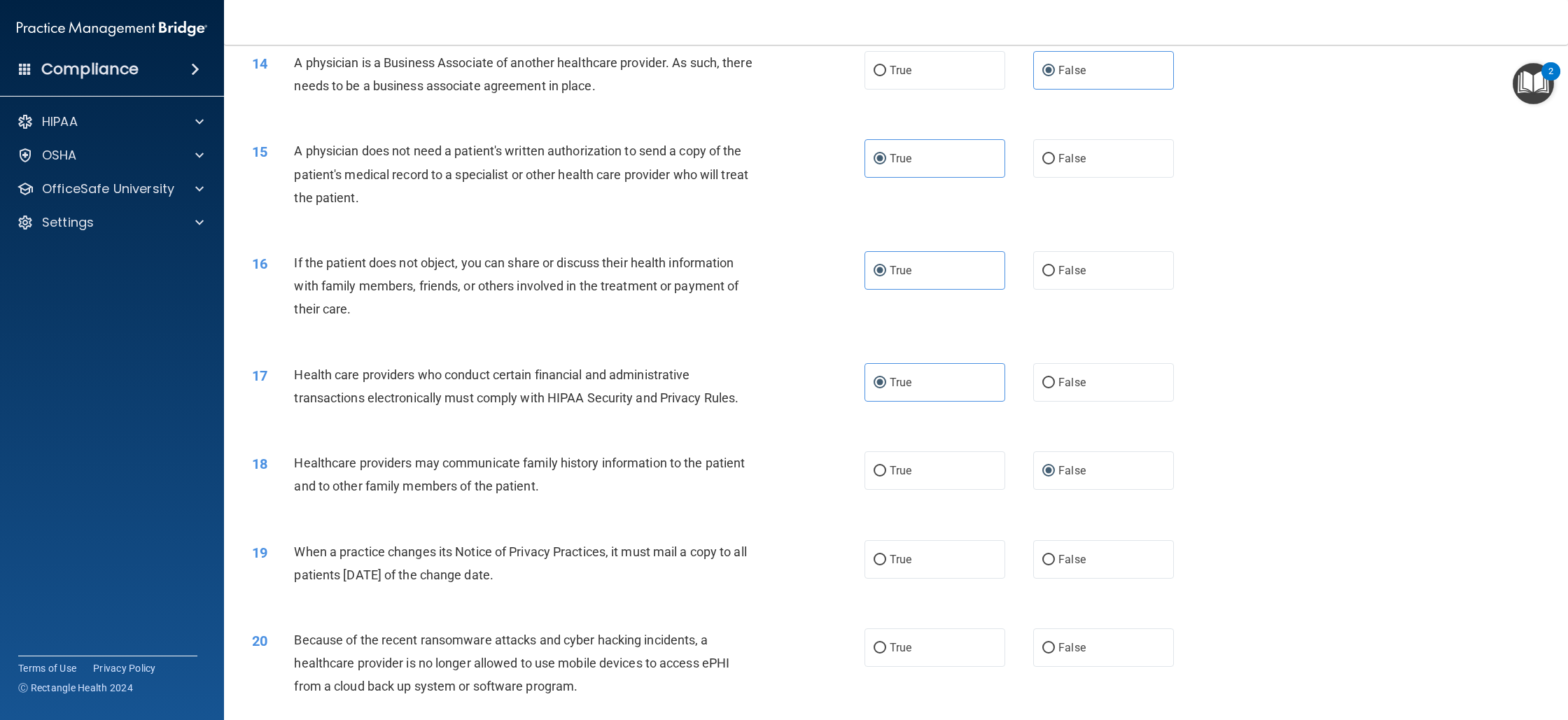
drag, startPoint x: 308, startPoint y: 555, endPoint x: 558, endPoint y: 567, distance: 250.3
click at [558, 567] on div "19 When a practice changes its Notice of Privacy Practices, it must mail a copy…" at bounding box center [559, 567] width 655 height 53
click at [1059, 563] on span "False" at bounding box center [1072, 560] width 28 height 13
click at [1055, 563] on input "False" at bounding box center [1049, 560] width 12 height 11
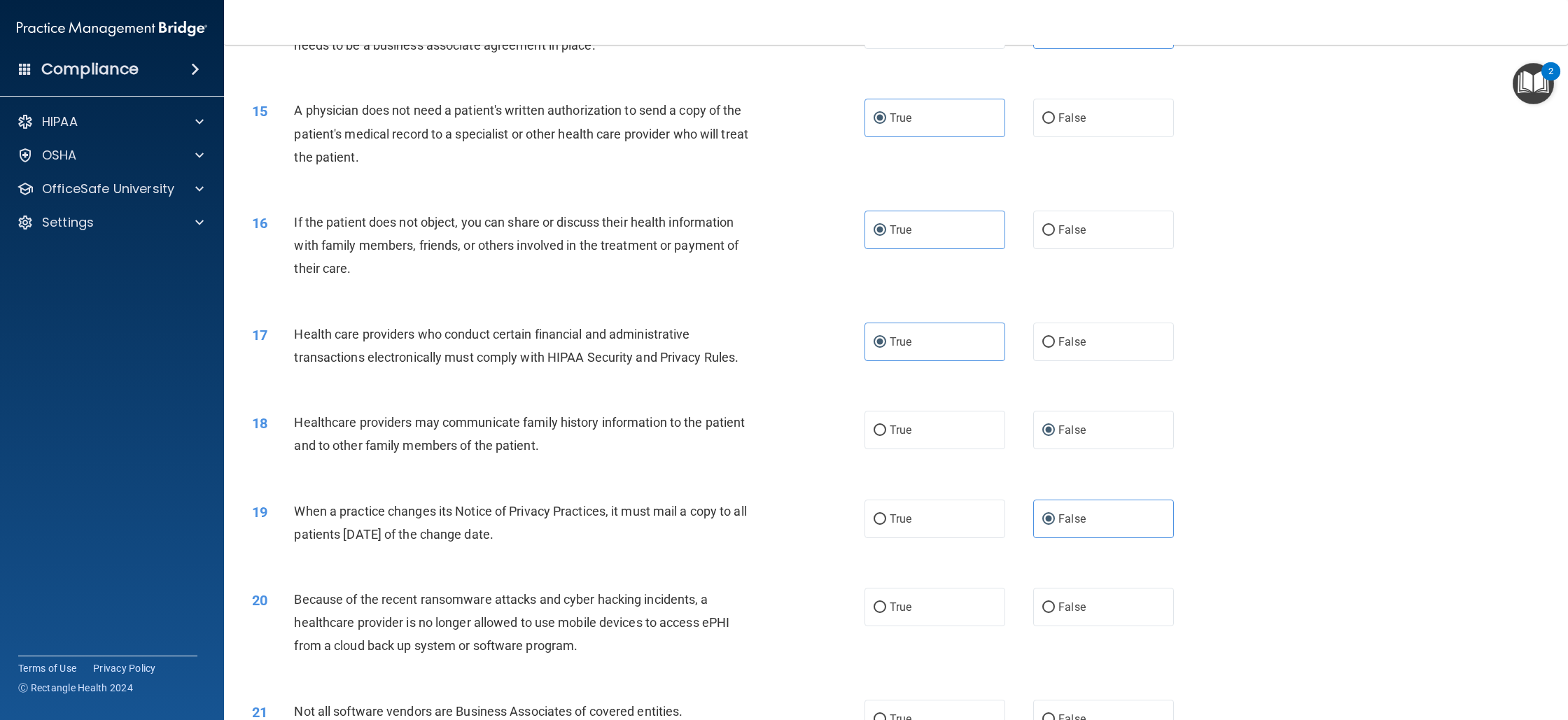
scroll to position [1471, 0]
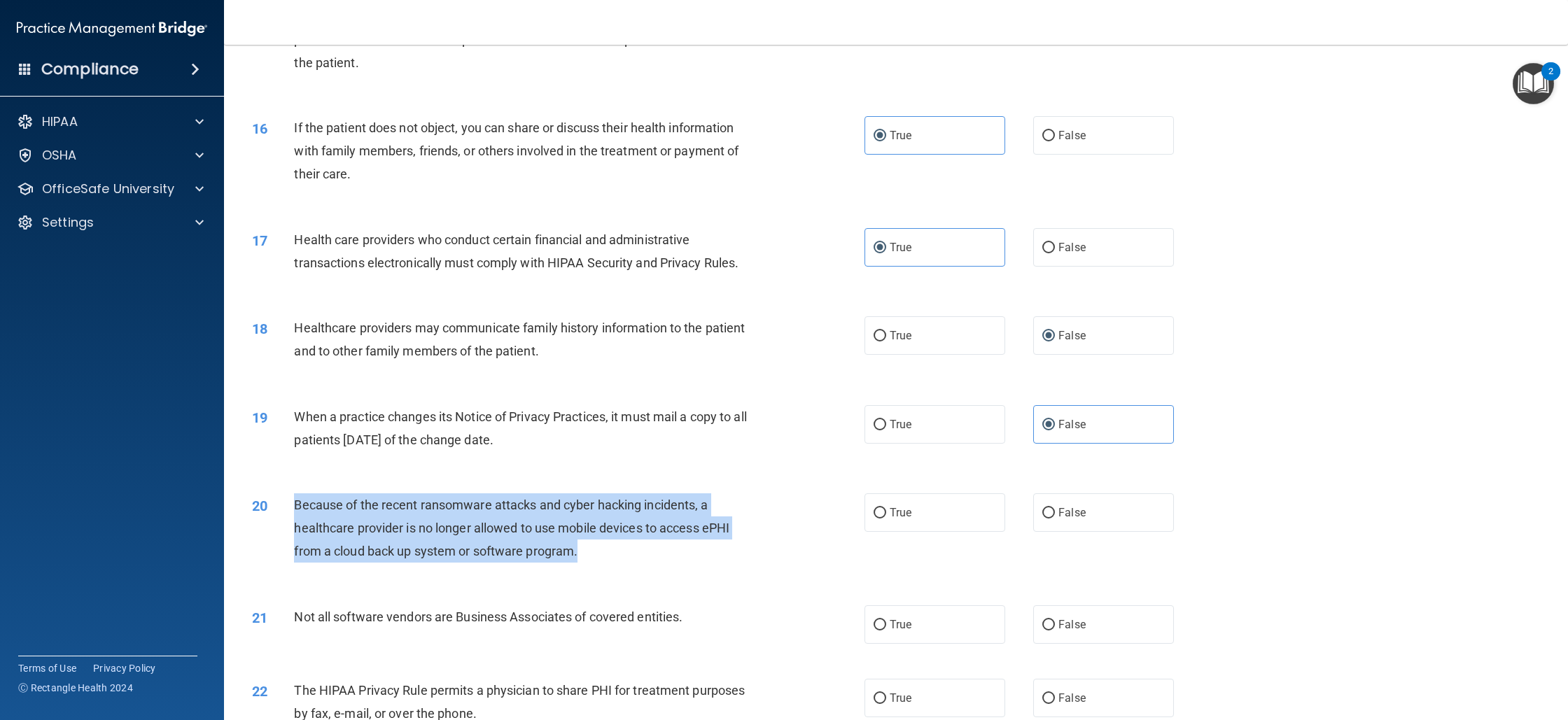
drag, startPoint x: 293, startPoint y: 508, endPoint x: 615, endPoint y: 552, distance: 325.0
click at [615, 552] on div "Because of the recent ransomware attacks and cyber hacking incidents, a healthc…" at bounding box center [532, 528] width 476 height 70
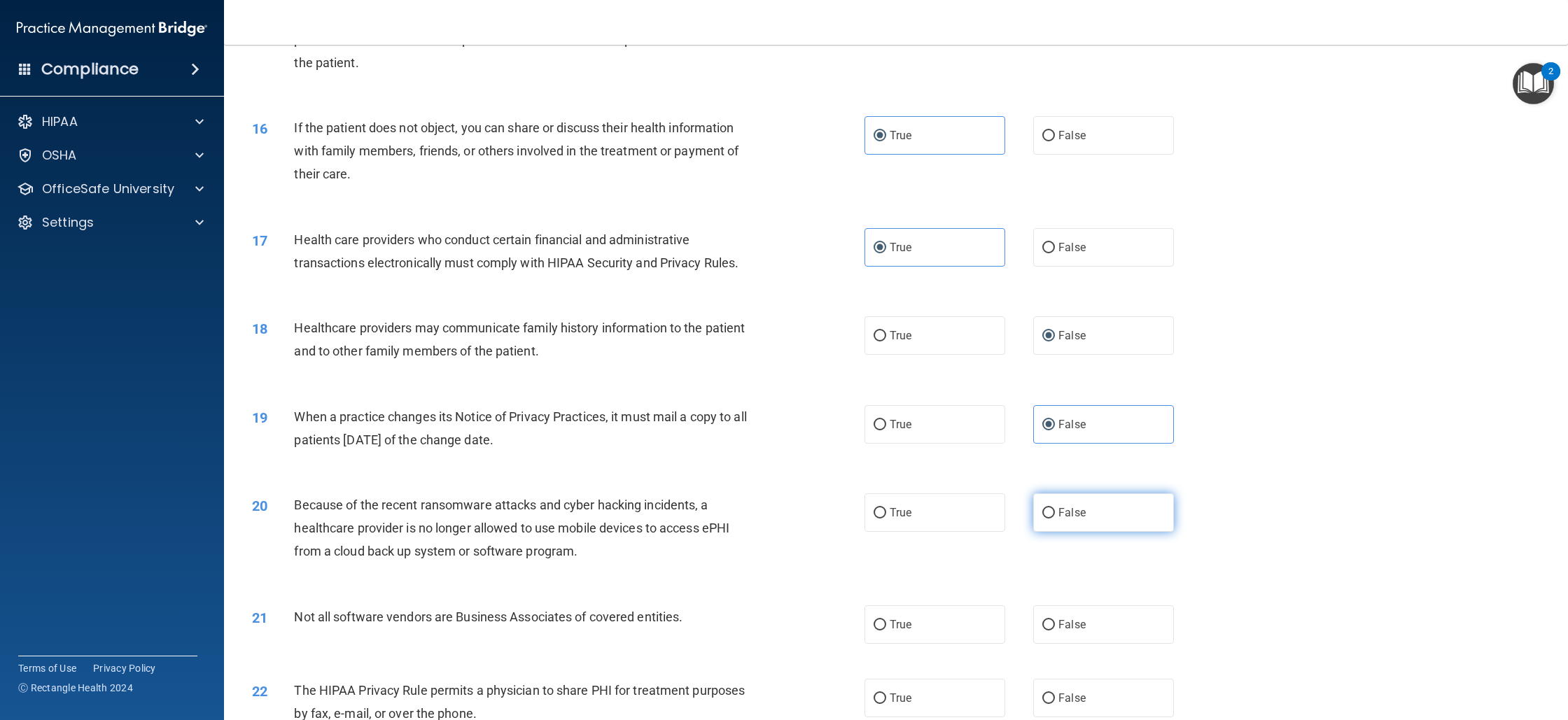
click at [1088, 502] on label "False" at bounding box center [1103, 513] width 140 height 38
click at [1055, 508] on input "False" at bounding box center [1049, 513] width 12 height 11
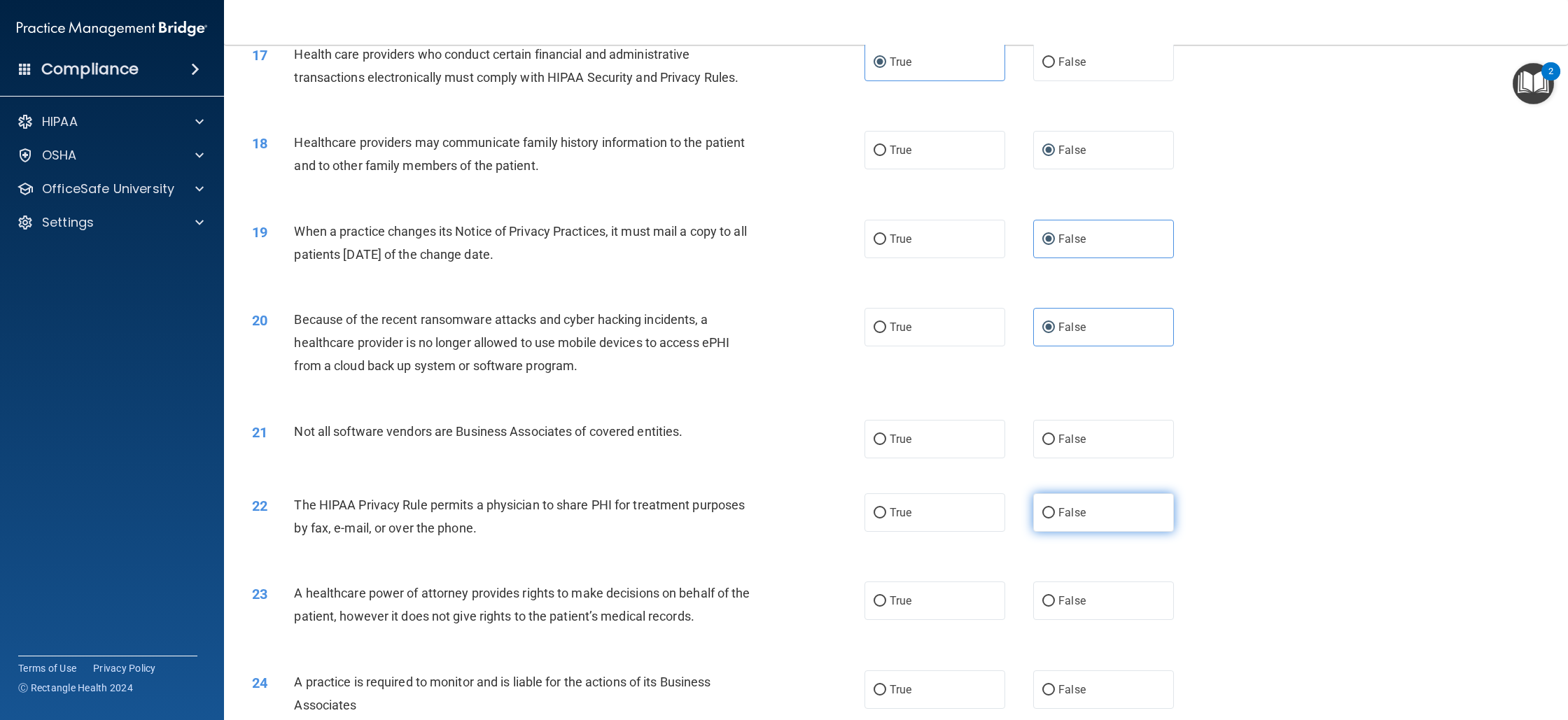
scroll to position [1662, 0]
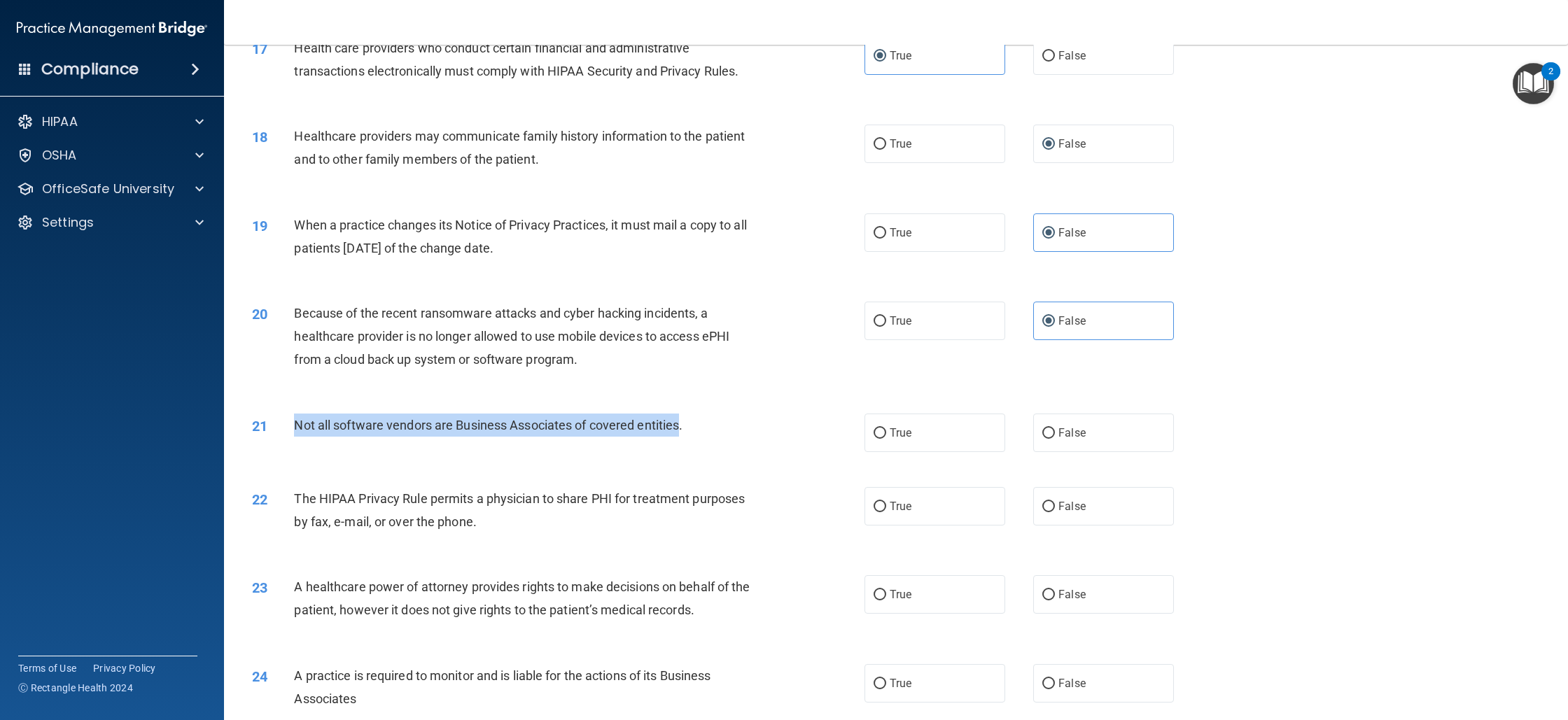
drag, startPoint x: 282, startPoint y: 431, endPoint x: 684, endPoint y: 437, distance: 402.0
click at [684, 437] on div "21 Not all software vendors are Business Associates of covered entities." at bounding box center [559, 429] width 655 height 31
drag, startPoint x: 701, startPoint y: 435, endPoint x: 275, endPoint y: 429, distance: 426.0
click at [275, 429] on div "21 Not all software vendors are Business Associates of covered entities." at bounding box center [559, 429] width 655 height 31
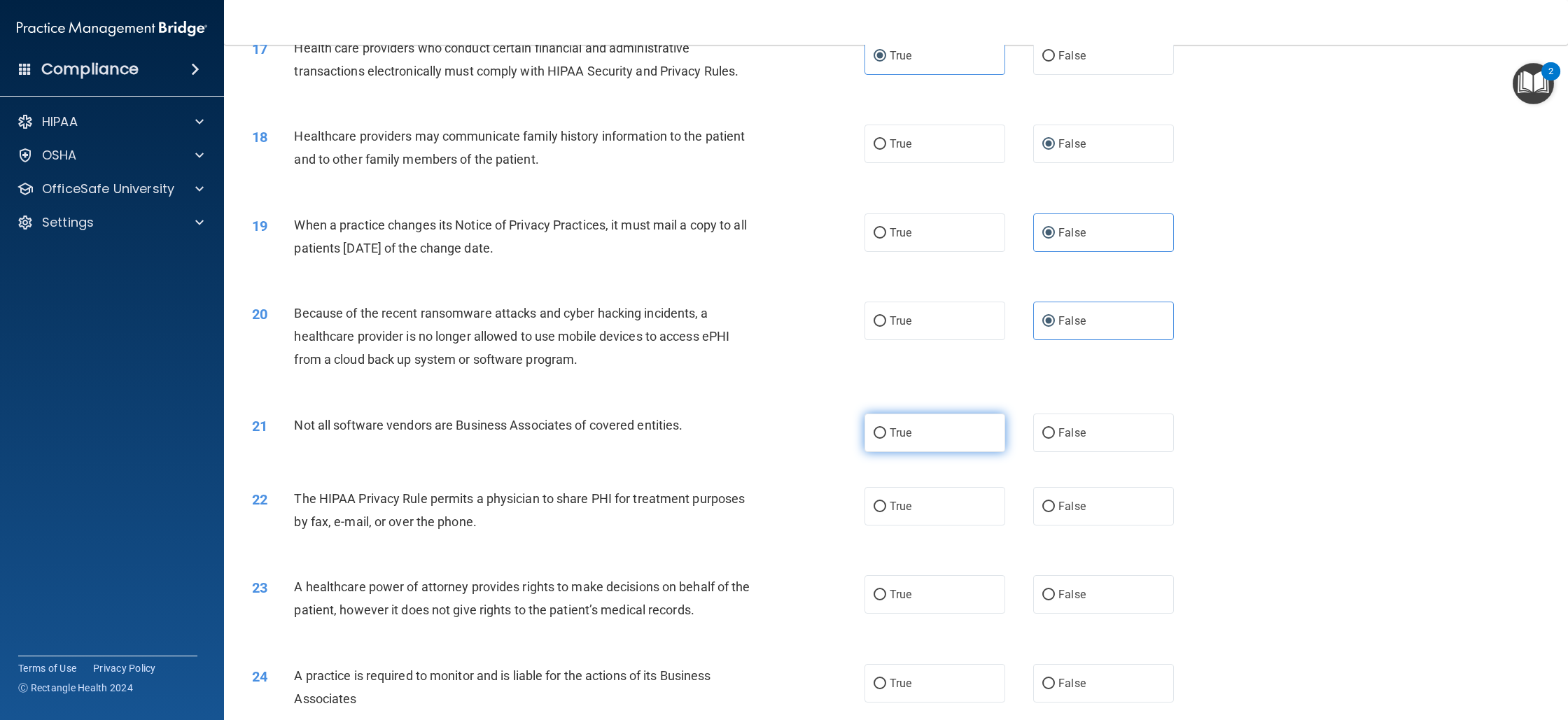
click at [922, 422] on label "True" at bounding box center [934, 433] width 140 height 38
click at [886, 429] on input "True" at bounding box center [879, 434] width 12 height 11
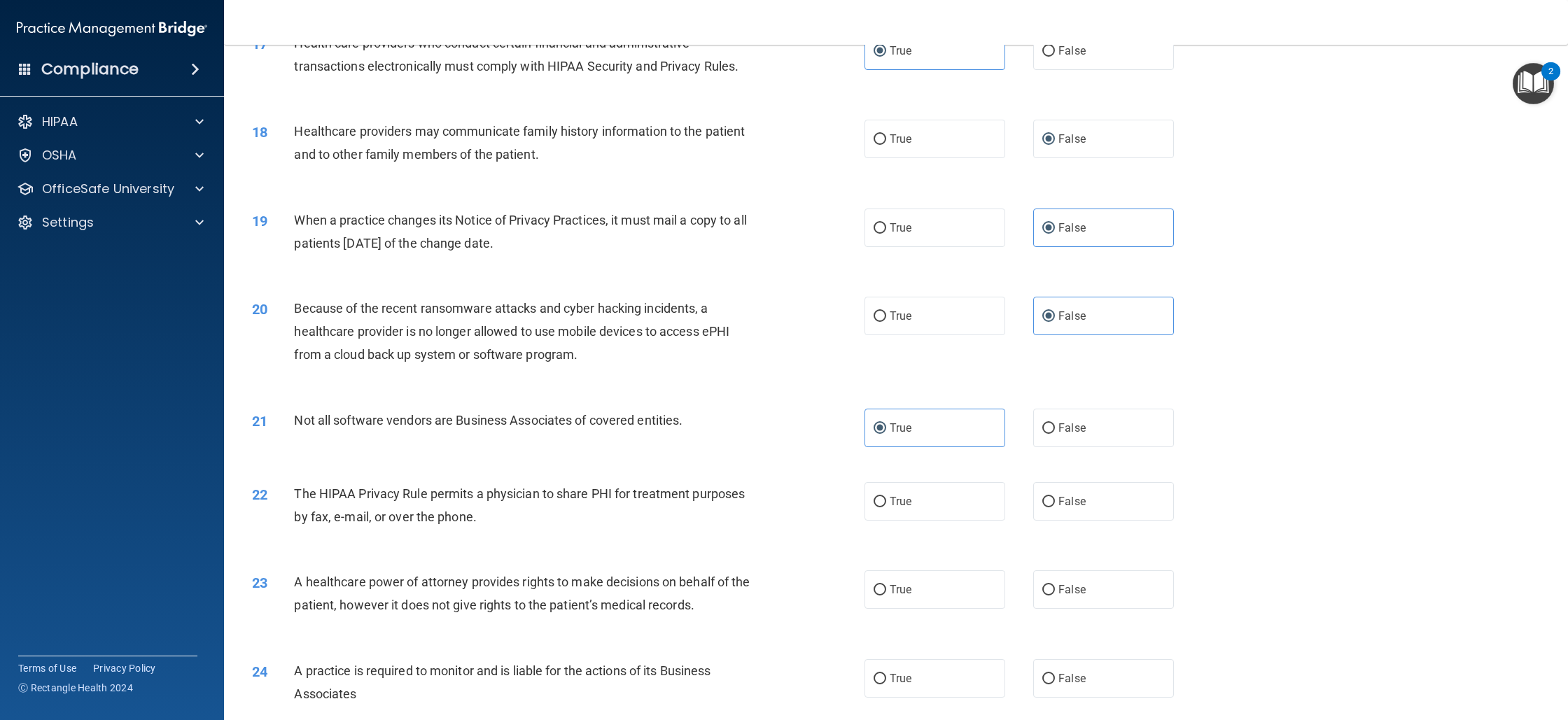
scroll to position [1667, 0]
click at [1082, 667] on label "False" at bounding box center [1103, 678] width 140 height 38
click at [1055, 673] on input "False" at bounding box center [1049, 678] width 12 height 11
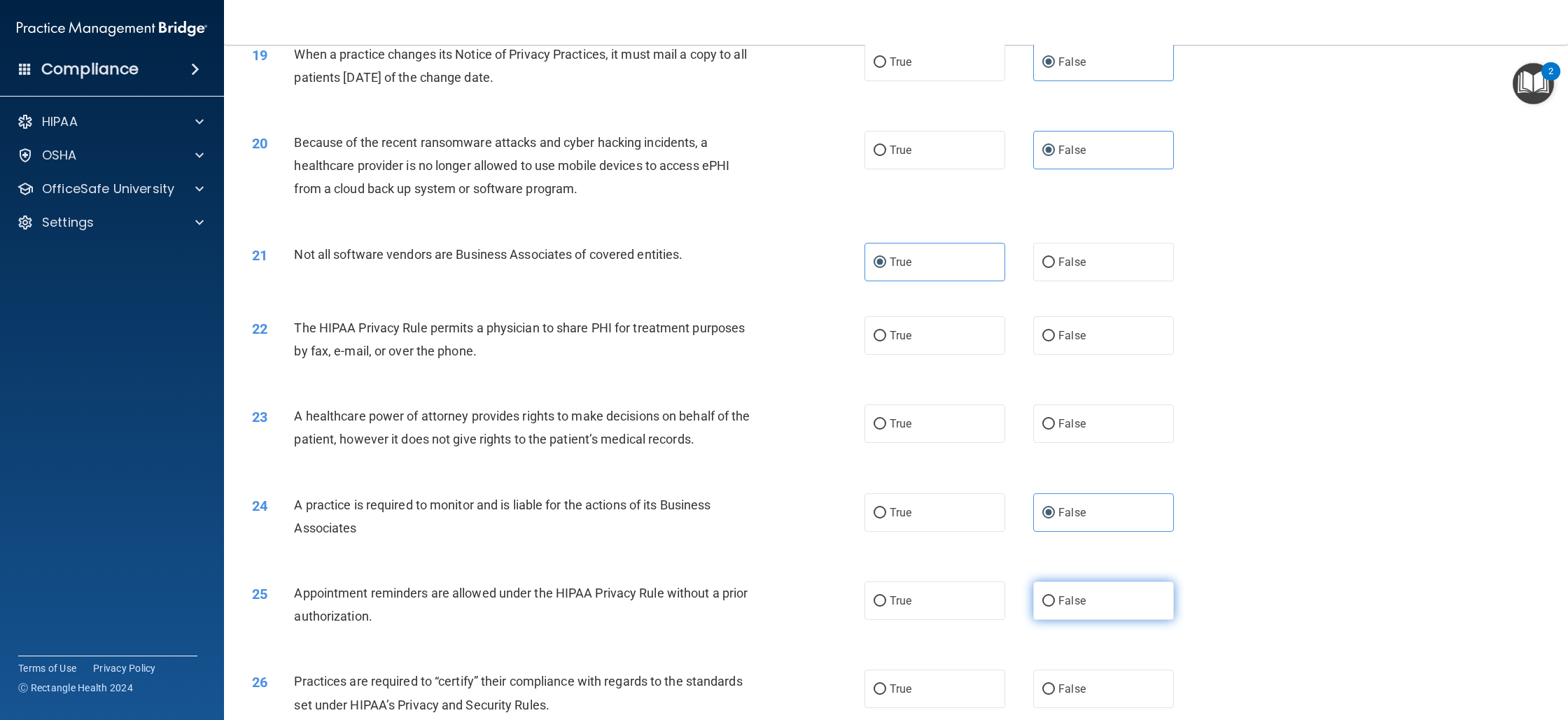
scroll to position [1857, 0]
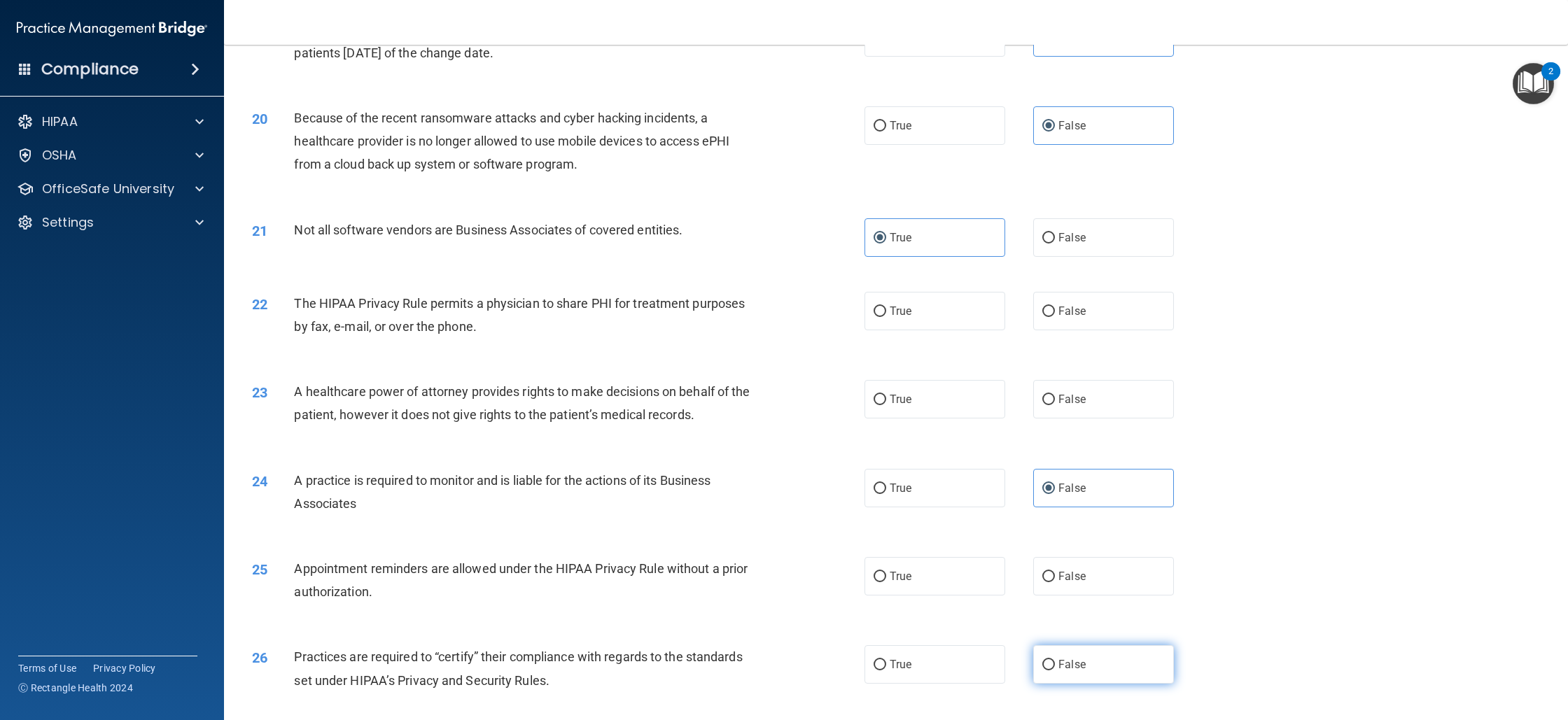
click at [1106, 668] on label "False" at bounding box center [1103, 665] width 140 height 38
click at [1055, 668] on input "False" at bounding box center [1049, 665] width 12 height 11
click at [945, 582] on label "True" at bounding box center [934, 574] width 140 height 38
click at [886, 580] on input "True" at bounding box center [879, 574] width 12 height 11
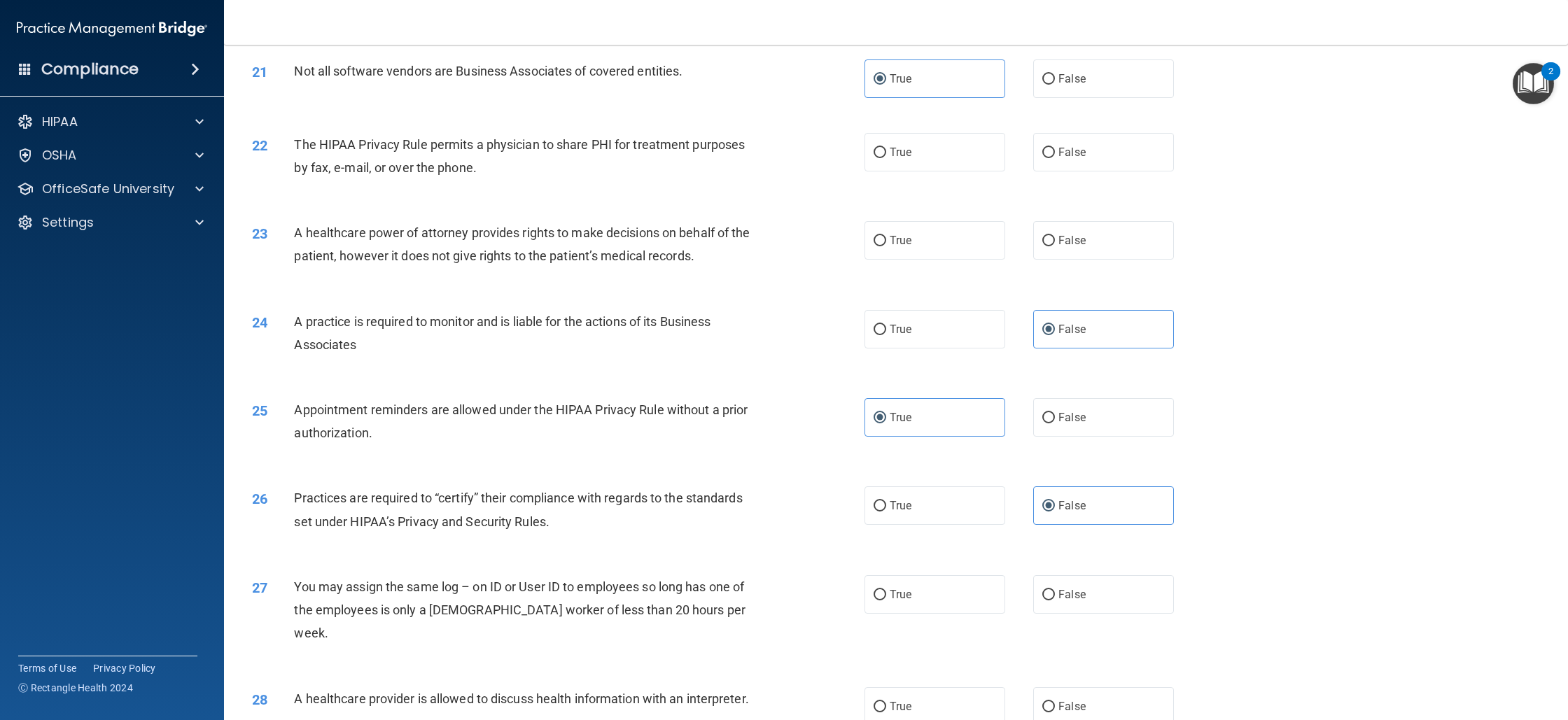
scroll to position [2022, 0]
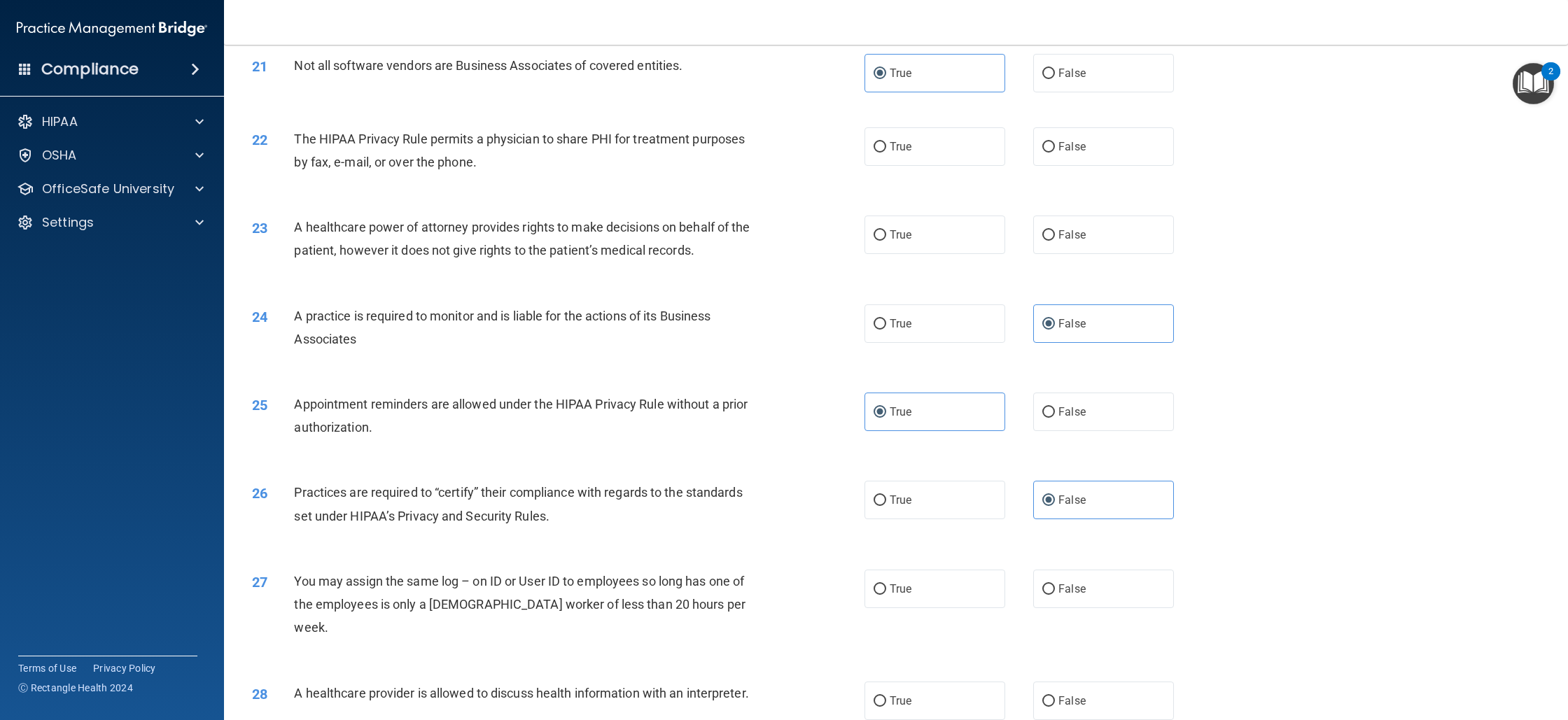
click at [1175, 599] on div "True False" at bounding box center [1033, 589] width 338 height 38
click at [1121, 587] on label "False" at bounding box center [1103, 589] width 140 height 38
click at [1055, 587] on input "False" at bounding box center [1049, 589] width 12 height 11
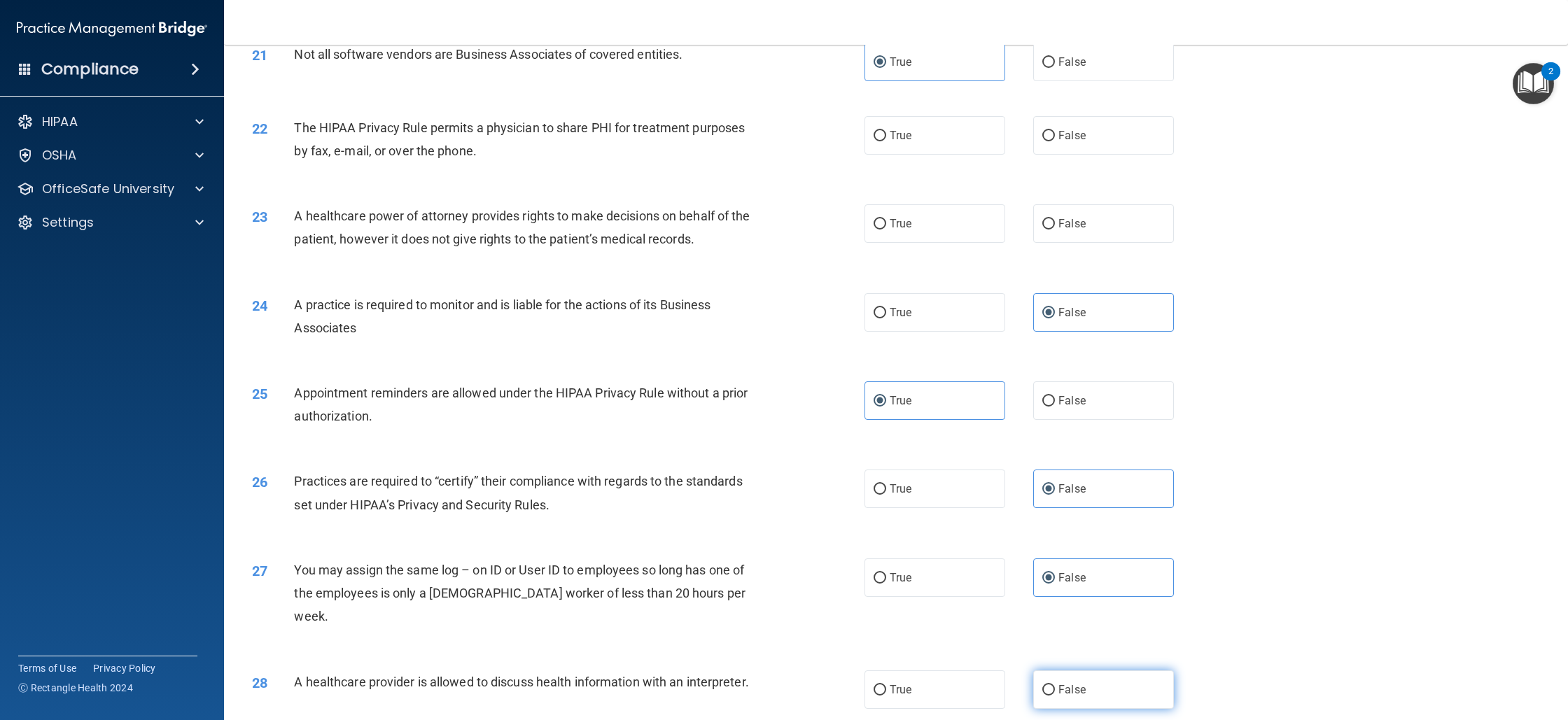
scroll to position [2133, 0]
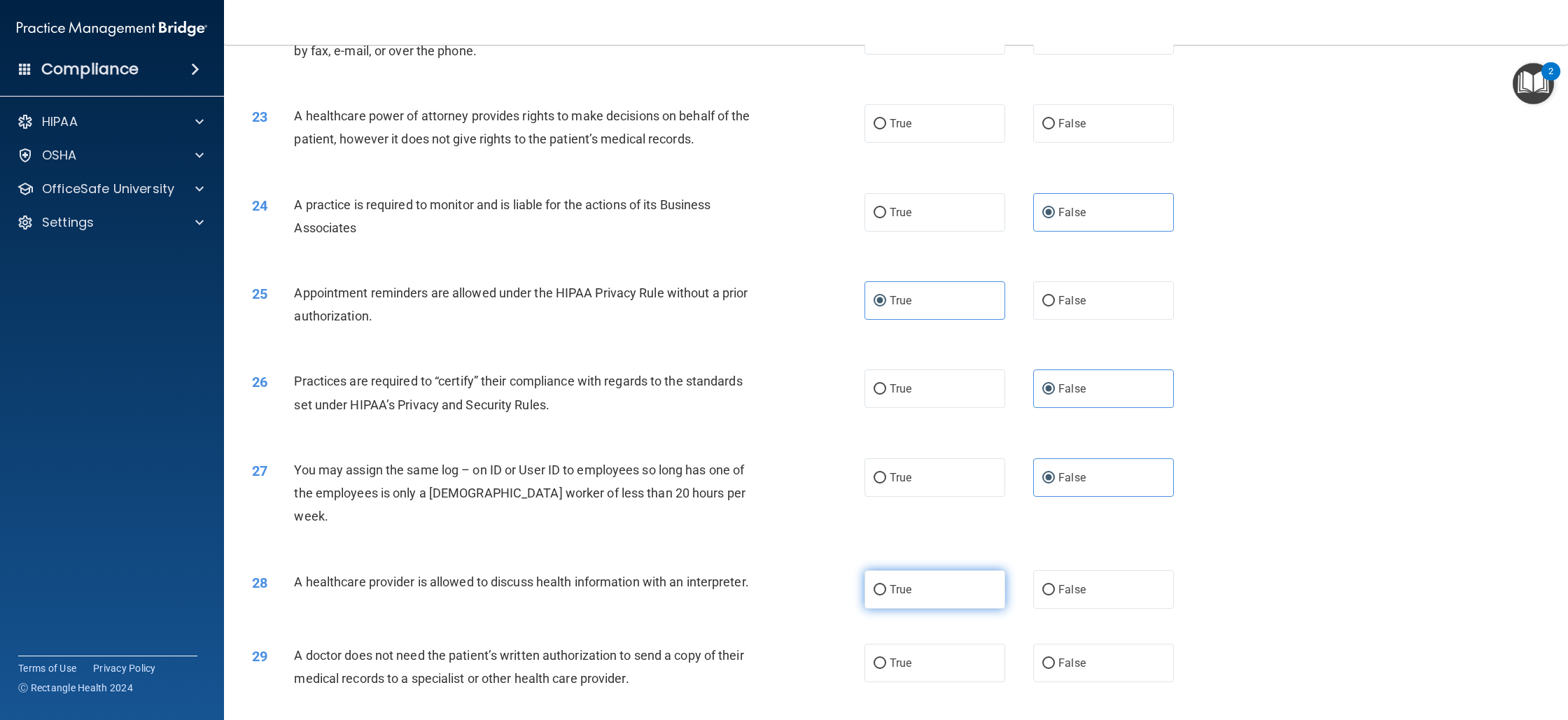
click at [953, 581] on label "True" at bounding box center [934, 590] width 140 height 38
click at [886, 585] on input "True" at bounding box center [879, 590] width 12 height 11
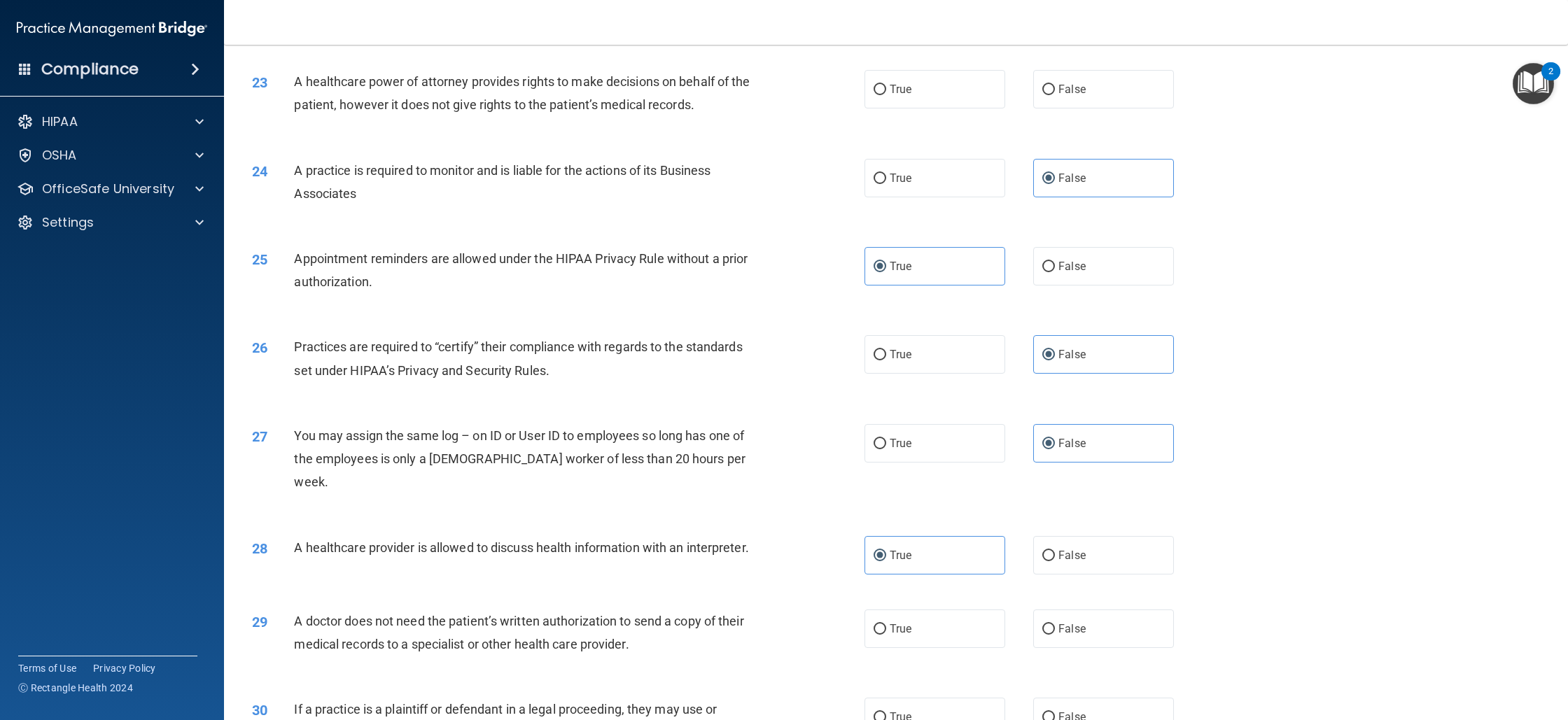
scroll to position [2282, 0]
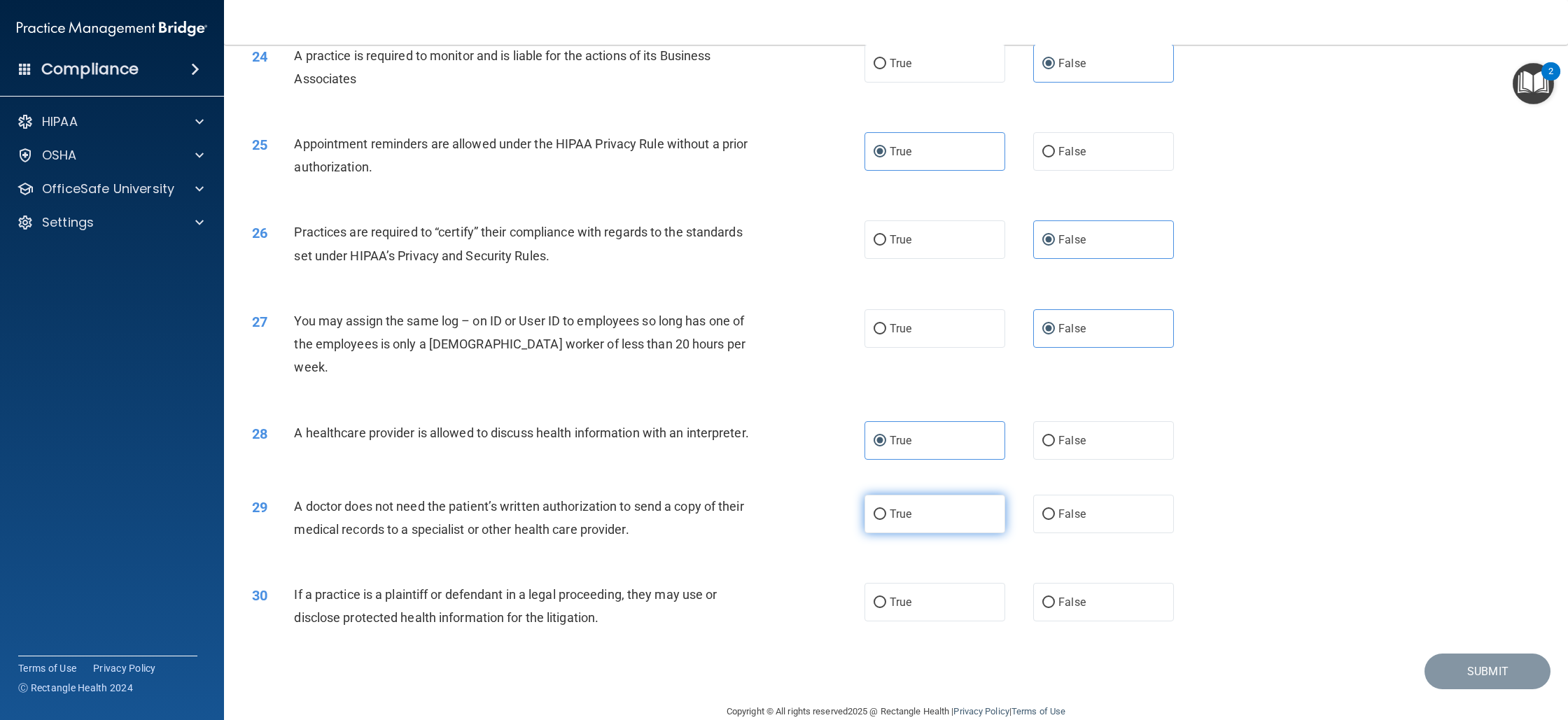
click at [900, 503] on label "True" at bounding box center [934, 514] width 140 height 38
click at [886, 510] on input "True" at bounding box center [879, 515] width 12 height 11
drag, startPoint x: 676, startPoint y: 505, endPoint x: 296, endPoint y: 479, distance: 380.9
click at [296, 495] on div "A doctor does not need the patient’s written authorization to send a copy of th…" at bounding box center [532, 518] width 476 height 46
click at [1049, 495] on label "False" at bounding box center [1103, 514] width 140 height 38
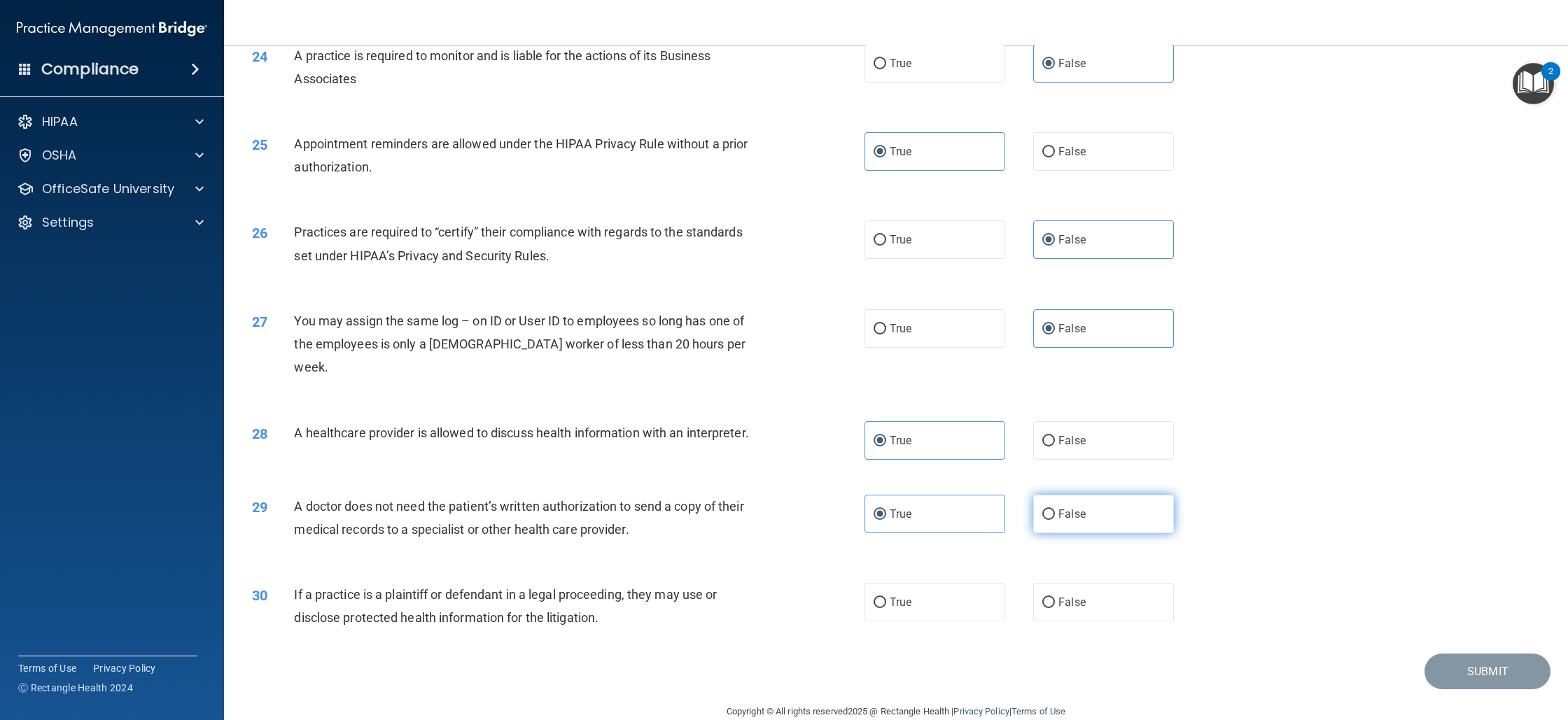
click at [1049, 510] on input "False" at bounding box center [1049, 515] width 12 height 11
click at [962, 500] on label "True" at bounding box center [934, 514] width 140 height 38
click at [886, 510] on input "True" at bounding box center [879, 515] width 12 height 11
click at [934, 583] on label "True" at bounding box center [934, 603] width 140 height 38
click at [886, 598] on input "True" at bounding box center [879, 603] width 12 height 11
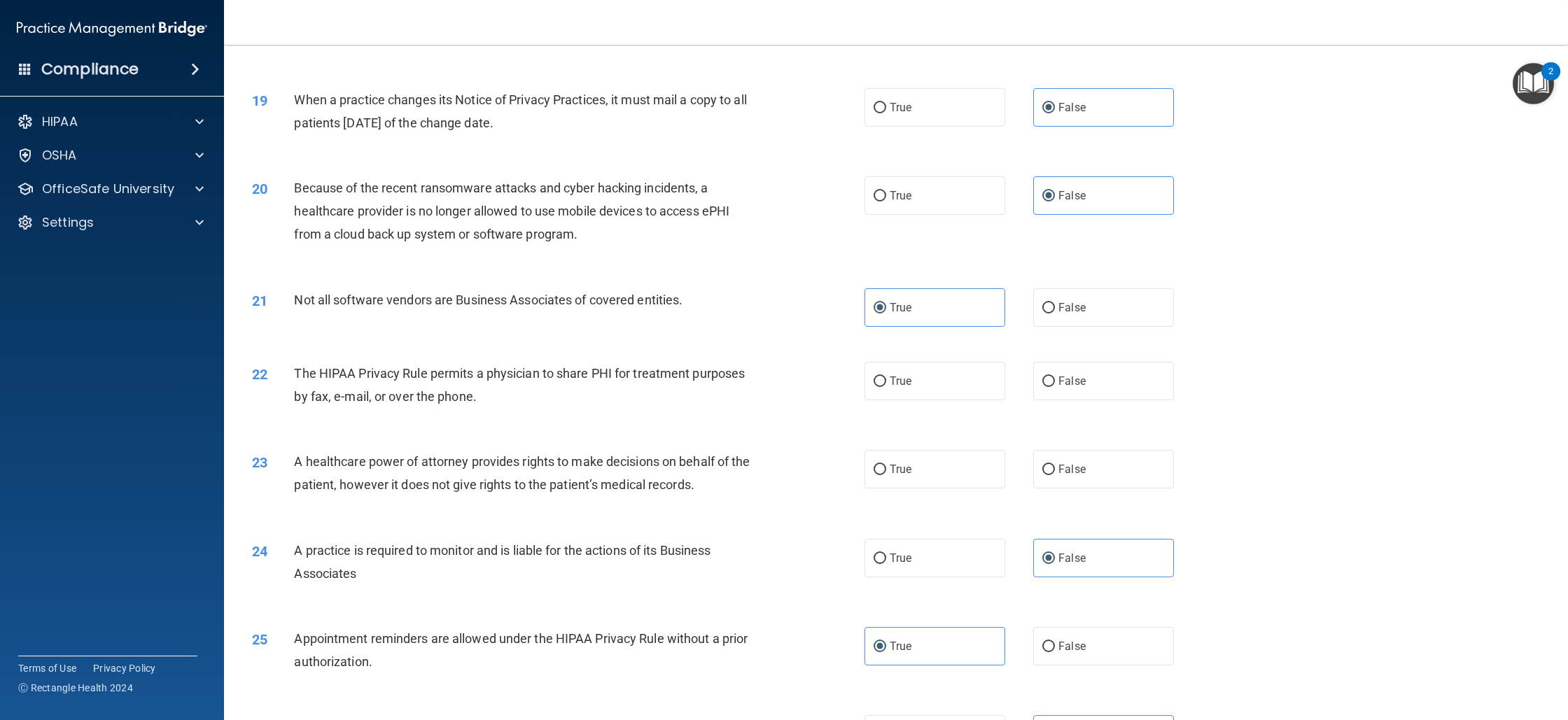
scroll to position [1796, 0]
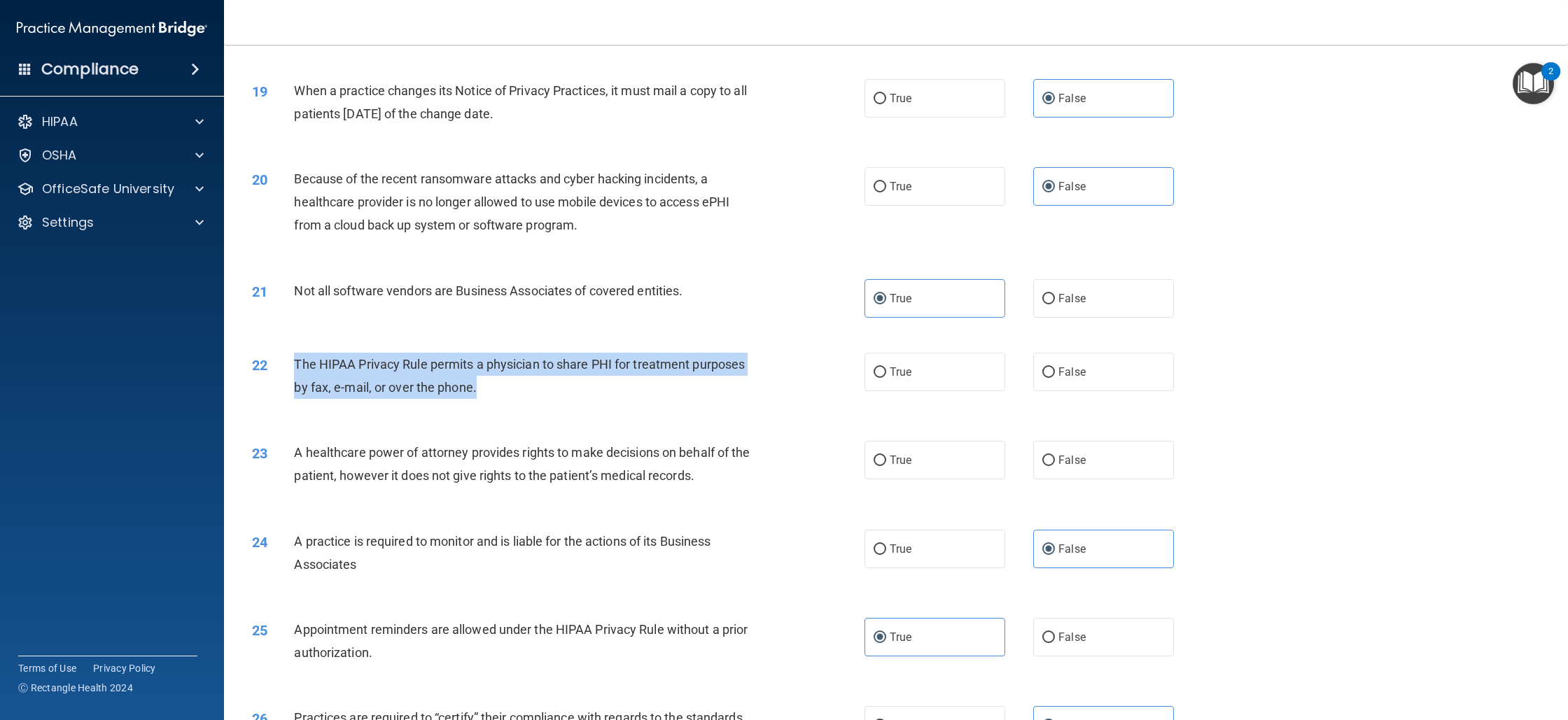
drag, startPoint x: 297, startPoint y: 361, endPoint x: 505, endPoint y: 398, distance: 211.3
click at [505, 398] on div "The HIPAA Privacy Rule permits a physician to share PHI for treatment purposes …" at bounding box center [532, 376] width 476 height 46
click at [890, 376] on span "True" at bounding box center [901, 372] width 22 height 13
click at [886, 376] on input "True" at bounding box center [879, 372] width 12 height 11
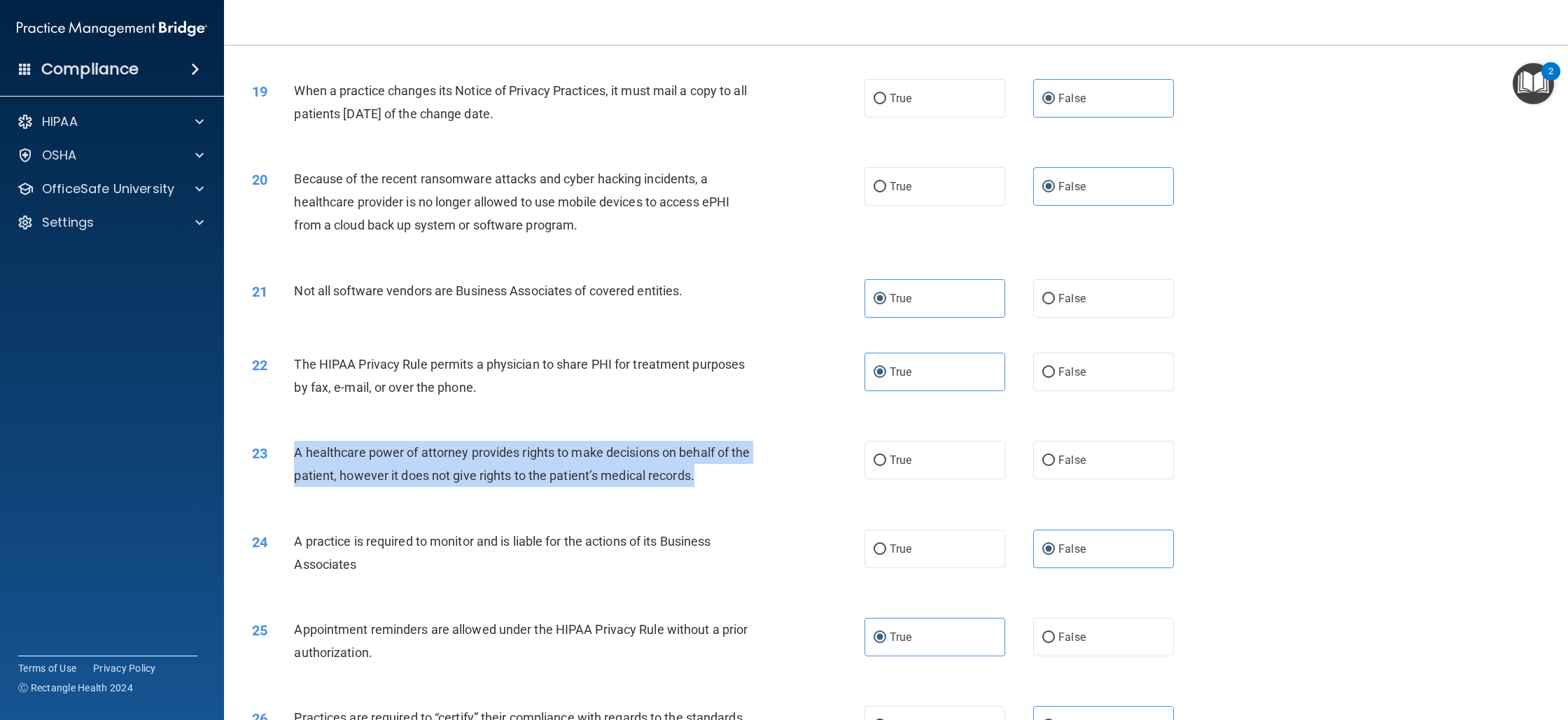
drag, startPoint x: 699, startPoint y: 489, endPoint x: 286, endPoint y: 458, distance: 414.2
click at [286, 458] on div "23 A healthcare power of attorney provides rights to make decisions on behalf o…" at bounding box center [559, 468] width 655 height 53
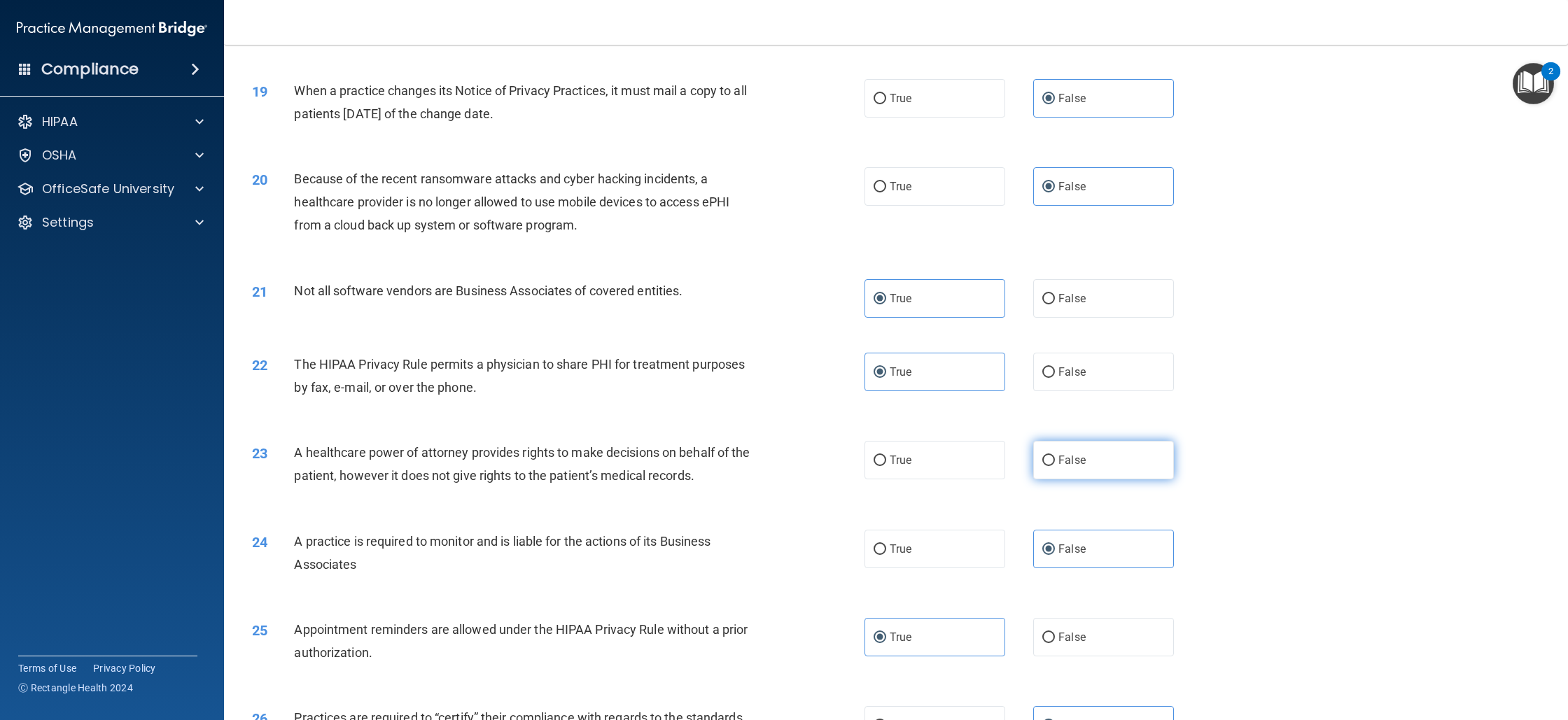
click at [1088, 460] on label "False" at bounding box center [1103, 460] width 140 height 38
click at [1055, 460] on input "False" at bounding box center [1049, 460] width 12 height 11
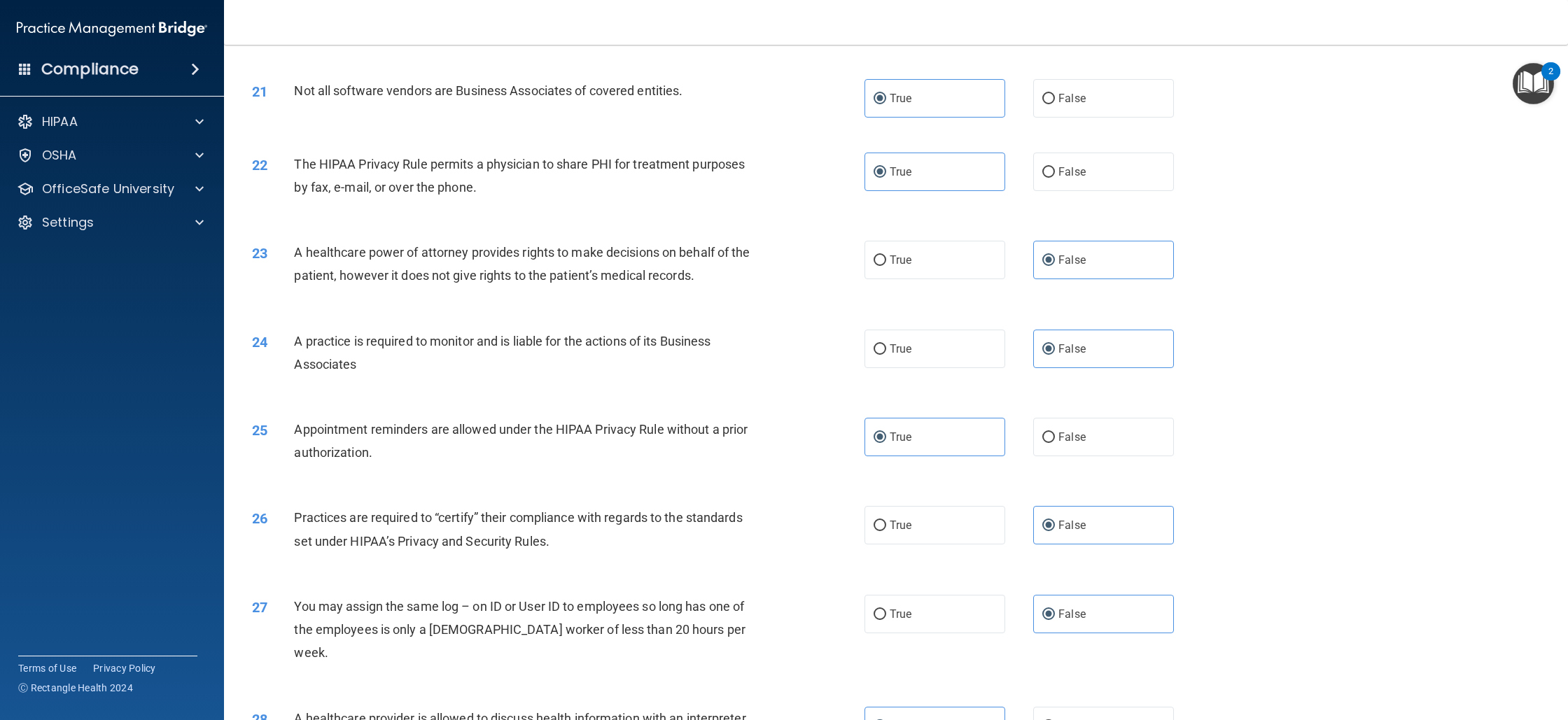
scroll to position [2284, 0]
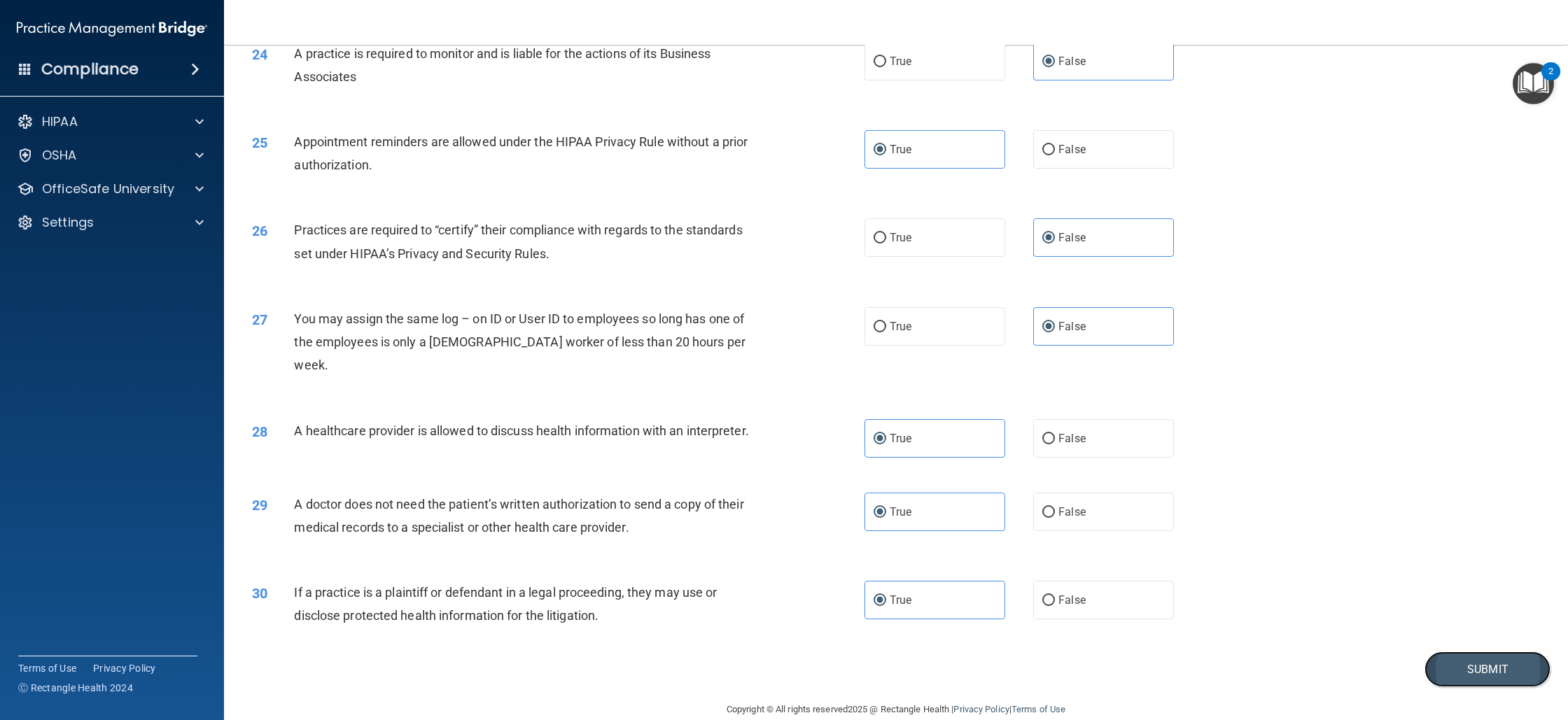
click at [1457, 652] on button "Submit" at bounding box center [1488, 669] width 126 height 35
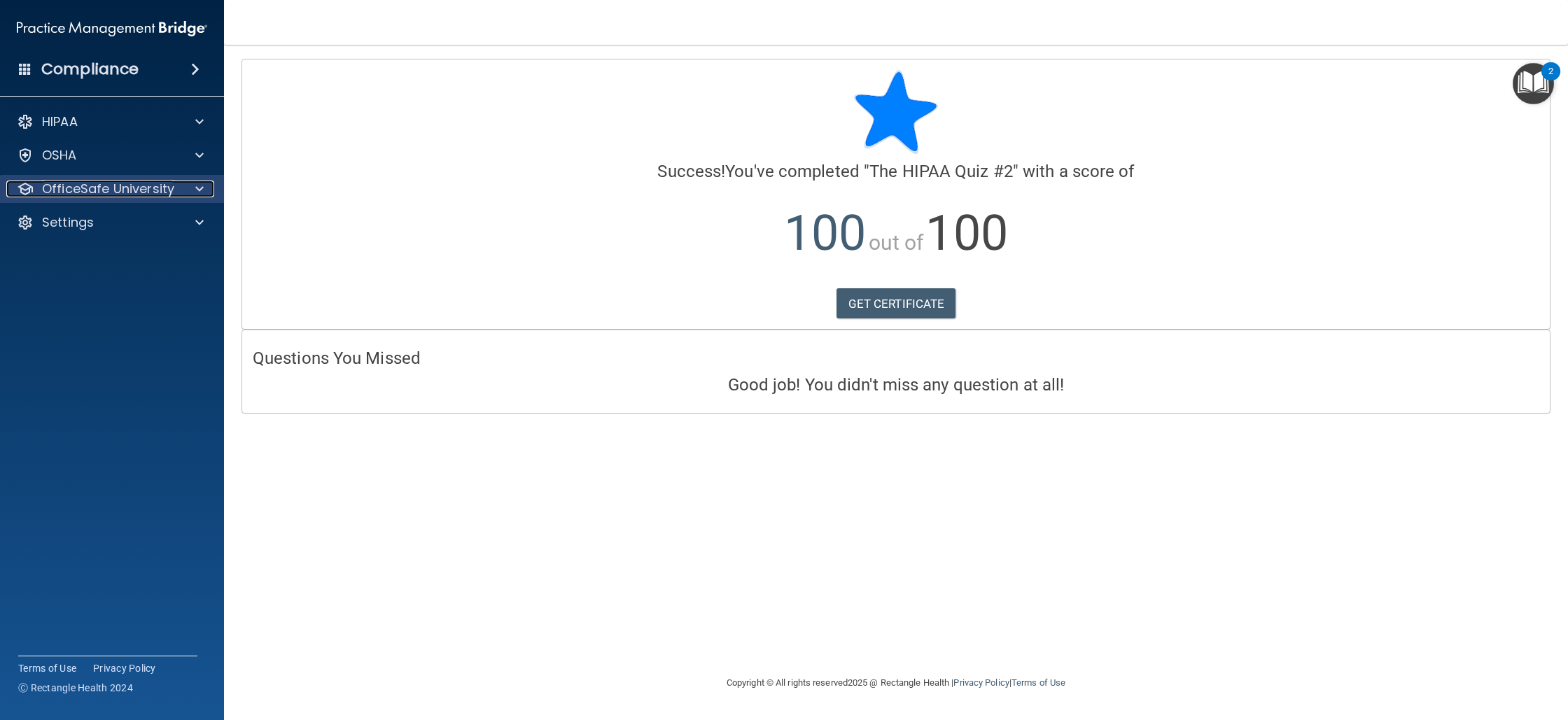
click at [154, 196] on p "OfficeSafe University" at bounding box center [108, 189] width 133 height 17
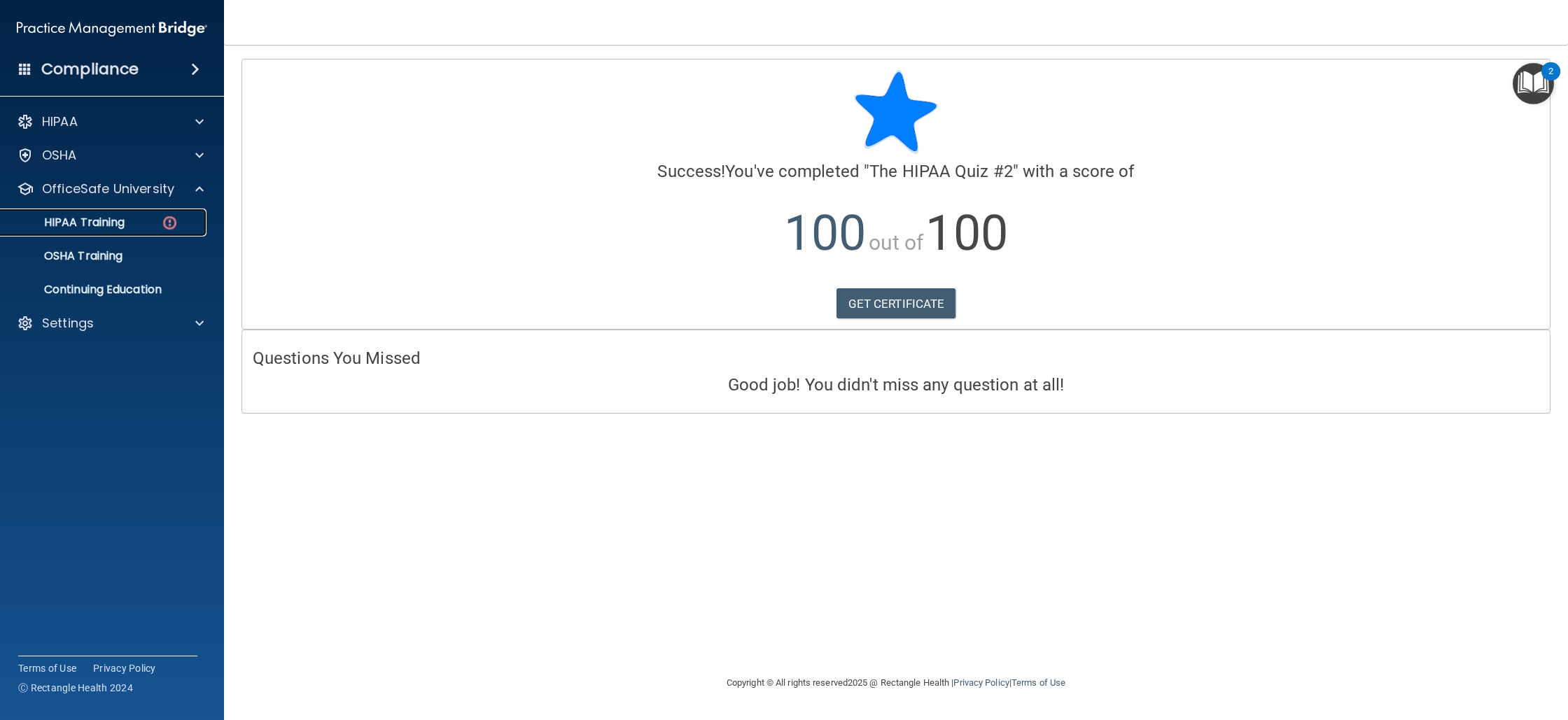
click at [156, 233] on link "HIPAA Training" at bounding box center [95, 222] width 221 height 28
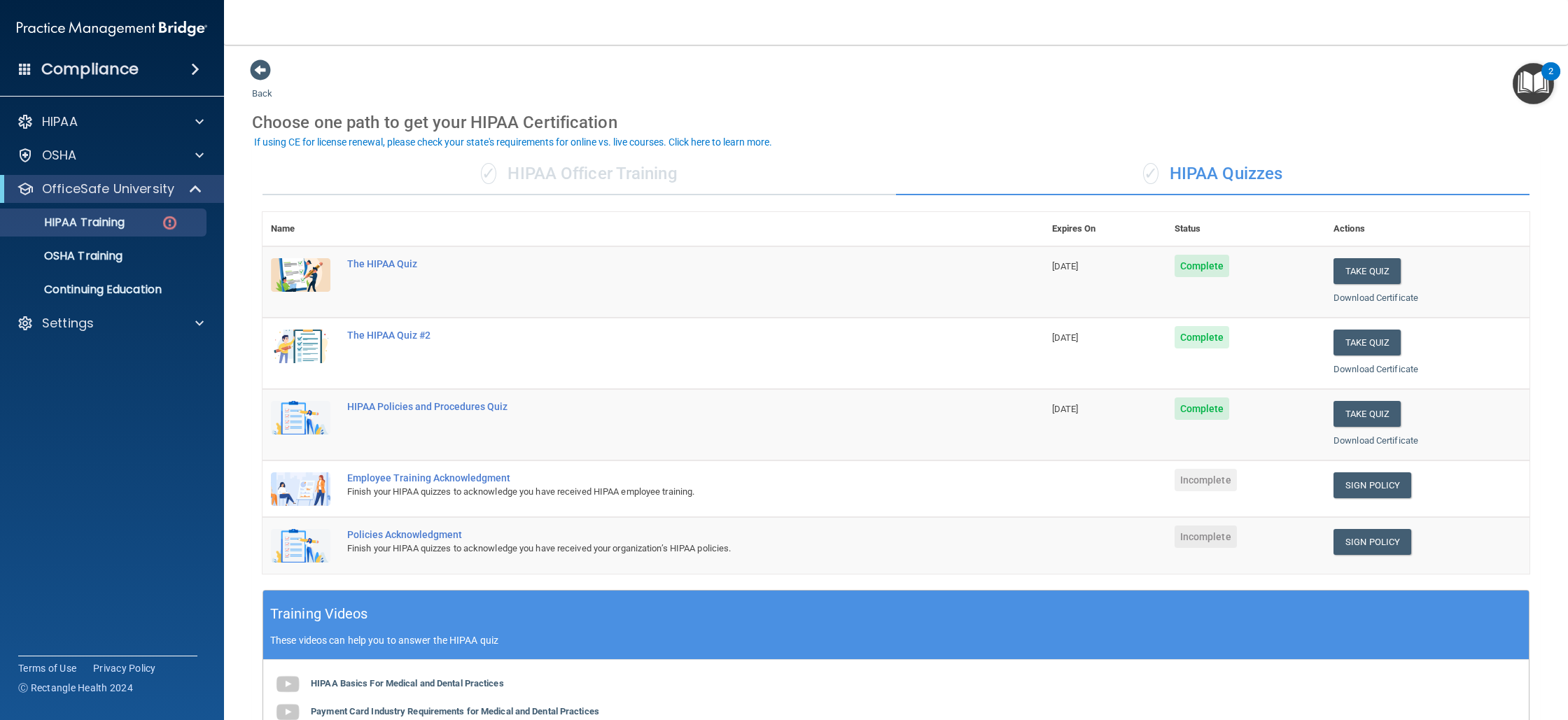
click at [1300, 481] on td "Incomplete" at bounding box center [1246, 488] width 159 height 56
click at [1340, 490] on link "Sign Policy" at bounding box center [1372, 485] width 77 height 26
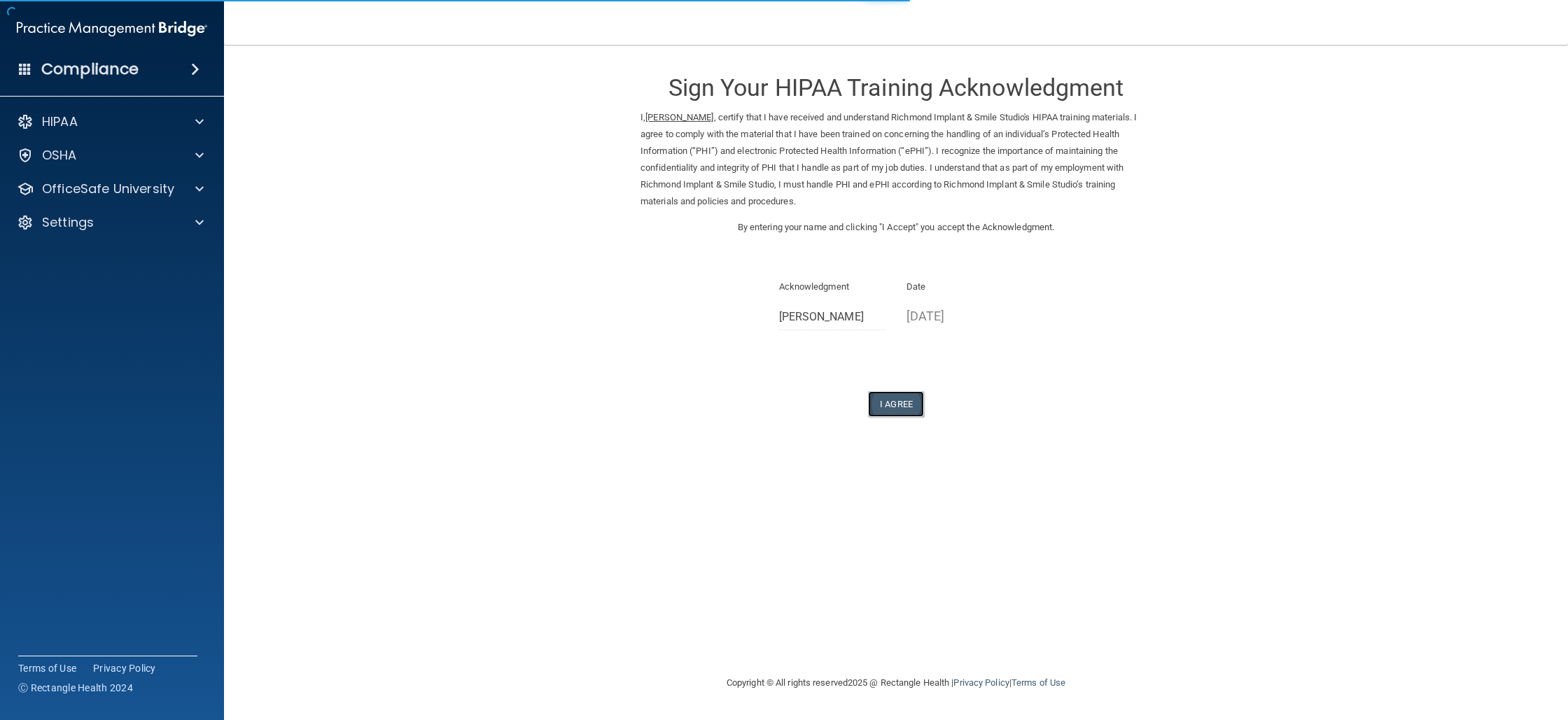
click at [869, 403] on button "I Agree" at bounding box center [896, 404] width 56 height 26
click at [904, 422] on form "Sign Your HIPAA Training Acknowledgment I, Billy Zetino , certify that I have r…" at bounding box center [896, 255] width 1288 height 392
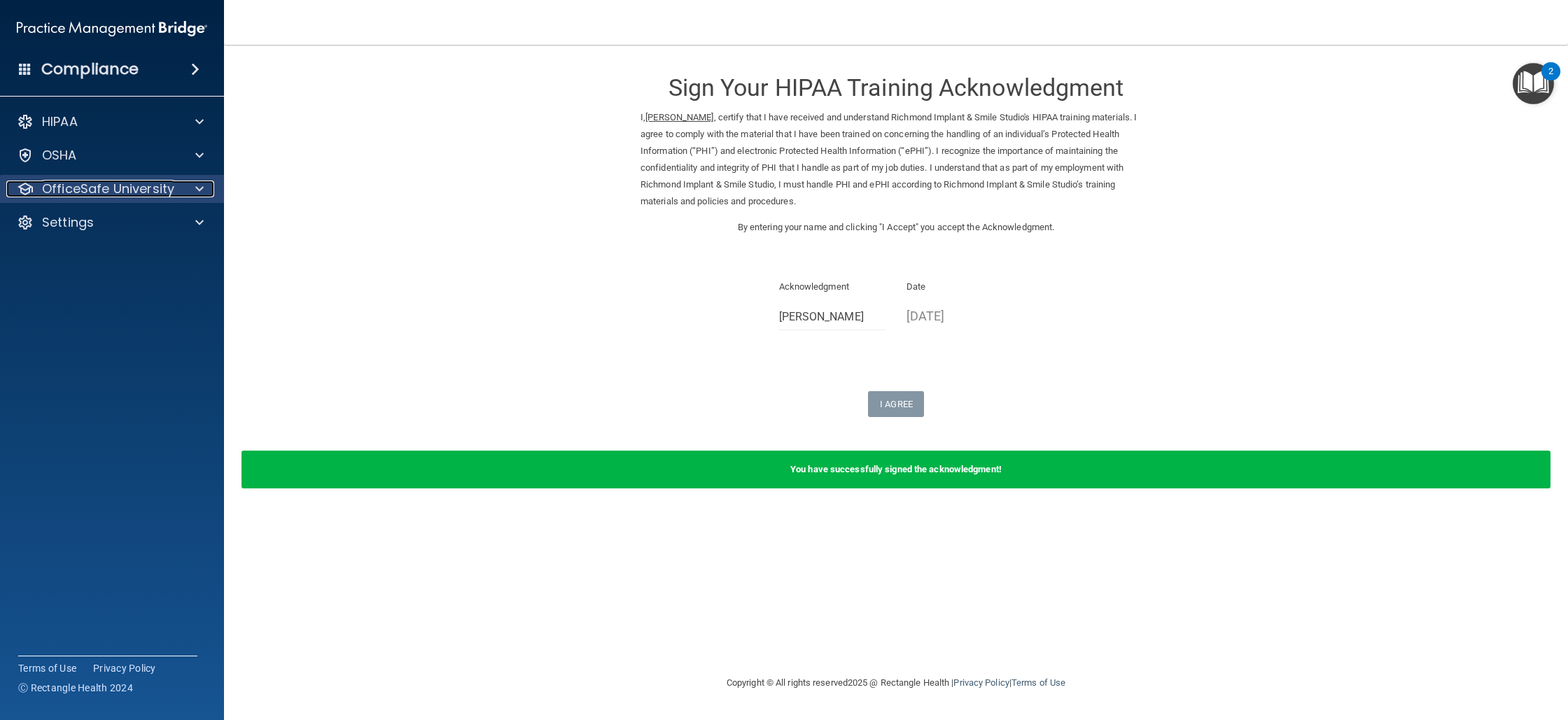
click at [85, 190] on p "OfficeSafe University" at bounding box center [108, 189] width 133 height 17
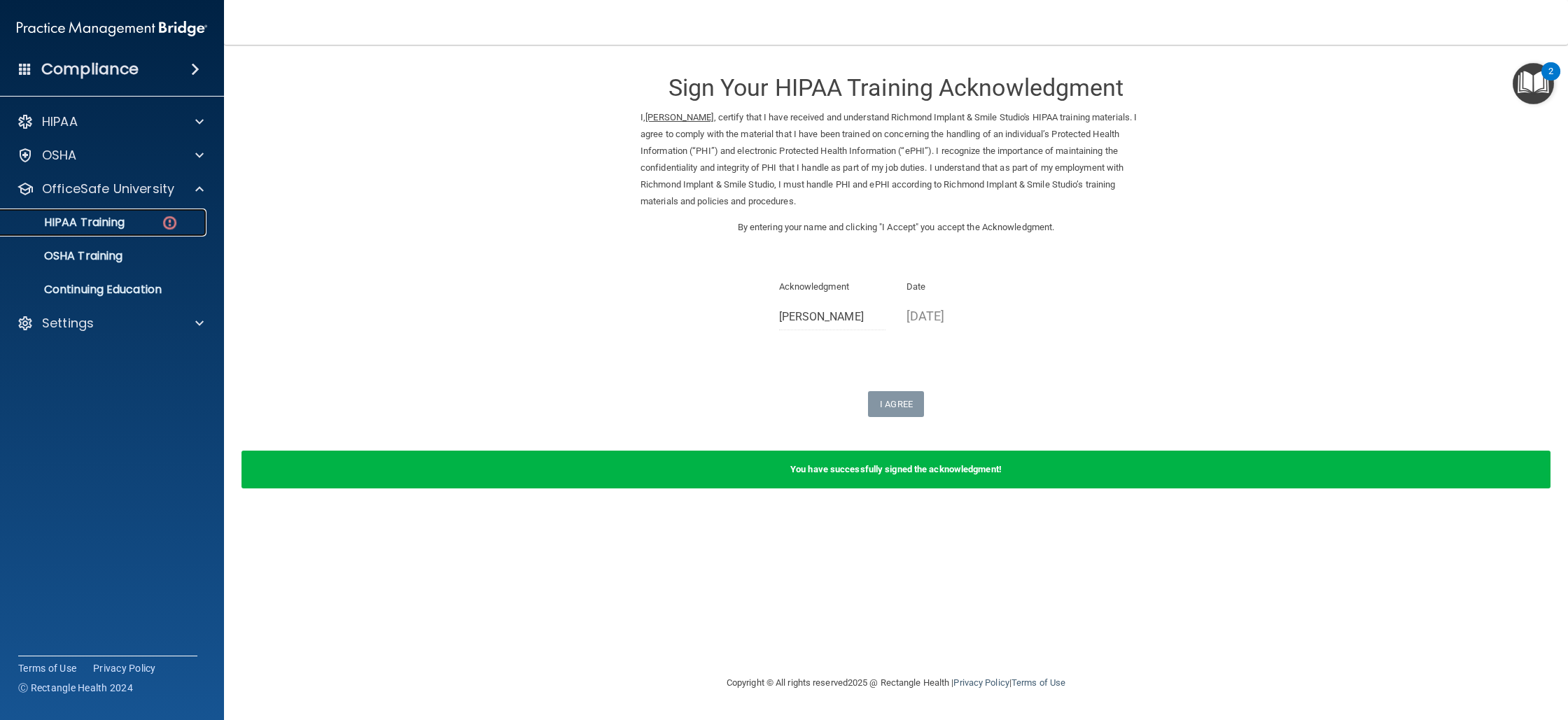
click at [118, 229] on p "HIPAA Training" at bounding box center [67, 222] width 116 height 14
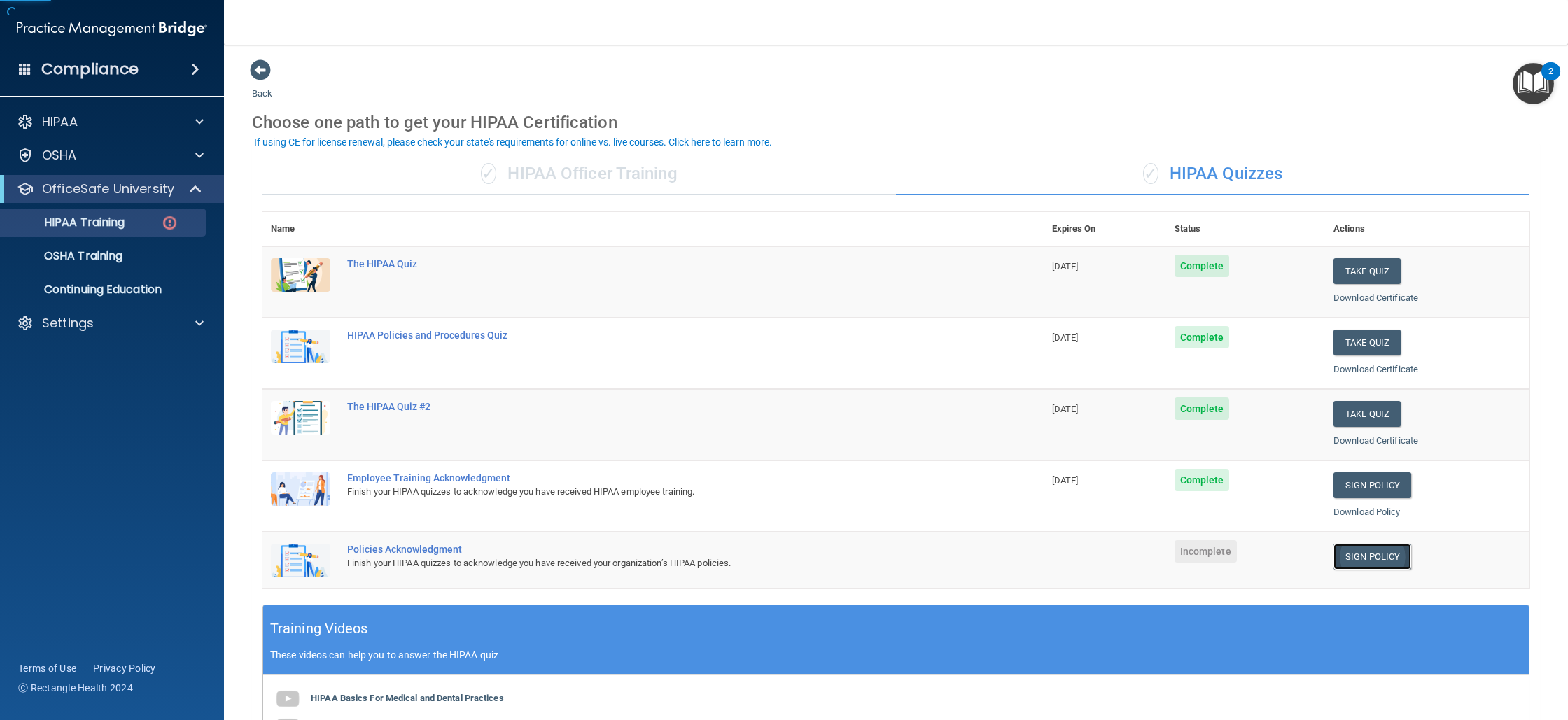
click at [1391, 557] on link "Sign Policy" at bounding box center [1372, 557] width 77 height 26
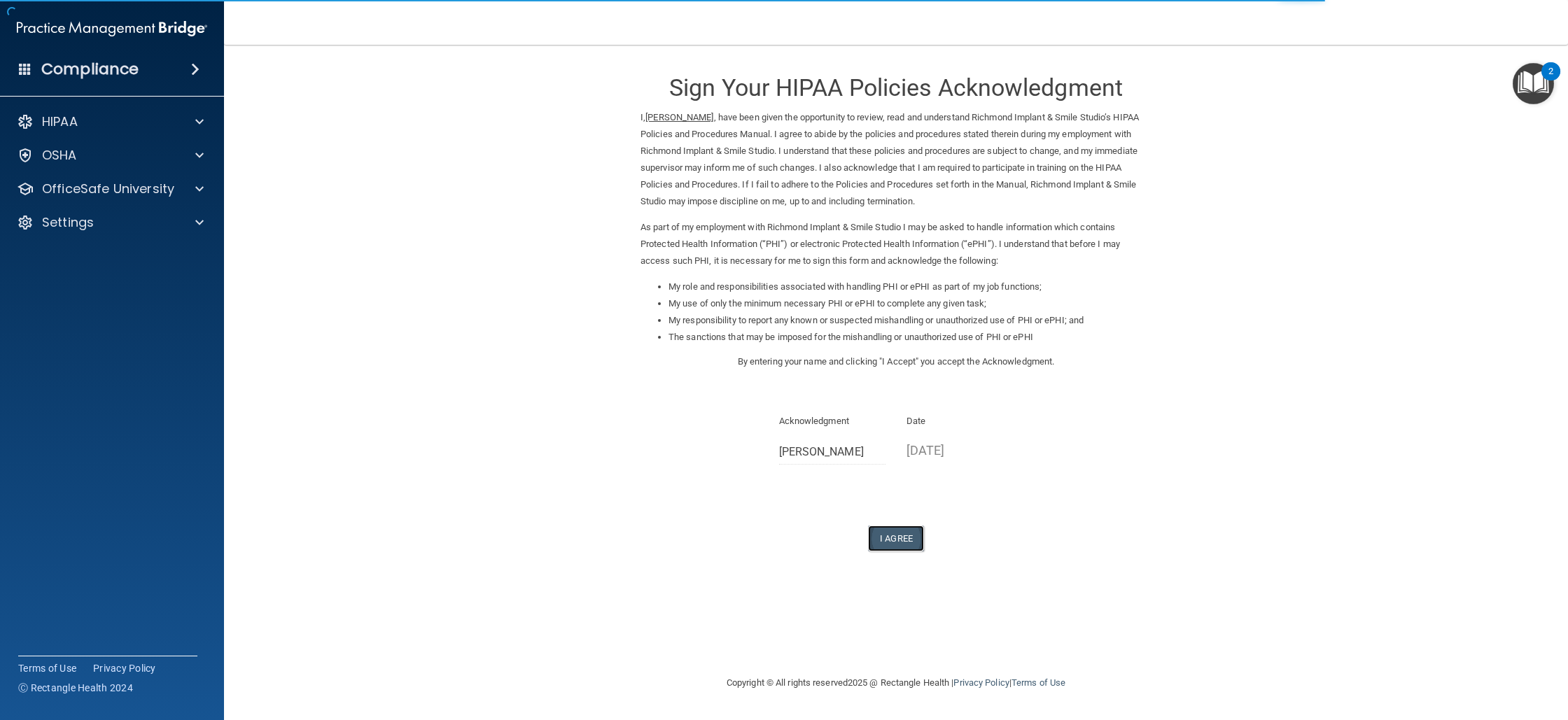
click at [895, 539] on button "I Agree" at bounding box center [896, 539] width 56 height 26
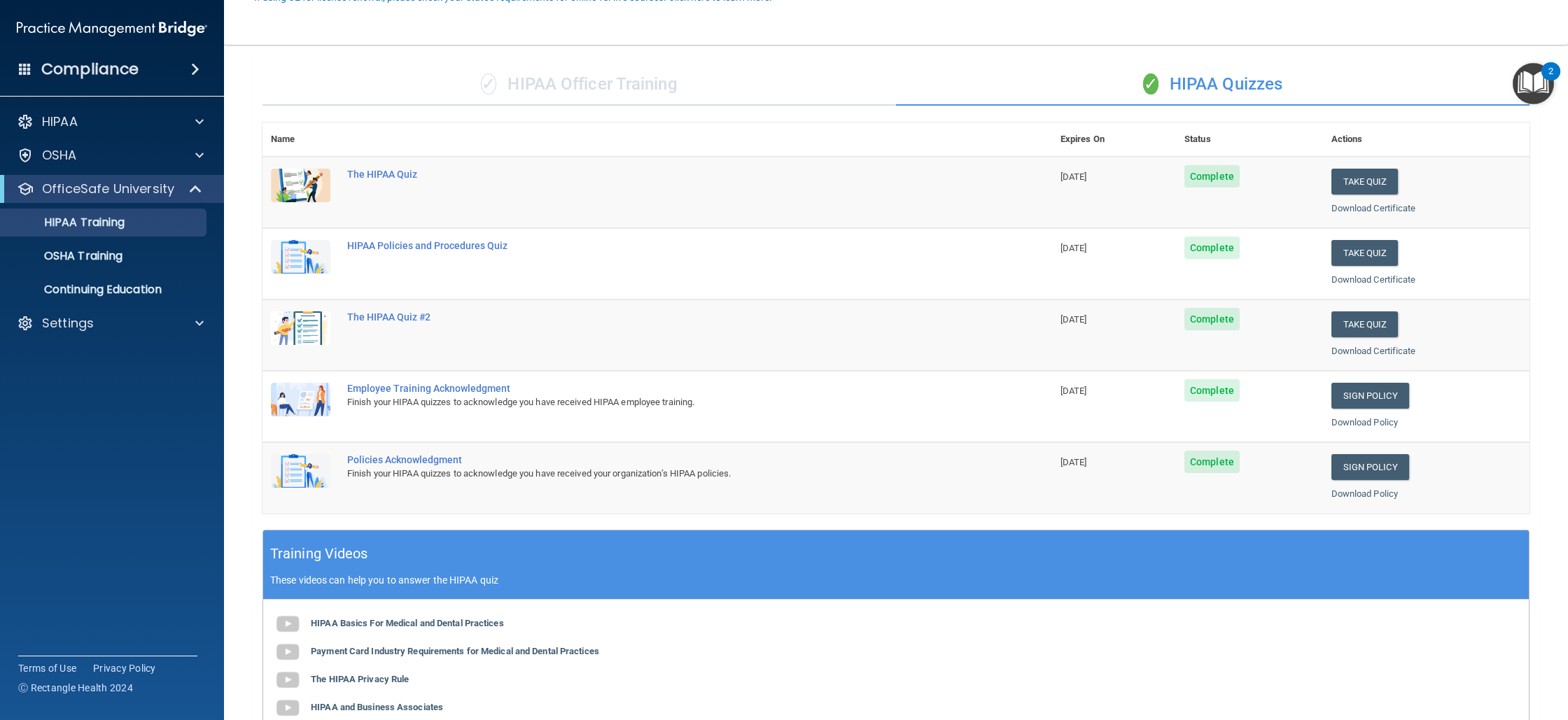
scroll to position [145, 0]
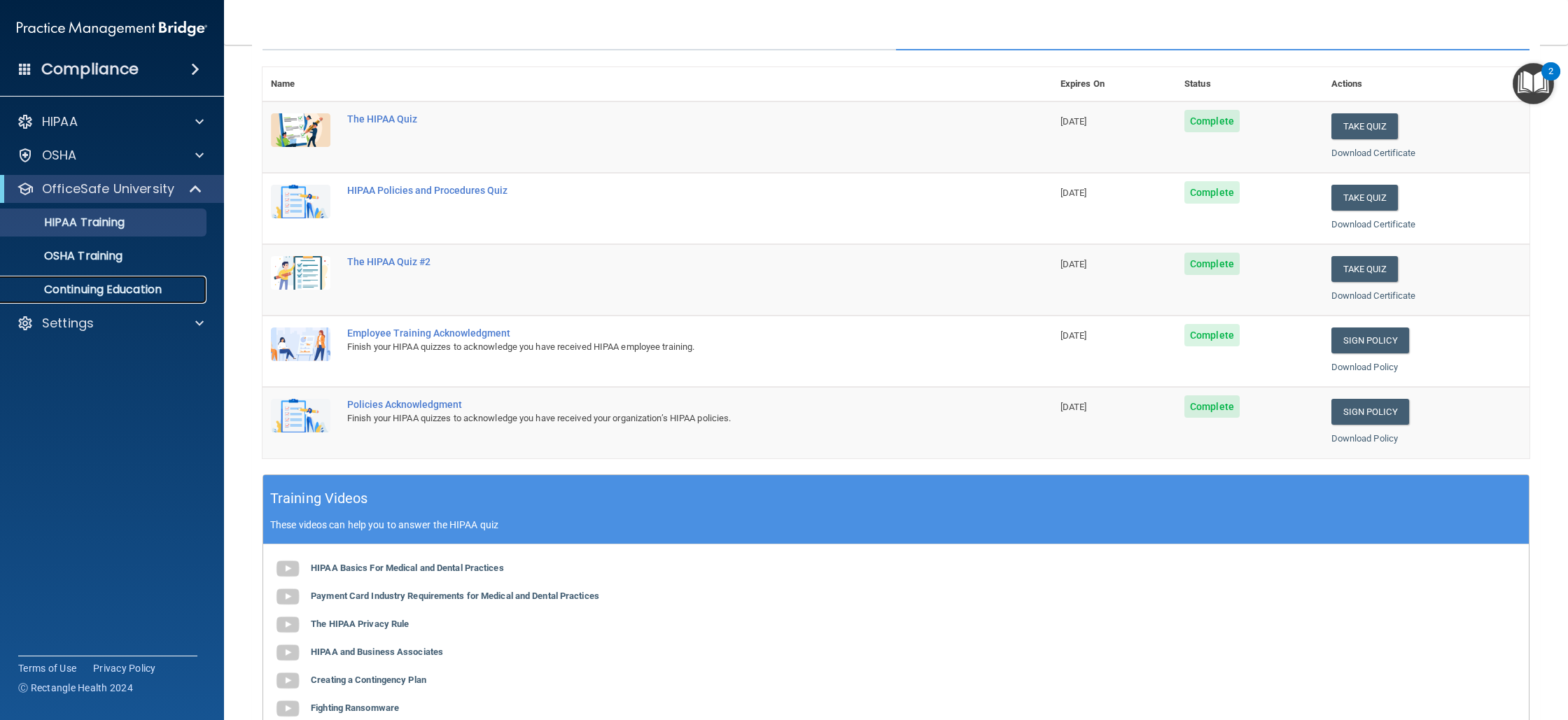
click at [151, 303] on link "Continuing Education" at bounding box center [95, 289] width 221 height 28
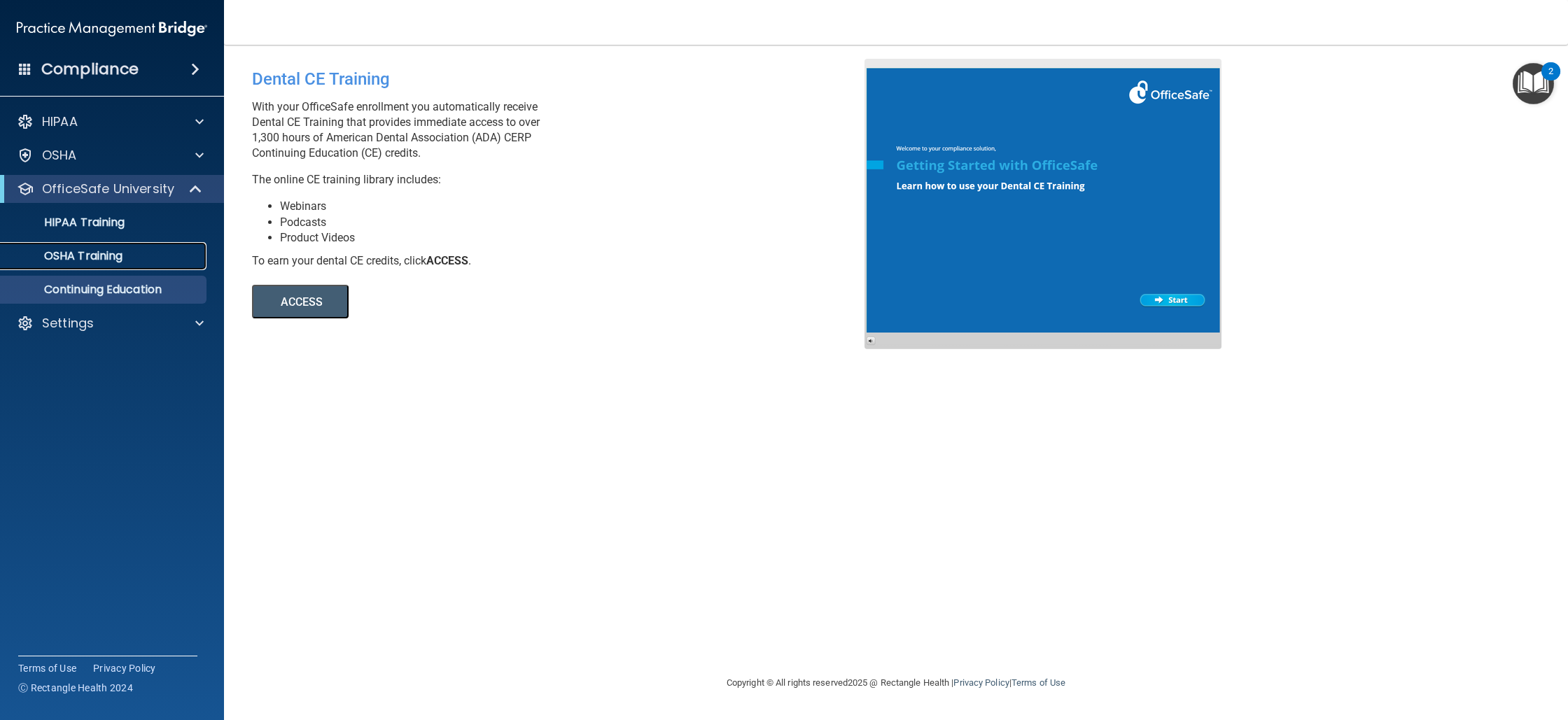
click at [122, 262] on p "OSHA Training" at bounding box center [66, 256] width 114 height 14
